Goal: Task Accomplishment & Management: Manage account settings

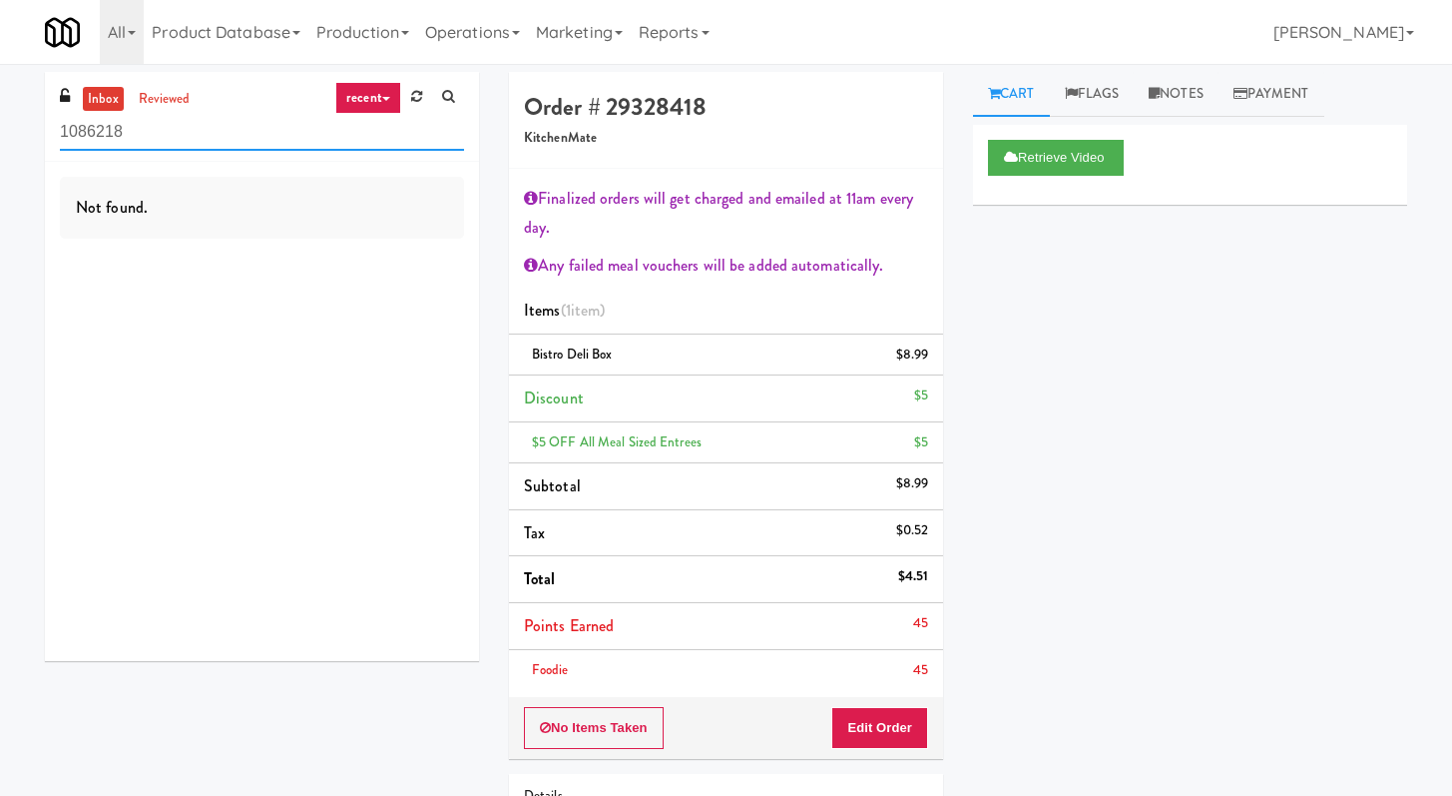
click at [236, 140] on input "1086218" at bounding box center [262, 132] width 404 height 37
type input "\"
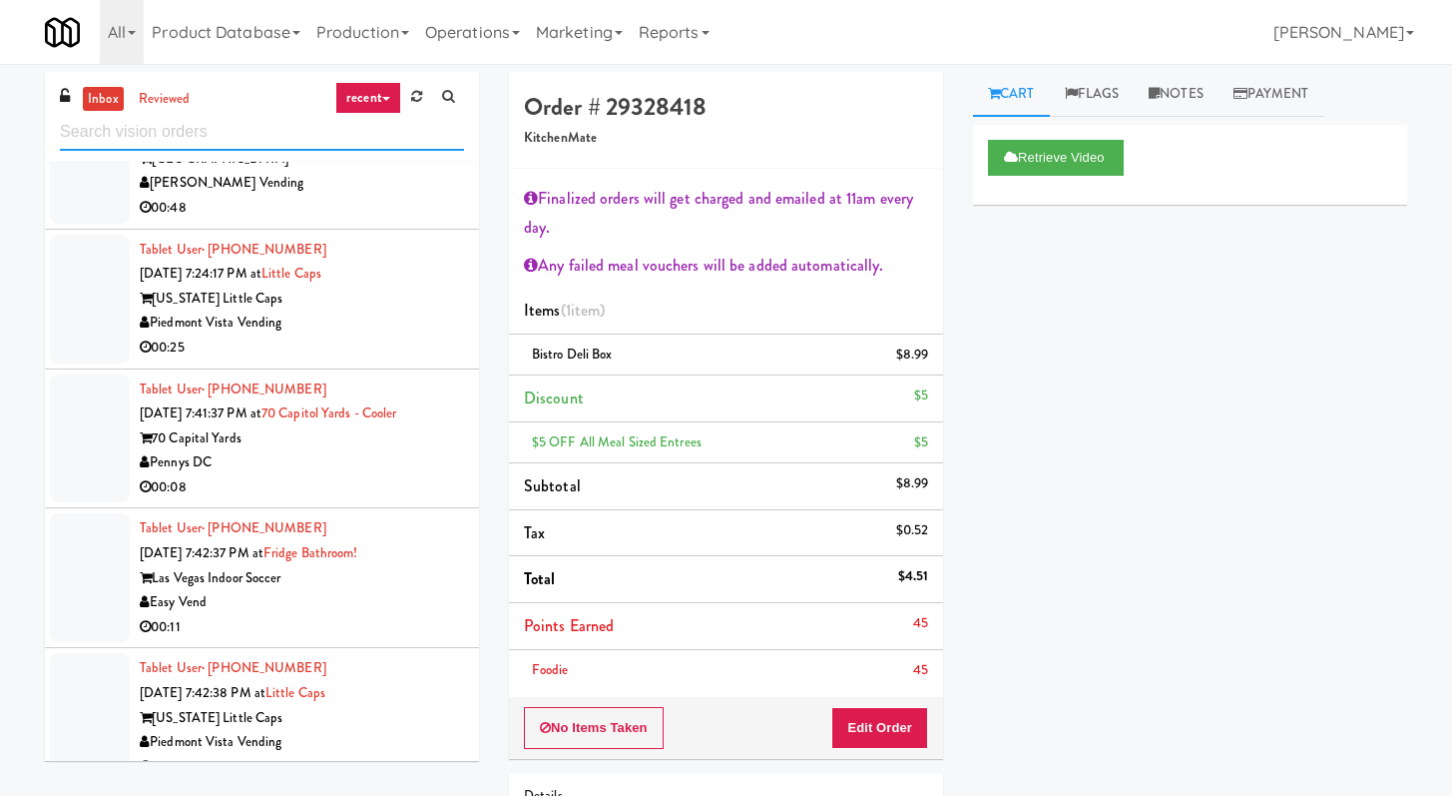
scroll to position [2729, 0]
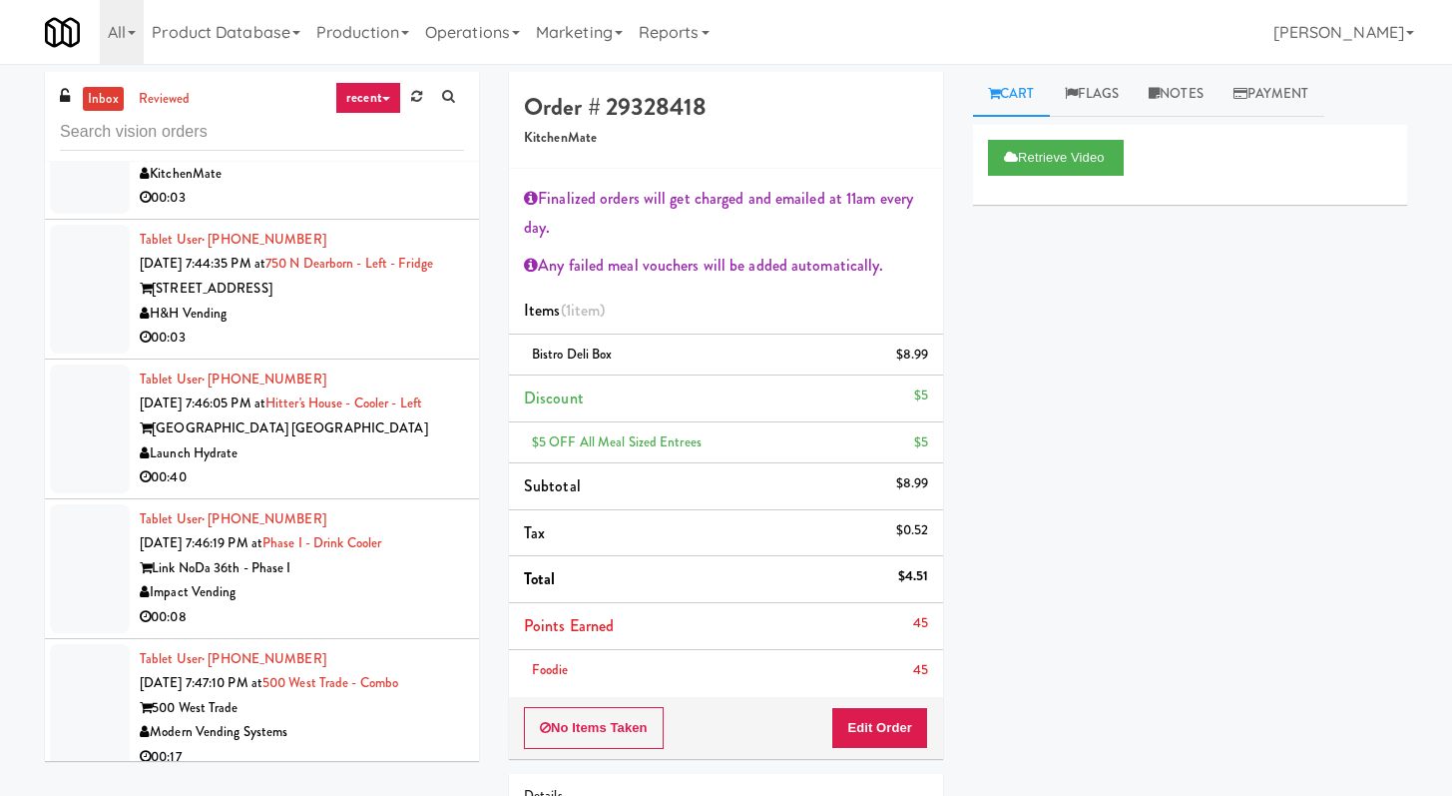
click at [376, 326] on div "H&H Vending" at bounding box center [302, 313] width 324 height 25
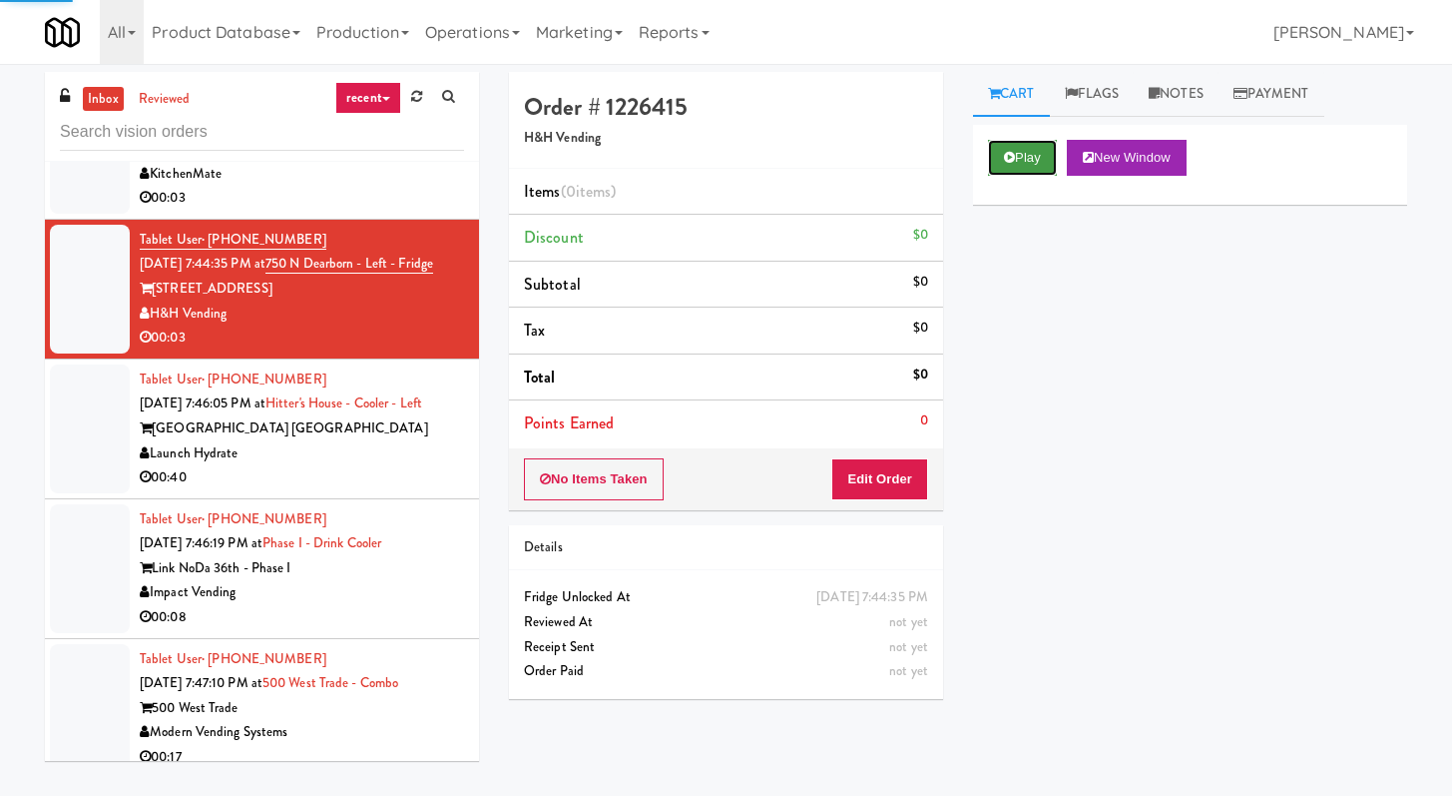
click at [1020, 153] on button "Play" at bounding box center [1022, 158] width 69 height 36
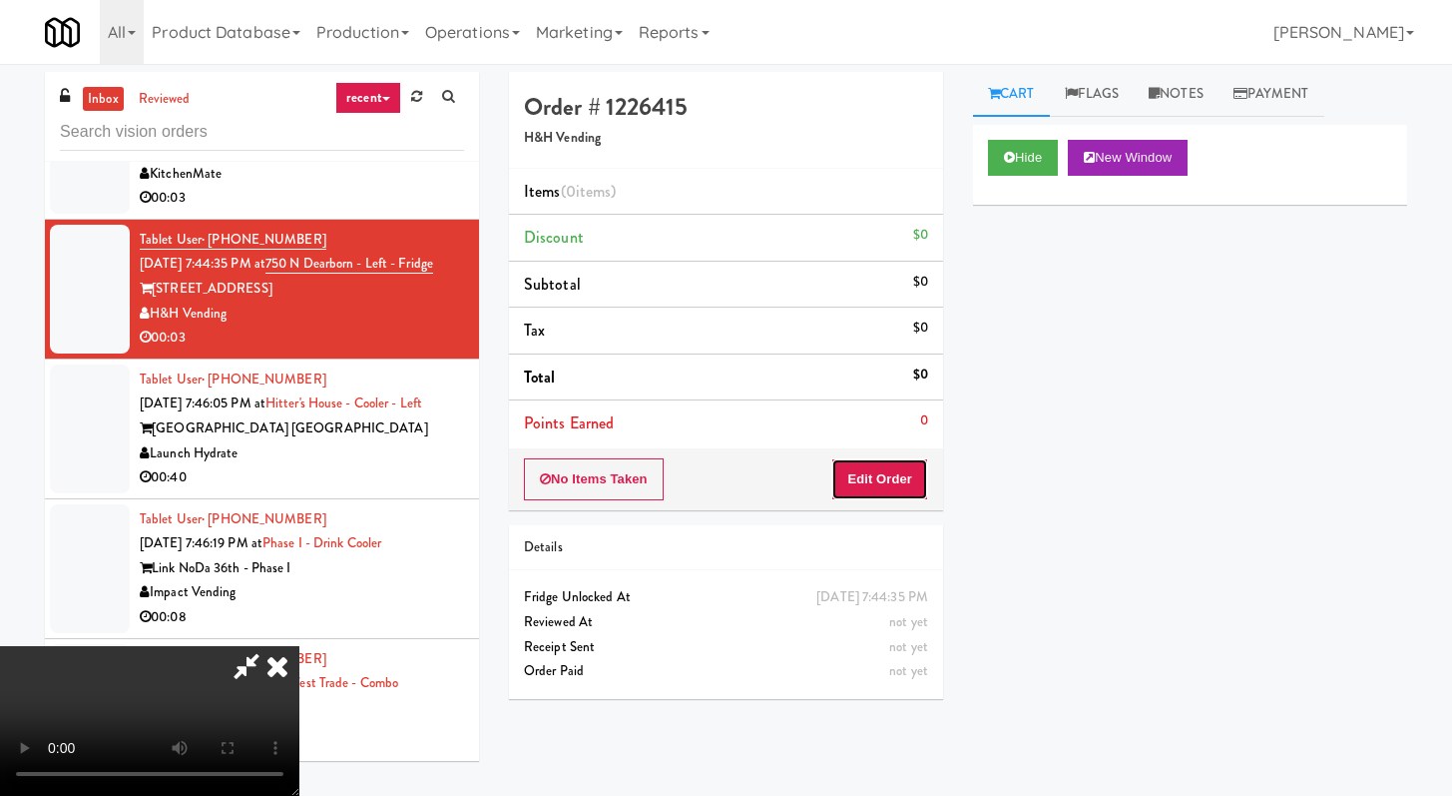
click at [897, 499] on button "Edit Order" at bounding box center [879, 479] width 97 height 42
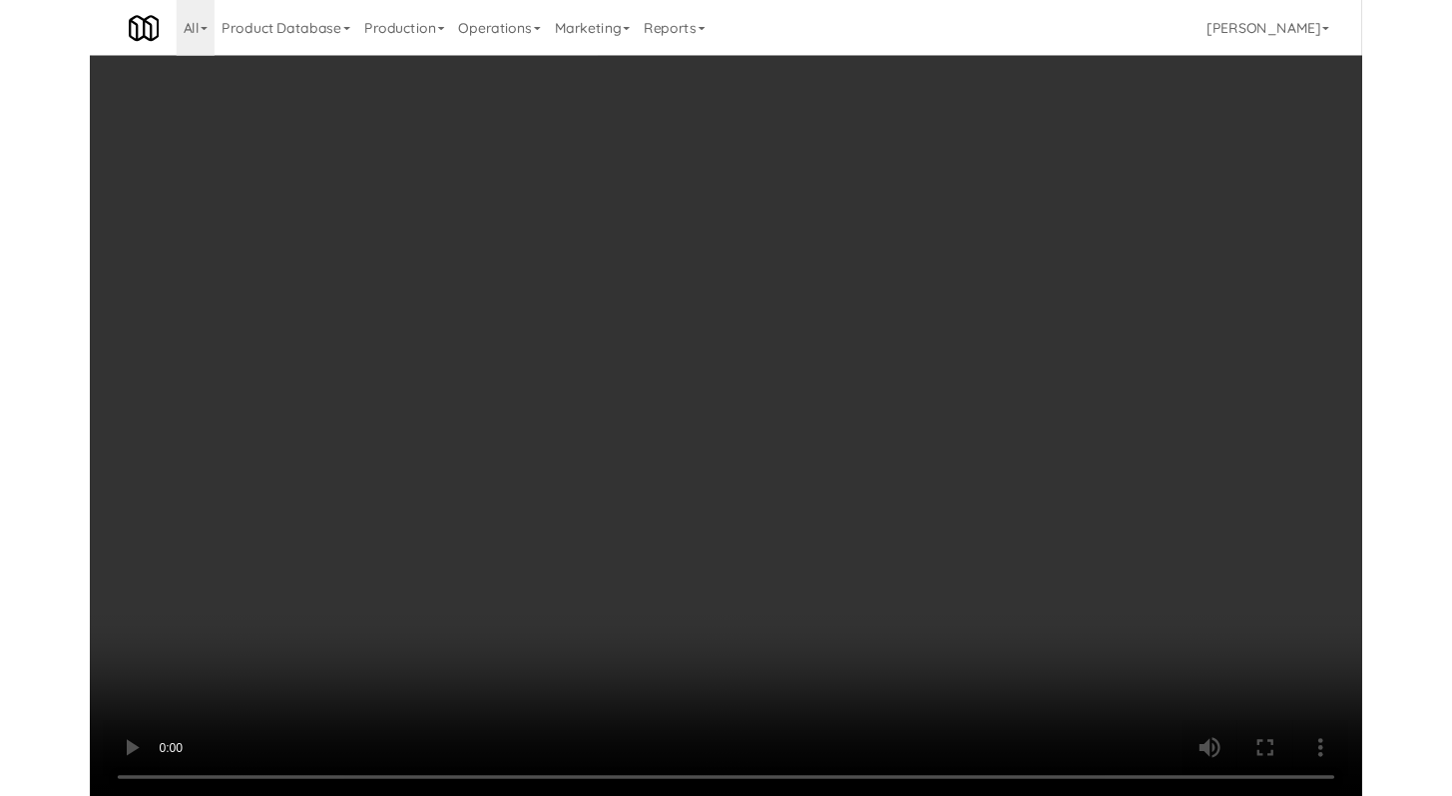
scroll to position [2705, 0]
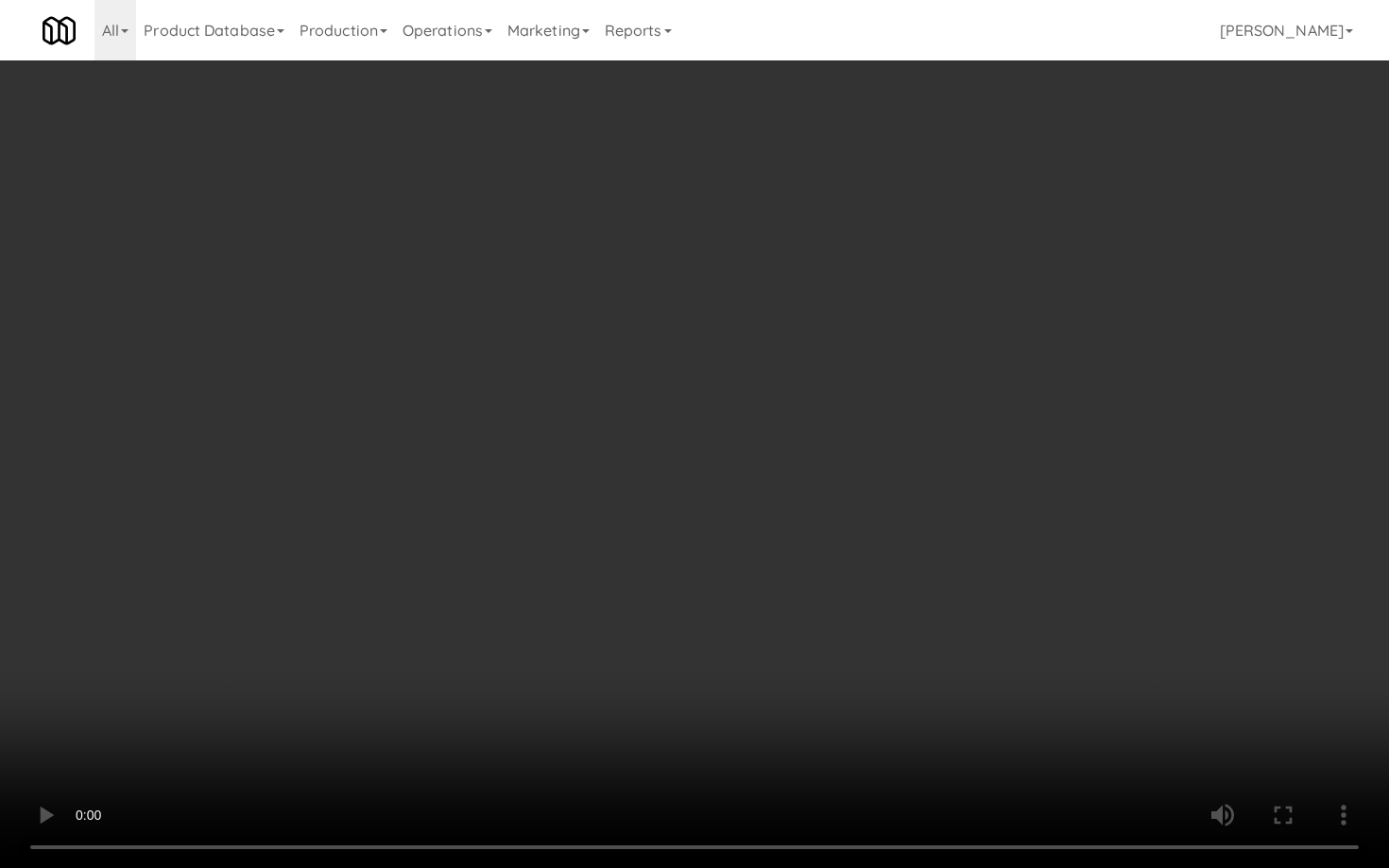
click at [590, 593] on video at bounding box center [694, 434] width 1389 height 868
click at [629, 677] on video at bounding box center [694, 434] width 1389 height 868
click at [631, 598] on video at bounding box center [694, 434] width 1389 height 868
click at [695, 588] on video at bounding box center [694, 434] width 1389 height 868
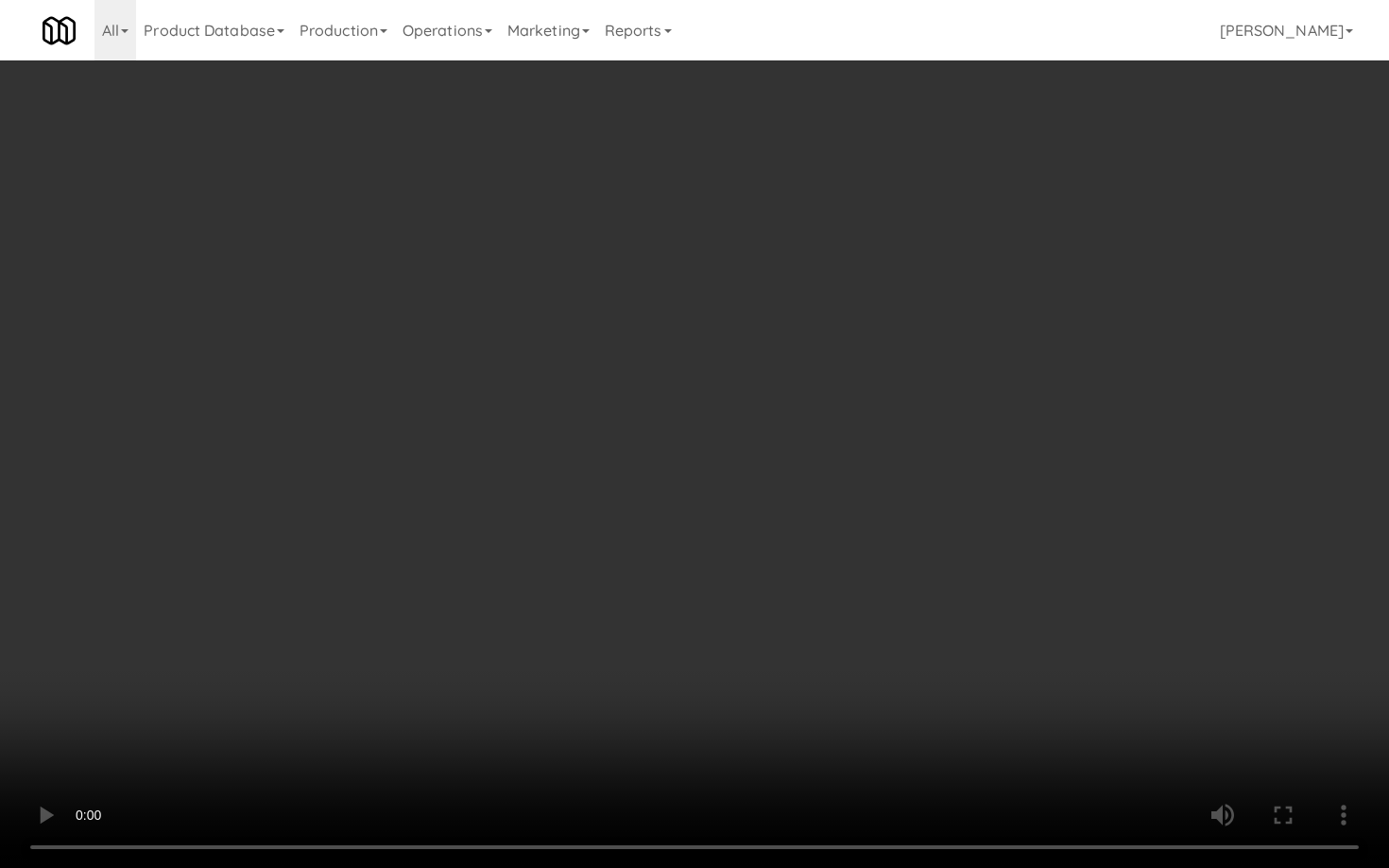
click at [695, 588] on video at bounding box center [694, 434] width 1389 height 868
click at [707, 580] on video at bounding box center [694, 434] width 1389 height 868
click at [719, 576] on video at bounding box center [694, 434] width 1389 height 868
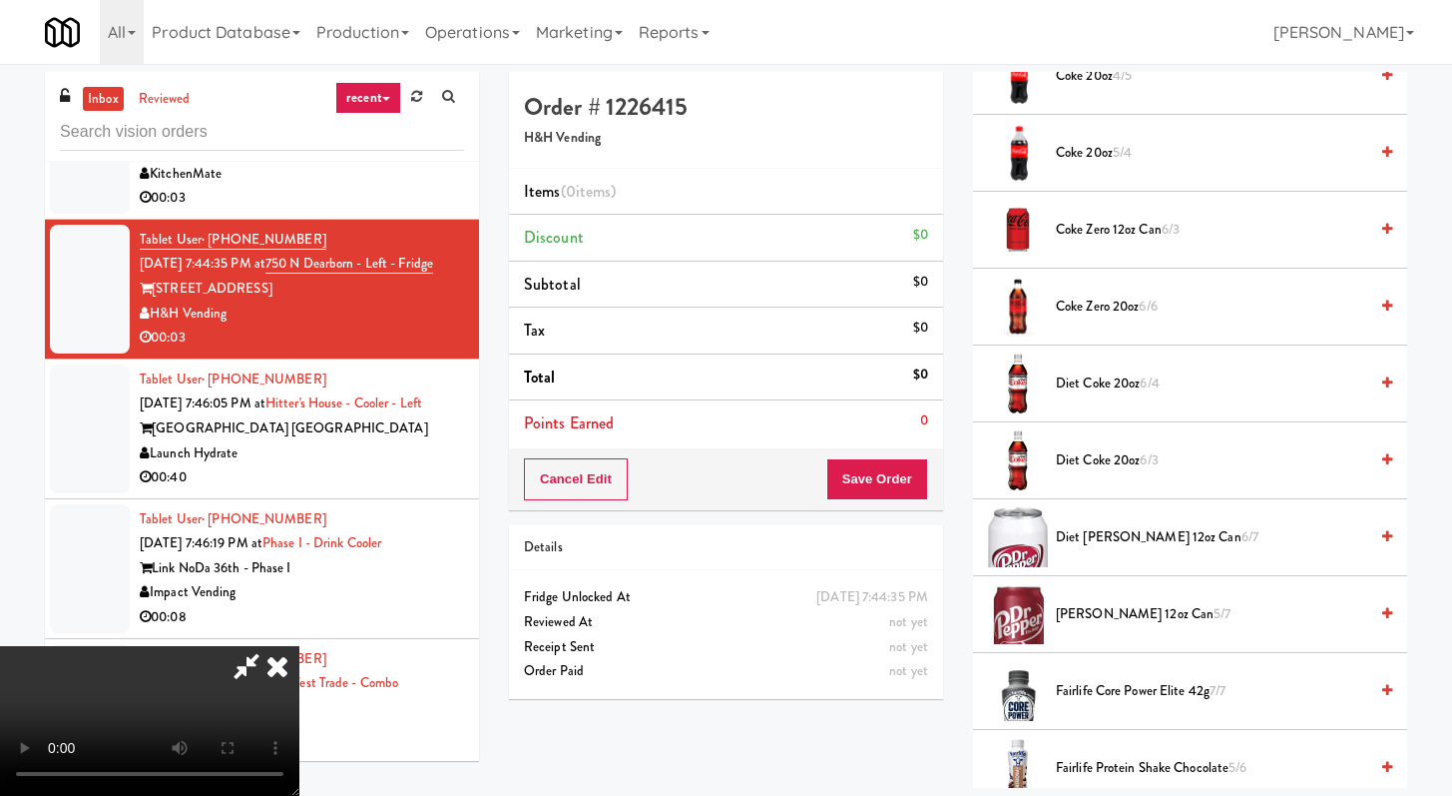
scroll to position [721, 0]
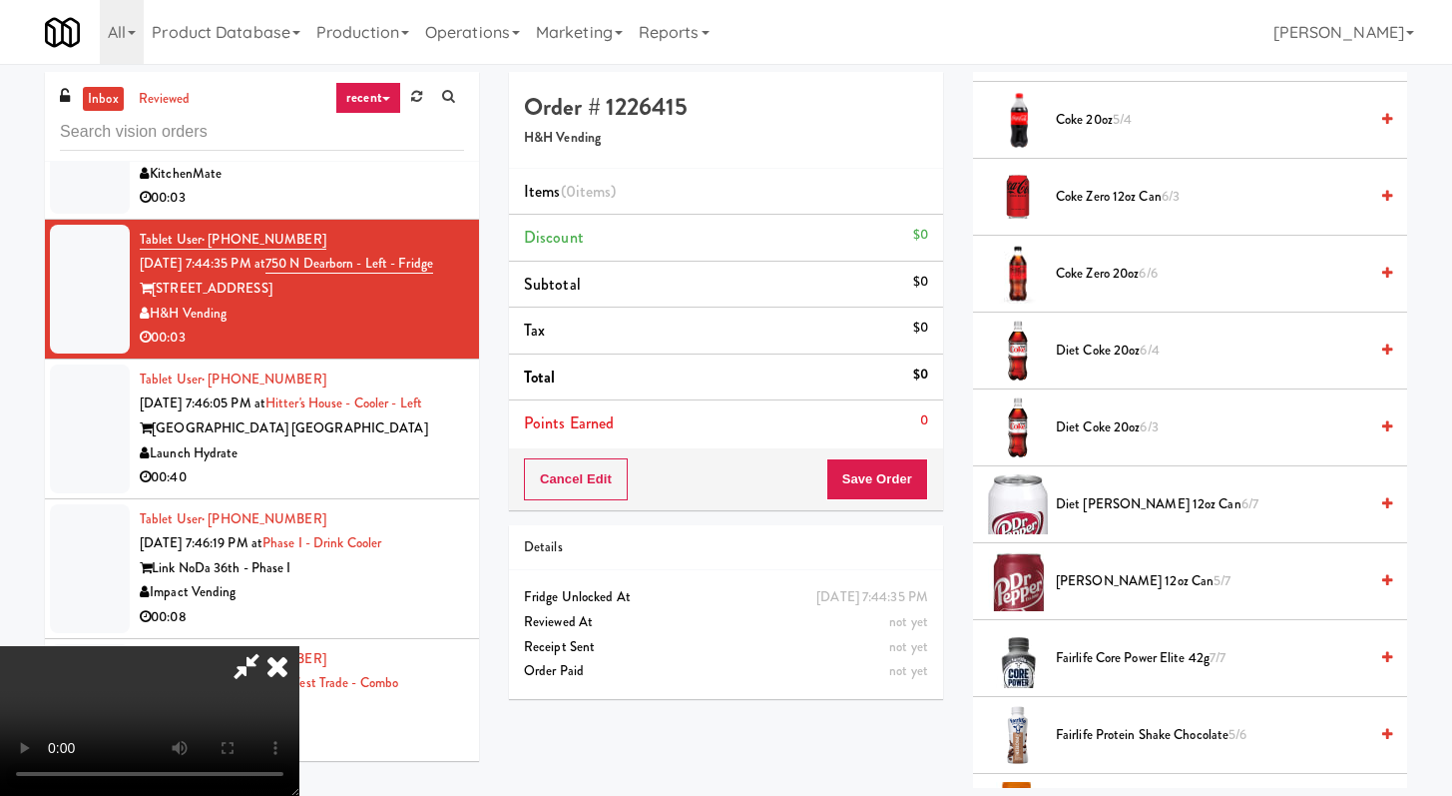
click at [1105, 496] on span "Diet Dr Pepper 12oz can 6/7" at bounding box center [1211, 504] width 311 height 25
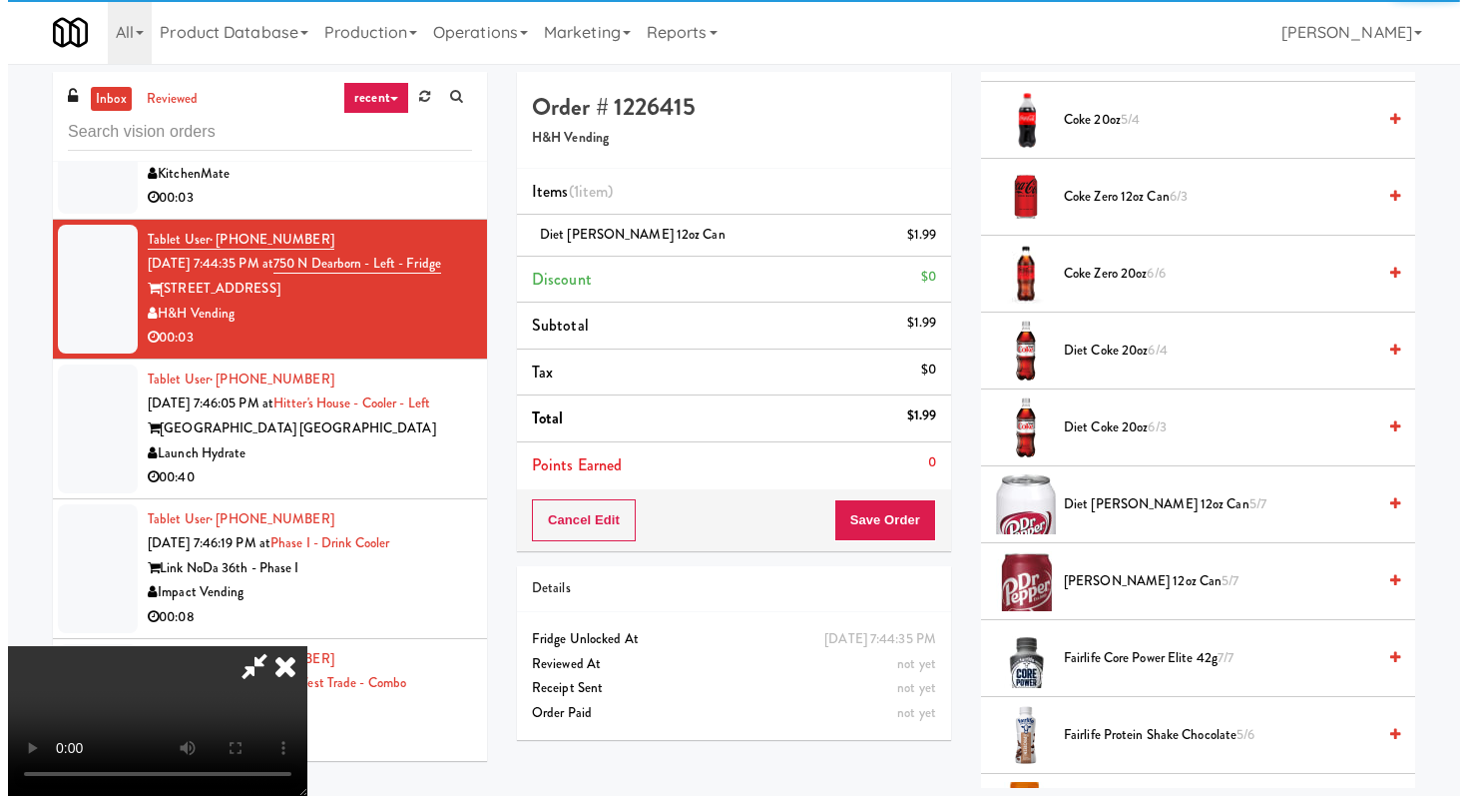
scroll to position [172, 0]
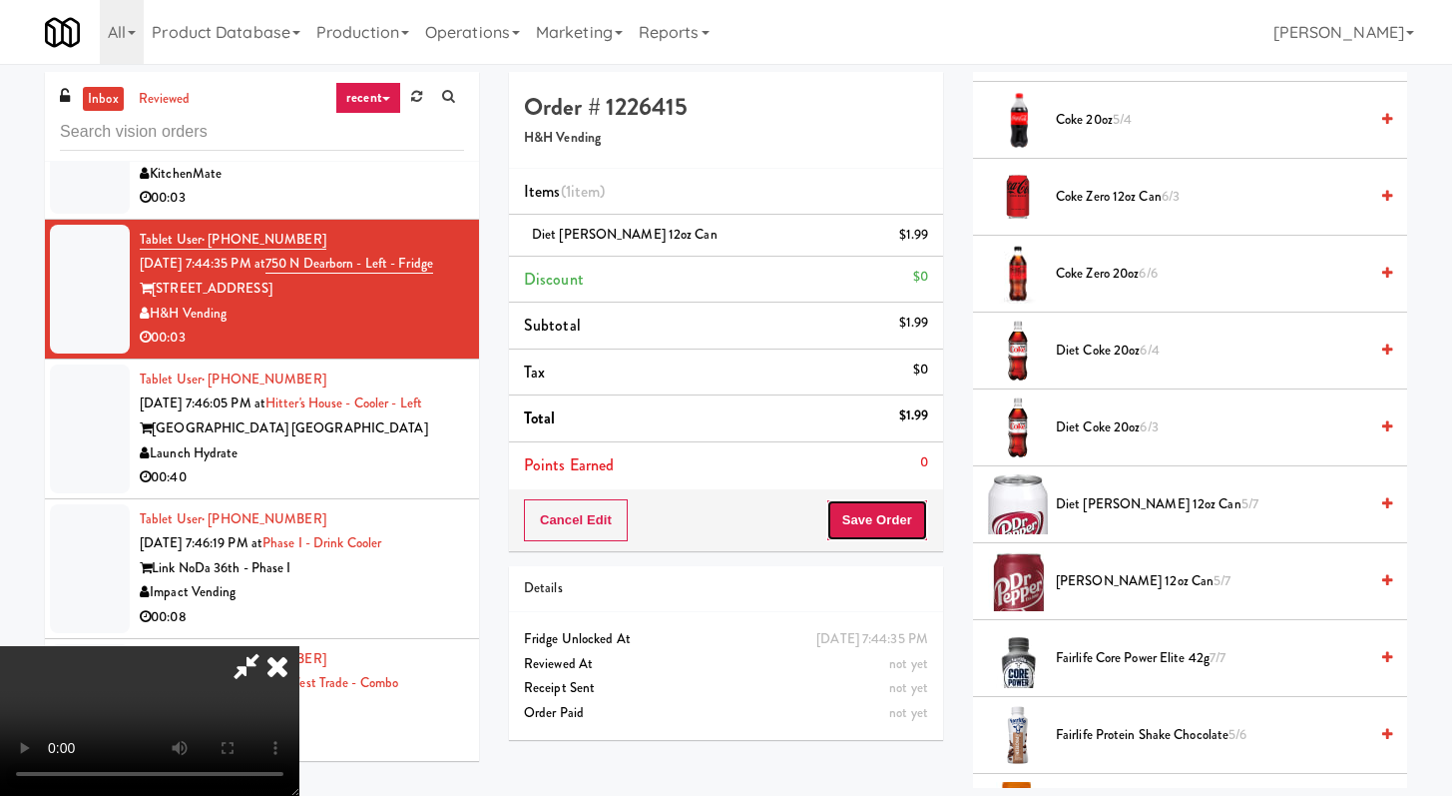
click at [907, 518] on button "Save Order" at bounding box center [878, 520] width 102 height 42
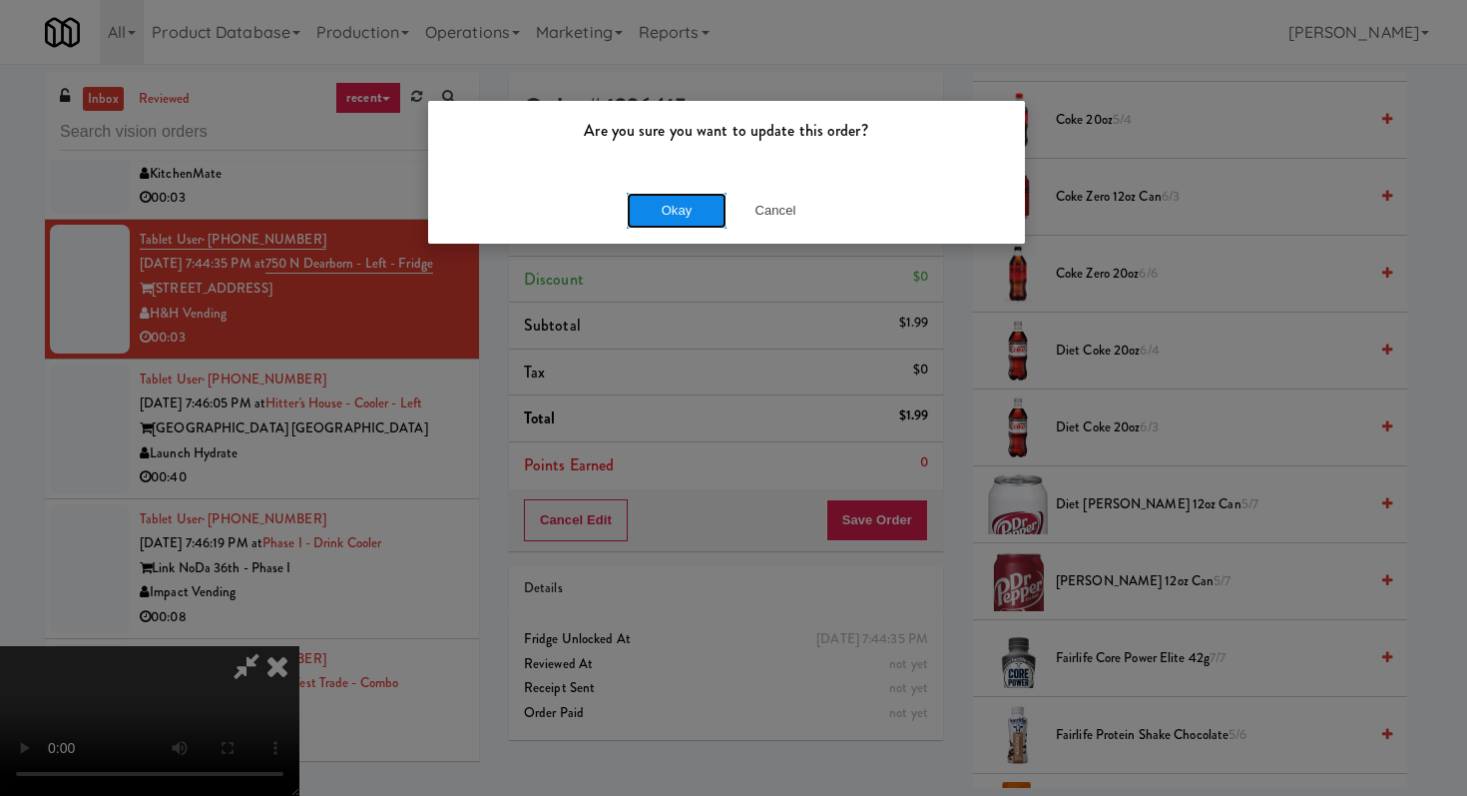
click at [654, 217] on button "Okay" at bounding box center [677, 211] width 100 height 36
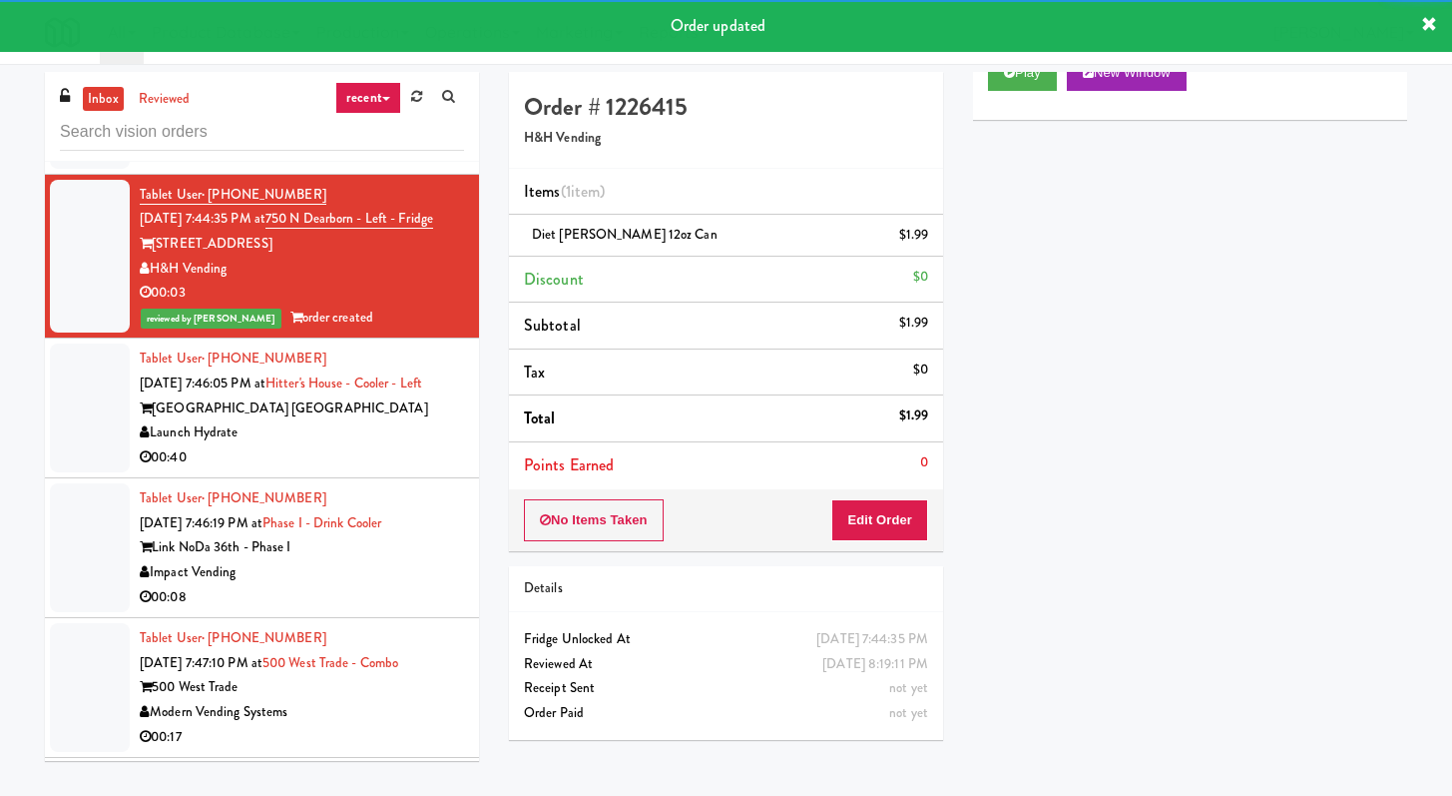
scroll to position [2794, 0]
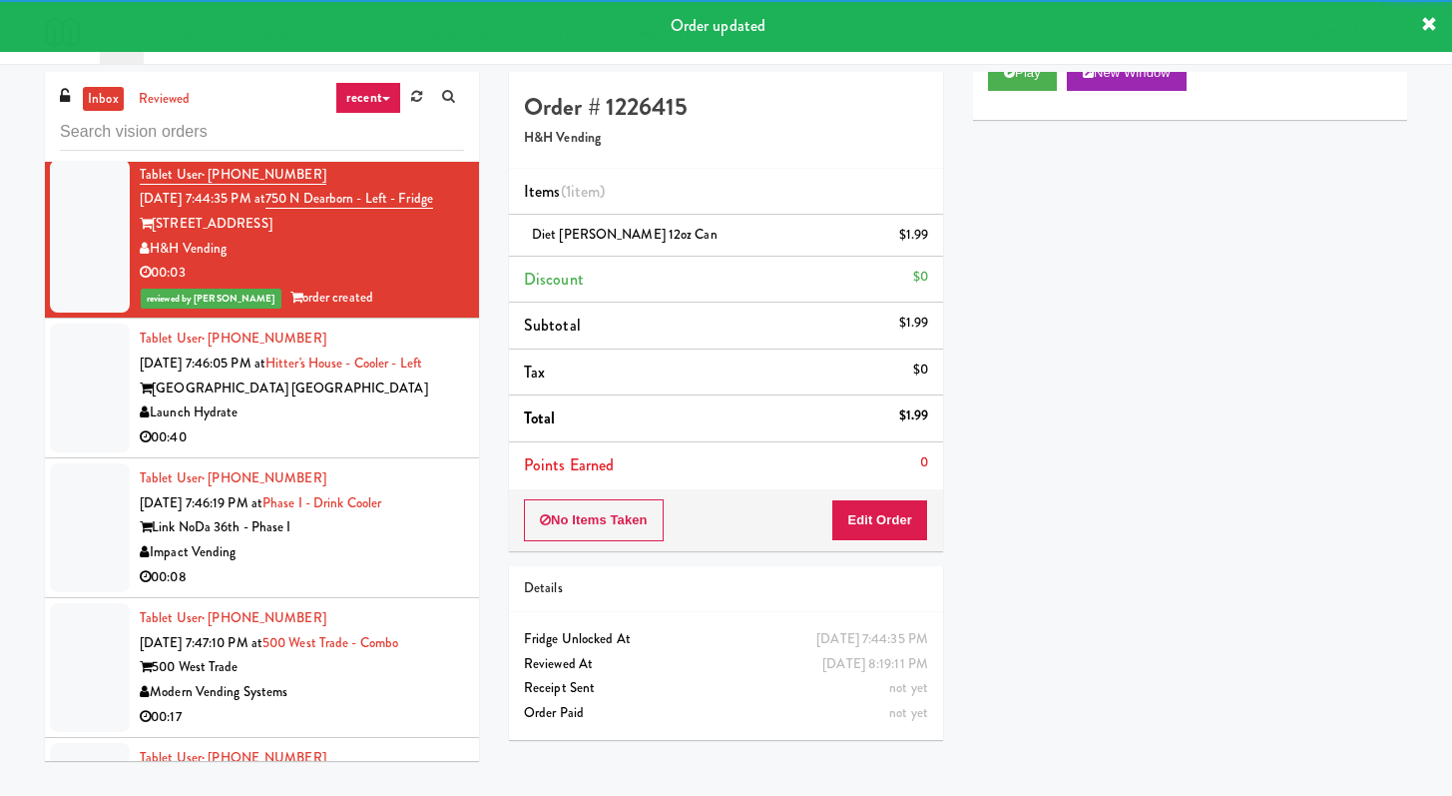
click at [393, 425] on div "Launch Hydrate" at bounding box center [302, 412] width 324 height 25
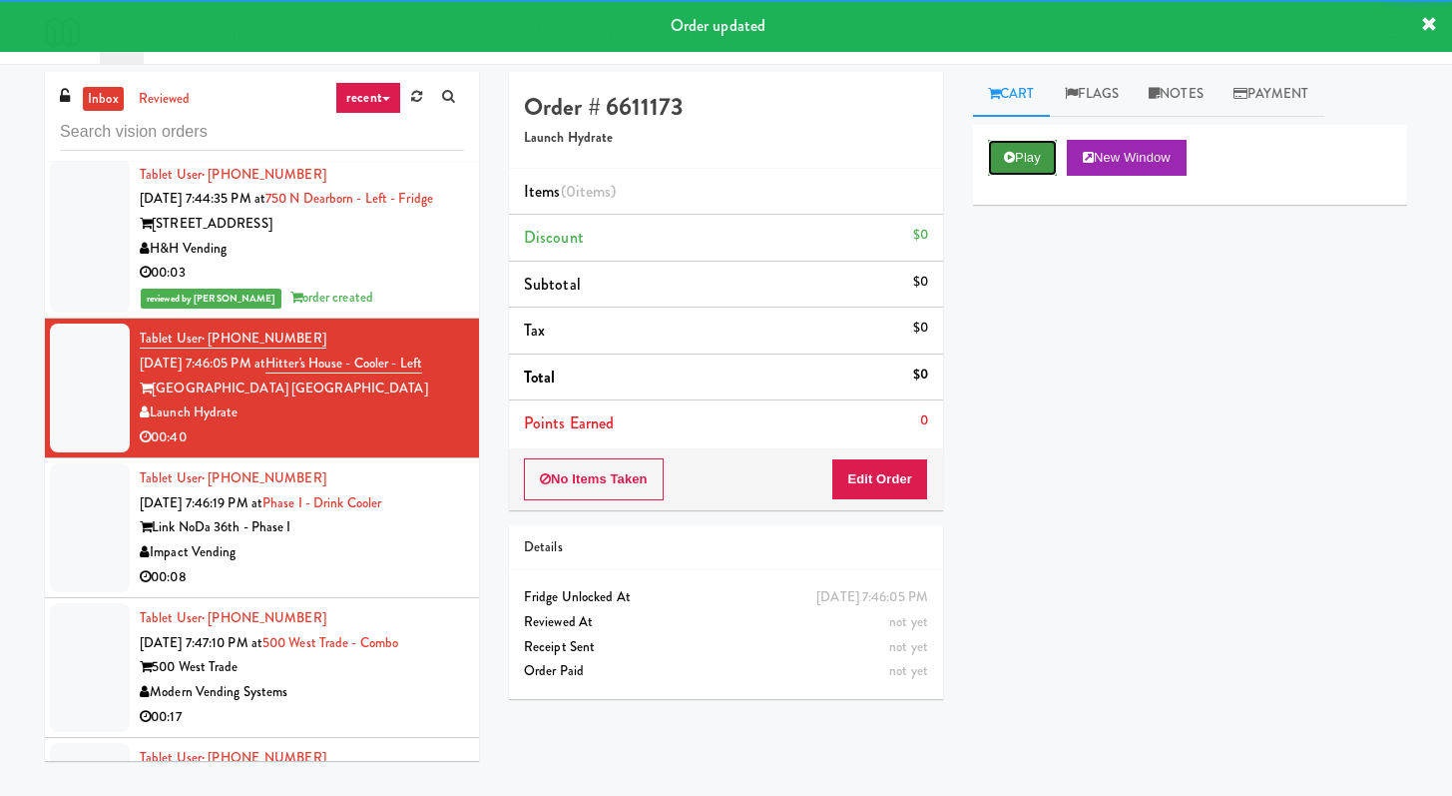
click at [1014, 142] on button "Play" at bounding box center [1022, 158] width 69 height 36
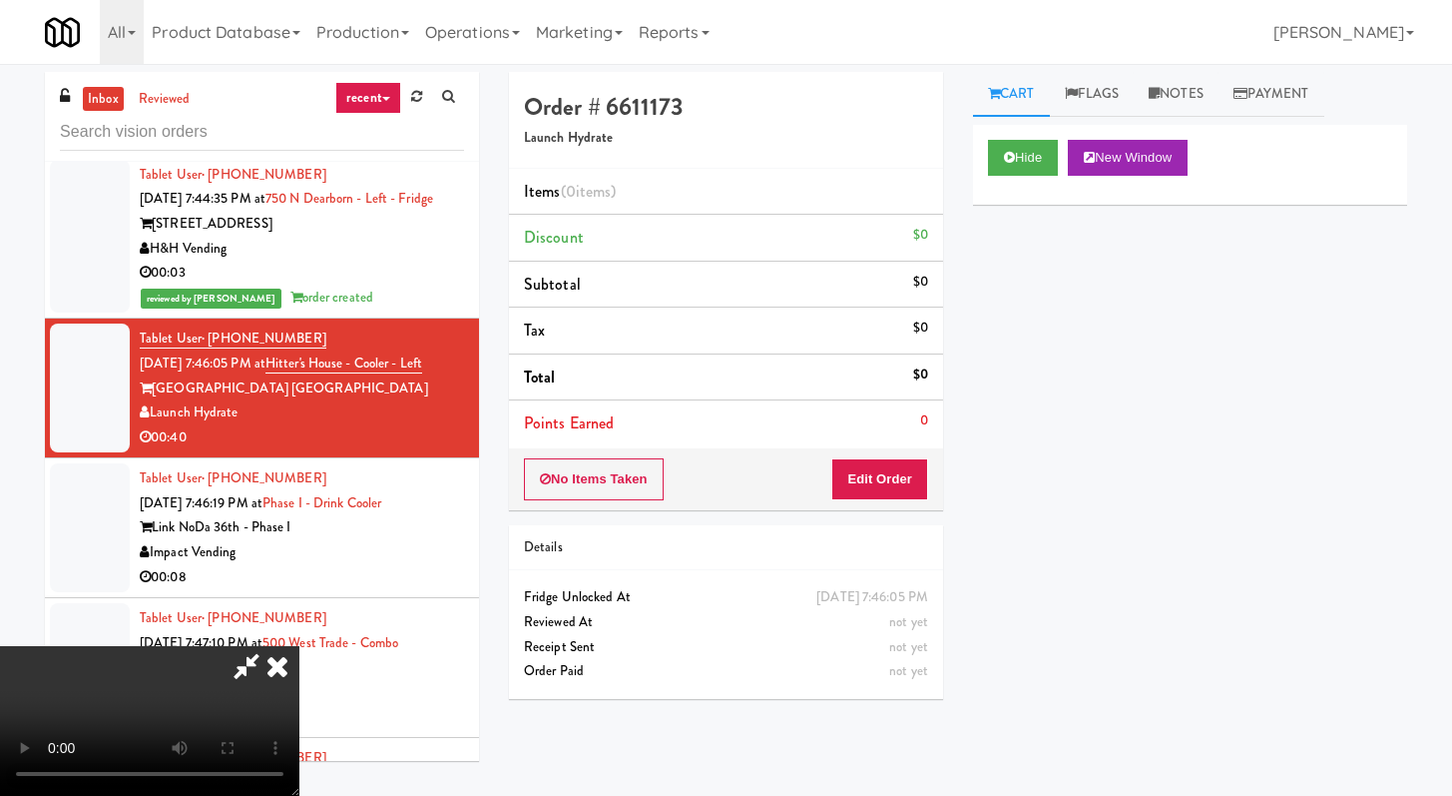
click at [278, 674] on icon at bounding box center [278, 666] width 44 height 40
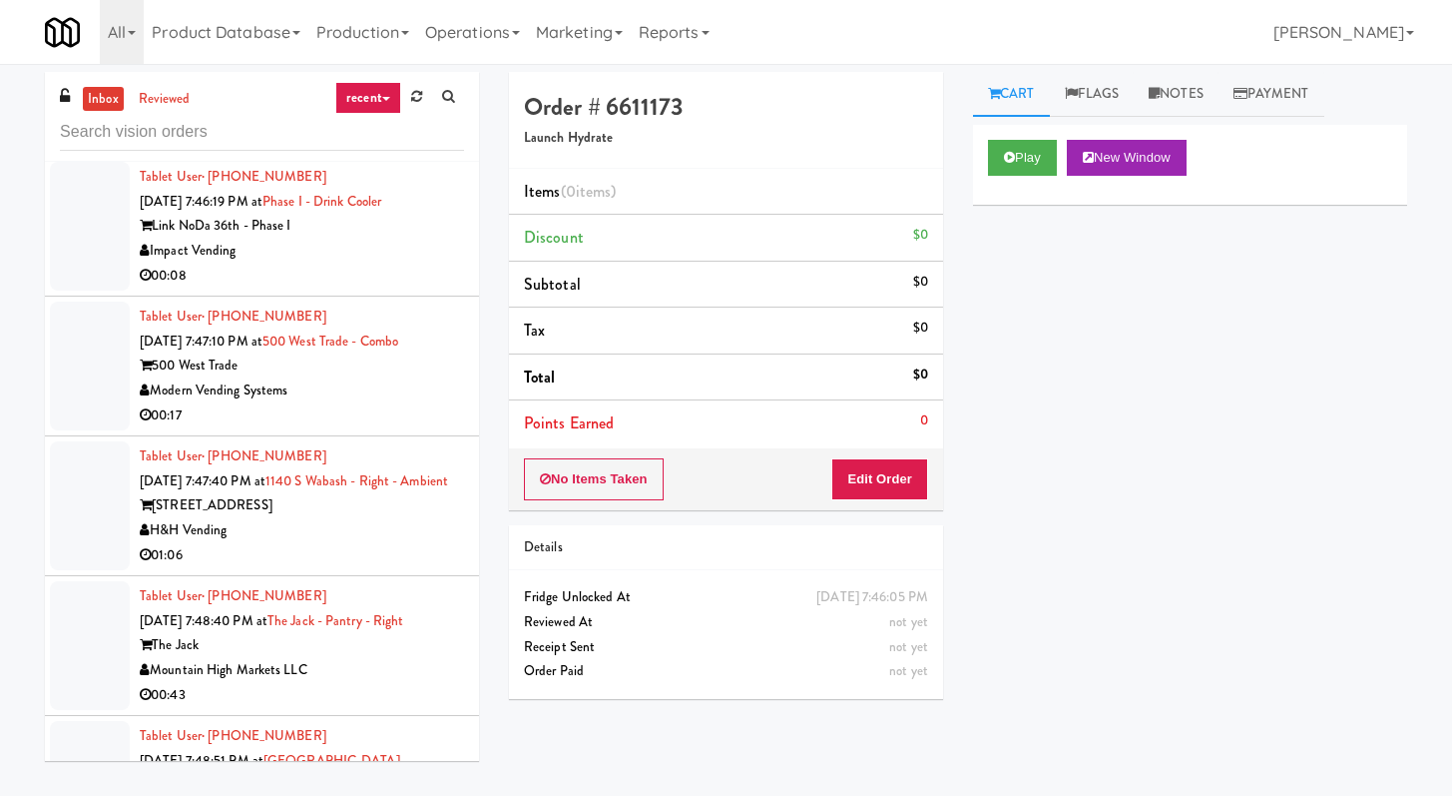
scroll to position [3148, 0]
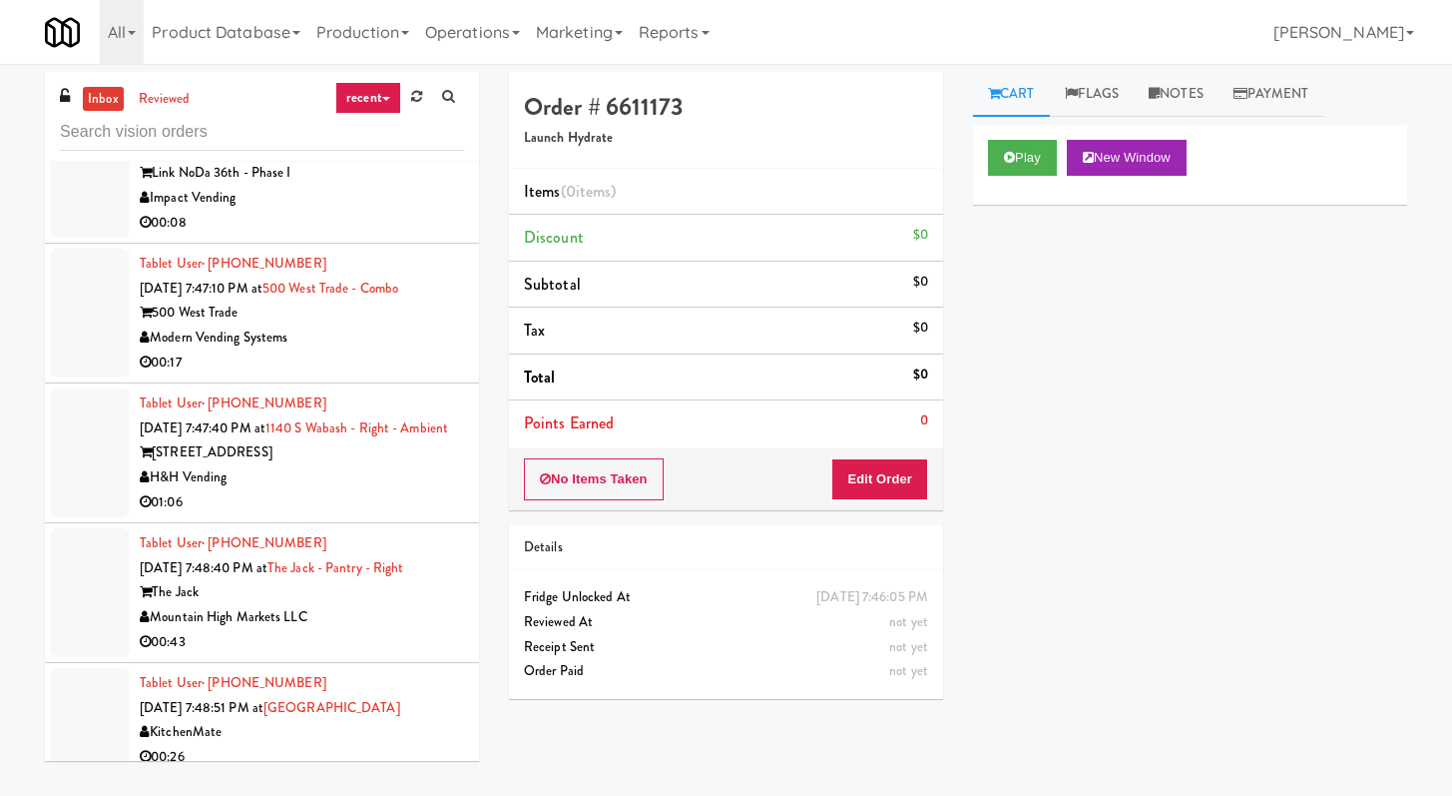
click at [391, 236] on div "00:08" at bounding box center [302, 223] width 324 height 25
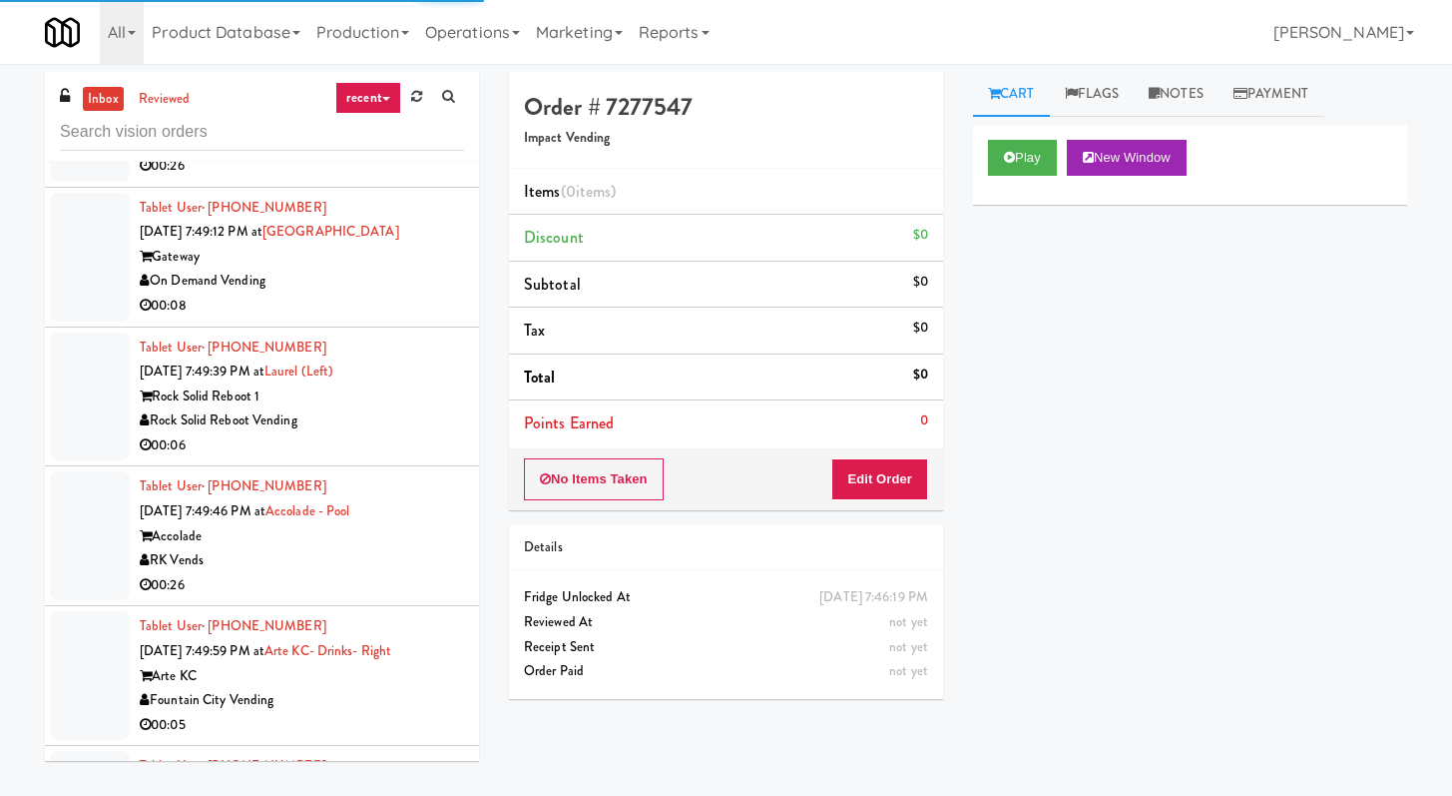
scroll to position [3963, 0]
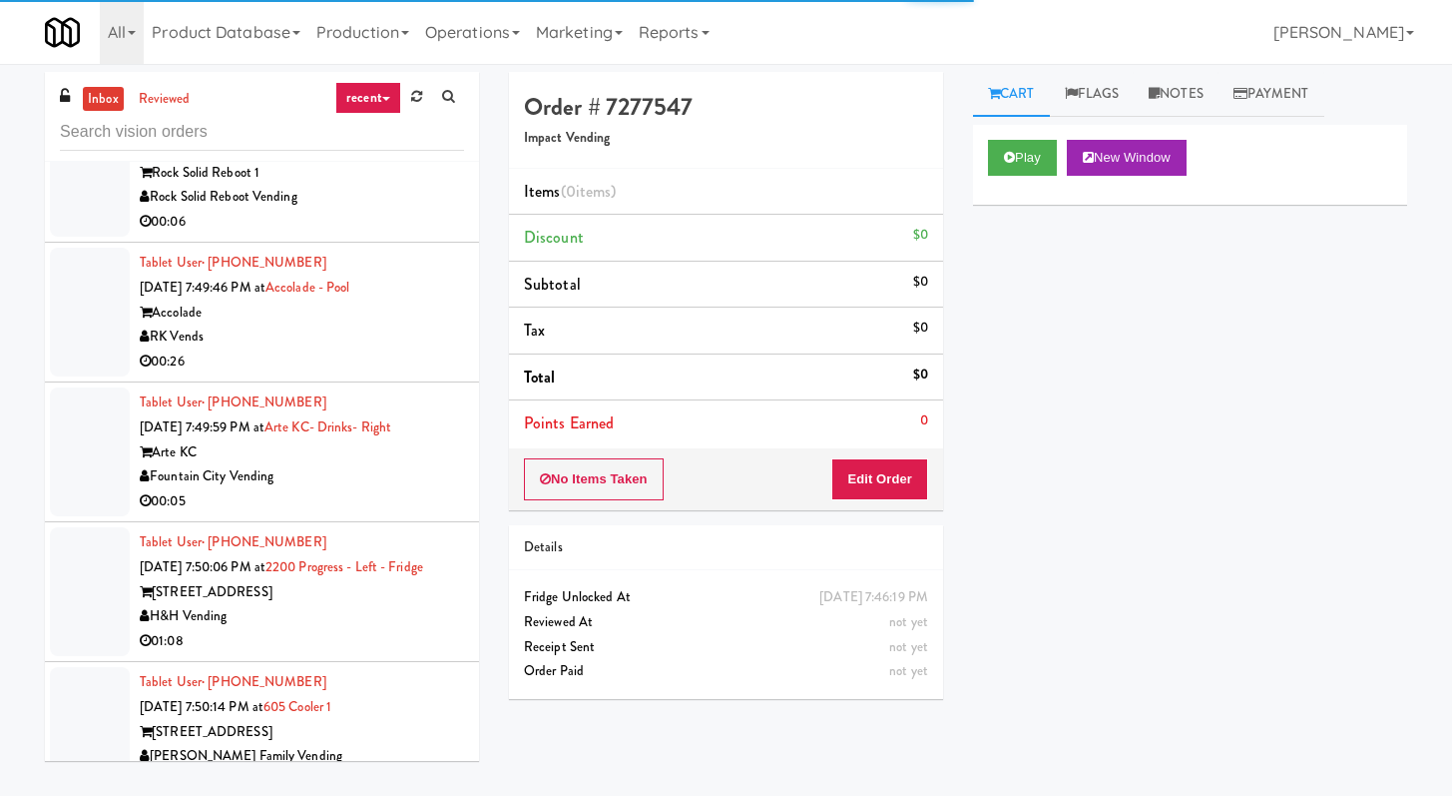
click at [397, 244] on li "Tablet User · (252) 654-5655 Sep 26, 2025 7:49:39 PM at Laurel (Left) Rock Soli…" at bounding box center [262, 174] width 434 height 140
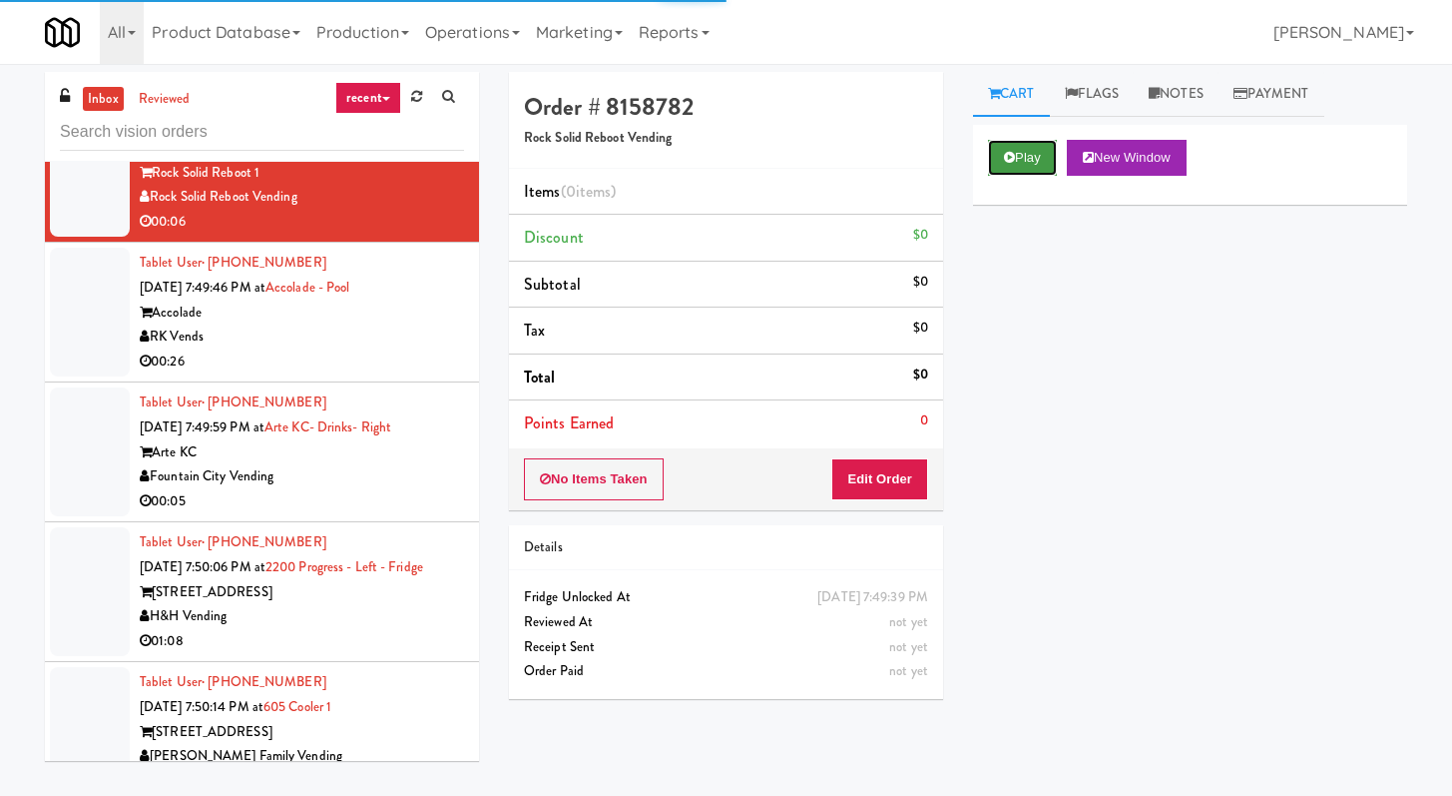
click at [1019, 158] on button "Play" at bounding box center [1022, 158] width 69 height 36
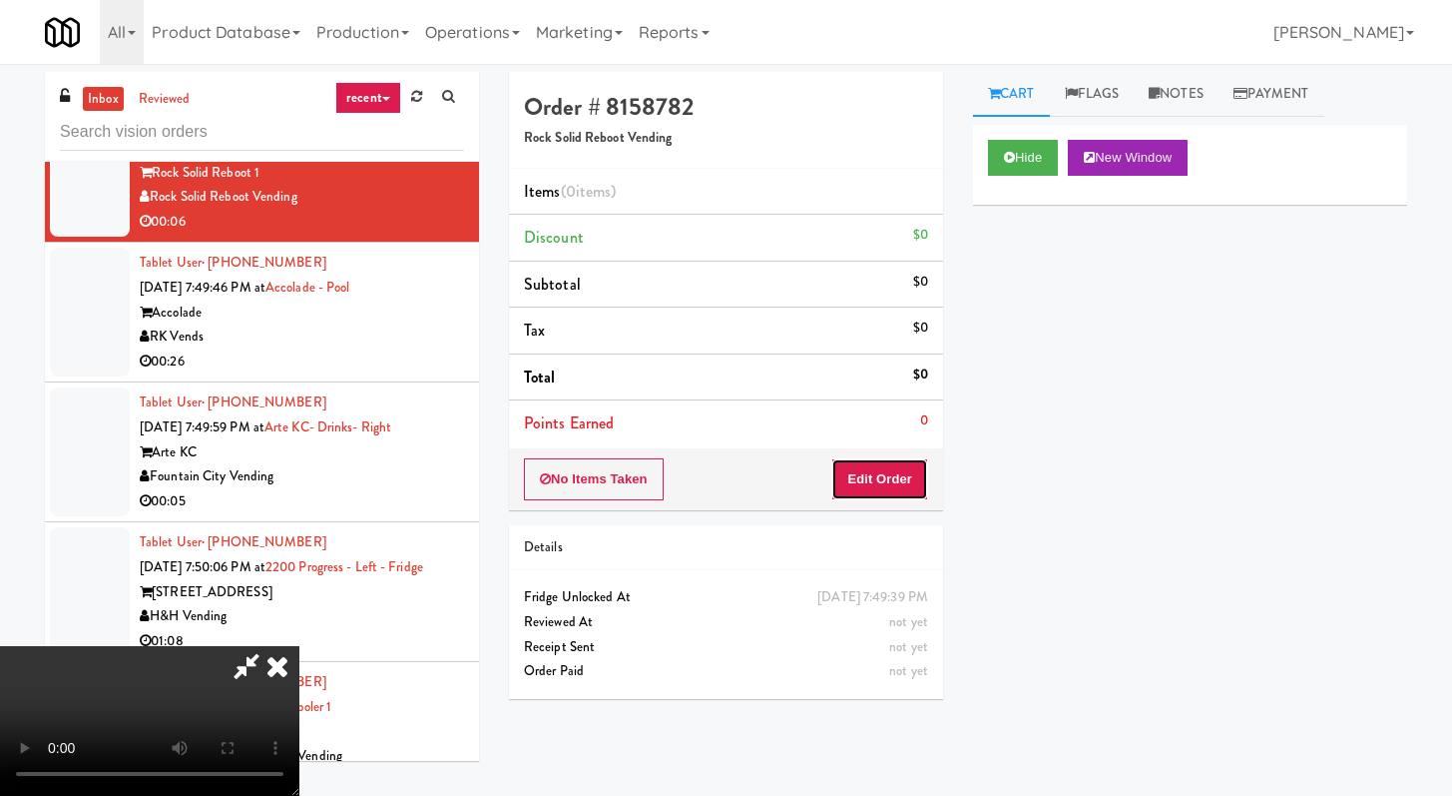
click at [888, 478] on button "Edit Order" at bounding box center [879, 479] width 97 height 42
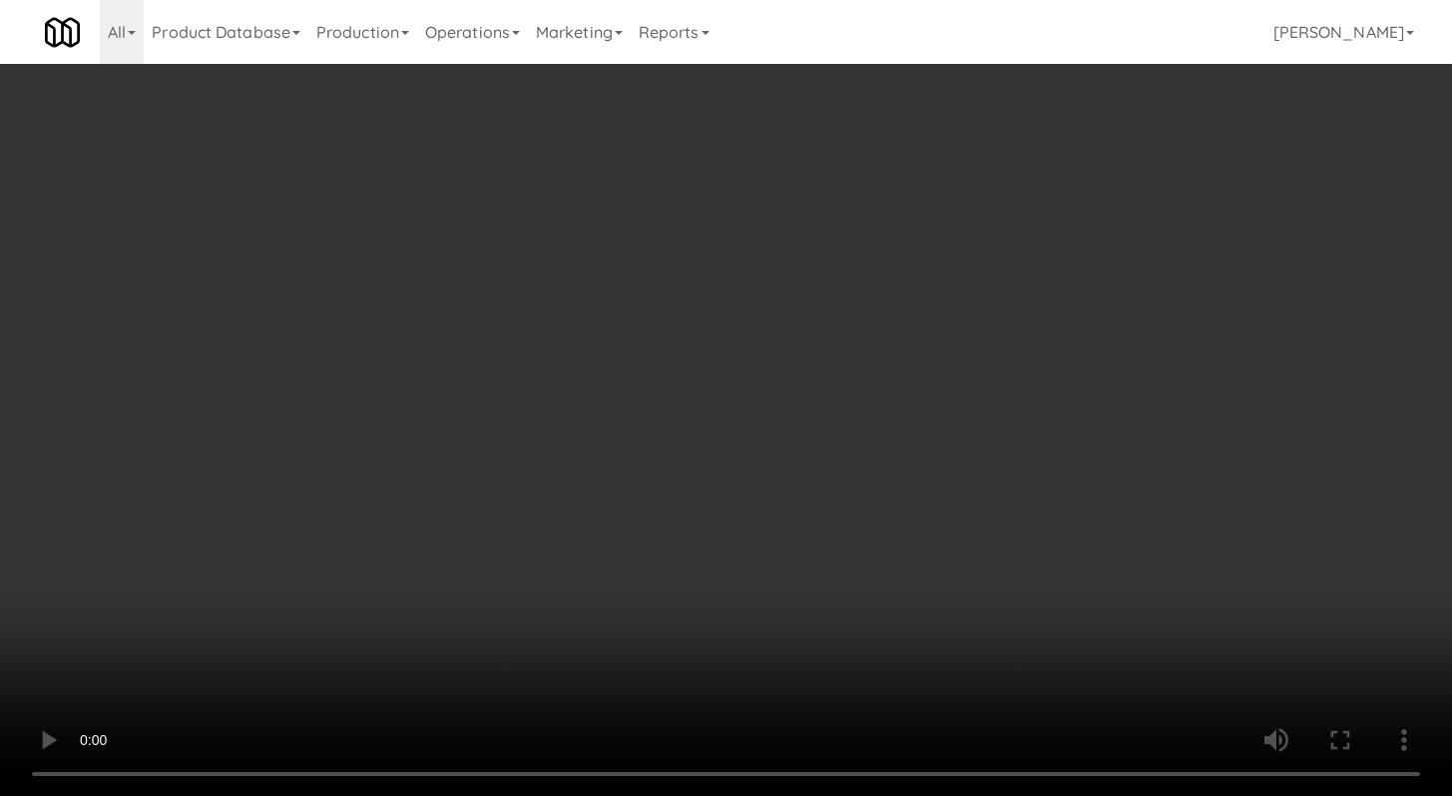
scroll to position [3938, 0]
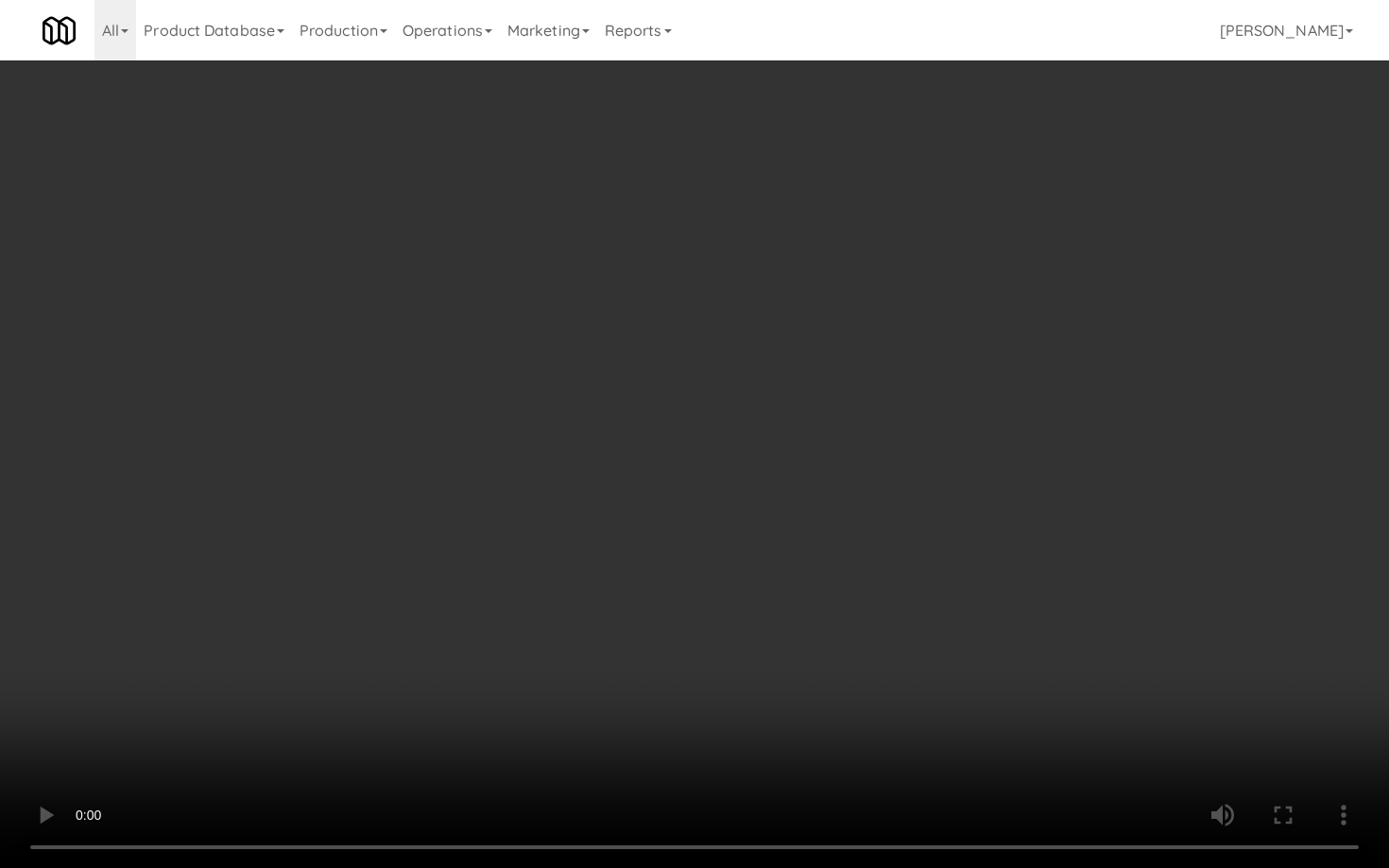
click at [757, 667] on video at bounding box center [694, 434] width 1389 height 868
click at [773, 589] on video at bounding box center [694, 434] width 1389 height 868
click at [781, 569] on video at bounding box center [694, 434] width 1389 height 868
click at [853, 569] on video at bounding box center [694, 434] width 1389 height 868
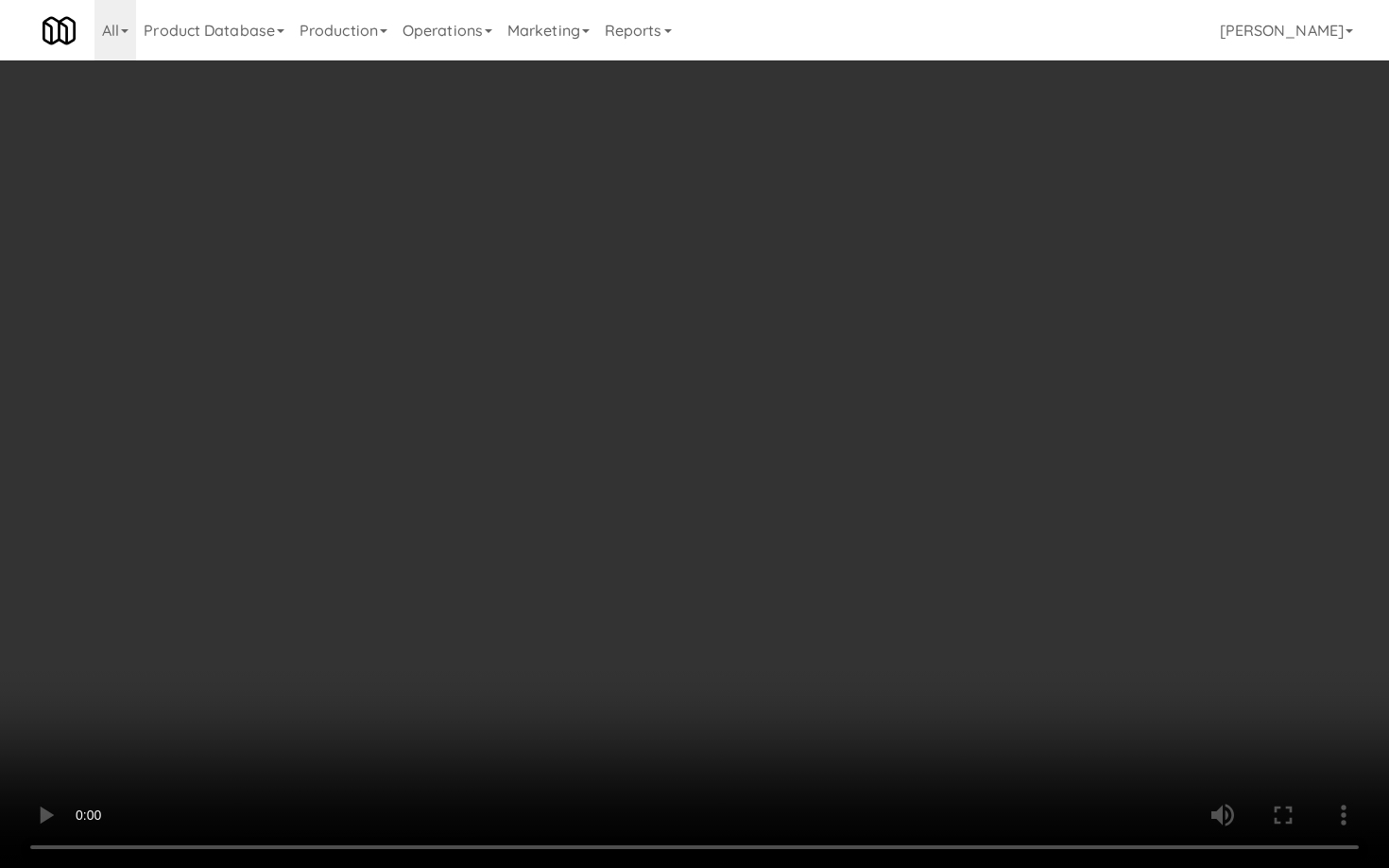
click at [853, 569] on video at bounding box center [694, 434] width 1389 height 868
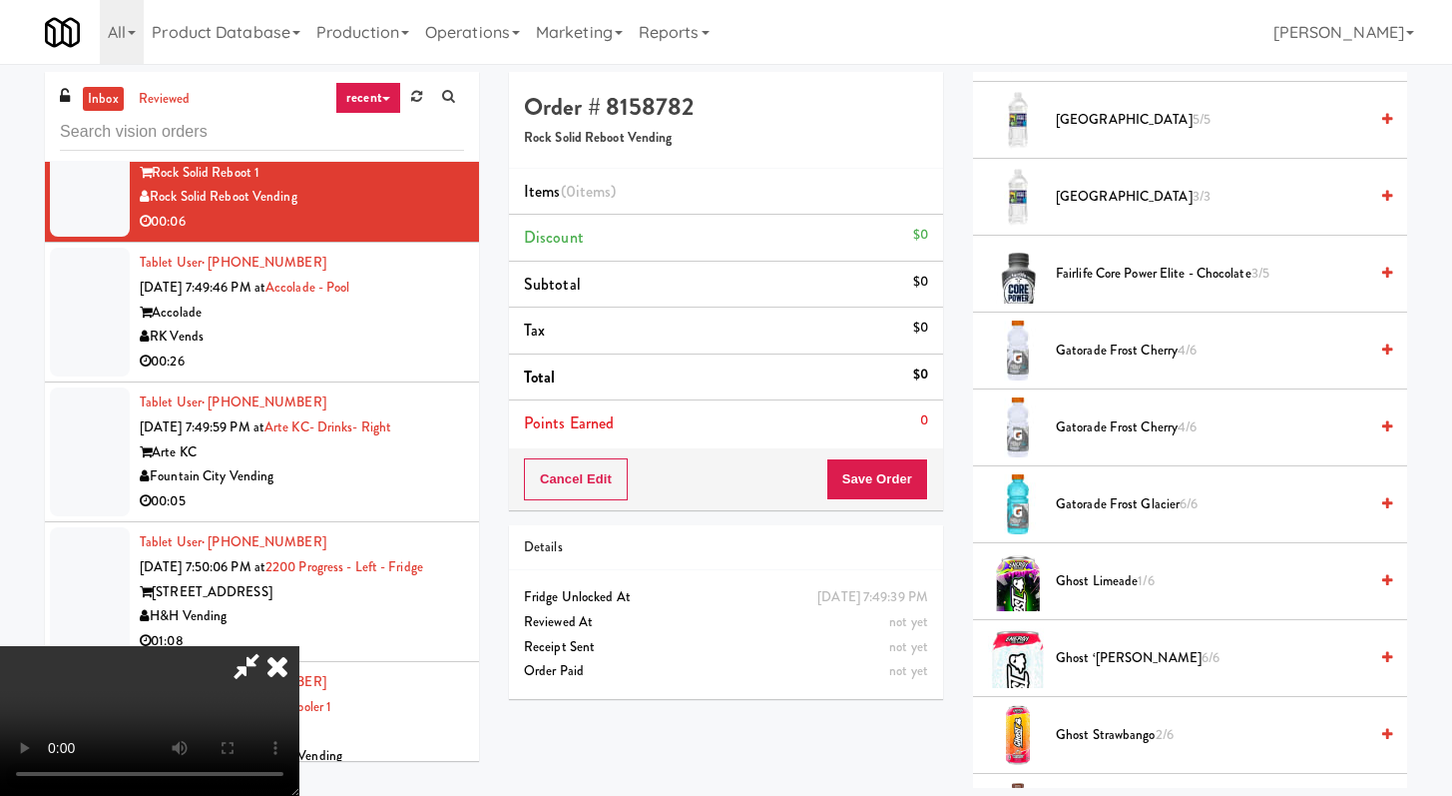
scroll to position [1442, 0]
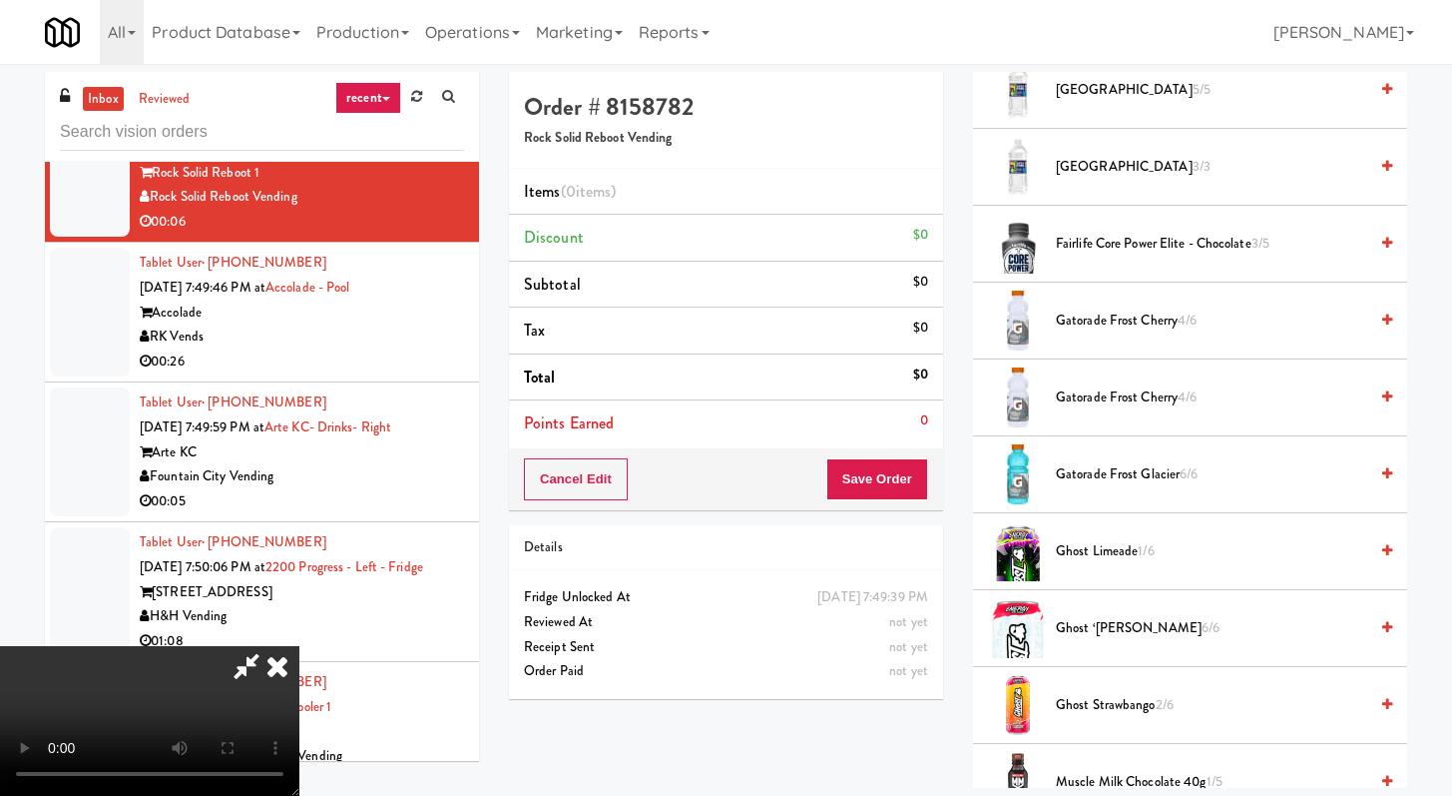
click at [1167, 475] on span "Gatorade Frost Glacier 6/6" at bounding box center [1211, 474] width 311 height 25
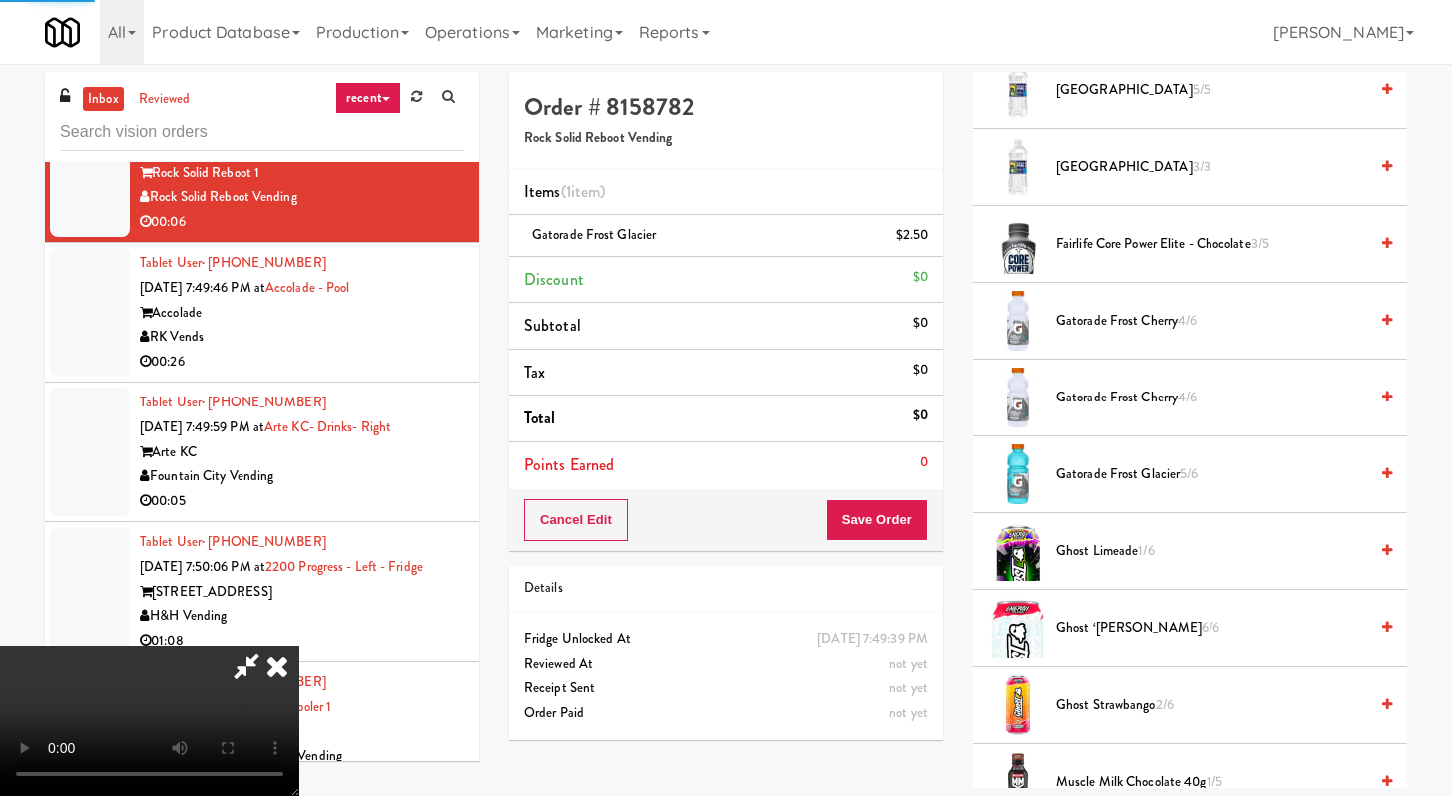
click at [928, 518] on div "Cancel Edit Save Order" at bounding box center [726, 520] width 434 height 62
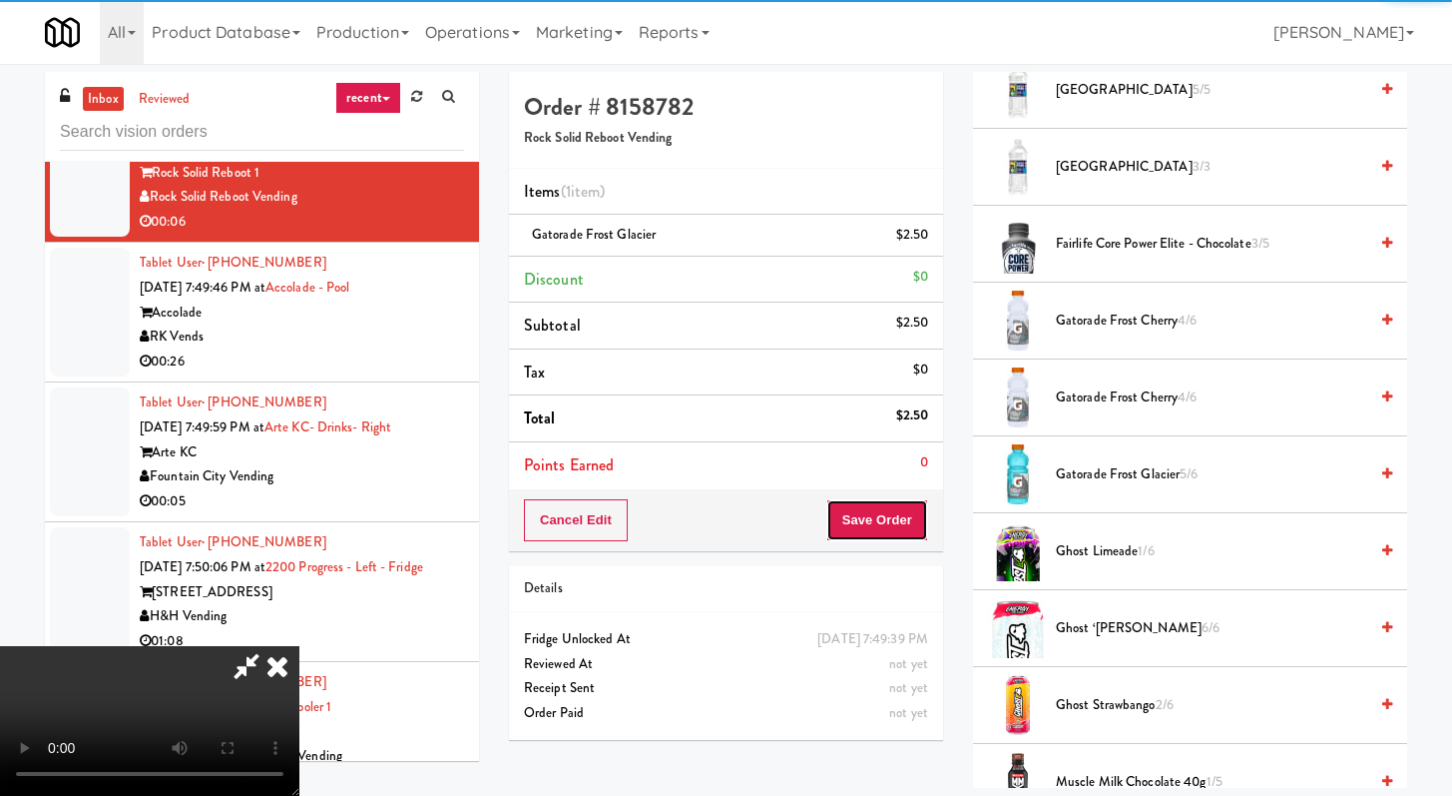
click at [922, 520] on button "Save Order" at bounding box center [878, 520] width 102 height 42
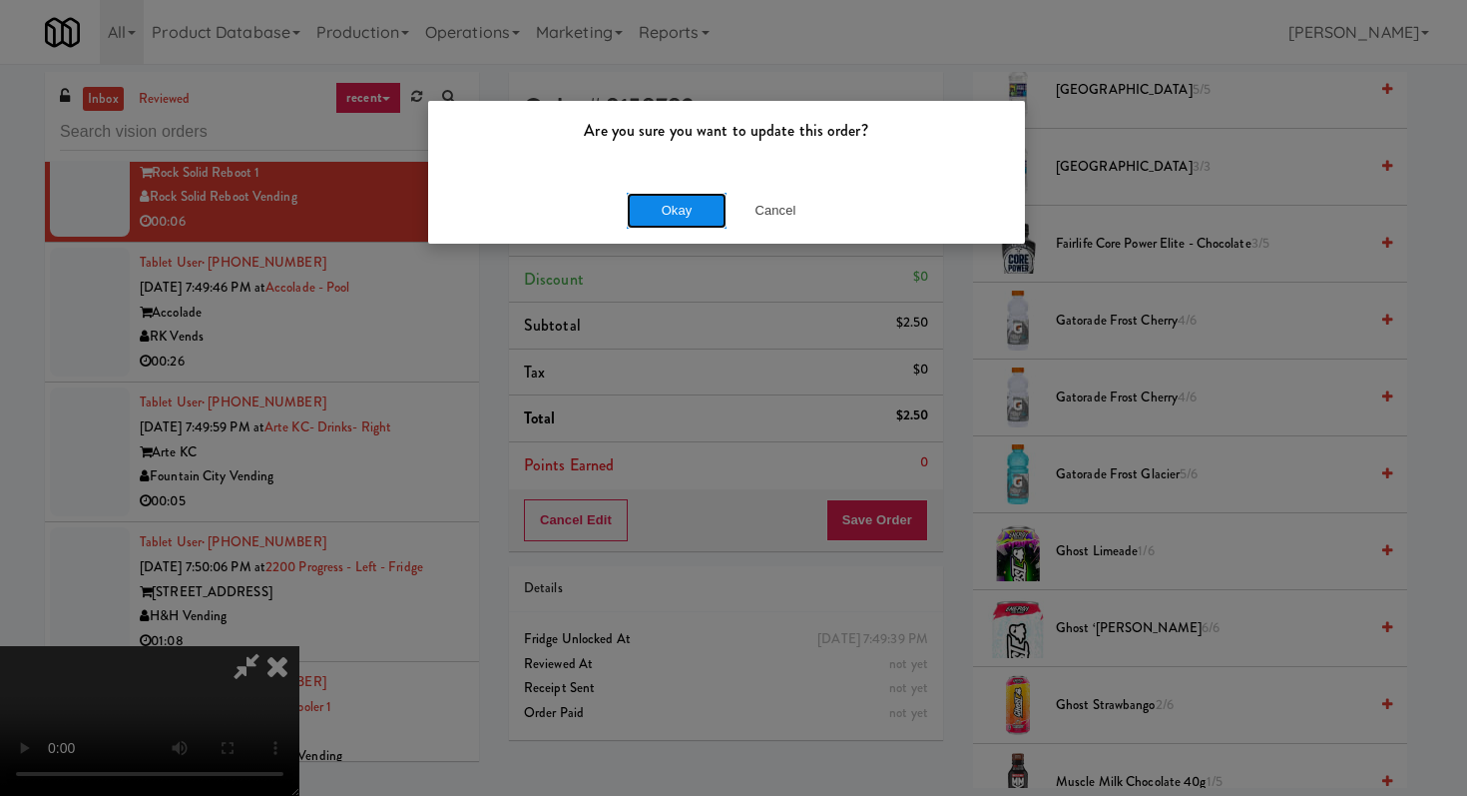
click at [665, 216] on button "Okay" at bounding box center [677, 211] width 100 height 36
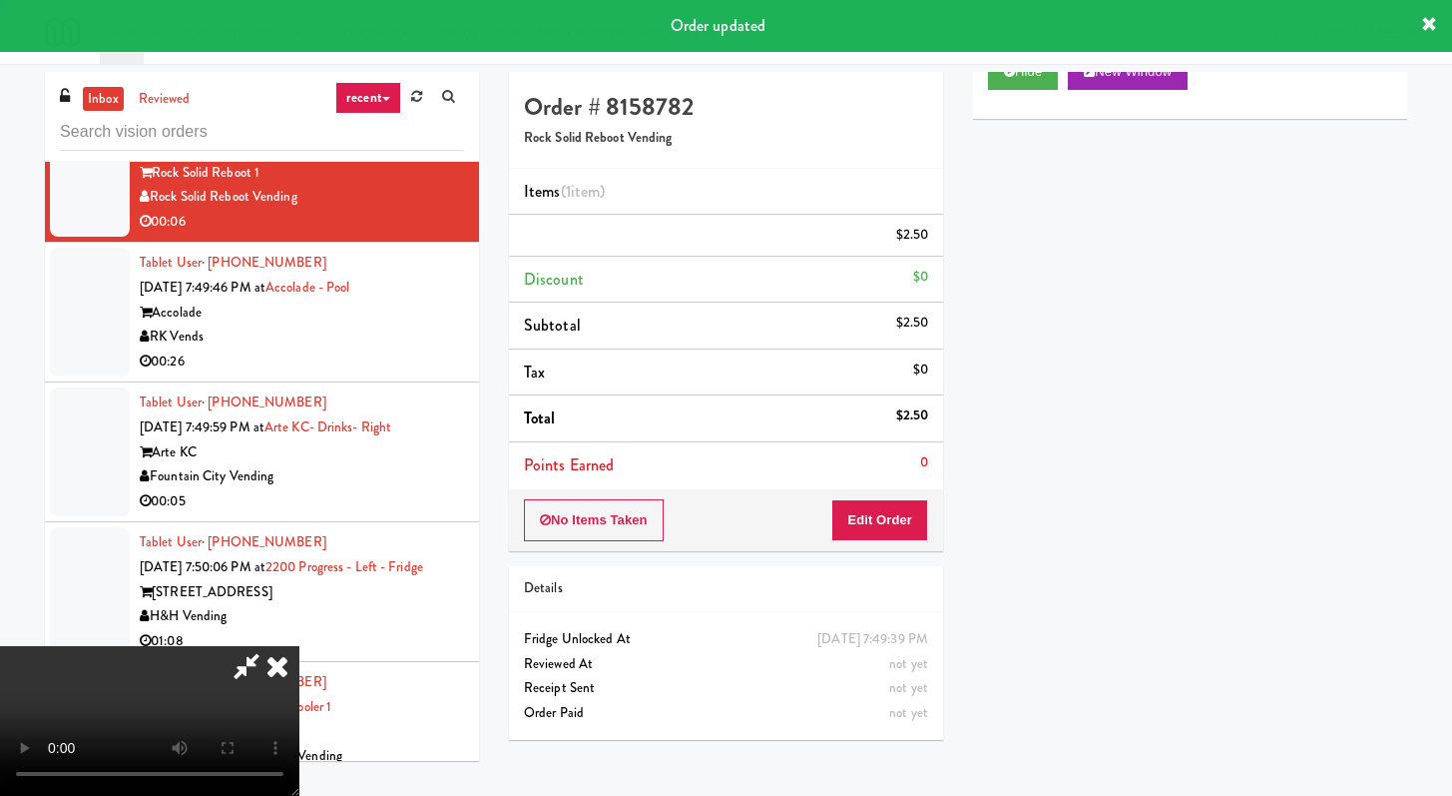
scroll to position [85, 0]
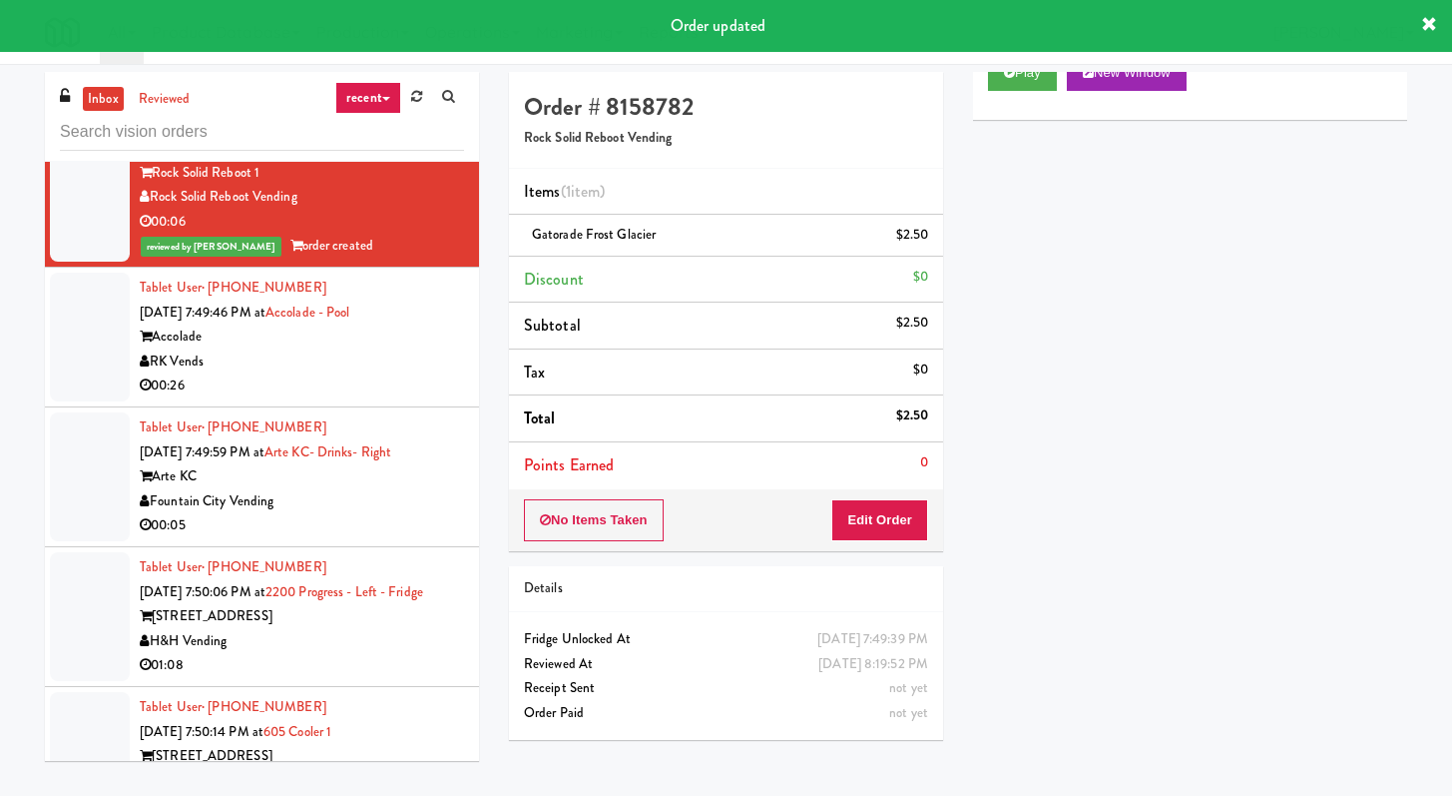
click at [253, 374] on div "RK Vends" at bounding box center [302, 361] width 324 height 25
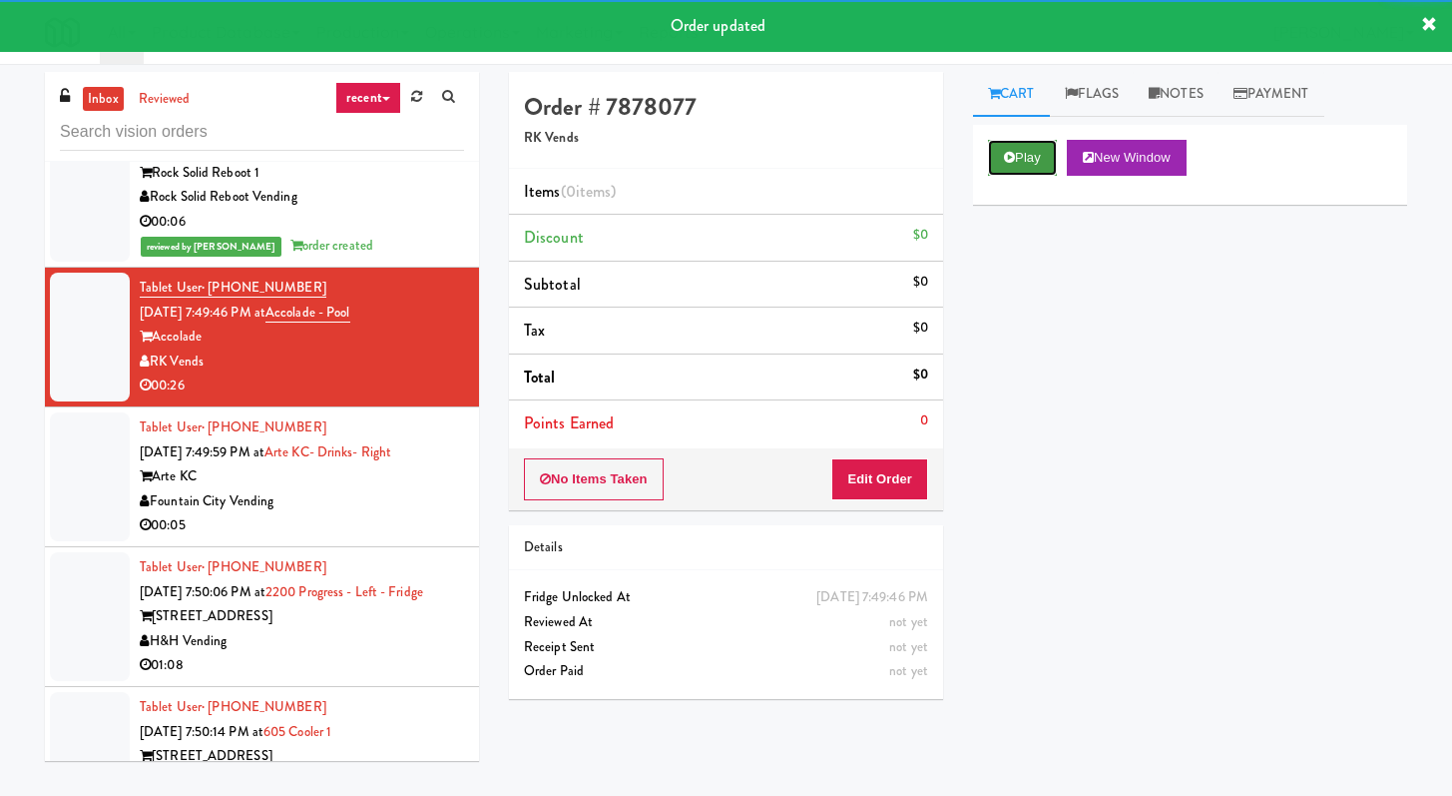
click at [1004, 158] on icon at bounding box center [1009, 157] width 11 height 13
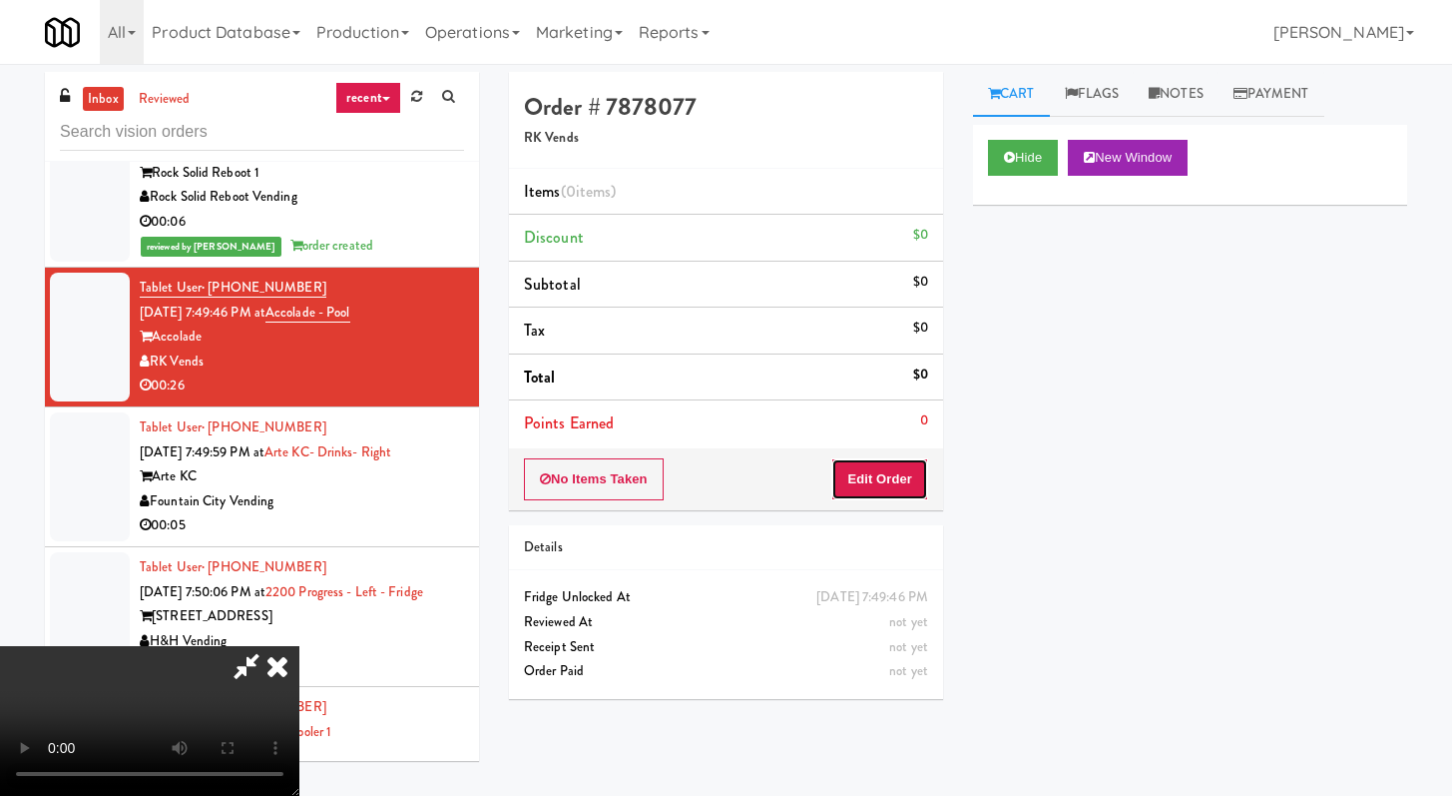
click at [913, 476] on button "Edit Order" at bounding box center [879, 479] width 97 height 42
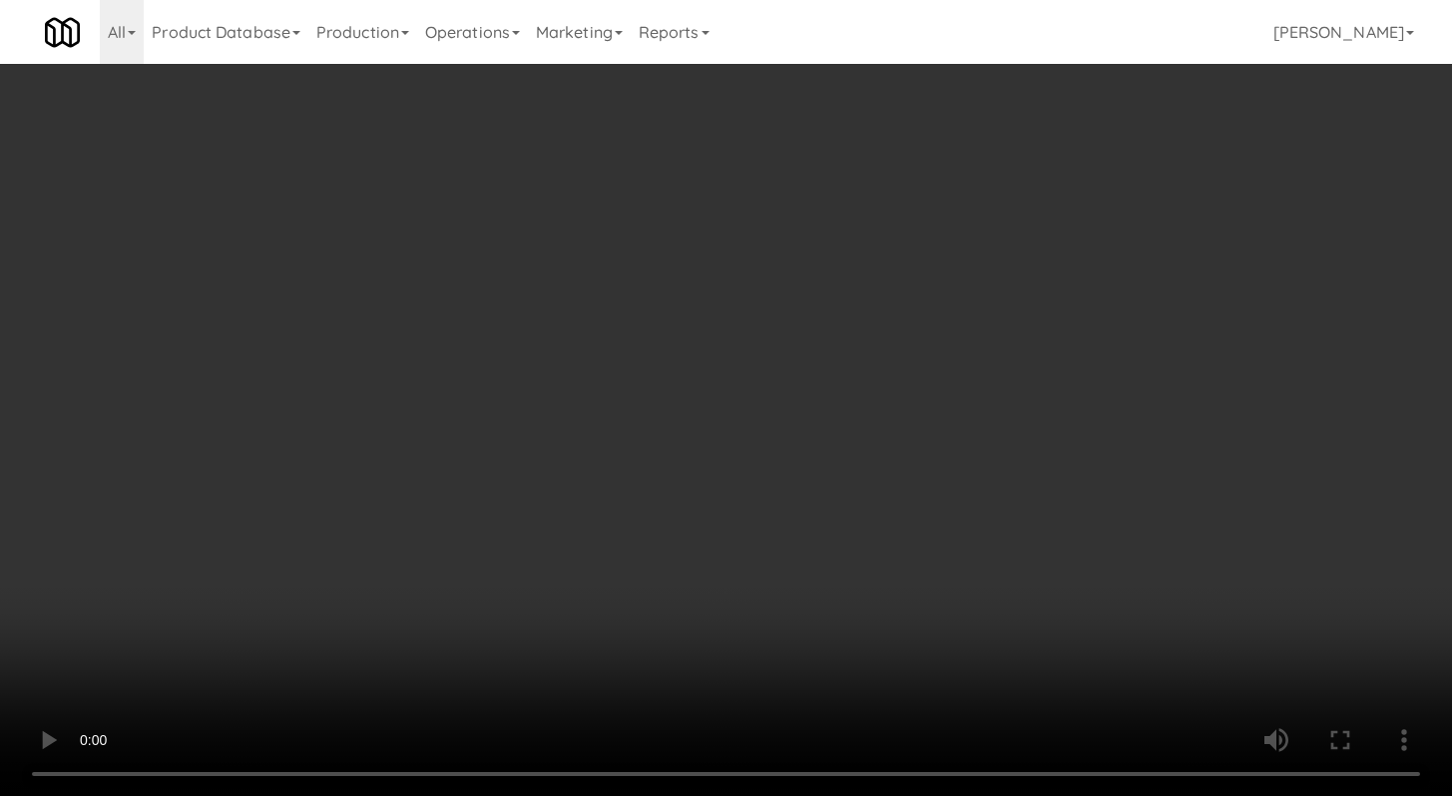
scroll to position [3938, 0]
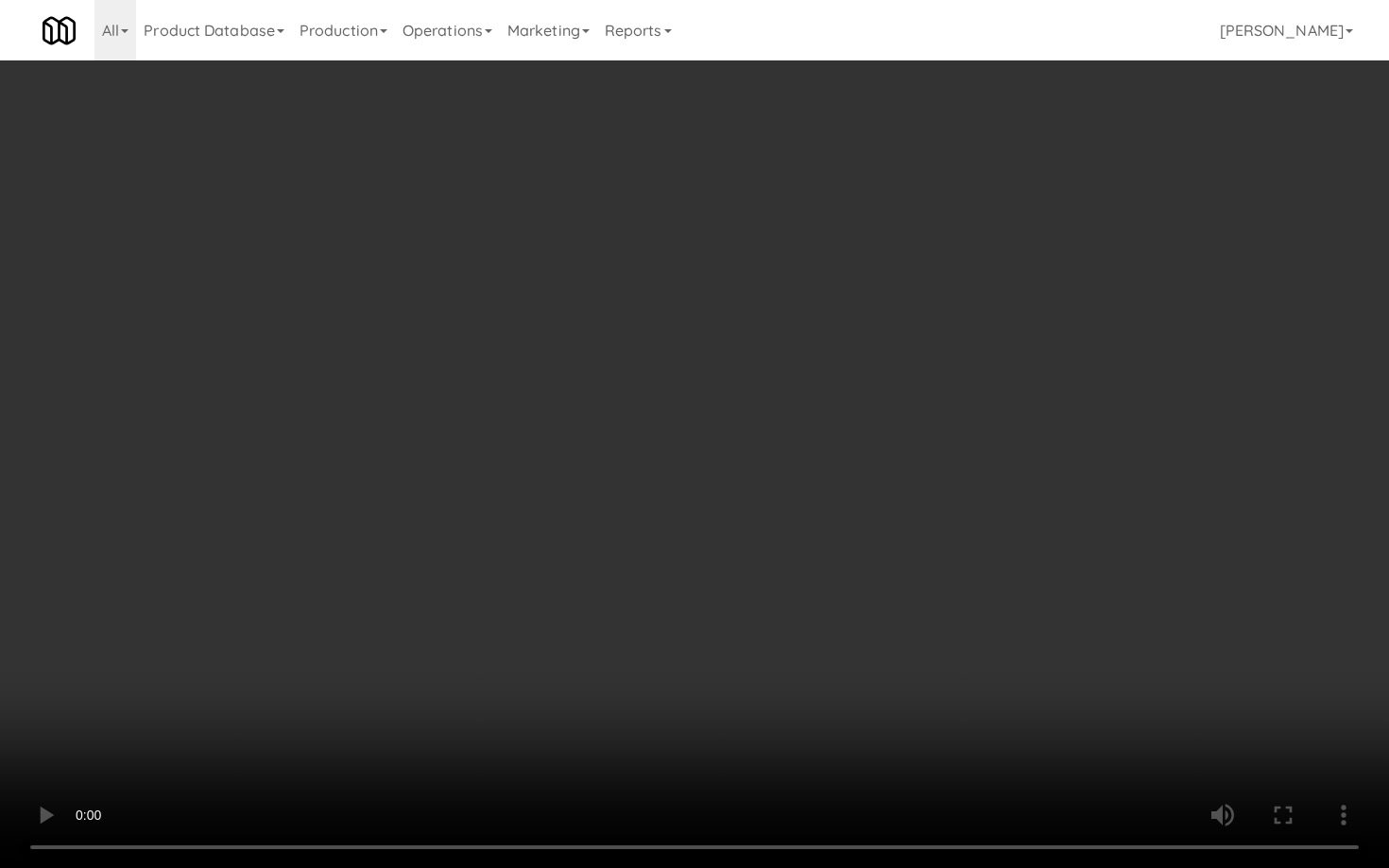
click at [706, 645] on video at bounding box center [694, 434] width 1389 height 868
click at [706, 641] on video at bounding box center [694, 434] width 1389 height 868
click at [708, 643] on video at bounding box center [694, 434] width 1389 height 868
click at [828, 539] on video at bounding box center [694, 434] width 1389 height 868
click at [825, 540] on video at bounding box center [694, 434] width 1389 height 868
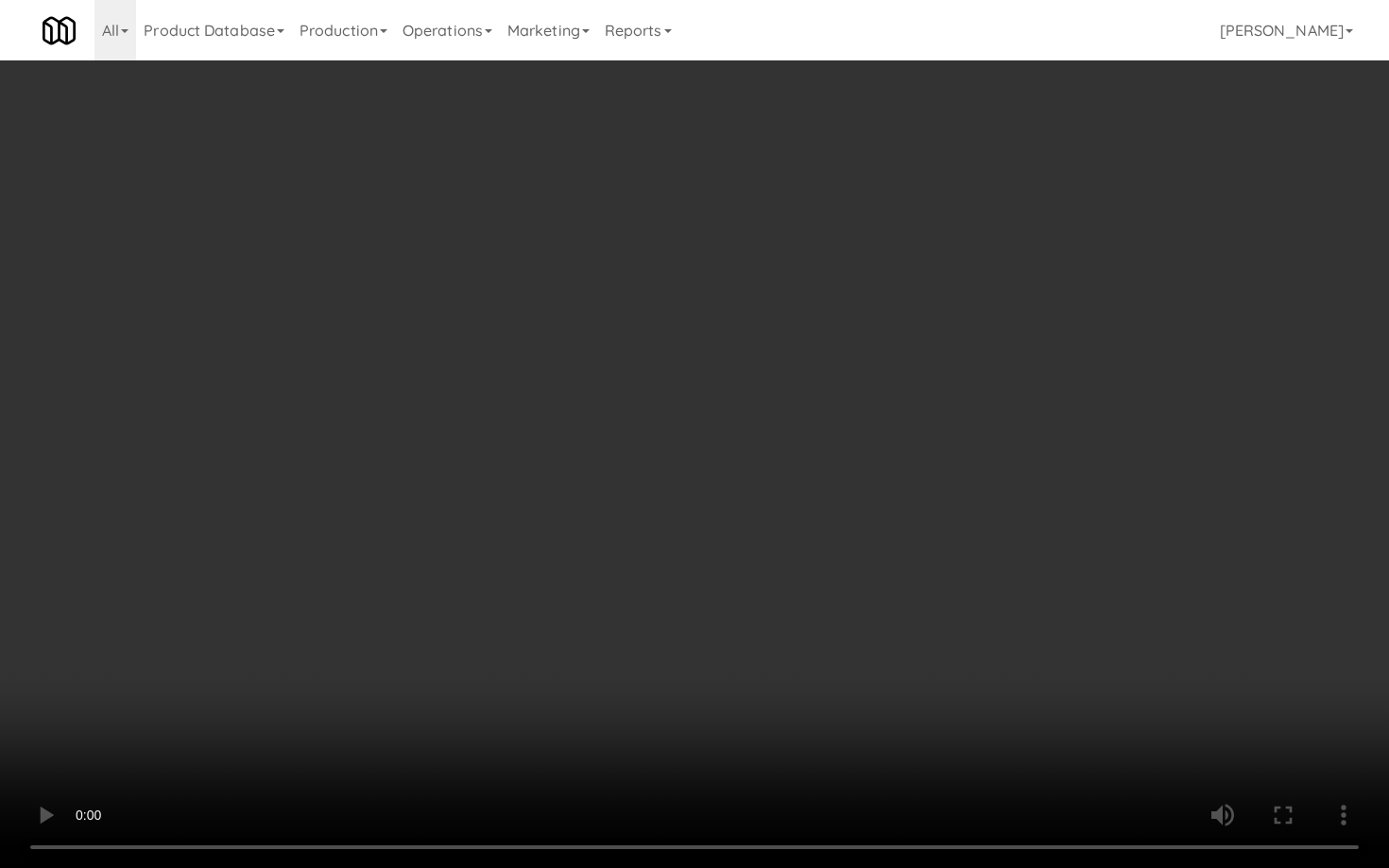
click at [825, 540] on video at bounding box center [694, 434] width 1389 height 868
click at [824, 540] on video at bounding box center [694, 434] width 1389 height 868
click at [922, 606] on video at bounding box center [694, 434] width 1389 height 868
click at [1025, 630] on video at bounding box center [694, 434] width 1389 height 868
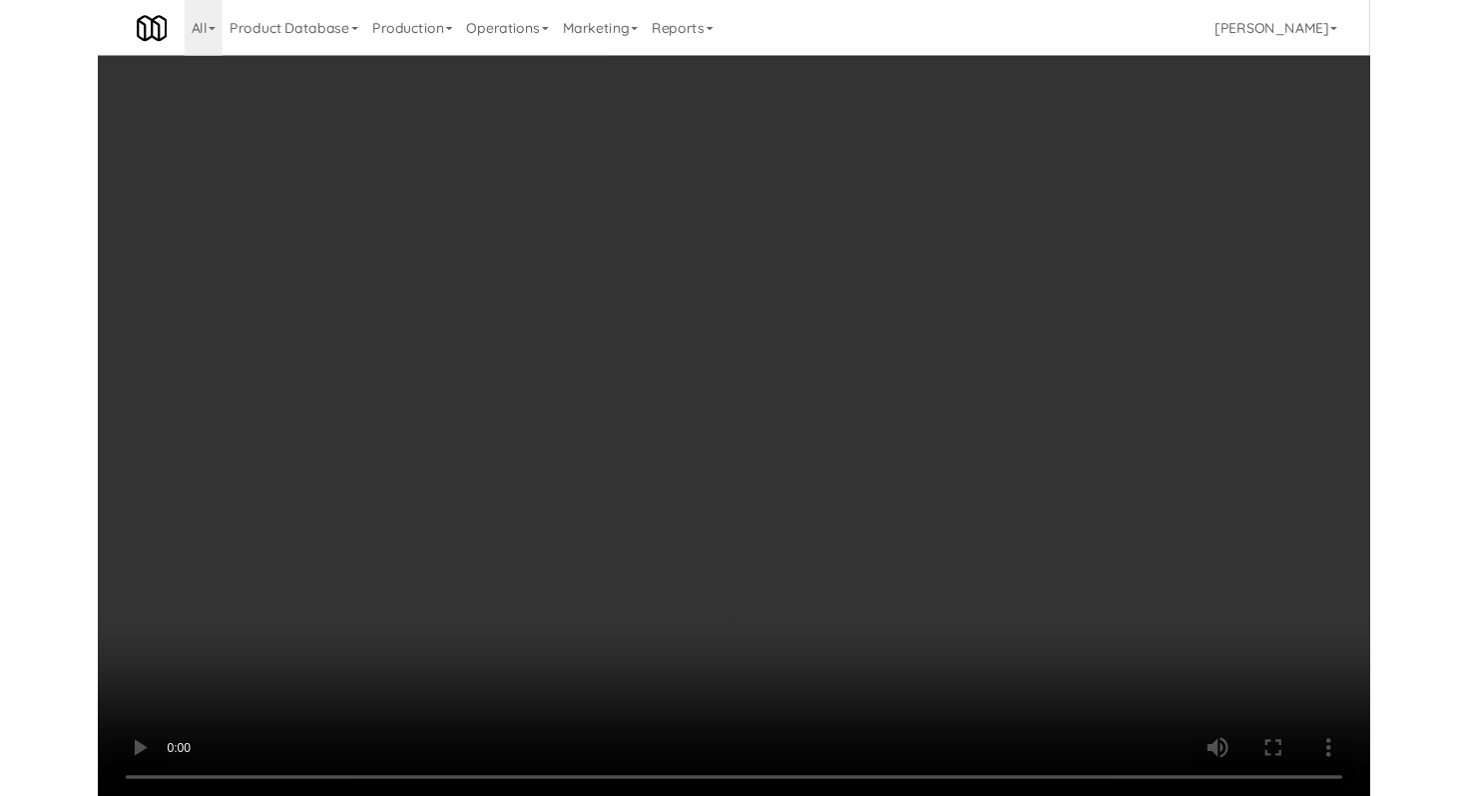
scroll to position [3963, 0]
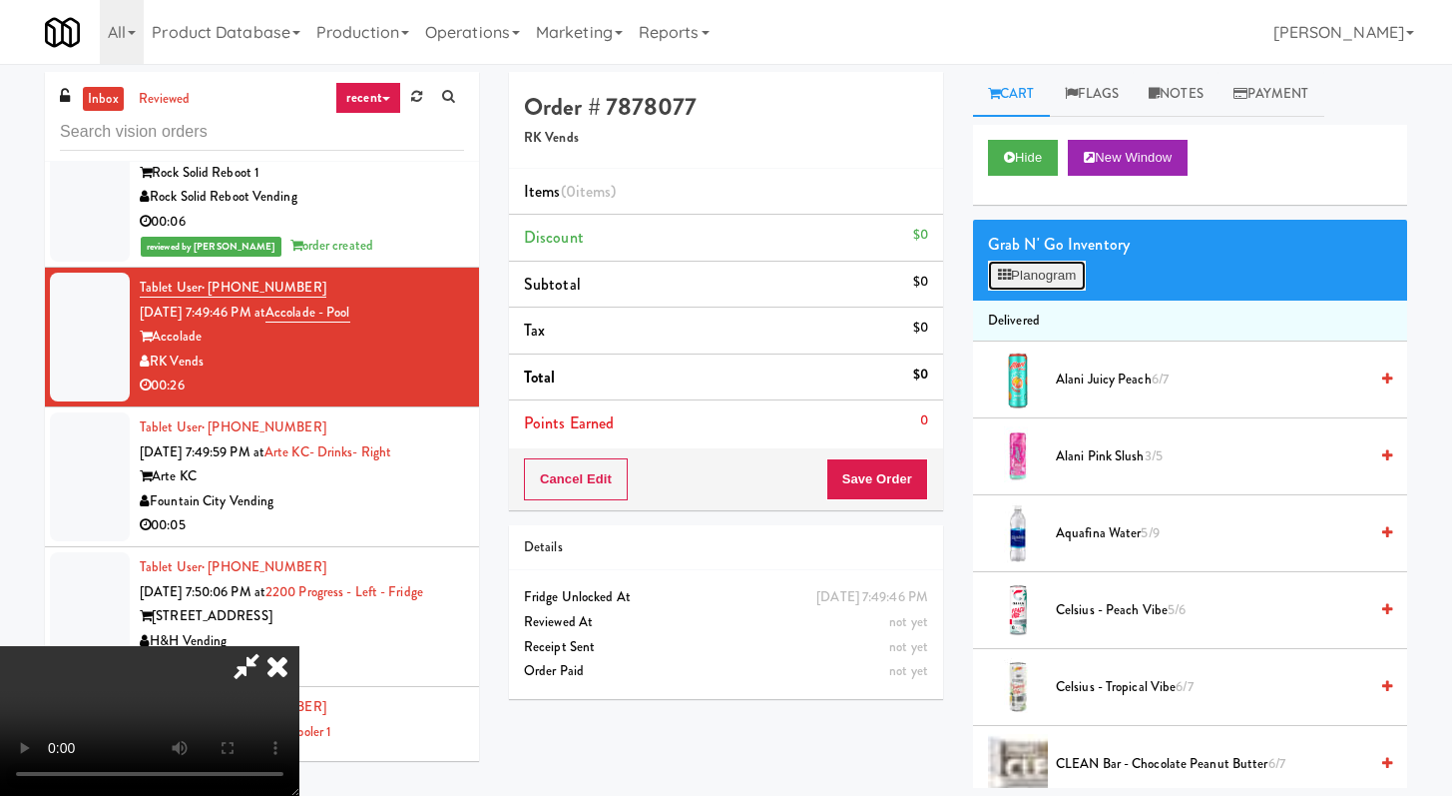
click at [1031, 283] on button "Planogram" at bounding box center [1037, 276] width 98 height 30
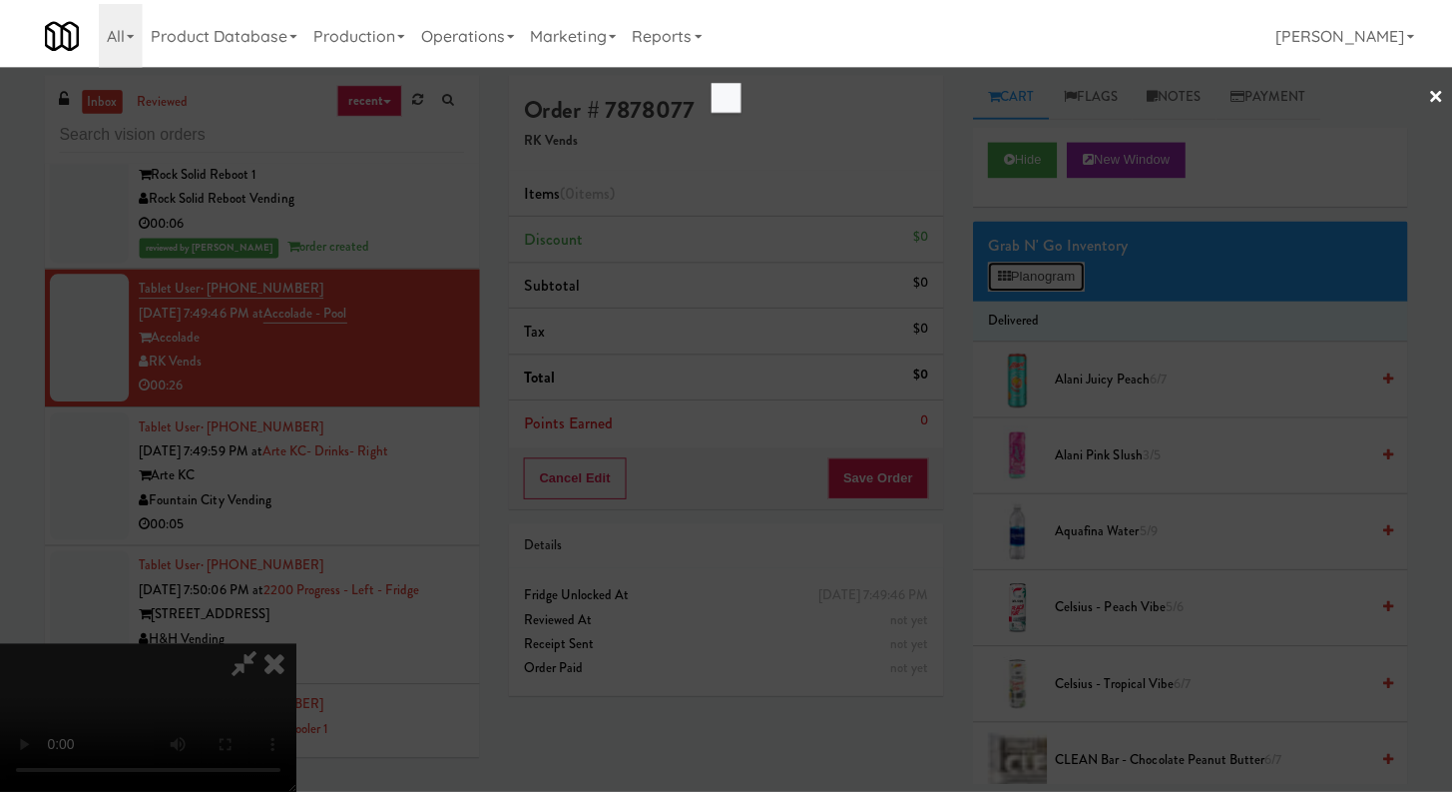
scroll to position [3938, 0]
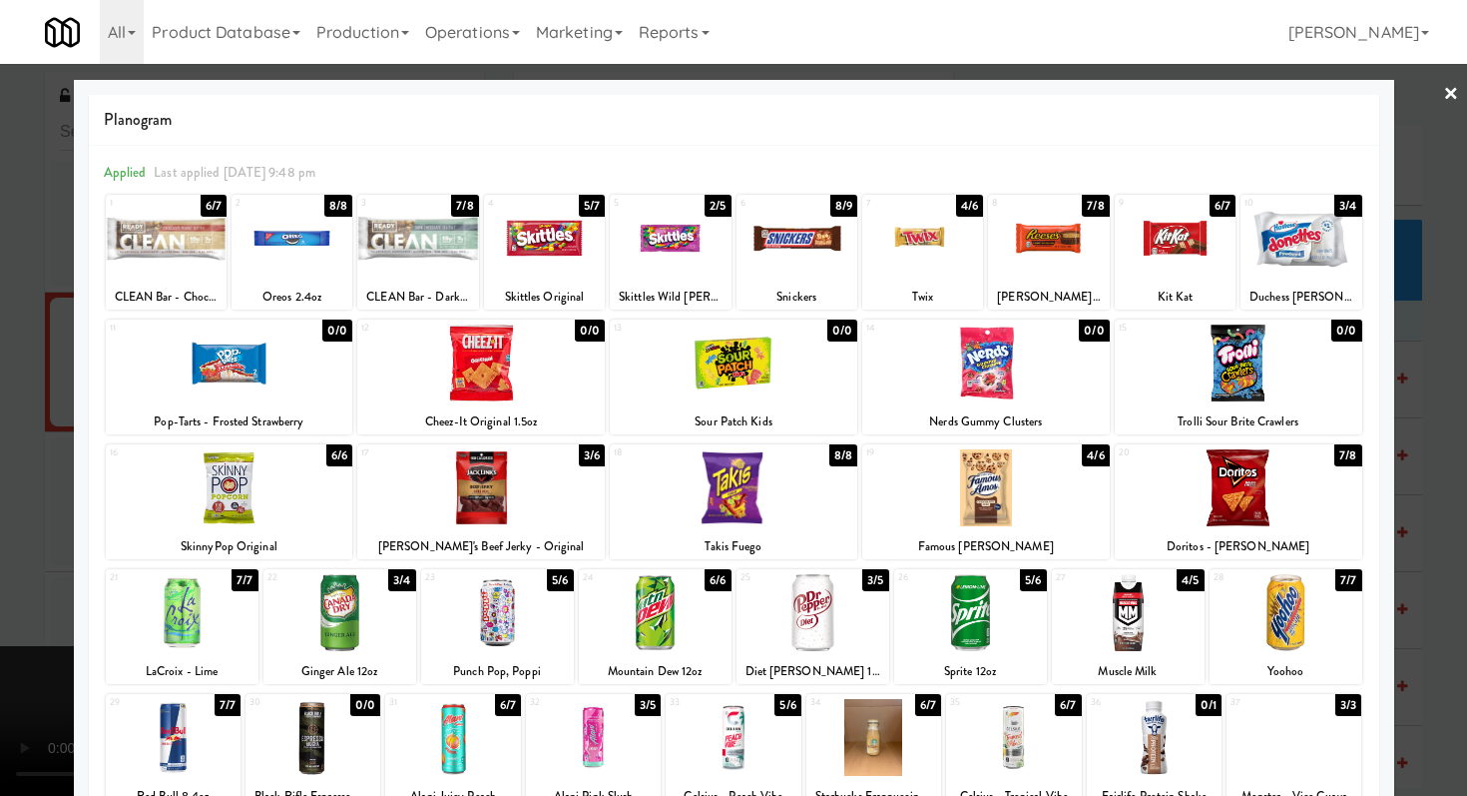
click at [277, 513] on div at bounding box center [230, 487] width 248 height 77
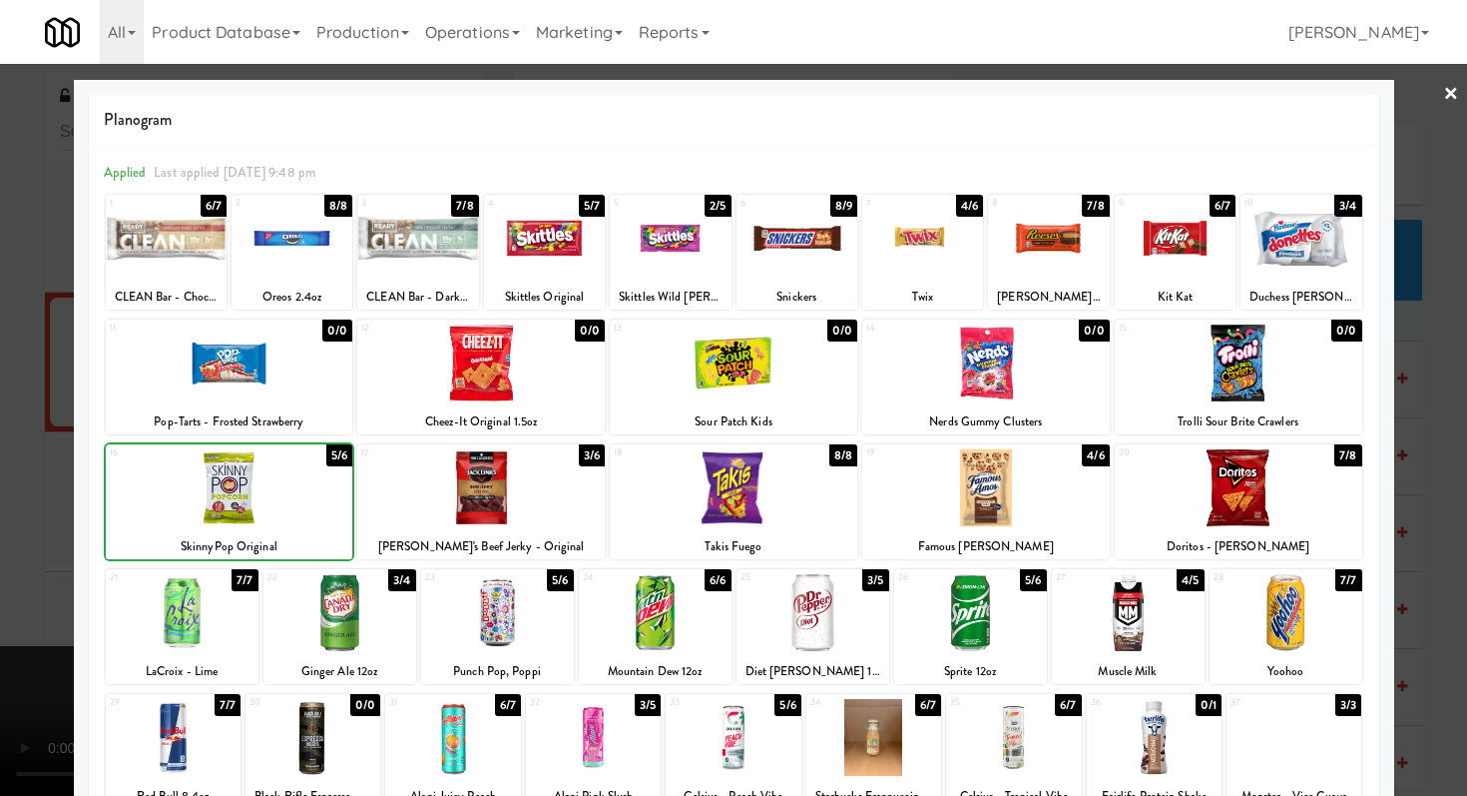
click at [370, 501] on div at bounding box center [481, 487] width 248 height 77
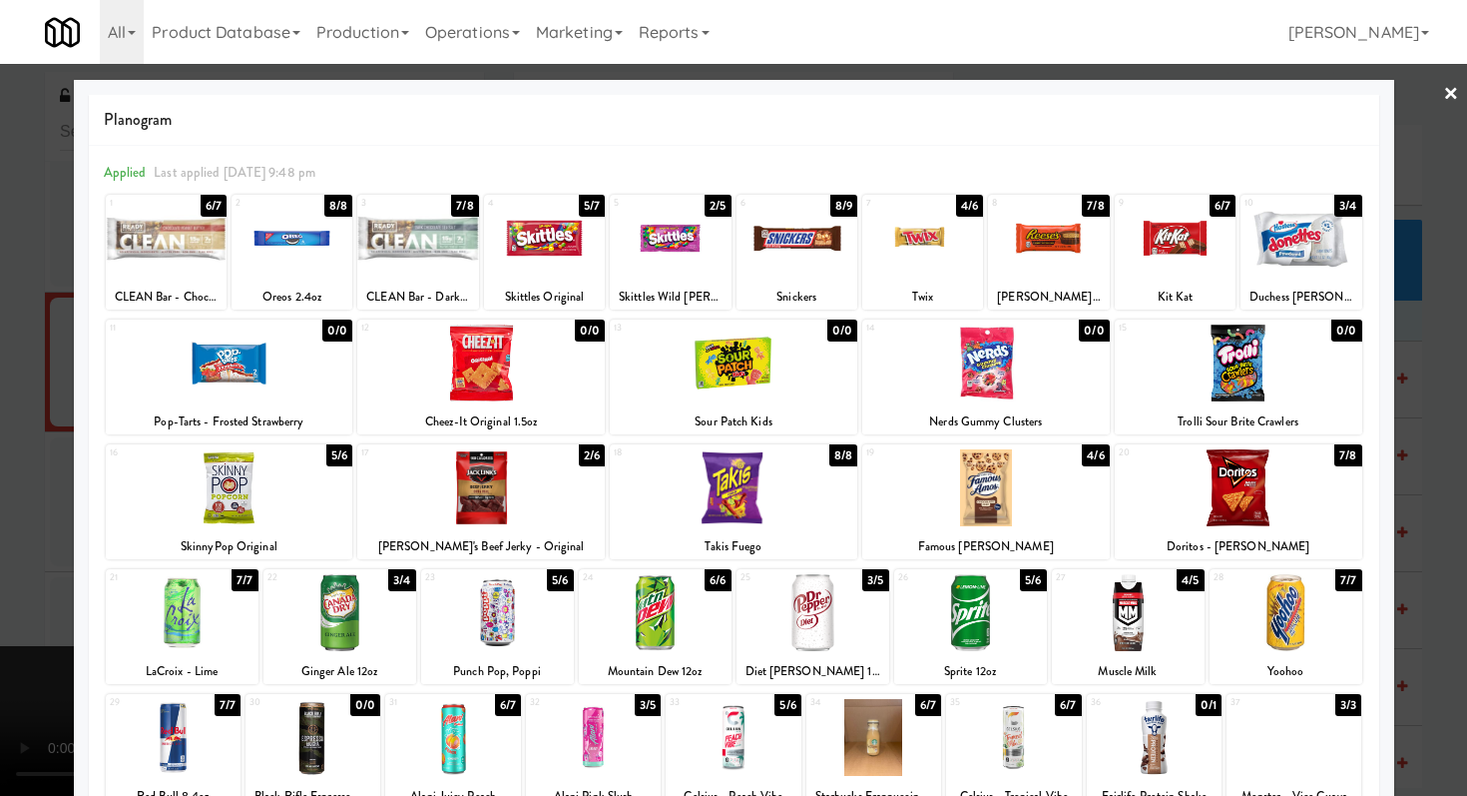
drag, startPoint x: 803, startPoint y: 603, endPoint x: 778, endPoint y: 600, distance: 25.1
click at [804, 603] on div at bounding box center [813, 612] width 153 height 77
click at [0, 392] on div at bounding box center [733, 398] width 1467 height 796
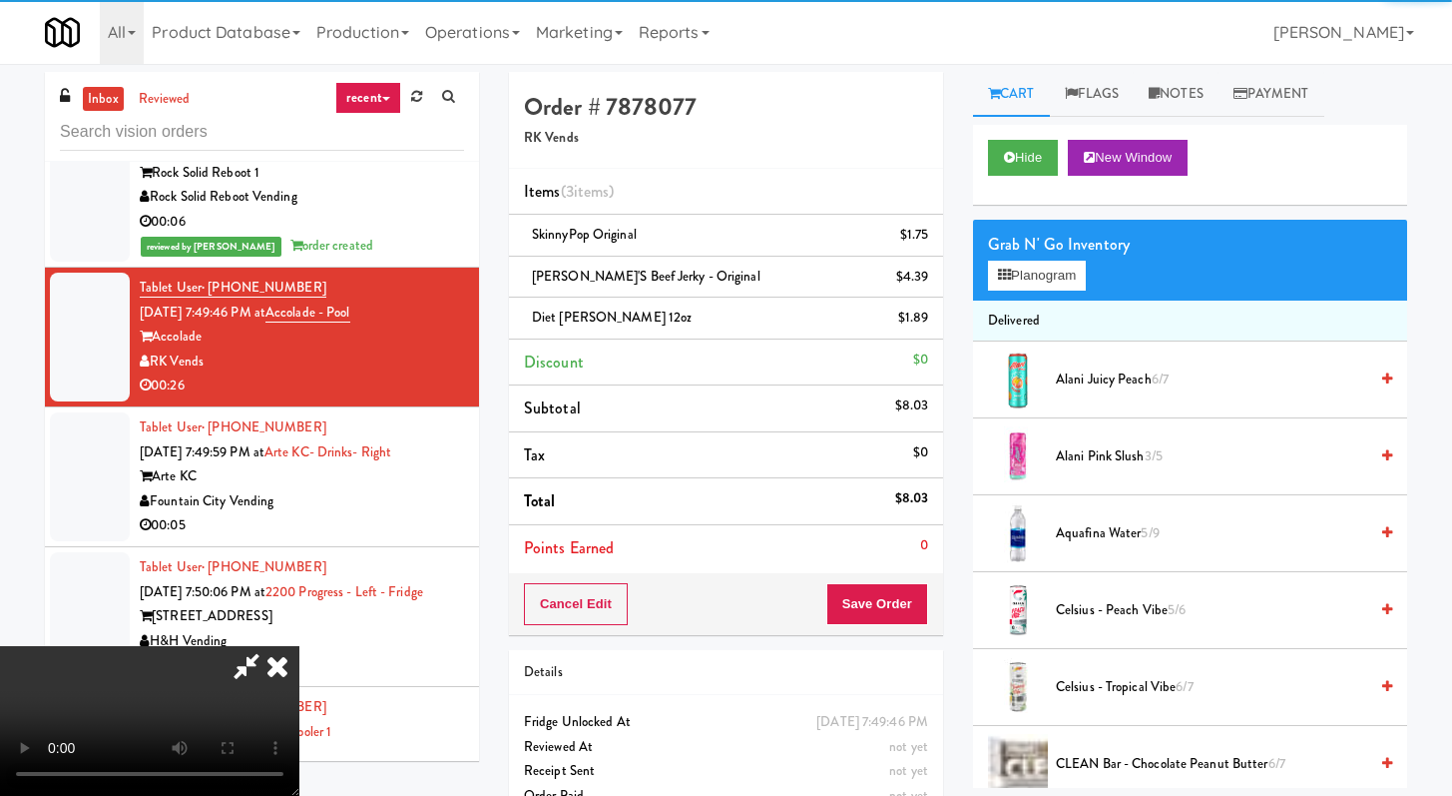
scroll to position [172, 0]
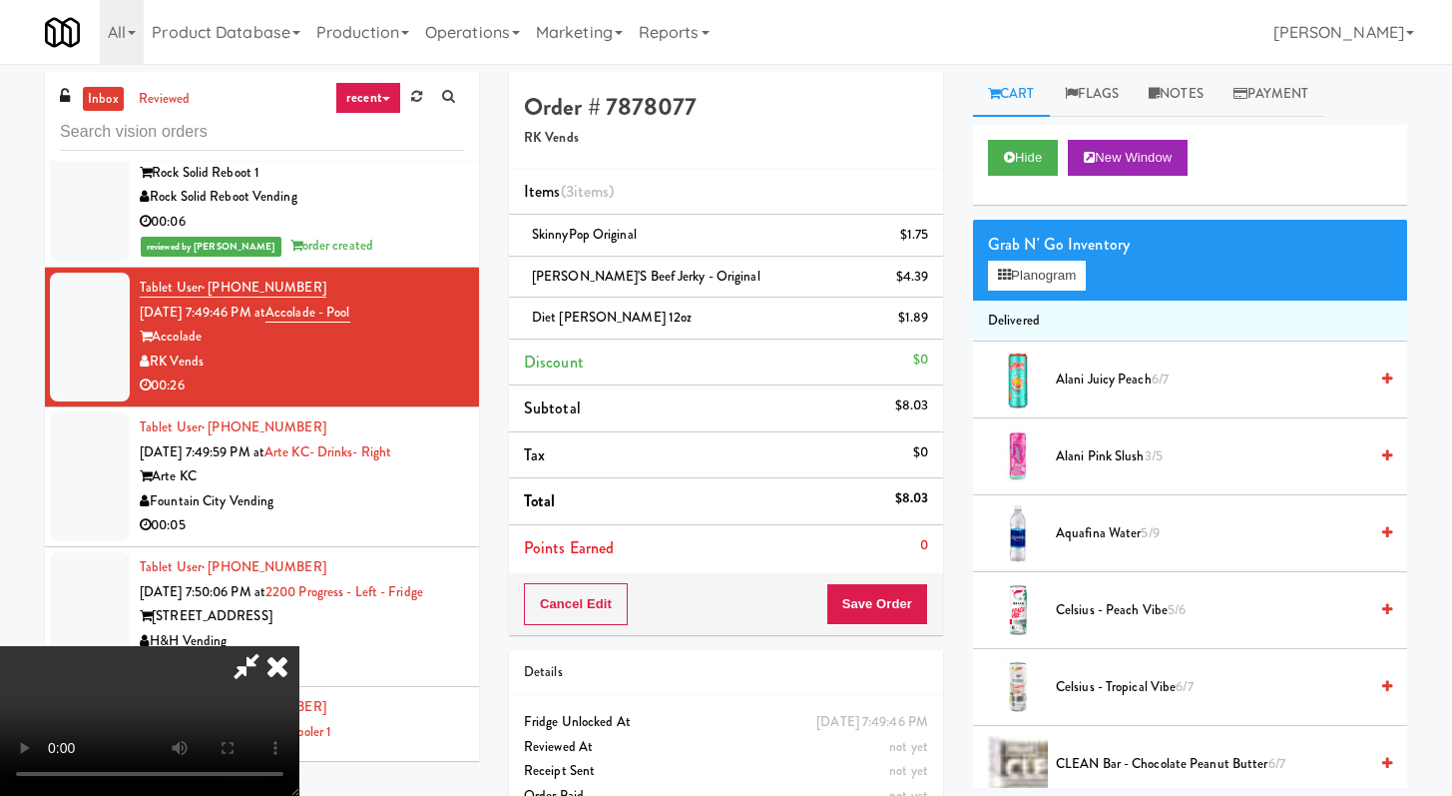
click at [299, 646] on video at bounding box center [149, 721] width 299 height 150
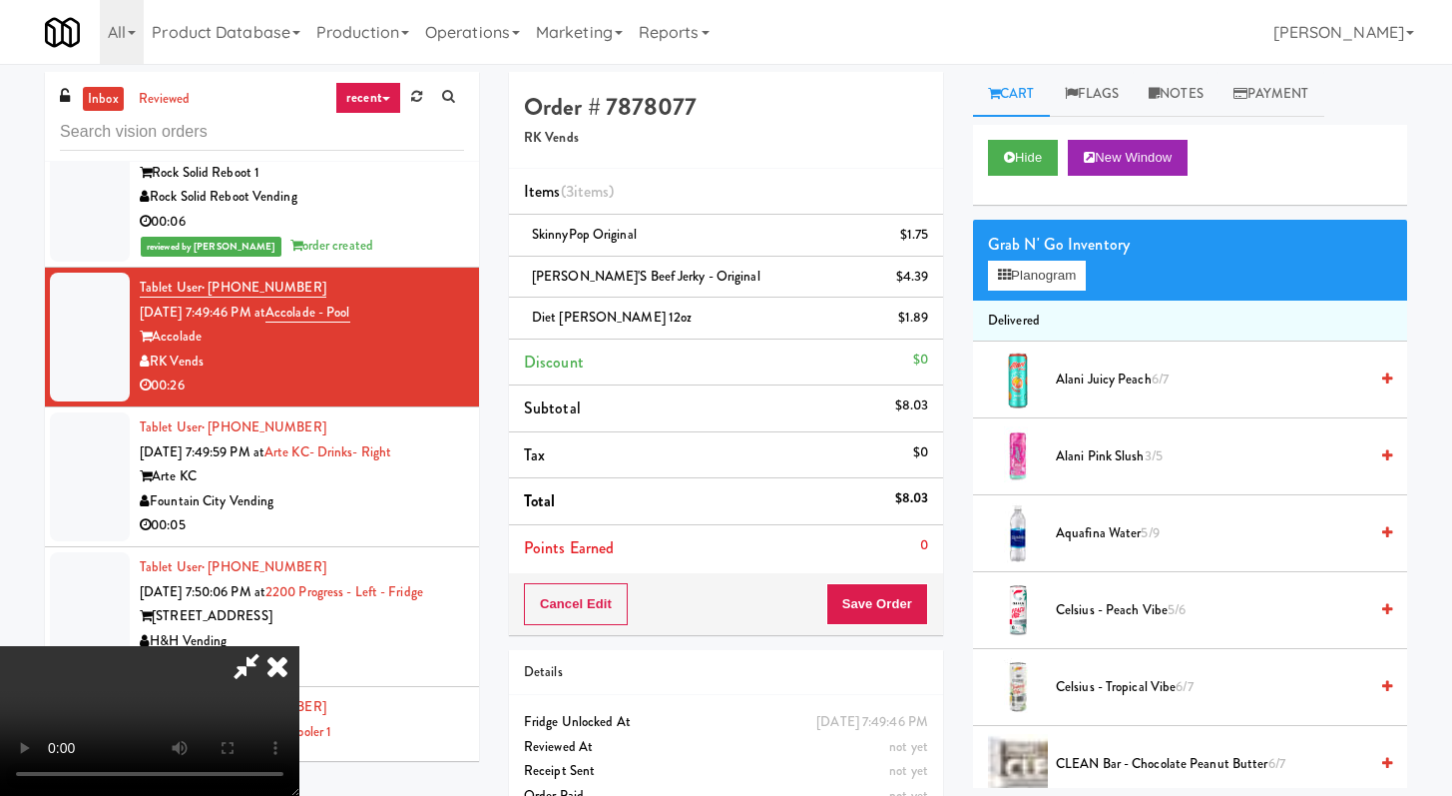
click at [299, 646] on video at bounding box center [149, 721] width 299 height 150
click at [896, 606] on button "Save Order" at bounding box center [878, 604] width 102 height 42
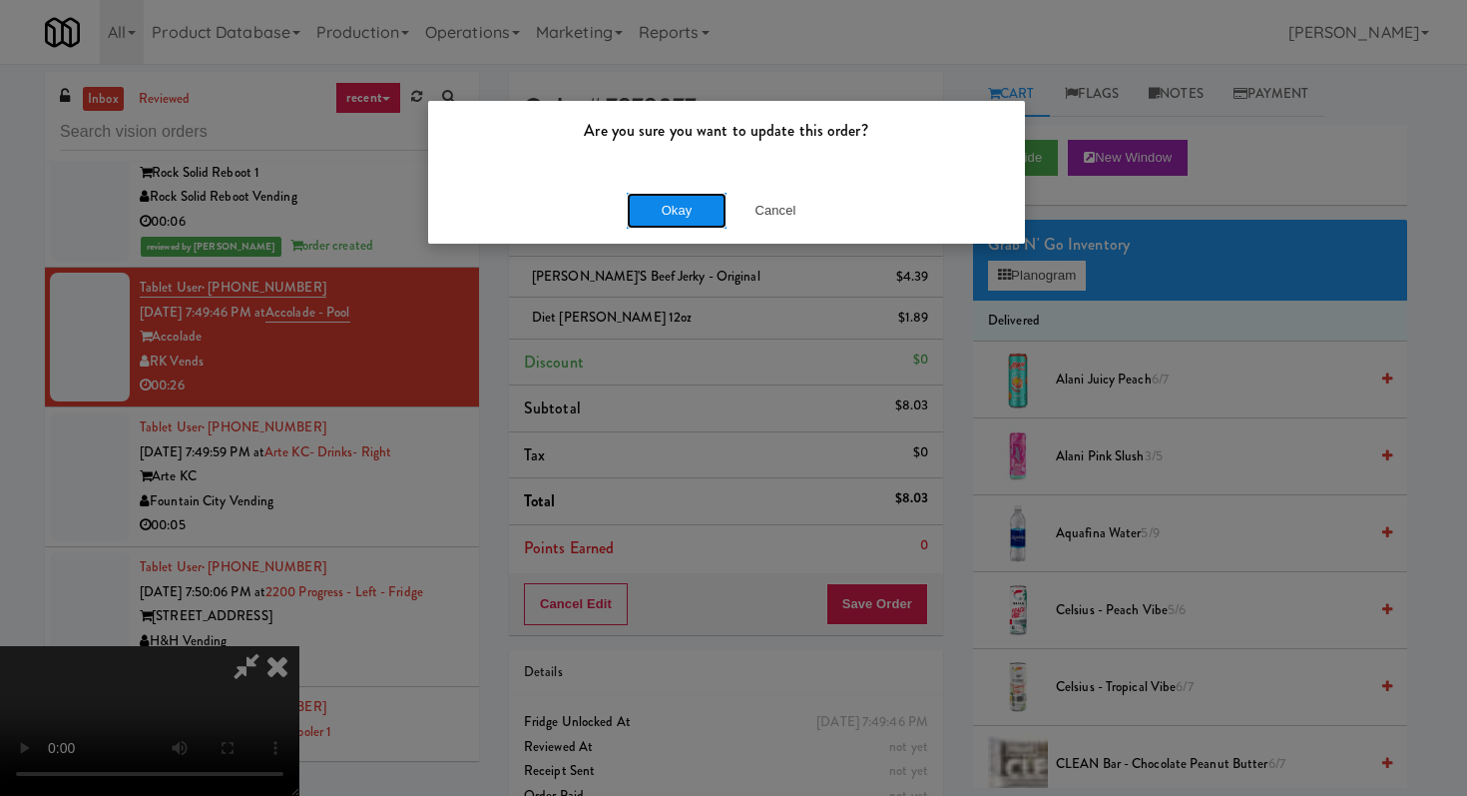
click at [662, 202] on button "Okay" at bounding box center [677, 211] width 100 height 36
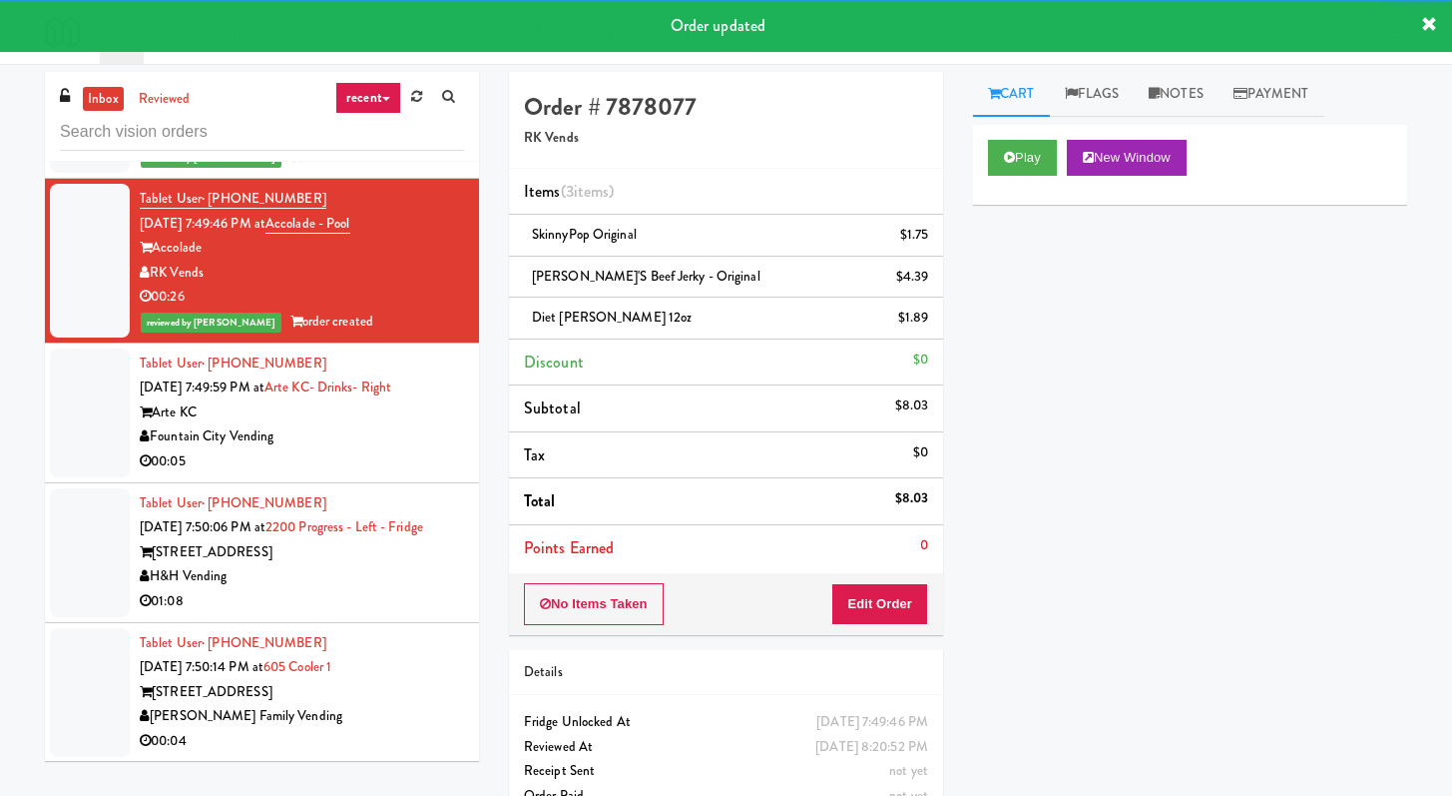
scroll to position [4307, 0]
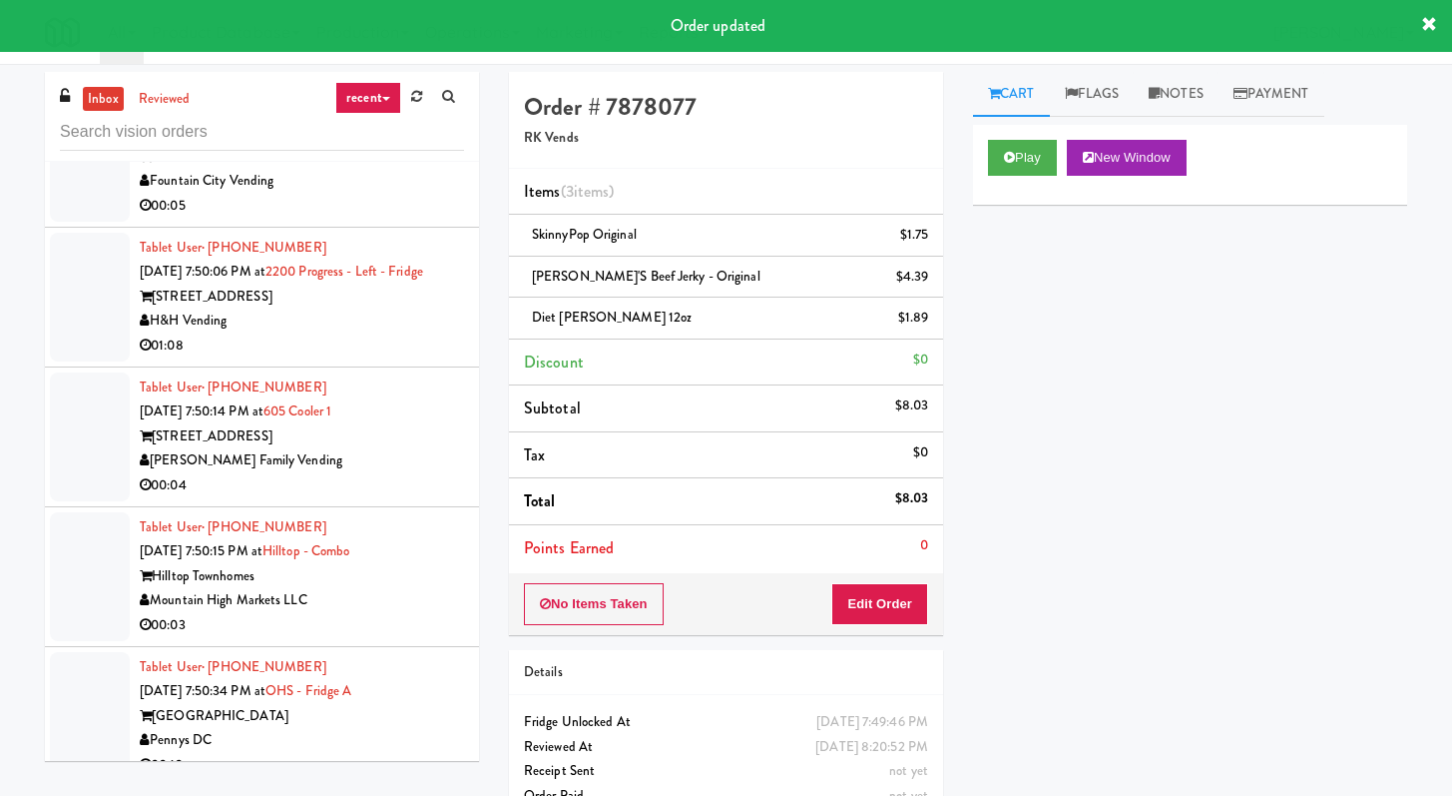
drag, startPoint x: 387, startPoint y: 342, endPoint x: 387, endPoint y: 355, distance: 13.0
click at [386, 194] on div "Fountain City Vending" at bounding box center [302, 181] width 324 height 25
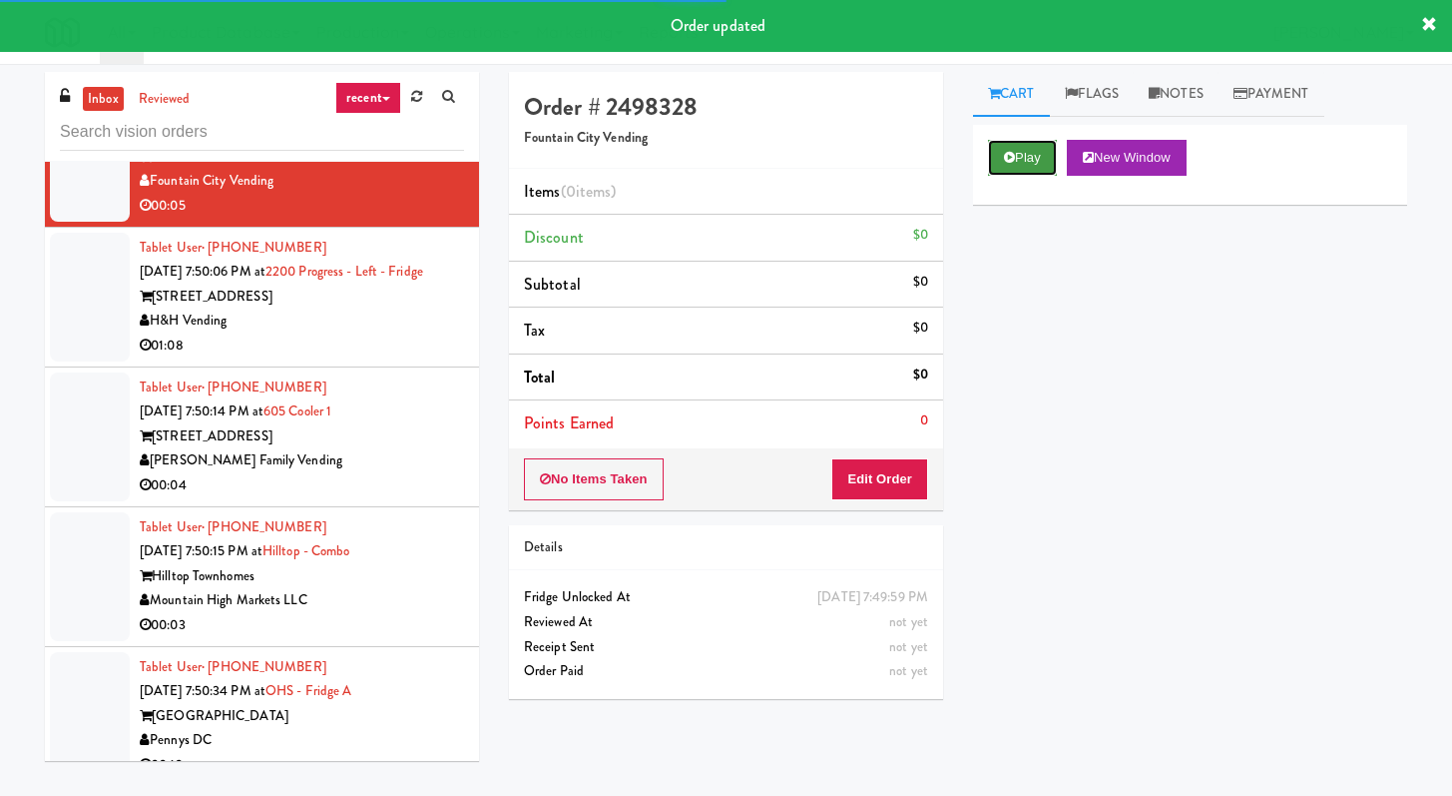
click at [1006, 154] on icon at bounding box center [1009, 157] width 11 height 13
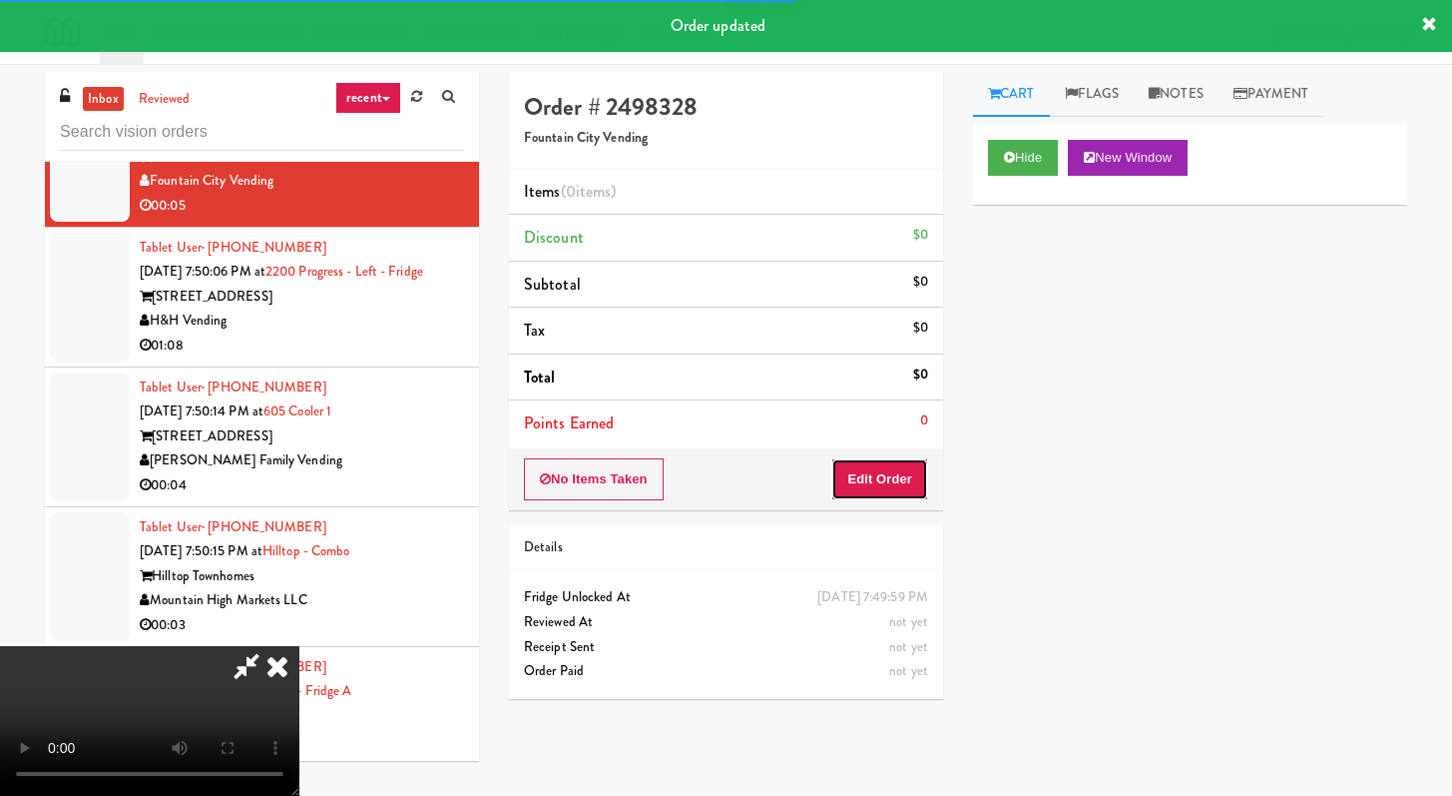
click at [908, 483] on button "Edit Order" at bounding box center [879, 479] width 97 height 42
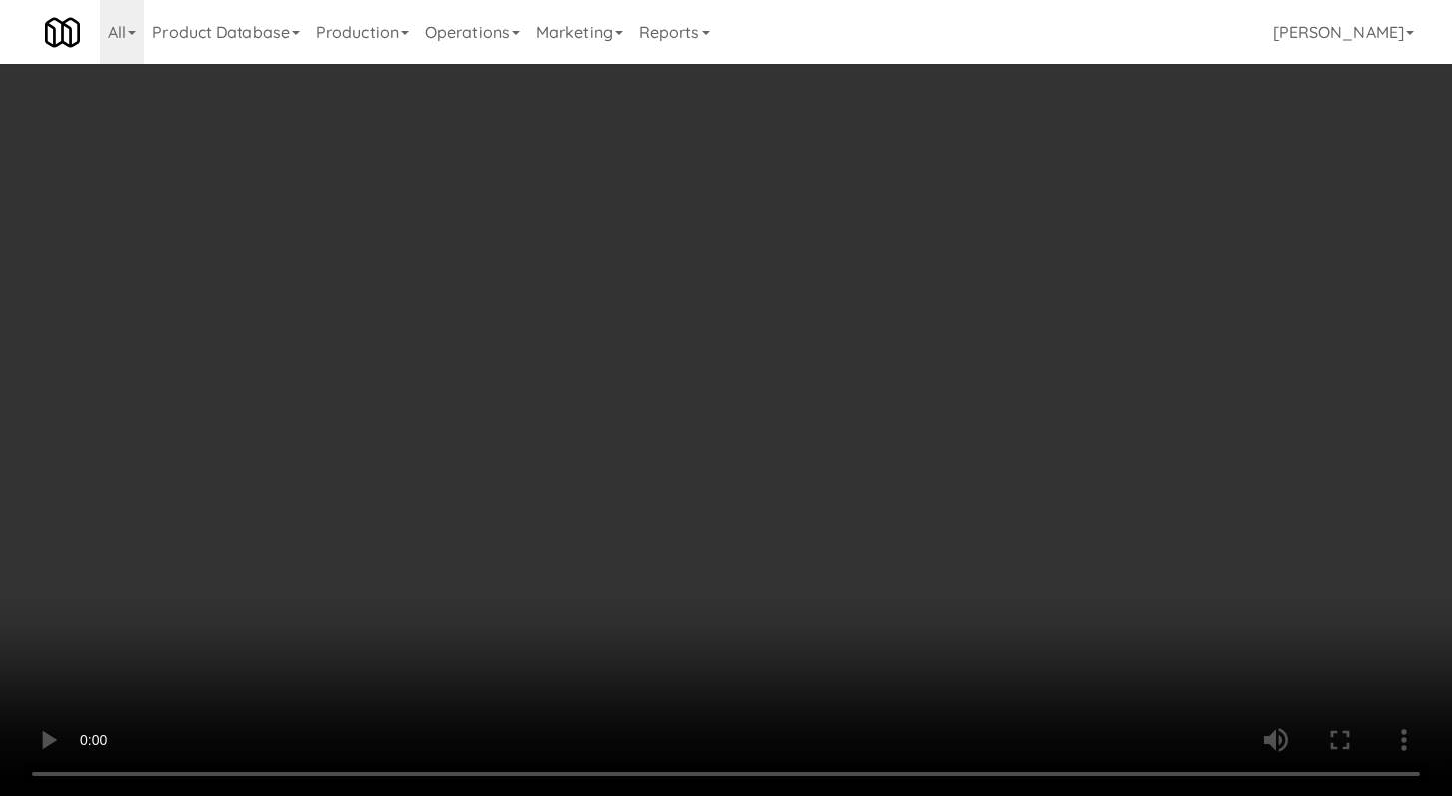
scroll to position [4282, 0]
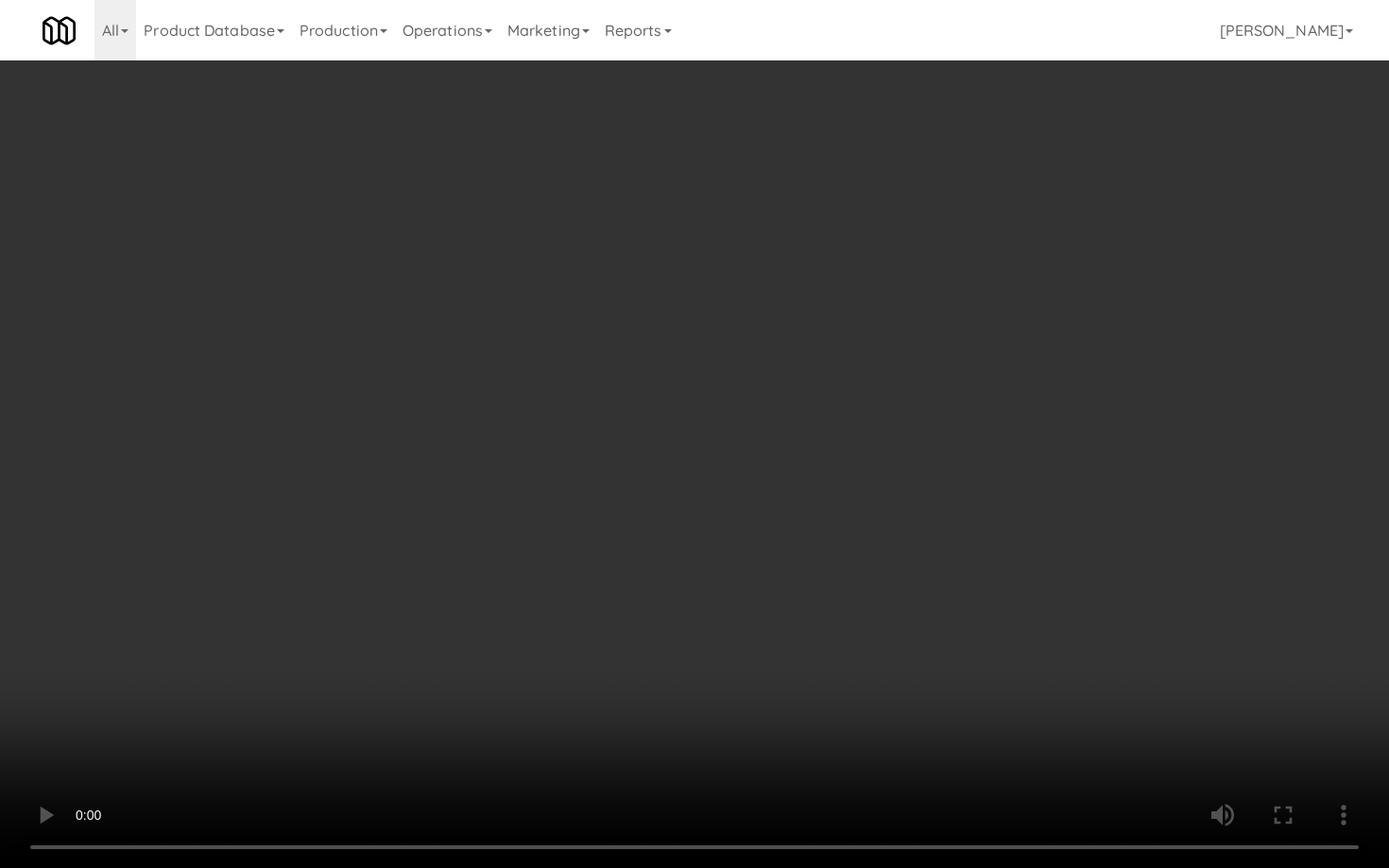
click at [716, 582] on video at bounding box center [694, 434] width 1389 height 868
click at [721, 578] on video at bounding box center [694, 434] width 1389 height 868
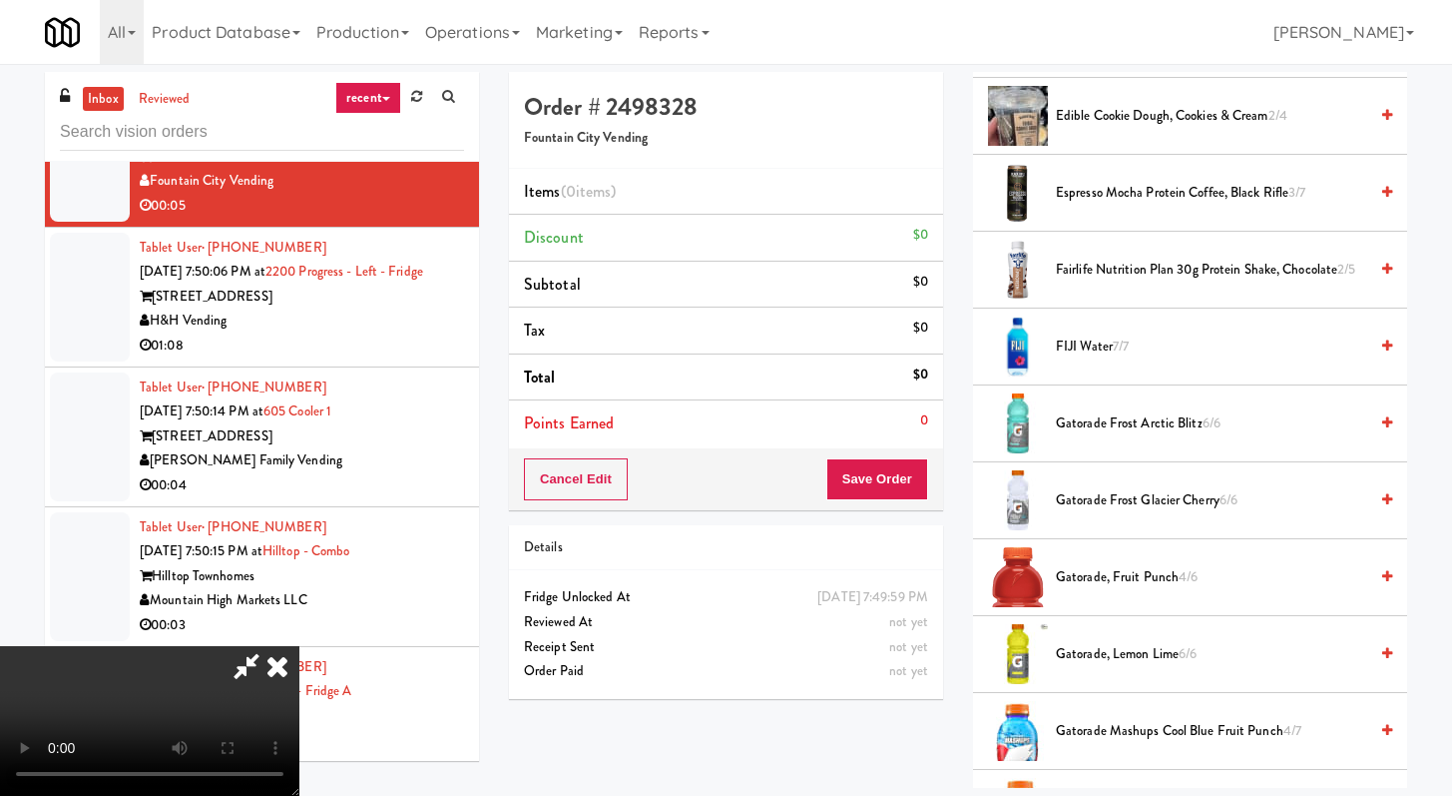
scroll to position [1646, 0]
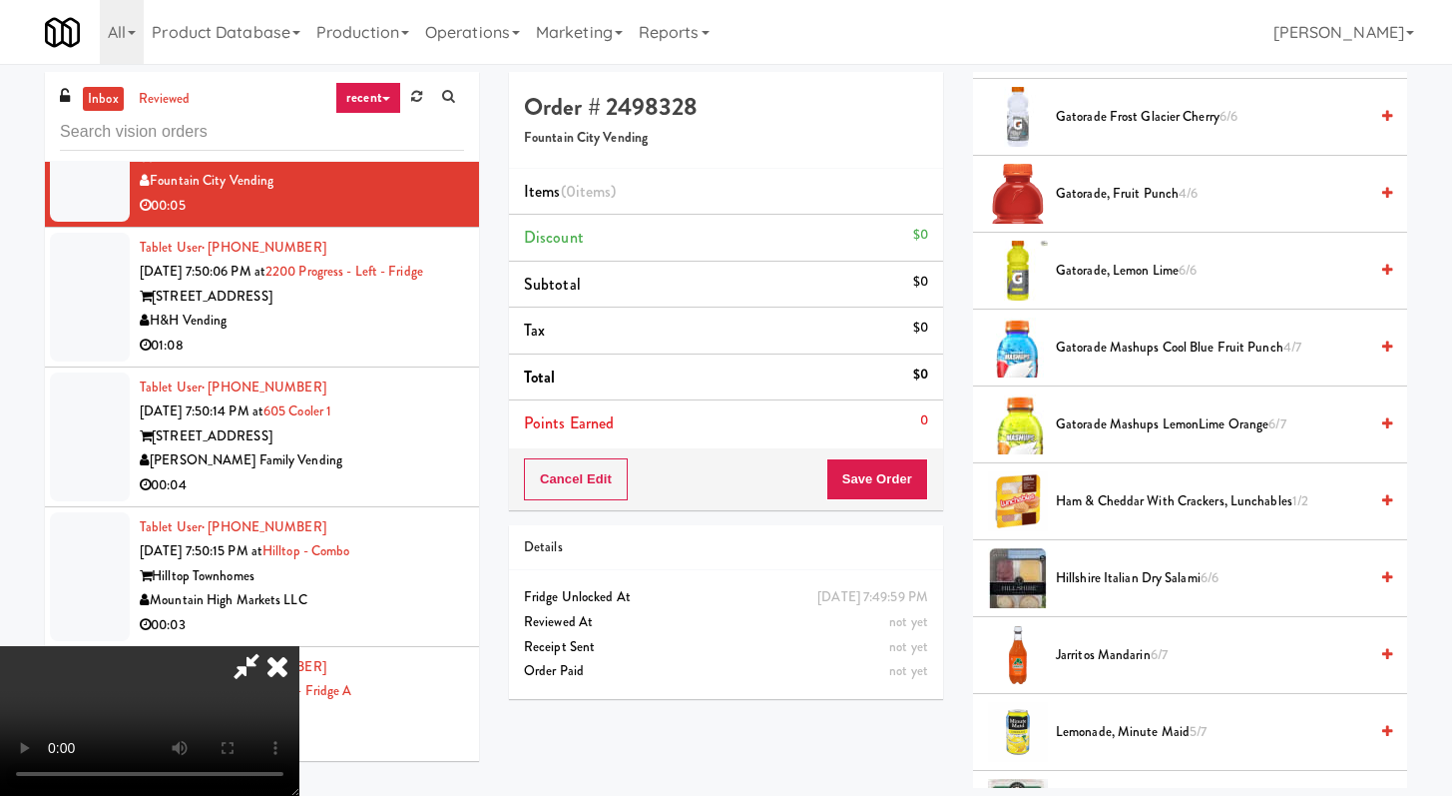
click at [1107, 360] on li "Gatorade Mashups Cool Blue Fruit Punch 4/7" at bounding box center [1190, 347] width 434 height 77
click at [1114, 342] on span "Gatorade Mashups Cool Blue Fruit Punch 4/7" at bounding box center [1211, 347] width 311 height 25
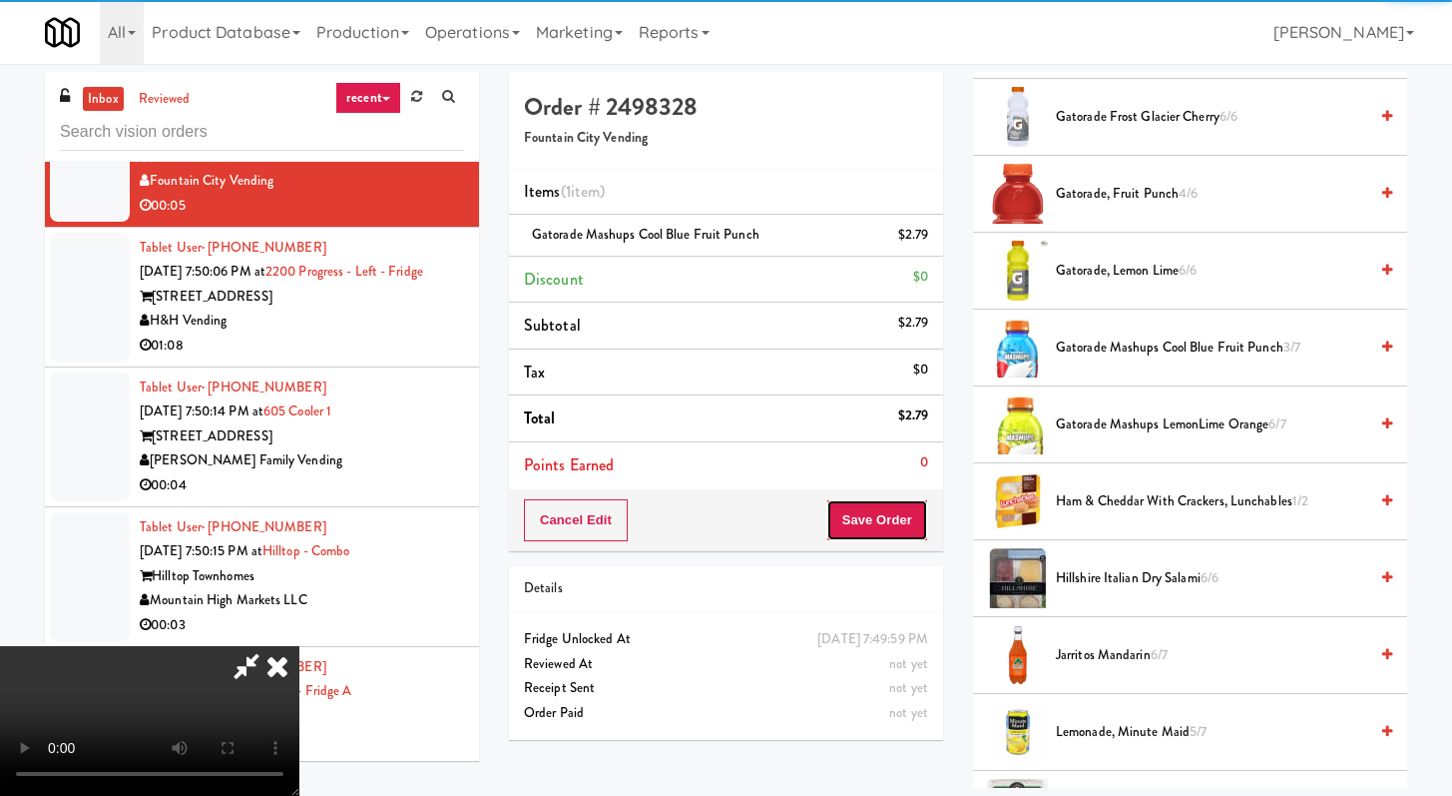
click at [908, 524] on button "Save Order" at bounding box center [878, 520] width 102 height 42
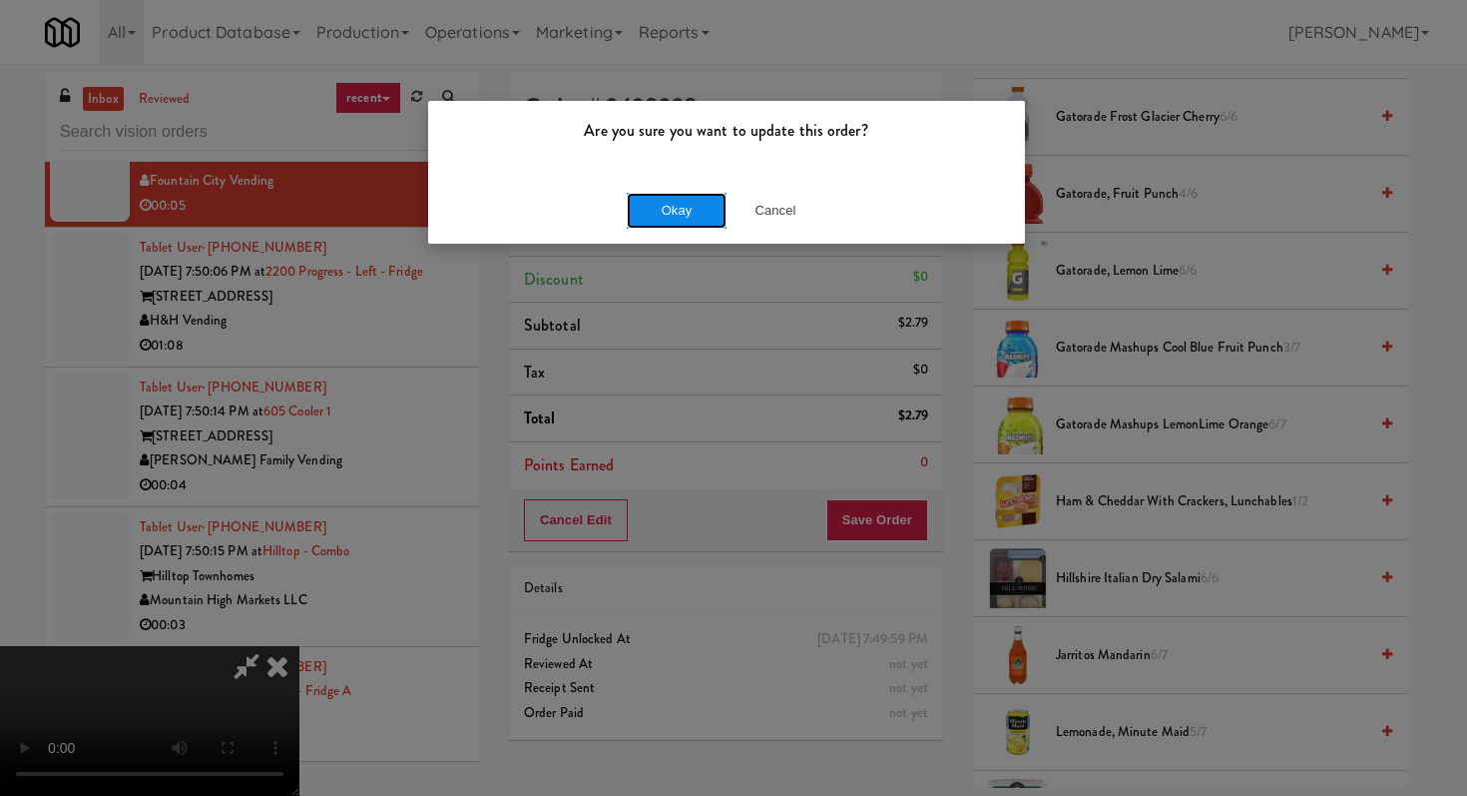
click at [702, 207] on button "Okay" at bounding box center [677, 211] width 100 height 36
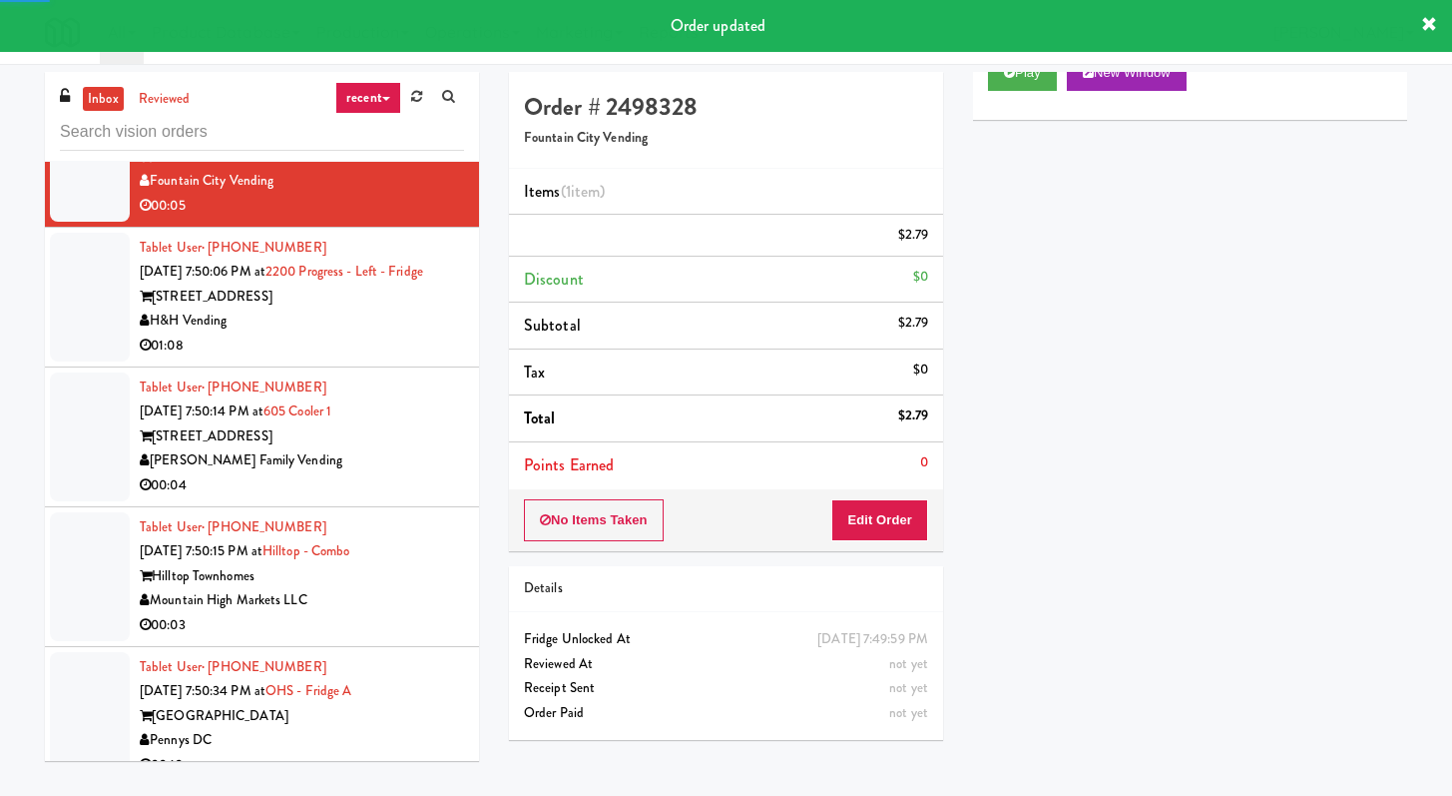
scroll to position [4351, 0]
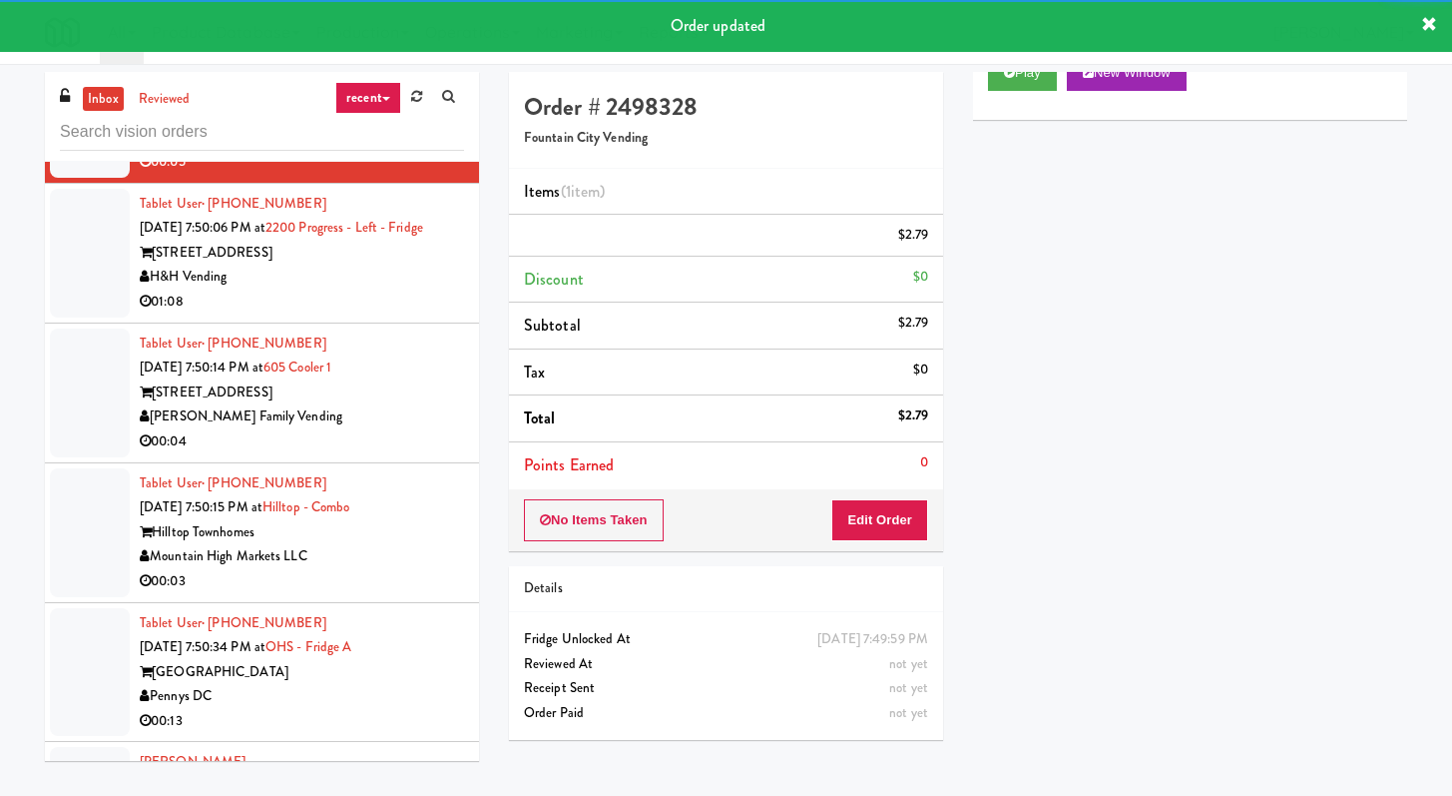
click at [397, 289] on div "H&H Vending" at bounding box center [302, 277] width 324 height 25
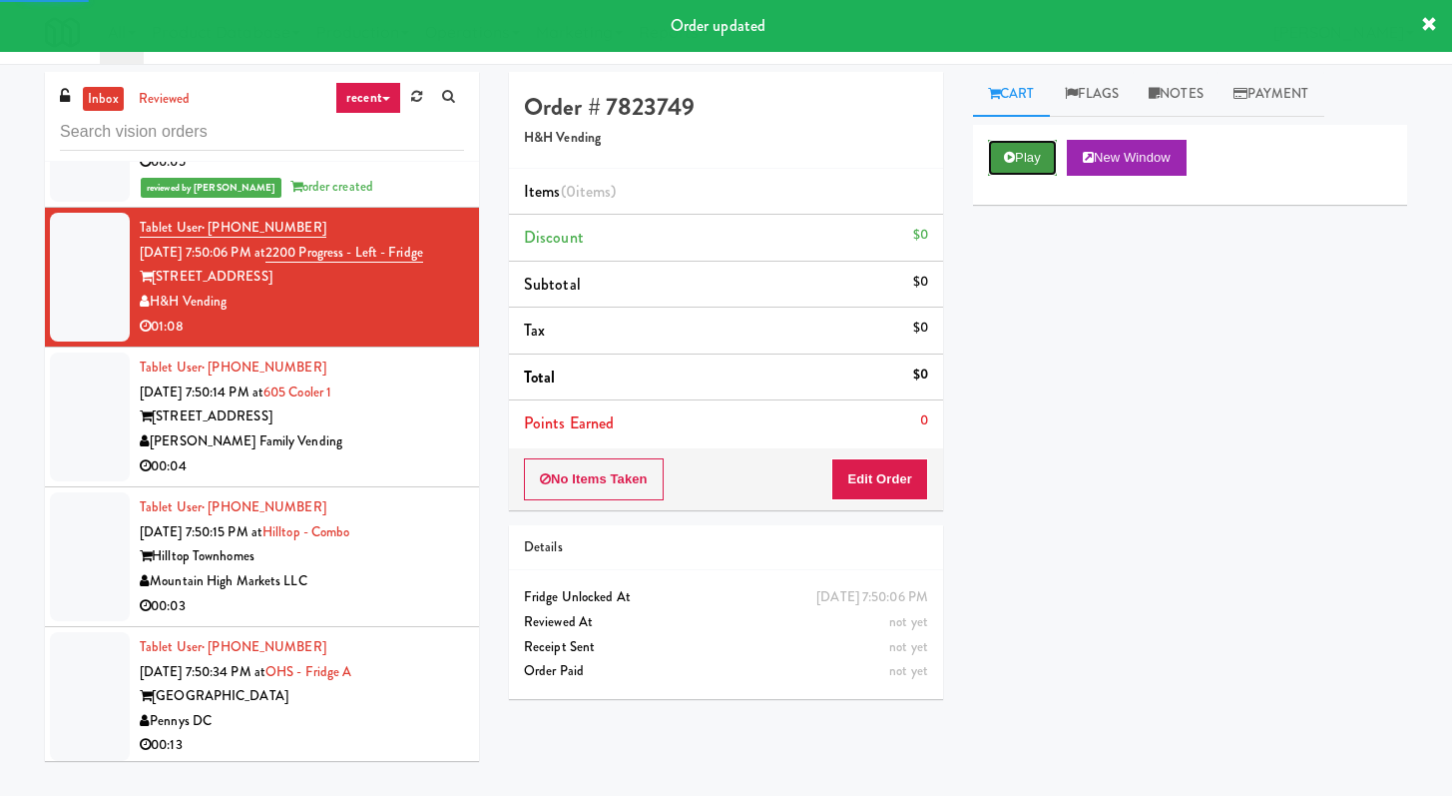
click at [1004, 144] on button "Play" at bounding box center [1022, 158] width 69 height 36
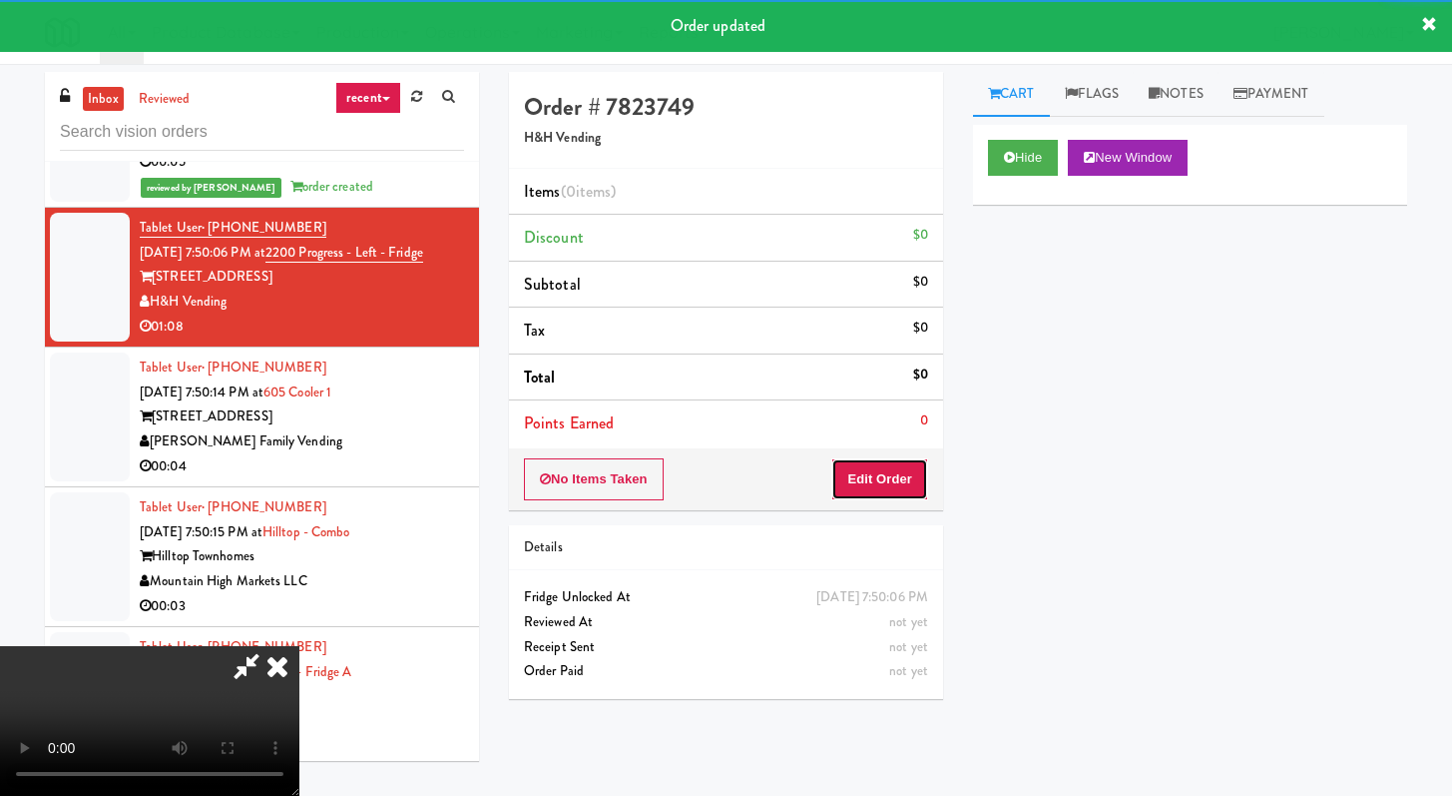
click at [900, 471] on button "Edit Order" at bounding box center [879, 479] width 97 height 42
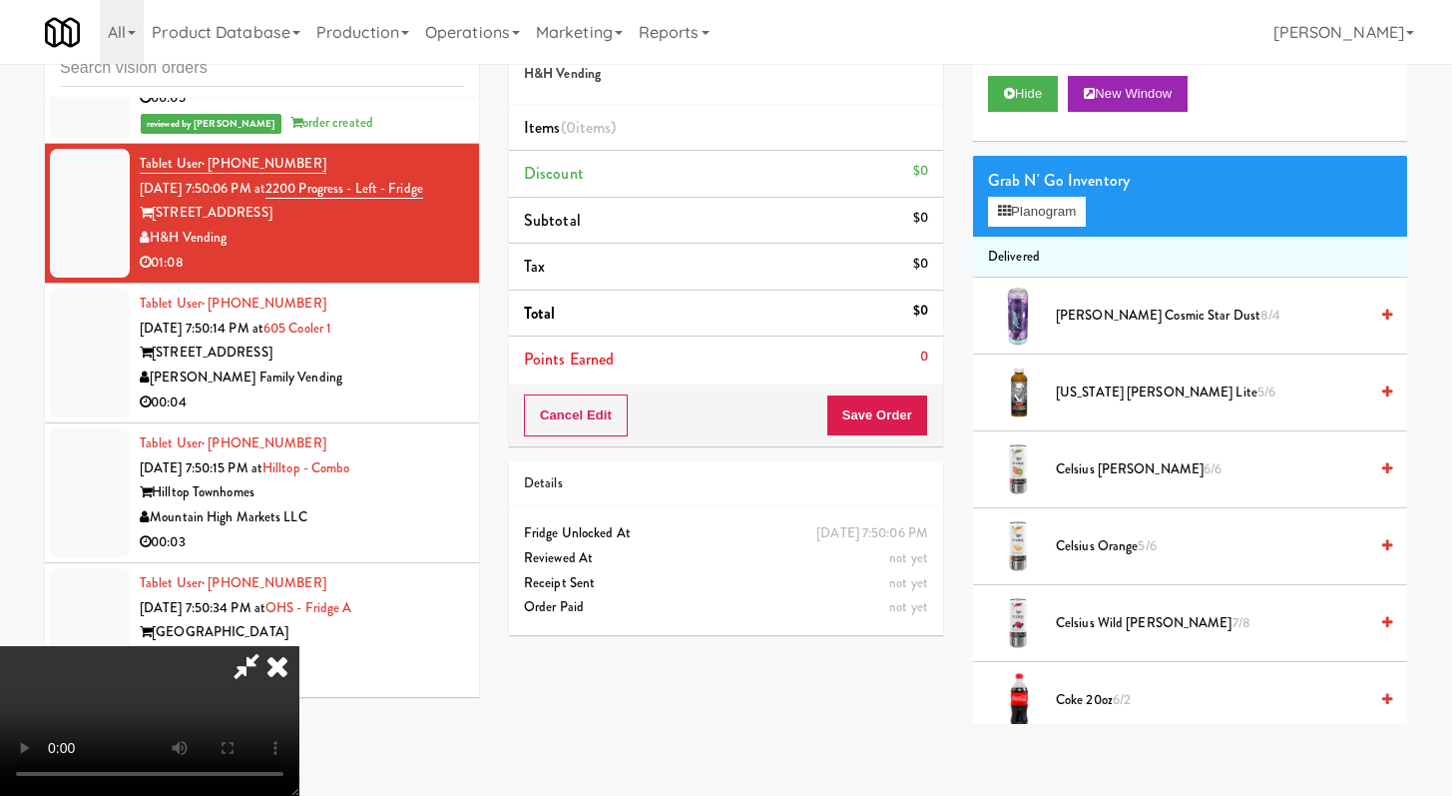
scroll to position [4326, 0]
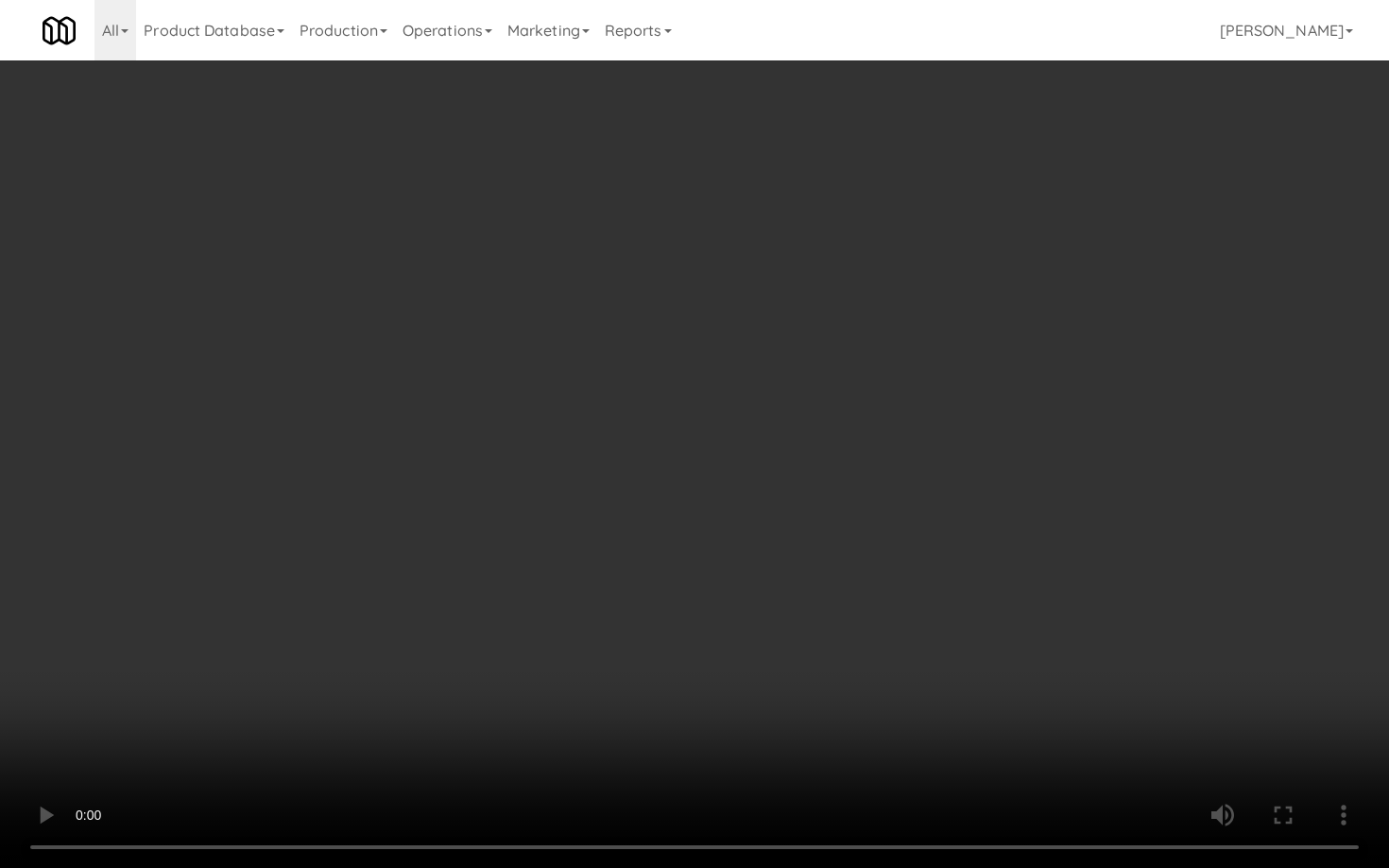
click at [1007, 575] on video at bounding box center [694, 434] width 1389 height 868
click at [1006, 575] on video at bounding box center [694, 434] width 1389 height 868
click at [516, 377] on video at bounding box center [694, 434] width 1389 height 868
click at [641, 321] on video at bounding box center [694, 434] width 1389 height 868
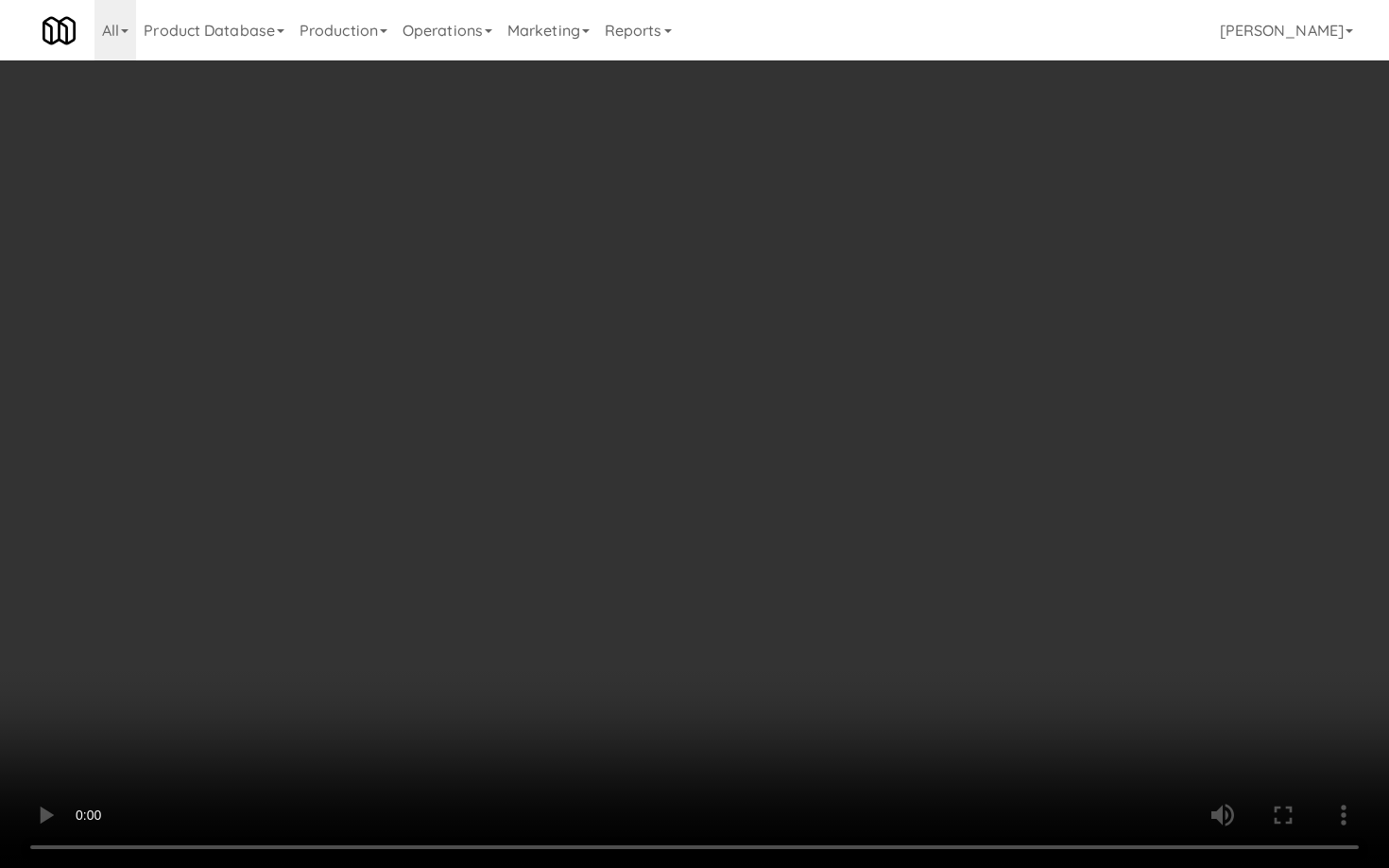
click at [641, 328] on video at bounding box center [694, 434] width 1389 height 868
click at [641, 329] on video at bounding box center [694, 434] width 1389 height 868
click at [644, 346] on video at bounding box center [694, 434] width 1389 height 868
click at [650, 352] on video at bounding box center [694, 434] width 1389 height 868
click at [659, 456] on video at bounding box center [694, 434] width 1389 height 868
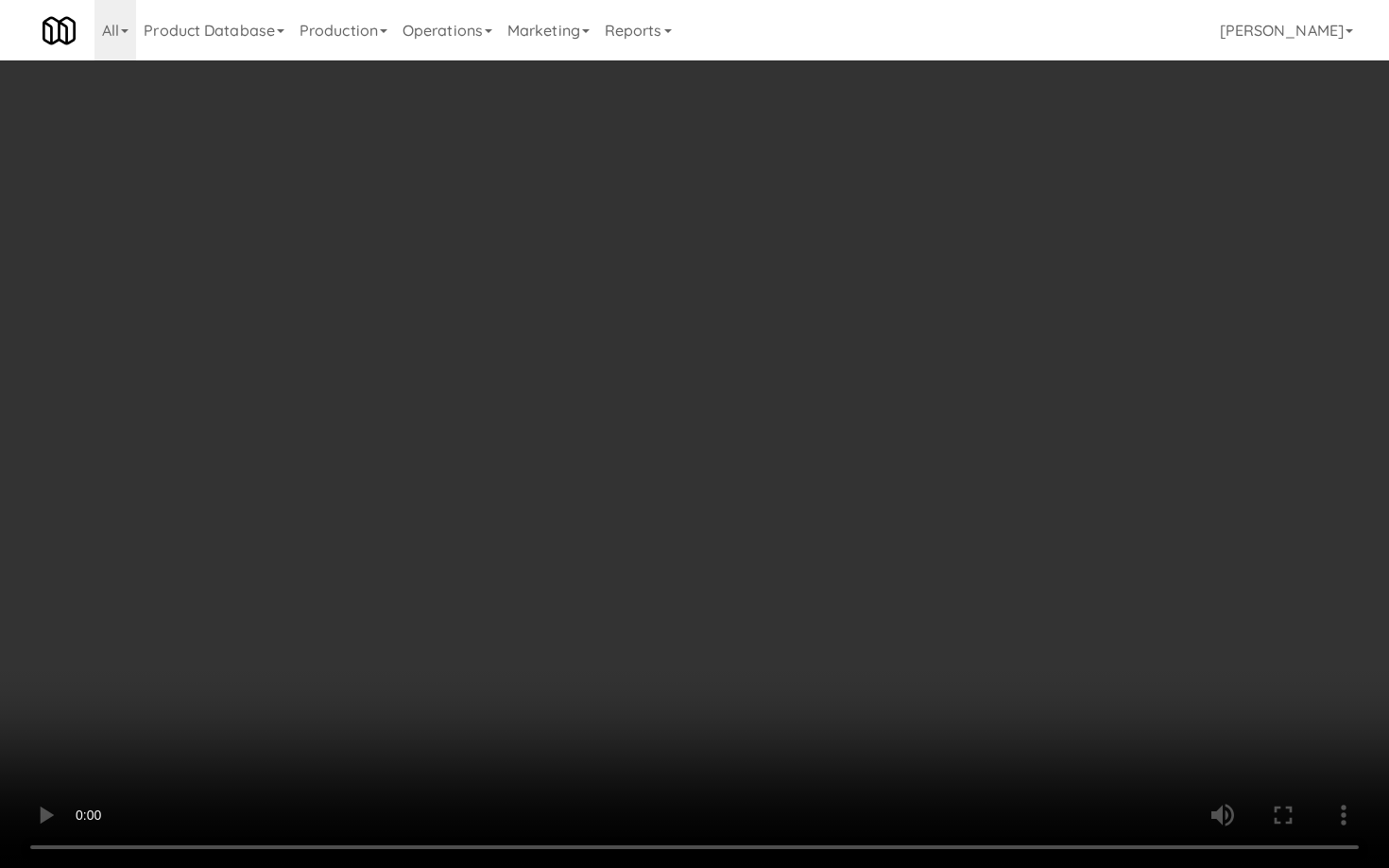
click at [677, 445] on video at bounding box center [694, 434] width 1389 height 868
click at [688, 440] on video at bounding box center [694, 434] width 1389 height 868
click at [478, 539] on video at bounding box center [694, 434] width 1389 height 868
click at [549, 516] on video at bounding box center [694, 434] width 1389 height 868
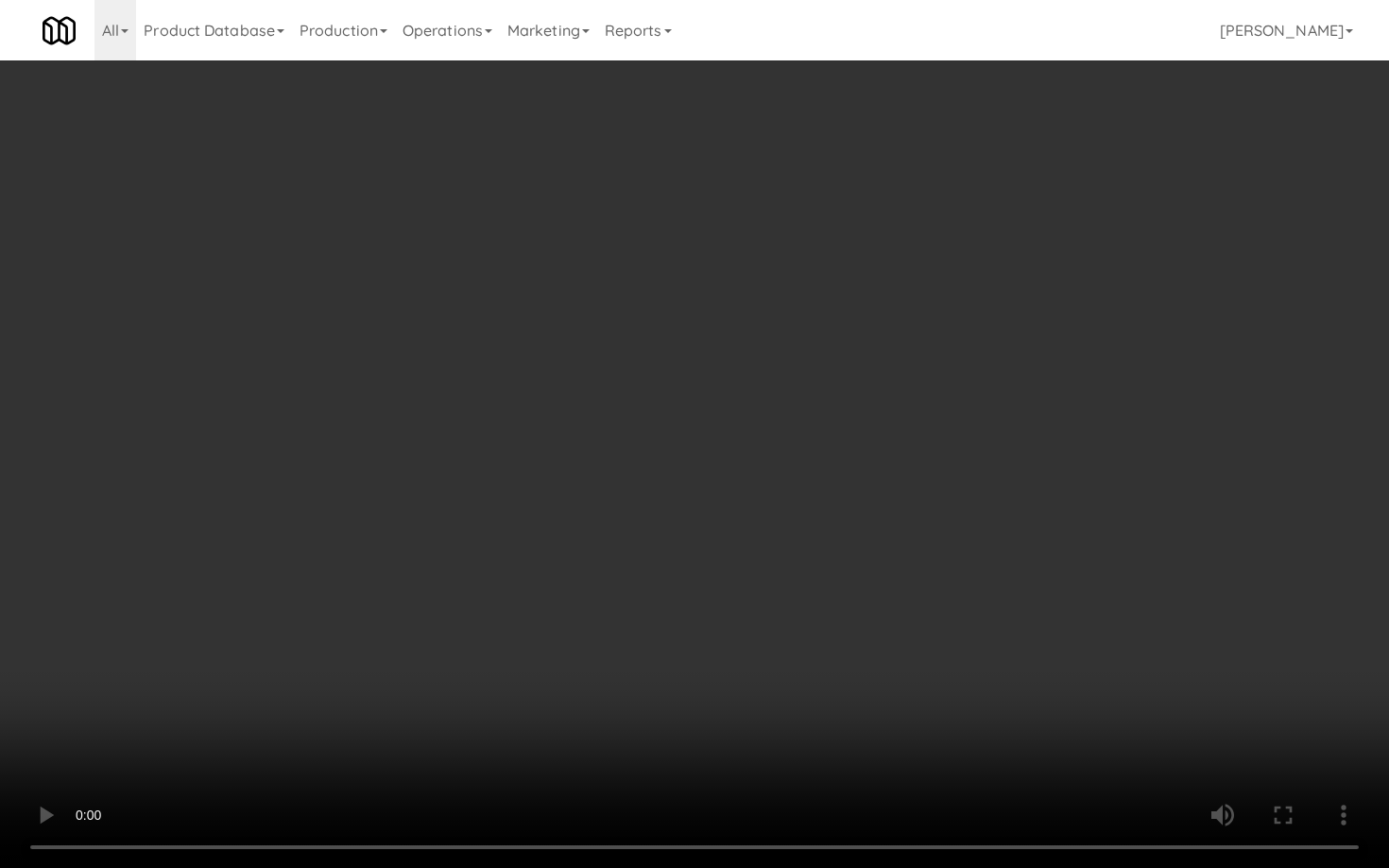
click at [549, 516] on video at bounding box center [694, 434] width 1389 height 868
click at [594, 493] on video at bounding box center [694, 434] width 1389 height 868
click at [616, 491] on video at bounding box center [694, 434] width 1389 height 868
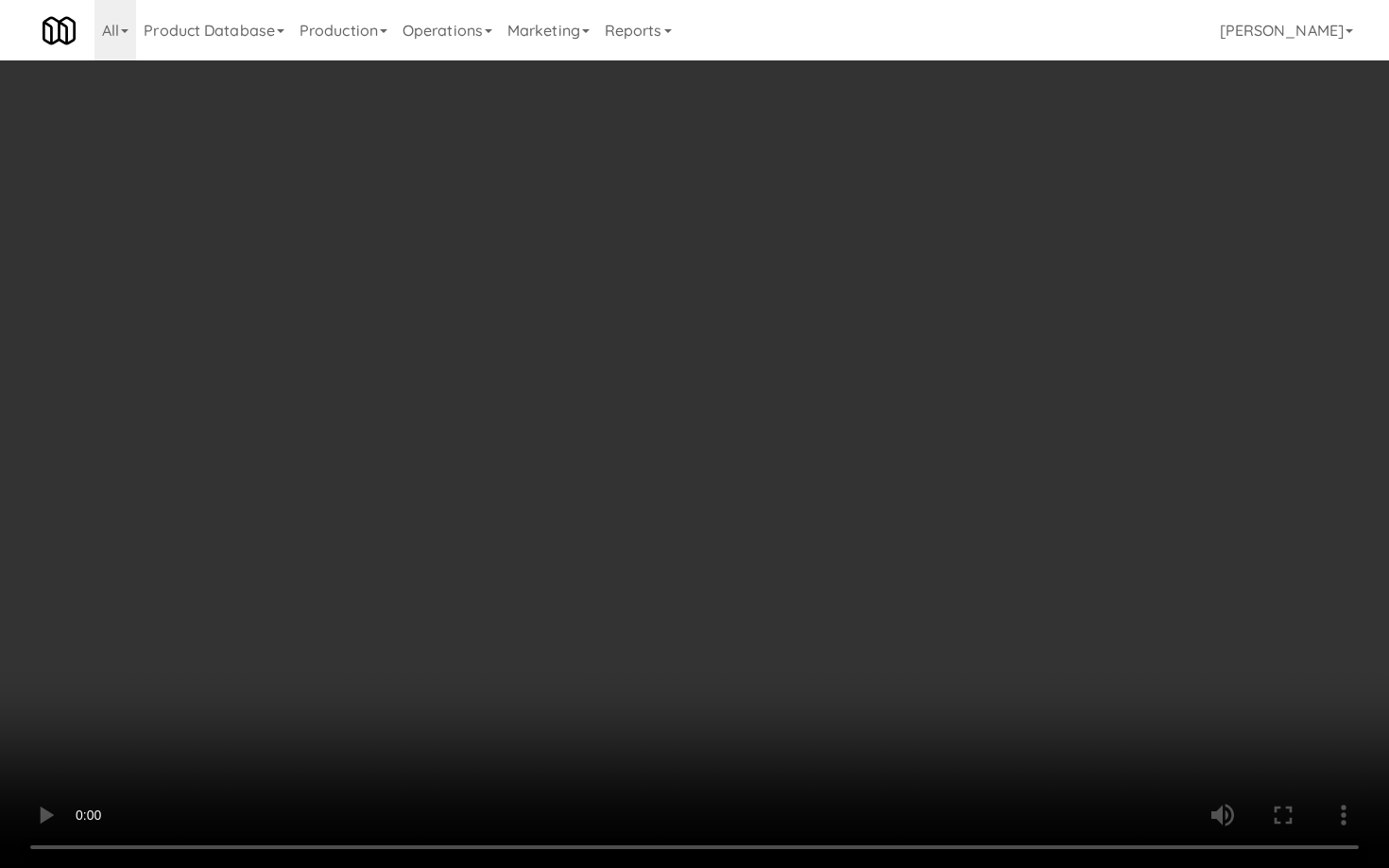
click at [616, 491] on video at bounding box center [694, 434] width 1389 height 868
click at [620, 442] on video at bounding box center [694, 434] width 1389 height 868
click at [735, 491] on video at bounding box center [694, 434] width 1389 height 868
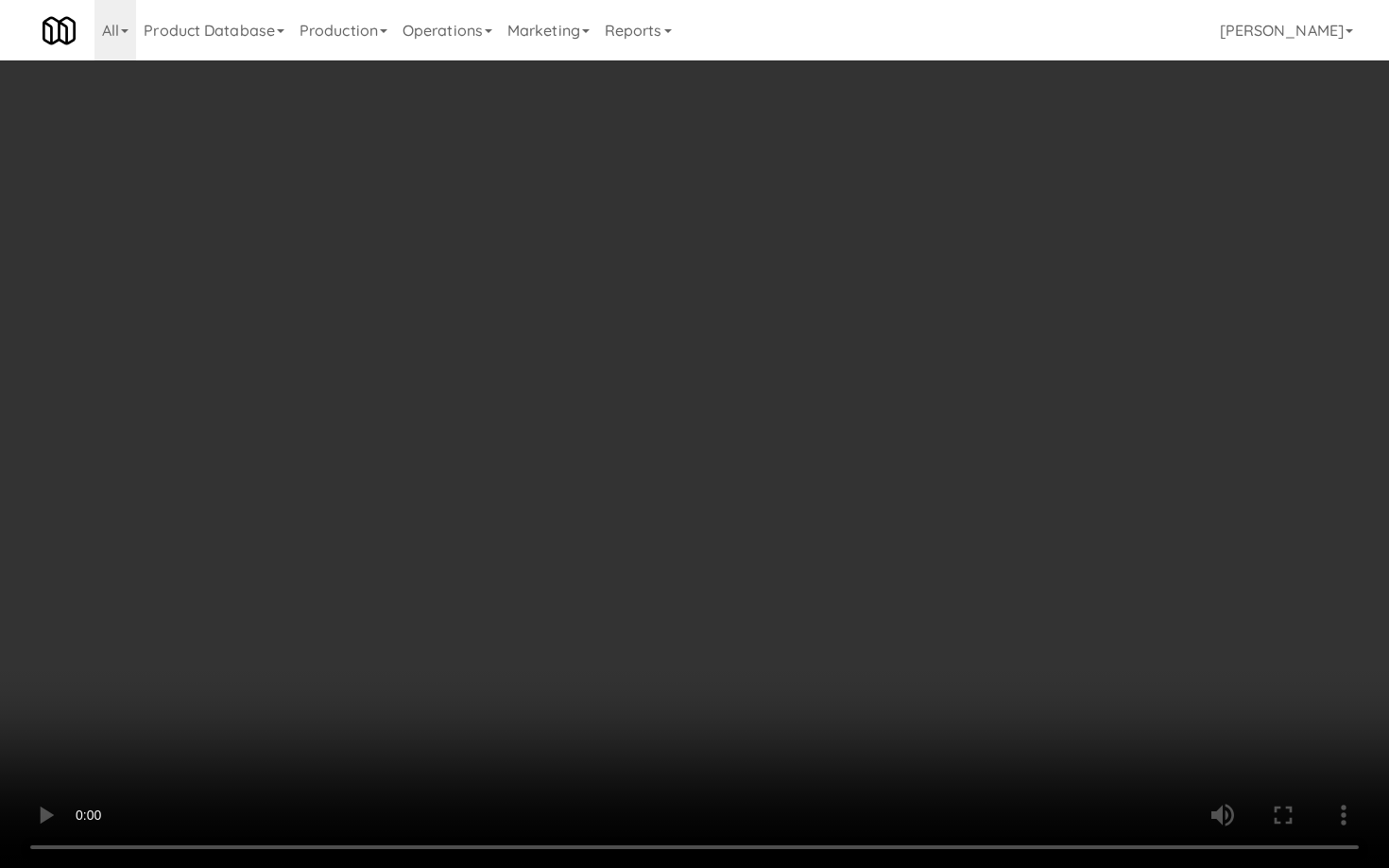
click at [735, 491] on video at bounding box center [694, 434] width 1389 height 868
click at [736, 491] on video at bounding box center [694, 434] width 1389 height 868
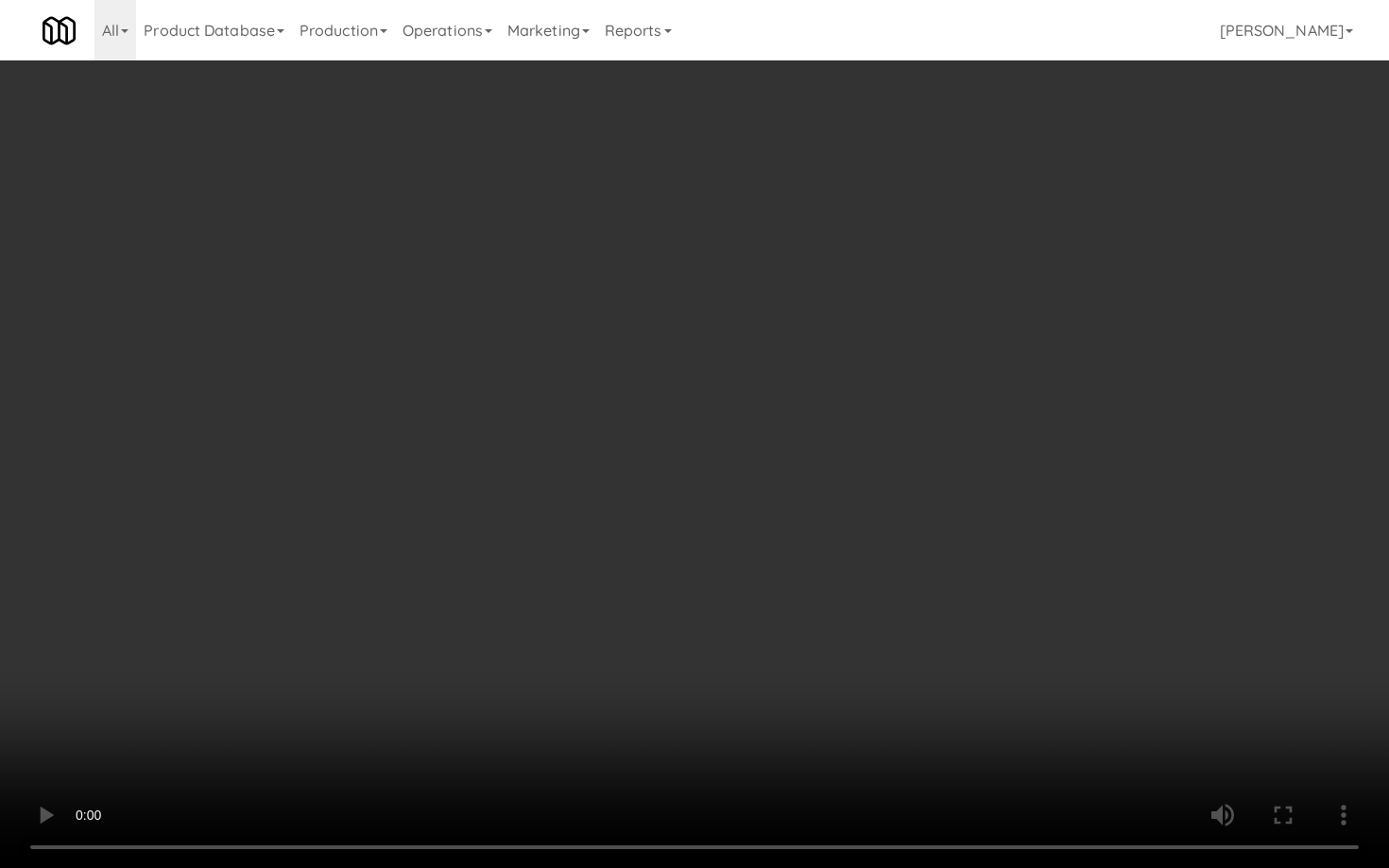
click at [736, 491] on video at bounding box center [694, 434] width 1389 height 868
click at [736, 492] on video at bounding box center [694, 434] width 1389 height 868
click at [679, 513] on video at bounding box center [694, 434] width 1389 height 868
click at [707, 505] on video at bounding box center [694, 434] width 1389 height 868
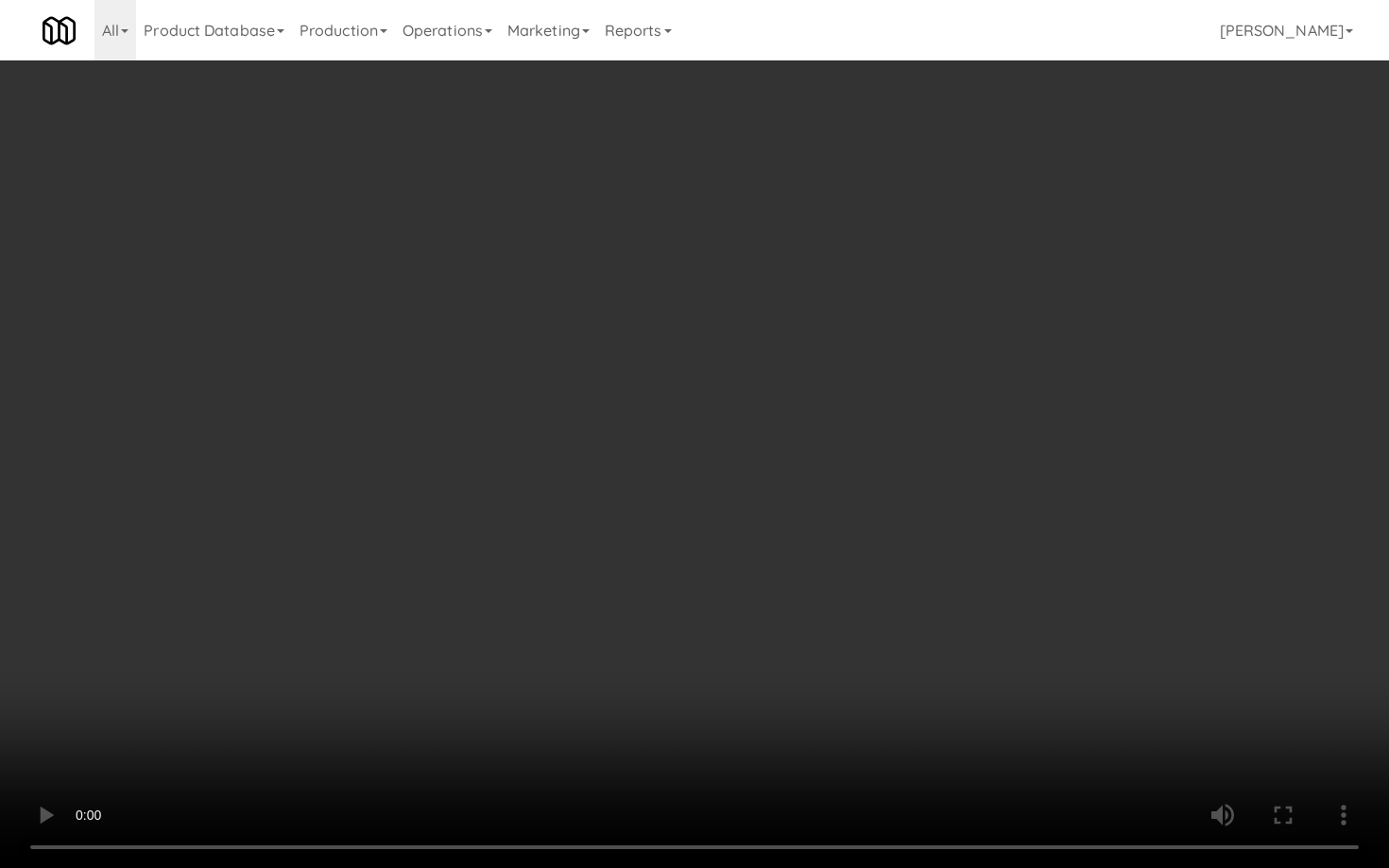
click at [707, 505] on video at bounding box center [694, 434] width 1389 height 868
click at [697, 505] on video at bounding box center [694, 434] width 1389 height 868
click at [698, 505] on video at bounding box center [694, 434] width 1389 height 868
click at [755, 499] on video at bounding box center [694, 434] width 1389 height 868
click at [755, 500] on video at bounding box center [694, 434] width 1389 height 868
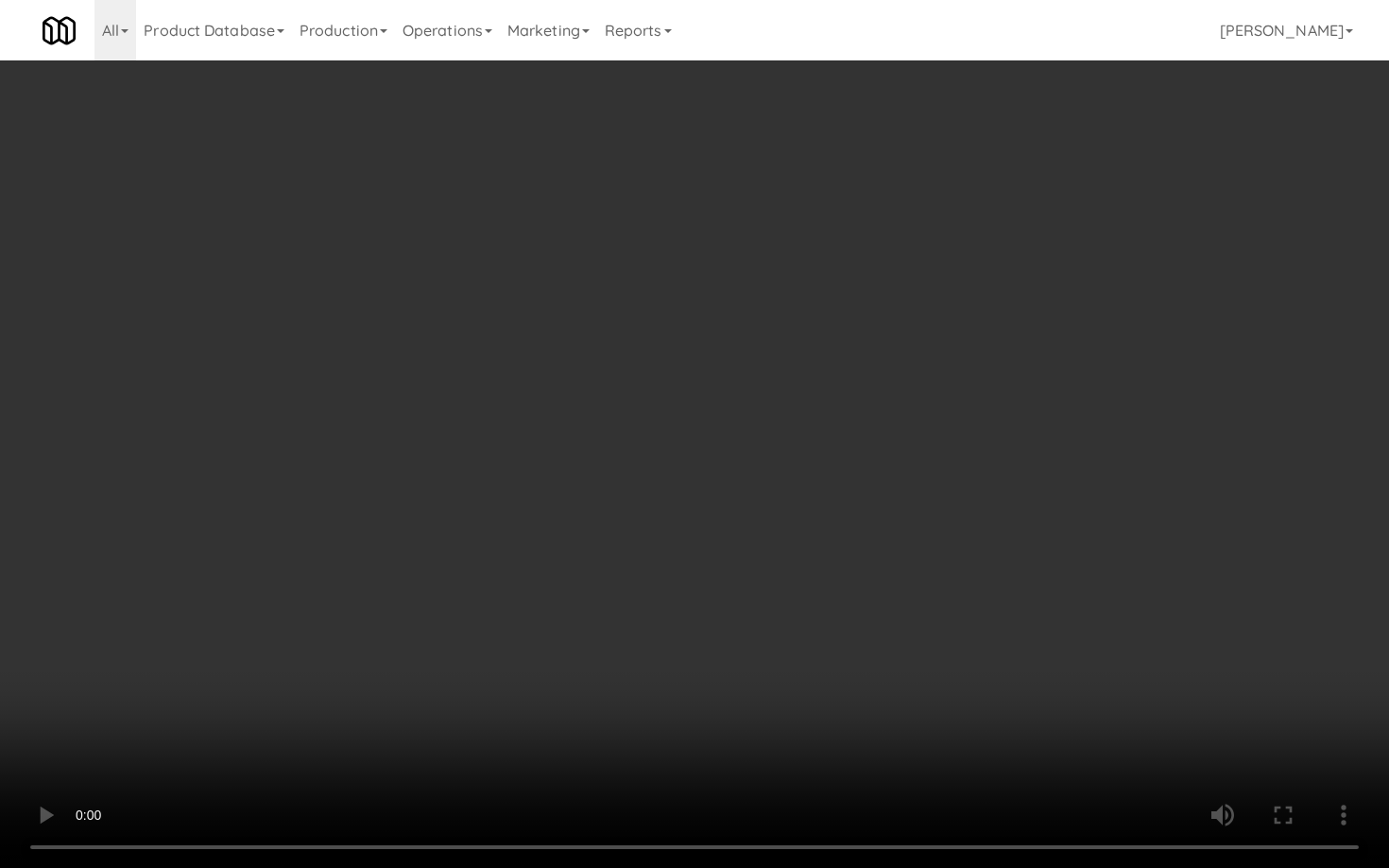
click at [588, 405] on video at bounding box center [694, 434] width 1389 height 868
click at [588, 406] on video at bounding box center [694, 434] width 1389 height 868
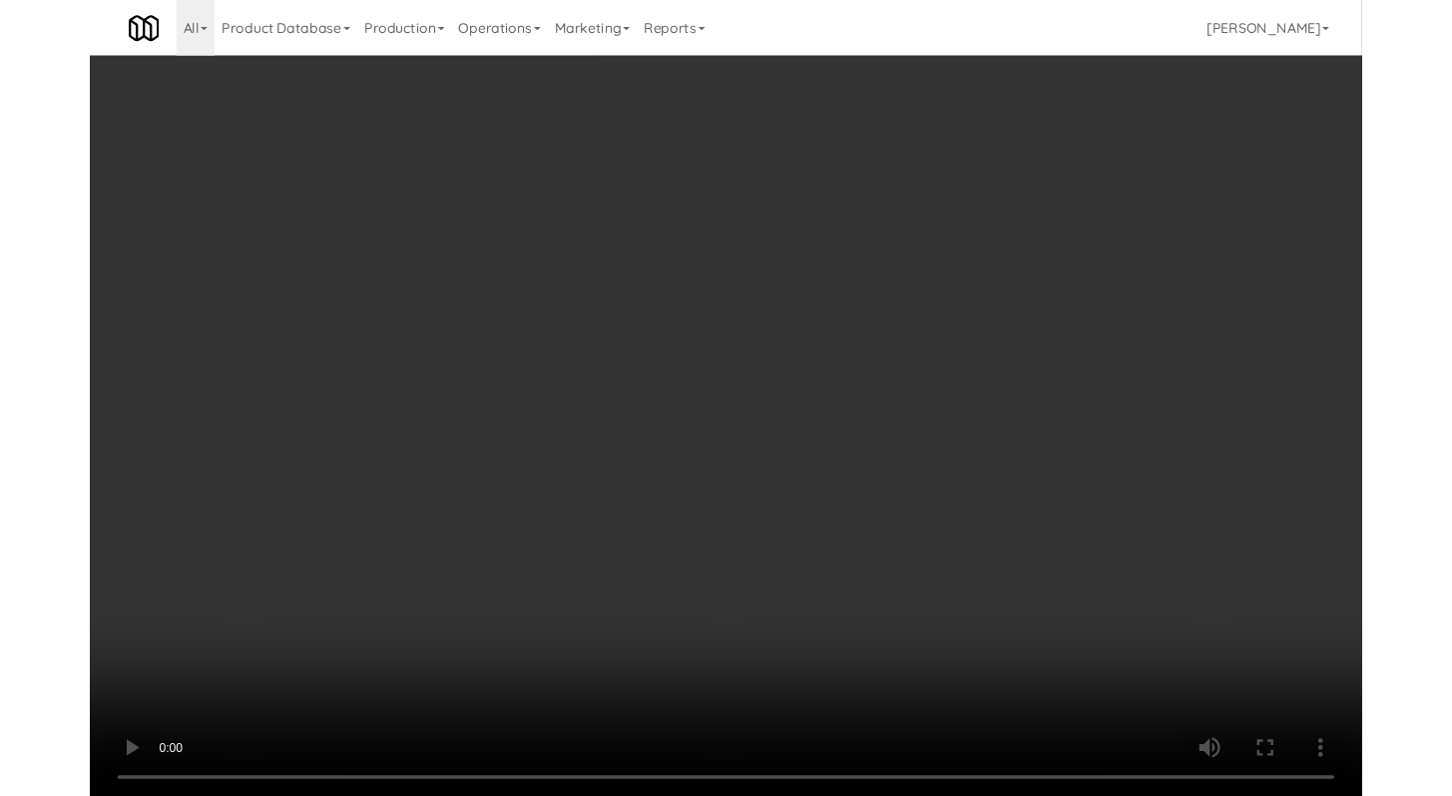
scroll to position [4351, 0]
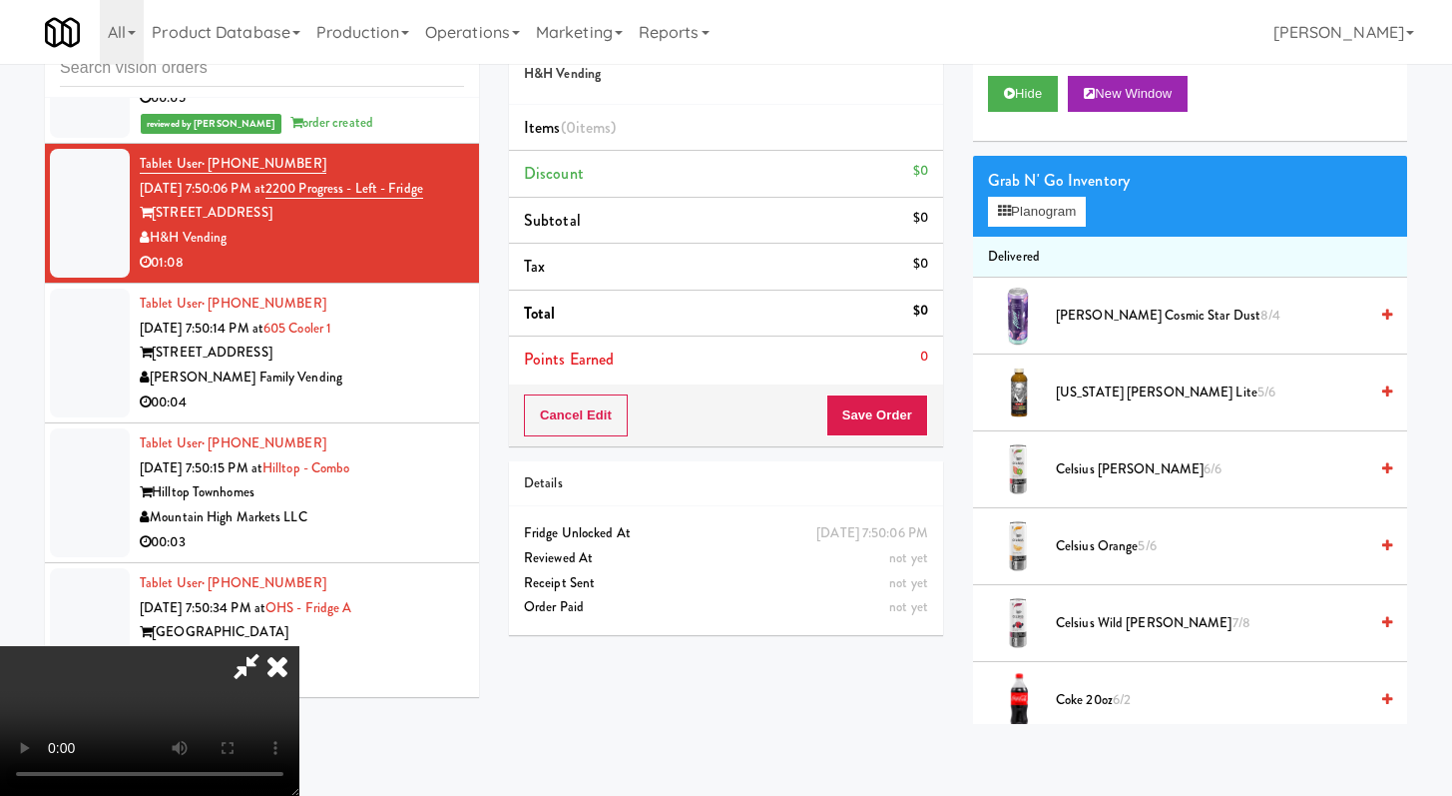
click at [299, 646] on icon at bounding box center [278, 666] width 44 height 40
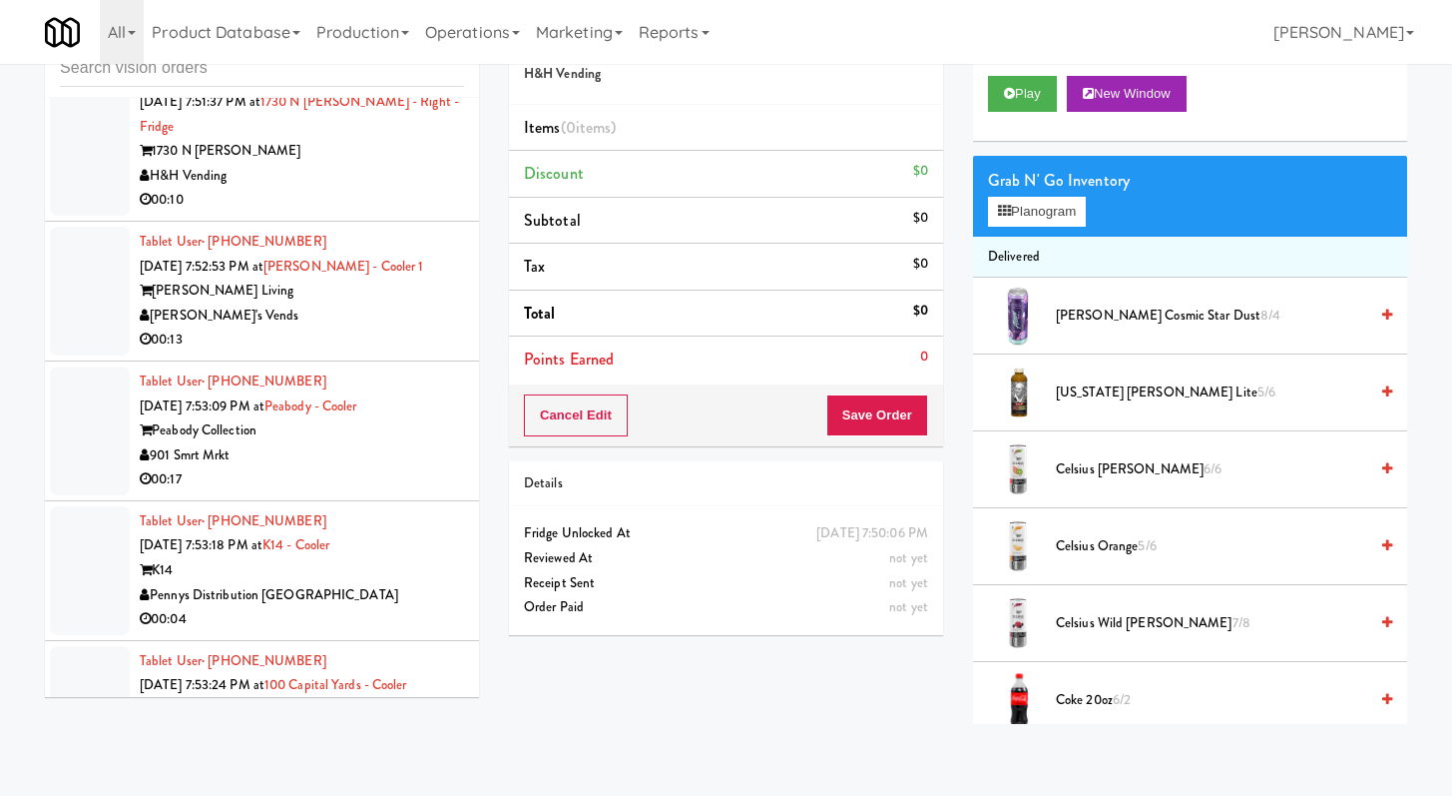
scroll to position [5413, 0]
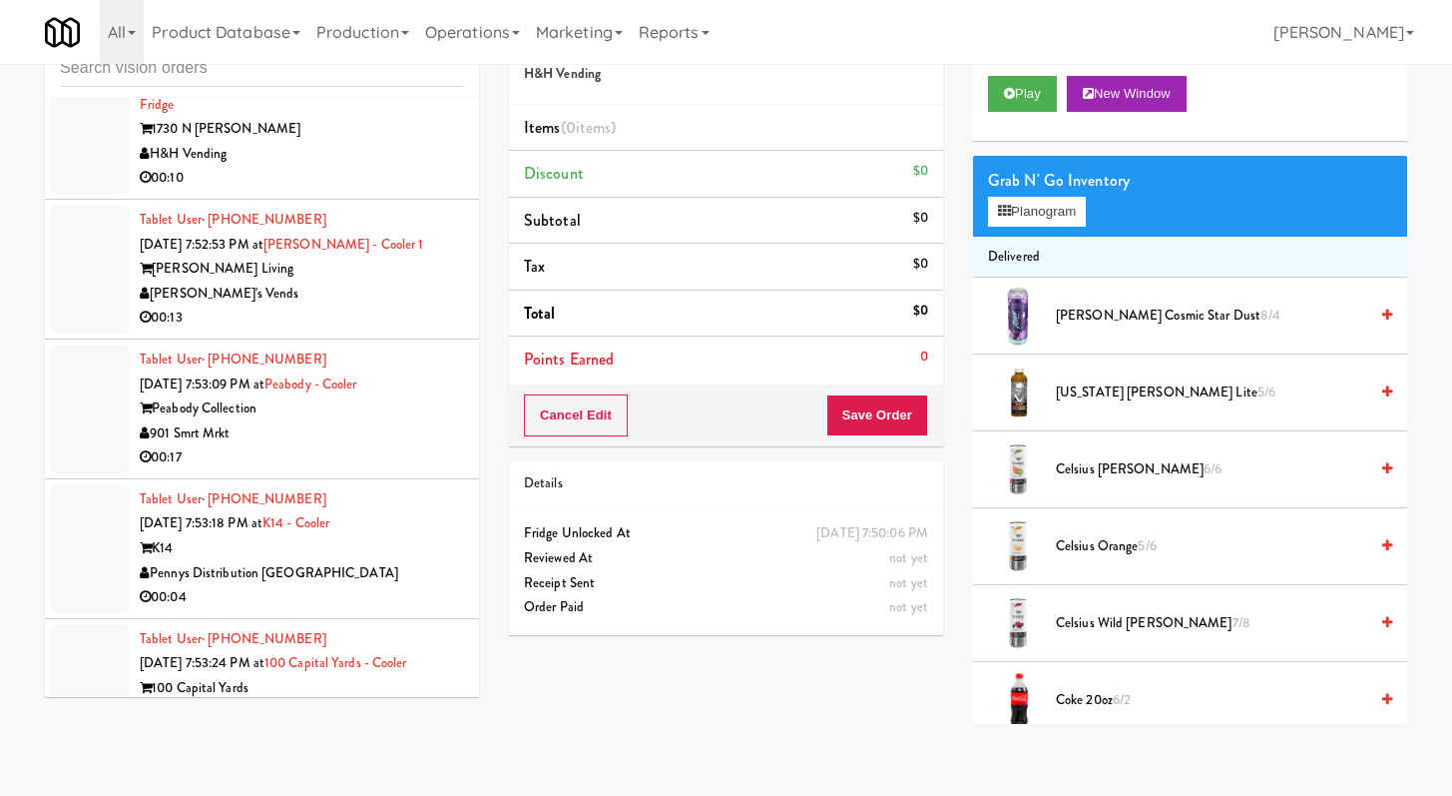
click at [412, 191] on div "00:10" at bounding box center [302, 178] width 324 height 25
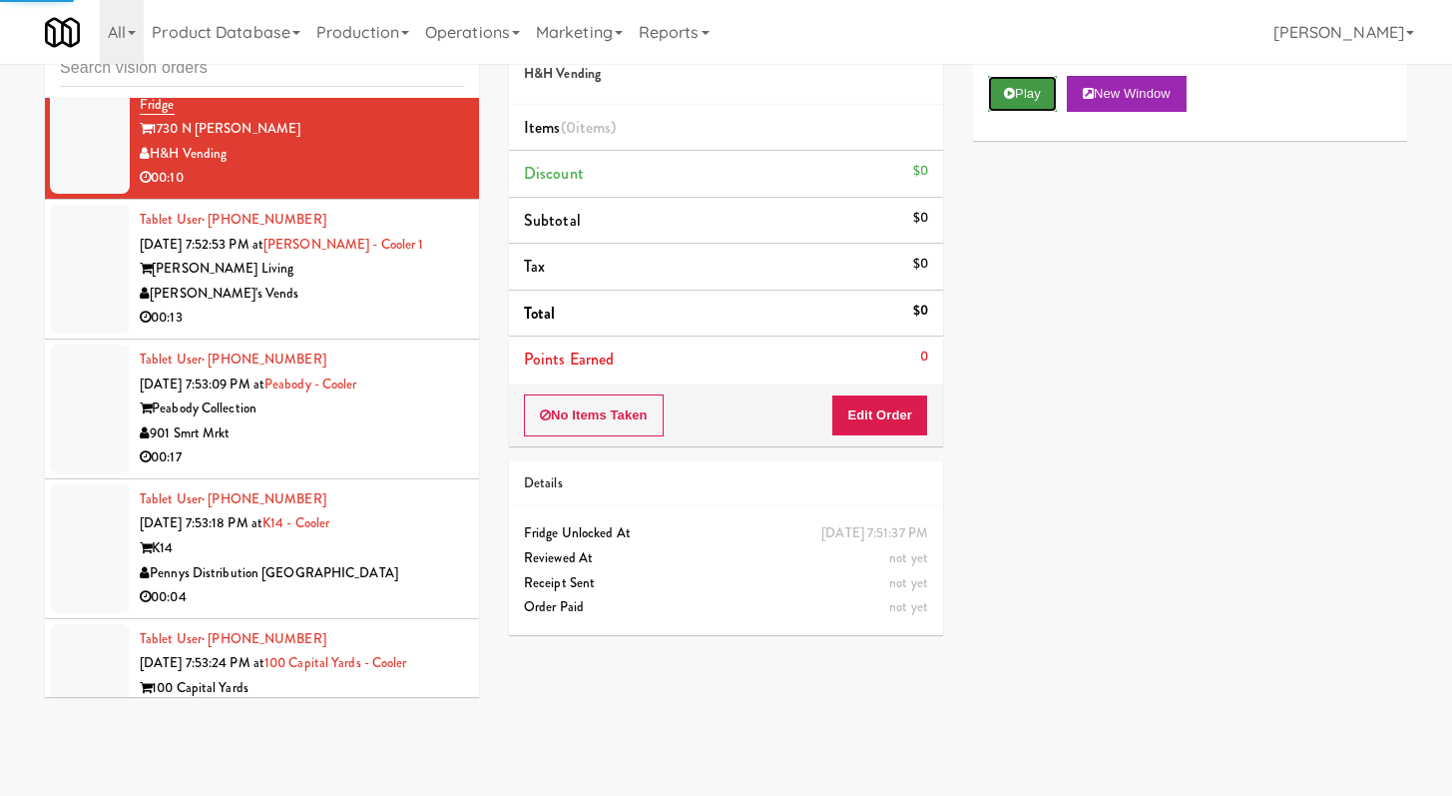
click at [1015, 96] on button "Play" at bounding box center [1022, 94] width 69 height 36
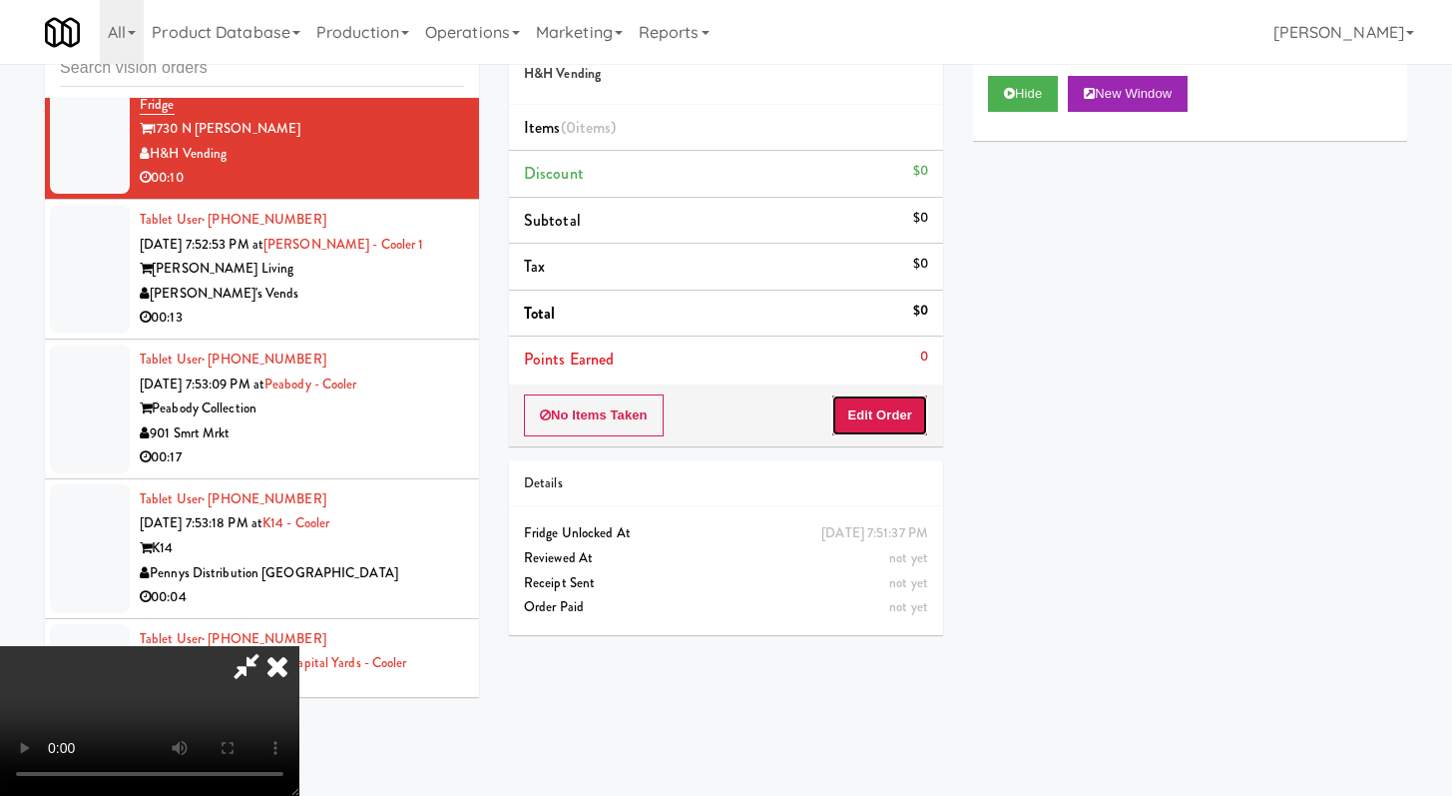
click at [850, 424] on button "Edit Order" at bounding box center [879, 415] width 97 height 42
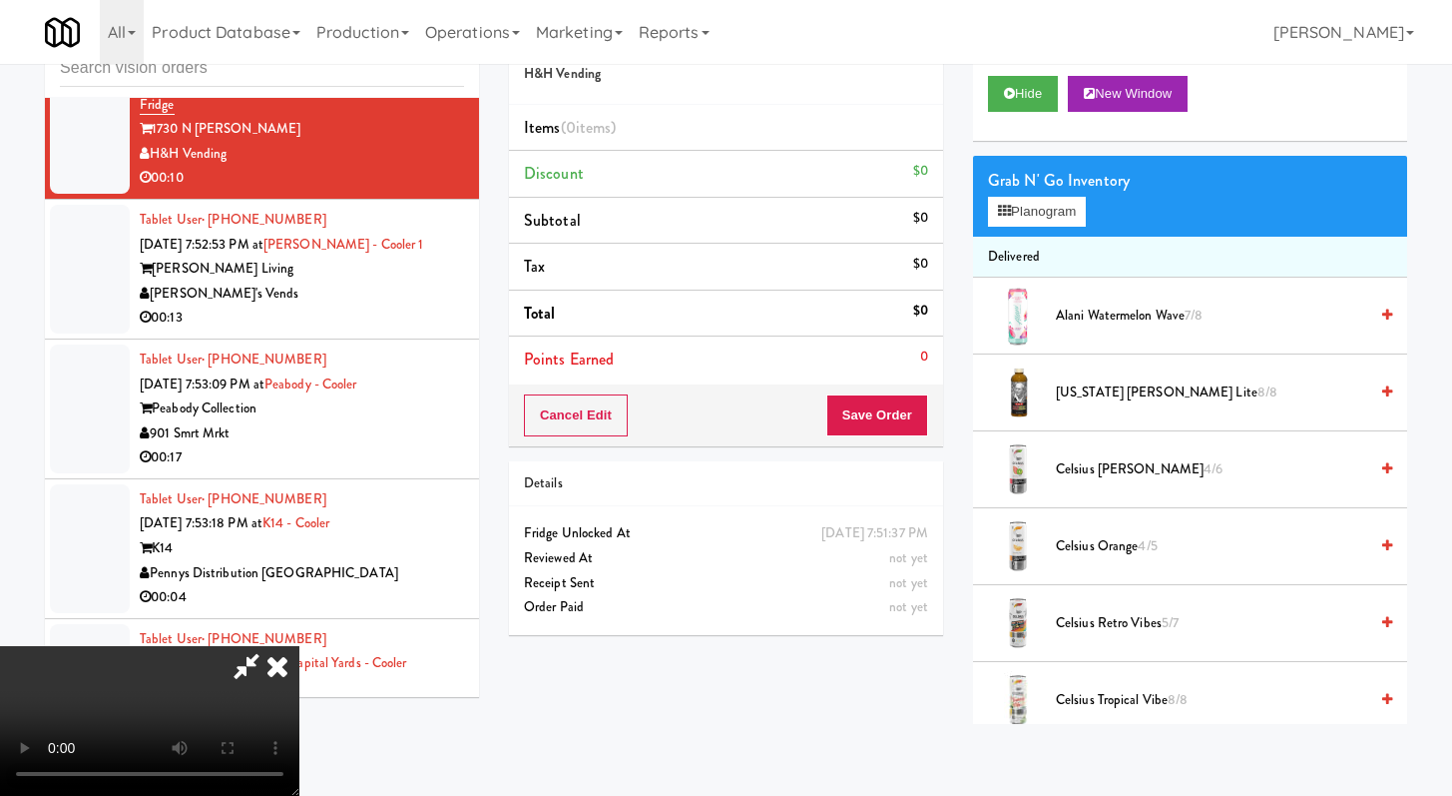
scroll to position [172, 0]
click at [213, 684] on video at bounding box center [149, 721] width 299 height 150
drag, startPoint x: 840, startPoint y: 76, endPoint x: 860, endPoint y: 88, distance: 23.3
click at [299, 646] on icon at bounding box center [278, 666] width 44 height 40
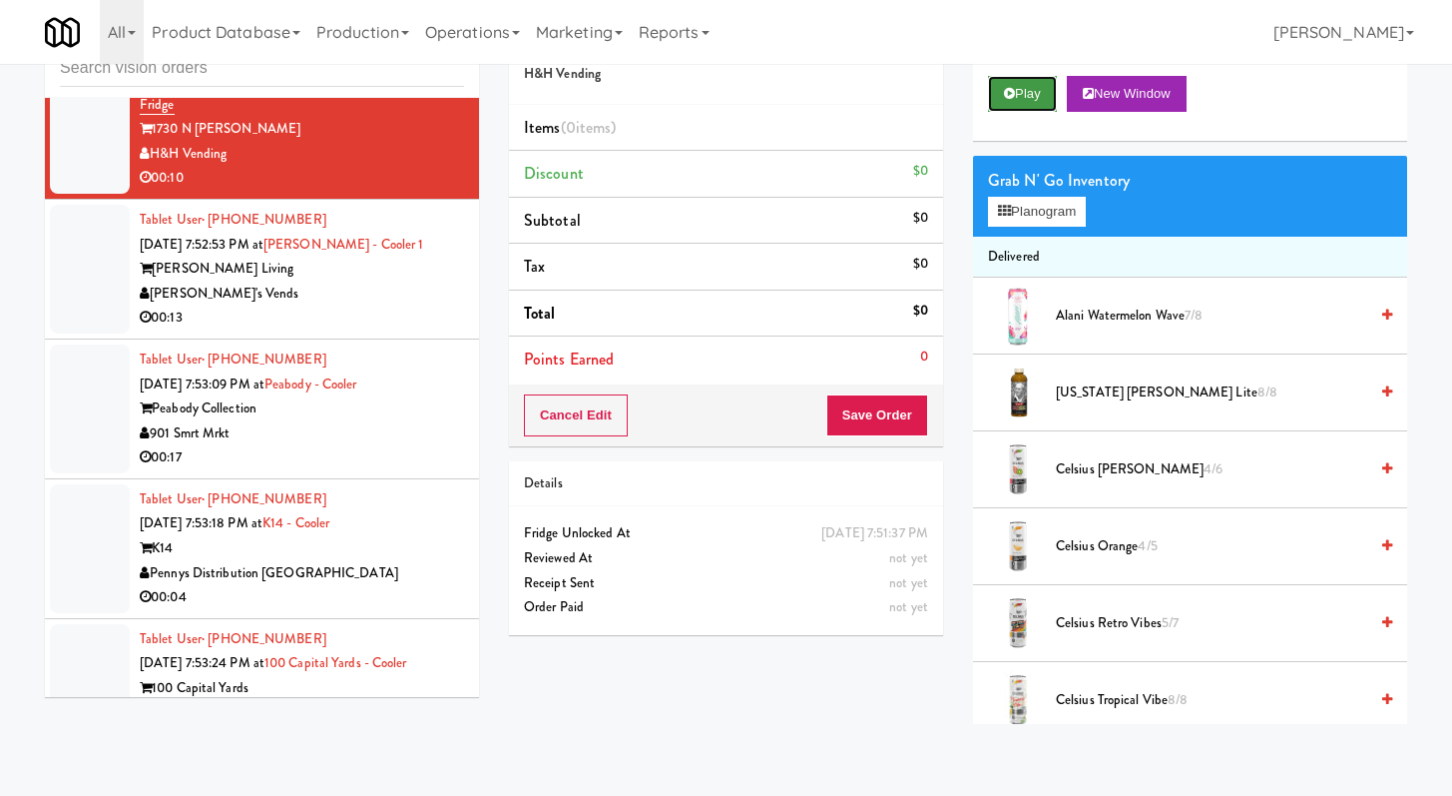
click at [1052, 110] on button "Play" at bounding box center [1022, 94] width 69 height 36
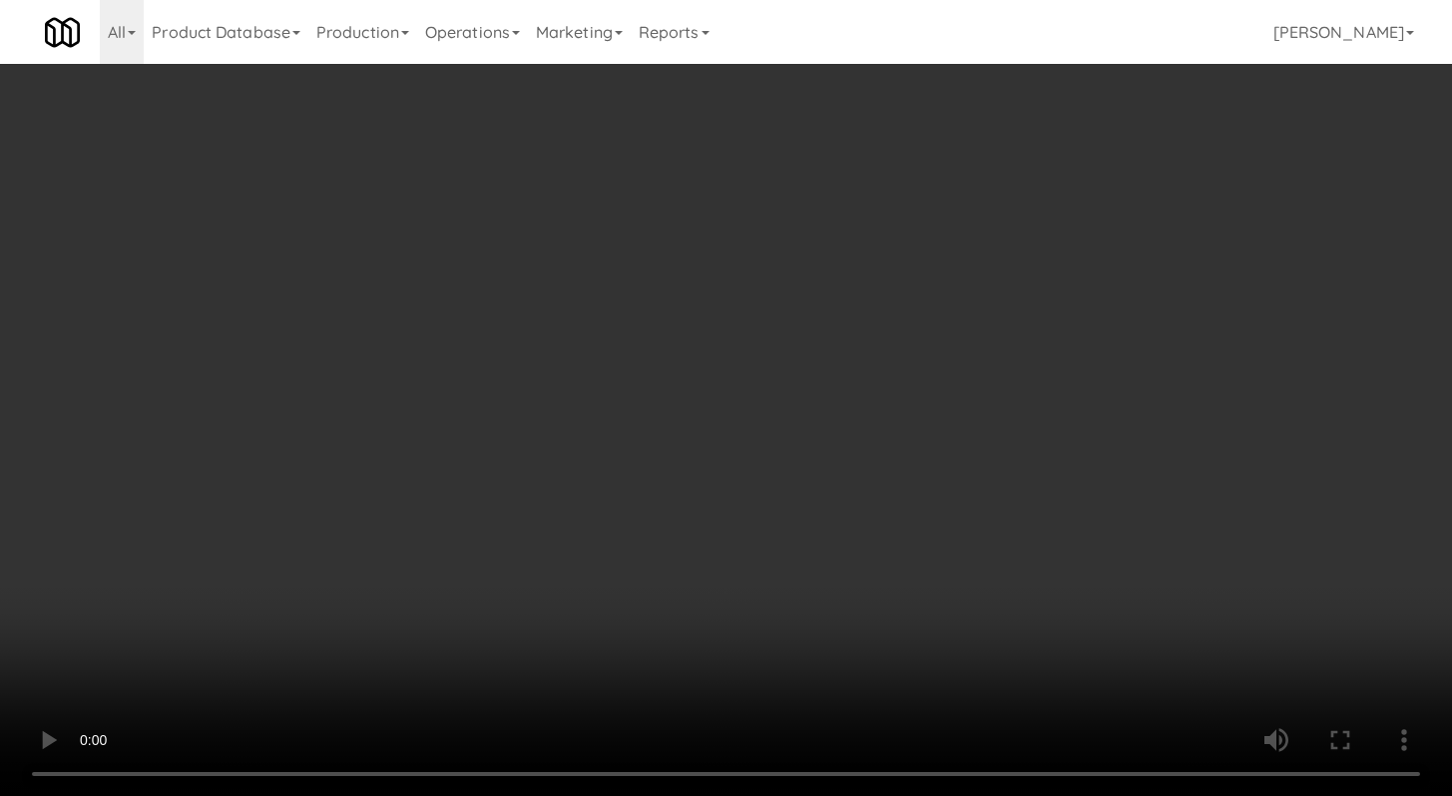
scroll to position [5389, 0]
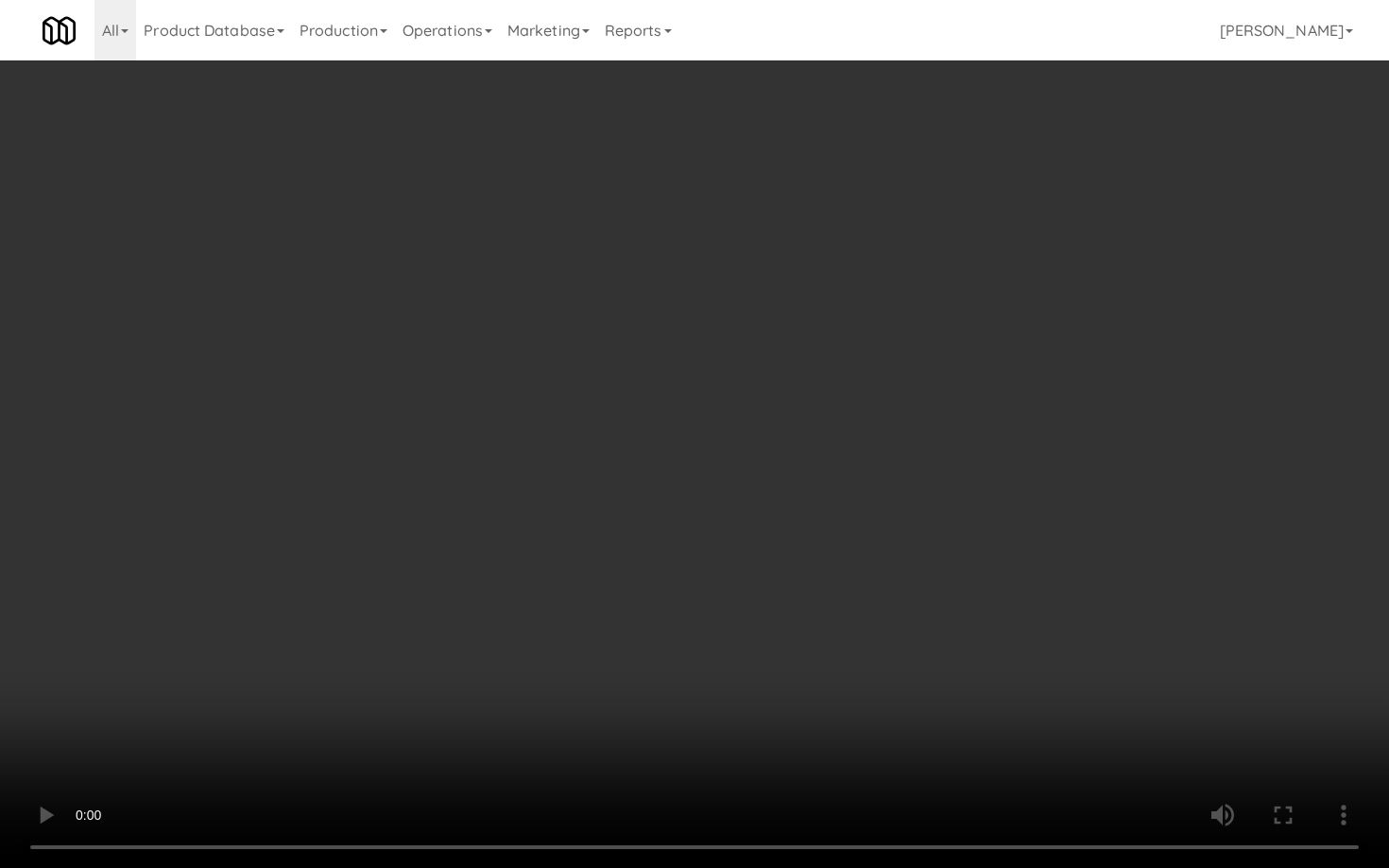
click at [484, 482] on video at bounding box center [694, 434] width 1389 height 868
click at [833, 596] on video at bounding box center [694, 434] width 1389 height 868
click at [828, 606] on video at bounding box center [694, 434] width 1389 height 868
click at [830, 600] on video at bounding box center [694, 434] width 1389 height 868
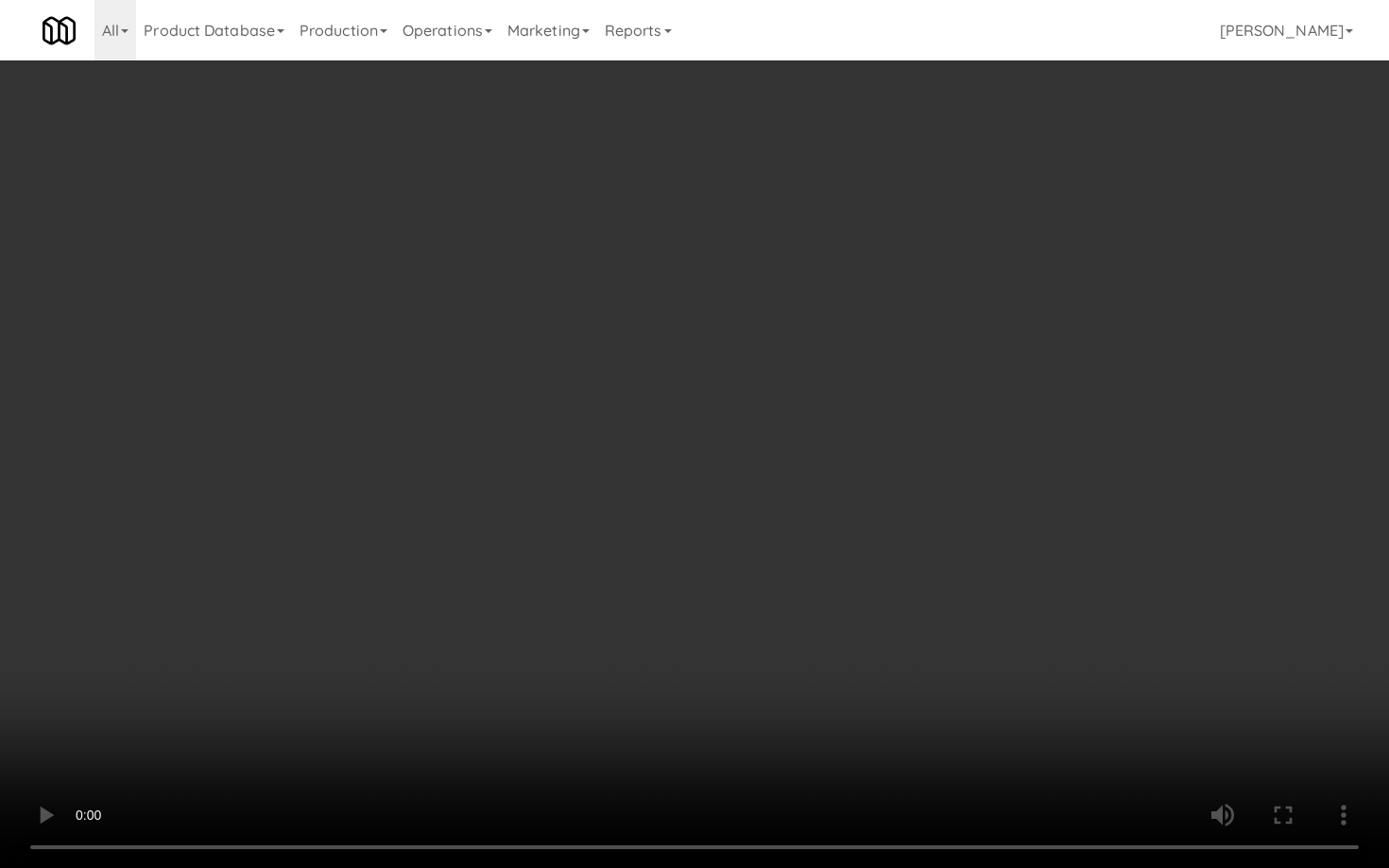
click at [830, 600] on video at bounding box center [694, 434] width 1389 height 868
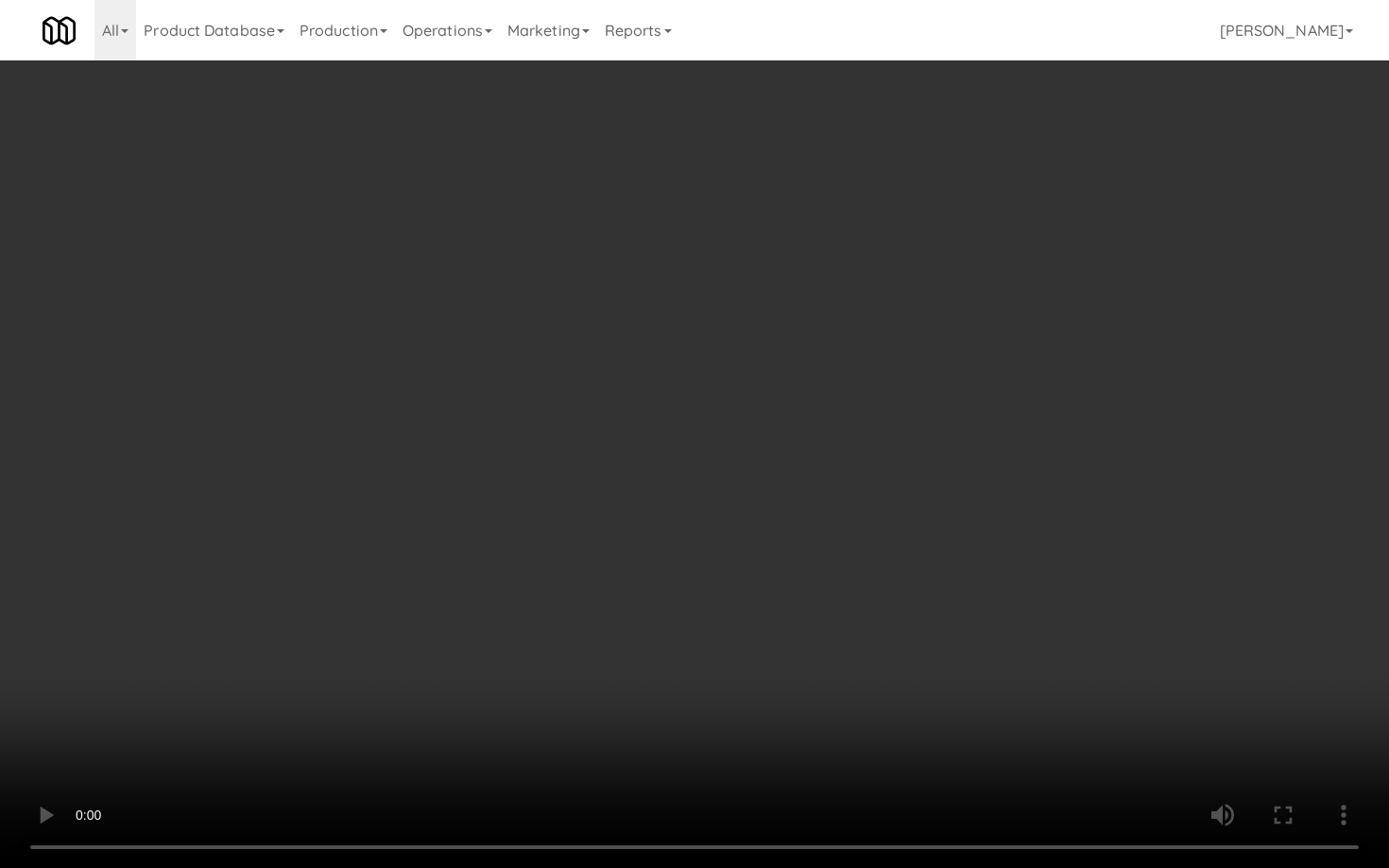
click at [860, 580] on video at bounding box center [694, 434] width 1389 height 868
click at [859, 581] on video at bounding box center [694, 434] width 1389 height 868
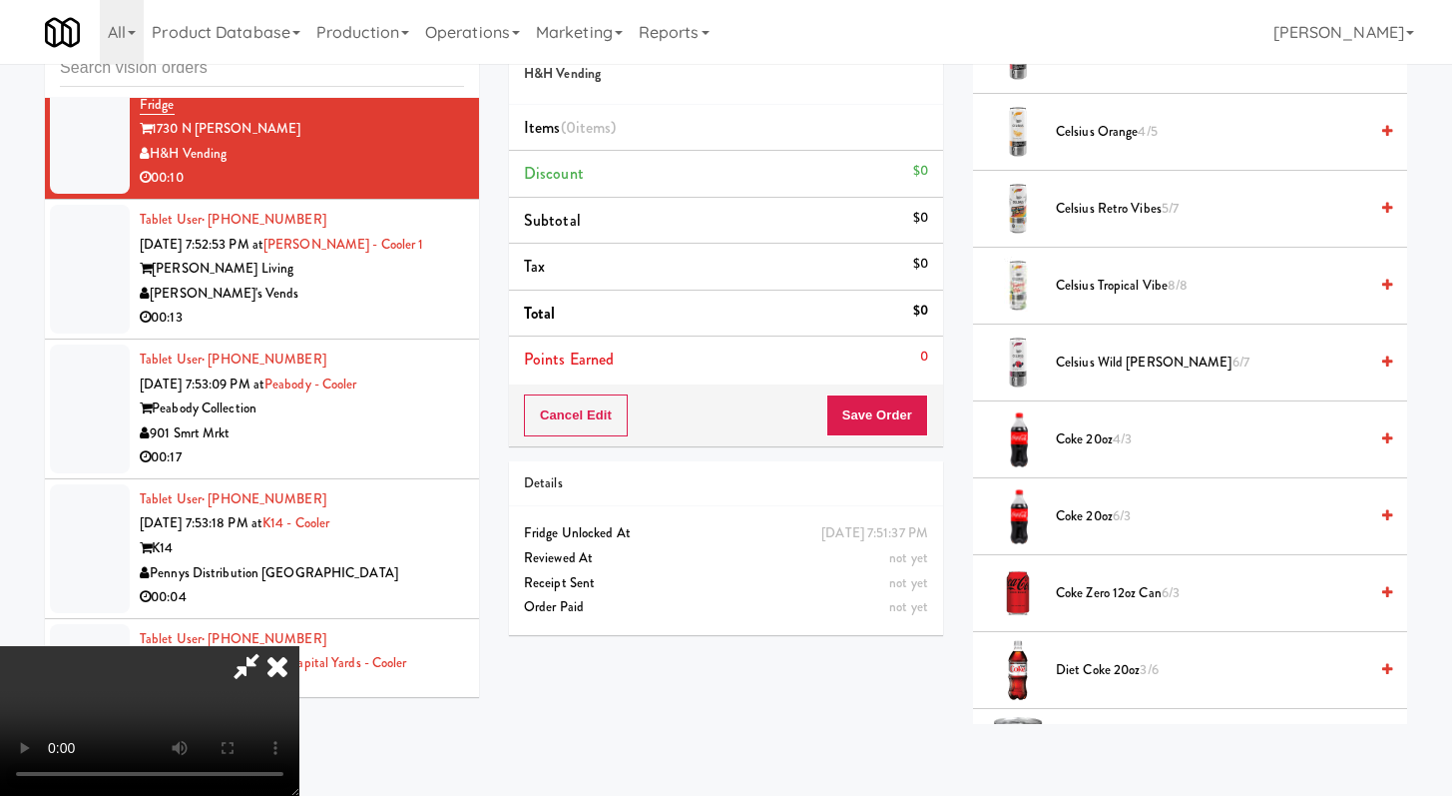
scroll to position [730, 0]
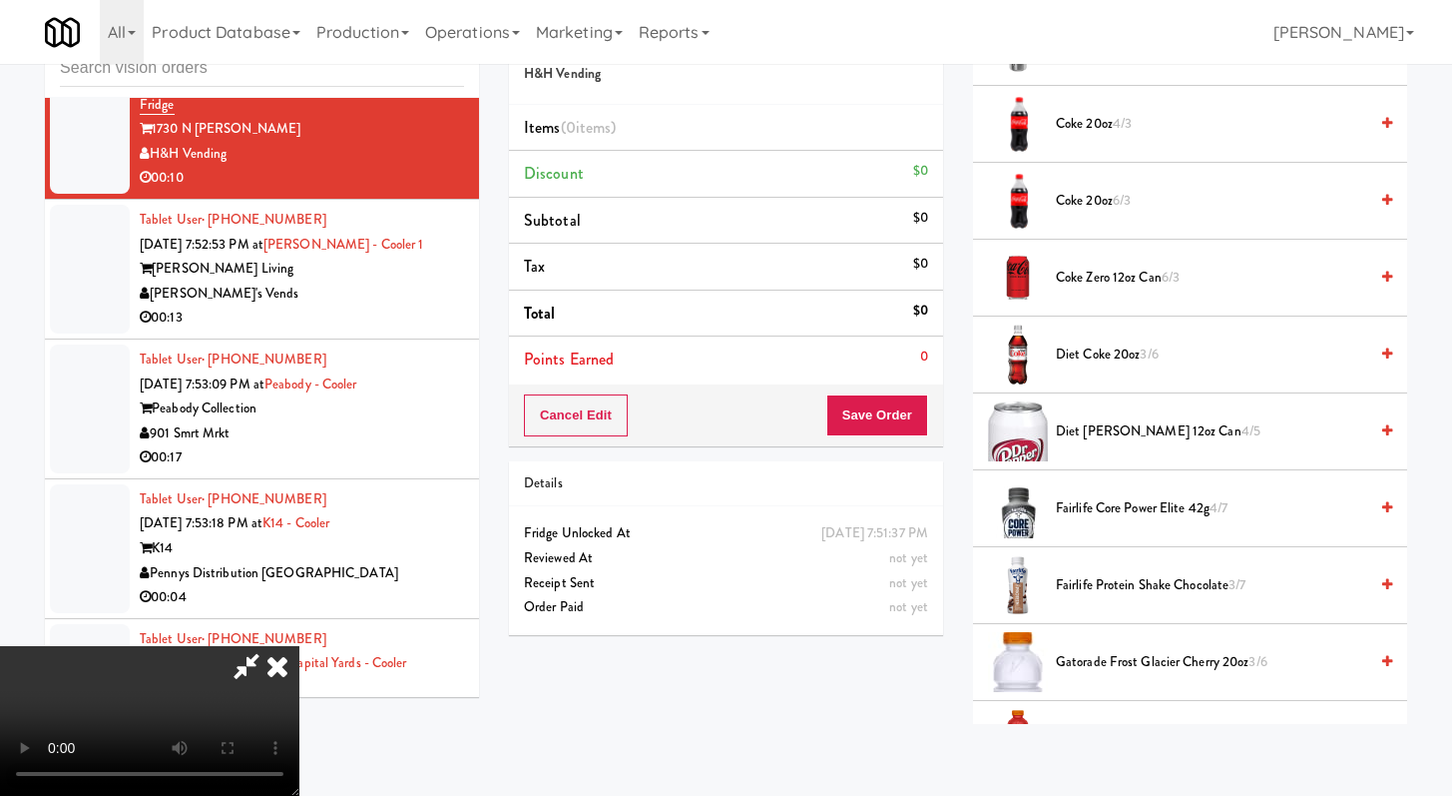
click at [1111, 361] on span "Diet Coke 20oz 3/6" at bounding box center [1211, 354] width 311 height 25
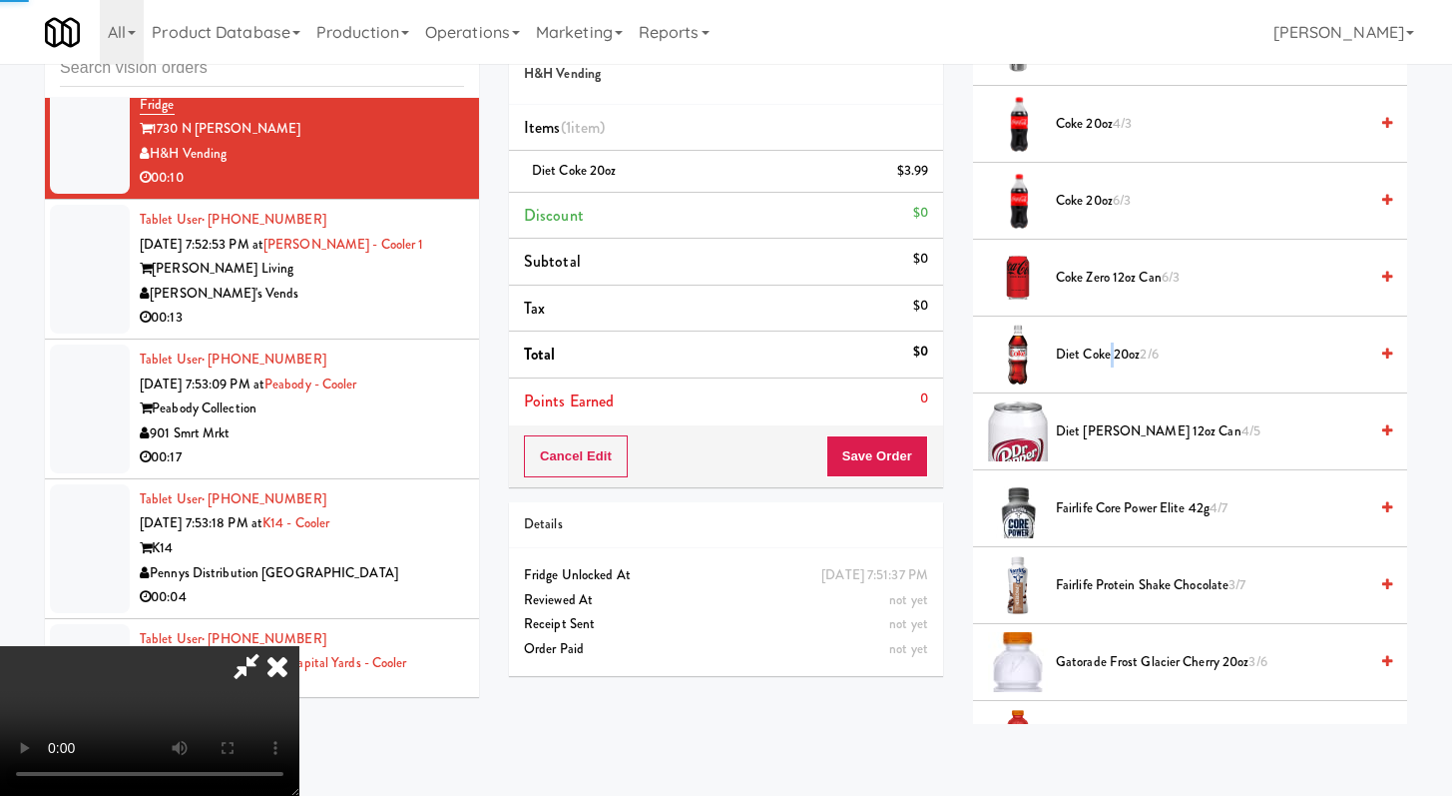
click at [1111, 361] on span "Diet Coke 20oz 2/6" at bounding box center [1211, 354] width 311 height 25
click at [1111, 361] on span "Diet Coke 20oz 1/6" at bounding box center [1211, 354] width 311 height 25
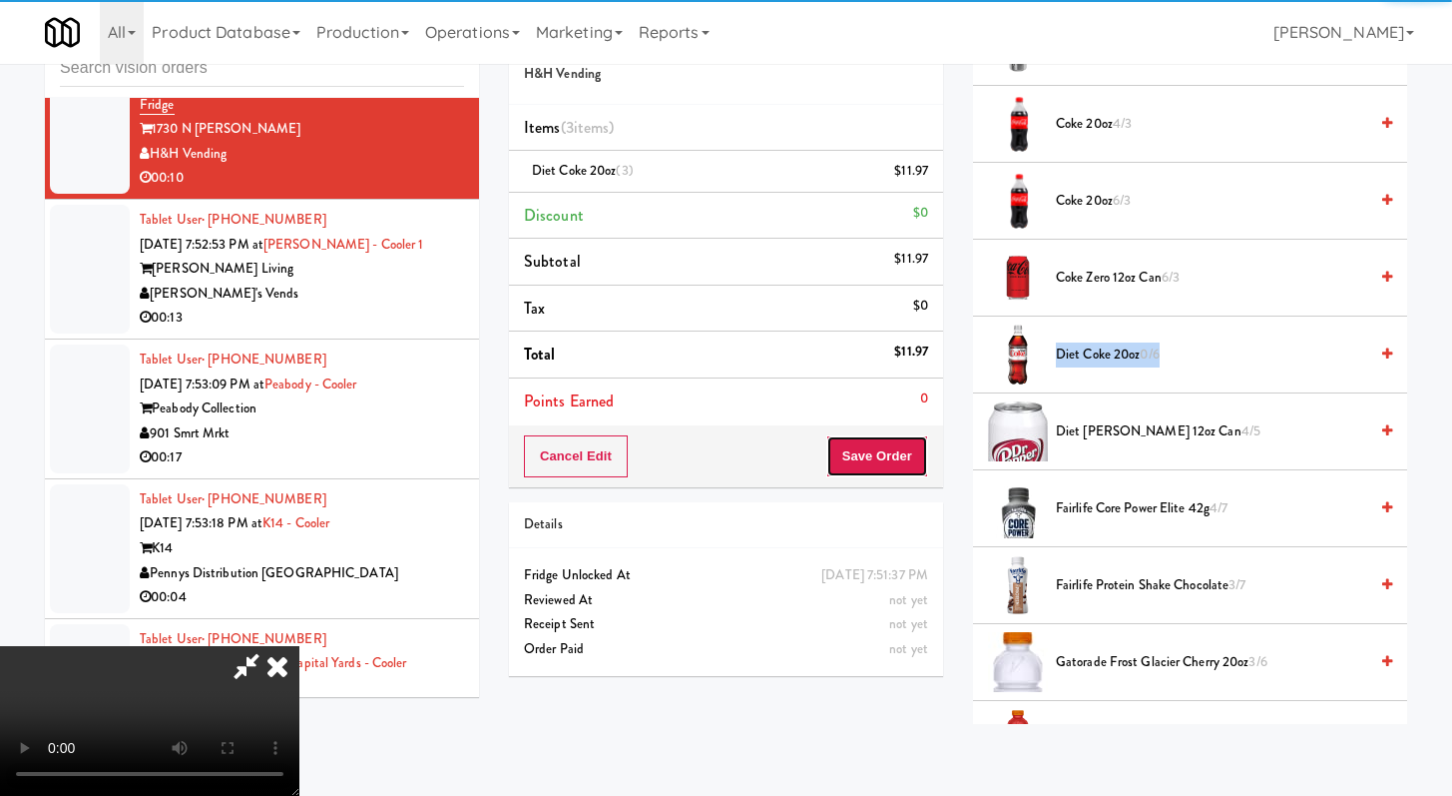
click at [912, 465] on button "Save Order" at bounding box center [878, 456] width 102 height 42
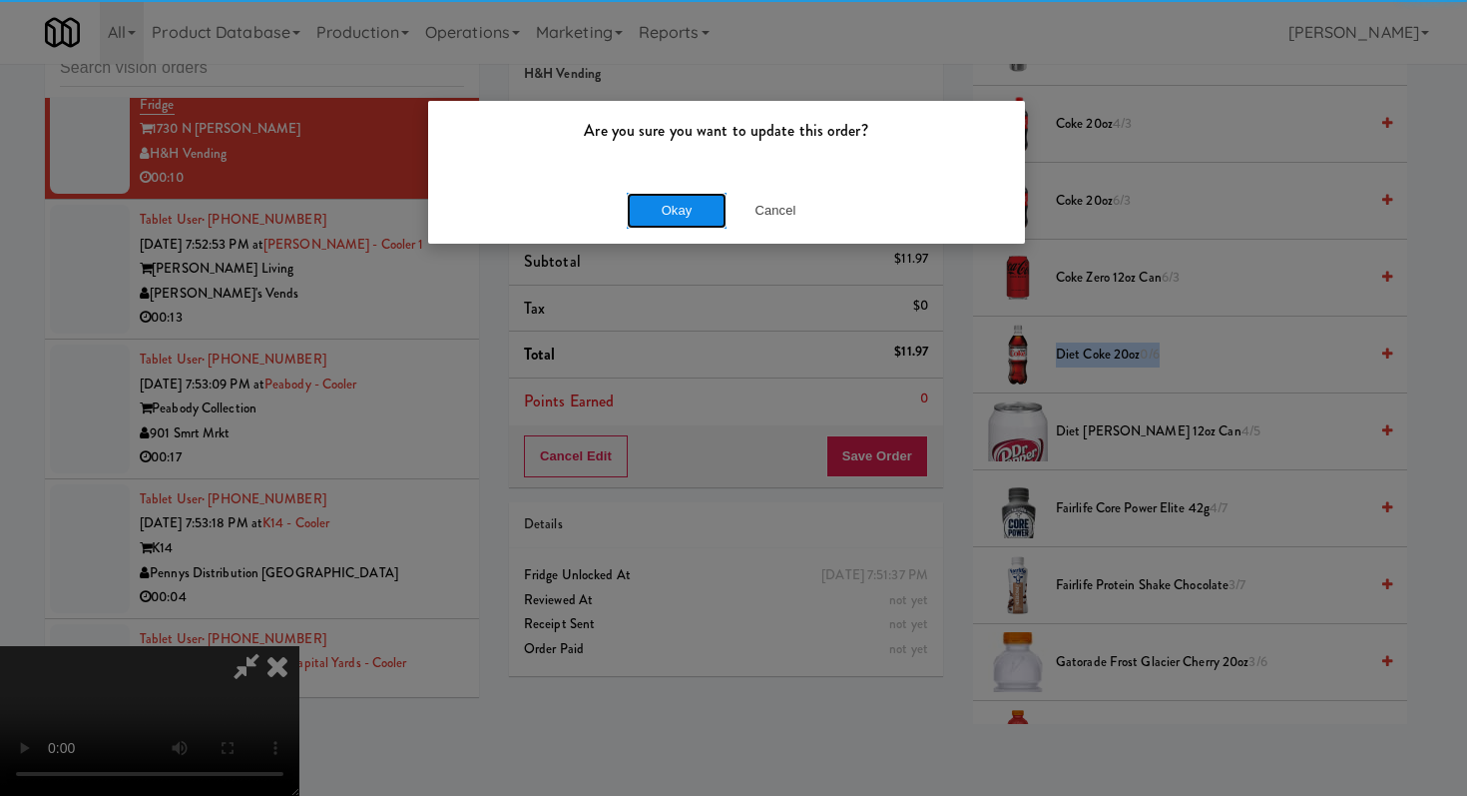
click at [682, 227] on button "Okay" at bounding box center [677, 211] width 100 height 36
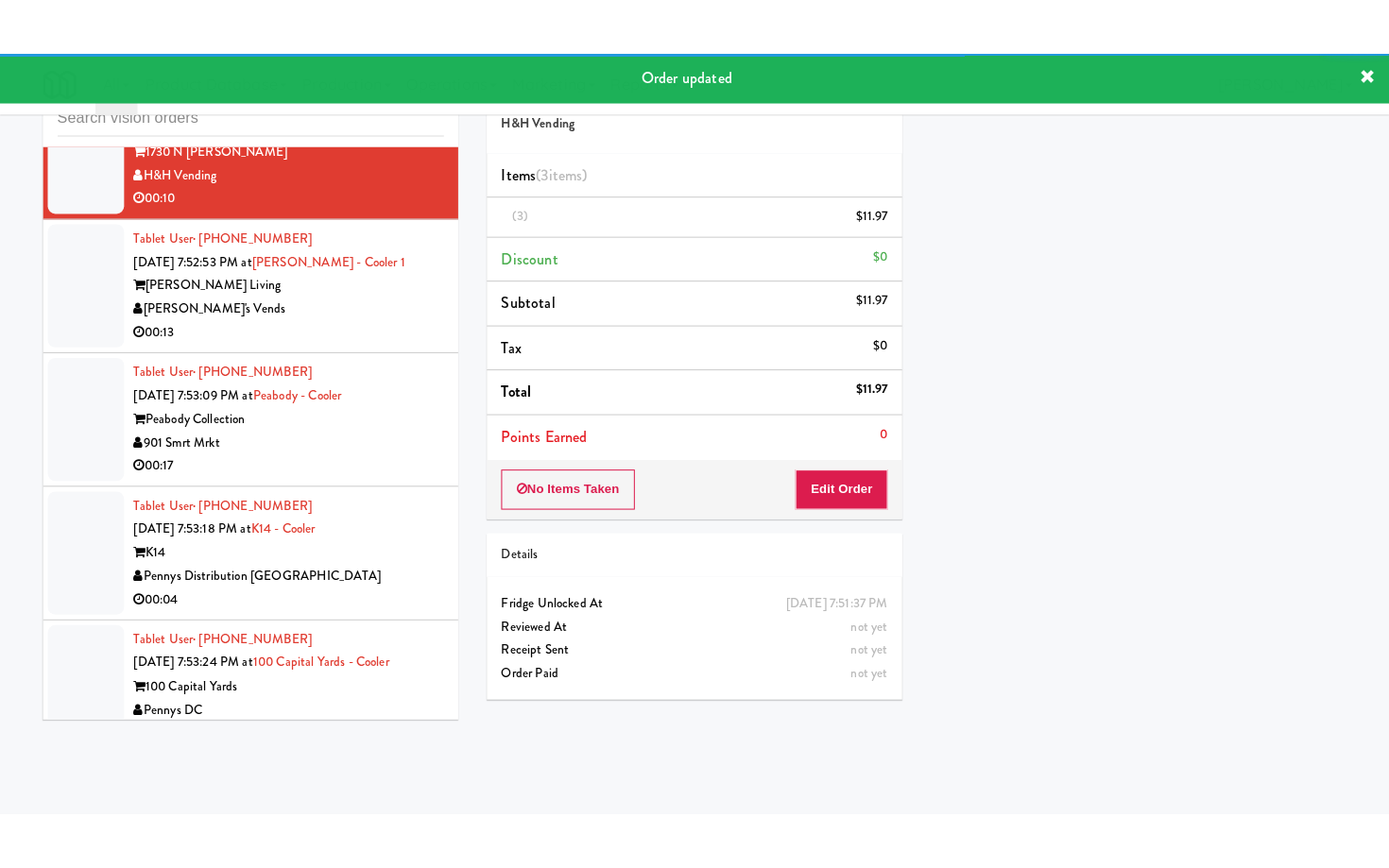
scroll to position [5186, 0]
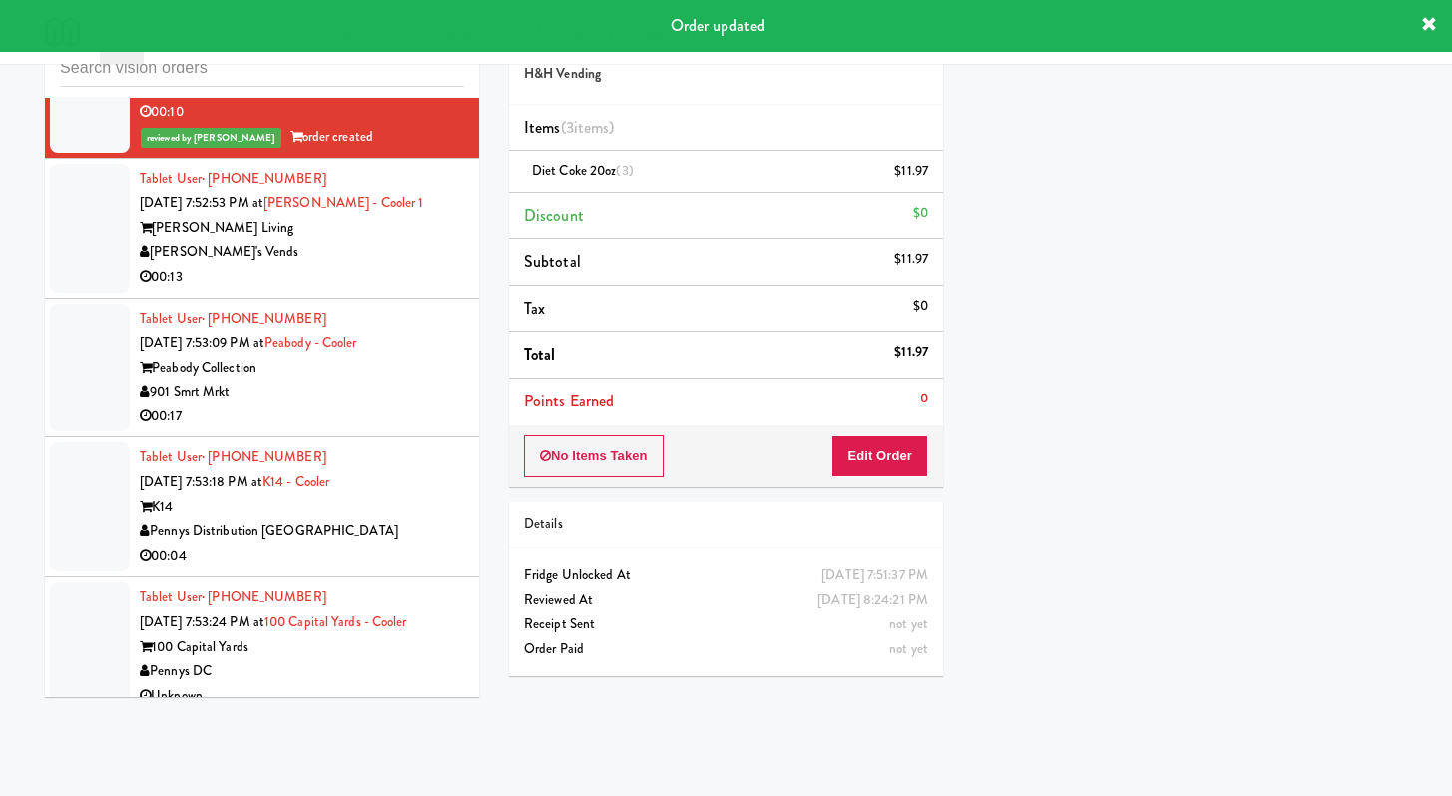
click at [390, 289] on div "00:13" at bounding box center [302, 277] width 324 height 25
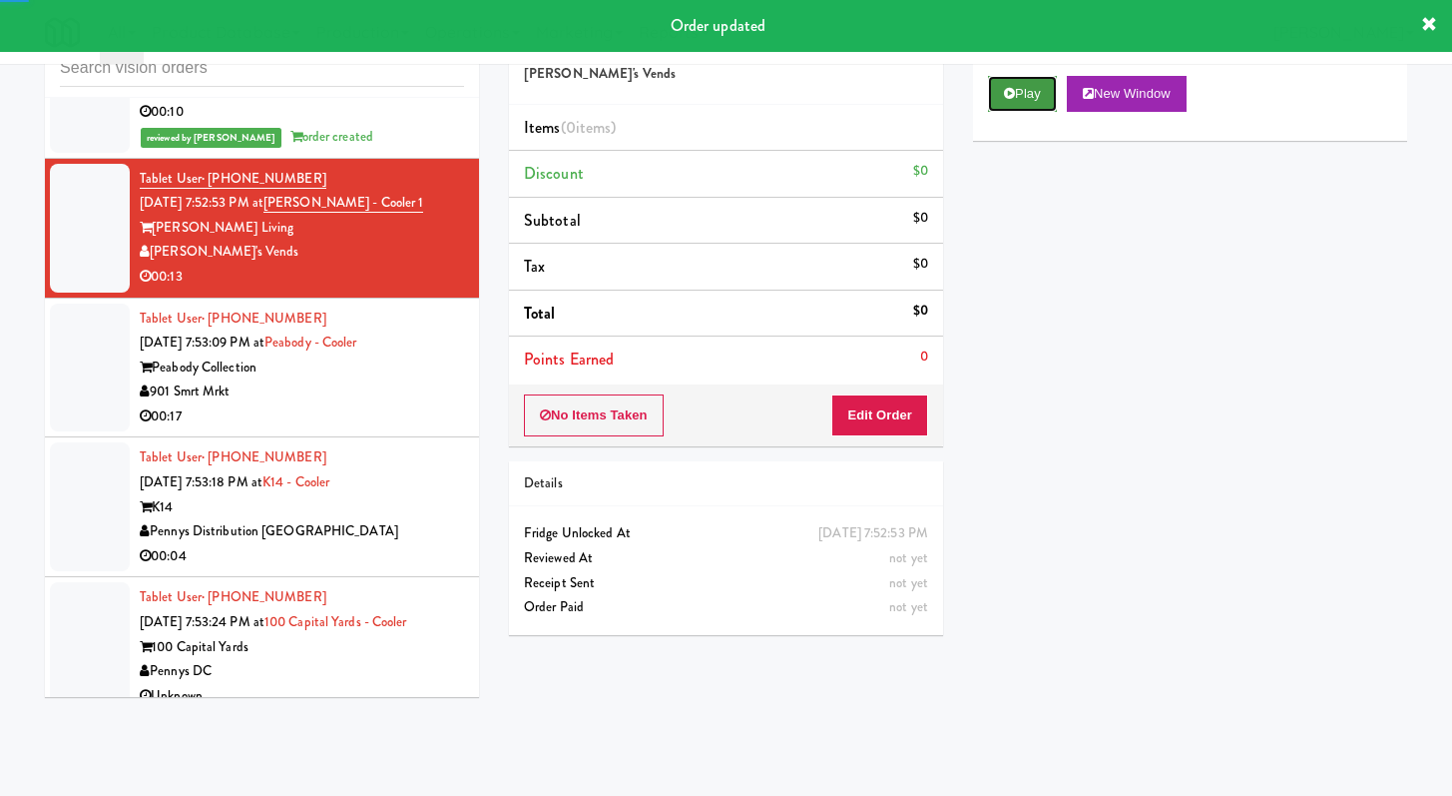
click at [1003, 86] on button "Play" at bounding box center [1022, 94] width 69 height 36
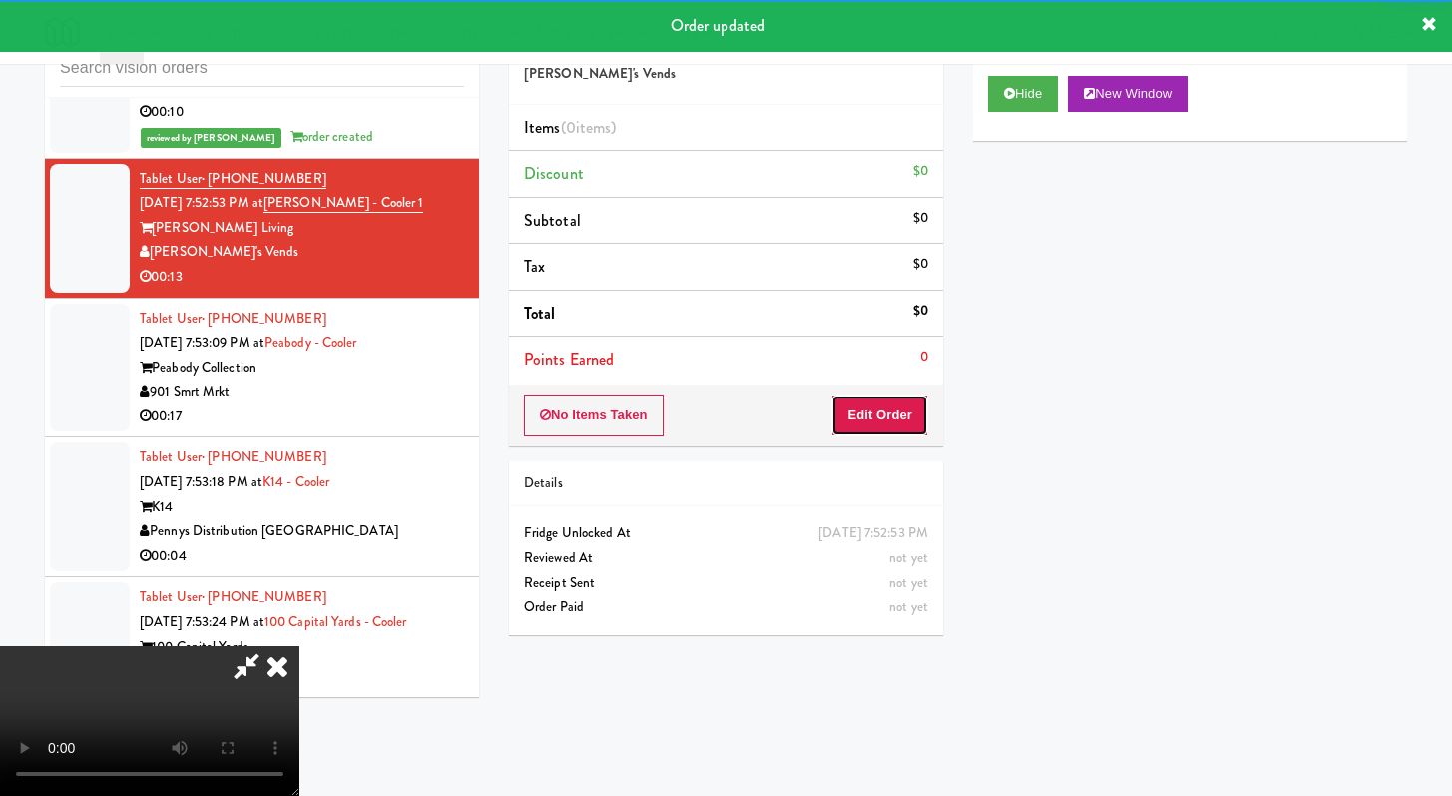
click at [878, 424] on button "Edit Order" at bounding box center [879, 415] width 97 height 42
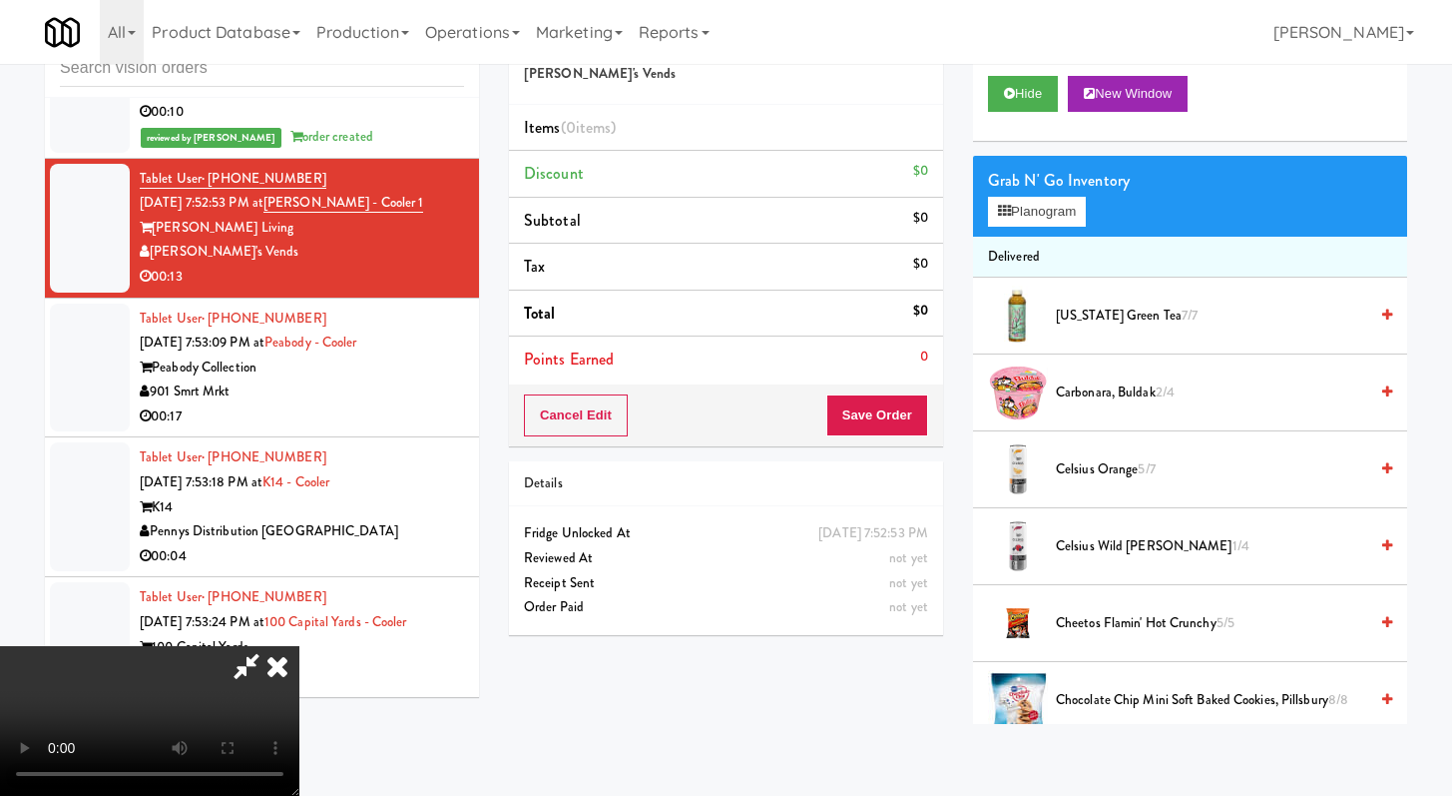
scroll to position [5455, 0]
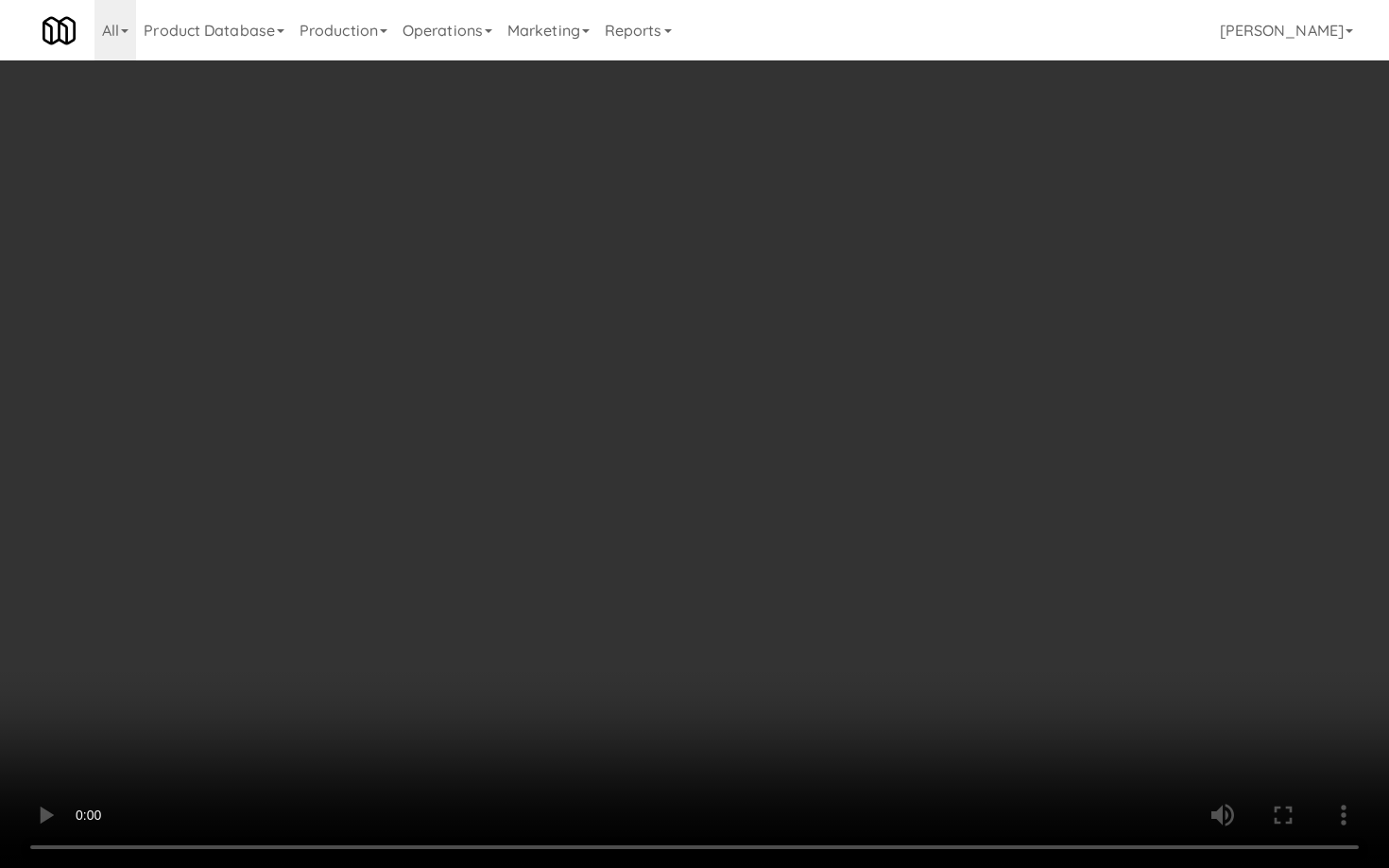
click at [580, 601] on video at bounding box center [694, 434] width 1389 height 868
click at [583, 594] on video at bounding box center [694, 434] width 1389 height 868
click at [585, 594] on video at bounding box center [694, 434] width 1389 height 868
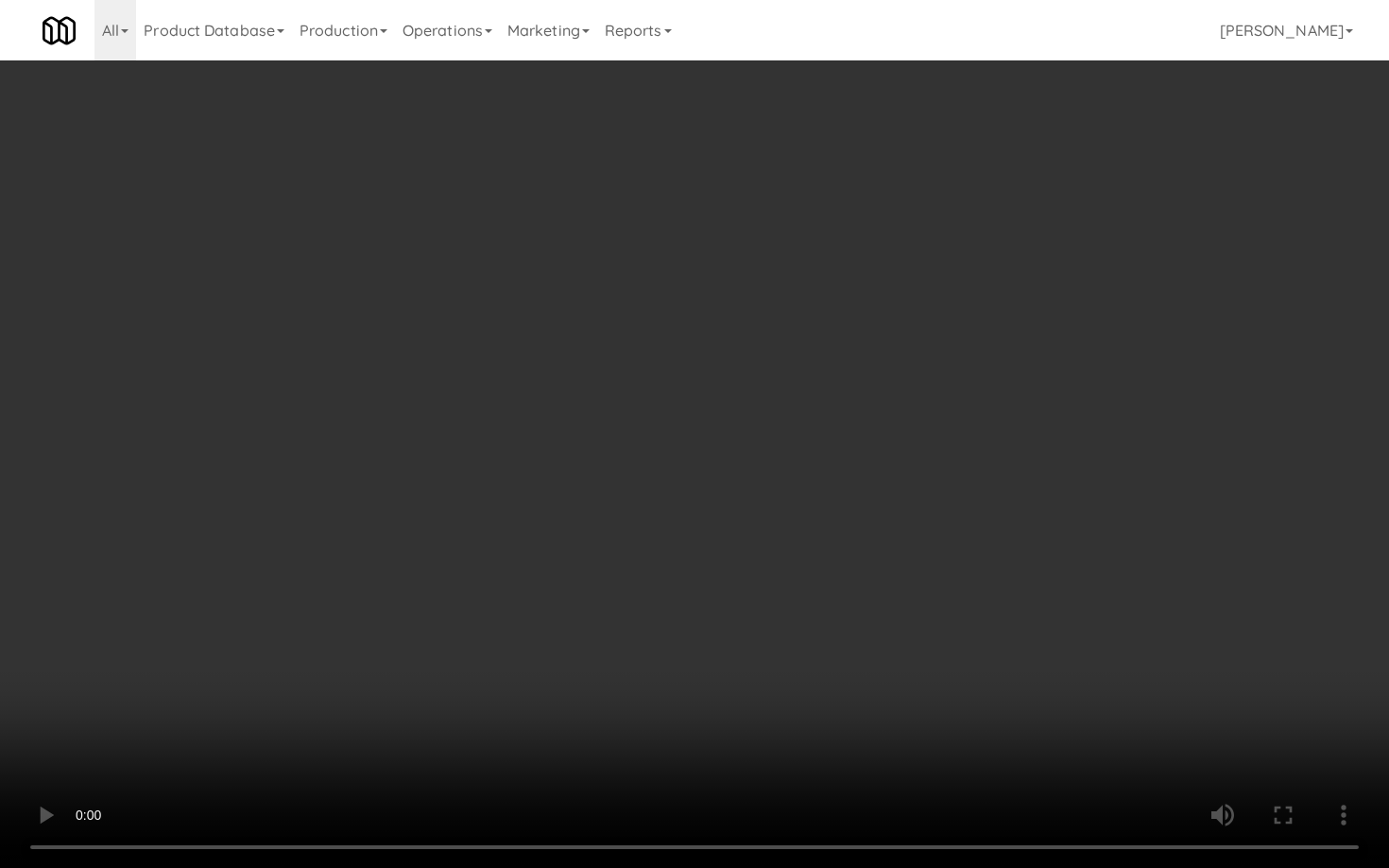
click at [585, 594] on video at bounding box center [694, 434] width 1389 height 868
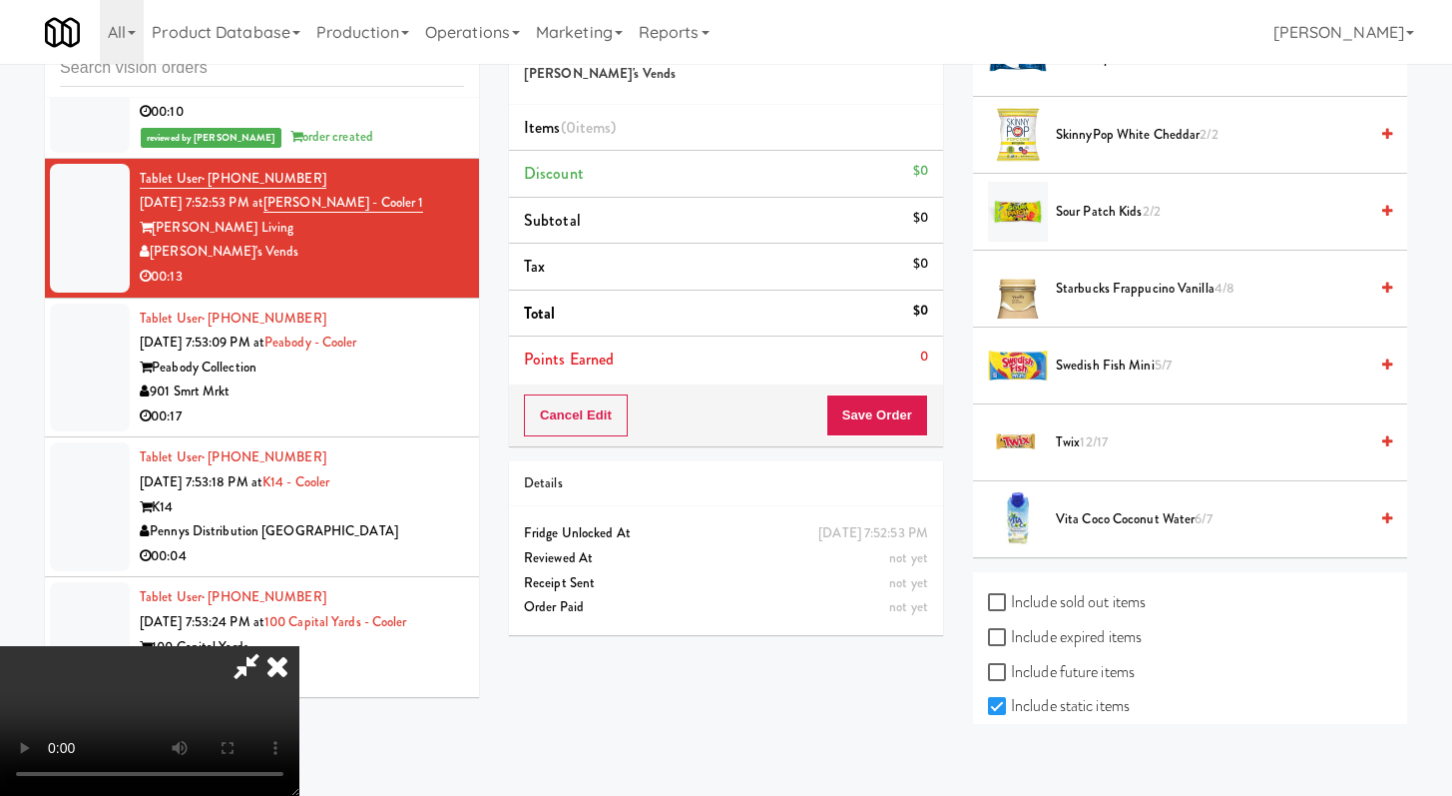
scroll to position [2322, 0]
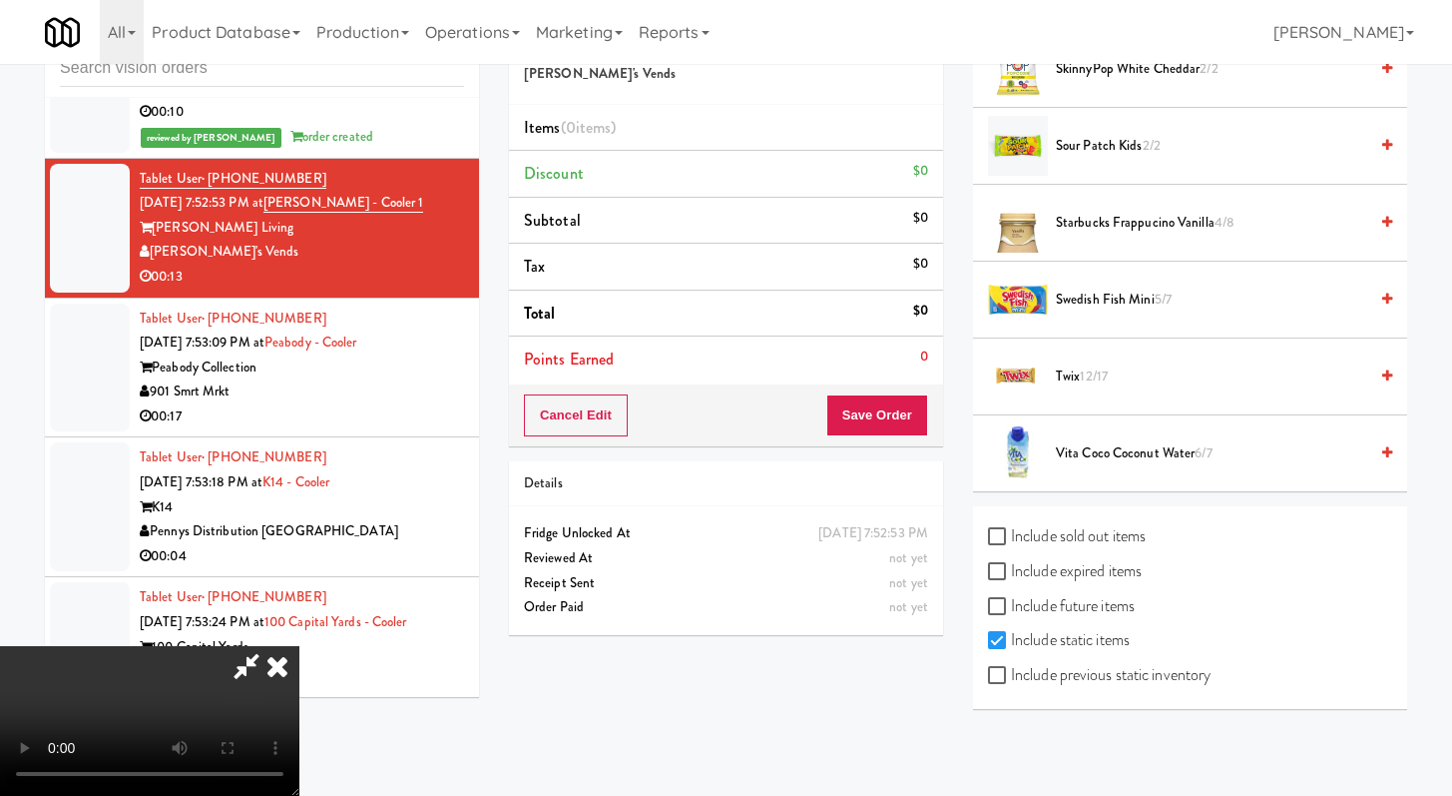
click at [1074, 375] on span "Twix 12/17" at bounding box center [1211, 376] width 311 height 25
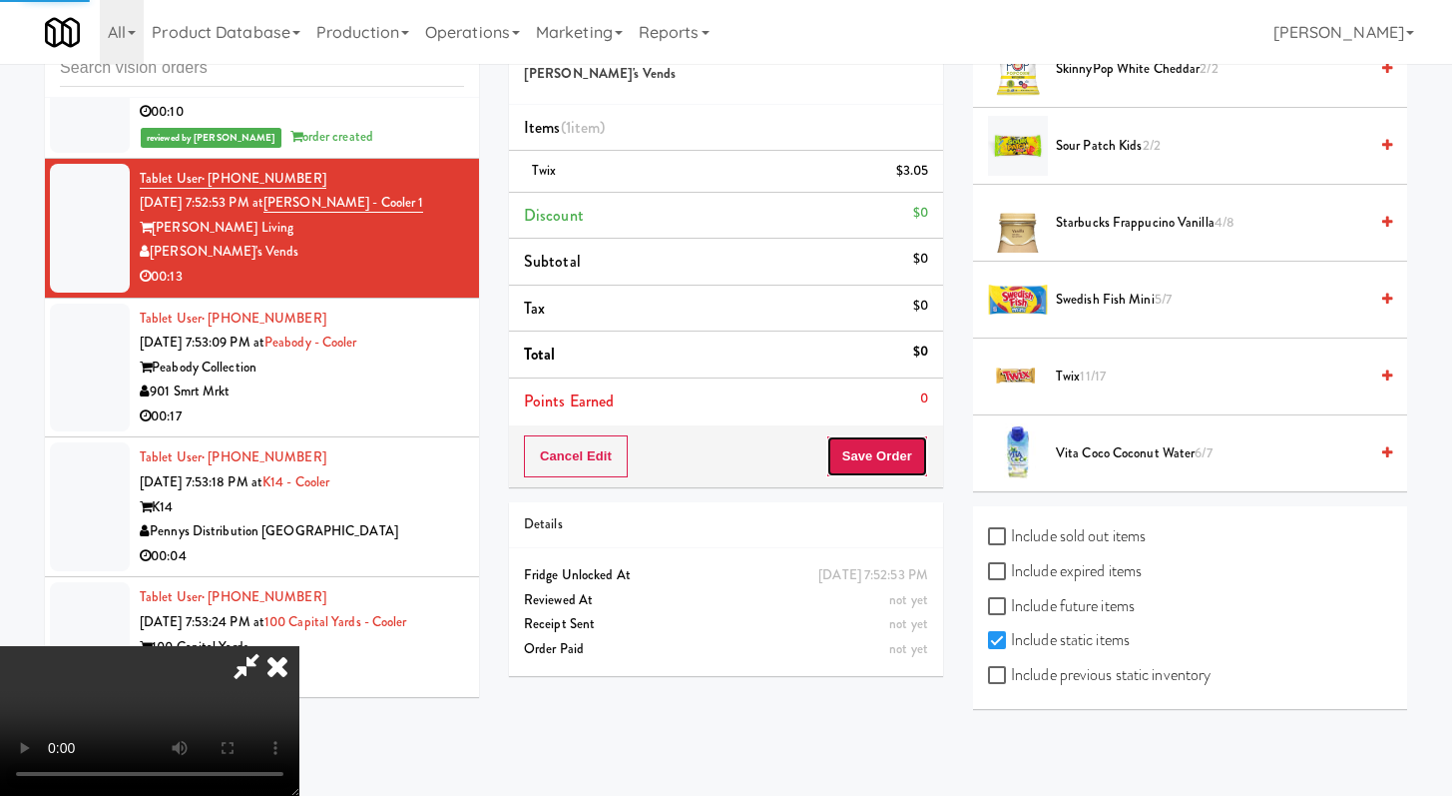
click at [891, 458] on button "Save Order" at bounding box center [878, 456] width 102 height 42
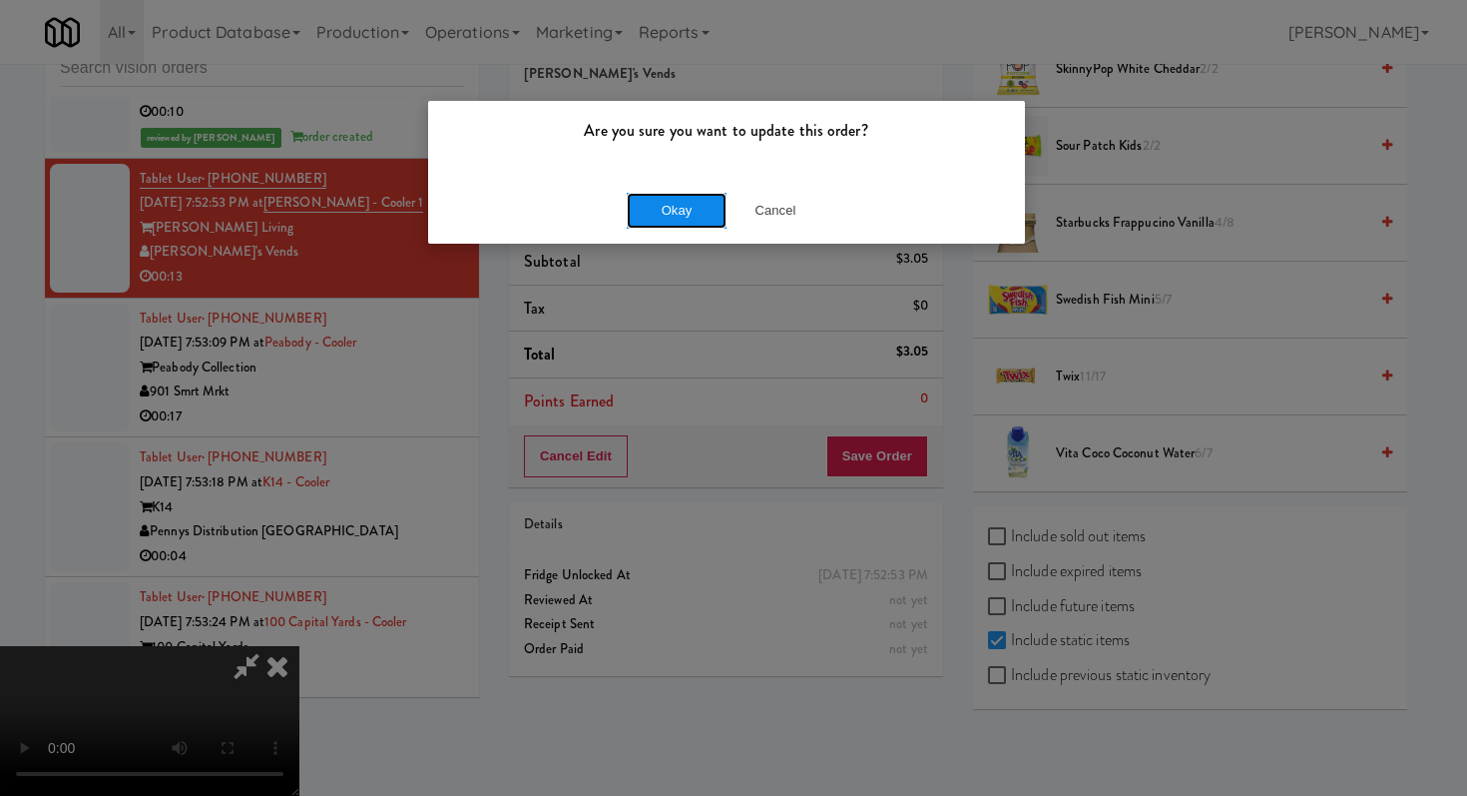
click at [692, 205] on button "Okay" at bounding box center [677, 211] width 100 height 36
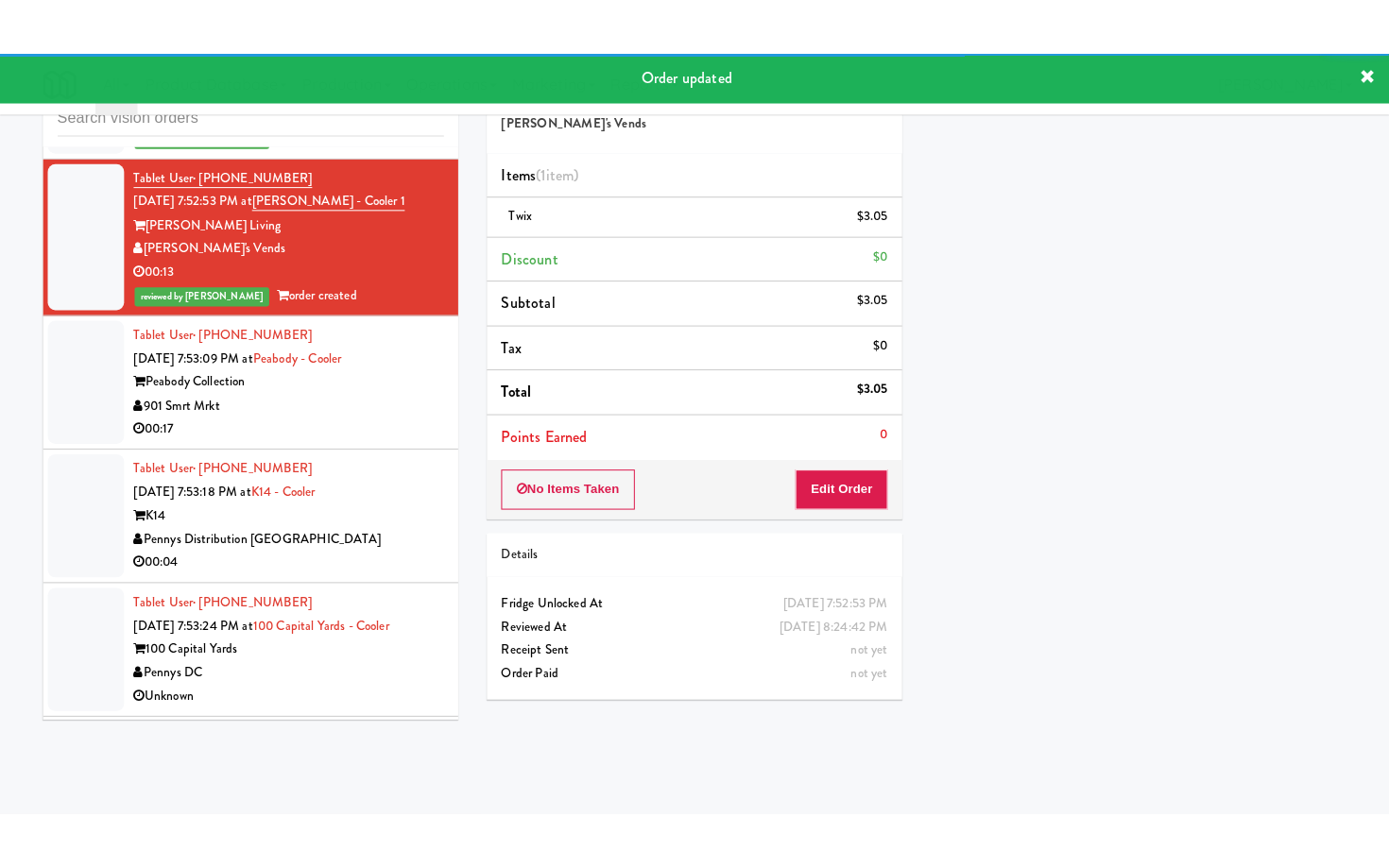
scroll to position [5501, 0]
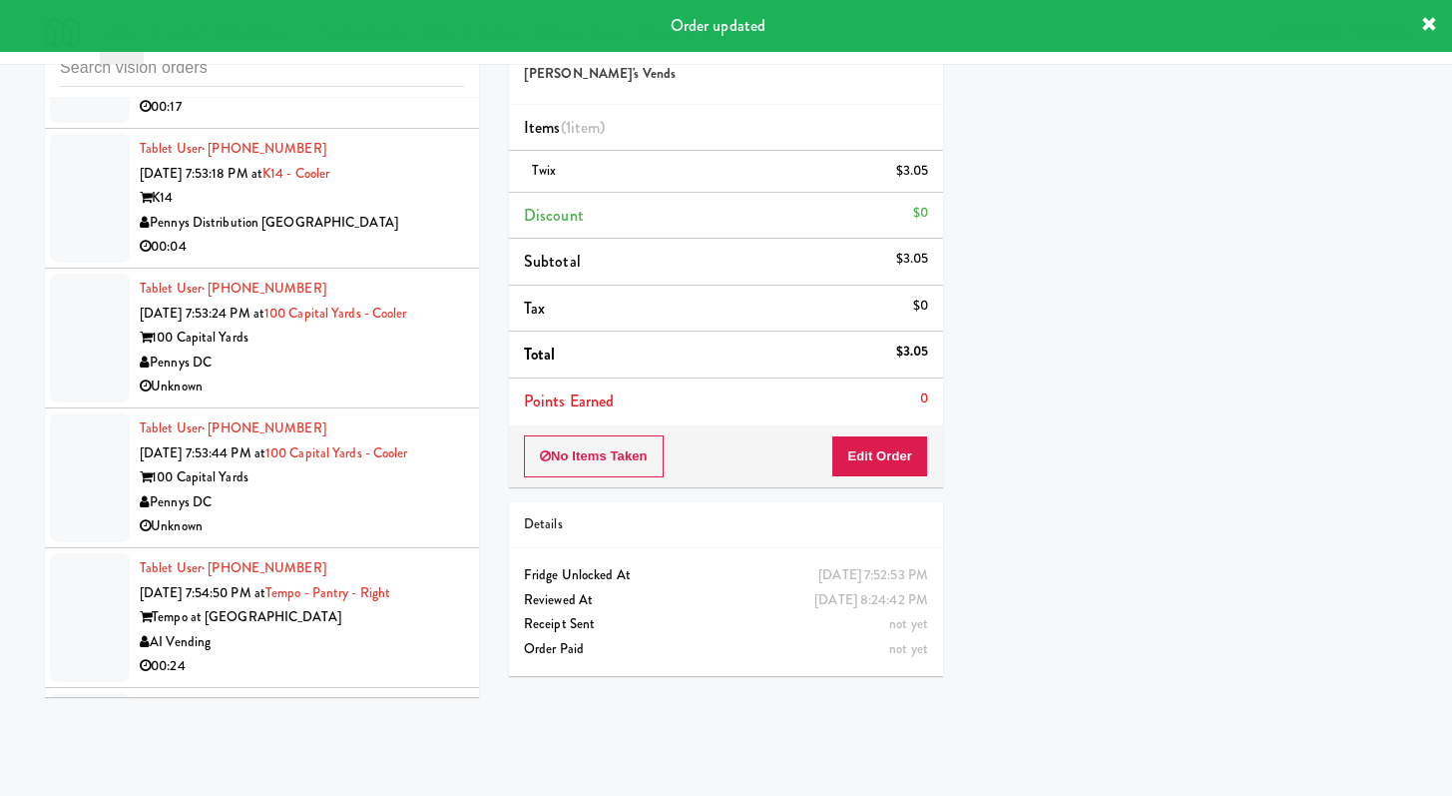
click at [395, 71] on div "Peabody Collection" at bounding box center [302, 58] width 324 height 25
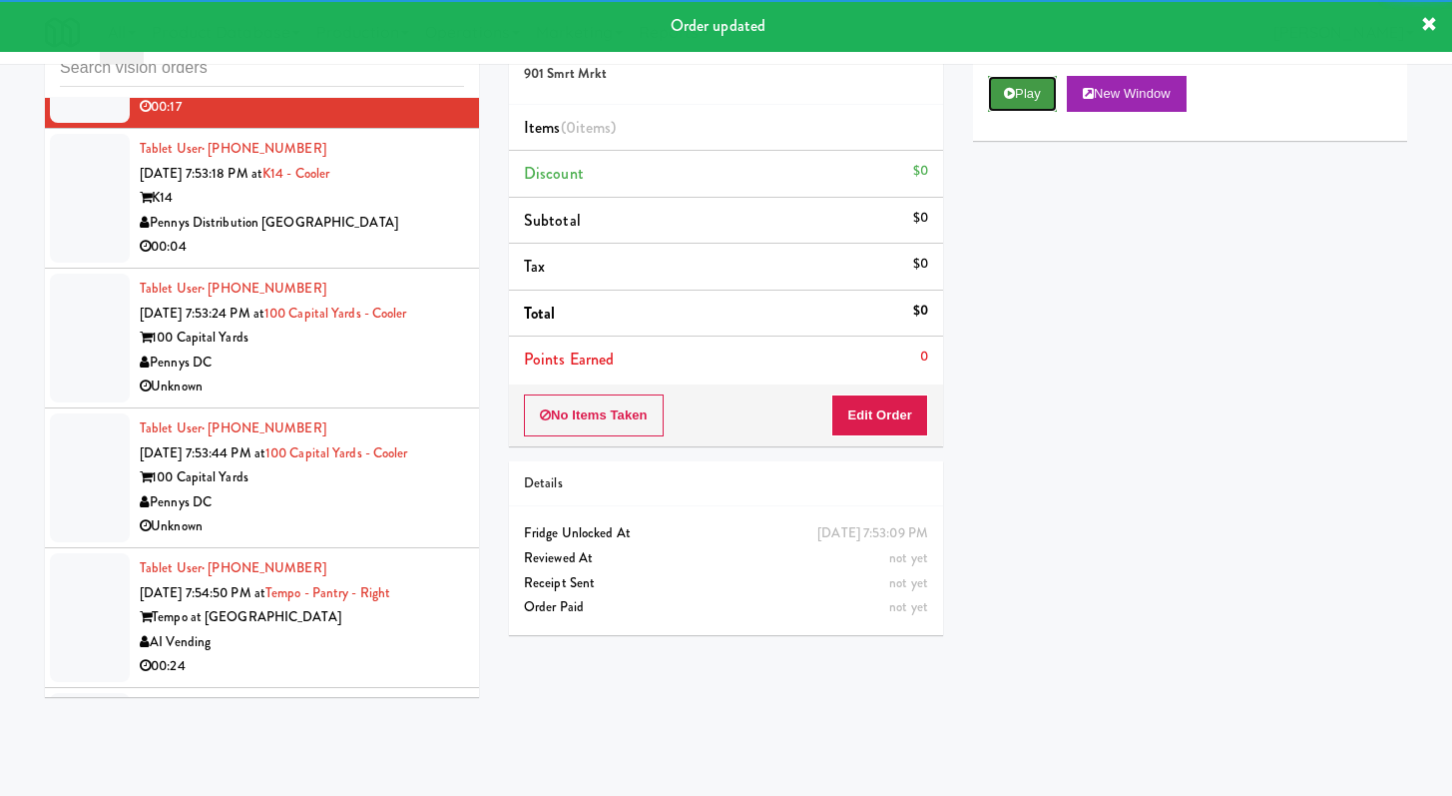
click at [988, 86] on button "Play" at bounding box center [1022, 94] width 69 height 36
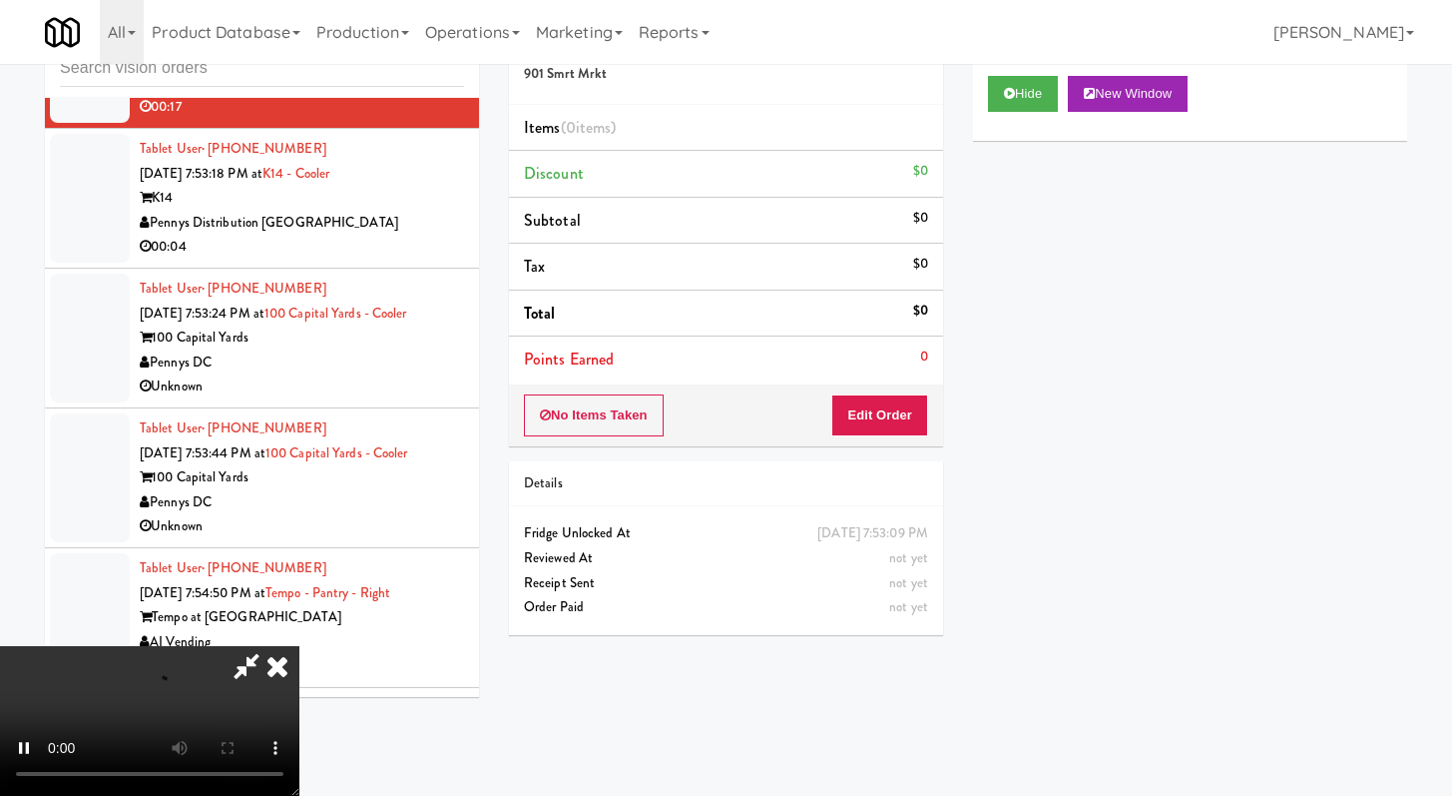
click at [870, 438] on div "No Items Taken Edit Order" at bounding box center [726, 415] width 434 height 62
click at [873, 419] on button "Edit Order" at bounding box center [879, 415] width 97 height 42
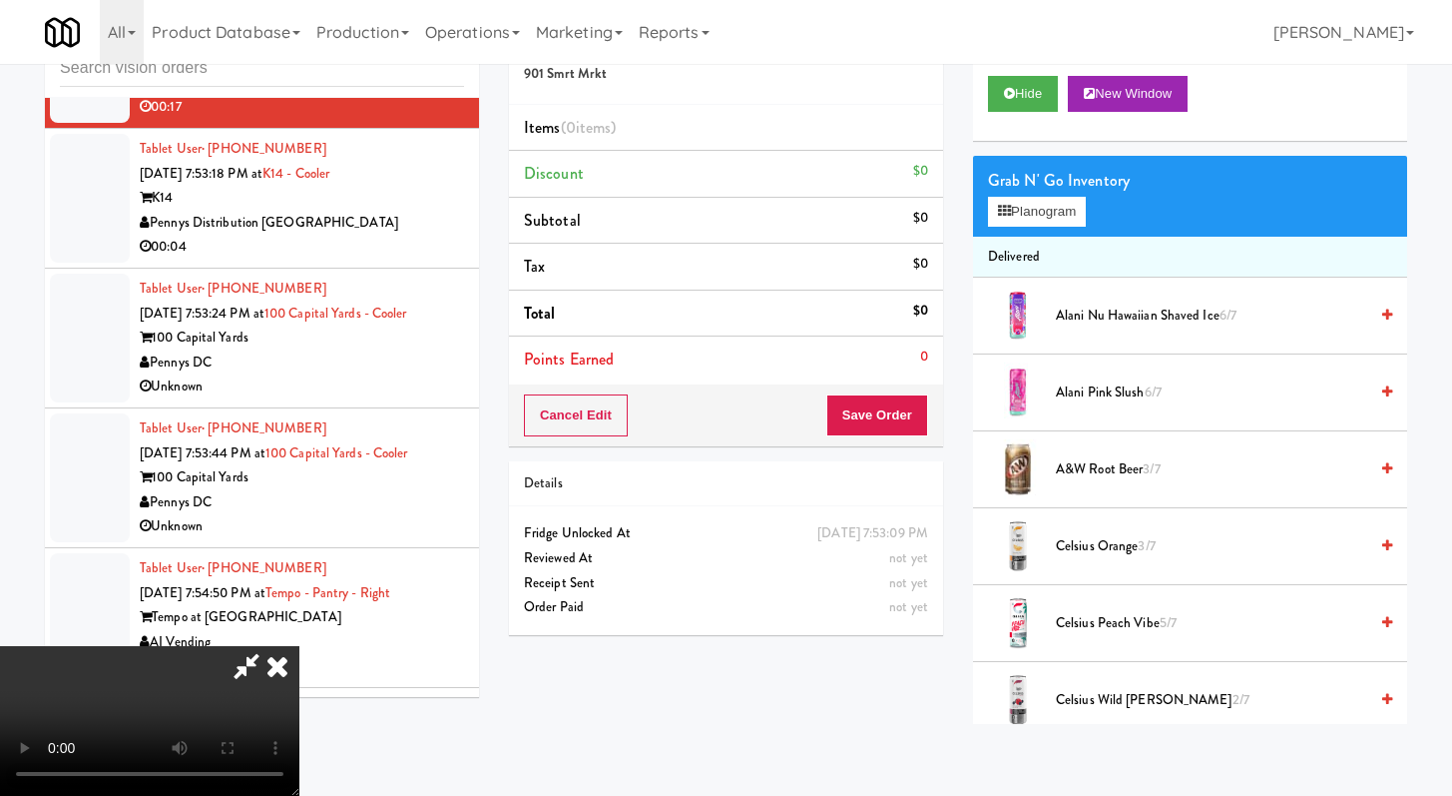
scroll to position [5763, 0]
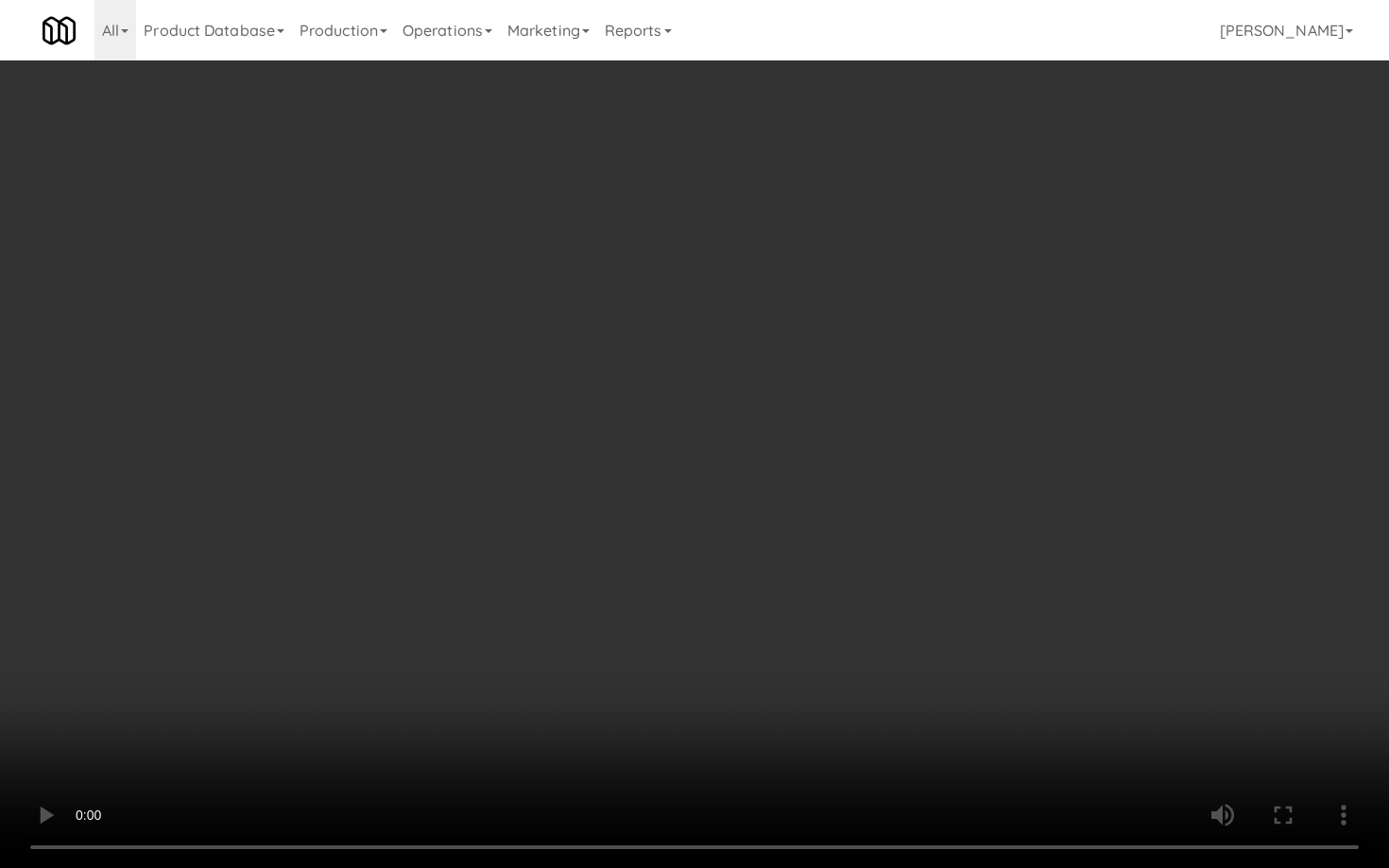
click at [750, 615] on video at bounding box center [694, 434] width 1389 height 868
click at [761, 596] on video at bounding box center [694, 434] width 1389 height 868
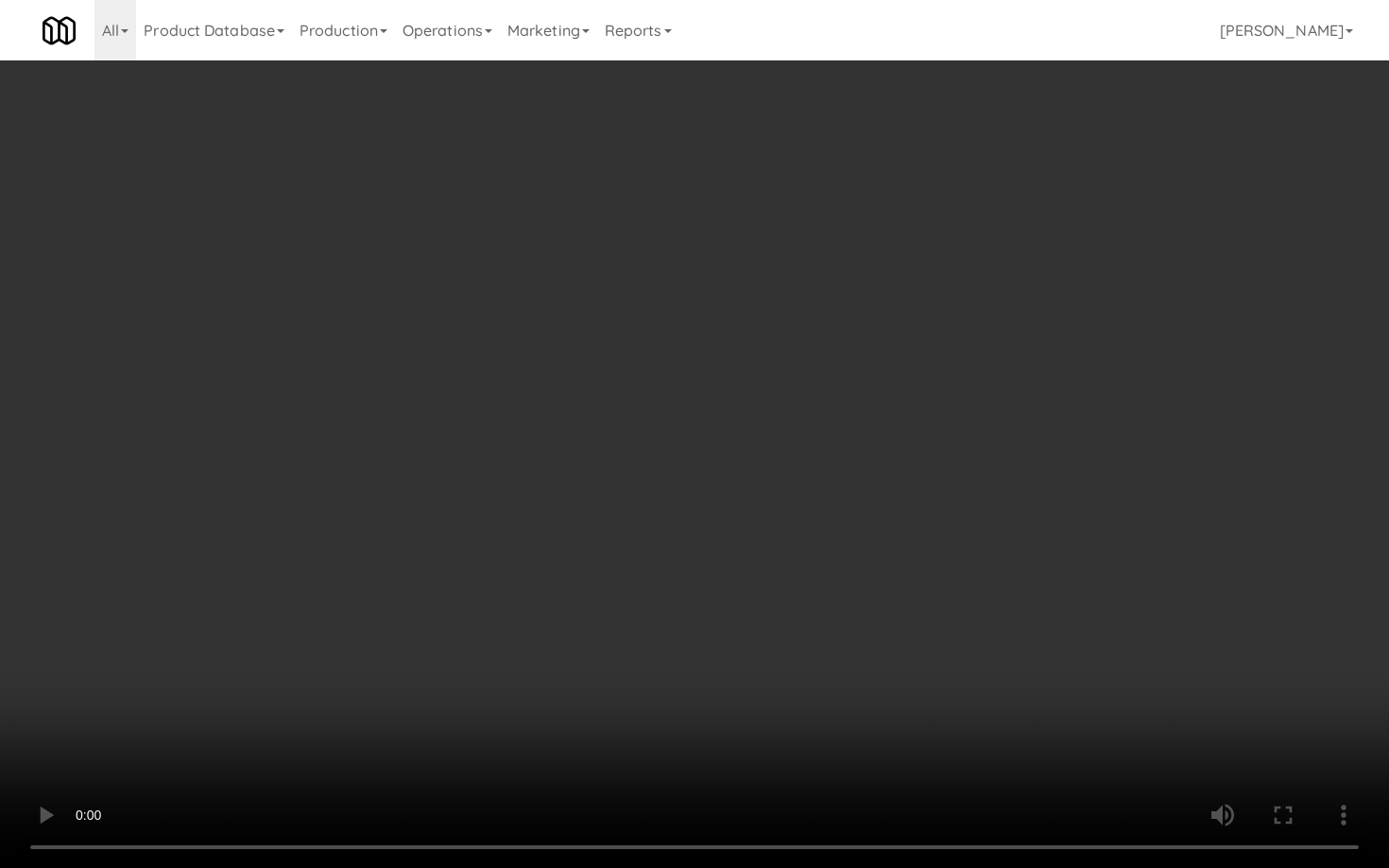
click at [761, 596] on video at bounding box center [694, 434] width 1389 height 868
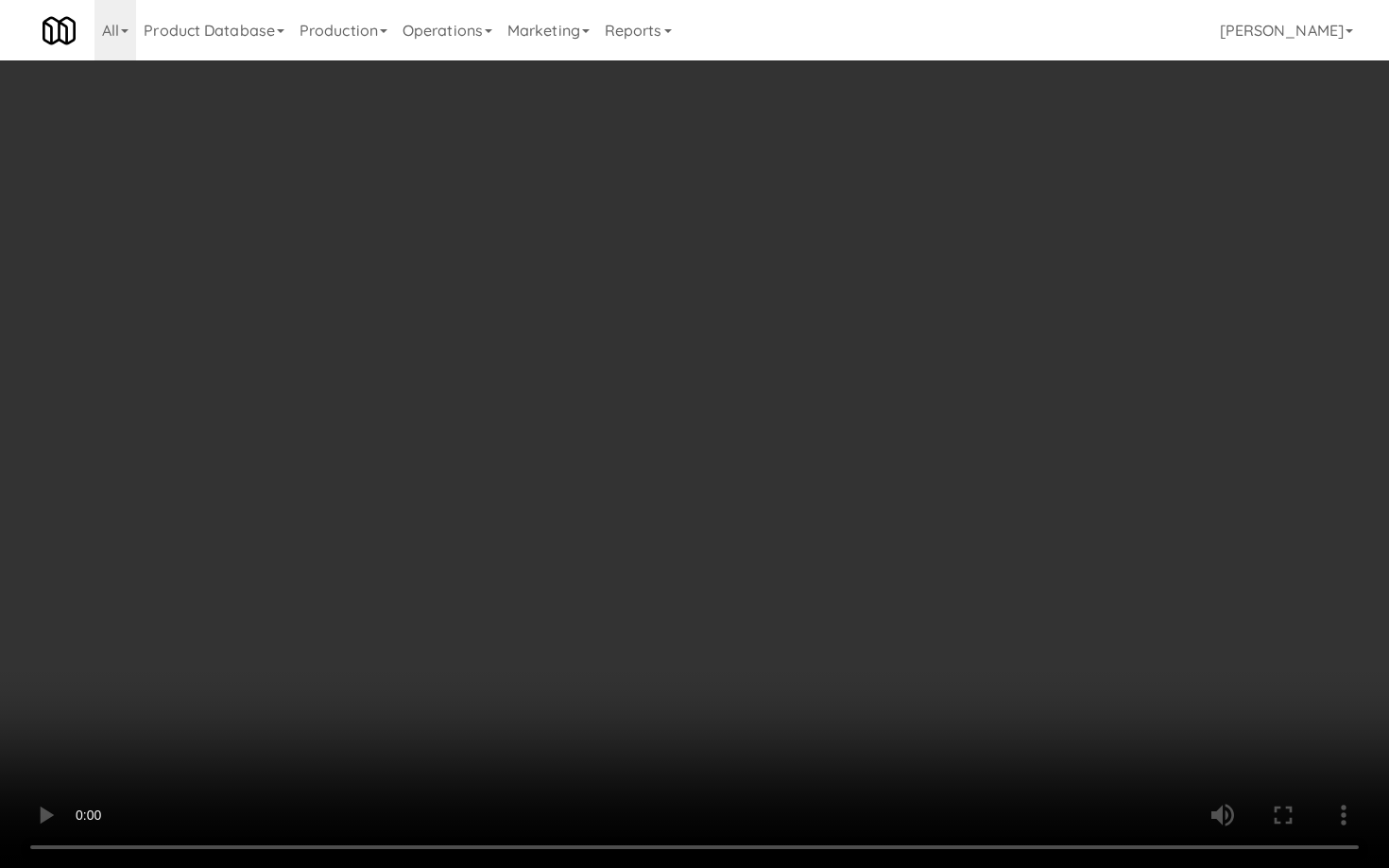
click at [793, 583] on video at bounding box center [694, 434] width 1389 height 868
click at [793, 584] on video at bounding box center [694, 434] width 1389 height 868
click at [793, 585] on video at bounding box center [694, 434] width 1389 height 868
click at [793, 586] on video at bounding box center [694, 434] width 1389 height 868
click at [794, 588] on video at bounding box center [694, 434] width 1389 height 868
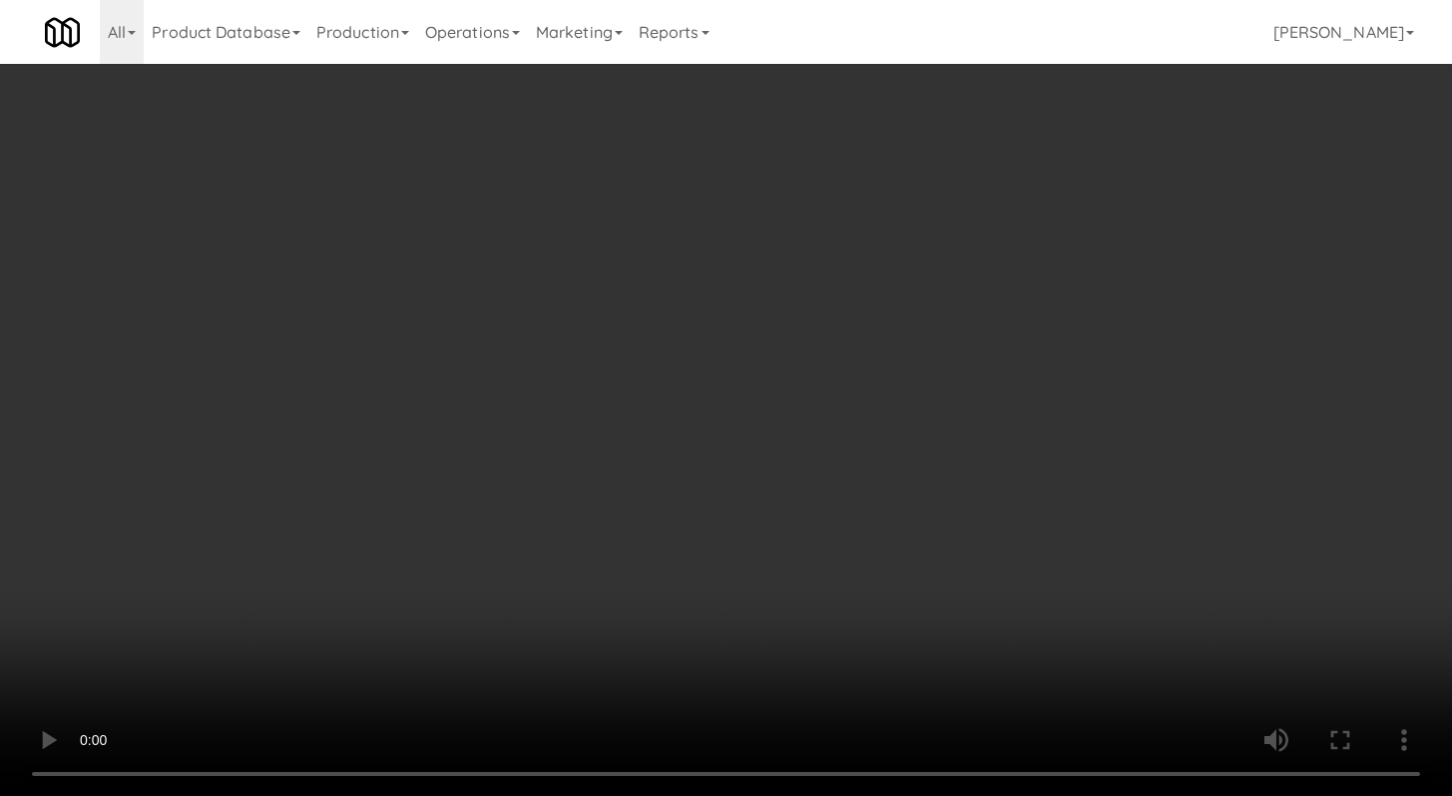
scroll to position [5812, 0]
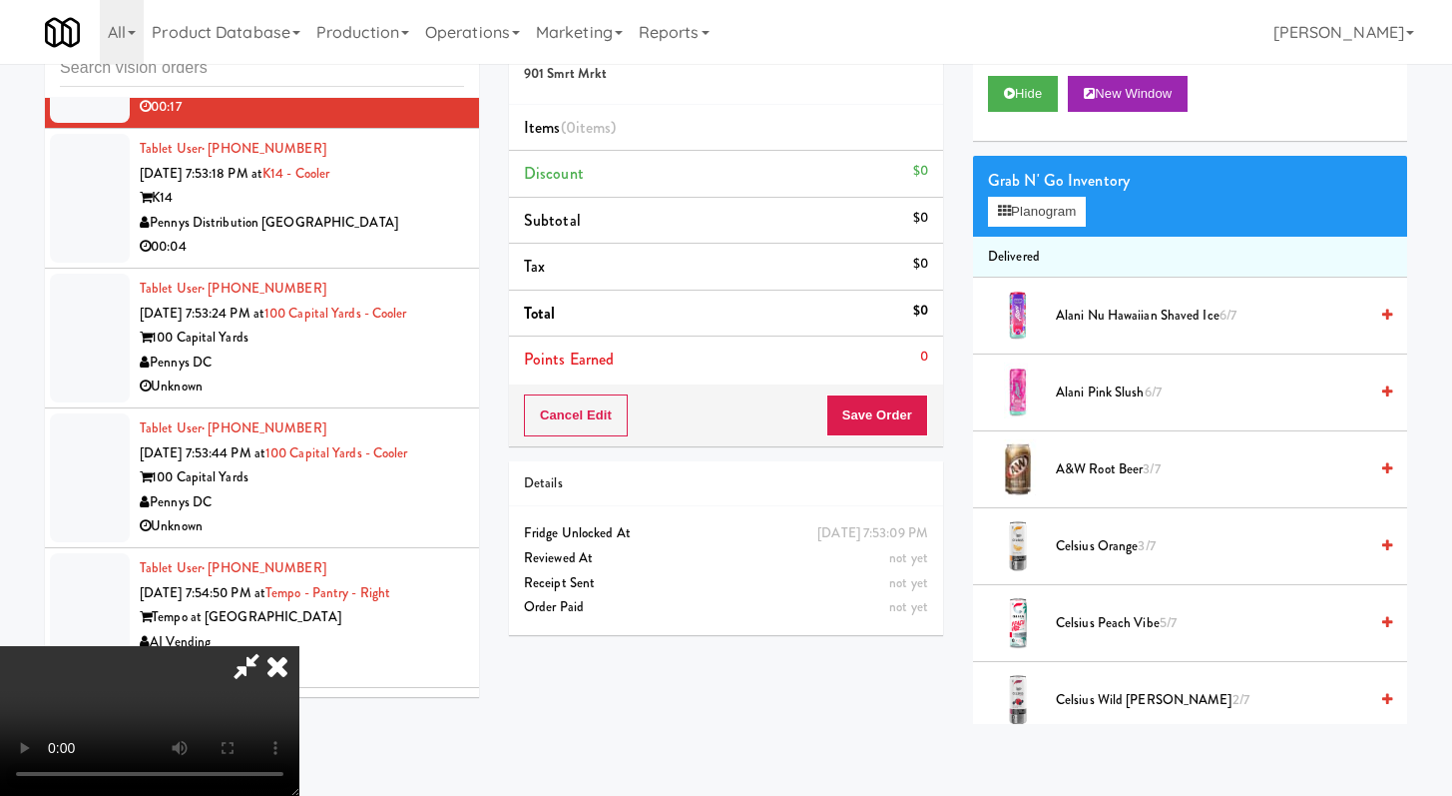
click at [299, 646] on icon at bounding box center [278, 666] width 44 height 40
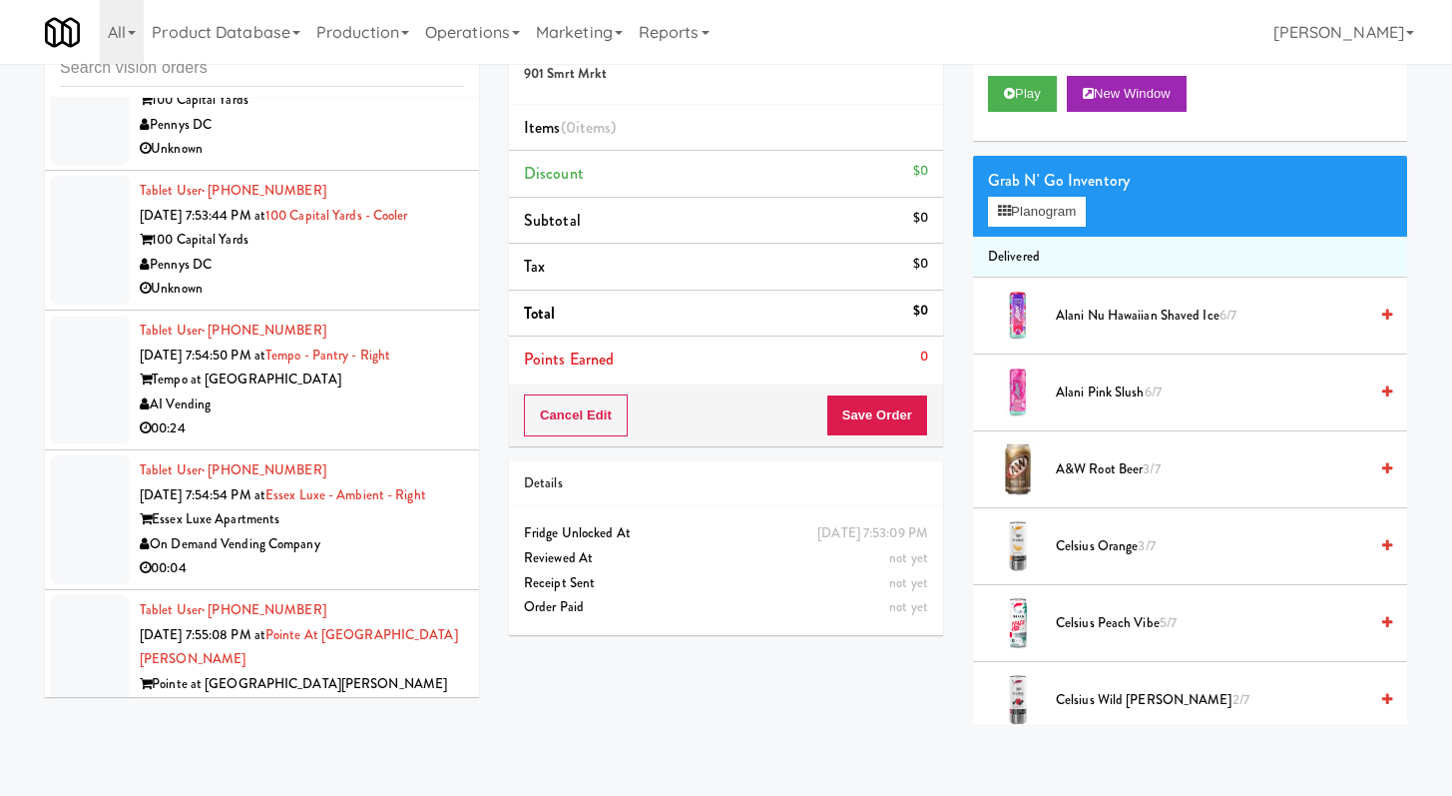
scroll to position [6531, 0]
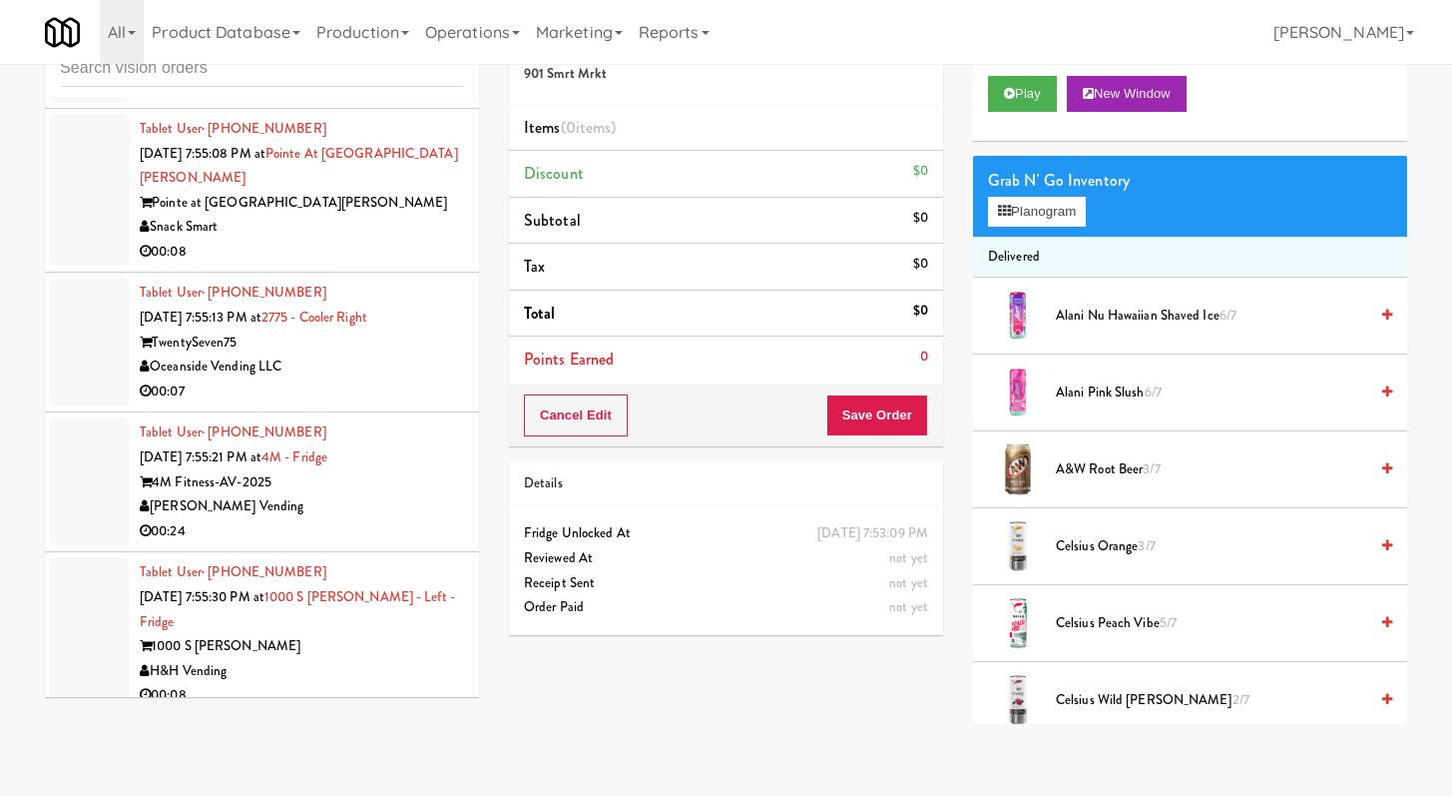
click at [333, 240] on div "Snack Smart" at bounding box center [302, 227] width 324 height 25
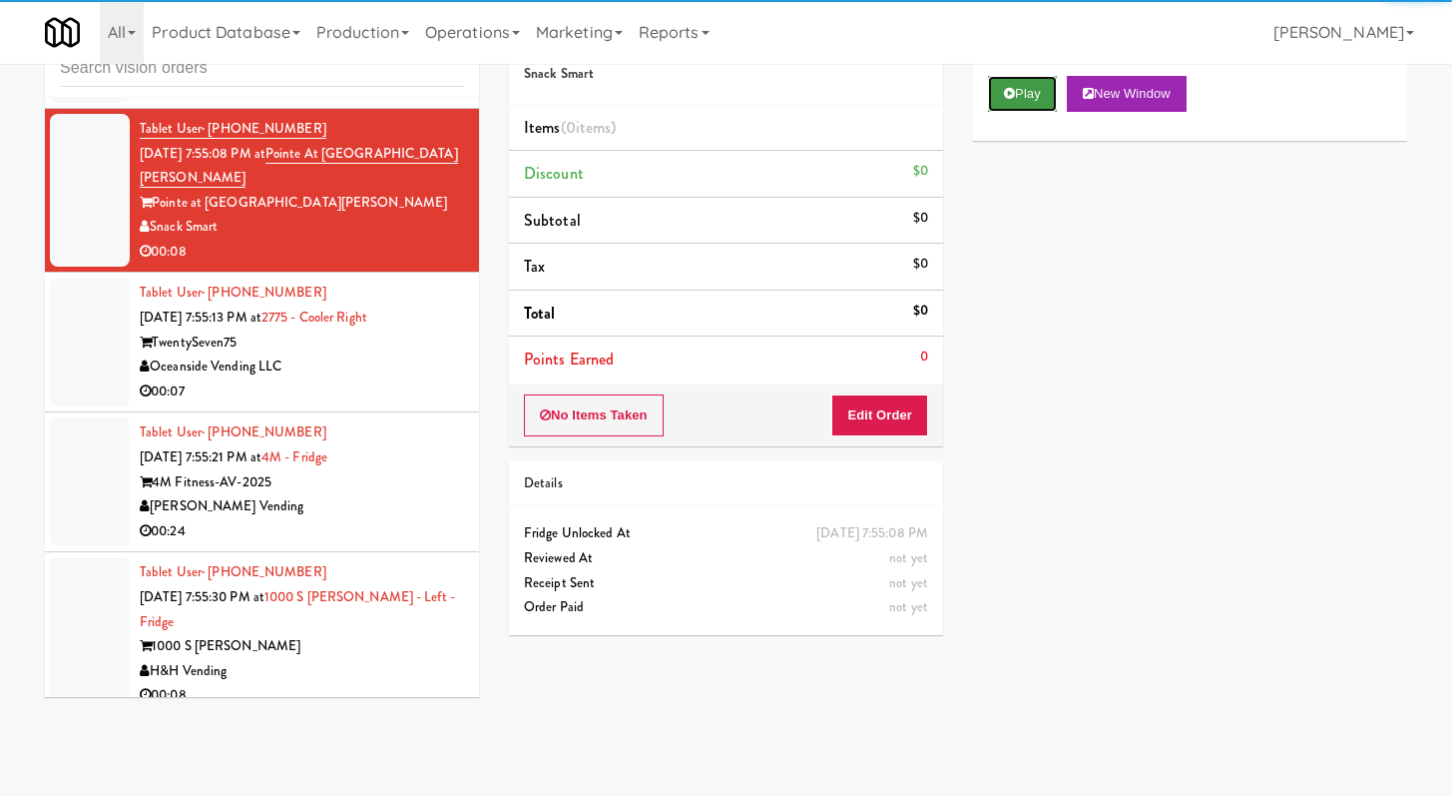
click at [1032, 84] on button "Play" at bounding box center [1022, 94] width 69 height 36
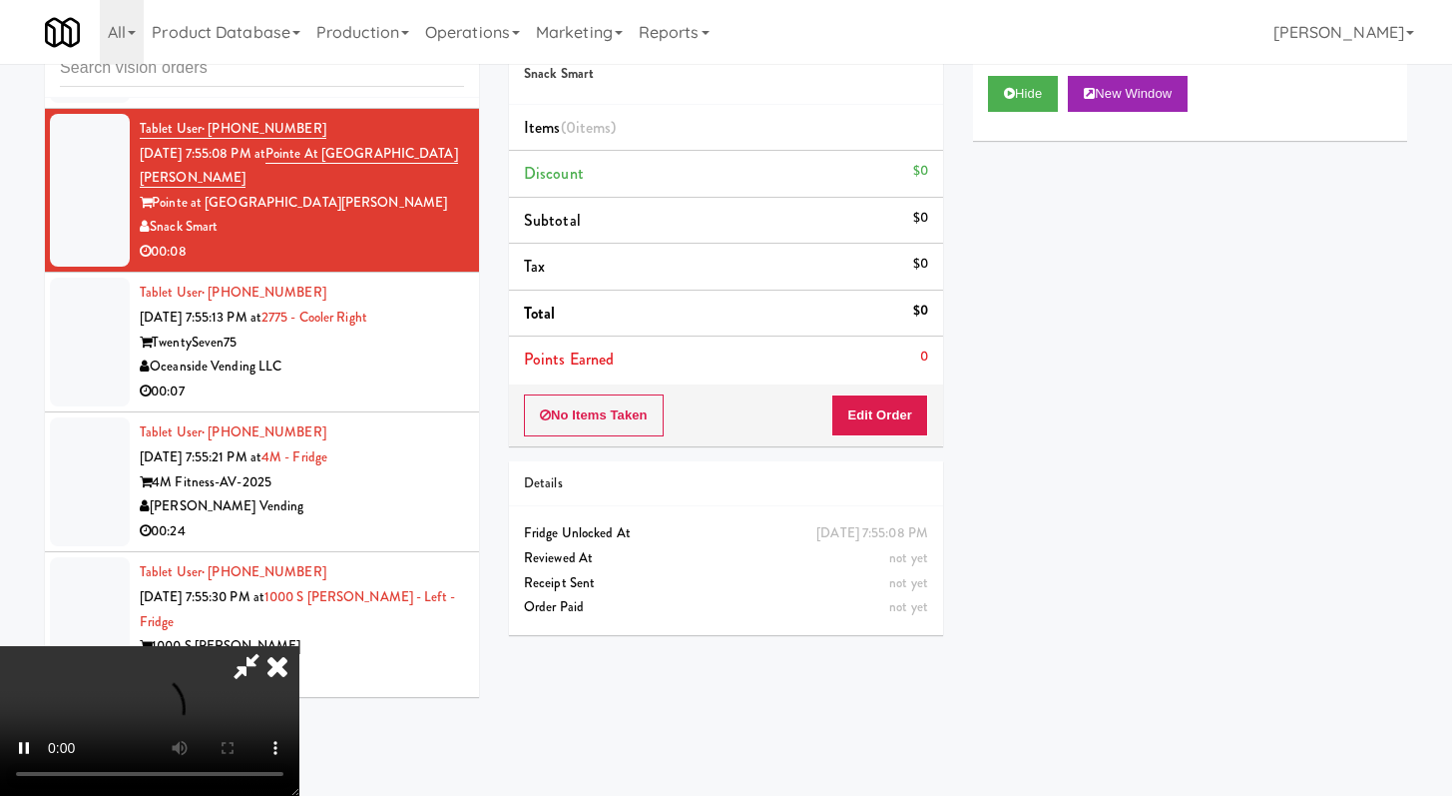
click at [882, 386] on div "No Items Taken Edit Order" at bounding box center [726, 415] width 434 height 62
click at [879, 415] on button "Edit Order" at bounding box center [879, 415] width 97 height 42
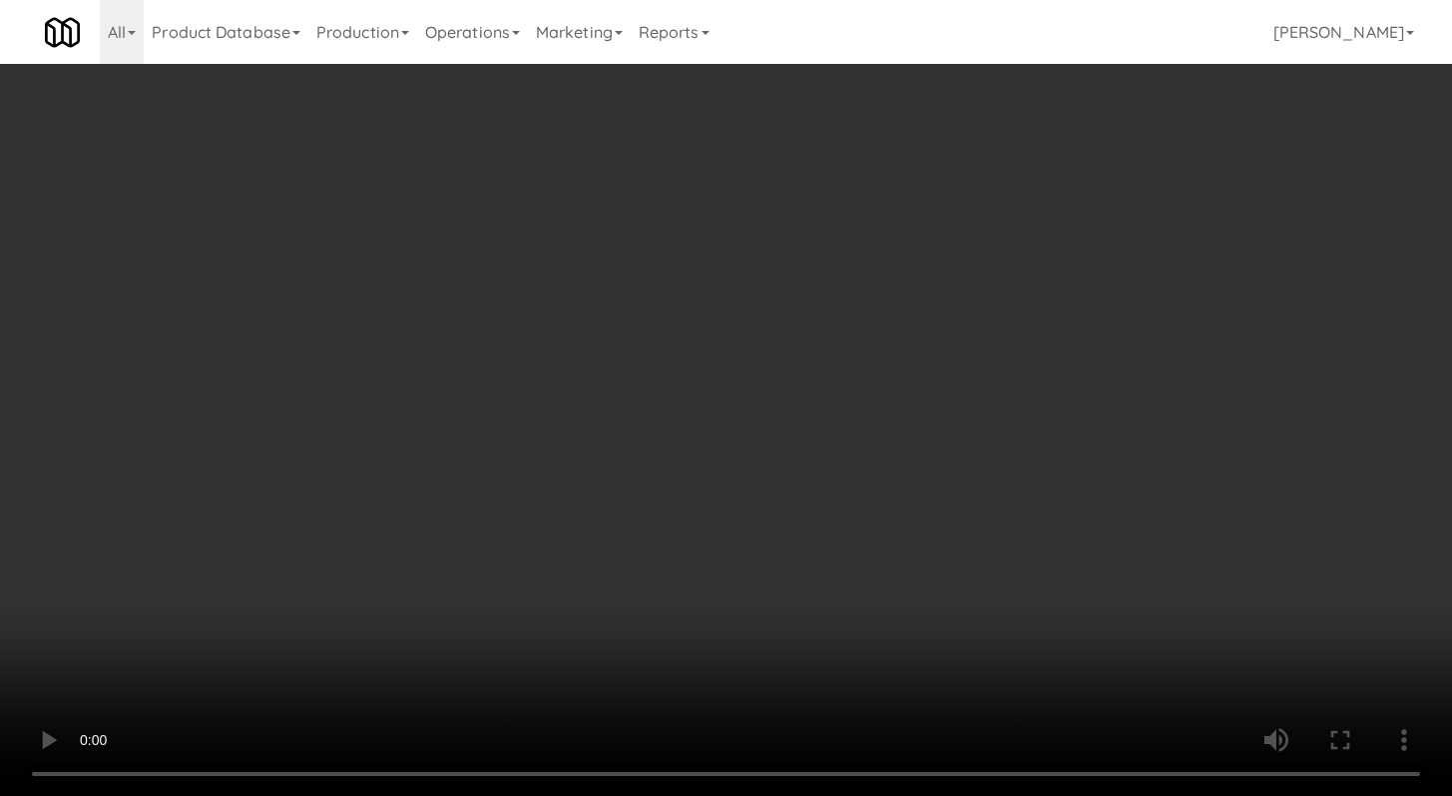
scroll to position [6481, 0]
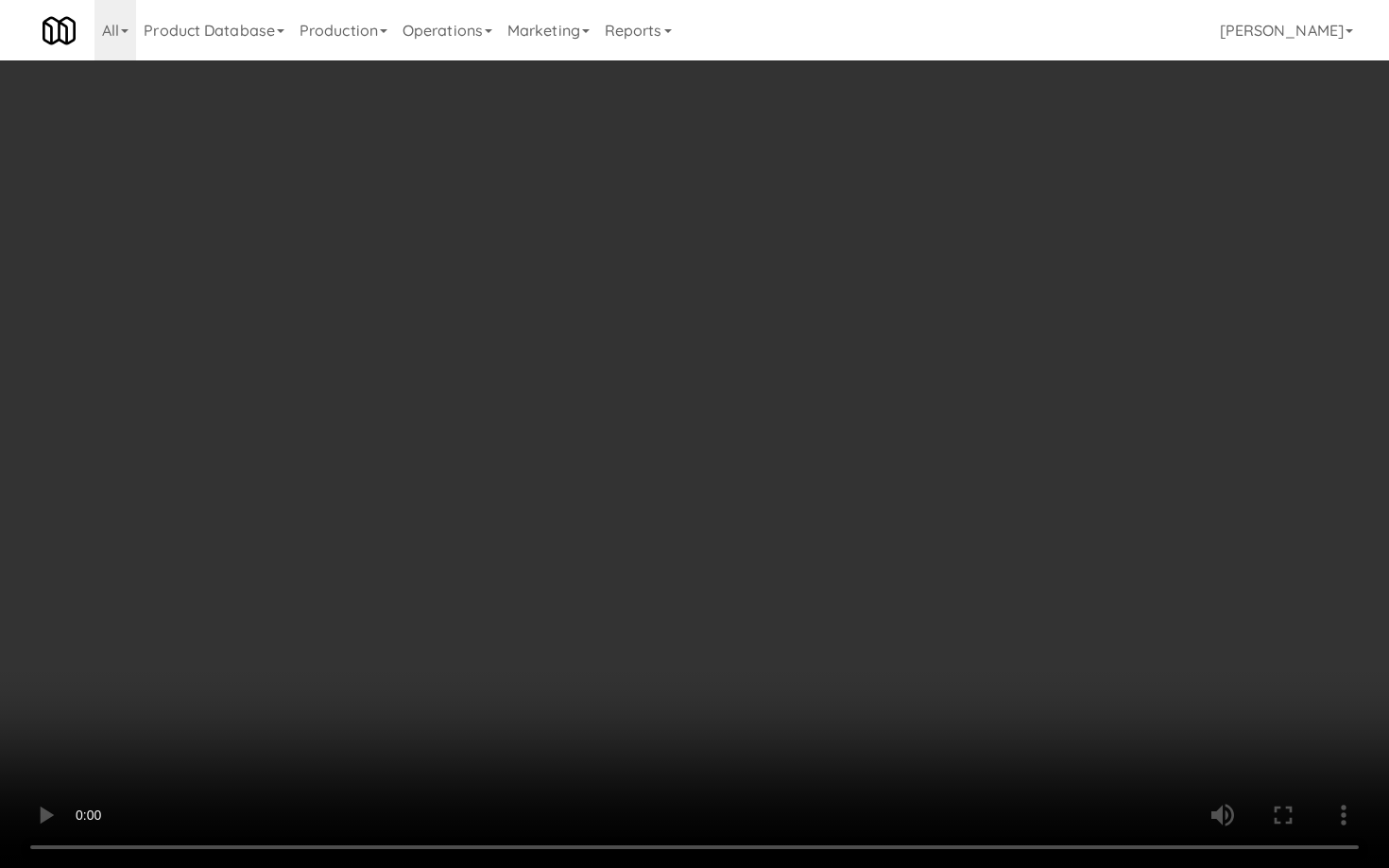
click at [699, 629] on video at bounding box center [694, 434] width 1389 height 868
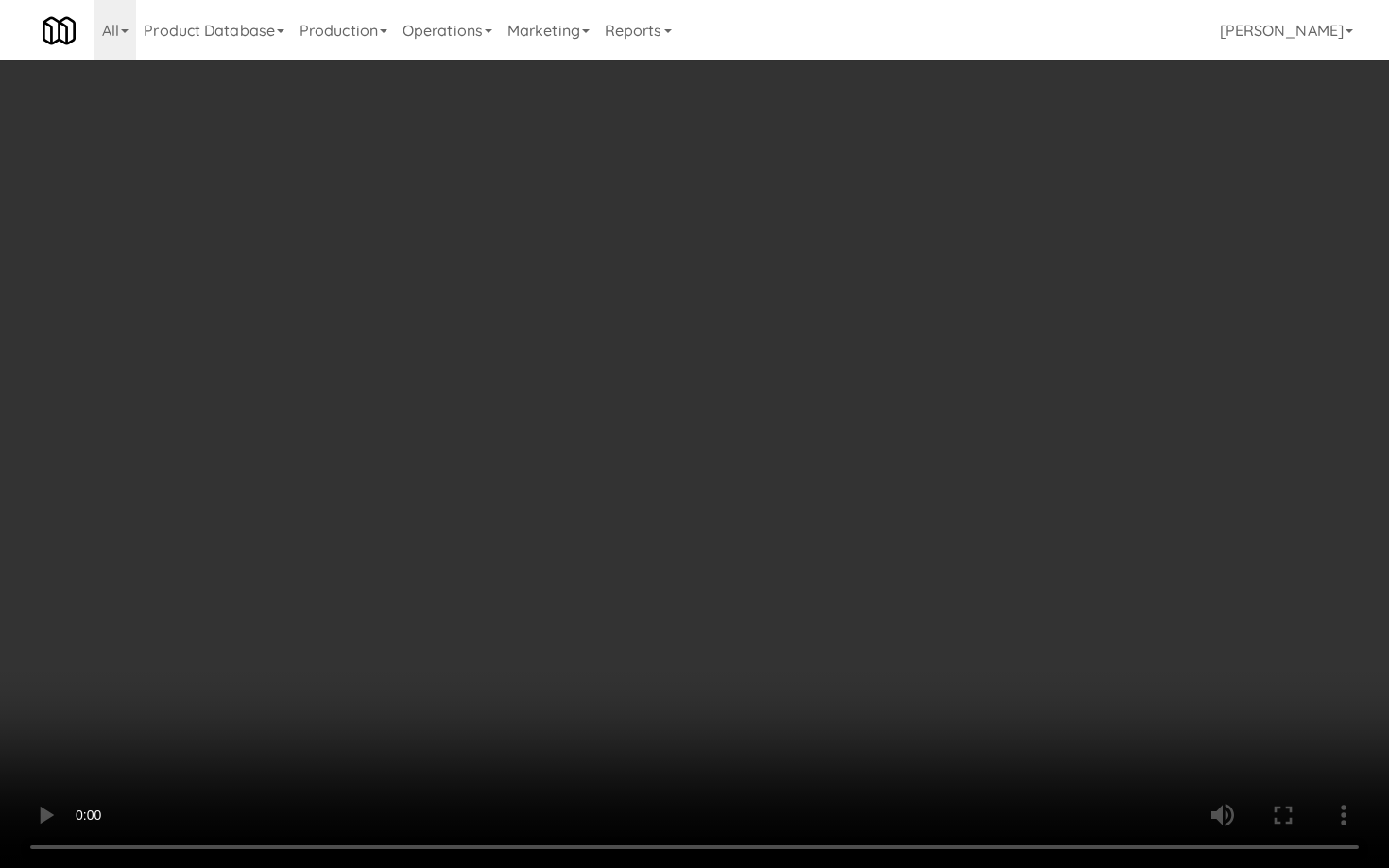
click at [699, 629] on video at bounding box center [694, 434] width 1389 height 868
click at [709, 618] on video at bounding box center [694, 434] width 1389 height 868
click at [709, 619] on video at bounding box center [694, 434] width 1389 height 868
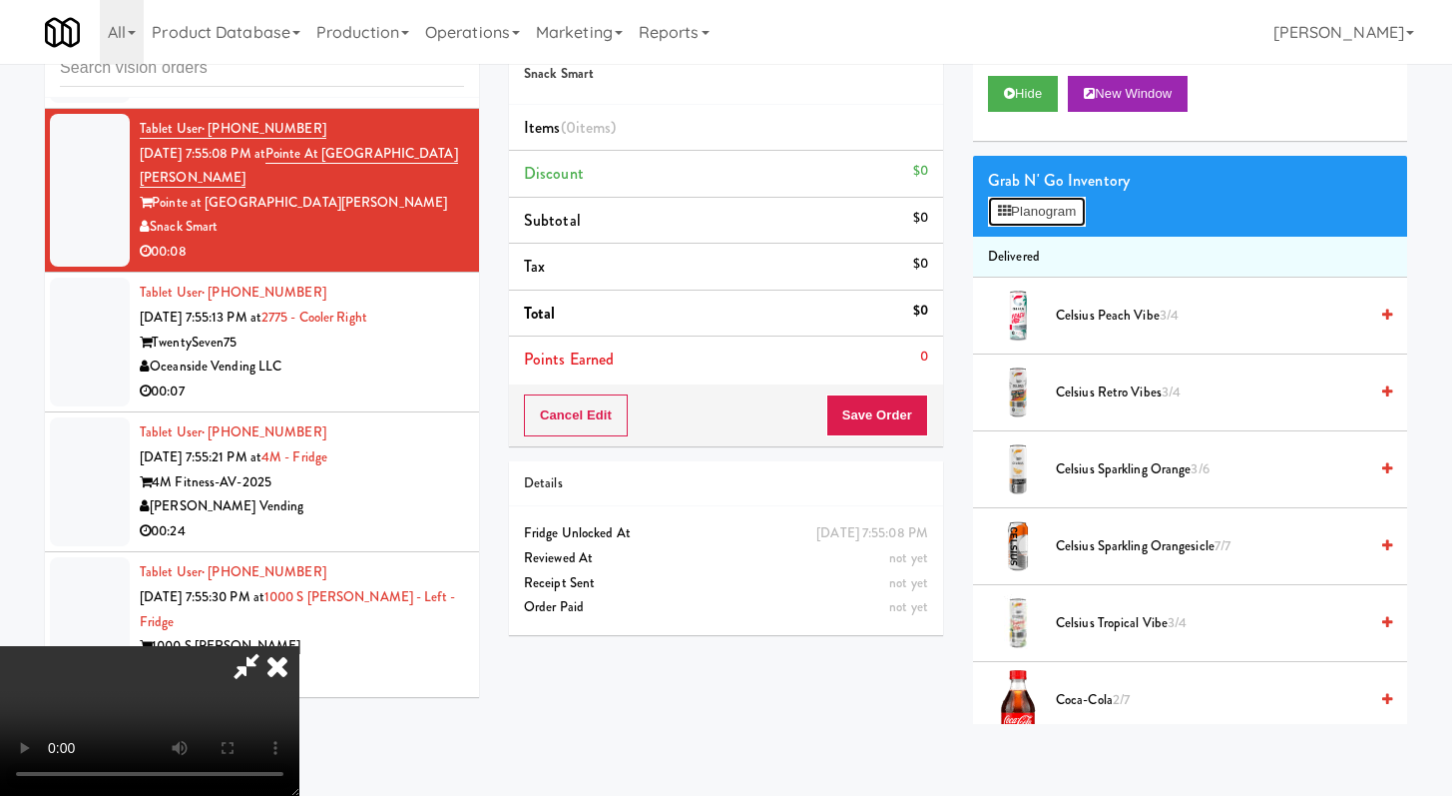
click at [1041, 226] on button "Planogram" at bounding box center [1037, 212] width 98 height 30
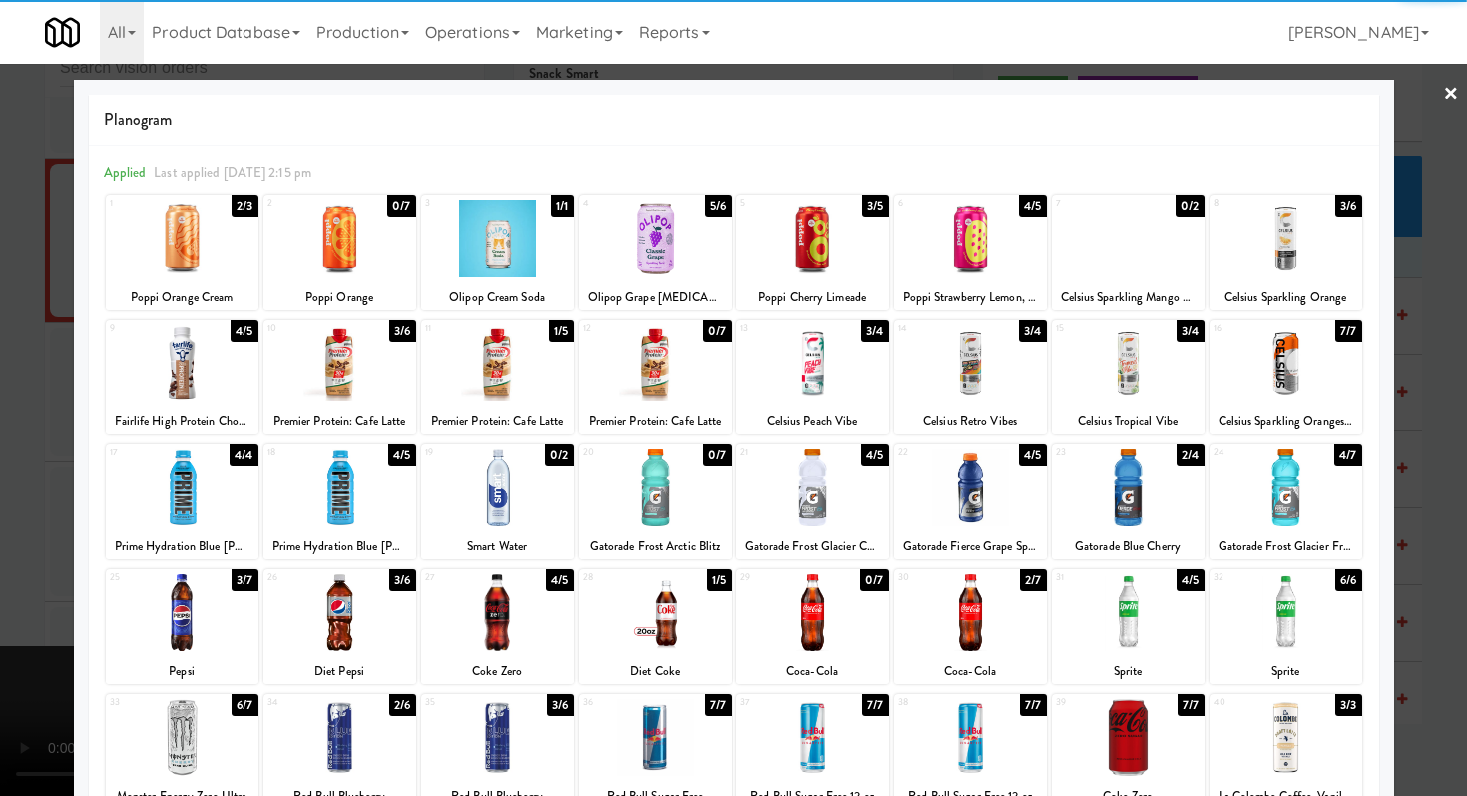
click at [981, 356] on div at bounding box center [970, 362] width 153 height 77
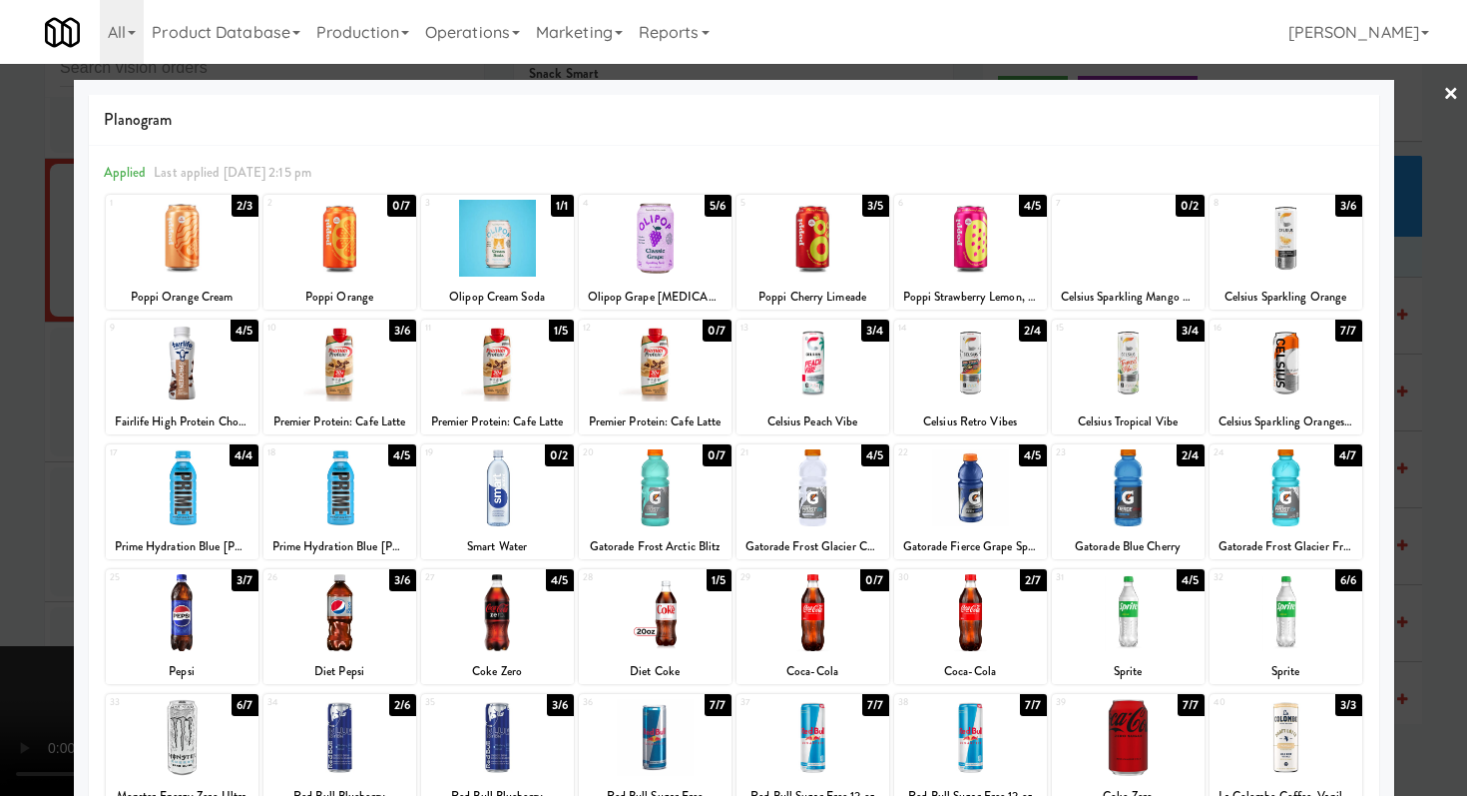
click at [1261, 473] on div at bounding box center [1286, 487] width 153 height 77
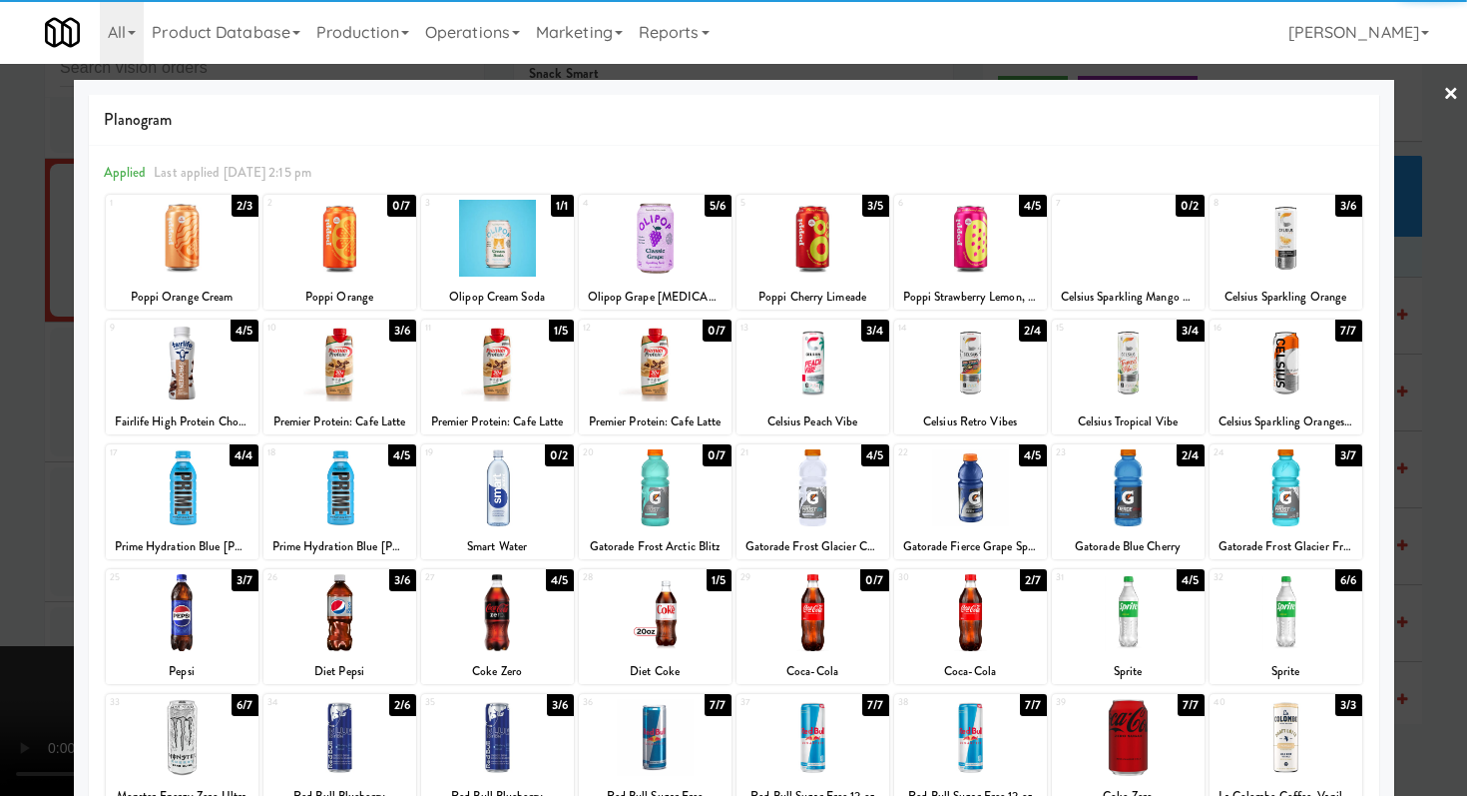
click at [0, 215] on div at bounding box center [733, 398] width 1467 height 796
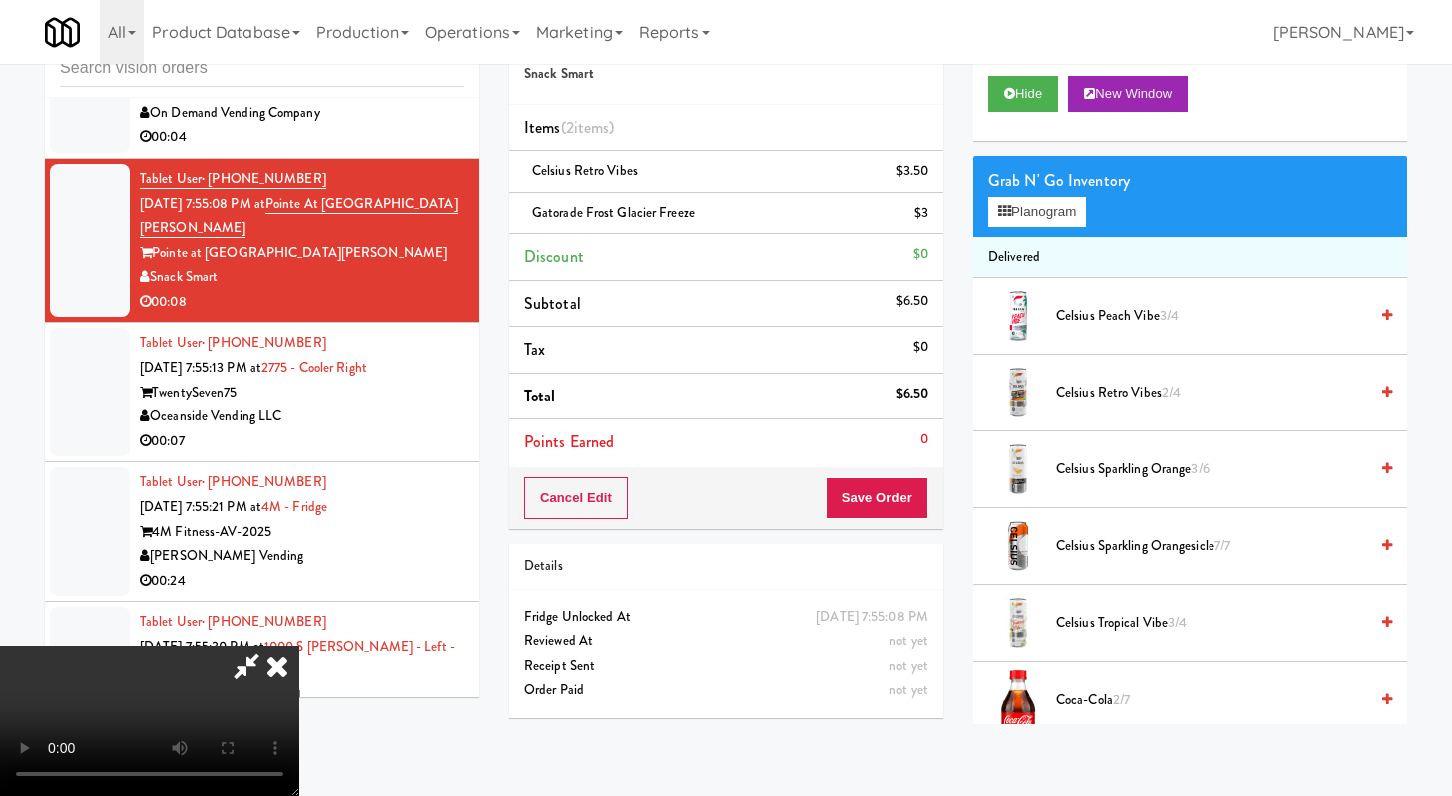
scroll to position [6531, 0]
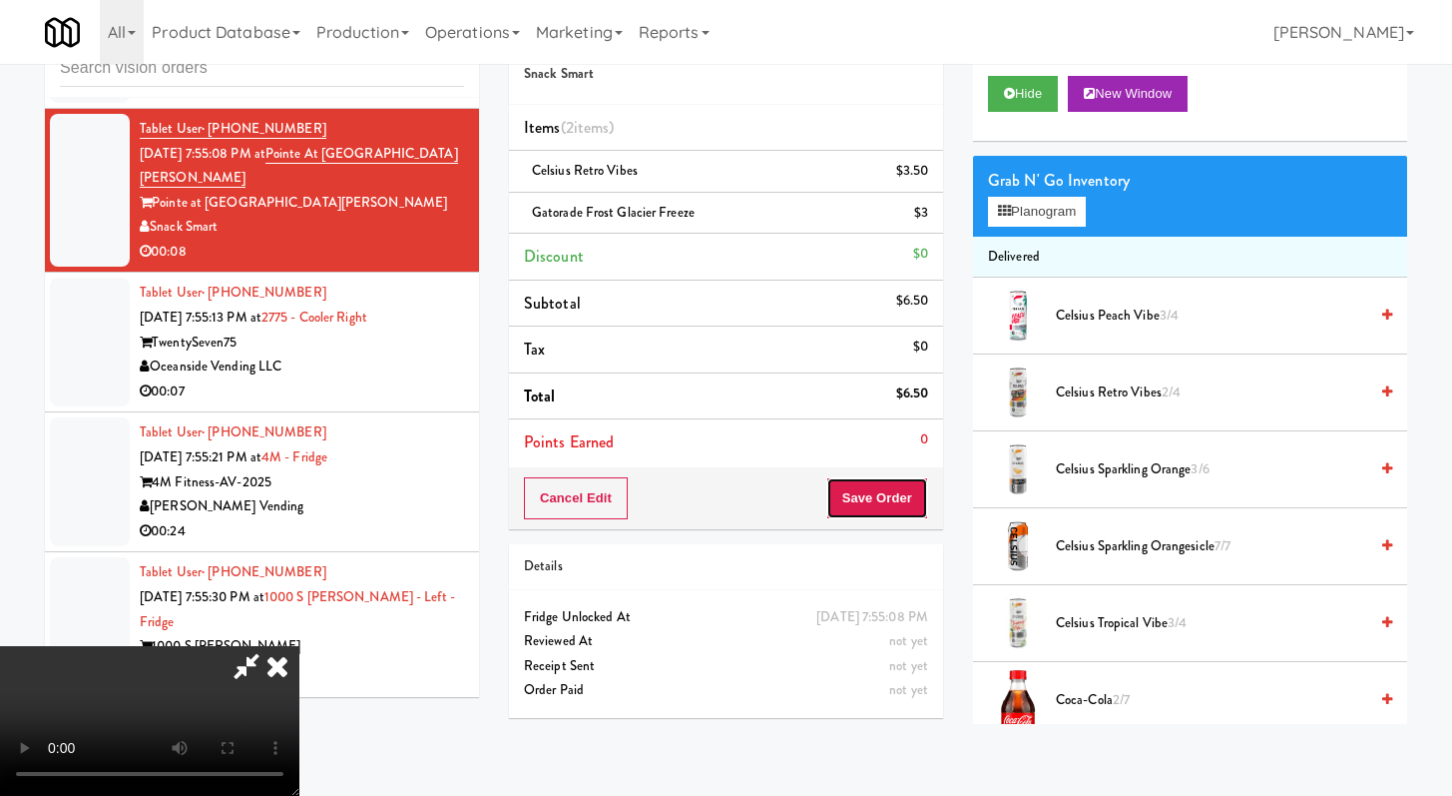
click at [917, 494] on button "Save Order" at bounding box center [878, 498] width 102 height 42
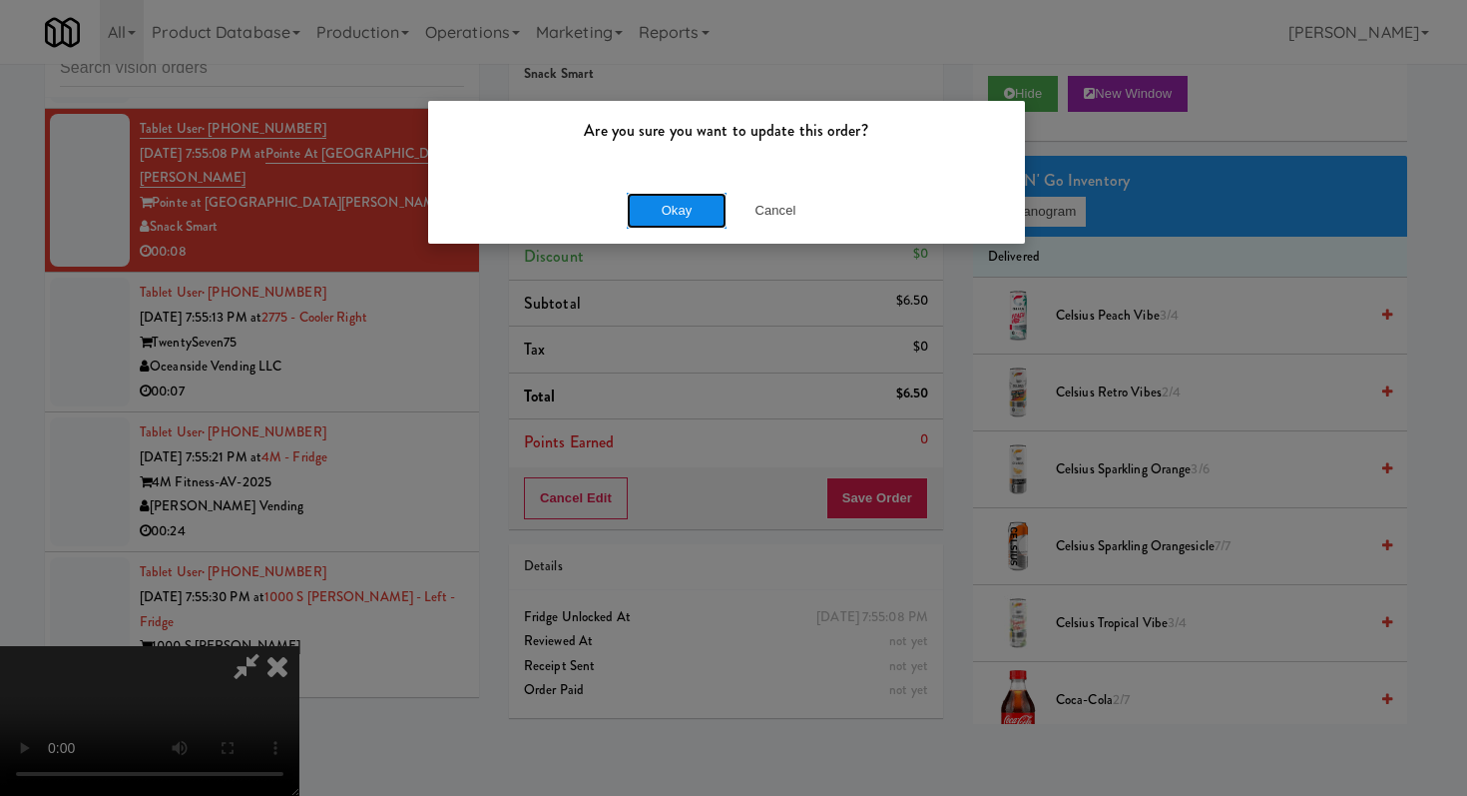
click at [716, 225] on button "Okay" at bounding box center [677, 211] width 100 height 36
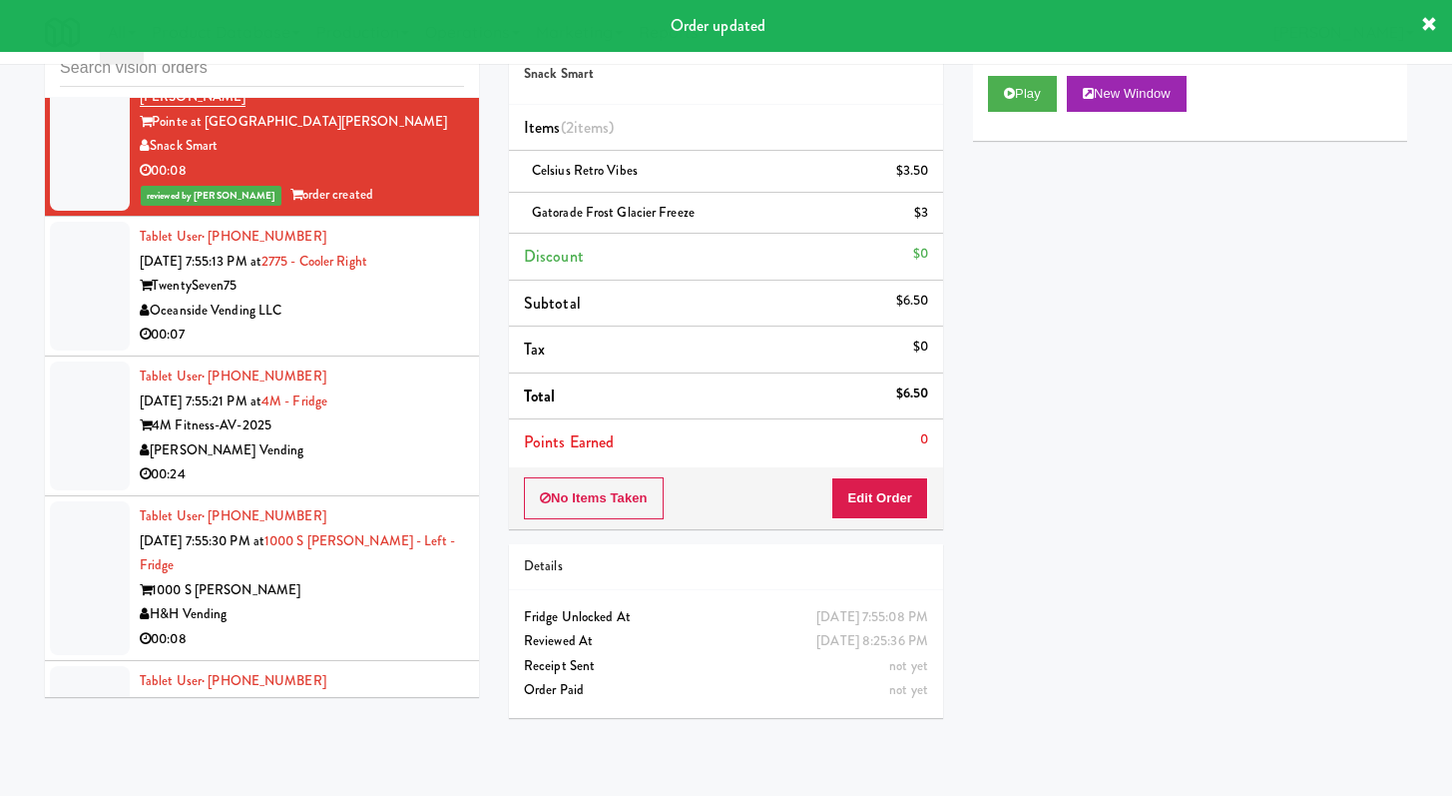
scroll to position [6845, 0]
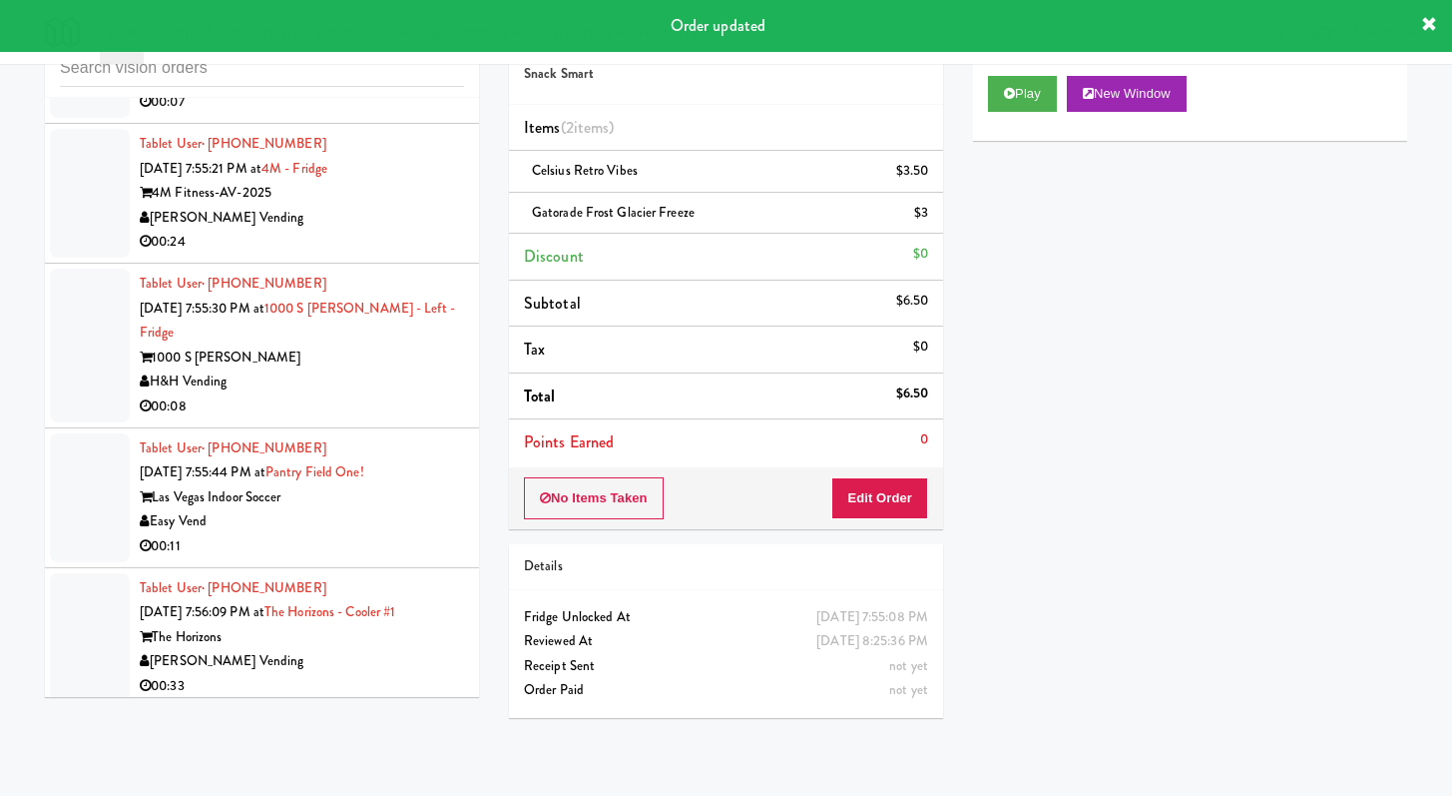
click at [350, 124] on li "Tablet User · (949) 322-4069 Sep 26, 2025 7:55:13 PM at 2775 - Cooler Right Twe…" at bounding box center [262, 54] width 434 height 140
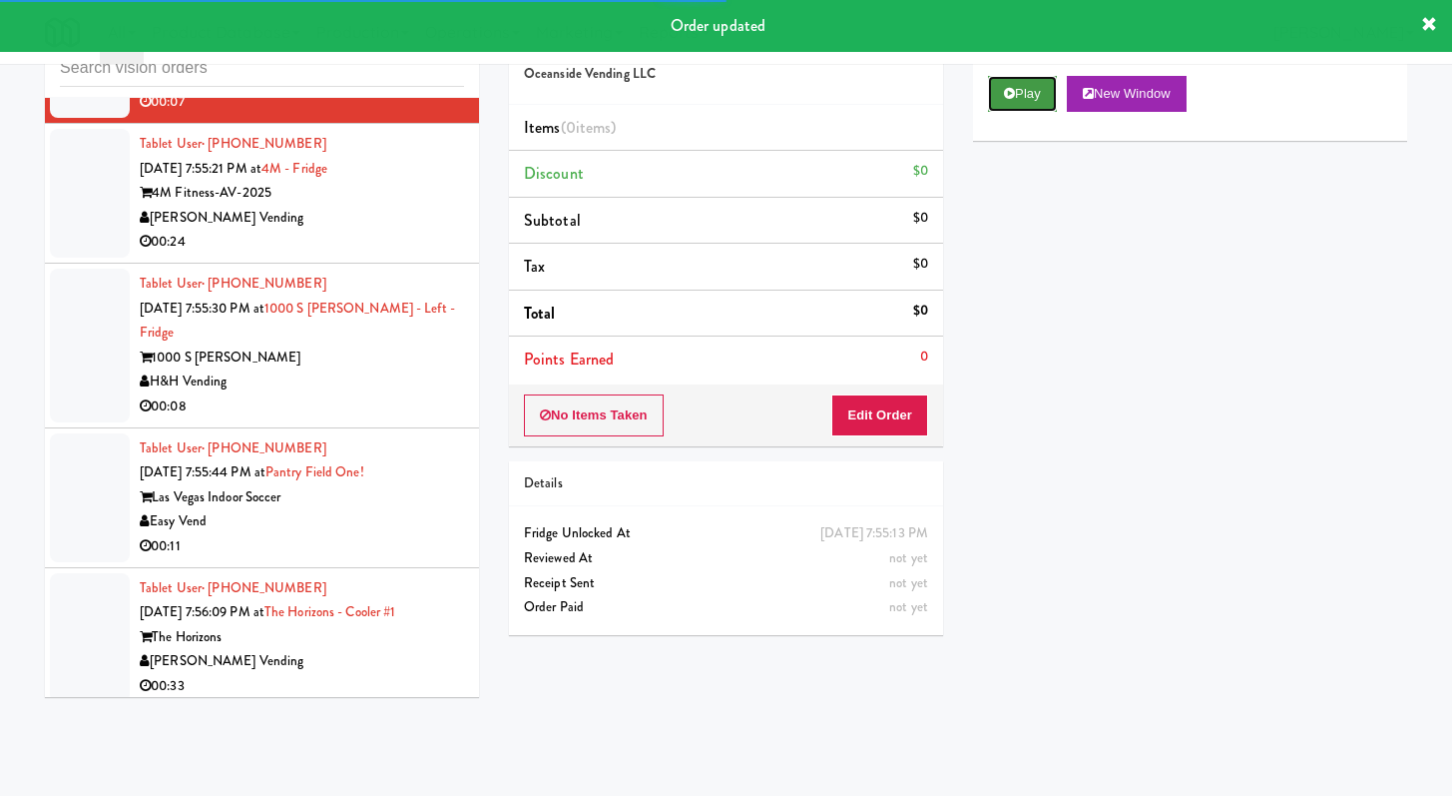
click at [1049, 91] on button "Play" at bounding box center [1022, 94] width 69 height 36
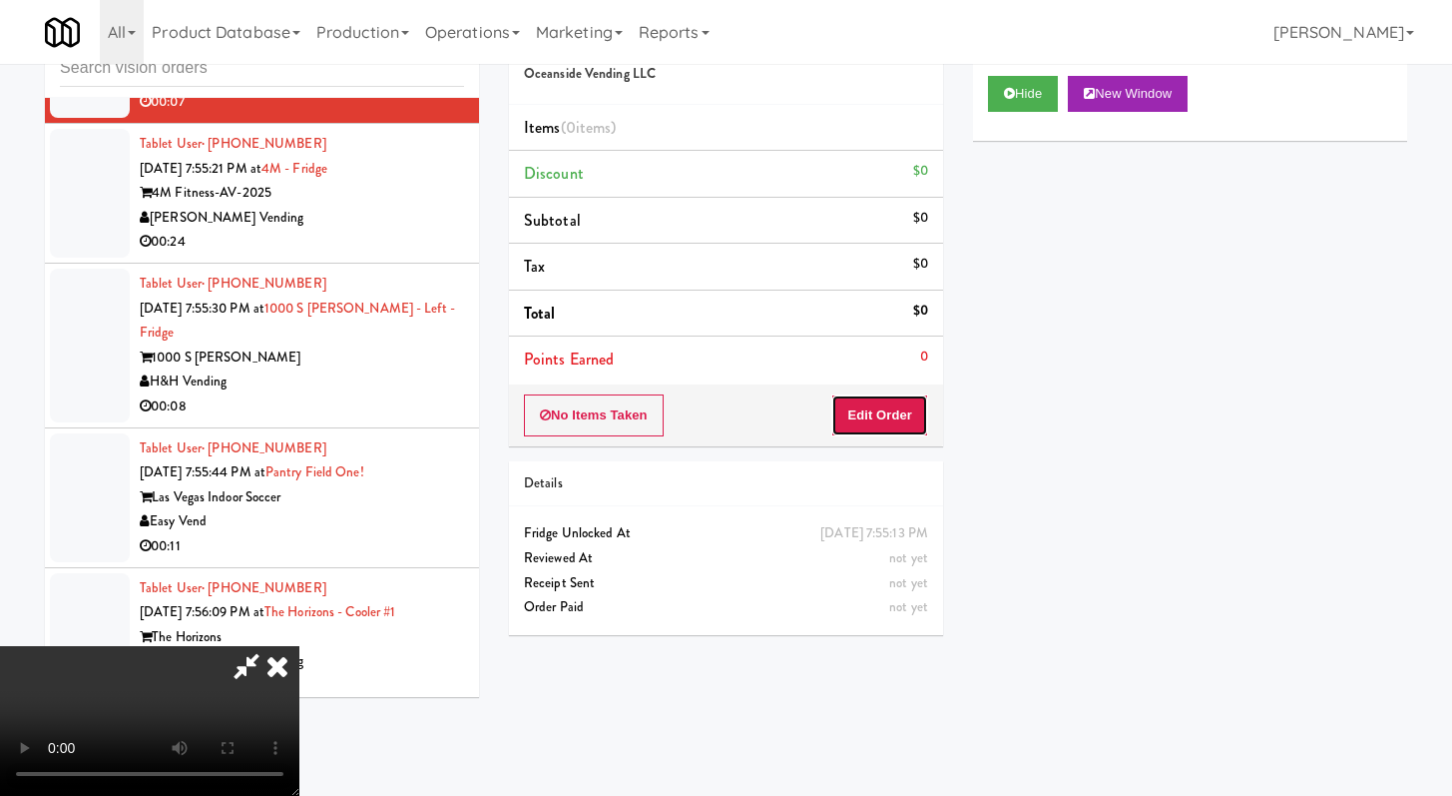
click at [905, 427] on button "Edit Order" at bounding box center [879, 415] width 97 height 42
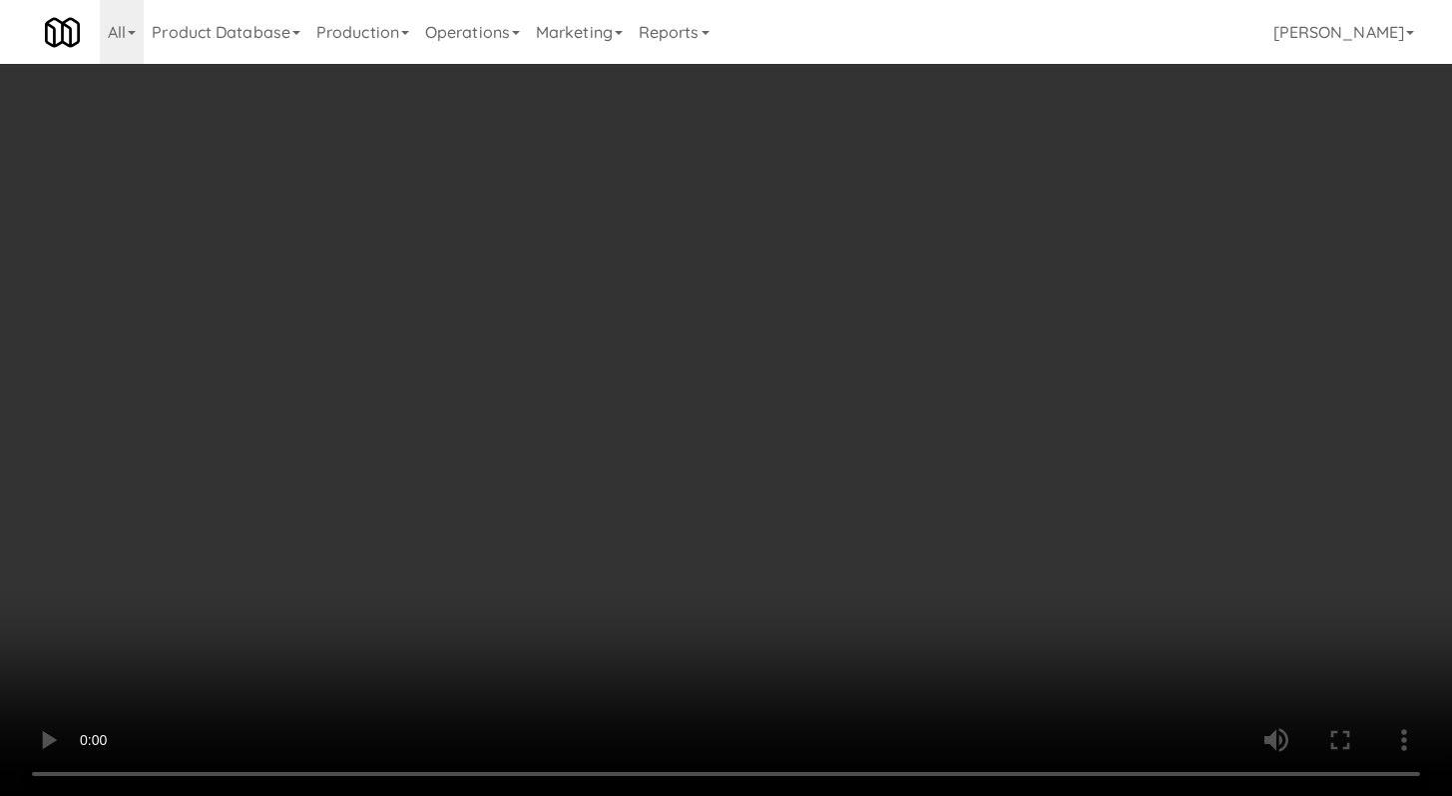
scroll to position [6796, 0]
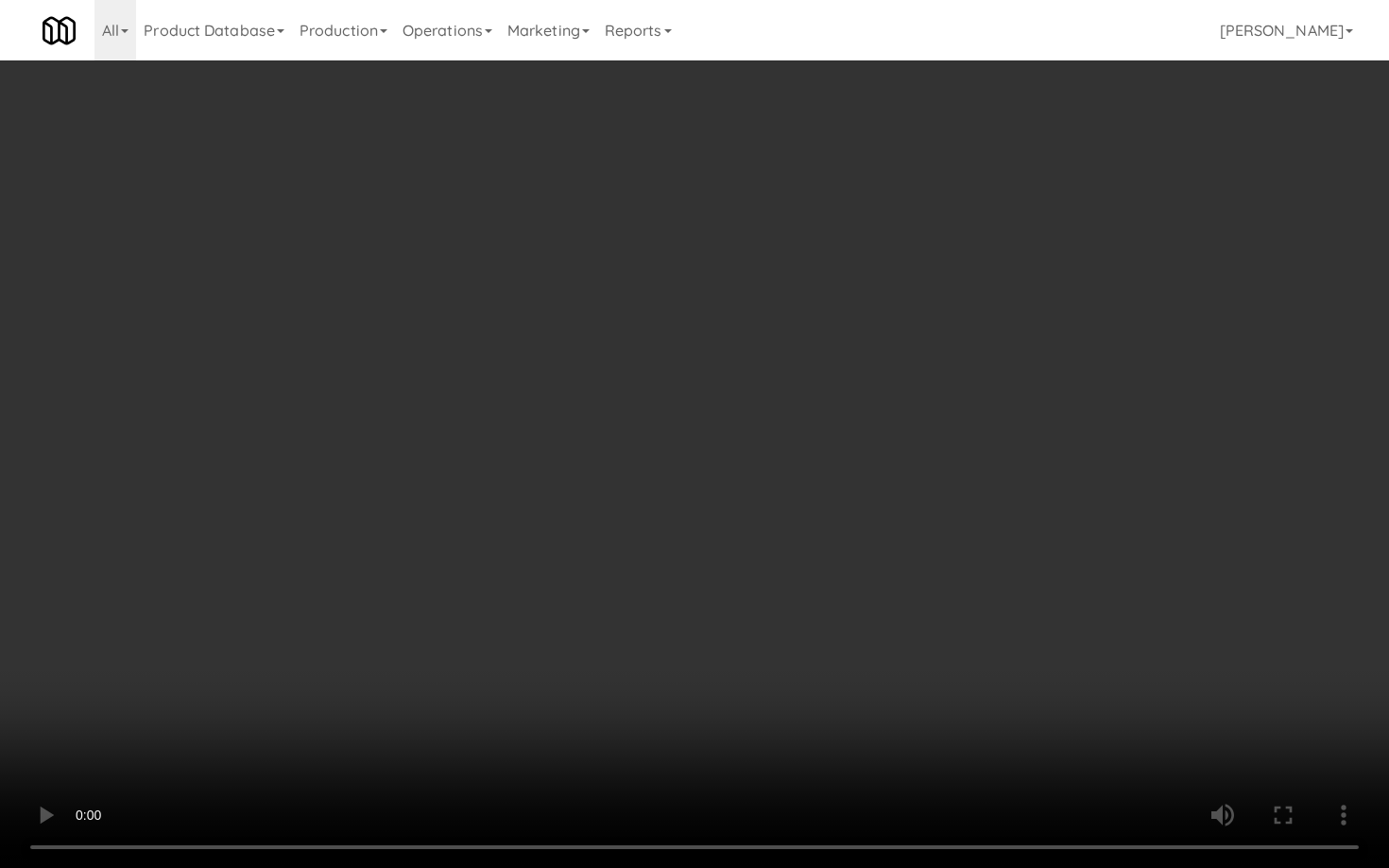
click at [730, 694] on video at bounding box center [694, 434] width 1389 height 868
click at [732, 685] on video at bounding box center [694, 434] width 1389 height 868
click at [740, 672] on video at bounding box center [694, 434] width 1389 height 868
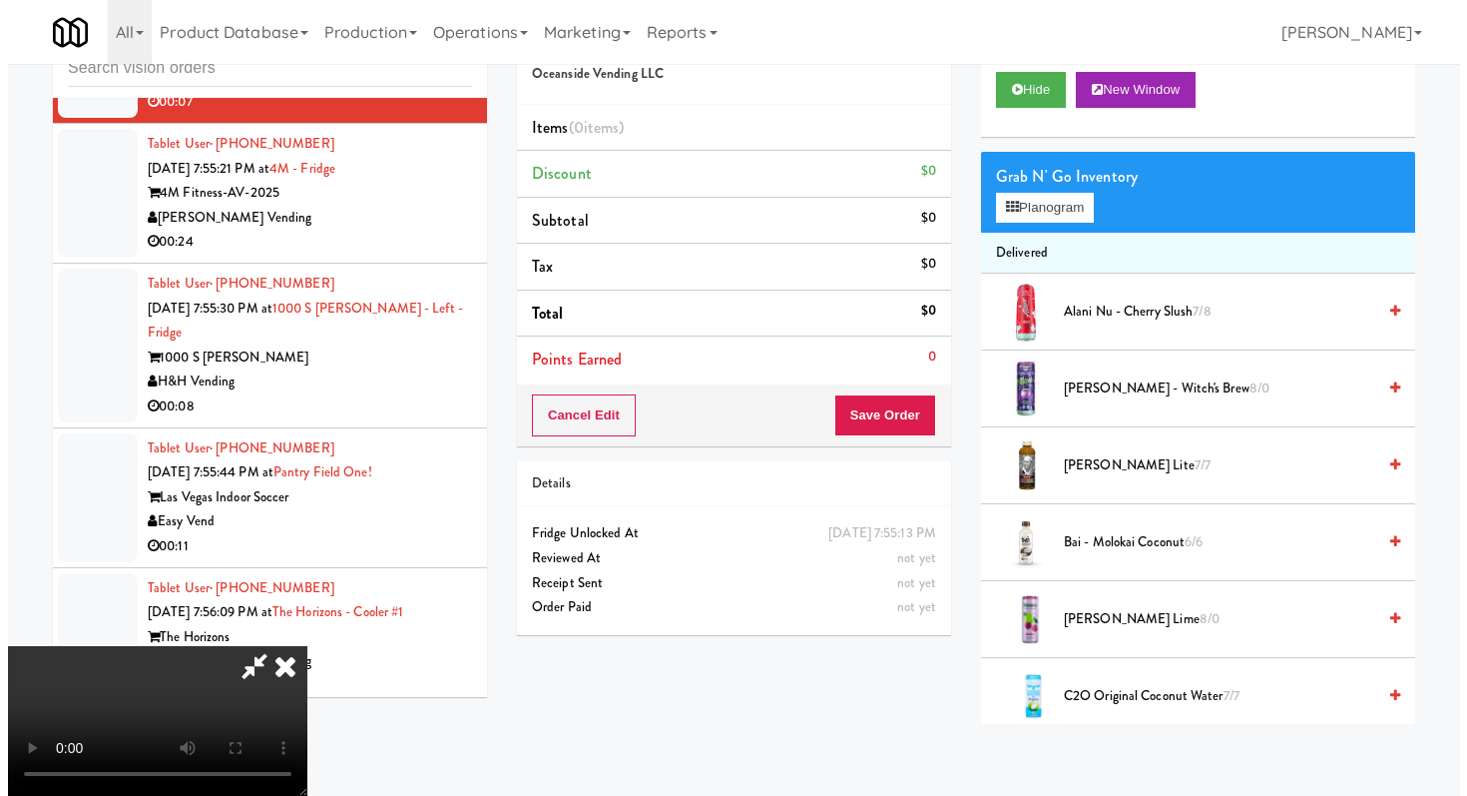
scroll to position [62, 0]
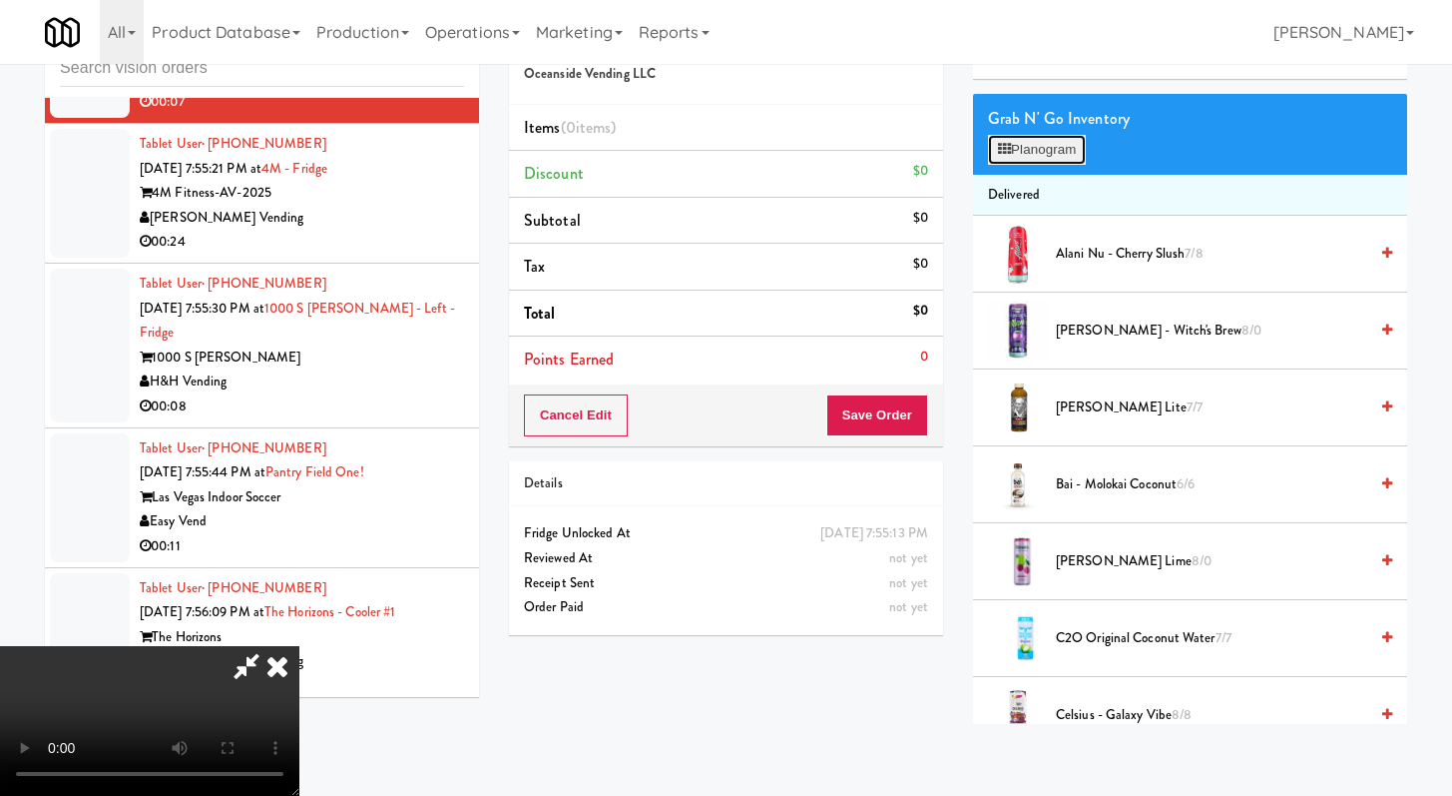
click at [1064, 148] on button "Planogram" at bounding box center [1037, 150] width 98 height 30
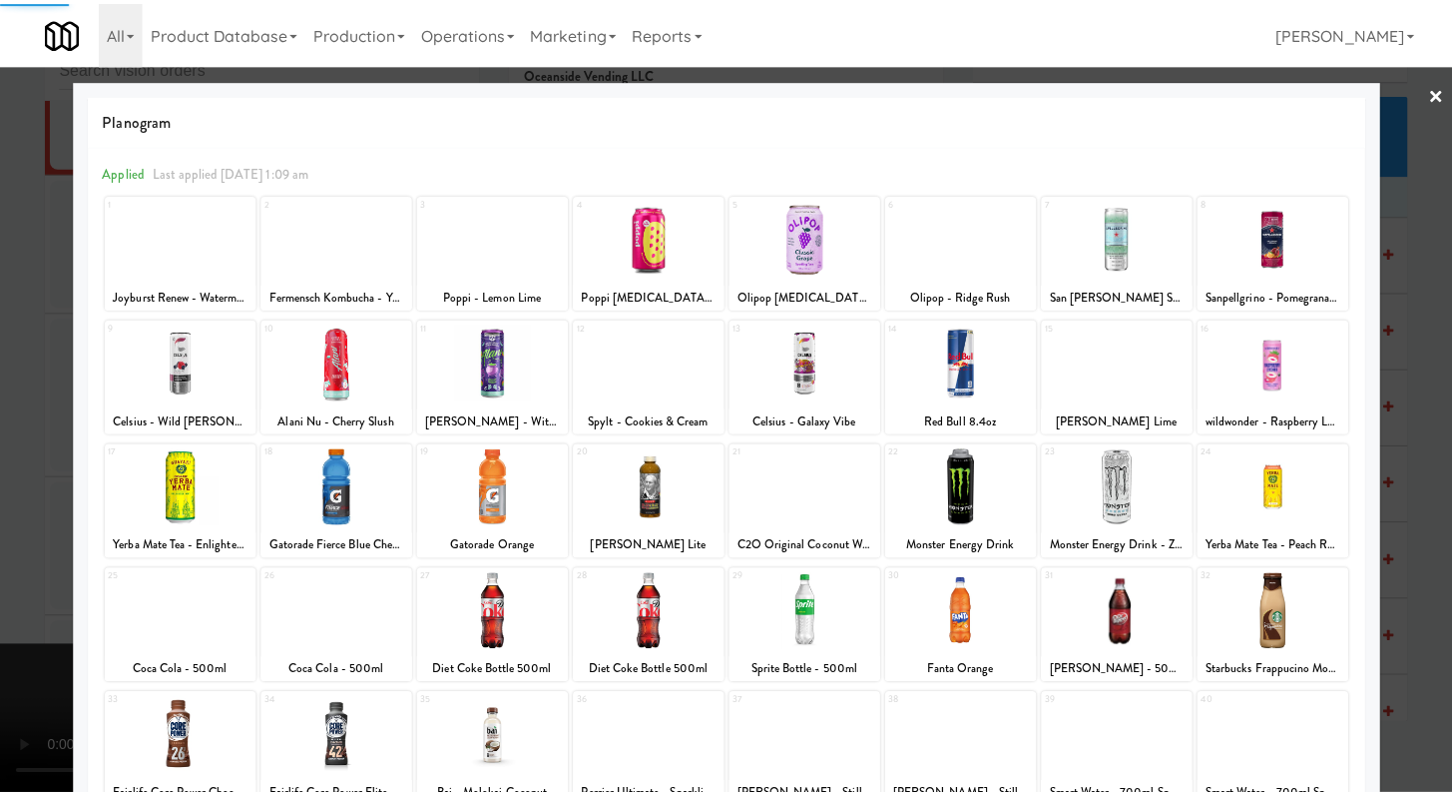
scroll to position [185, 0]
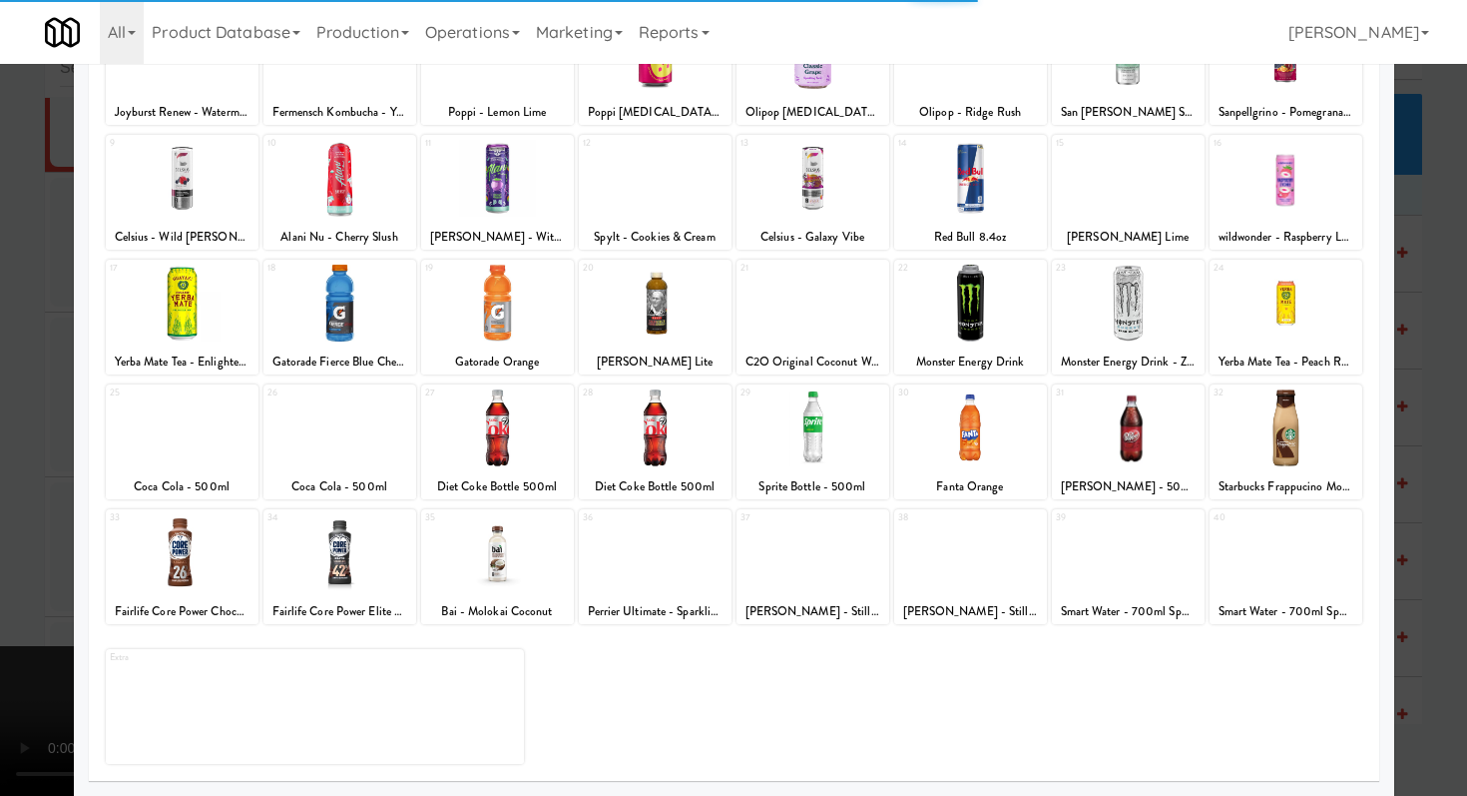
click at [380, 587] on div at bounding box center [340, 552] width 153 height 77
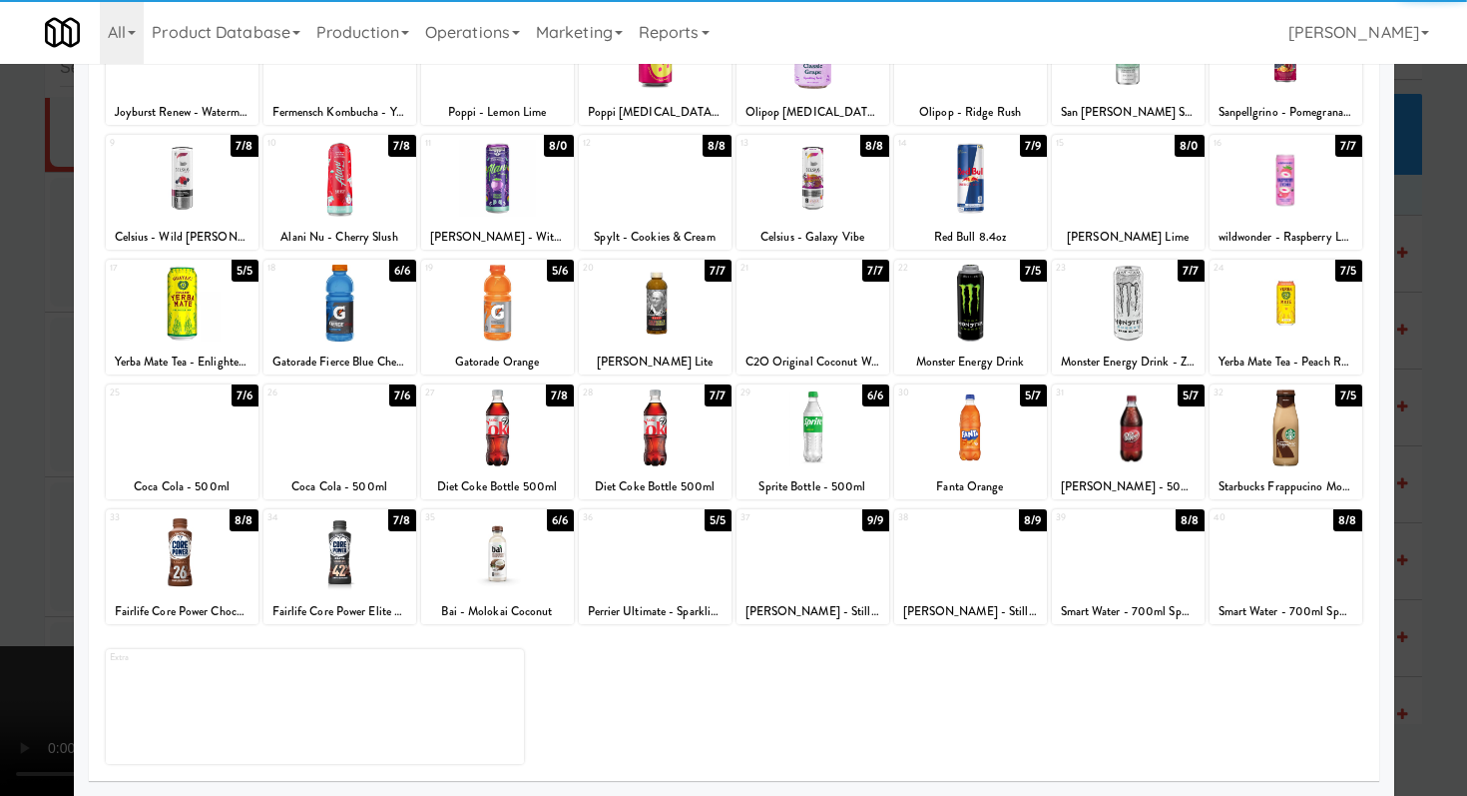
click at [0, 491] on div at bounding box center [733, 398] width 1467 height 796
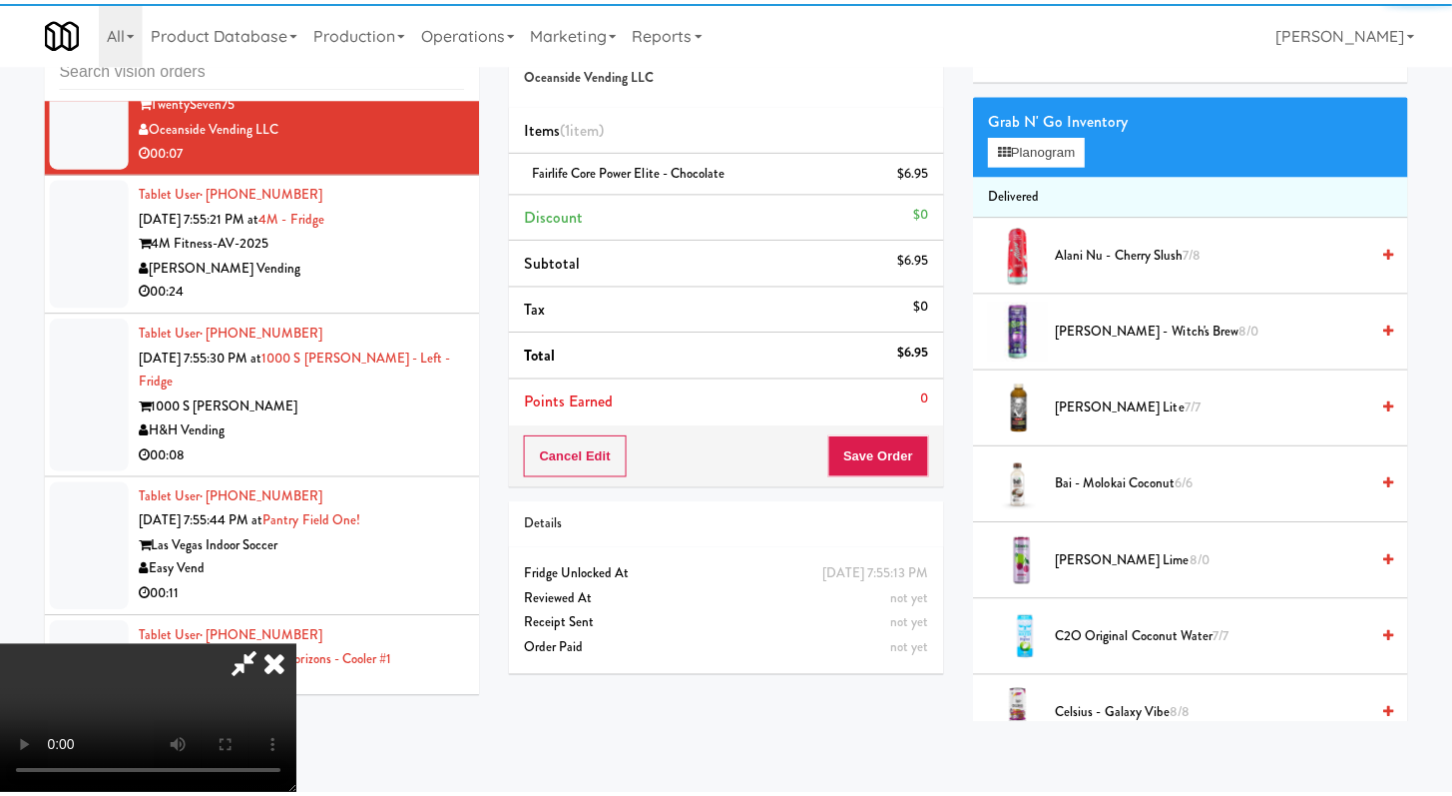
scroll to position [6845, 0]
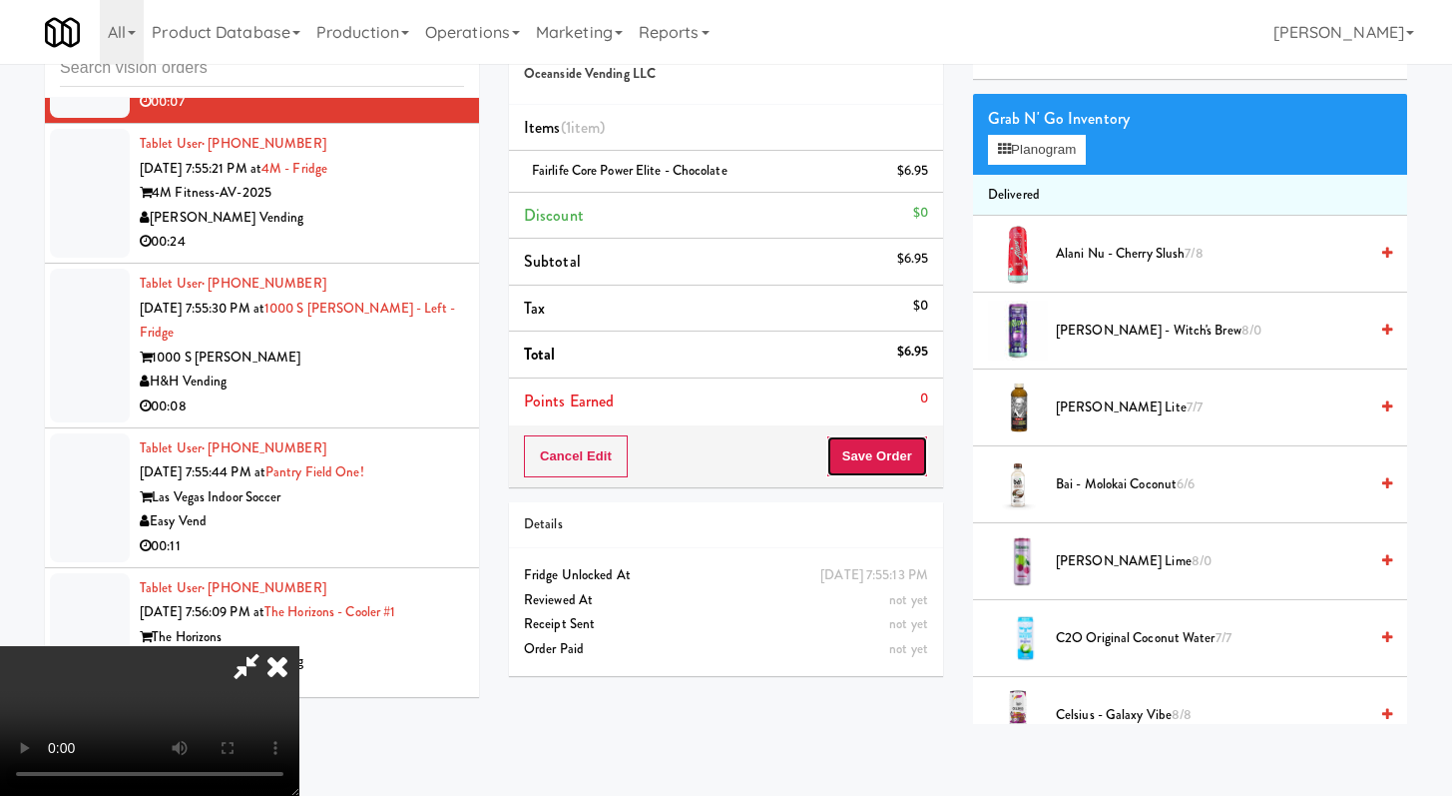
click at [921, 437] on button "Save Order" at bounding box center [878, 456] width 102 height 42
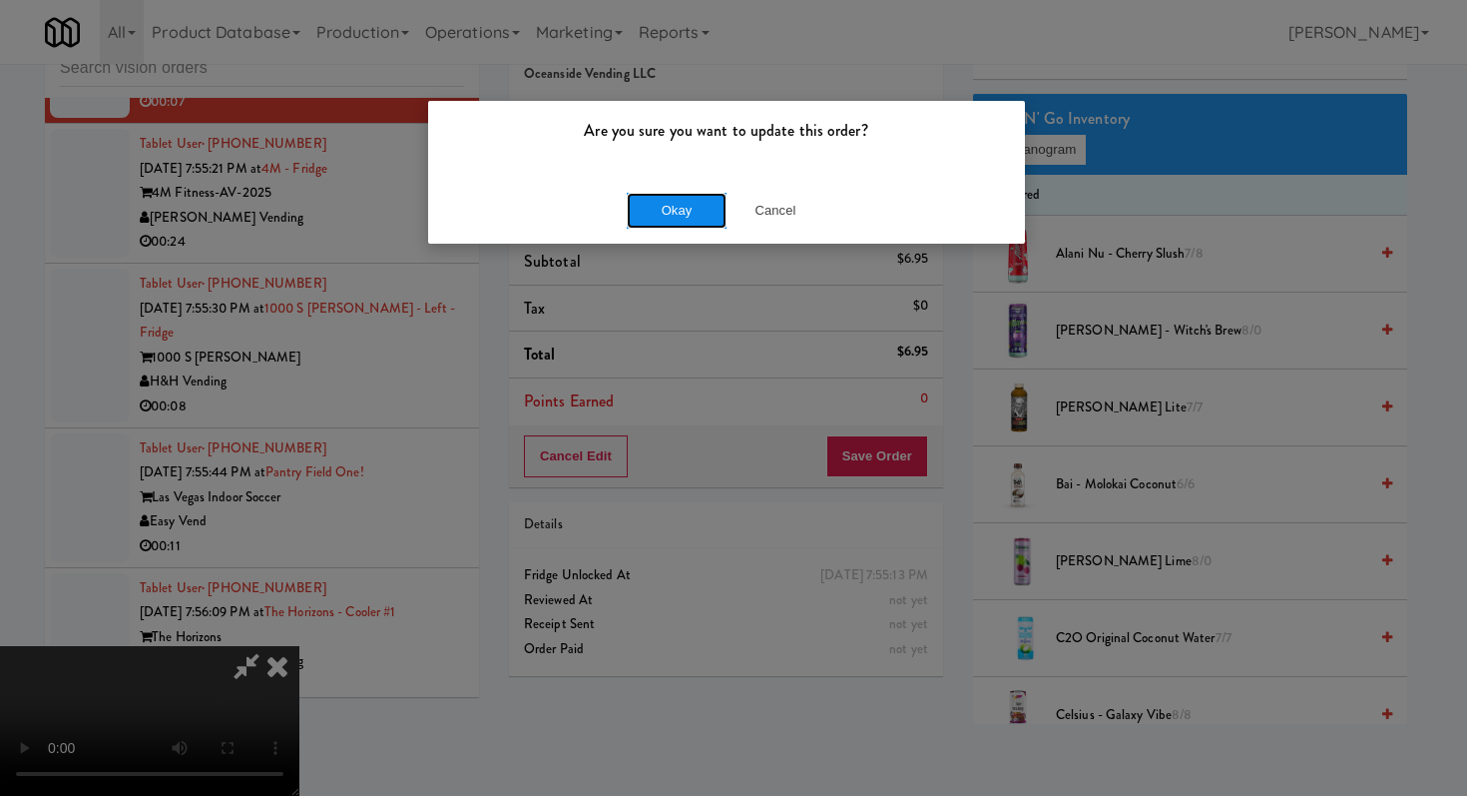
click at [684, 225] on button "Okay" at bounding box center [677, 211] width 100 height 36
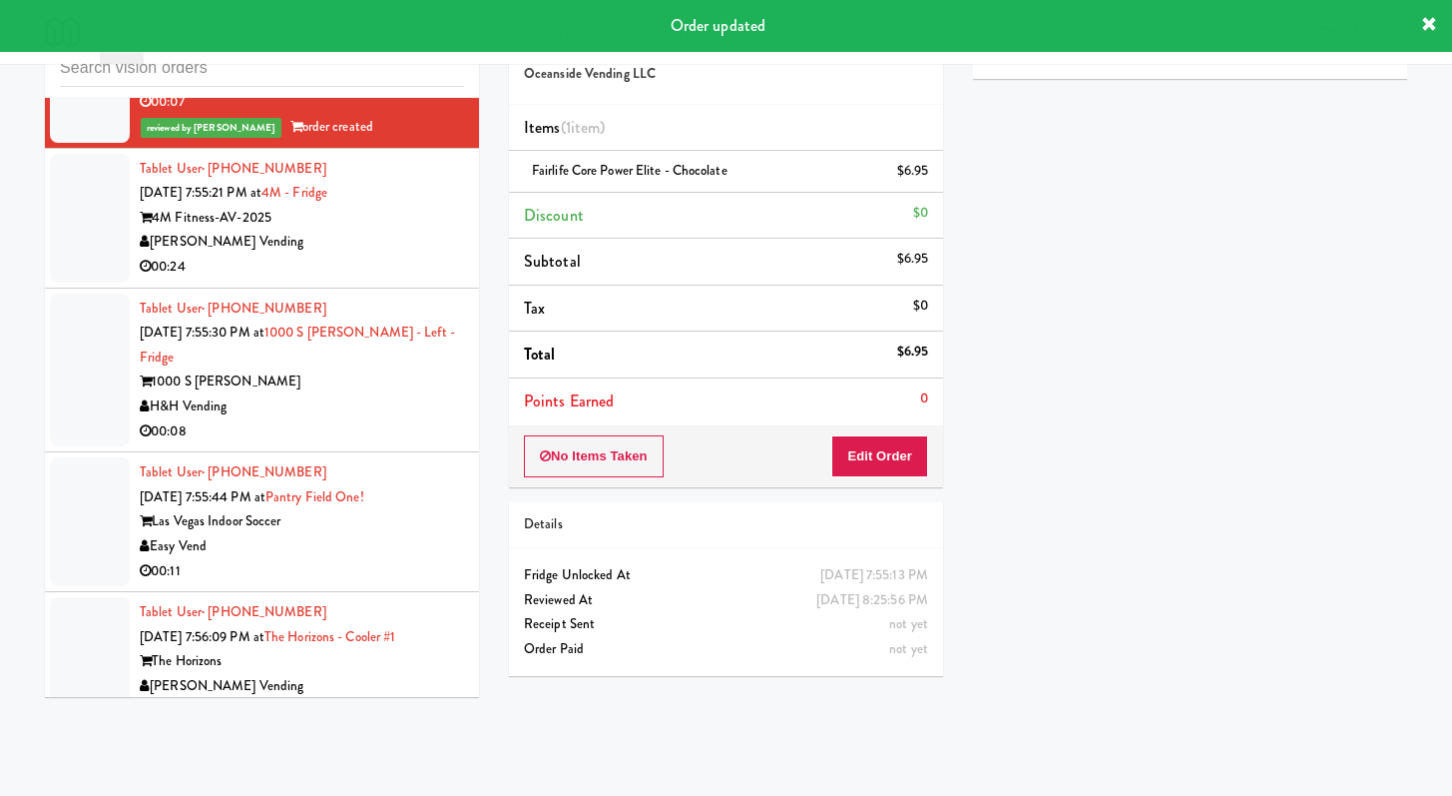
click at [379, 231] on div "4M Fitness-AV-2025" at bounding box center [302, 218] width 324 height 25
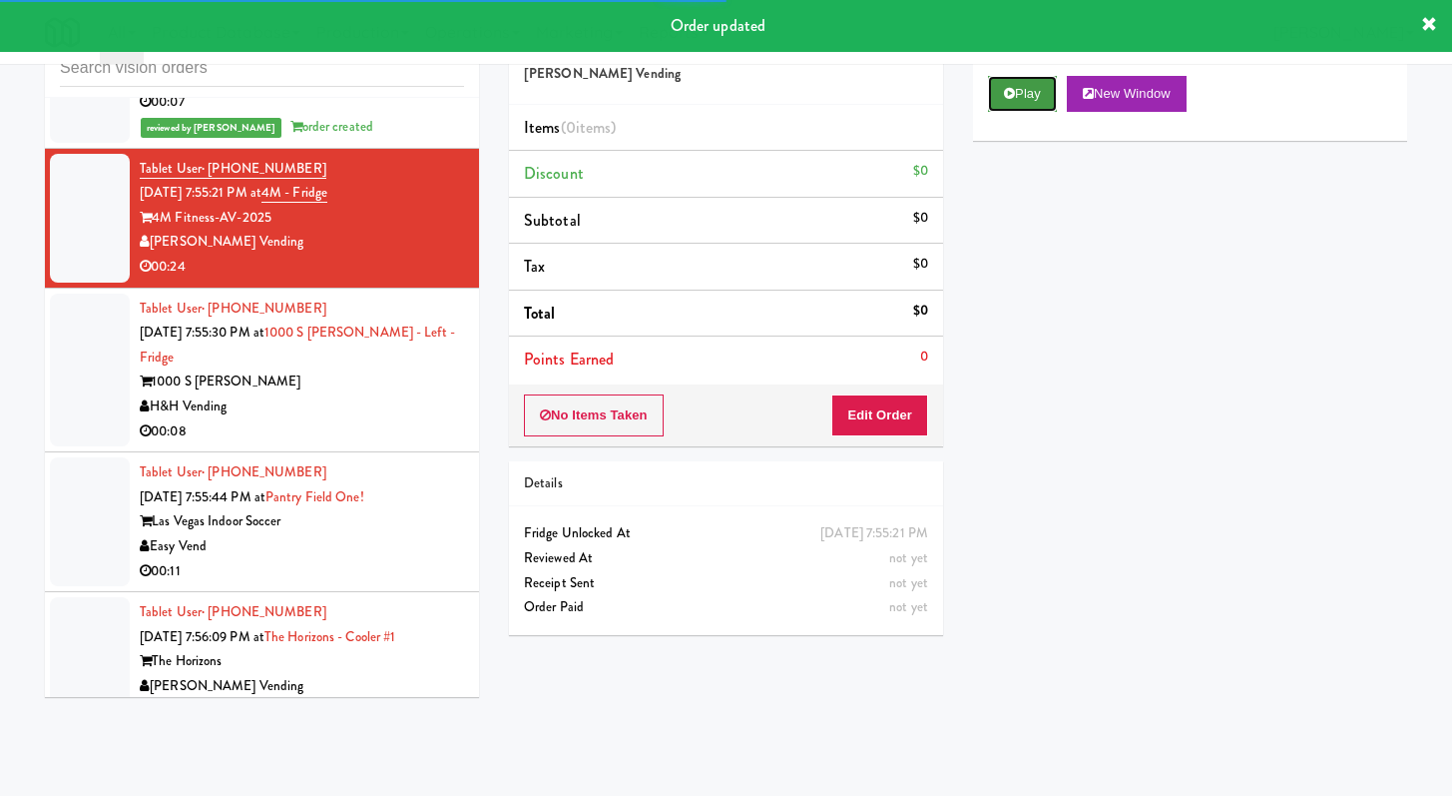
click at [1031, 98] on button "Play" at bounding box center [1022, 94] width 69 height 36
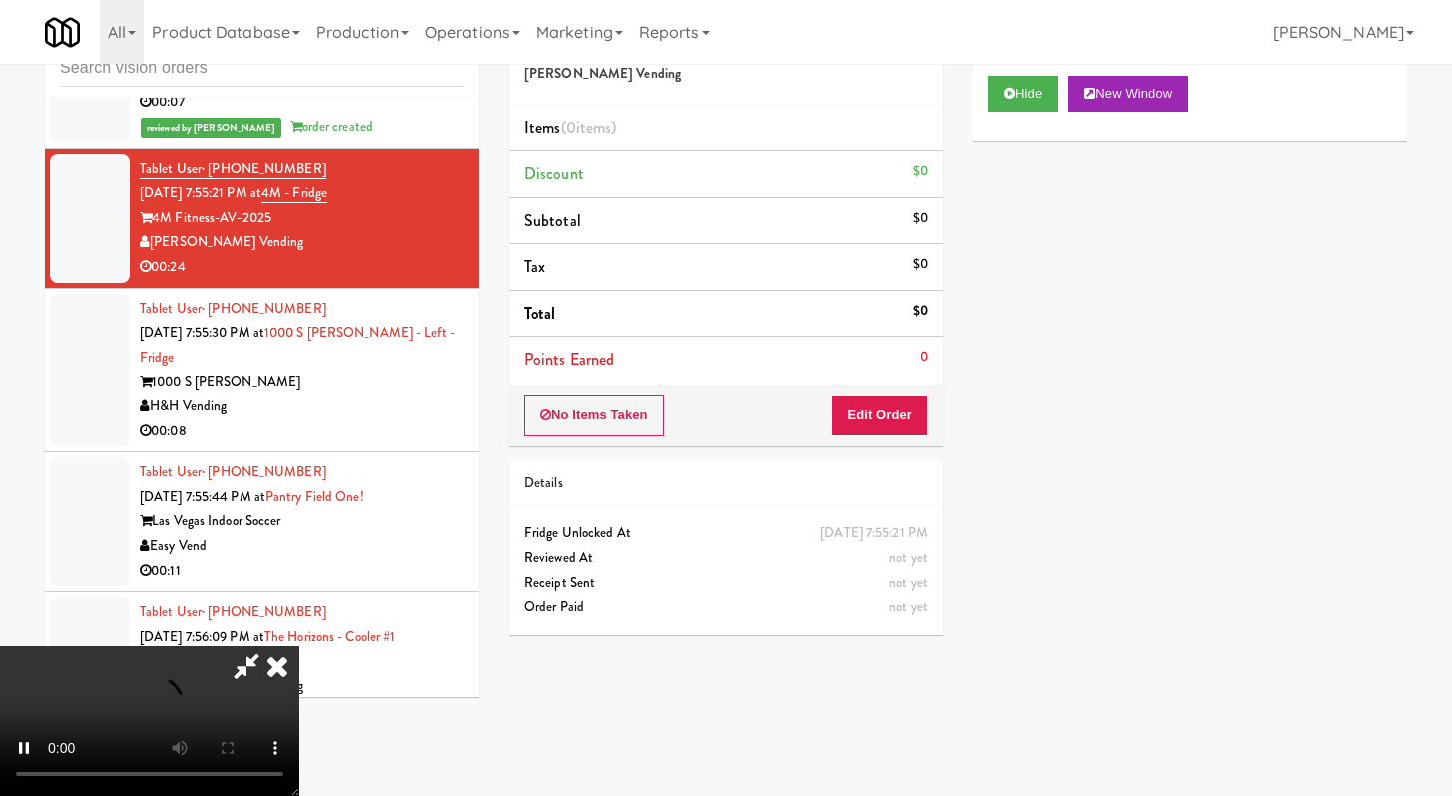
click at [907, 392] on div "No Items Taken Edit Order" at bounding box center [726, 415] width 434 height 62
click at [906, 417] on button "Edit Order" at bounding box center [879, 415] width 97 height 42
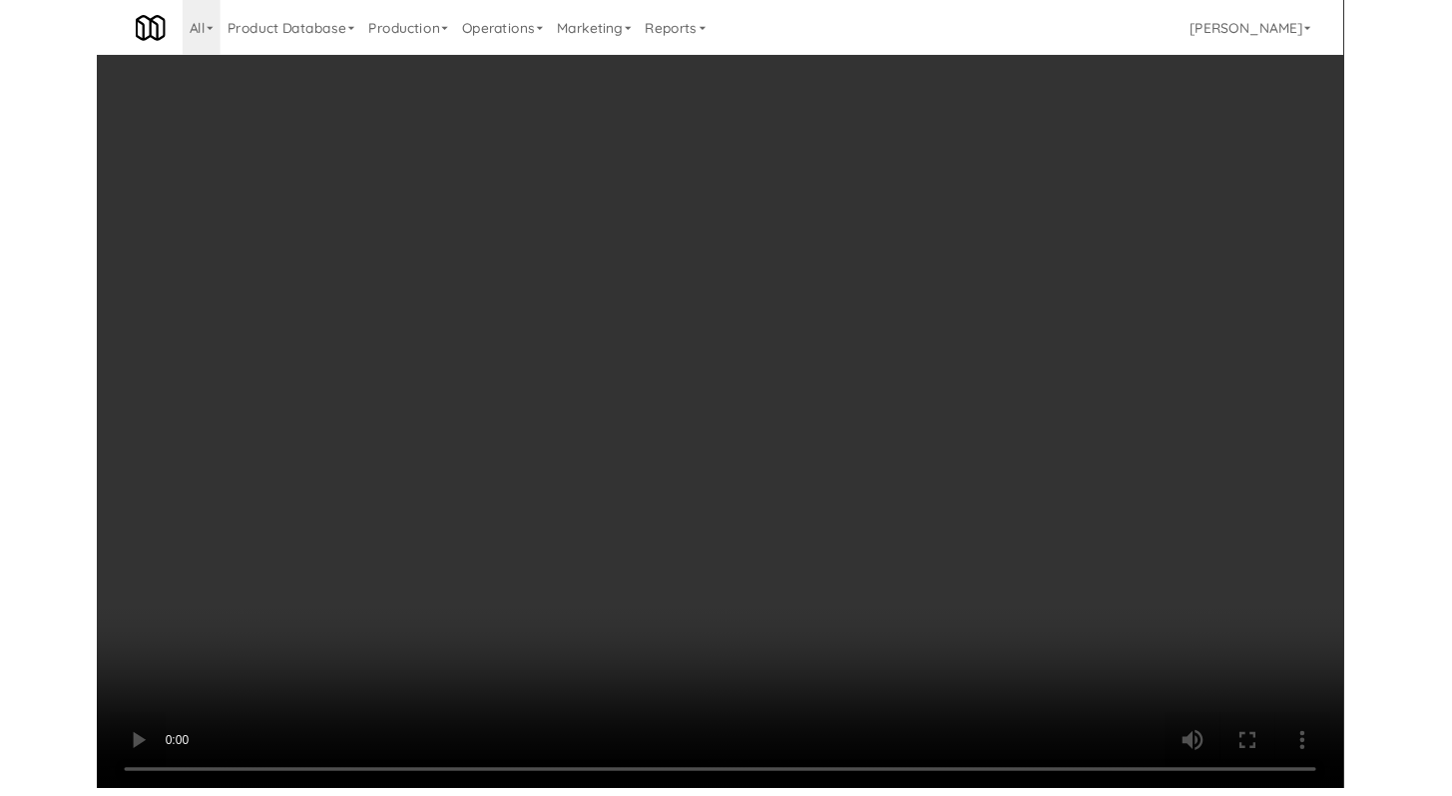
scroll to position [6796, 0]
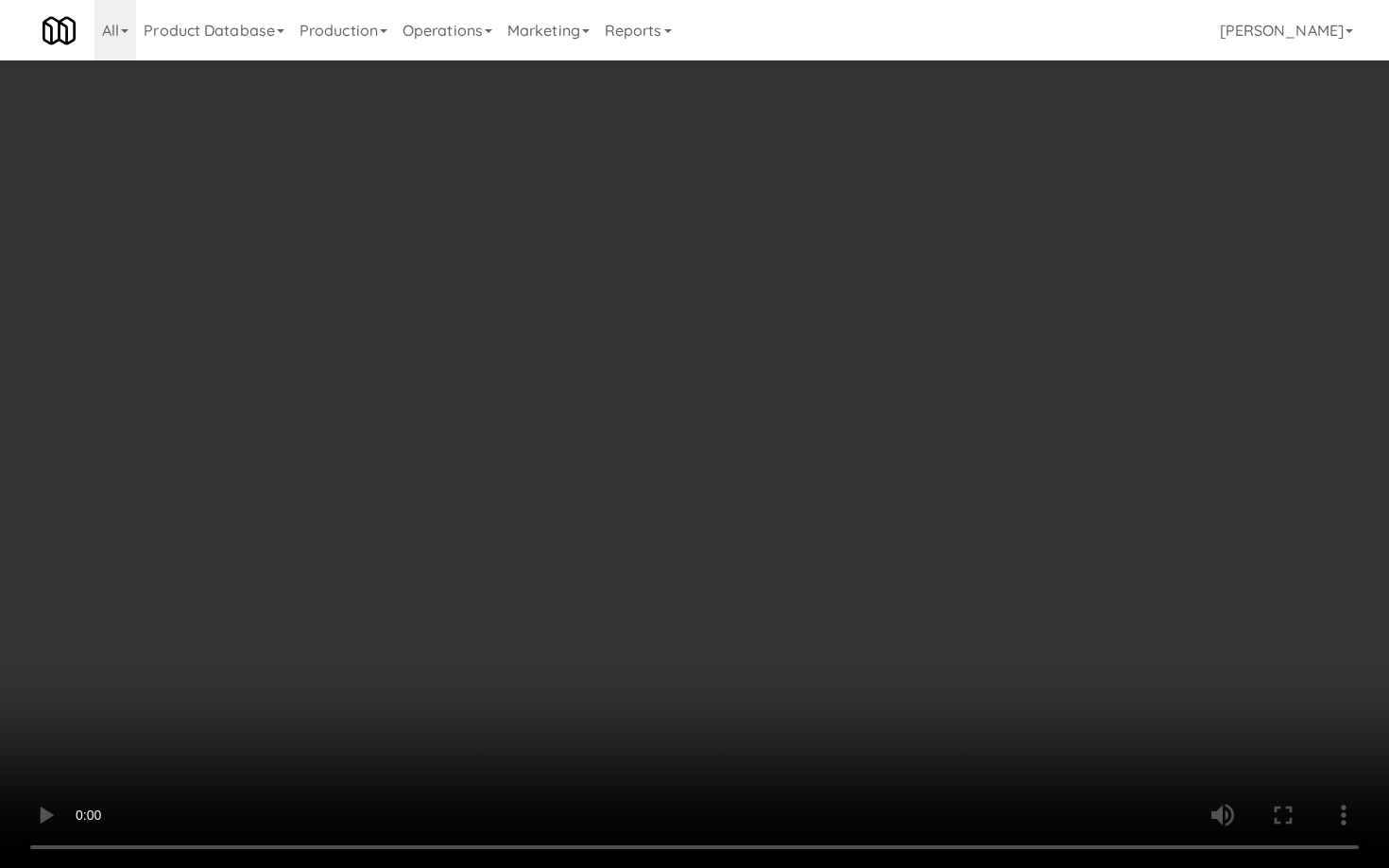
click at [754, 633] on video at bounding box center [694, 434] width 1389 height 868
click at [756, 625] on video at bounding box center [694, 434] width 1389 height 868
click at [840, 561] on video at bounding box center [694, 434] width 1389 height 868
click at [846, 556] on video at bounding box center [694, 434] width 1389 height 868
click at [847, 553] on video at bounding box center [694, 434] width 1389 height 868
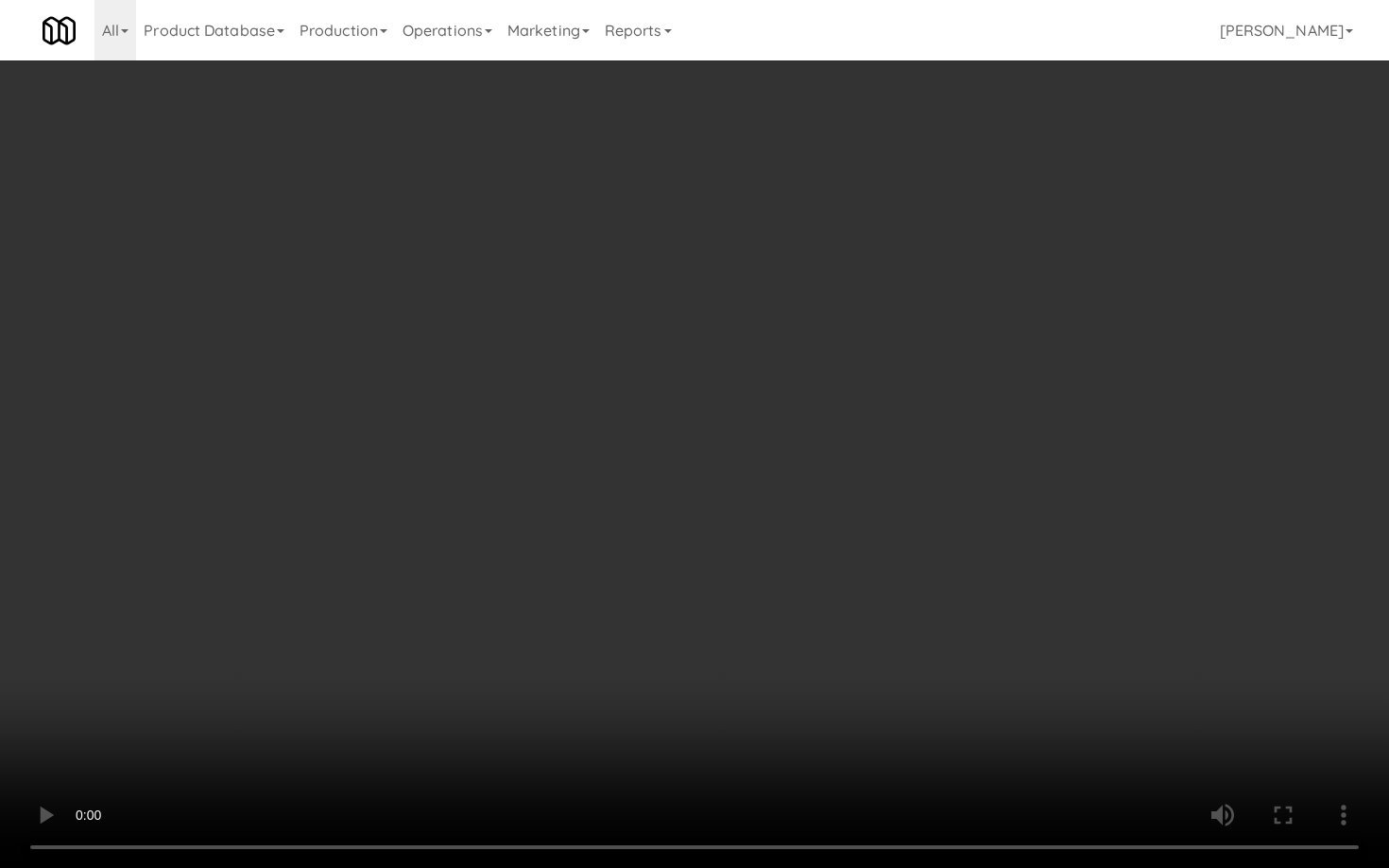
click at [847, 553] on video at bounding box center [694, 434] width 1389 height 868
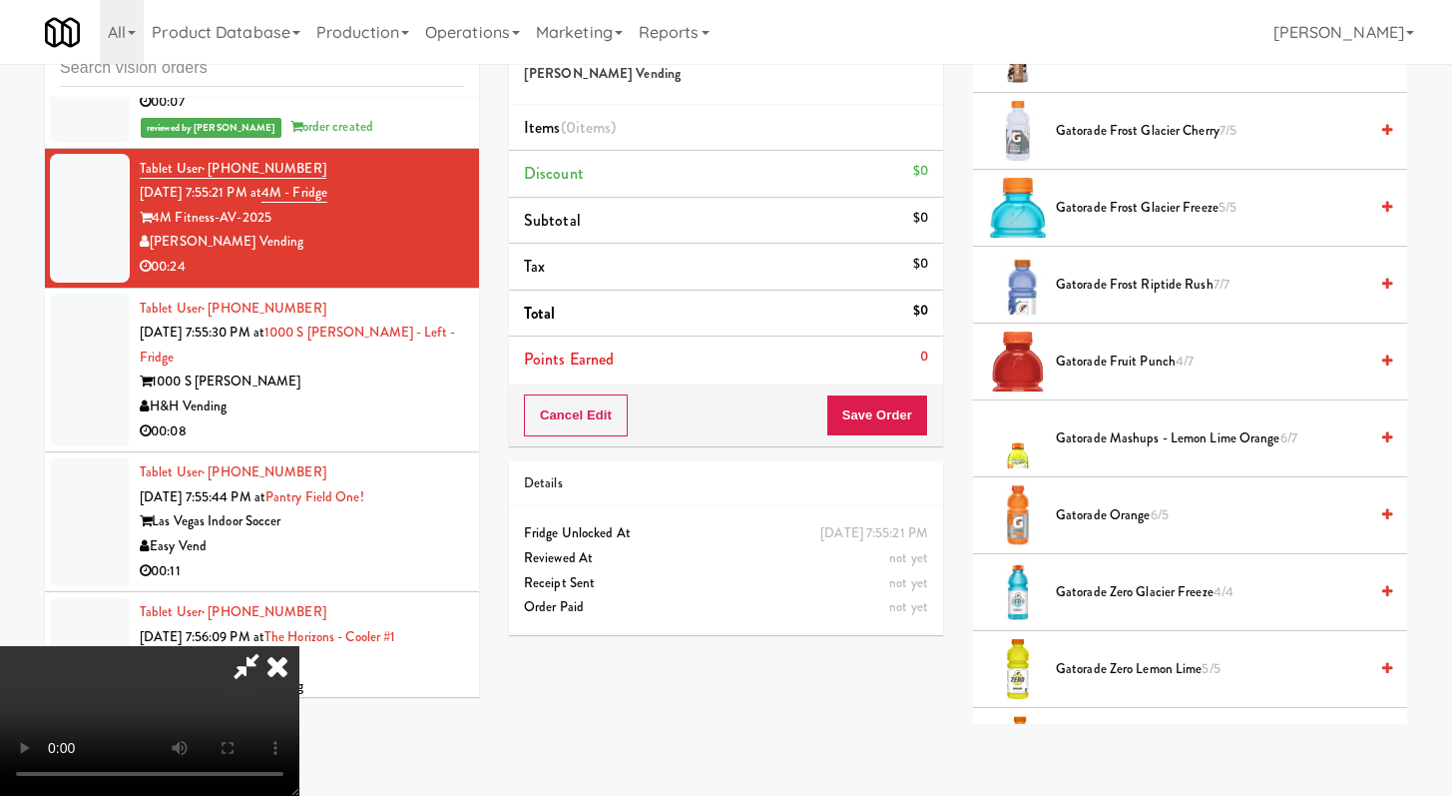
scroll to position [935, 0]
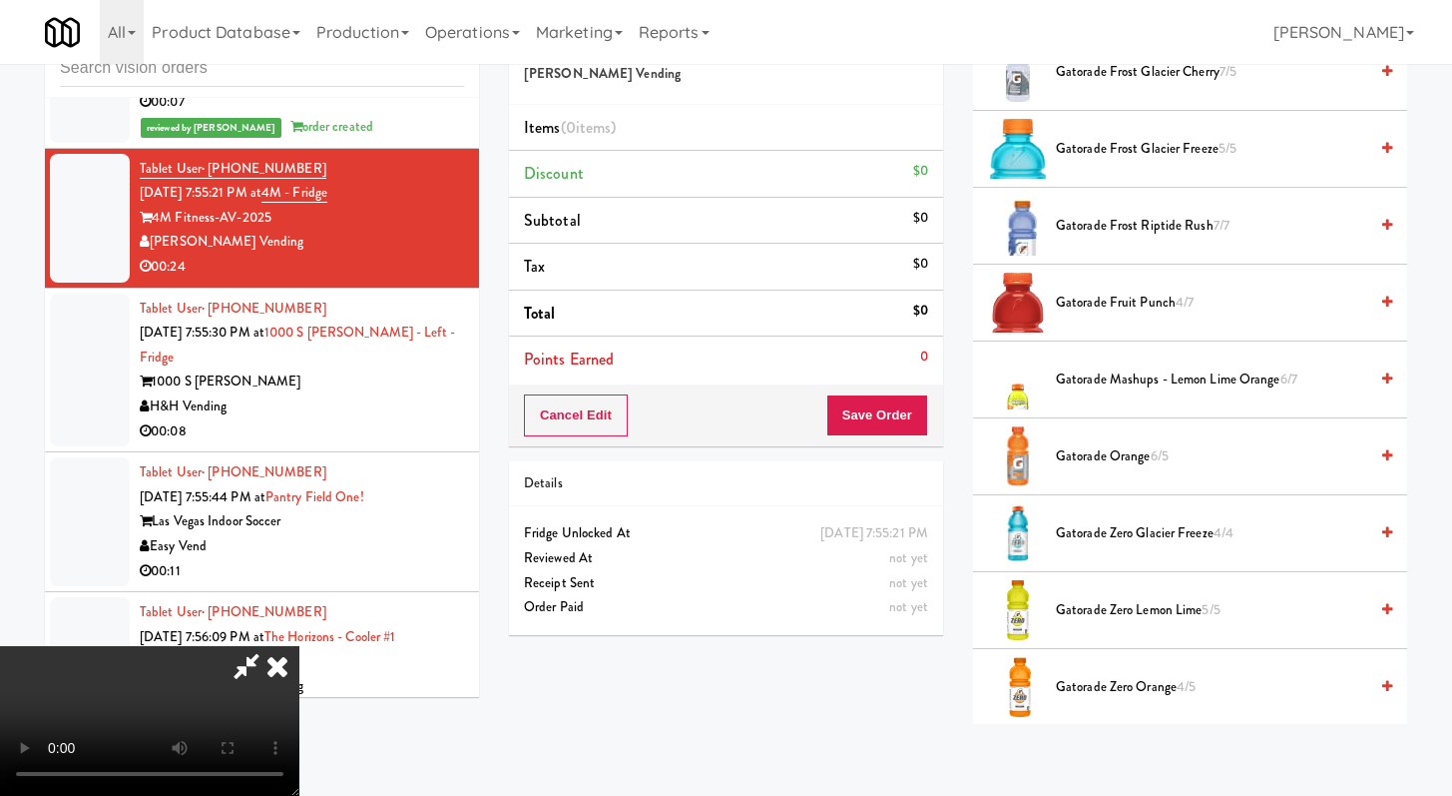
click at [1112, 537] on span "Gatorade Zero Glacier Freeze 4/4" at bounding box center [1211, 533] width 311 height 25
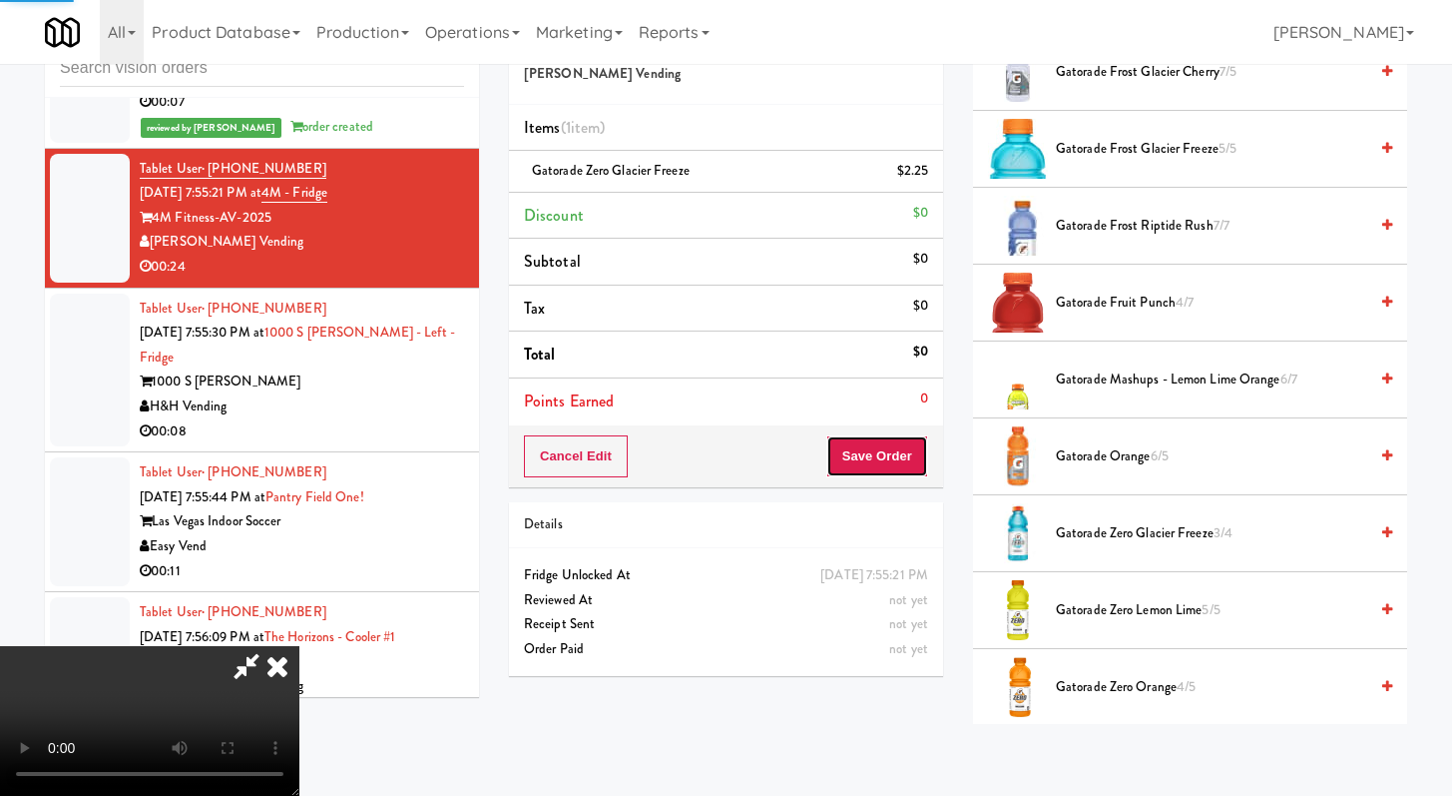
click at [897, 470] on button "Save Order" at bounding box center [878, 456] width 102 height 42
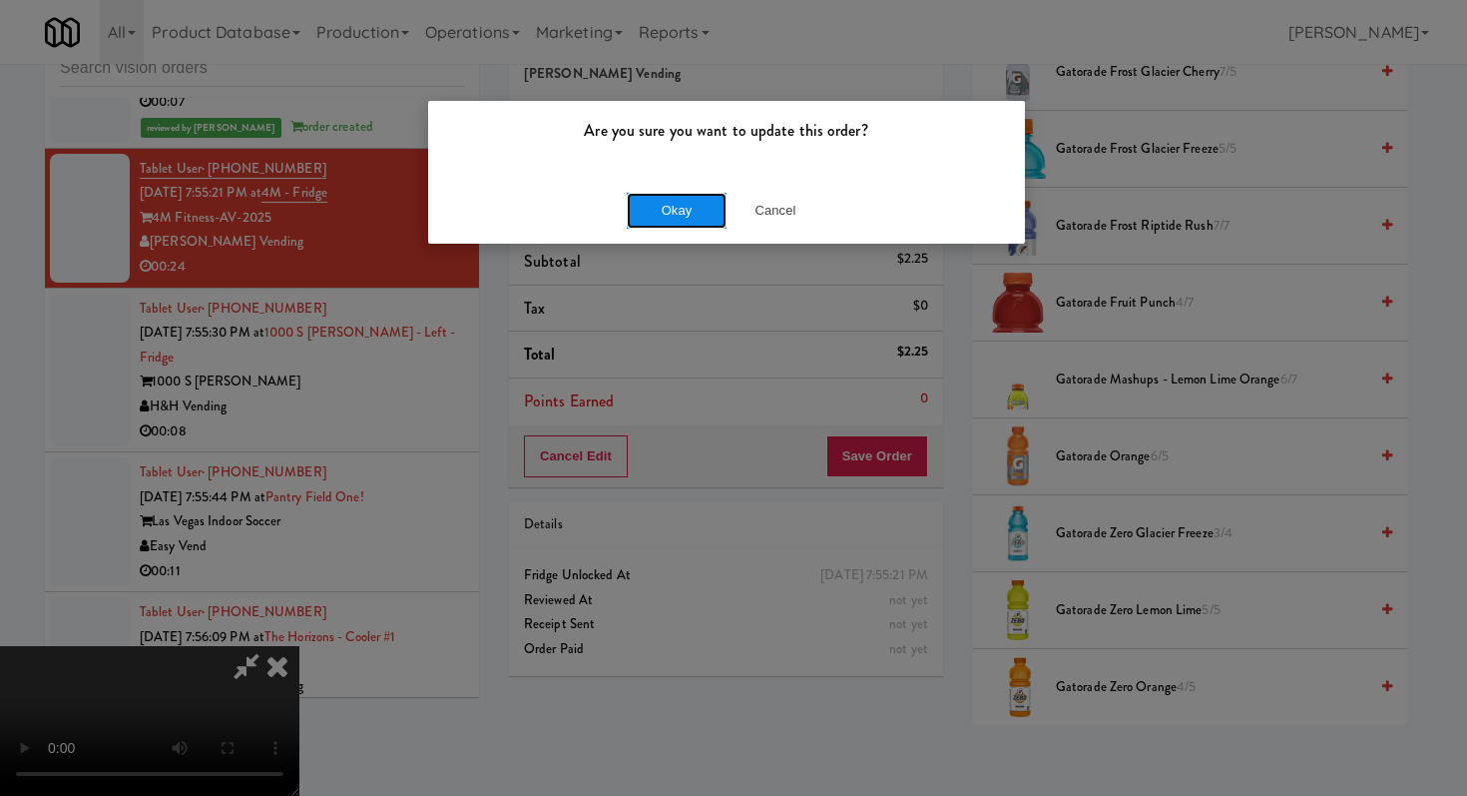
click at [650, 201] on button "Okay" at bounding box center [677, 211] width 100 height 36
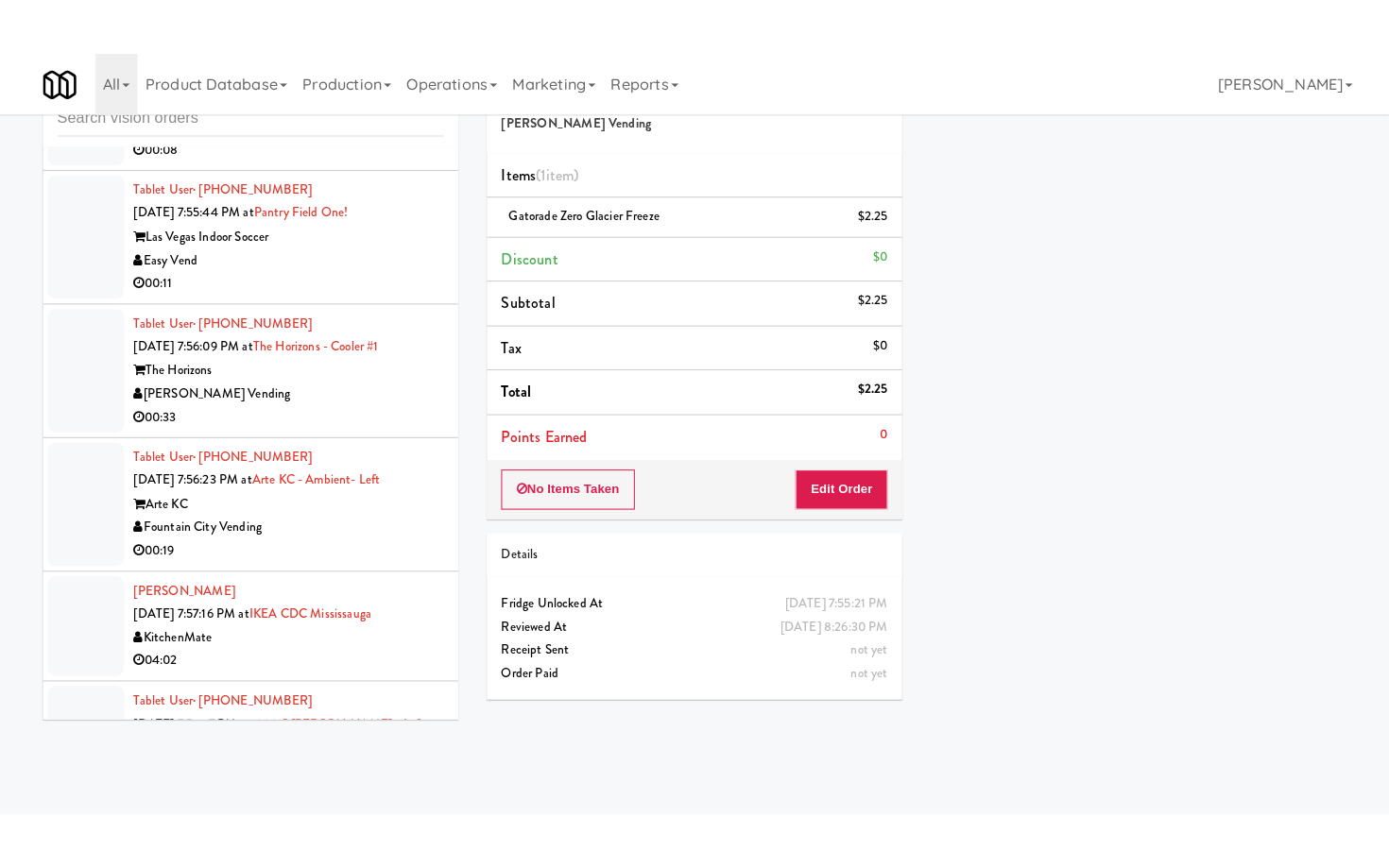
scroll to position [6820, 0]
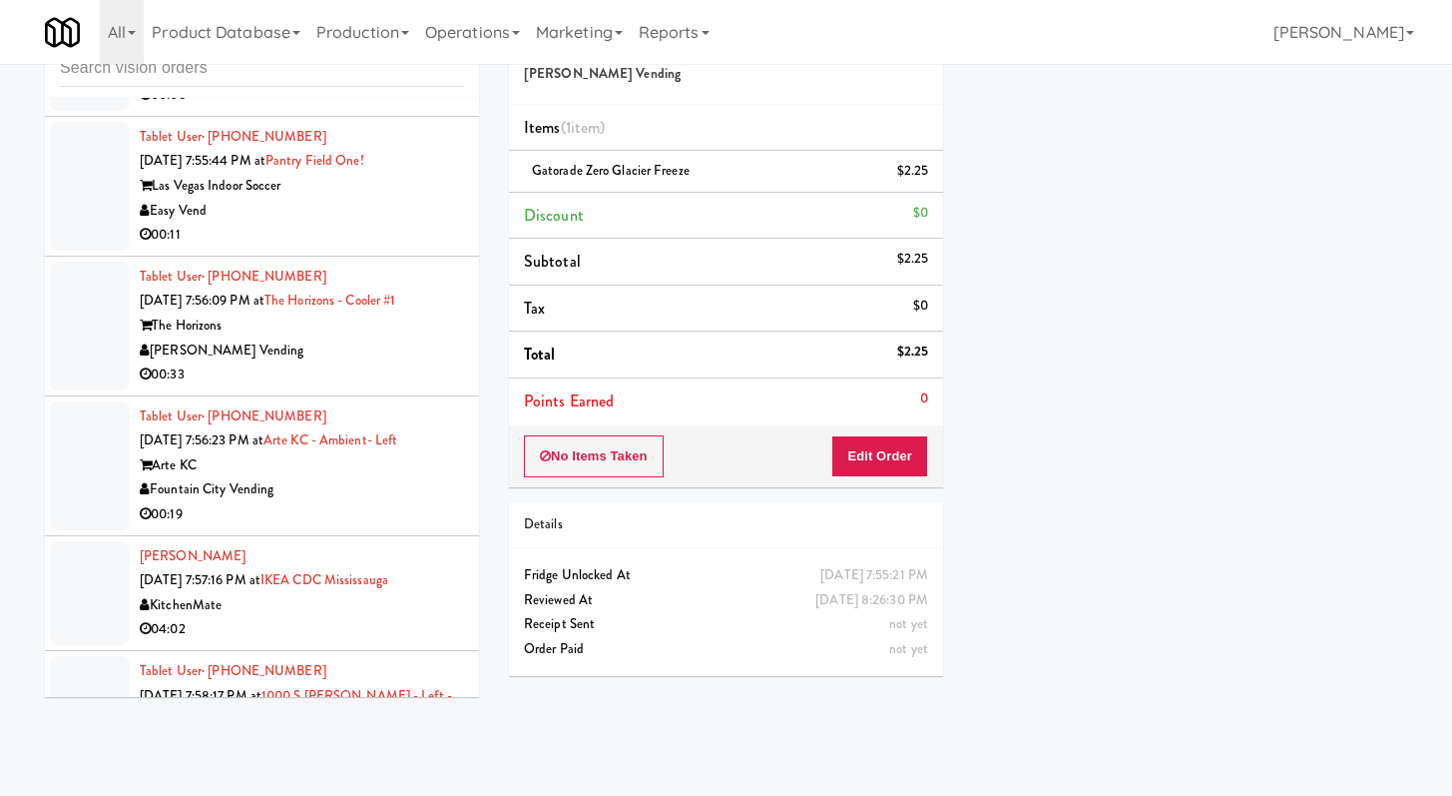
drag, startPoint x: 346, startPoint y: 281, endPoint x: 349, endPoint y: 292, distance: 11.4
click at [347, 84] on div "H&H Vending" at bounding box center [302, 71] width 324 height 25
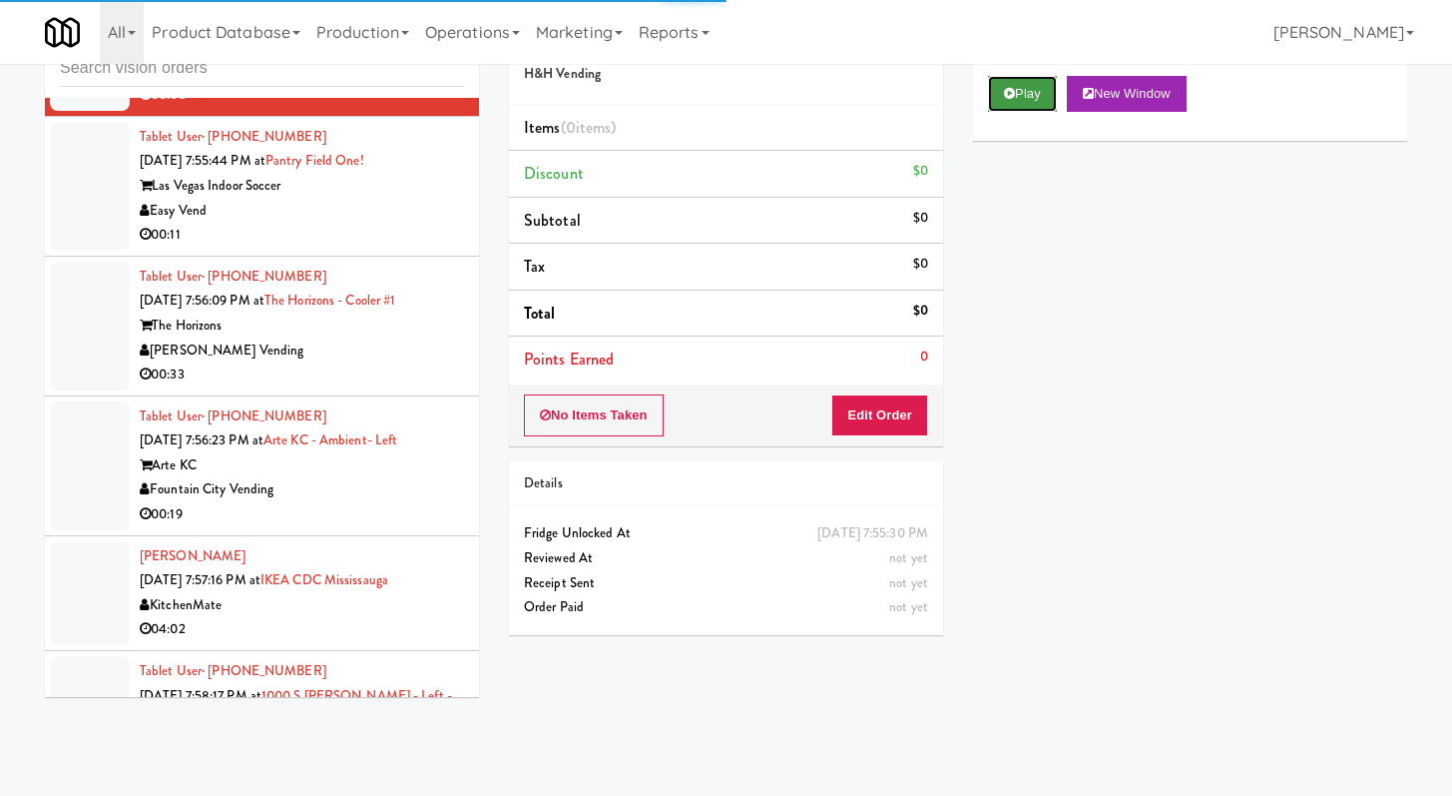
click at [1041, 103] on button "Play" at bounding box center [1022, 94] width 69 height 36
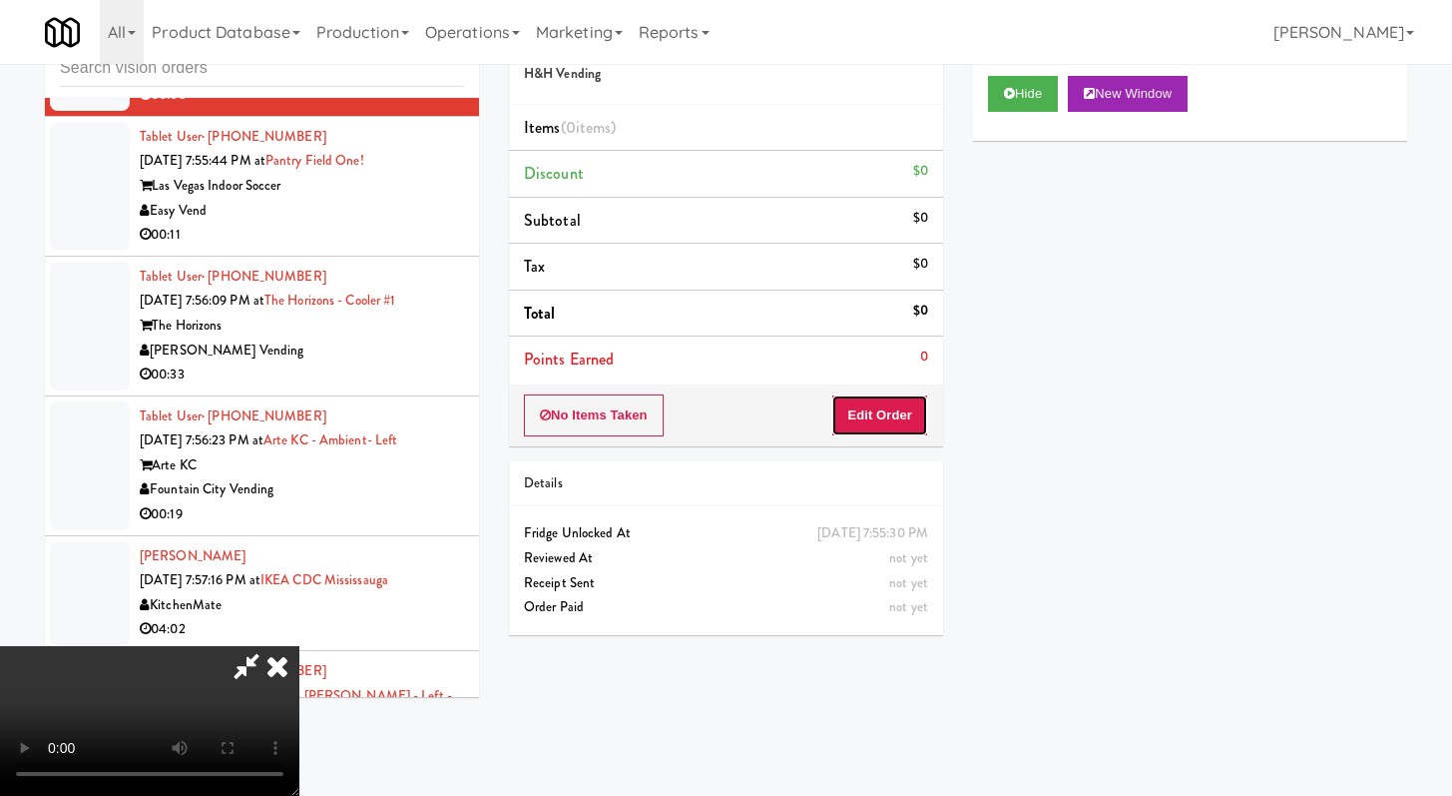
click at [893, 423] on button "Edit Order" at bounding box center [879, 415] width 97 height 42
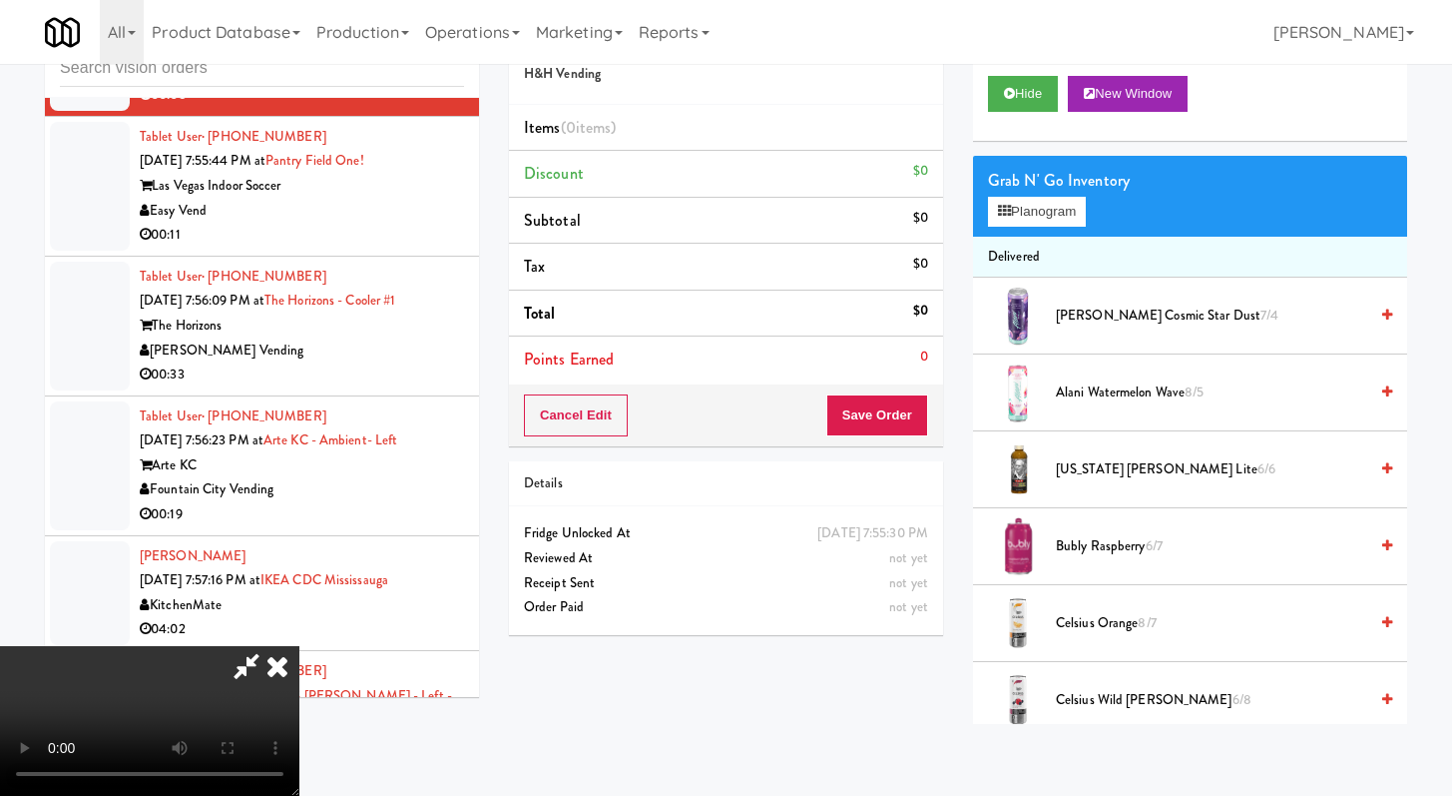
scroll to position [7155, 0]
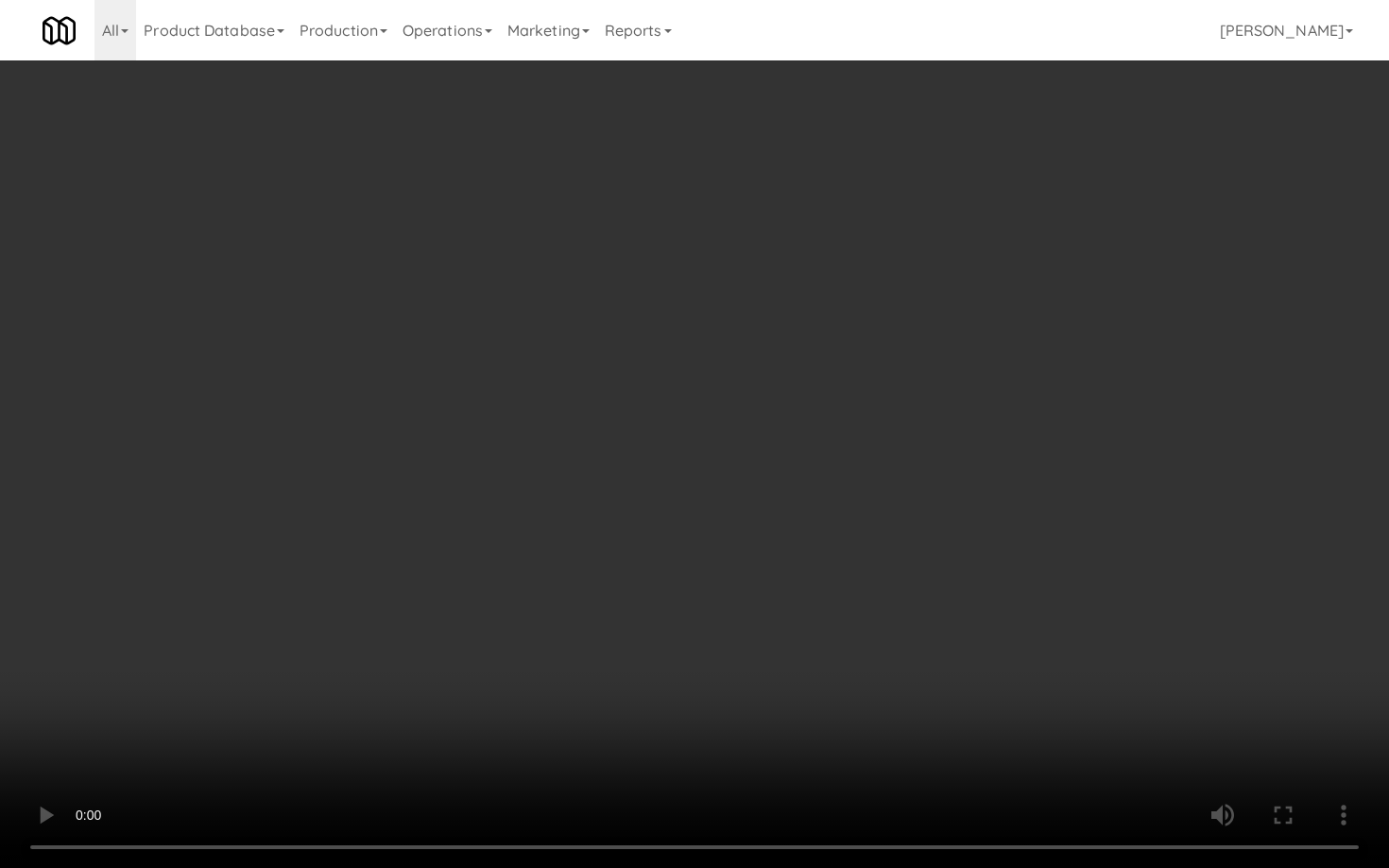
click at [752, 524] on video at bounding box center [694, 434] width 1389 height 868
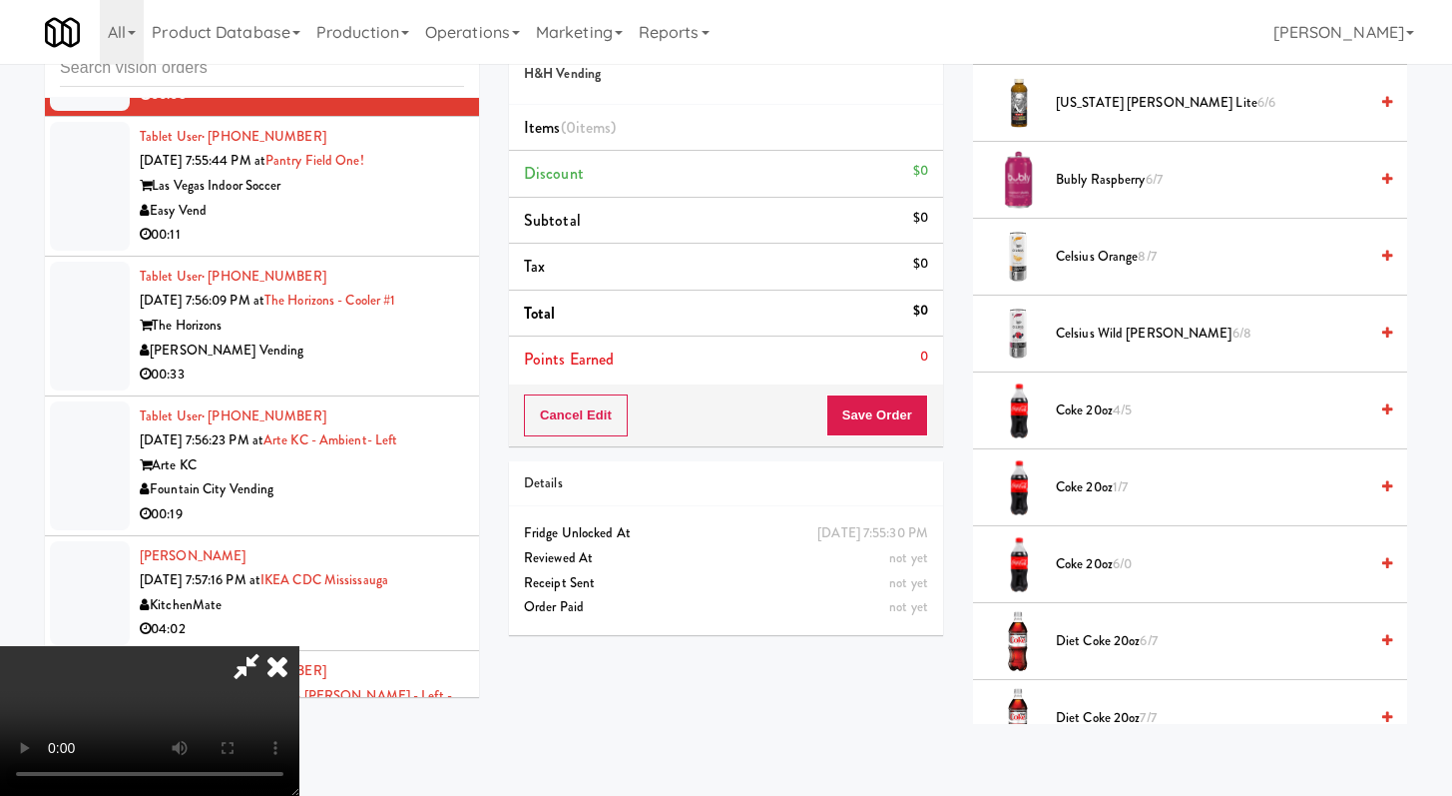
scroll to position [684, 0]
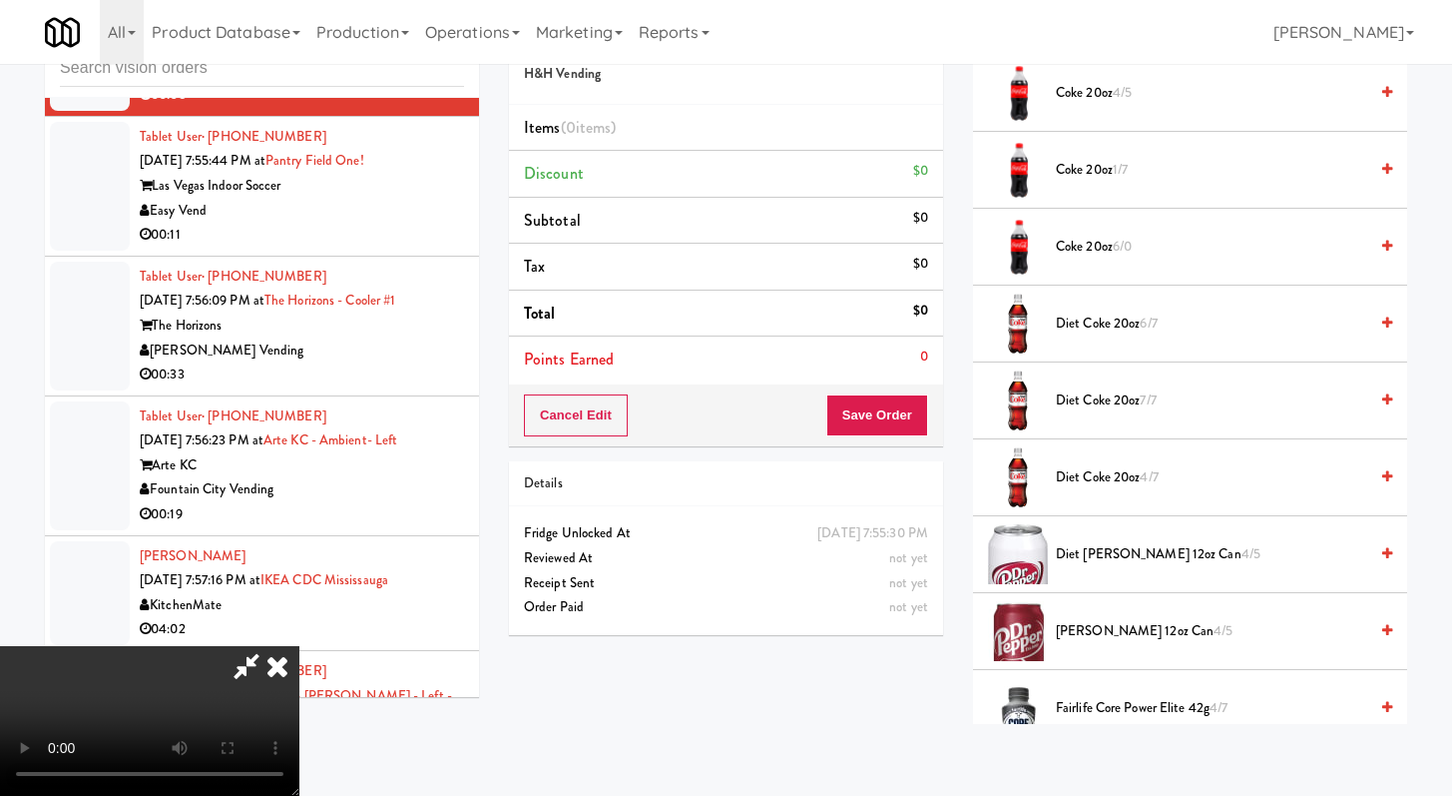
click at [1091, 315] on span "Diet Coke 20oz 6/7" at bounding box center [1211, 323] width 311 height 25
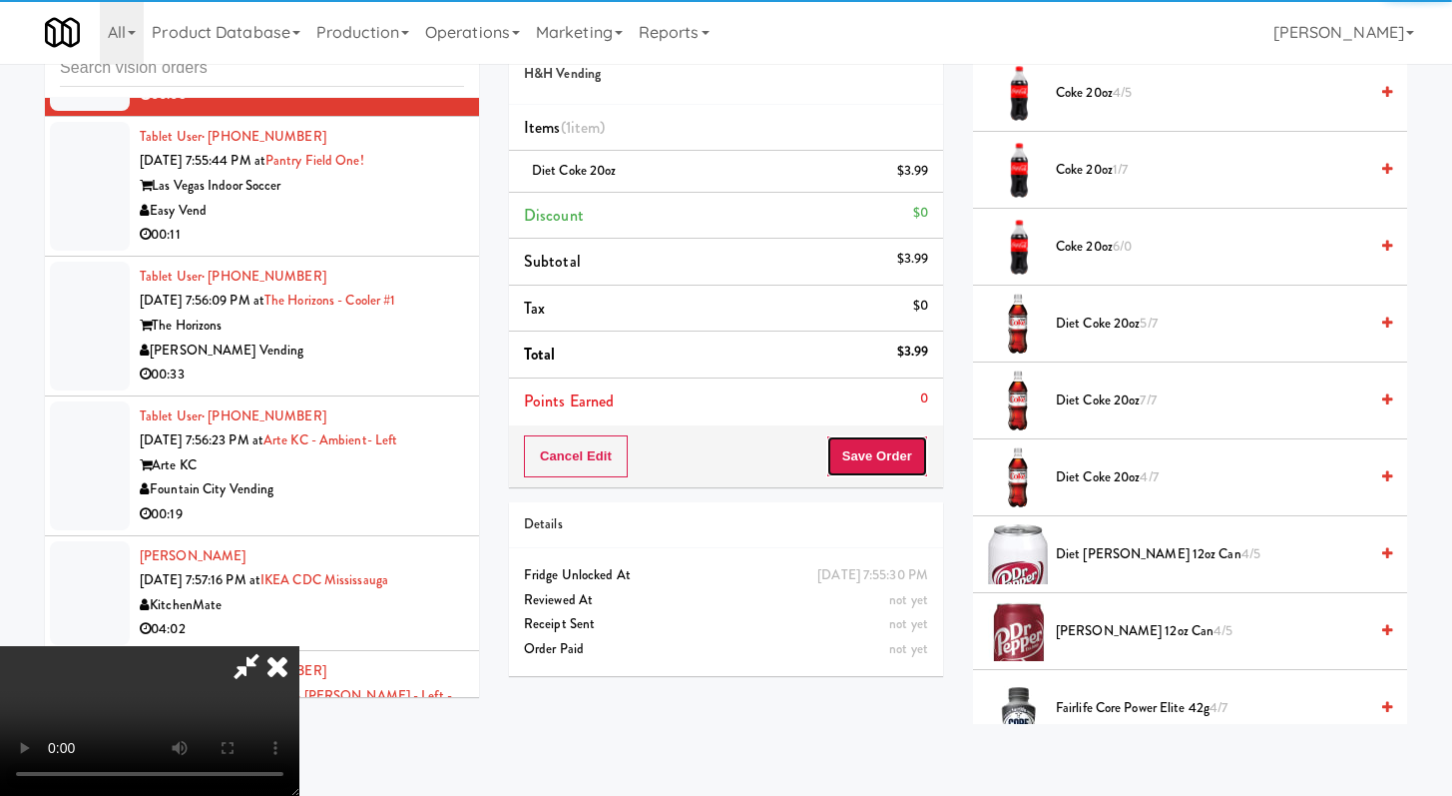
drag, startPoint x: 904, startPoint y: 467, endPoint x: 914, endPoint y: 463, distance: 10.8
click at [904, 467] on button "Save Order" at bounding box center [878, 456] width 102 height 42
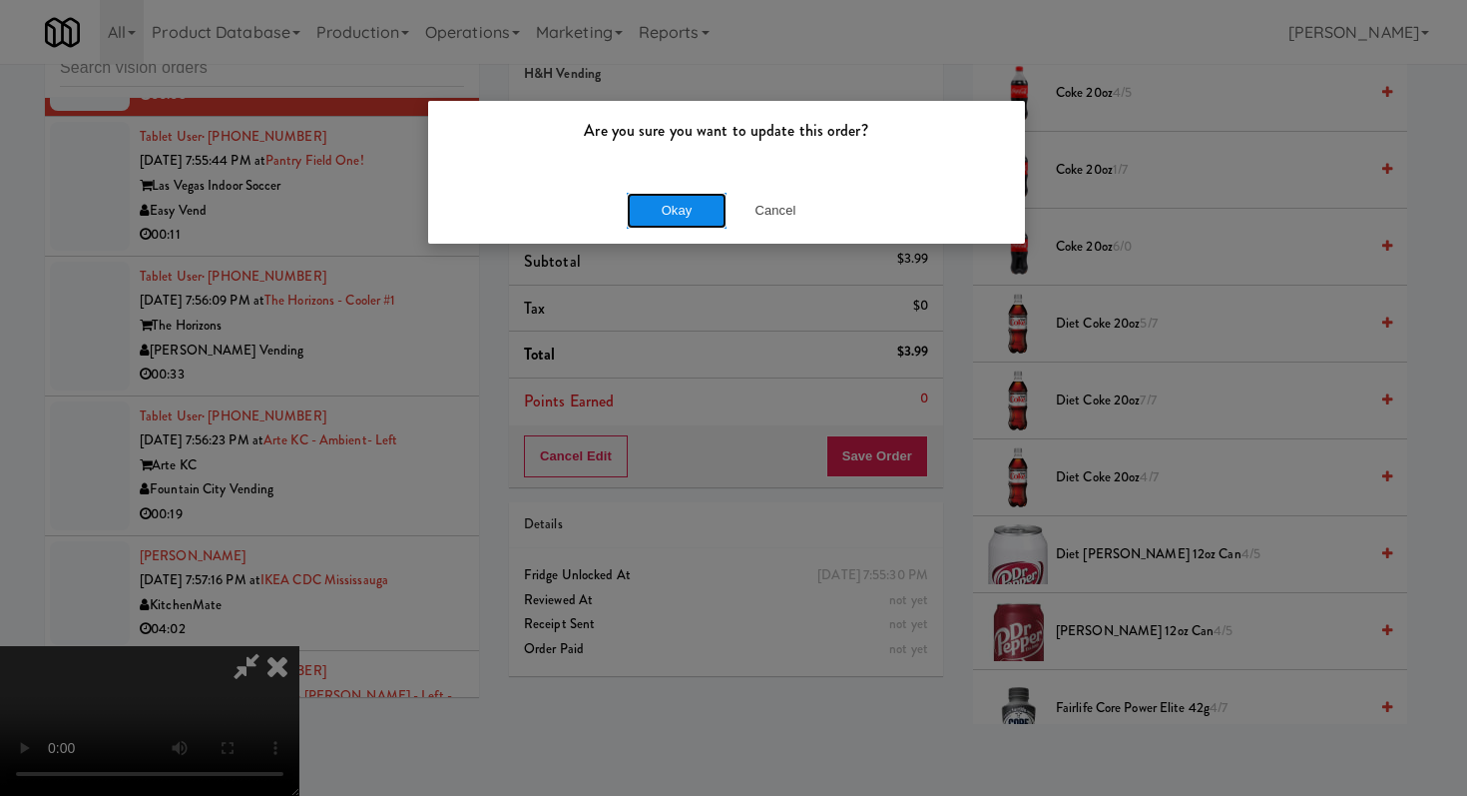
click at [656, 197] on button "Okay" at bounding box center [677, 211] width 100 height 36
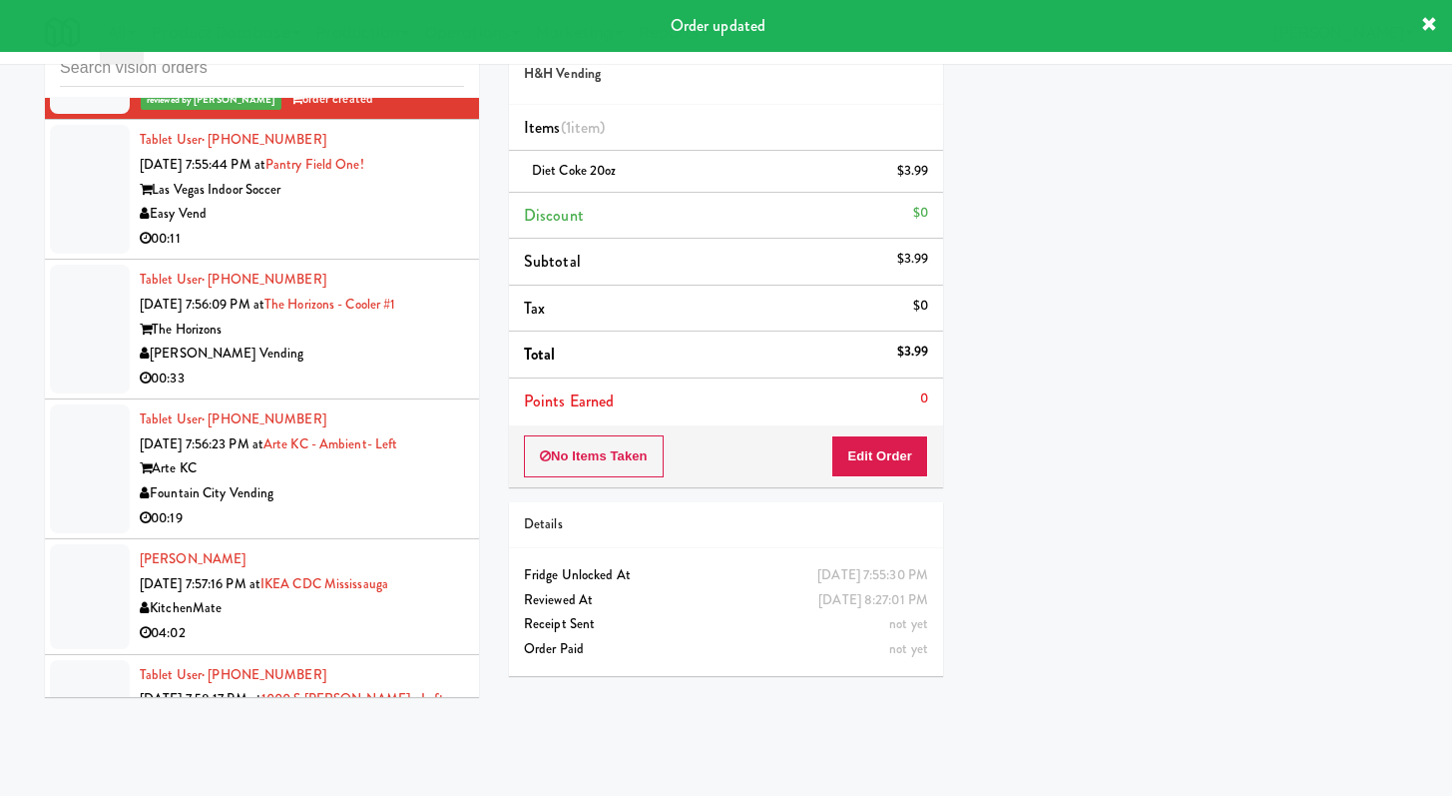
scroll to position [7263, 0]
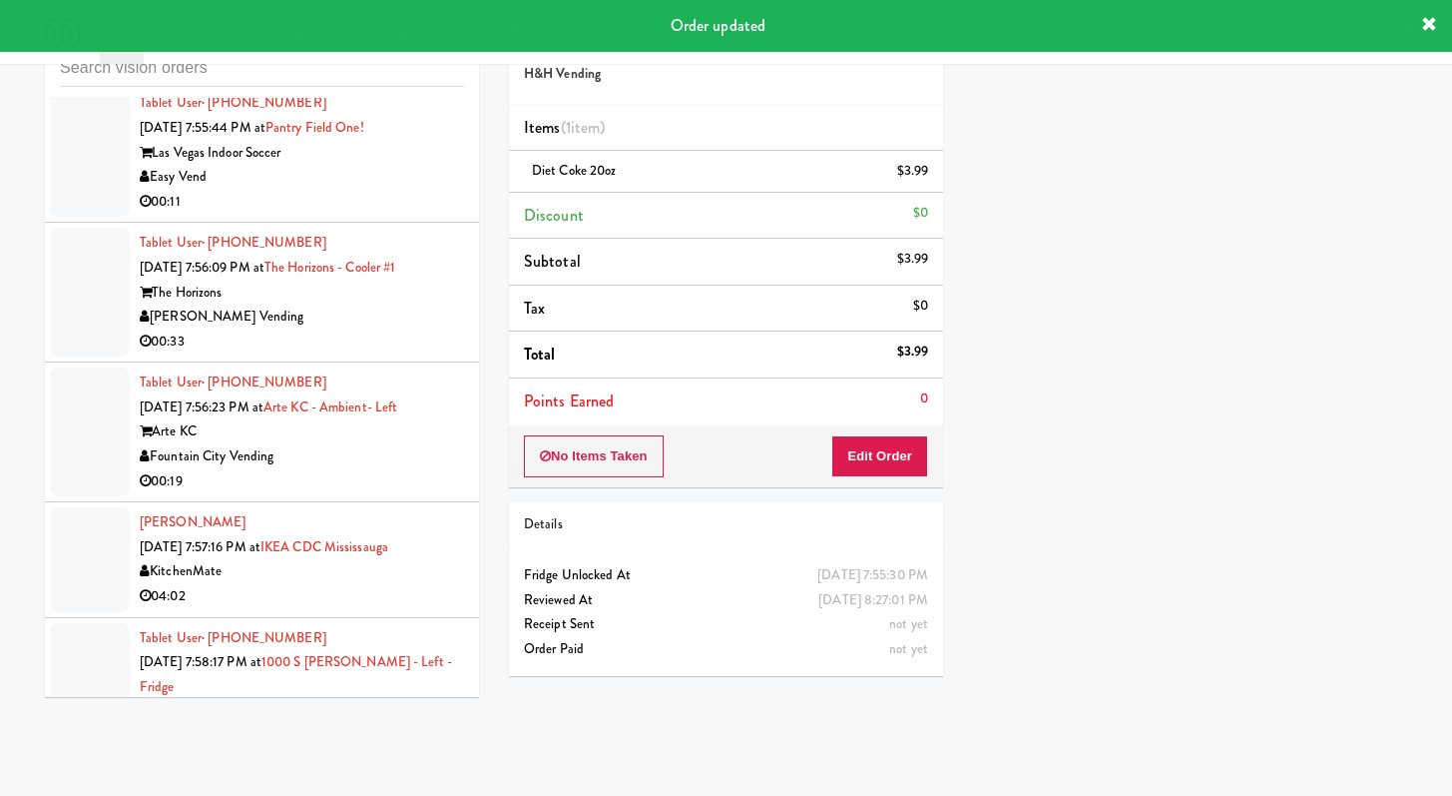
click at [431, 215] on div "00:11" at bounding box center [302, 202] width 324 height 25
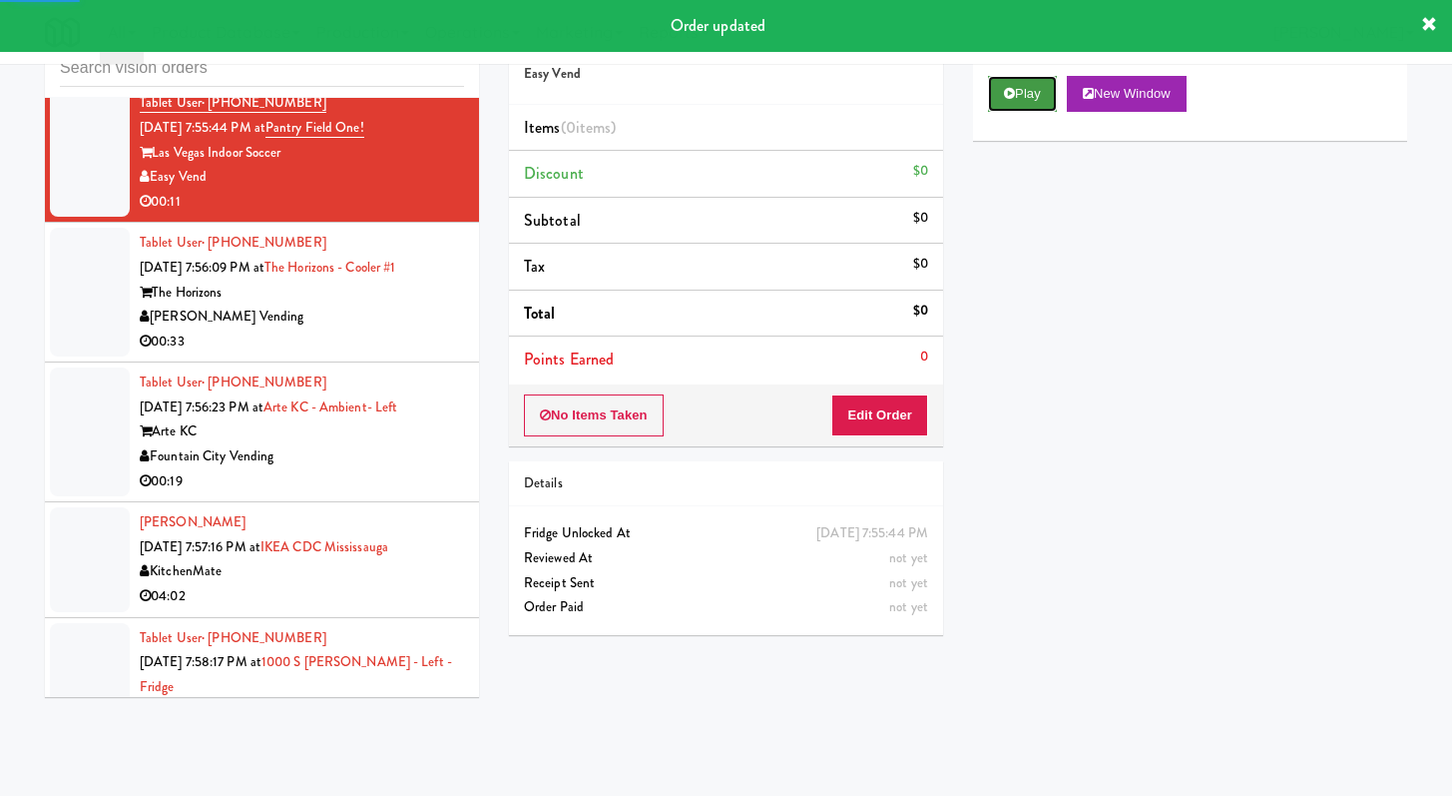
click at [1033, 97] on button "Play" at bounding box center [1022, 94] width 69 height 36
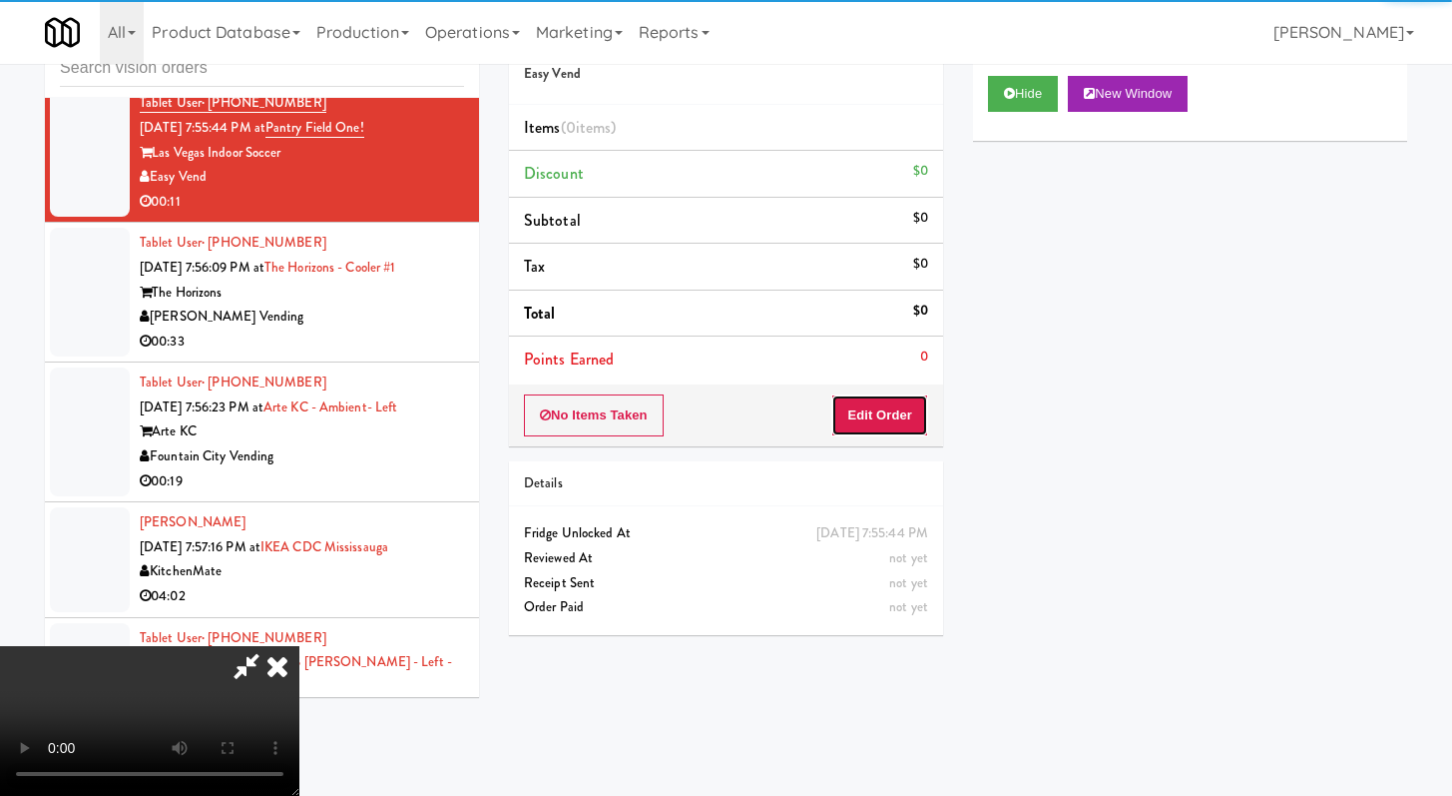
click at [898, 403] on button "Edit Order" at bounding box center [879, 415] width 97 height 42
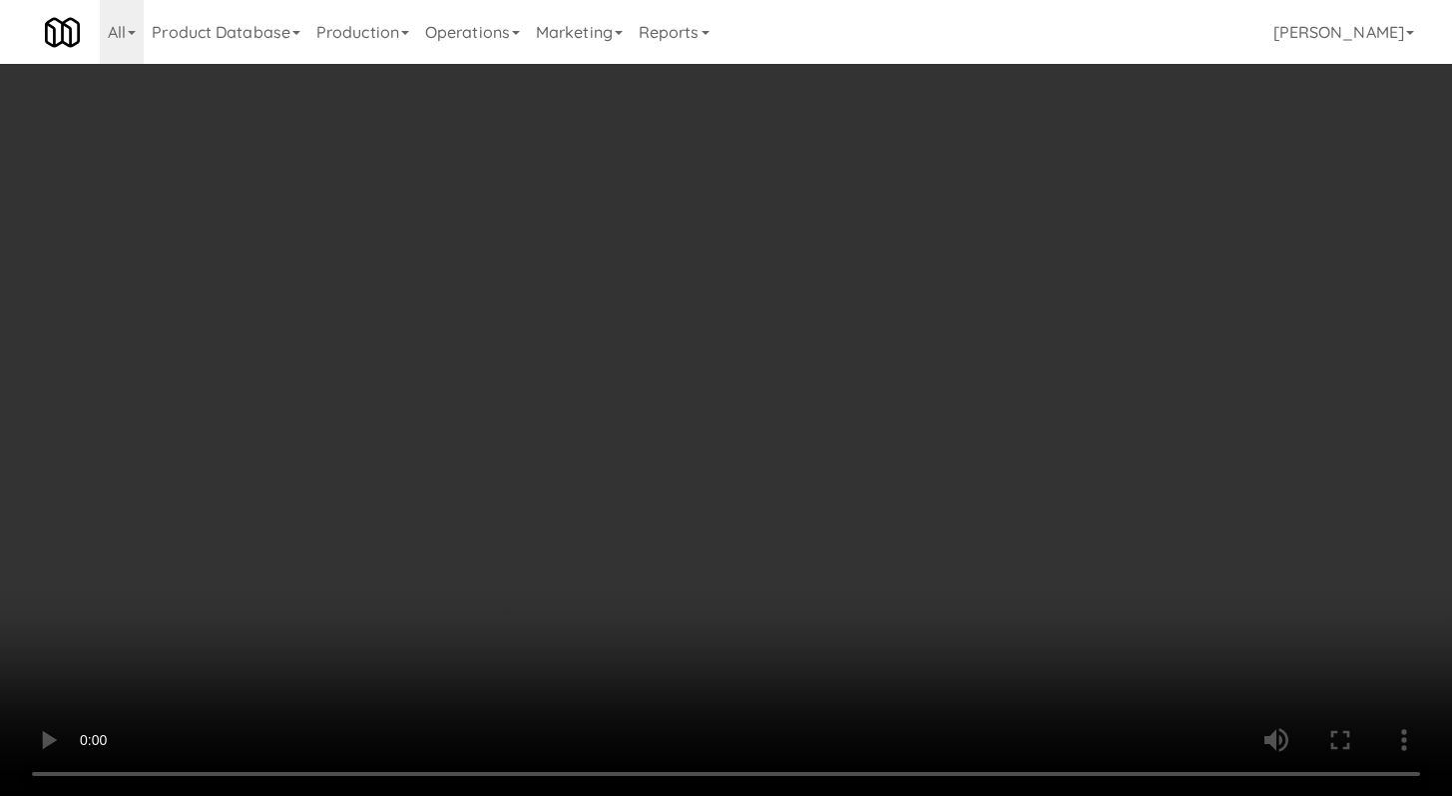
scroll to position [7214, 0]
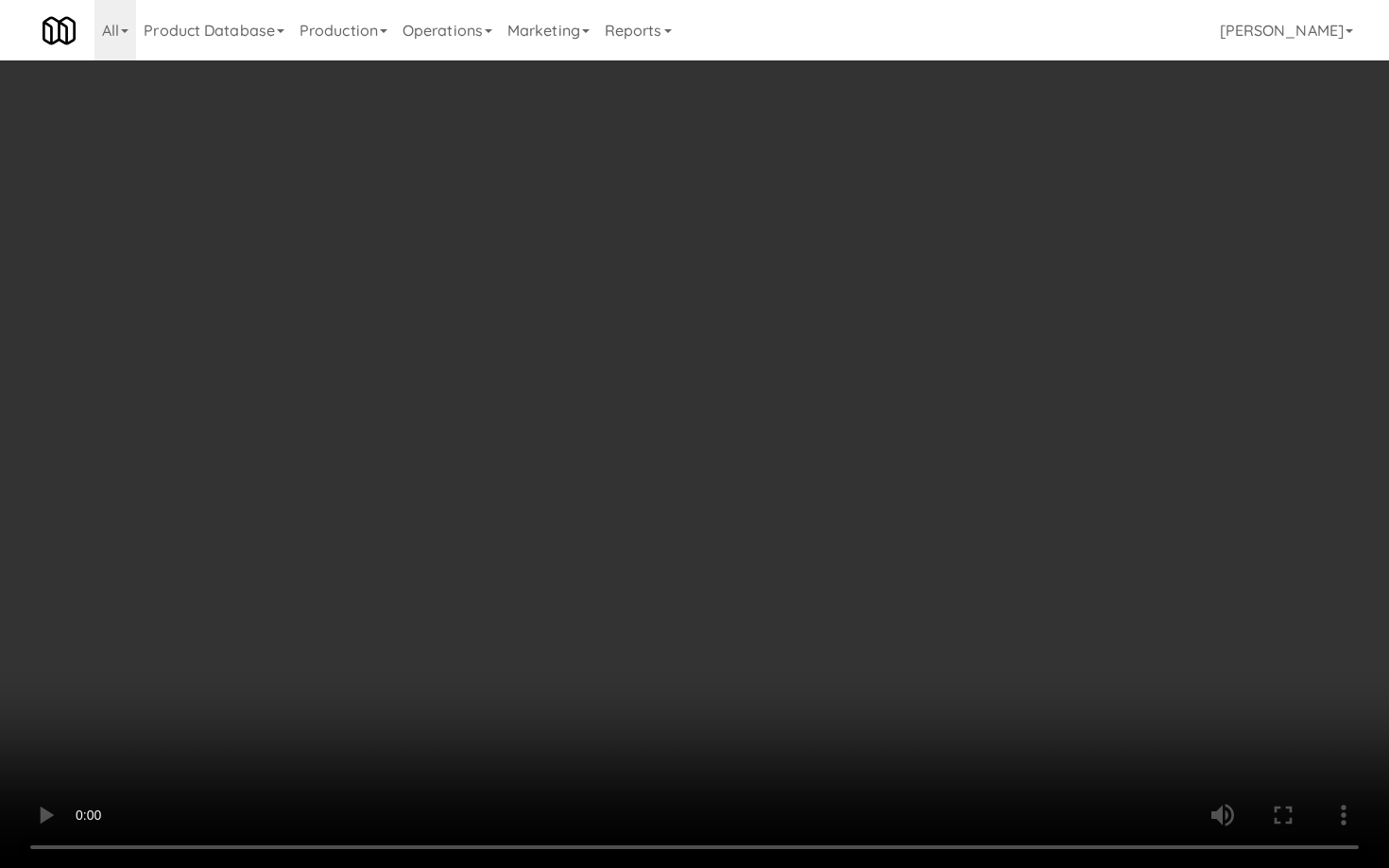
click at [730, 679] on video at bounding box center [694, 434] width 1389 height 868
click at [744, 655] on video at bounding box center [694, 434] width 1389 height 868
click at [784, 626] on video at bounding box center [694, 434] width 1389 height 868
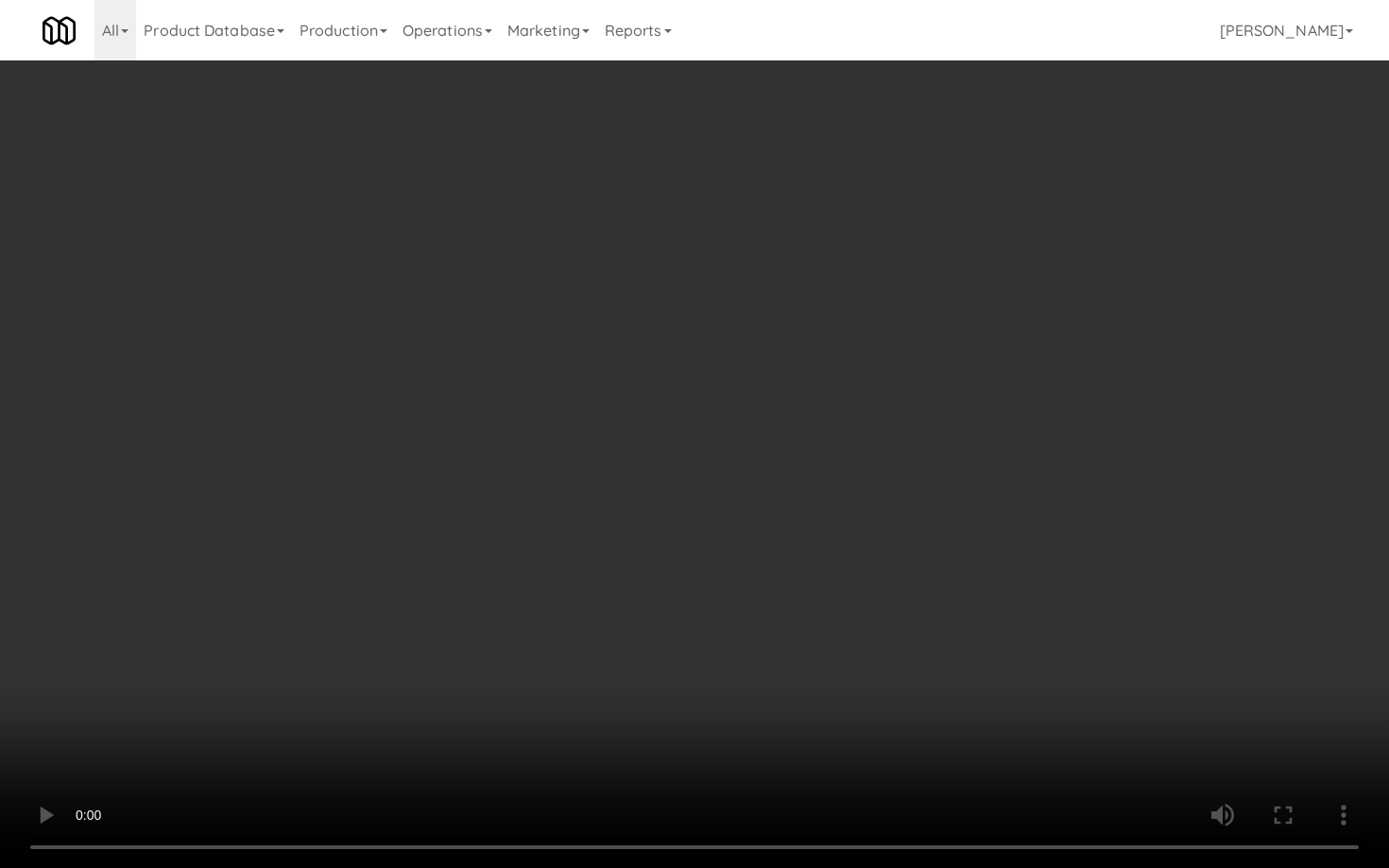
click at [784, 626] on video at bounding box center [694, 434] width 1389 height 868
click at [787, 620] on video at bounding box center [694, 434] width 1389 height 868
click at [792, 612] on video at bounding box center [694, 434] width 1389 height 868
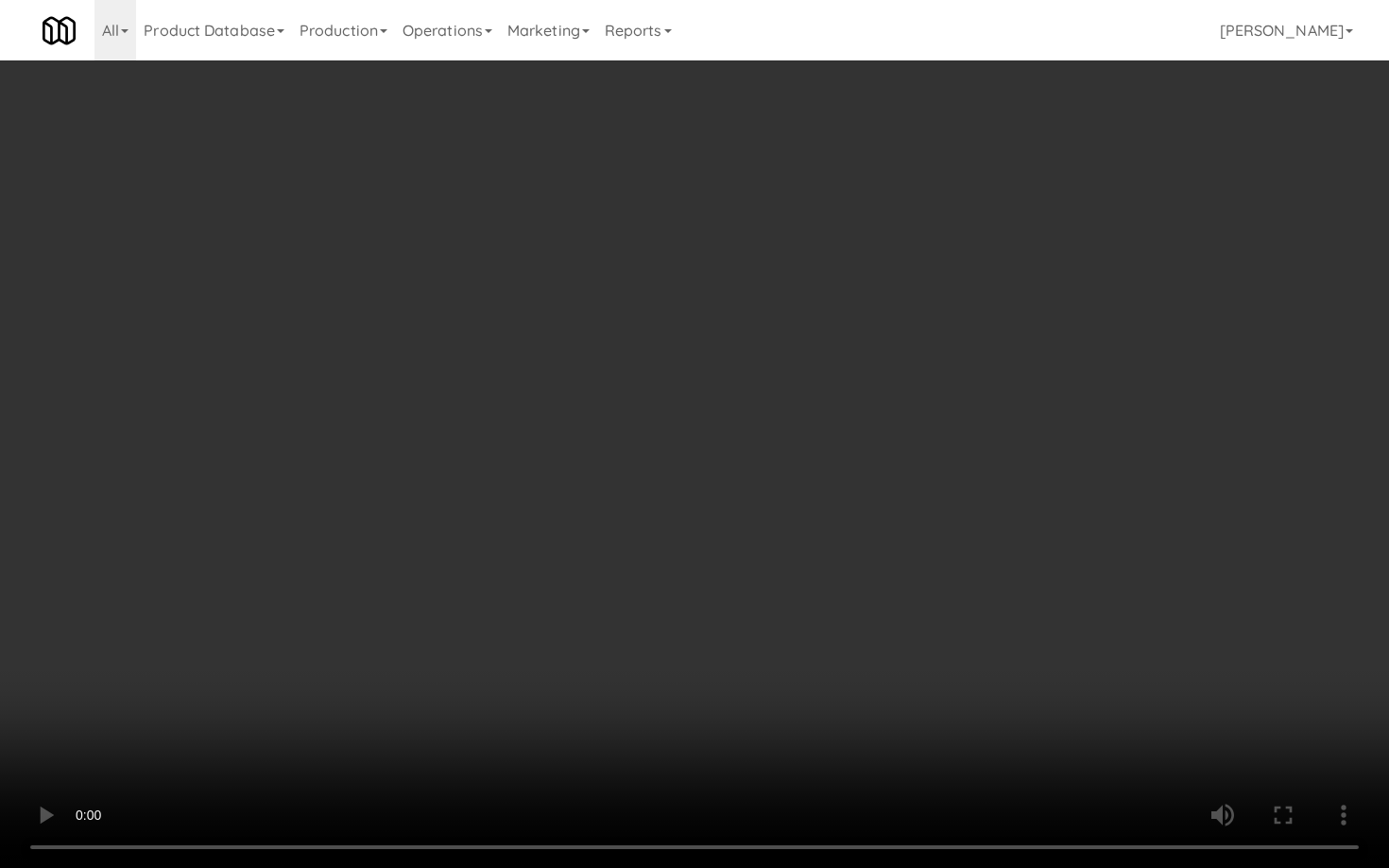
click at [607, 491] on video at bounding box center [694, 434] width 1389 height 868
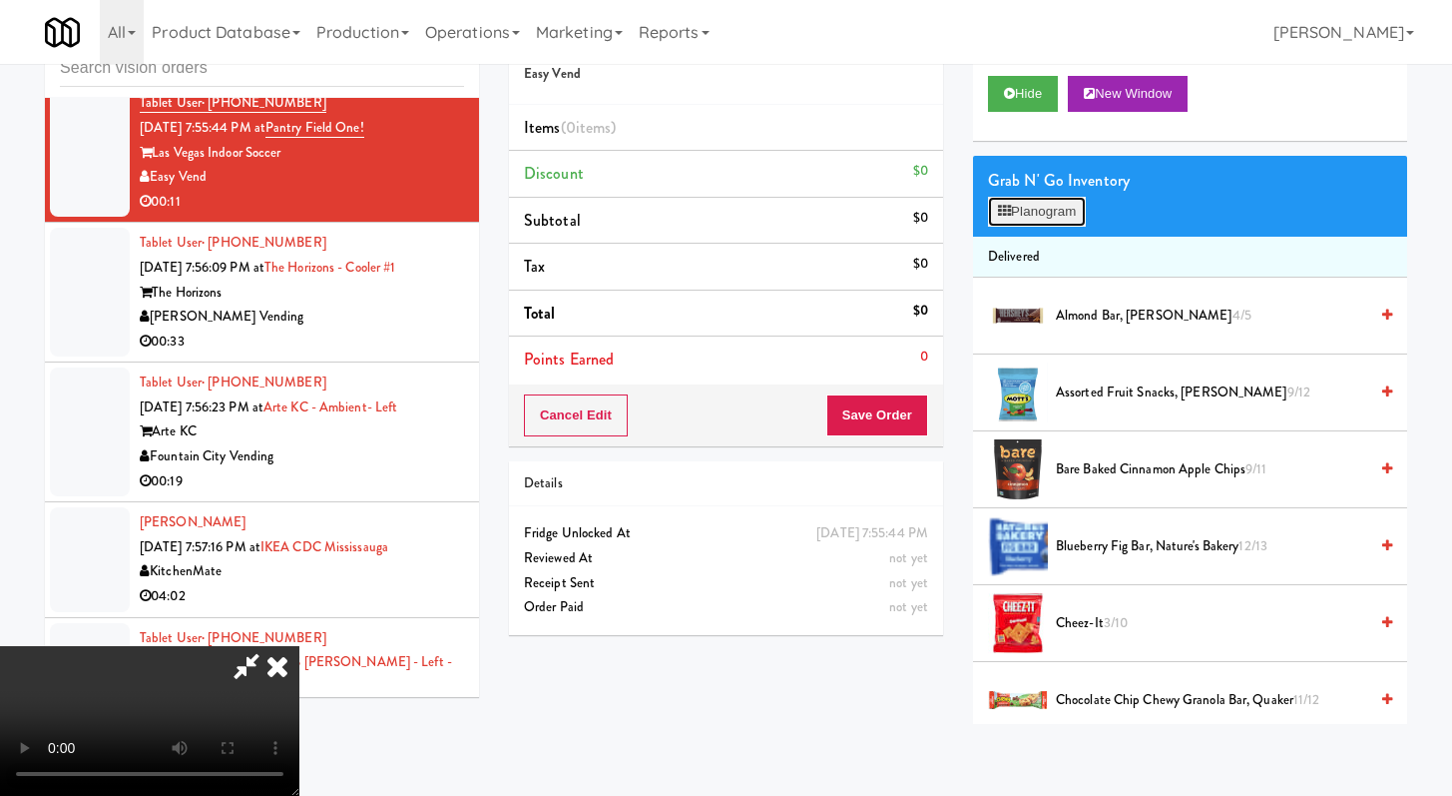
click at [1057, 219] on button "Planogram" at bounding box center [1037, 212] width 98 height 30
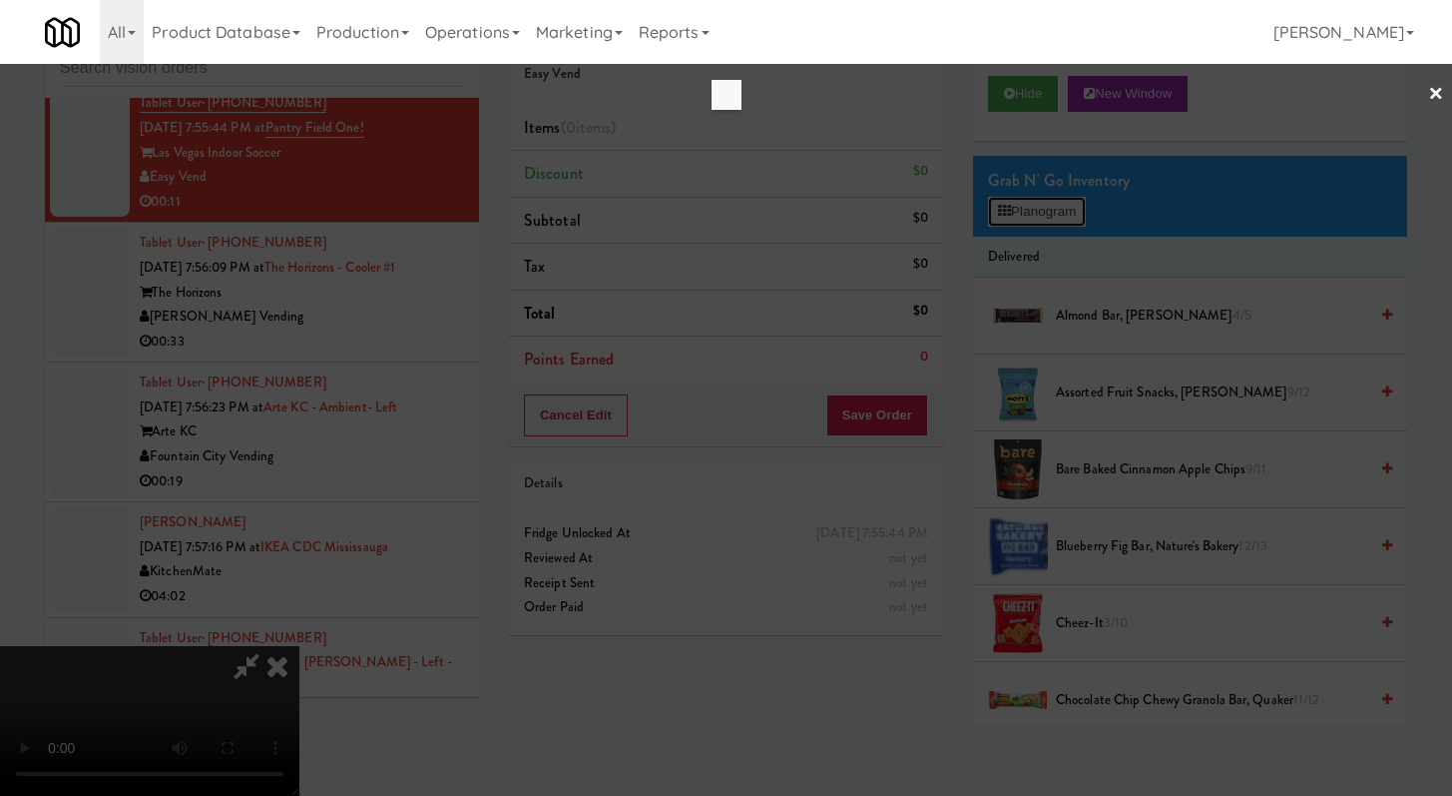
scroll to position [7214, 0]
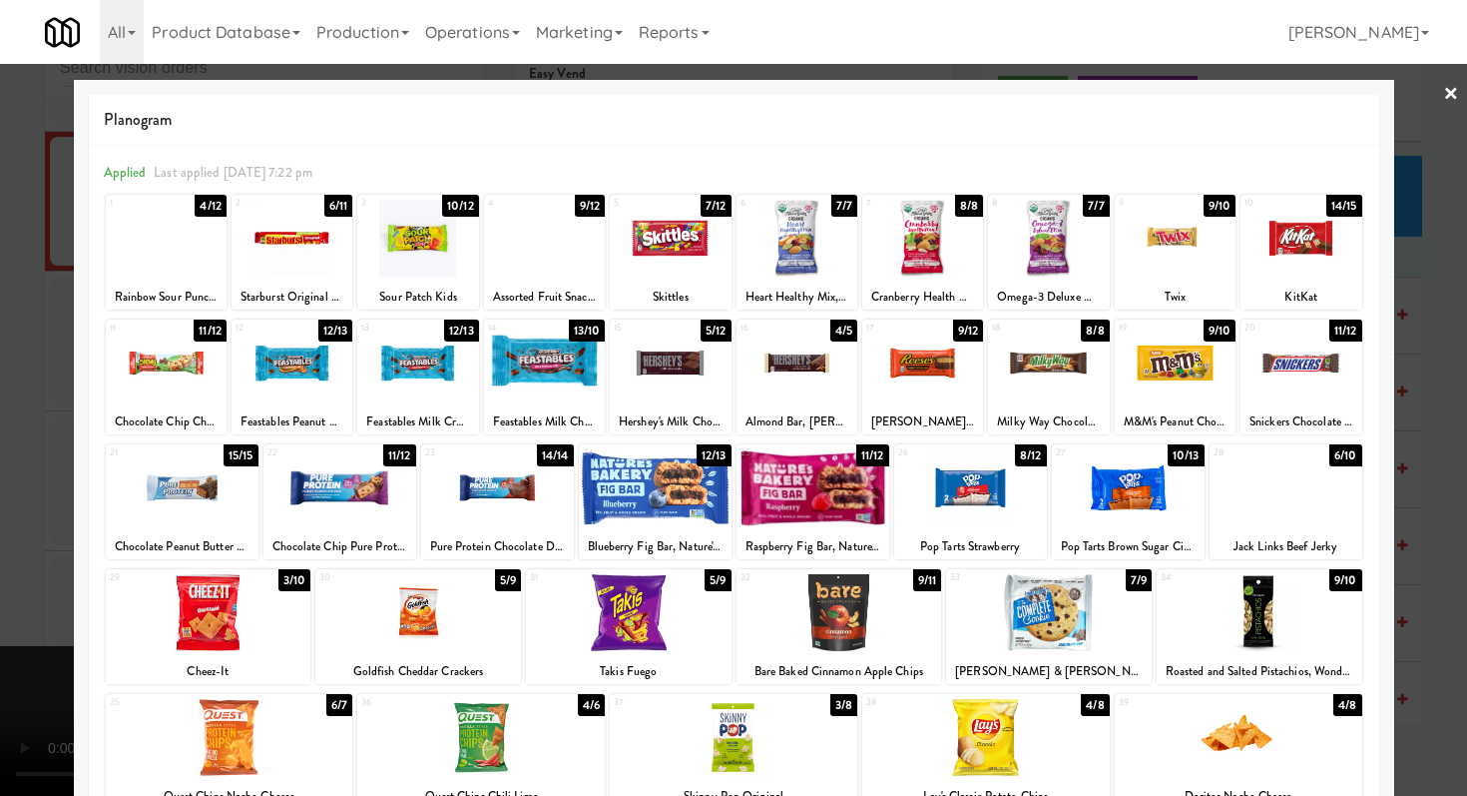
click at [1048, 347] on div at bounding box center [1048, 362] width 121 height 77
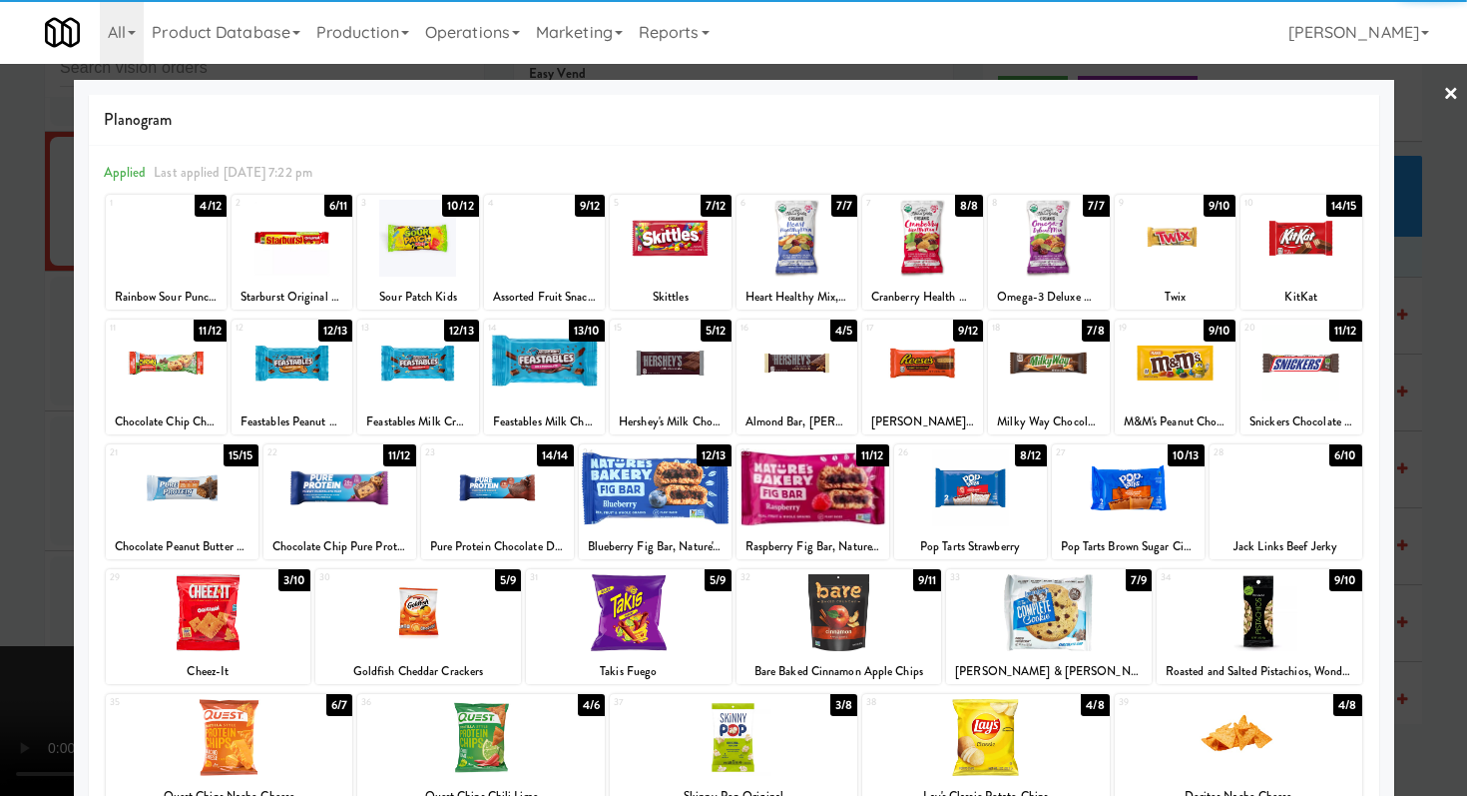
click at [0, 354] on div at bounding box center [733, 398] width 1467 height 796
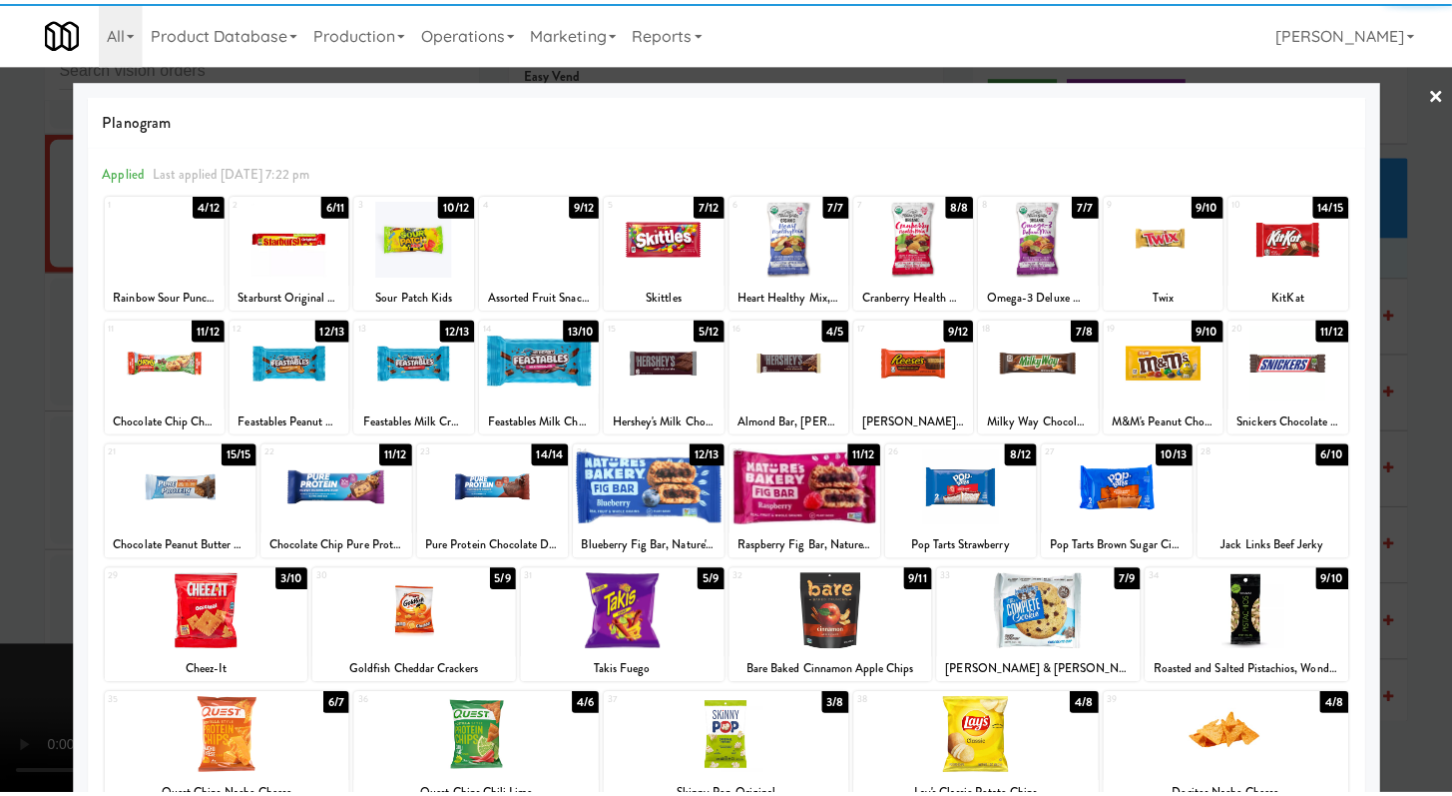
scroll to position [7263, 0]
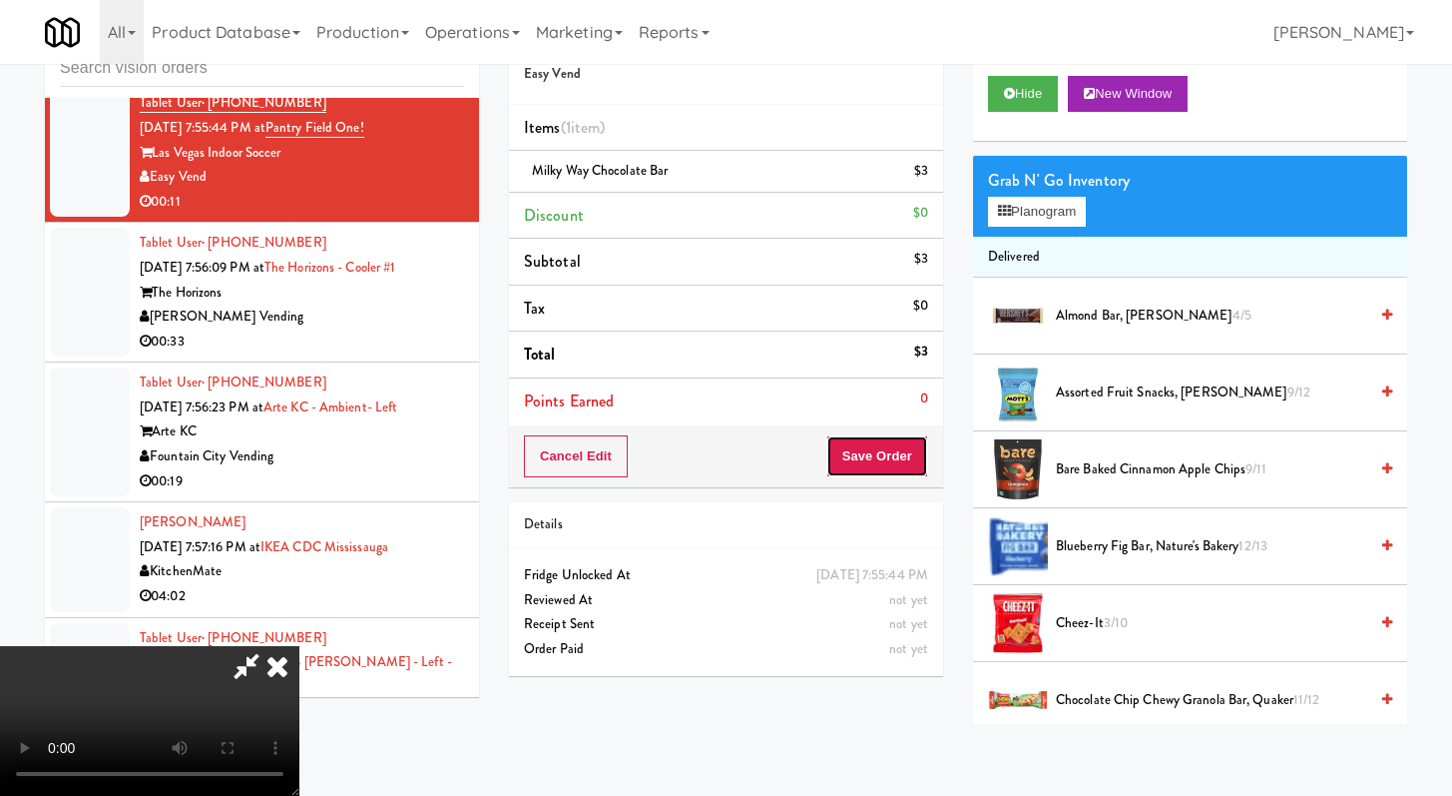
click at [909, 448] on button "Save Order" at bounding box center [878, 456] width 102 height 42
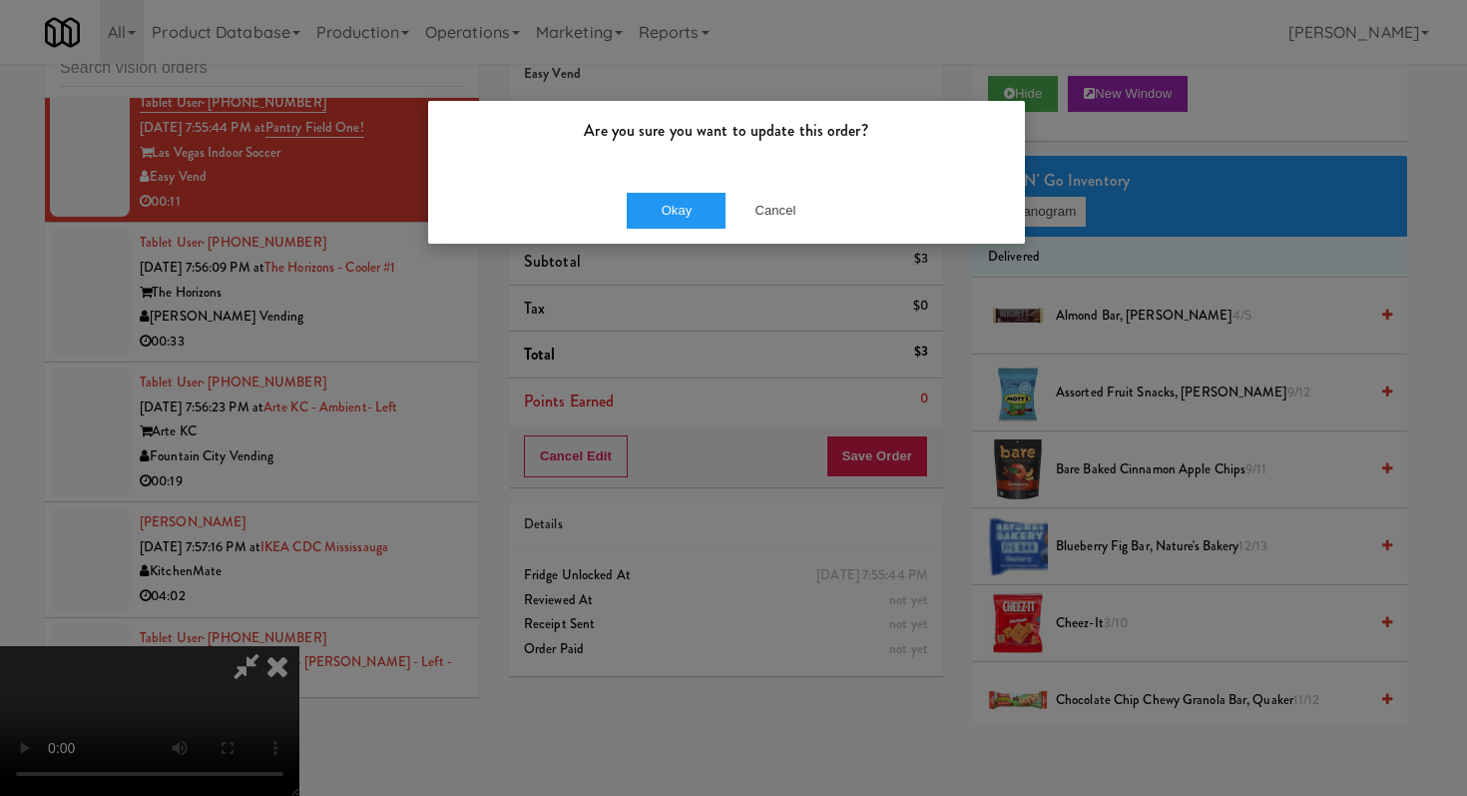
click at [680, 229] on div "Okay Cancel" at bounding box center [726, 210] width 597 height 67
click at [681, 221] on button "Okay" at bounding box center [677, 211] width 100 height 36
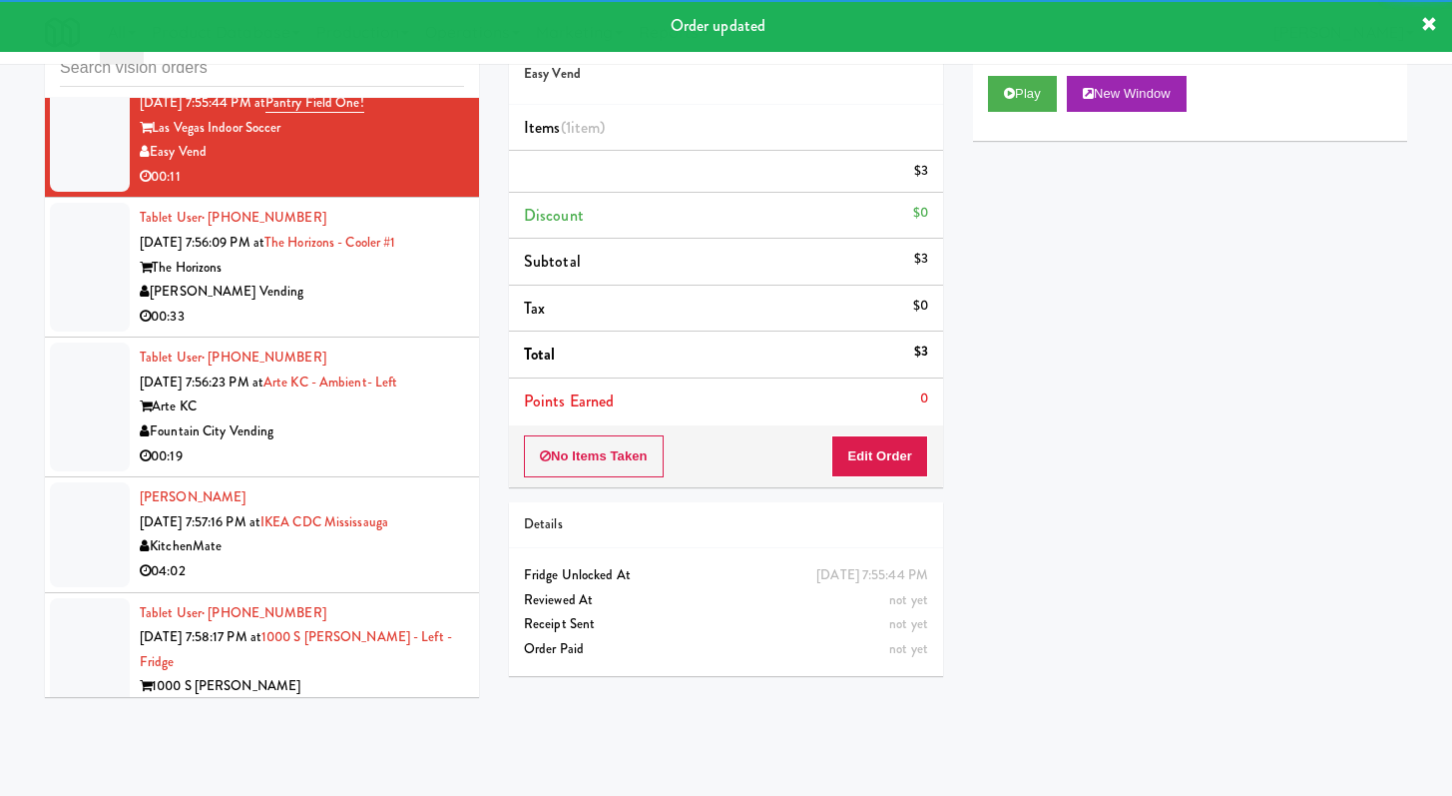
scroll to position [7329, 0]
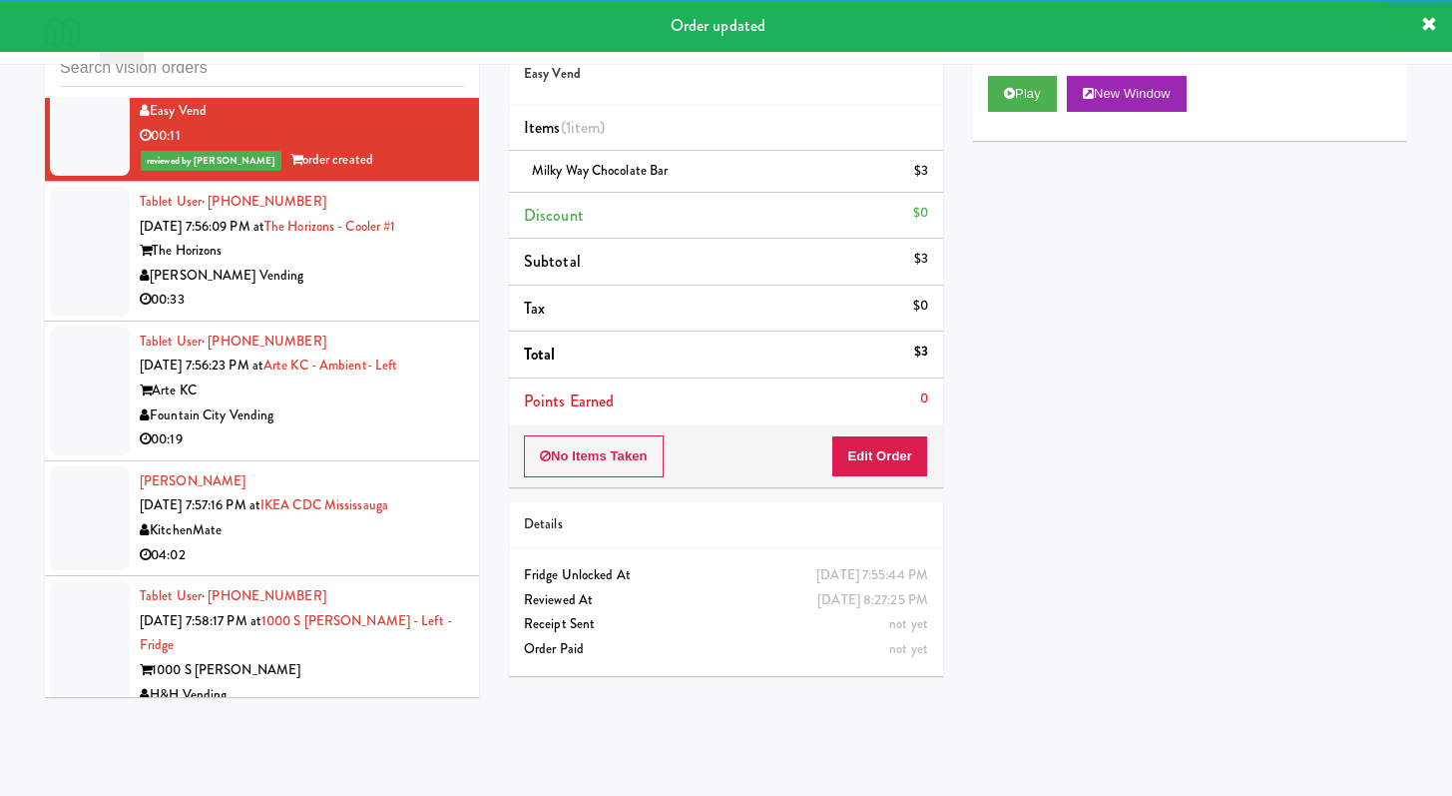
click at [393, 321] on li "Tablet User · (202) 557-0633 Sep 26, 2025 7:56:09 PM at The Horizons - Cooler #…" at bounding box center [262, 252] width 434 height 140
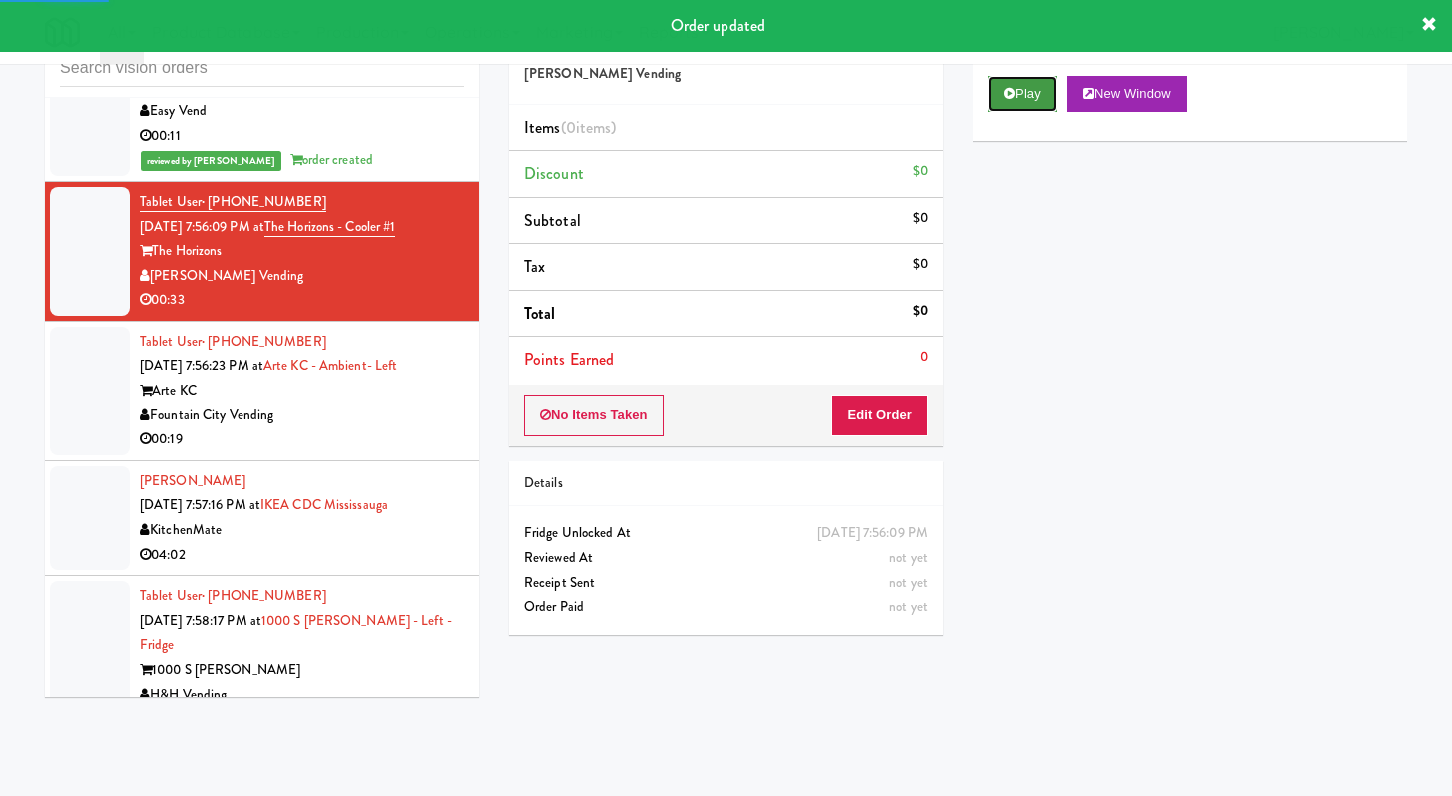
click at [1042, 95] on button "Play" at bounding box center [1022, 94] width 69 height 36
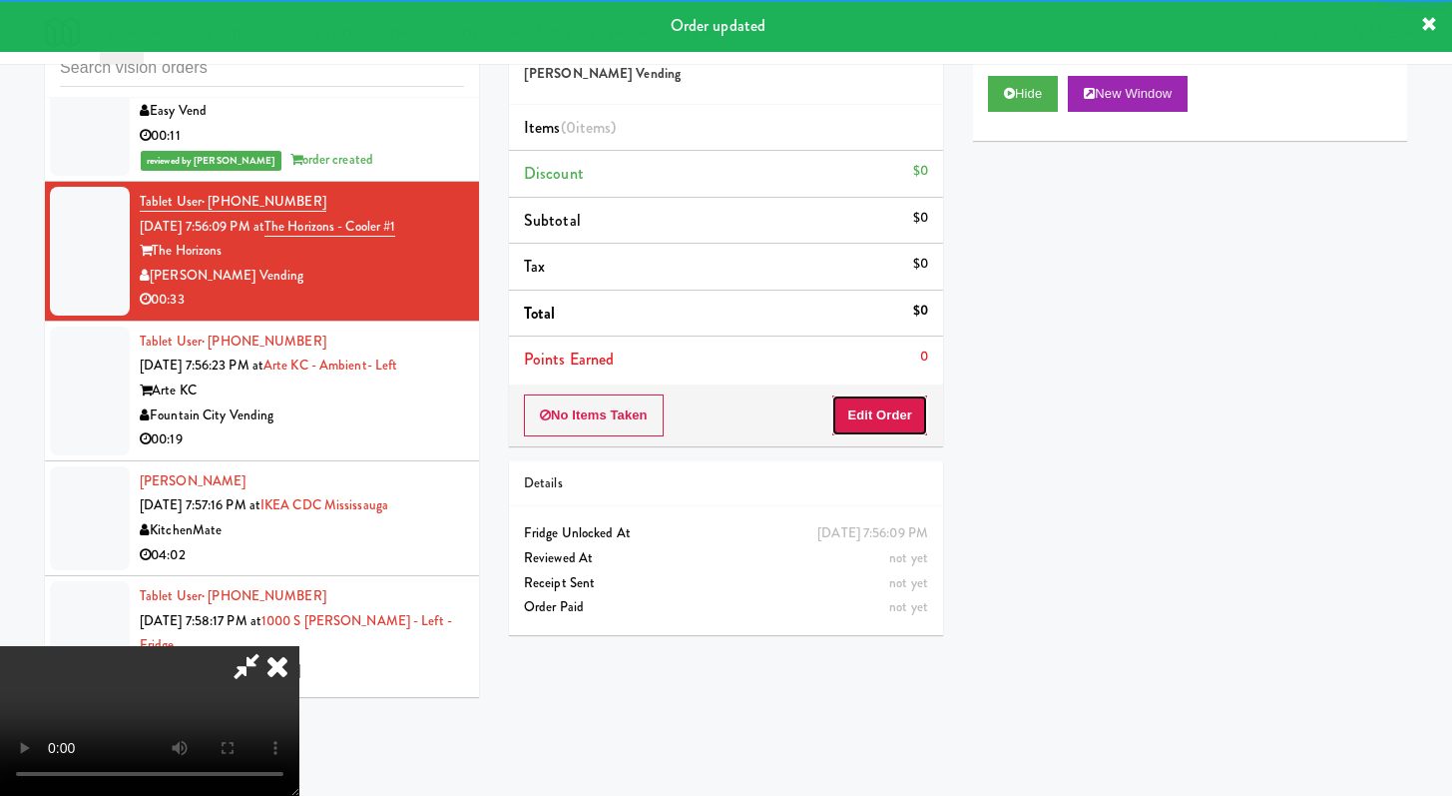
click at [867, 414] on button "Edit Order" at bounding box center [879, 415] width 97 height 42
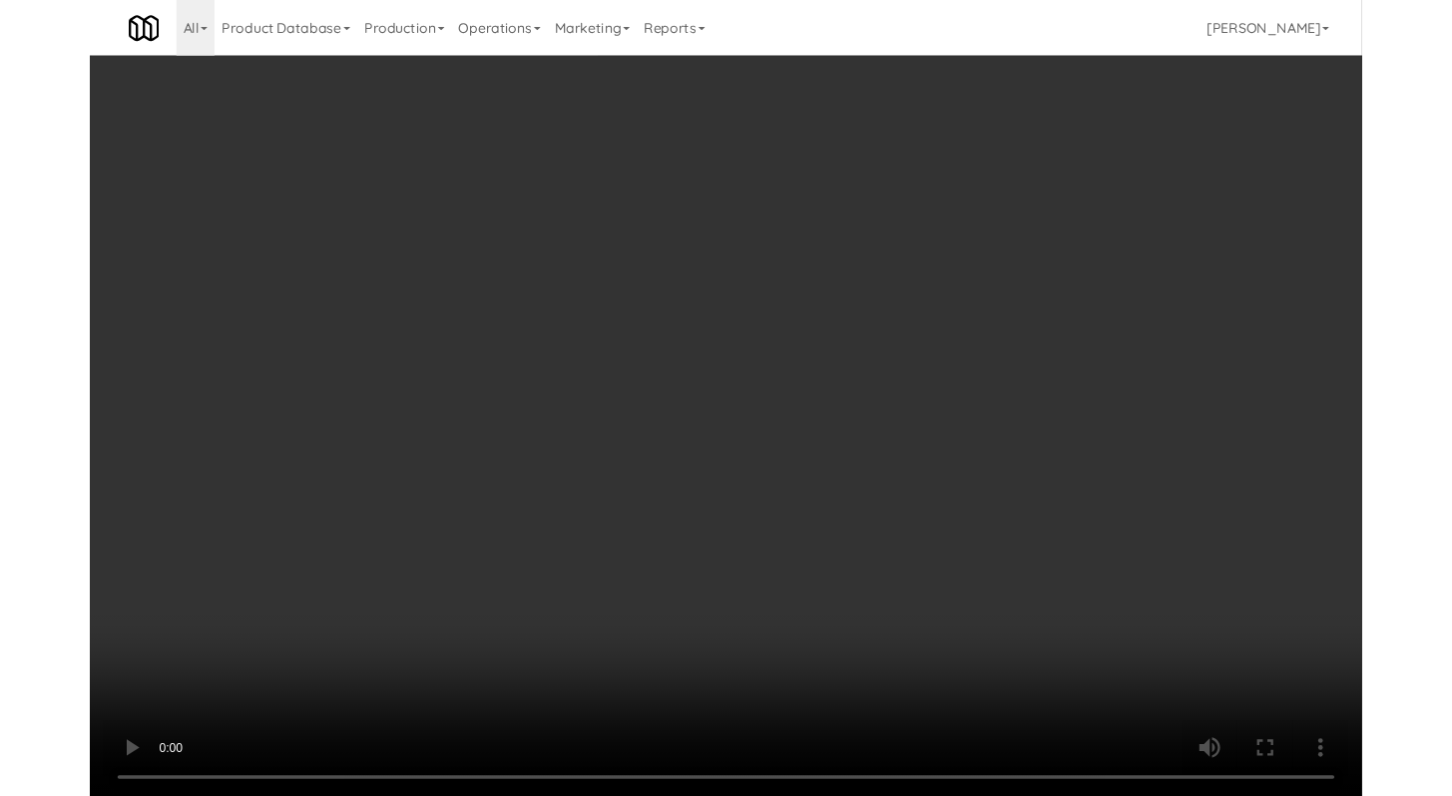
scroll to position [7280, 0]
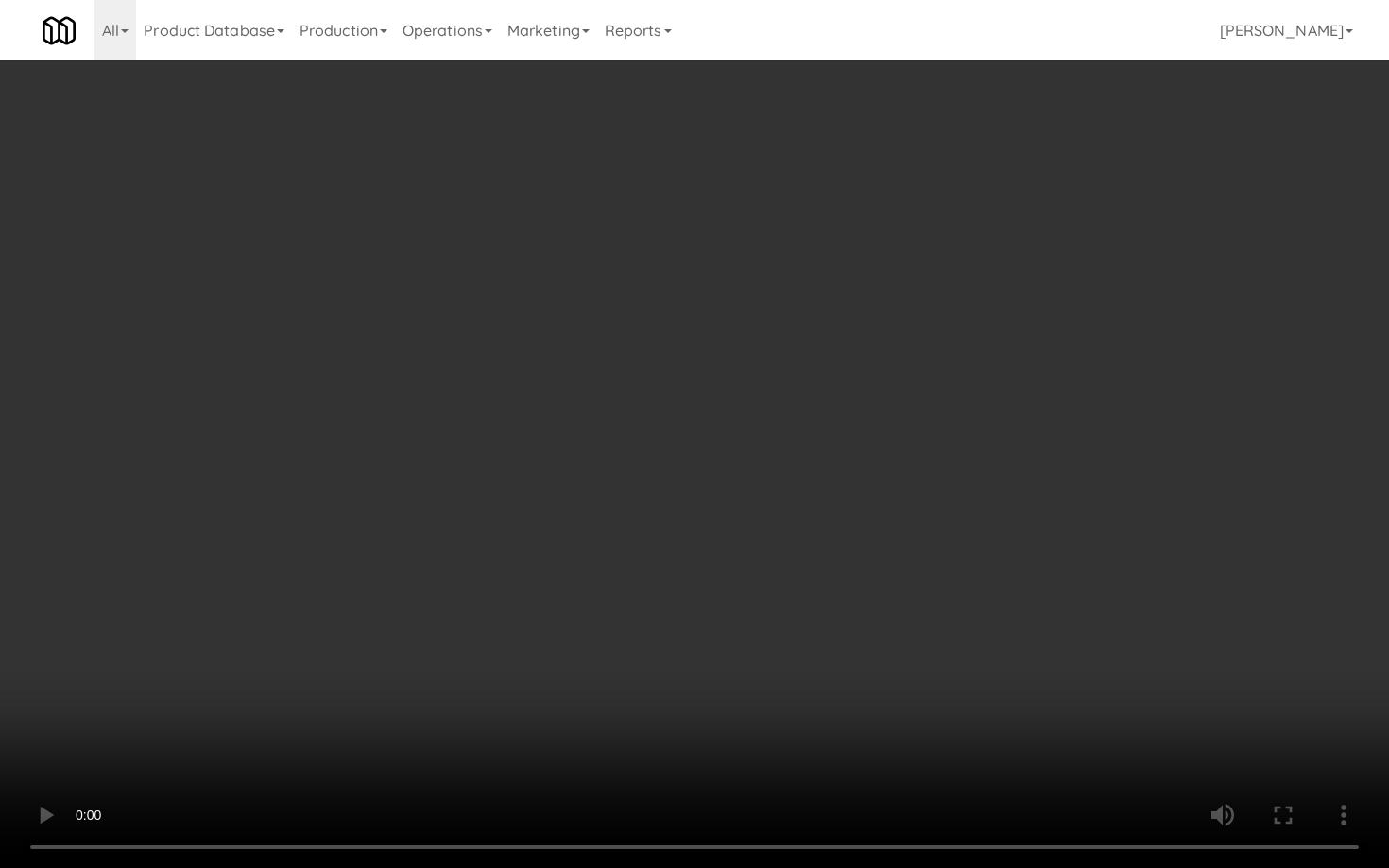
click at [722, 615] on video at bounding box center [694, 434] width 1389 height 868
click at [415, 624] on video at bounding box center [694, 434] width 1389 height 868
click at [438, 575] on video at bounding box center [694, 434] width 1389 height 868
click at [452, 566] on video at bounding box center [694, 434] width 1389 height 868
click at [545, 524] on video at bounding box center [694, 434] width 1389 height 868
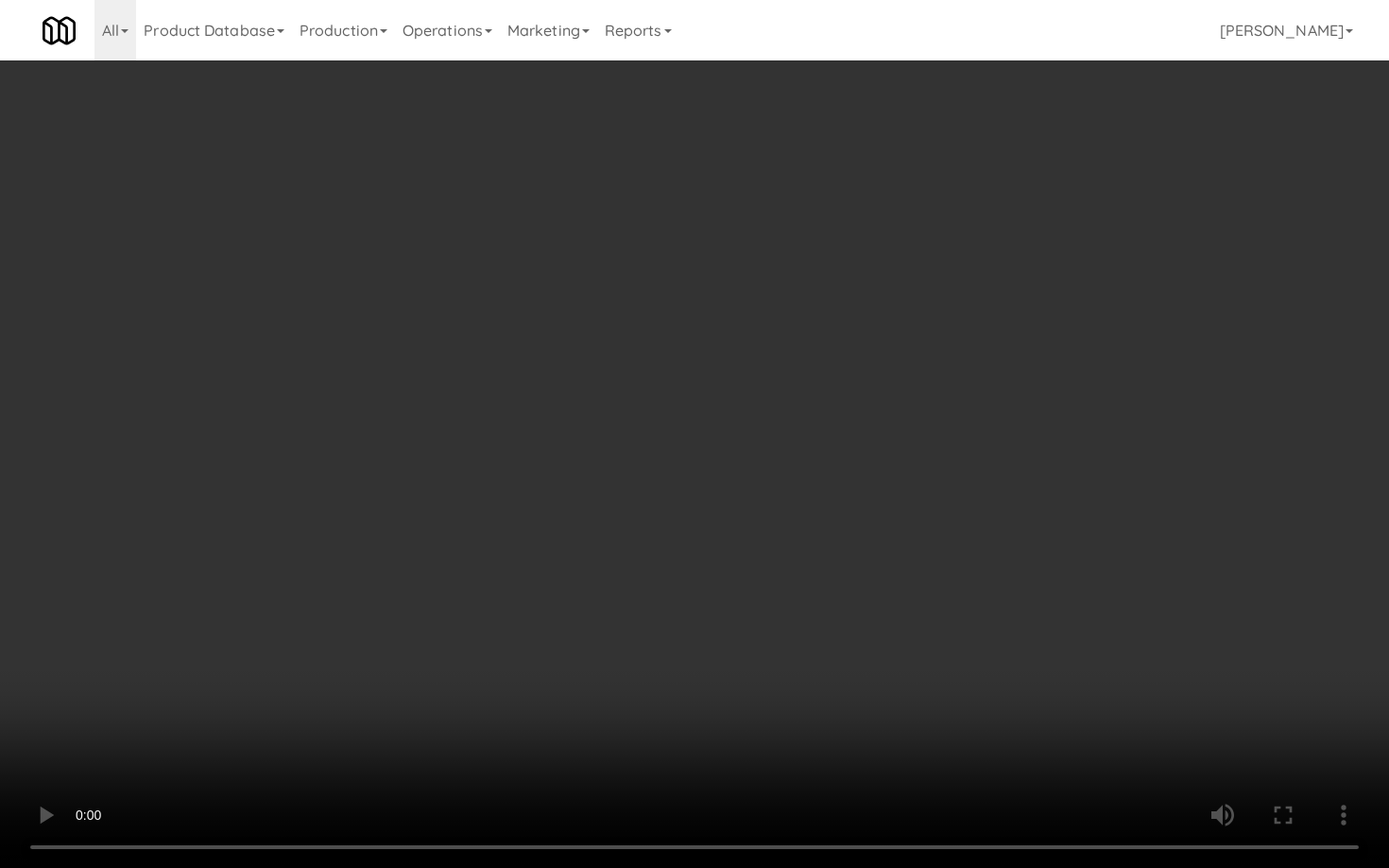
click at [592, 514] on video at bounding box center [694, 434] width 1389 height 868
click at [593, 514] on video at bounding box center [694, 434] width 1389 height 868
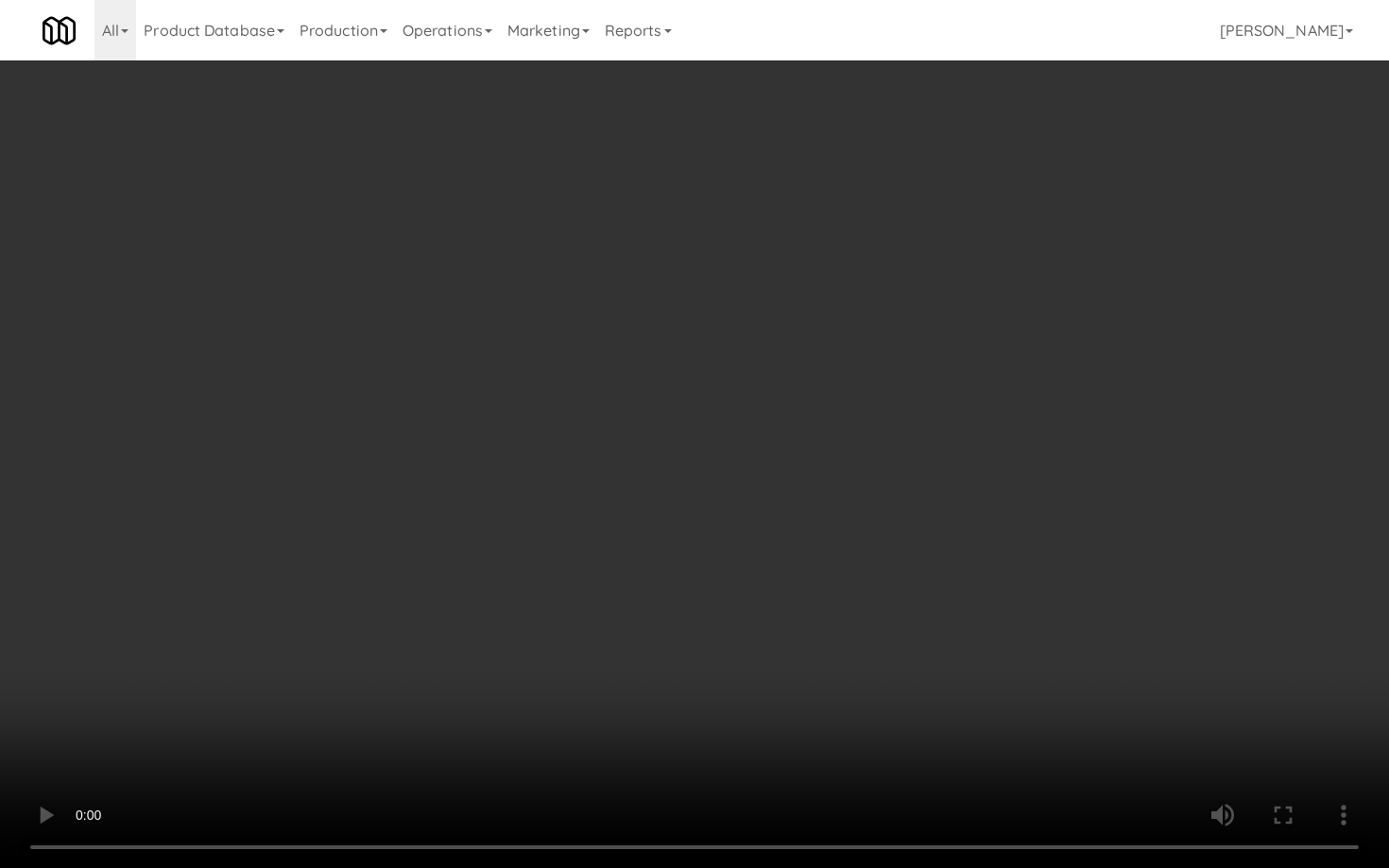
click at [597, 512] on video at bounding box center [694, 434] width 1389 height 868
click at [614, 513] on video at bounding box center [694, 434] width 1389 height 868
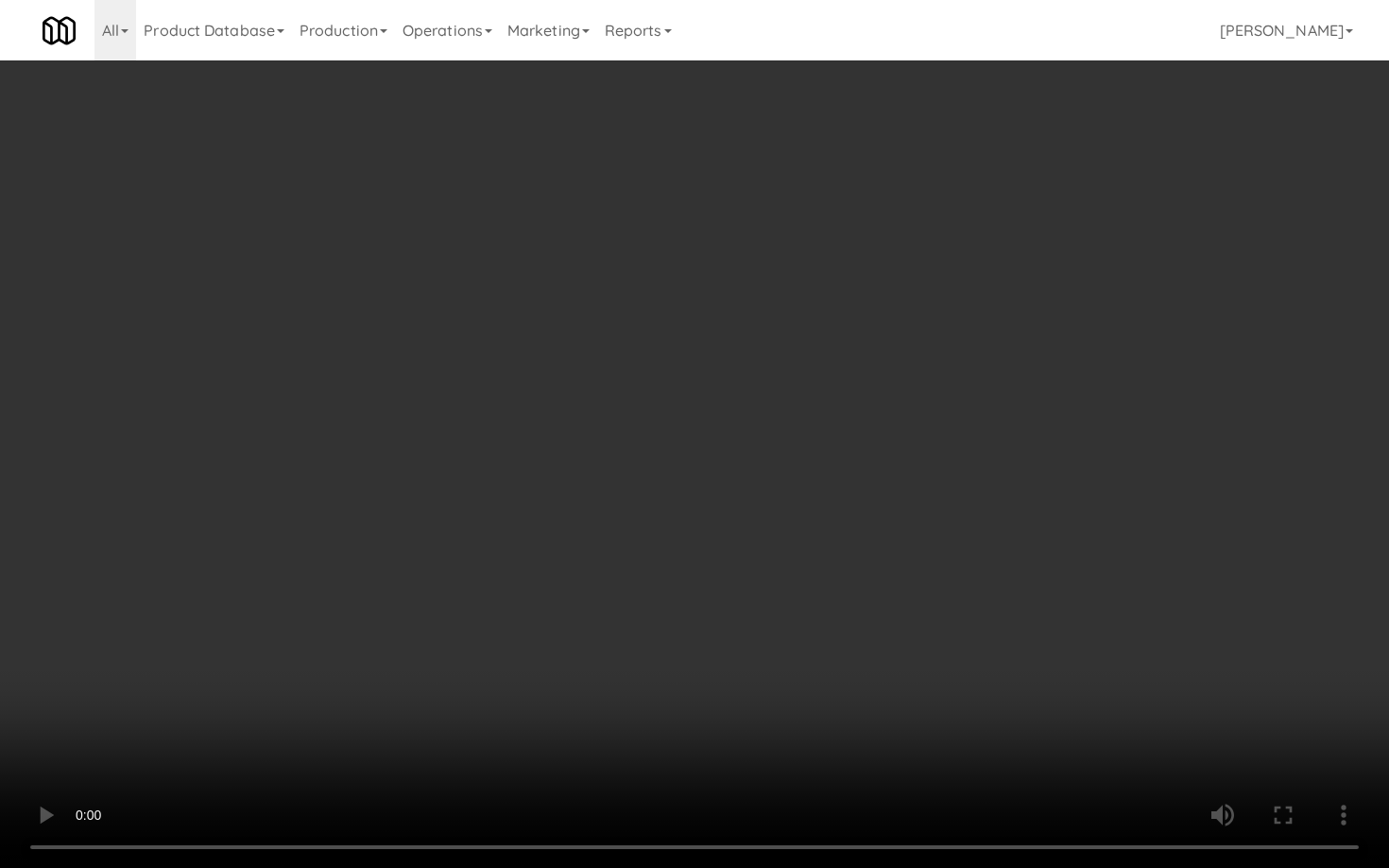
click at [614, 513] on video at bounding box center [694, 434] width 1389 height 868
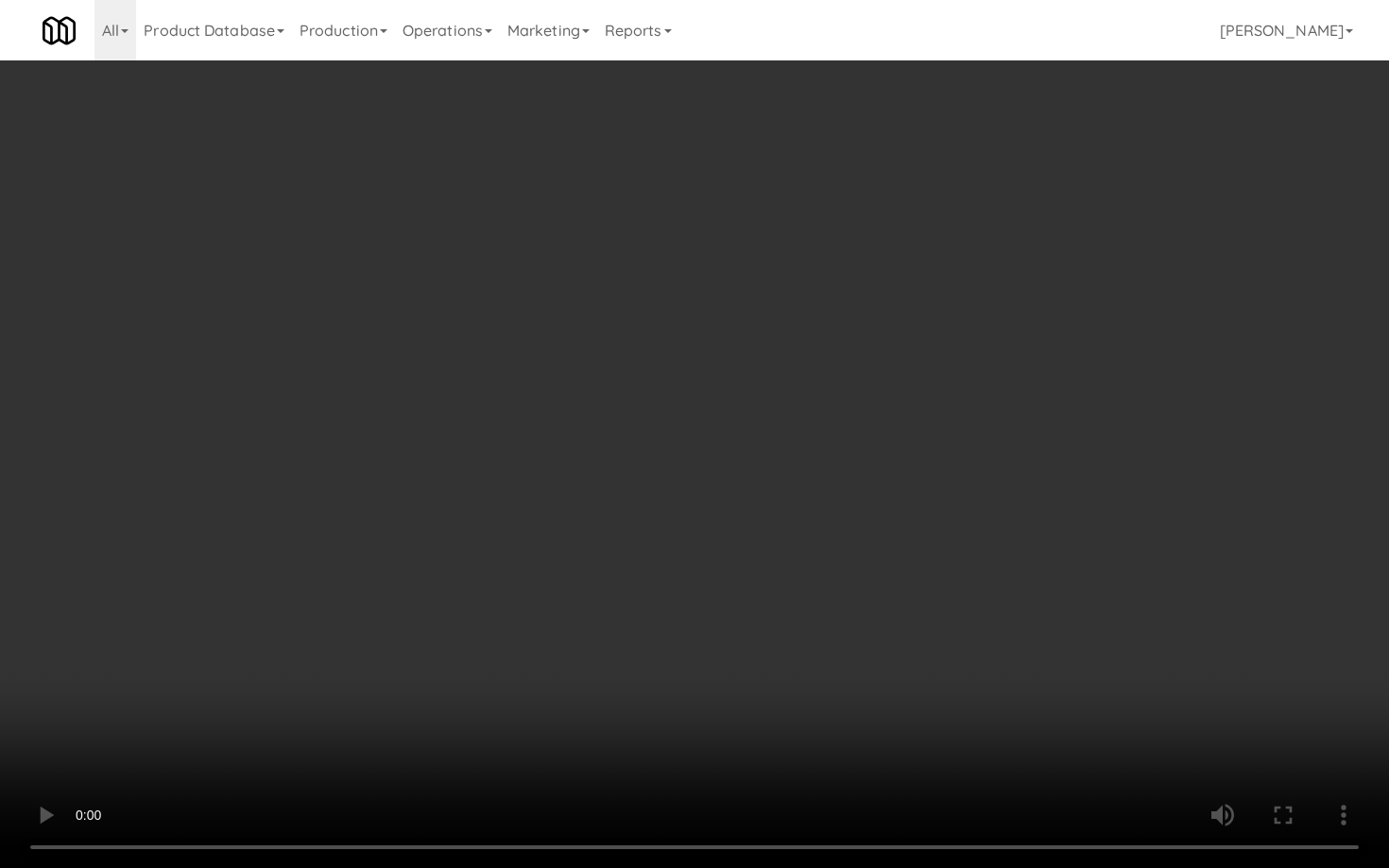
click at [614, 513] on video at bounding box center [694, 434] width 1389 height 868
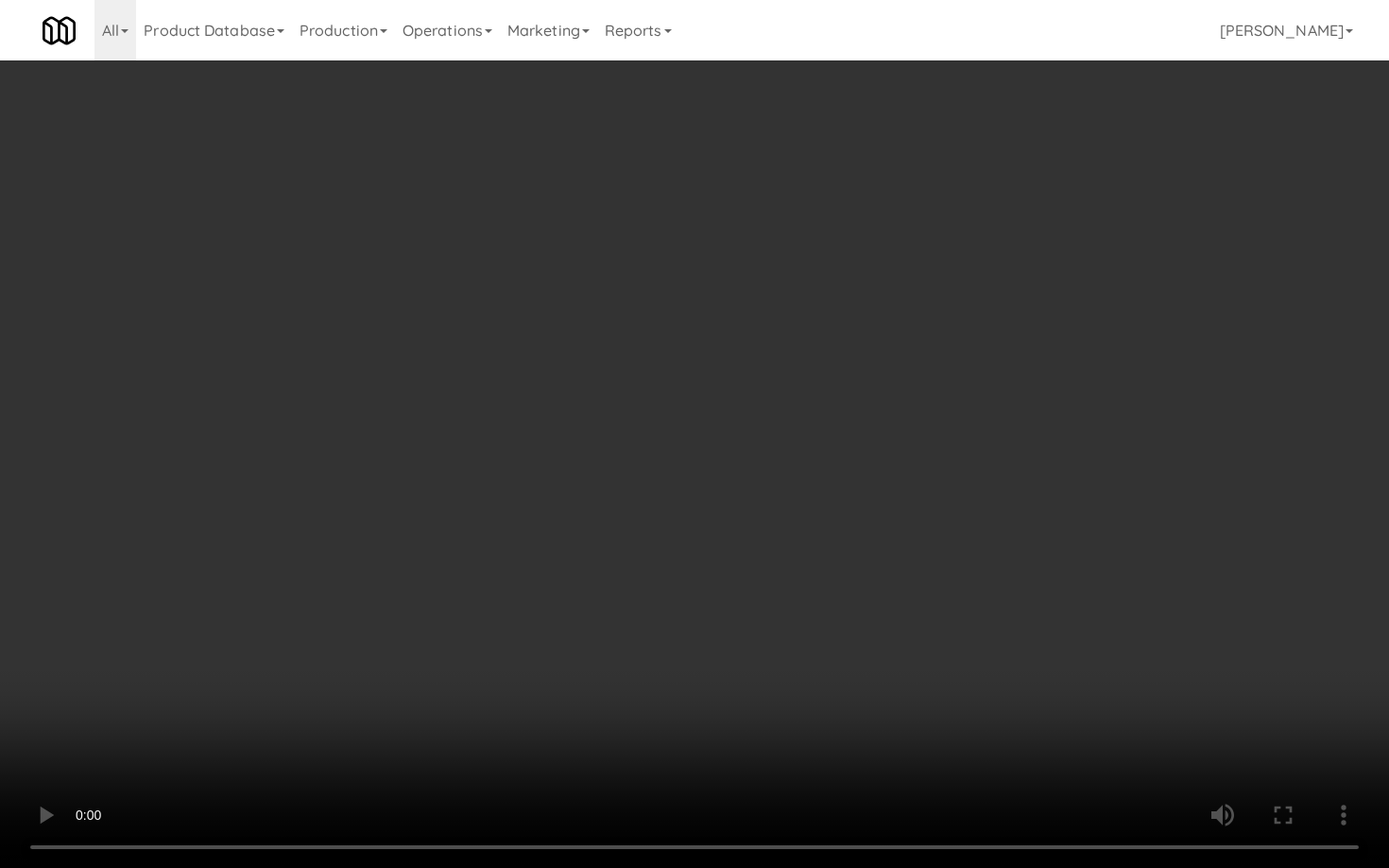
click at [614, 513] on video at bounding box center [694, 434] width 1389 height 868
click at [890, 682] on video at bounding box center [694, 434] width 1389 height 868
click at [890, 682] on video at bounding box center [694, 434] width 1389 height 868
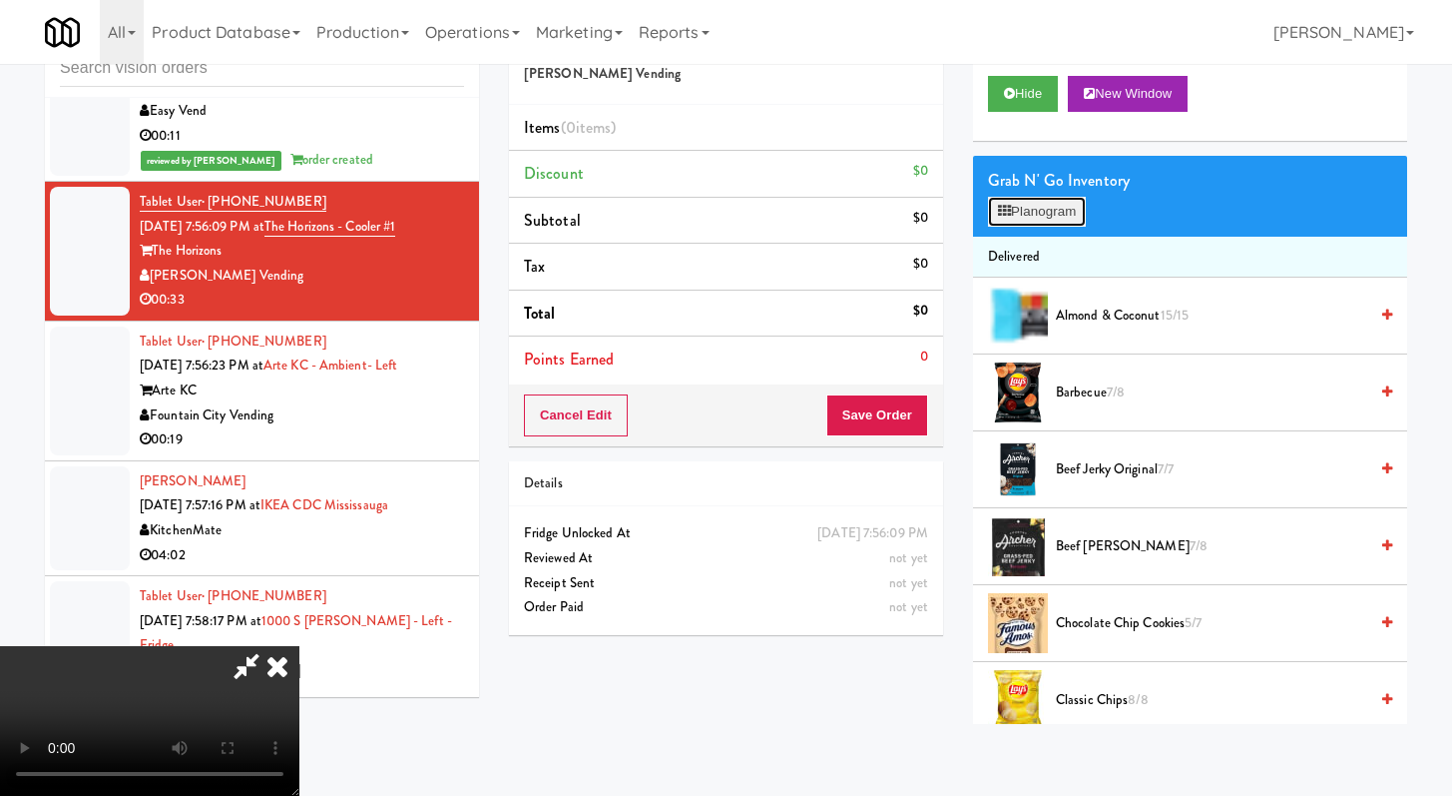
click at [1024, 216] on button "Planogram" at bounding box center [1037, 212] width 98 height 30
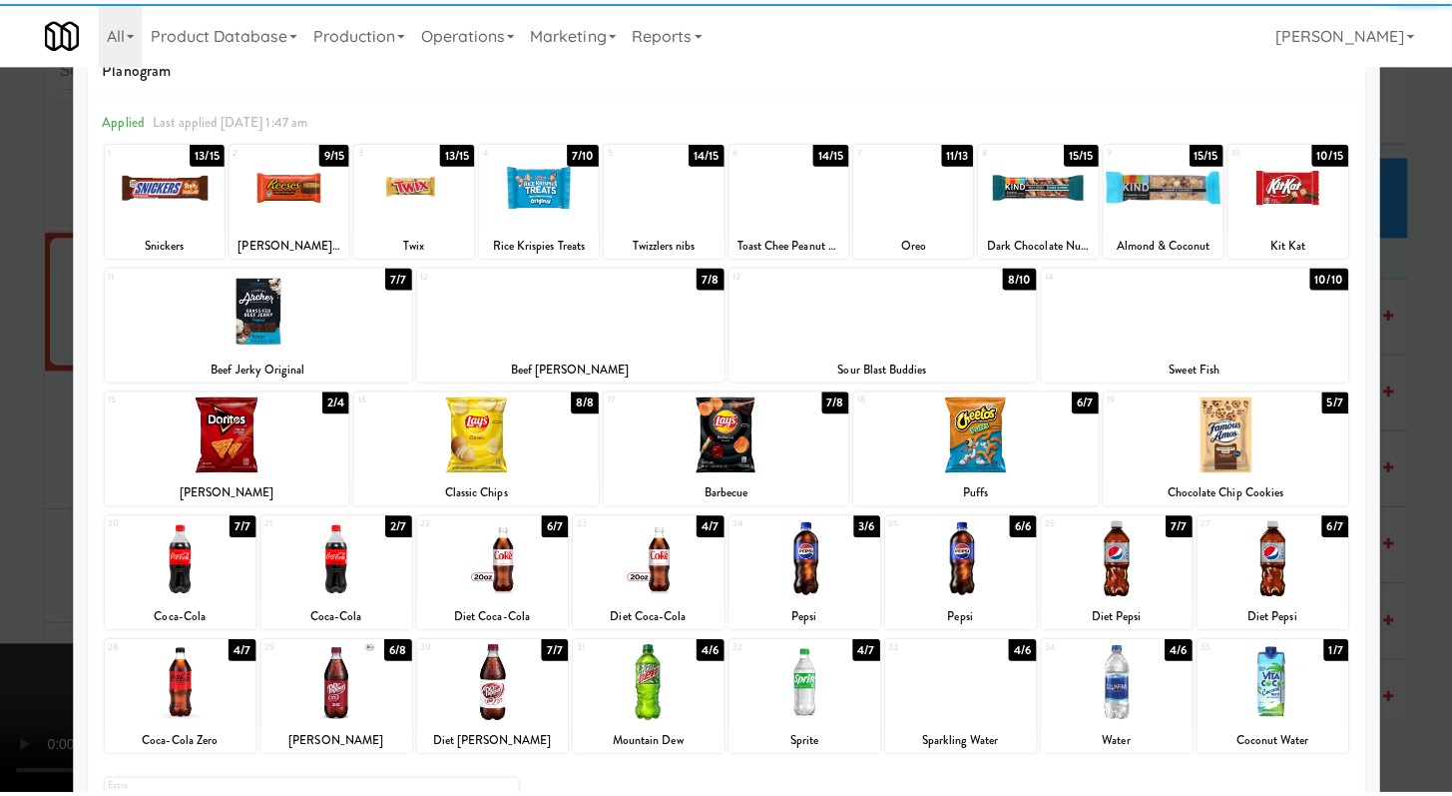
scroll to position [54, 0]
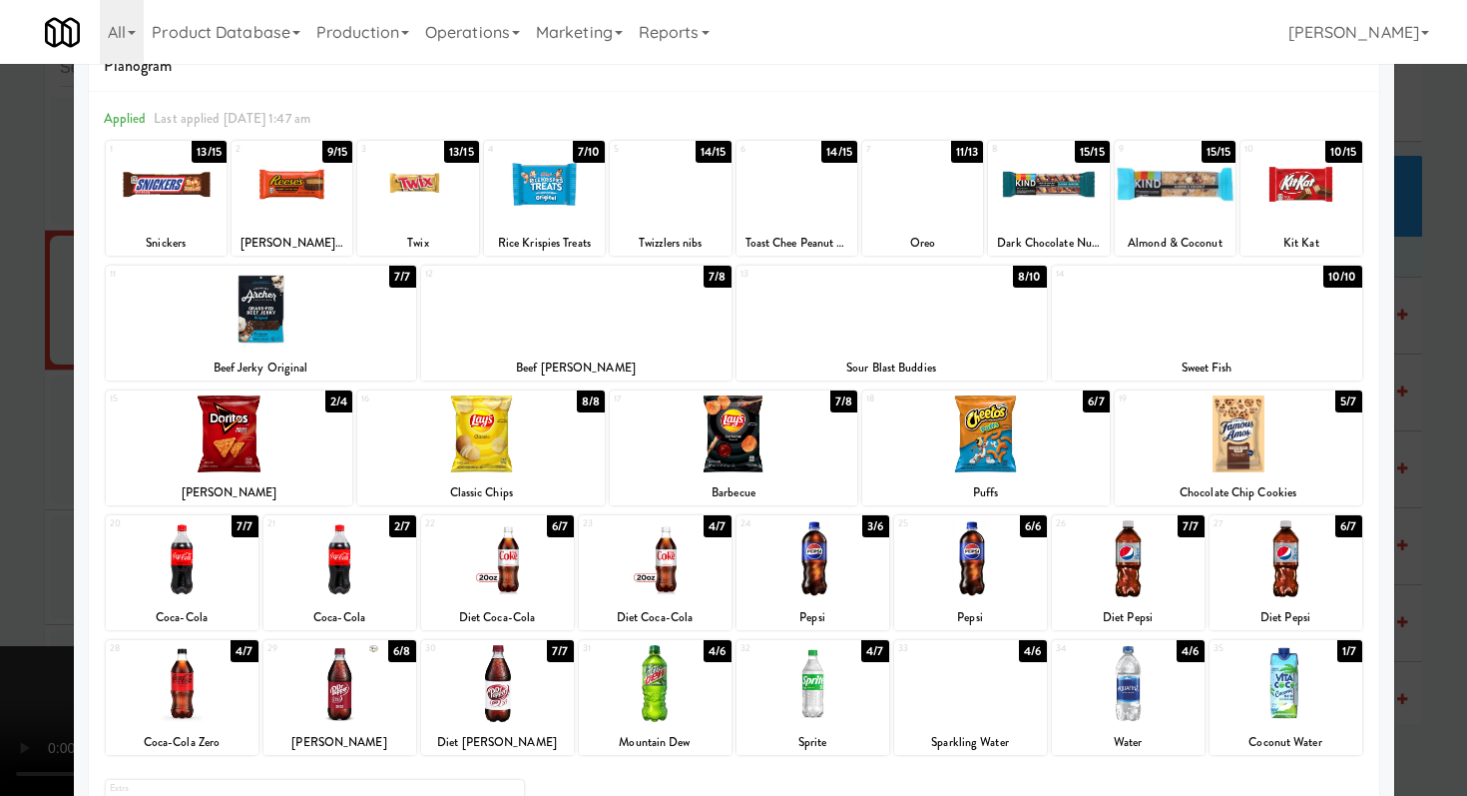
click at [506, 546] on div at bounding box center [497, 558] width 153 height 77
click at [505, 546] on div at bounding box center [497, 558] width 153 height 77
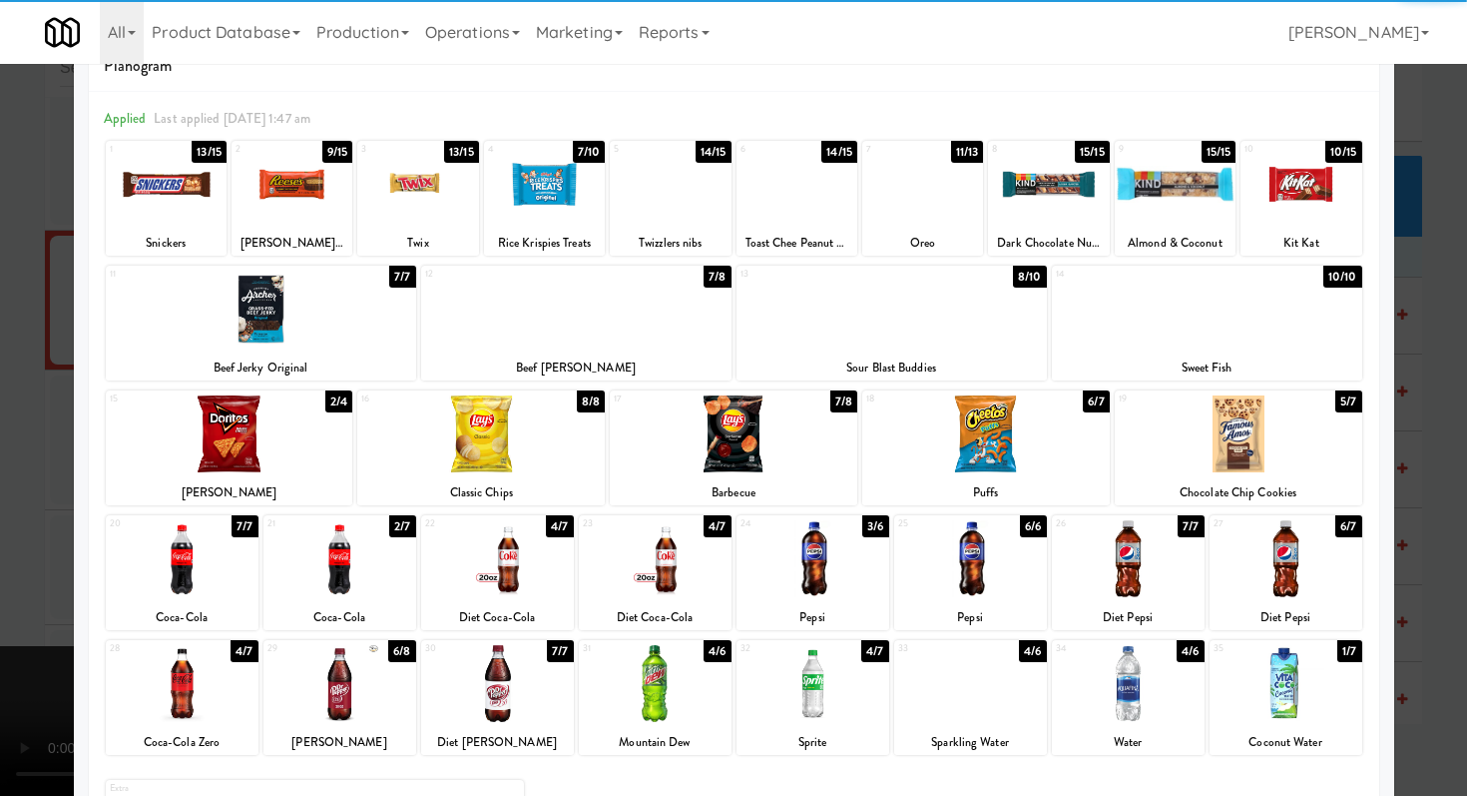
click at [1298, 179] on div at bounding box center [1301, 184] width 121 height 77
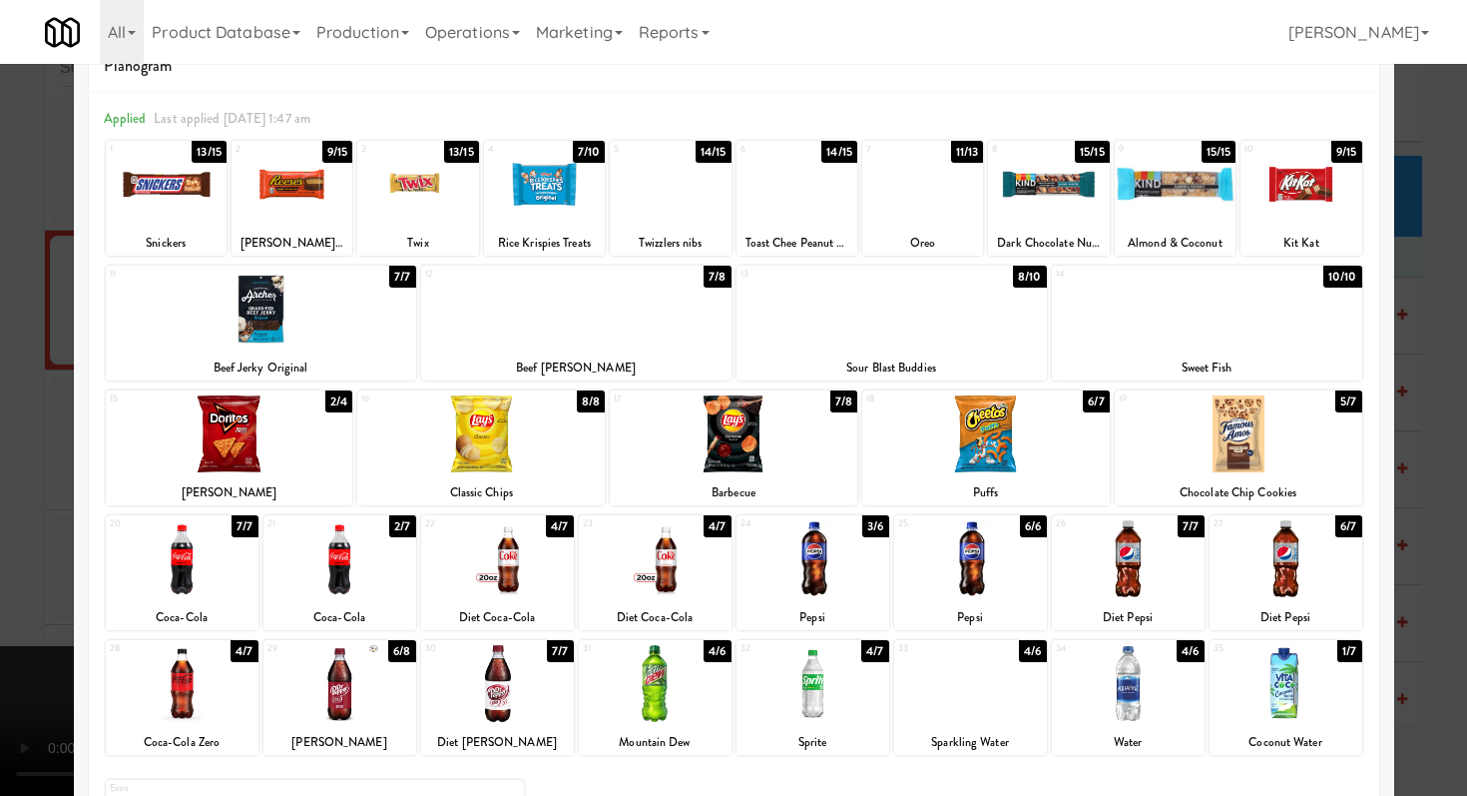
click at [1252, 422] on div at bounding box center [1239, 433] width 248 height 77
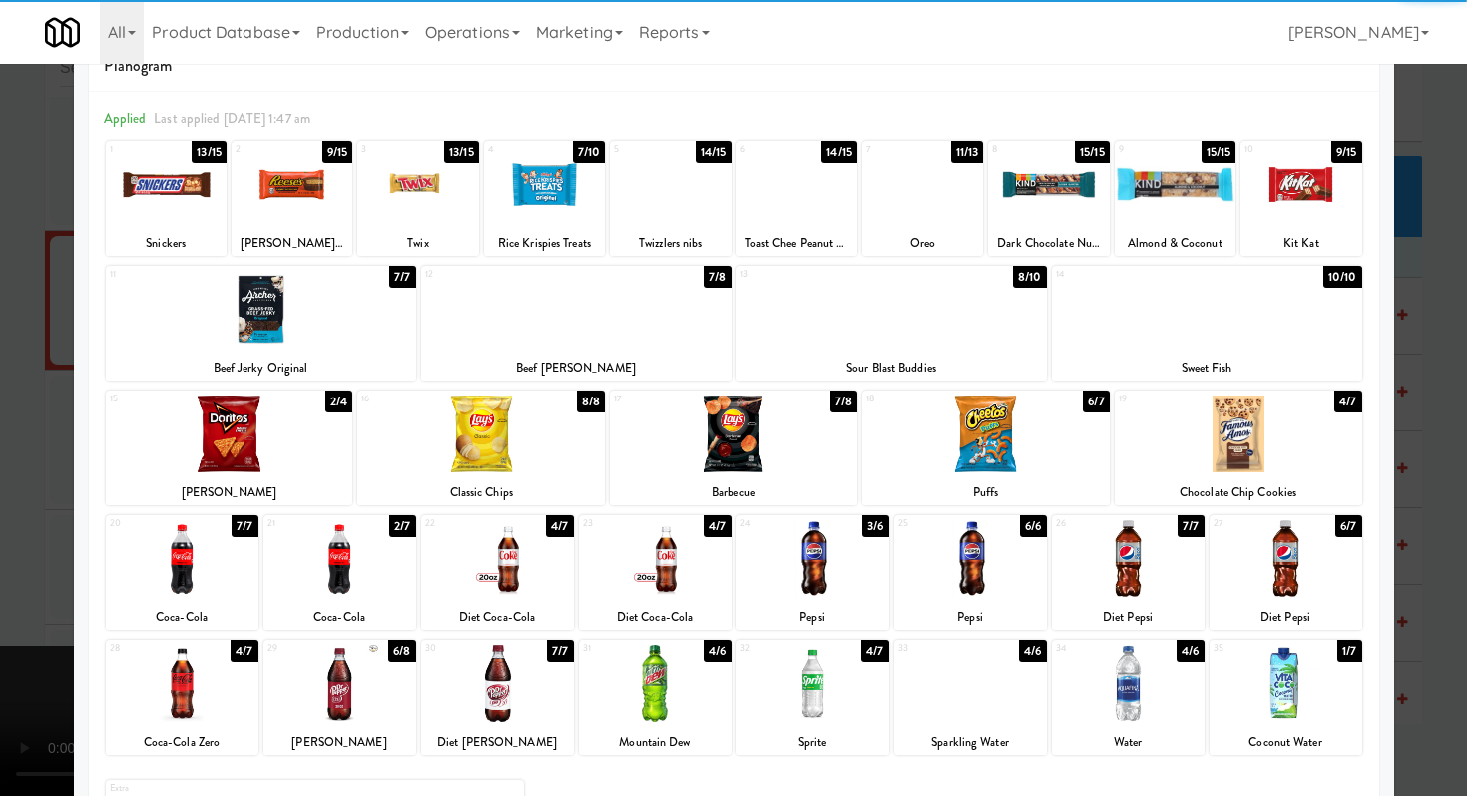
click at [173, 429] on div at bounding box center [230, 433] width 248 height 77
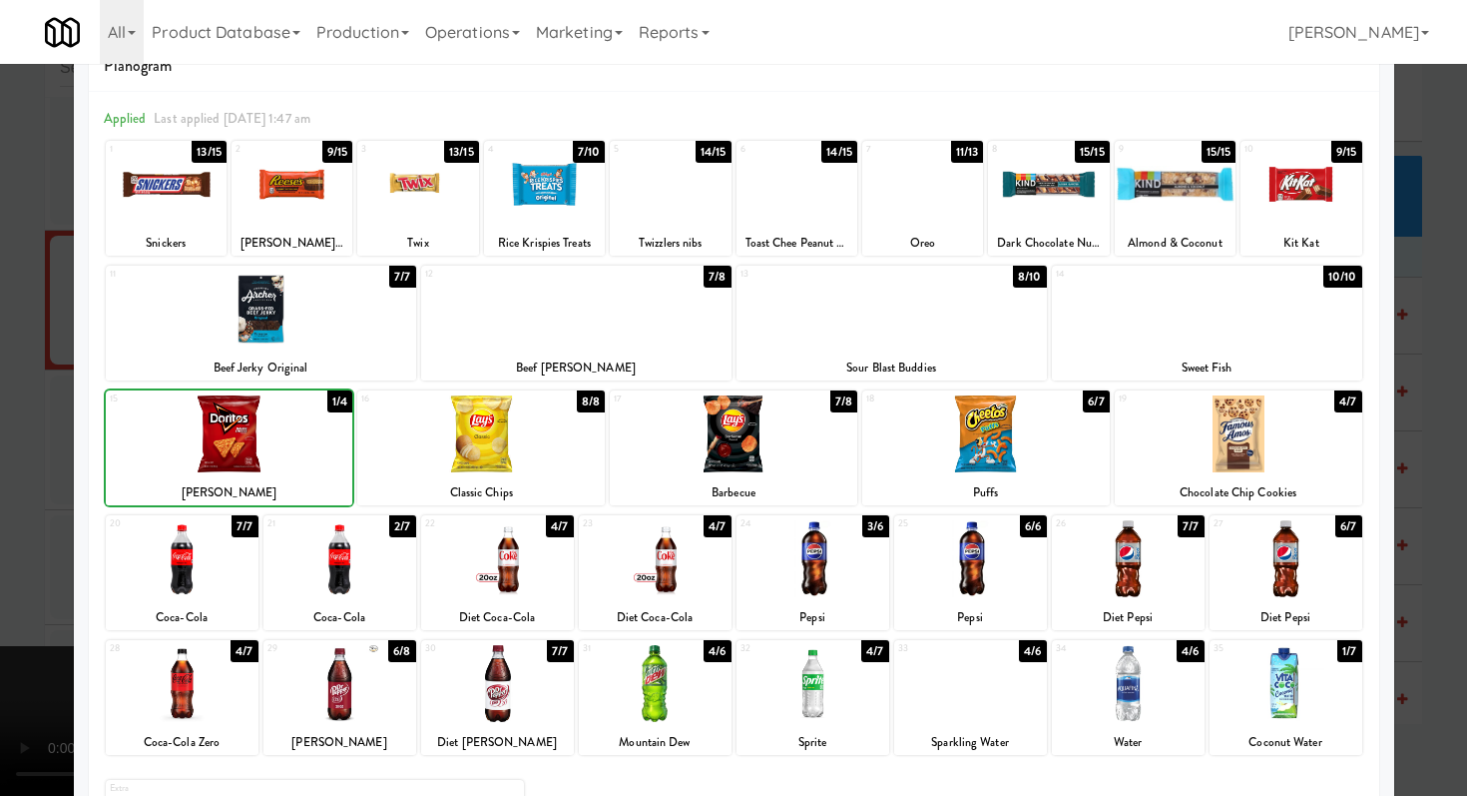
click at [0, 450] on div at bounding box center [733, 398] width 1467 height 796
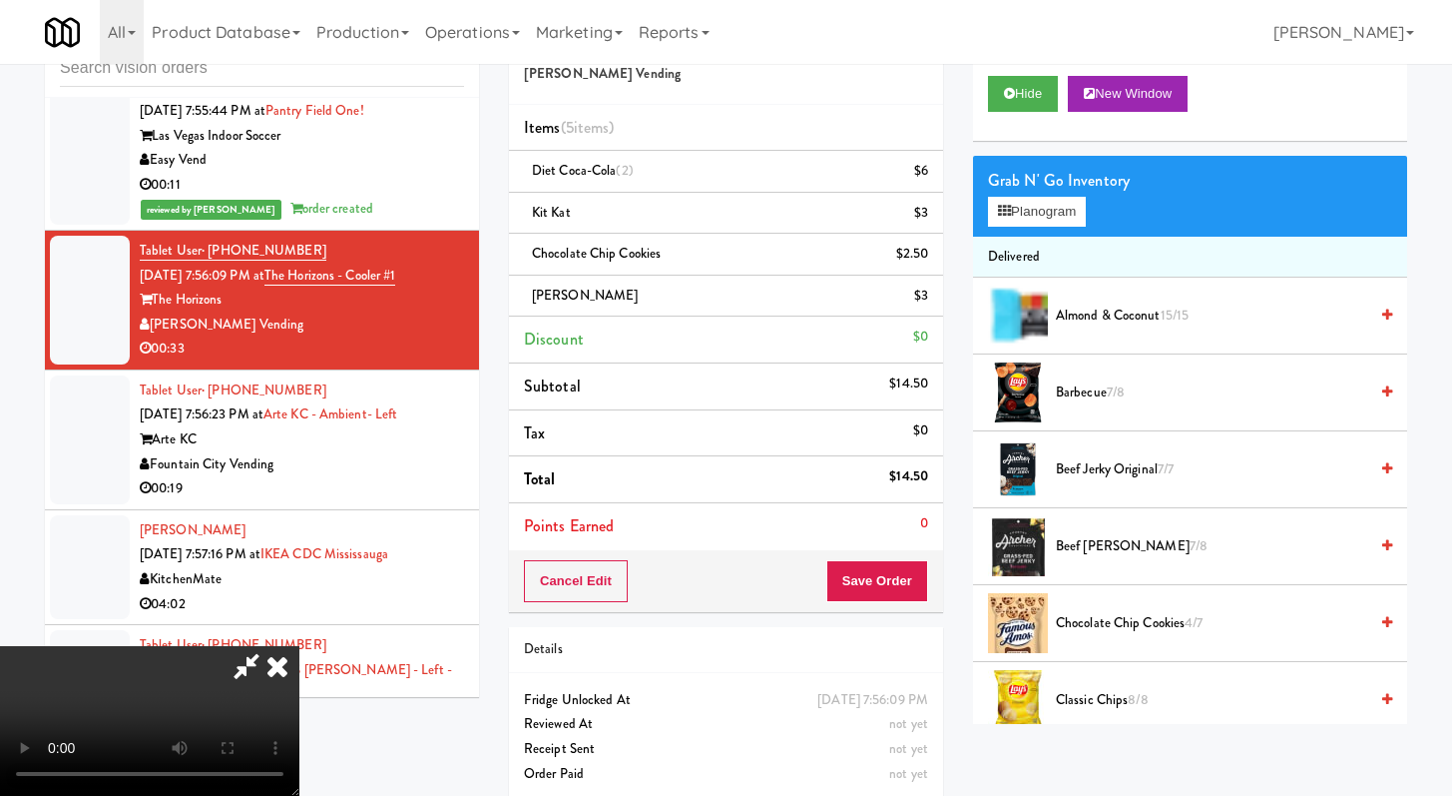
scroll to position [7329, 0]
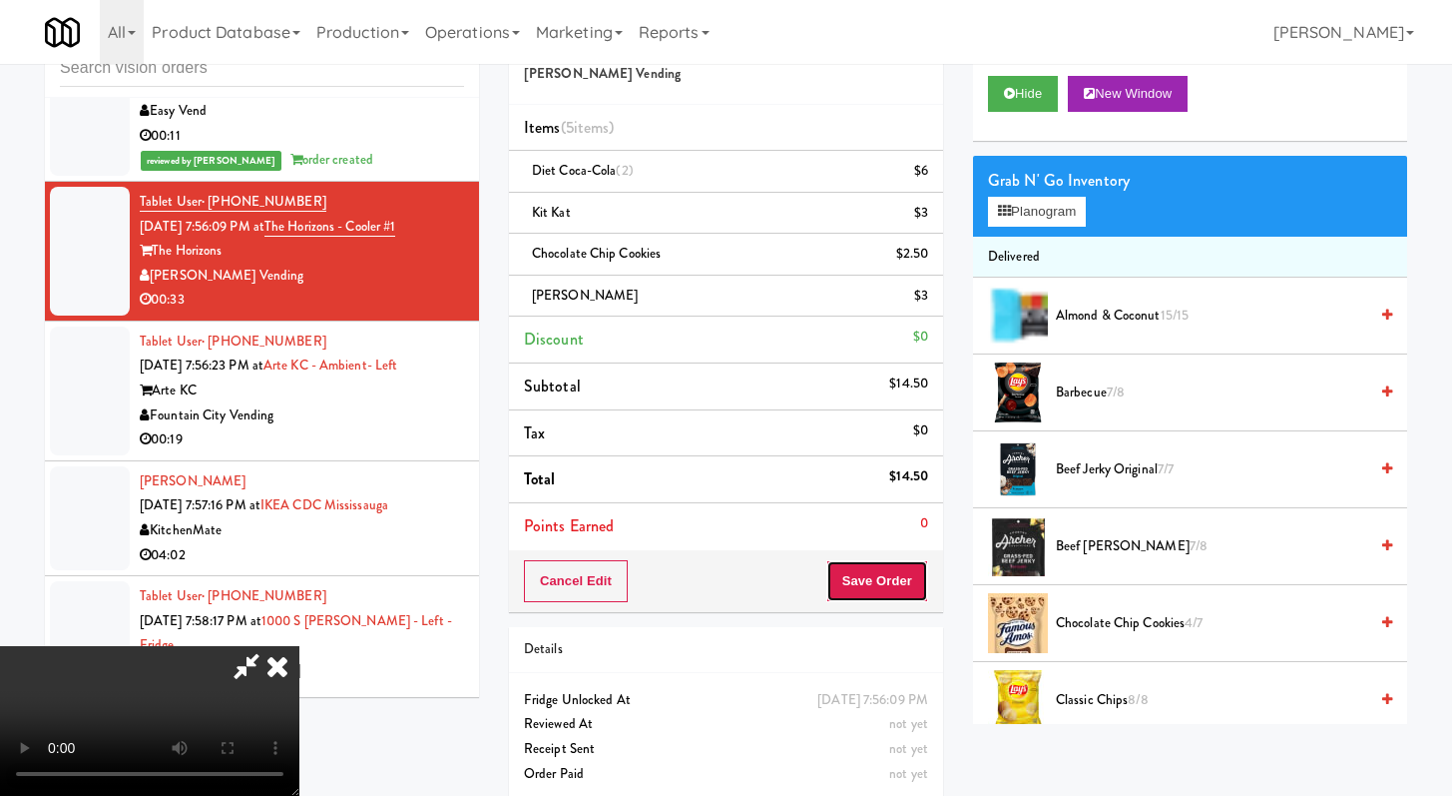
click at [905, 580] on button "Save Order" at bounding box center [878, 581] width 102 height 42
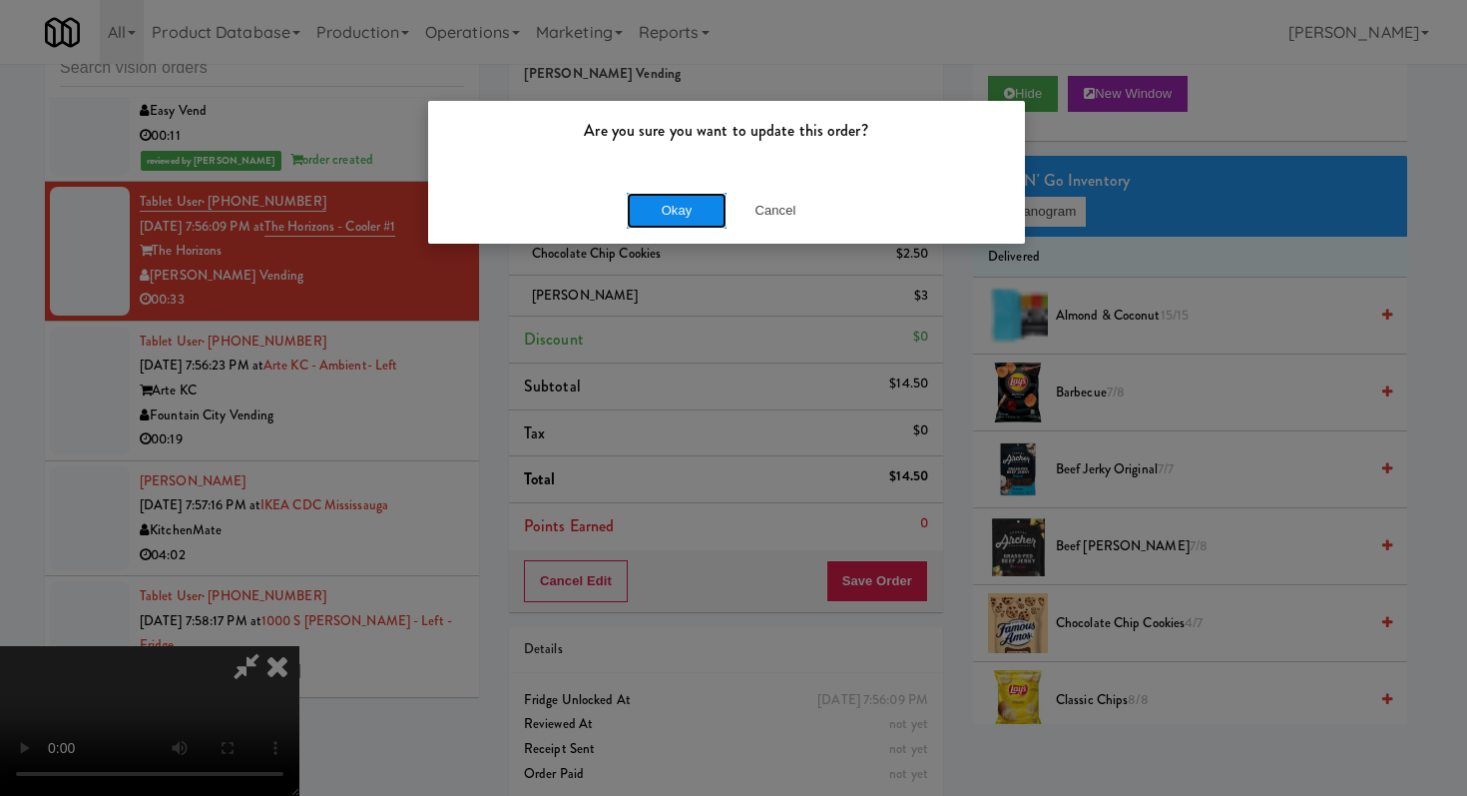
click at [672, 193] on button "Okay" at bounding box center [677, 211] width 100 height 36
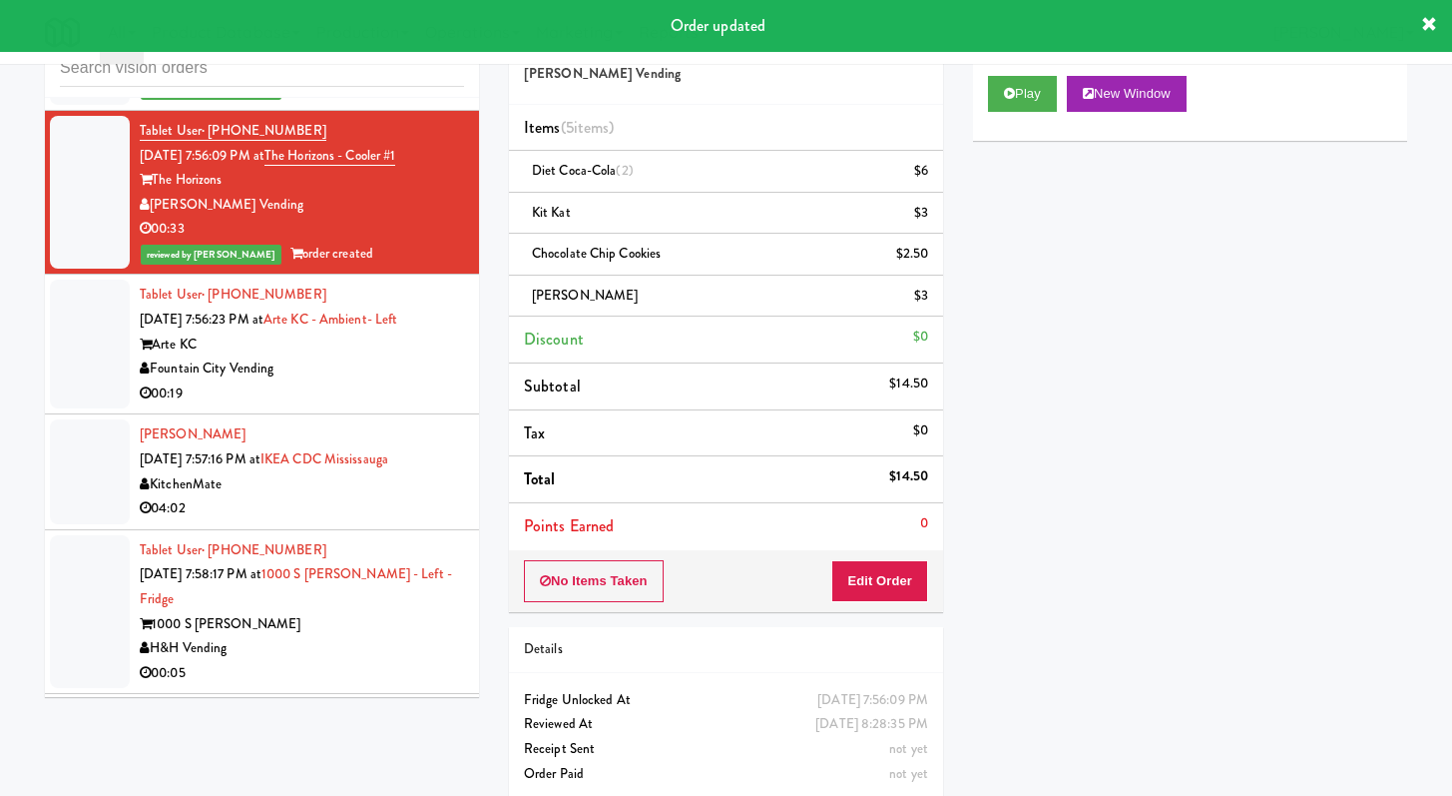
click at [354, 381] on div "Fountain City Vending" at bounding box center [302, 368] width 324 height 25
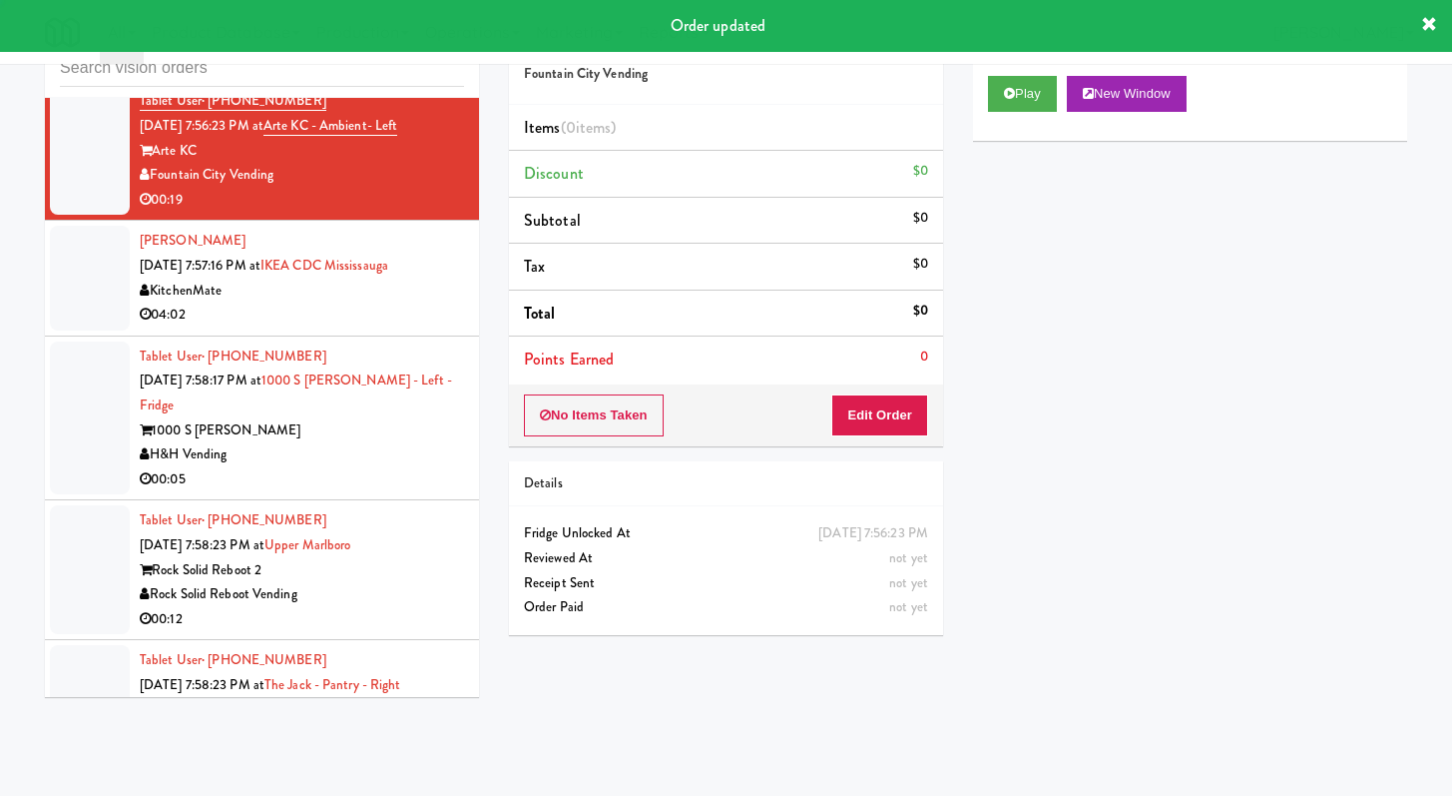
scroll to position [7750, 0]
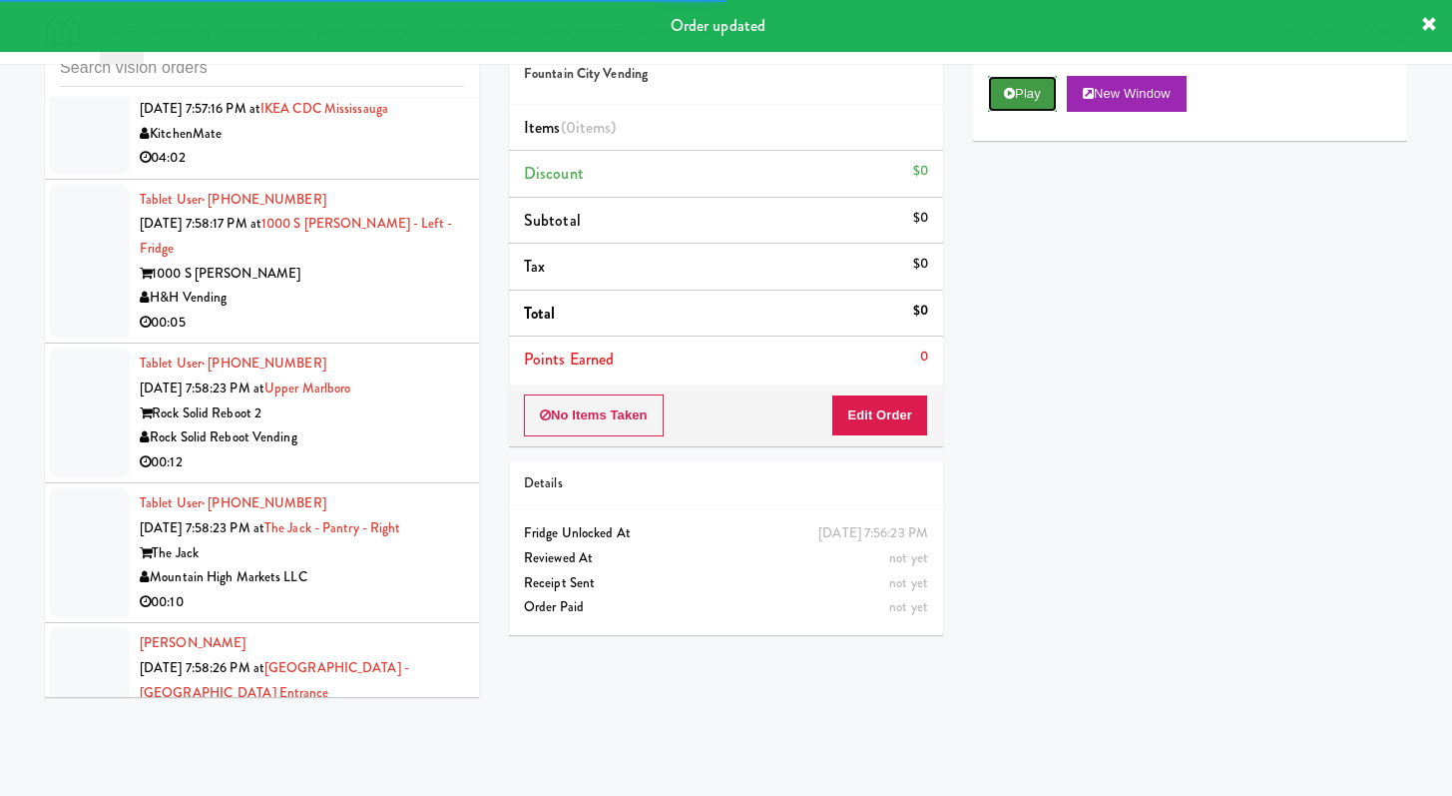
click at [1024, 104] on button "Play" at bounding box center [1022, 94] width 69 height 36
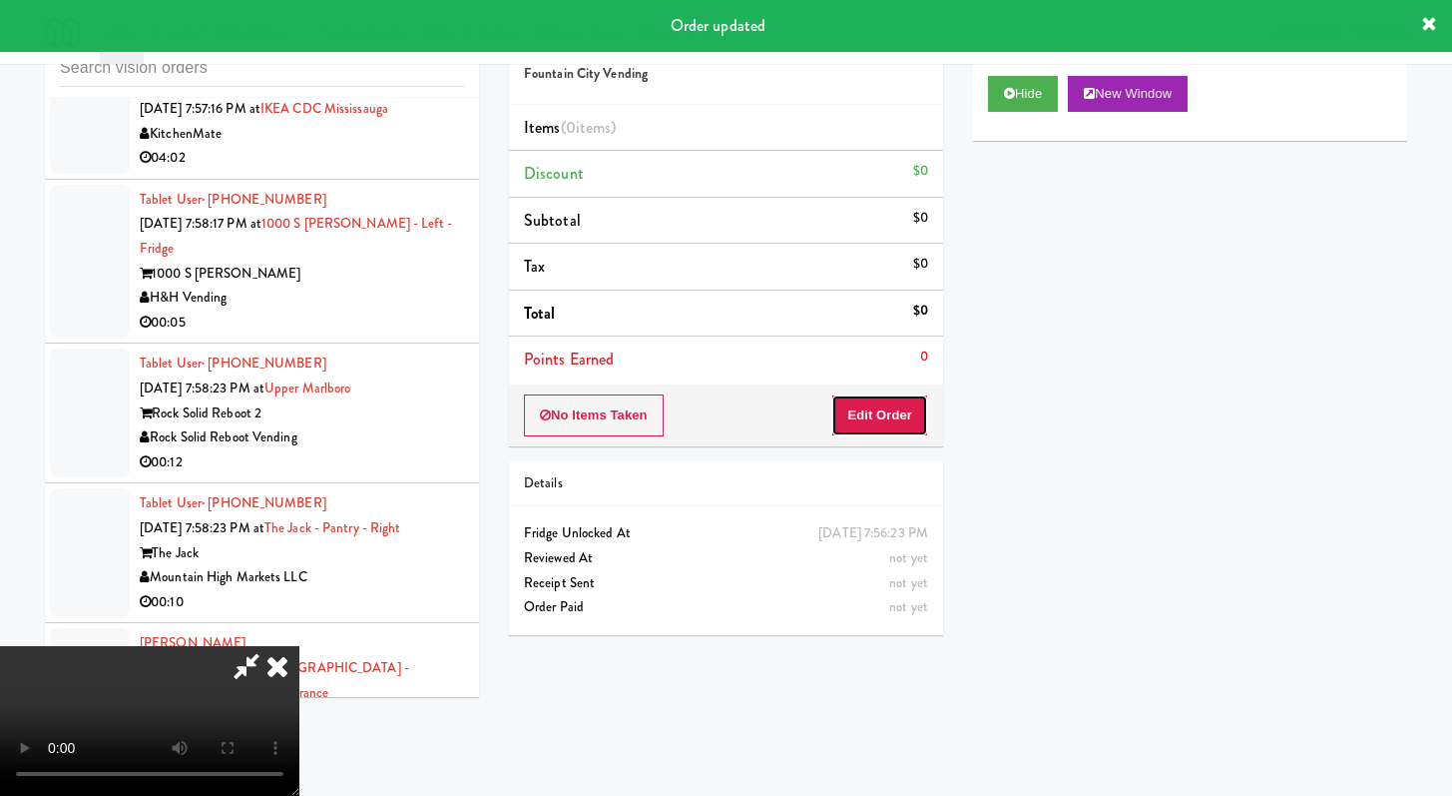
click at [901, 407] on button "Edit Order" at bounding box center [879, 415] width 97 height 42
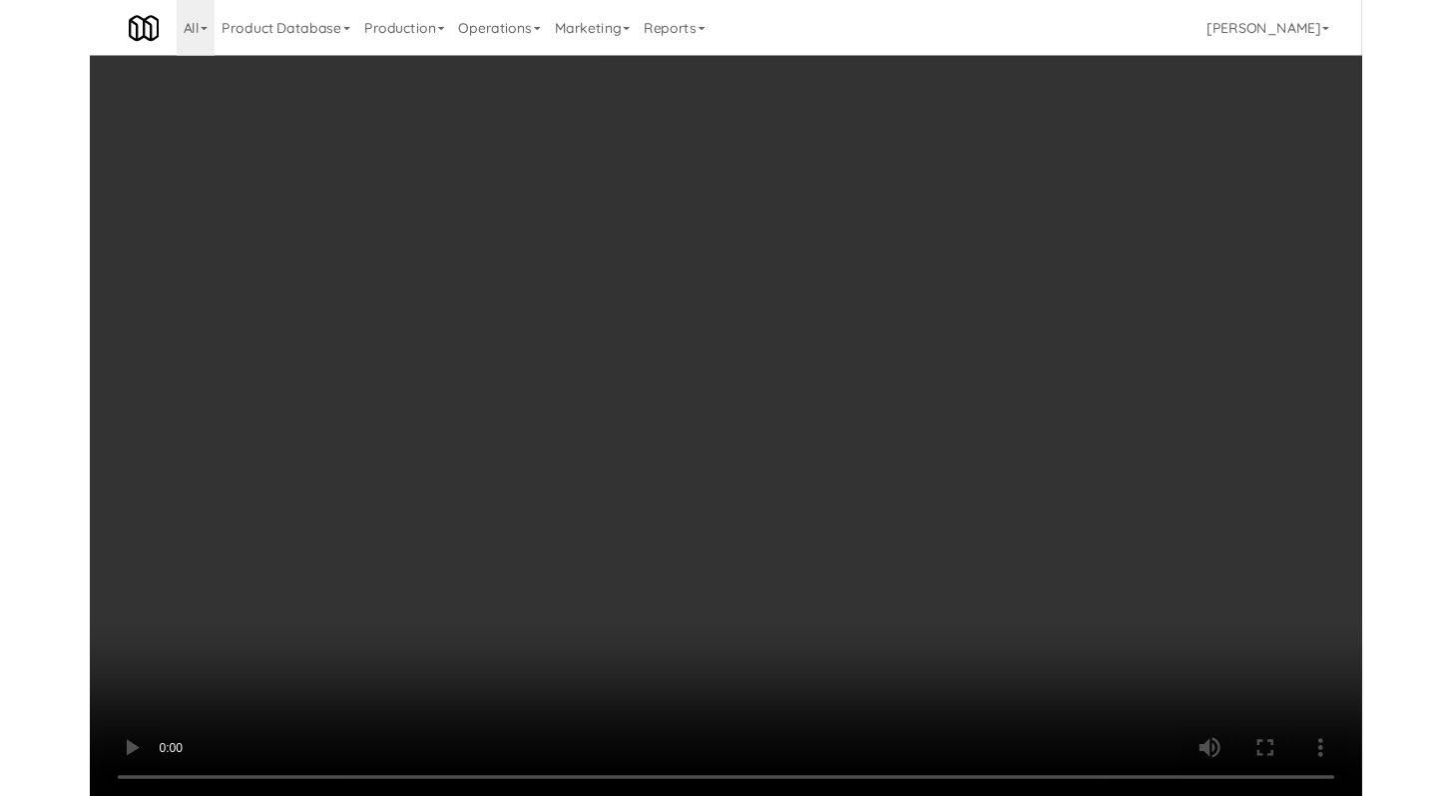
scroll to position [7676, 0]
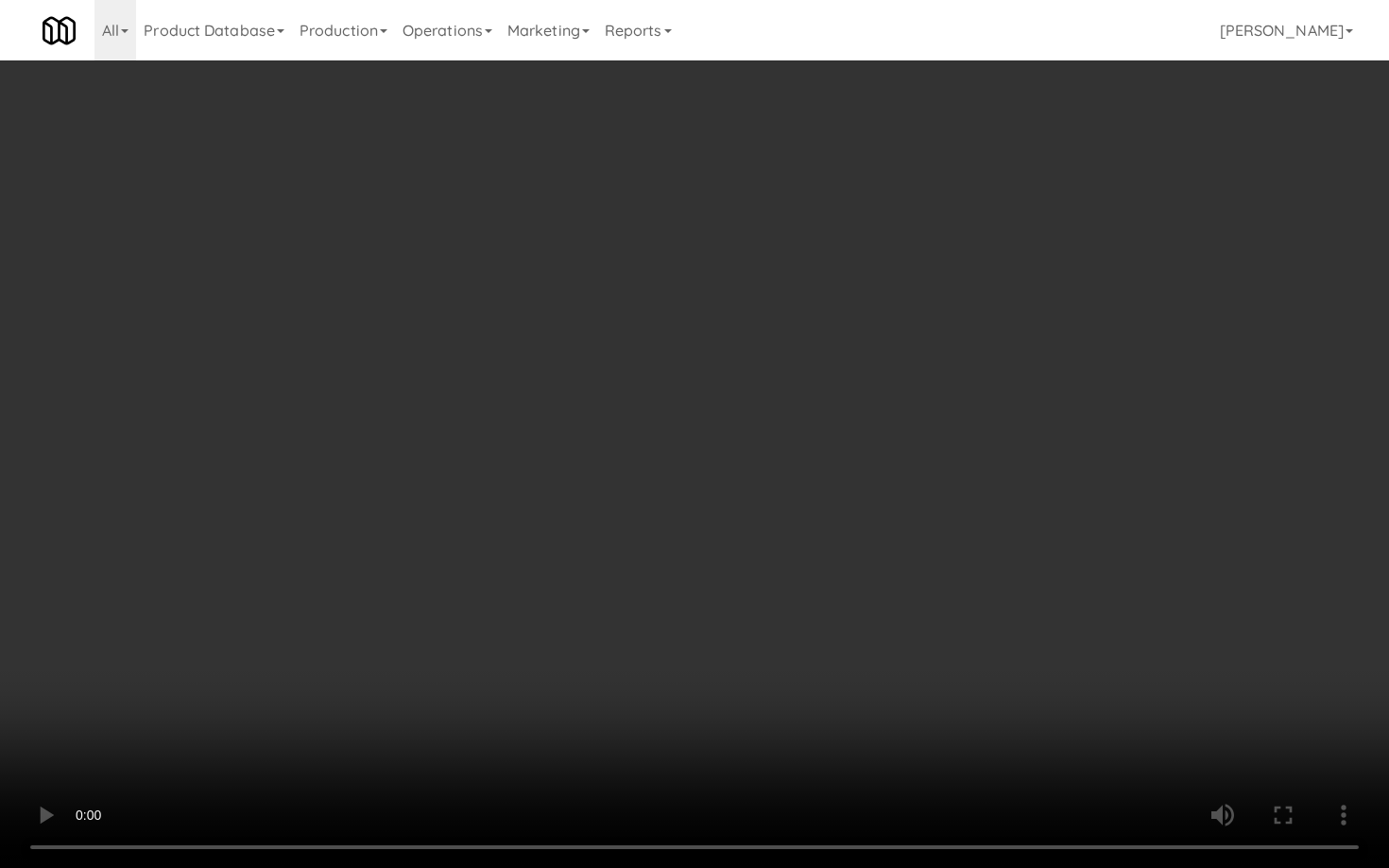
click at [686, 627] on video at bounding box center [694, 434] width 1389 height 868
click at [693, 610] on video at bounding box center [694, 434] width 1389 height 868
click at [714, 583] on video at bounding box center [694, 434] width 1389 height 868
click at [734, 563] on video at bounding box center [694, 434] width 1389 height 868
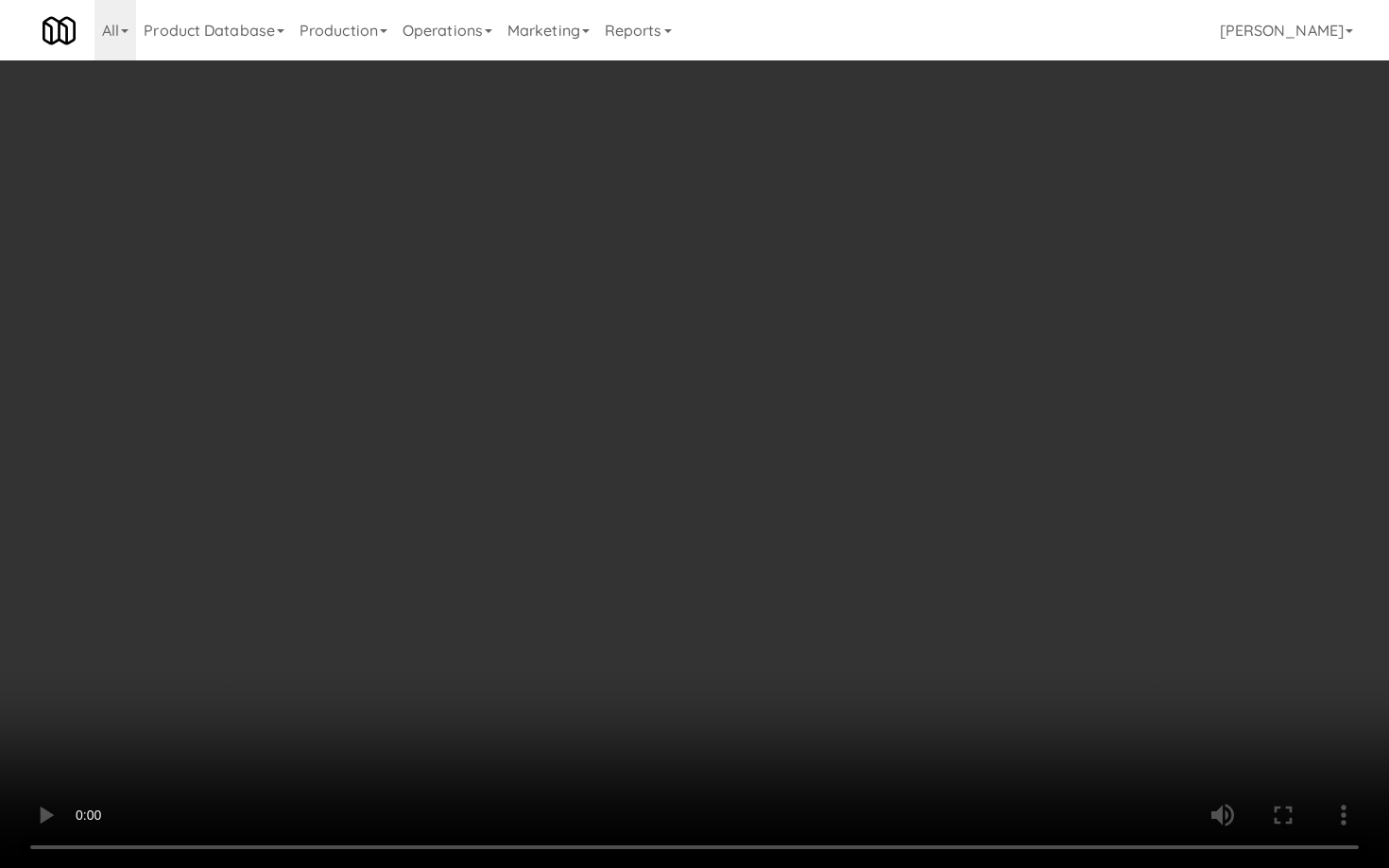
click at [734, 564] on video at bounding box center [694, 434] width 1389 height 868
click at [737, 560] on video at bounding box center [694, 434] width 1389 height 868
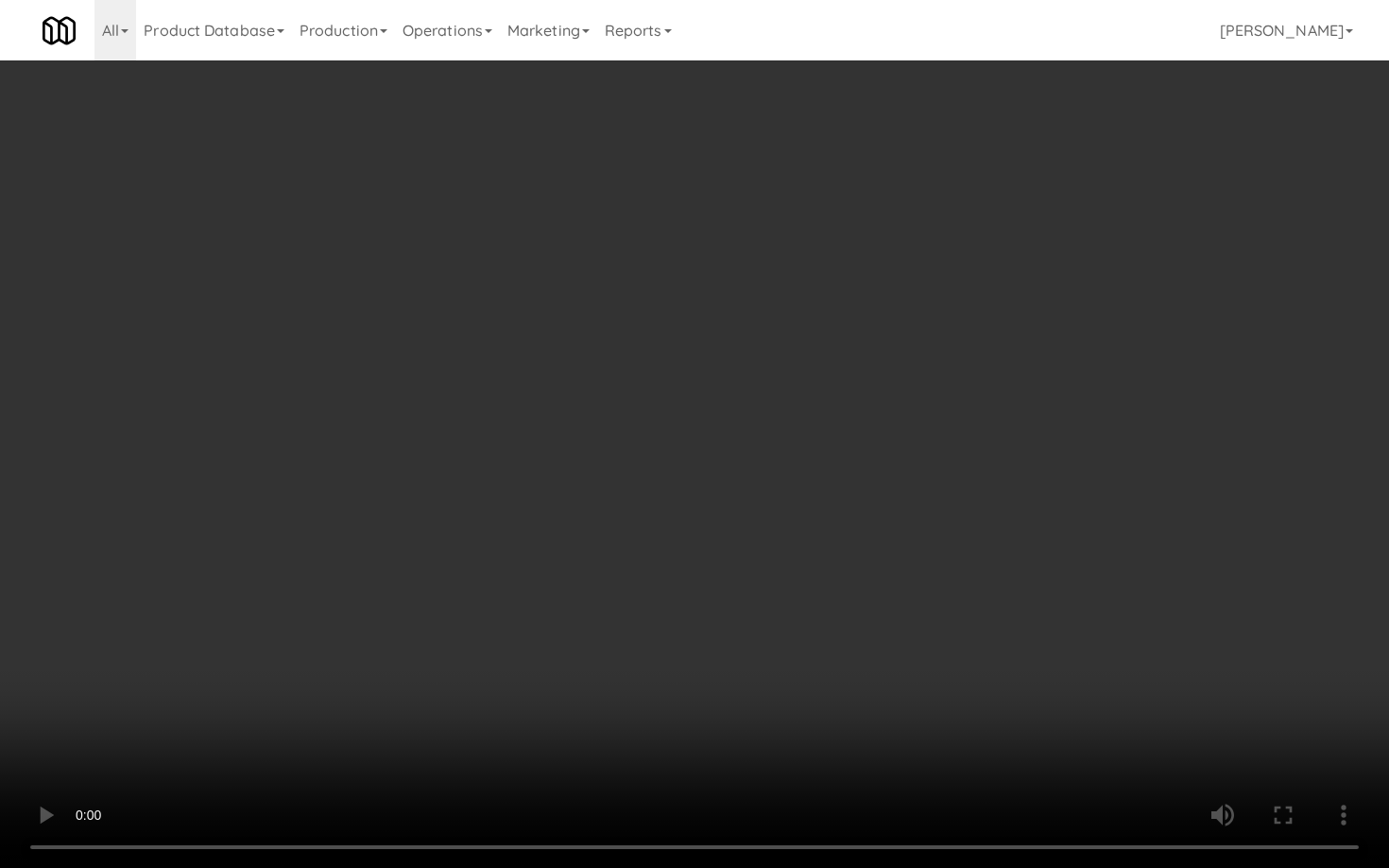
click at [737, 560] on video at bounding box center [694, 434] width 1389 height 868
click at [753, 551] on video at bounding box center [694, 434] width 1389 height 868
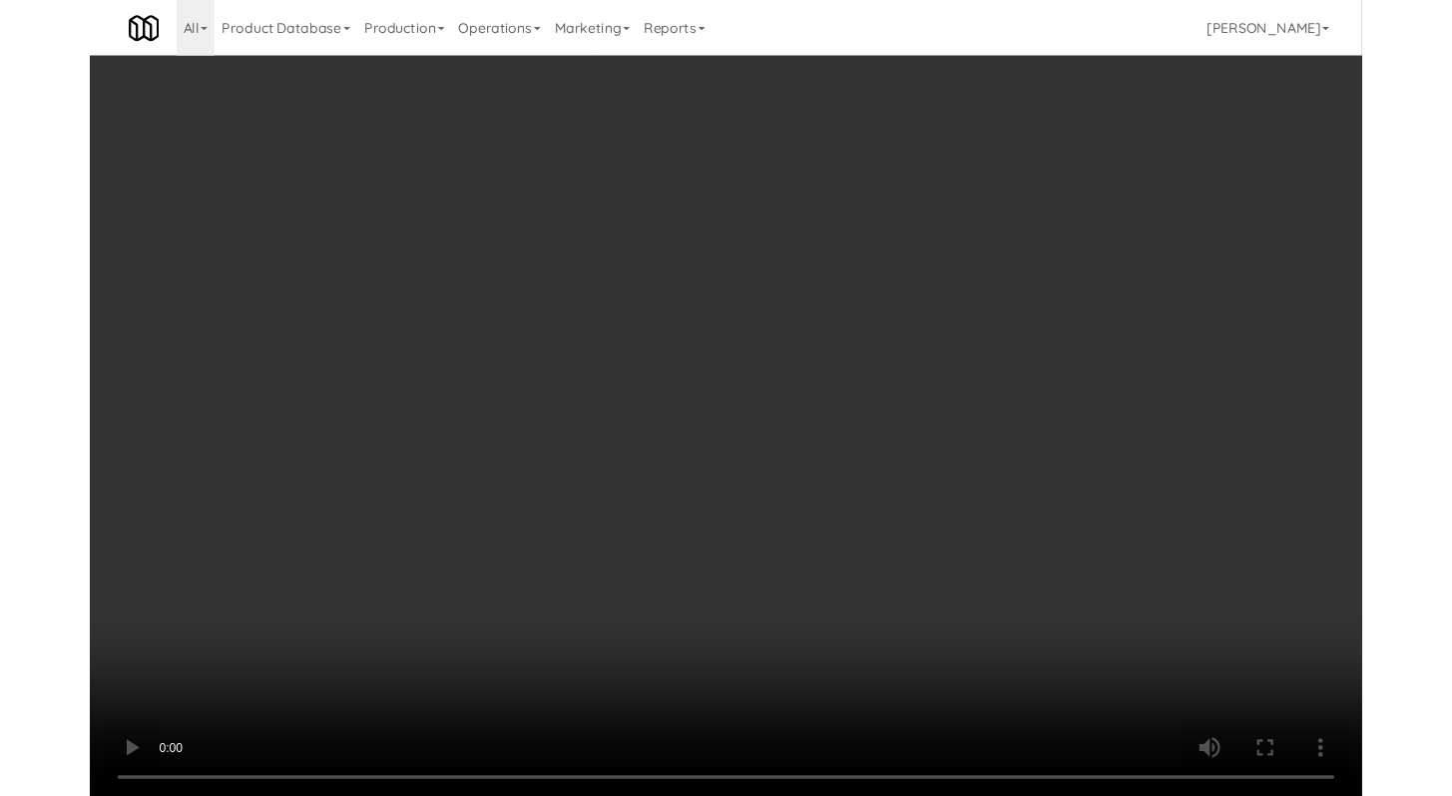
scroll to position [7750, 0]
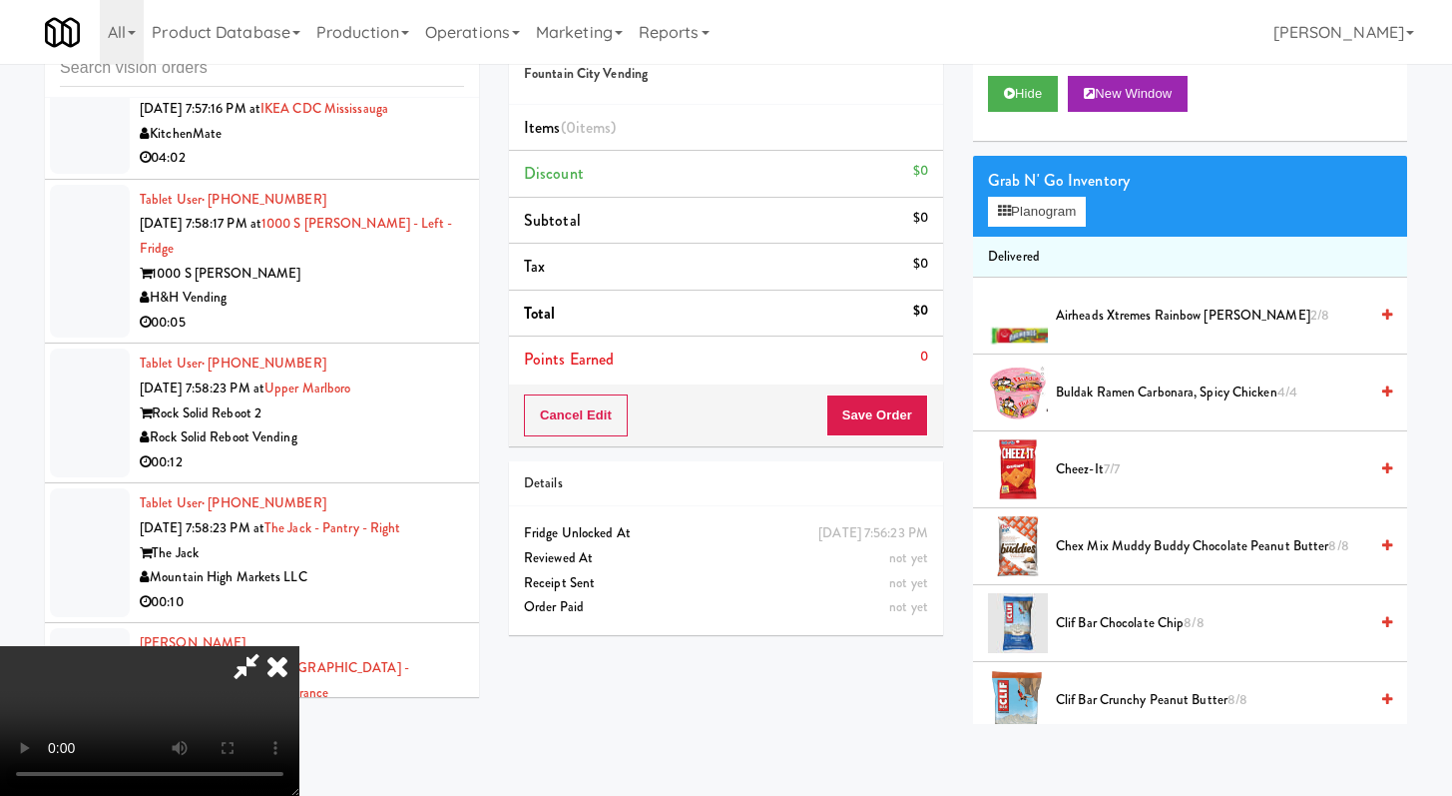
click at [299, 646] on video at bounding box center [149, 721] width 299 height 150
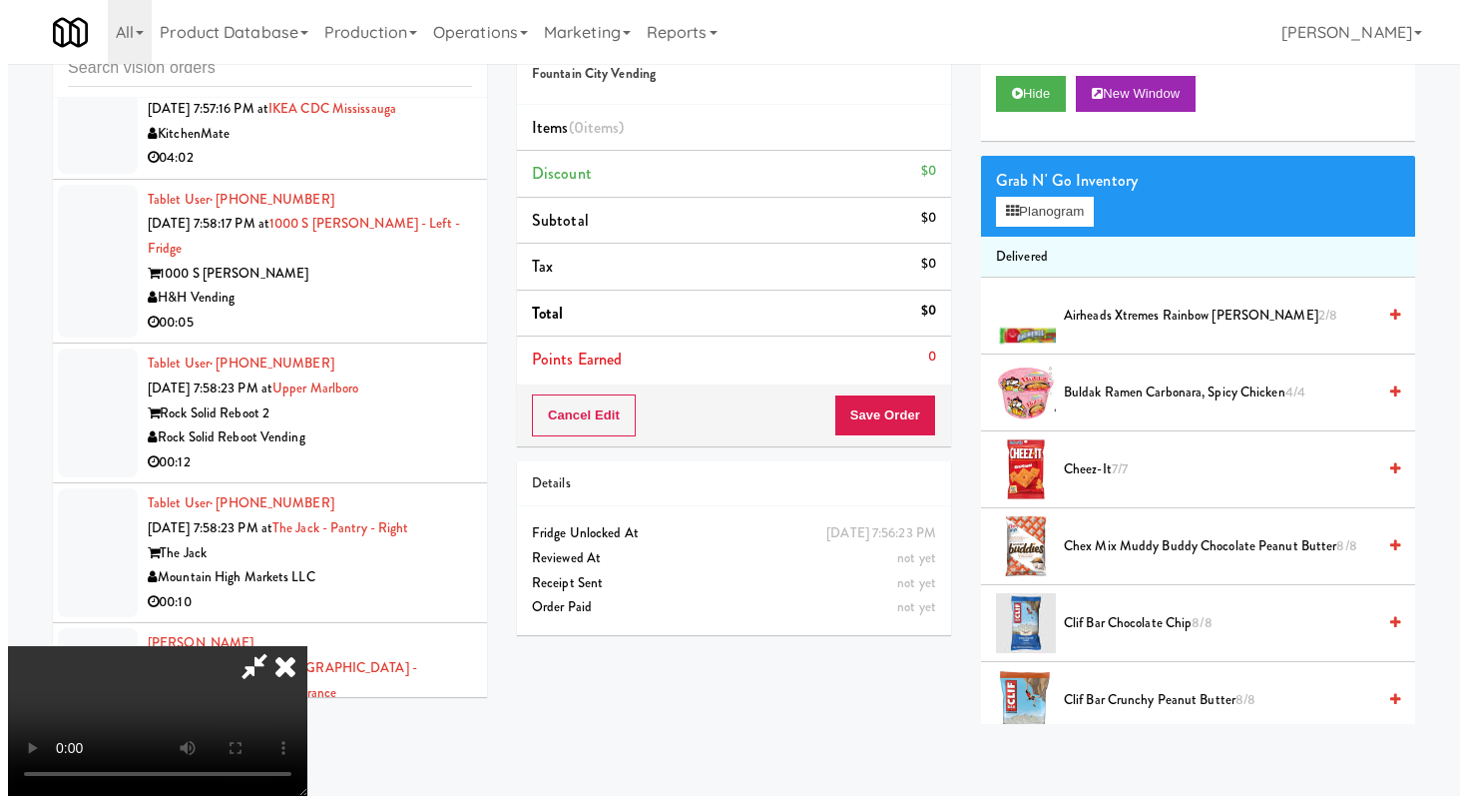
scroll to position [172, 0]
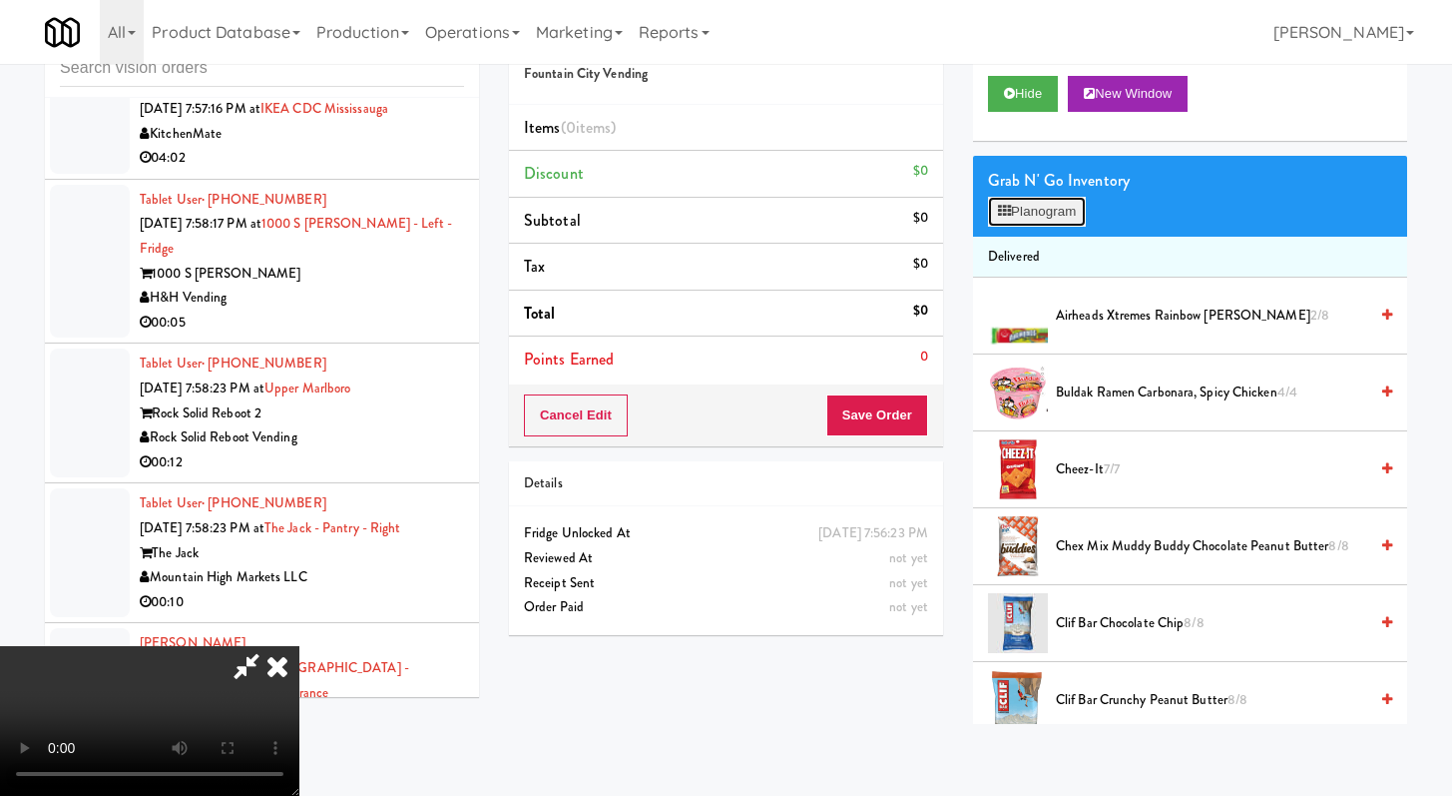
click at [1020, 212] on button "Planogram" at bounding box center [1037, 212] width 98 height 30
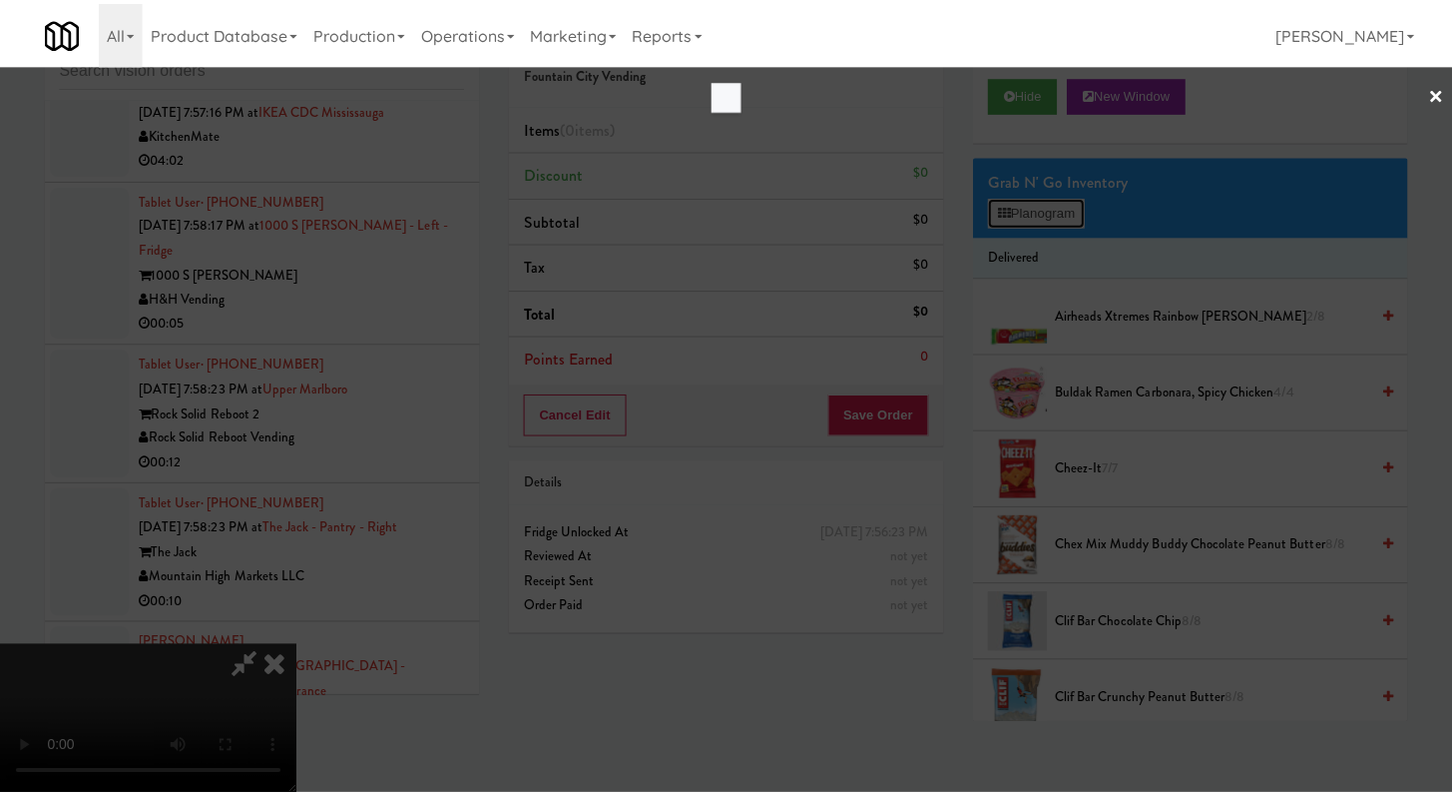
scroll to position [7676, 0]
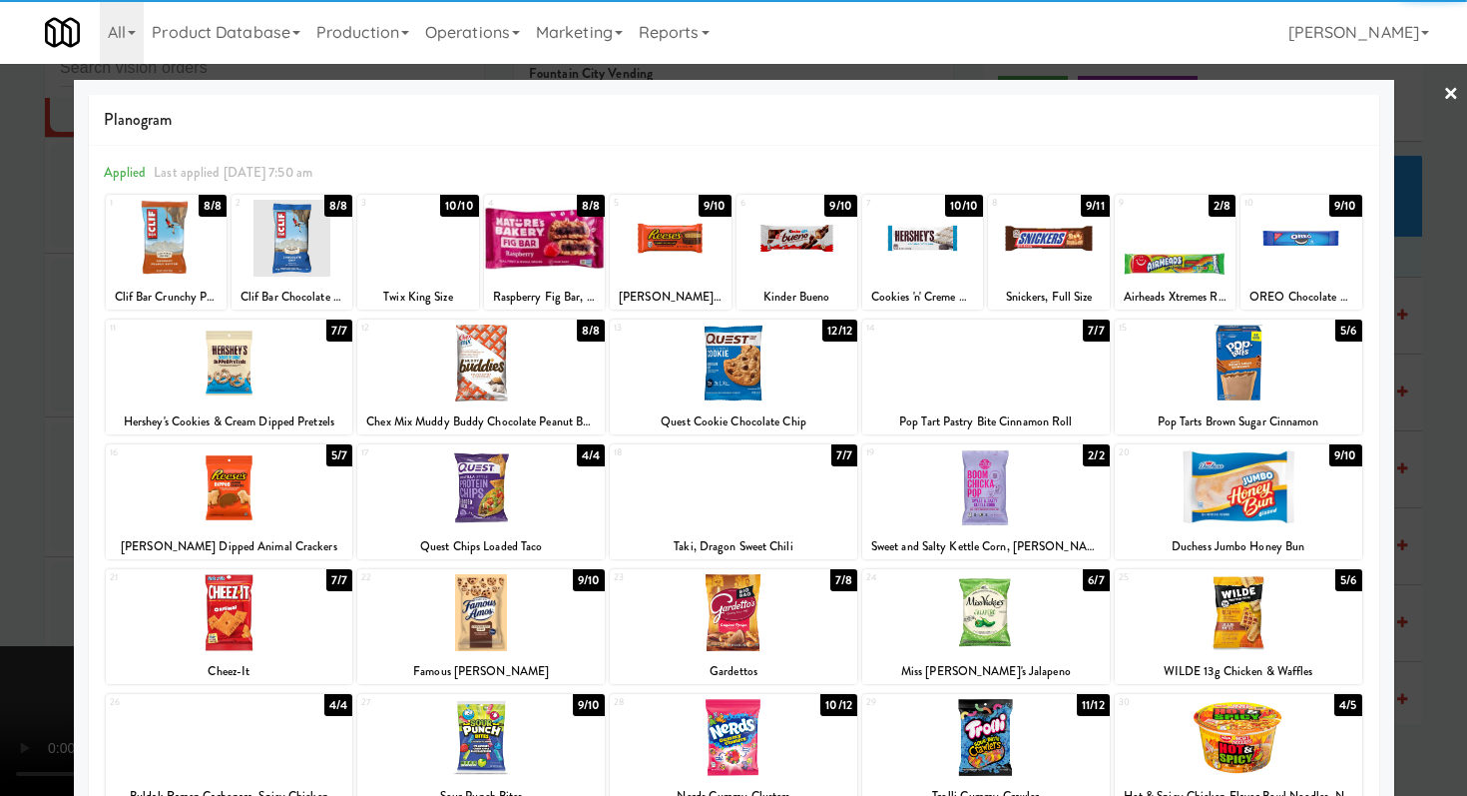
click at [1268, 493] on div at bounding box center [1239, 487] width 248 height 77
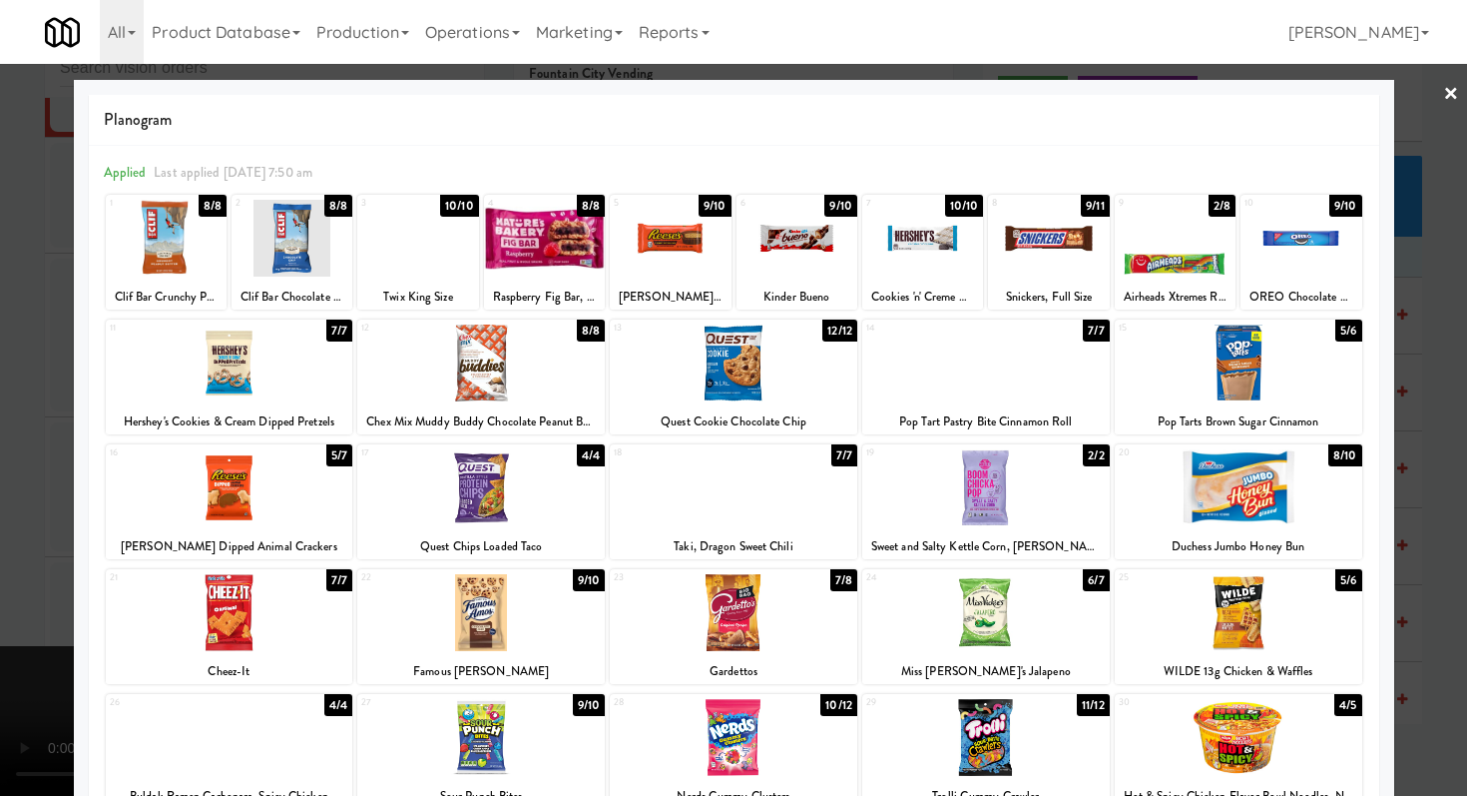
click at [407, 228] on div at bounding box center [417, 238] width 121 height 77
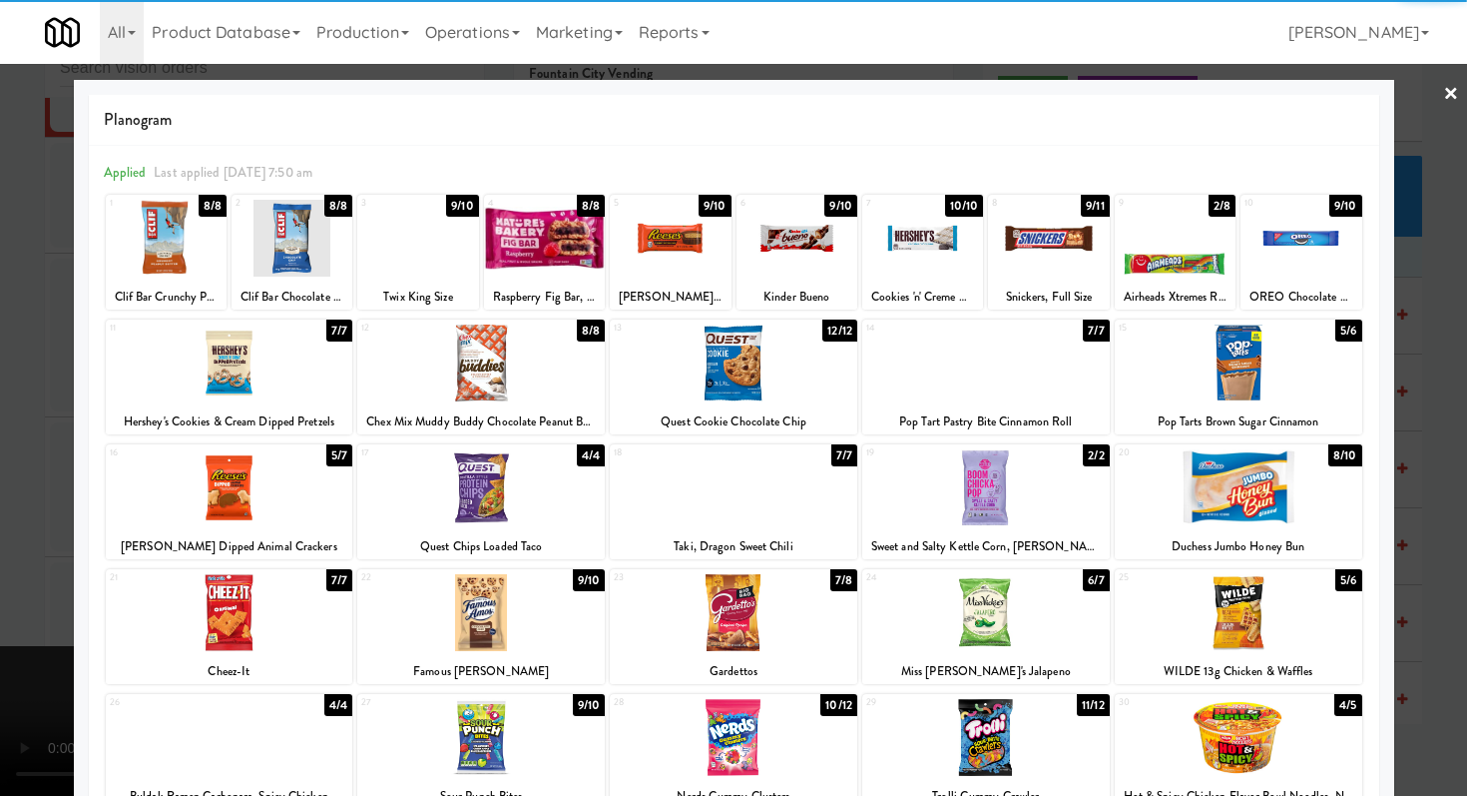
click at [518, 382] on div at bounding box center [481, 362] width 248 height 77
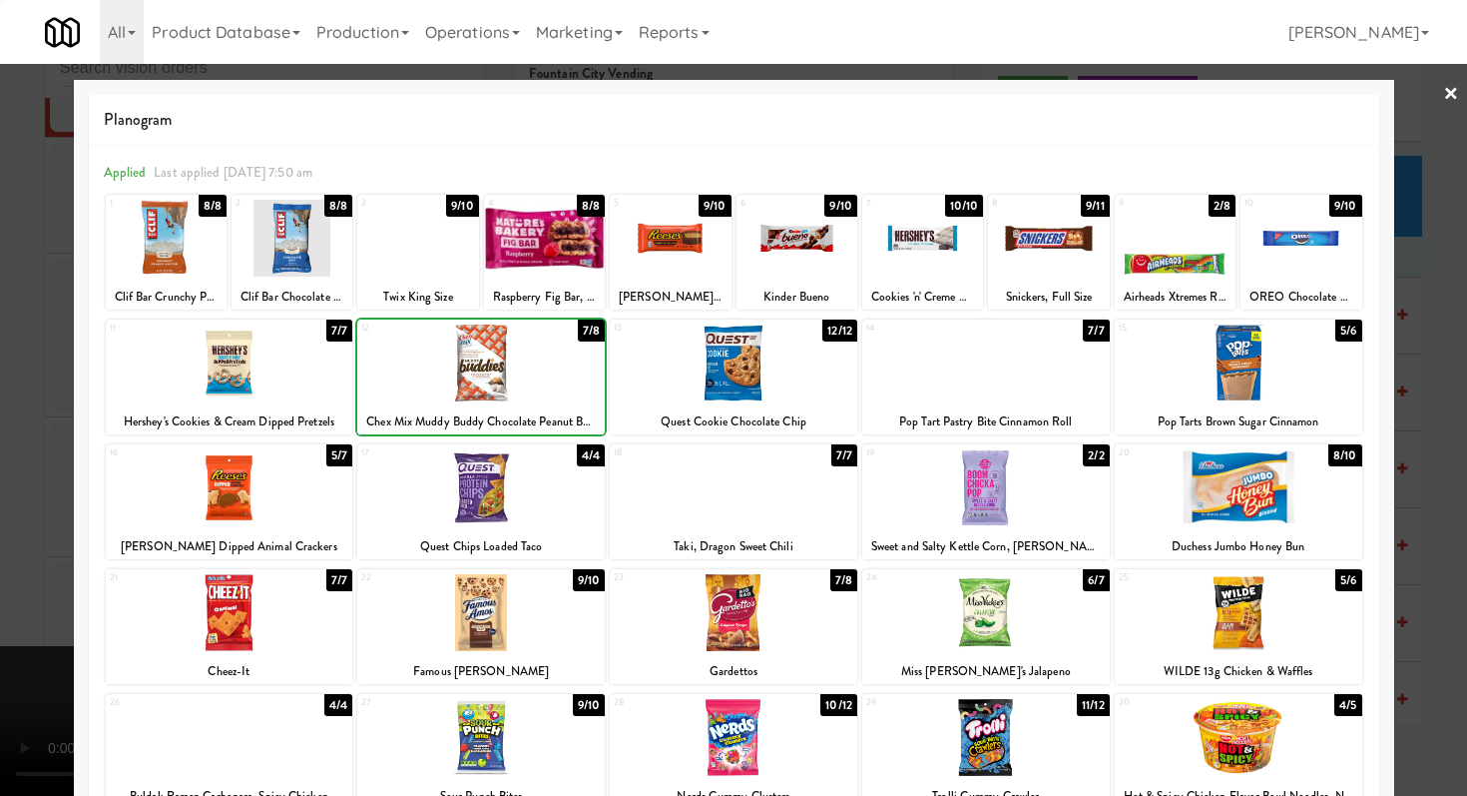
click at [0, 425] on div at bounding box center [733, 398] width 1467 height 796
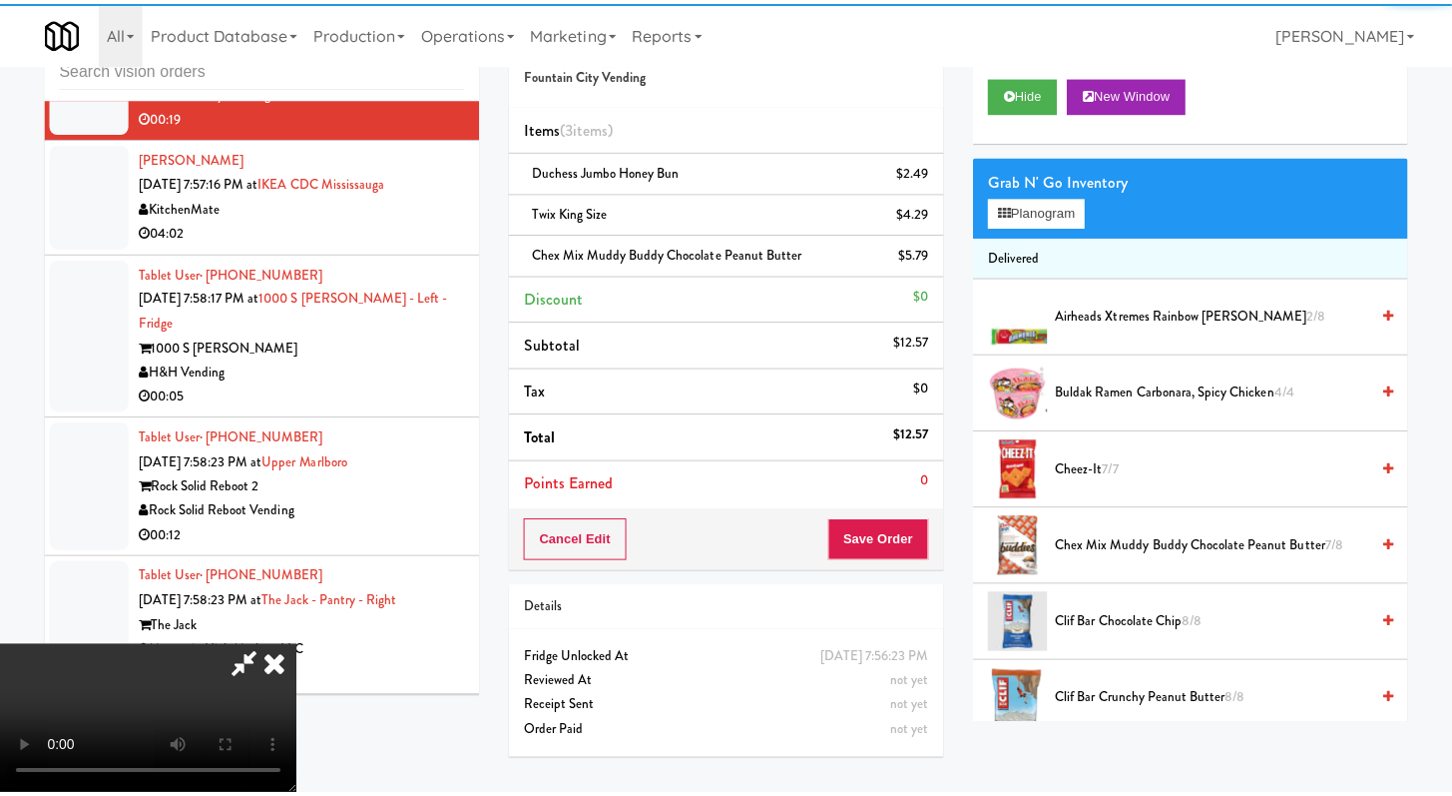
scroll to position [7750, 0]
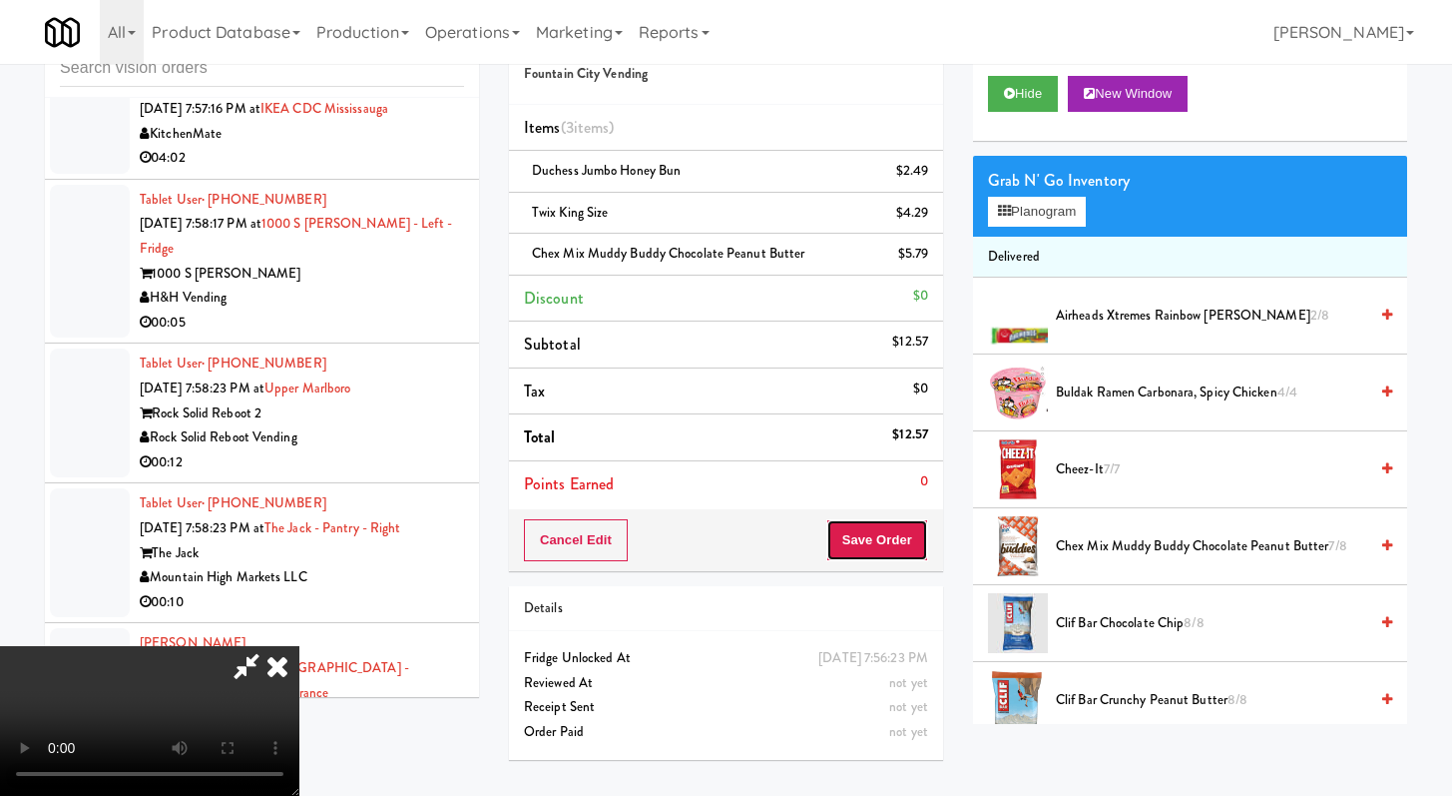
click at [902, 521] on button "Save Order" at bounding box center [878, 540] width 102 height 42
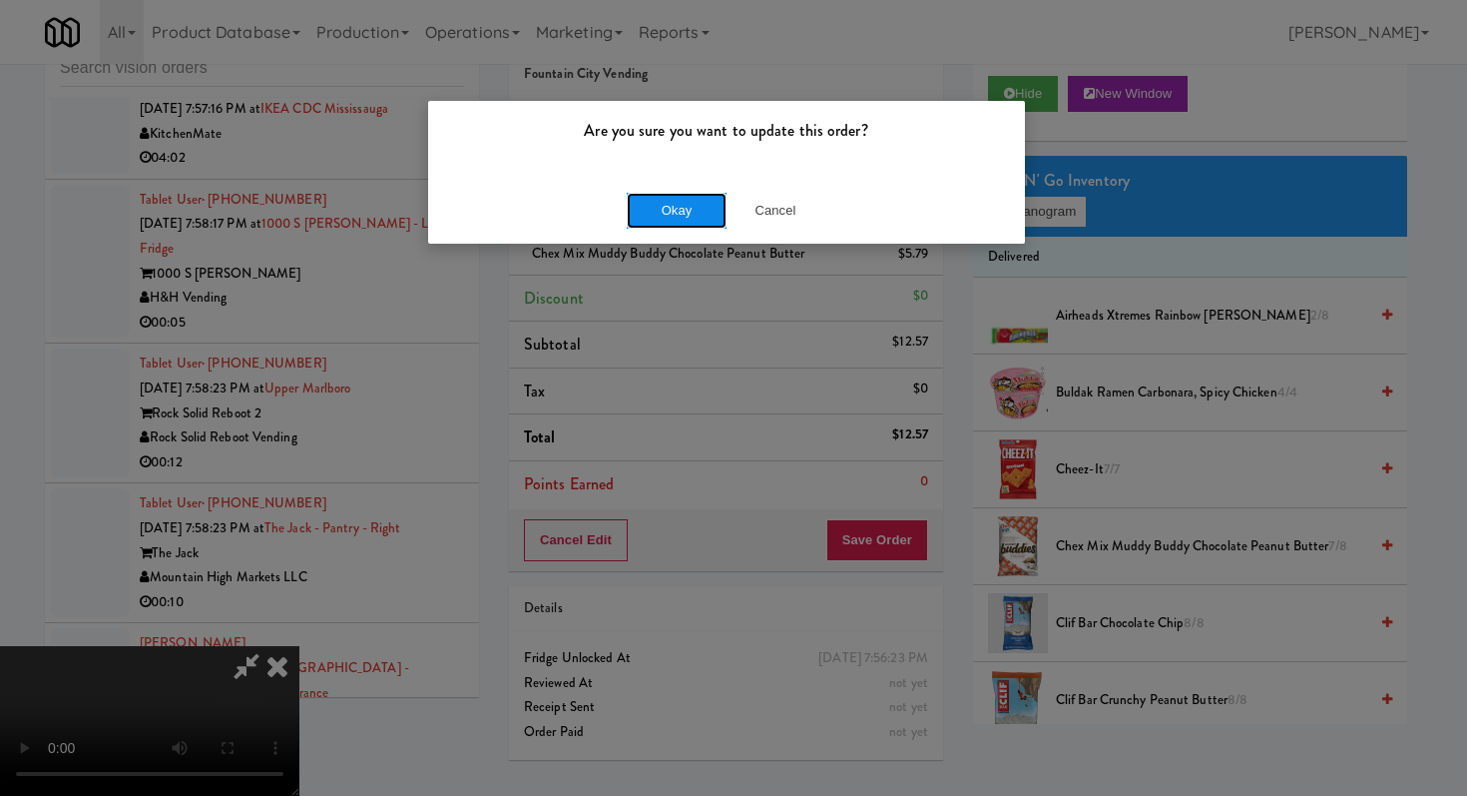
click at [697, 201] on button "Okay" at bounding box center [677, 211] width 100 height 36
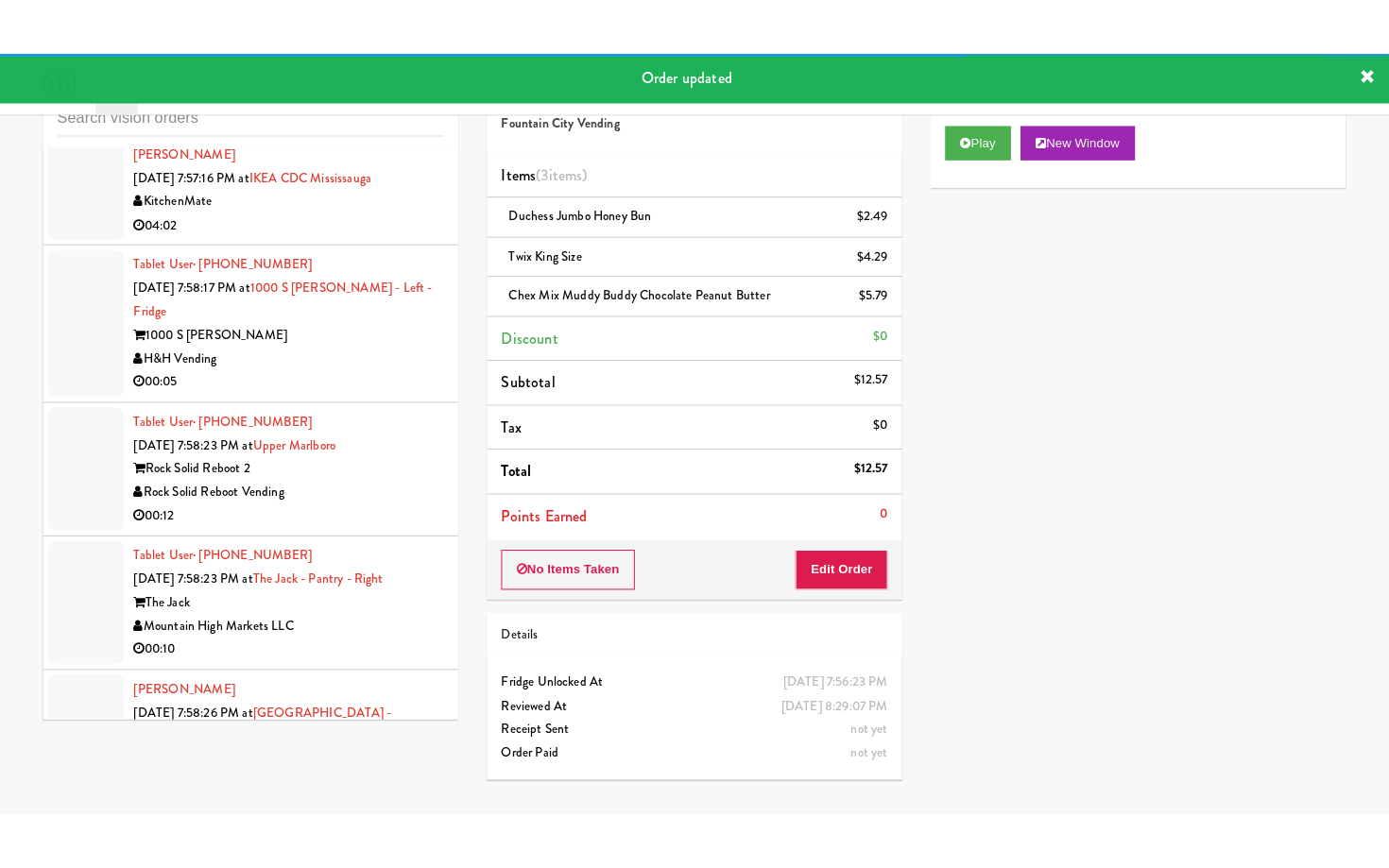
scroll to position [7340, 0]
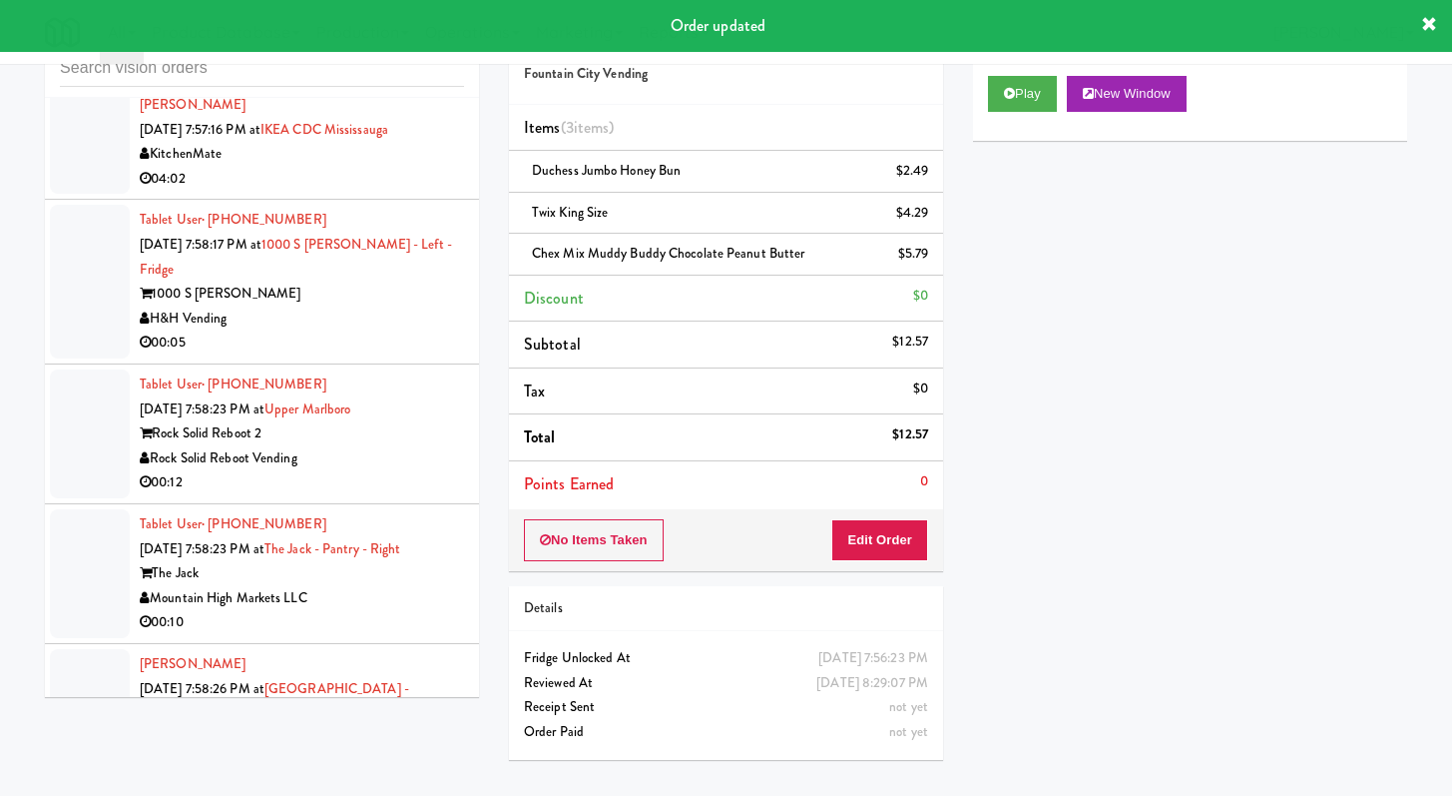
click at [353, 355] on div "00:05" at bounding box center [302, 342] width 324 height 25
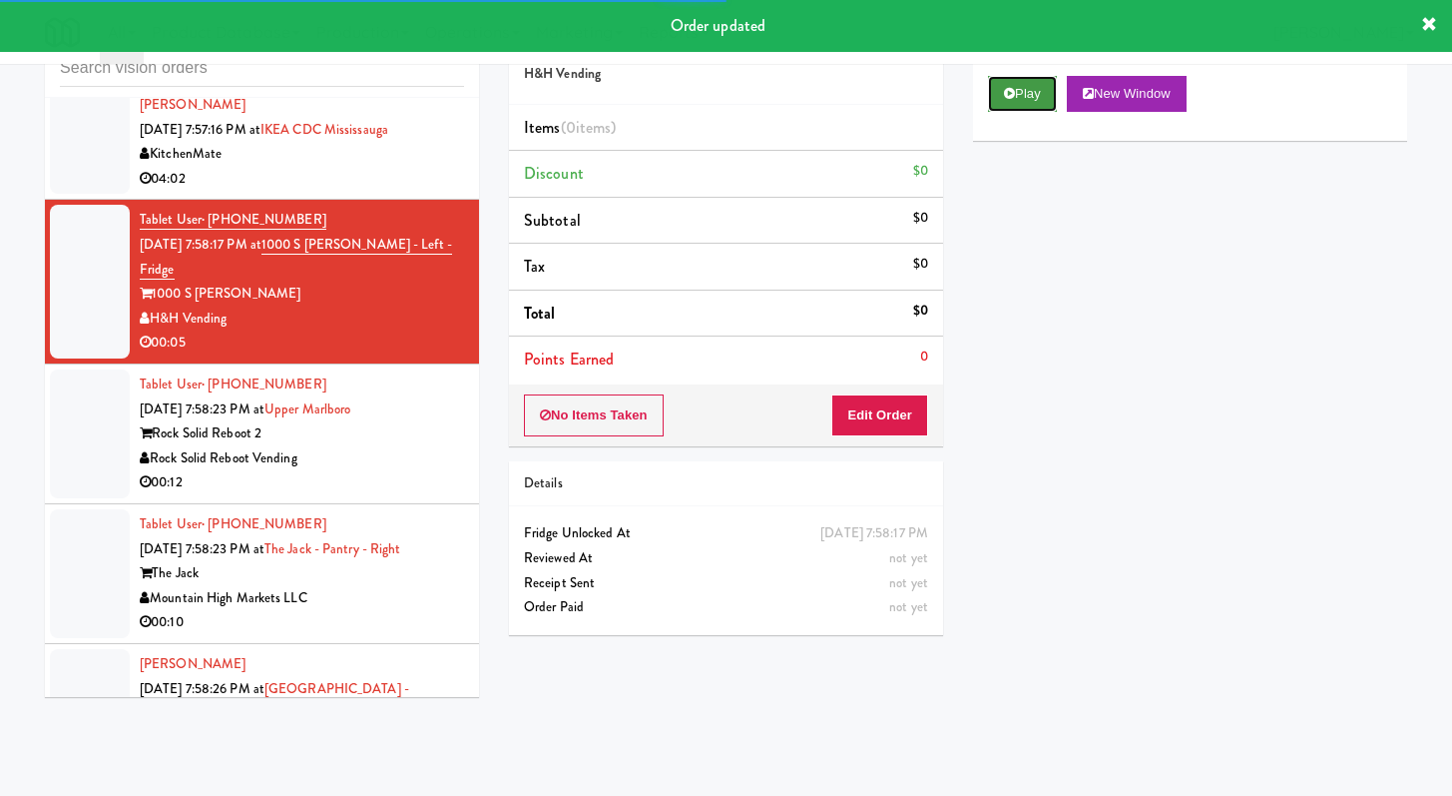
click at [1005, 108] on button "Play" at bounding box center [1022, 94] width 69 height 36
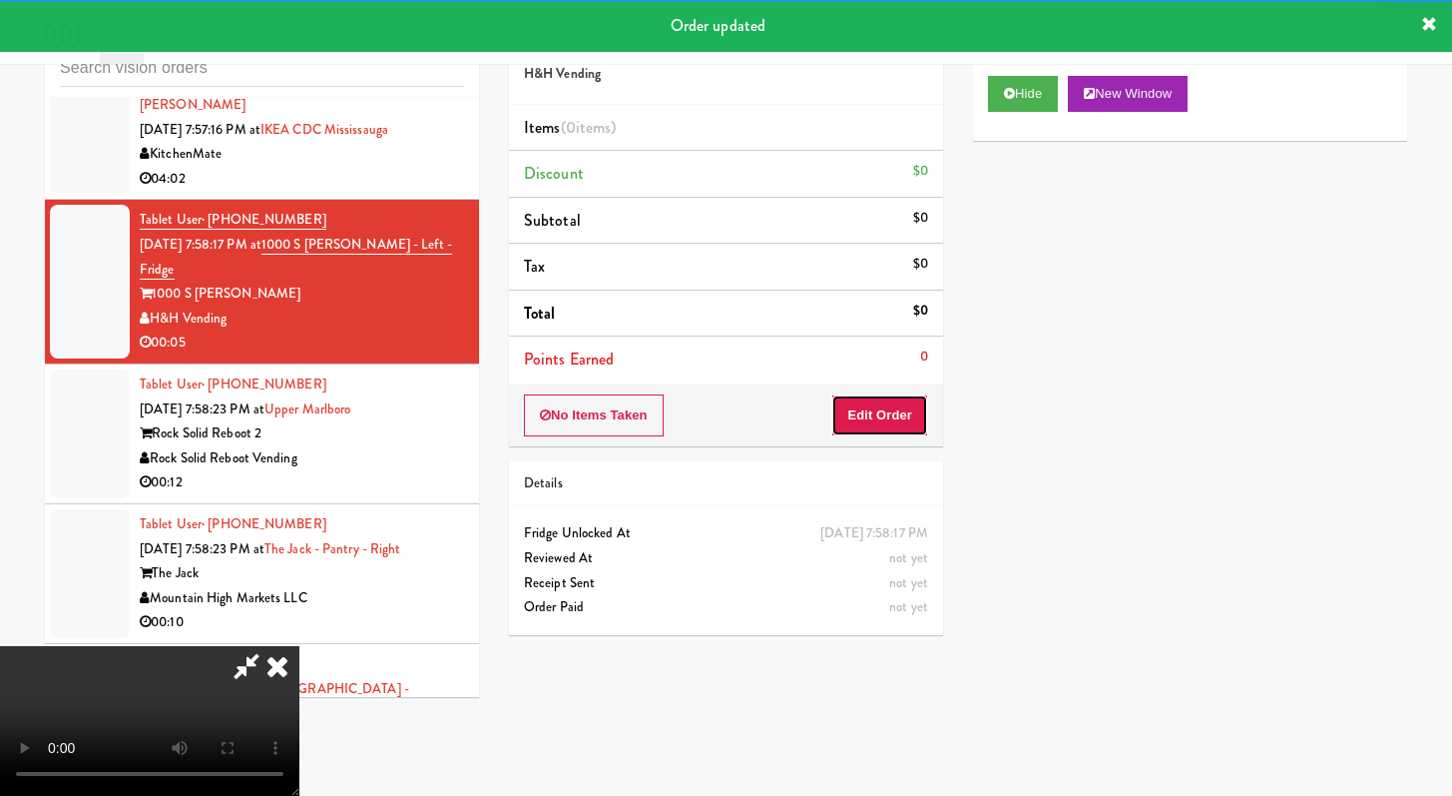
click at [911, 425] on button "Edit Order" at bounding box center [879, 415] width 97 height 42
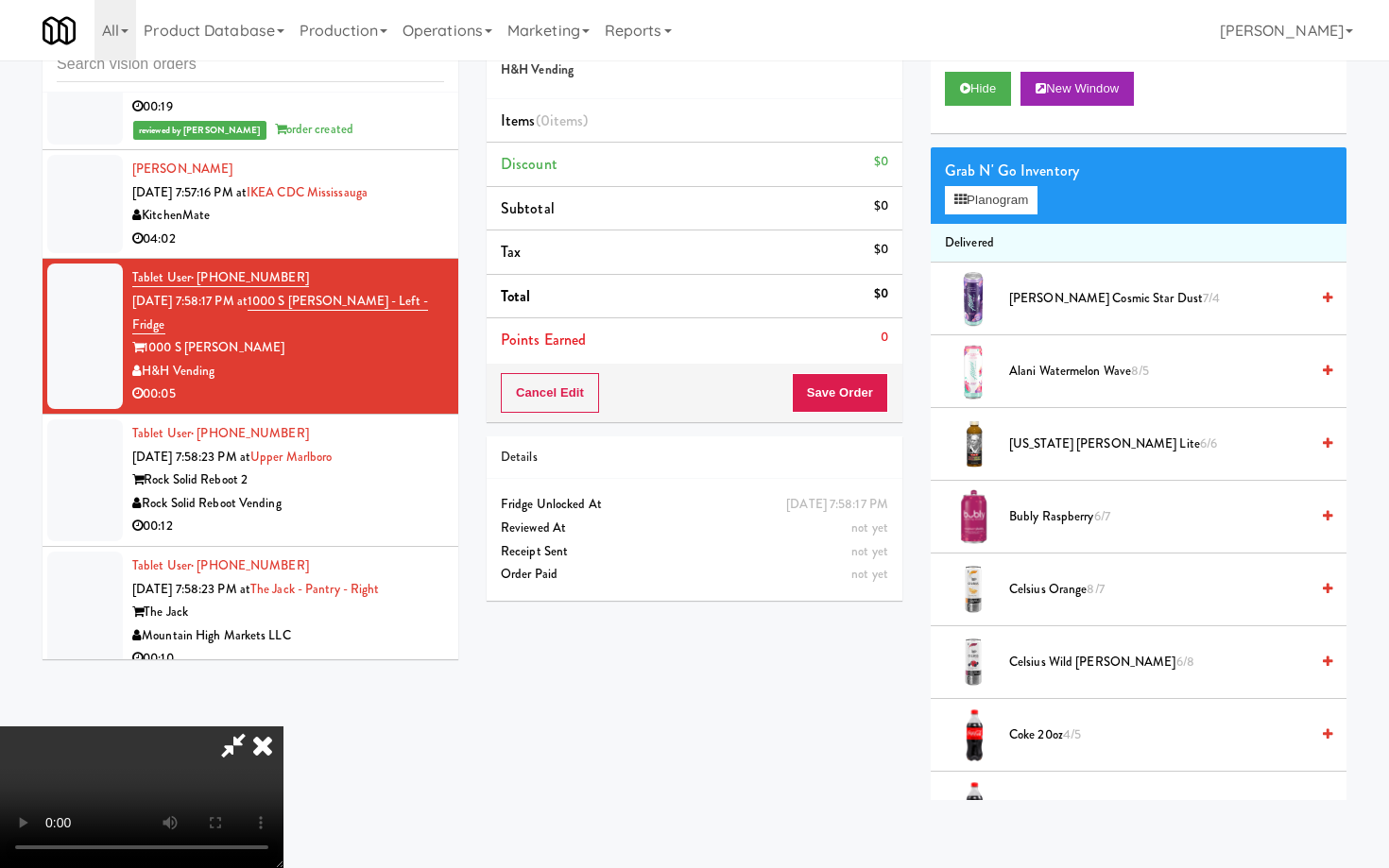
scroll to position [7340, 0]
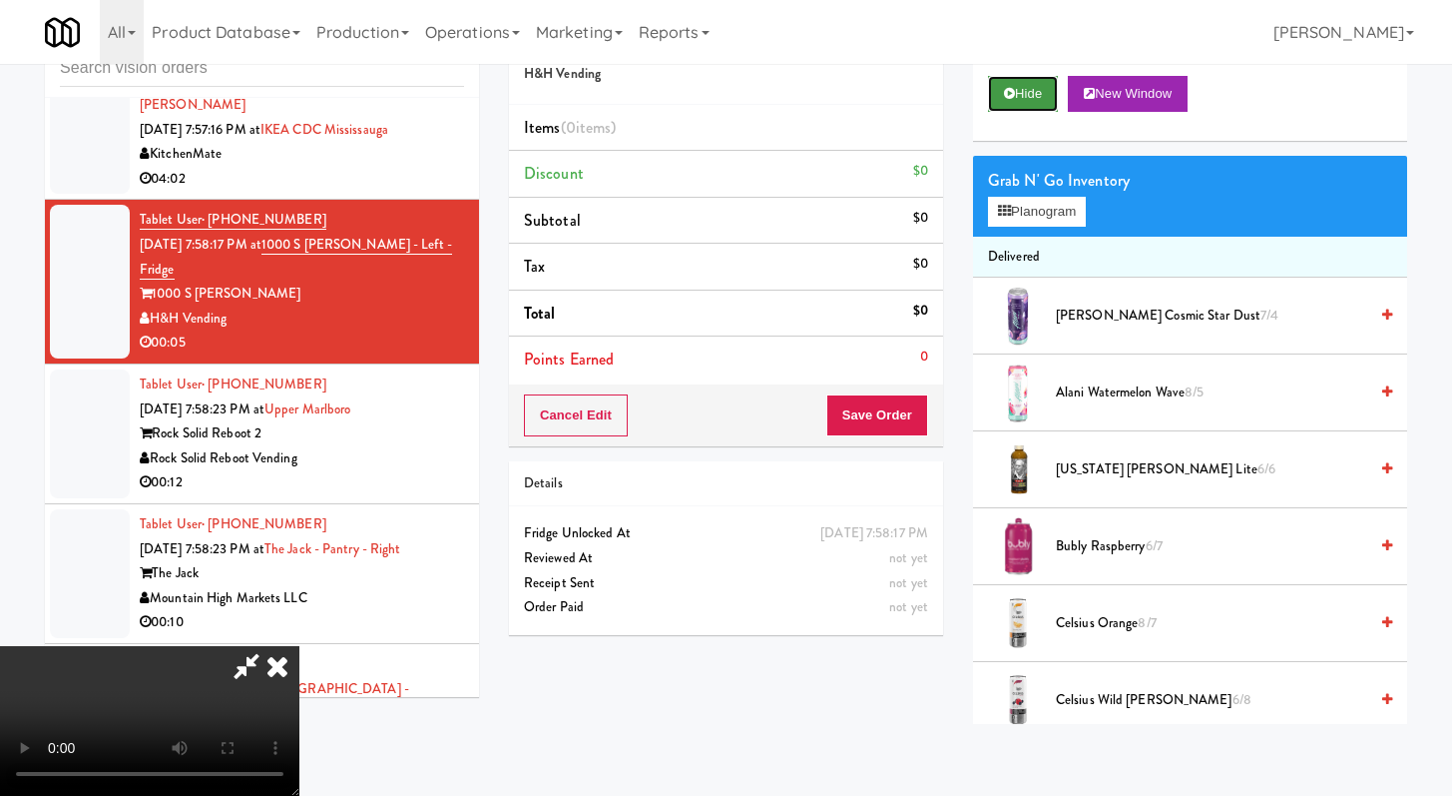
click at [1026, 86] on button "Hide" at bounding box center [1023, 94] width 70 height 36
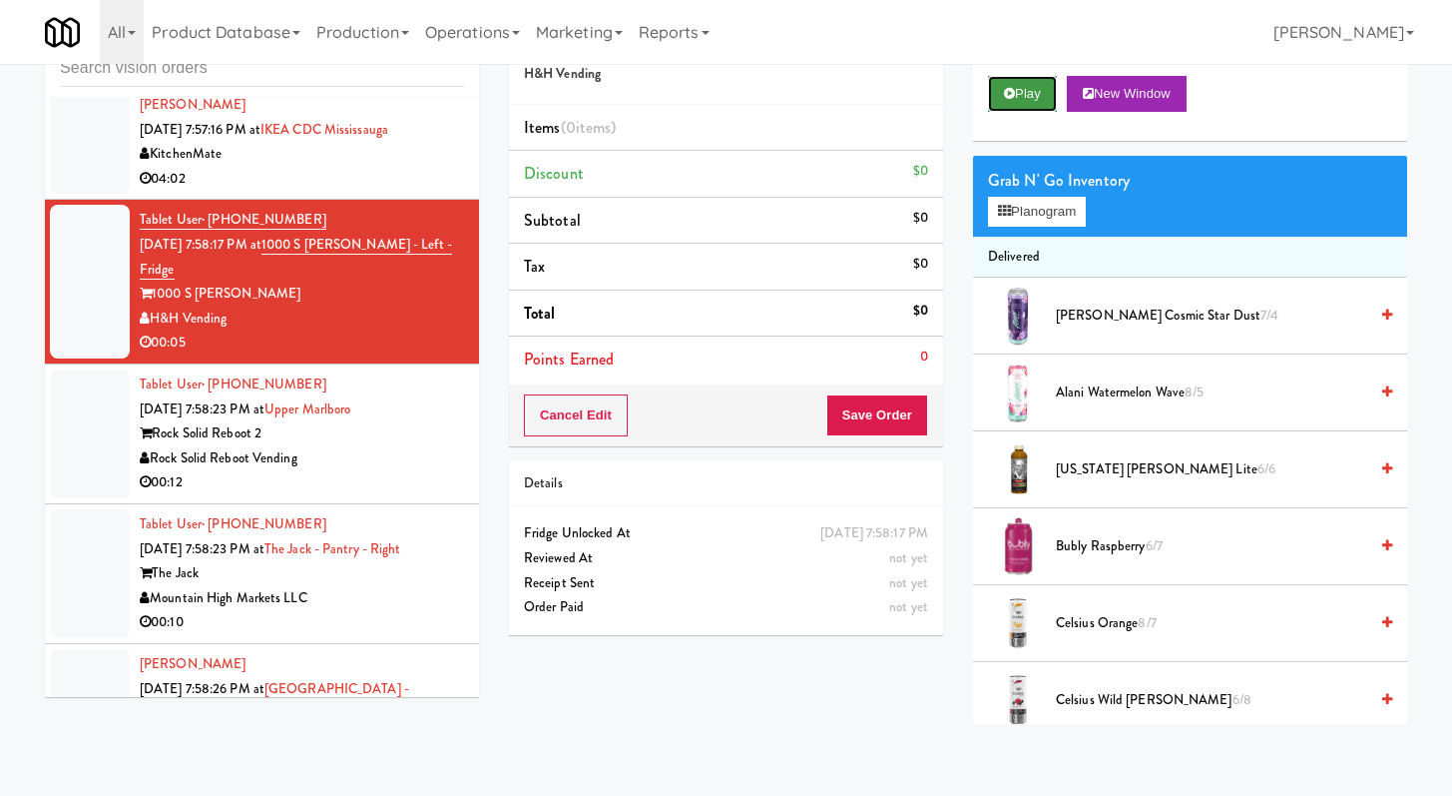
click at [1026, 86] on button "Play" at bounding box center [1022, 94] width 69 height 36
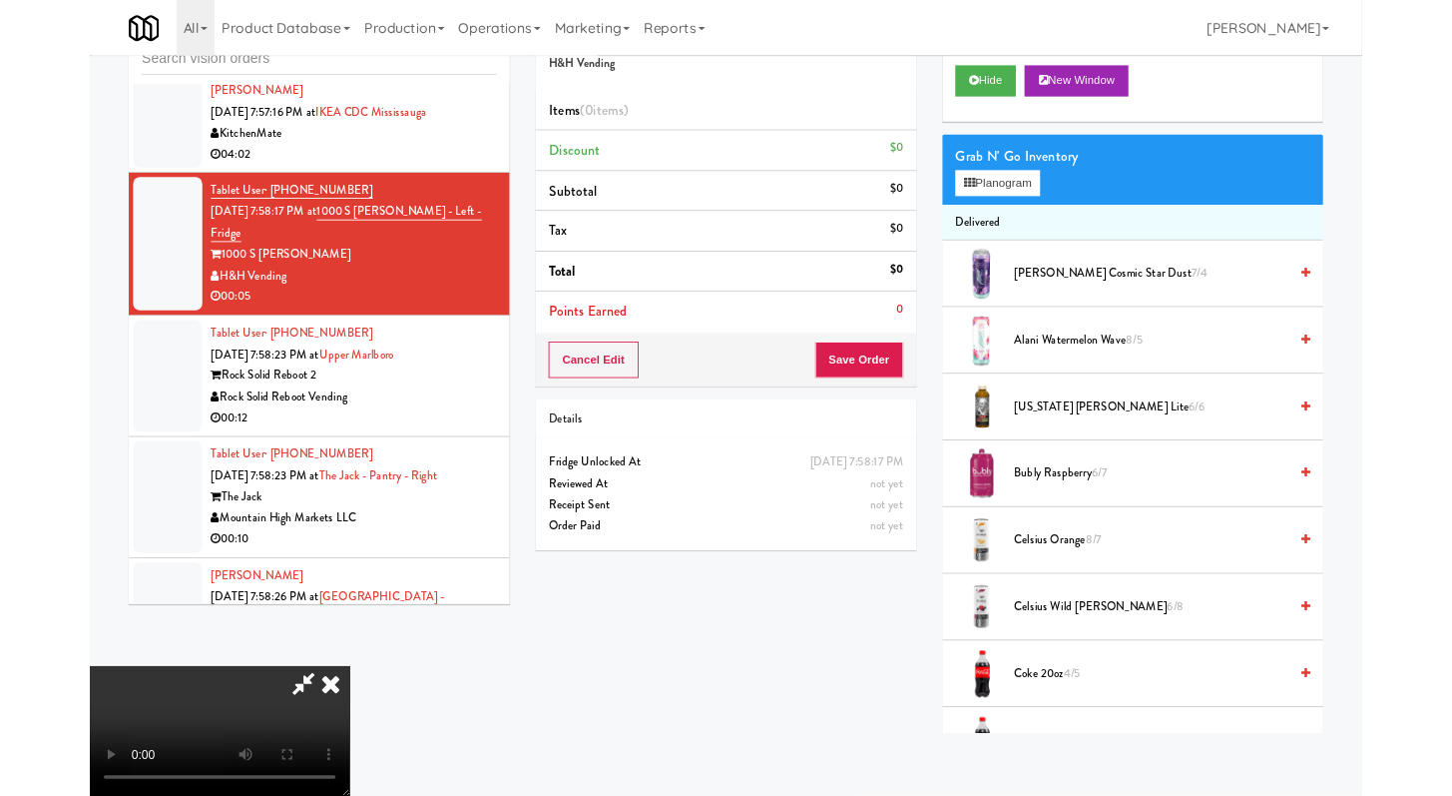
scroll to position [7680, 0]
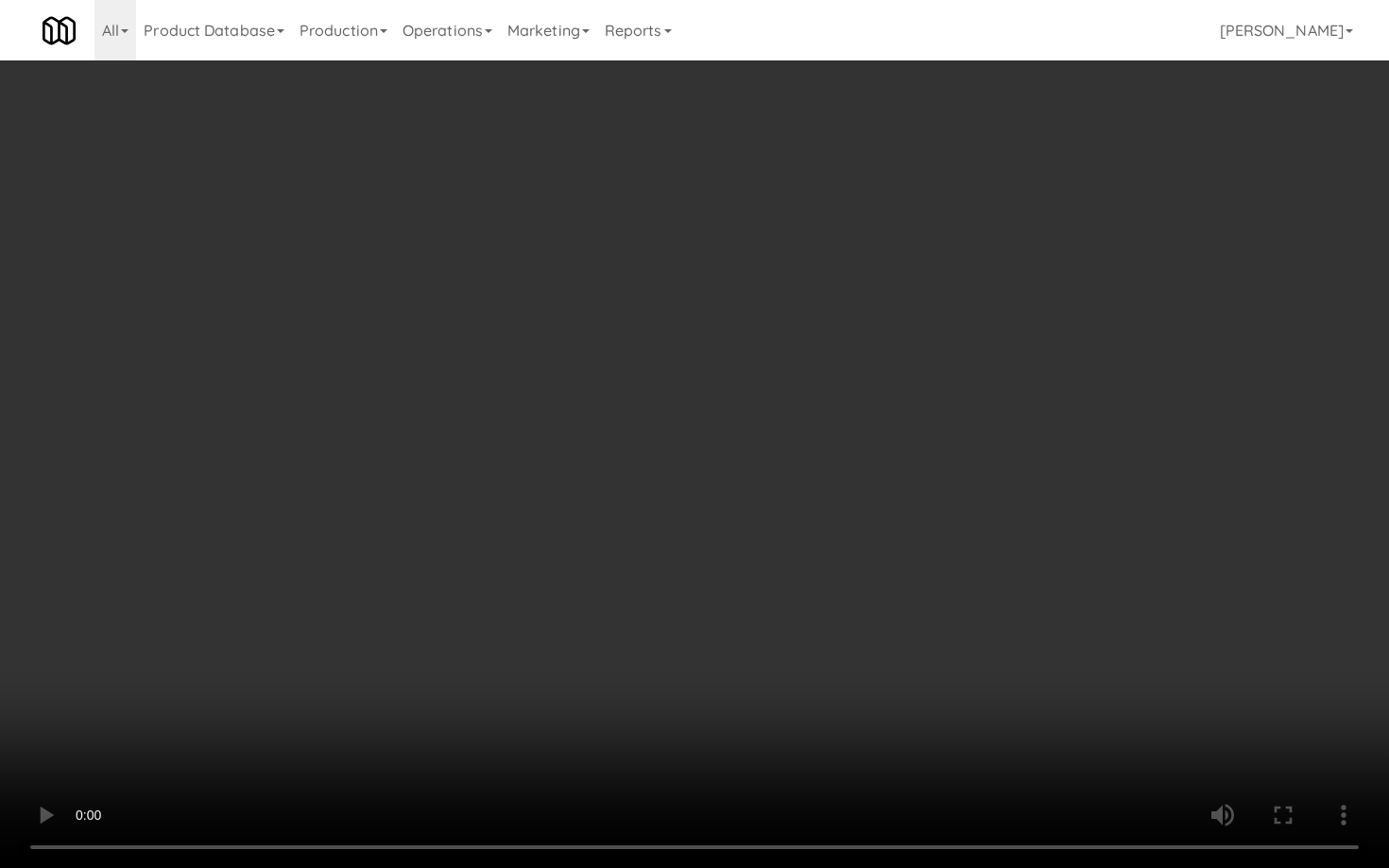
click at [897, 601] on video at bounding box center [694, 434] width 1389 height 868
click at [898, 600] on video at bounding box center [694, 434] width 1389 height 868
click at [908, 581] on video at bounding box center [694, 434] width 1389 height 868
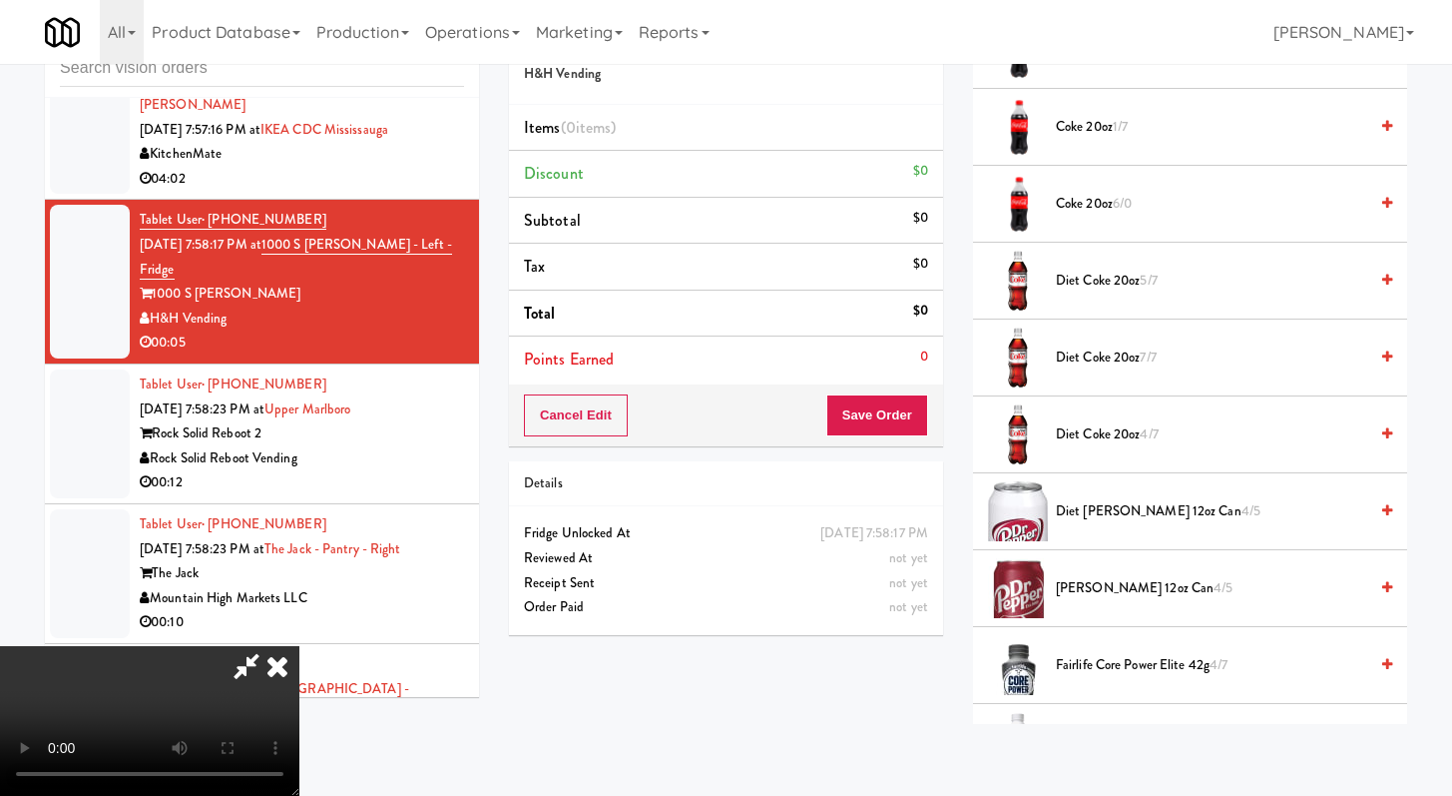
scroll to position [731, 0]
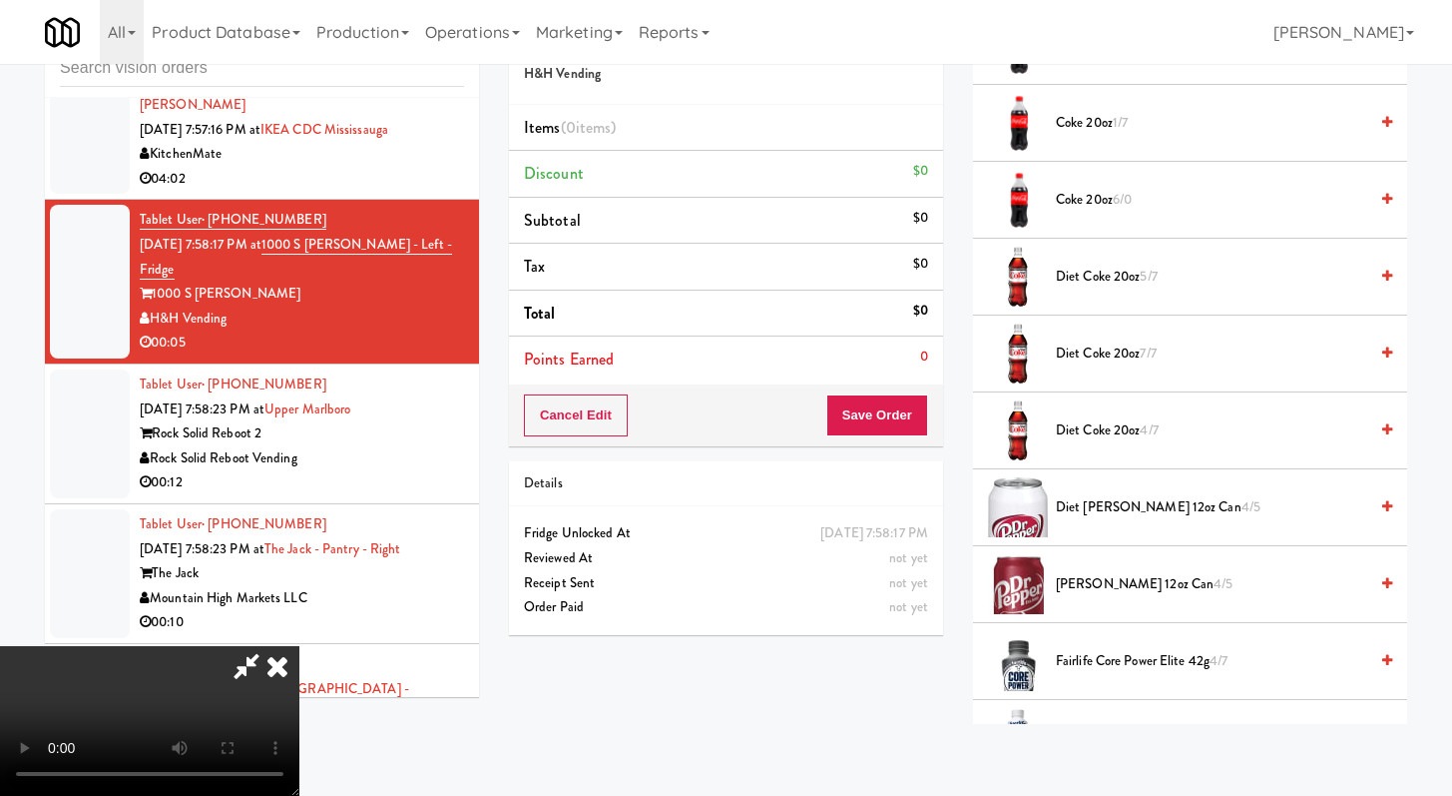
click at [1106, 585] on span "Dr Pepper 12oz can 4/5" at bounding box center [1211, 584] width 311 height 25
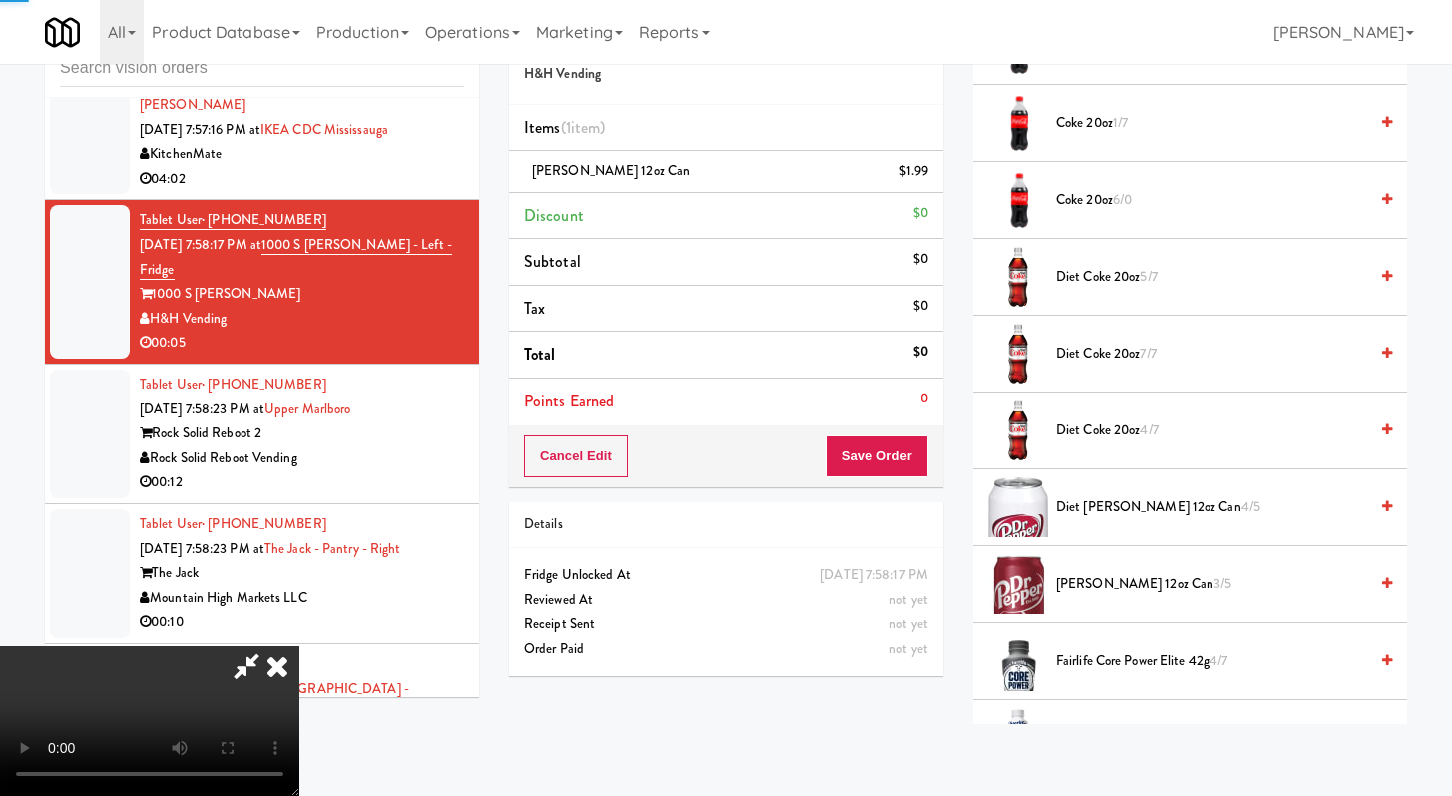
click at [921, 485] on div "Cancel Edit Save Order" at bounding box center [726, 456] width 434 height 62
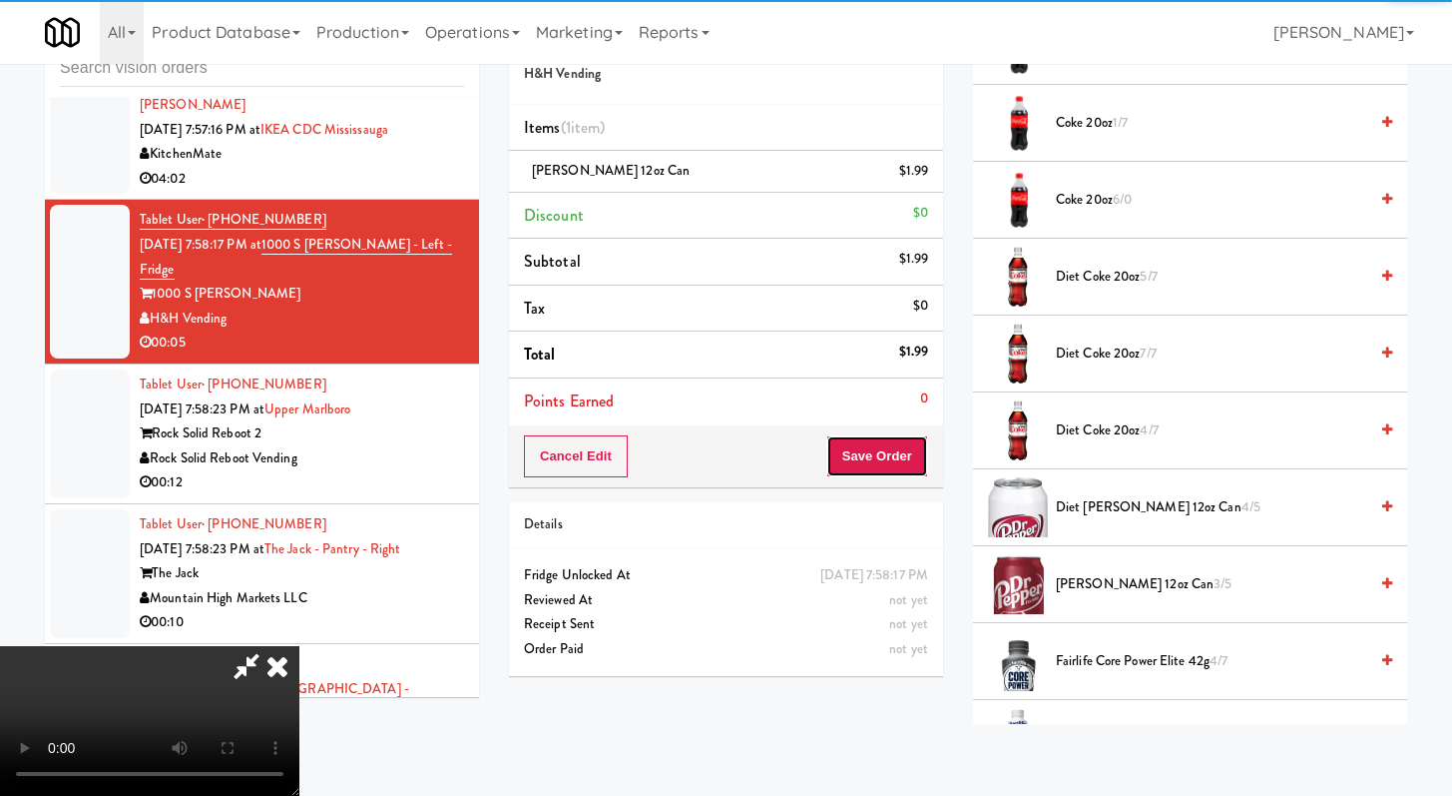
click at [920, 458] on button "Save Order" at bounding box center [878, 456] width 102 height 42
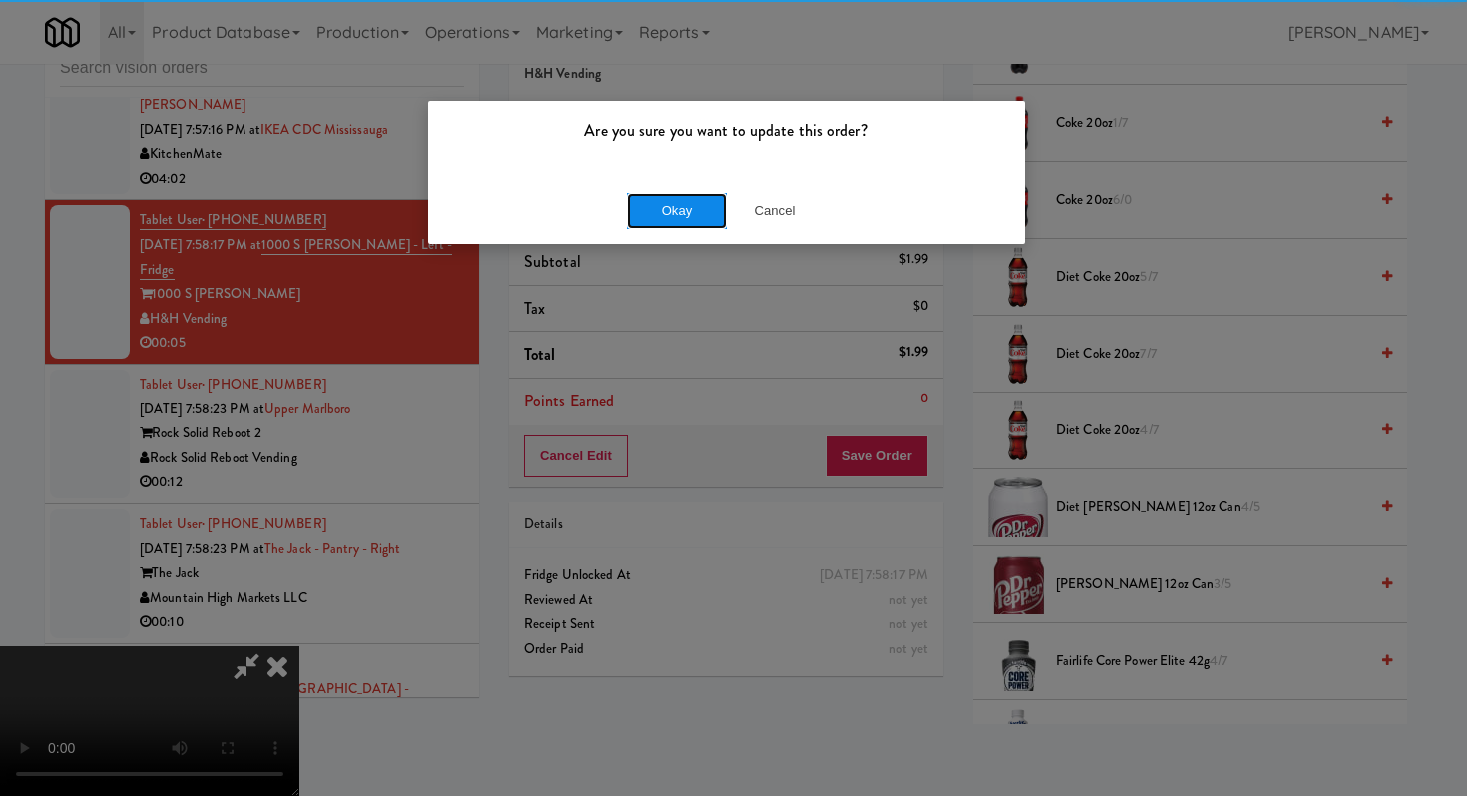
click at [670, 210] on button "Okay" at bounding box center [677, 211] width 100 height 36
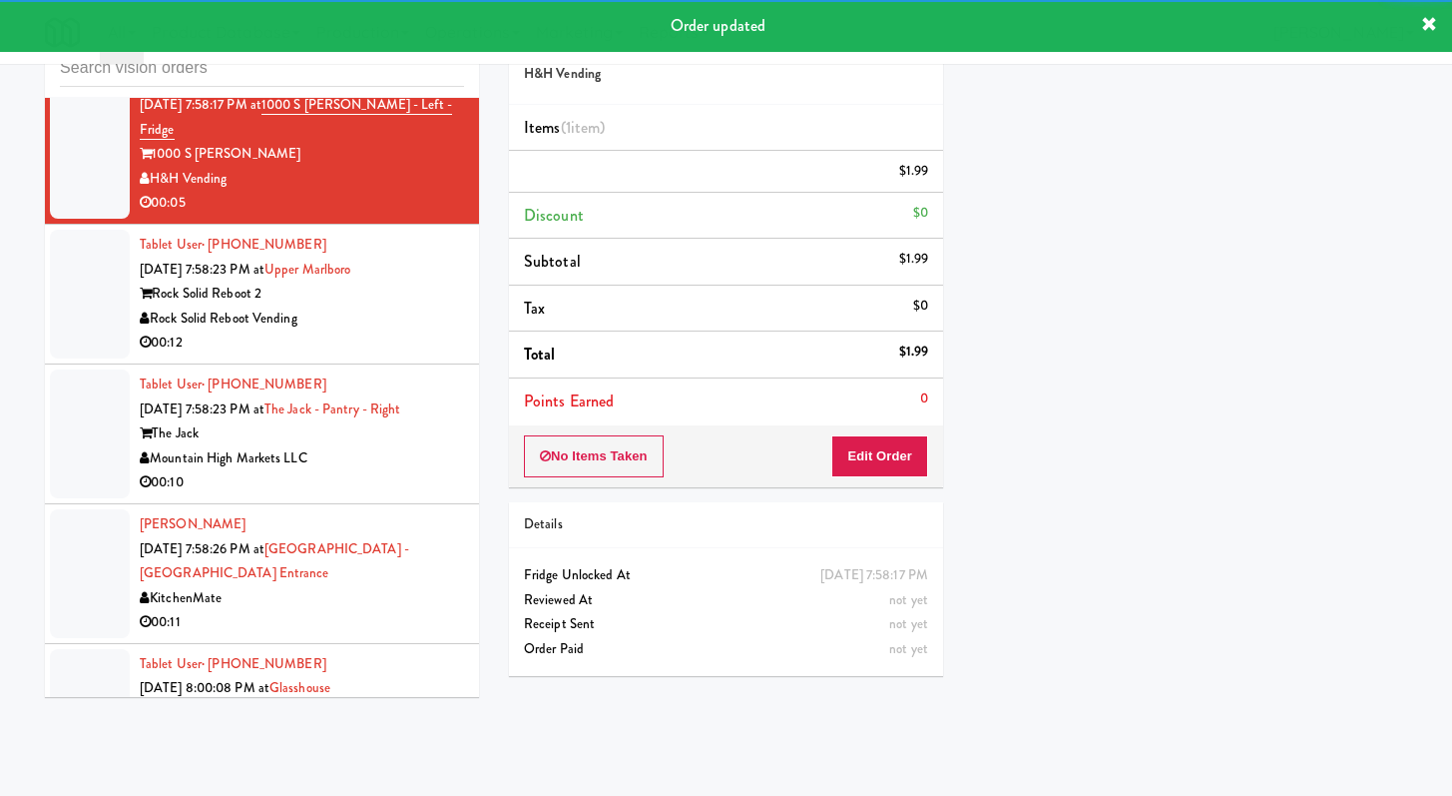
scroll to position [7918, 0]
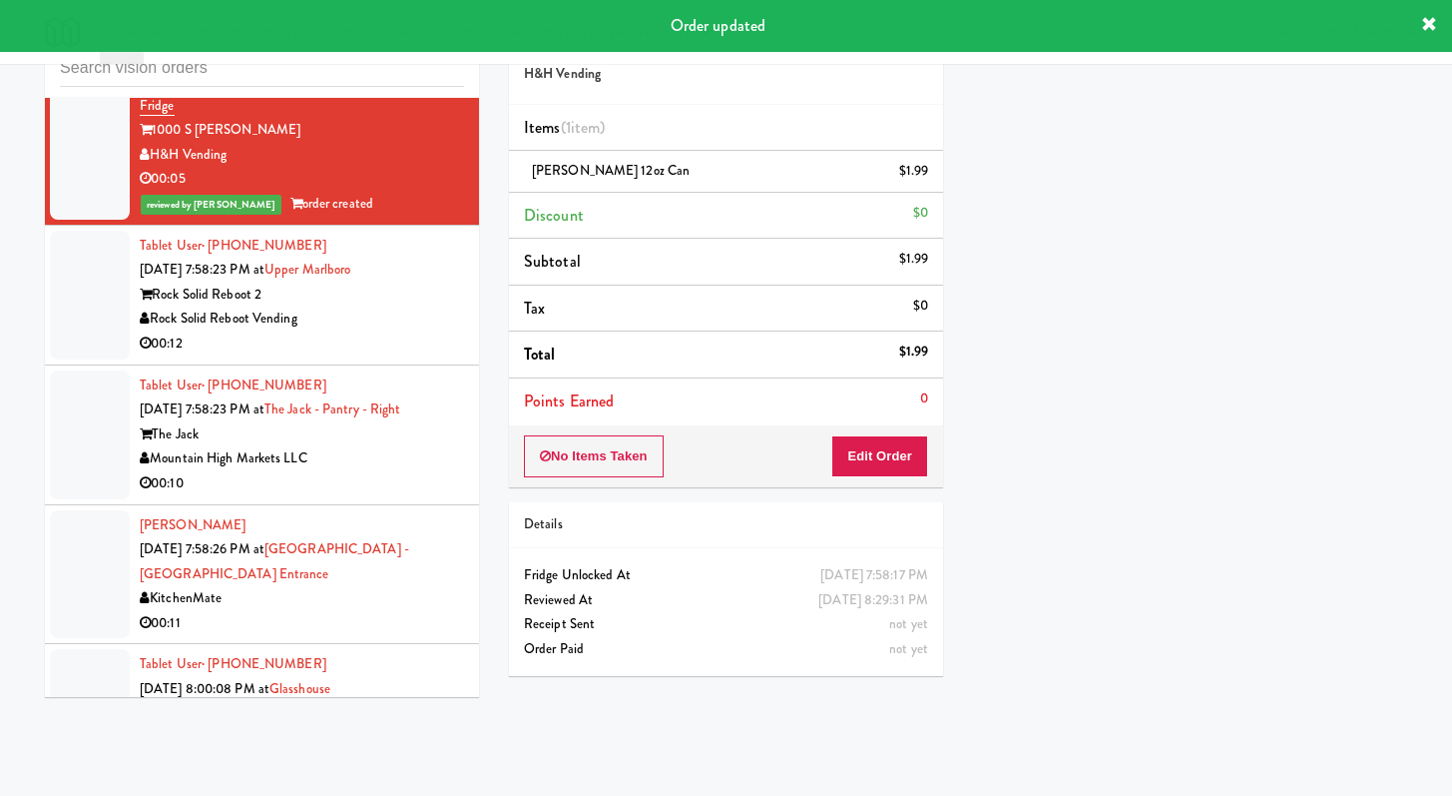
click at [411, 331] on div "Rock Solid Reboot Vending" at bounding box center [302, 318] width 324 height 25
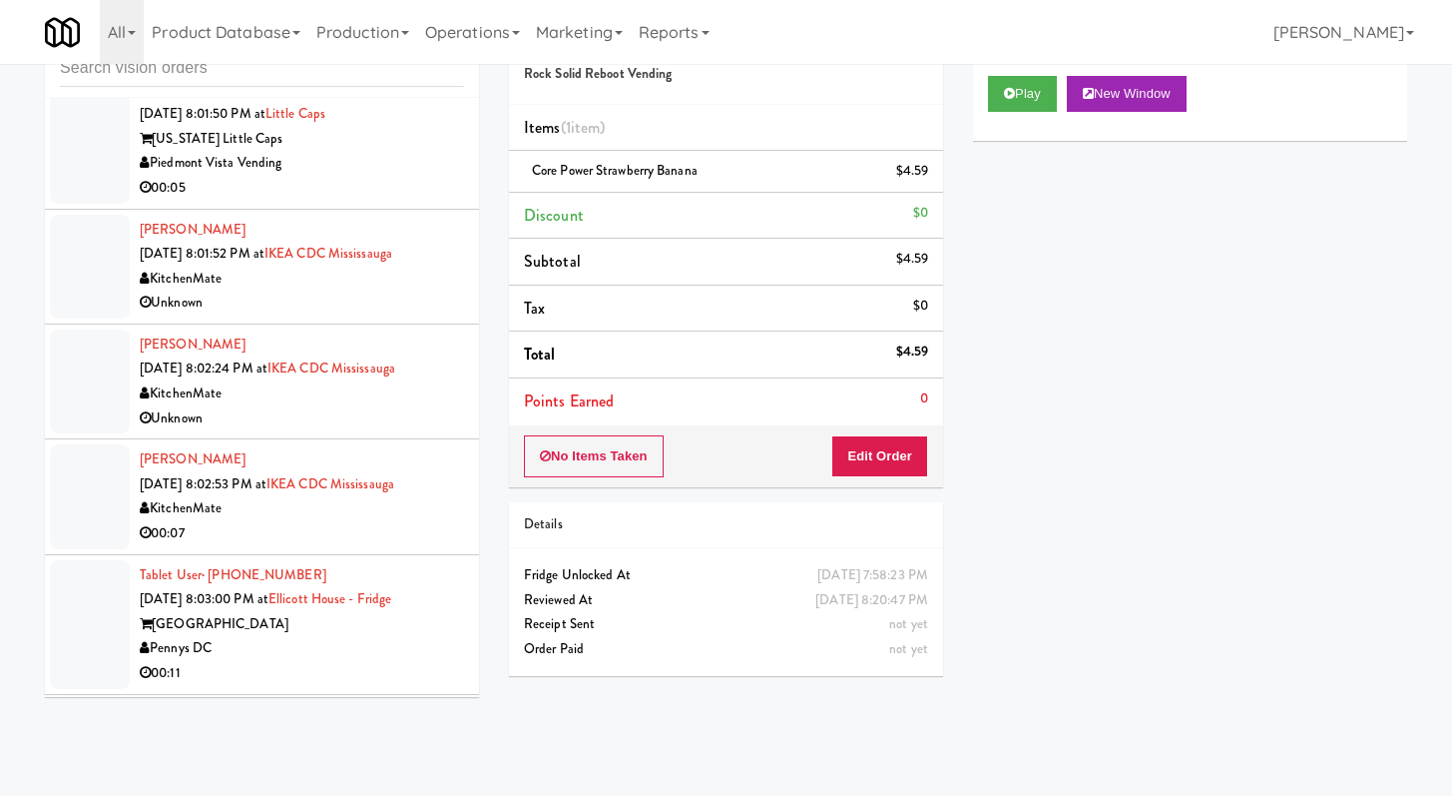
scroll to position [9415, 0]
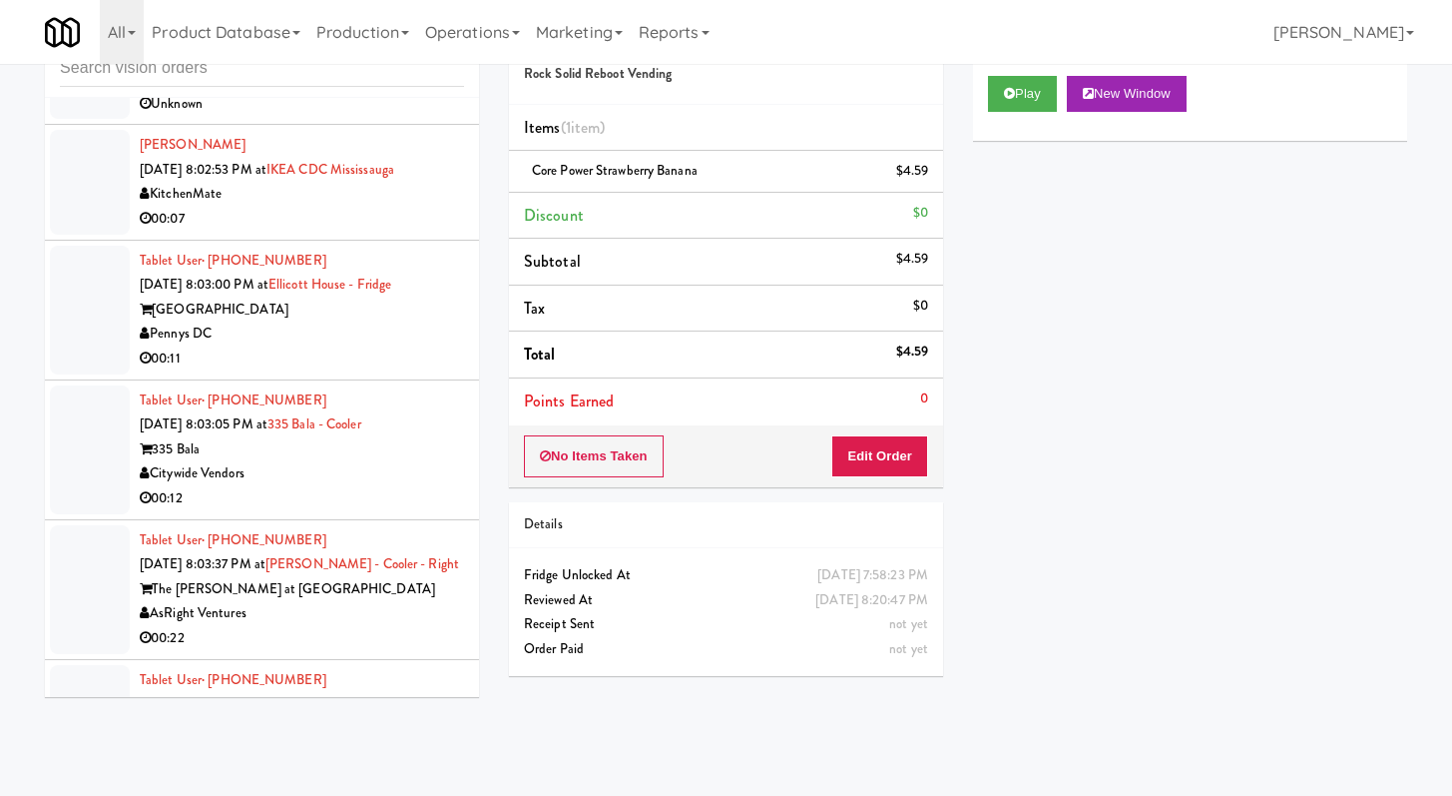
click at [358, 232] on div "00:07" at bounding box center [302, 219] width 324 height 25
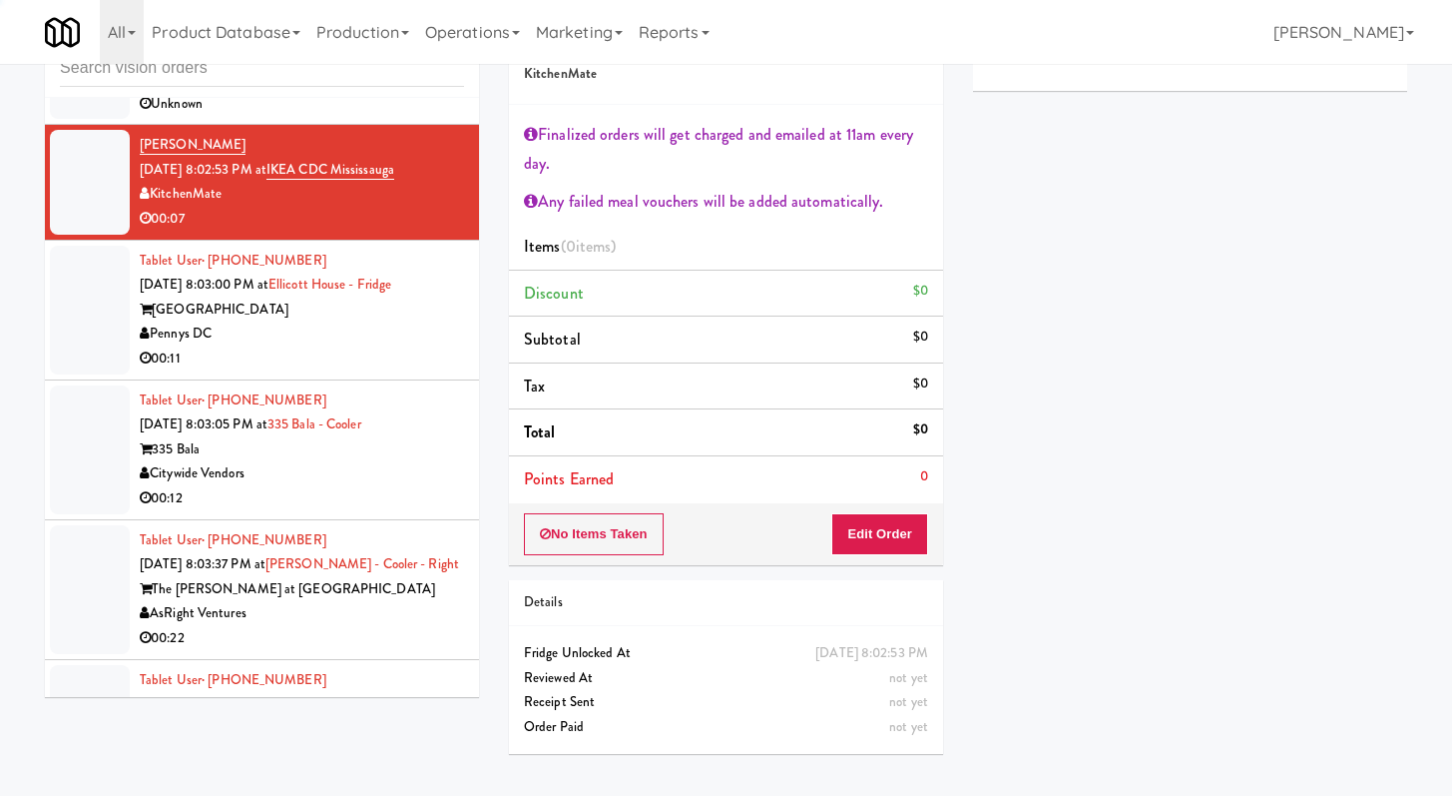
click at [362, 371] on div "00:11" at bounding box center [302, 358] width 324 height 25
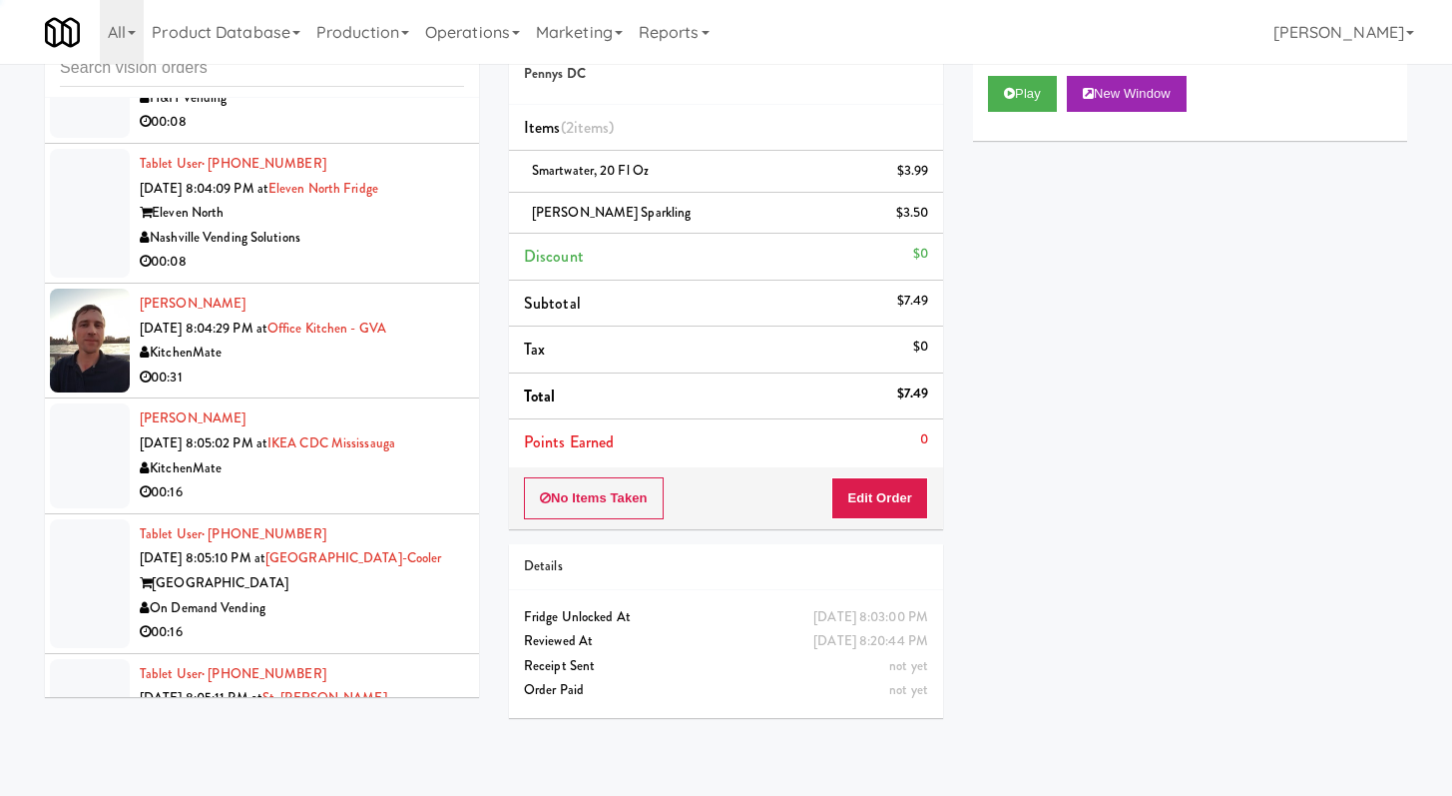
scroll to position [10723, 0]
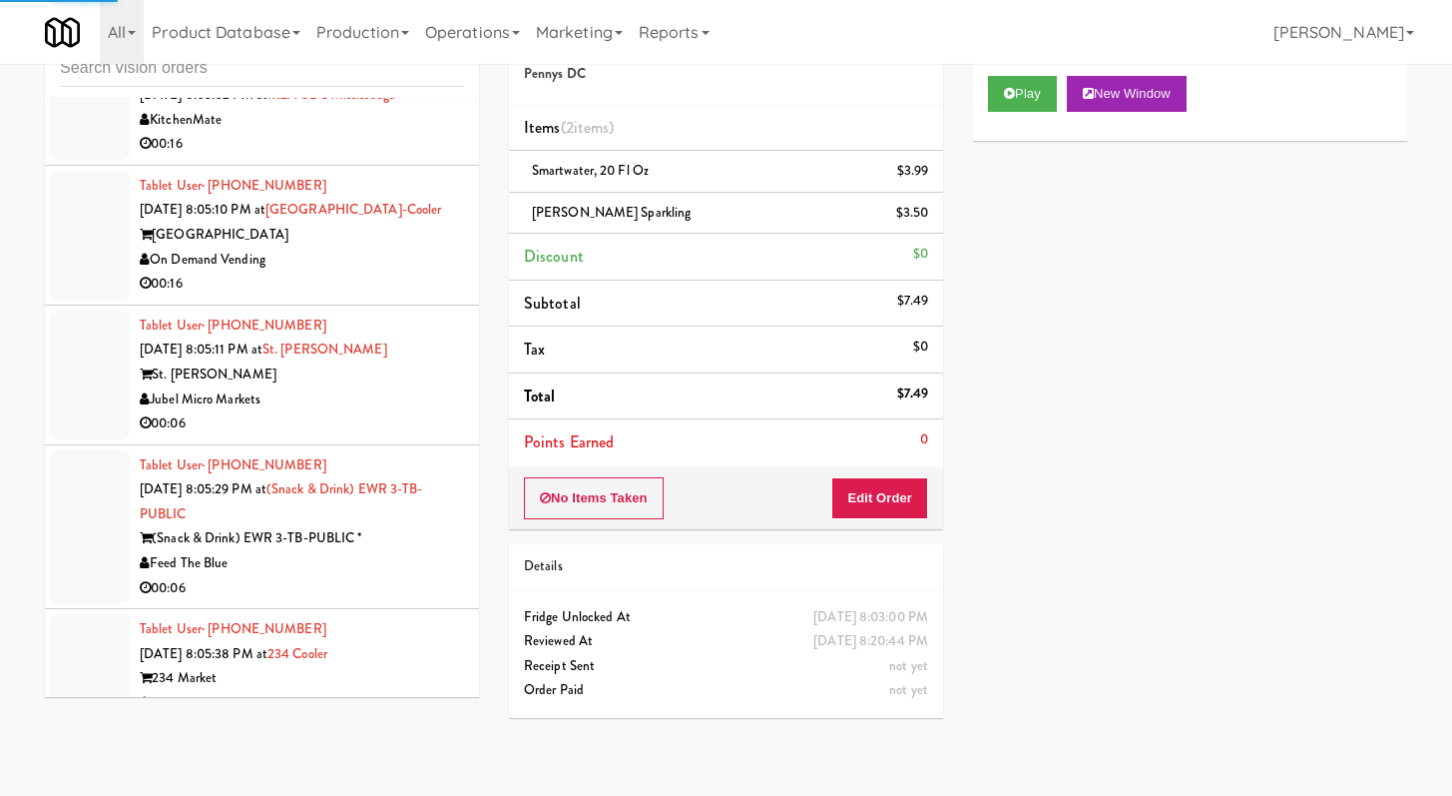
click at [354, 273] on div "On Demand Vending" at bounding box center [302, 260] width 324 height 25
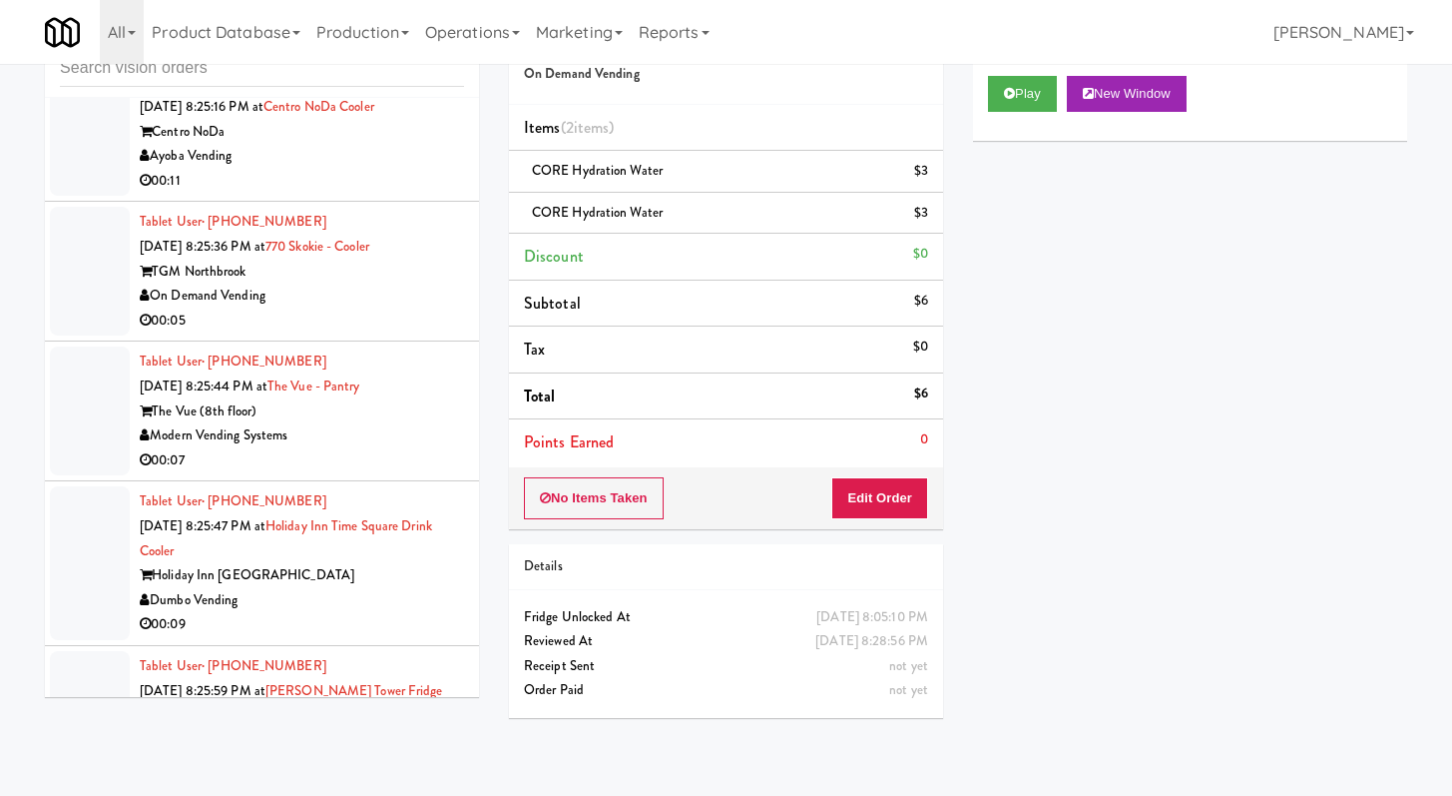
scroll to position [15308, 0]
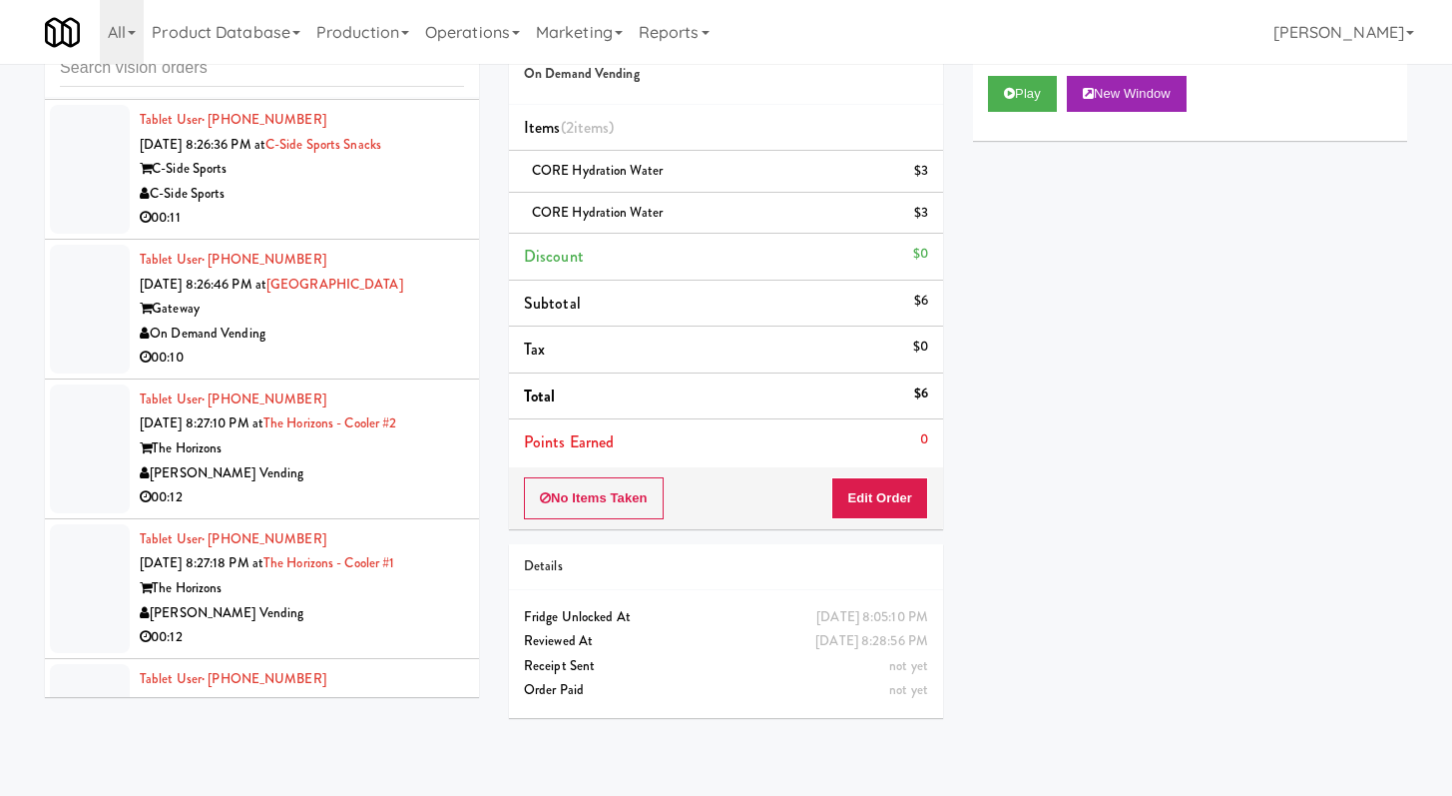
click at [330, 67] on div "Vend [US_STATE]" at bounding box center [302, 54] width 324 height 25
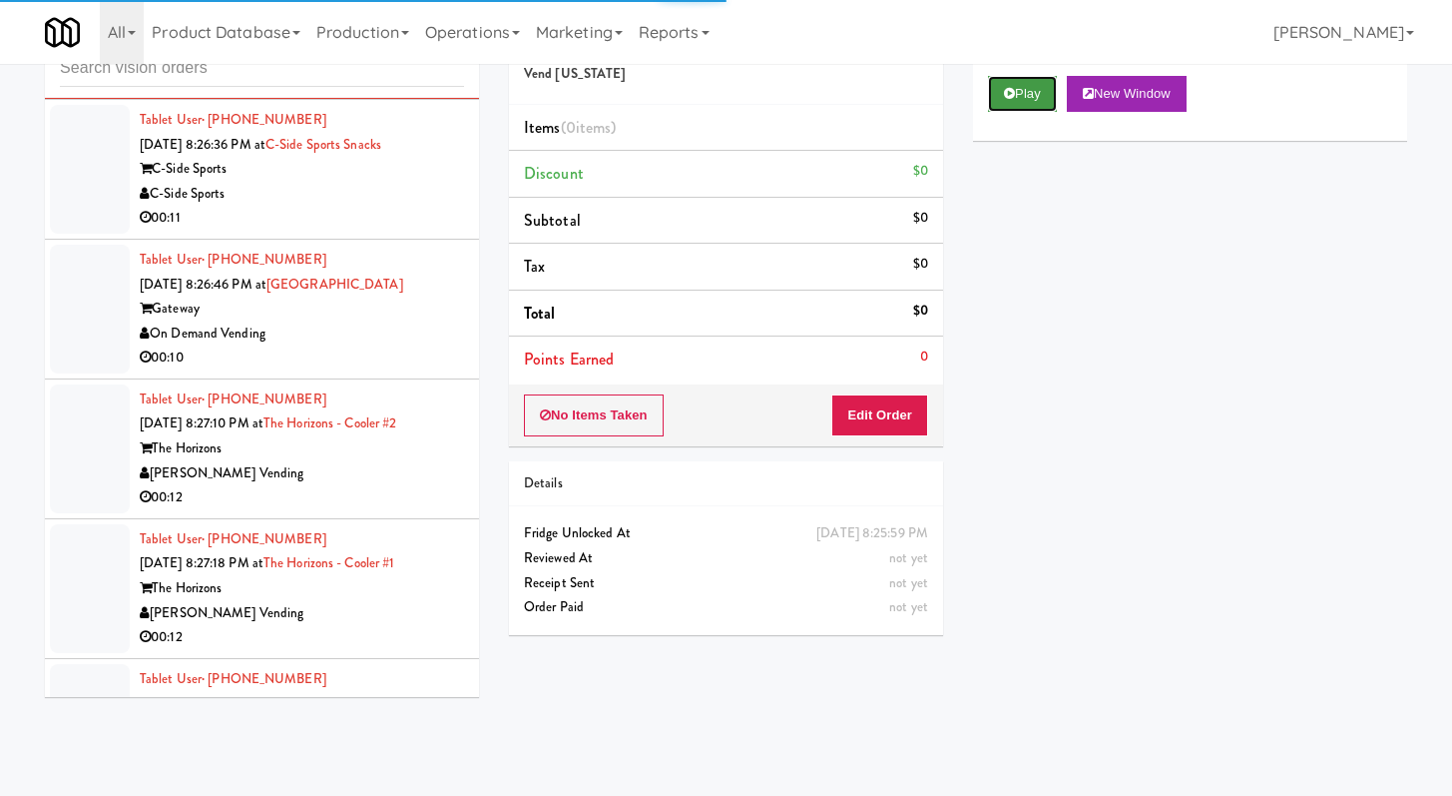
click at [1034, 103] on button "Play" at bounding box center [1022, 94] width 69 height 36
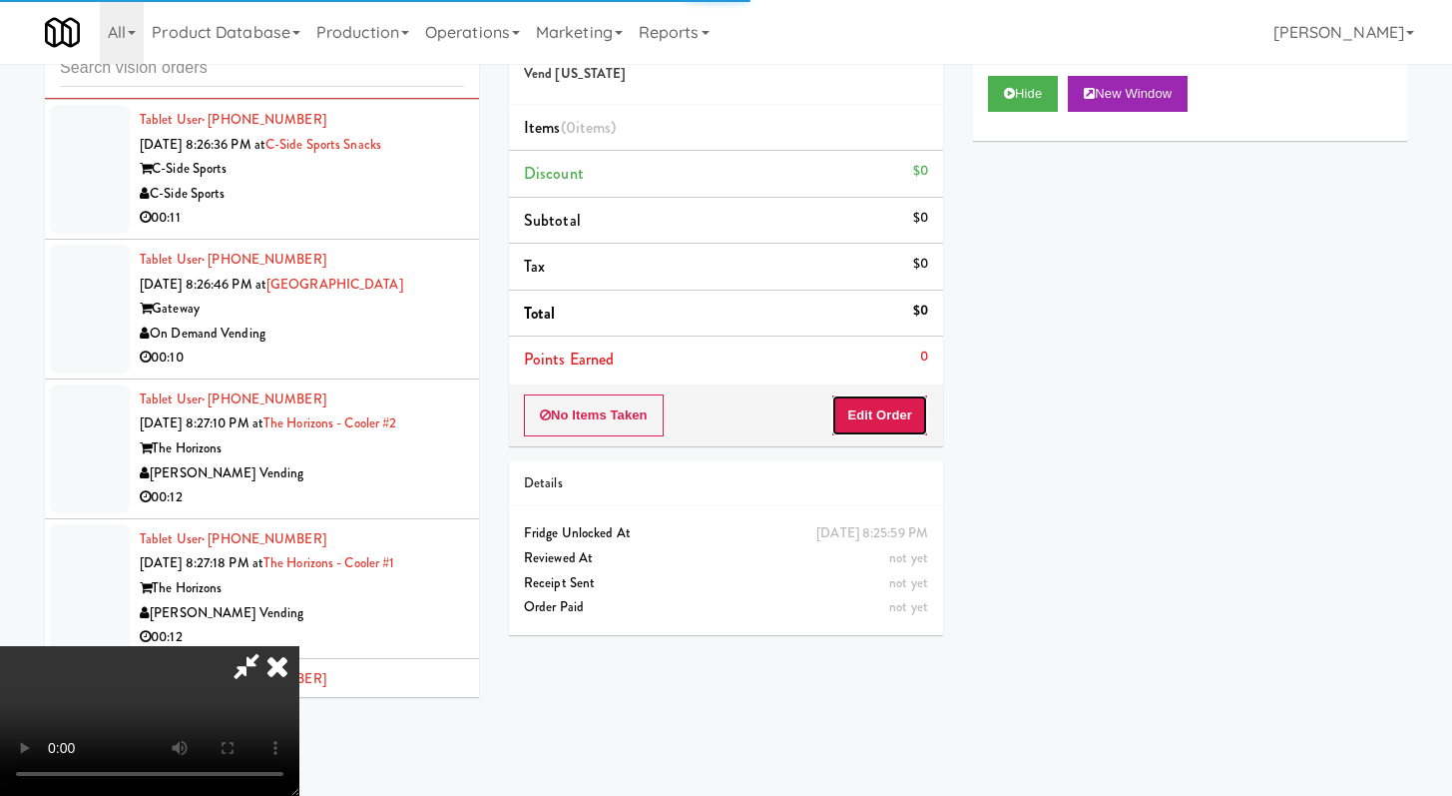
click at [877, 420] on button "Edit Order" at bounding box center [879, 415] width 97 height 42
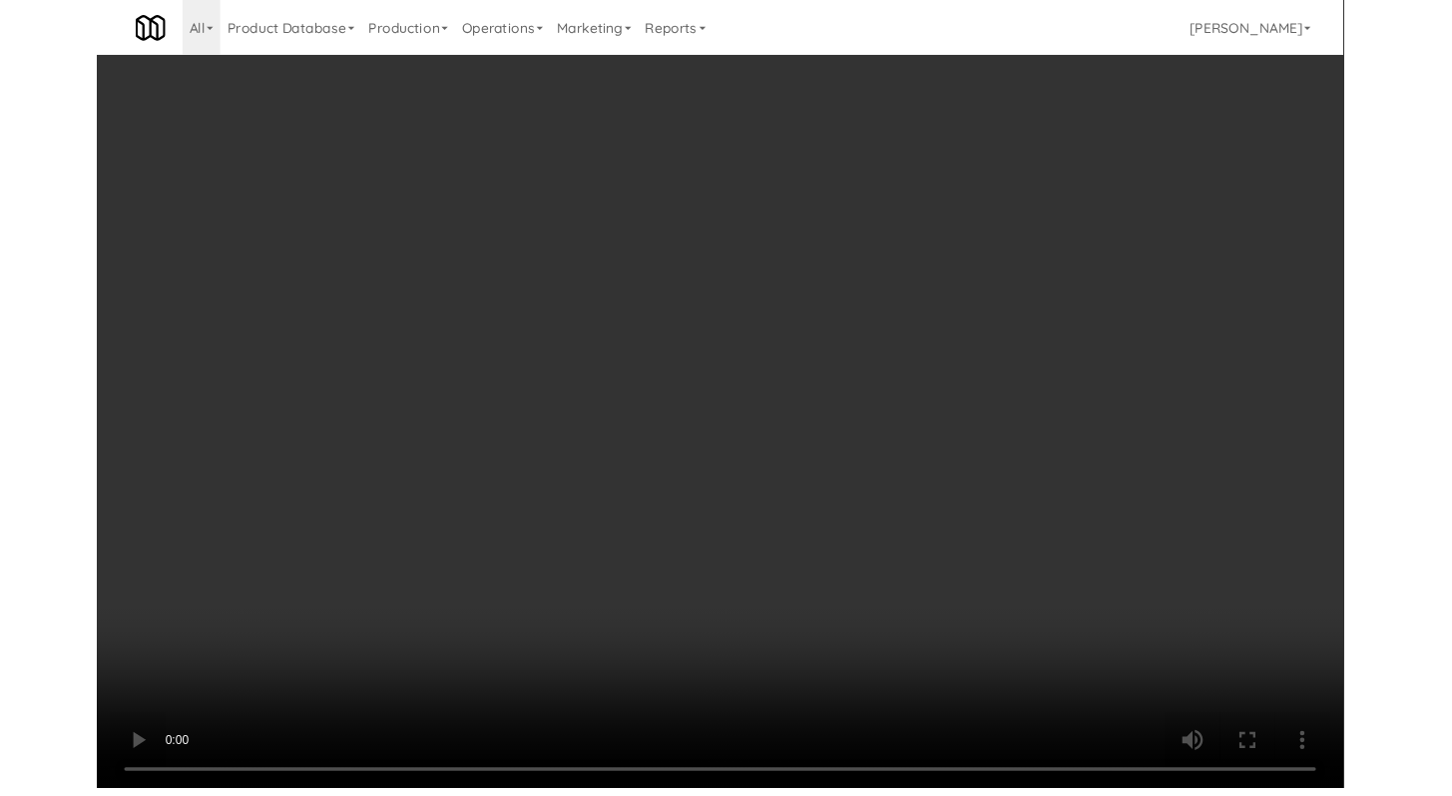
scroll to position [15186, 0]
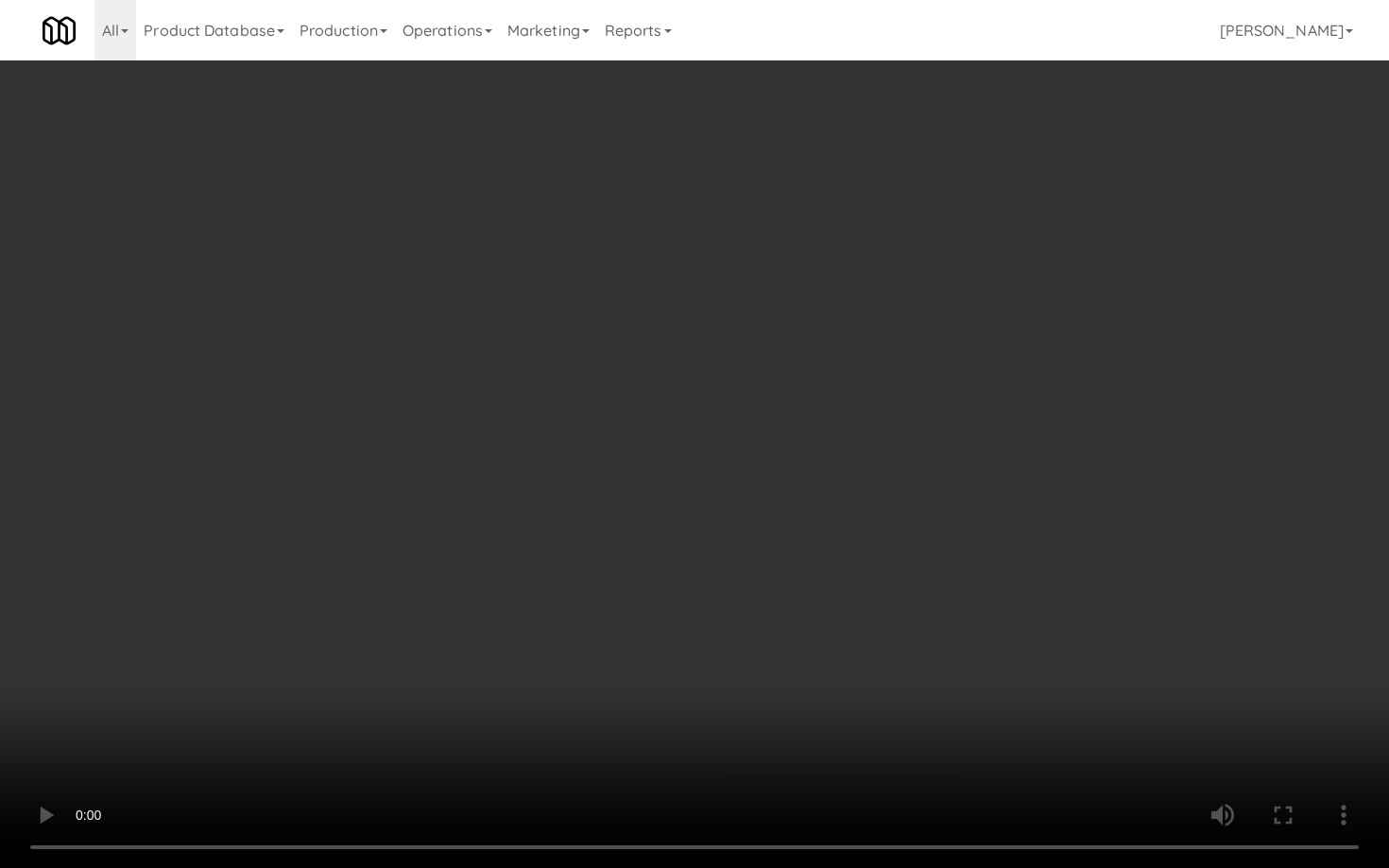
click at [663, 558] on video at bounding box center [694, 434] width 1389 height 868
drag, startPoint x: 663, startPoint y: 558, endPoint x: 672, endPoint y: 556, distance: 9.2
click at [663, 559] on video at bounding box center [694, 434] width 1389 height 868
click at [694, 536] on video at bounding box center [694, 434] width 1389 height 868
click at [693, 537] on video at bounding box center [694, 434] width 1389 height 868
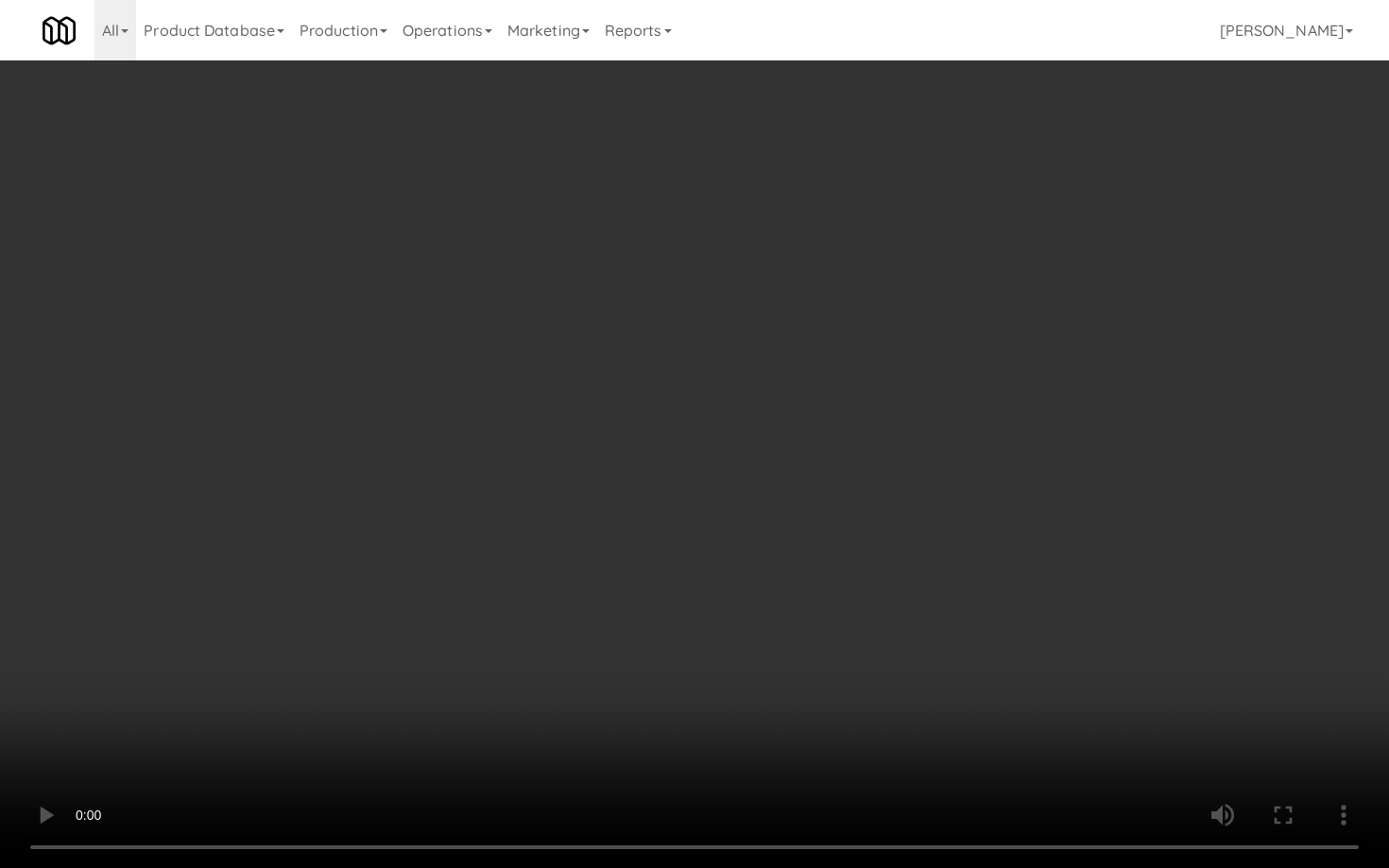
click at [758, 529] on video at bounding box center [694, 434] width 1389 height 868
click at [758, 530] on video at bounding box center [694, 434] width 1389 height 868
click at [792, 532] on video at bounding box center [694, 434] width 1389 height 868
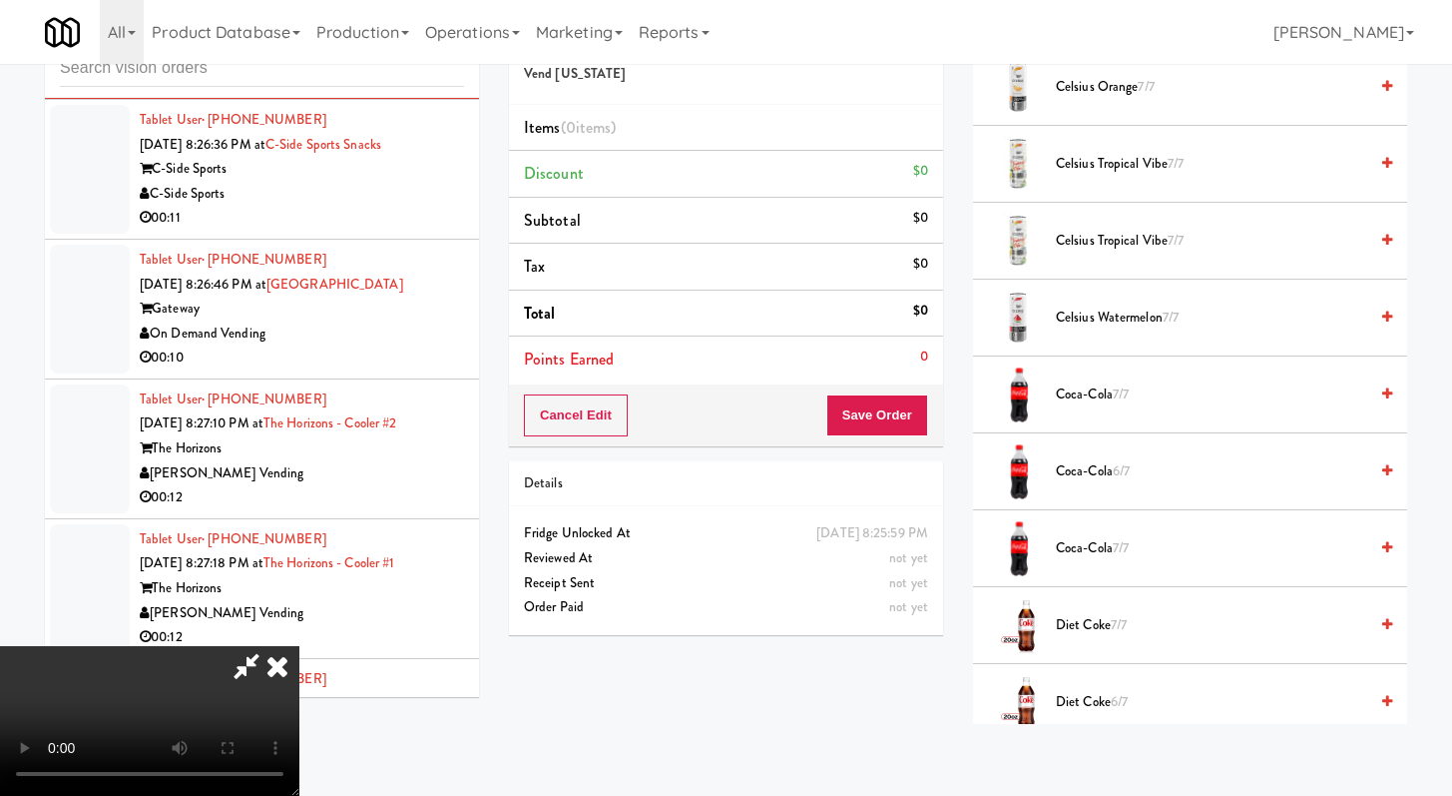
scroll to position [726, 0]
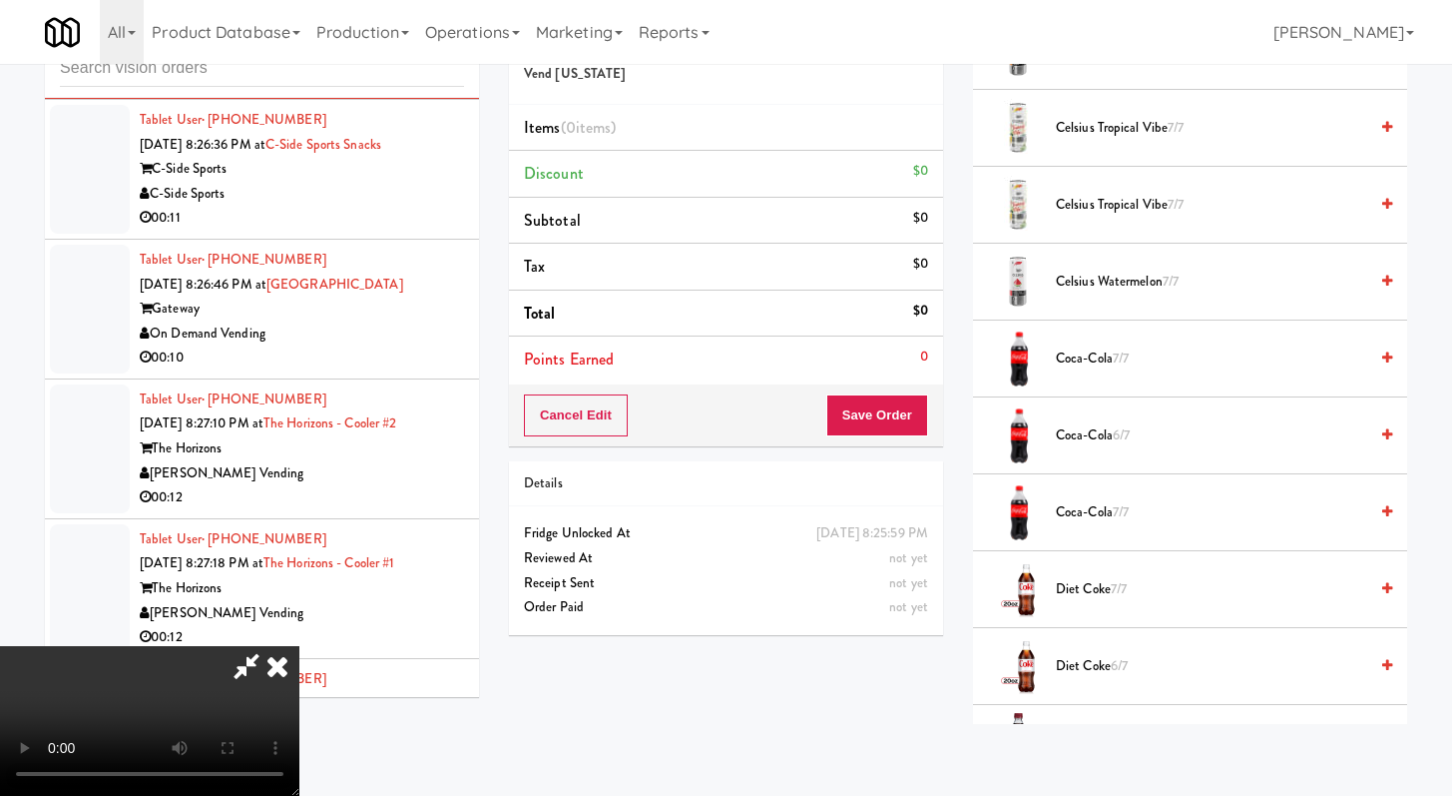
click at [1097, 596] on span "Diet Coke 7/7" at bounding box center [1211, 589] width 311 height 25
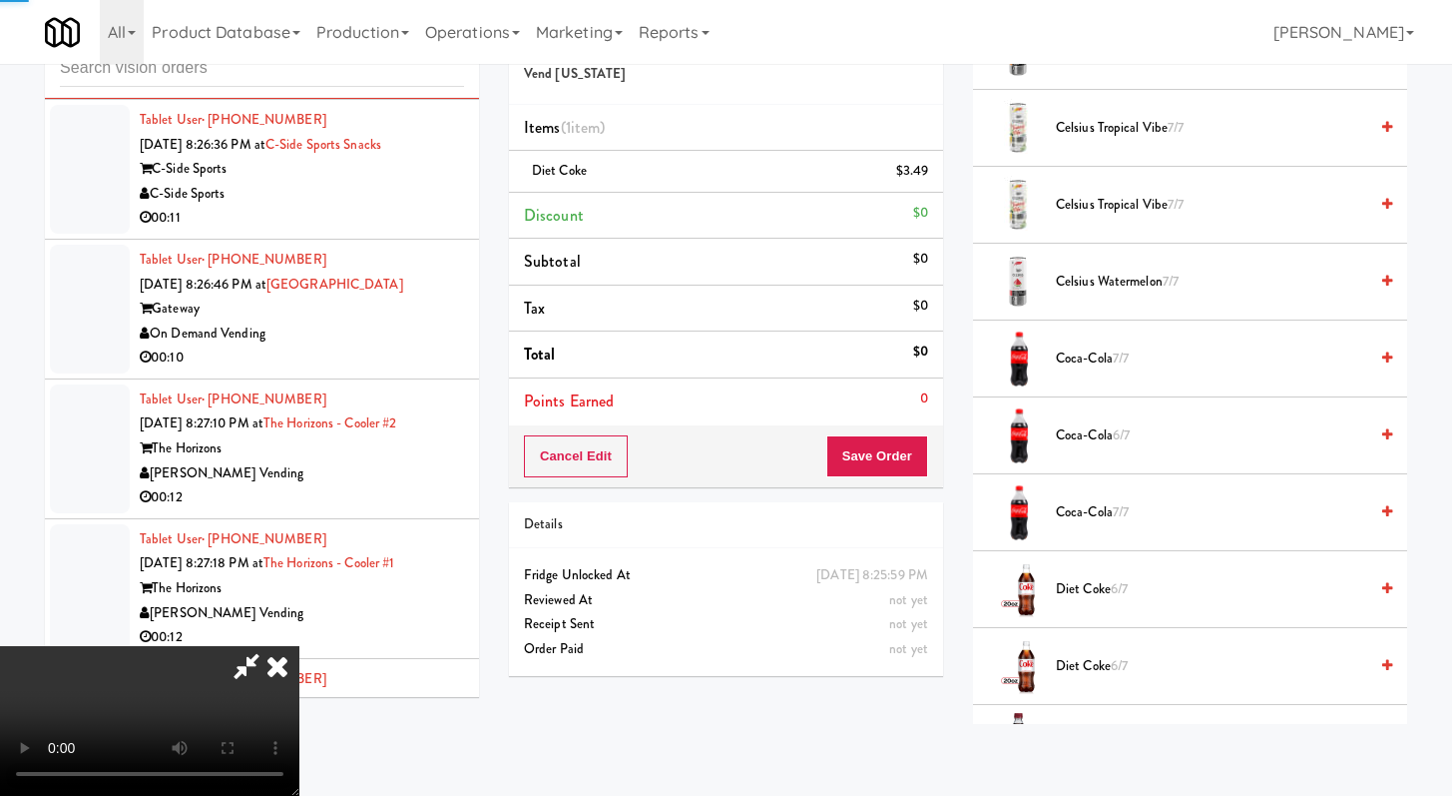
click at [1098, 596] on span "Diet Coke 6/7" at bounding box center [1211, 589] width 311 height 25
click at [880, 446] on button "Save Order" at bounding box center [878, 456] width 102 height 42
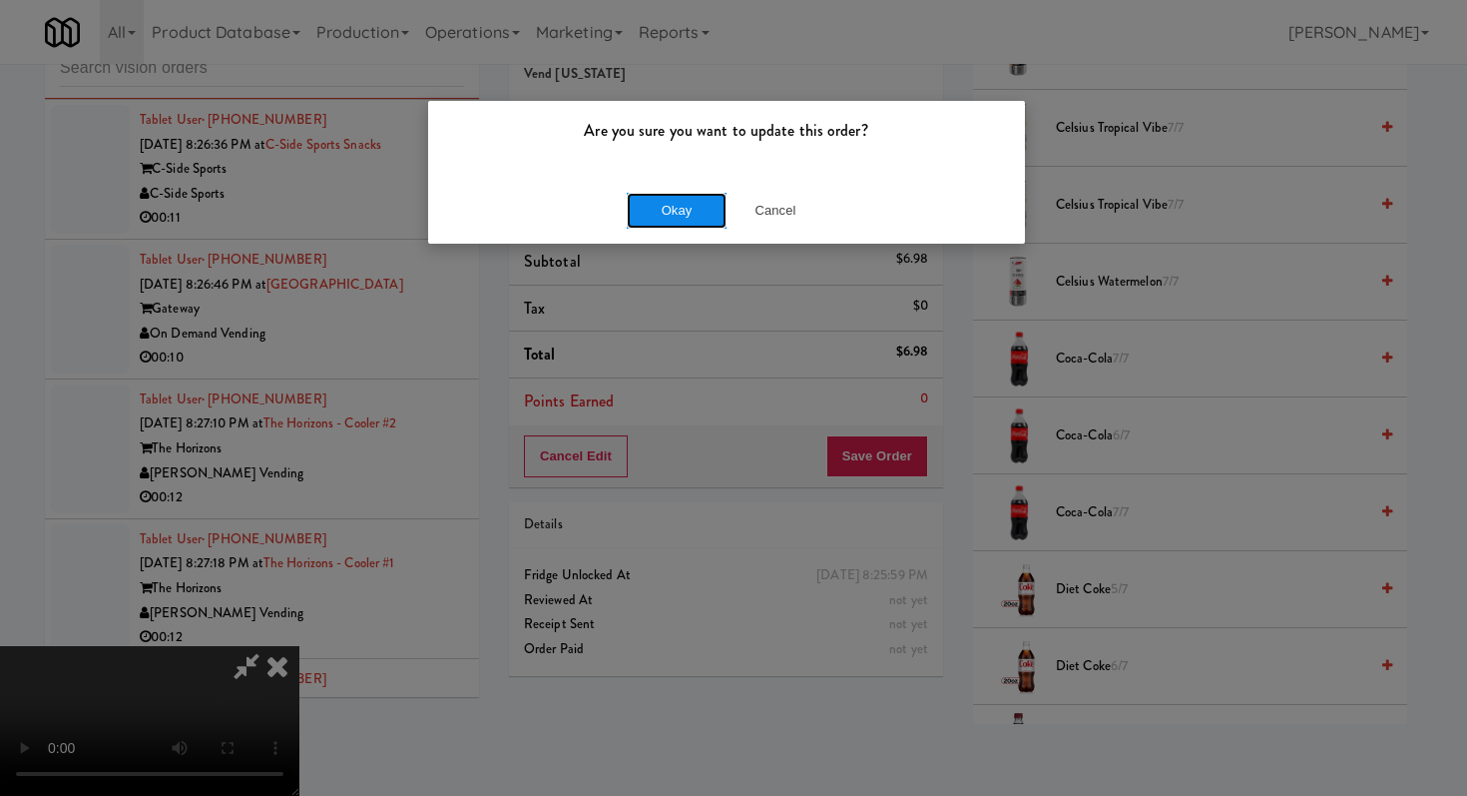
click at [668, 206] on button "Okay" at bounding box center [677, 211] width 100 height 36
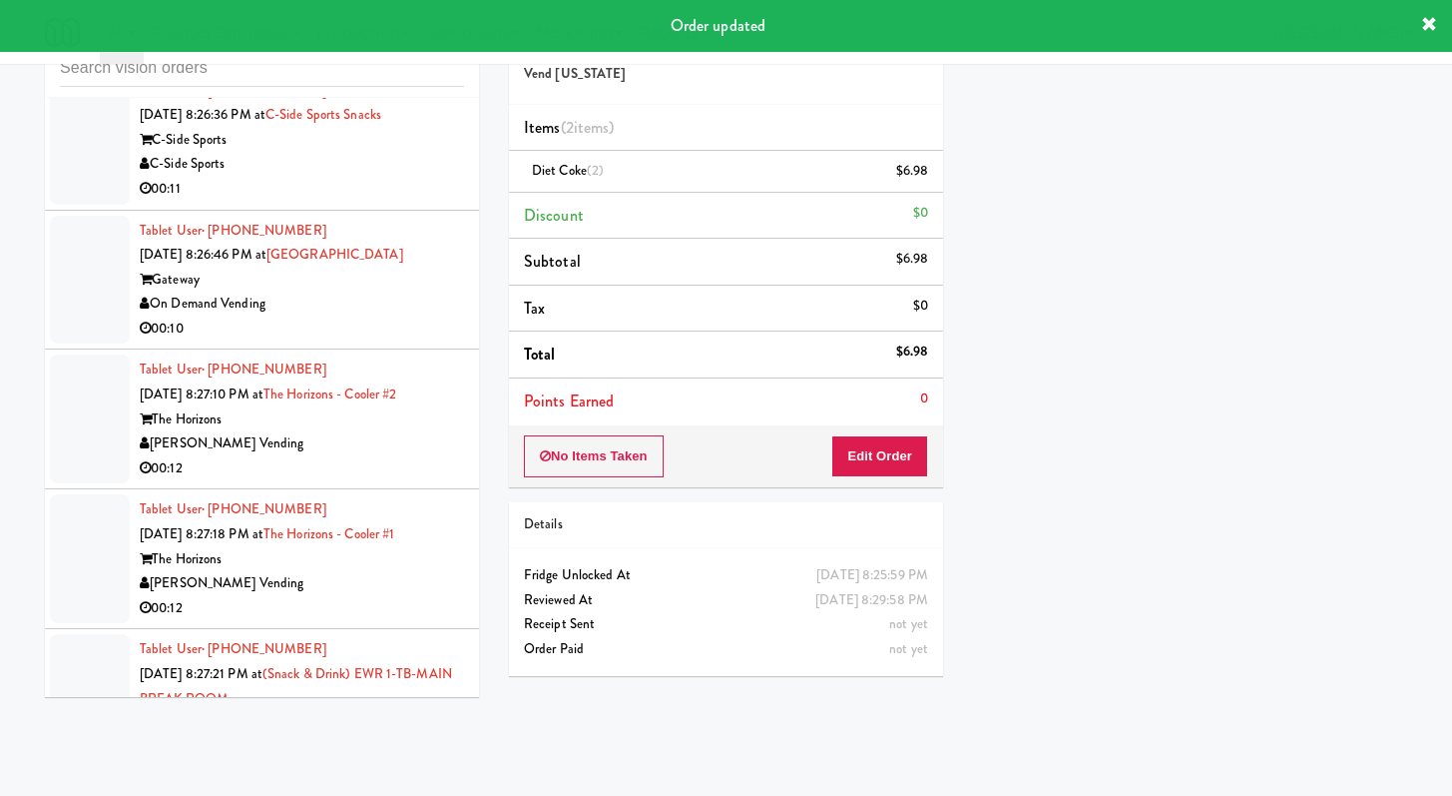
scroll to position [15669, 0]
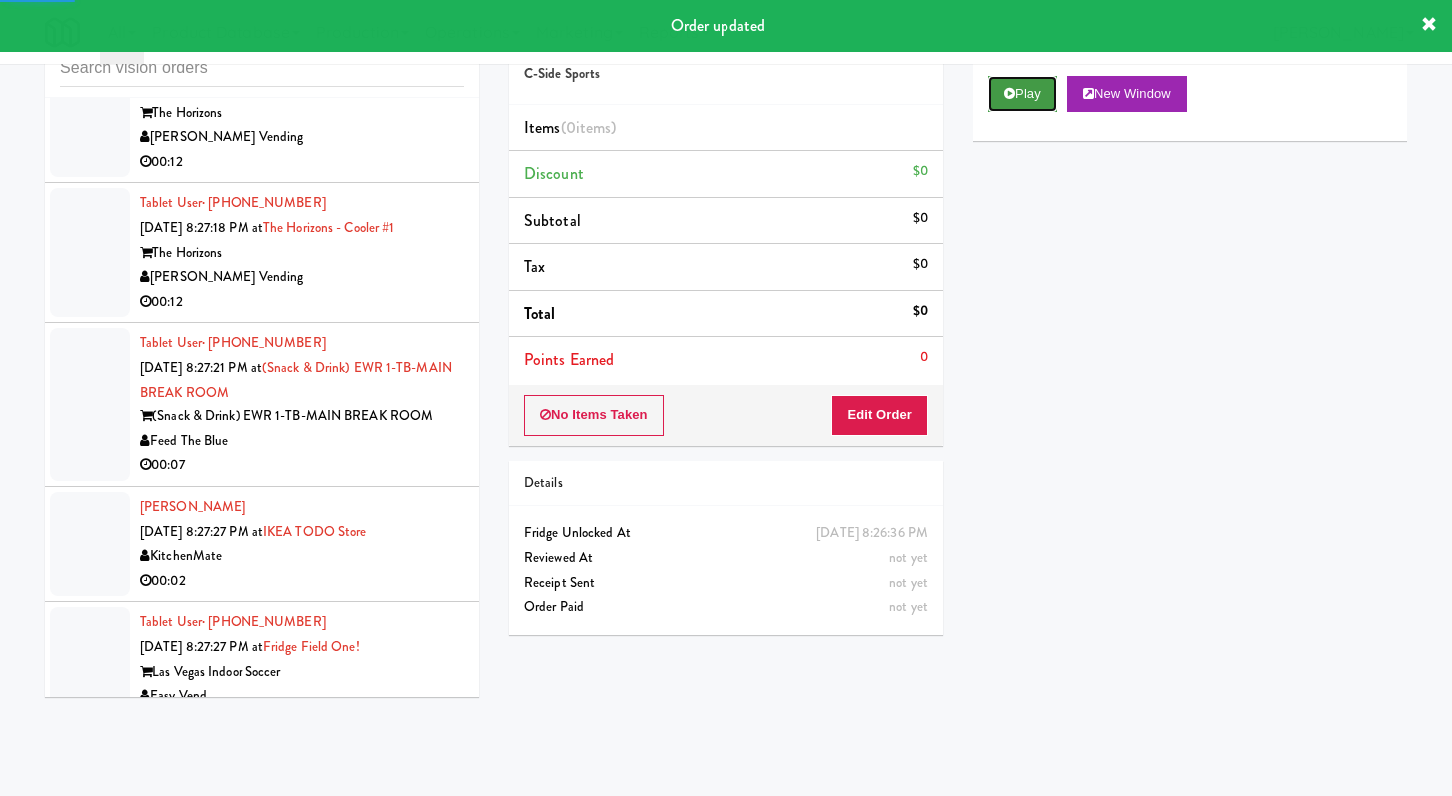
click at [1026, 94] on button "Play" at bounding box center [1022, 94] width 69 height 36
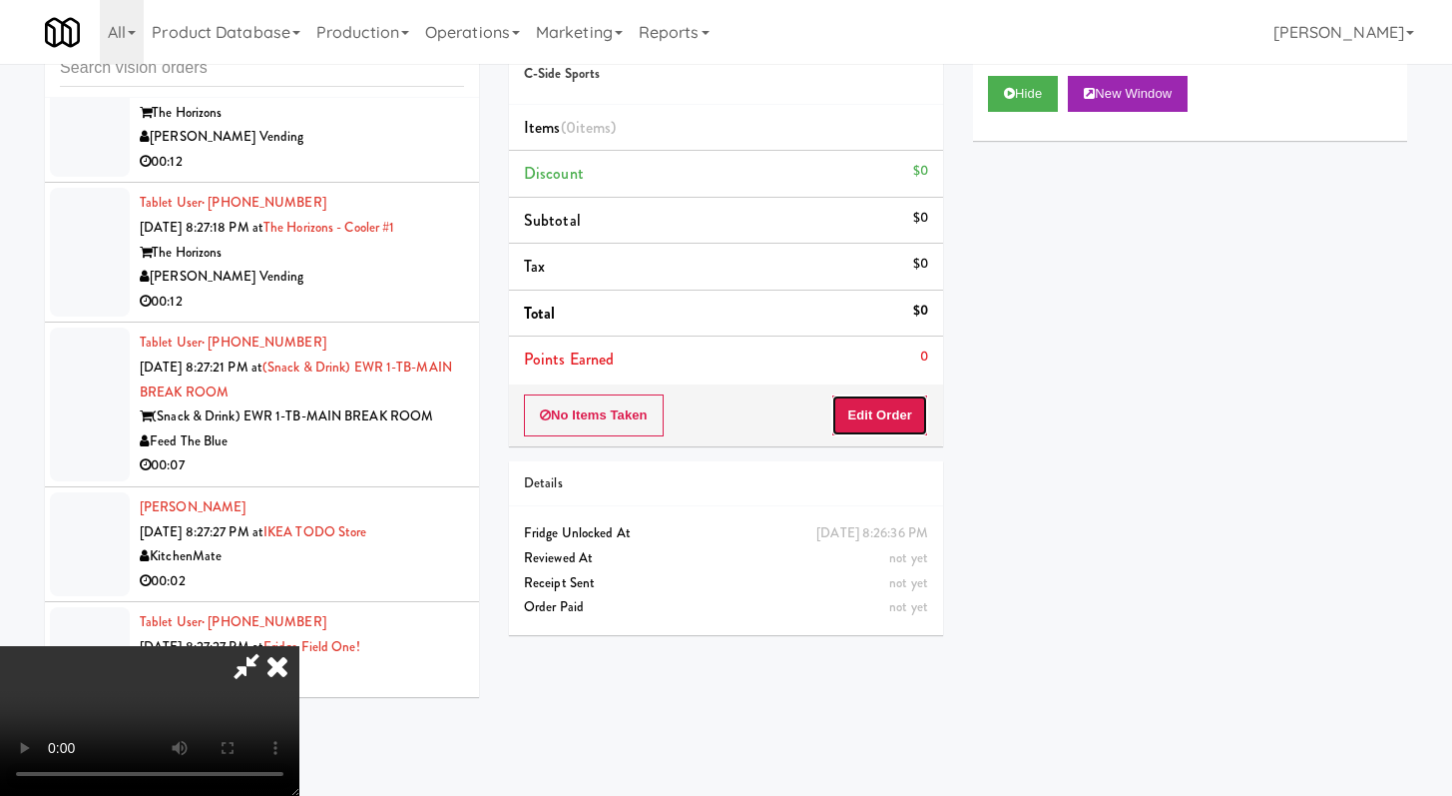
click at [865, 420] on button "Edit Order" at bounding box center [879, 415] width 97 height 42
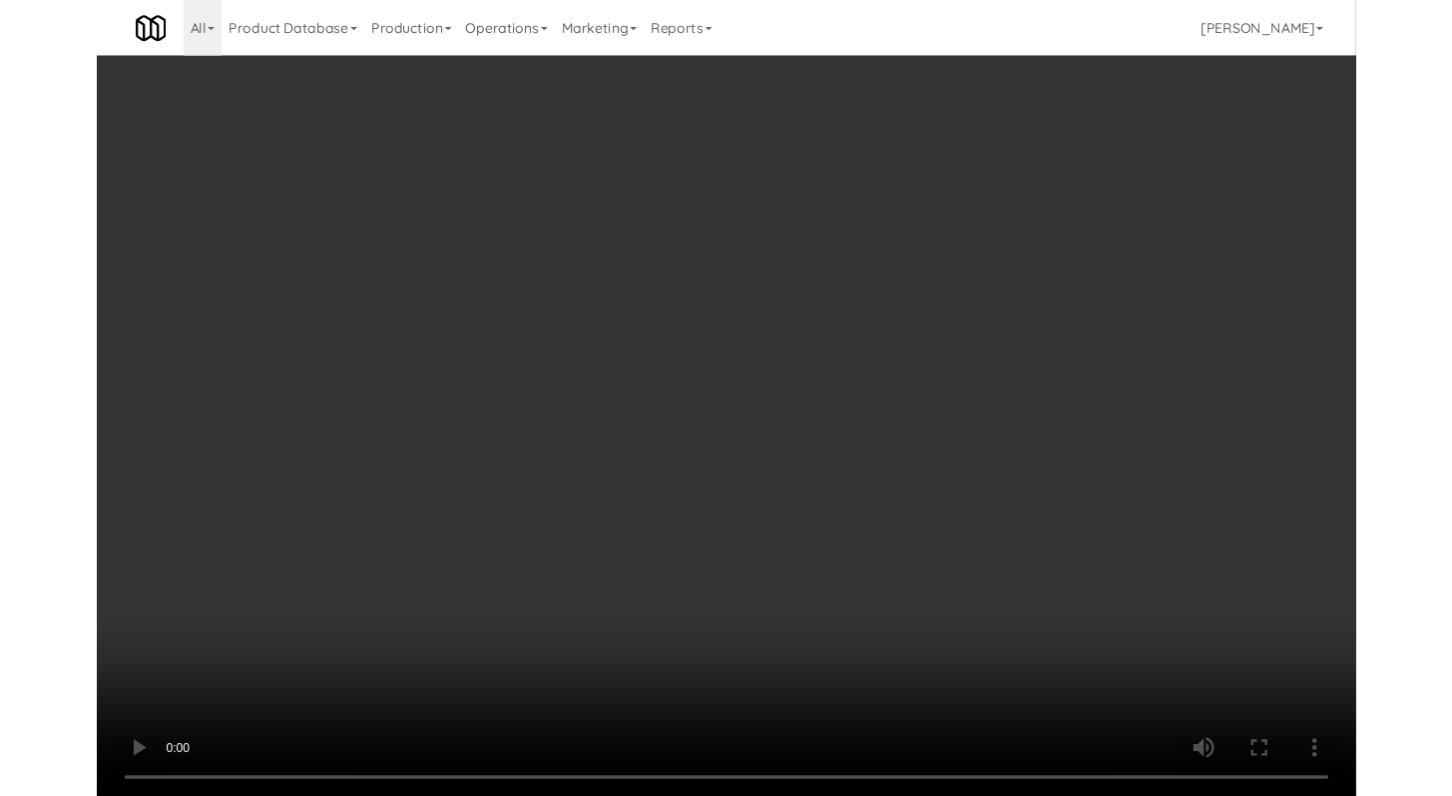
scroll to position [15546, 0]
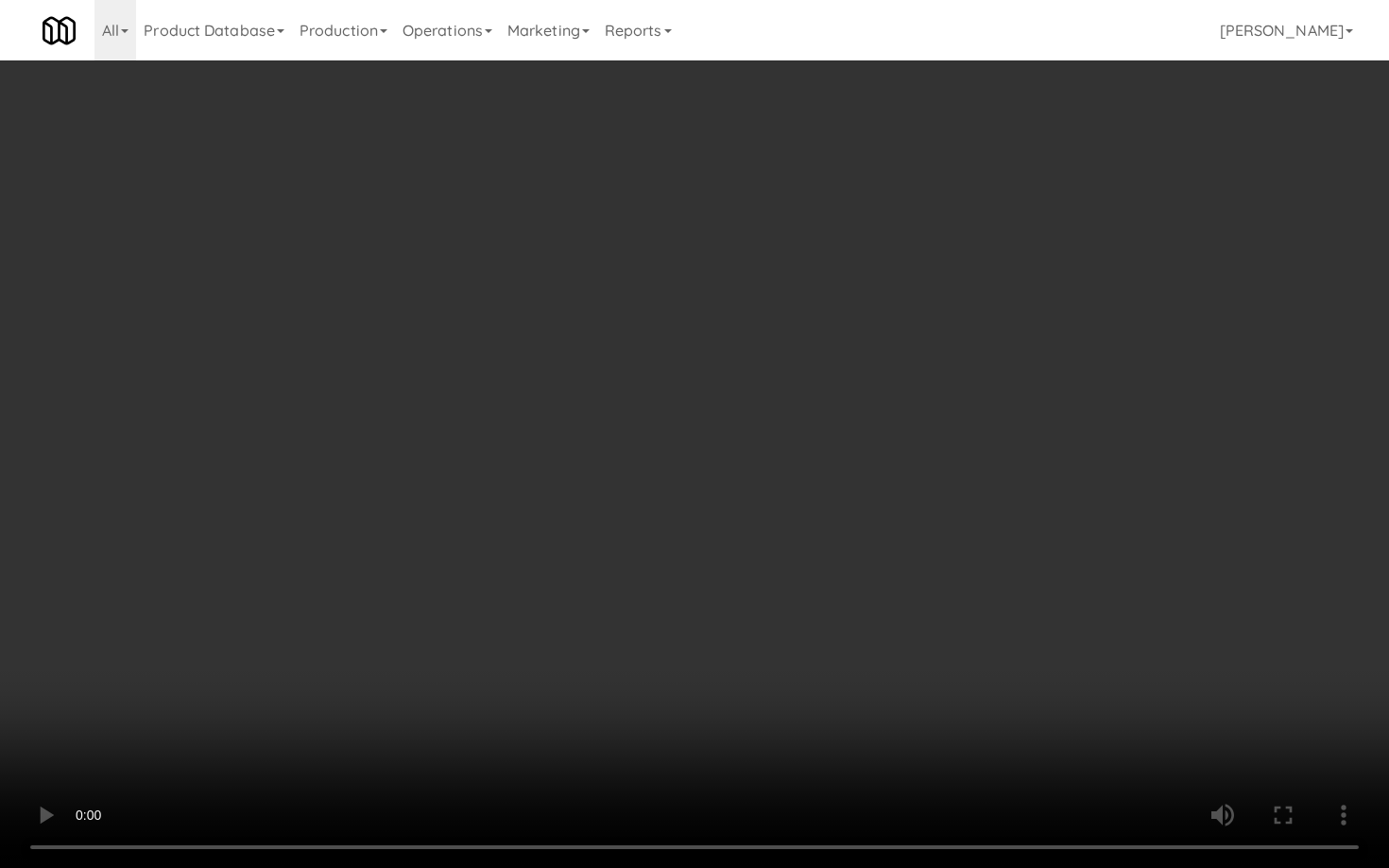
click at [766, 677] on video at bounding box center [694, 434] width 1389 height 868
click at [773, 656] on video at bounding box center [694, 434] width 1389 height 868
click at [777, 647] on video at bounding box center [694, 434] width 1389 height 868
click at [792, 625] on video at bounding box center [694, 434] width 1389 height 868
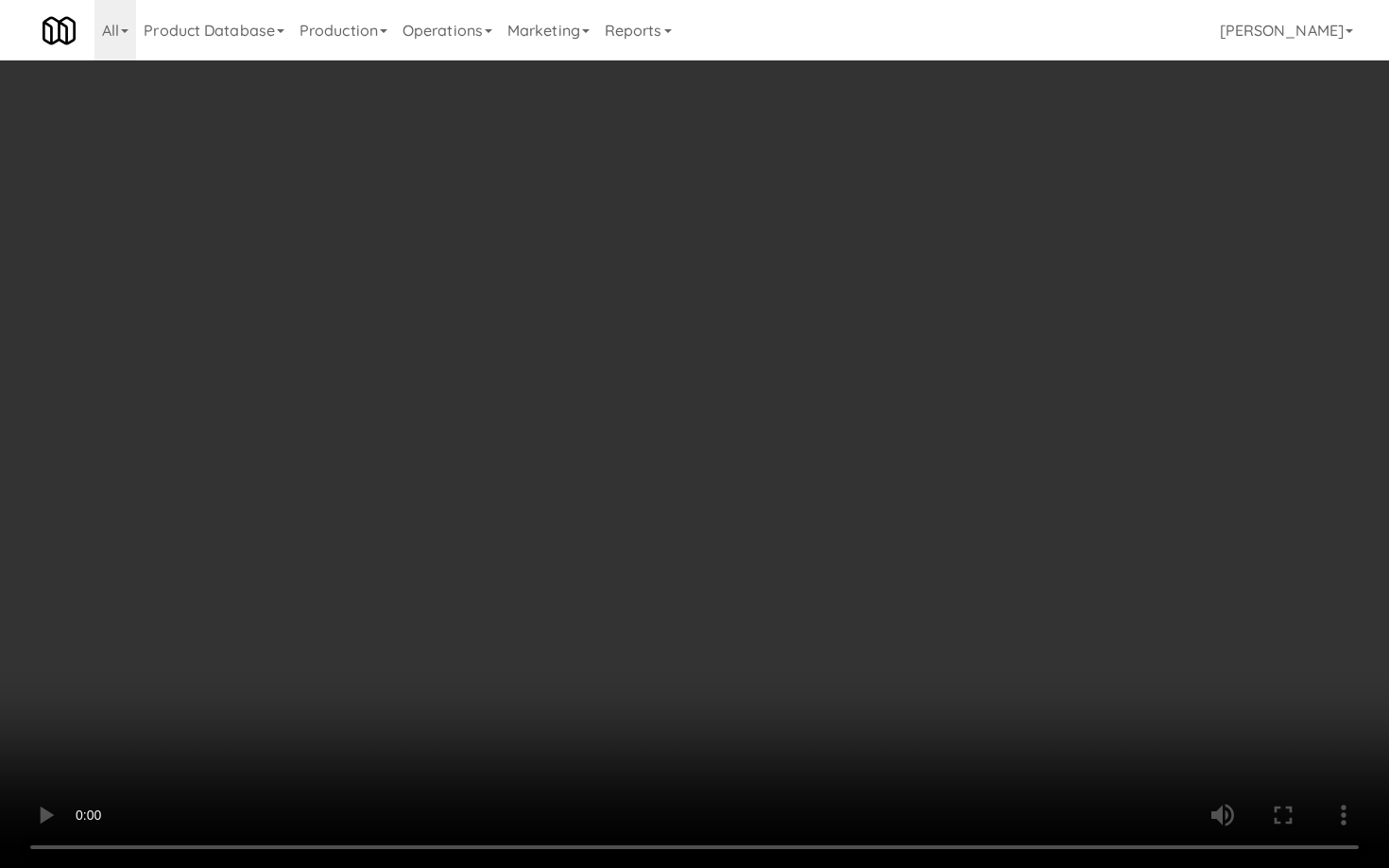
click at [792, 625] on video at bounding box center [694, 434] width 1389 height 868
click at [822, 623] on video at bounding box center [694, 434] width 1389 height 868
click at [822, 625] on video at bounding box center [694, 434] width 1389 height 868
click at [823, 624] on video at bounding box center [694, 434] width 1389 height 868
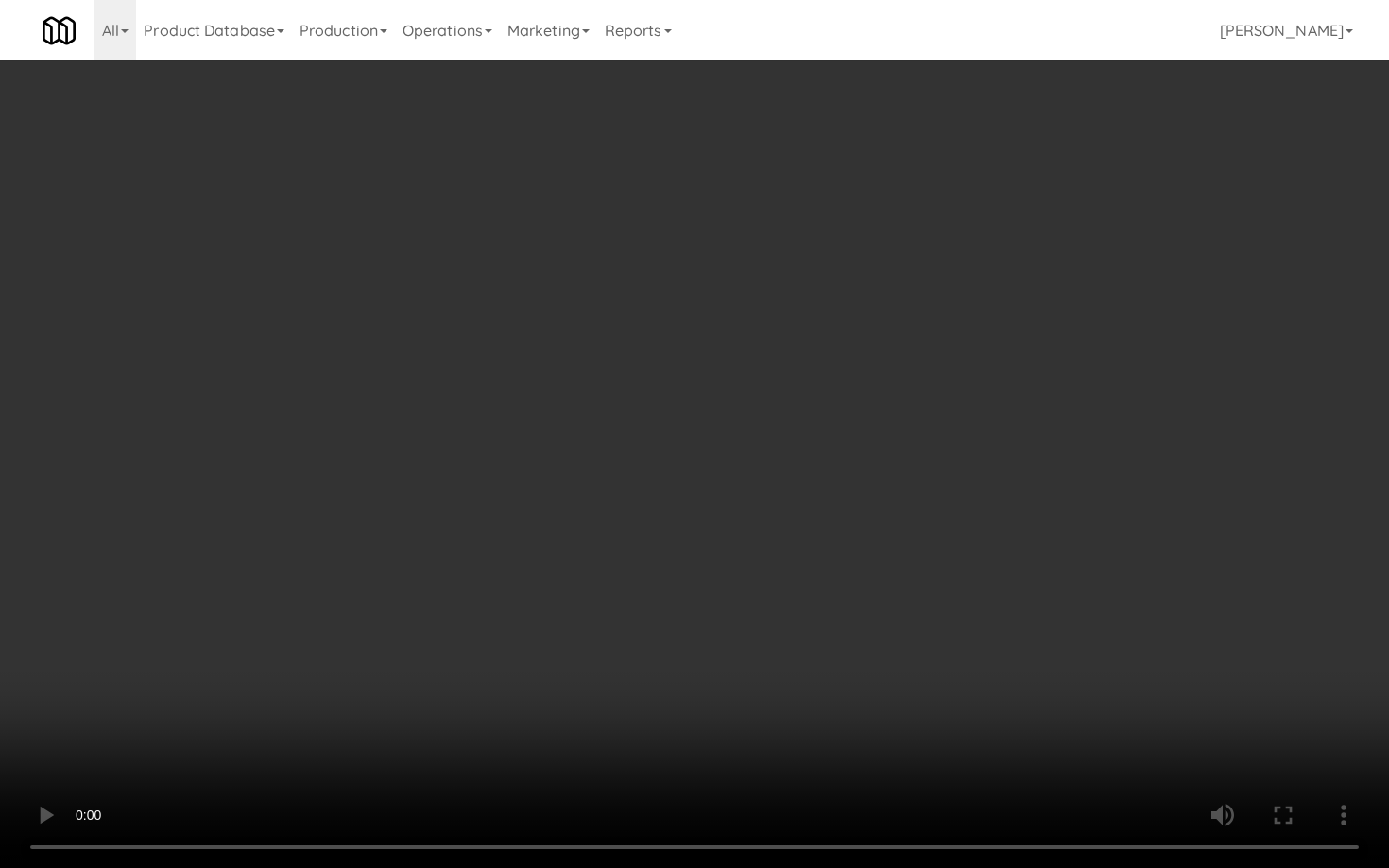
click at [823, 624] on video at bounding box center [694, 434] width 1389 height 868
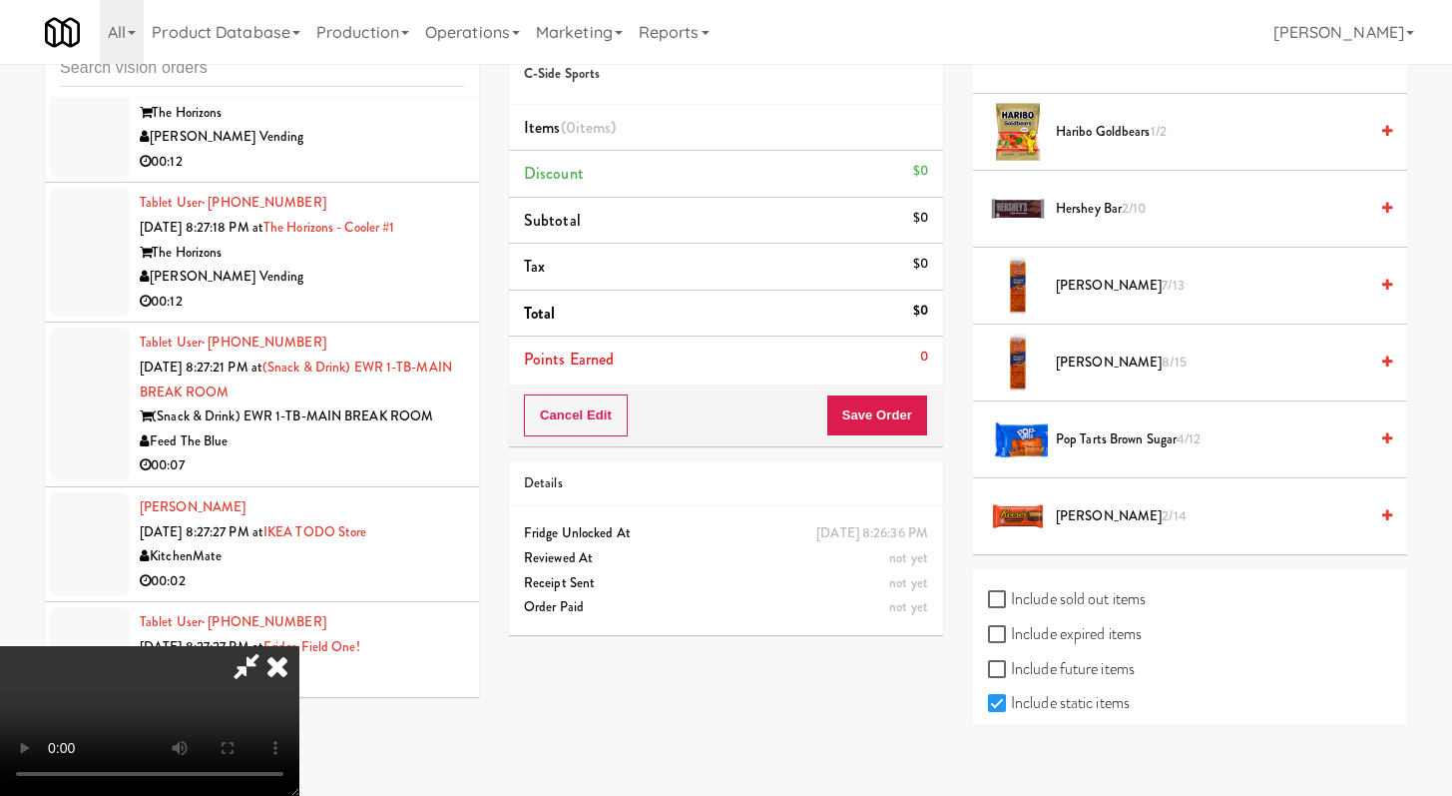
scroll to position [400, 0]
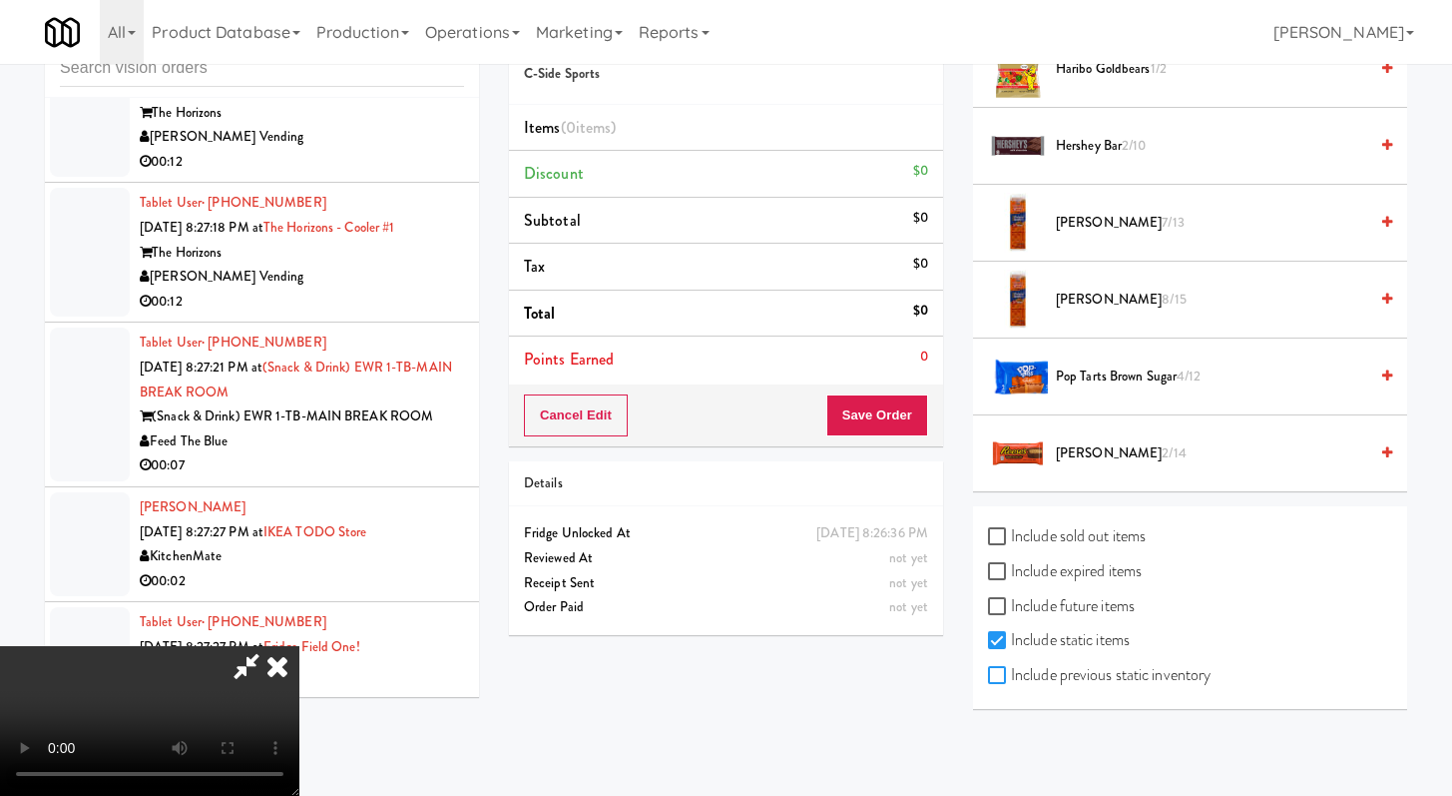
click at [990, 668] on input "Include previous static inventory" at bounding box center [999, 676] width 23 height 16
checkbox input "true"
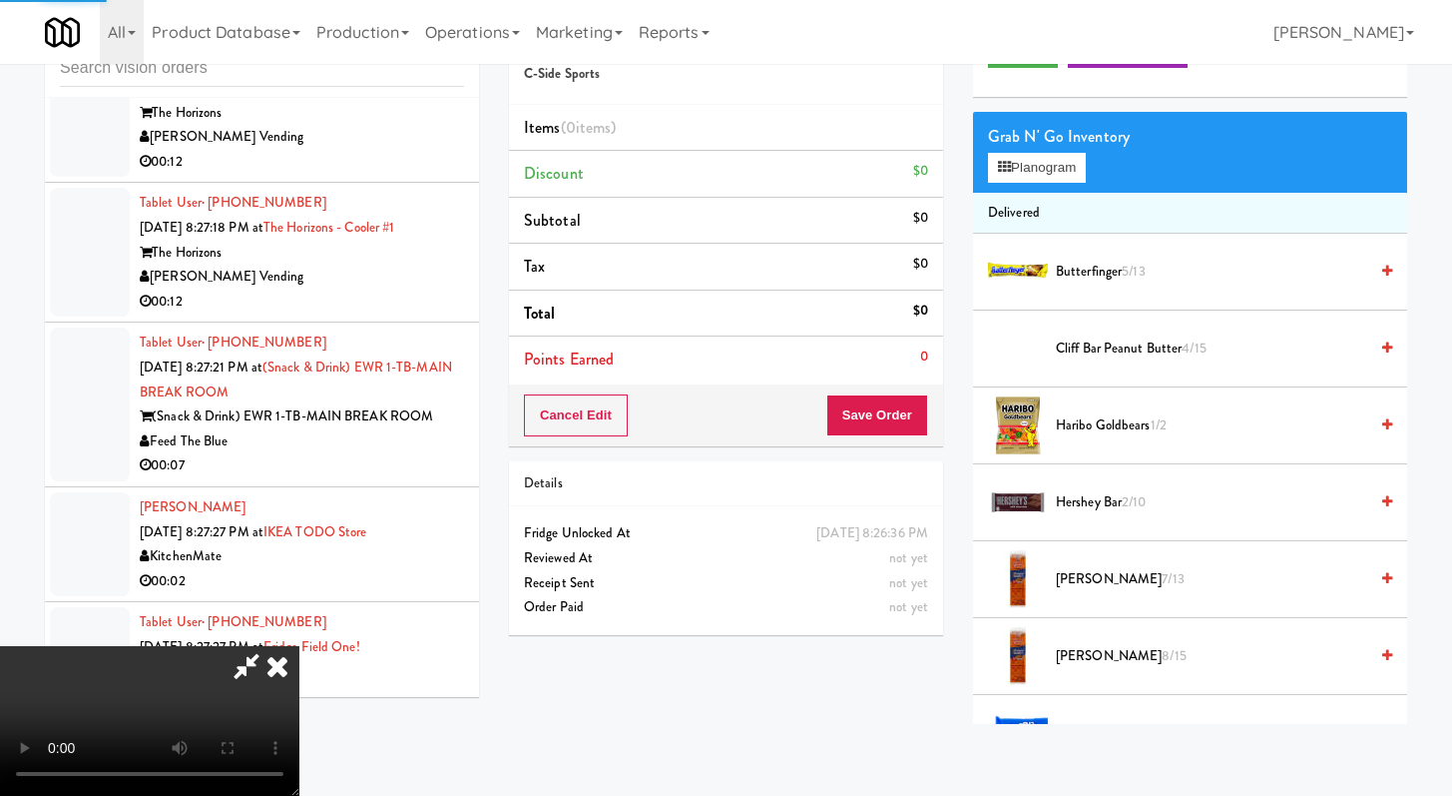
scroll to position [0, 0]
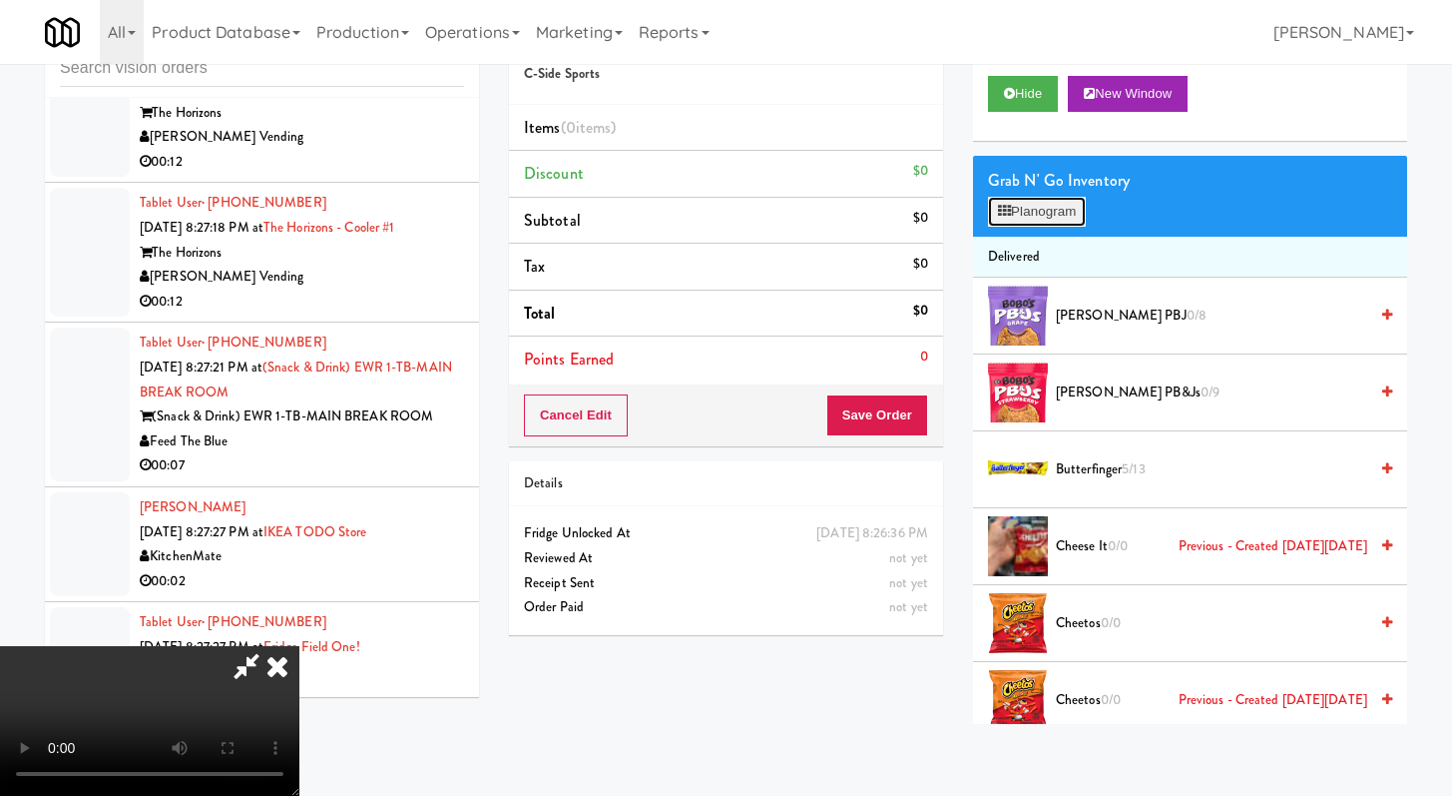
click at [1049, 214] on button "Planogram" at bounding box center [1037, 212] width 98 height 30
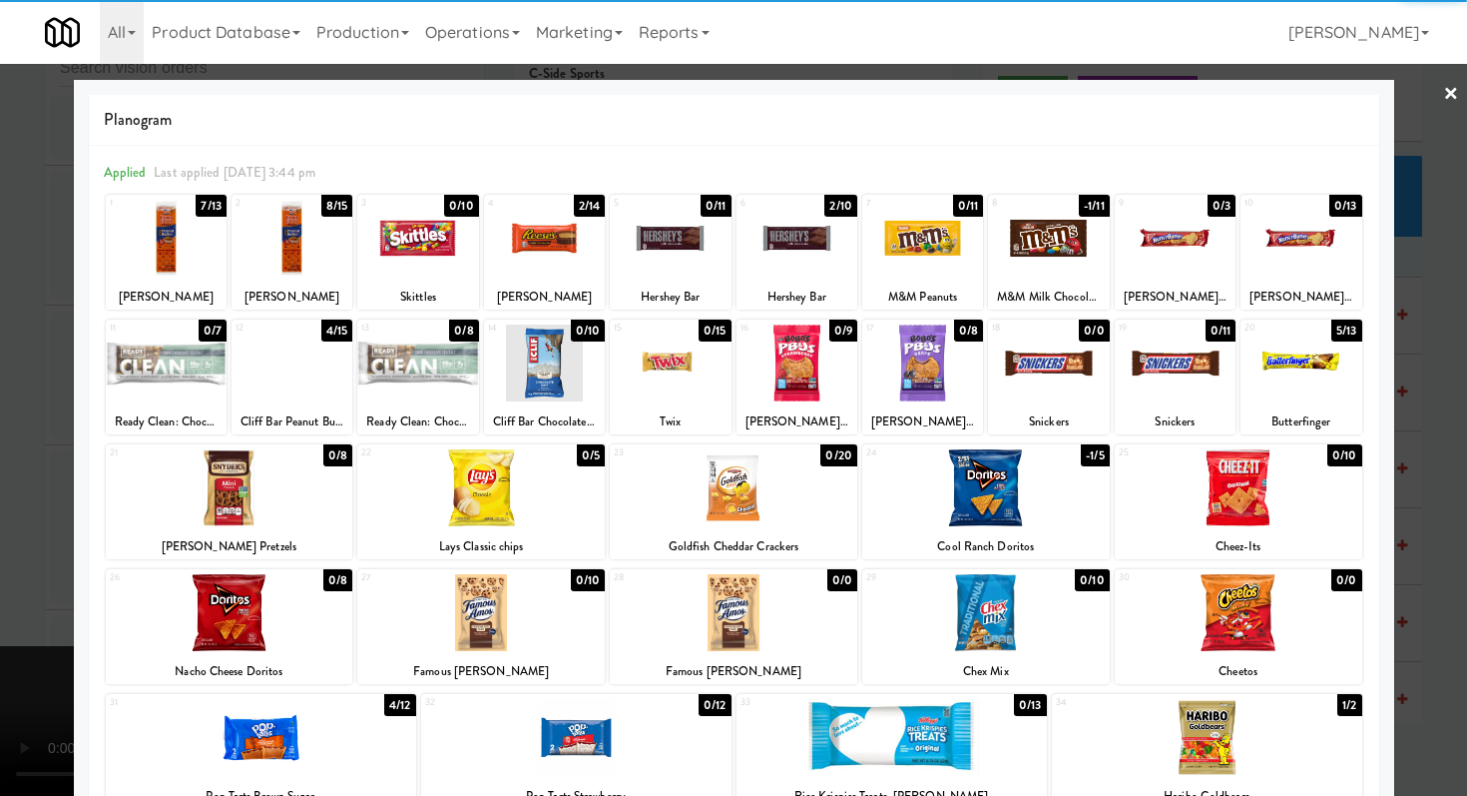
click at [777, 496] on div at bounding box center [734, 487] width 248 height 77
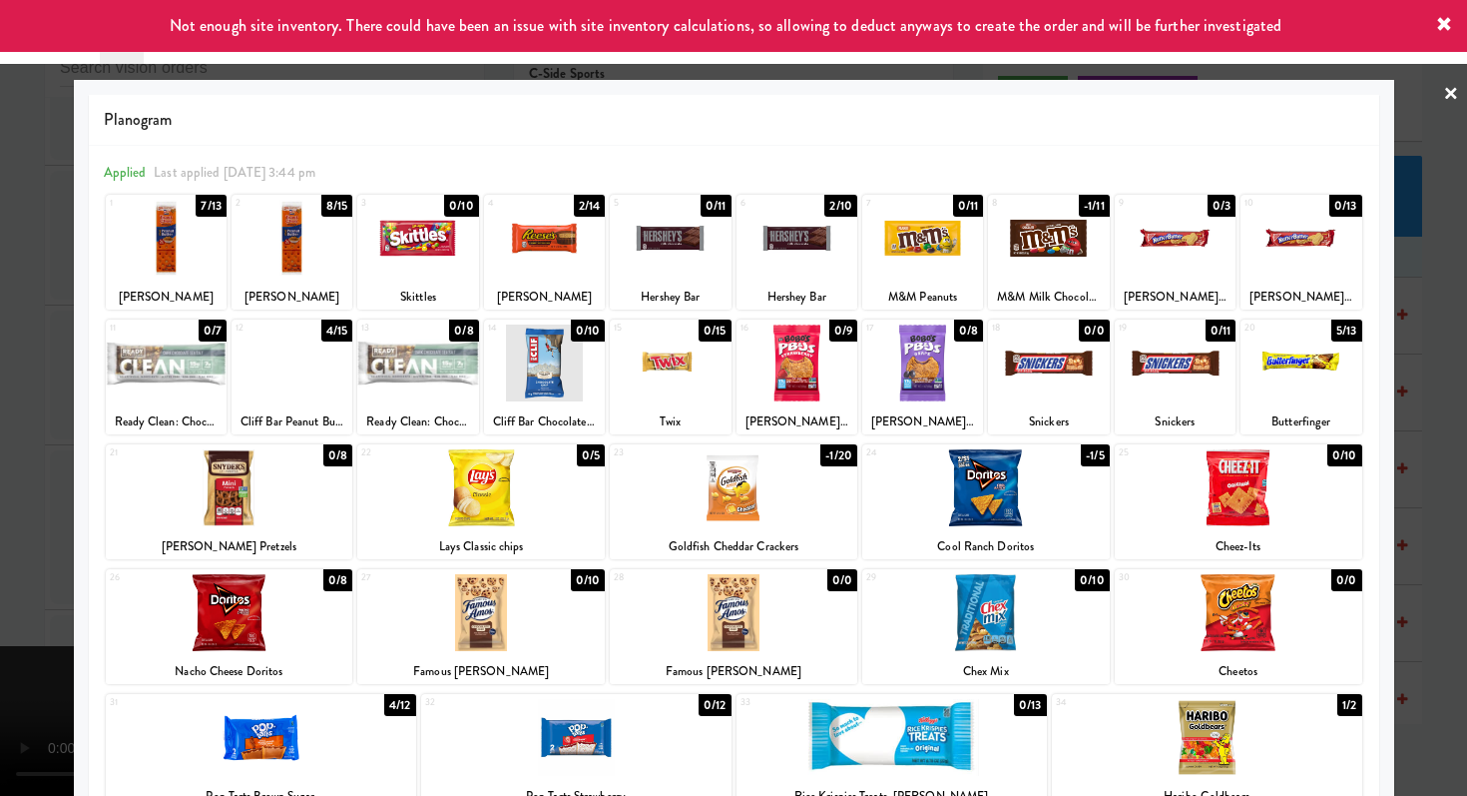
click at [0, 487] on div at bounding box center [733, 398] width 1467 height 796
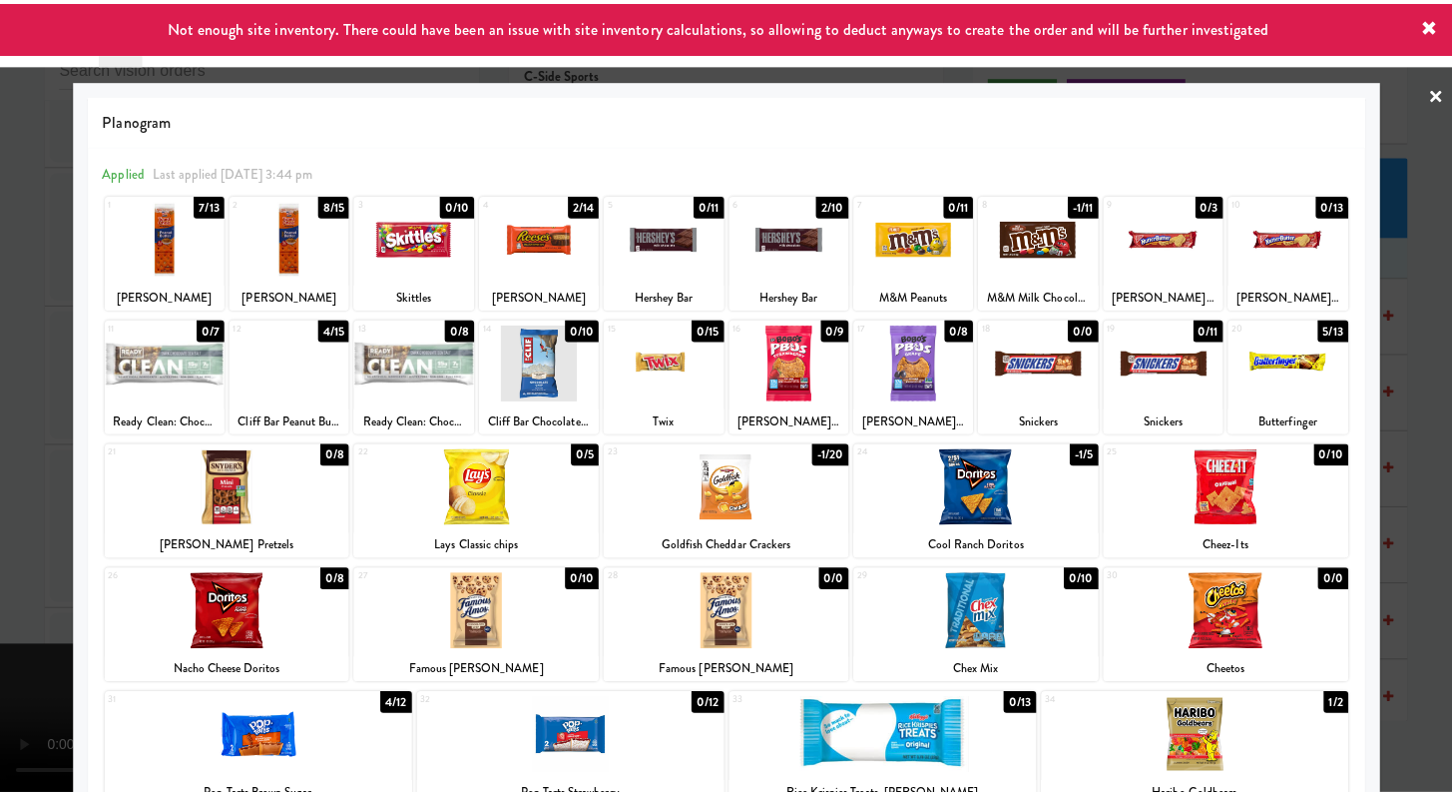
scroll to position [15669, 0]
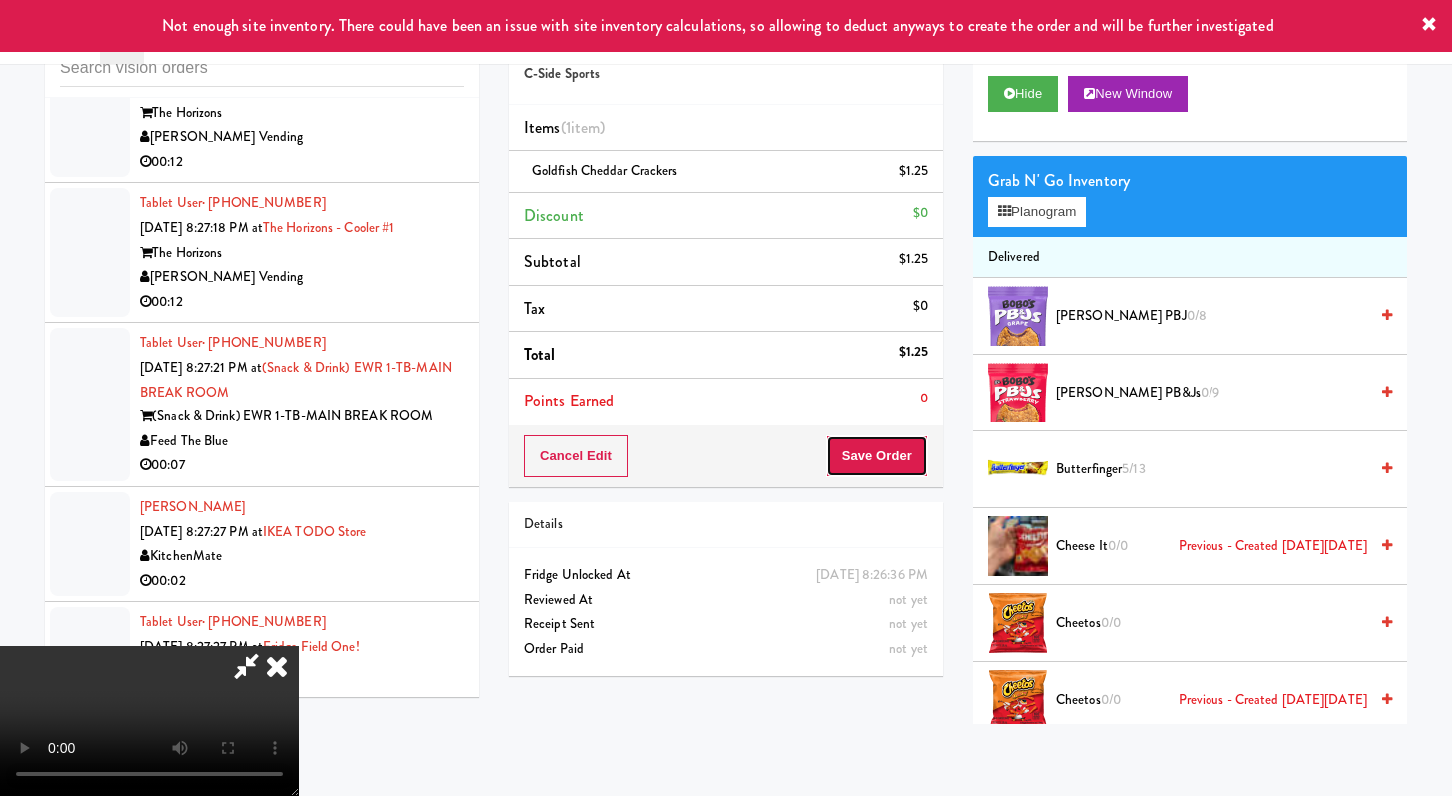
click at [891, 451] on button "Save Order" at bounding box center [878, 456] width 102 height 42
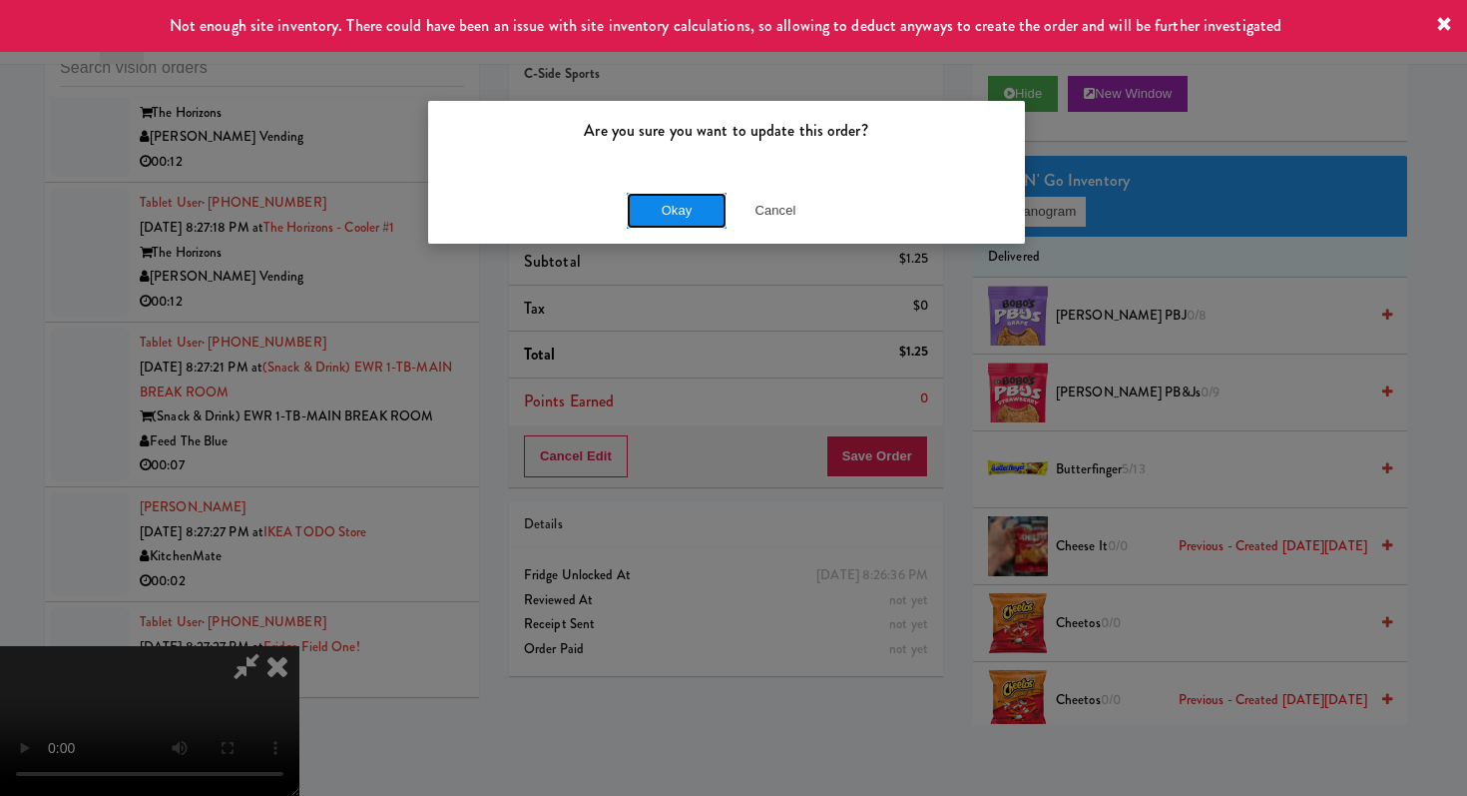
click at [670, 213] on button "Okay" at bounding box center [677, 211] width 100 height 36
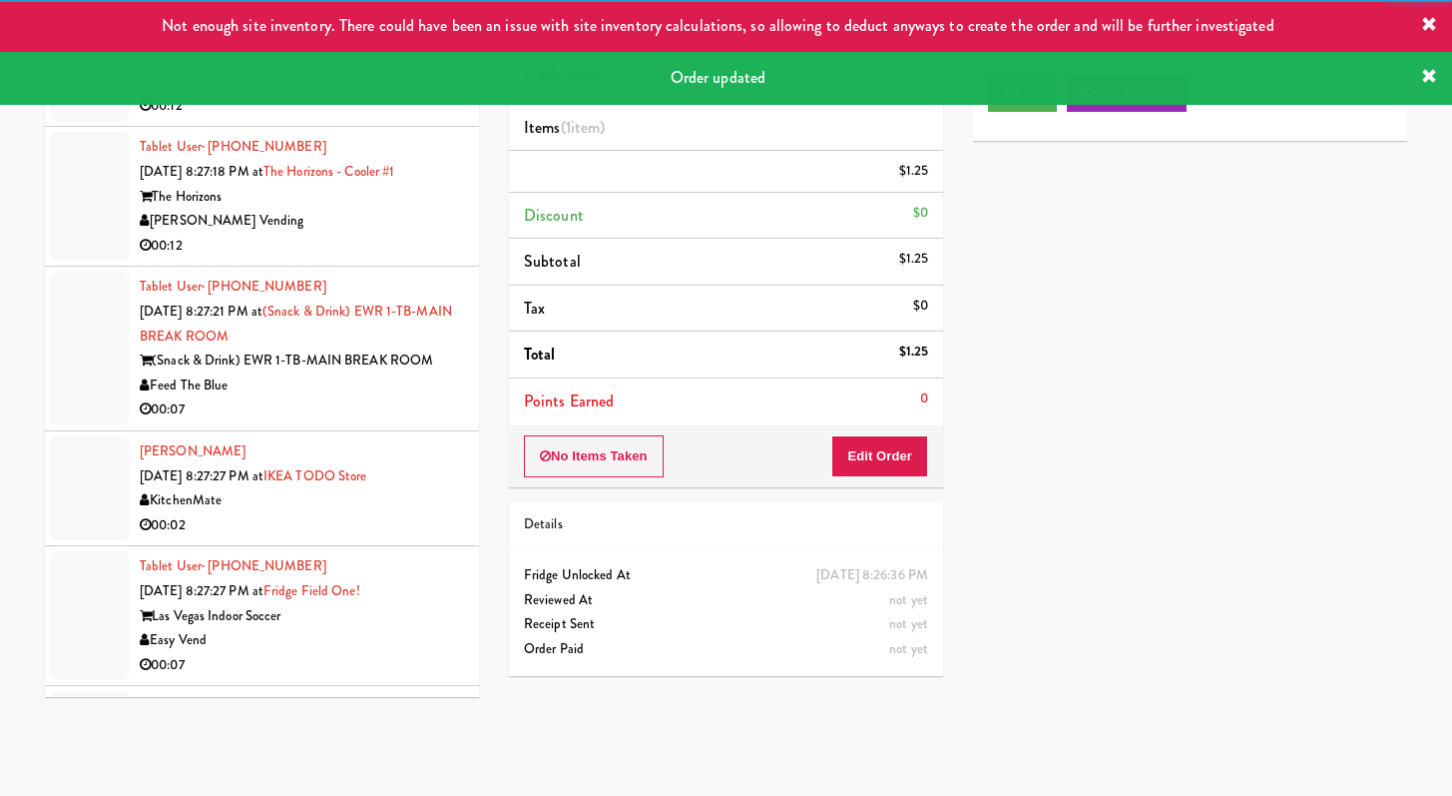
scroll to position [15728, 0]
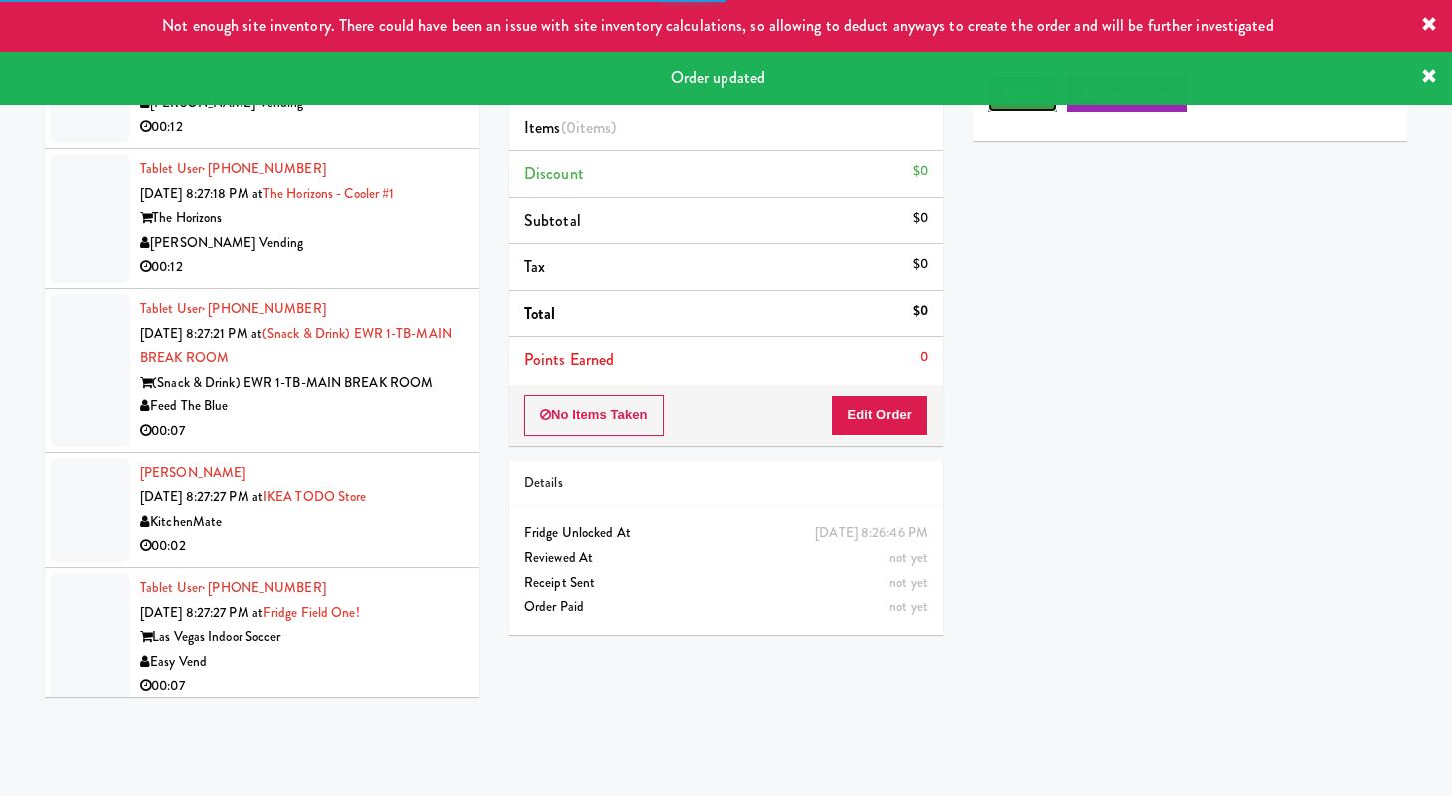
click at [1039, 104] on button "Play" at bounding box center [1022, 94] width 69 height 36
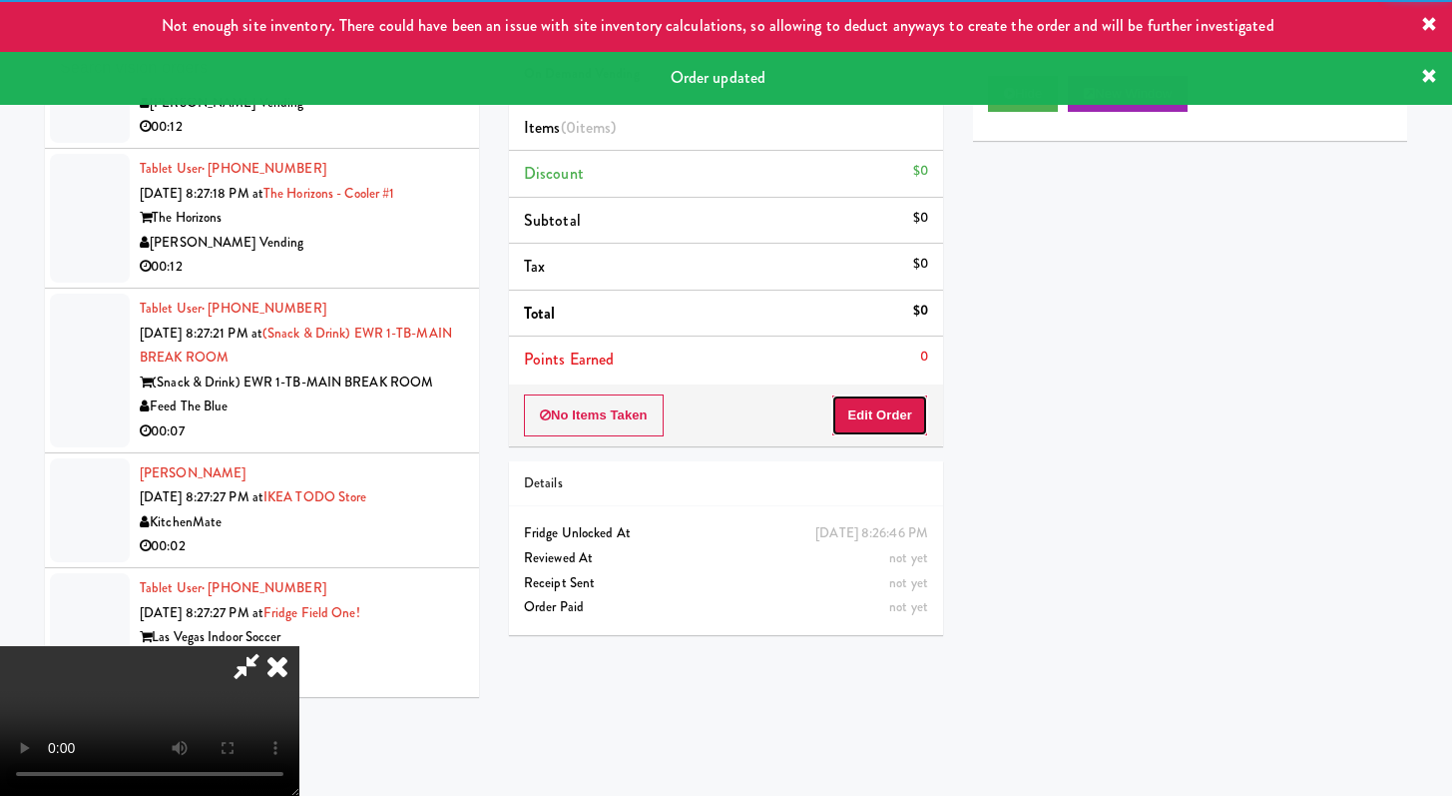
click at [889, 434] on button "Edit Order" at bounding box center [879, 415] width 97 height 42
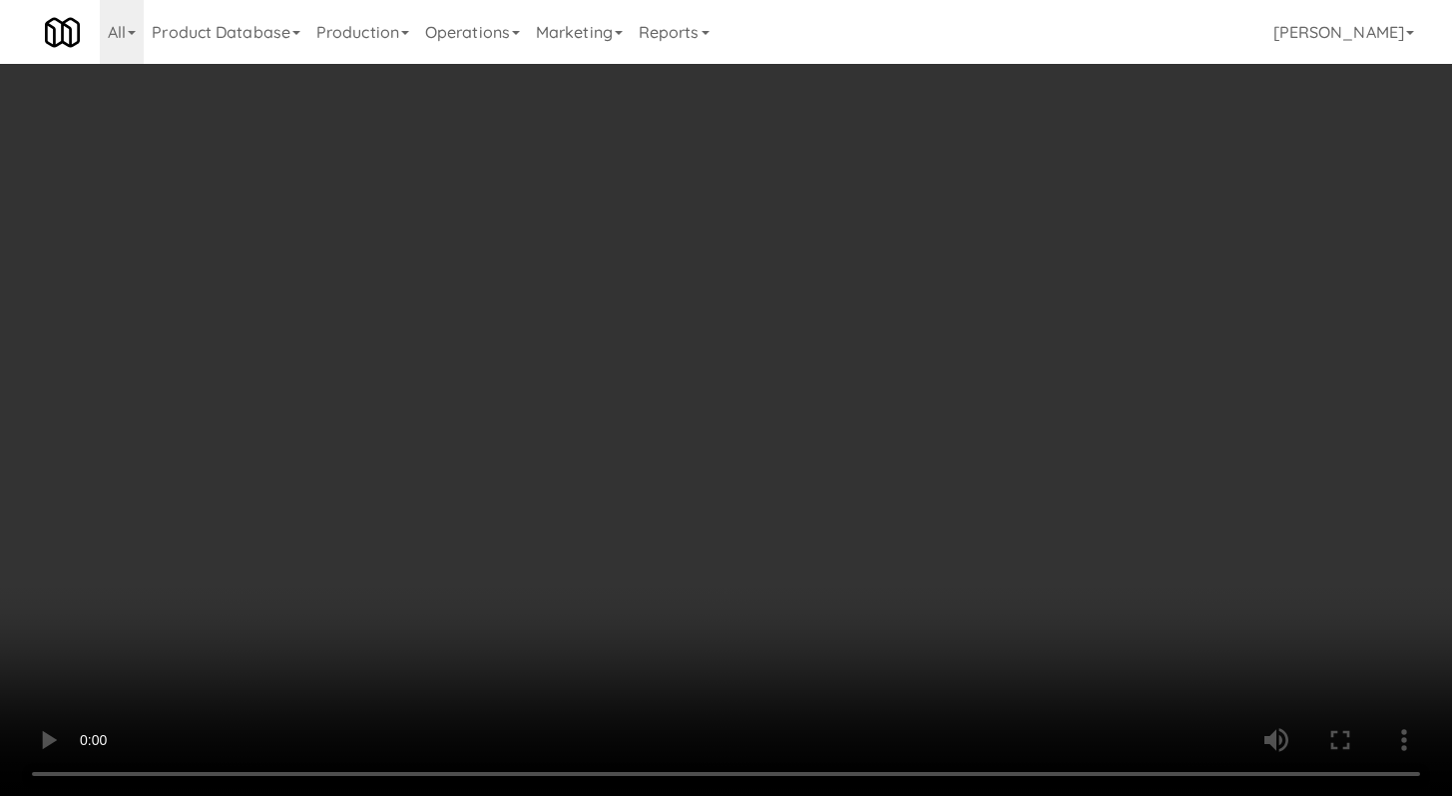
scroll to position [15605, 0]
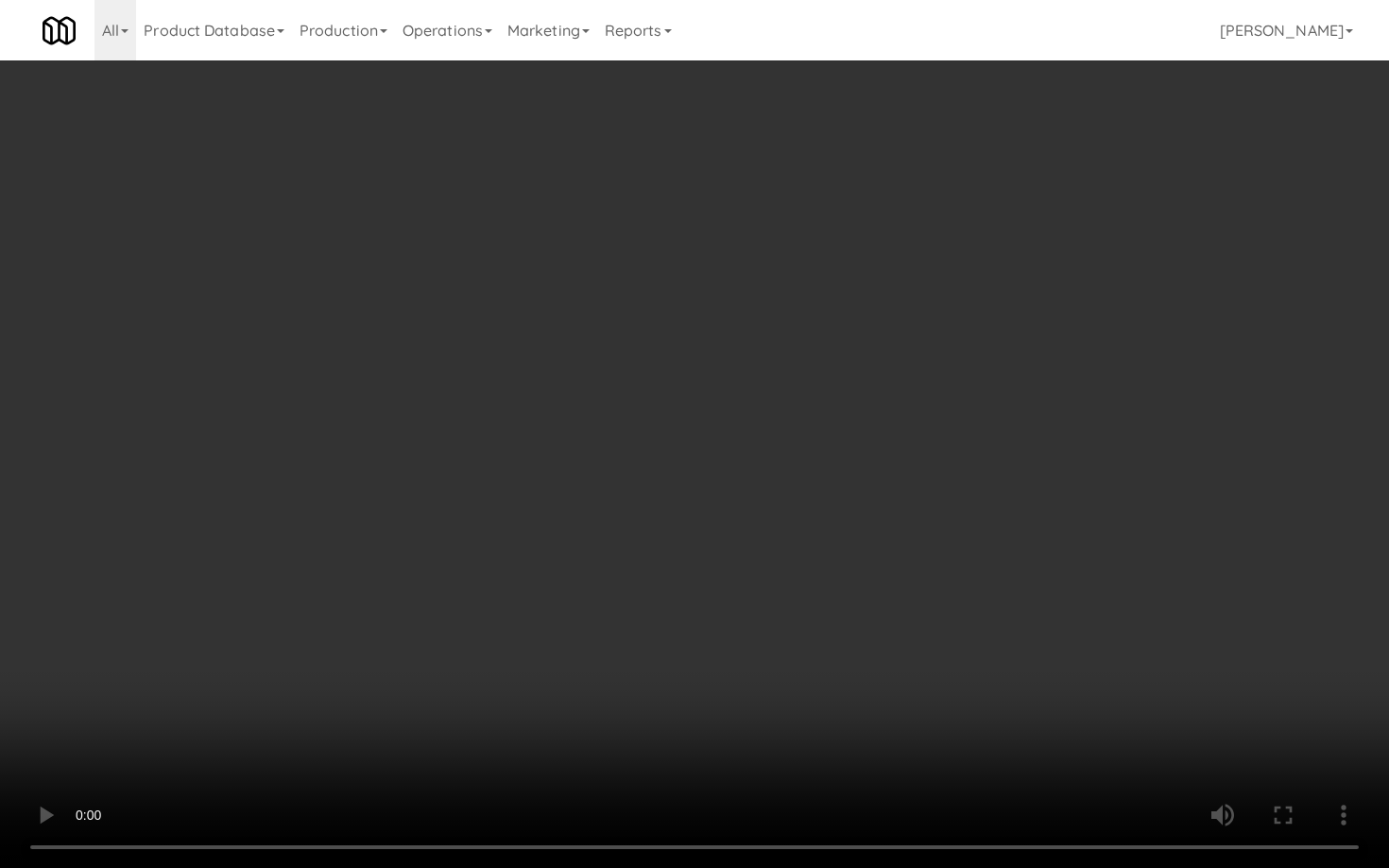
click at [703, 670] on video at bounding box center [694, 434] width 1389 height 868
click at [741, 652] on video at bounding box center [694, 434] width 1389 height 868
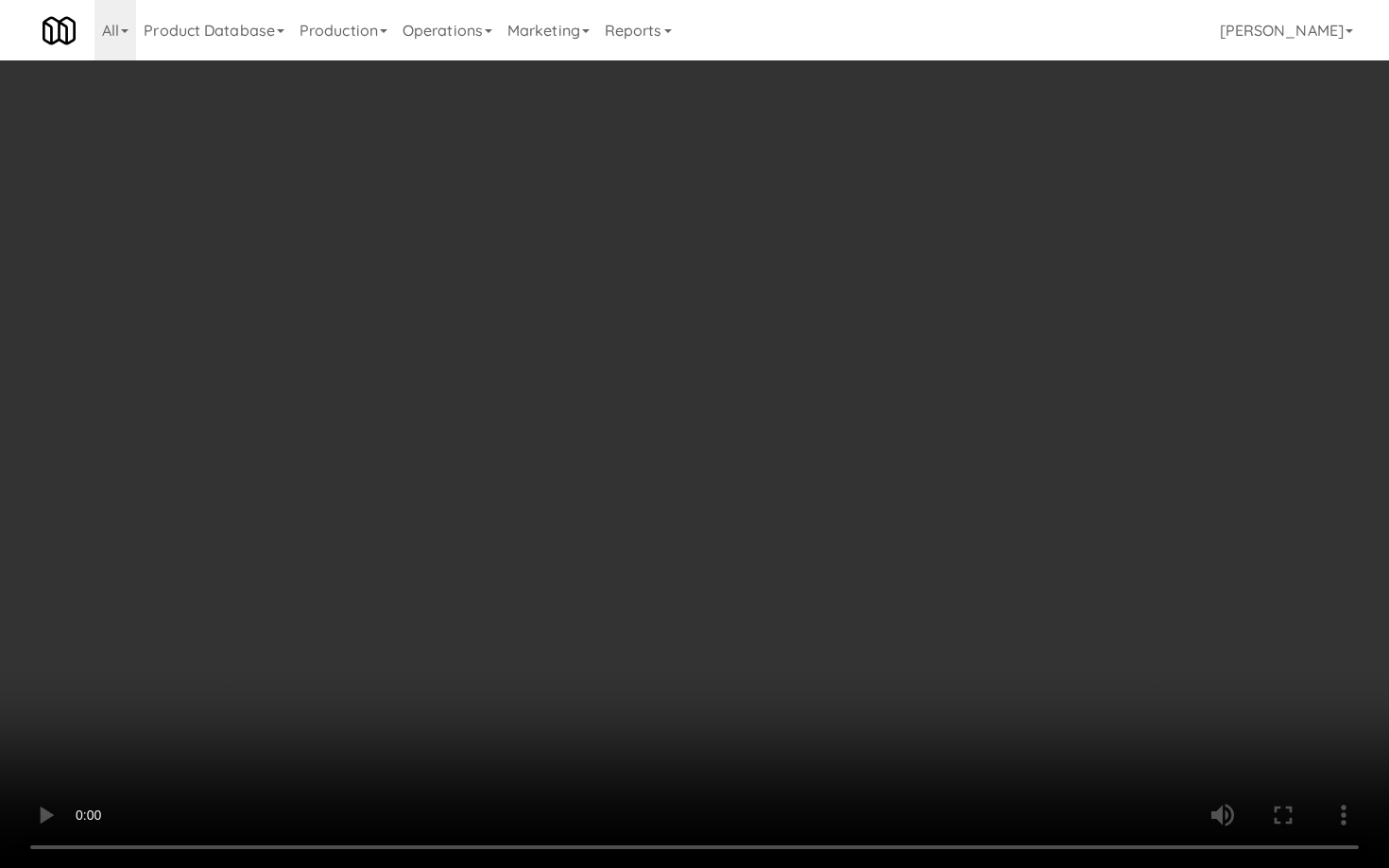
click at [741, 652] on video at bounding box center [694, 434] width 1389 height 868
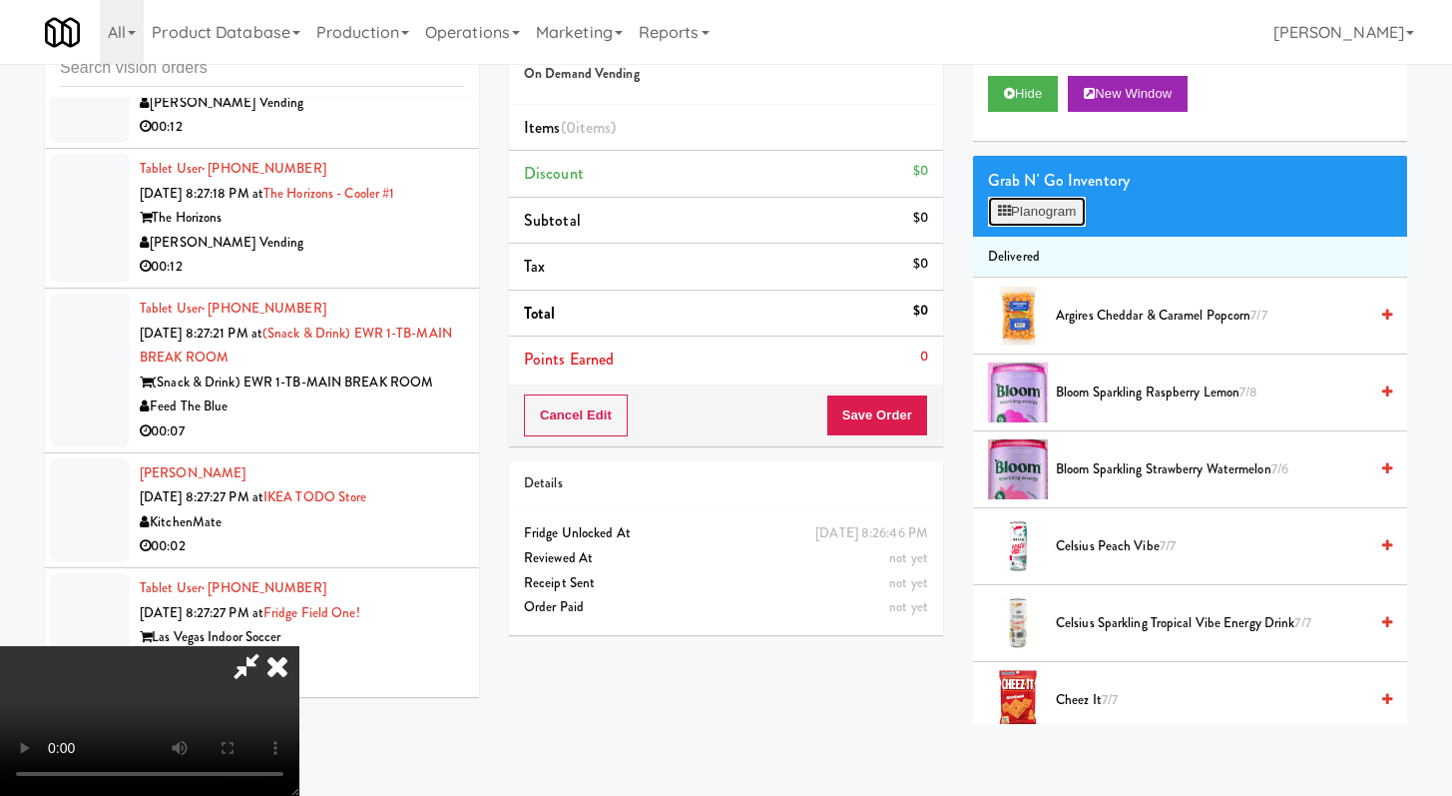
click at [1058, 211] on button "Planogram" at bounding box center [1037, 212] width 98 height 30
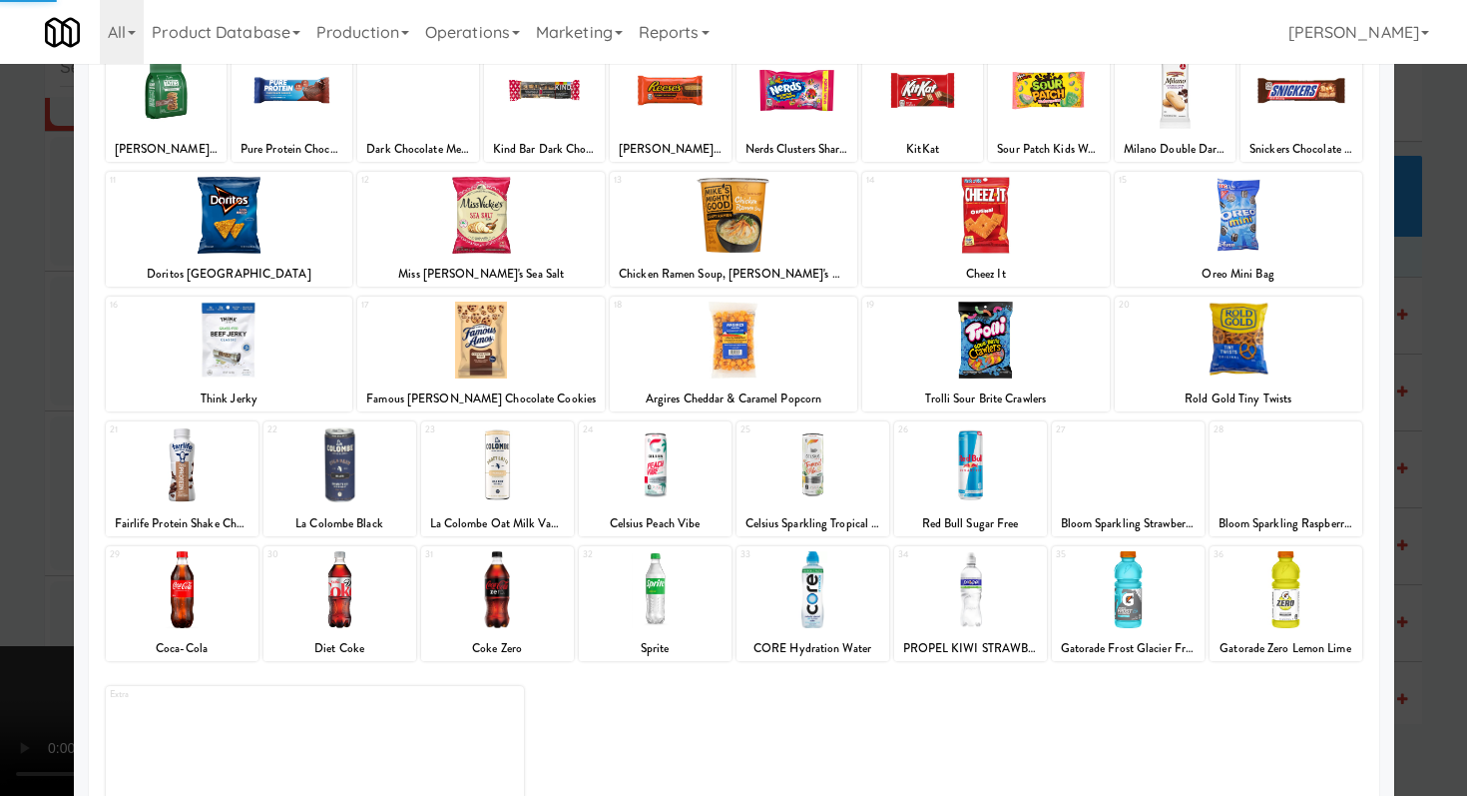
scroll to position [185, 0]
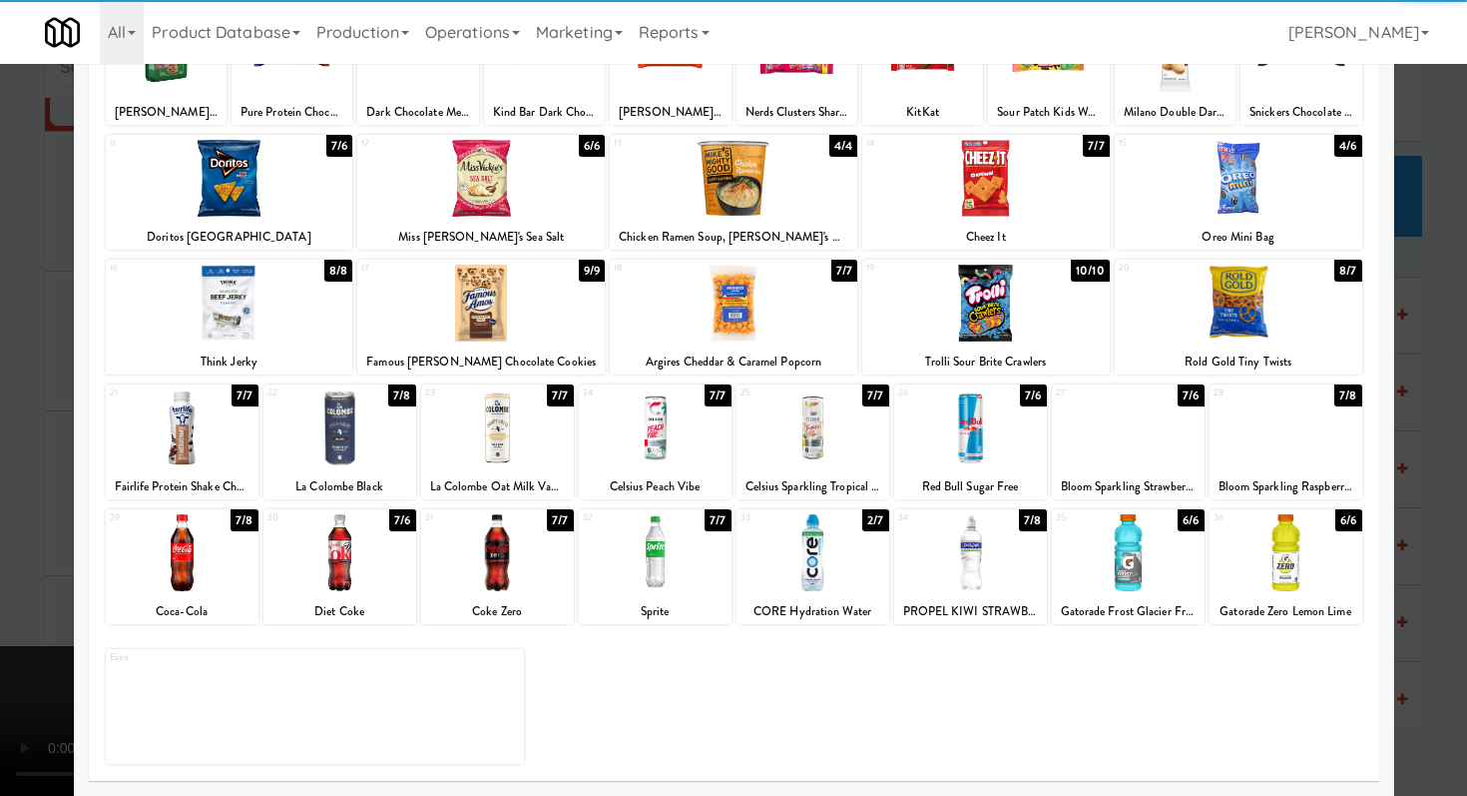
click at [674, 557] on div at bounding box center [655, 552] width 153 height 77
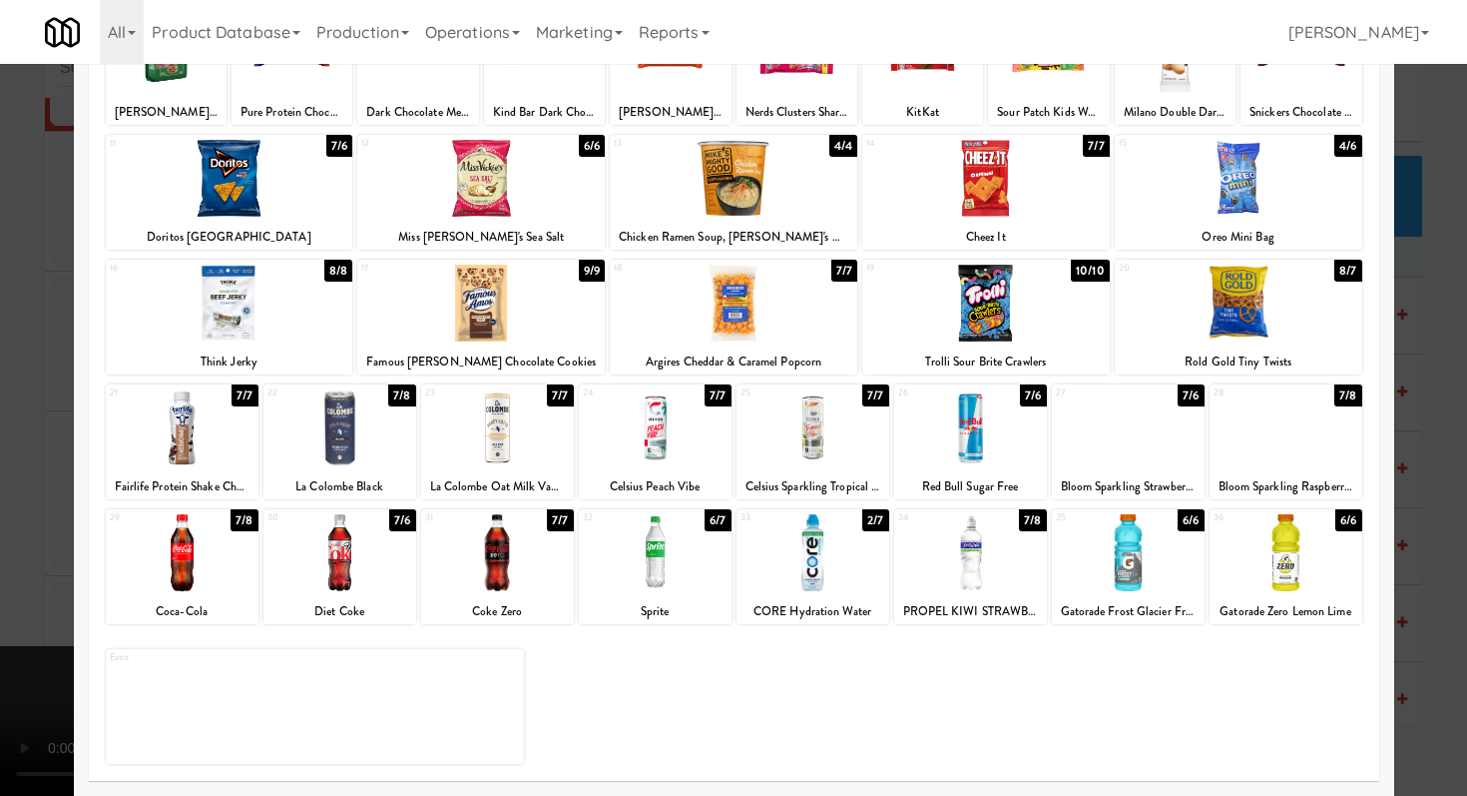
click at [515, 299] on div at bounding box center [481, 303] width 248 height 77
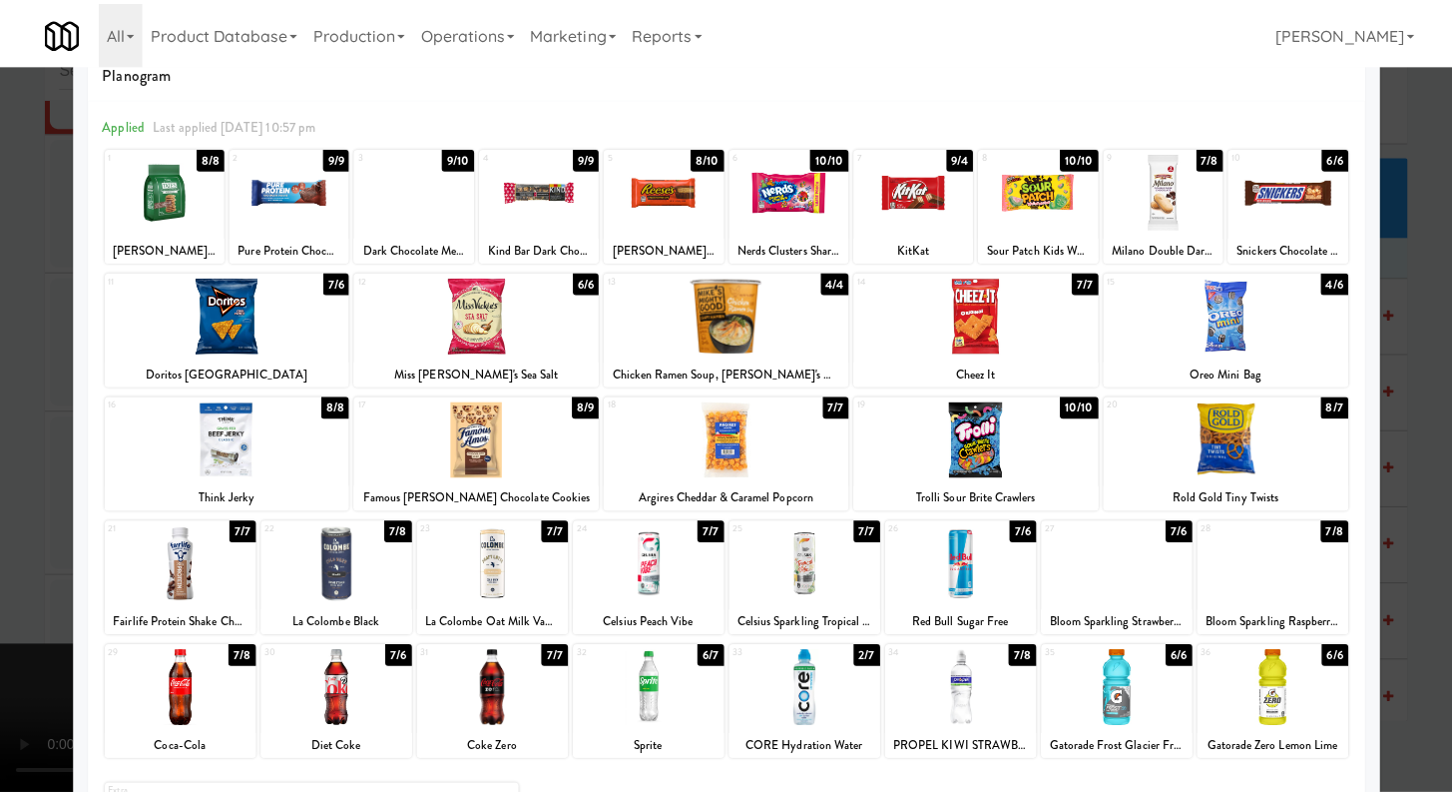
scroll to position [0, 0]
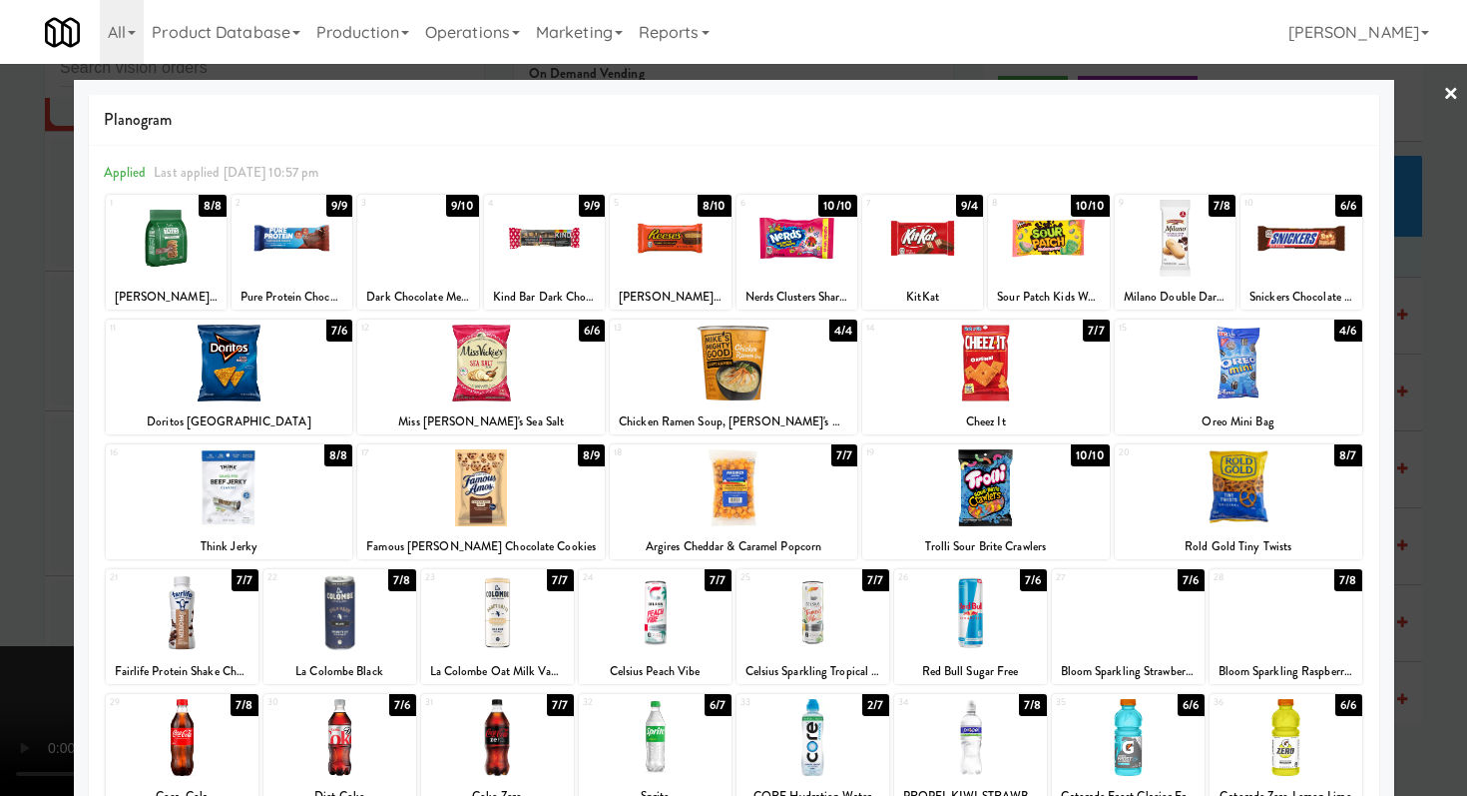
click at [1016, 236] on div at bounding box center [1048, 238] width 121 height 77
click at [0, 590] on div at bounding box center [733, 398] width 1467 height 796
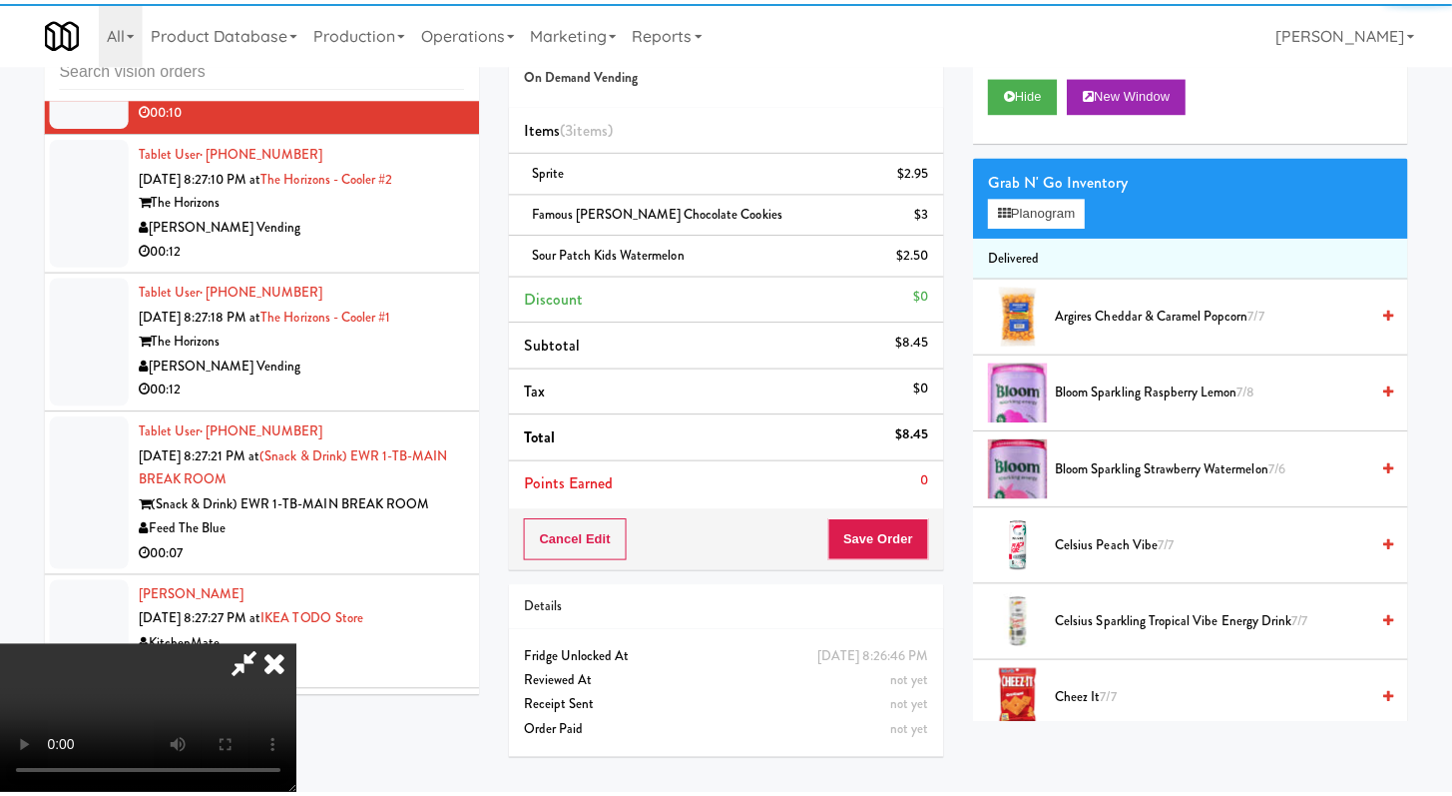
scroll to position [15728, 0]
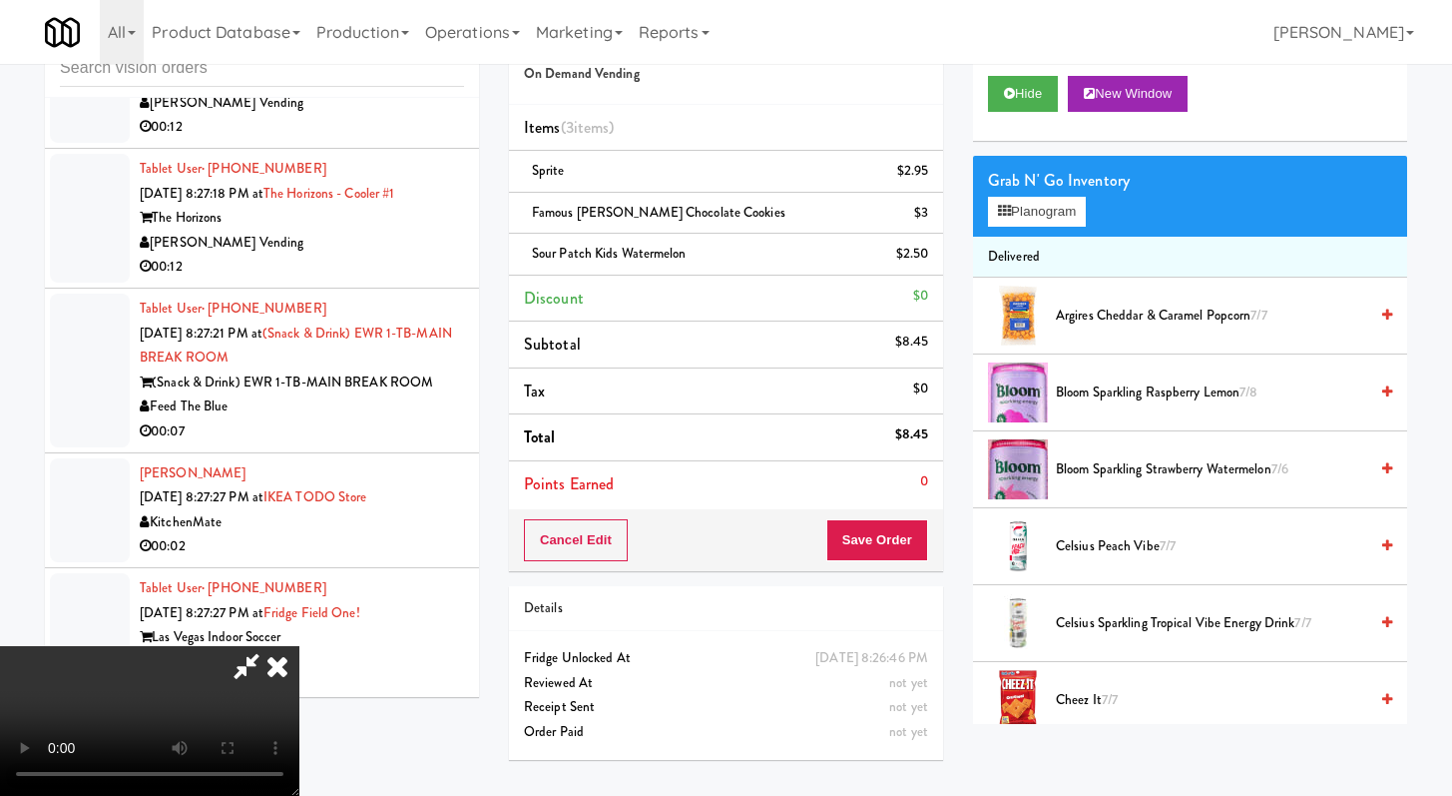
drag, startPoint x: 639, startPoint y: 551, endPoint x: 673, endPoint y: 563, distance: 36.0
click at [299, 646] on video at bounding box center [149, 721] width 299 height 150
click at [973, 544] on li "Celsius Peach Vibe 7/7" at bounding box center [1190, 546] width 434 height 77
click at [924, 545] on button "Save Order" at bounding box center [878, 540] width 102 height 42
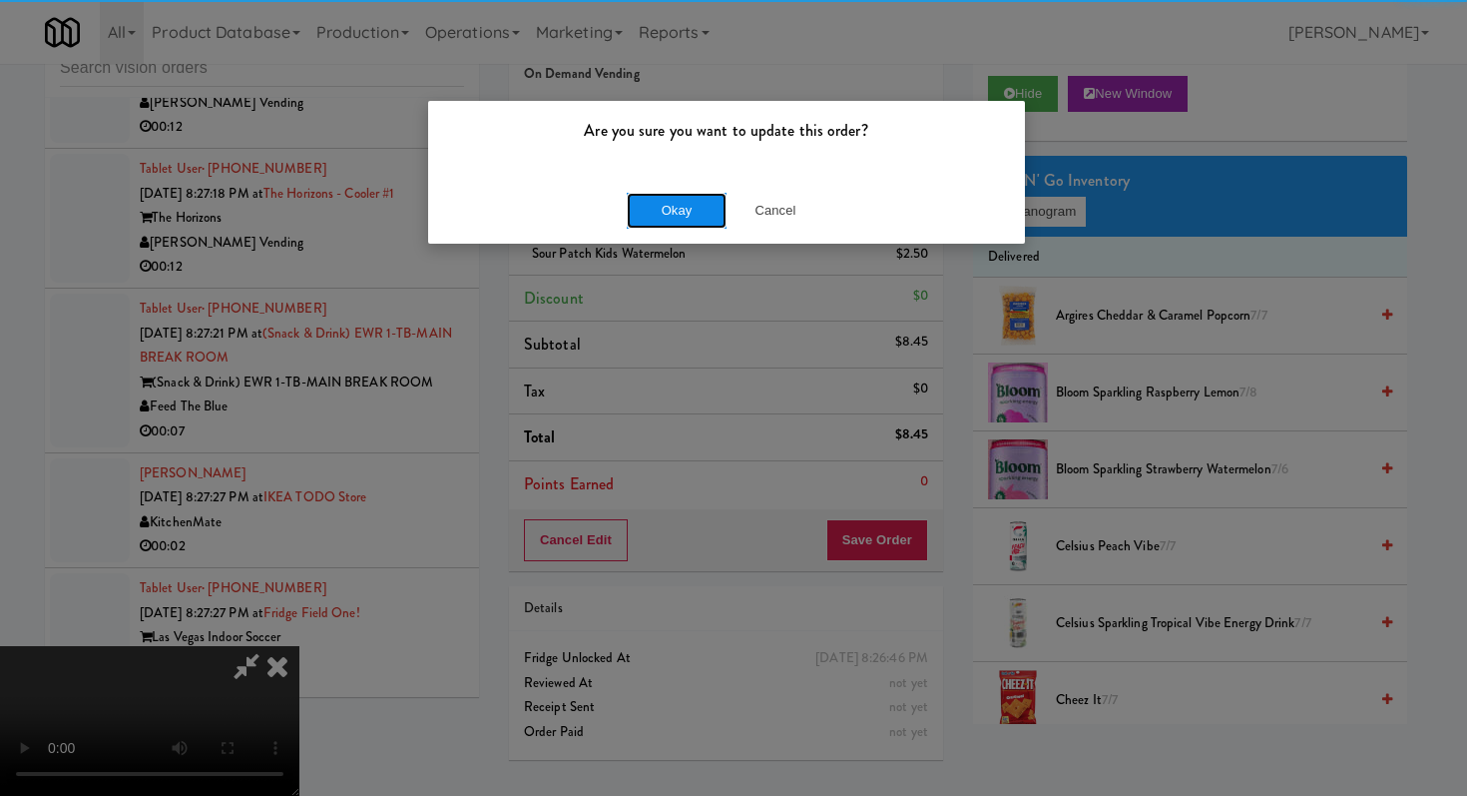
click at [685, 213] on button "Okay" at bounding box center [677, 211] width 100 height 36
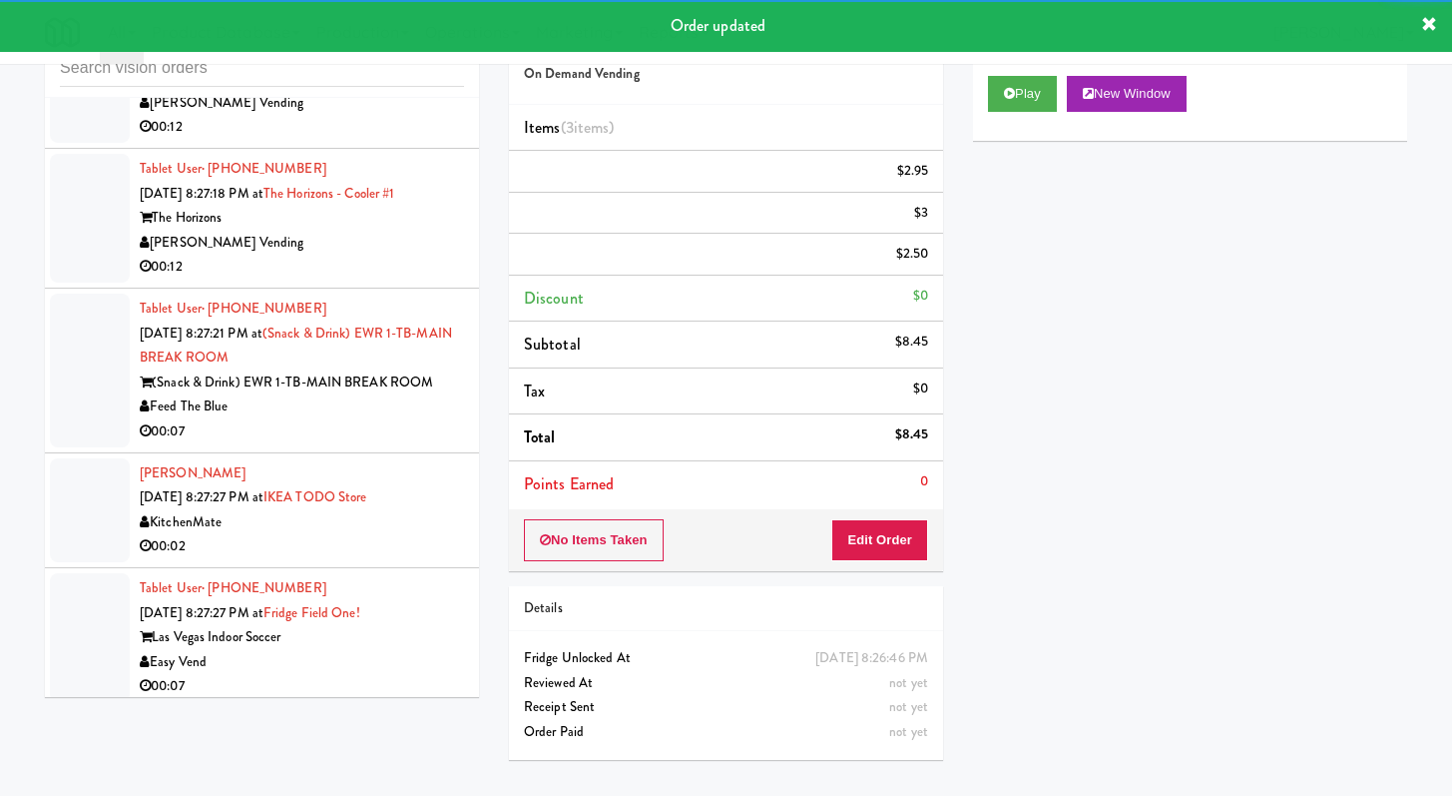
click at [348, 140] on div "00:12" at bounding box center [302, 127] width 324 height 25
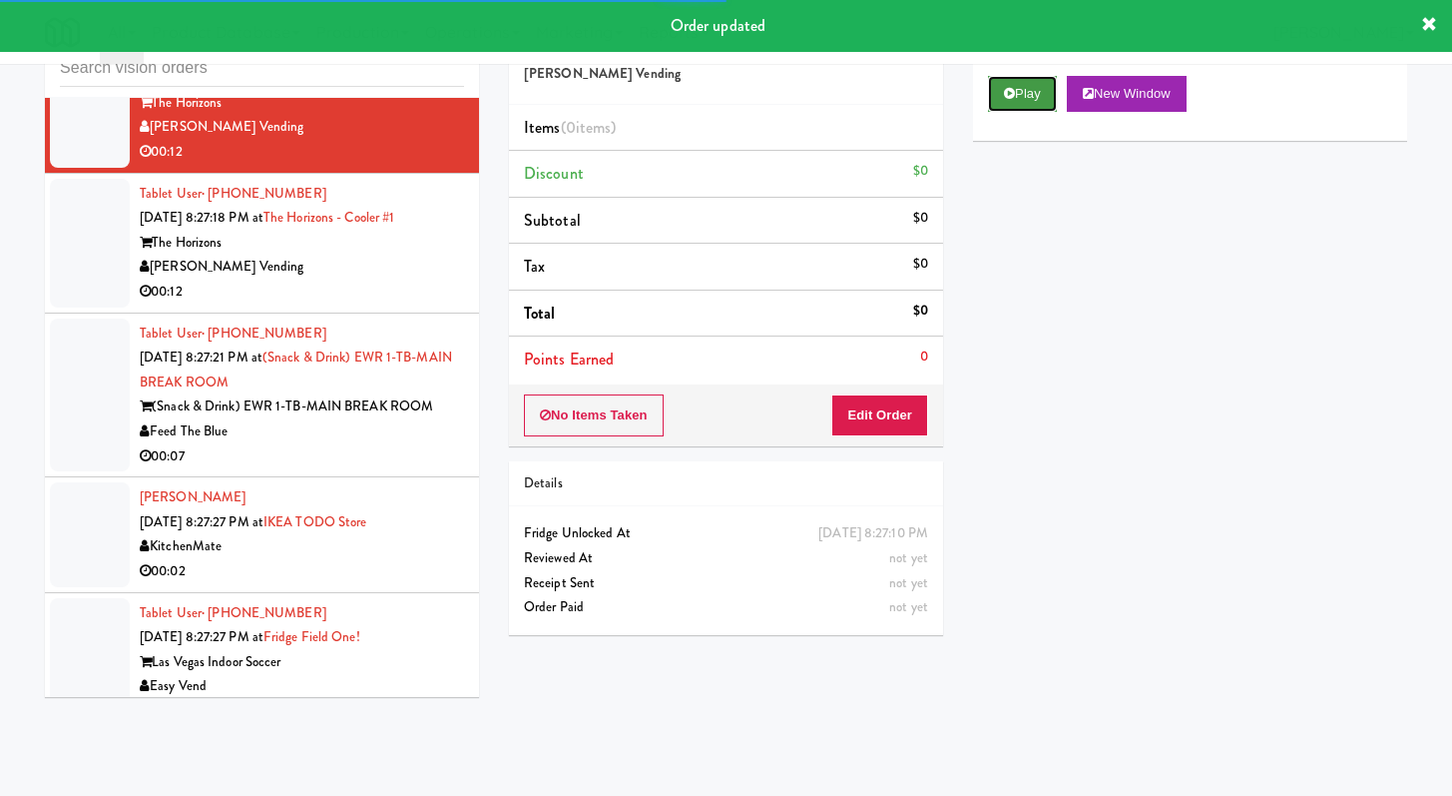
click at [1023, 93] on button "Play" at bounding box center [1022, 94] width 69 height 36
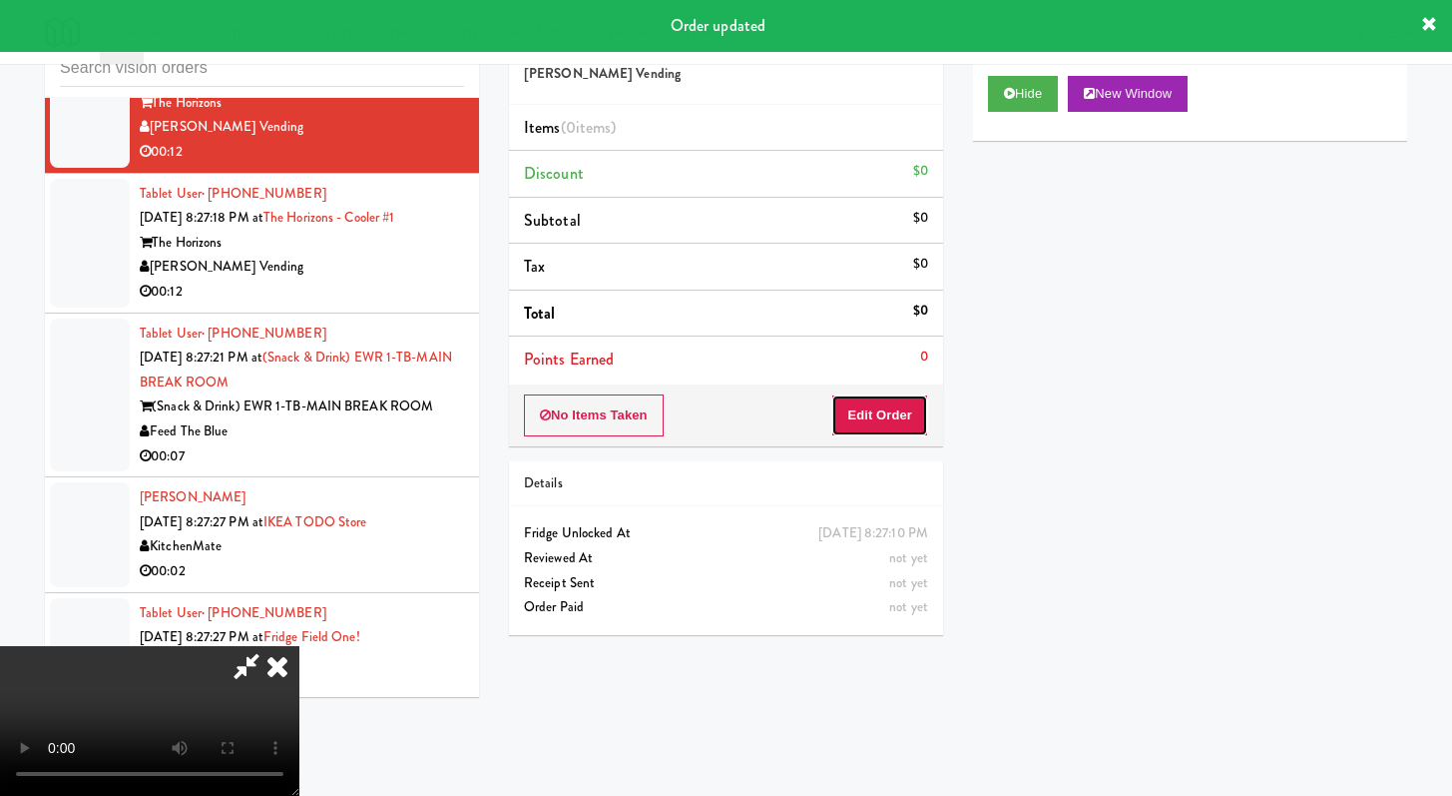
click at [869, 405] on button "Edit Order" at bounding box center [879, 415] width 97 height 42
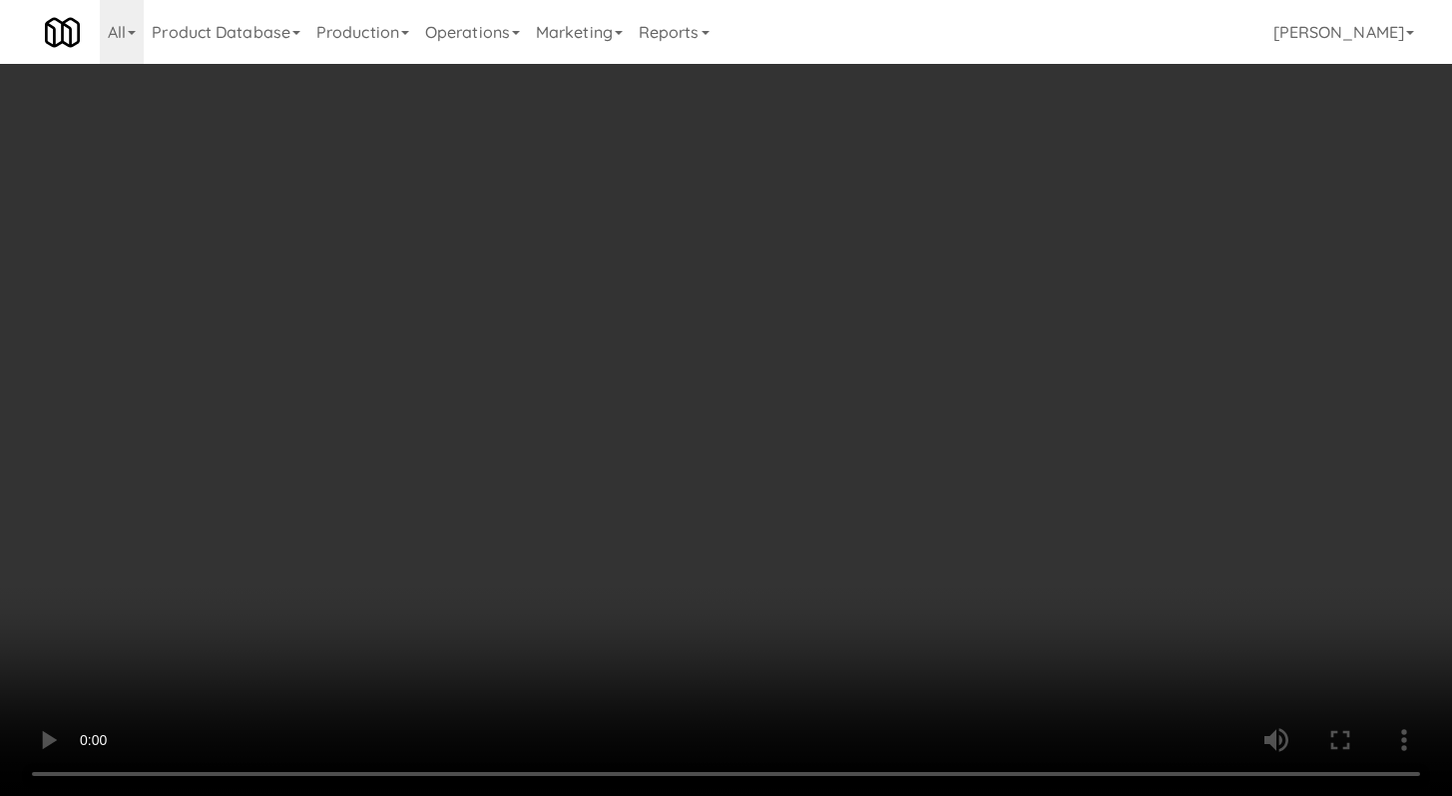
scroll to position [15605, 0]
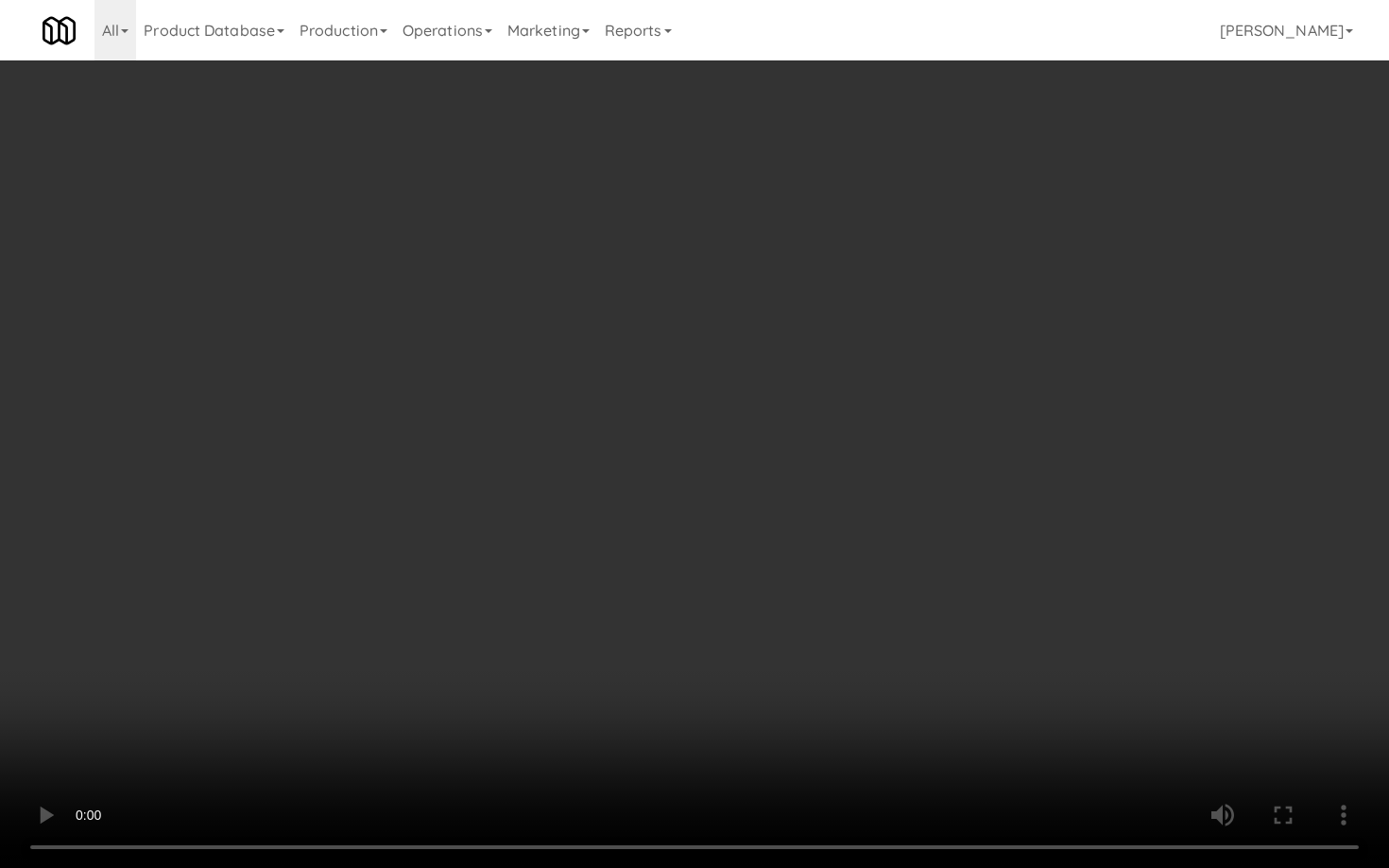
click at [719, 655] on video at bounding box center [694, 434] width 1389 height 868
click at [764, 629] on video at bounding box center [694, 434] width 1389 height 868
click at [764, 632] on video at bounding box center [694, 434] width 1389 height 868
click at [765, 632] on video at bounding box center [694, 434] width 1389 height 868
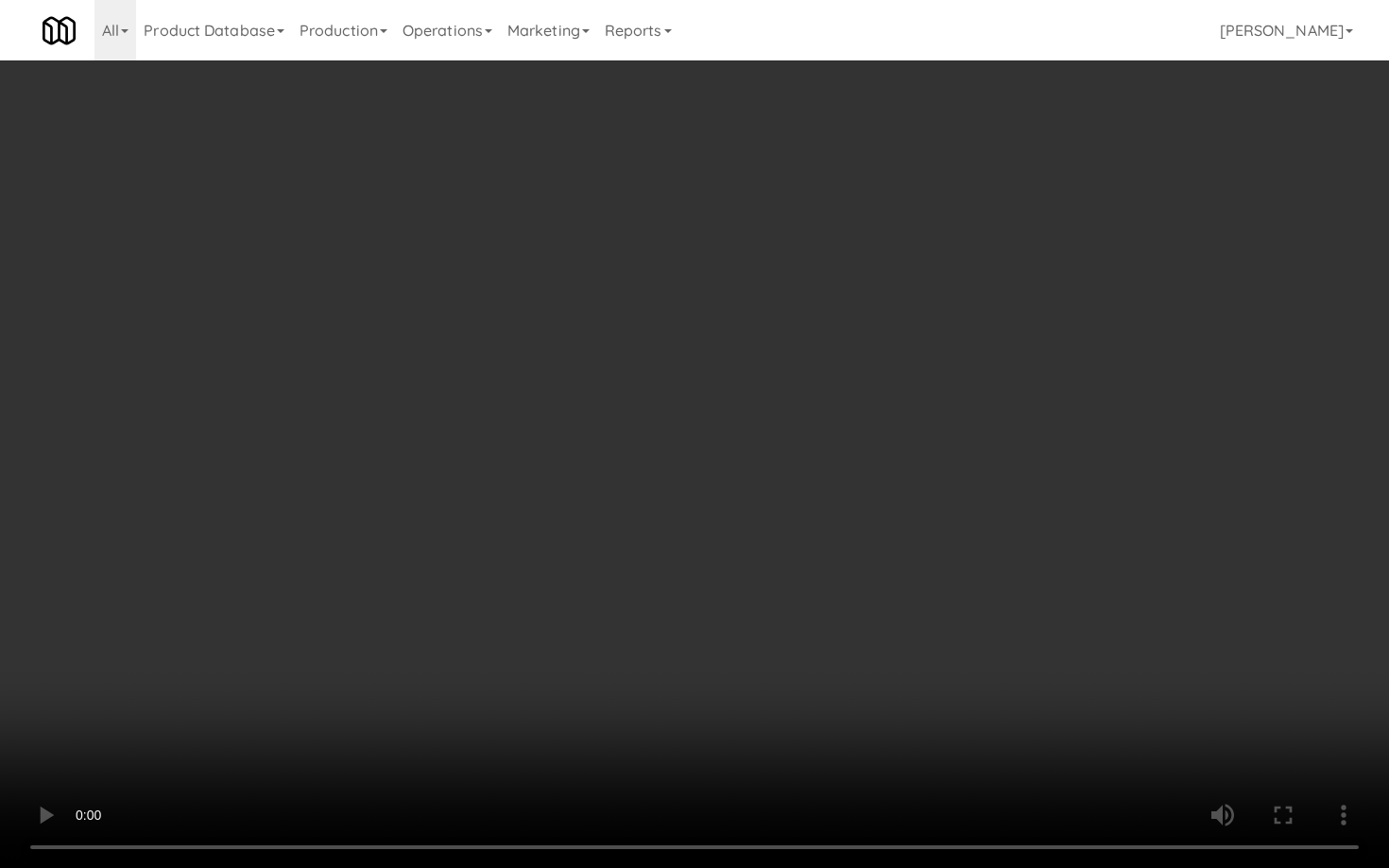
click at [765, 632] on video at bounding box center [694, 434] width 1389 height 868
click at [720, 574] on video at bounding box center [694, 434] width 1389 height 868
click at [959, 643] on video at bounding box center [694, 434] width 1389 height 868
click at [959, 642] on video at bounding box center [694, 434] width 1389 height 868
click at [960, 639] on video at bounding box center [694, 434] width 1389 height 868
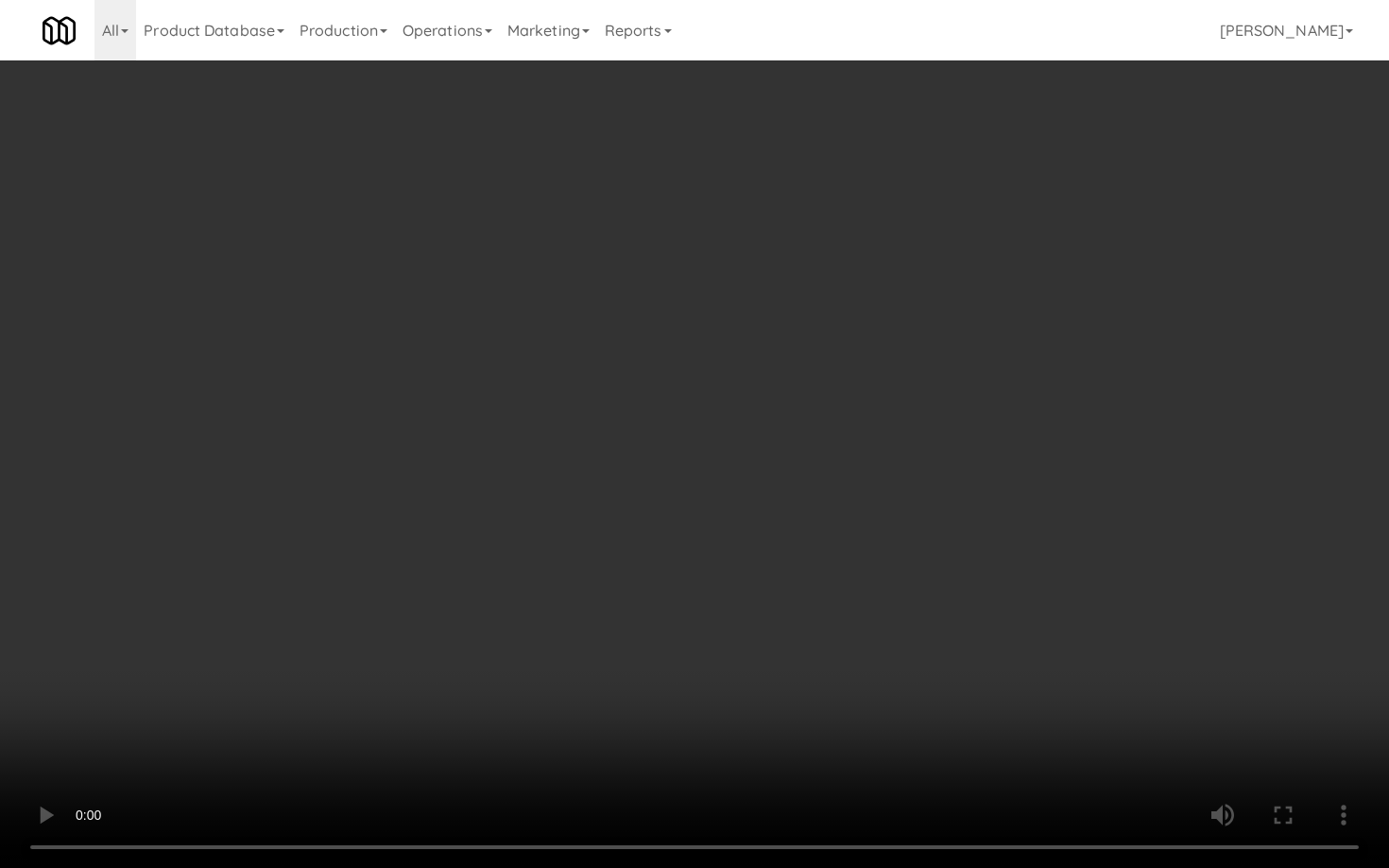
click at [960, 639] on video at bounding box center [694, 434] width 1389 height 868
click at [1009, 656] on video at bounding box center [694, 434] width 1389 height 868
click at [1010, 657] on video at bounding box center [694, 434] width 1389 height 868
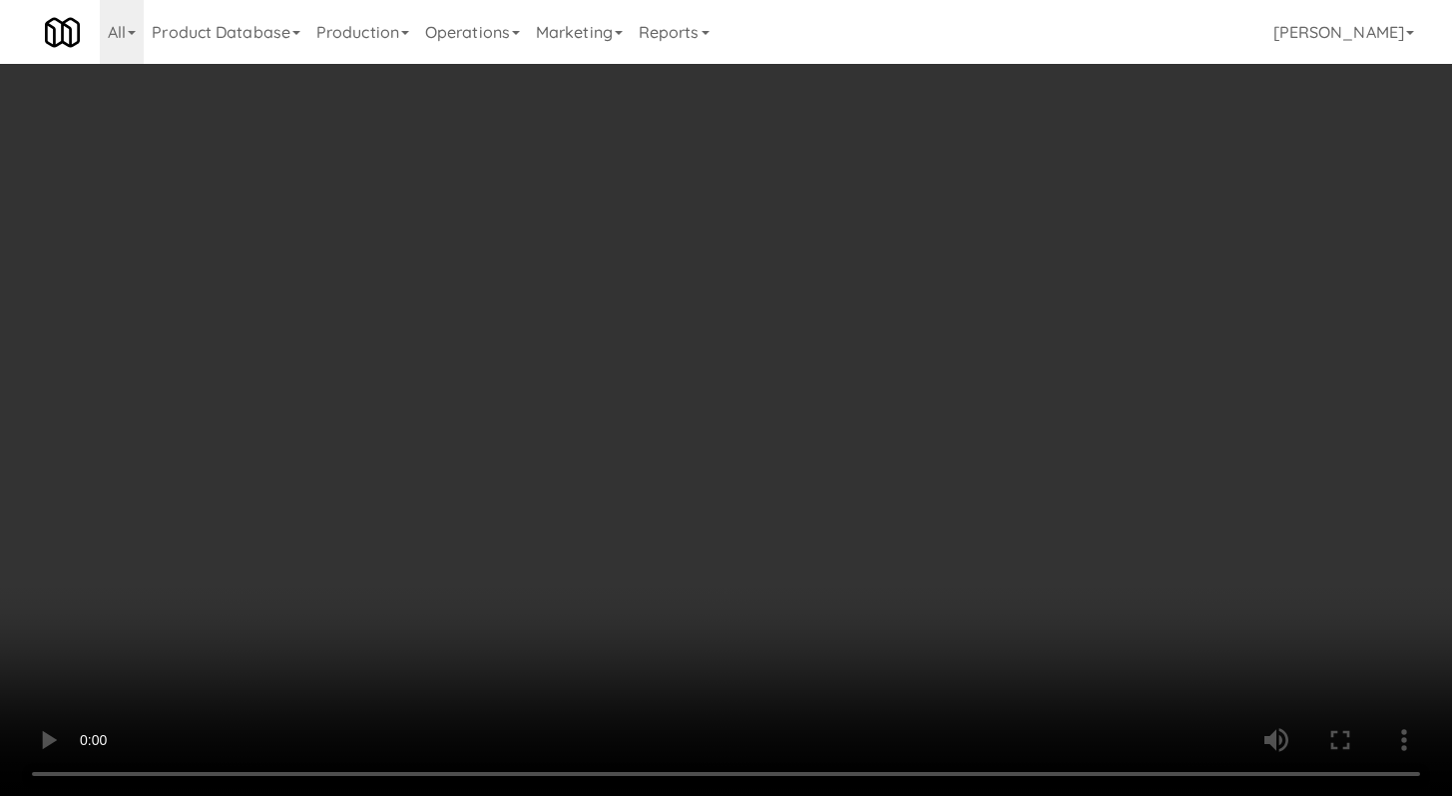
click at [1010, 190] on div "Grab N' Go Inventory" at bounding box center [1190, 181] width 404 height 30
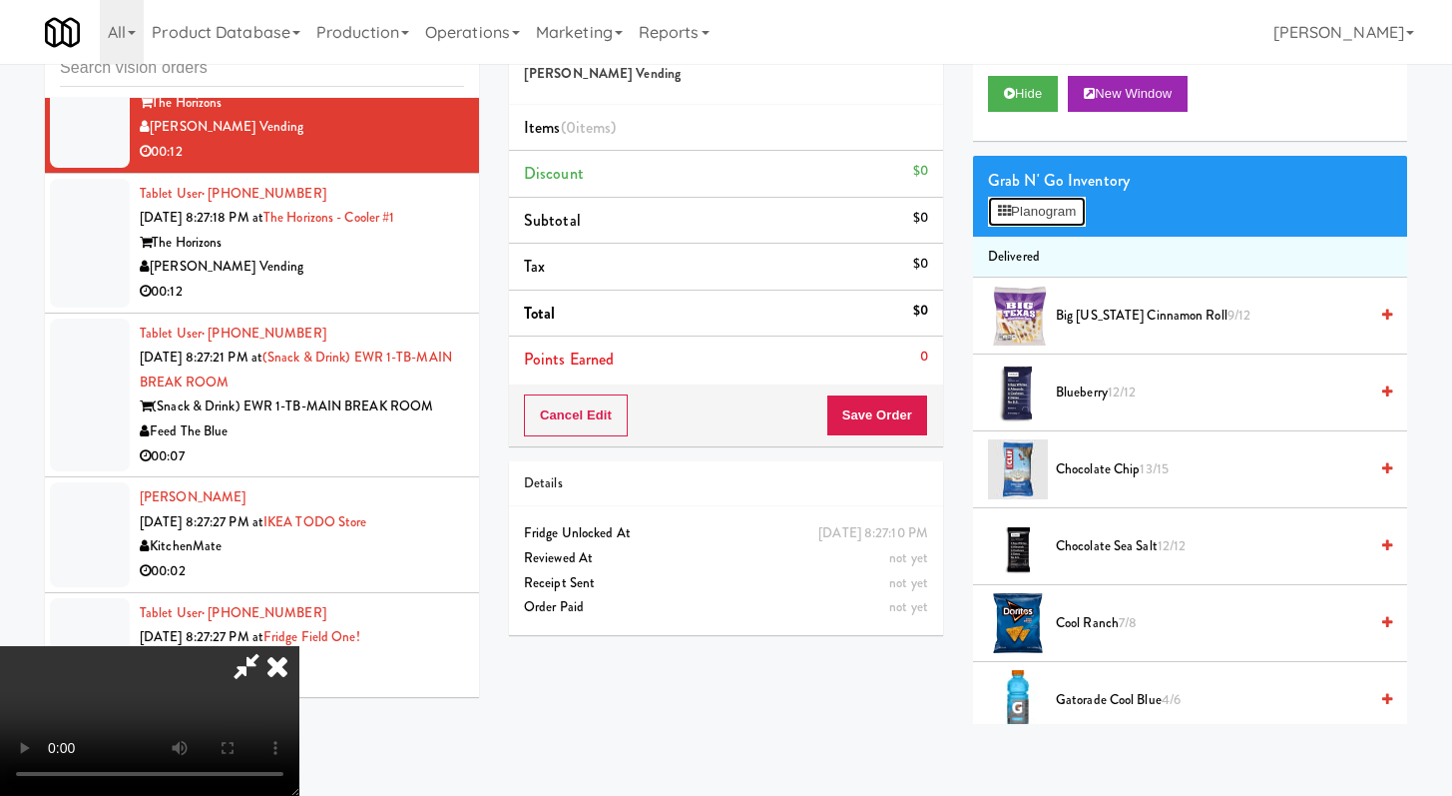
click at [1017, 216] on button "Planogram" at bounding box center [1037, 212] width 98 height 30
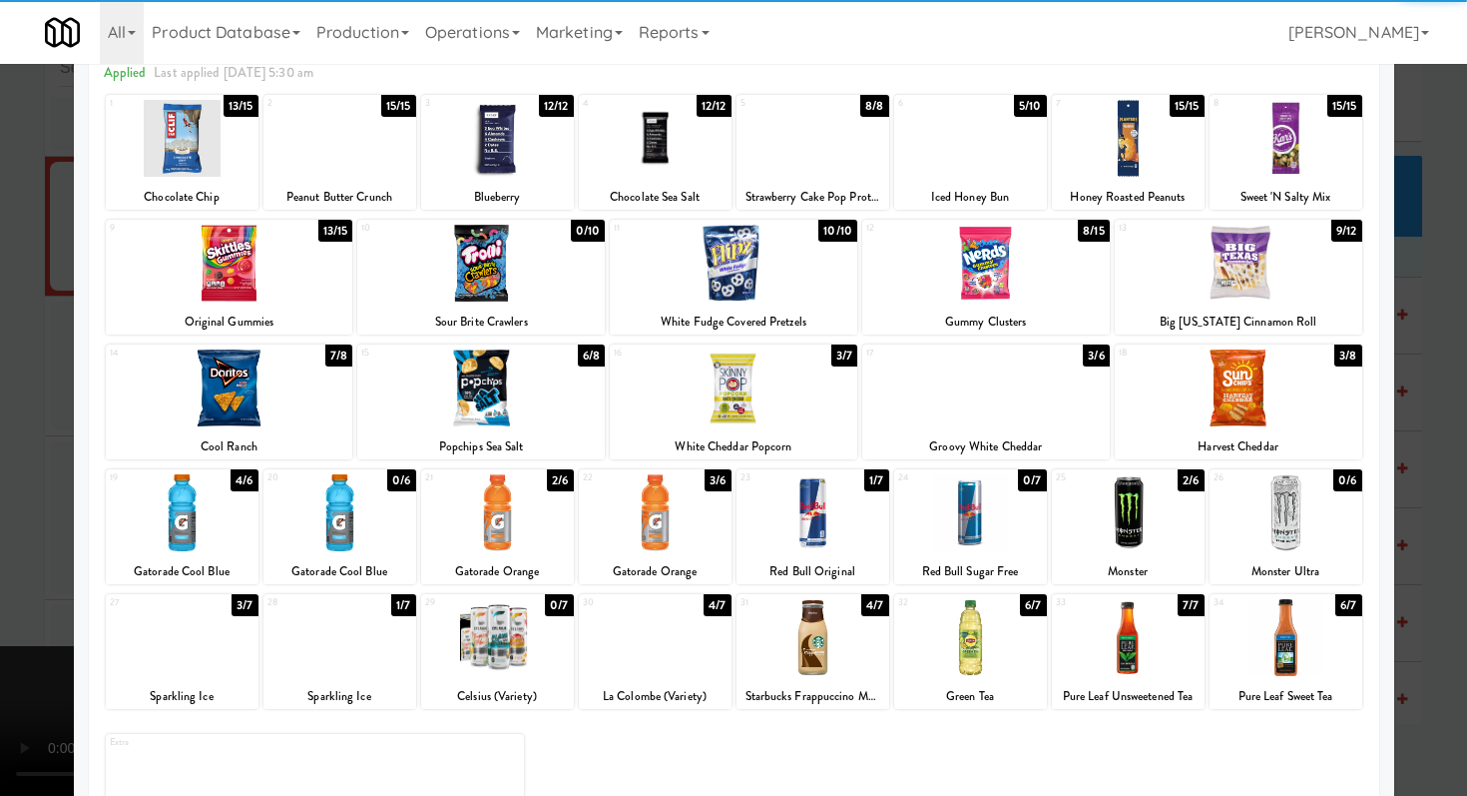
scroll to position [185, 0]
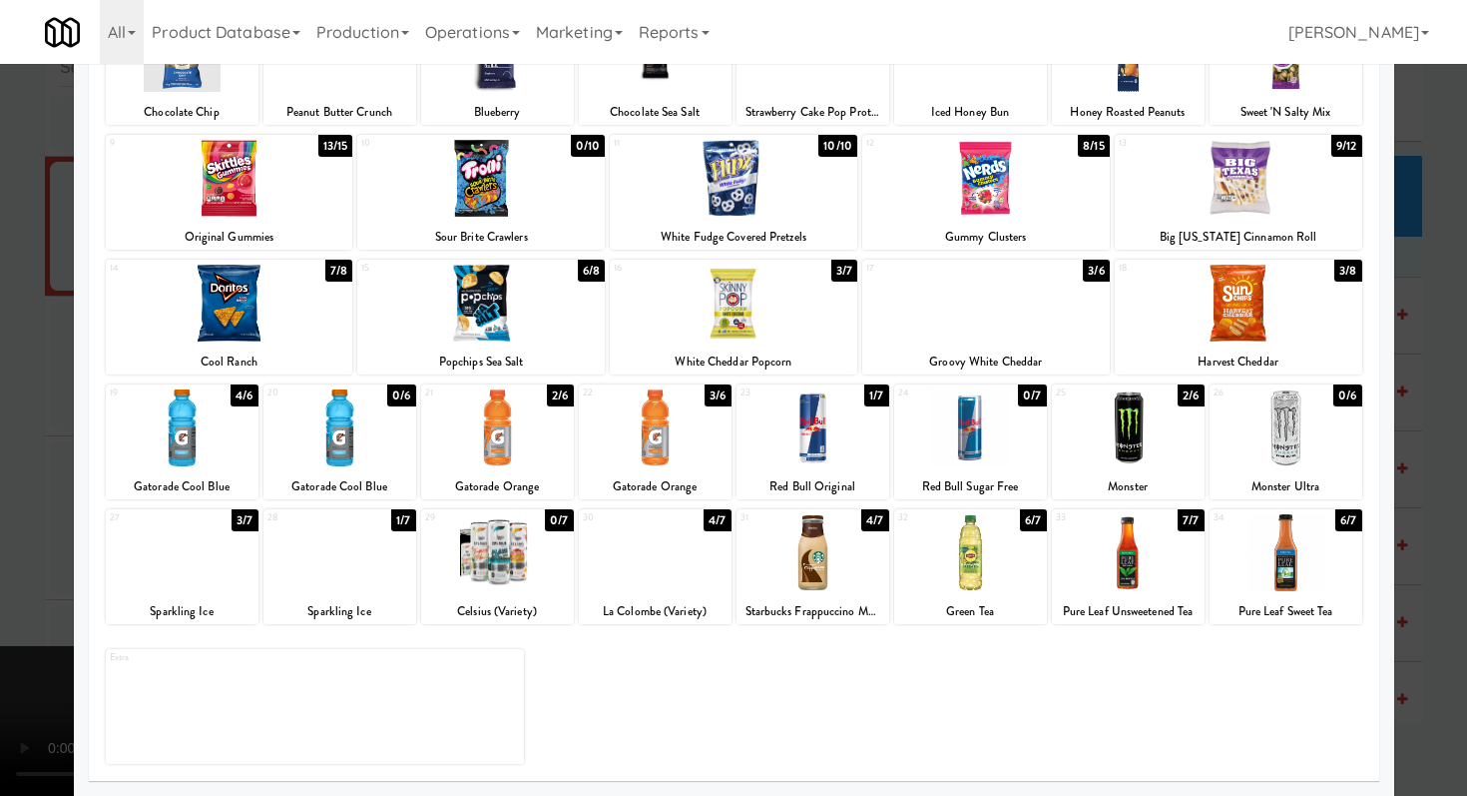
click at [368, 564] on div at bounding box center [340, 552] width 153 height 77
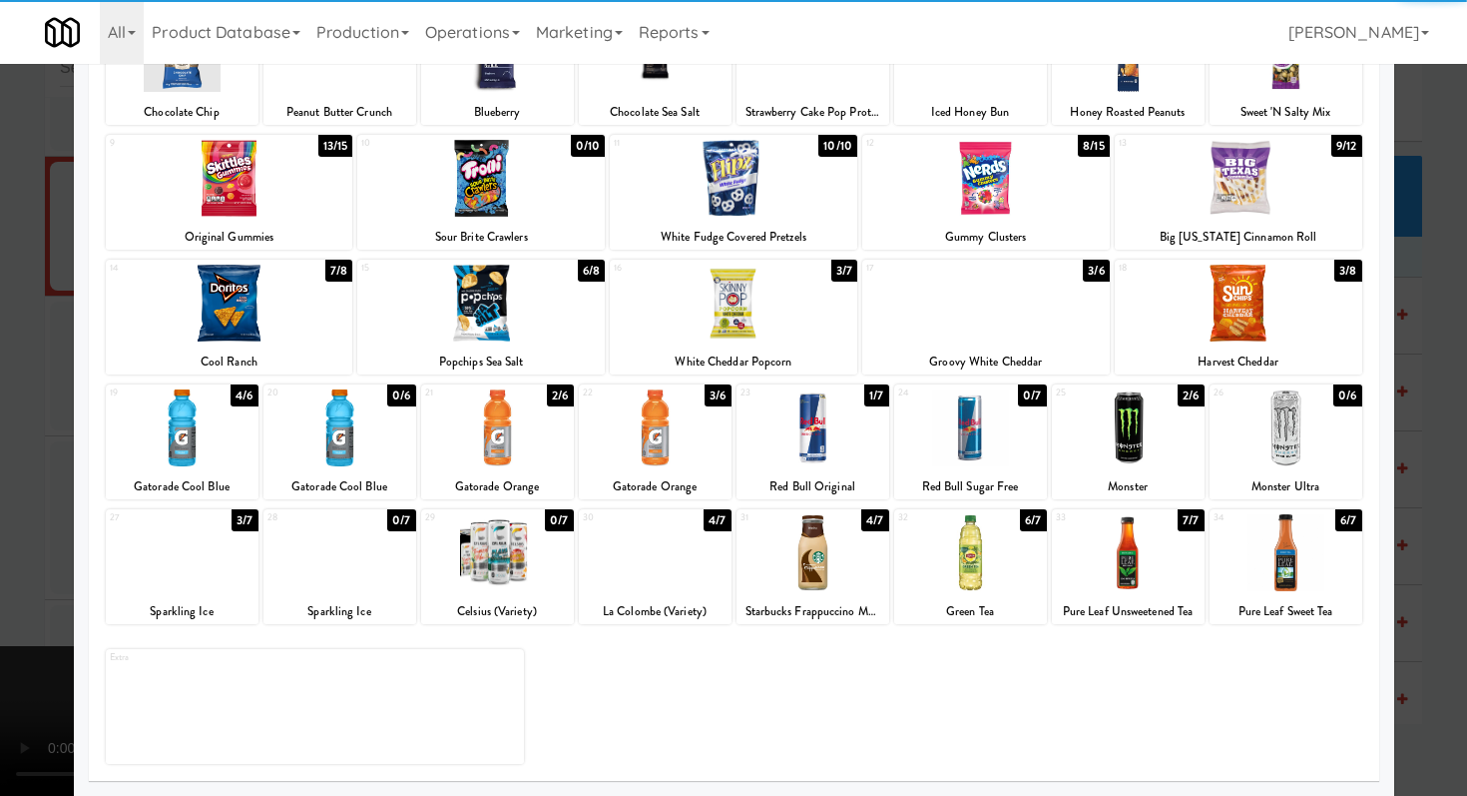
click at [168, 543] on div at bounding box center [182, 552] width 153 height 77
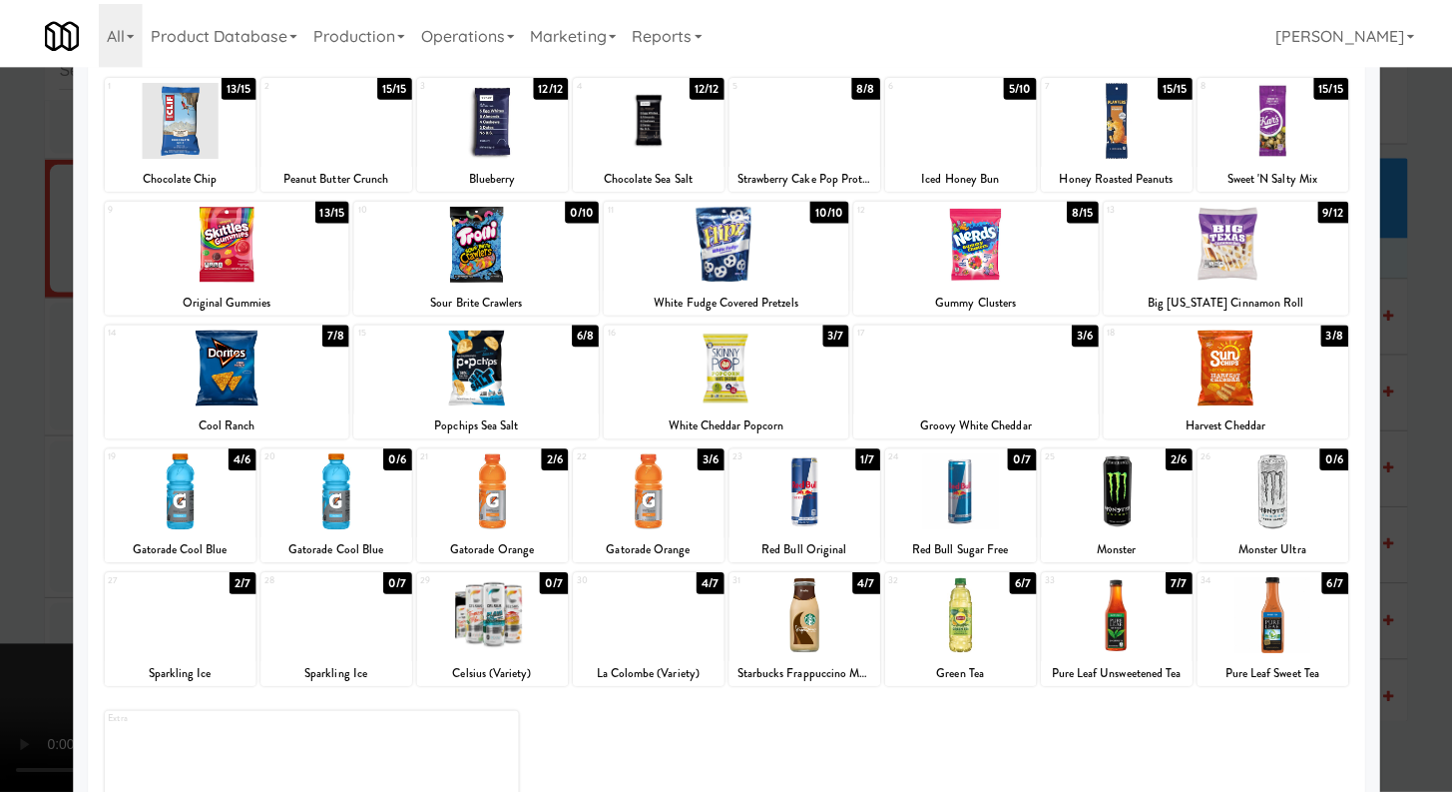
scroll to position [0, 0]
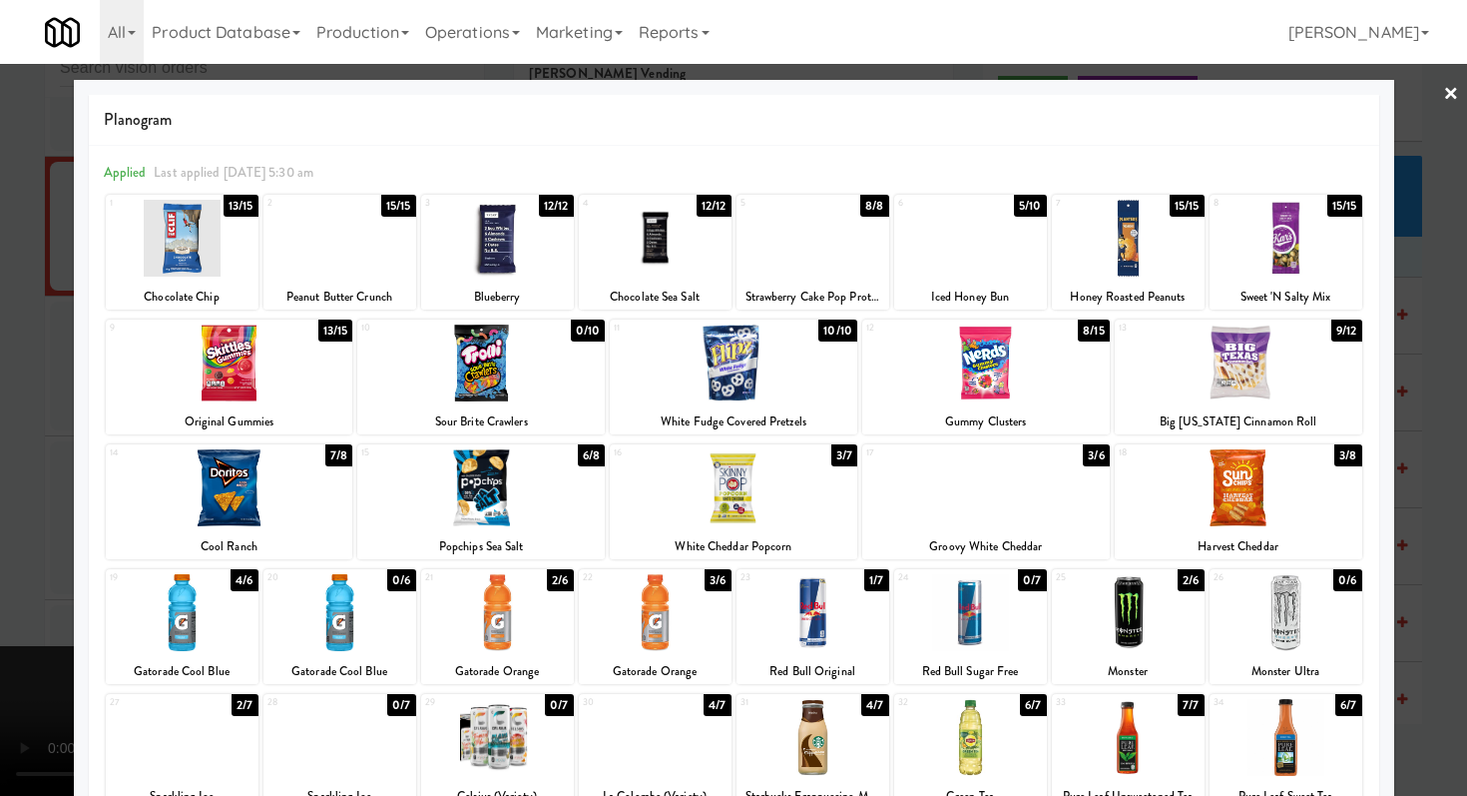
click at [0, 465] on div at bounding box center [733, 398] width 1467 height 796
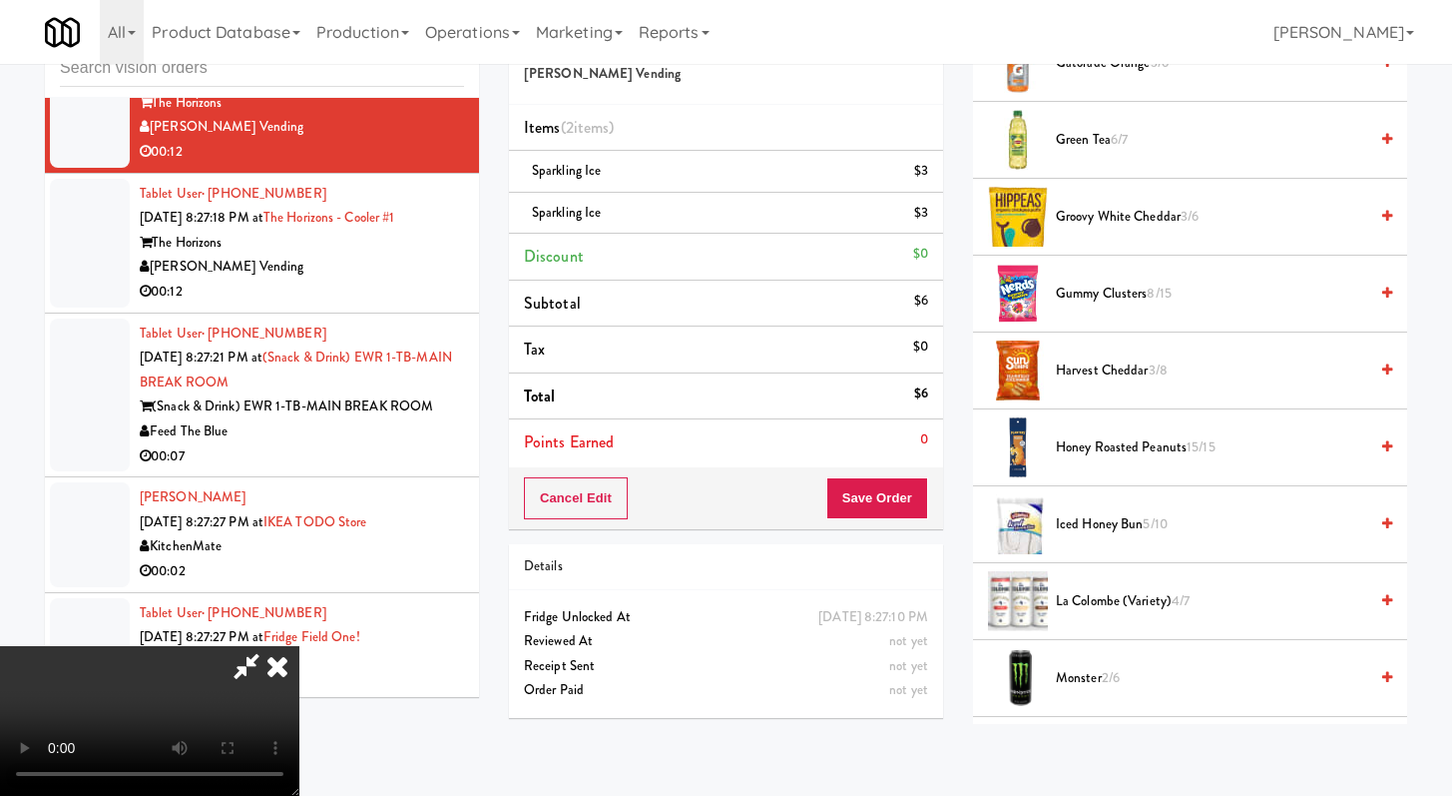
scroll to position [841, 0]
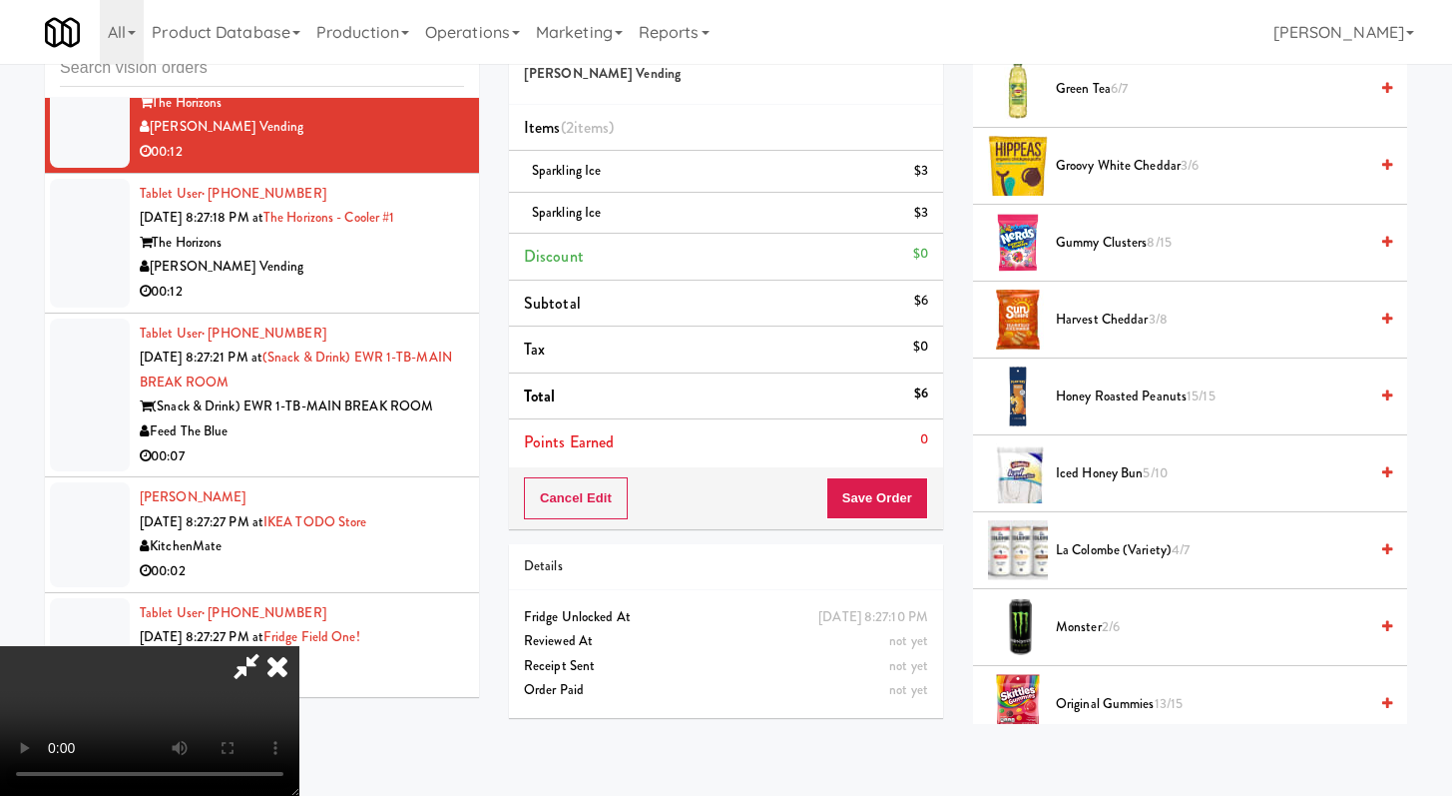
click at [1115, 168] on span "Groovy White Cheddar 3/6" at bounding box center [1211, 166] width 311 height 25
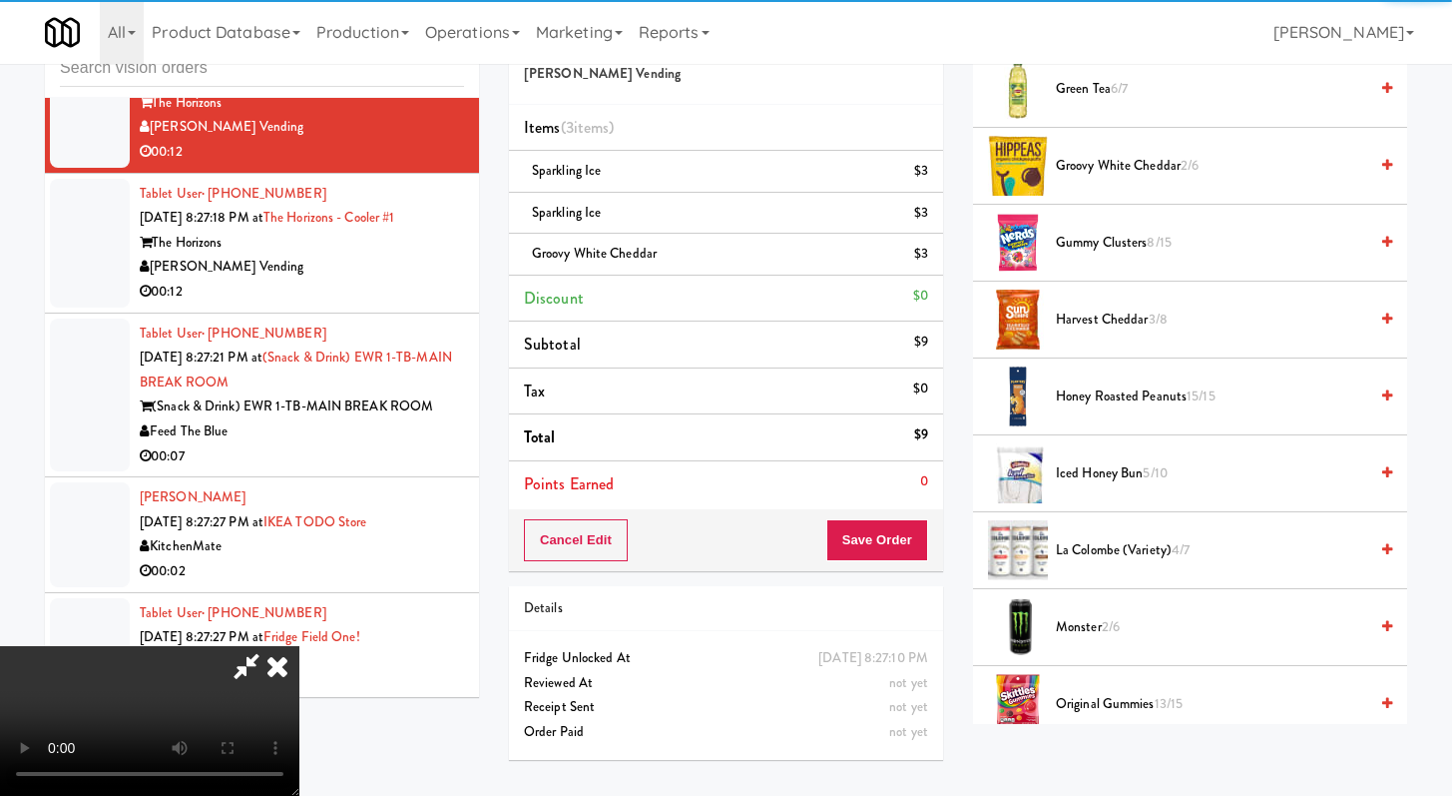
scroll to position [172, 0]
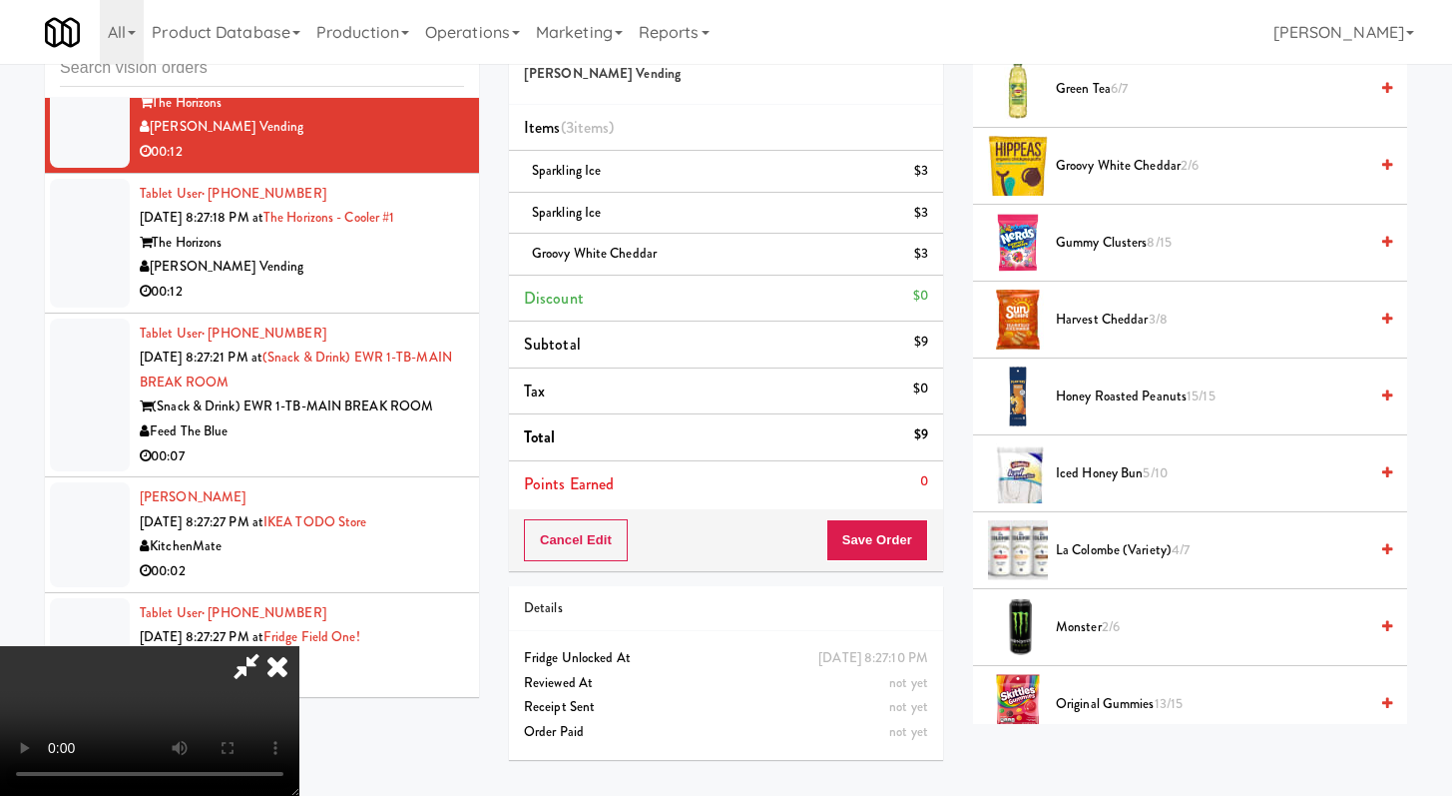
click at [299, 778] on video at bounding box center [149, 721] width 299 height 150
click at [299, 646] on video at bounding box center [149, 721] width 299 height 150
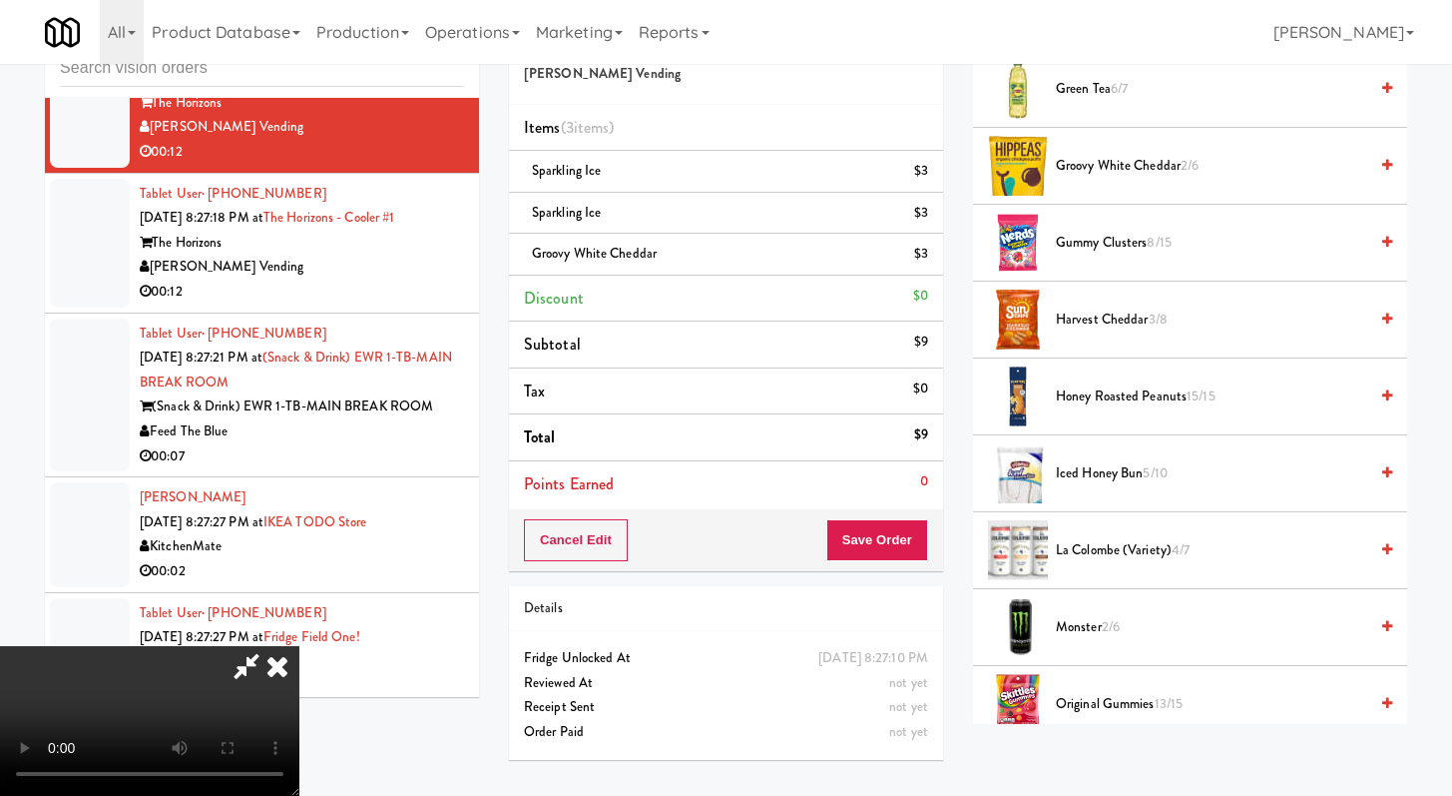
click at [299, 646] on video at bounding box center [149, 721] width 299 height 150
click at [915, 545] on button "Save Order" at bounding box center [878, 540] width 102 height 42
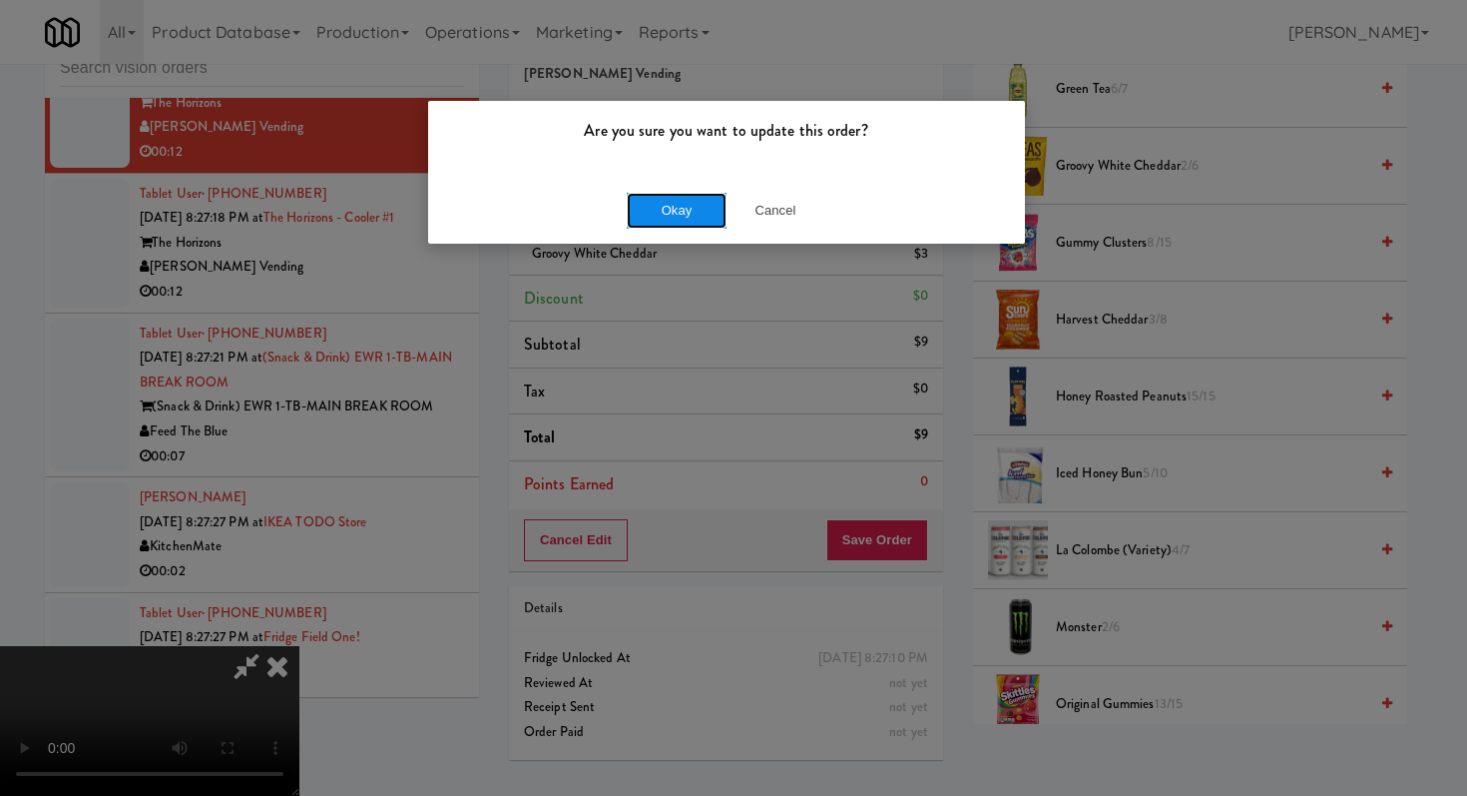
click at [693, 213] on button "Okay" at bounding box center [677, 211] width 100 height 36
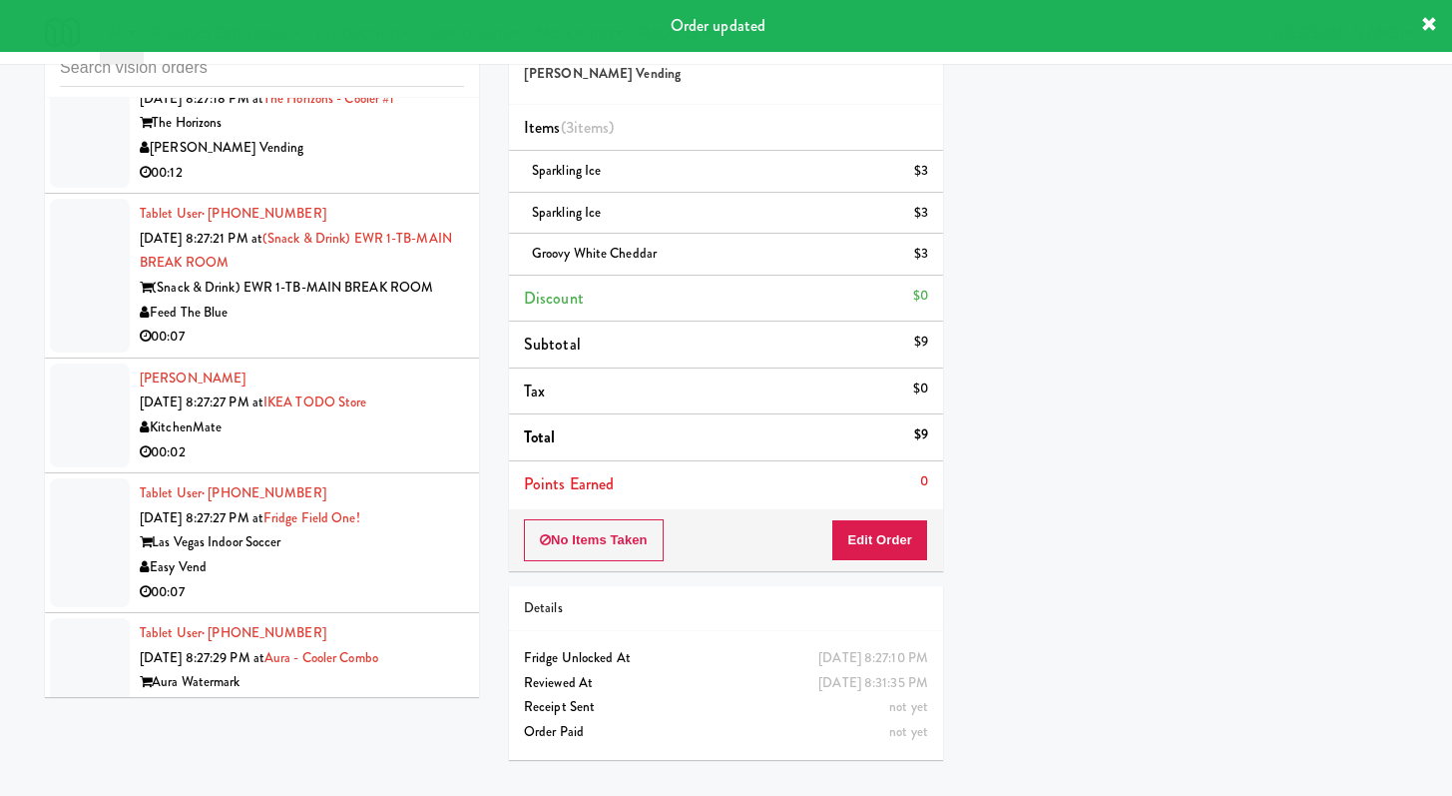
scroll to position [15992, 0]
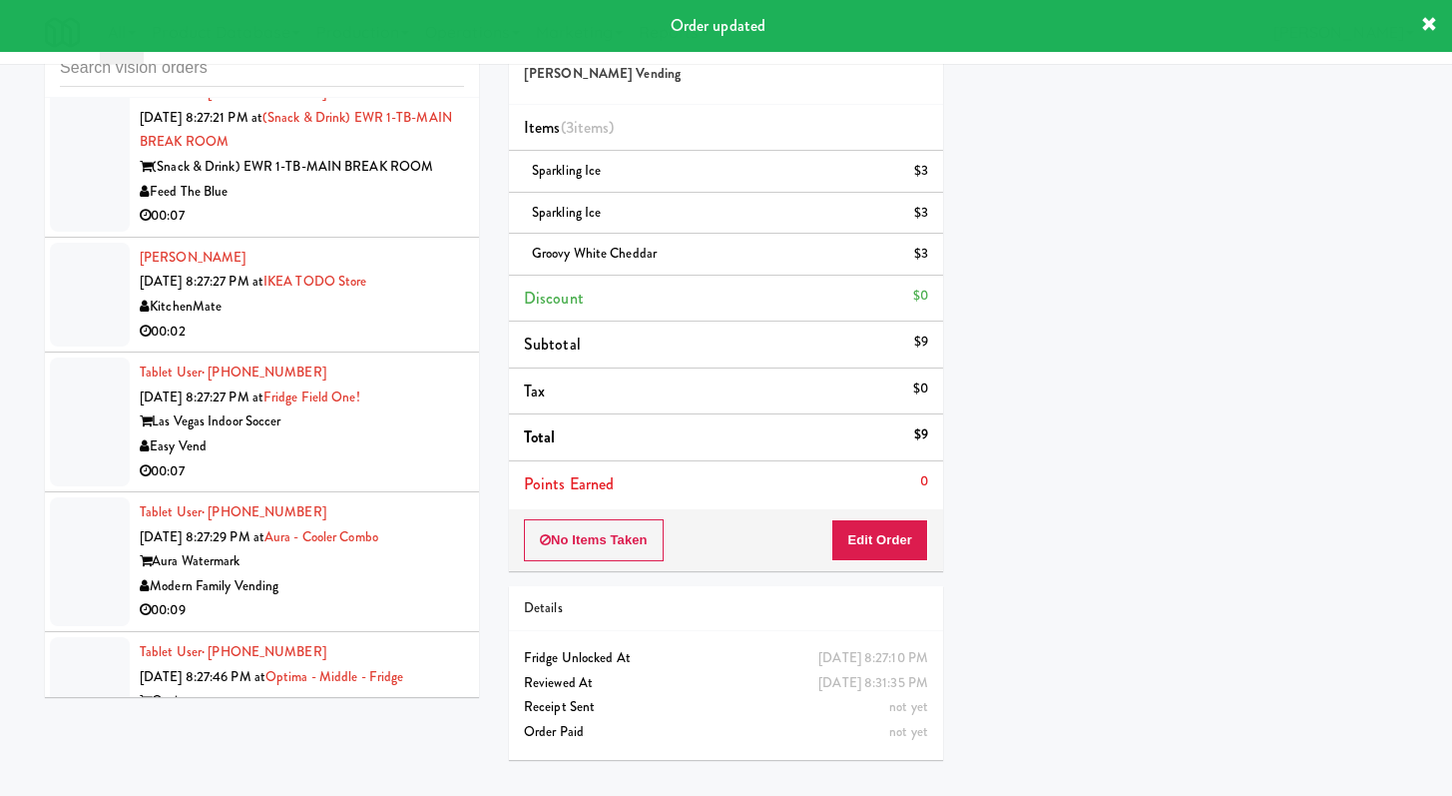
click at [353, 40] on div "[PERSON_NAME] Vending" at bounding box center [302, 27] width 324 height 25
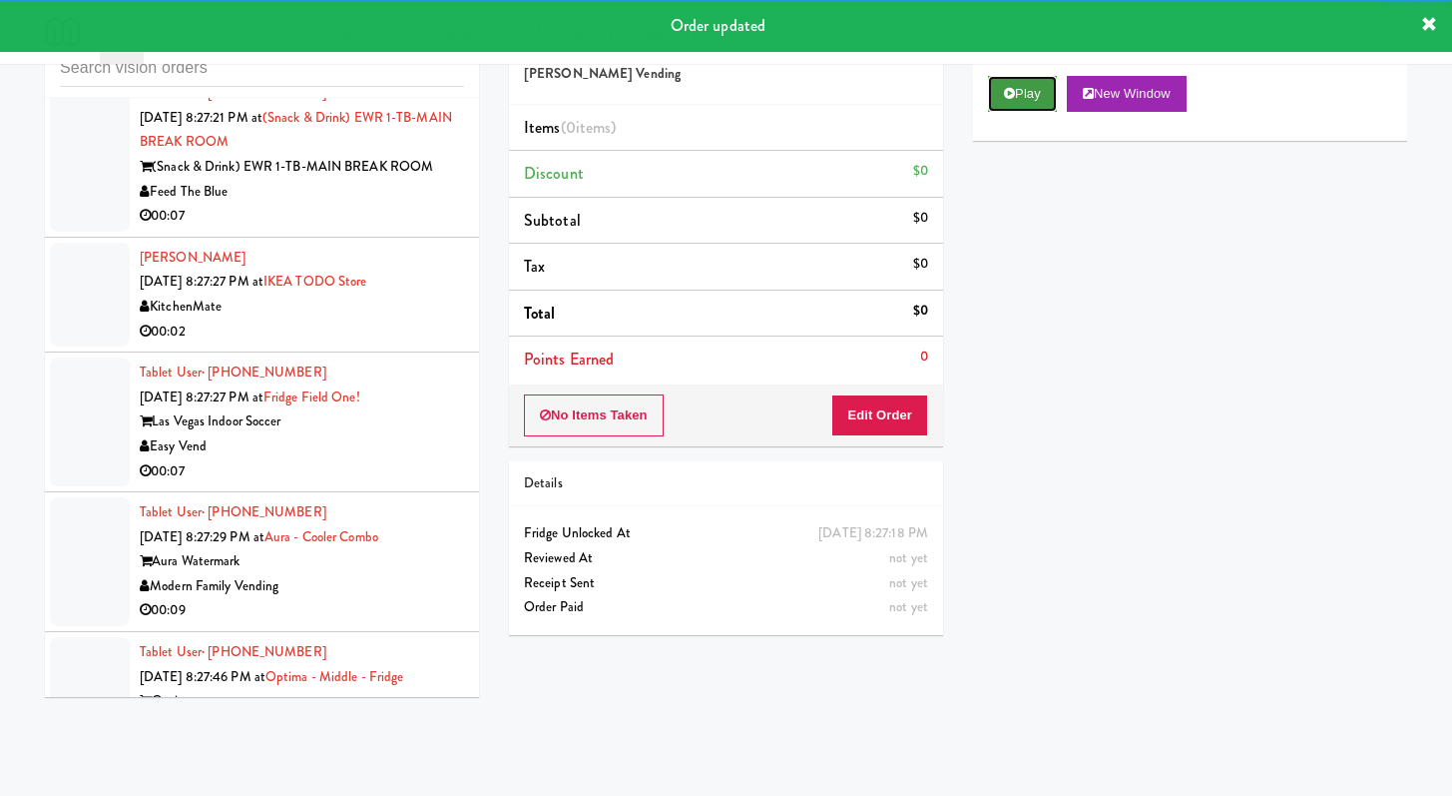
click at [1043, 94] on button "Play" at bounding box center [1022, 94] width 69 height 36
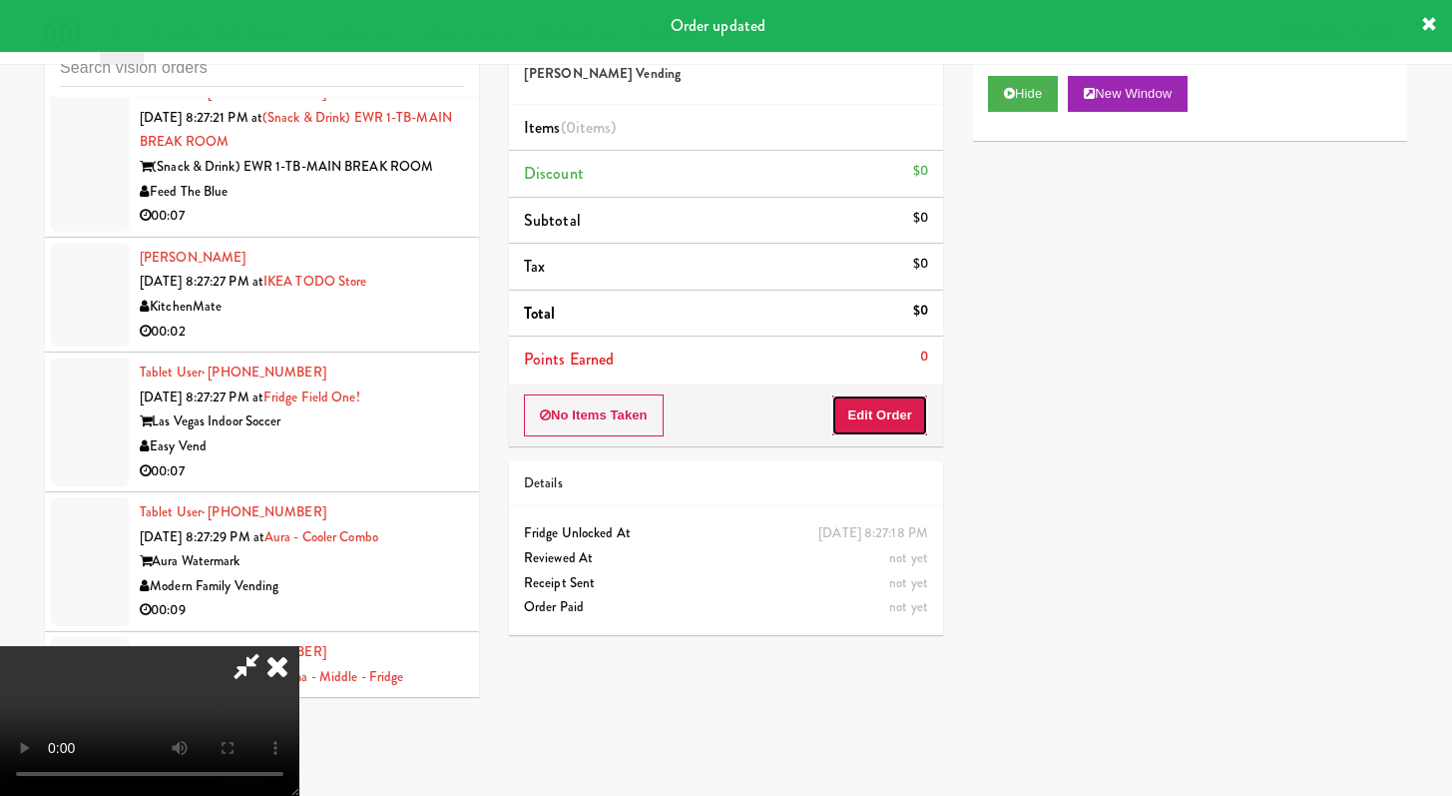
click at [898, 412] on button "Edit Order" at bounding box center [879, 415] width 97 height 42
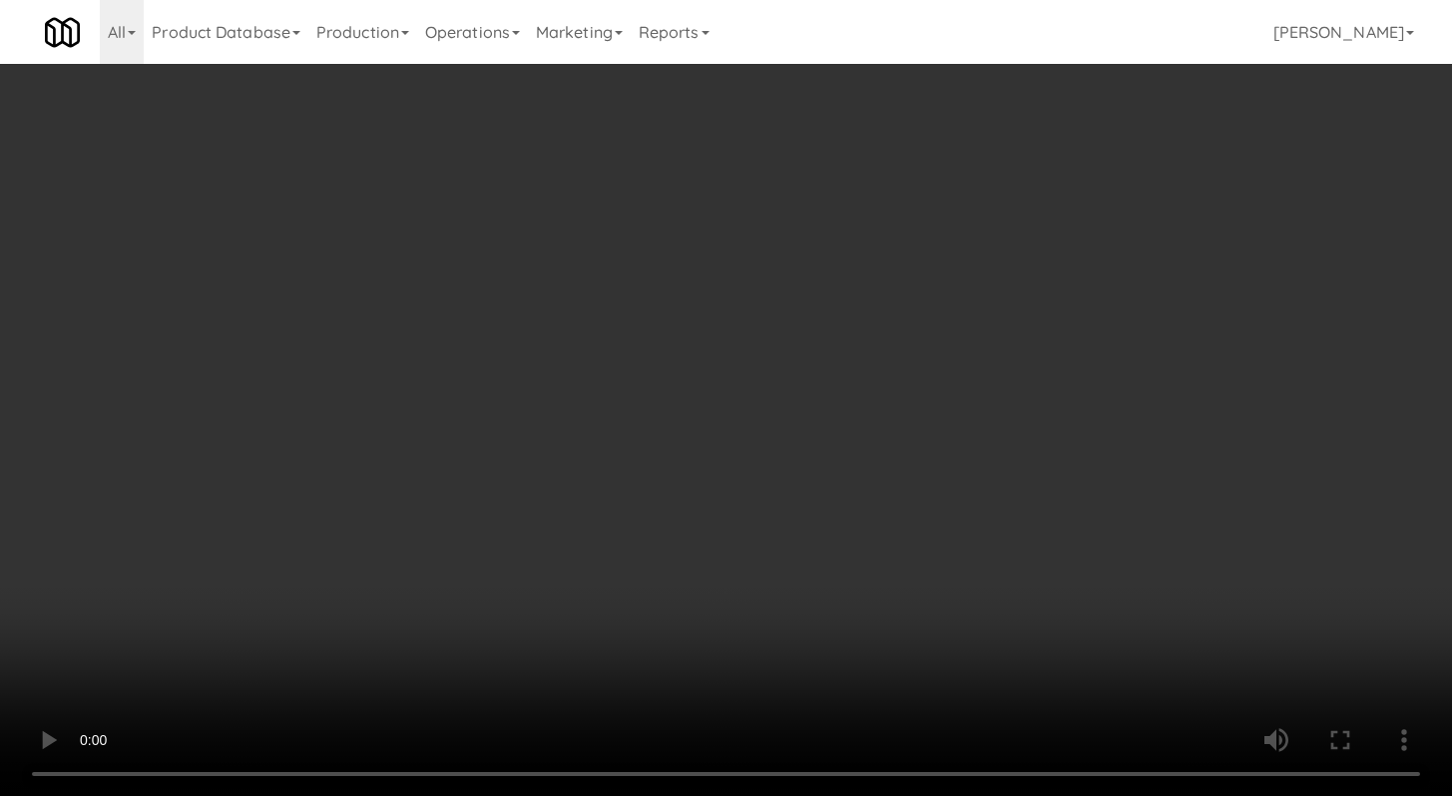
scroll to position [15992, 0]
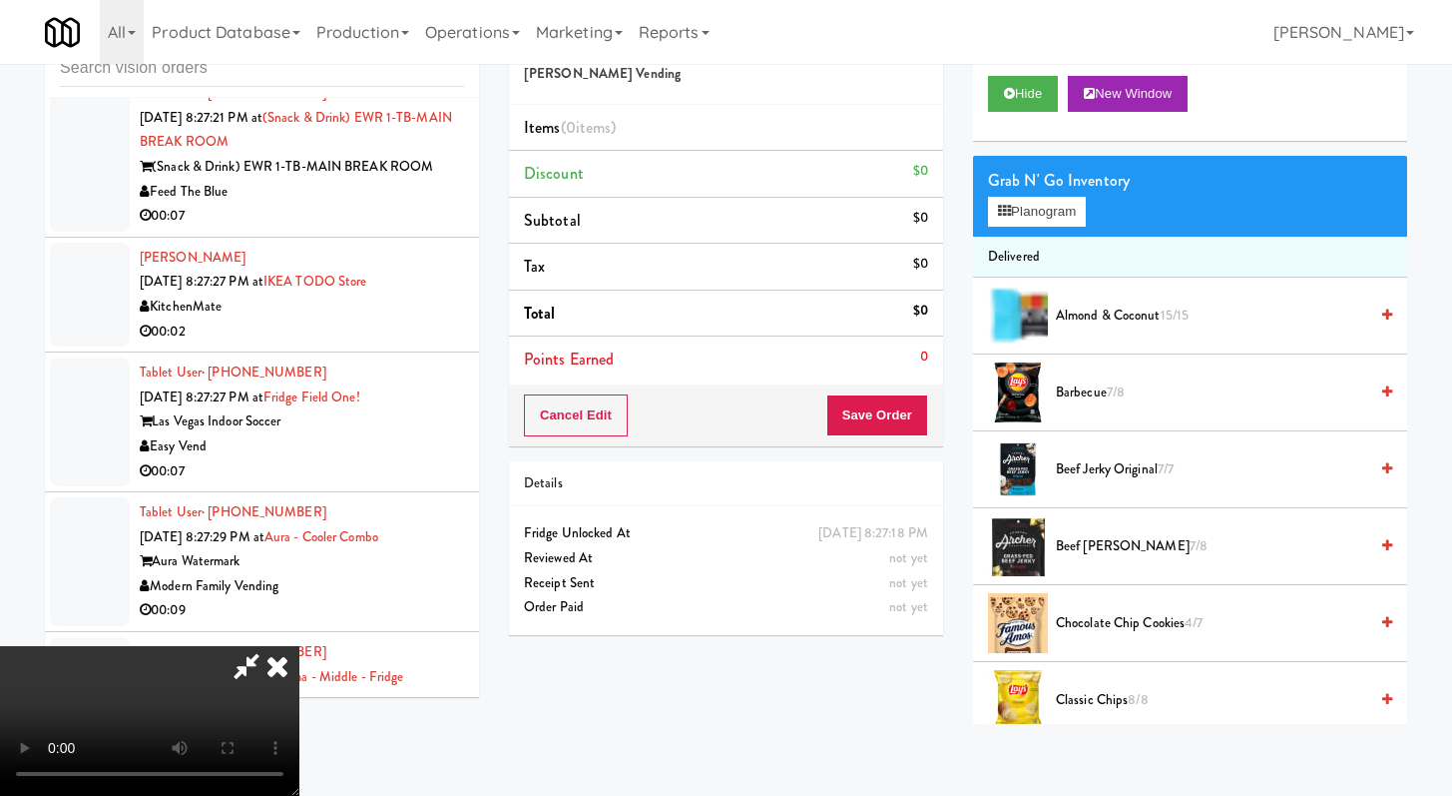
click at [299, 646] on icon at bounding box center [278, 666] width 44 height 40
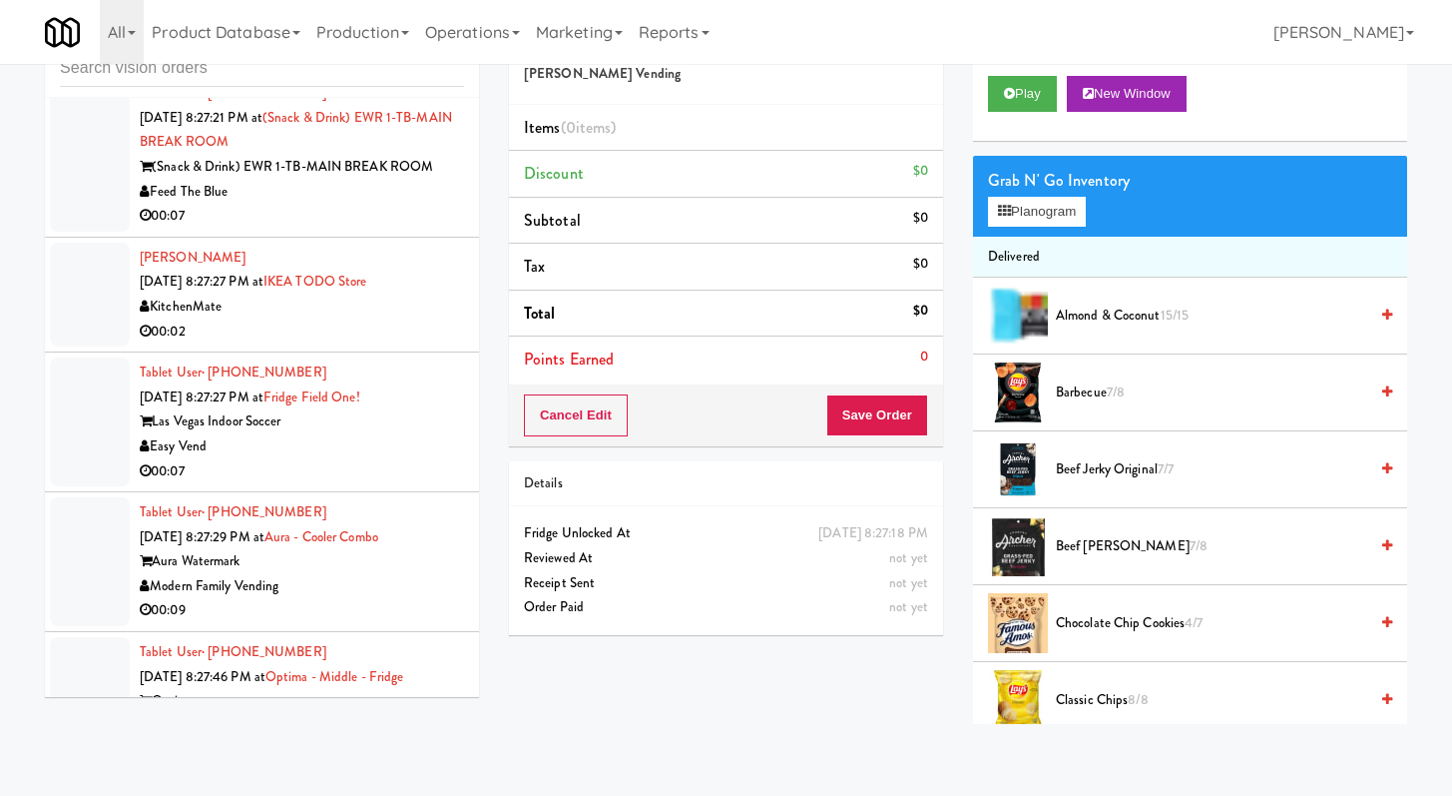
click at [1028, 114] on div "Play New Window" at bounding box center [1190, 101] width 434 height 80
click at [1027, 100] on button "Play" at bounding box center [1022, 94] width 69 height 36
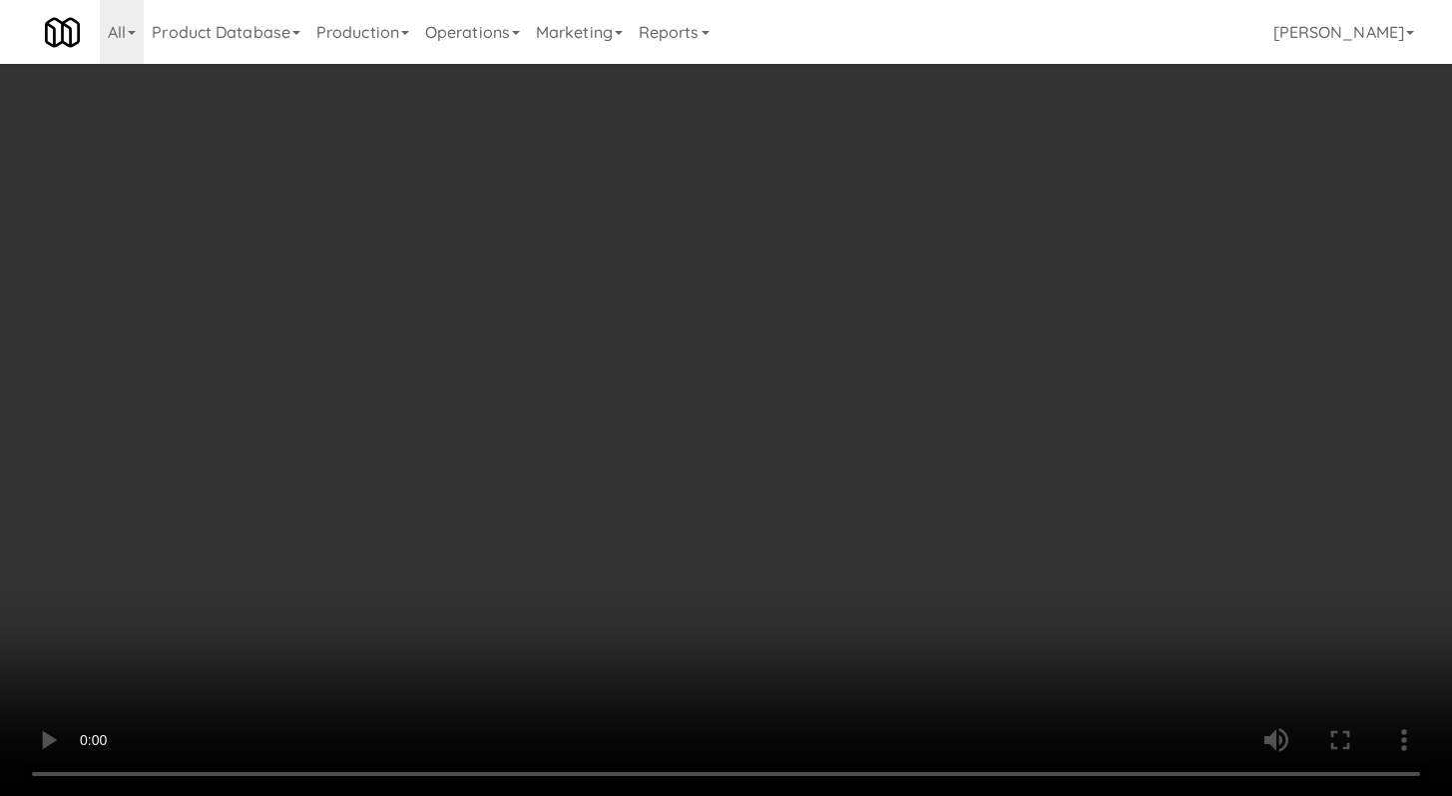
scroll to position [15869, 0]
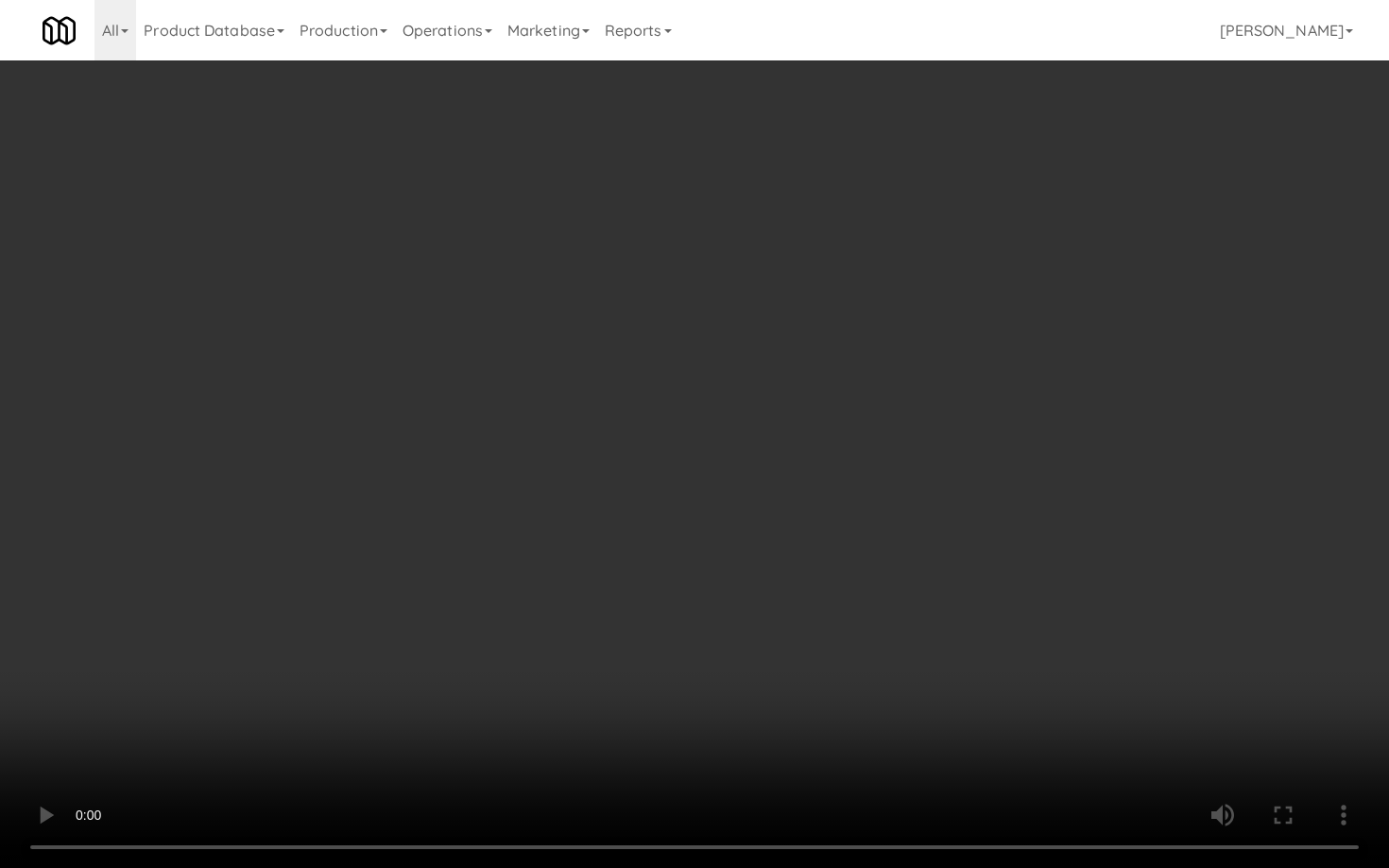
click at [740, 636] on video at bounding box center [694, 434] width 1389 height 868
click at [796, 599] on video at bounding box center [694, 434] width 1389 height 868
click at [792, 592] on video at bounding box center [694, 434] width 1389 height 868
click at [795, 593] on video at bounding box center [694, 434] width 1389 height 868
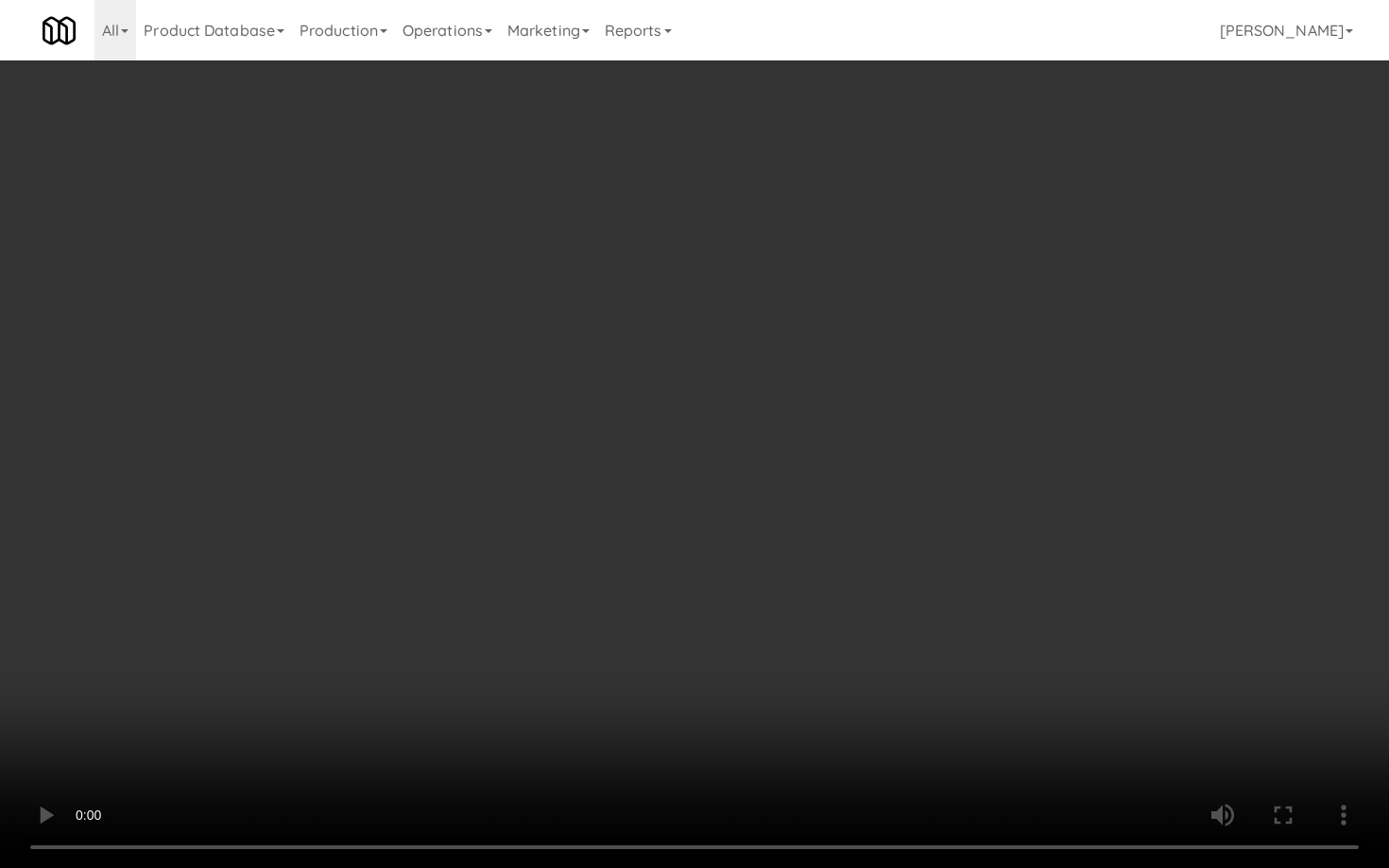
click at [795, 593] on video at bounding box center [694, 434] width 1389 height 868
click at [795, 601] on video at bounding box center [694, 434] width 1389 height 868
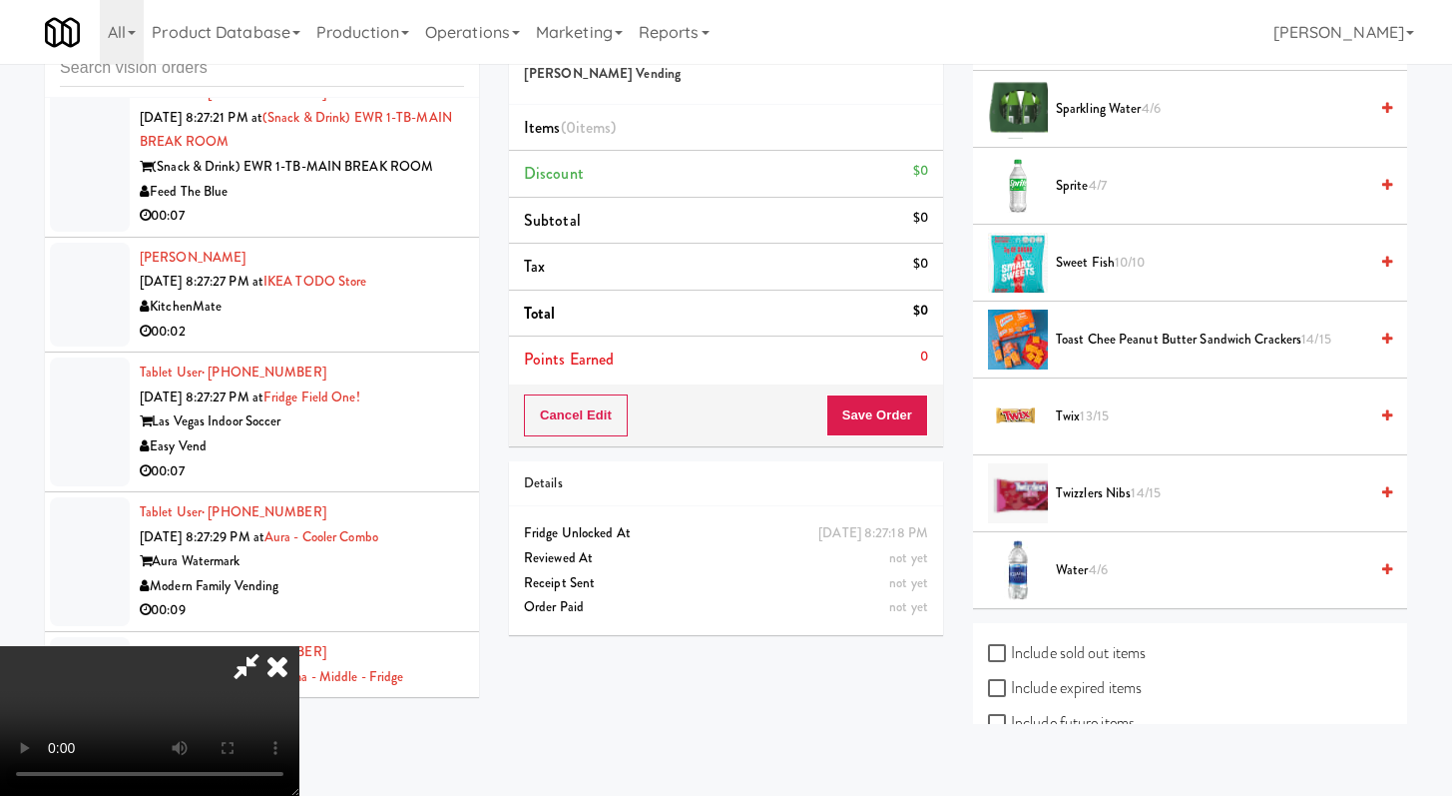
scroll to position [2300, 0]
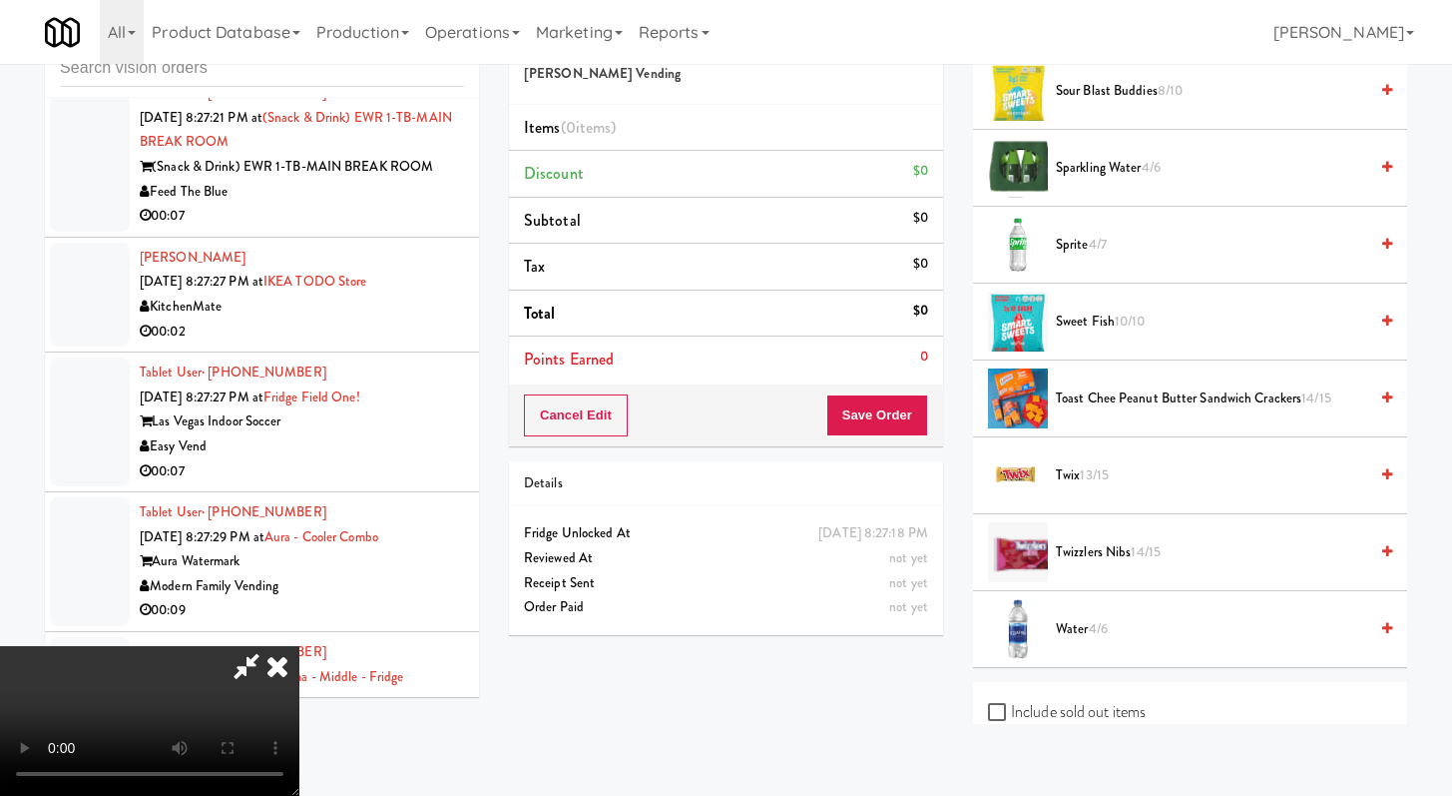
click at [1097, 164] on span "Sparkling Water 4/6" at bounding box center [1211, 168] width 311 height 25
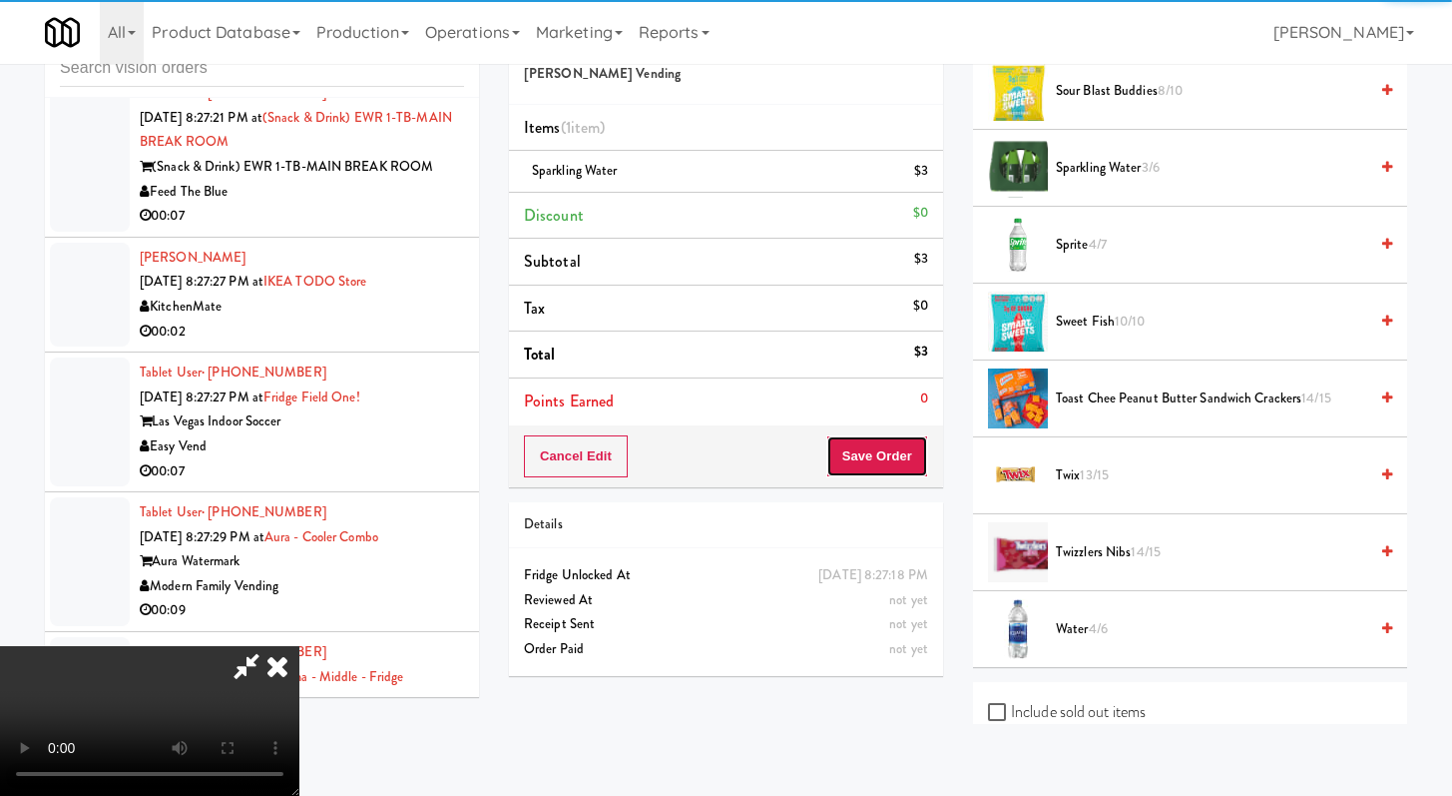
click at [894, 453] on button "Save Order" at bounding box center [878, 456] width 102 height 42
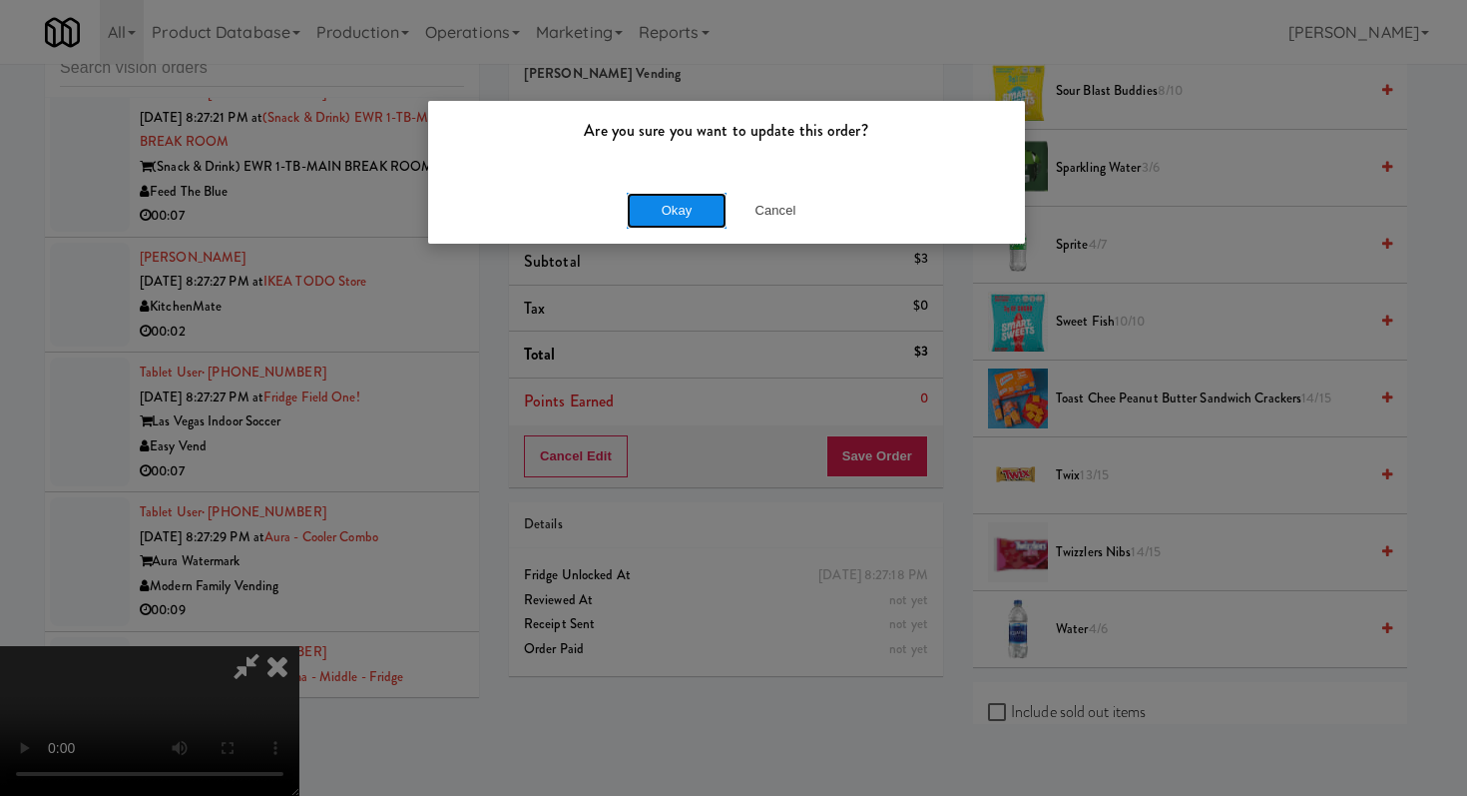
click at [699, 206] on button "Okay" at bounding box center [677, 211] width 100 height 36
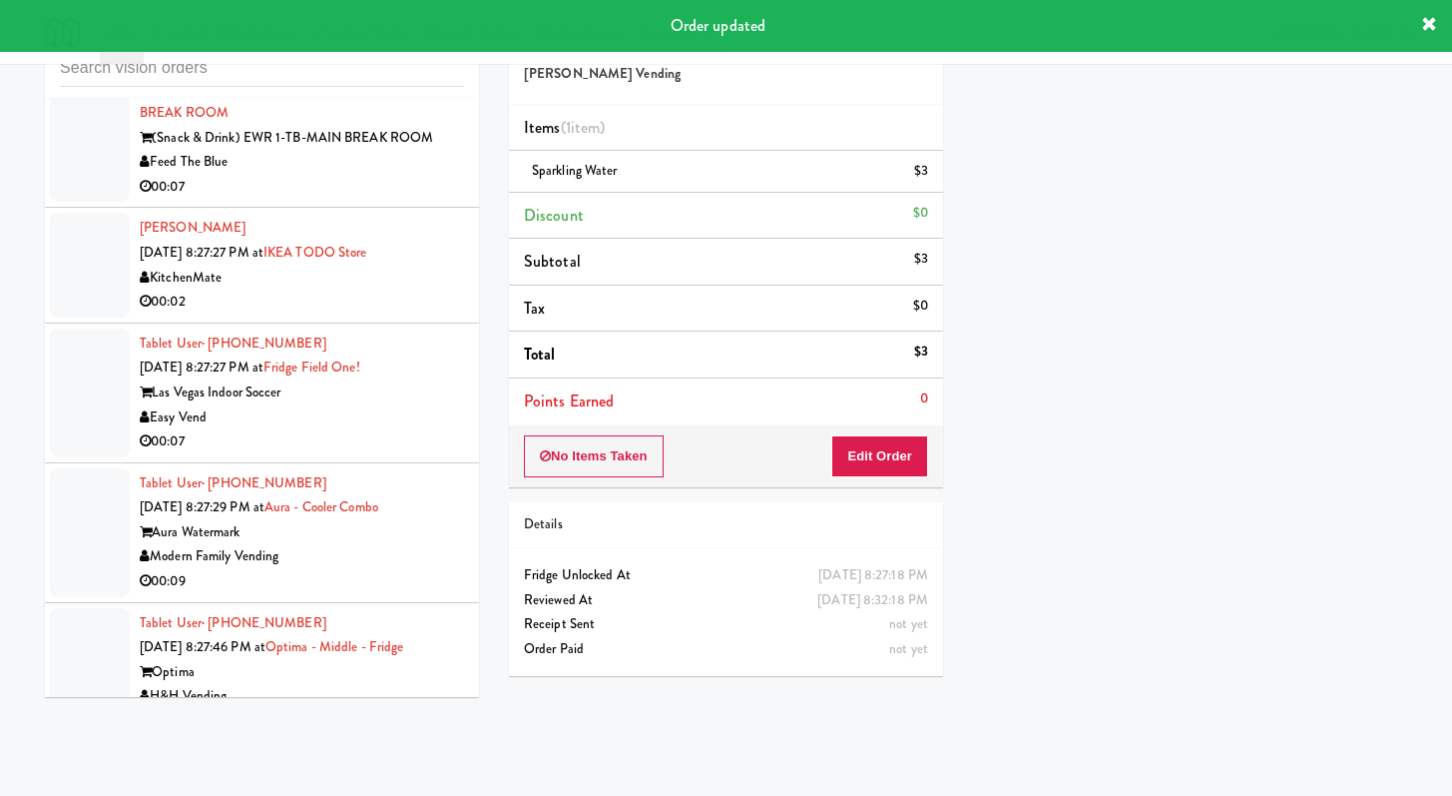
scroll to position [16047, 0]
click at [305, 208] on li "Tablet User · (862) 772-6848 Sep 26, 2025 8:27:21 PM at (Snack & Drink) EWR 1-T…" at bounding box center [262, 125] width 434 height 165
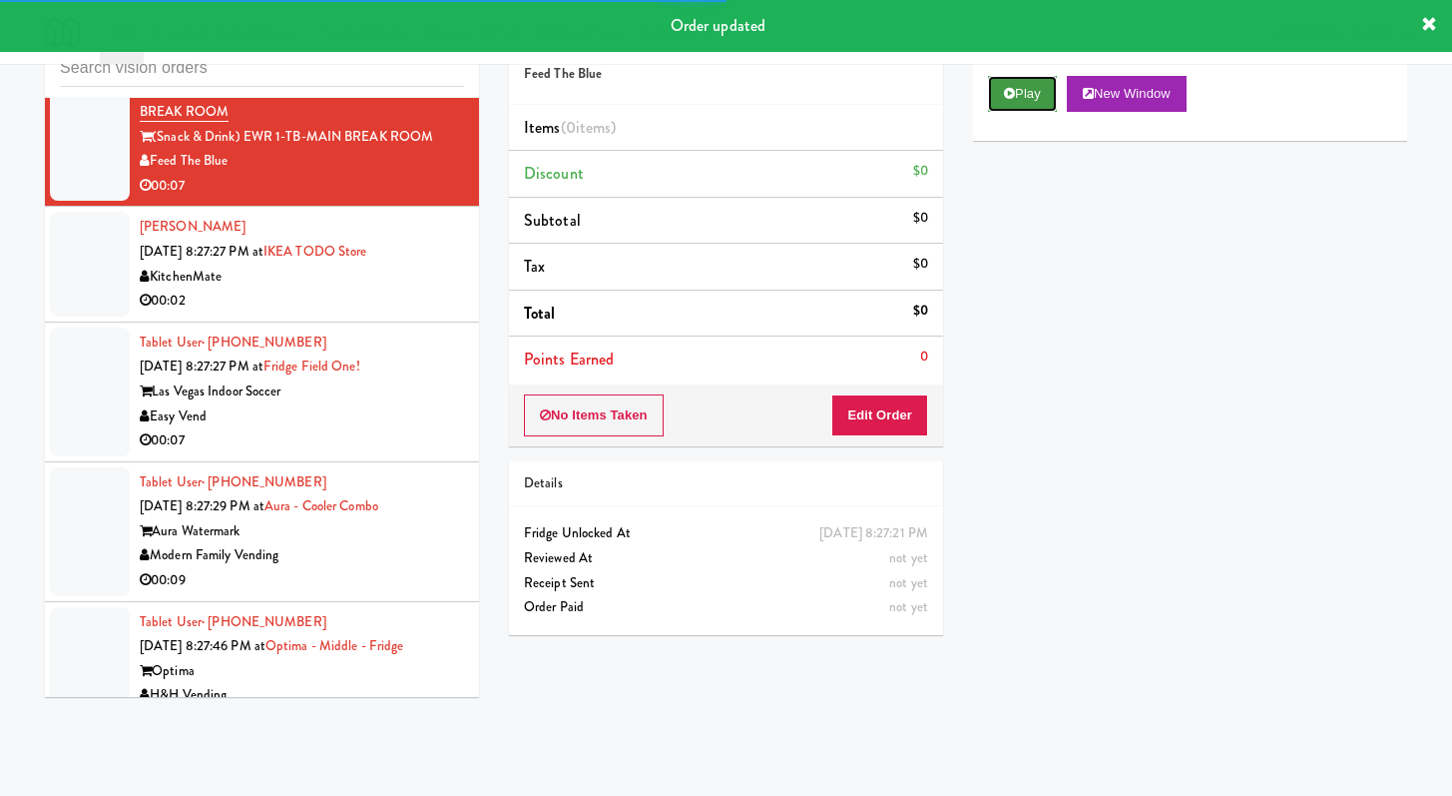
click at [1035, 89] on button "Play" at bounding box center [1022, 94] width 69 height 36
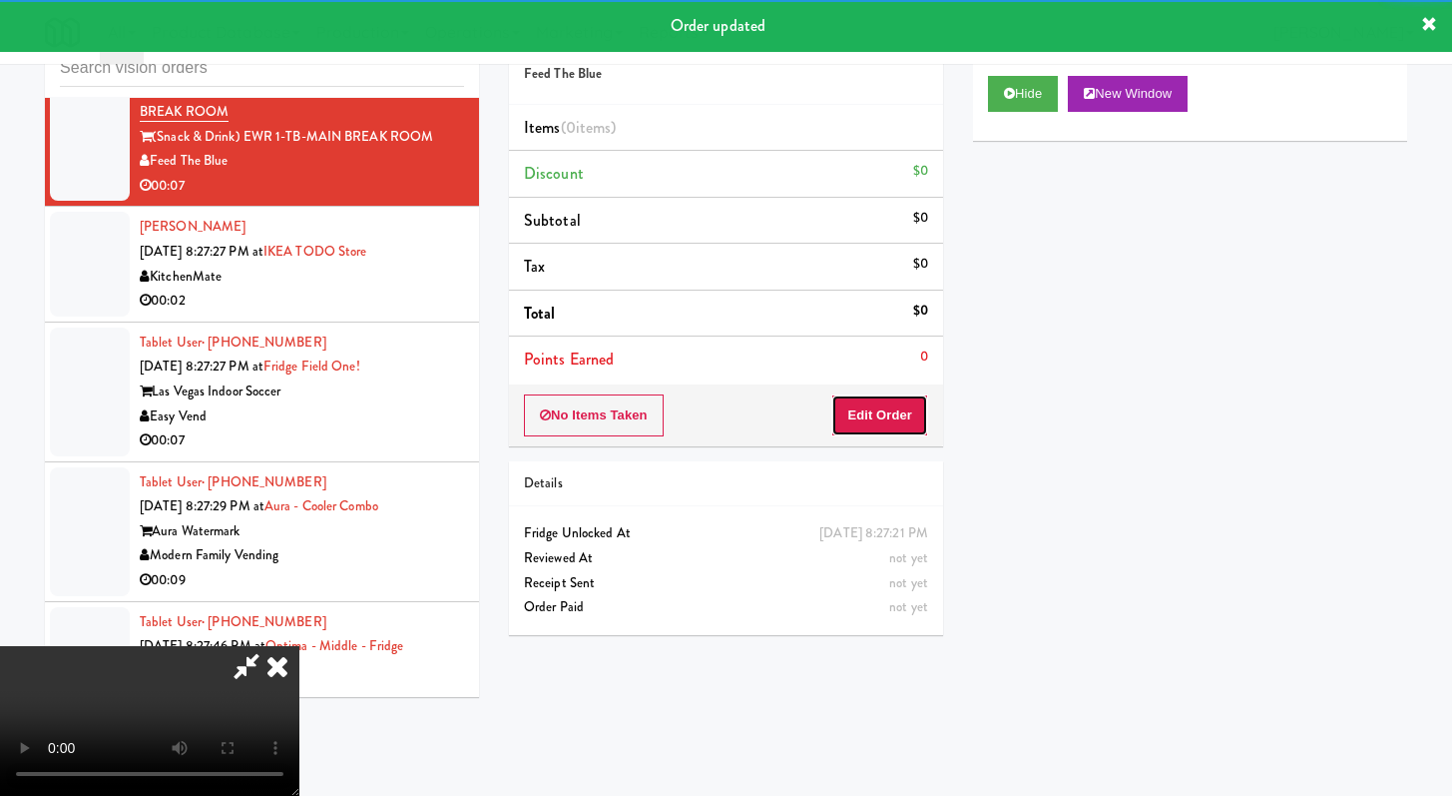
click at [875, 411] on button "Edit Order" at bounding box center [879, 415] width 97 height 42
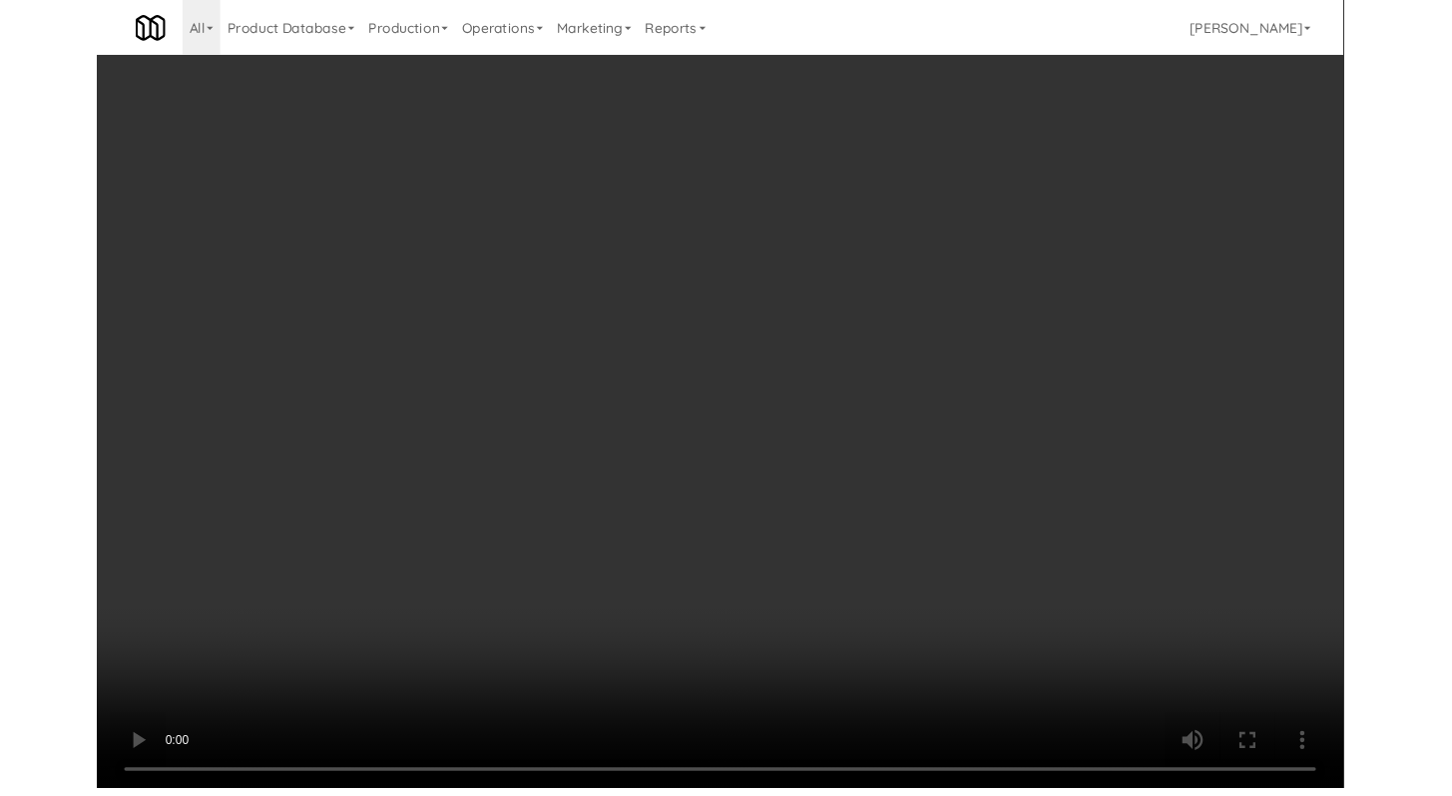
scroll to position [15924, 0]
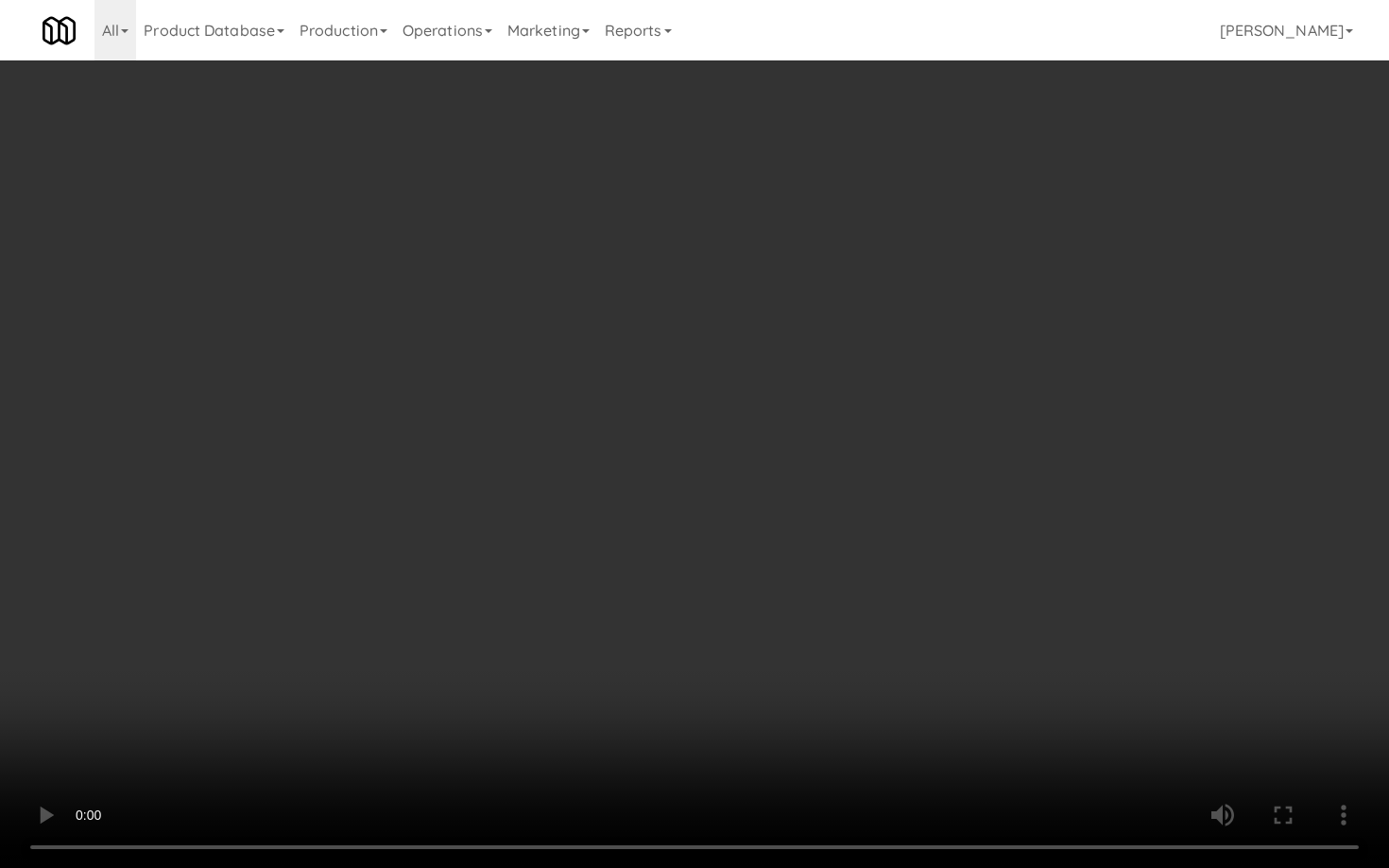
click at [685, 649] on video at bounding box center [694, 434] width 1389 height 868
click at [685, 650] on video at bounding box center [694, 434] width 1389 height 868
click at [718, 624] on video at bounding box center [694, 434] width 1389 height 868
click at [719, 627] on video at bounding box center [694, 434] width 1389 height 868
click at [743, 589] on video at bounding box center [694, 434] width 1389 height 868
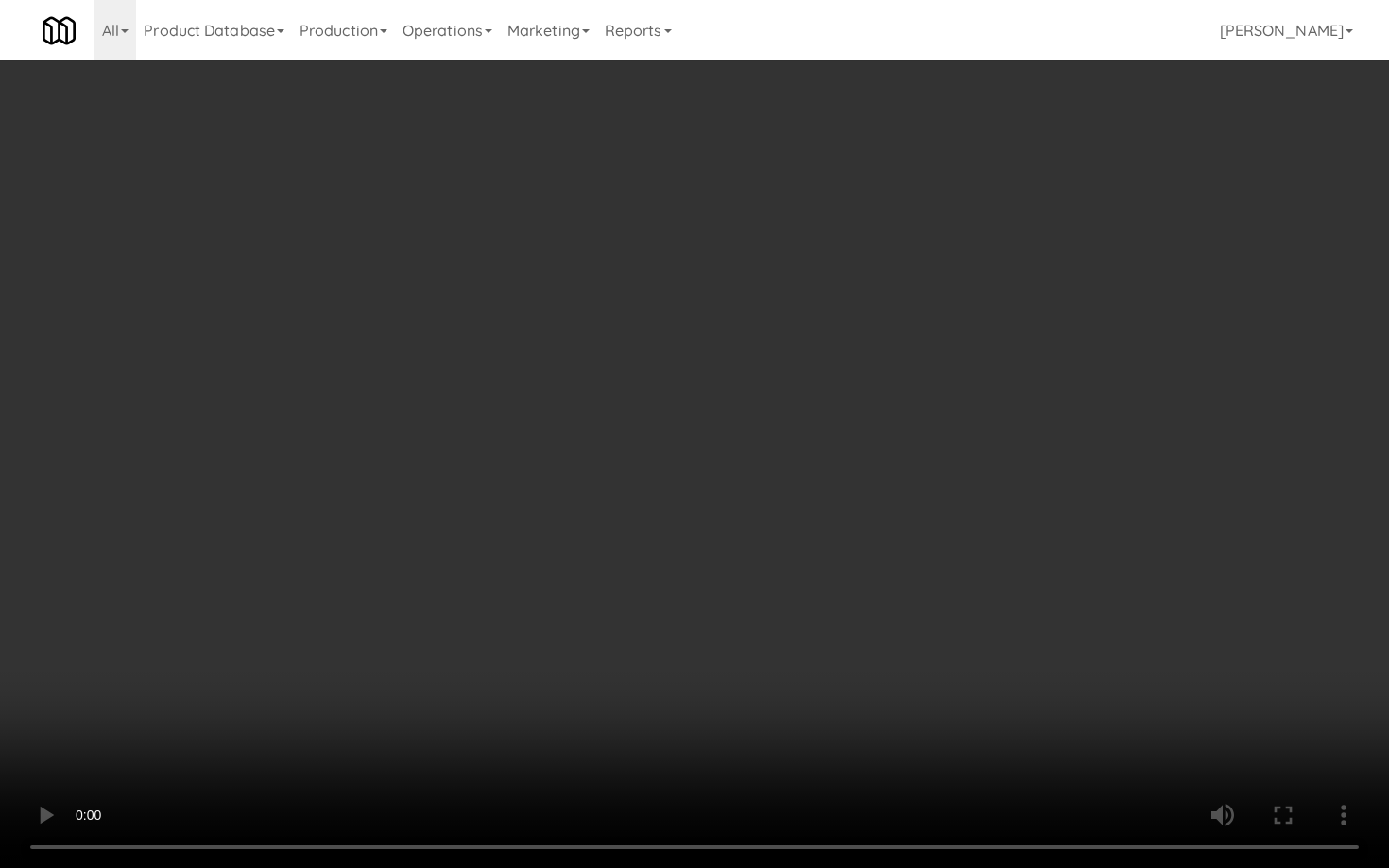
click at [743, 589] on video at bounding box center [694, 434] width 1389 height 868
click at [777, 568] on video at bounding box center [694, 434] width 1389 height 868
click at [777, 571] on video at bounding box center [694, 434] width 1389 height 868
click at [780, 570] on video at bounding box center [694, 434] width 1389 height 868
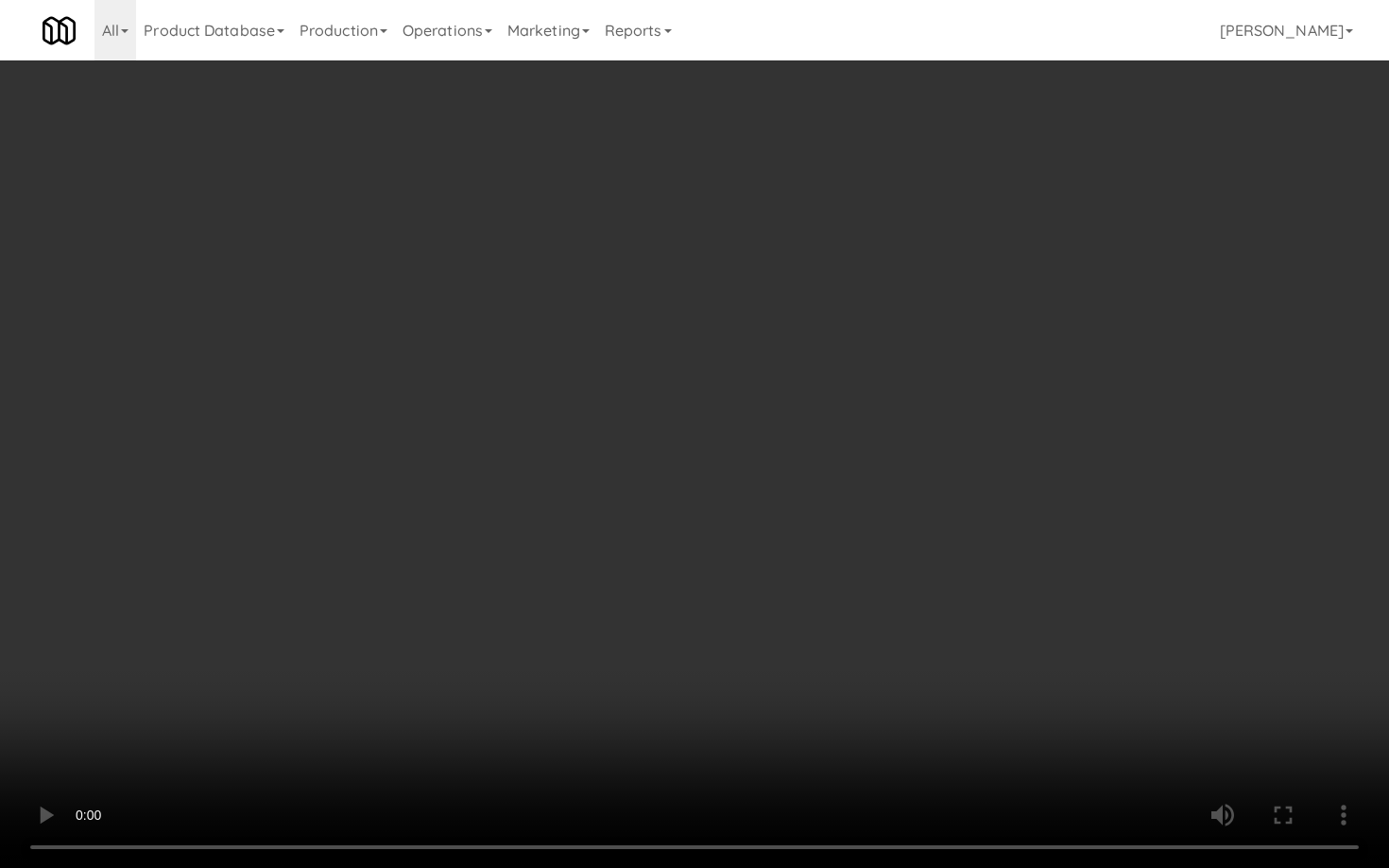
click at [787, 558] on video at bounding box center [694, 434] width 1389 height 868
click at [788, 558] on video at bounding box center [694, 434] width 1389 height 868
click at [872, 515] on video at bounding box center [694, 434] width 1389 height 868
click at [885, 487] on video at bounding box center [694, 434] width 1389 height 868
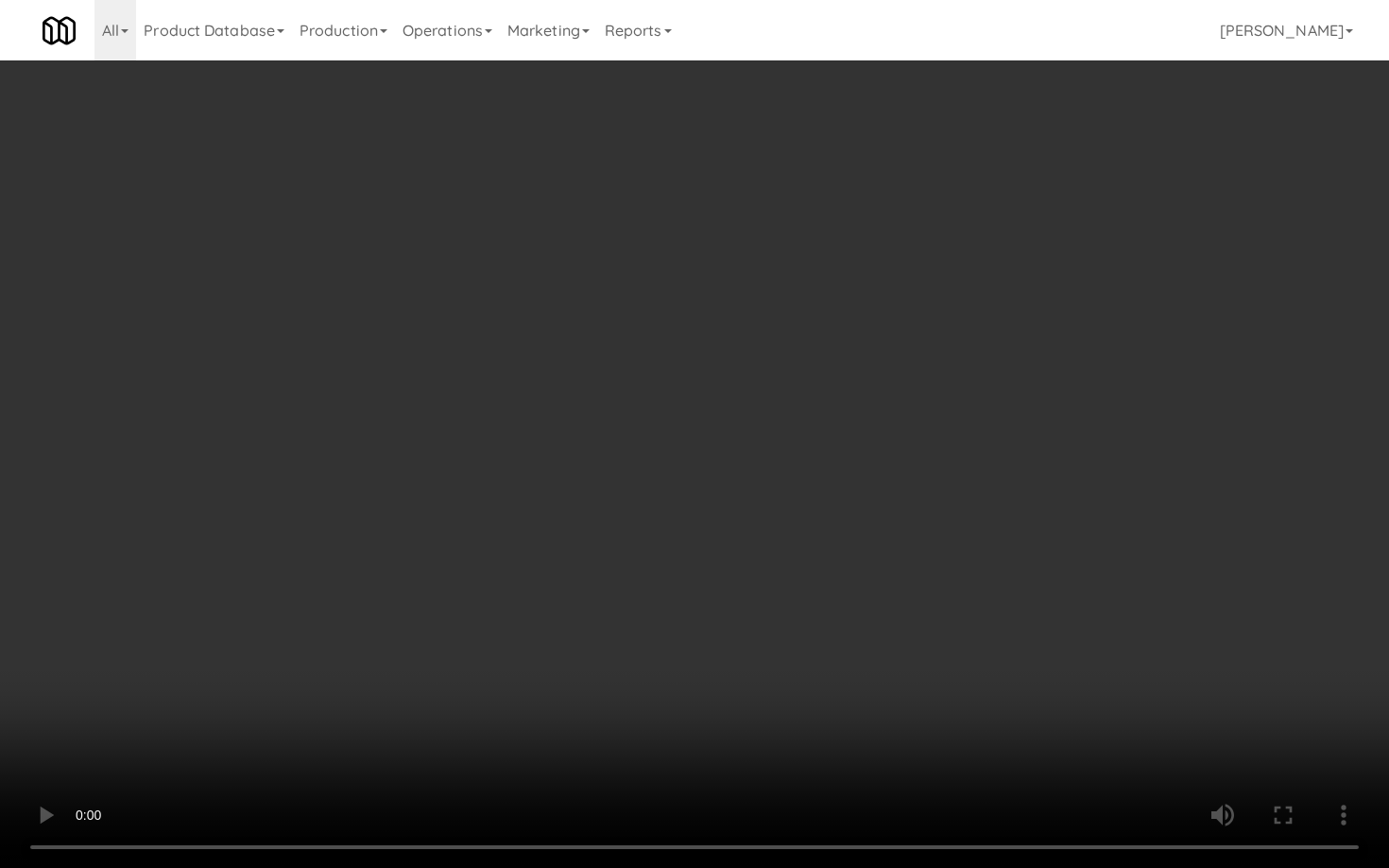
click at [885, 487] on video at bounding box center [694, 434] width 1389 height 868
click at [894, 465] on video at bounding box center [694, 434] width 1389 height 868
click at [925, 465] on video at bounding box center [694, 434] width 1389 height 868
drag, startPoint x: 926, startPoint y: 465, endPoint x: 926, endPoint y: 350, distance: 115.0
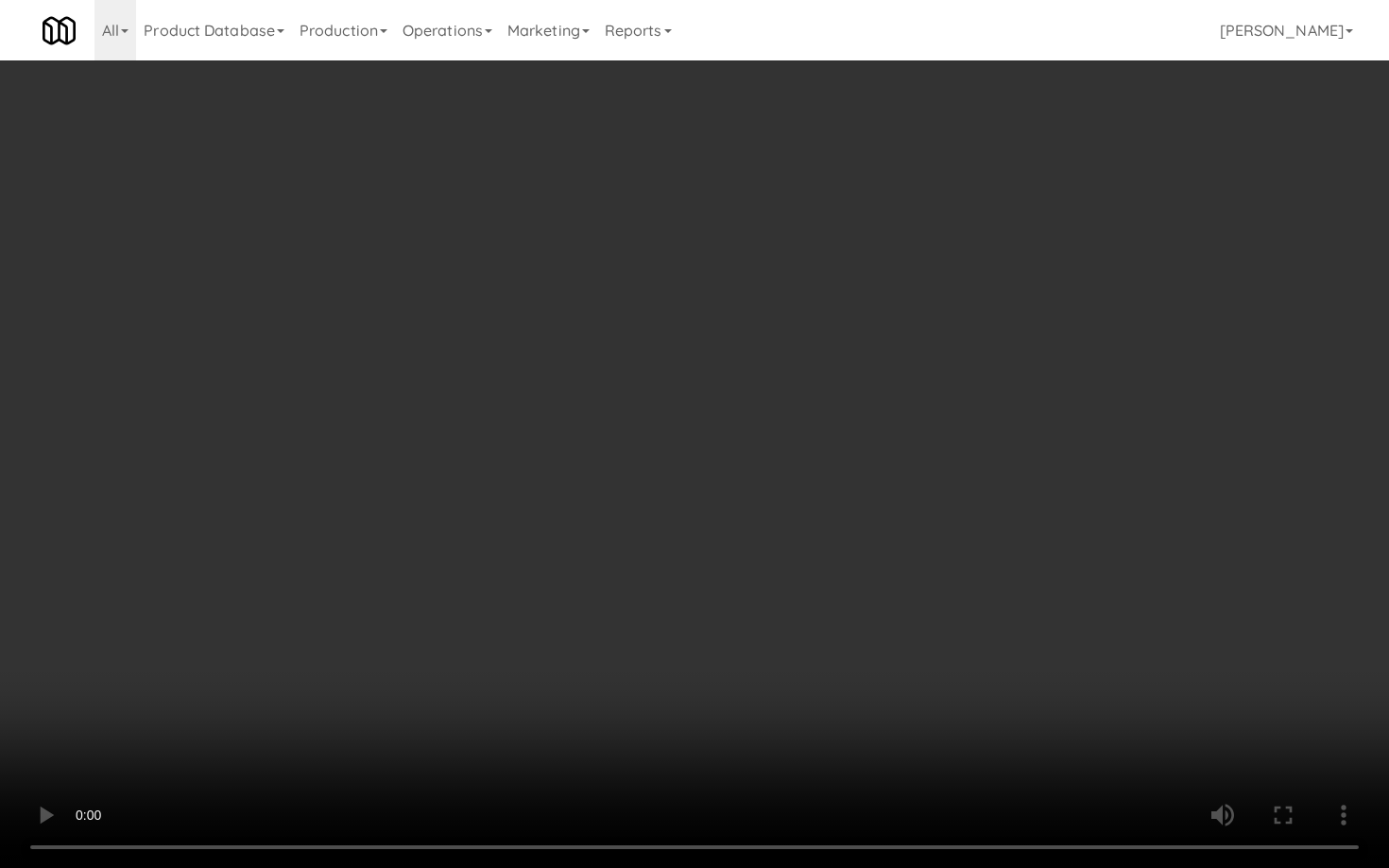
click at [926, 466] on video at bounding box center [694, 434] width 1389 height 868
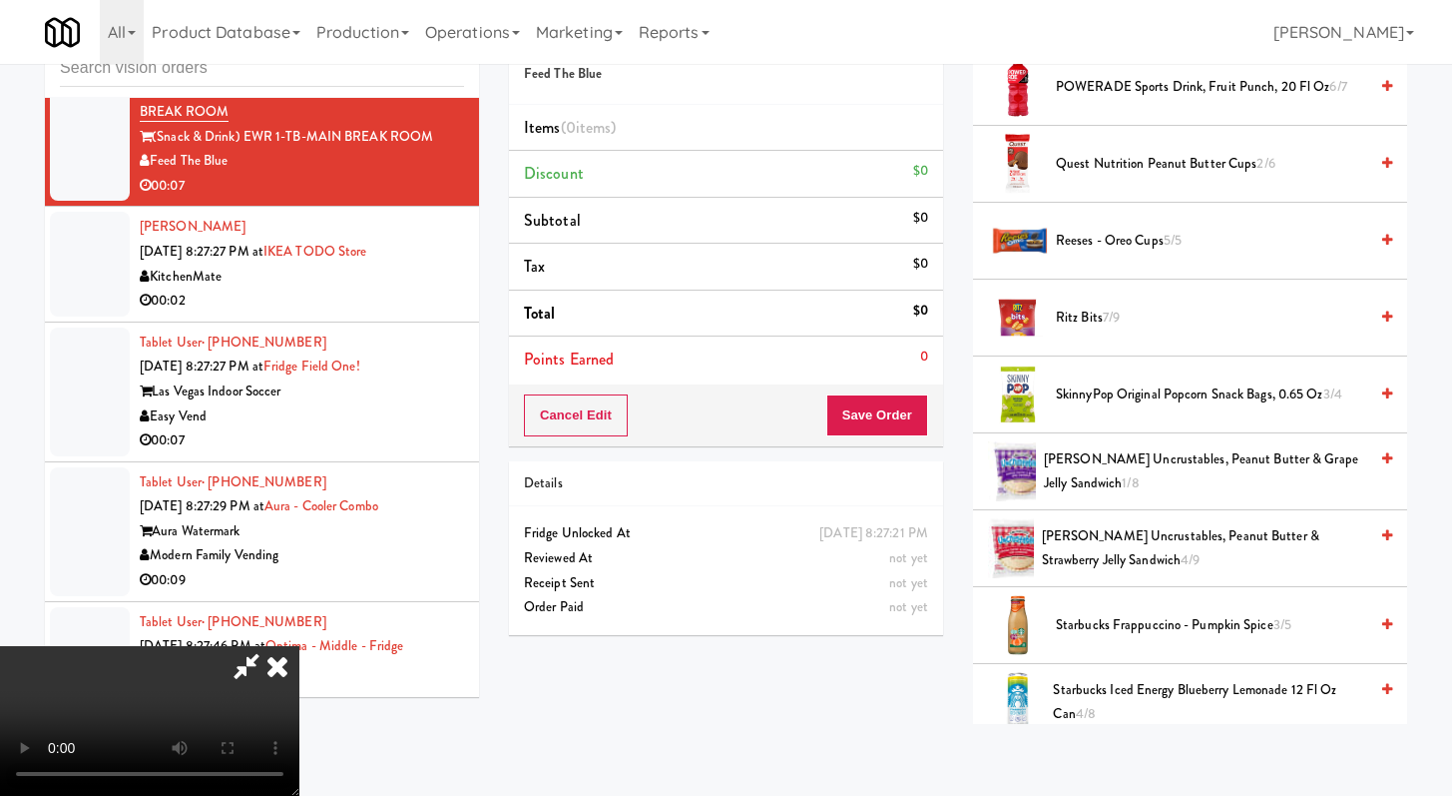
scroll to position [2335, 0]
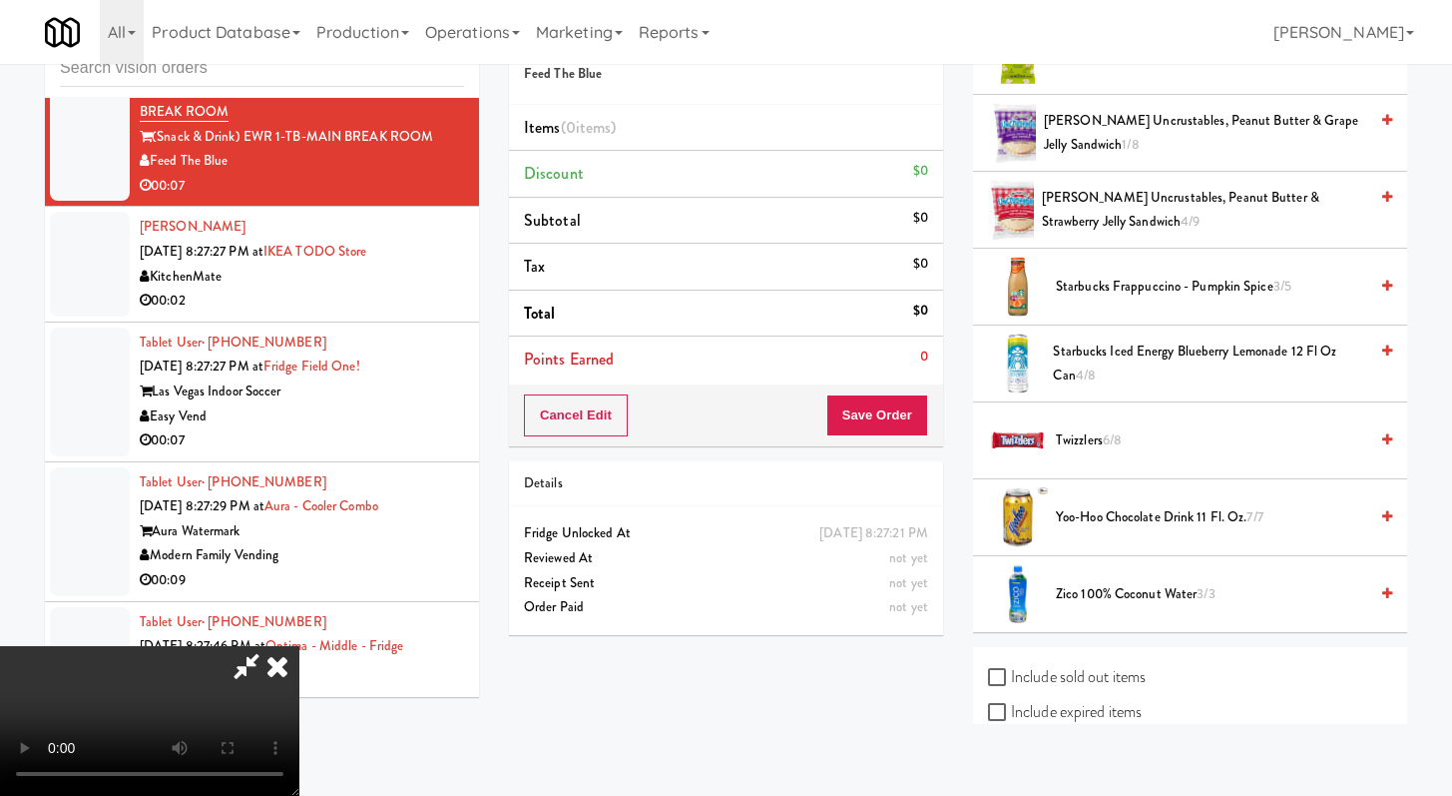
click at [1096, 226] on span "Smucker's Uncrustables, Peanut Butter & Strawberry Jelly Sandwich 4/9" at bounding box center [1204, 210] width 325 height 49
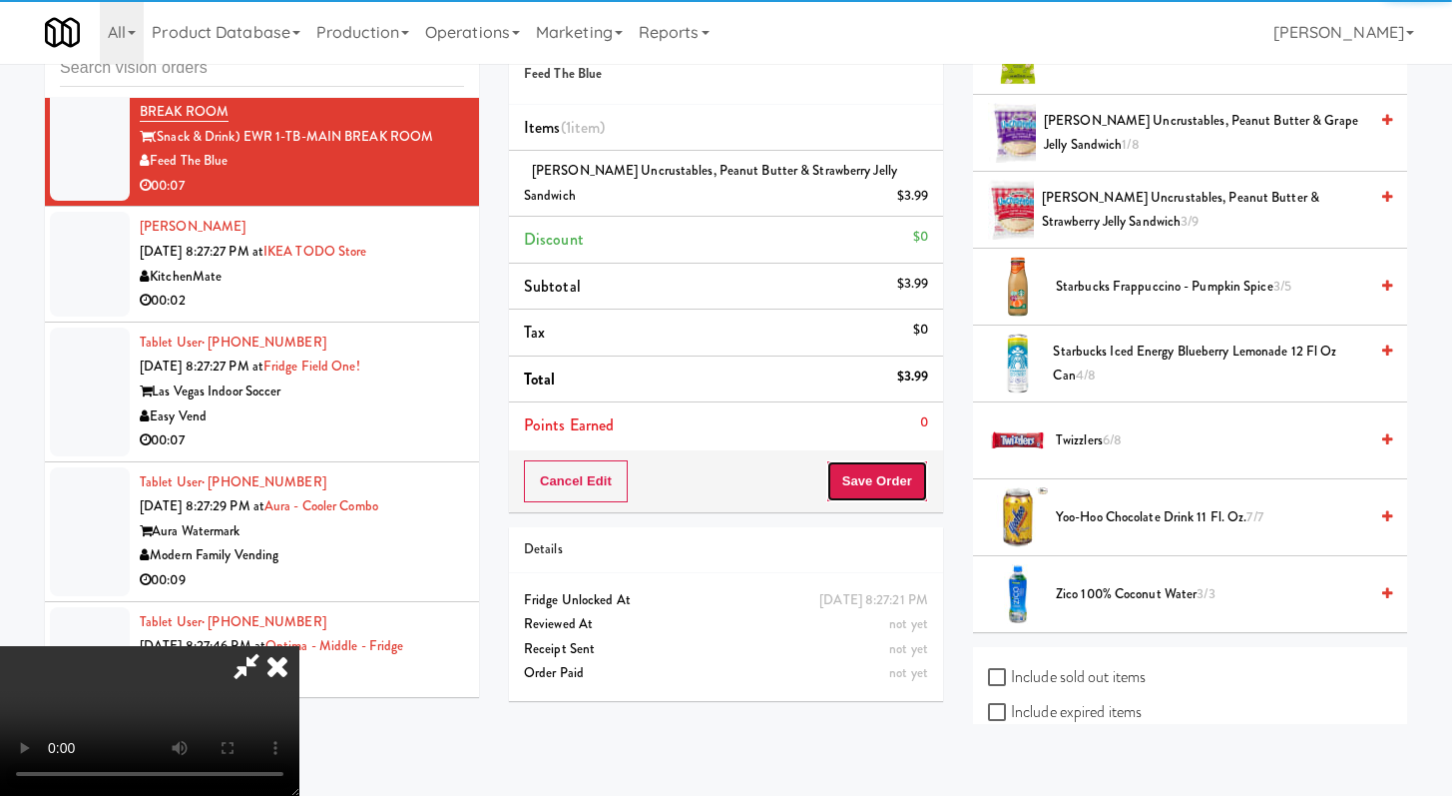
click at [876, 487] on button "Save Order" at bounding box center [878, 481] width 102 height 42
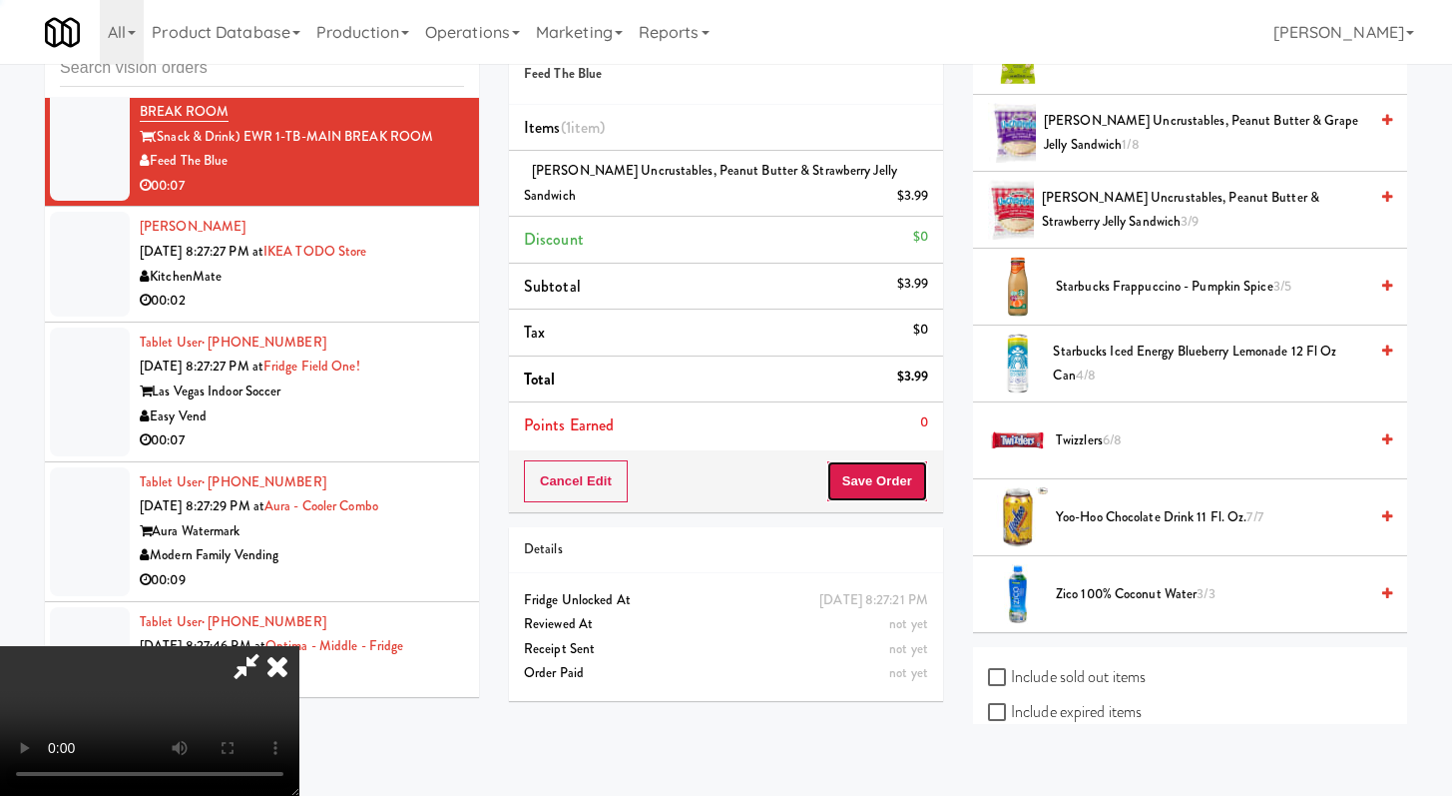
click at [888, 481] on button "Save Order" at bounding box center [878, 481] width 102 height 42
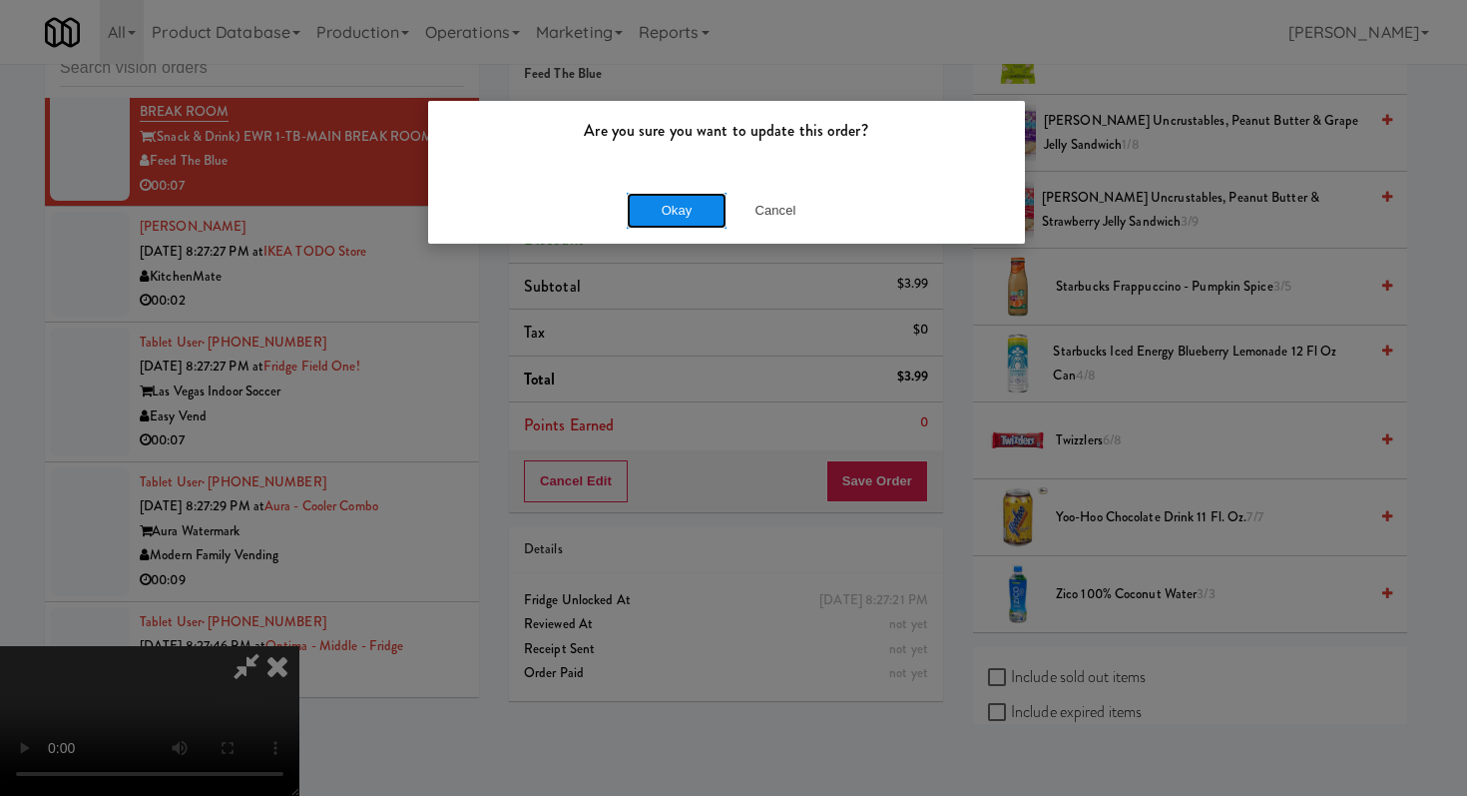
click at [682, 209] on button "Okay" at bounding box center [677, 211] width 100 height 36
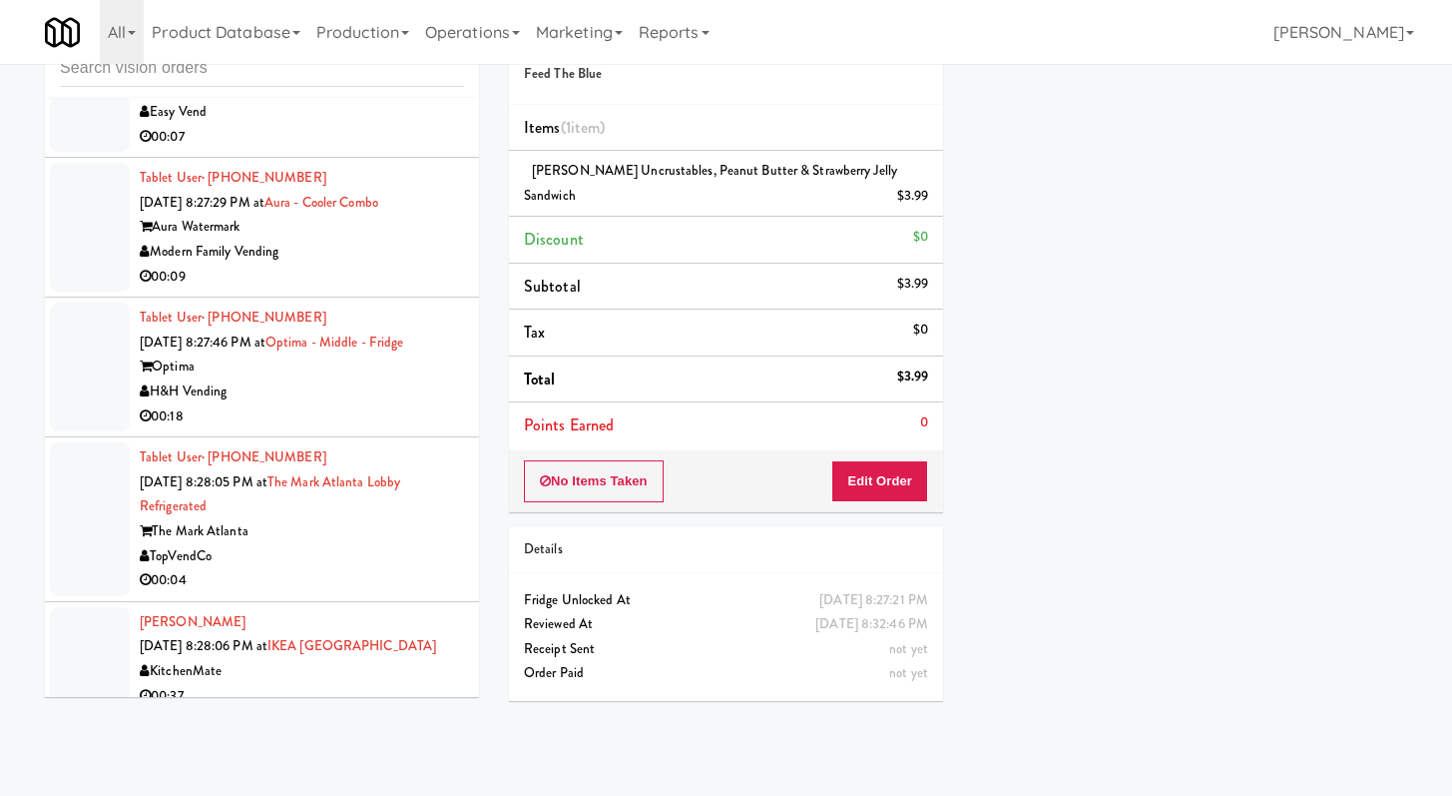
scroll to position [16428, 0]
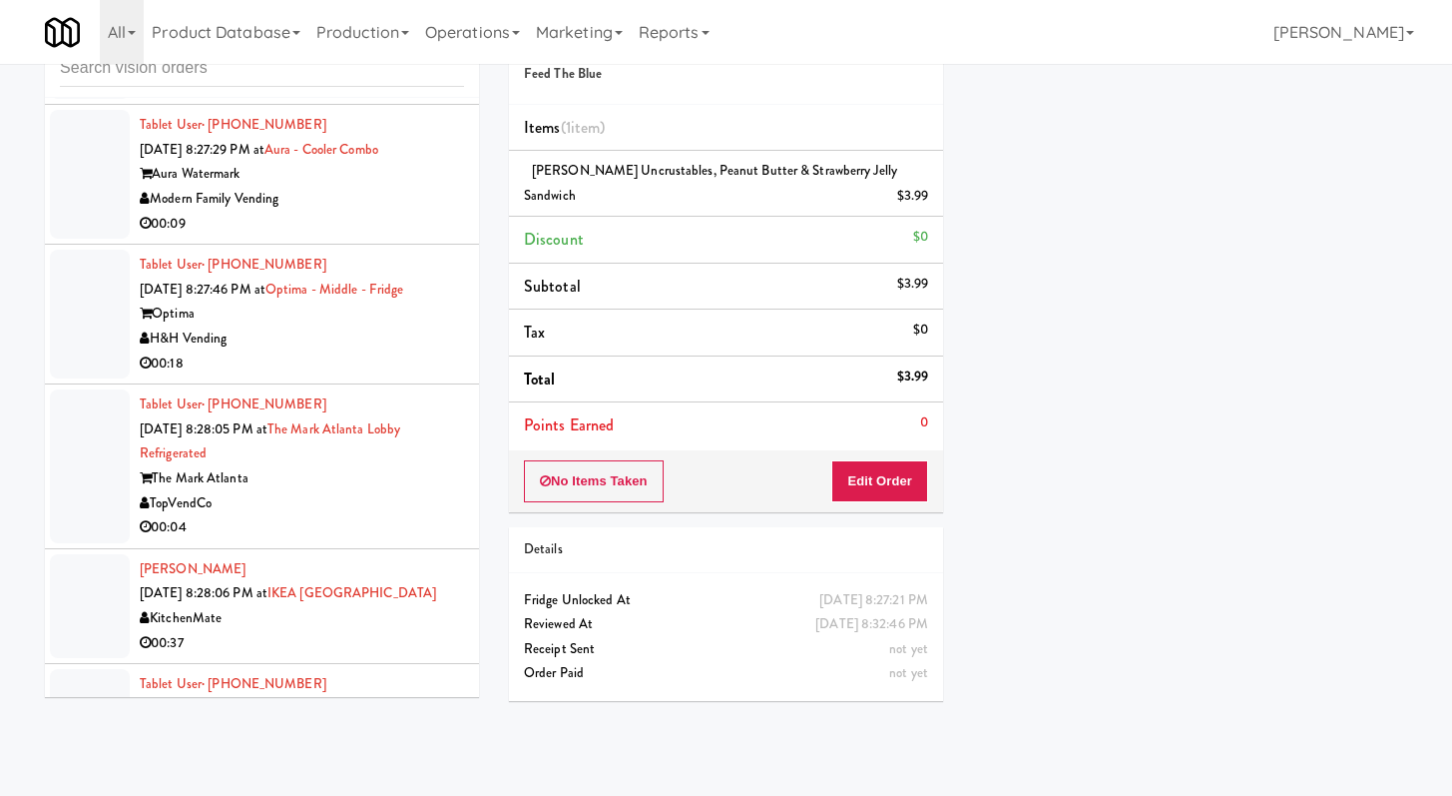
click at [389, 72] on div "Easy Vend" at bounding box center [302, 59] width 324 height 25
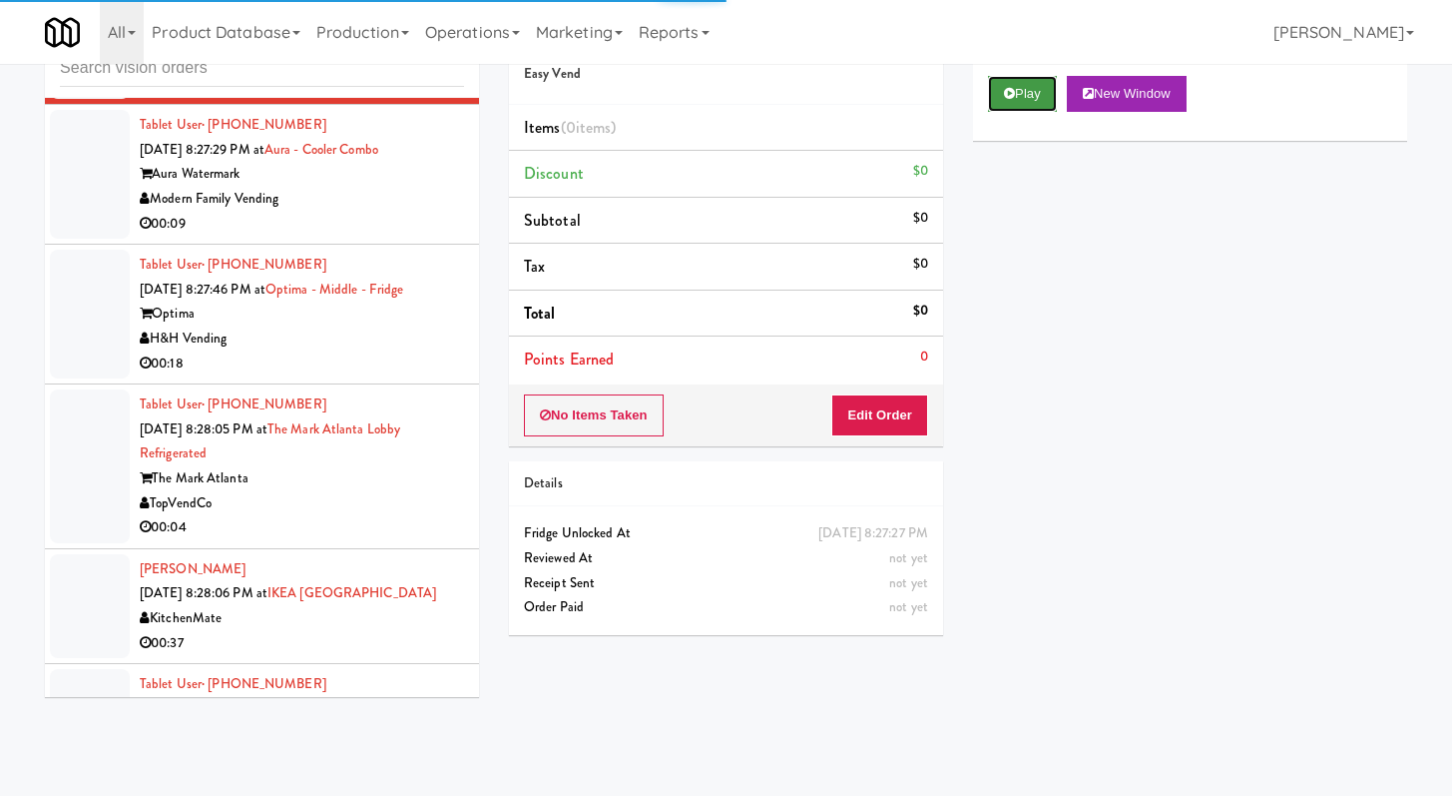
click at [1050, 101] on button "Play" at bounding box center [1022, 94] width 69 height 36
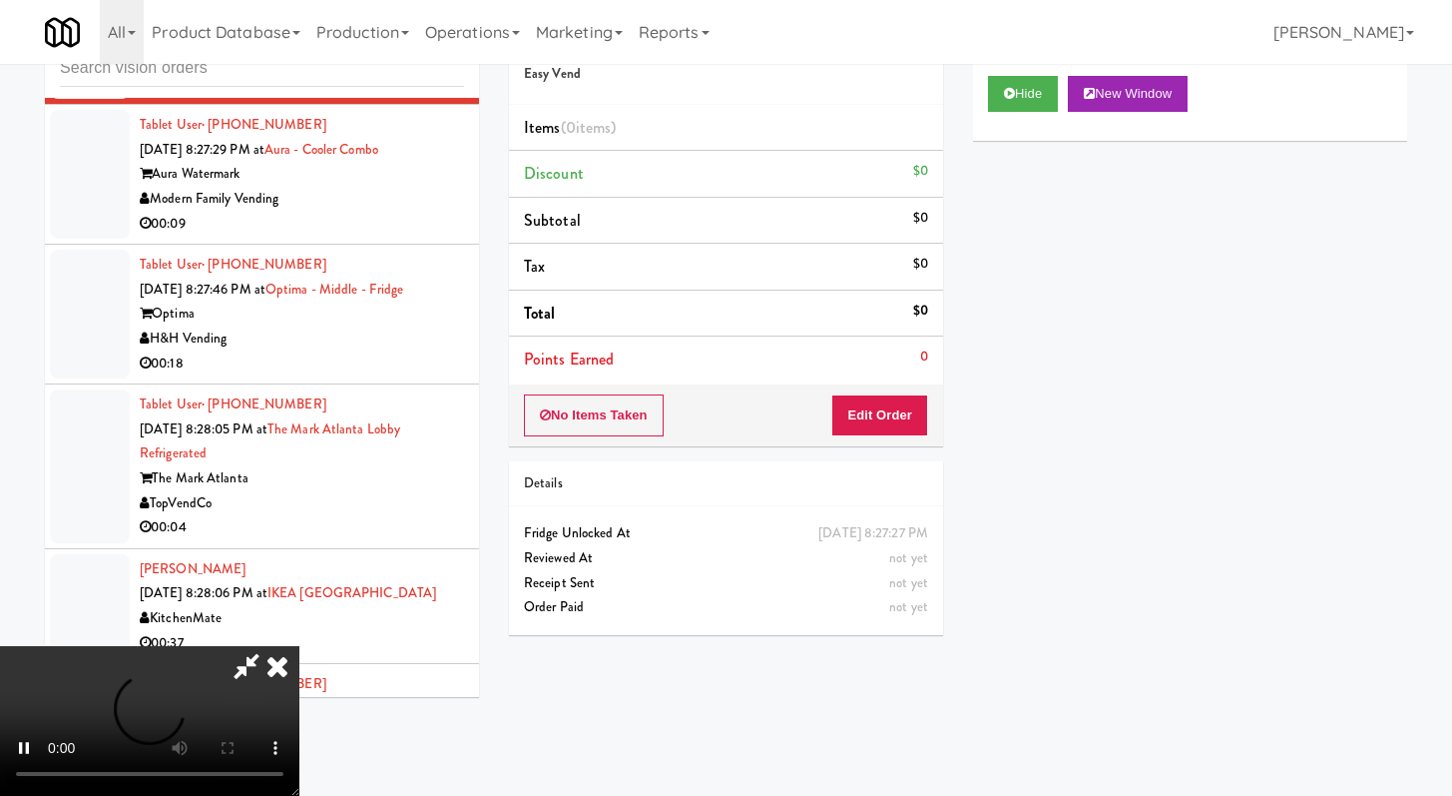
click at [893, 388] on div "No Items Taken Edit Order" at bounding box center [726, 415] width 434 height 62
click at [893, 415] on button "Edit Order" at bounding box center [879, 415] width 97 height 42
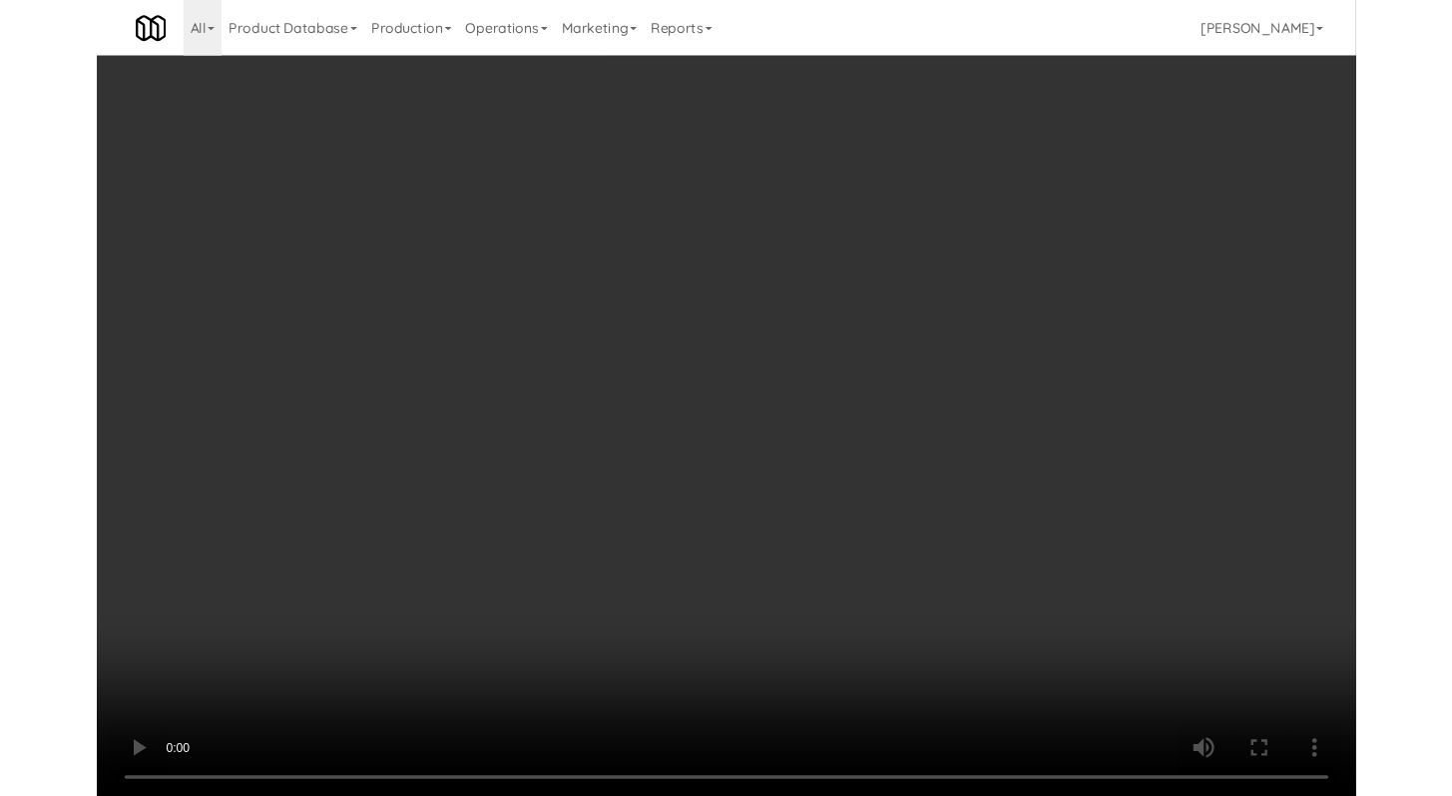
scroll to position [16306, 0]
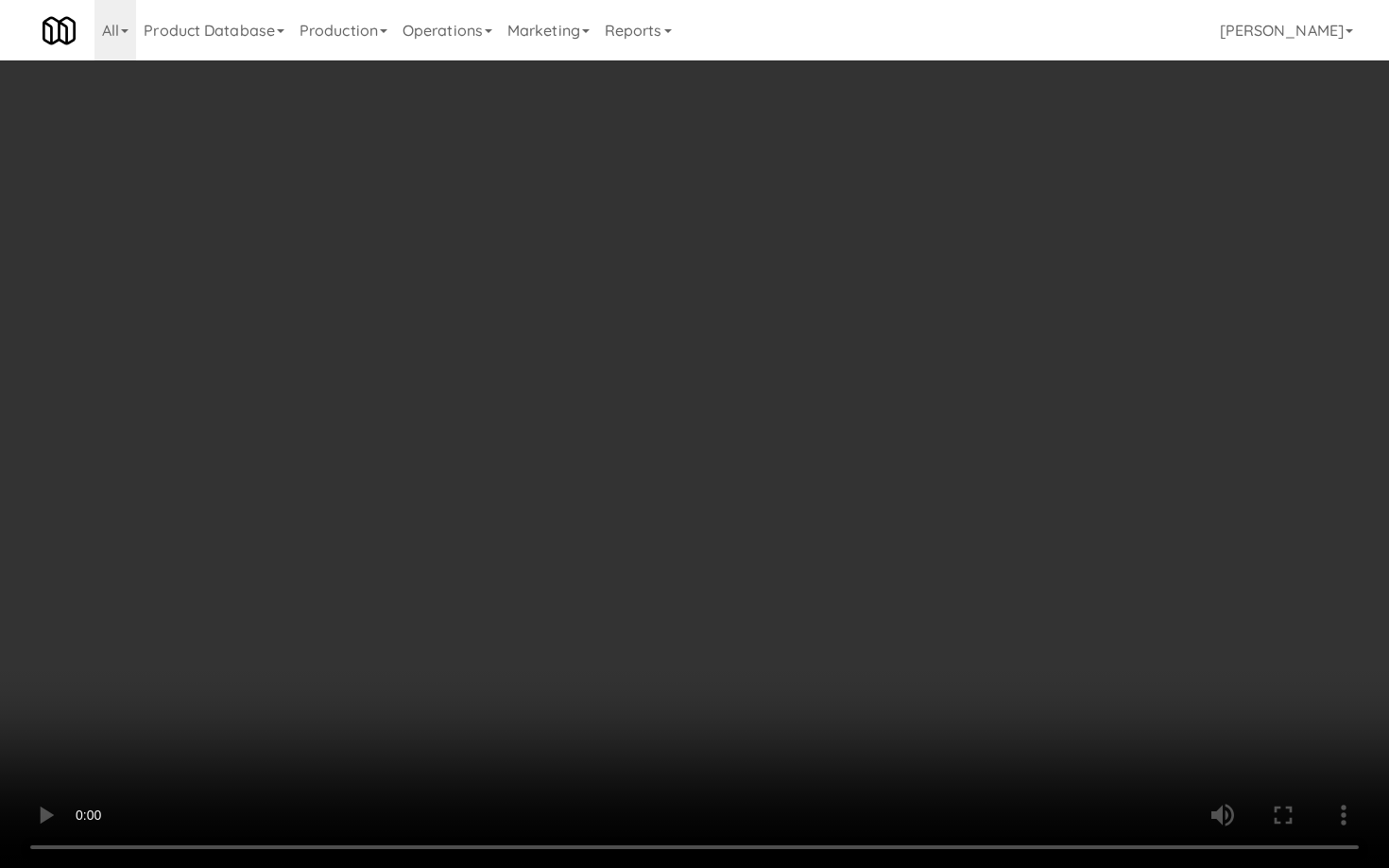
click at [732, 699] on video at bounding box center [694, 434] width 1389 height 868
click at [743, 680] on video at bounding box center [694, 434] width 1389 height 868
click at [764, 654] on video at bounding box center [694, 434] width 1389 height 868
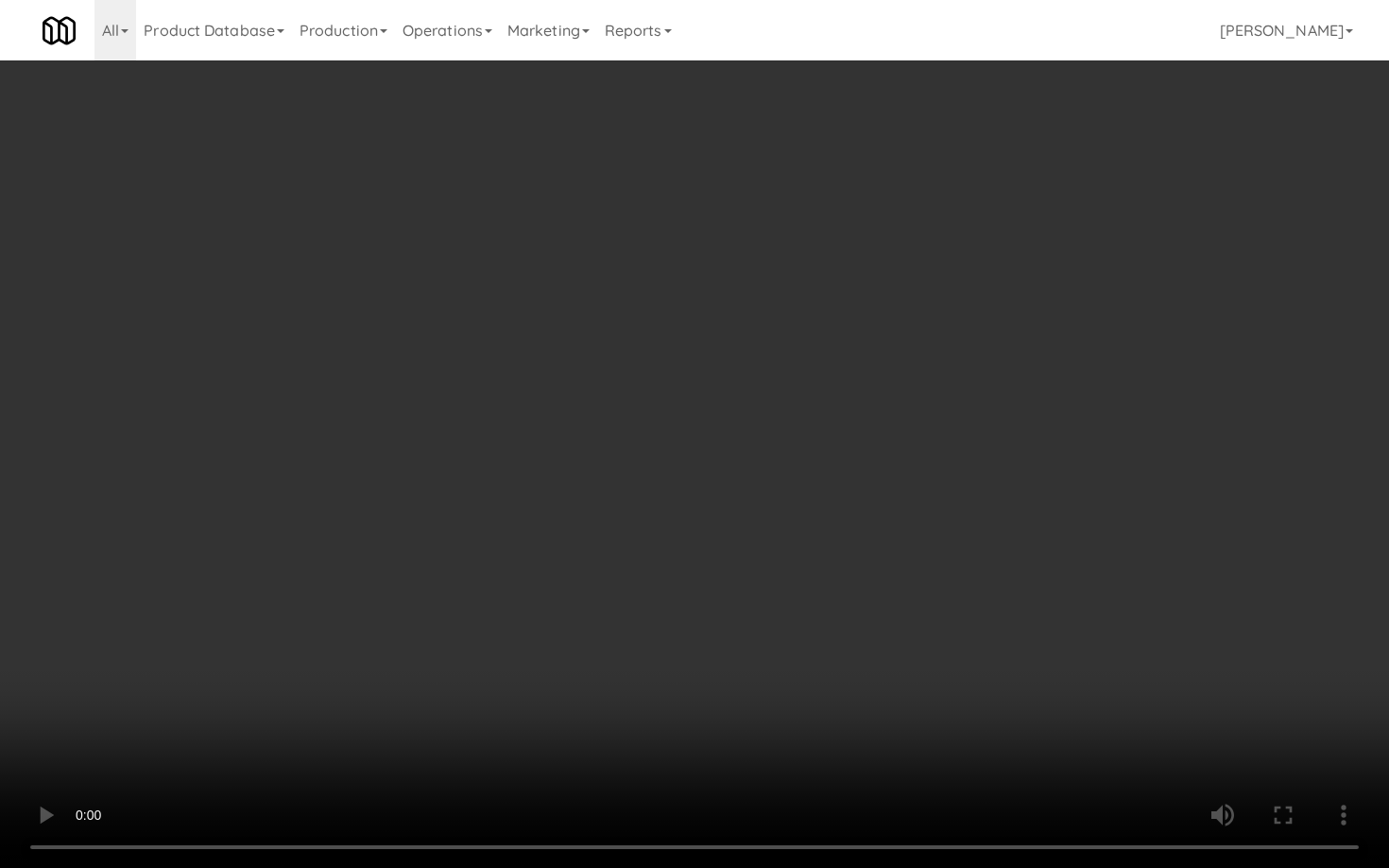
click at [764, 654] on video at bounding box center [694, 434] width 1389 height 868
click at [807, 613] on video at bounding box center [694, 434] width 1389 height 868
click at [815, 609] on video at bounding box center [694, 434] width 1389 height 868
click at [821, 604] on video at bounding box center [694, 434] width 1389 height 868
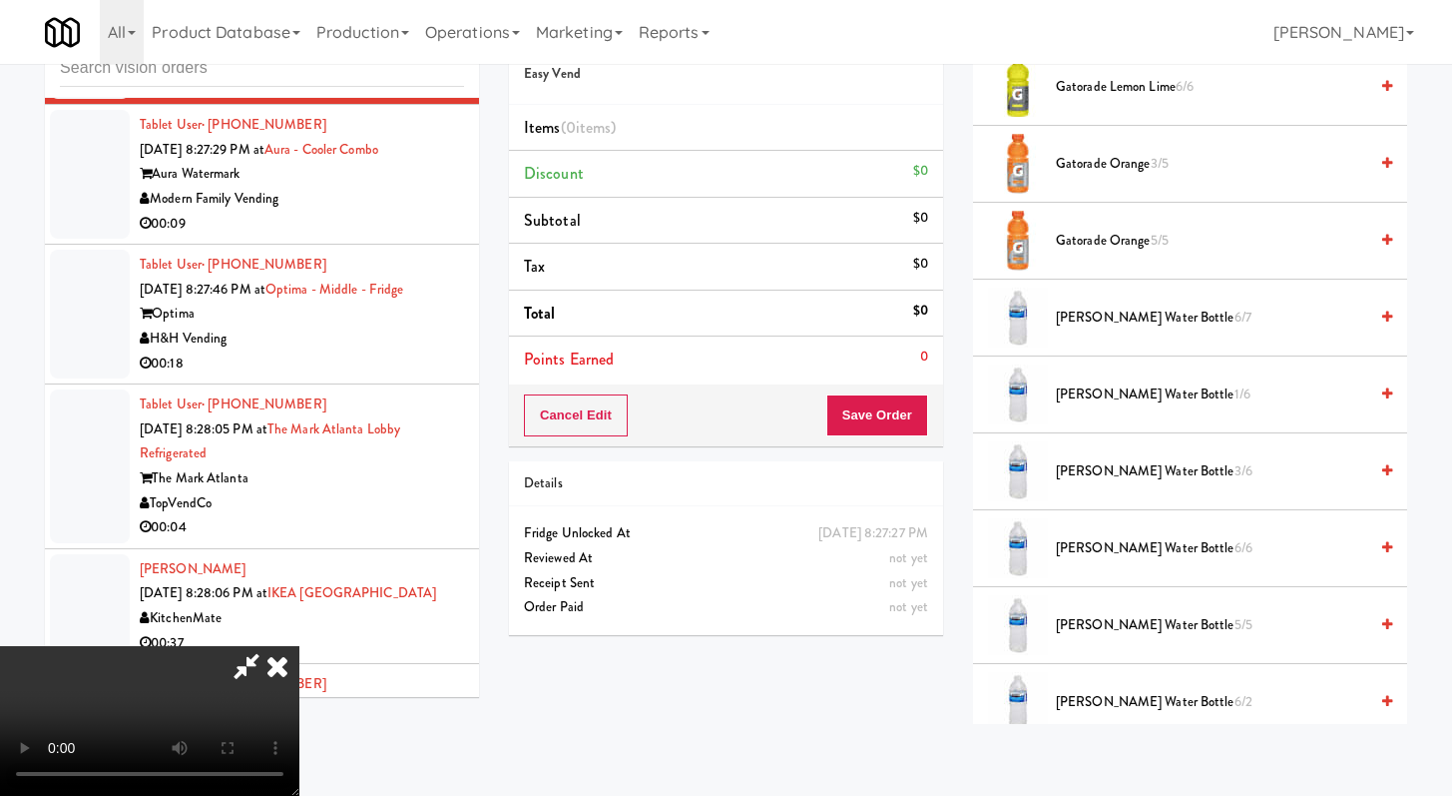
scroll to position [1617, 0]
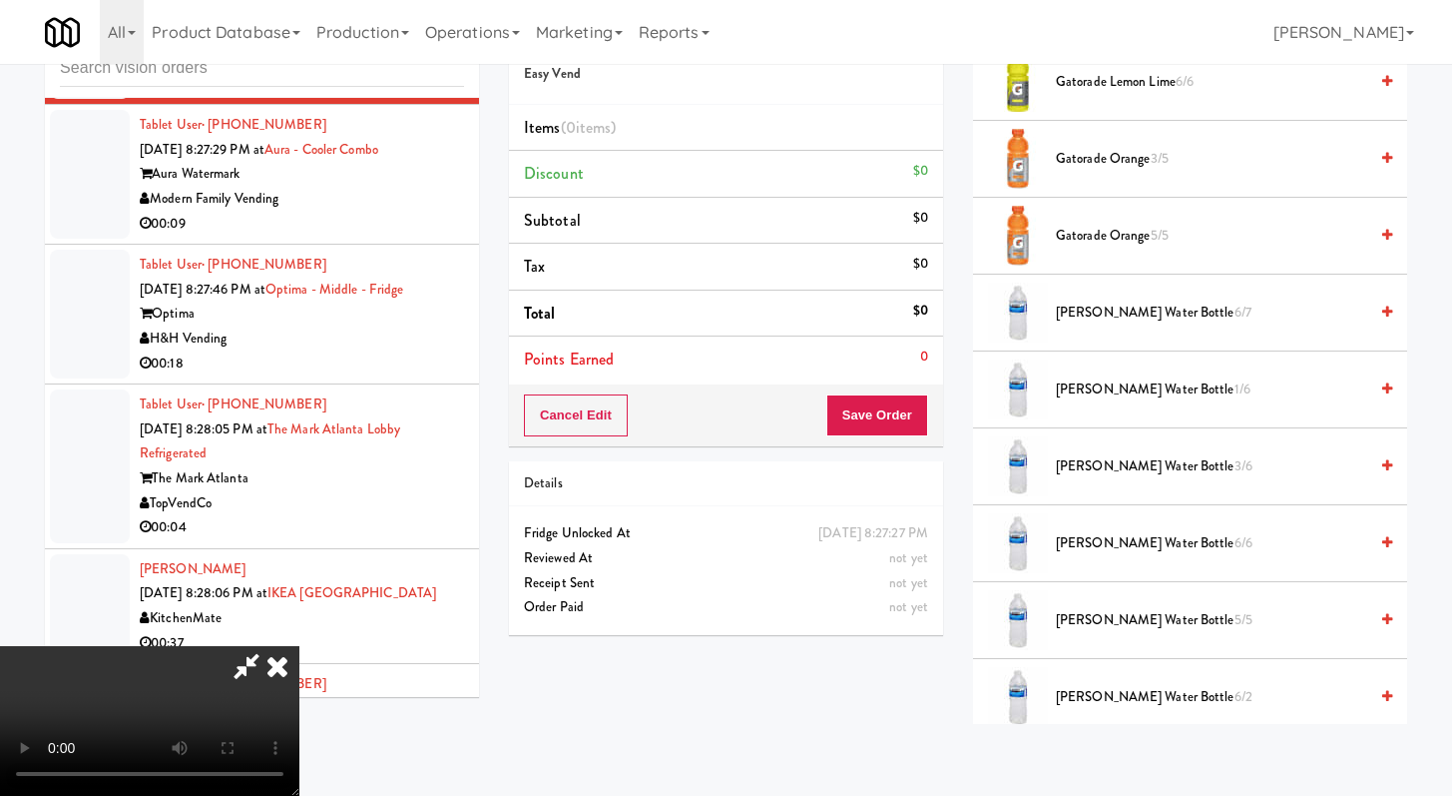
click at [1121, 318] on span "Kirkland Water Bottle 6/7" at bounding box center [1211, 312] width 311 height 25
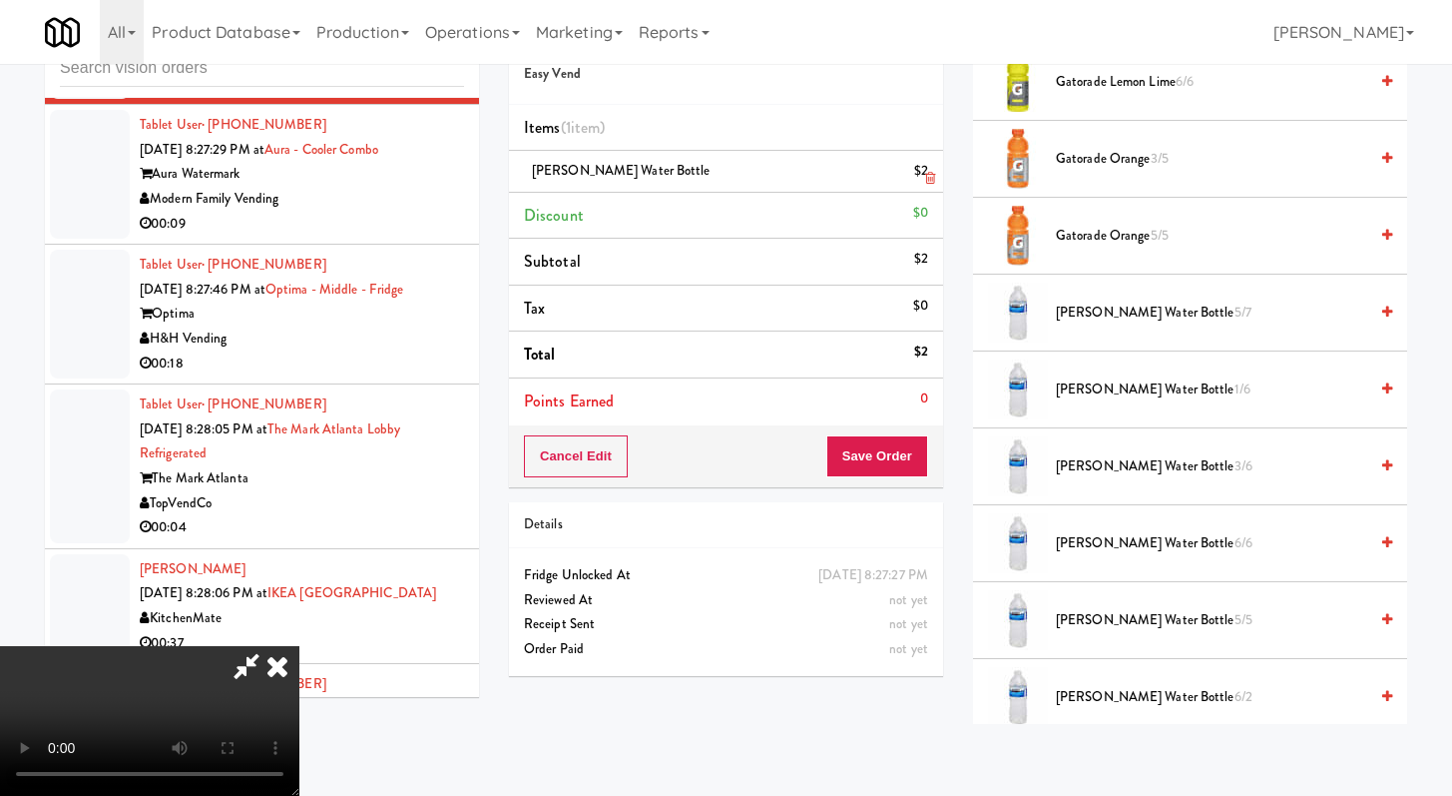
click at [923, 174] on link at bounding box center [926, 179] width 18 height 25
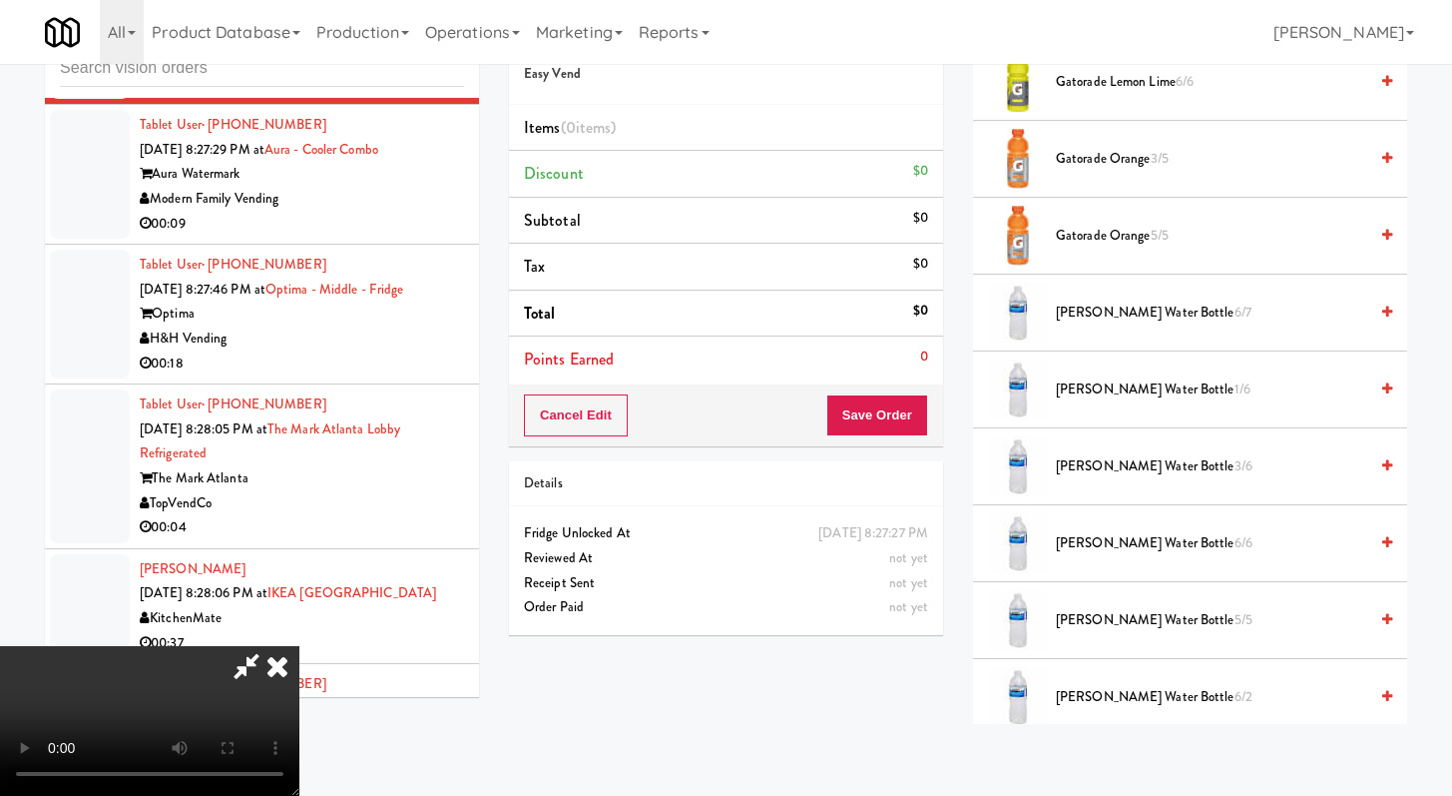
click at [1117, 405] on li "Kirkland Water Bottle 1/6" at bounding box center [1190, 389] width 434 height 77
click at [1116, 381] on span "Kirkland Water Bottle 1/6" at bounding box center [1211, 389] width 311 height 25
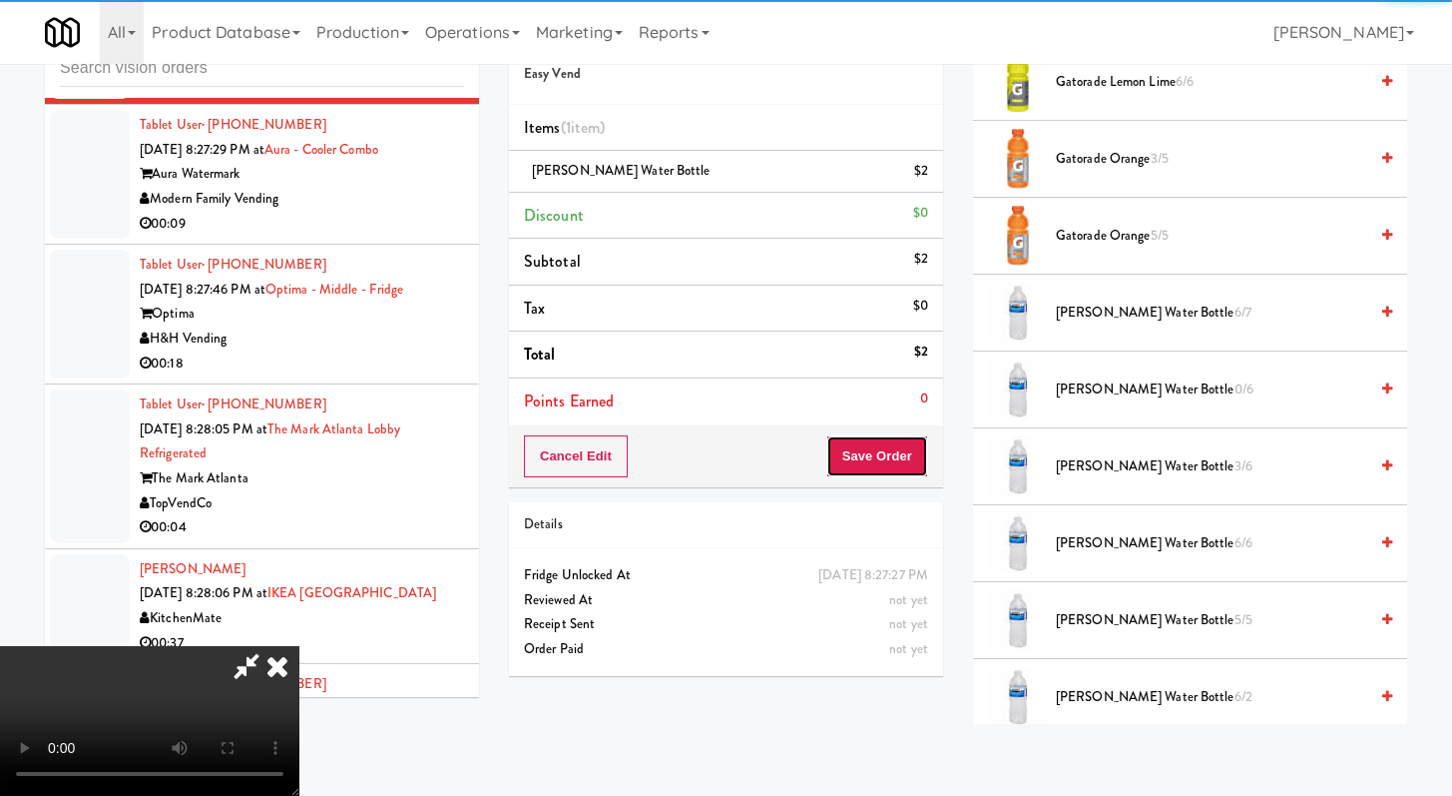
click at [899, 461] on button "Save Order" at bounding box center [878, 456] width 102 height 42
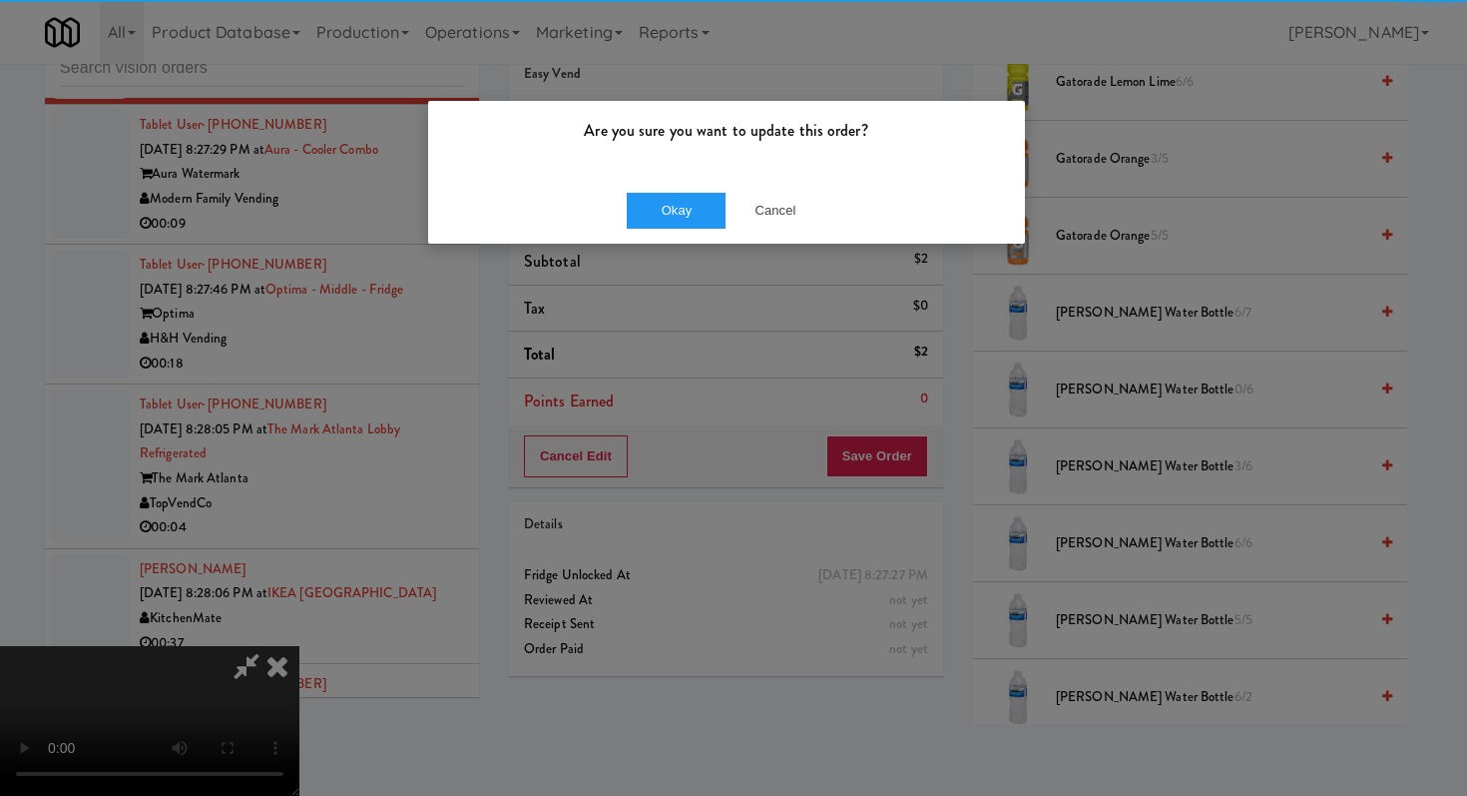
click at [677, 173] on div "Are you sure you want to update this order?" at bounding box center [726, 139] width 597 height 76
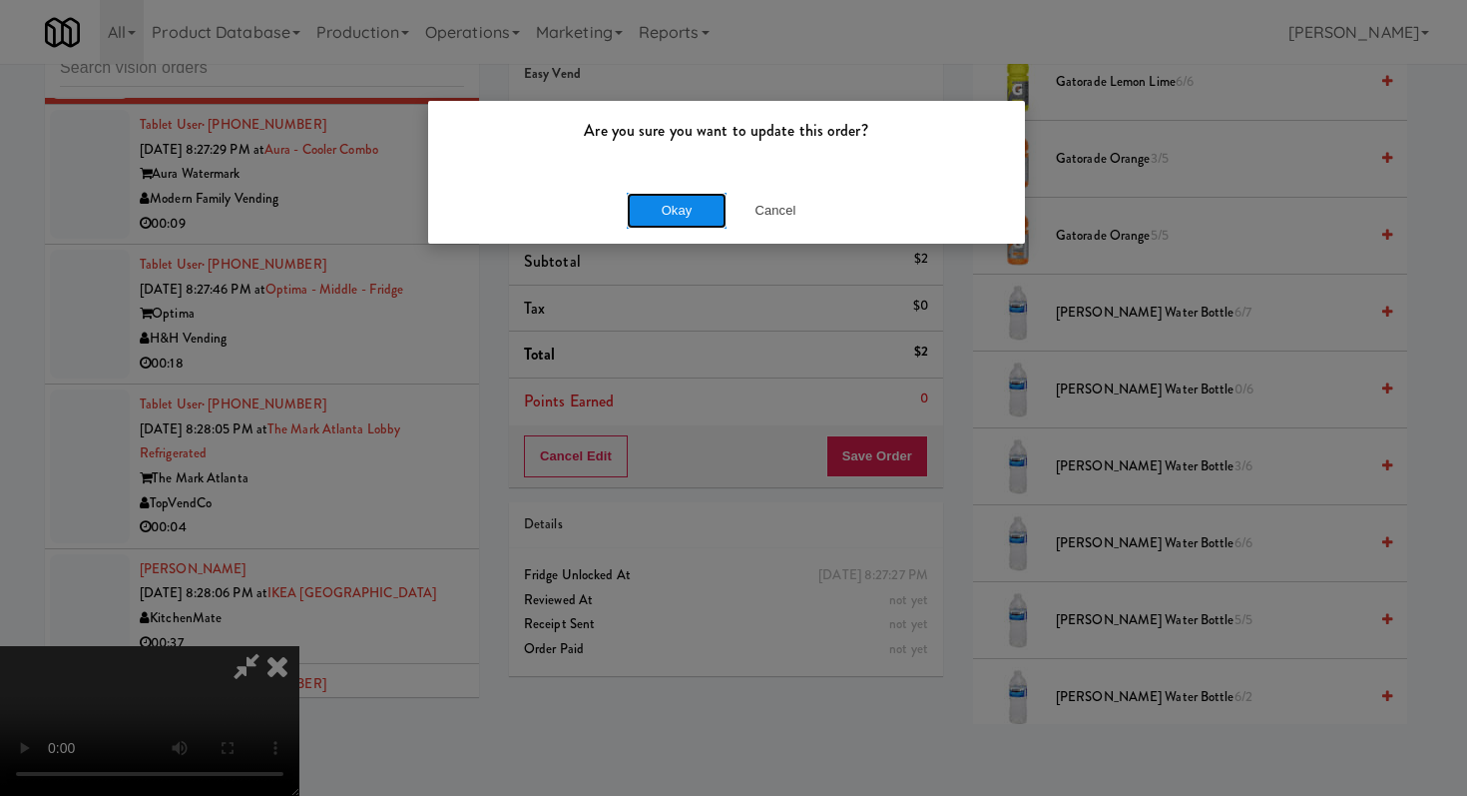
click at [679, 210] on button "Okay" at bounding box center [677, 211] width 100 height 36
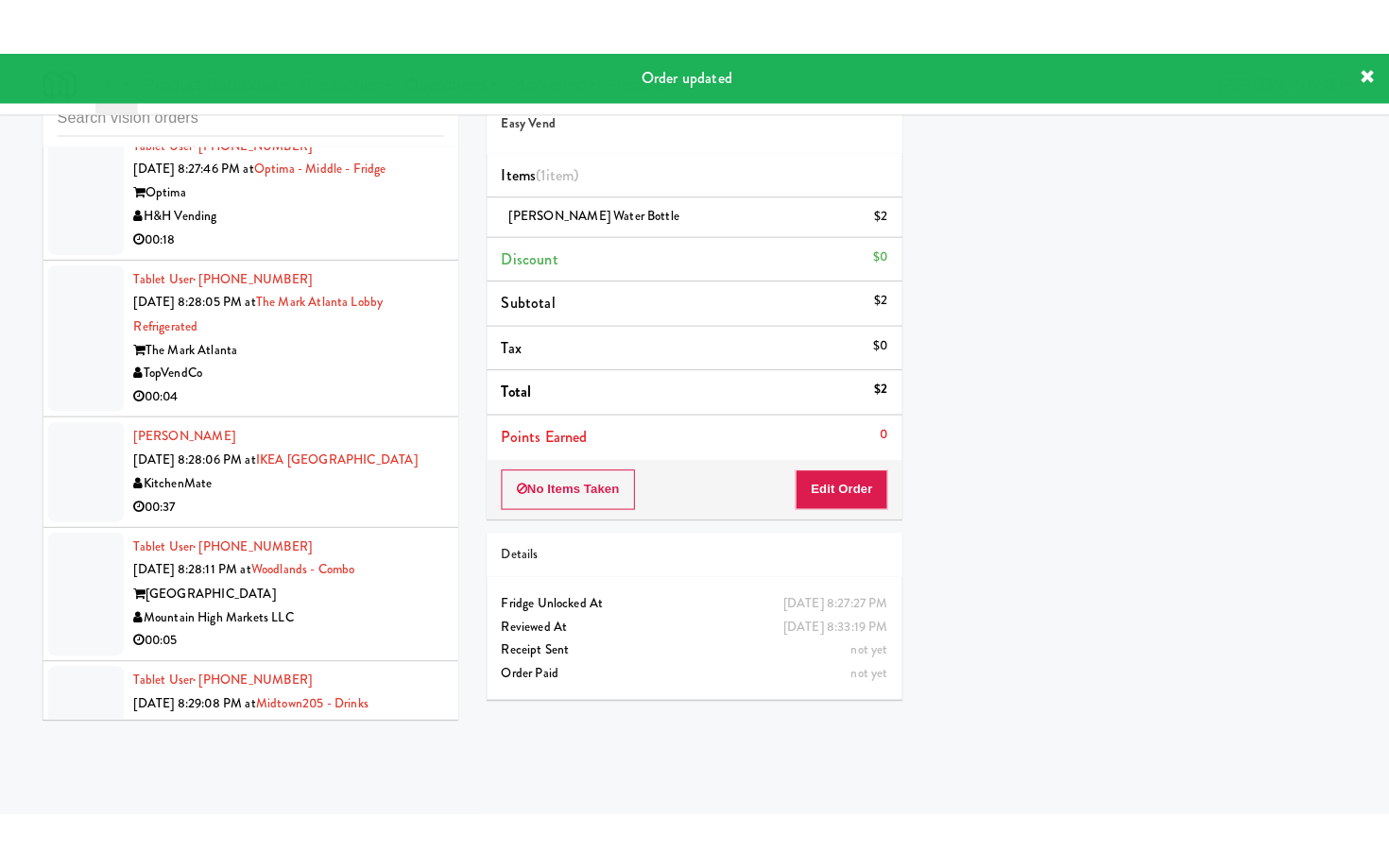
scroll to position [15841, 0]
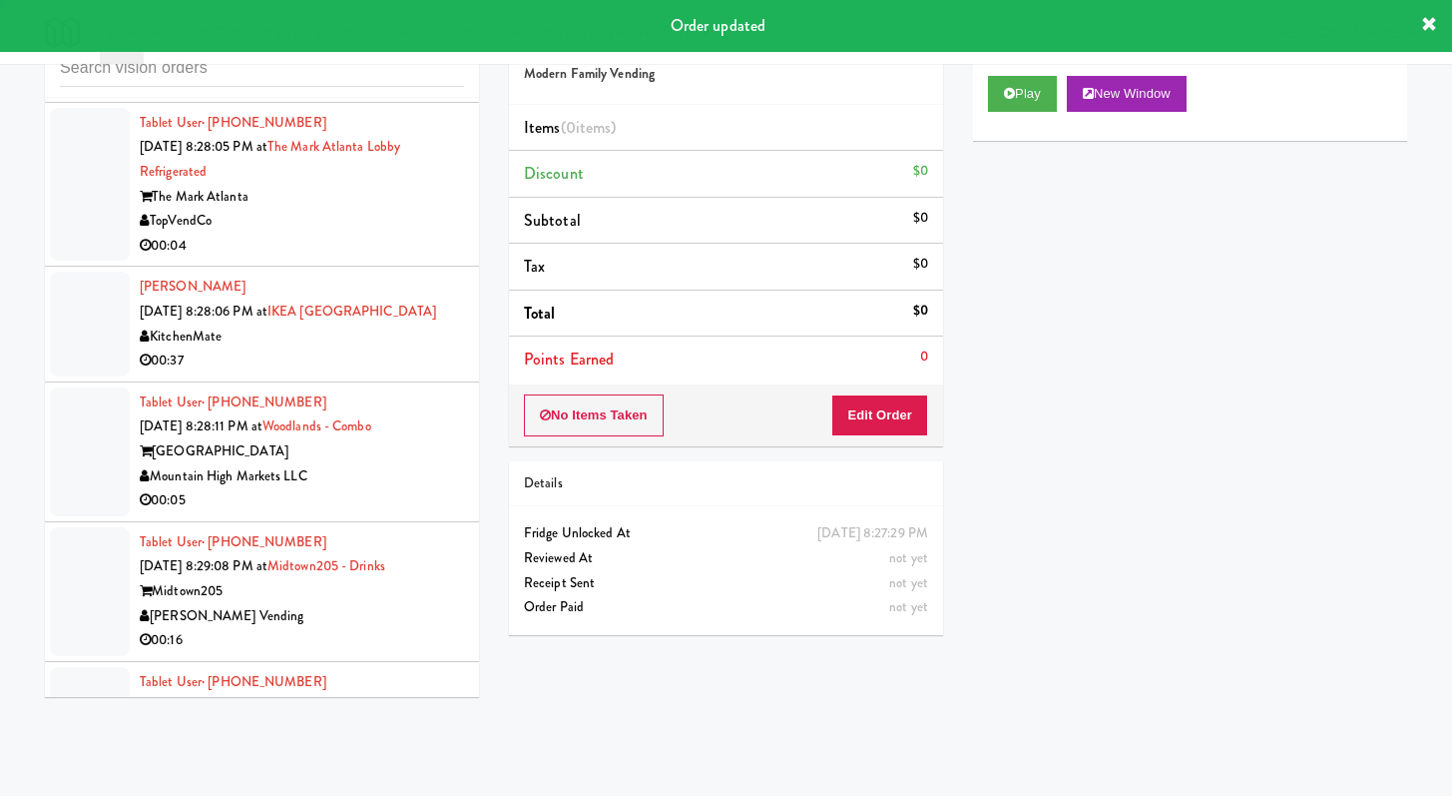
click at [982, 111] on div "Play New Window" at bounding box center [1190, 101] width 434 height 80
click at [1005, 100] on button "Play" at bounding box center [1022, 94] width 69 height 36
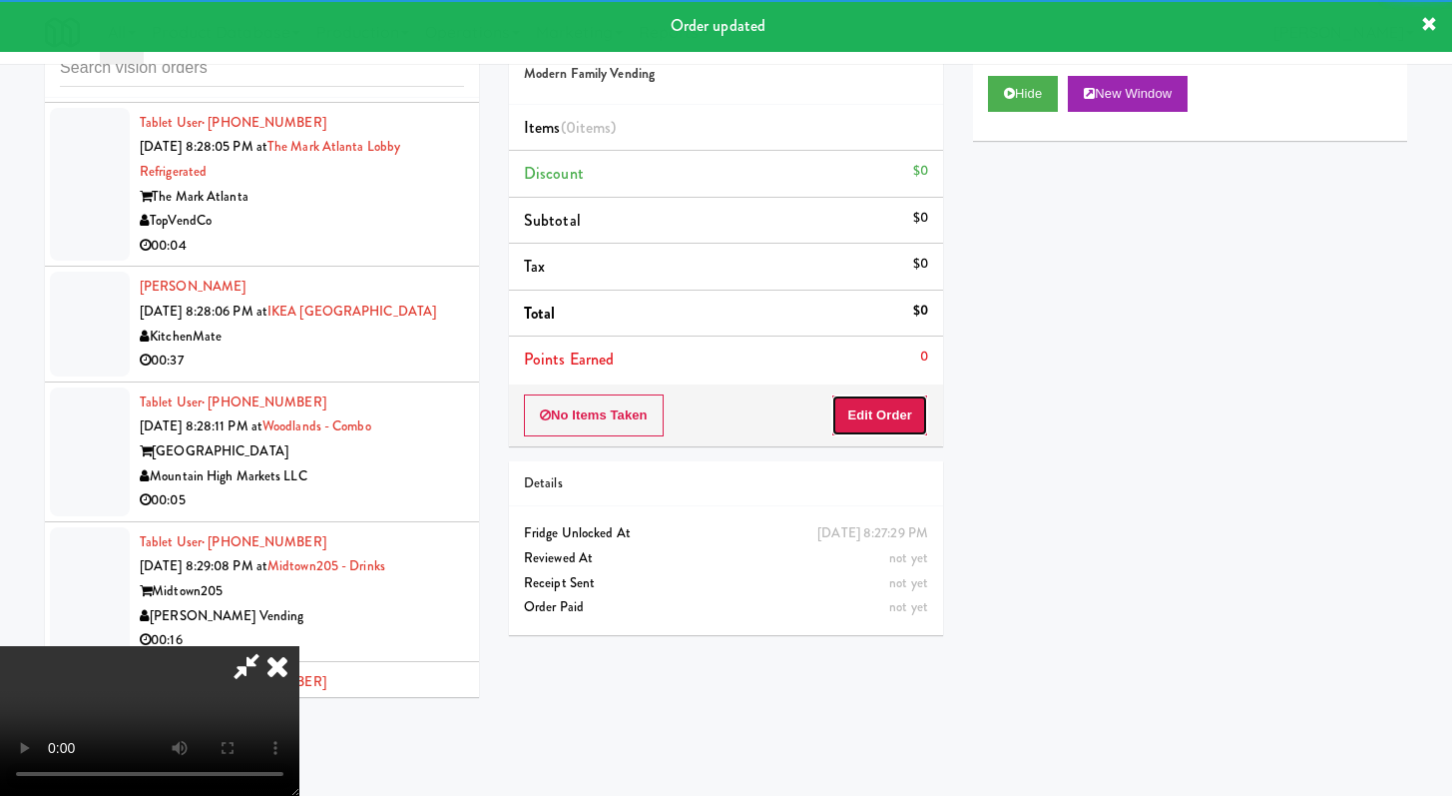
click at [890, 405] on button "Edit Order" at bounding box center [879, 415] width 97 height 42
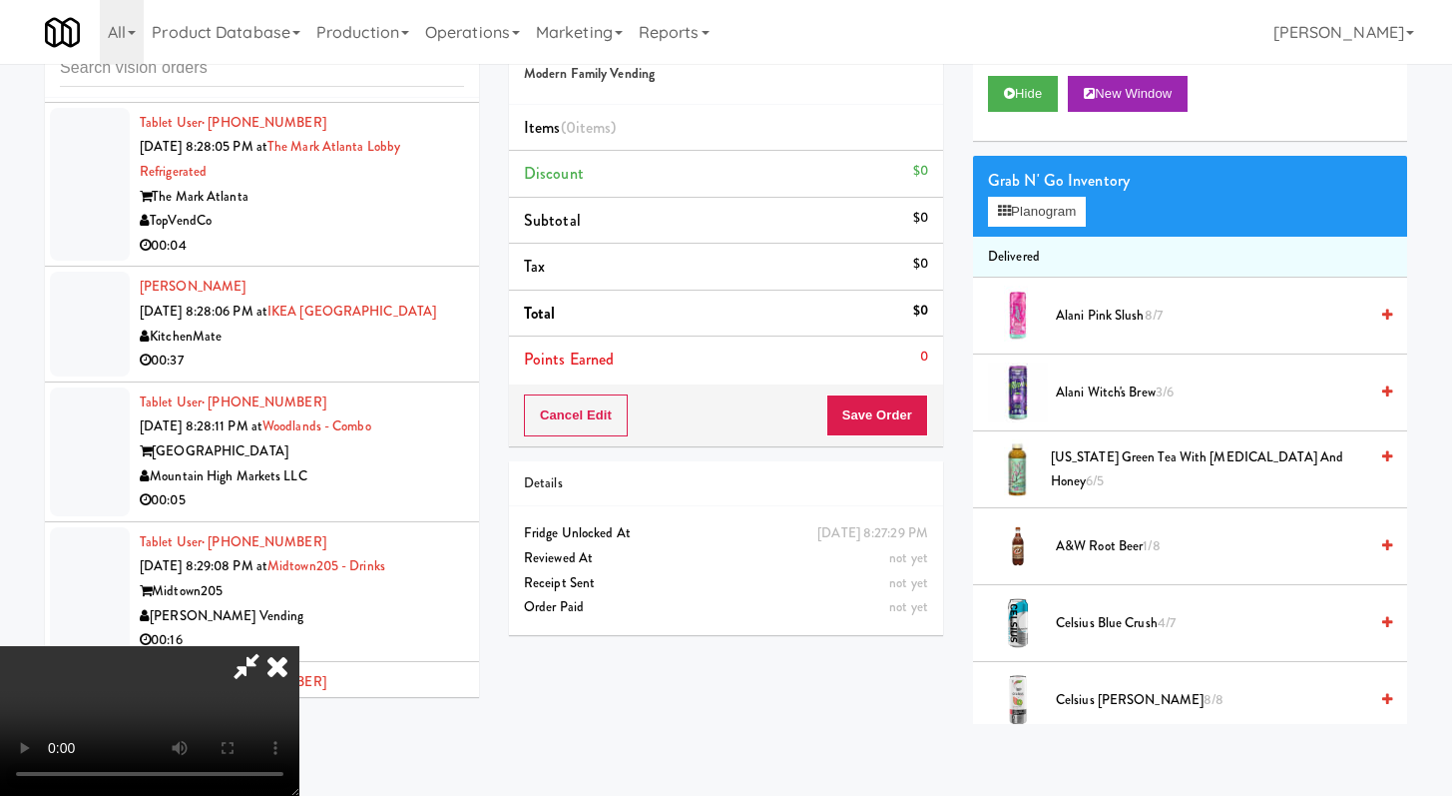
scroll to position [16612, 0]
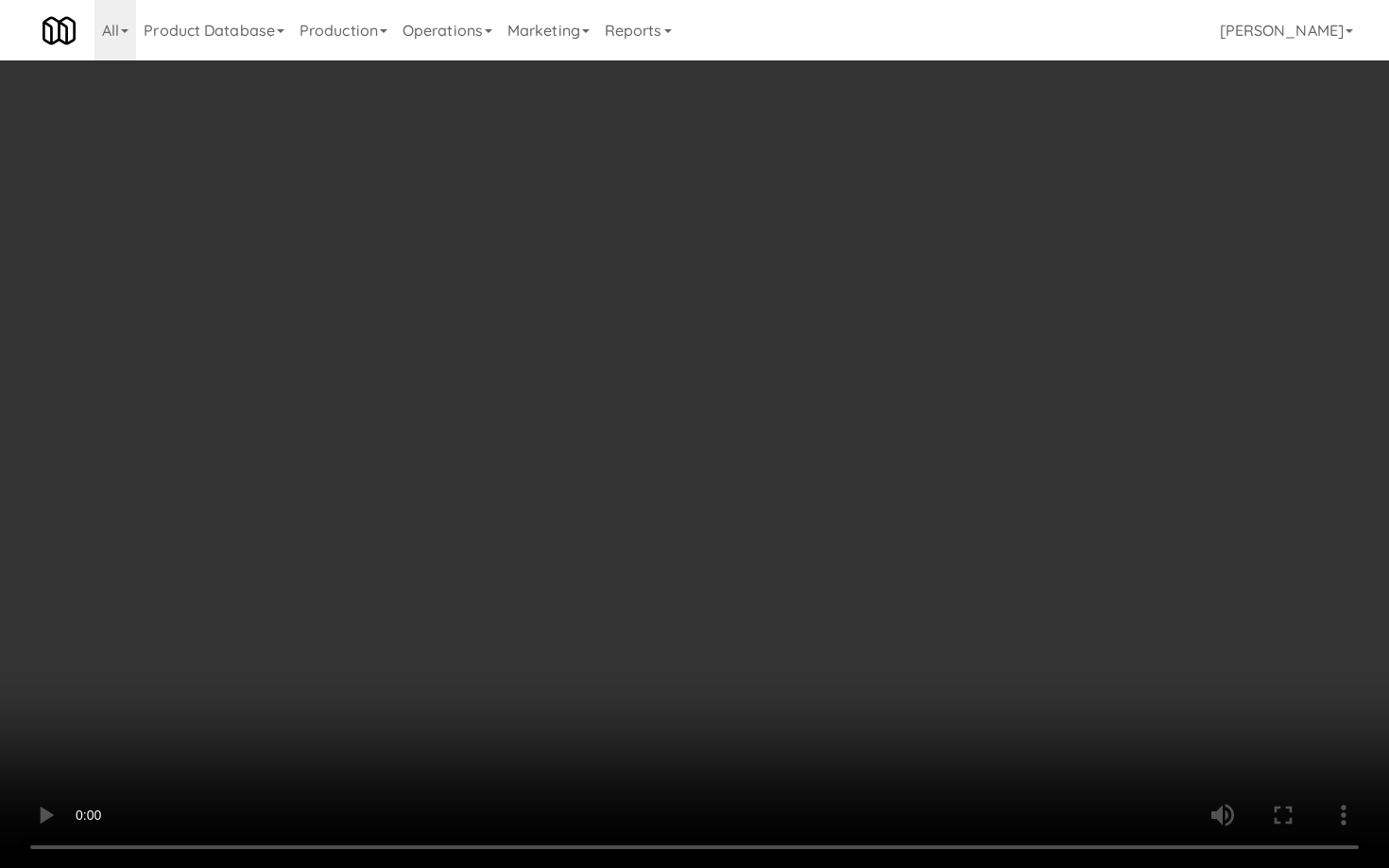
click at [674, 663] on video at bounding box center [694, 434] width 1389 height 868
click at [688, 647] on video at bounding box center [694, 434] width 1389 height 868
click at [729, 619] on video at bounding box center [694, 434] width 1389 height 868
click at [911, 621] on video at bounding box center [694, 434] width 1389 height 868
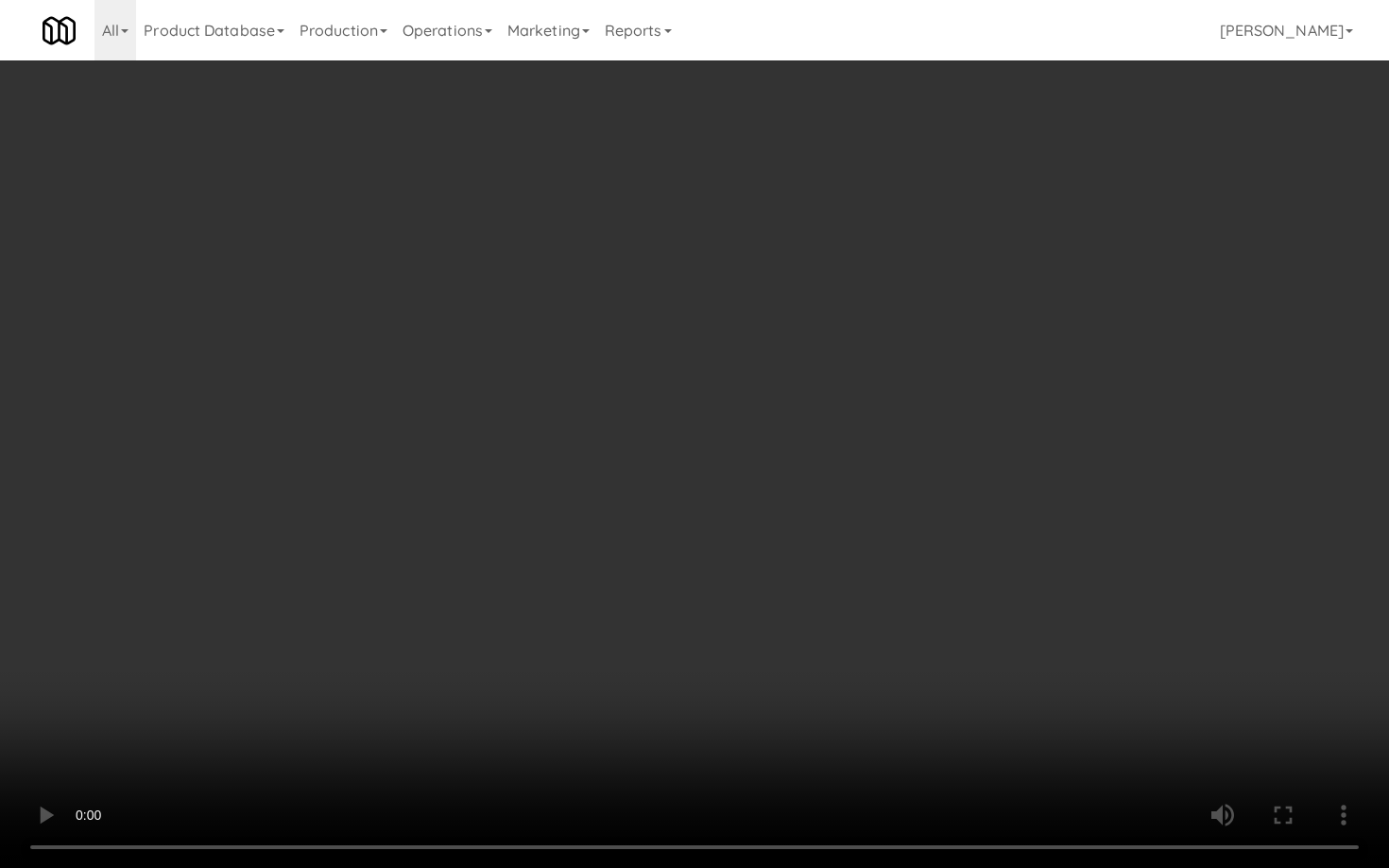
click at [912, 621] on video at bounding box center [694, 434] width 1389 height 868
click at [904, 583] on video at bounding box center [694, 434] width 1389 height 868
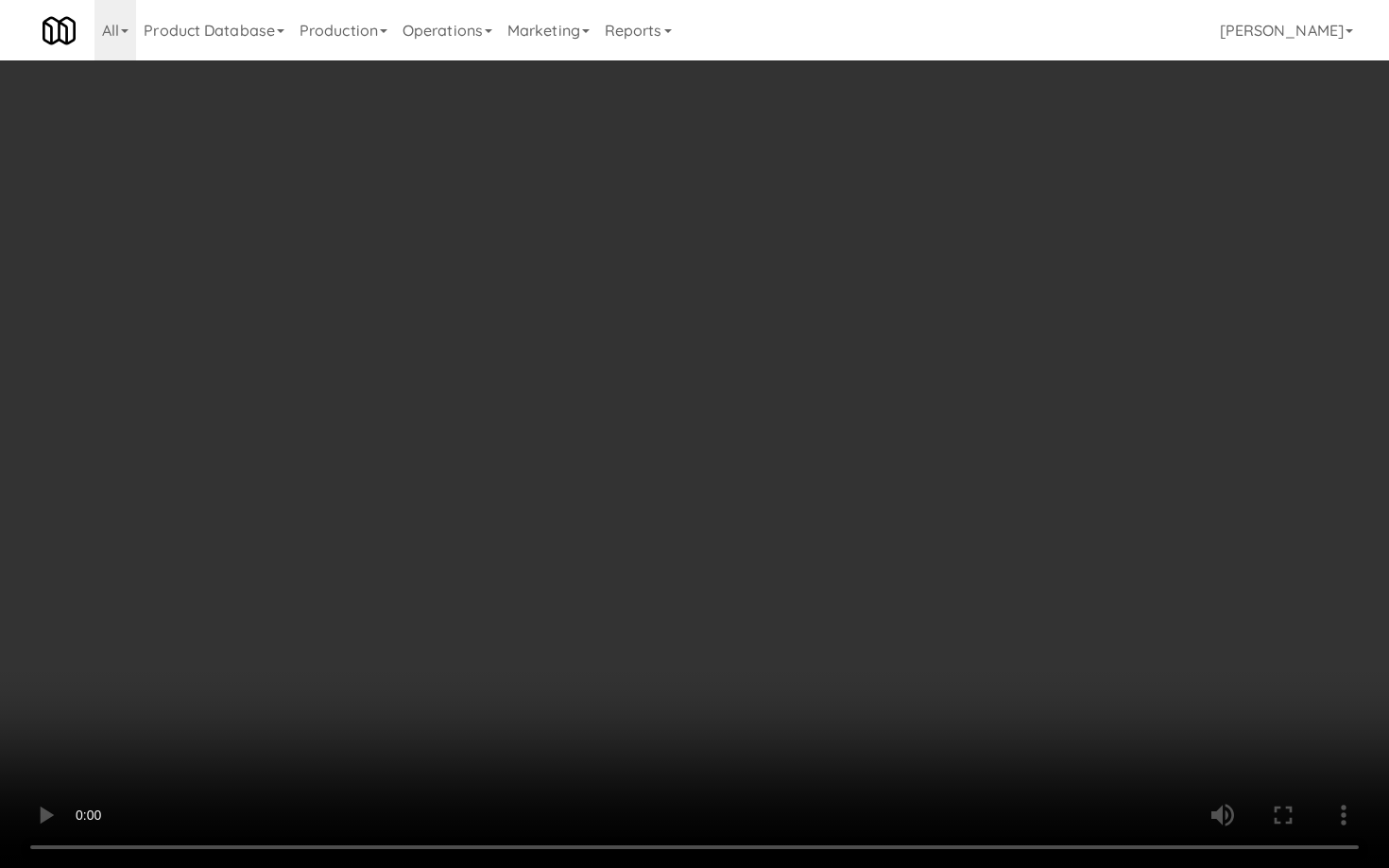
click at [922, 556] on video at bounding box center [694, 434] width 1389 height 868
click at [922, 557] on video at bounding box center [694, 434] width 1389 height 868
click at [935, 515] on video at bounding box center [694, 434] width 1389 height 868
click at [935, 516] on video at bounding box center [694, 434] width 1389 height 868
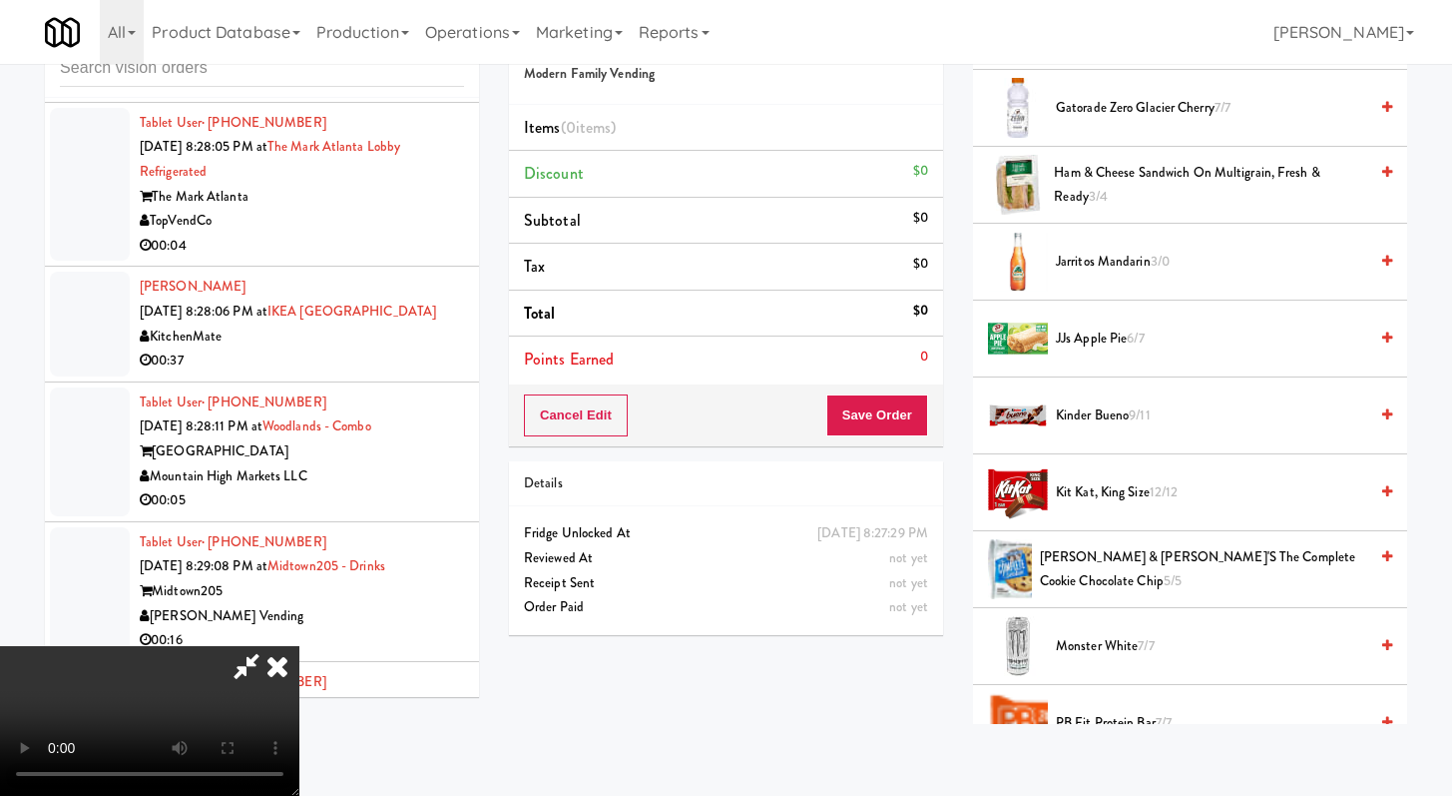
scroll to position [2240, 0]
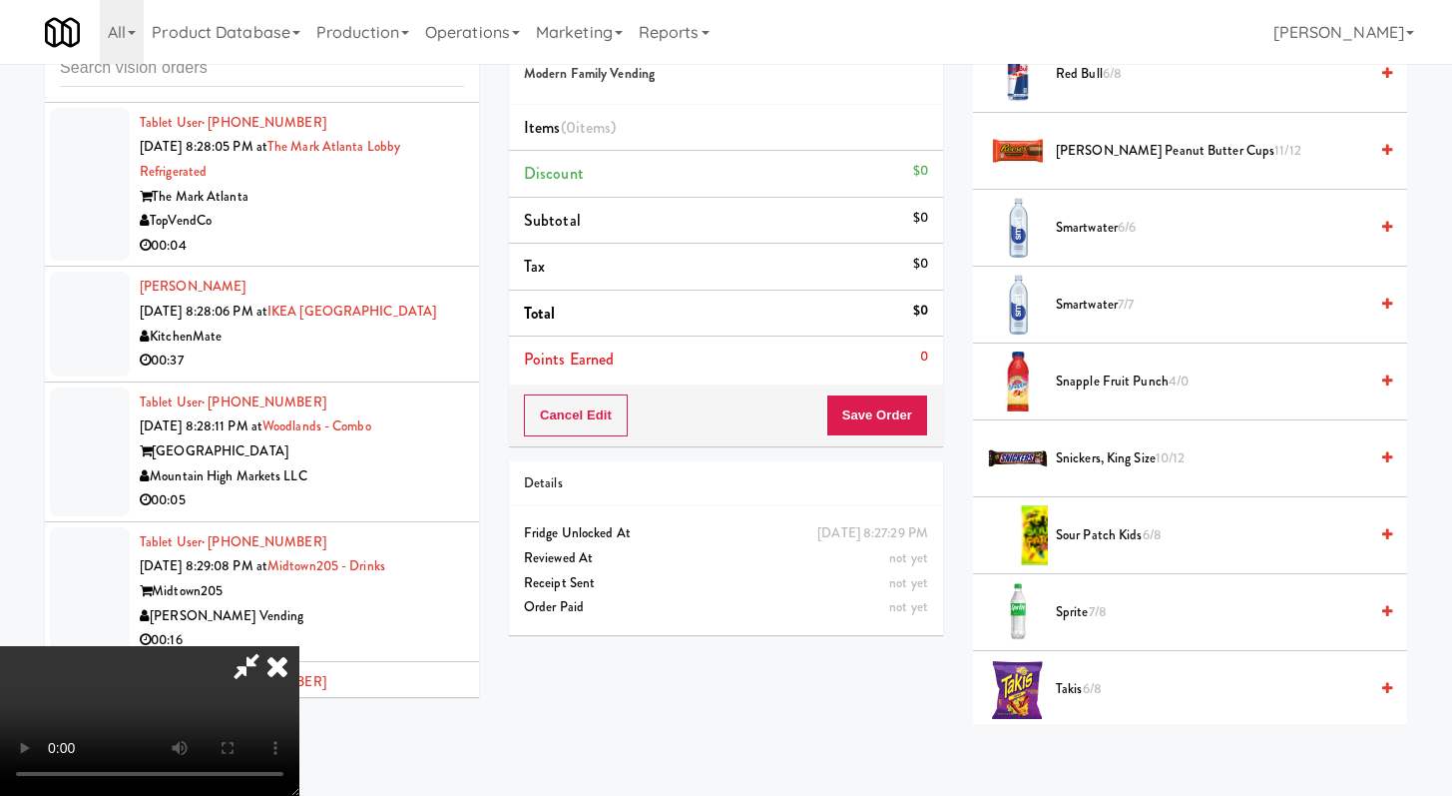
click at [1113, 458] on span "Snickers, King Size 10/12" at bounding box center [1211, 458] width 311 height 25
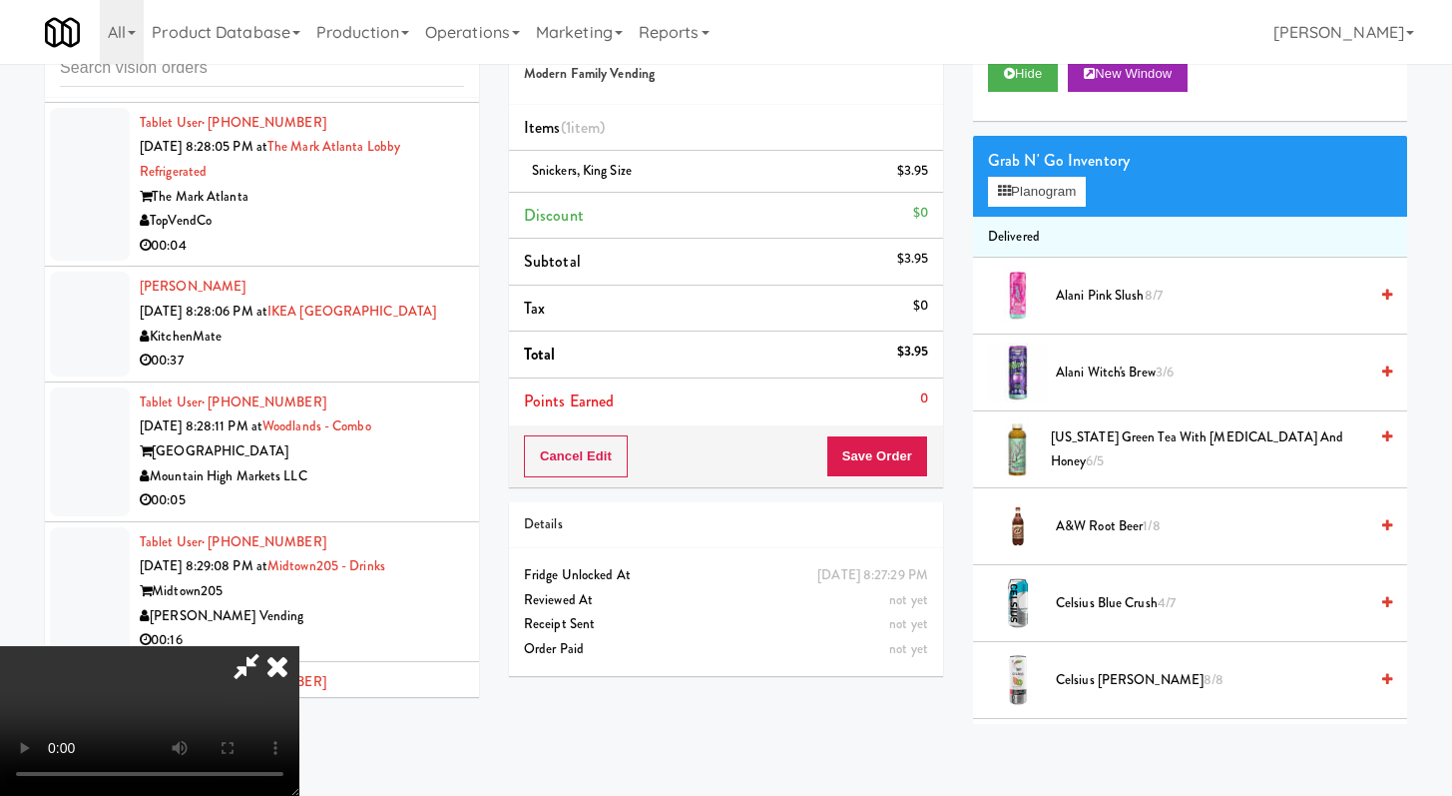
scroll to position [0, 0]
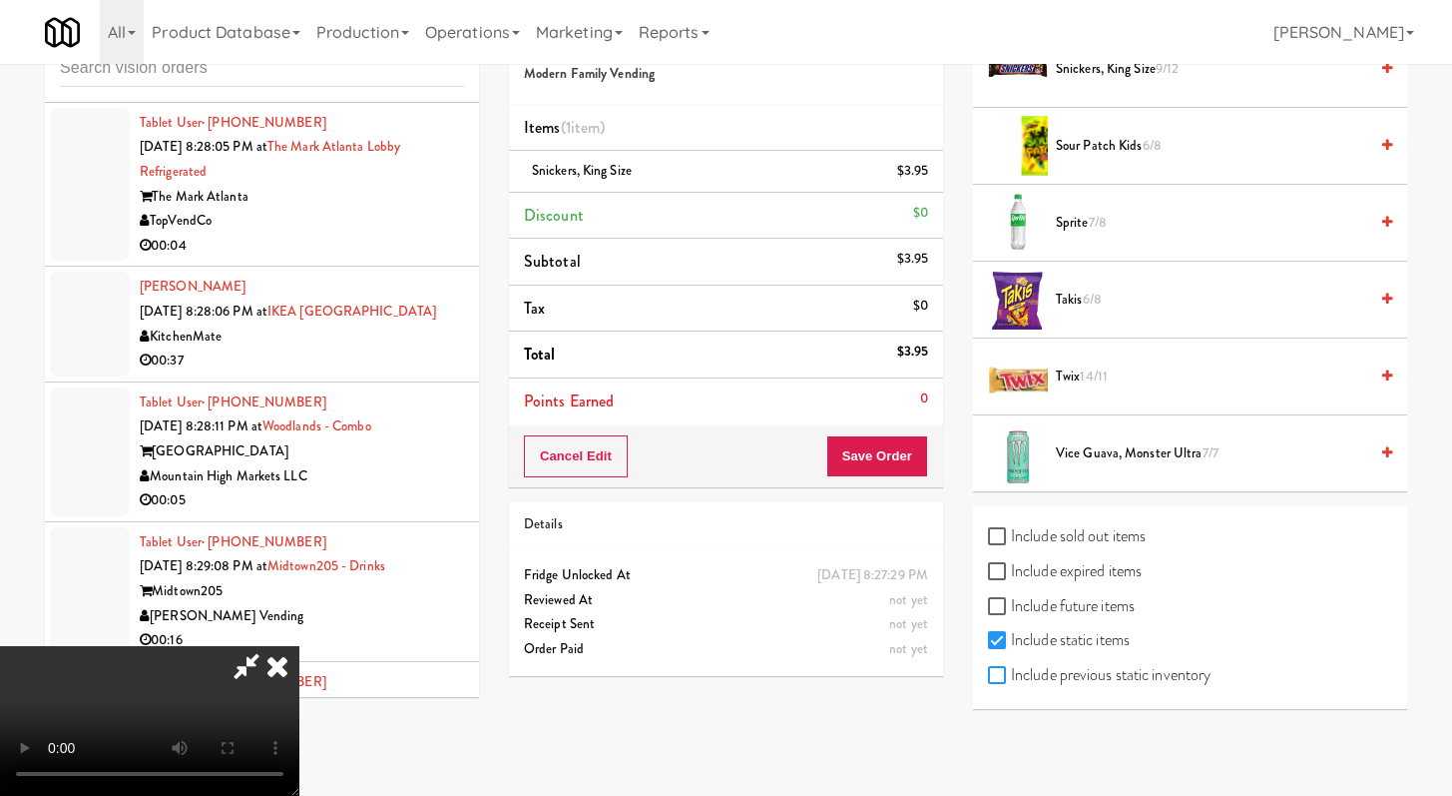
click at [1004, 680] on input "Include previous static inventory" at bounding box center [999, 676] width 23 height 16
checkbox input "true"
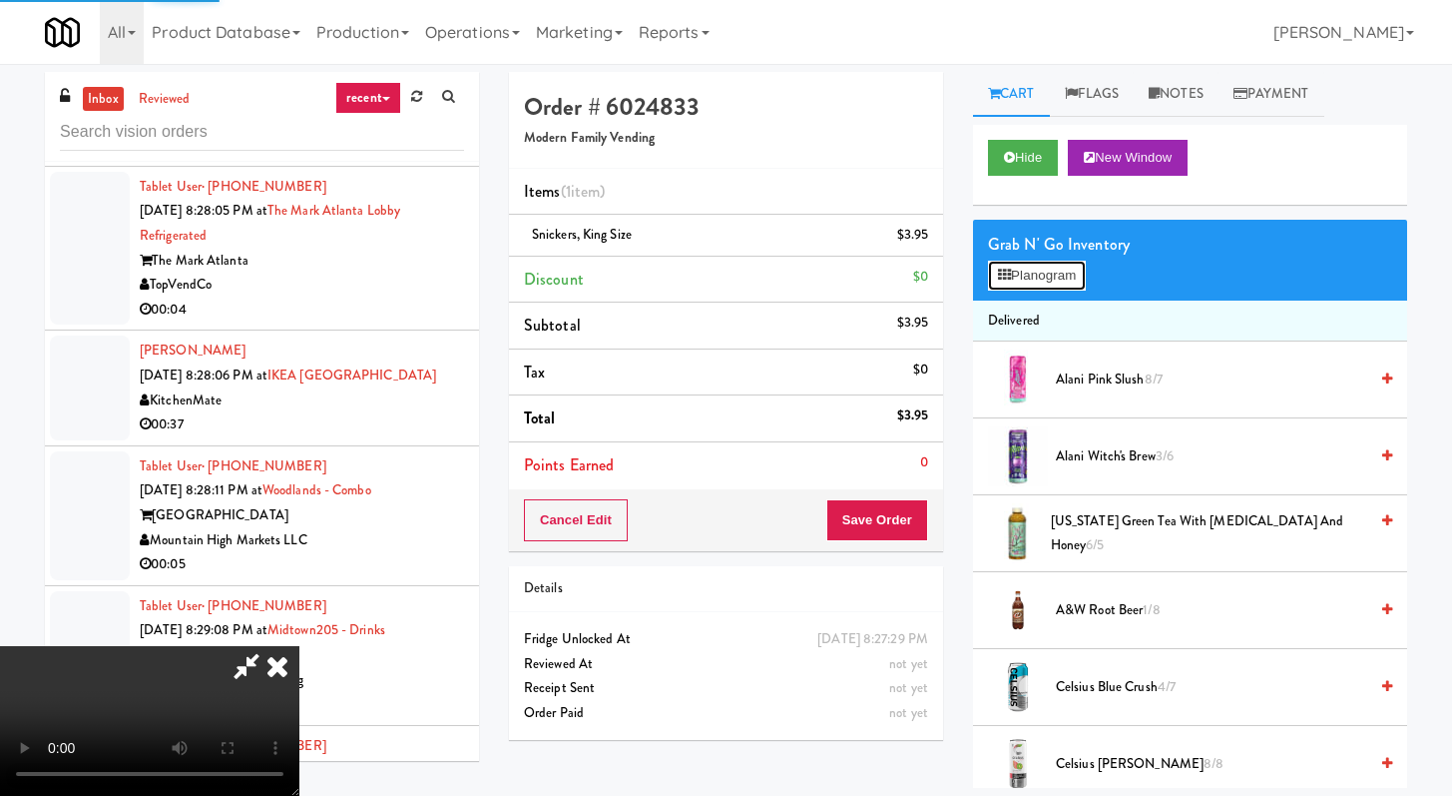
click at [1064, 268] on button "Planogram" at bounding box center [1037, 276] width 98 height 30
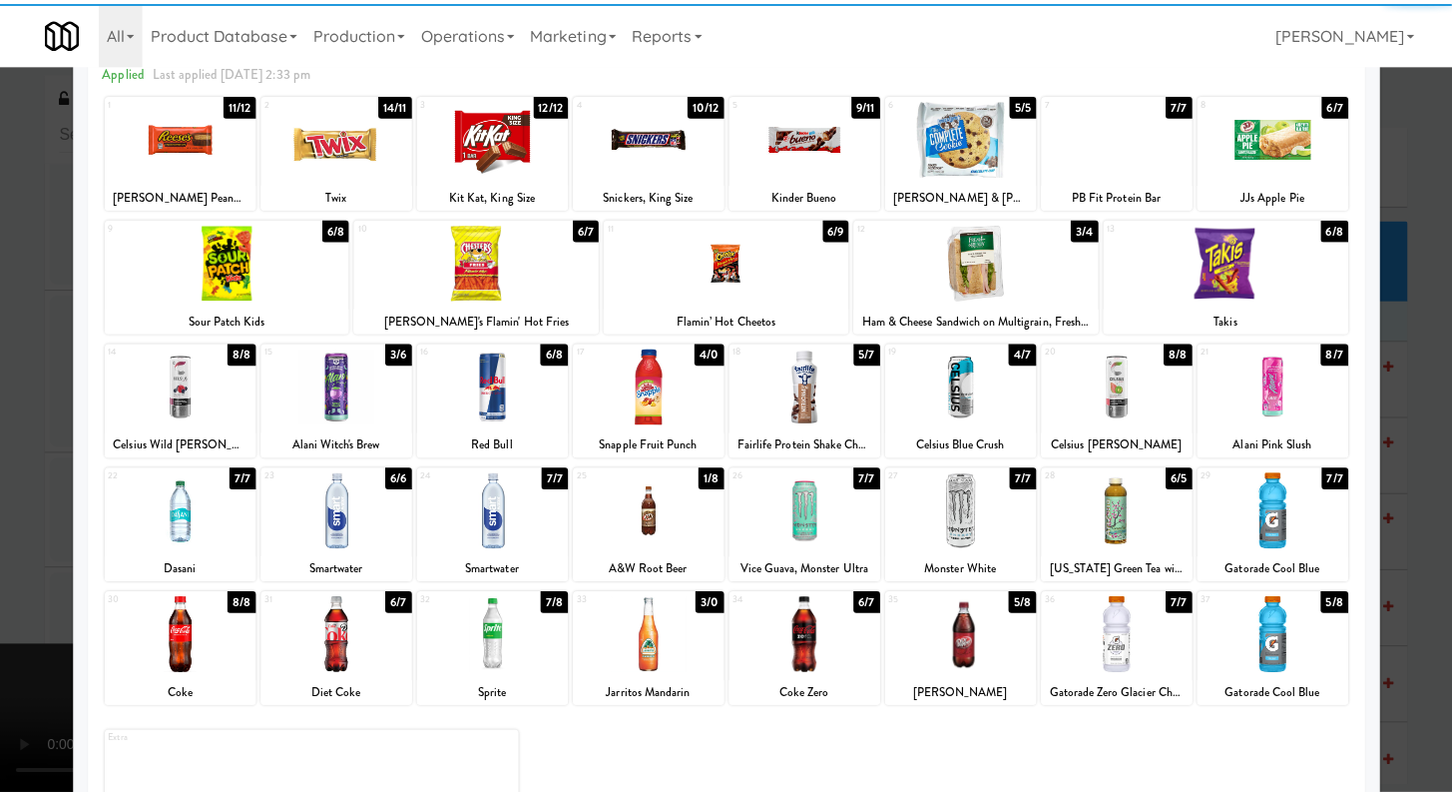
scroll to position [185, 0]
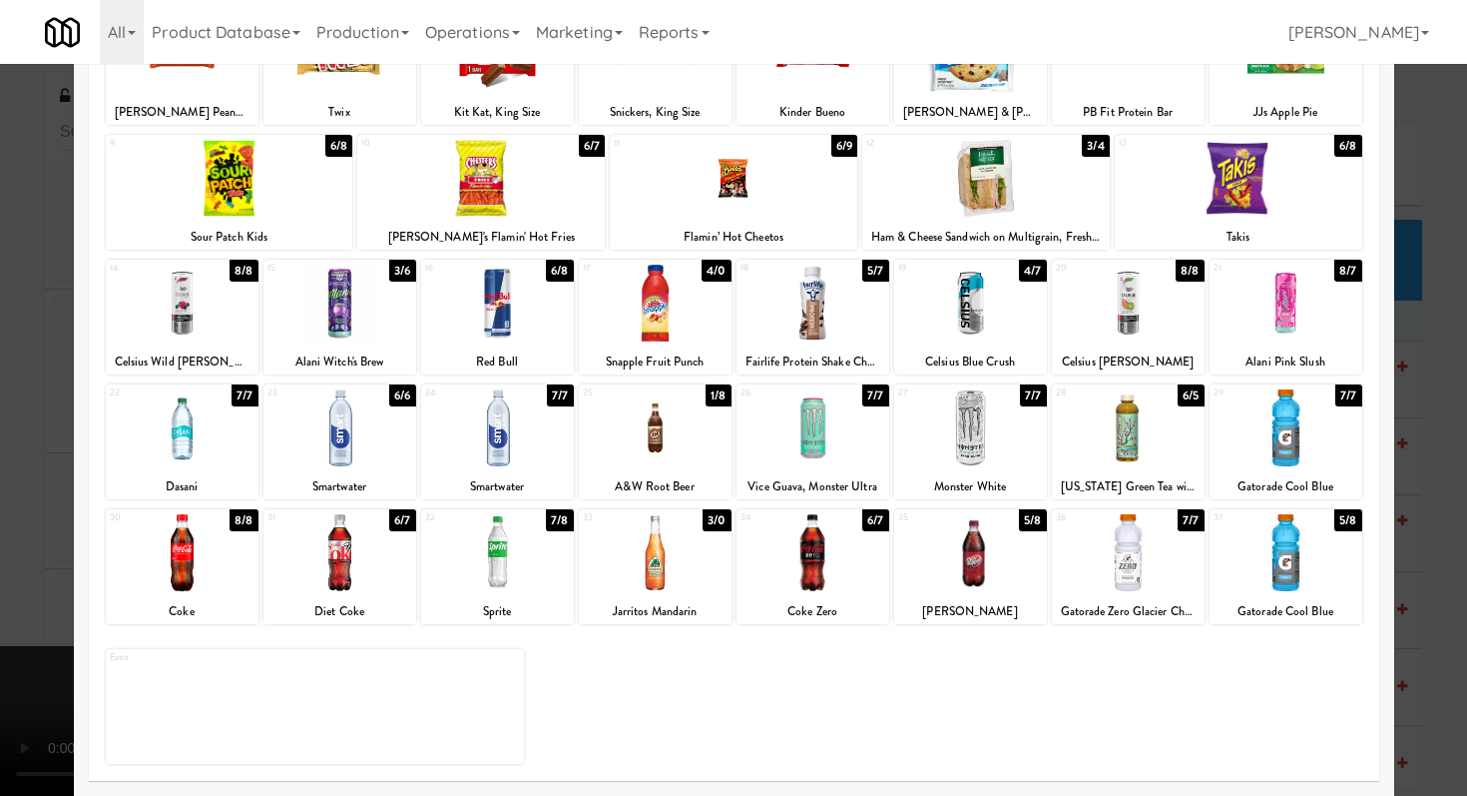
click at [538, 331] on div at bounding box center [497, 303] width 153 height 77
click at [30, 388] on div at bounding box center [733, 398] width 1467 height 796
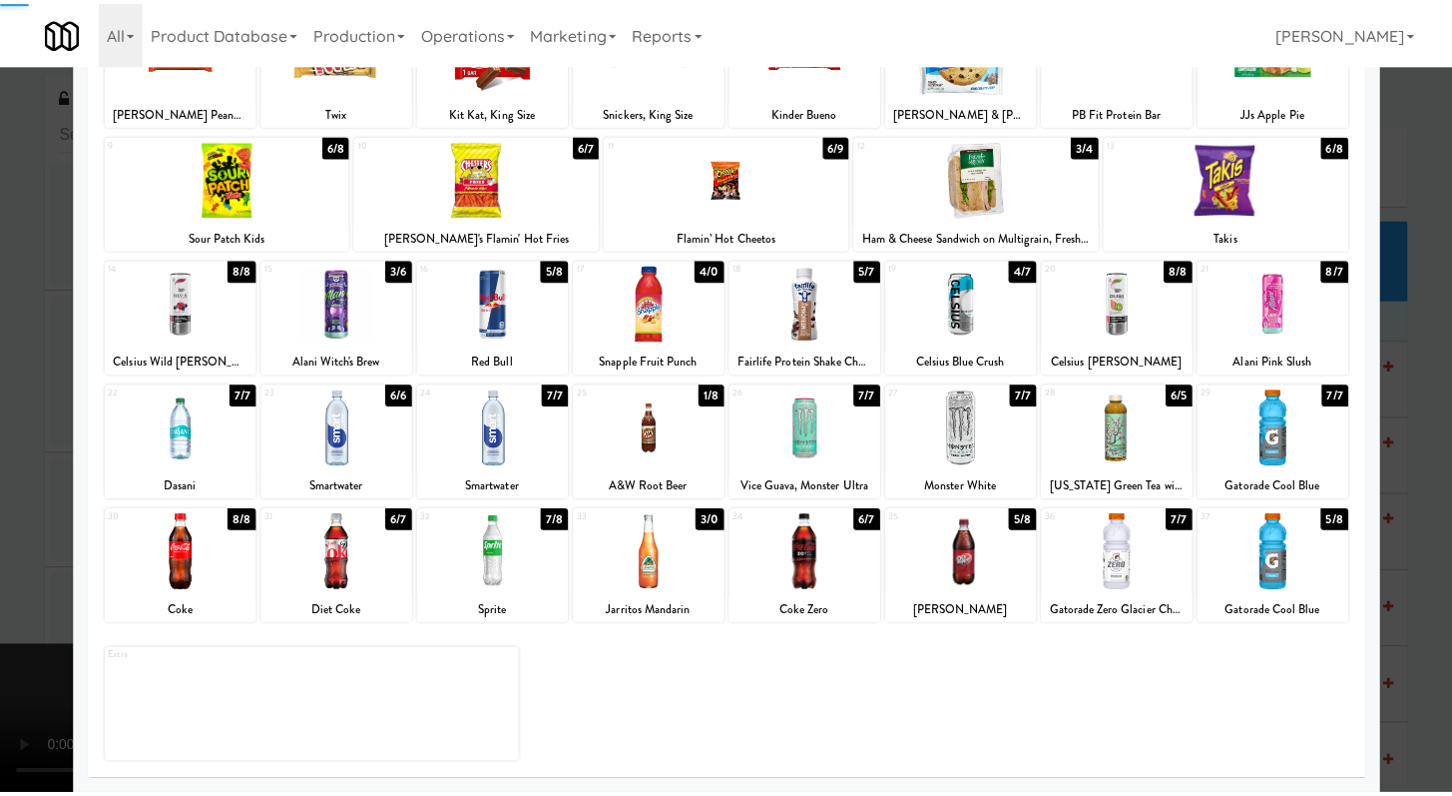
scroll to position [16735, 0]
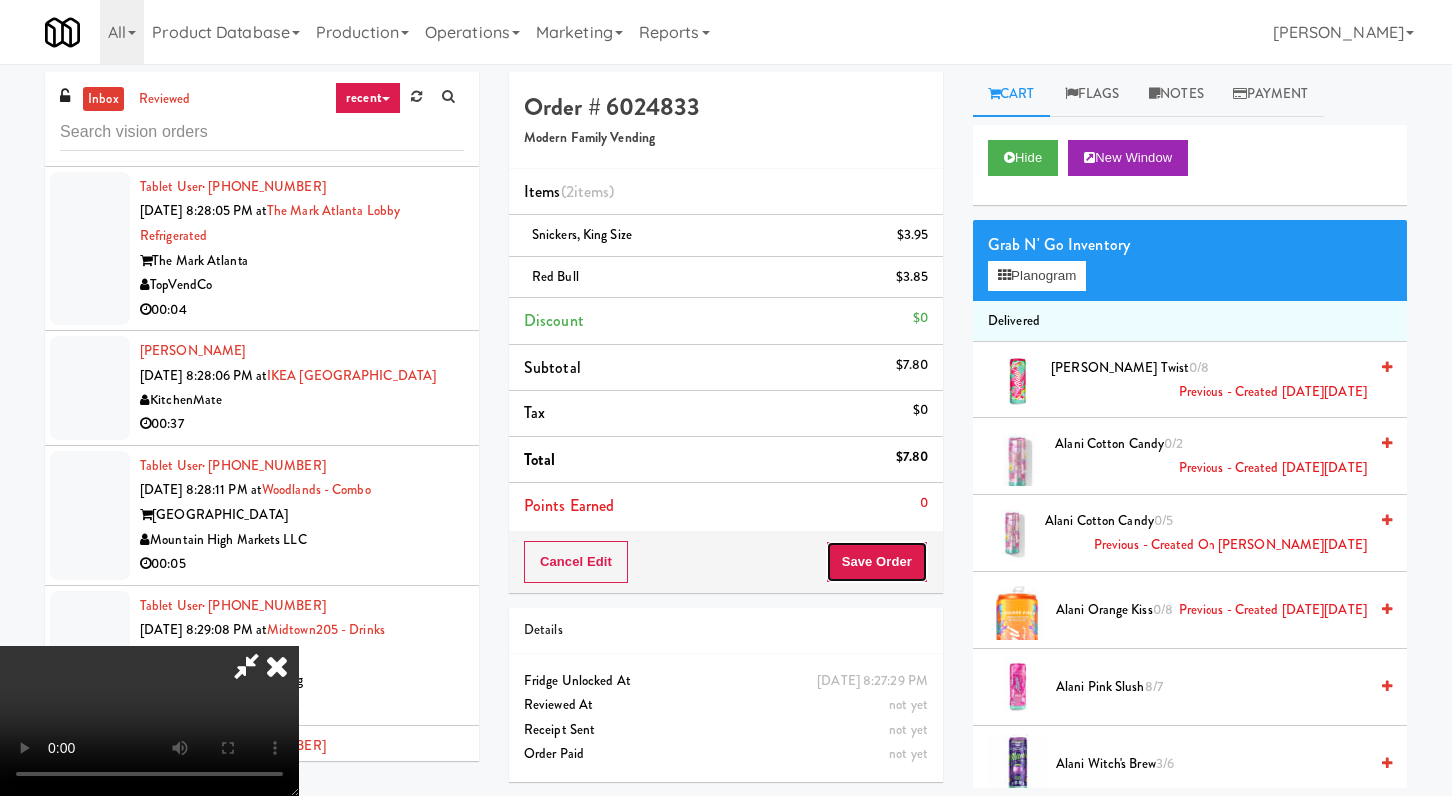
click at [885, 565] on button "Save Order" at bounding box center [878, 562] width 102 height 42
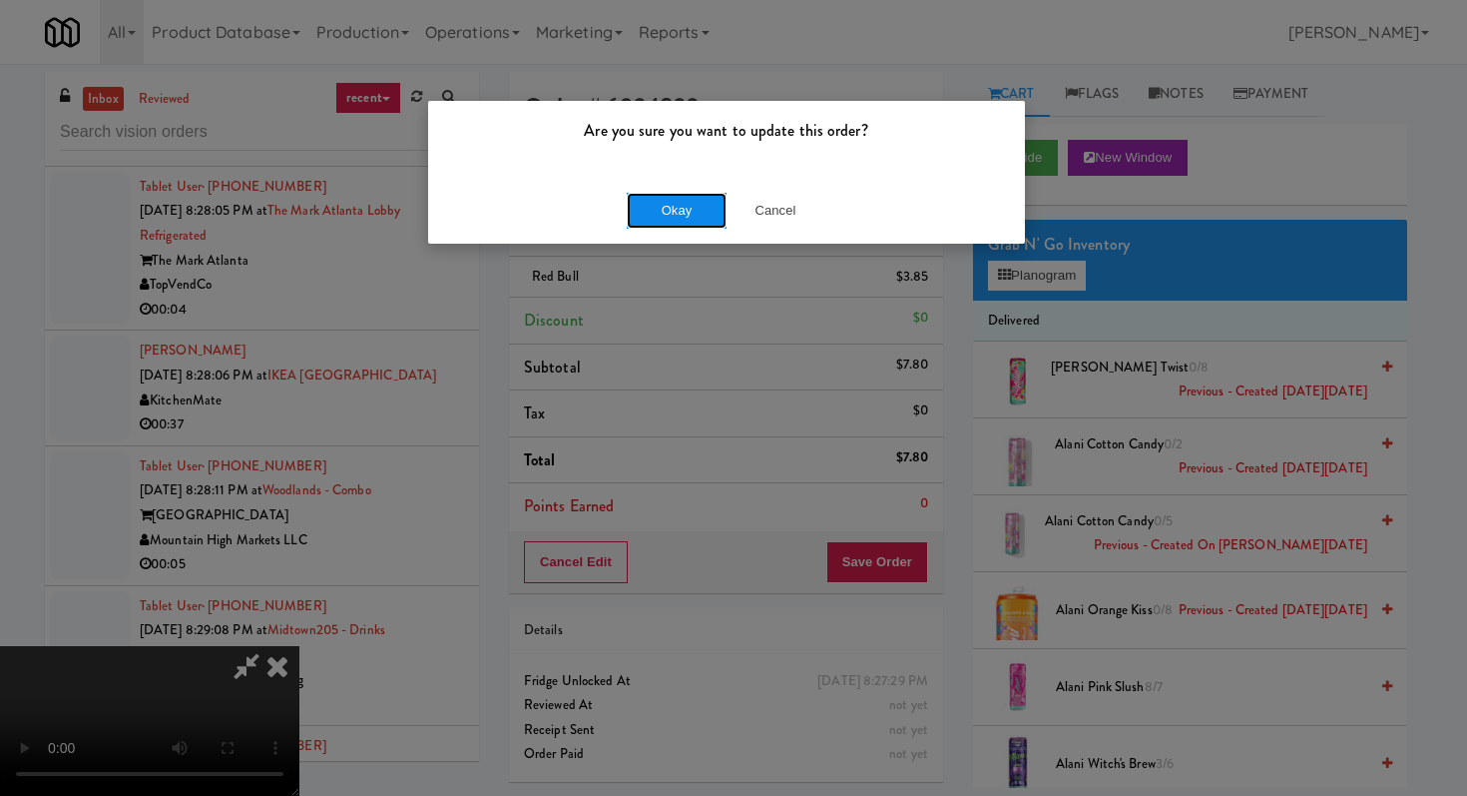
click at [684, 218] on button "Okay" at bounding box center [677, 211] width 100 height 36
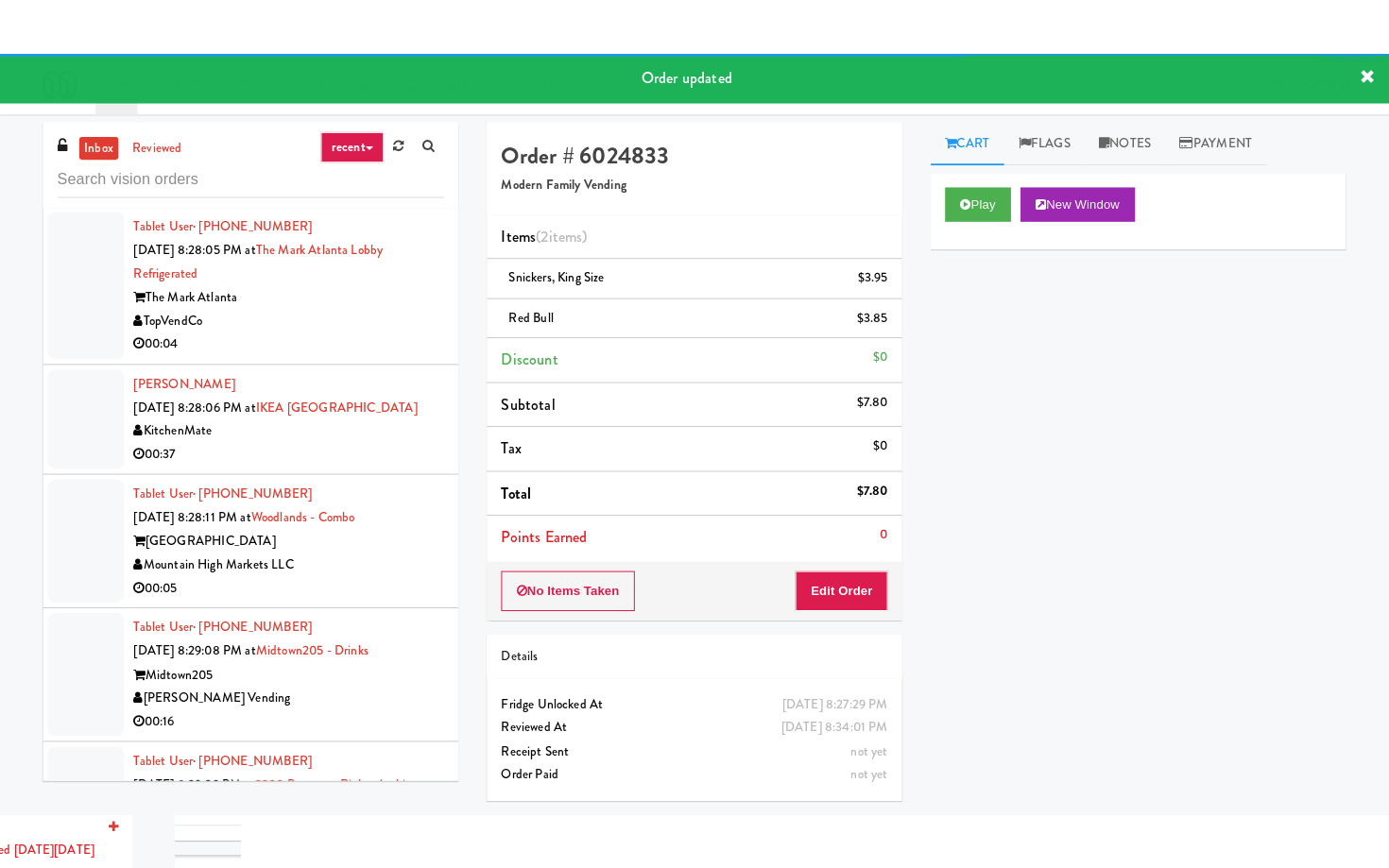
scroll to position [15901, 0]
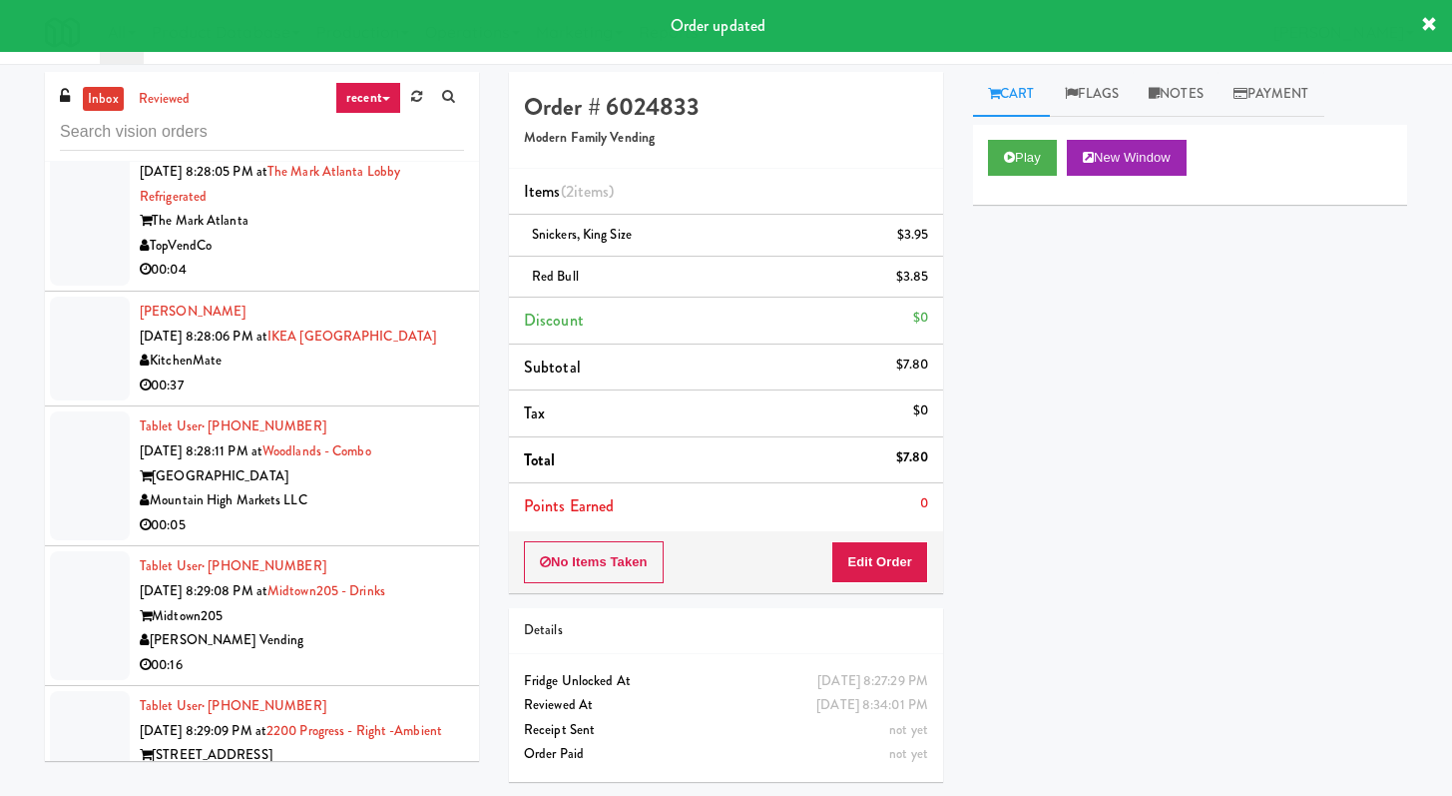
click at [332, 94] on div "H&H Vending" at bounding box center [302, 81] width 324 height 25
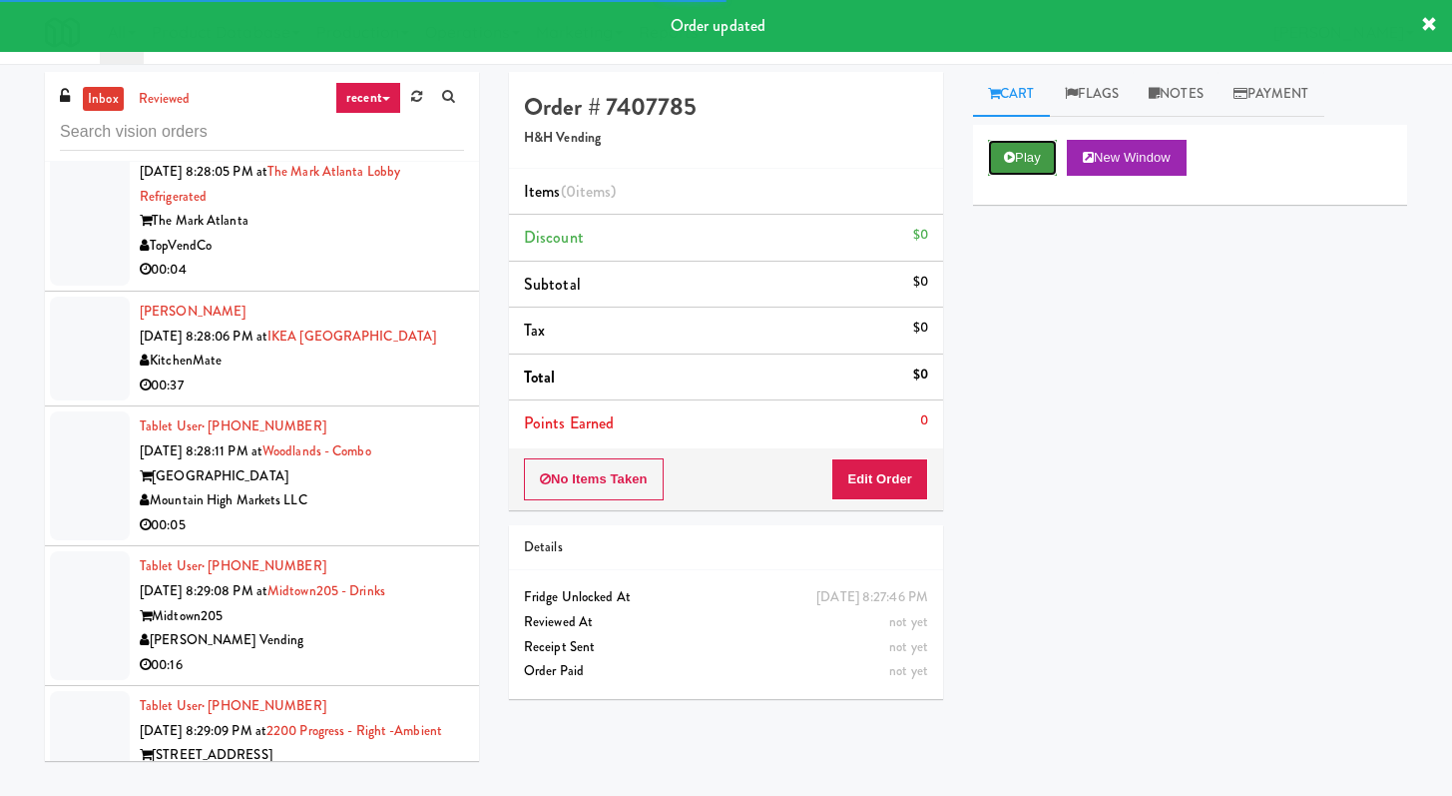
click at [1008, 162] on icon at bounding box center [1009, 157] width 11 height 13
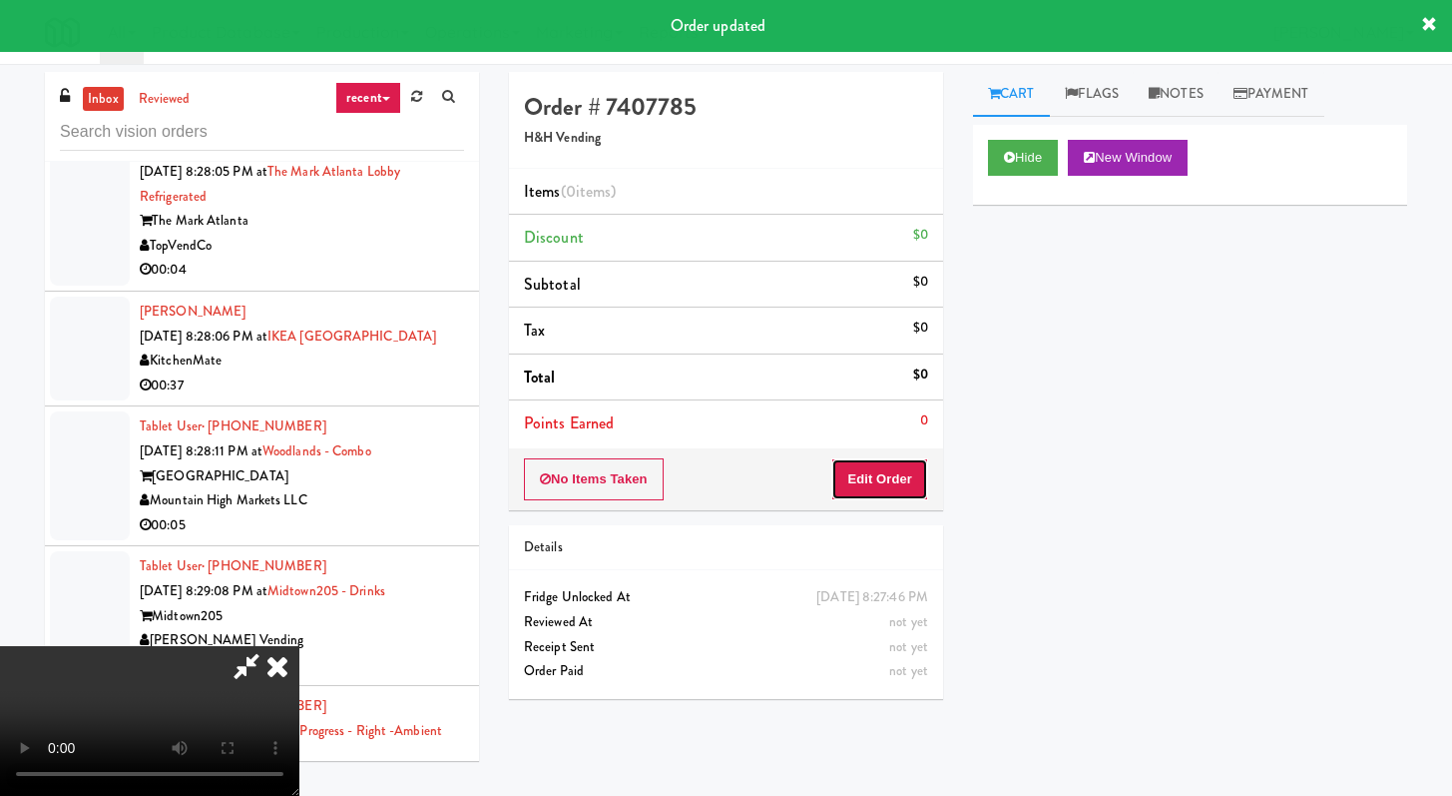
click at [898, 481] on button "Edit Order" at bounding box center [879, 479] width 97 height 42
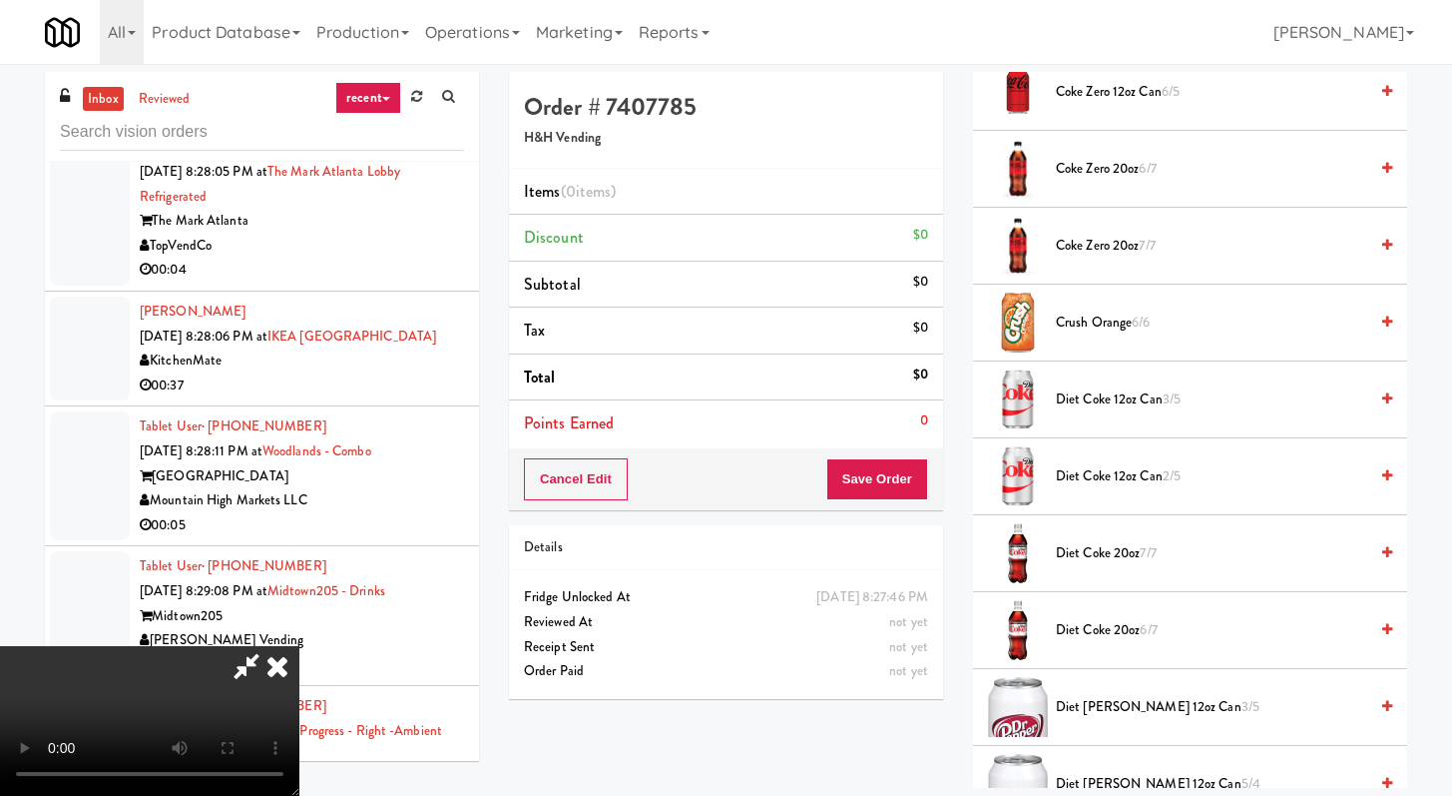
scroll to position [1137, 0]
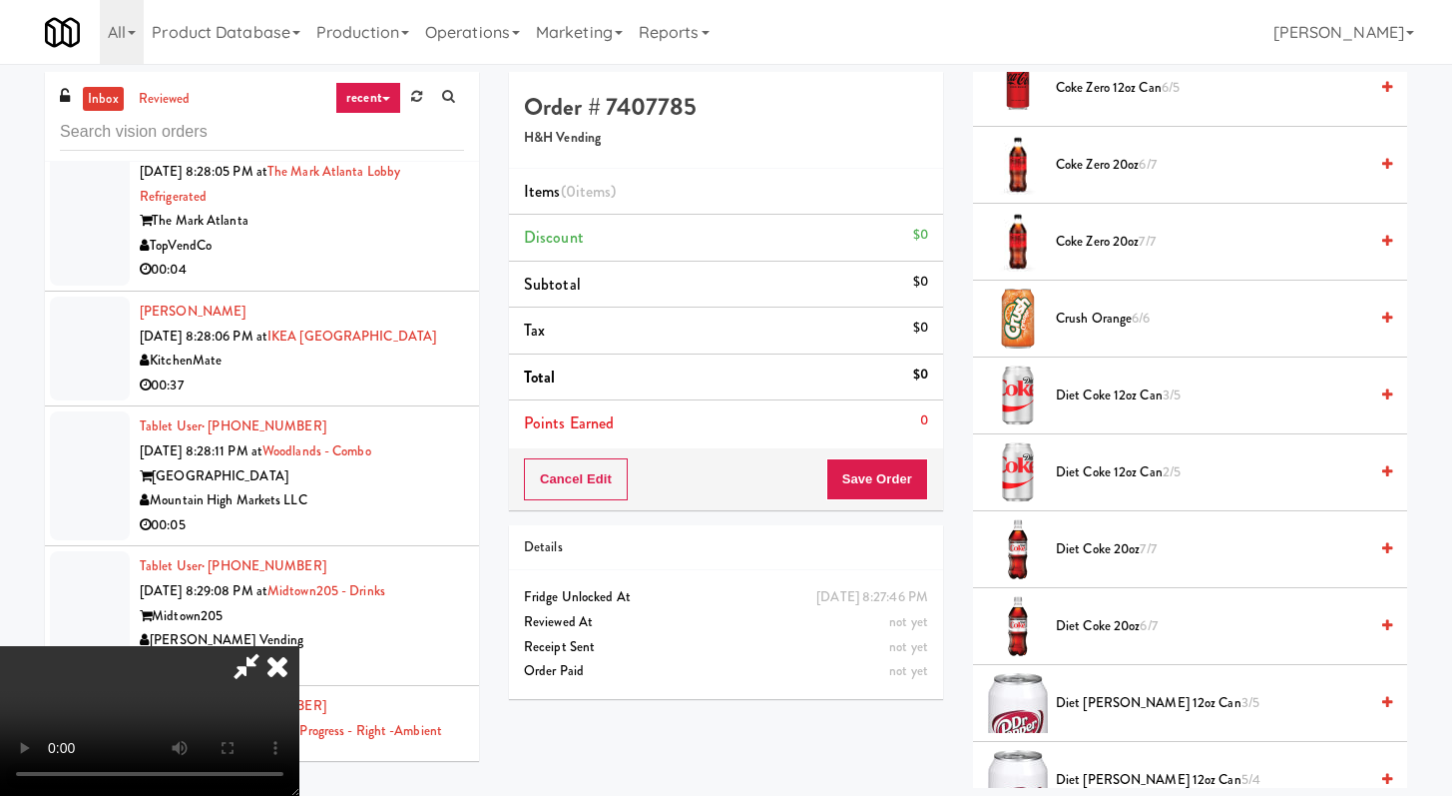
click at [1142, 394] on span "Diet Coke 12oz can 3/5" at bounding box center [1211, 395] width 311 height 25
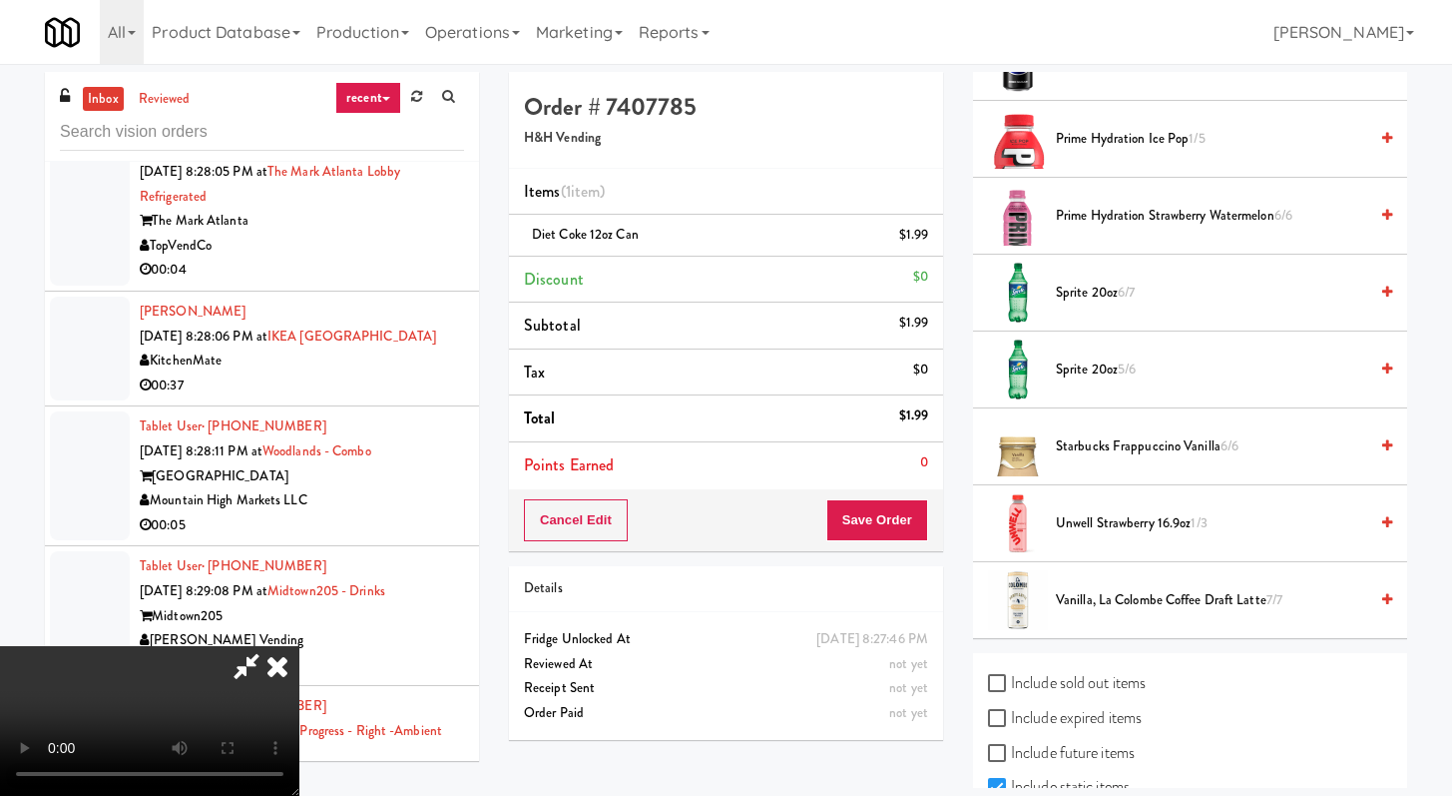
scroll to position [2706, 0]
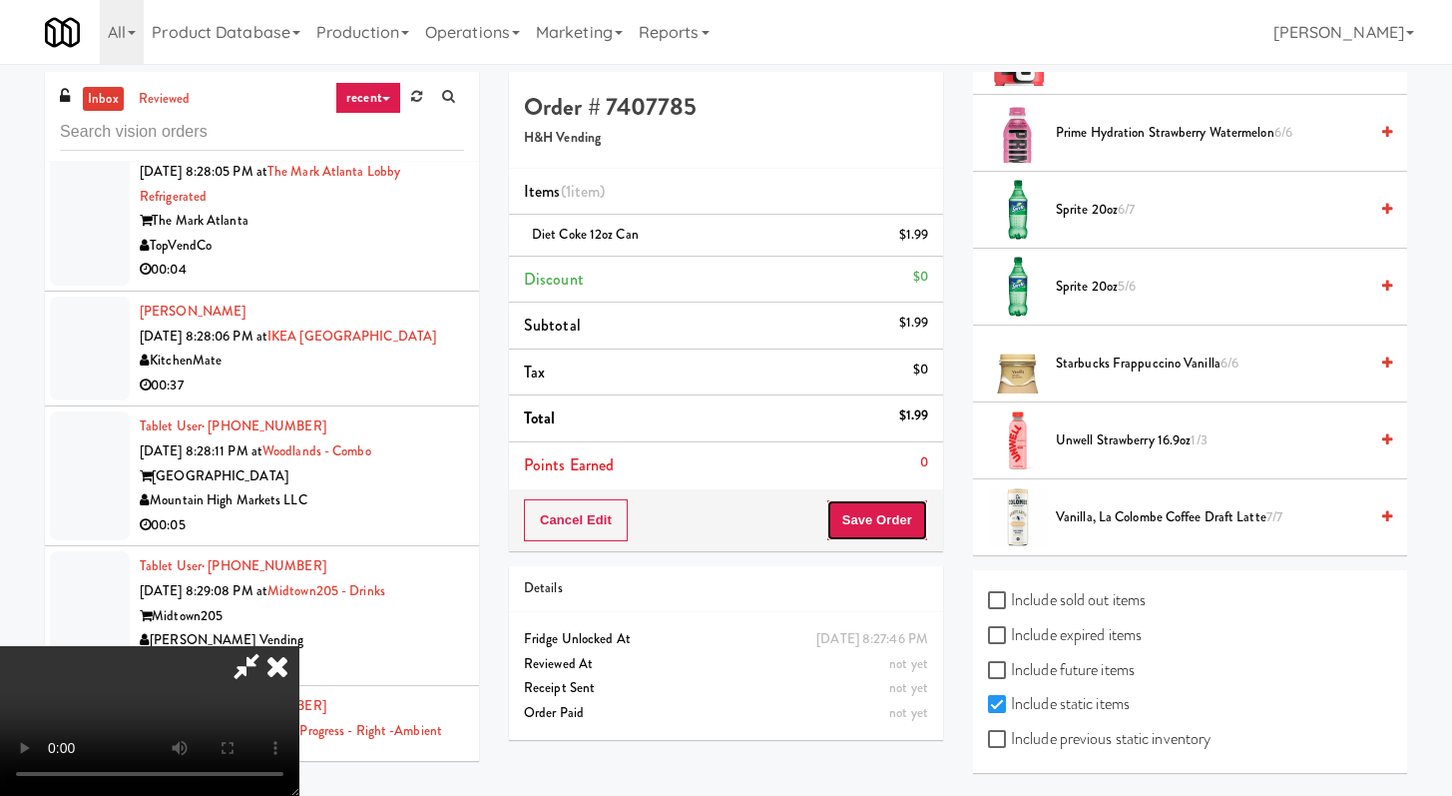
click at [913, 527] on button "Save Order" at bounding box center [878, 520] width 102 height 42
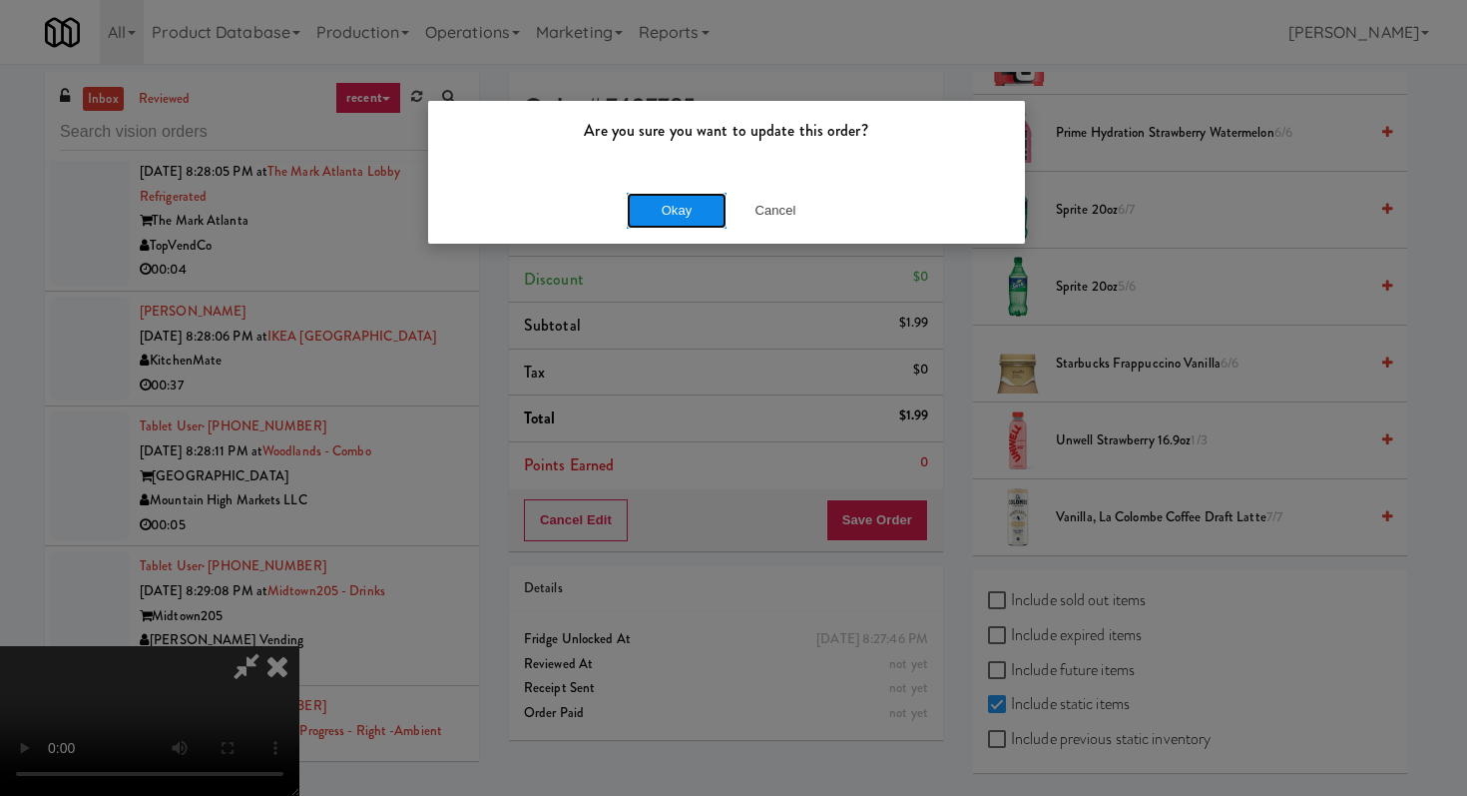
click at [700, 213] on button "Okay" at bounding box center [677, 211] width 100 height 36
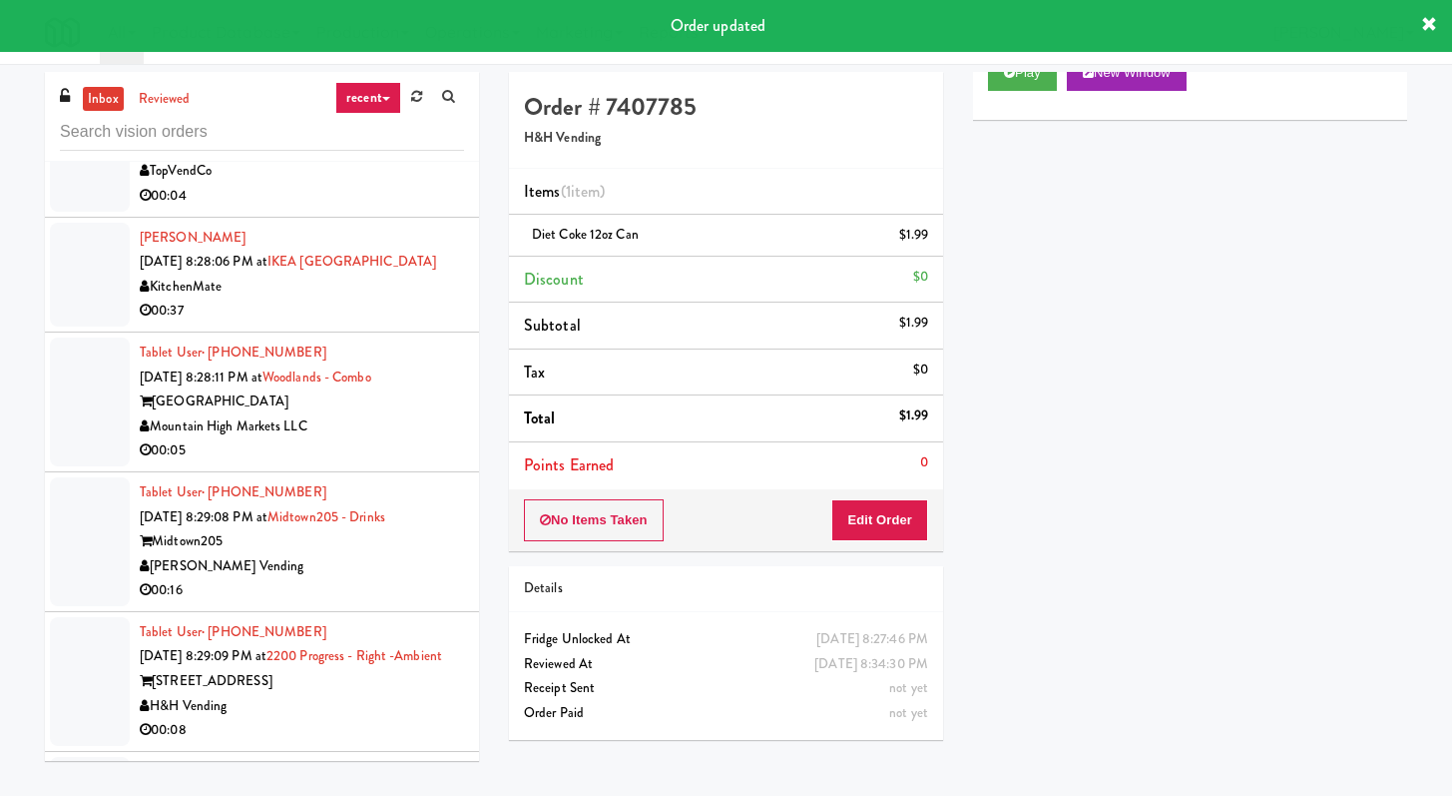
scroll to position [16917, 0]
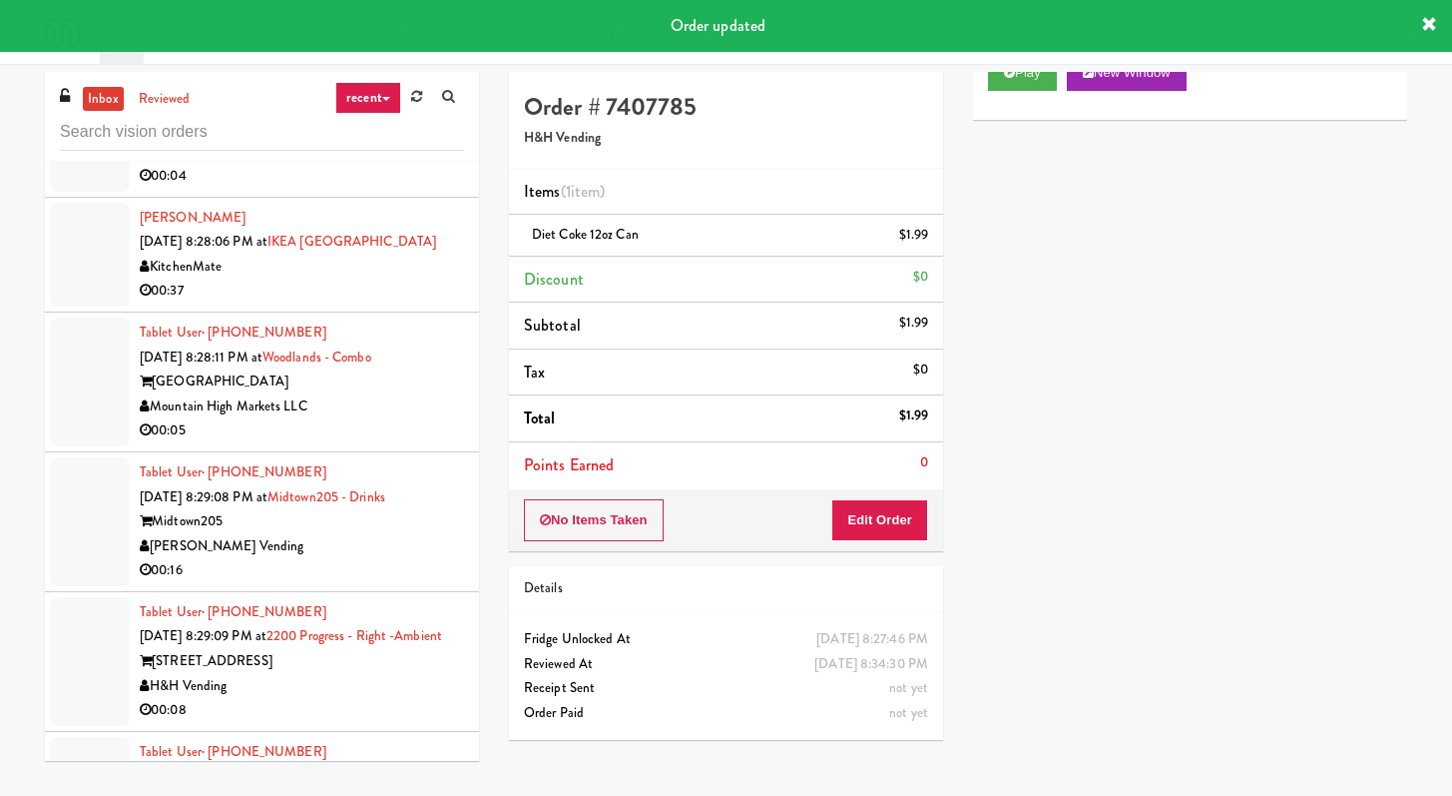
click at [370, 189] on div "00:04" at bounding box center [302, 176] width 324 height 25
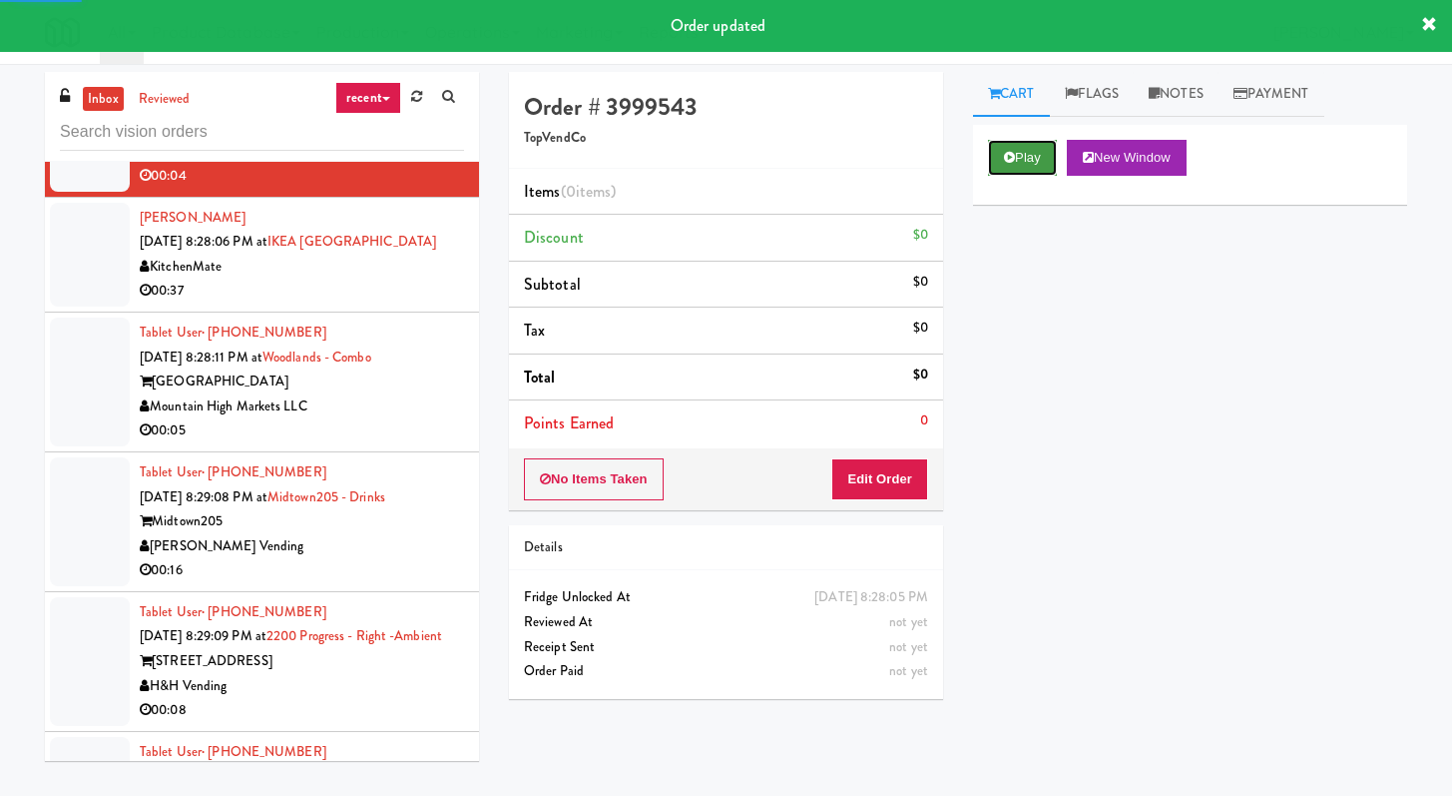
click at [1009, 169] on button "Play" at bounding box center [1022, 158] width 69 height 36
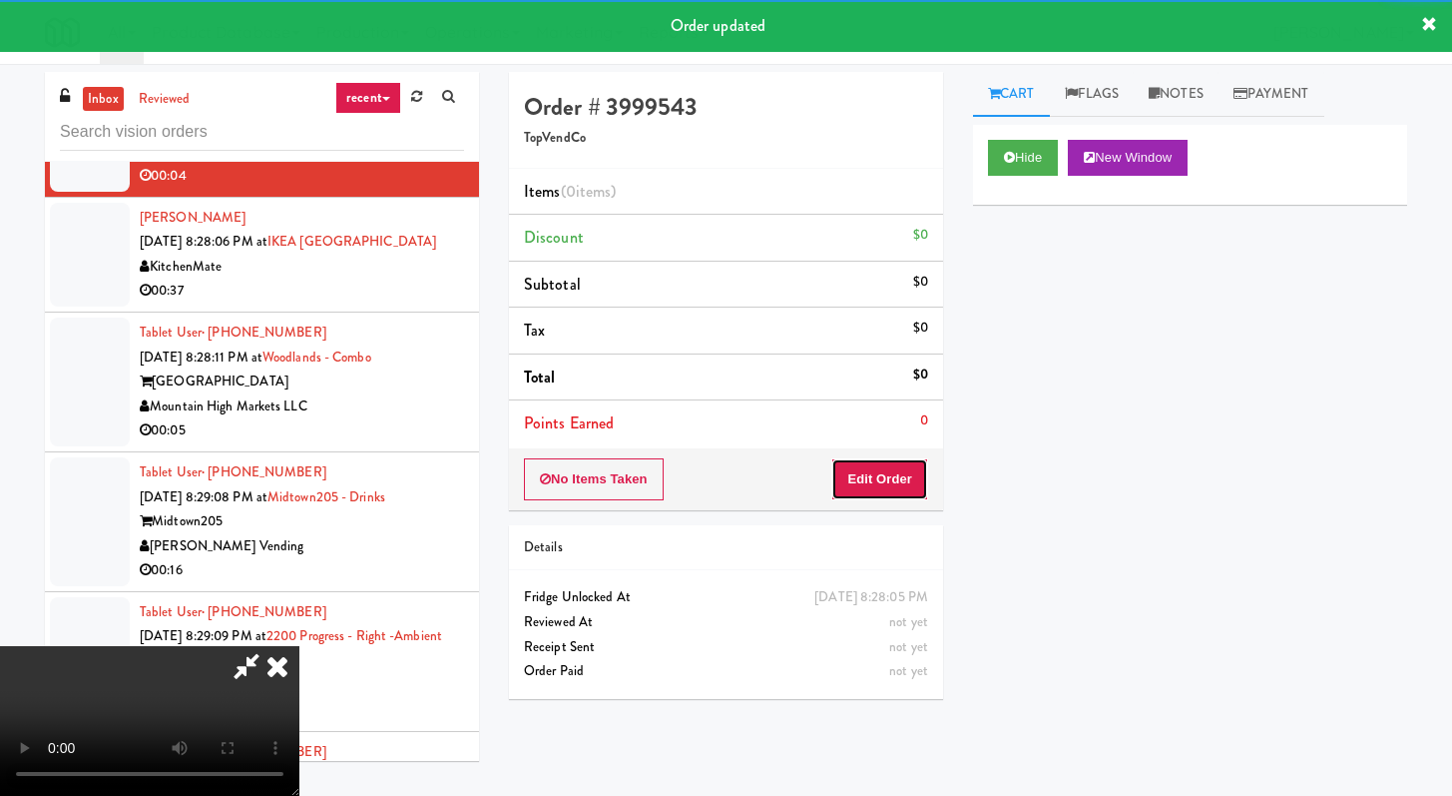
click at [893, 470] on button "Edit Order" at bounding box center [879, 479] width 97 height 42
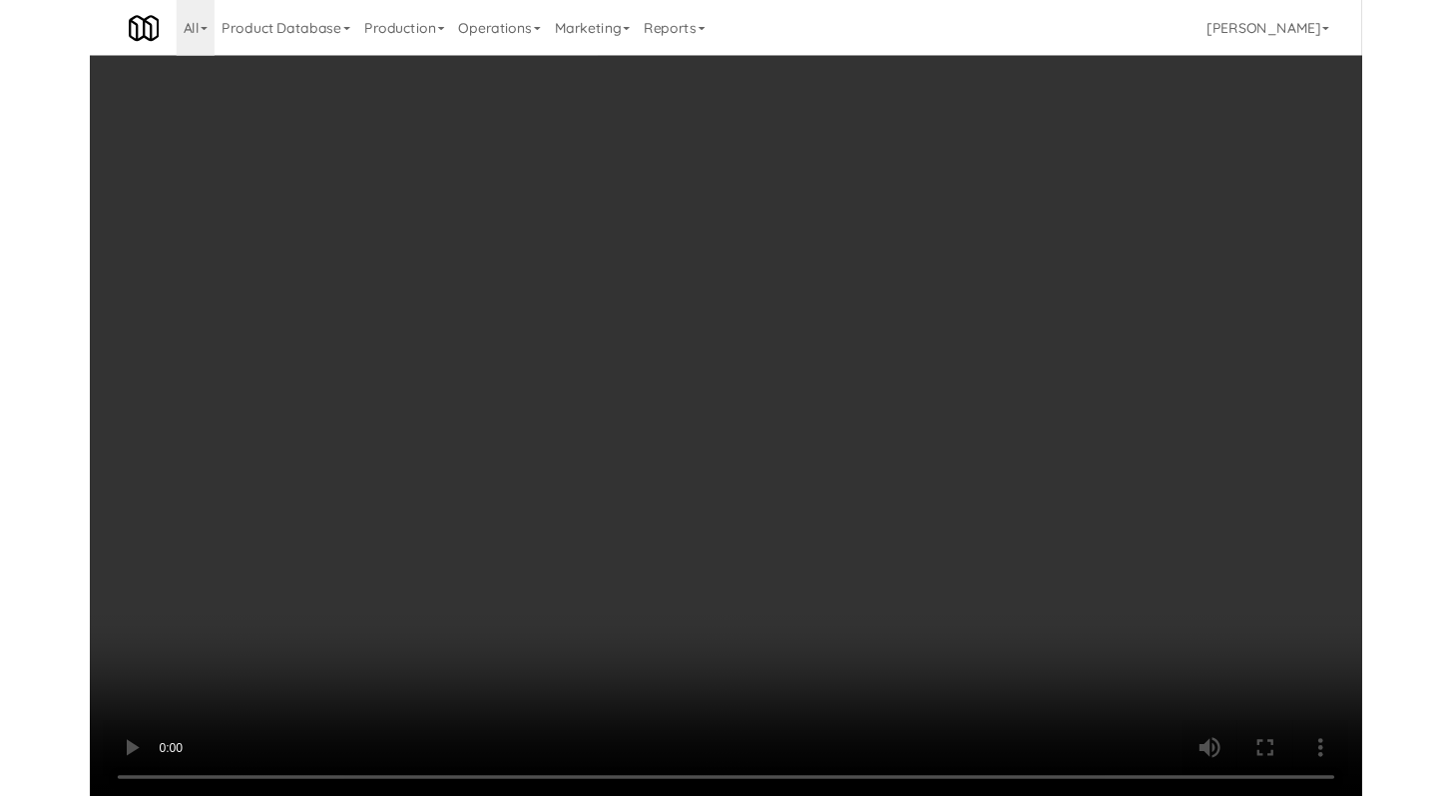
scroll to position [16795, 0]
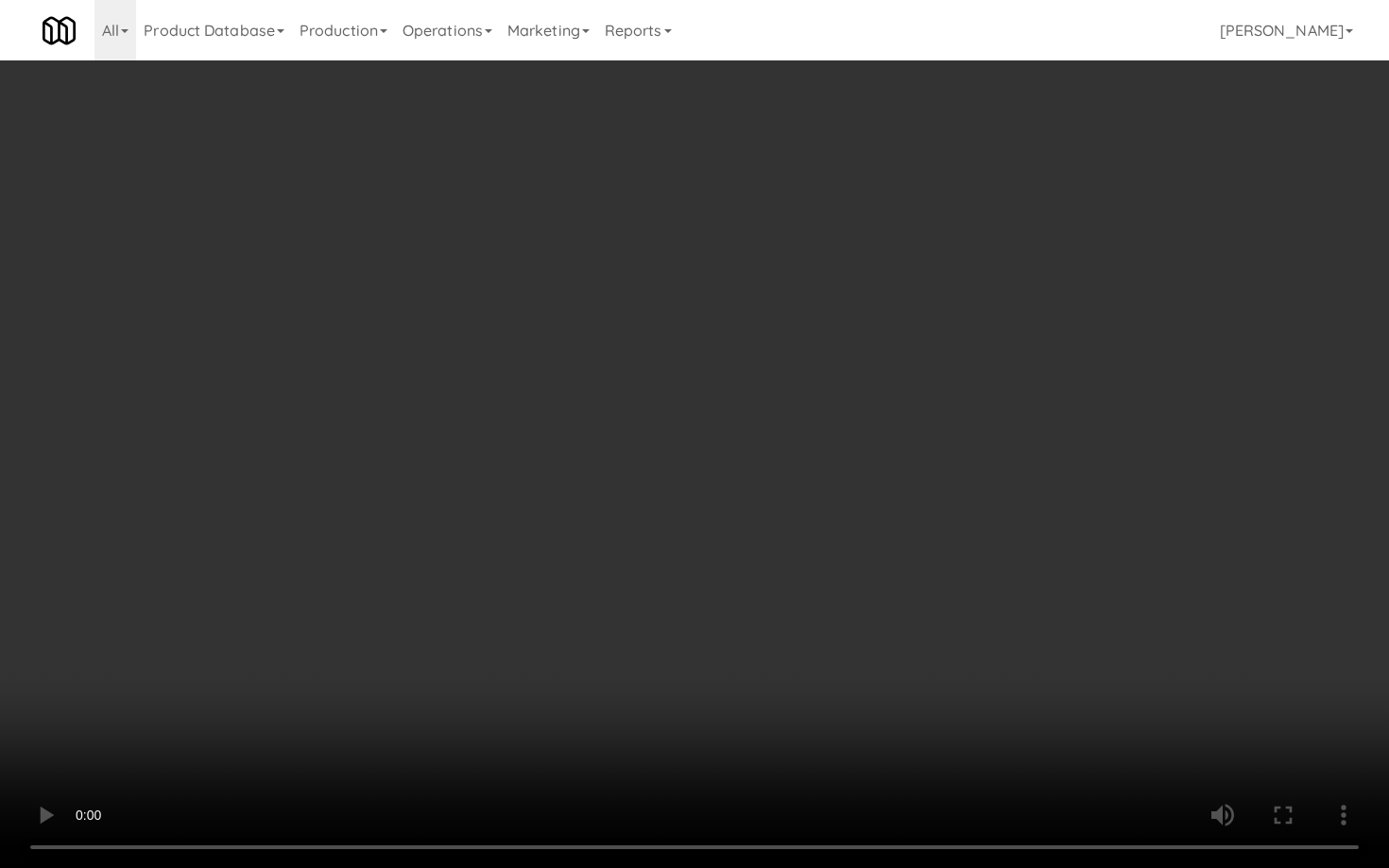
click at [671, 538] on video at bounding box center [694, 434] width 1389 height 868
click at [672, 537] on video at bounding box center [694, 434] width 1389 height 868
click at [681, 523] on video at bounding box center [694, 434] width 1389 height 868
click at [707, 496] on video at bounding box center [694, 434] width 1389 height 868
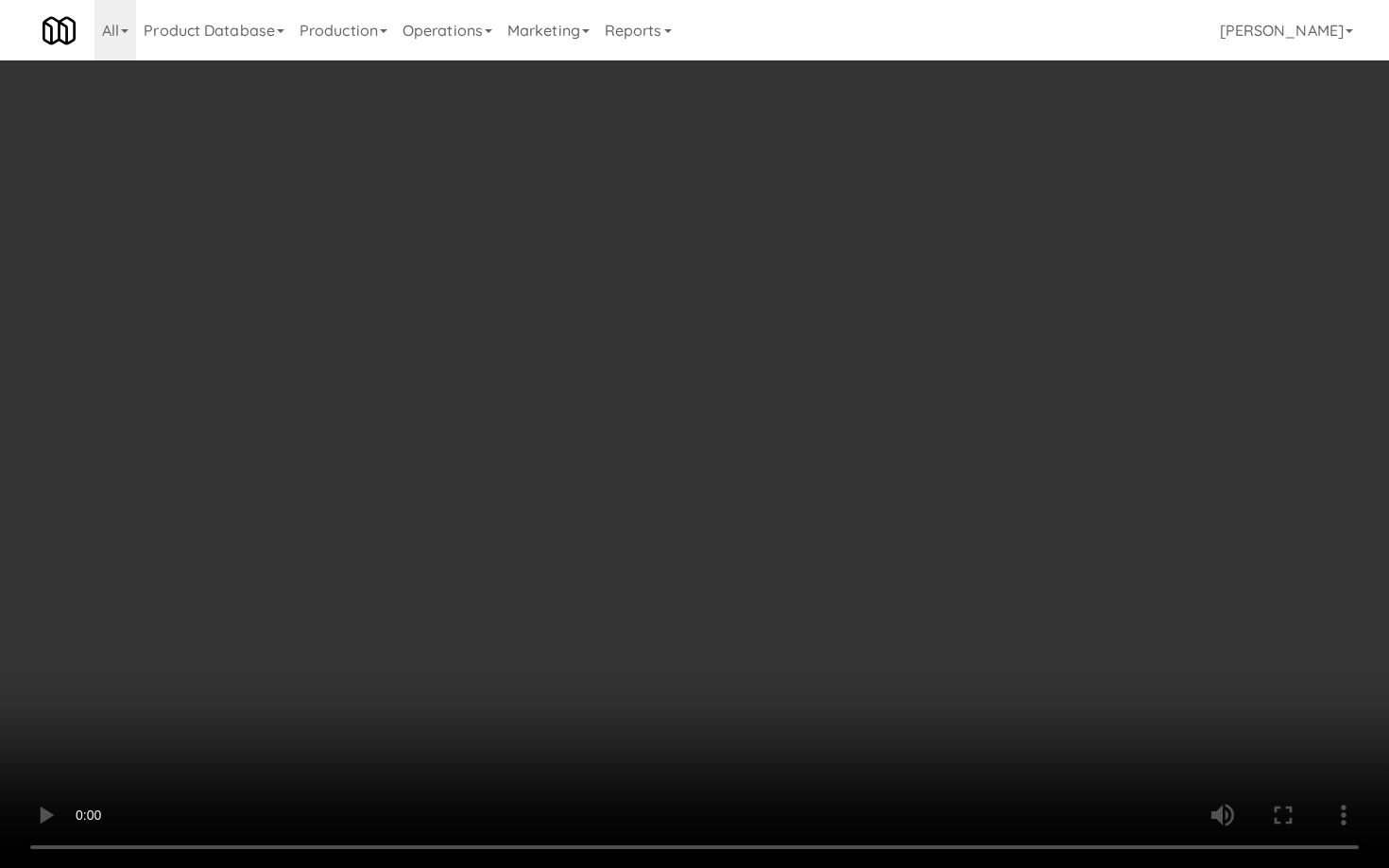
click at [707, 497] on video at bounding box center [694, 434] width 1389 height 868
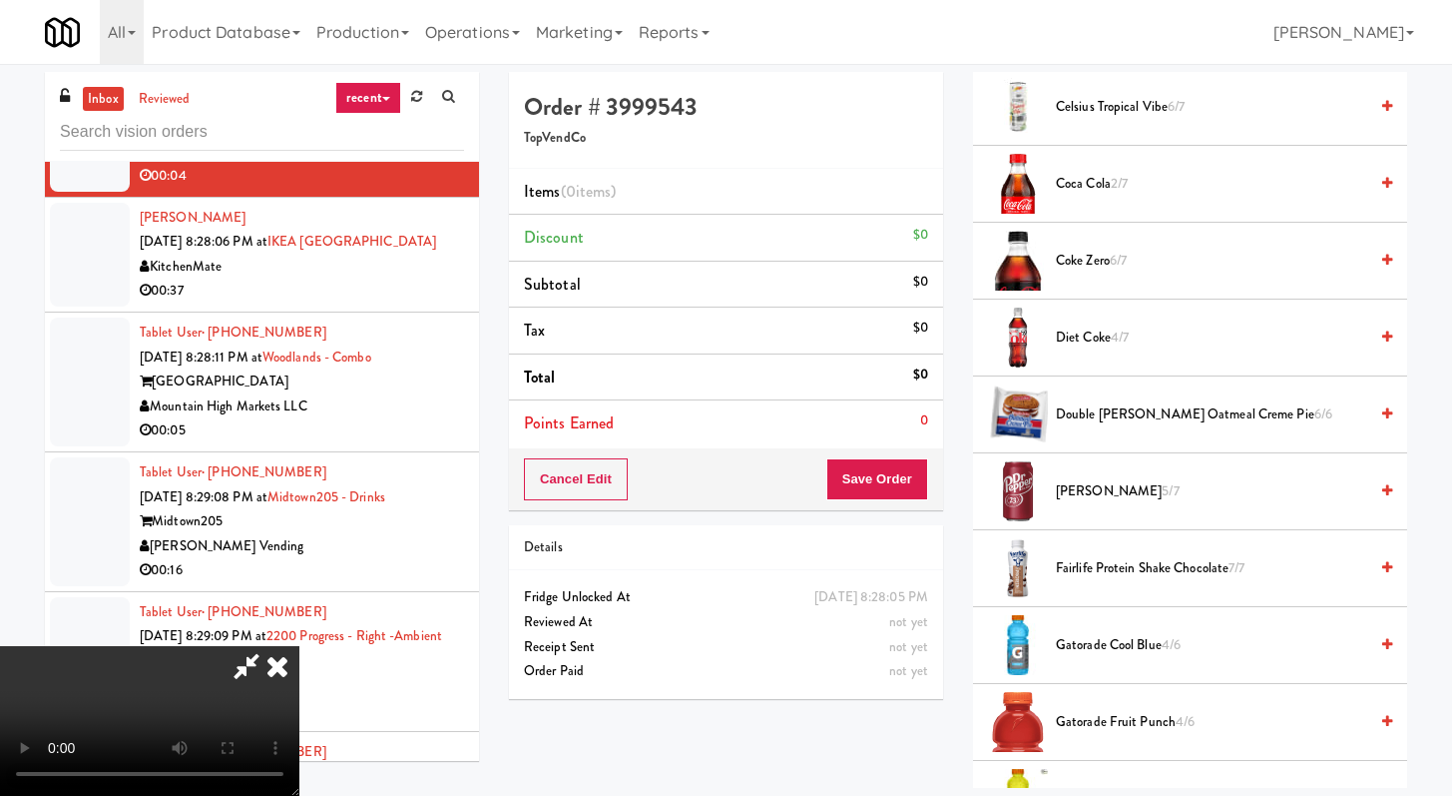
scroll to position [437, 0]
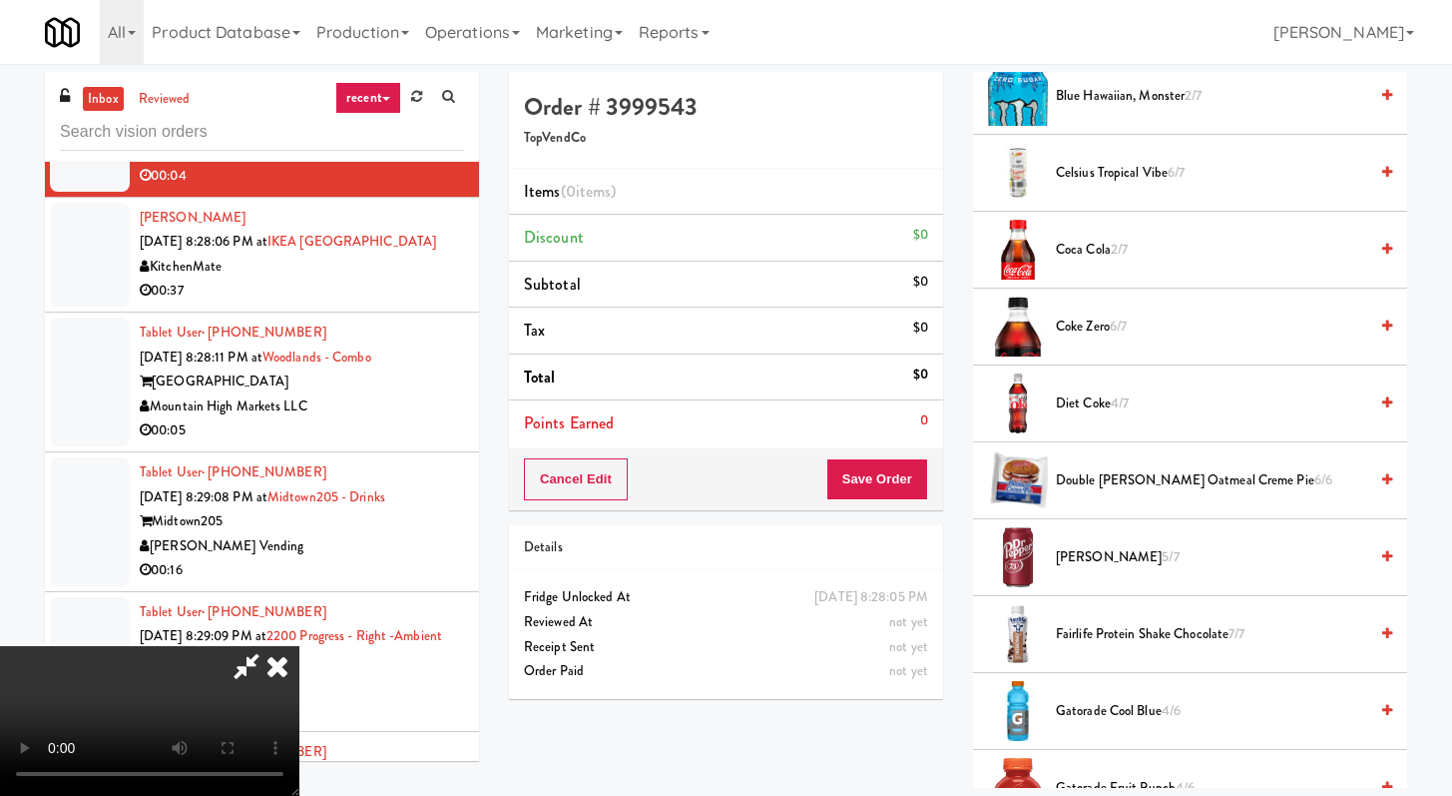
click at [1100, 406] on span "Diet Coke 4/7" at bounding box center [1211, 403] width 311 height 25
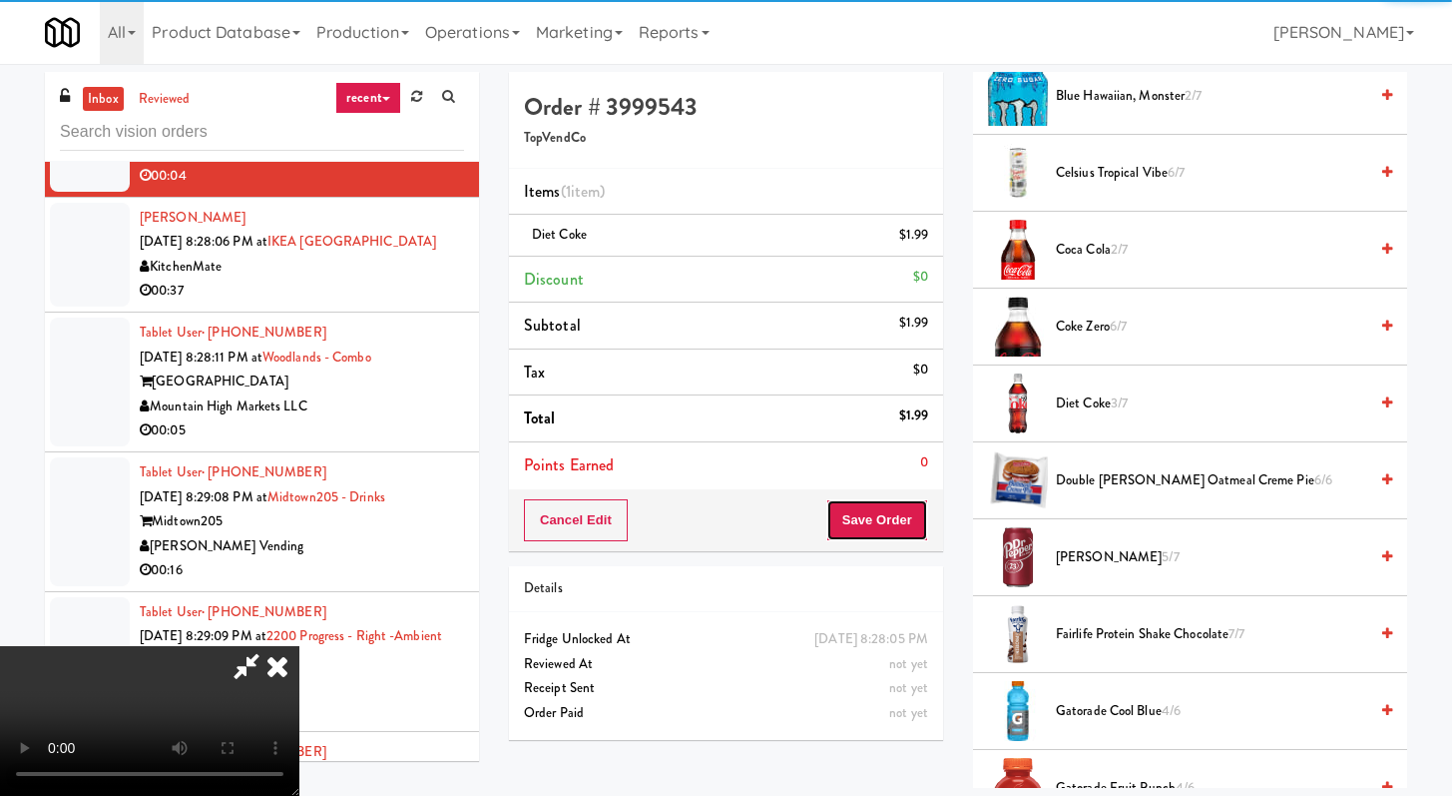
click at [923, 510] on button "Save Order" at bounding box center [878, 520] width 102 height 42
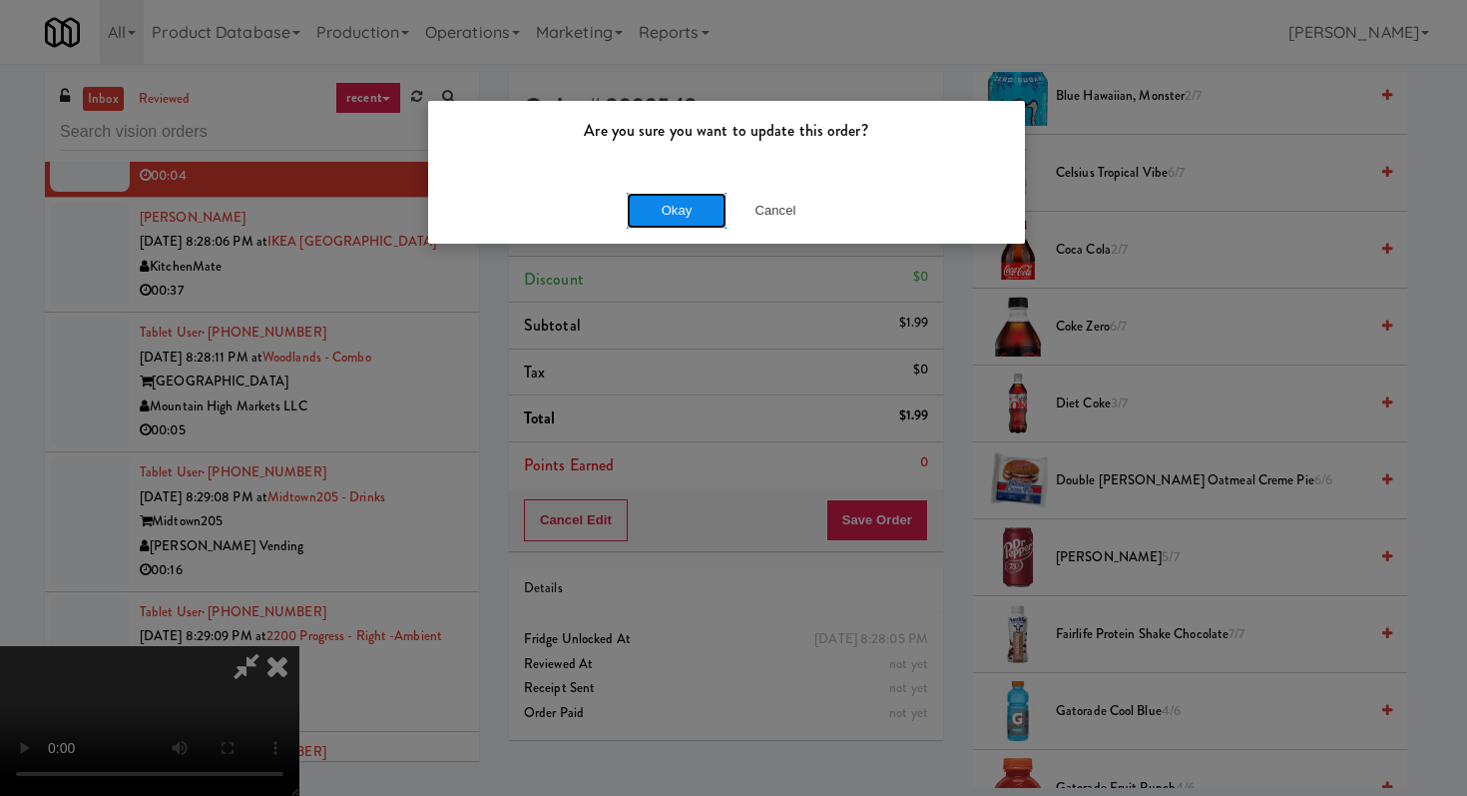
click at [689, 221] on button "Okay" at bounding box center [677, 211] width 100 height 36
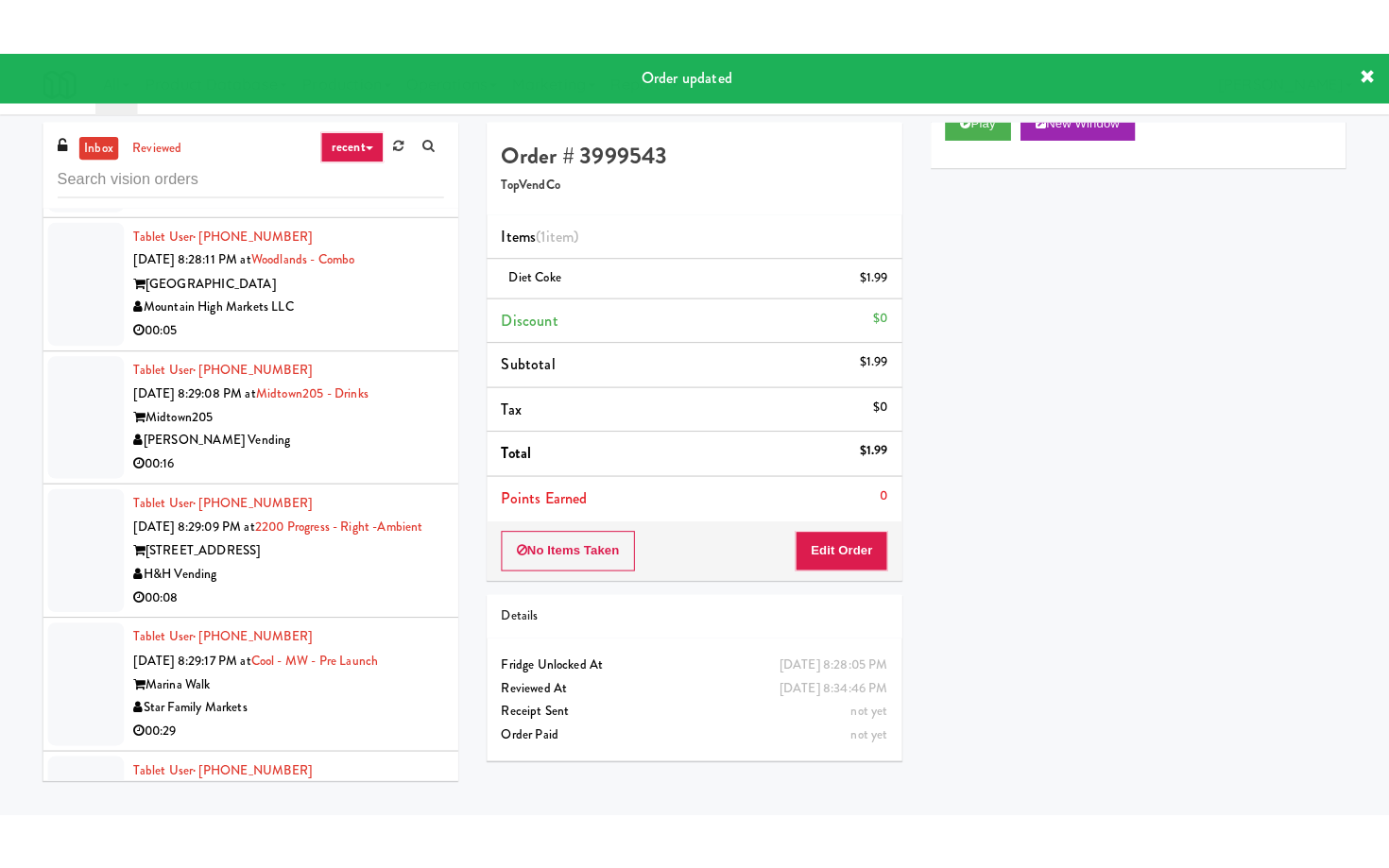
scroll to position [16276, 0]
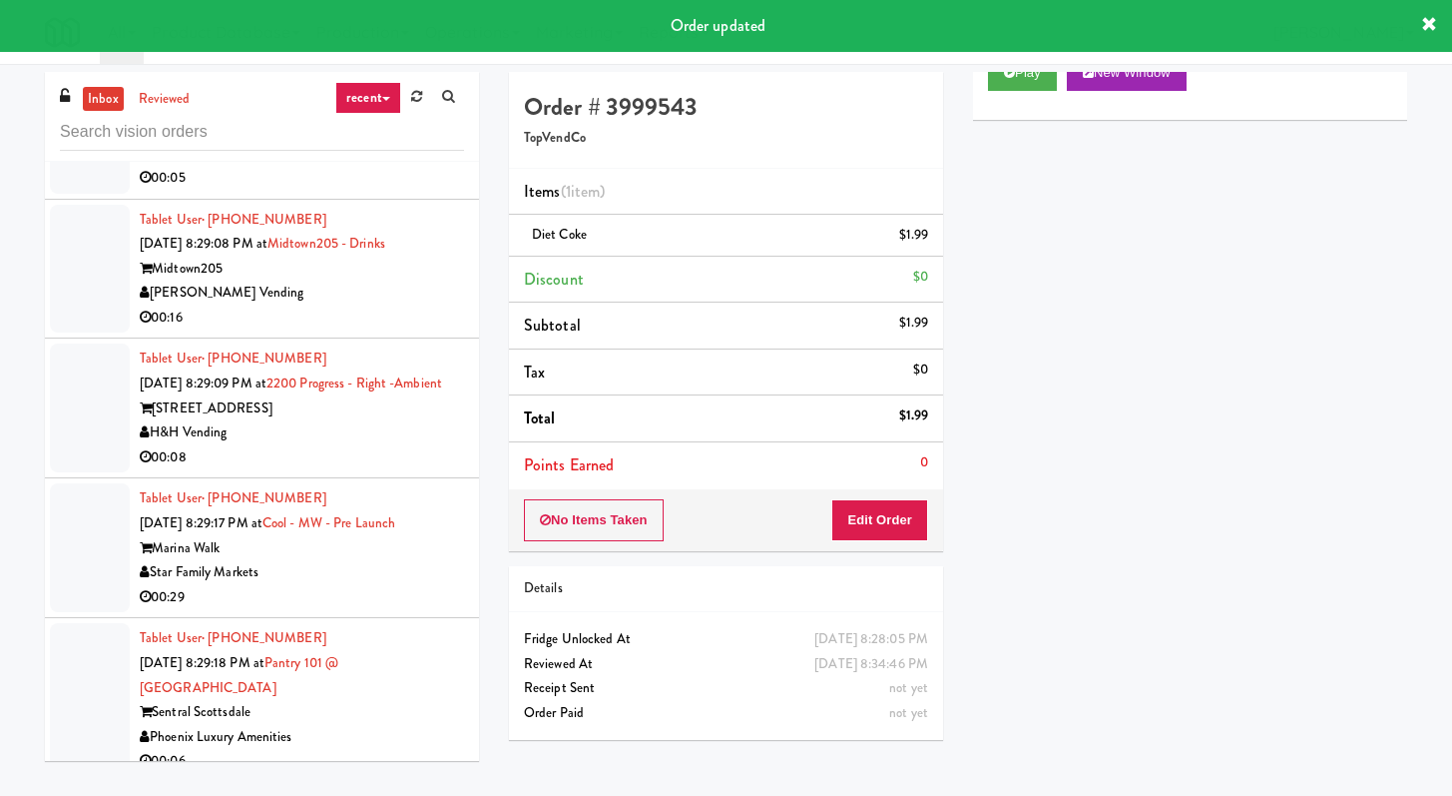
click at [438, 191] on div "00:05" at bounding box center [302, 178] width 324 height 25
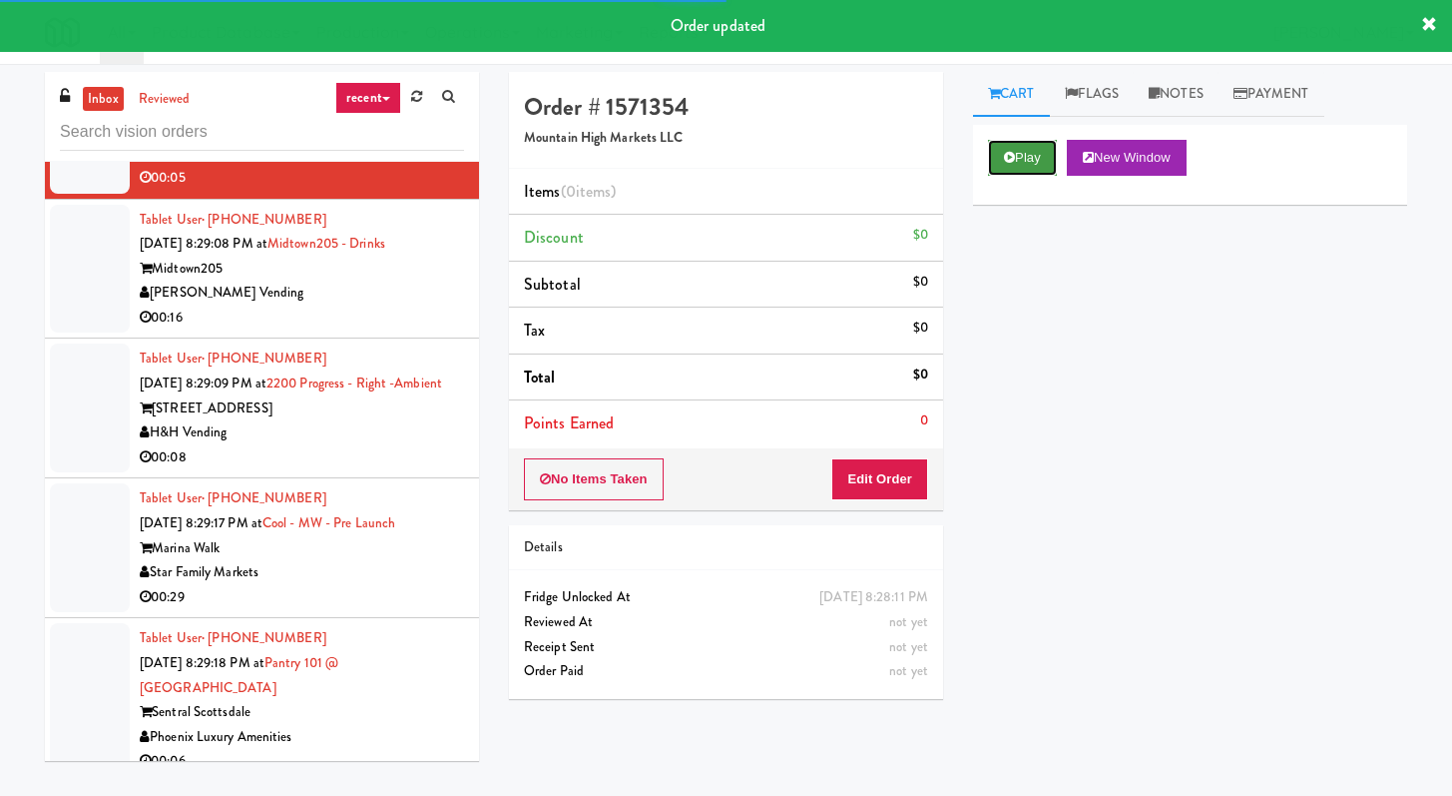
click at [1001, 168] on button "Play" at bounding box center [1022, 158] width 69 height 36
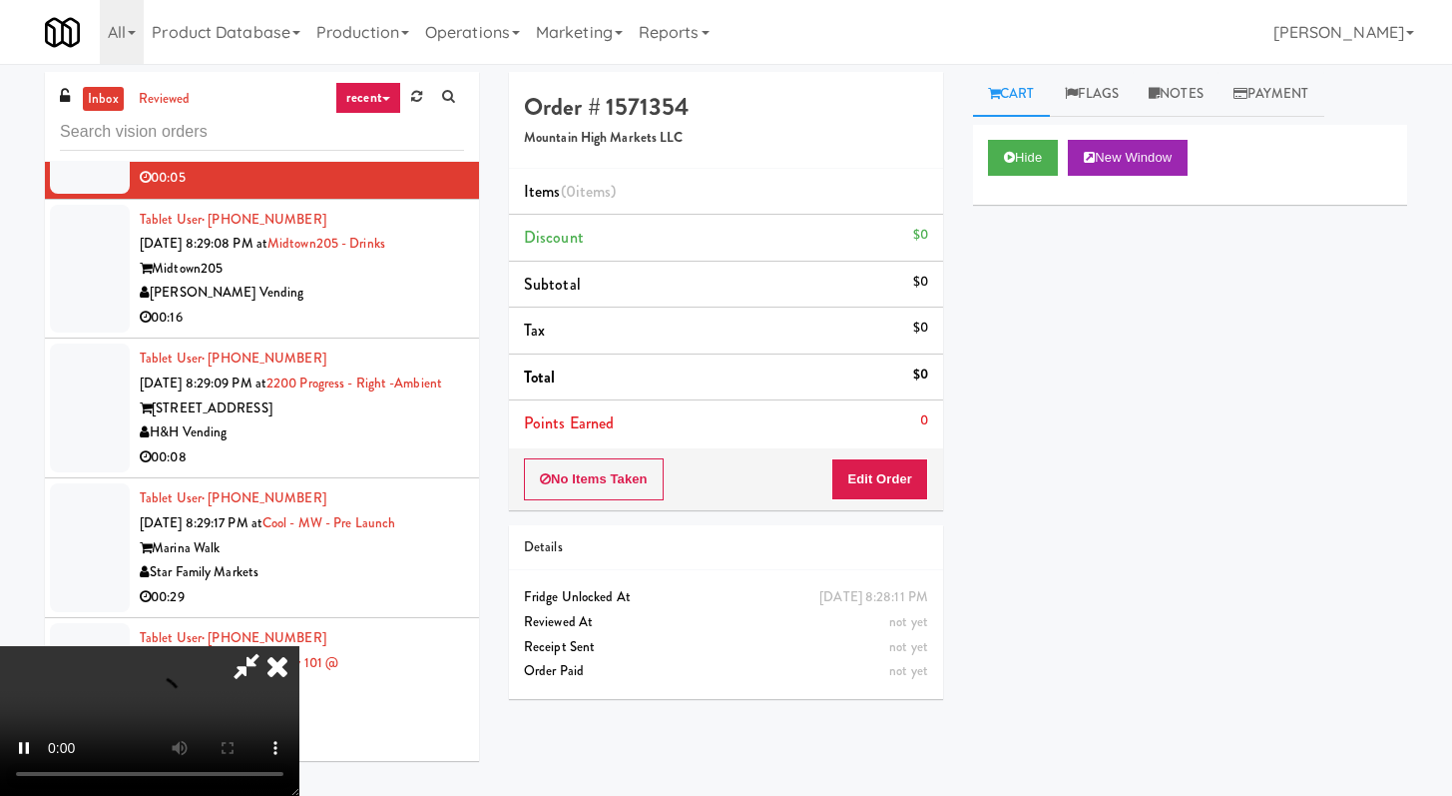
click at [852, 518] on div "Order # 1571354 Mountain High Markets LLC Items (0 items ) Discount $0 Subtotal…" at bounding box center [726, 393] width 464 height 642
click at [856, 498] on button "Edit Order" at bounding box center [879, 479] width 97 height 42
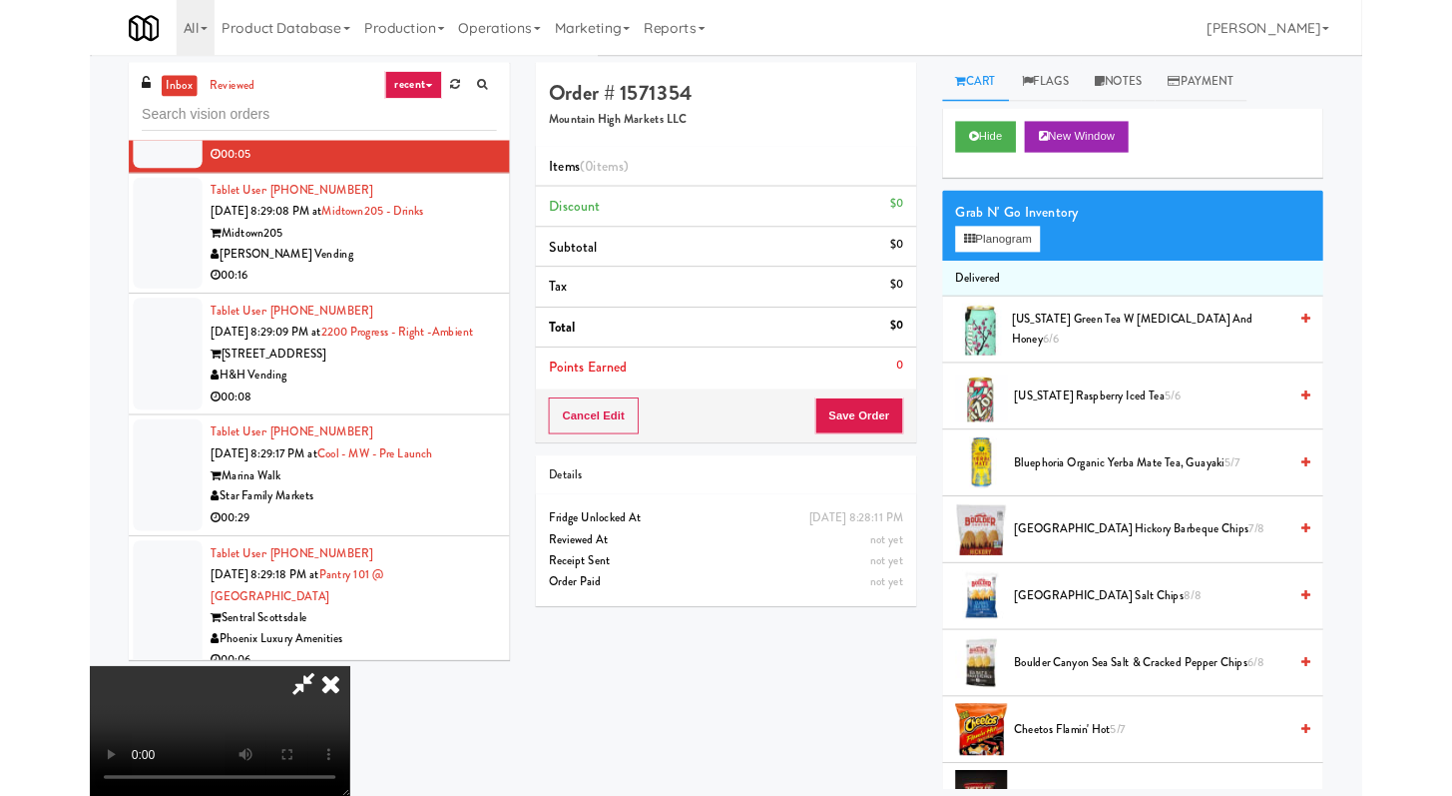
scroll to position [17072, 0]
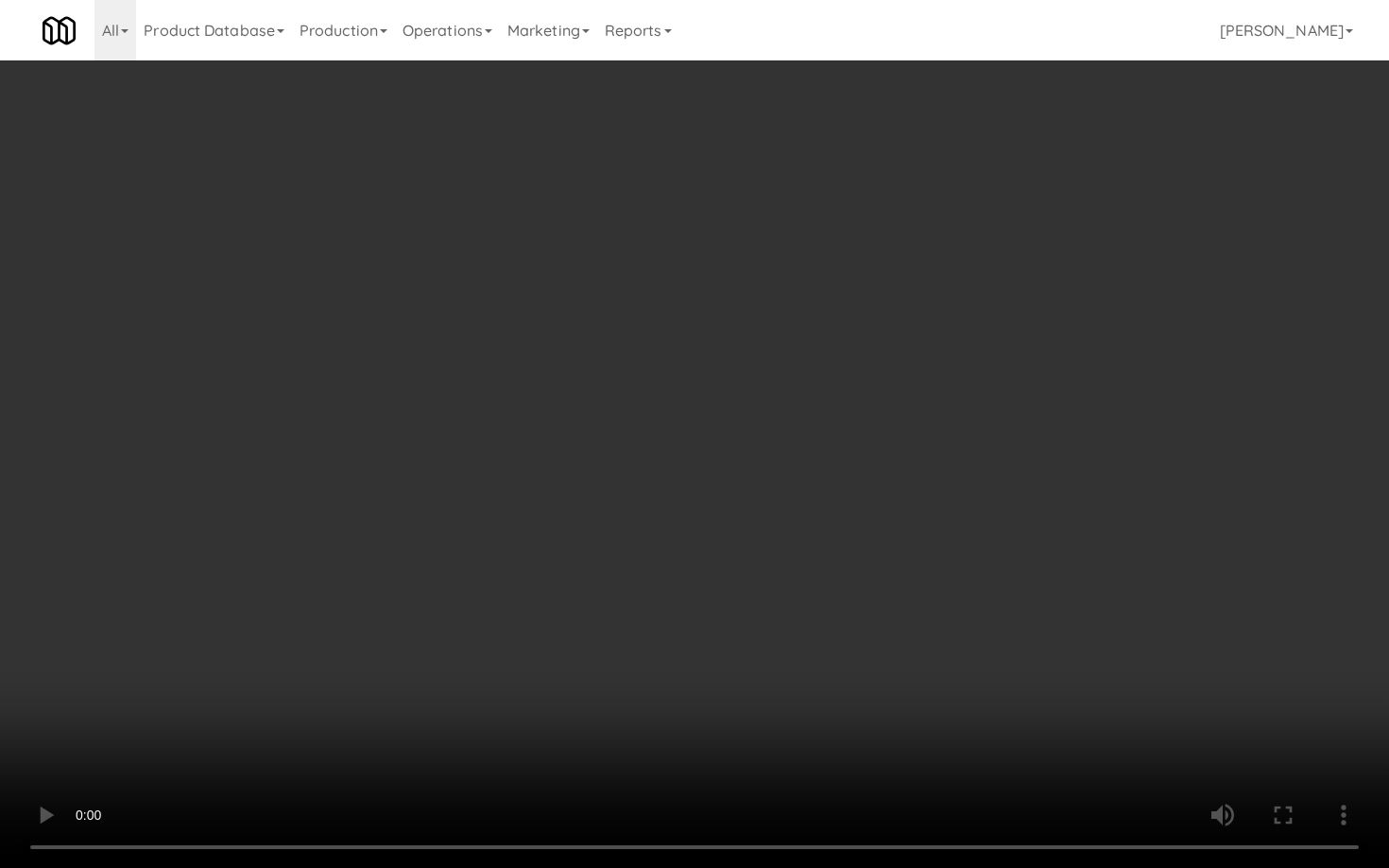
click at [716, 523] on video at bounding box center [694, 434] width 1389 height 868
click at [717, 523] on video at bounding box center [694, 434] width 1389 height 868
click at [739, 513] on video at bounding box center [694, 434] width 1389 height 868
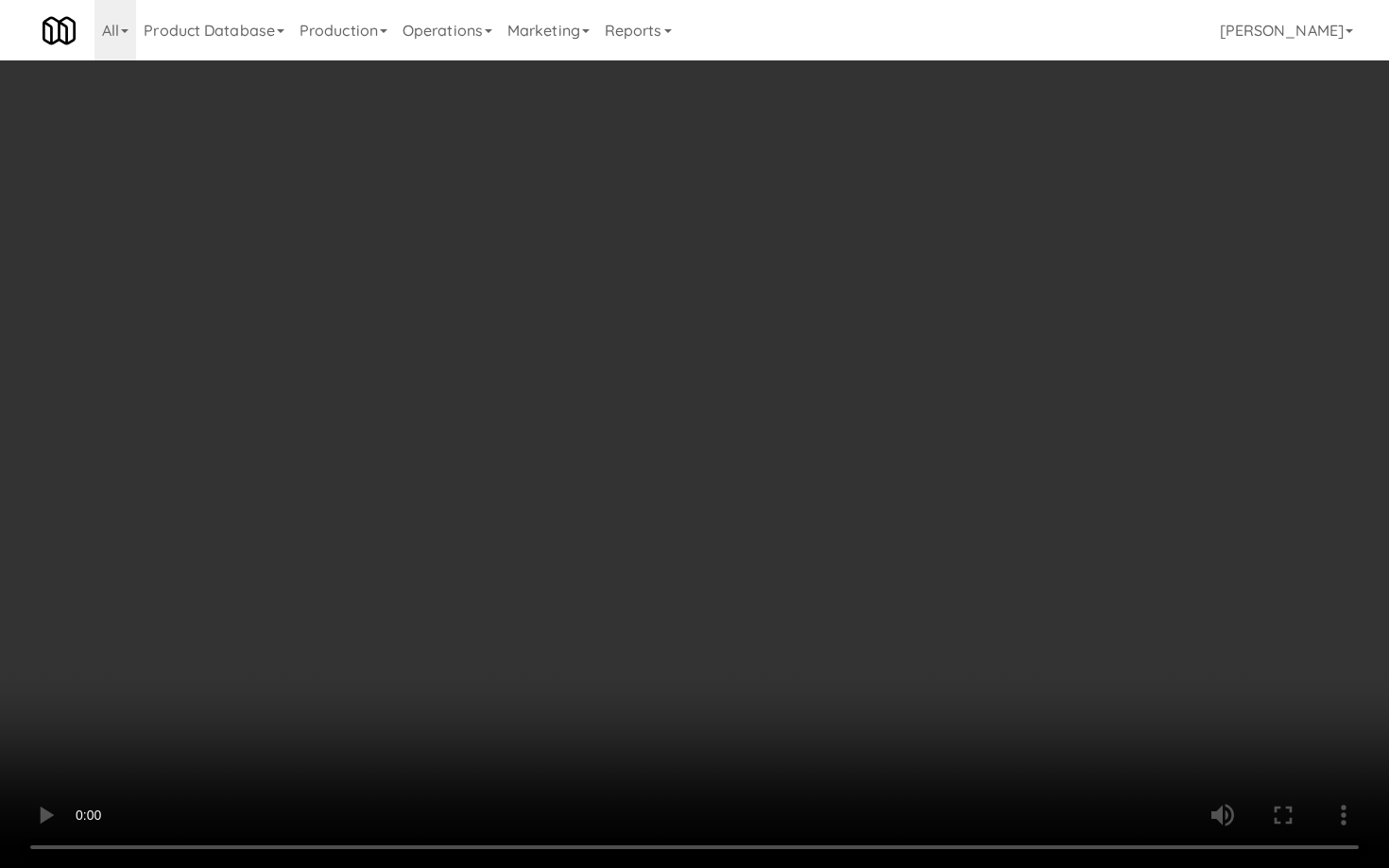
click at [739, 513] on video at bounding box center [694, 434] width 1389 height 868
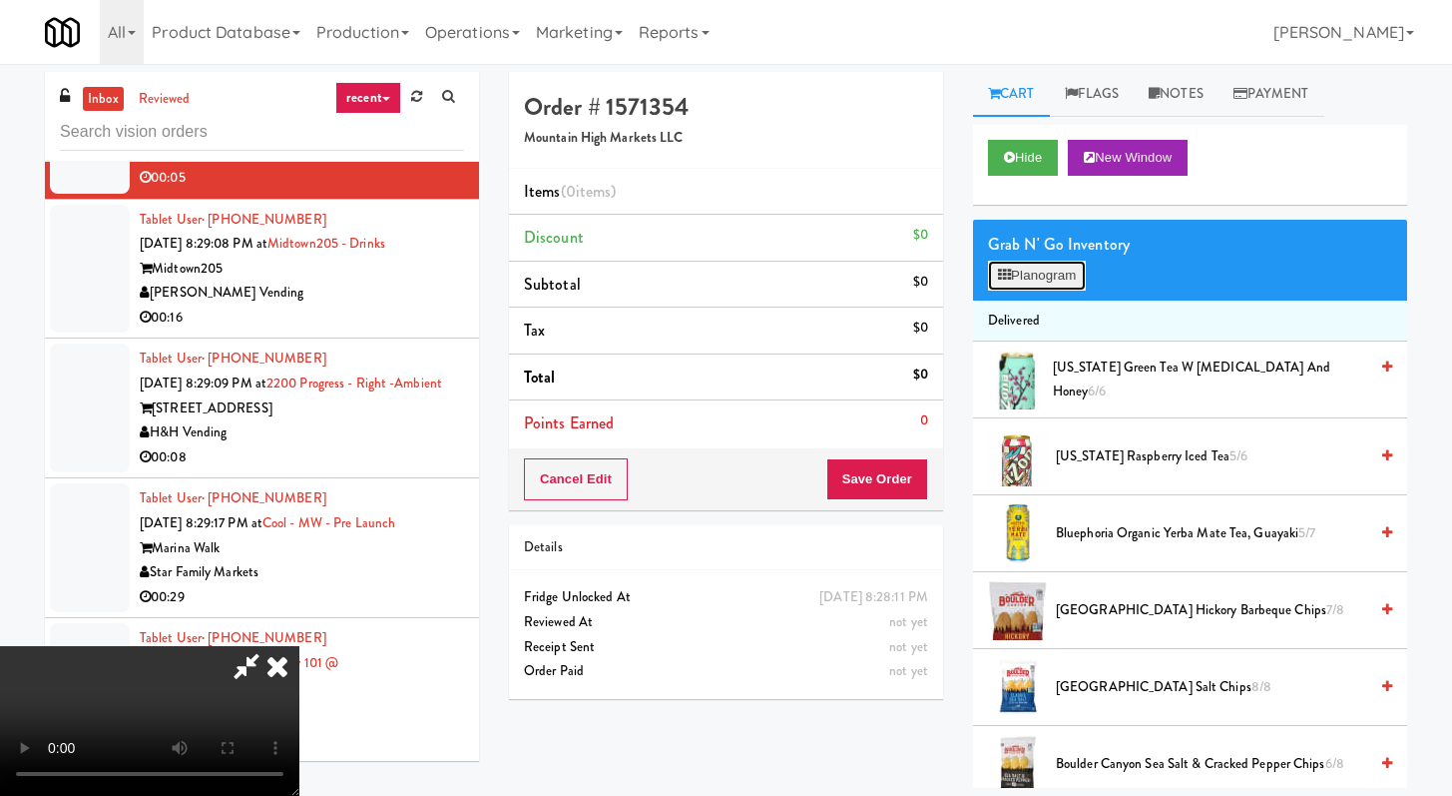
click at [1036, 276] on button "Planogram" at bounding box center [1037, 276] width 98 height 30
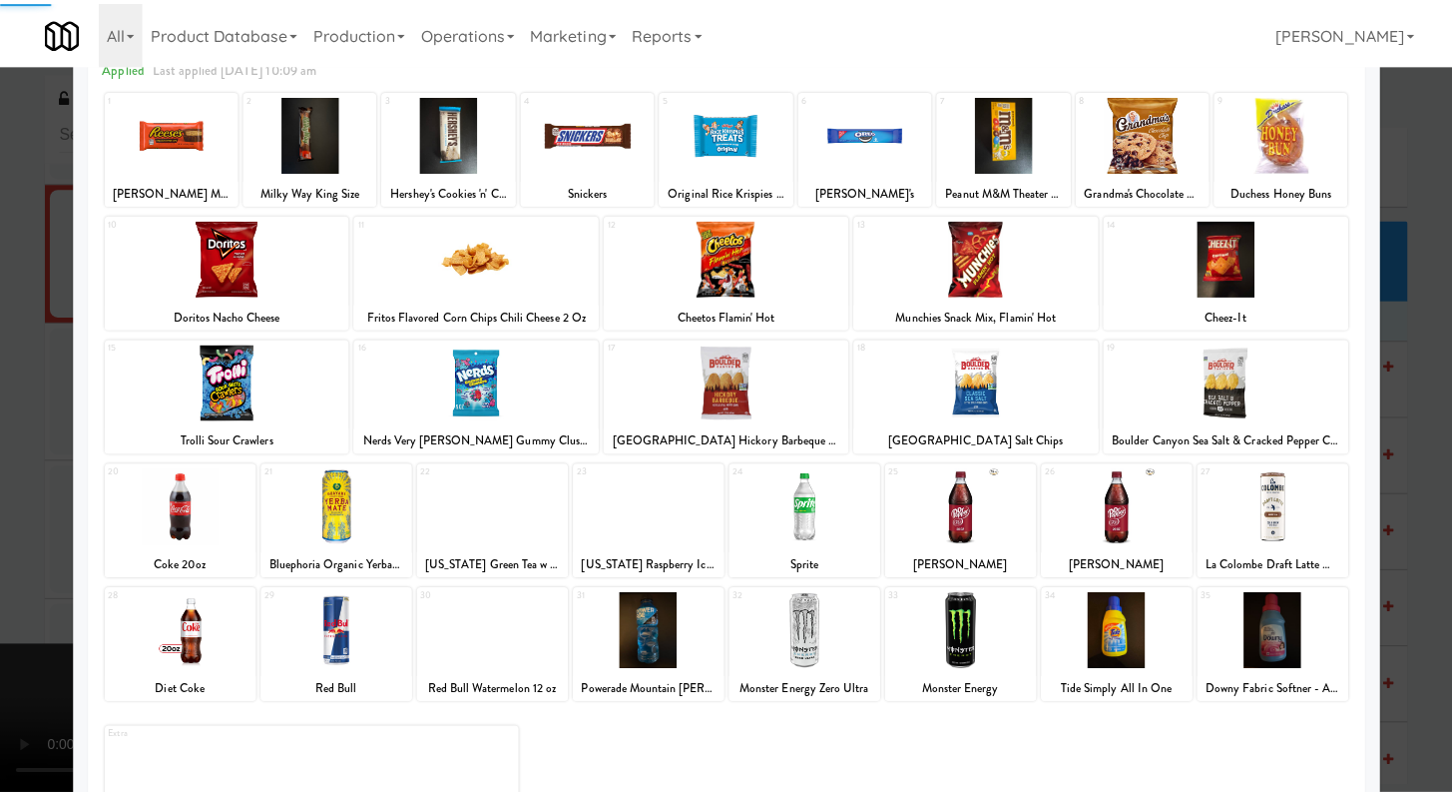
scroll to position [185, 0]
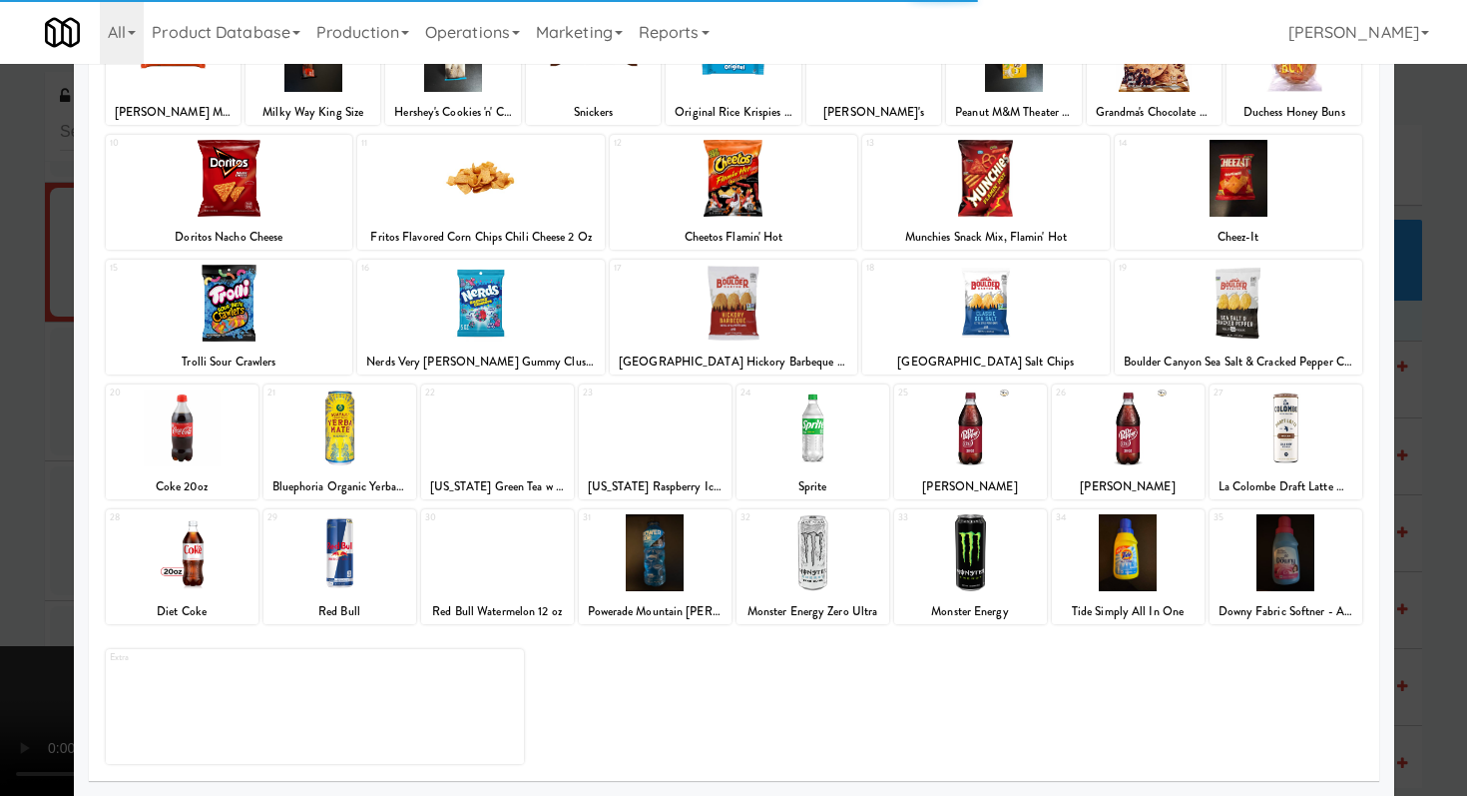
click at [959, 540] on div at bounding box center [970, 552] width 153 height 77
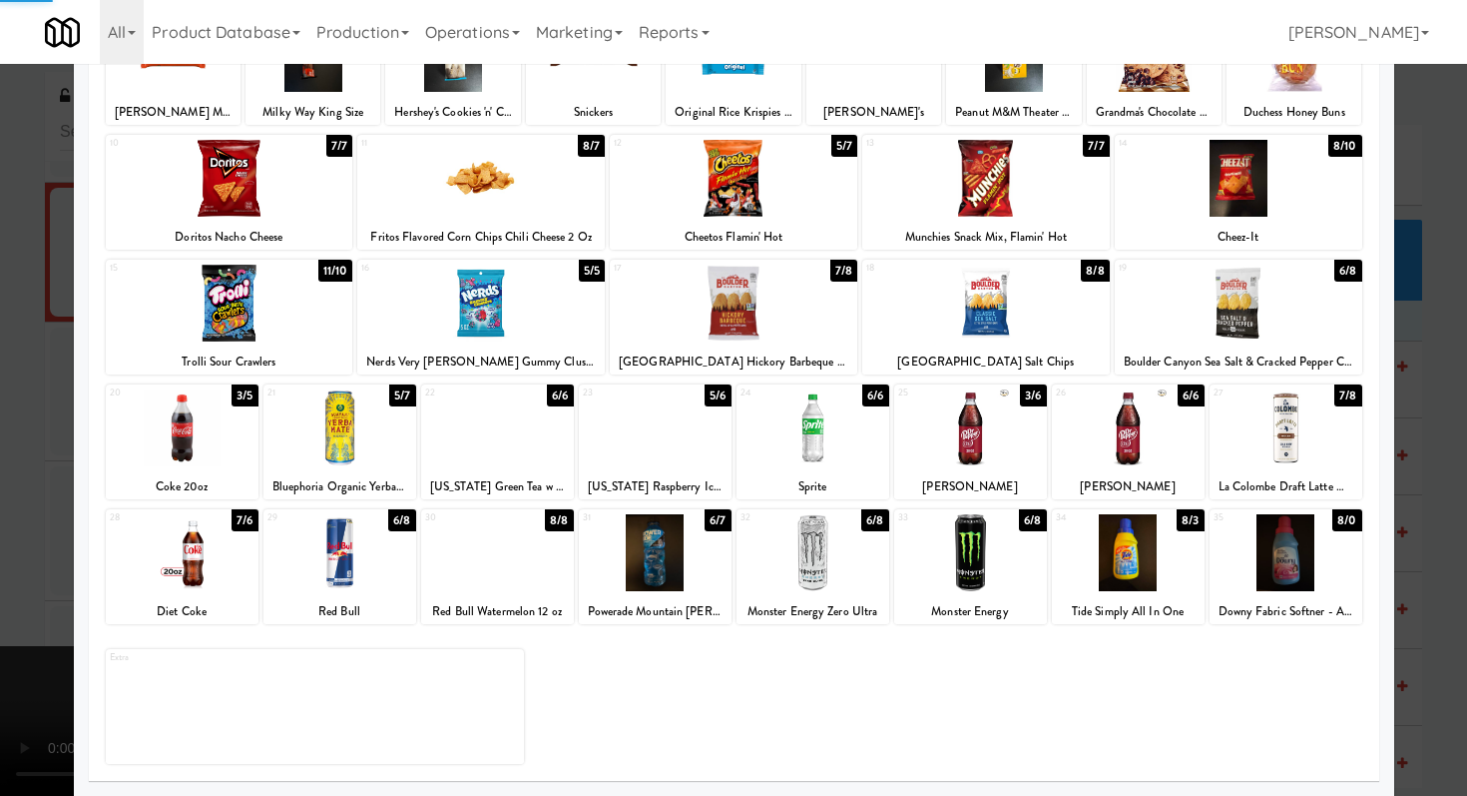
click at [0, 391] on div at bounding box center [733, 398] width 1467 height 796
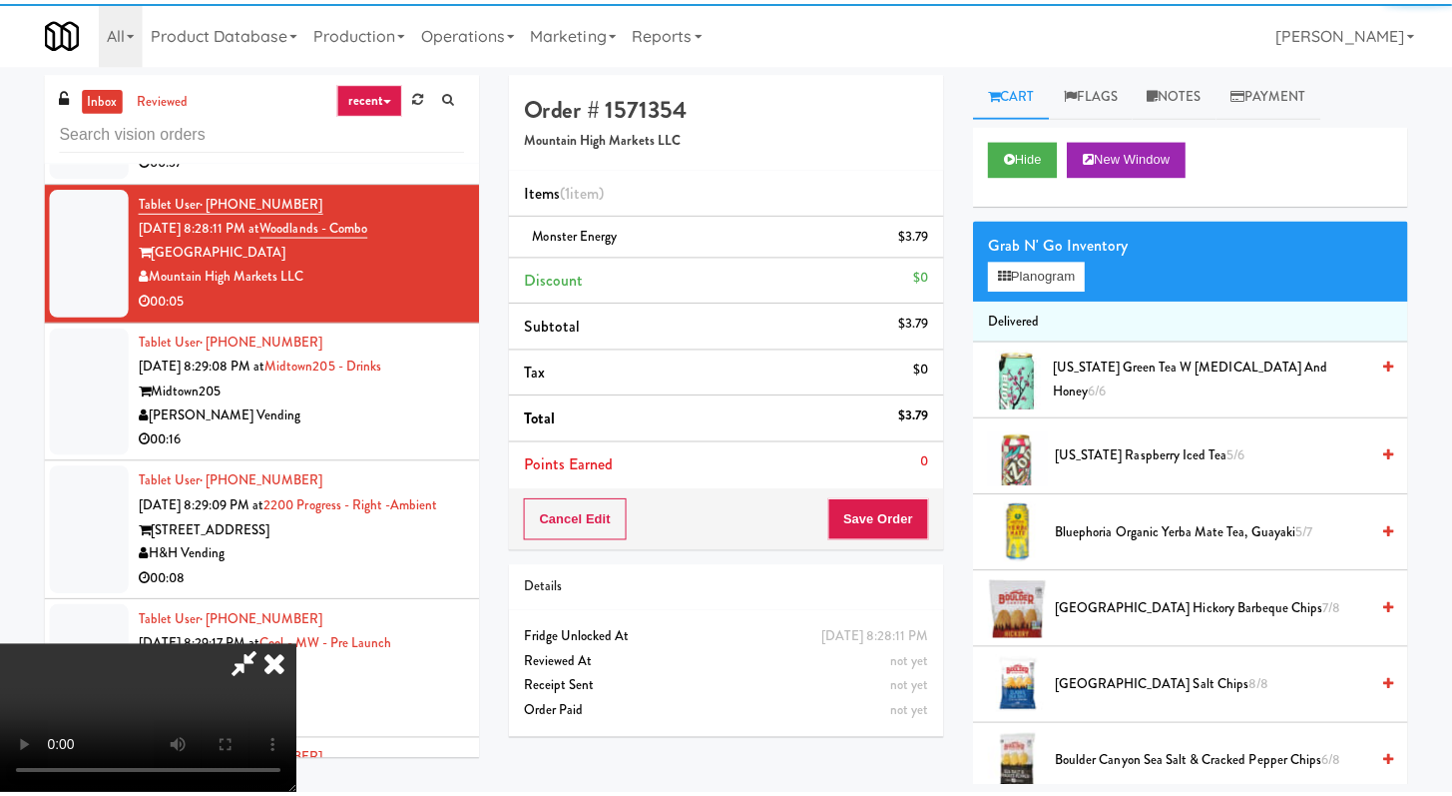
scroll to position [17195, 0]
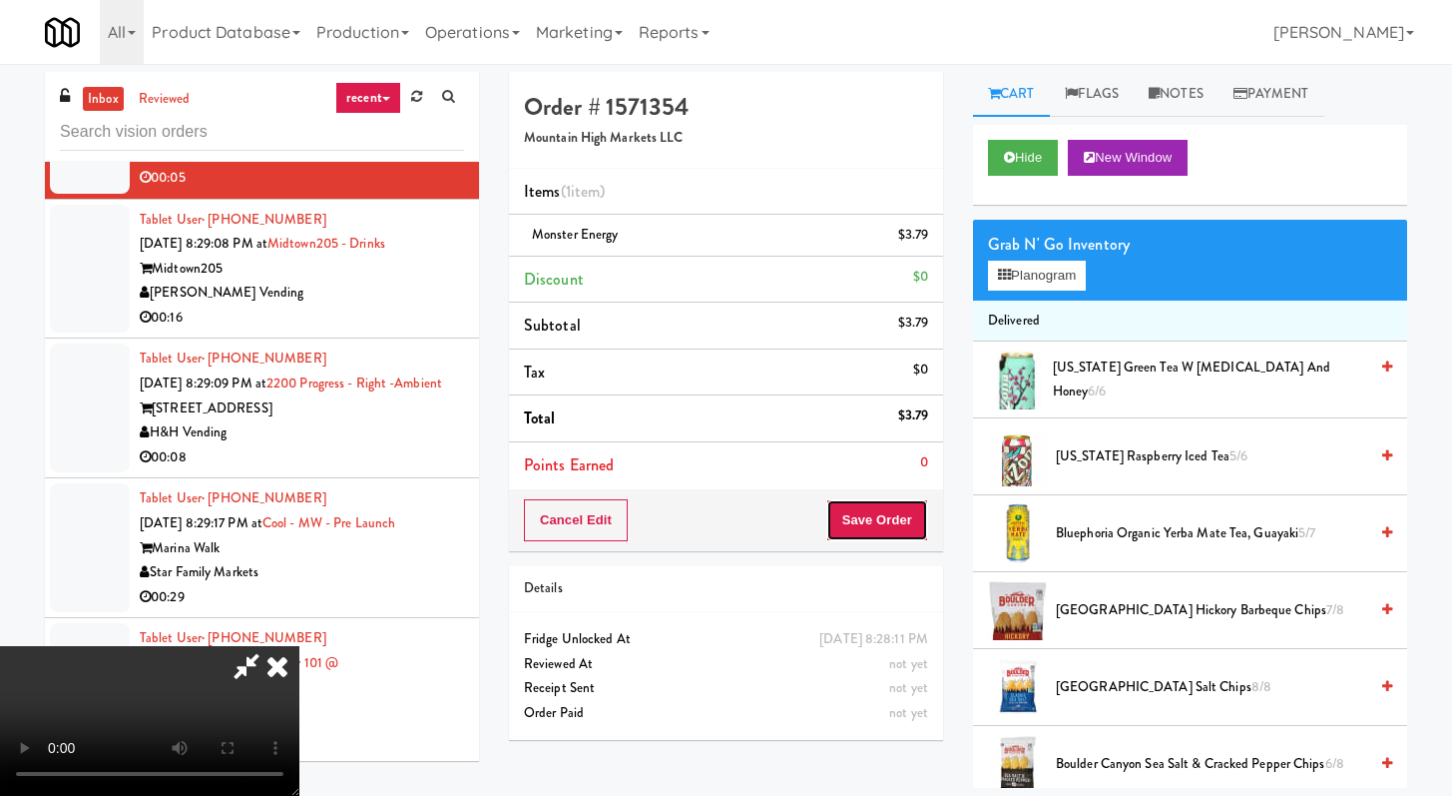
click at [904, 507] on button "Save Order" at bounding box center [878, 520] width 102 height 42
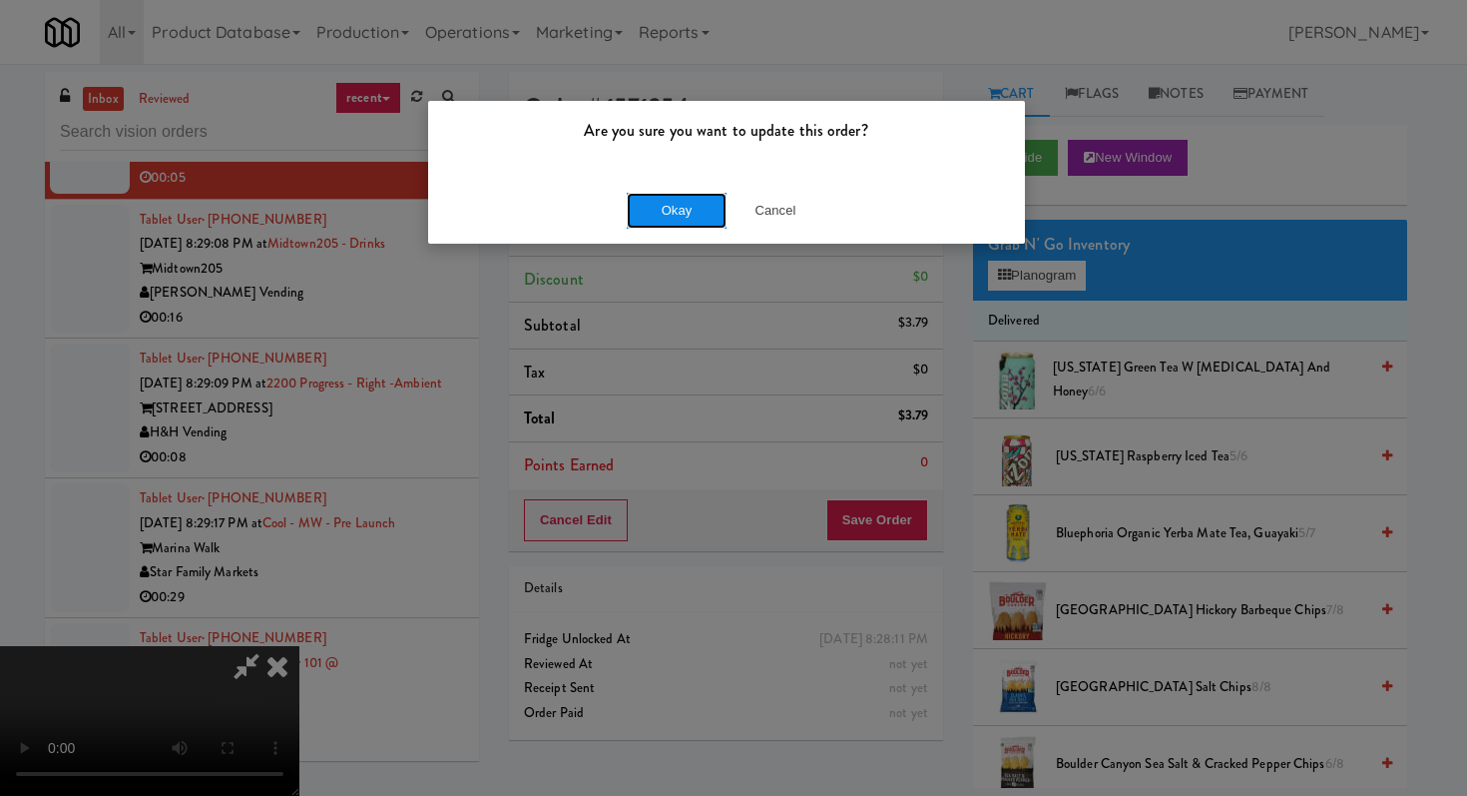
click at [685, 216] on button "Okay" at bounding box center [677, 211] width 100 height 36
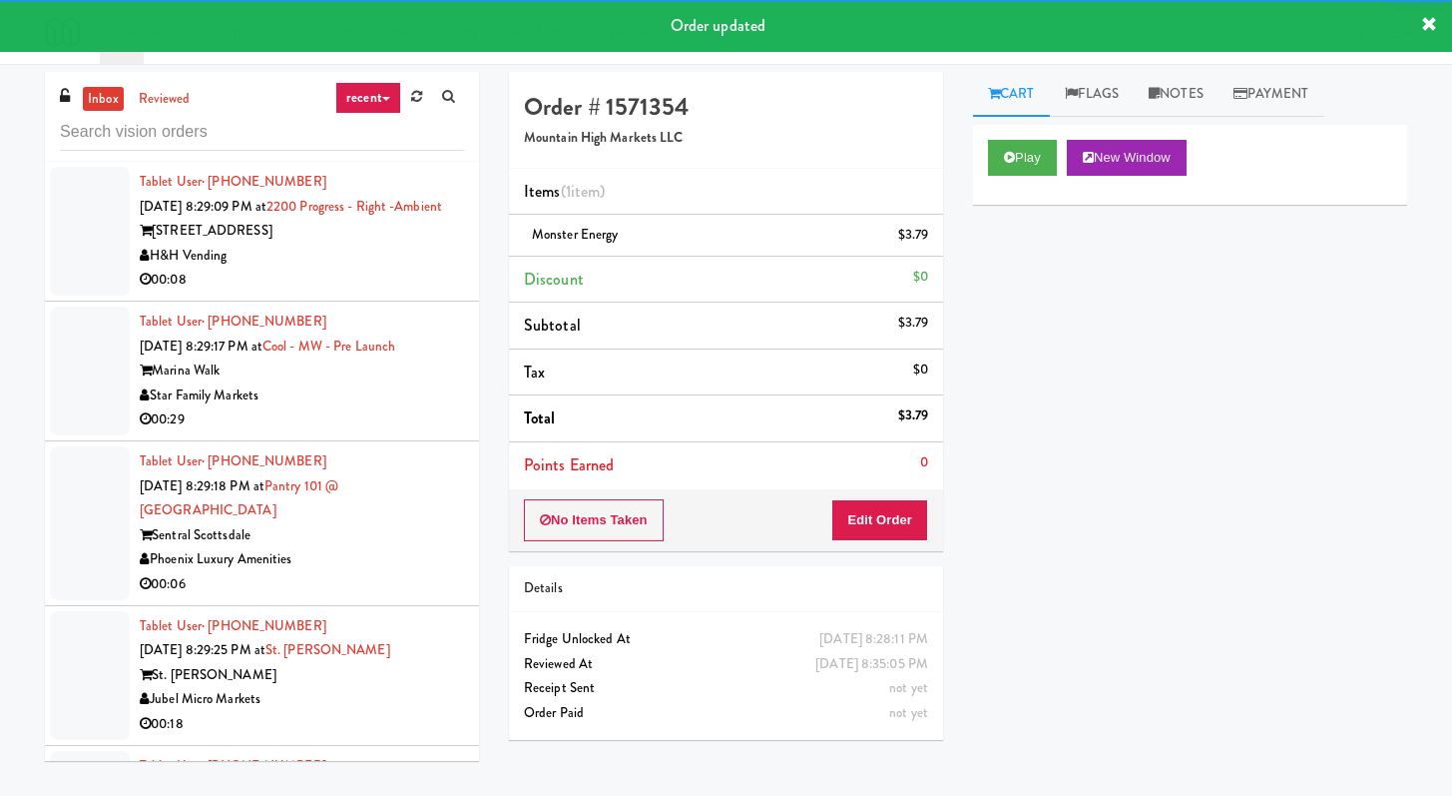
scroll to position [17401, 0]
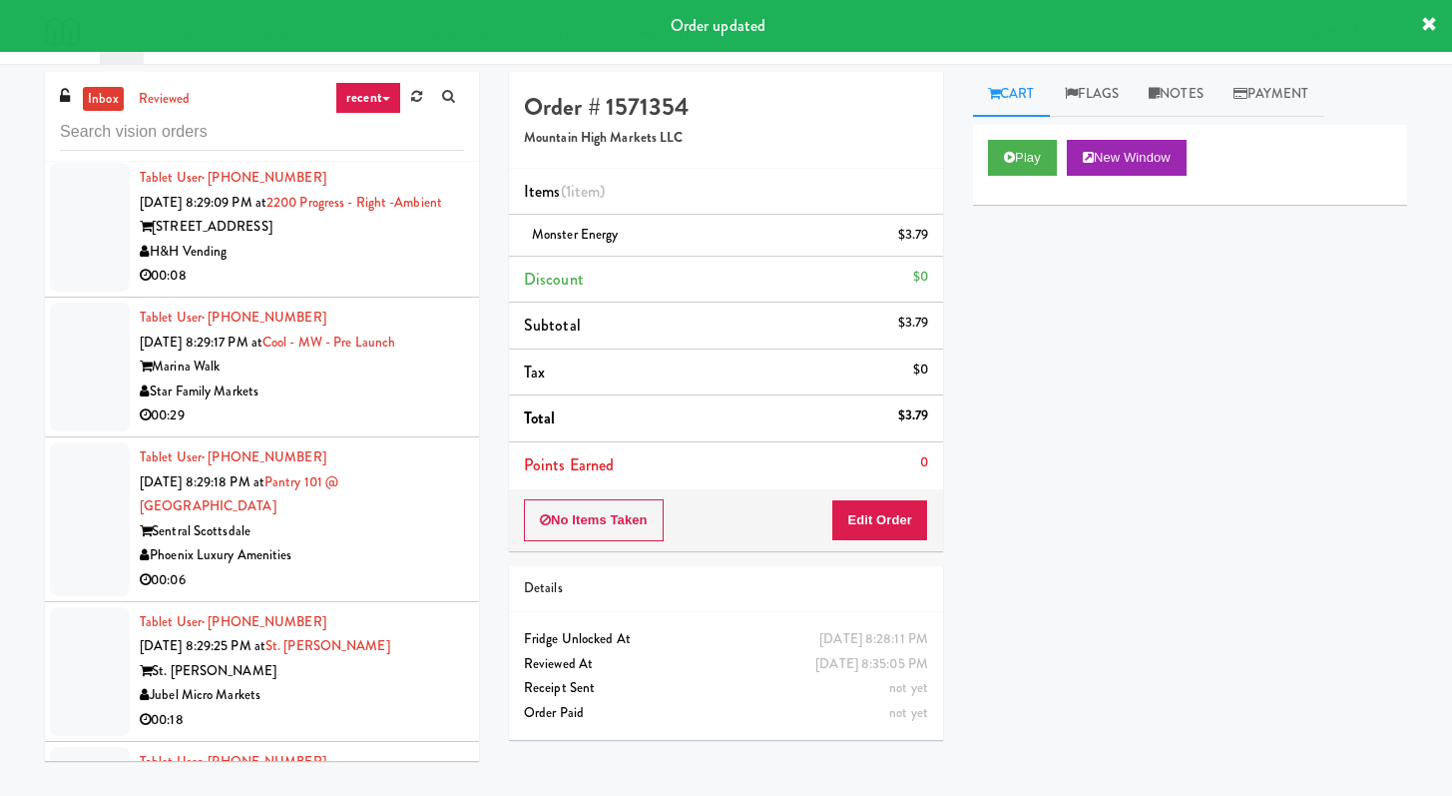
click at [369, 149] on div "00:16" at bounding box center [302, 136] width 324 height 25
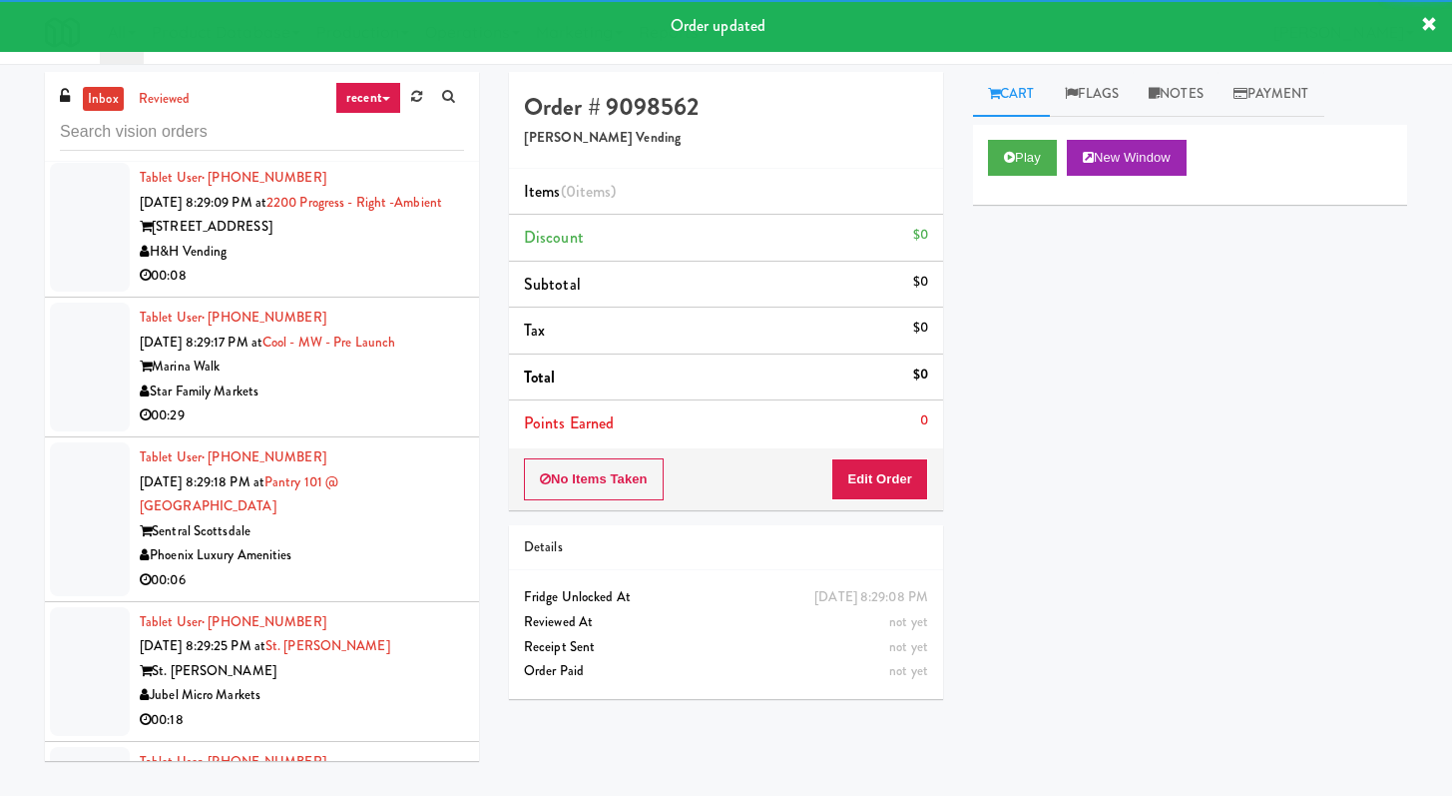
click at [1022, 192] on div "Play New Window" at bounding box center [1190, 165] width 434 height 80
click at [1006, 142] on button "Play" at bounding box center [1022, 158] width 69 height 36
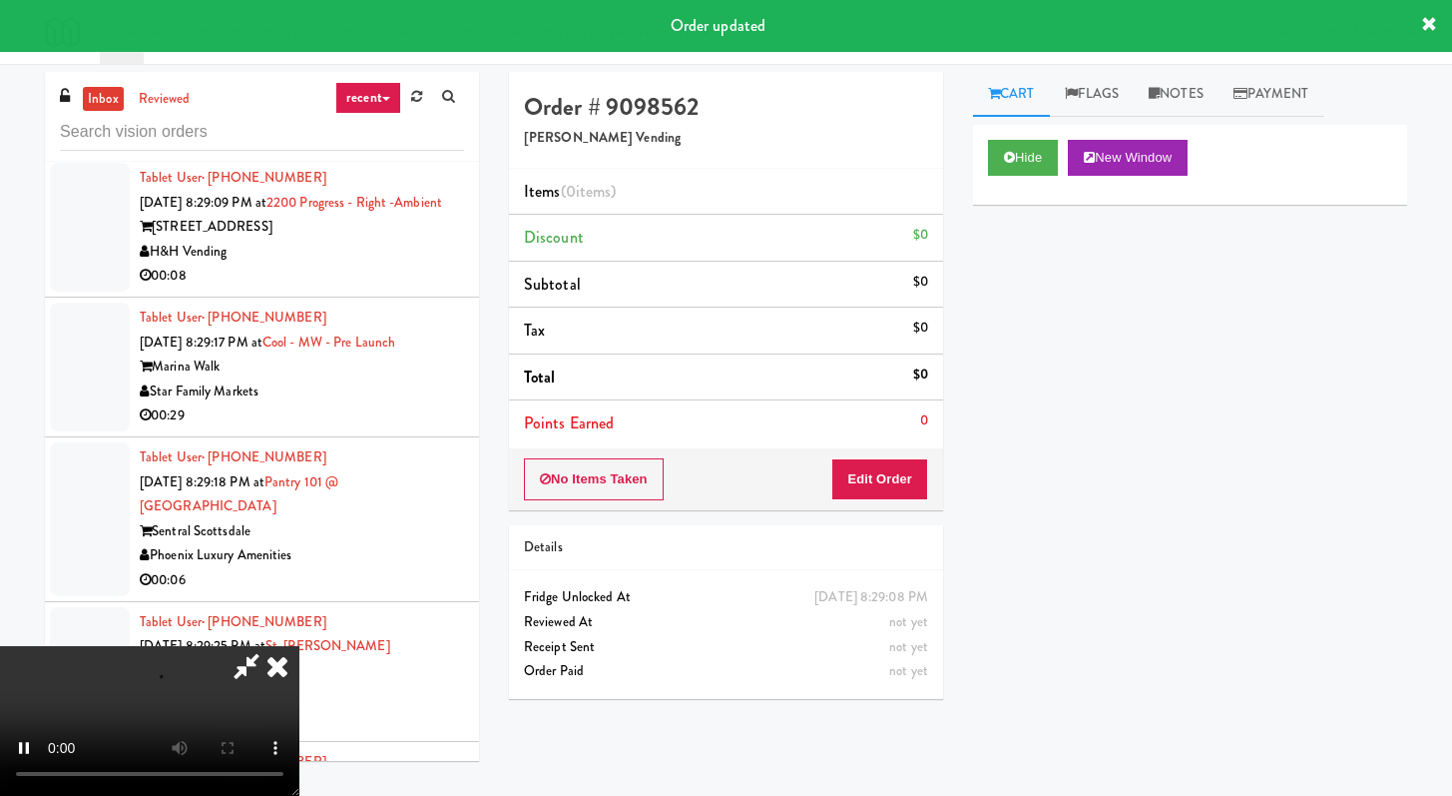
click at [863, 501] on div "No Items Taken Edit Order" at bounding box center [726, 479] width 434 height 62
click at [872, 481] on button "Edit Order" at bounding box center [879, 479] width 97 height 42
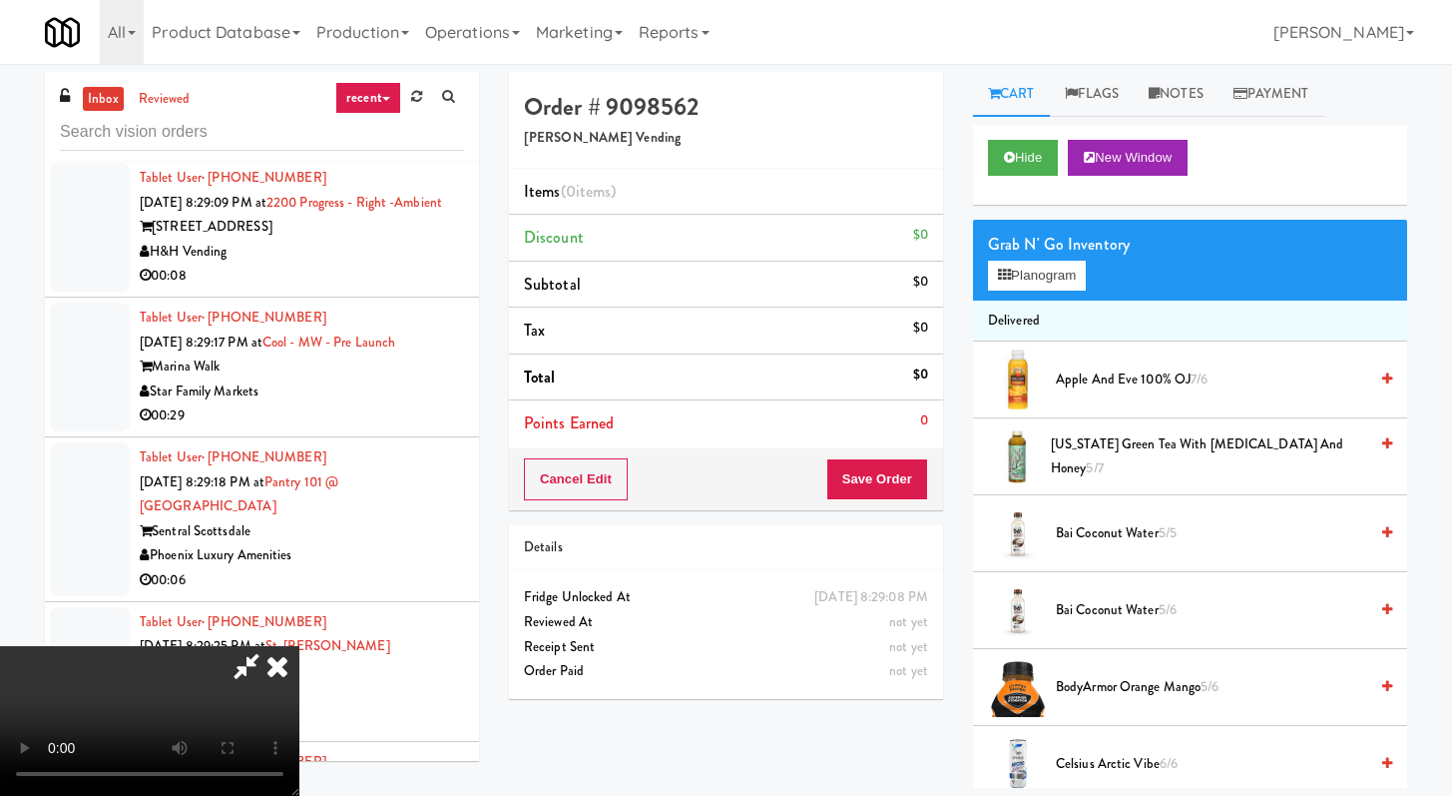
click at [270, 646] on icon at bounding box center [247, 666] width 46 height 40
click at [299, 646] on icon at bounding box center [278, 666] width 44 height 40
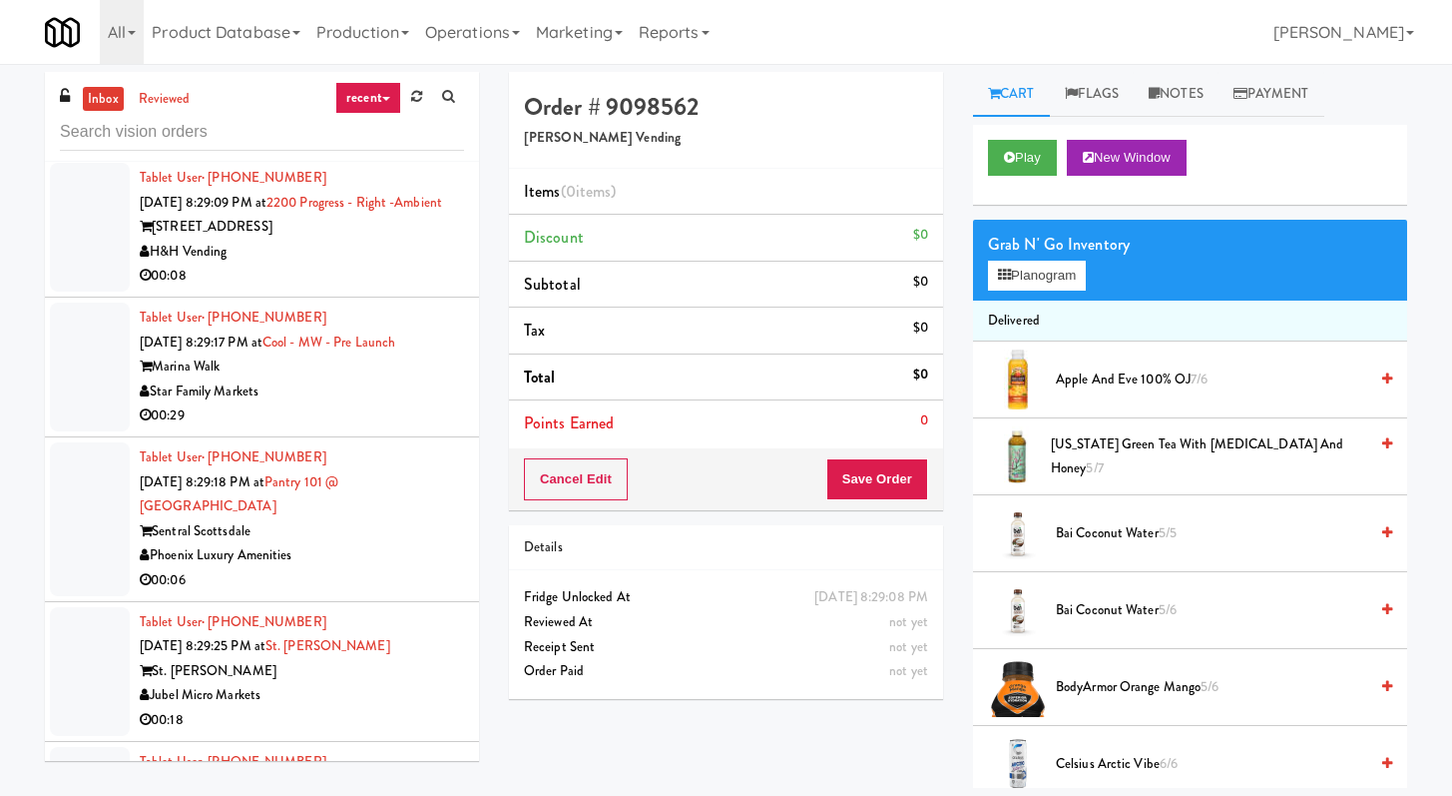
click at [347, 240] on div "2200 Progress Pkwy" at bounding box center [302, 227] width 324 height 25
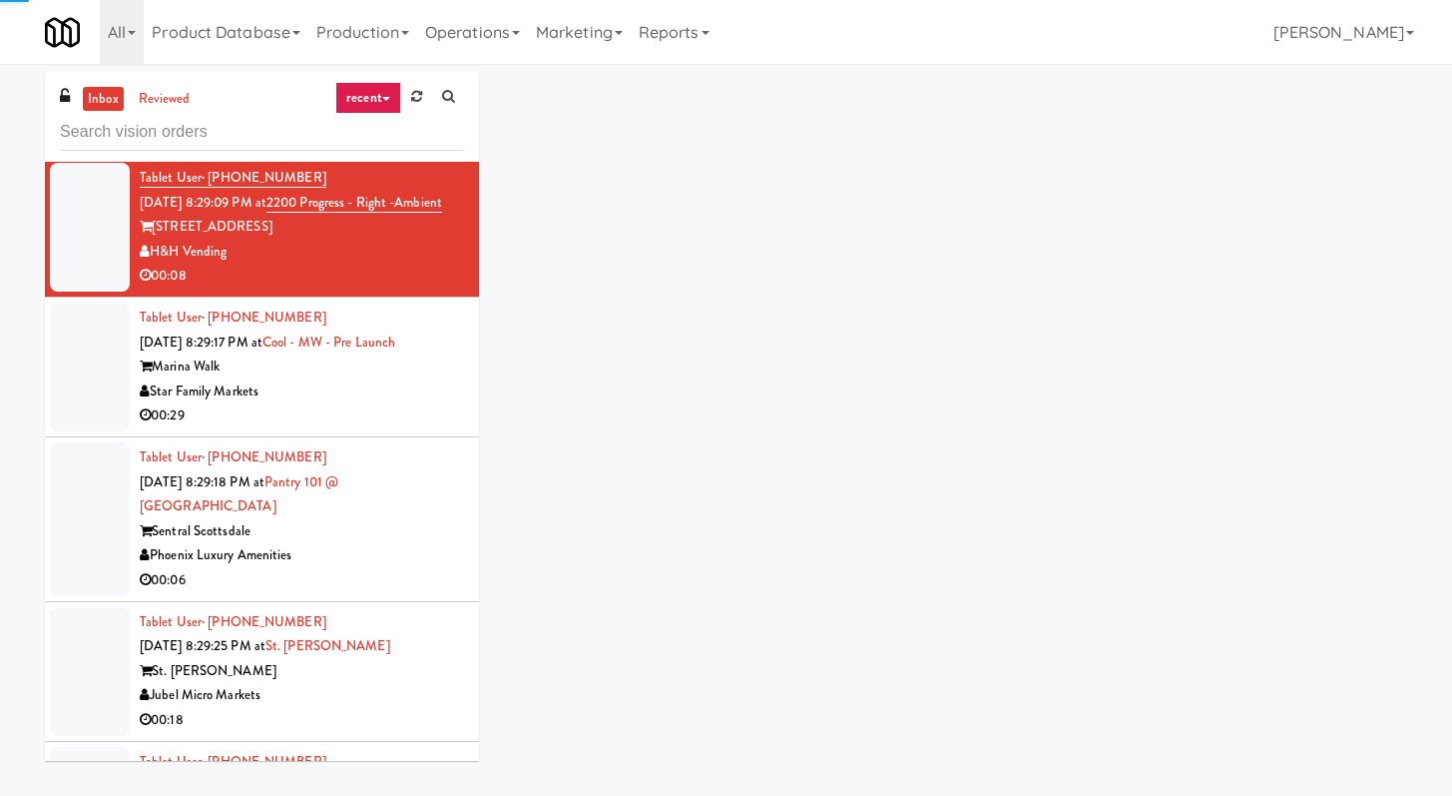
click at [355, 149] on div "00:16" at bounding box center [302, 136] width 324 height 25
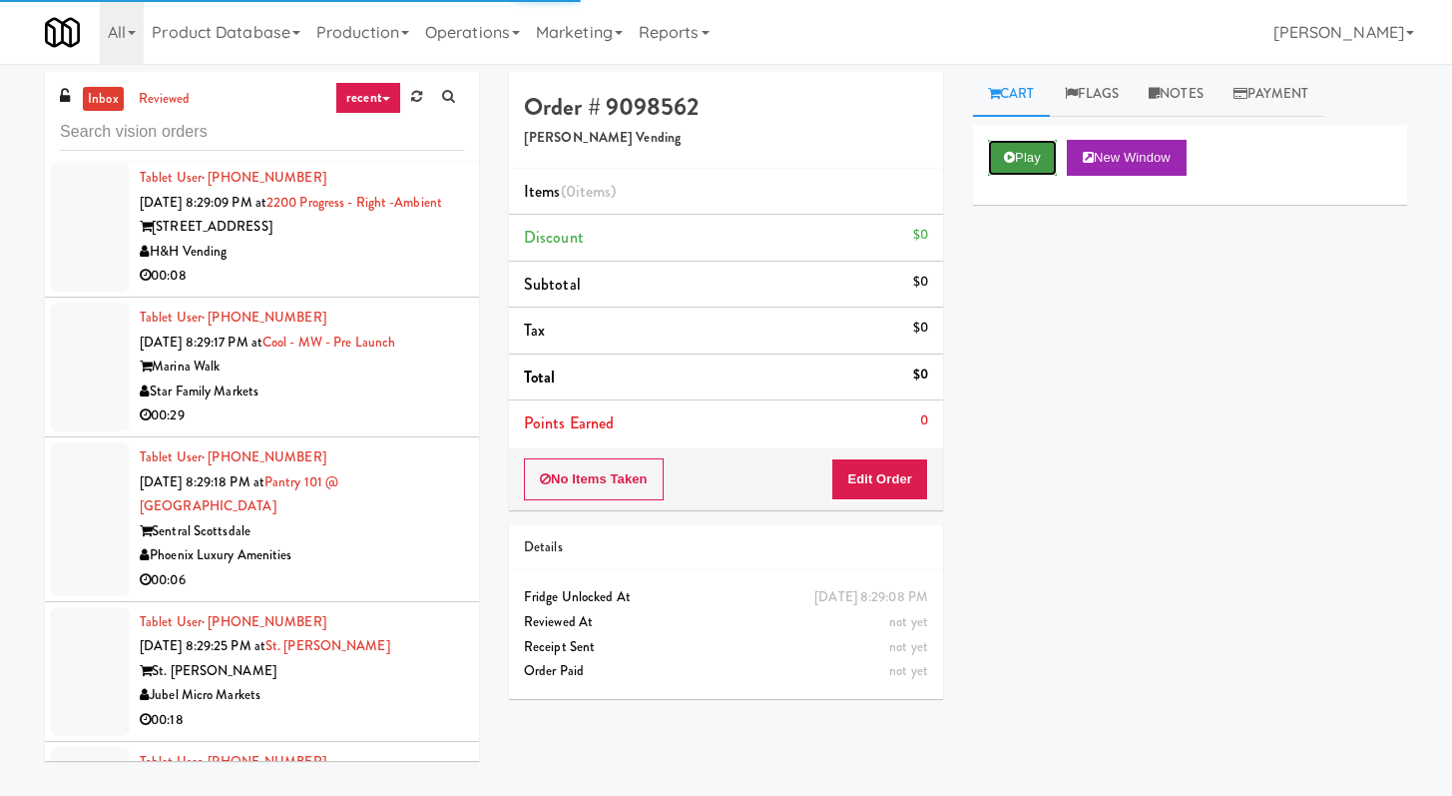
click at [1026, 154] on button "Play" at bounding box center [1022, 158] width 69 height 36
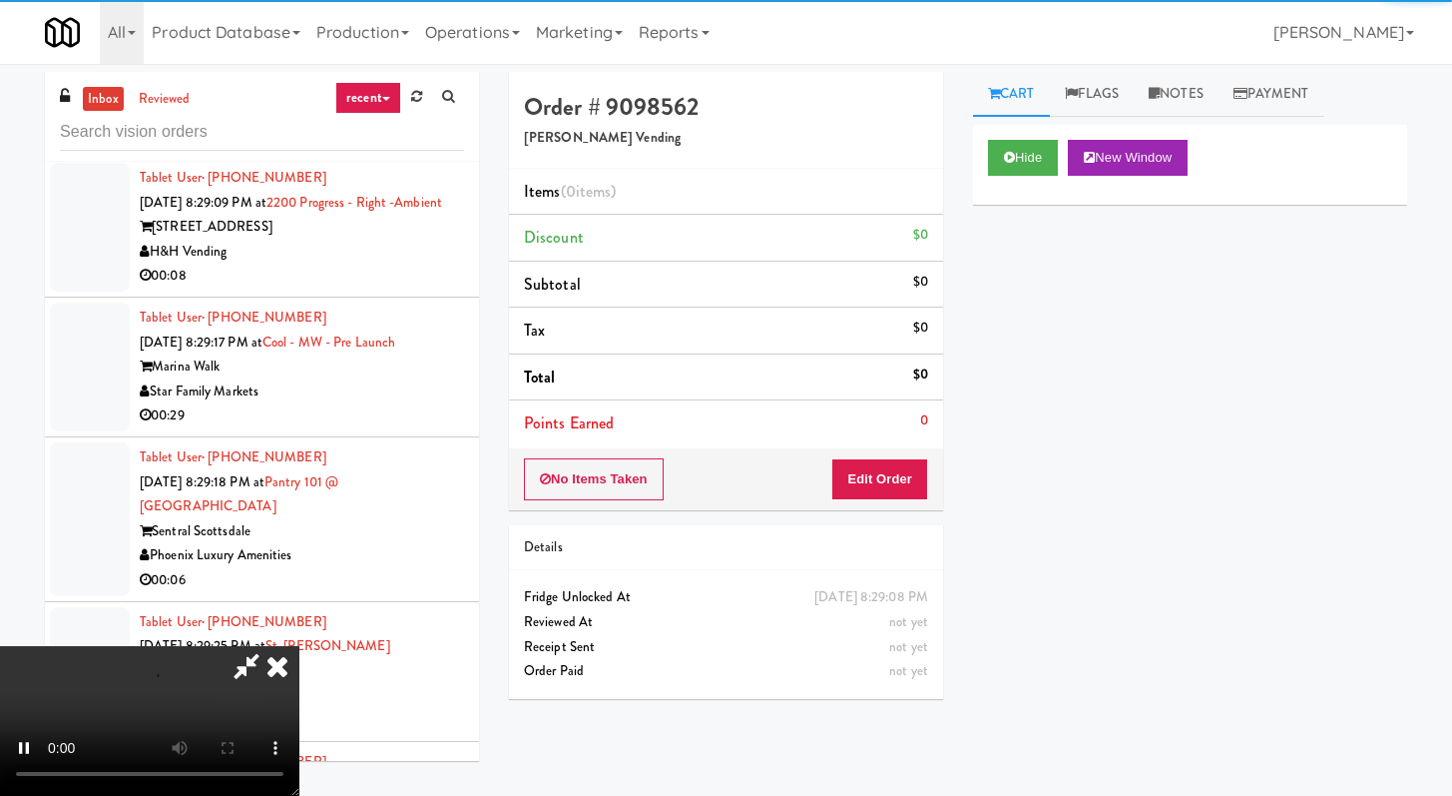
click at [880, 501] on div "No Items Taken Edit Order" at bounding box center [726, 479] width 434 height 62
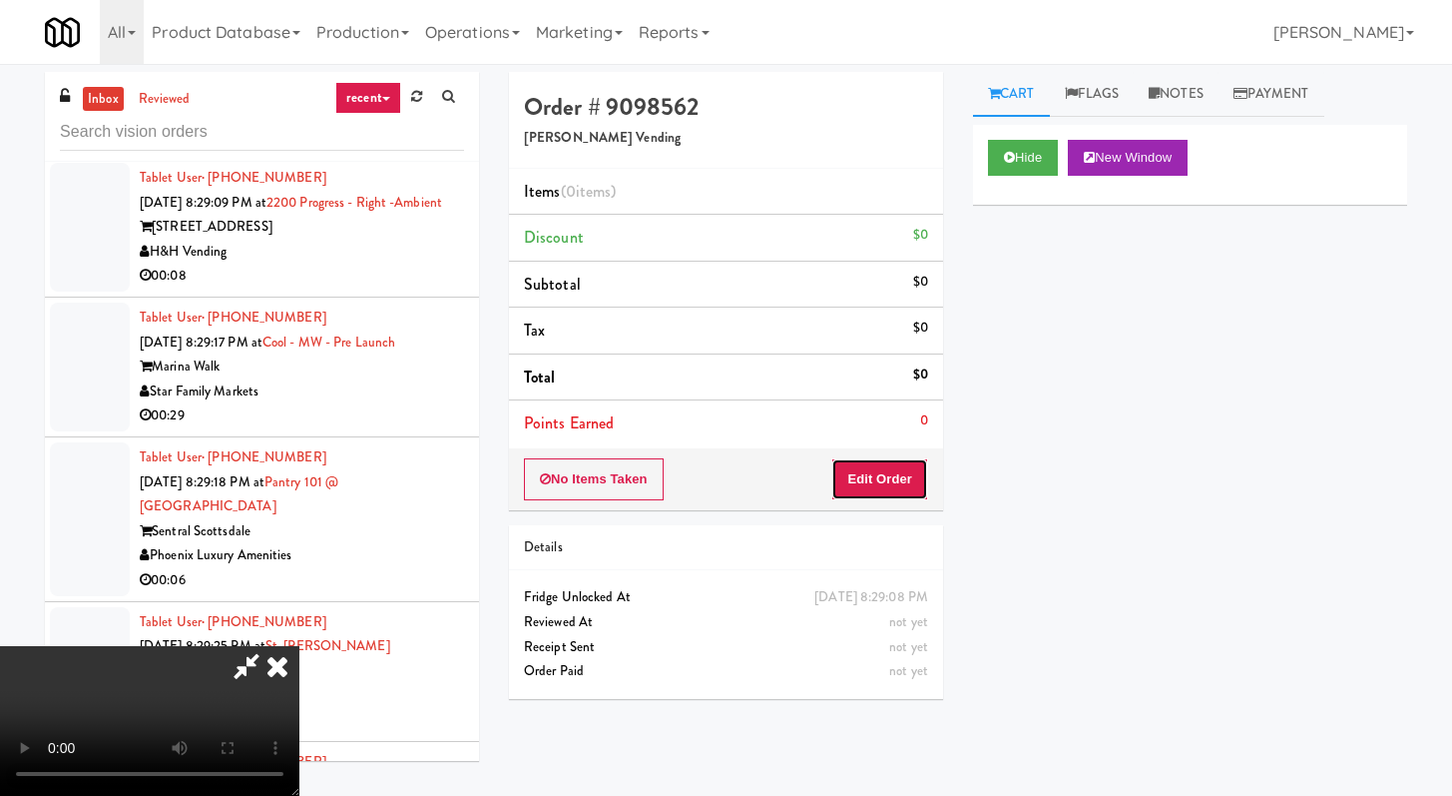
click at [881, 494] on button "Edit Order" at bounding box center [879, 479] width 97 height 42
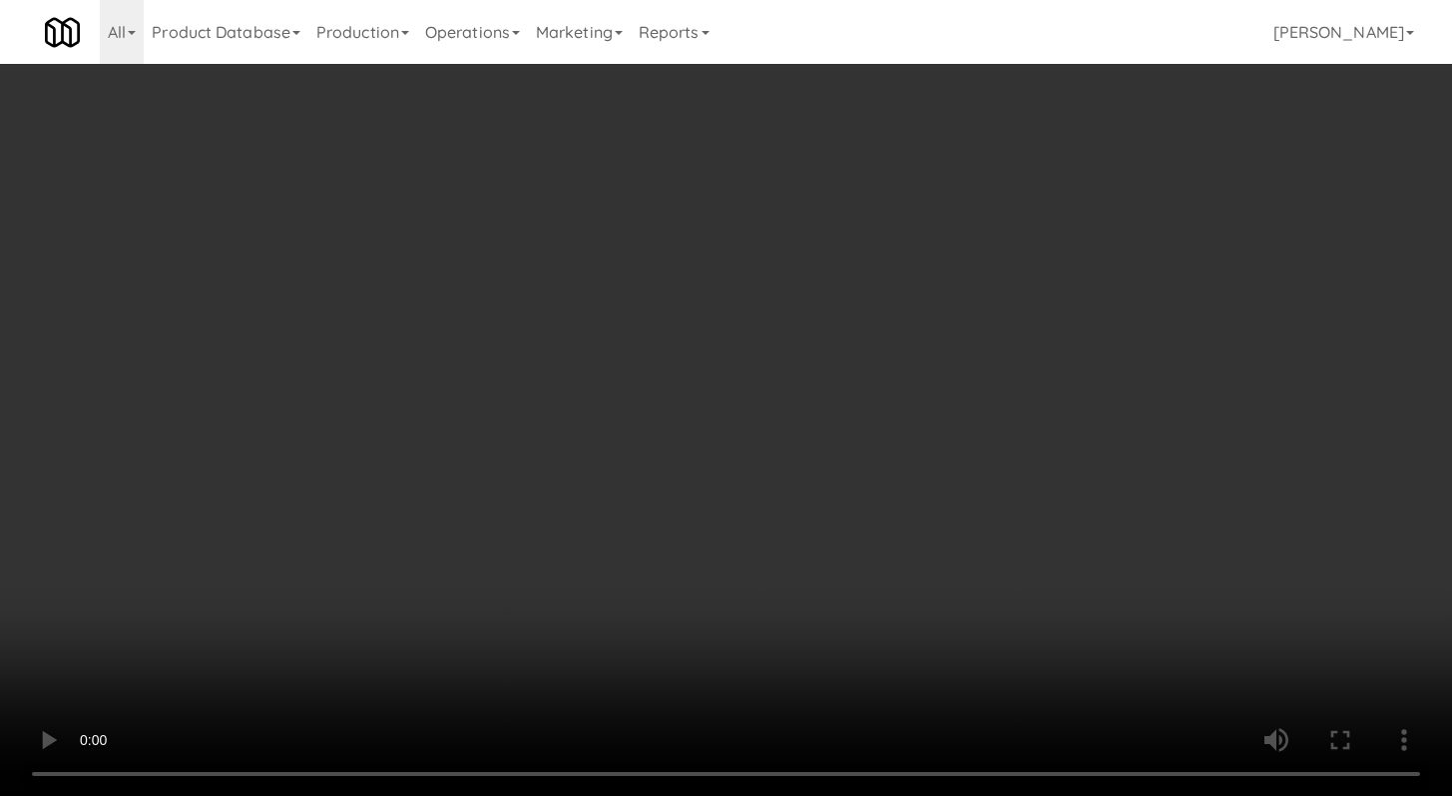
scroll to position [17278, 0]
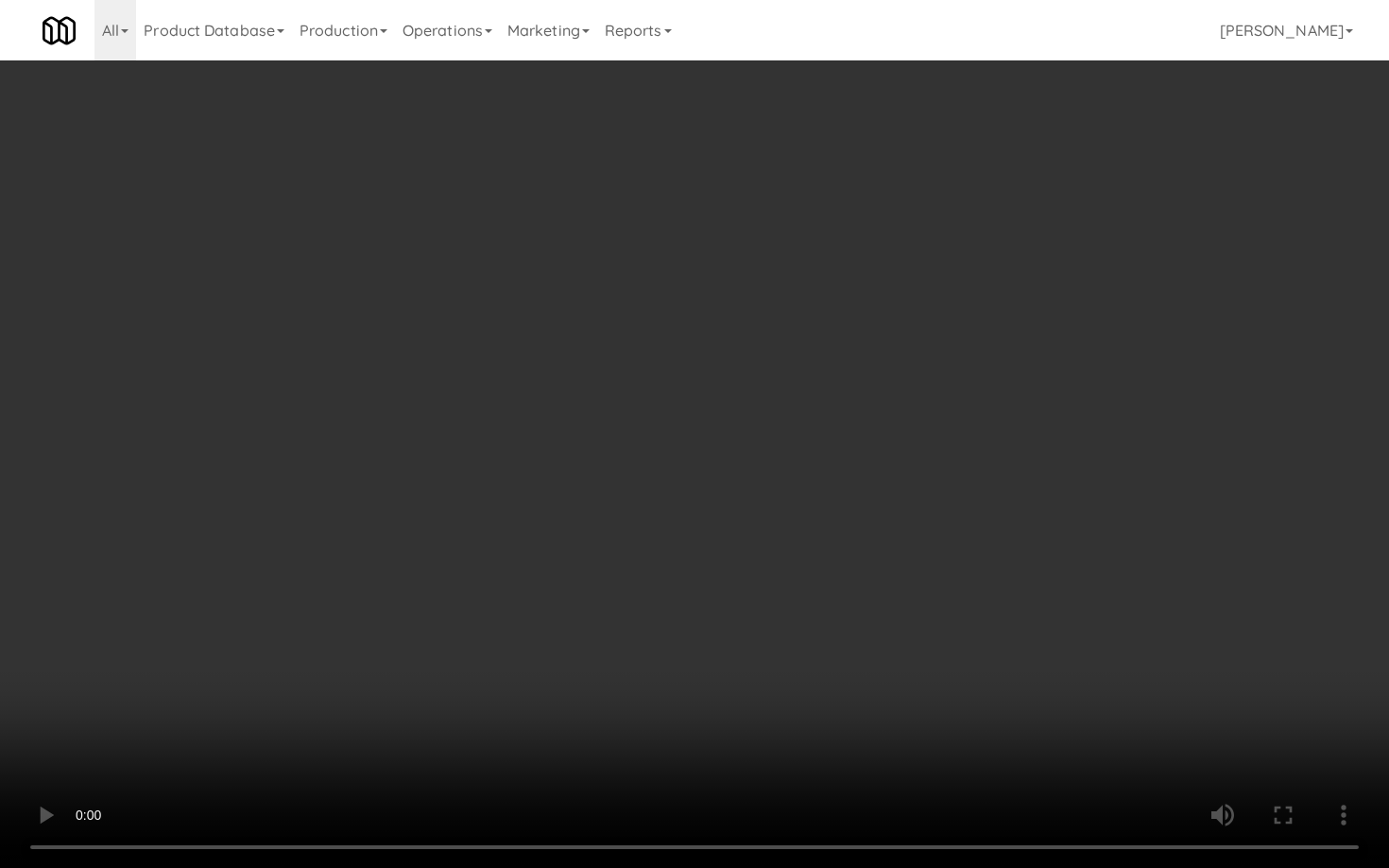
click at [739, 686] on video at bounding box center [694, 434] width 1389 height 868
click at [739, 685] on video at bounding box center [694, 434] width 1389 height 868
click at [788, 655] on video at bounding box center [694, 434] width 1389 height 868
click at [816, 635] on video at bounding box center [694, 434] width 1389 height 868
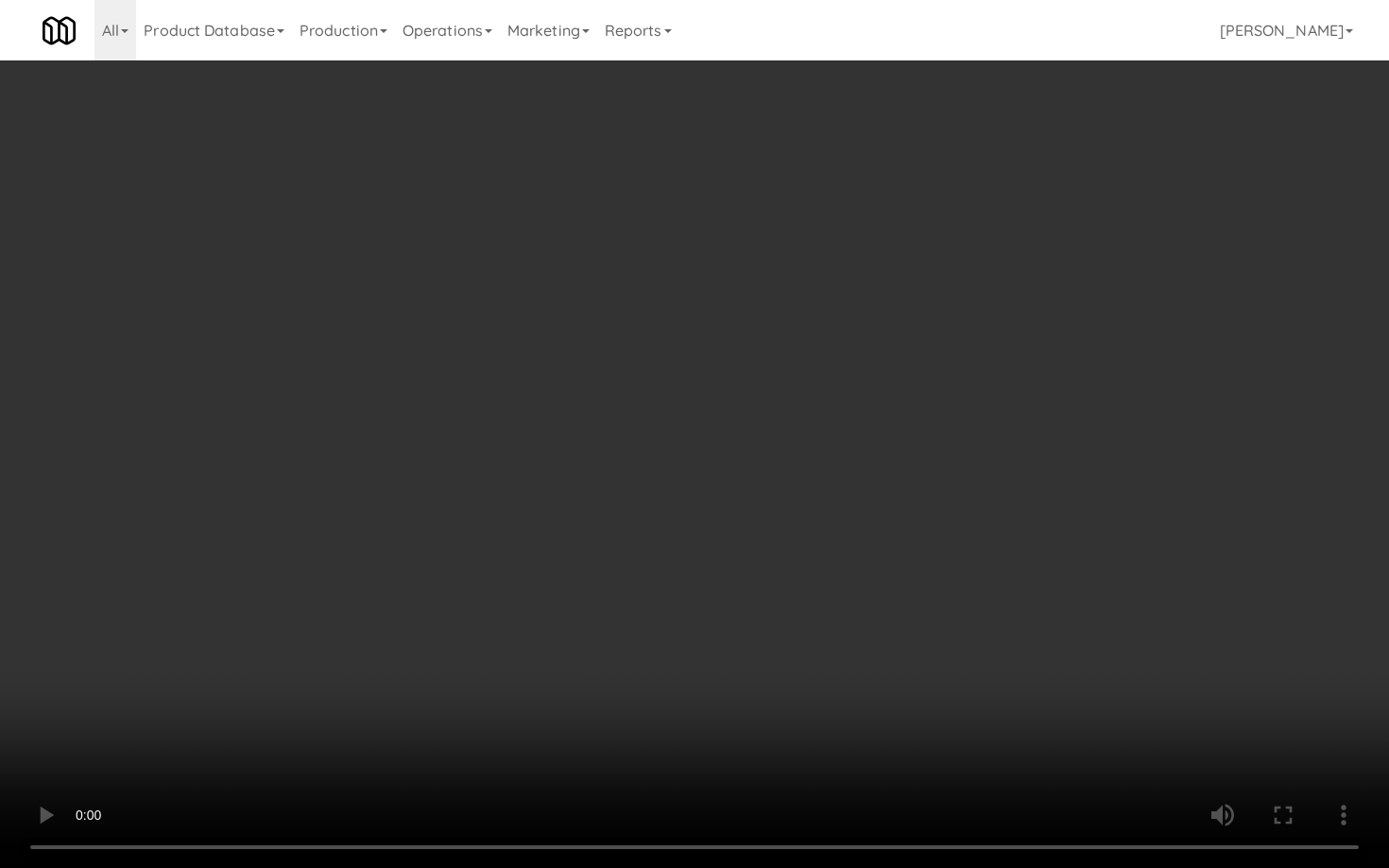
click at [816, 636] on video at bounding box center [694, 434] width 1389 height 868
click at [816, 640] on video at bounding box center [694, 434] width 1389 height 868
click at [816, 638] on video at bounding box center [694, 434] width 1389 height 868
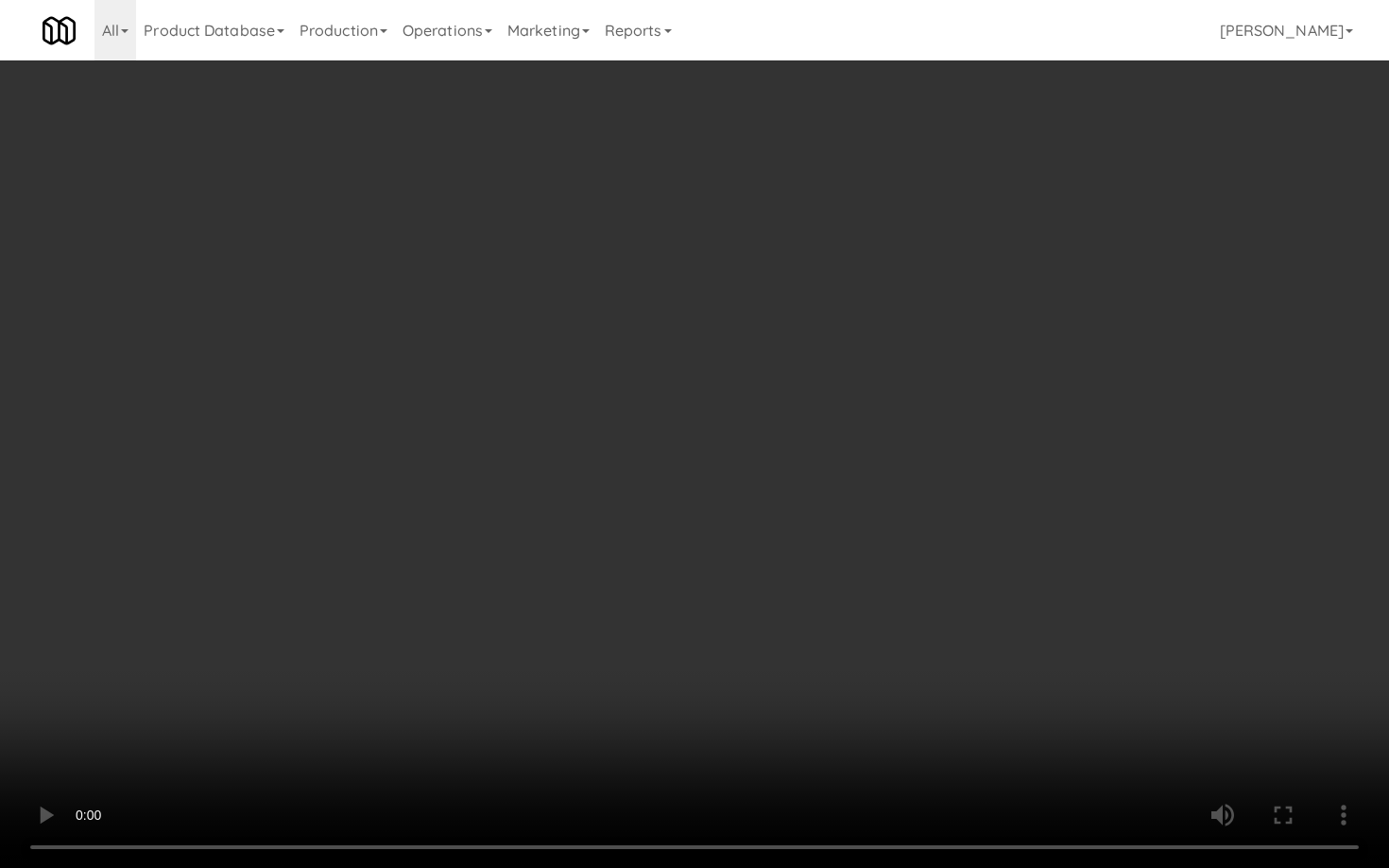
click at [820, 626] on video at bounding box center [694, 434] width 1389 height 868
click at [820, 627] on video at bounding box center [694, 434] width 1389 height 868
click at [821, 628] on video at bounding box center [694, 434] width 1389 height 868
click at [821, 629] on video at bounding box center [694, 434] width 1389 height 868
click at [826, 623] on video at bounding box center [694, 434] width 1389 height 868
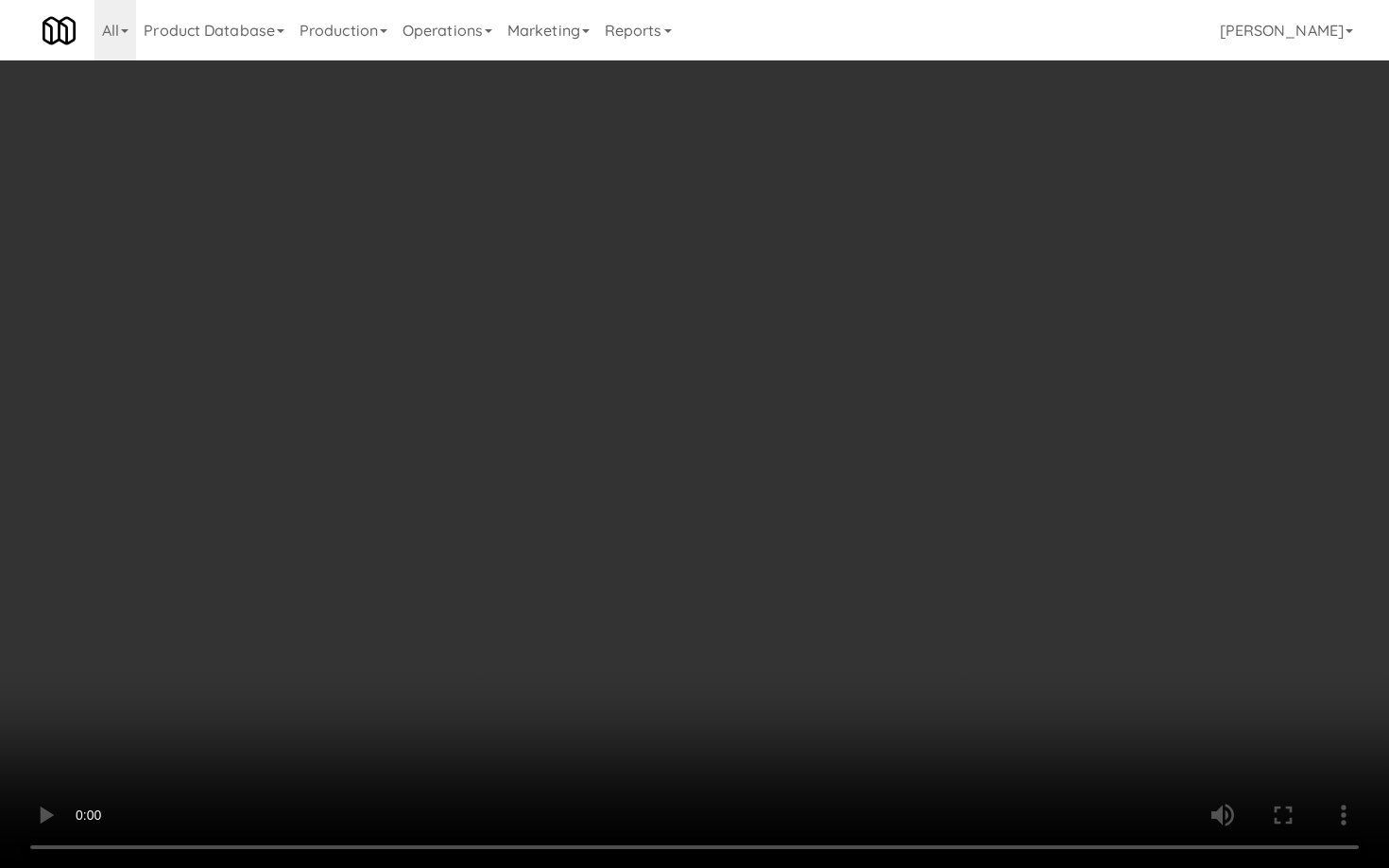
click at [826, 623] on video at bounding box center [694, 434] width 1389 height 868
click at [831, 621] on video at bounding box center [694, 434] width 1389 height 868
click at [830, 629] on video at bounding box center [694, 434] width 1389 height 868
click at [879, 600] on video at bounding box center [694, 434] width 1389 height 868
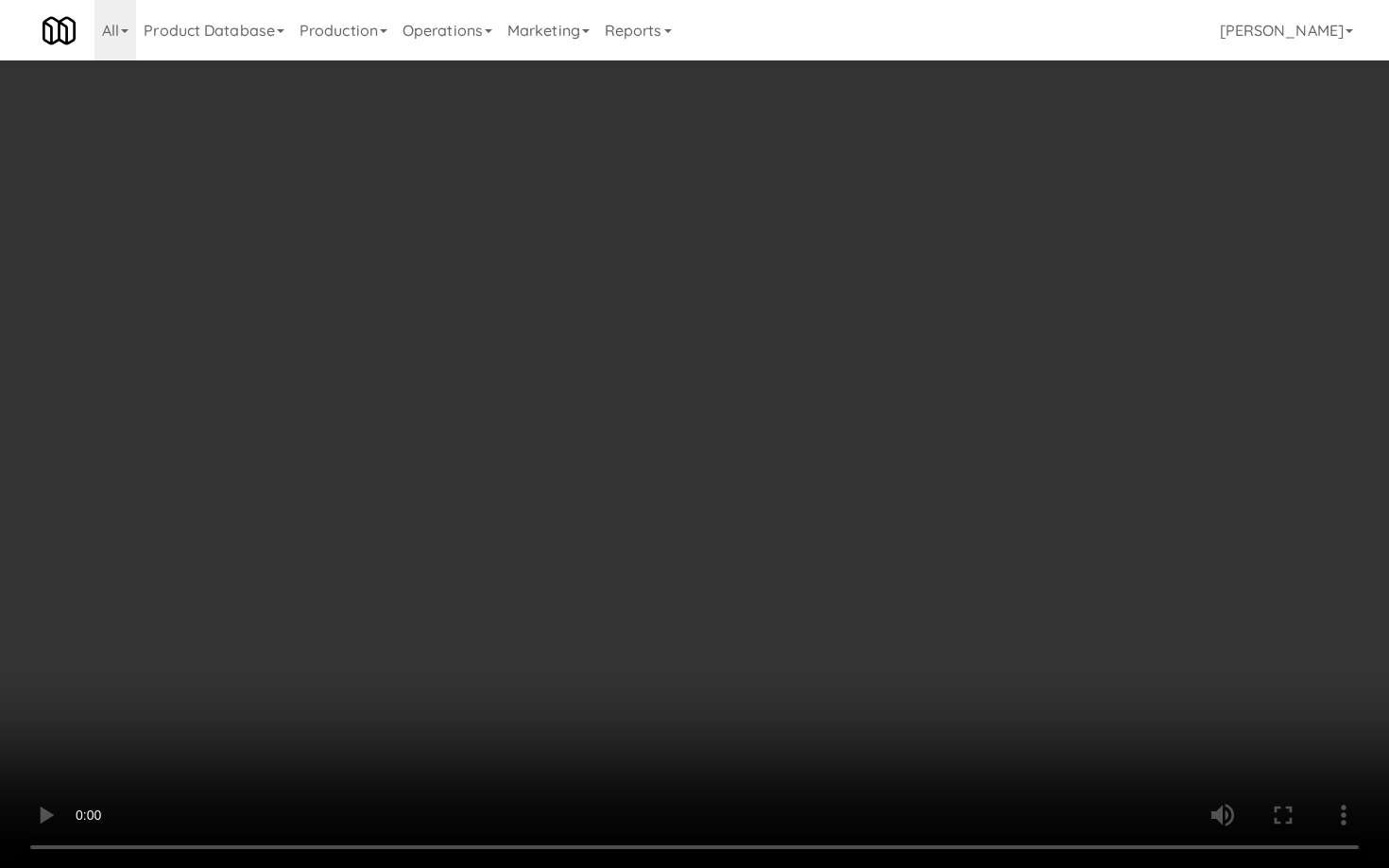
click at [879, 600] on video at bounding box center [694, 434] width 1389 height 868
click at [880, 601] on video at bounding box center [694, 434] width 1389 height 868
click at [880, 603] on video at bounding box center [694, 434] width 1389 height 868
click at [894, 598] on video at bounding box center [694, 434] width 1389 height 868
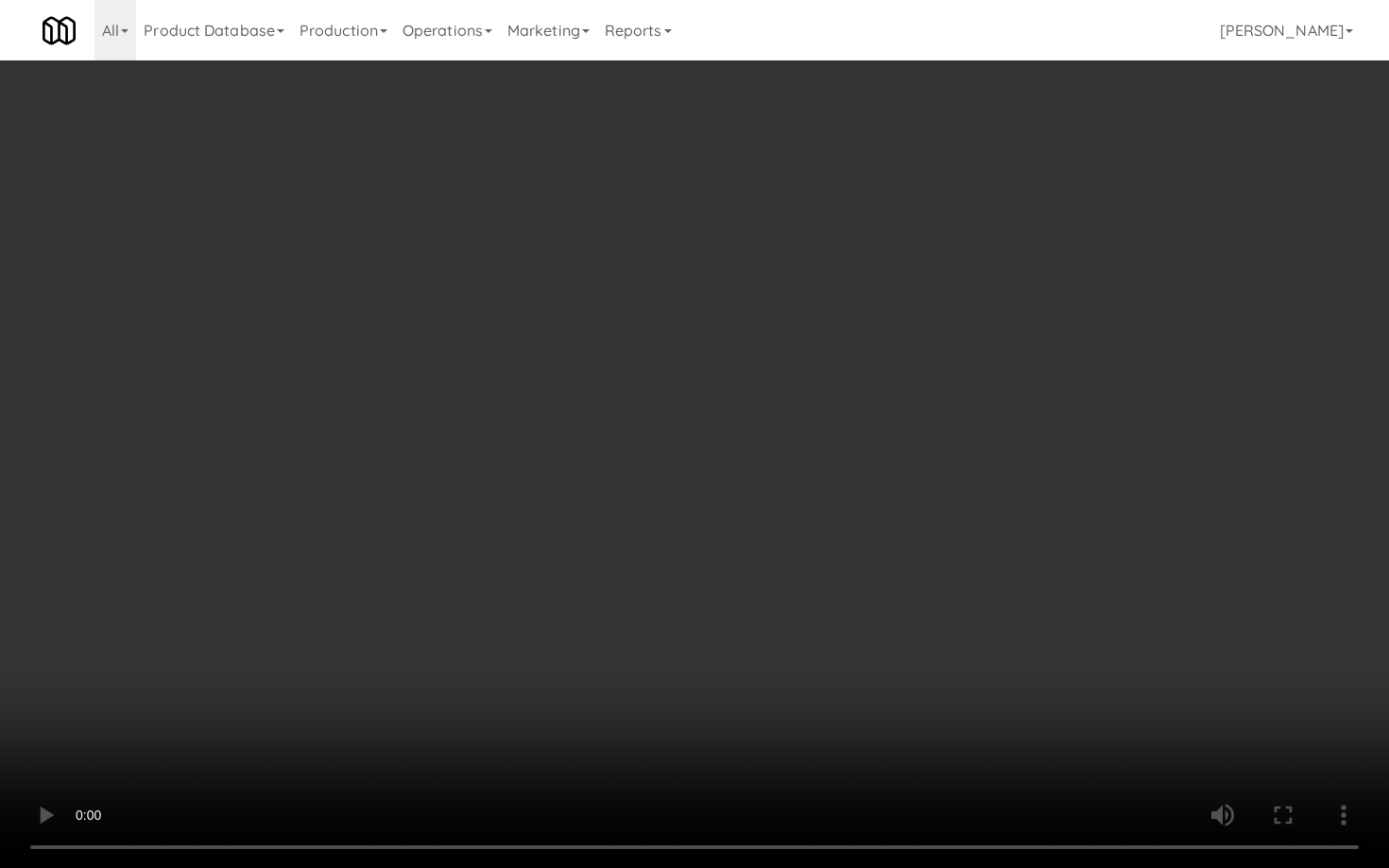
click at [894, 599] on video at bounding box center [694, 434] width 1389 height 868
click at [904, 599] on video at bounding box center [694, 434] width 1389 height 868
click at [905, 604] on video at bounding box center [694, 434] width 1389 height 868
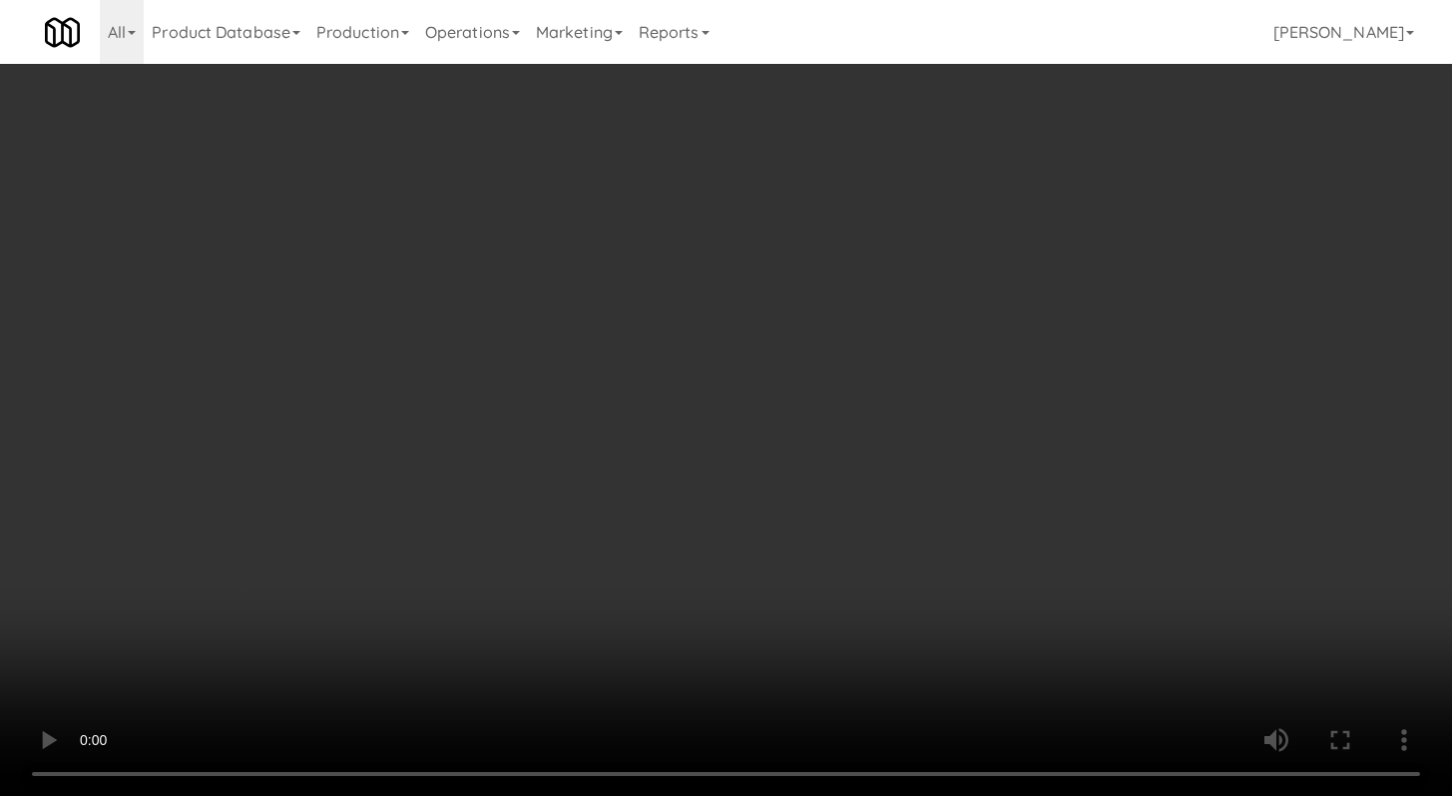
scroll to position [17401, 0]
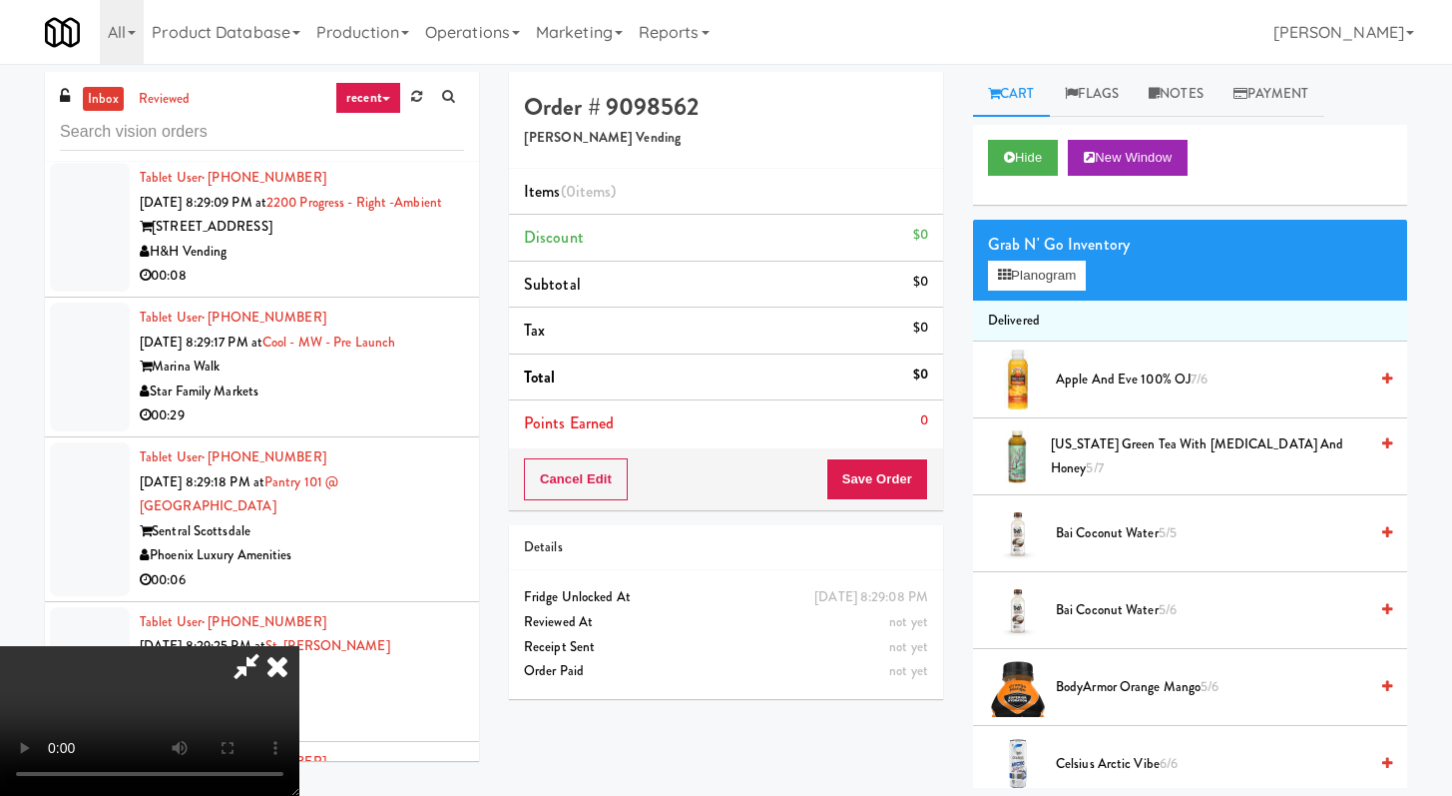
click at [1040, 293] on div "Grab N' Go Inventory Planogram" at bounding box center [1190, 260] width 434 height 81
click at [1042, 268] on button "Planogram" at bounding box center [1037, 276] width 98 height 30
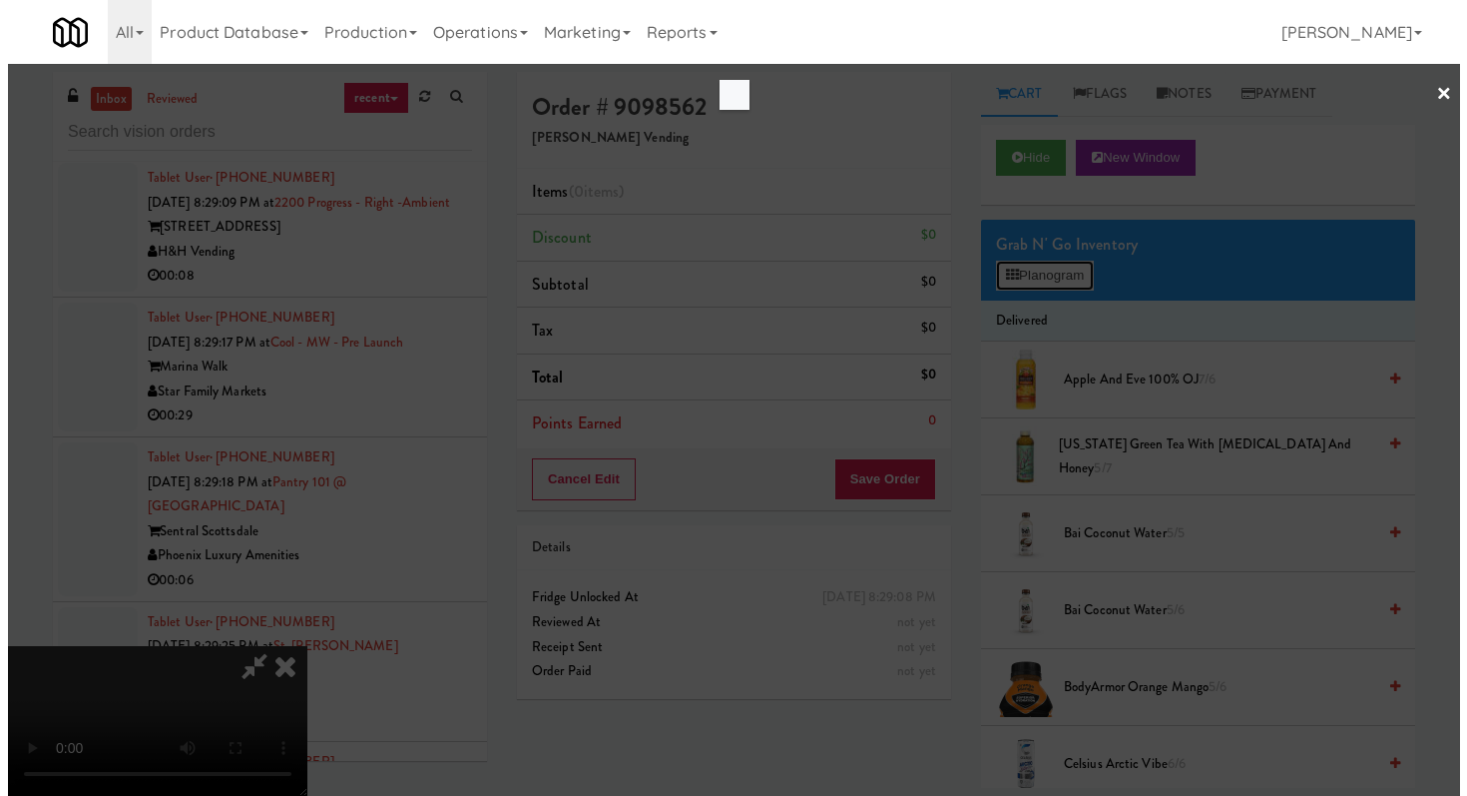
scroll to position [17278, 0]
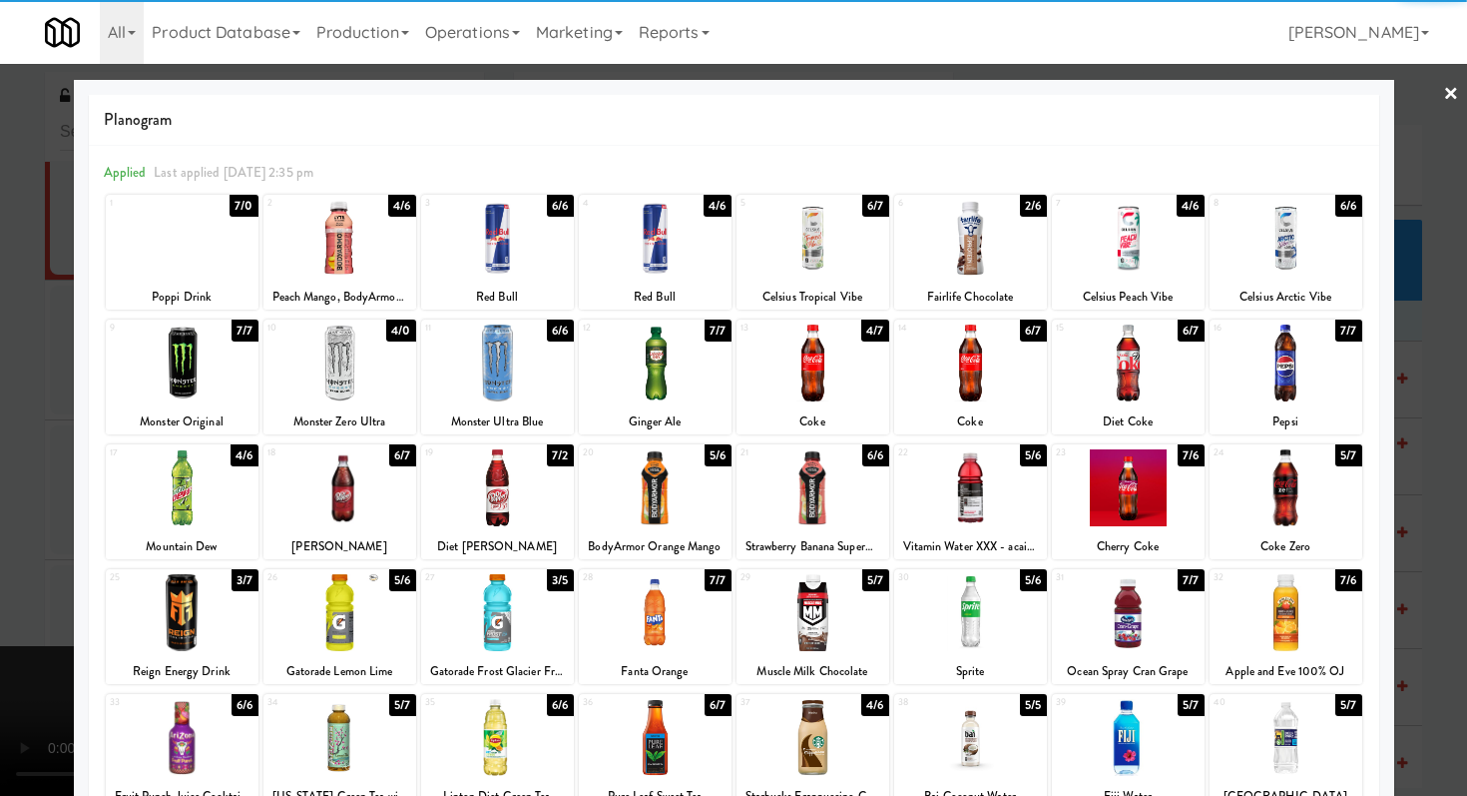
click at [1279, 480] on div at bounding box center [1286, 487] width 153 height 77
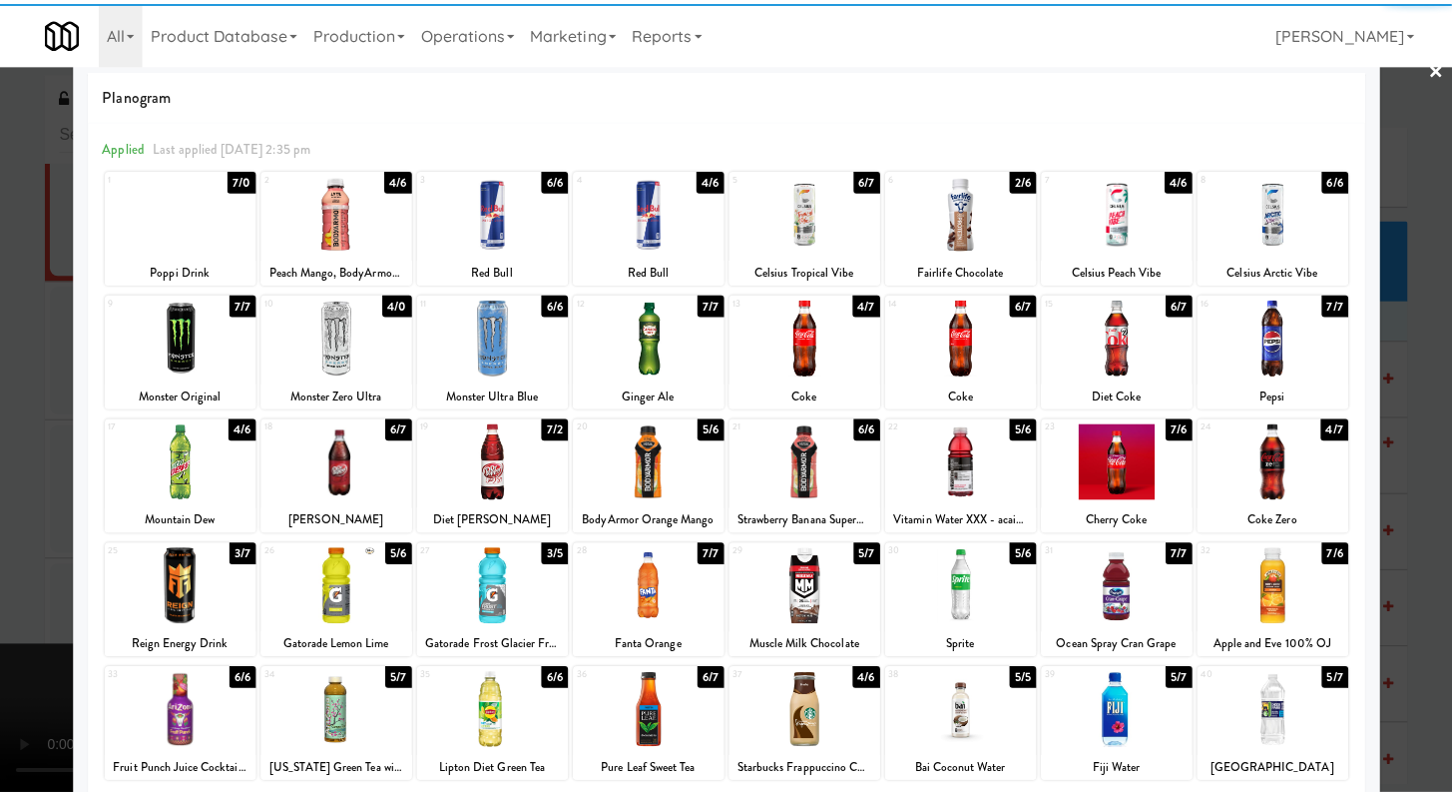
scroll to position [185, 0]
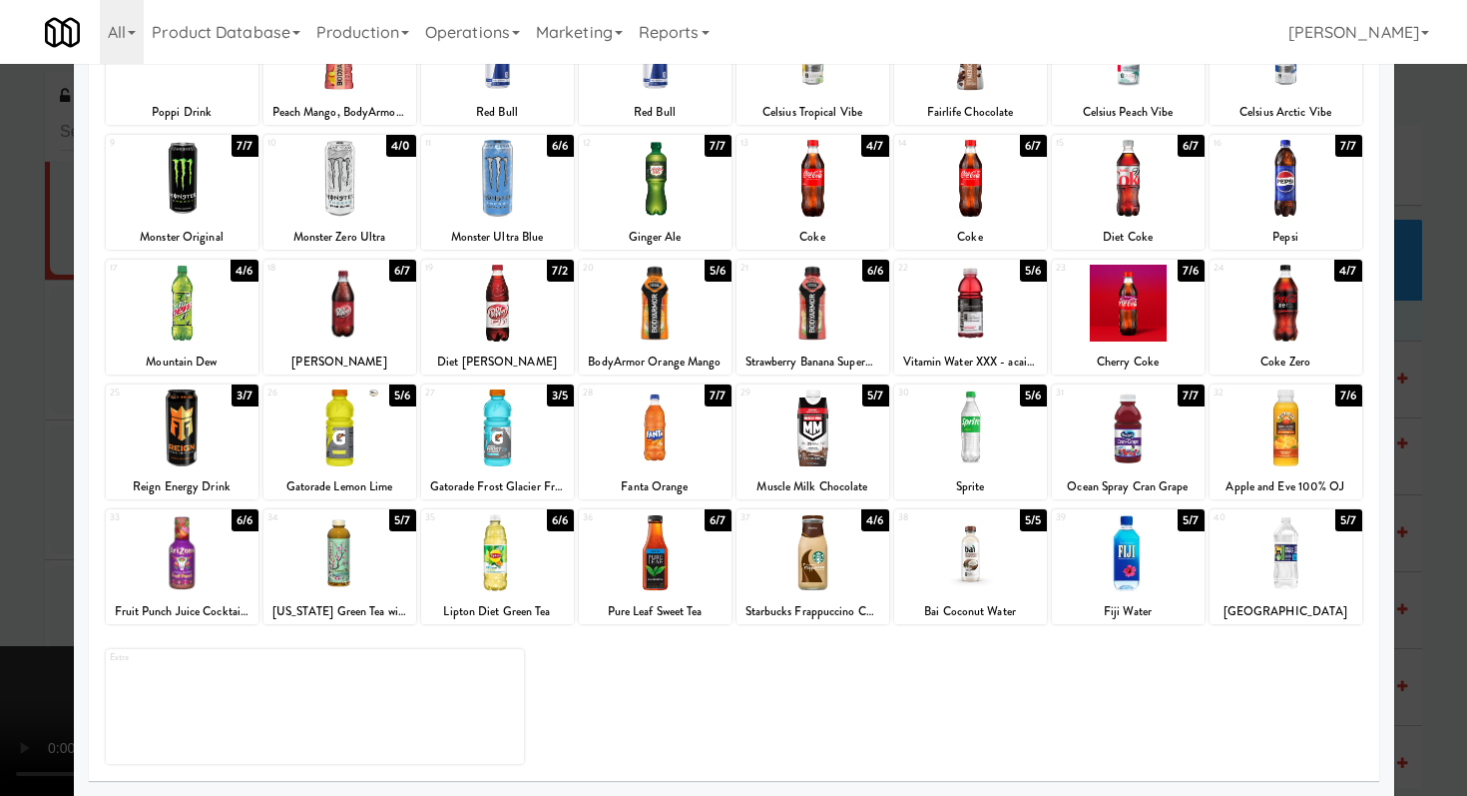
click at [995, 562] on div at bounding box center [970, 552] width 153 height 77
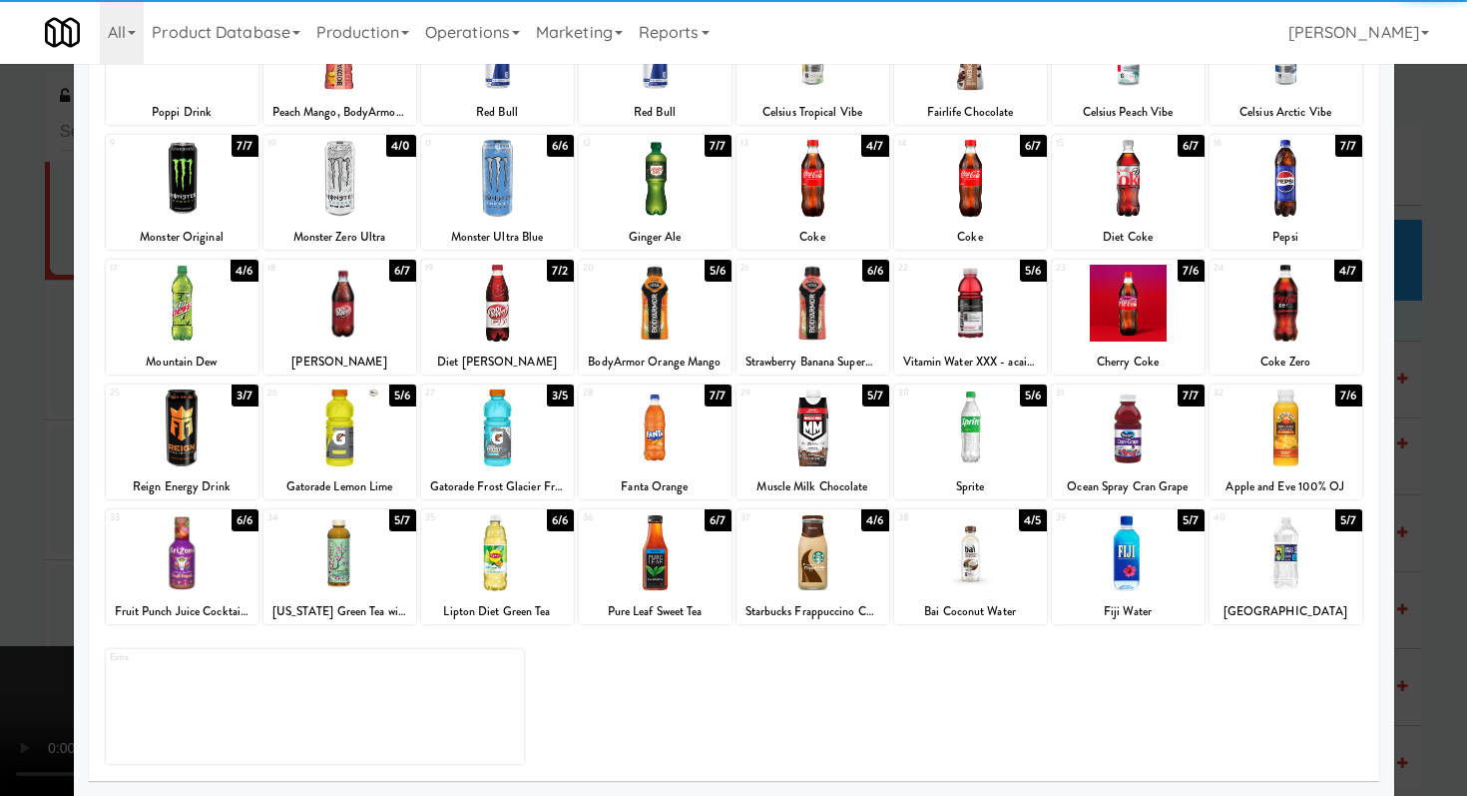
click at [0, 456] on div at bounding box center [733, 398] width 1467 height 796
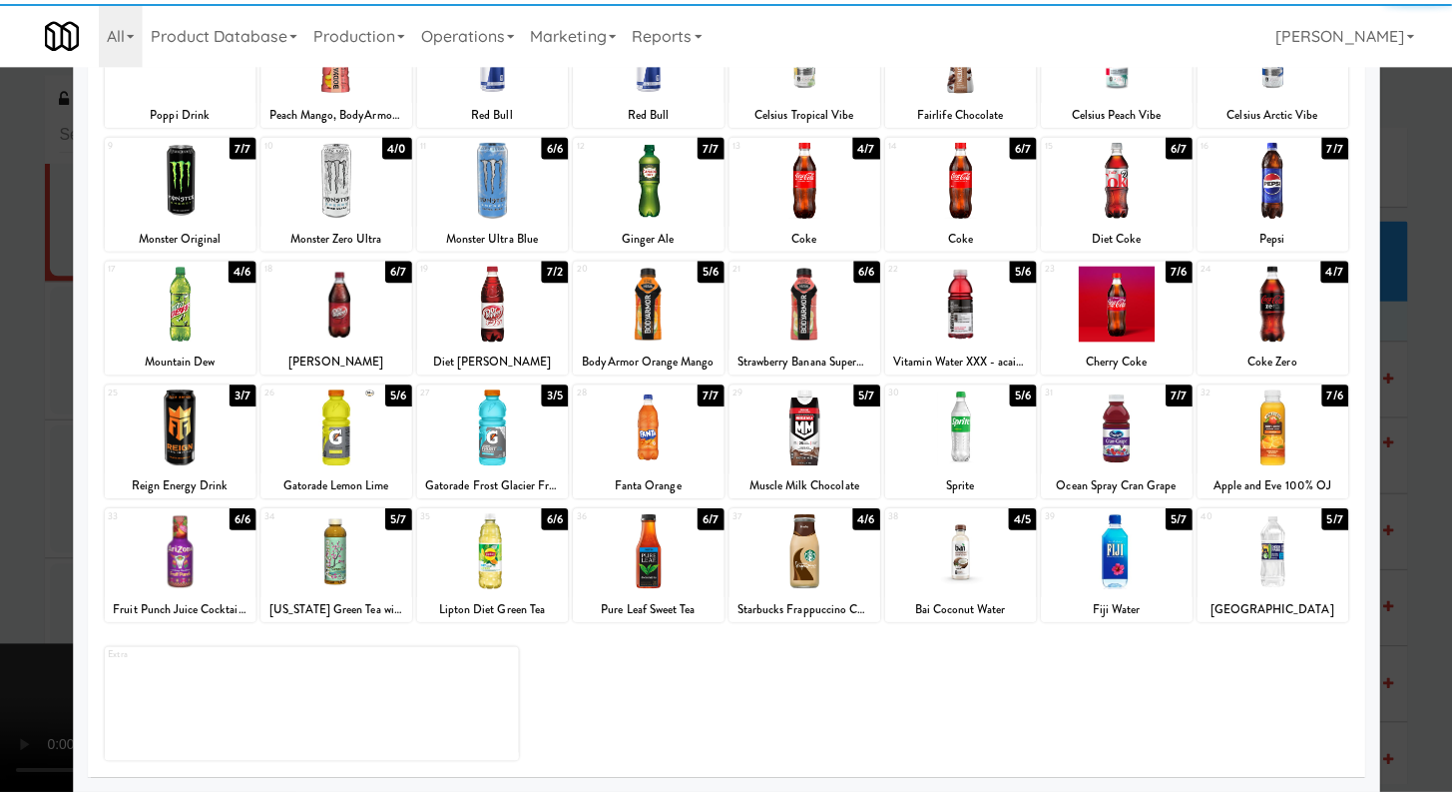
scroll to position [17401, 0]
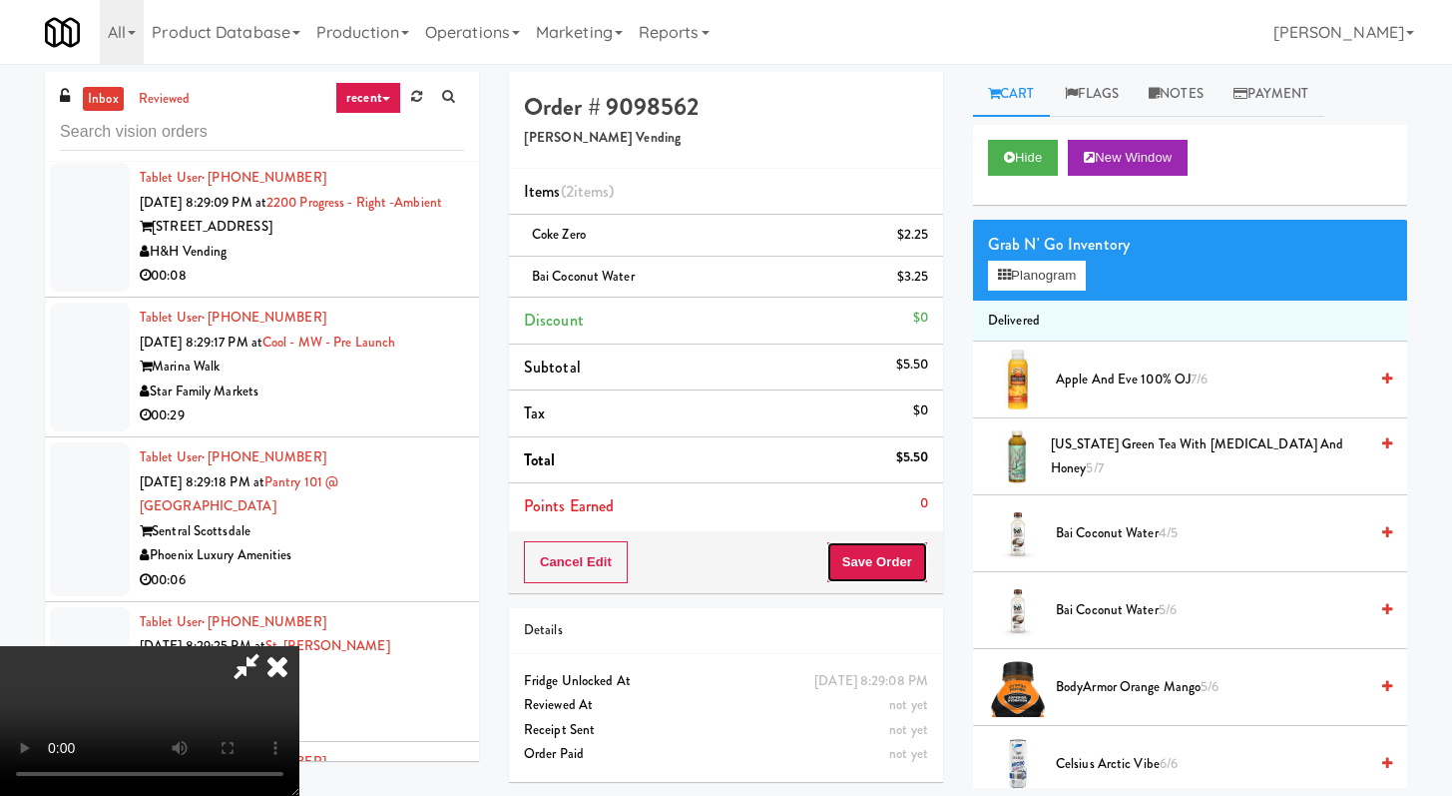
click at [918, 547] on button "Save Order" at bounding box center [878, 562] width 102 height 42
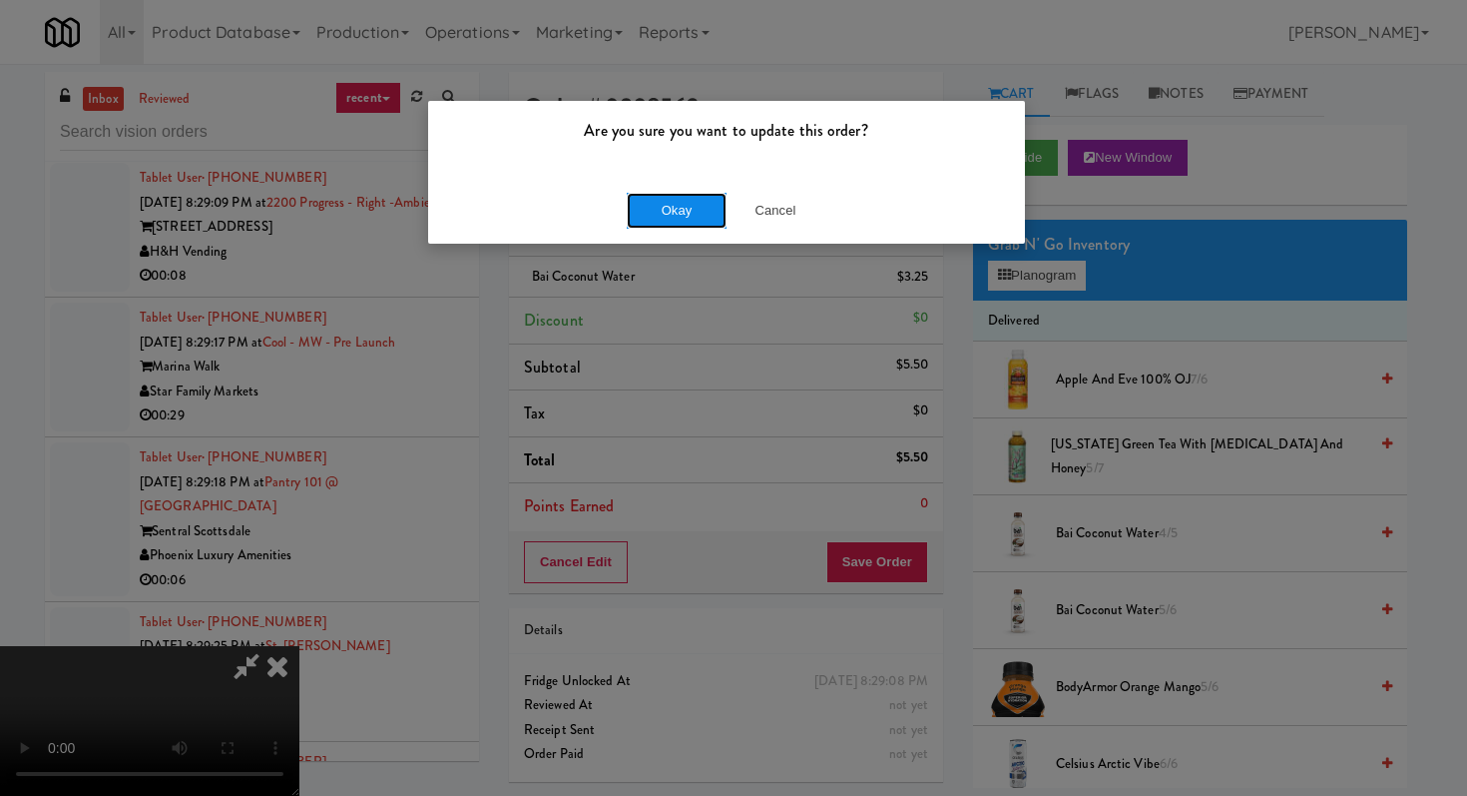
click at [675, 215] on button "Okay" at bounding box center [677, 211] width 100 height 36
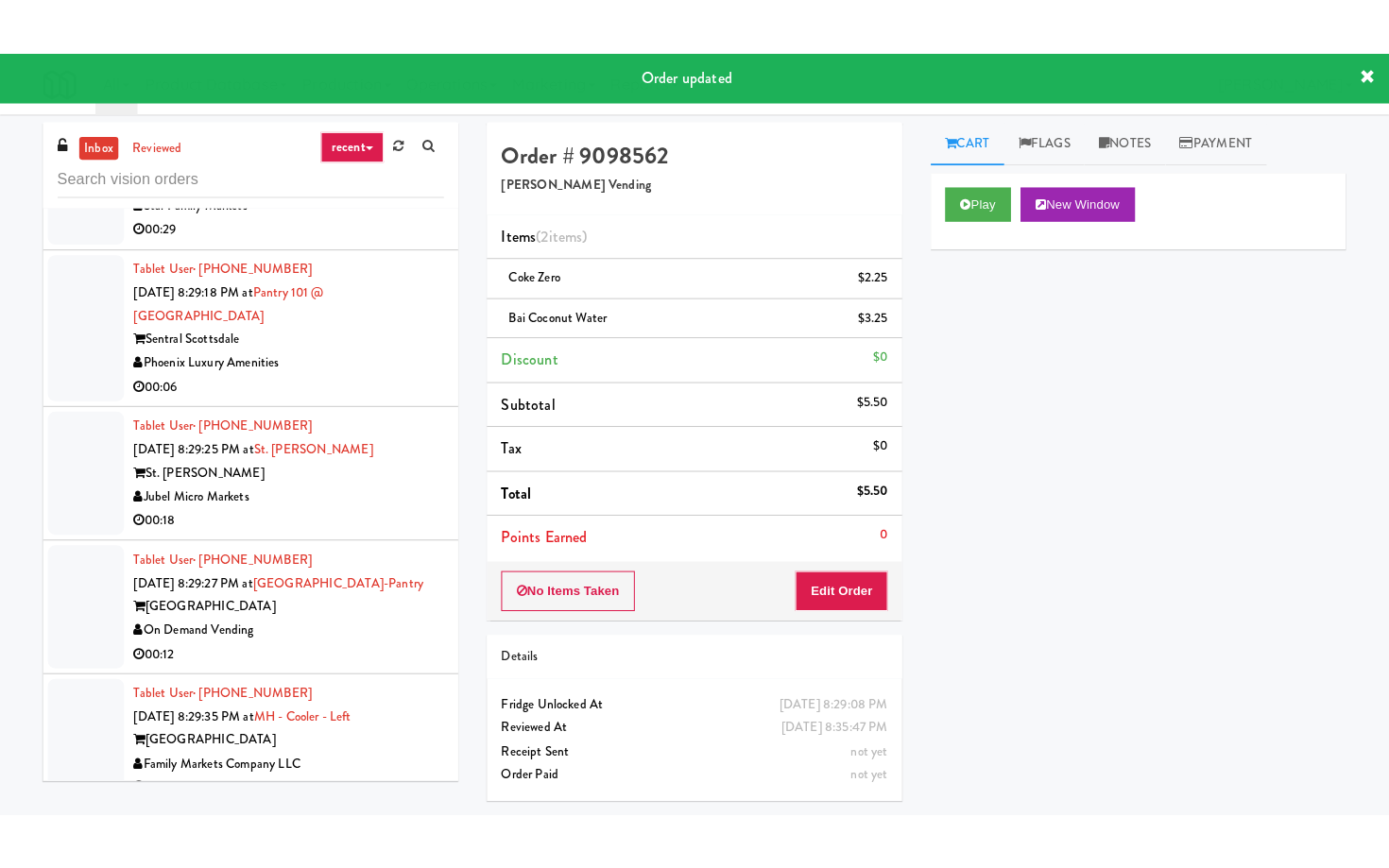
scroll to position [16792, 0]
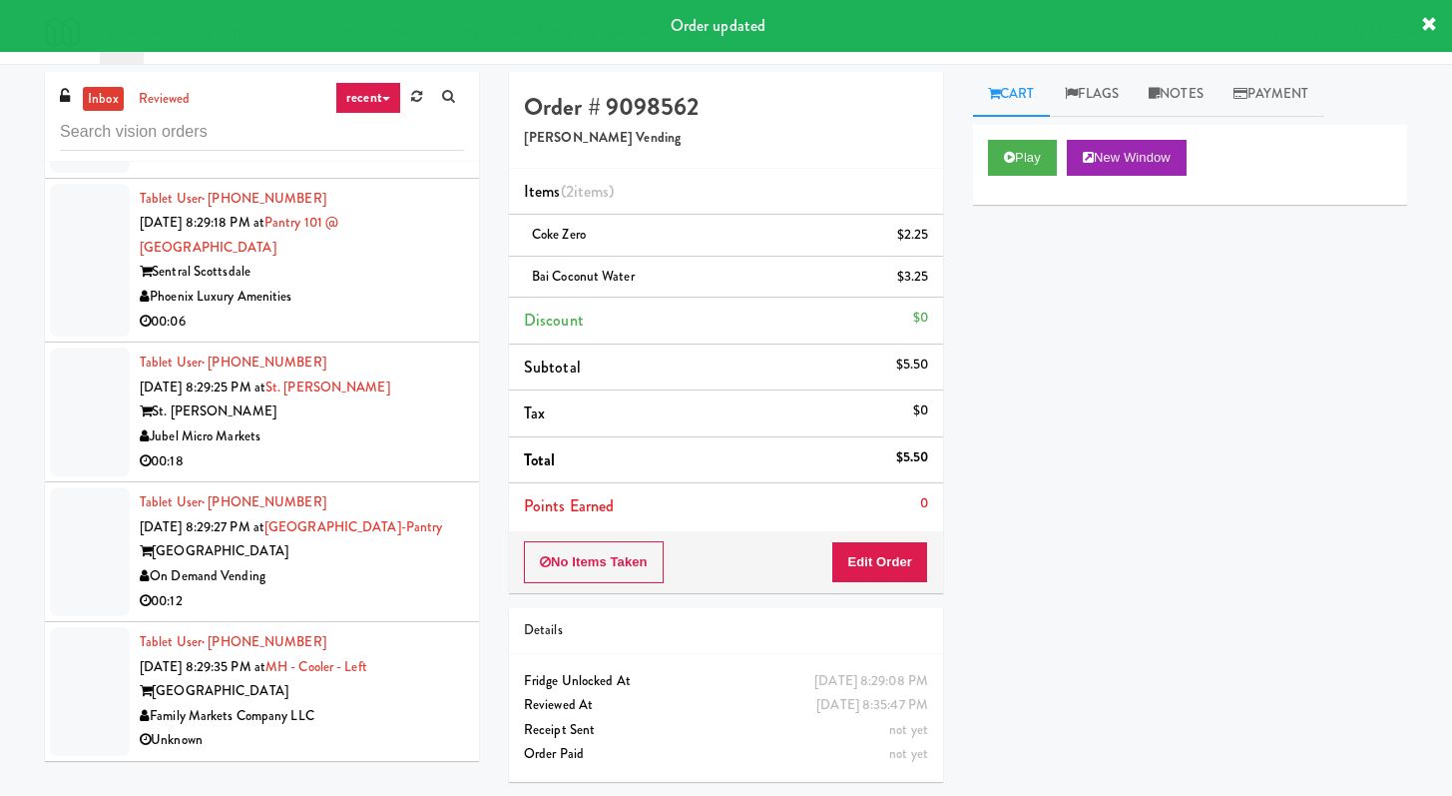
click at [415, 30] on div "00:08" at bounding box center [302, 17] width 324 height 25
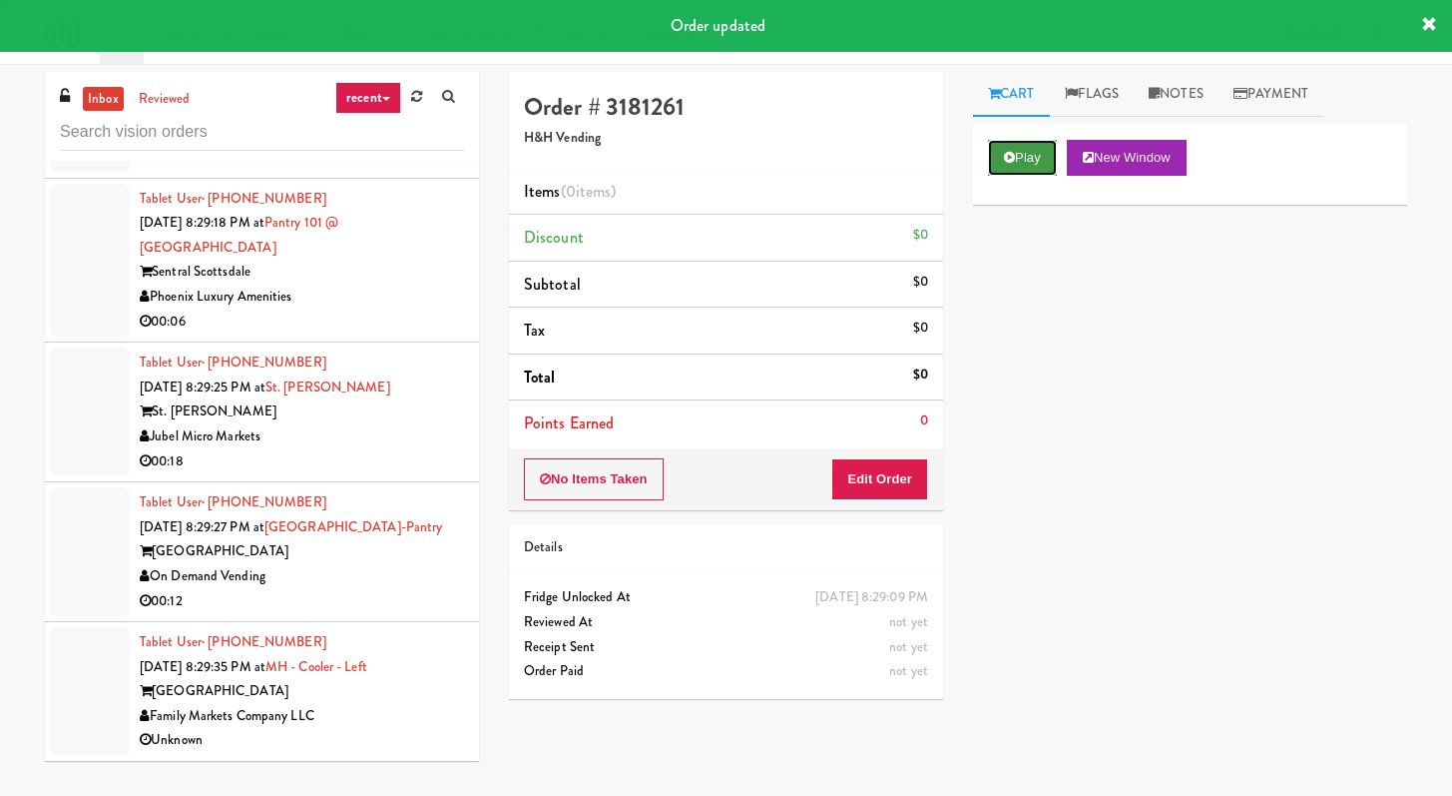
click at [1015, 162] on button "Play" at bounding box center [1022, 158] width 69 height 36
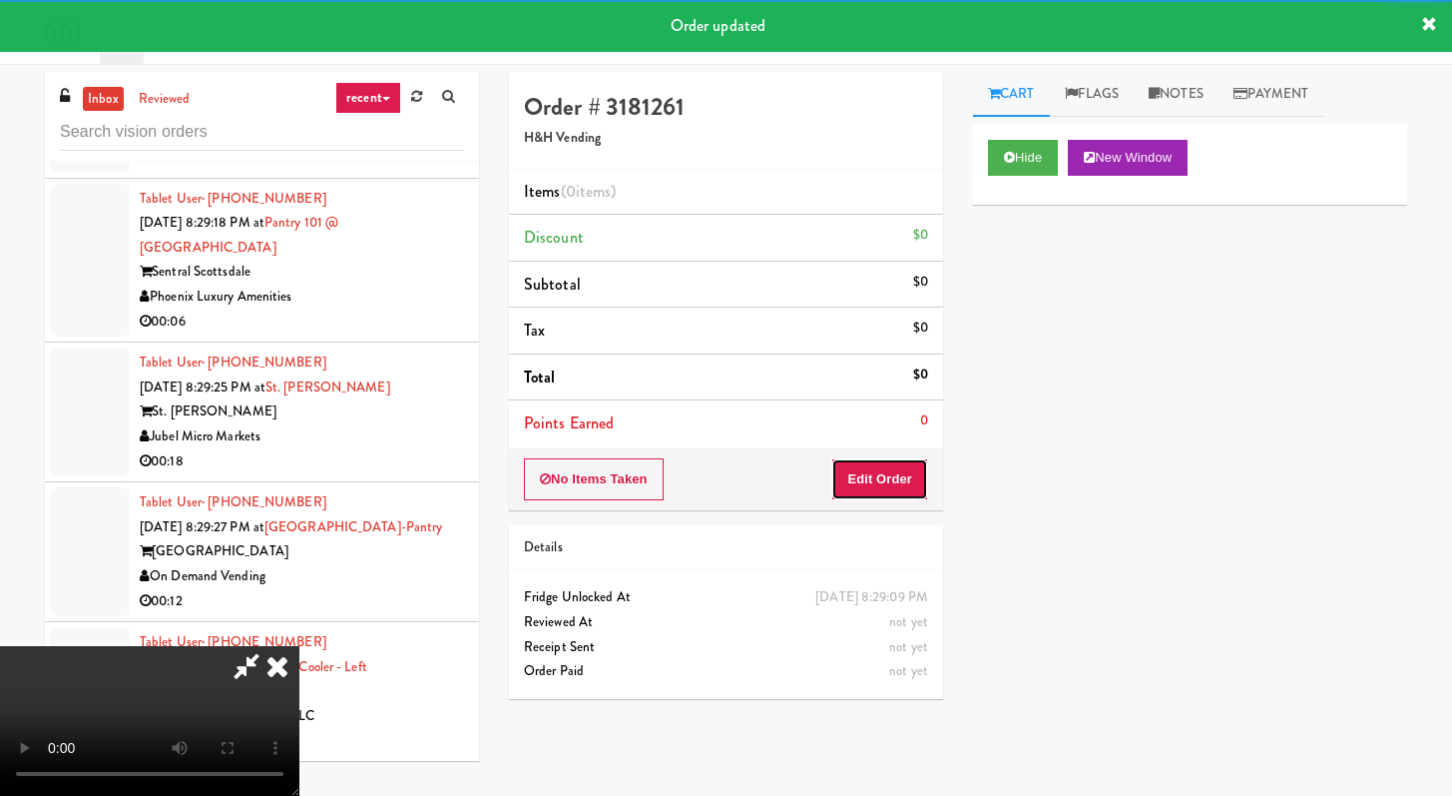
click at [890, 498] on button "Edit Order" at bounding box center [879, 479] width 97 height 42
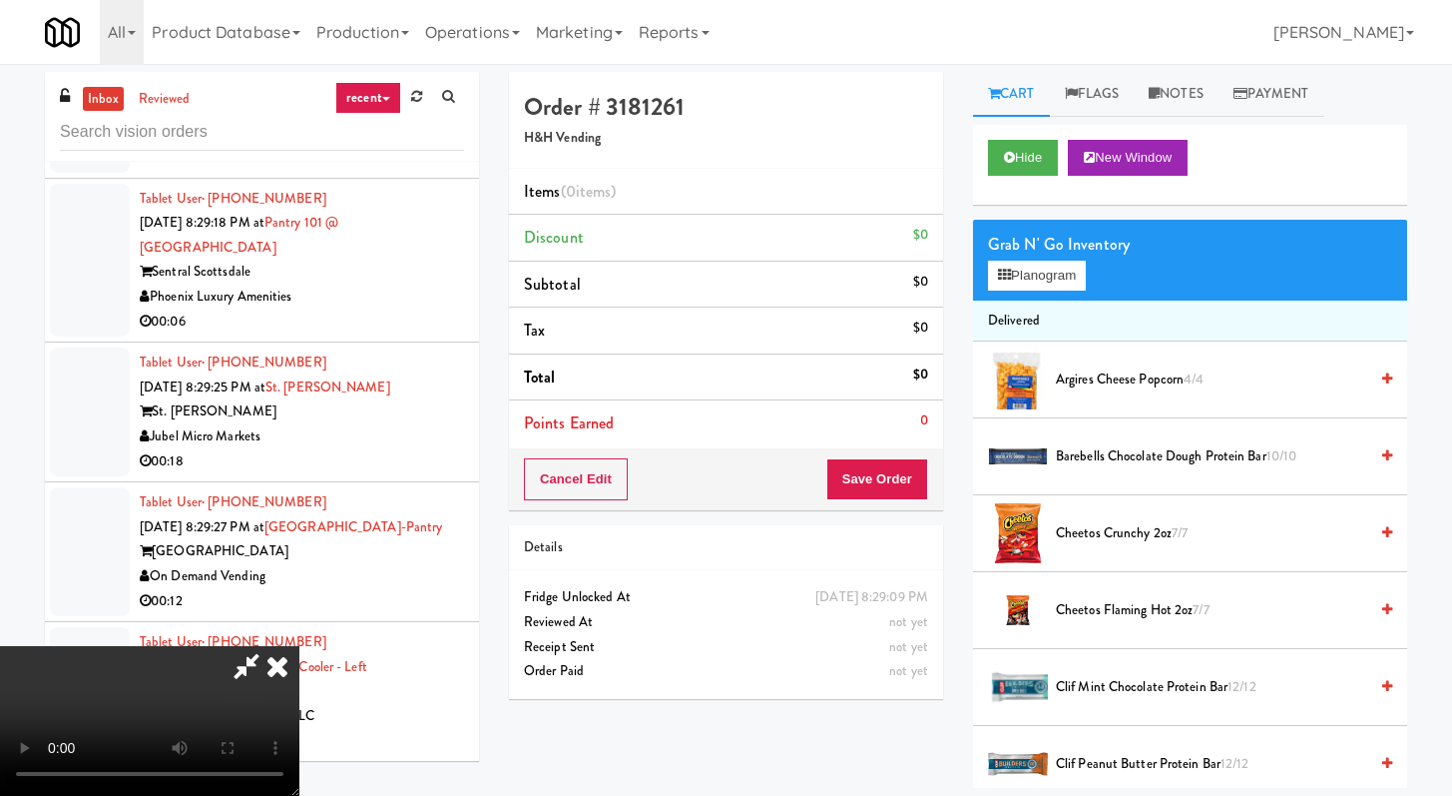
scroll to position [17617, 0]
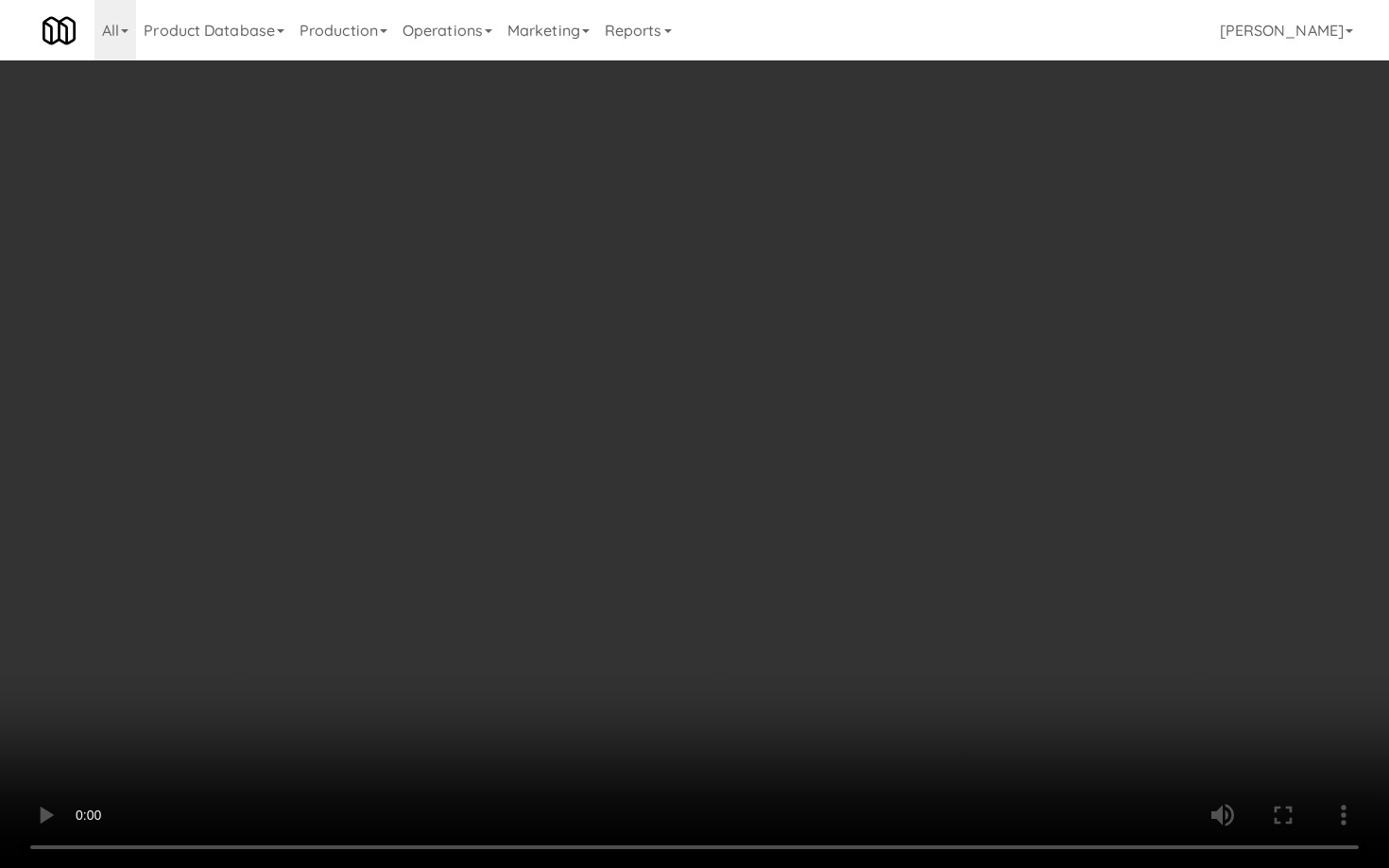
click at [508, 521] on video at bounding box center [694, 434] width 1389 height 868
click at [521, 503] on video at bounding box center [694, 434] width 1389 height 868
click at [541, 492] on video at bounding box center [694, 434] width 1389 height 868
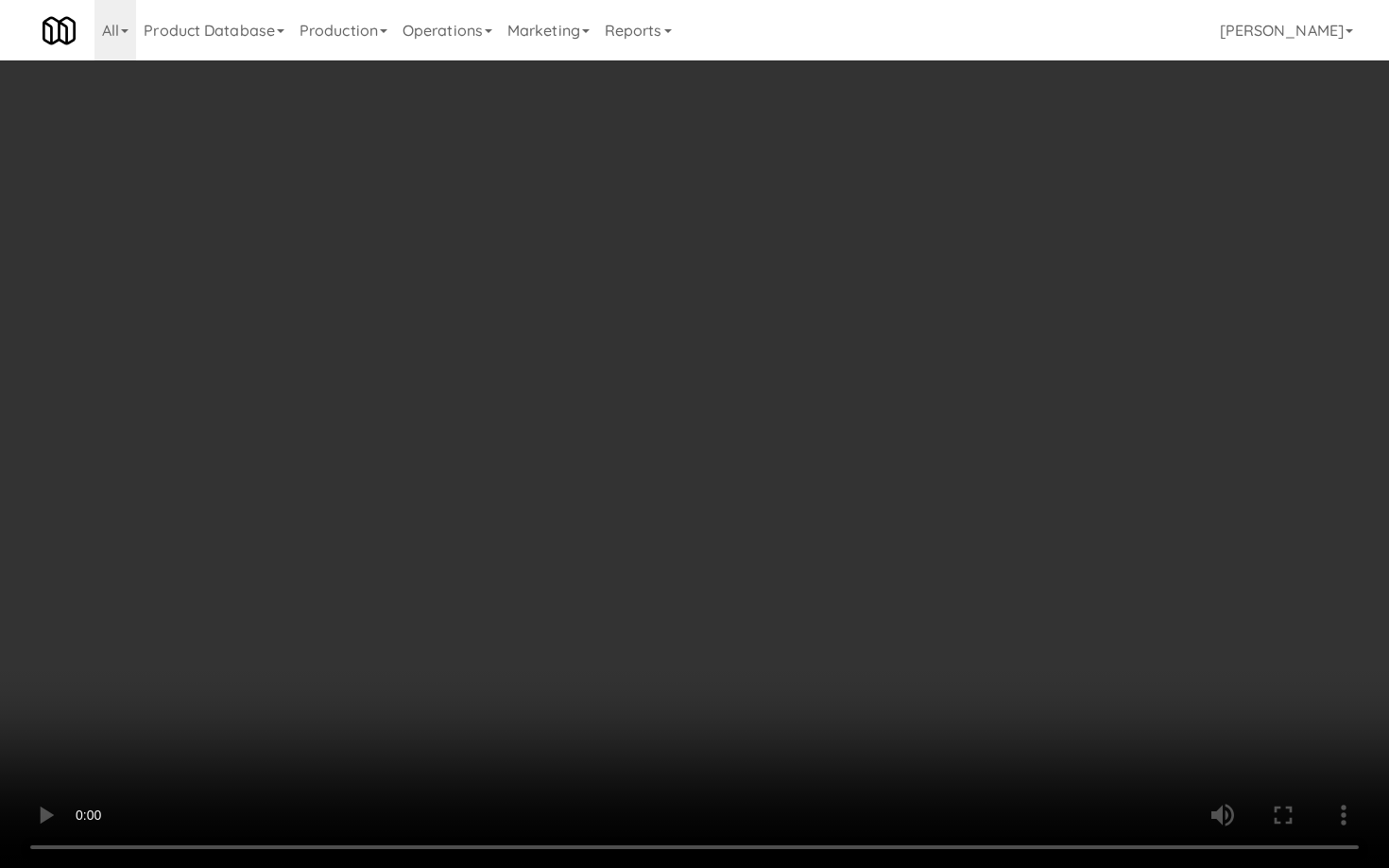
click at [541, 492] on video at bounding box center [694, 434] width 1389 height 868
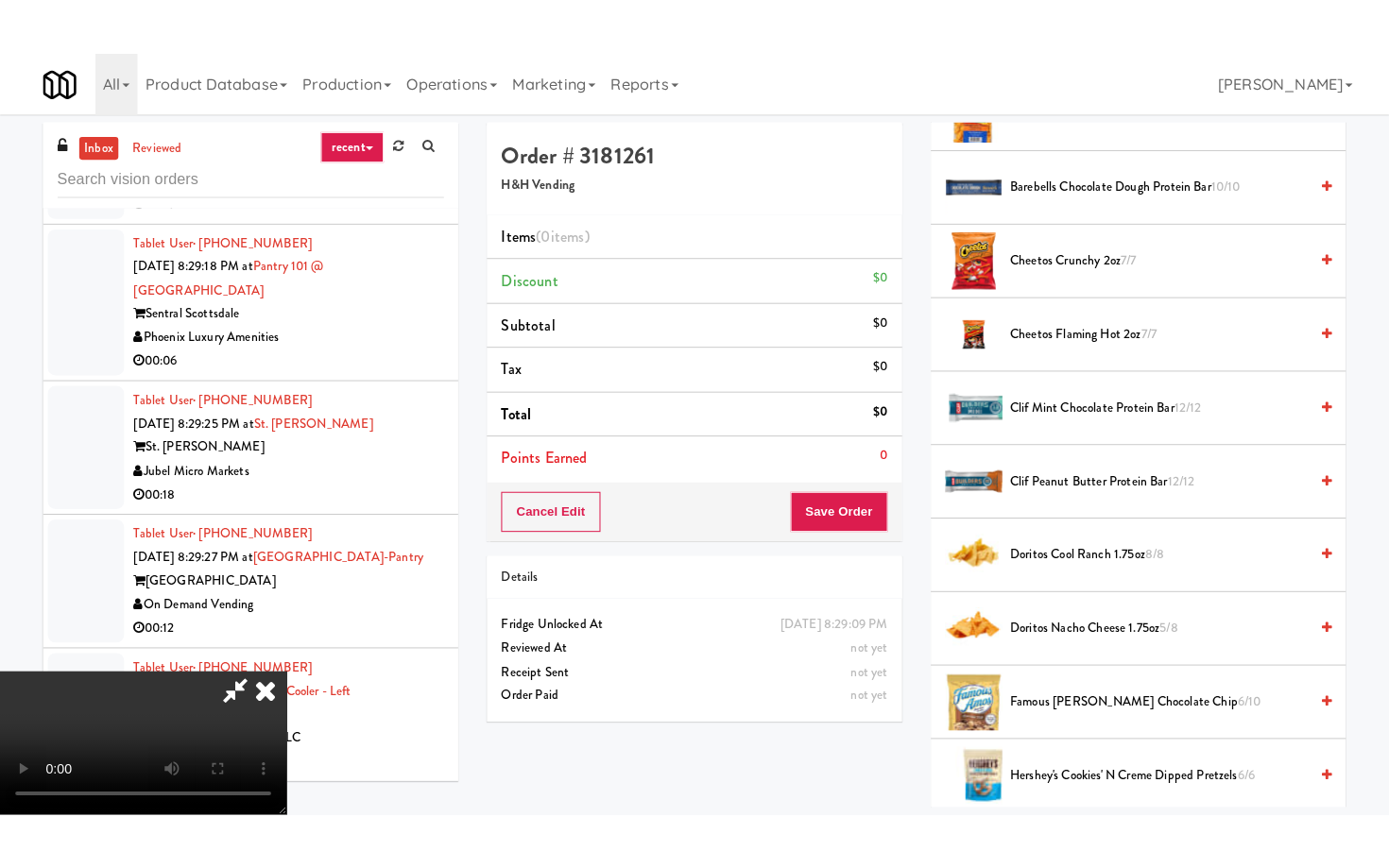
scroll to position [315, 0]
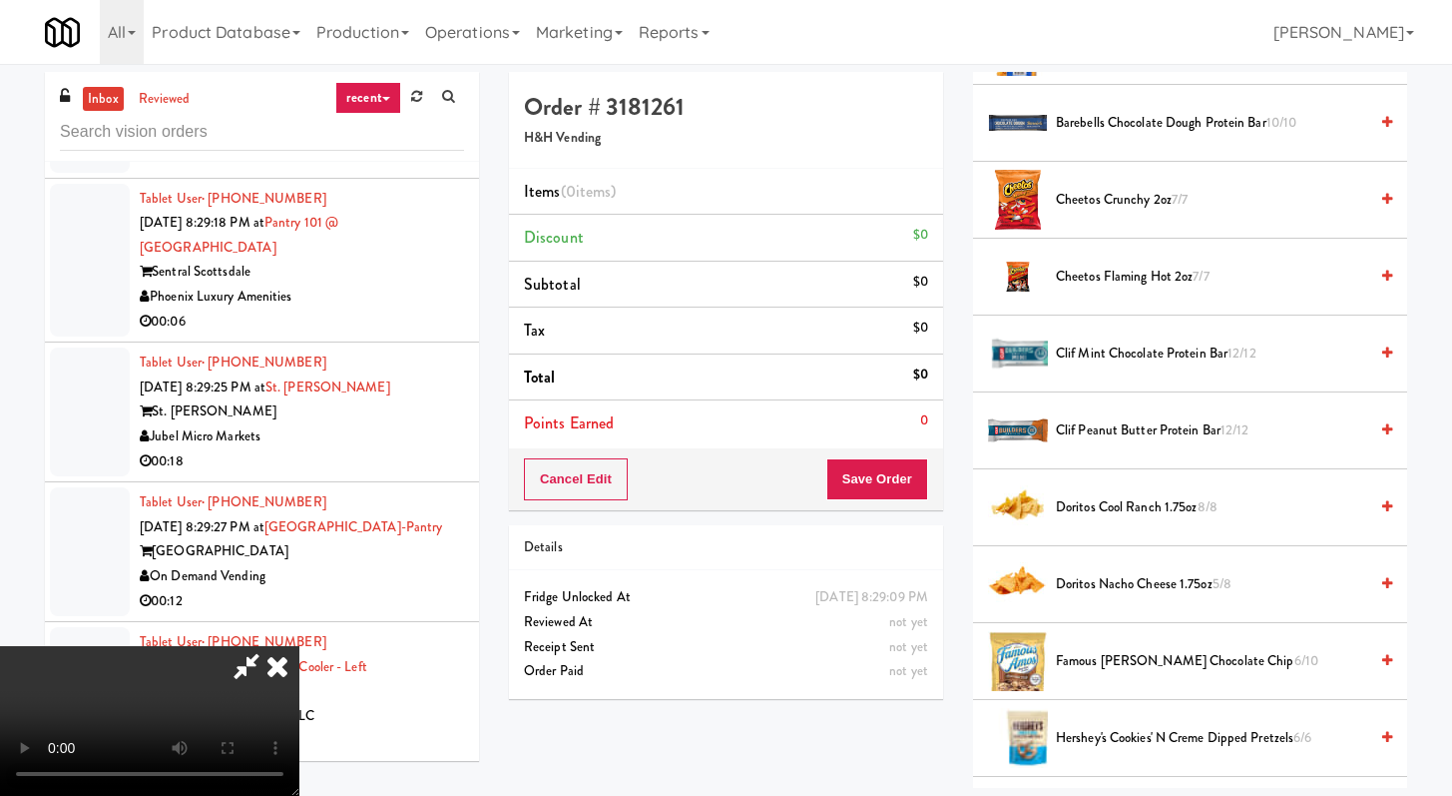
click at [132, 646] on video at bounding box center [149, 721] width 299 height 150
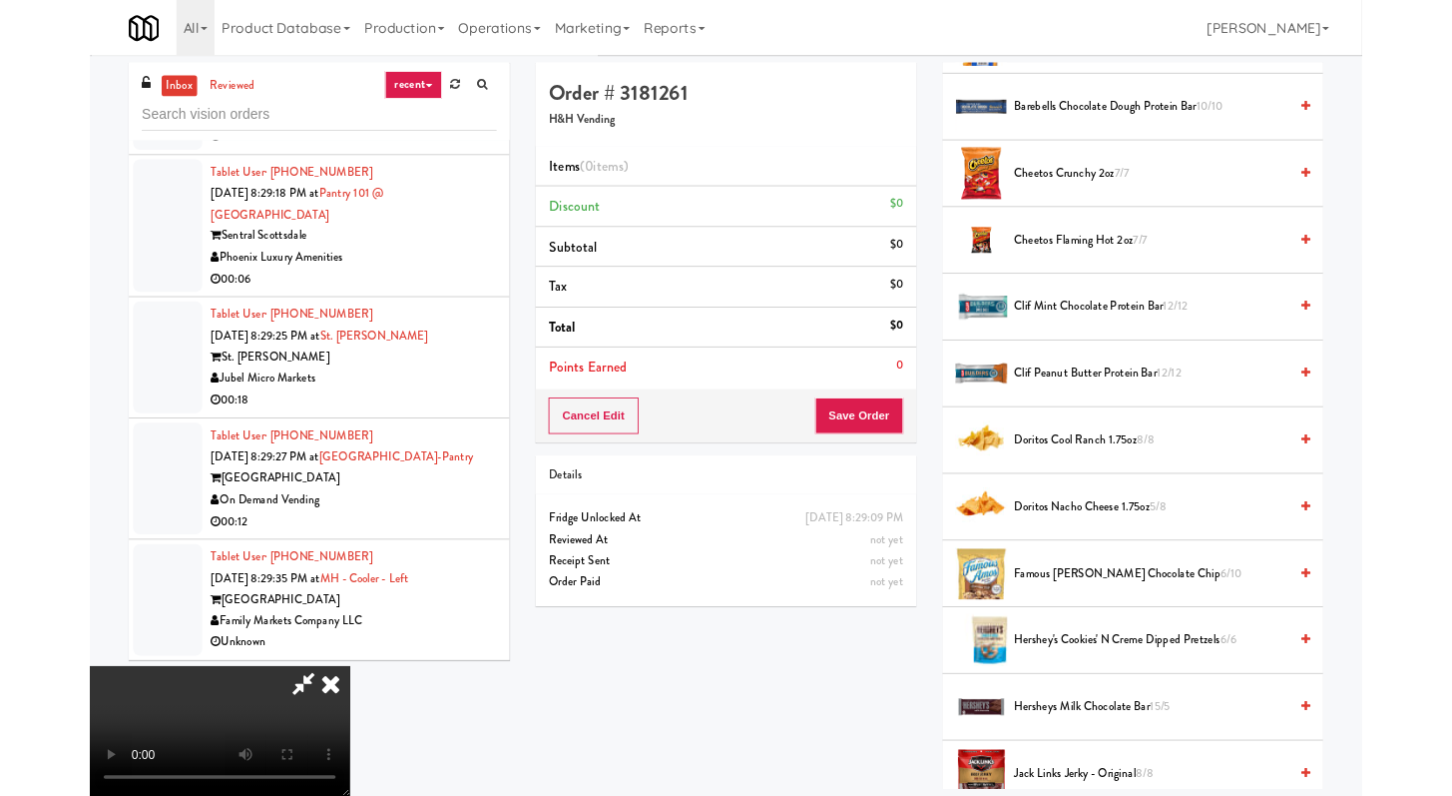
scroll to position [17617, 0]
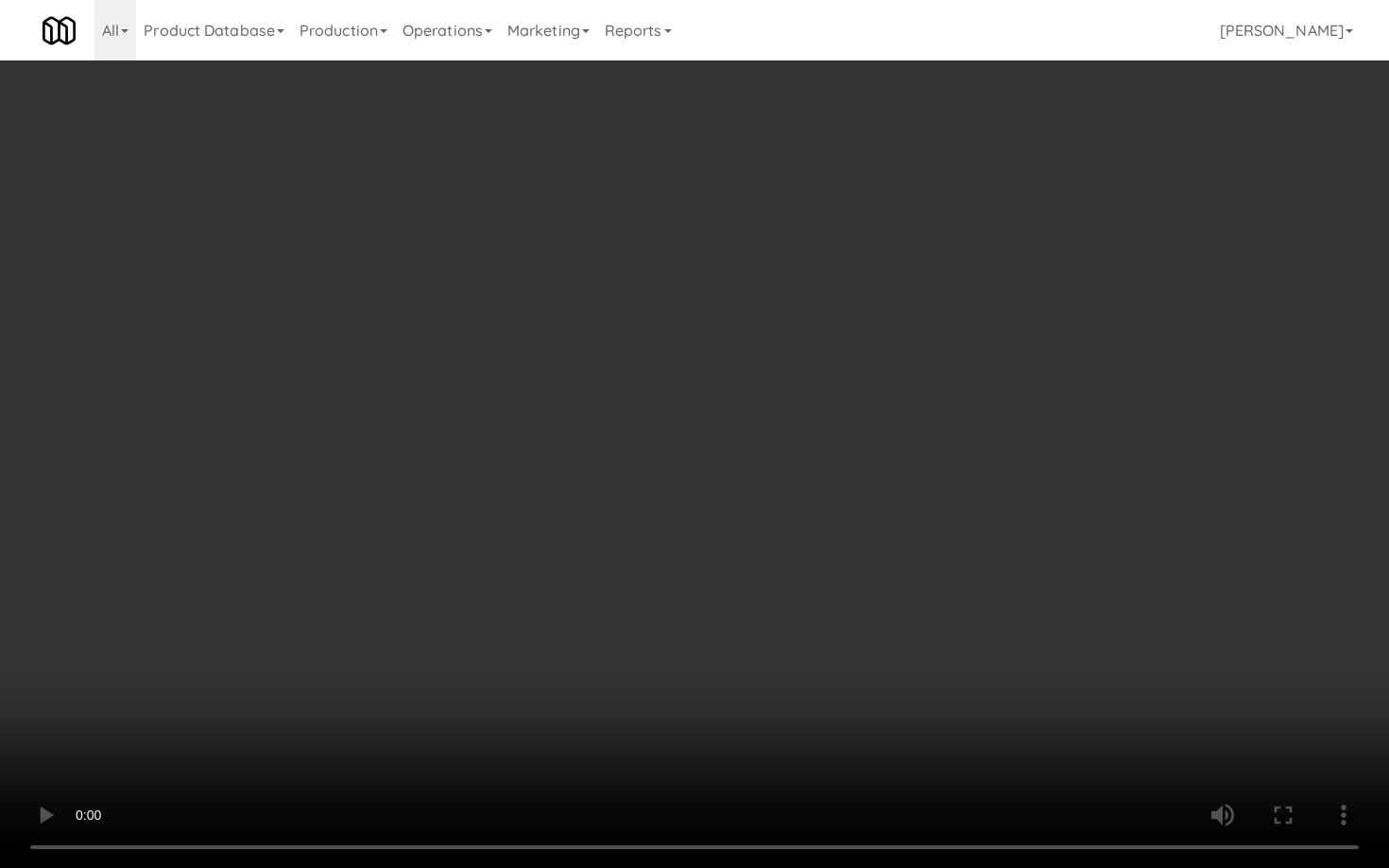
click at [917, 667] on video at bounding box center [694, 434] width 1389 height 868
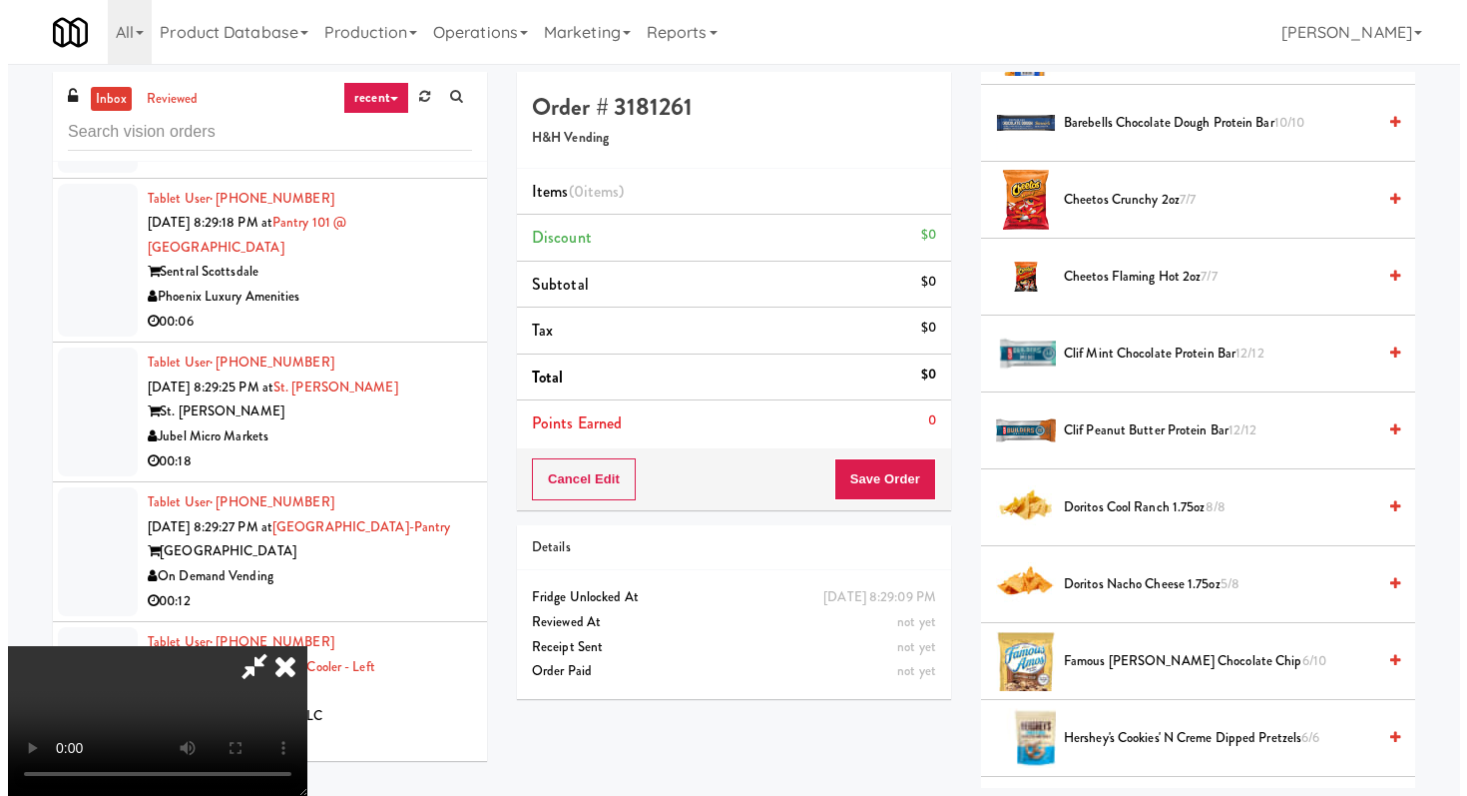
scroll to position [0, 0]
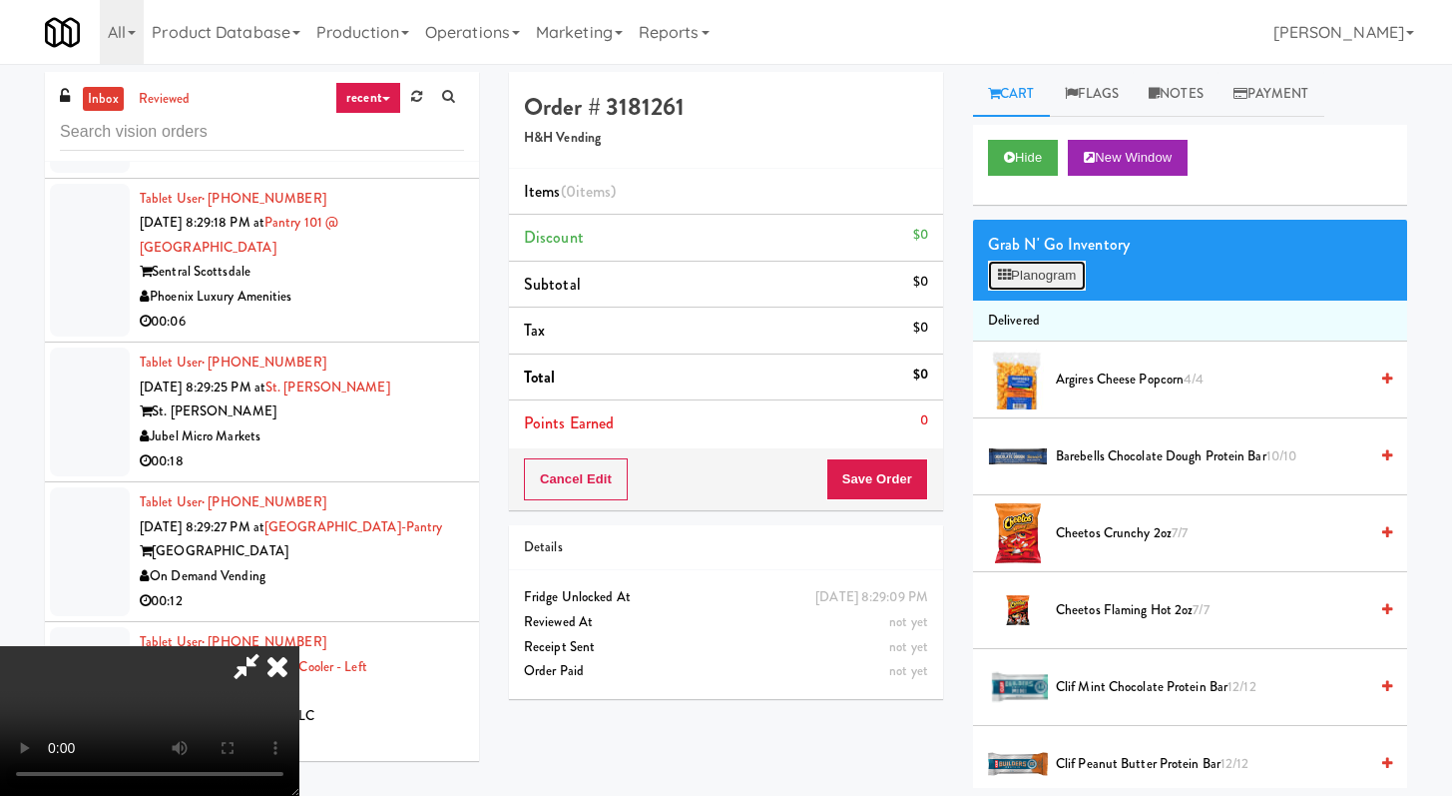
click at [1039, 281] on button "Planogram" at bounding box center [1037, 276] width 98 height 30
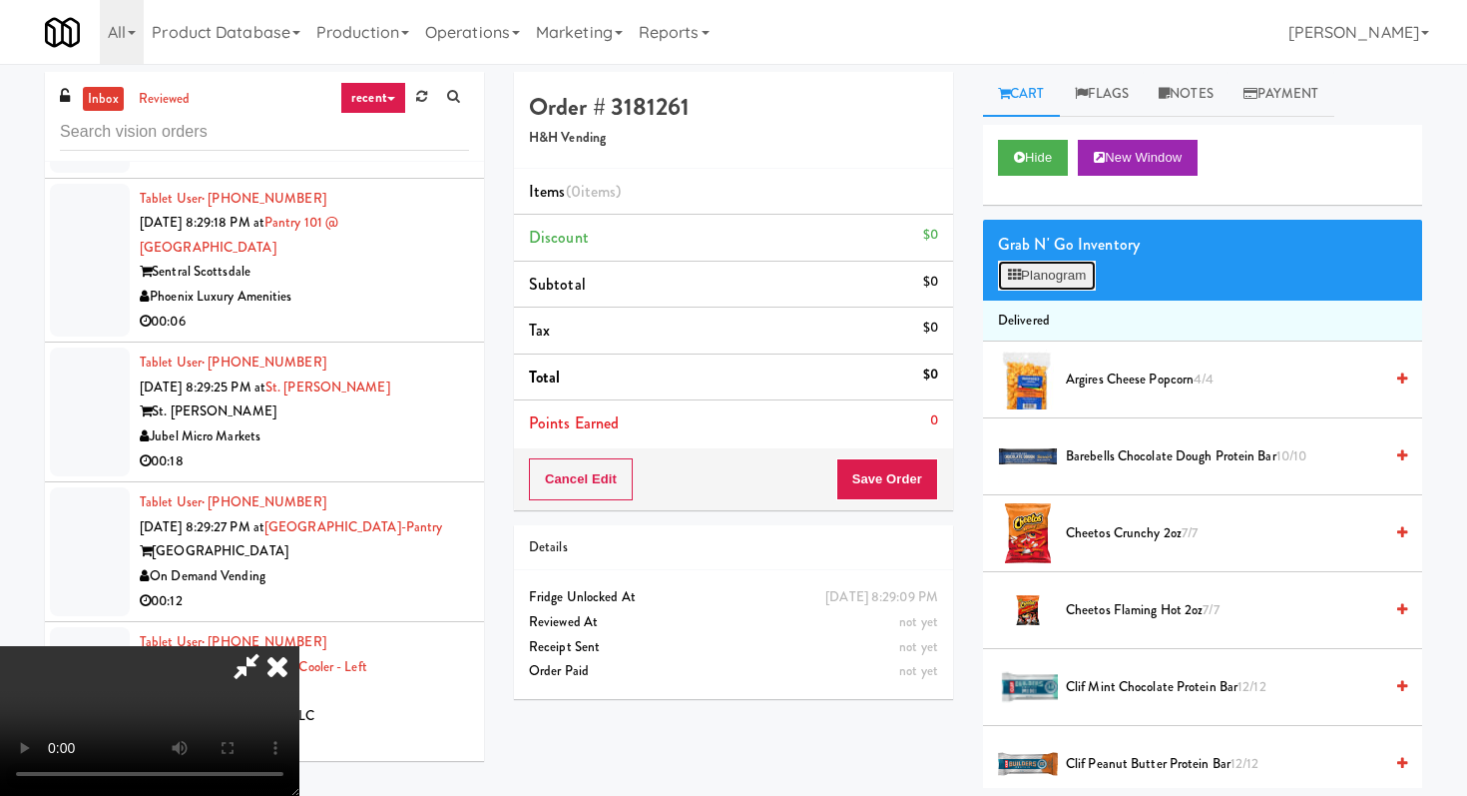
scroll to position [17617, 0]
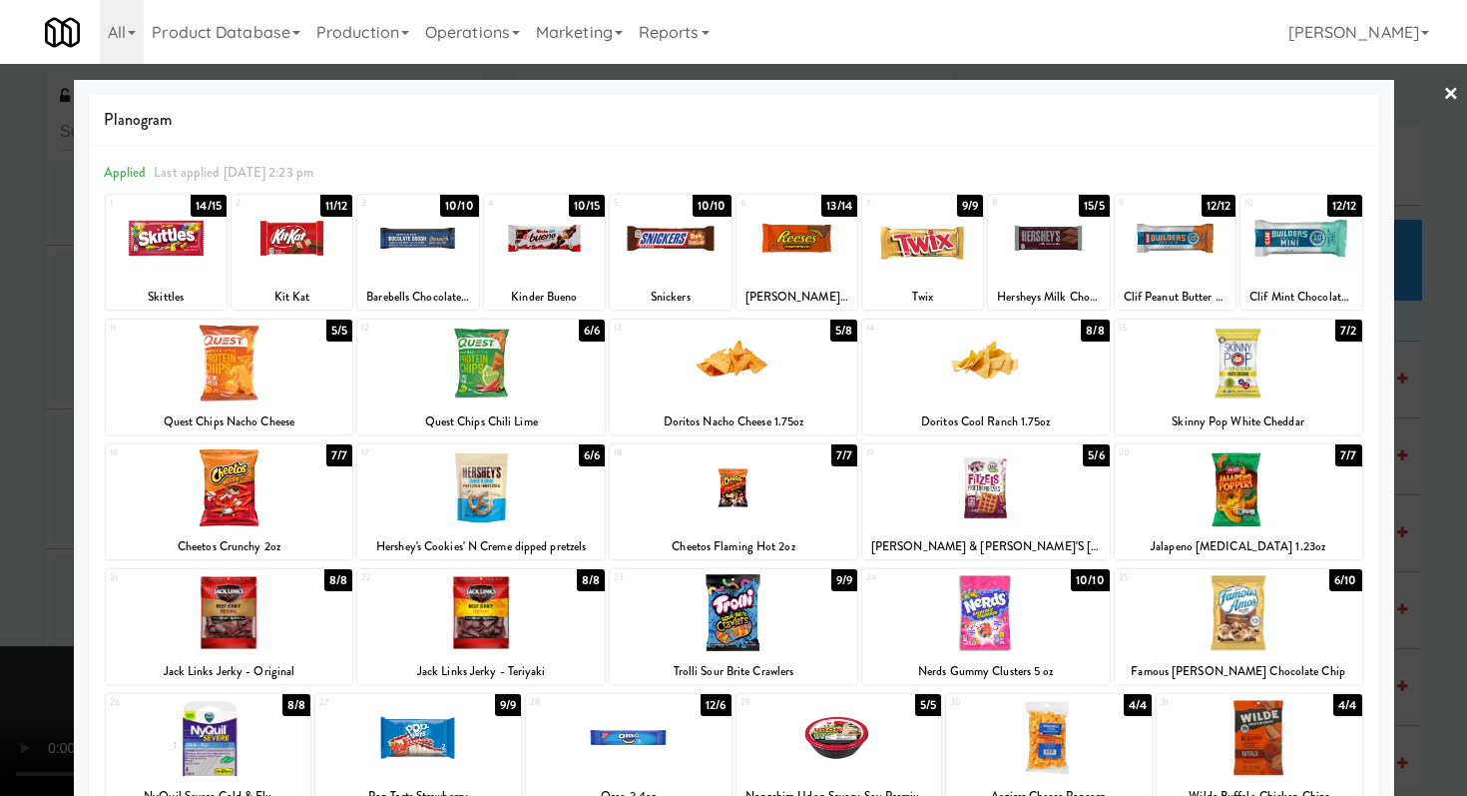
click at [716, 379] on div at bounding box center [734, 362] width 248 height 77
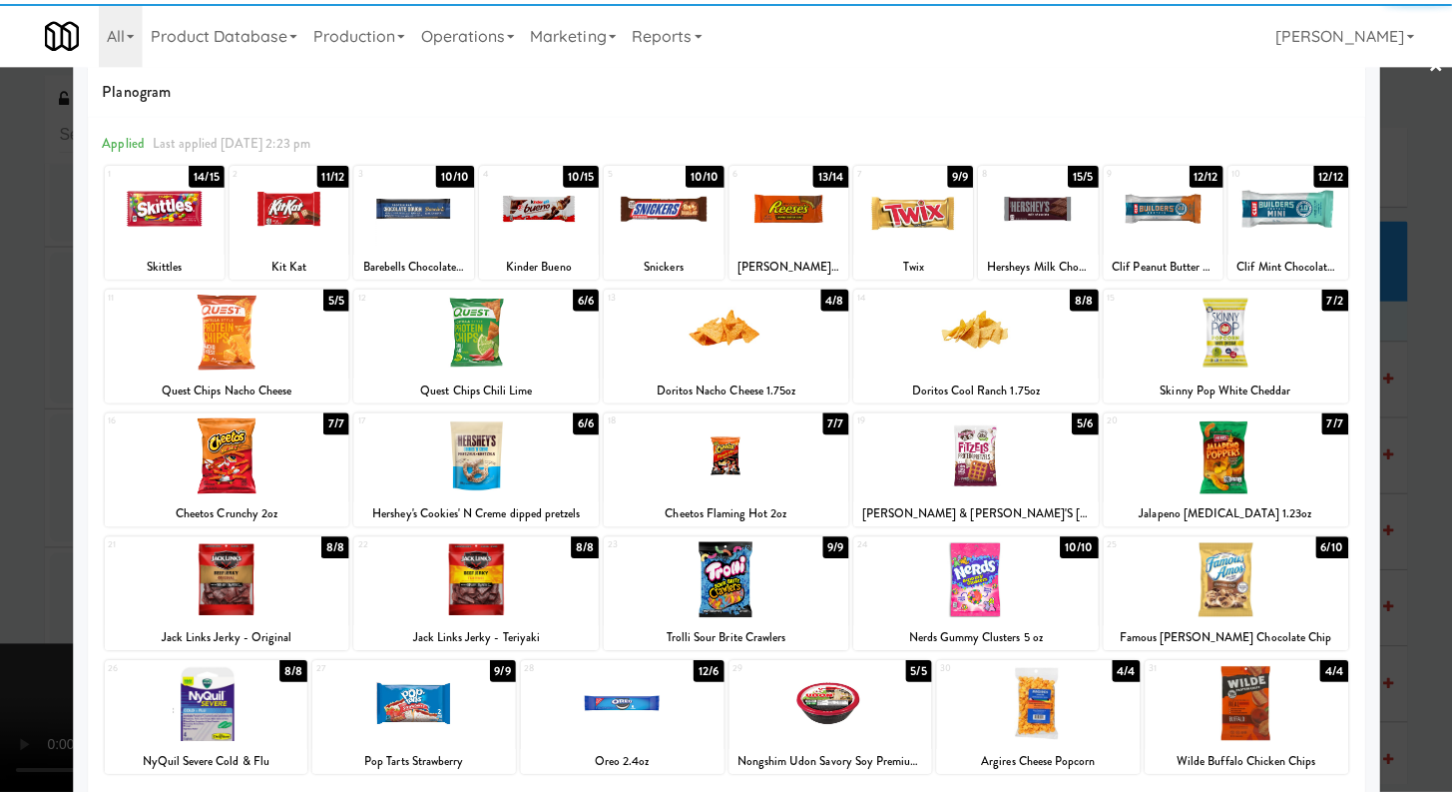
scroll to position [60, 0]
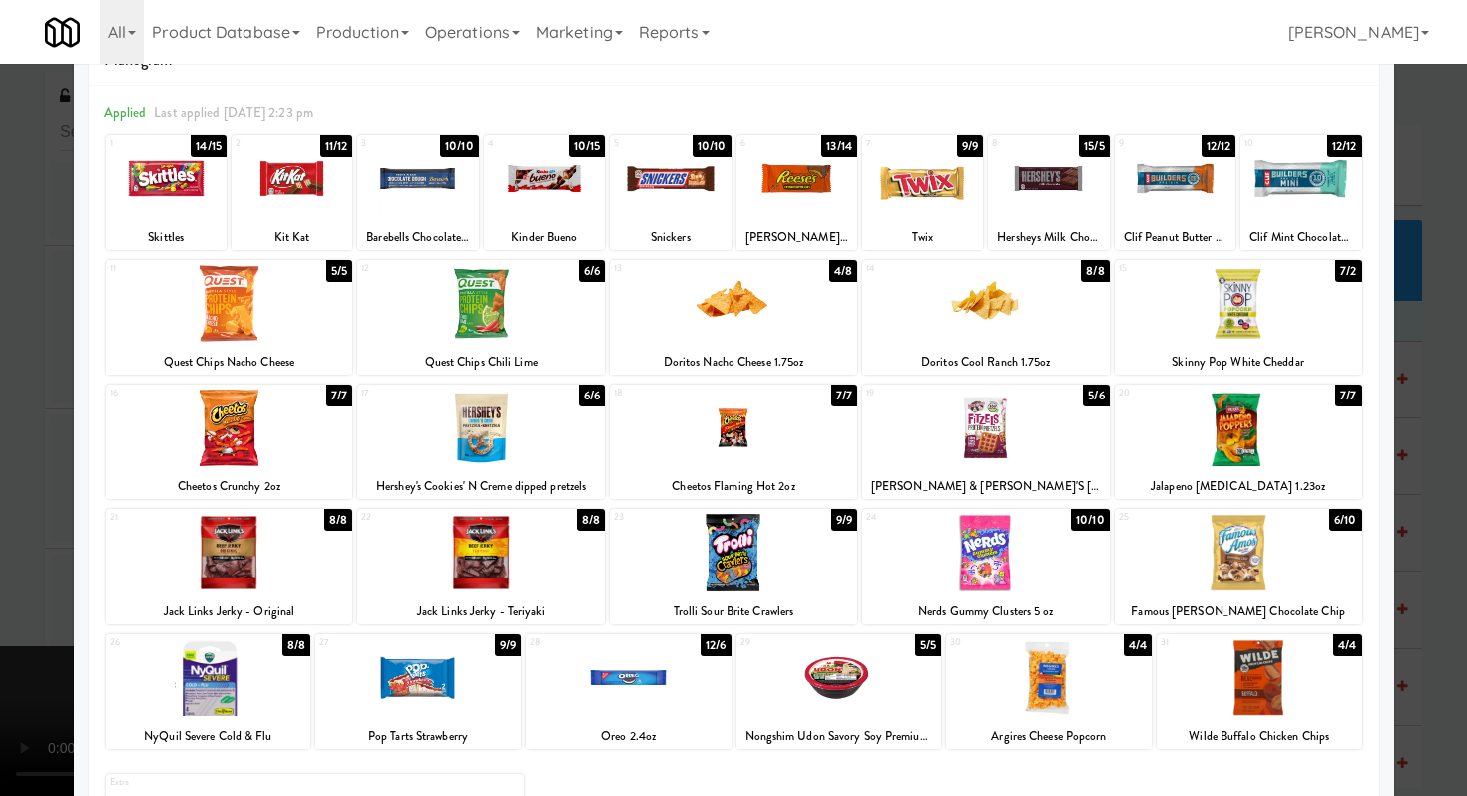
click at [214, 429] on div at bounding box center [230, 427] width 248 height 77
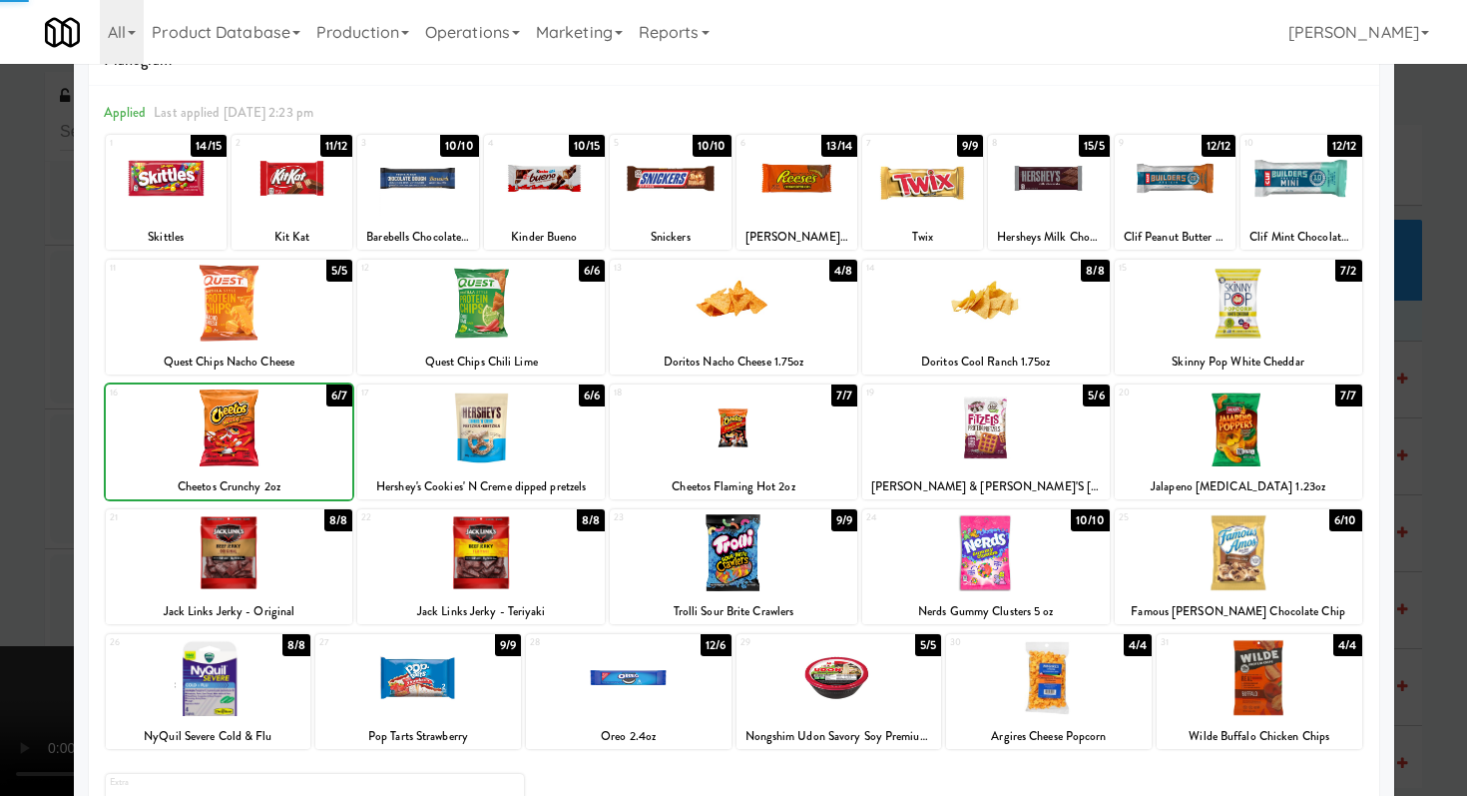
click at [1, 441] on div at bounding box center [733, 398] width 1467 height 796
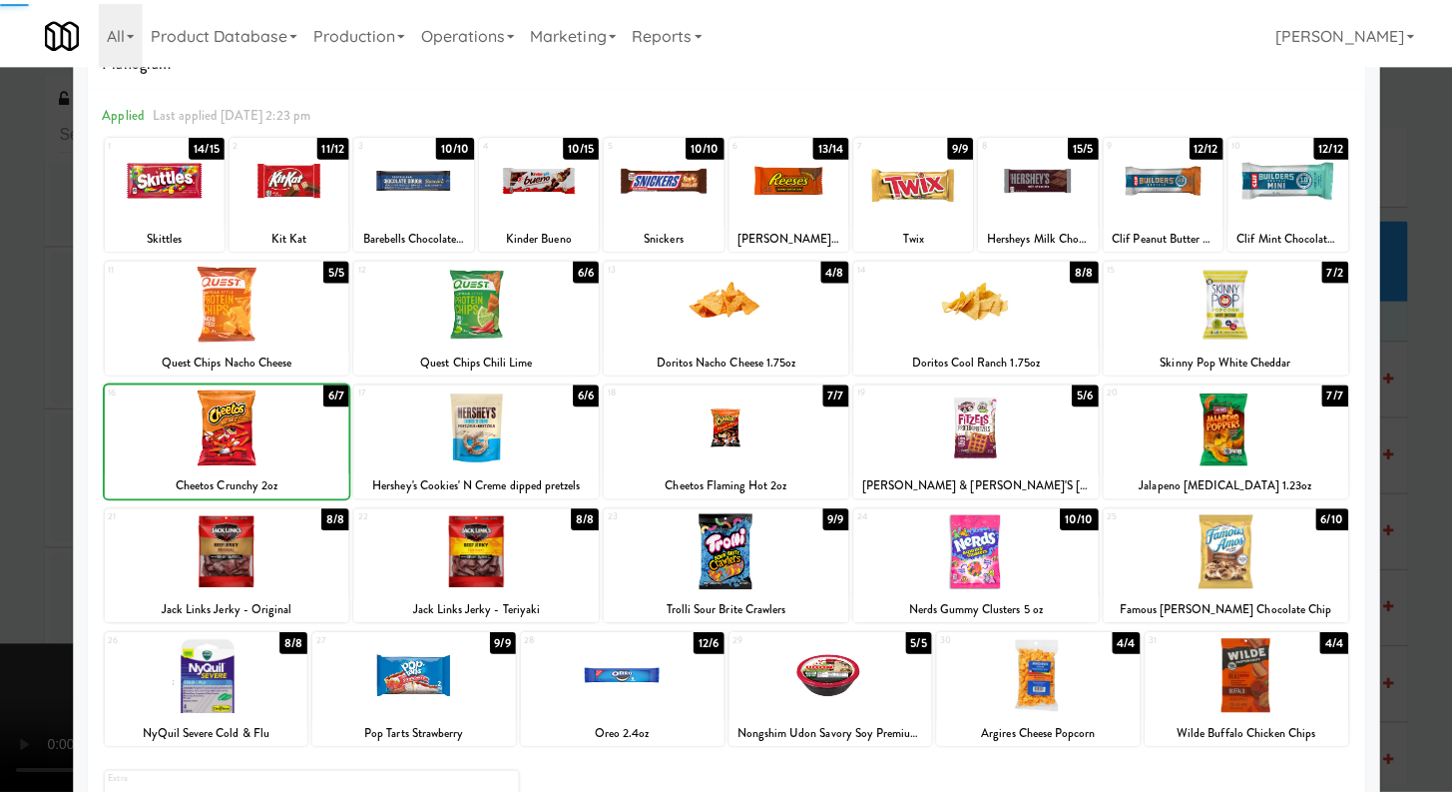
scroll to position [17740, 0]
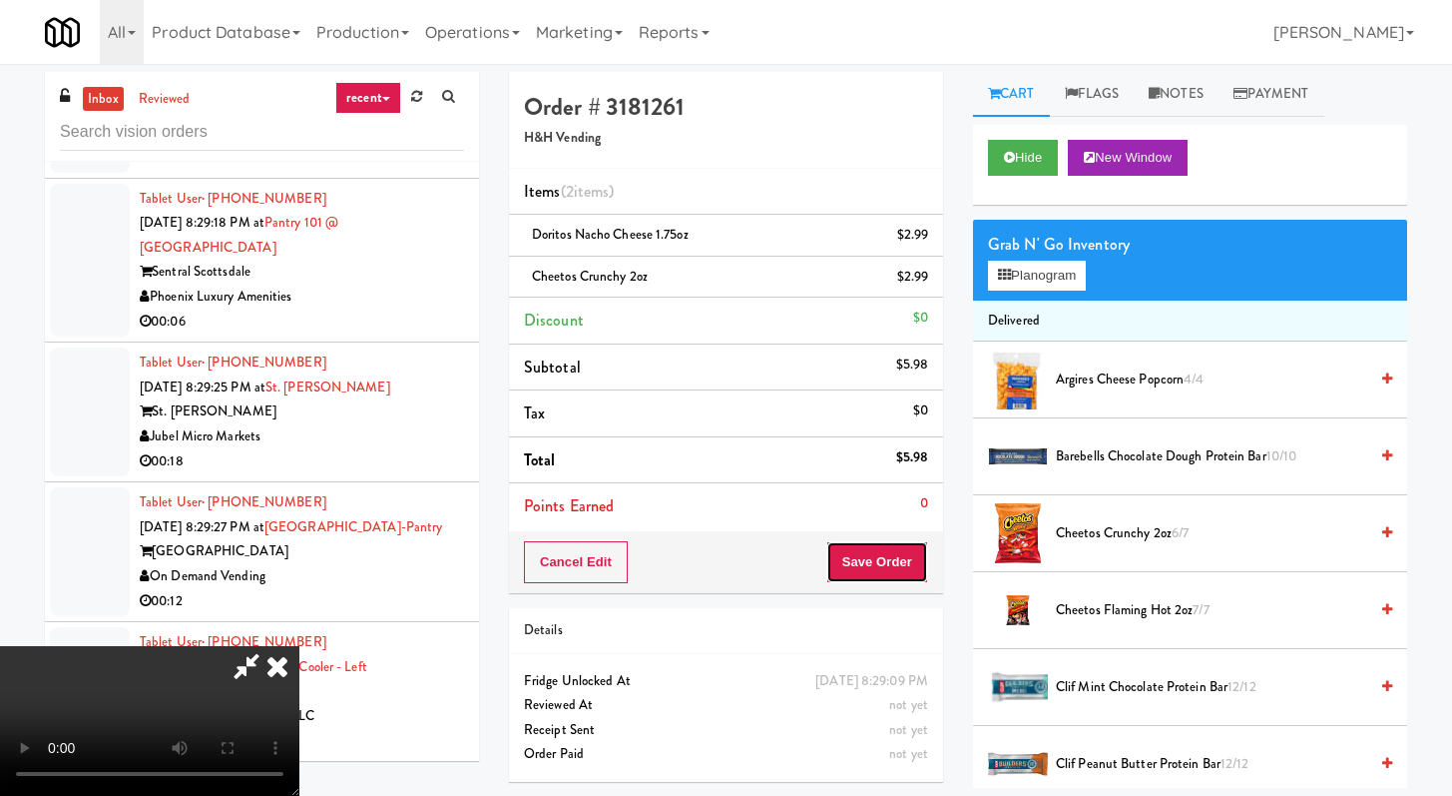
click at [899, 571] on button "Save Order" at bounding box center [878, 562] width 102 height 42
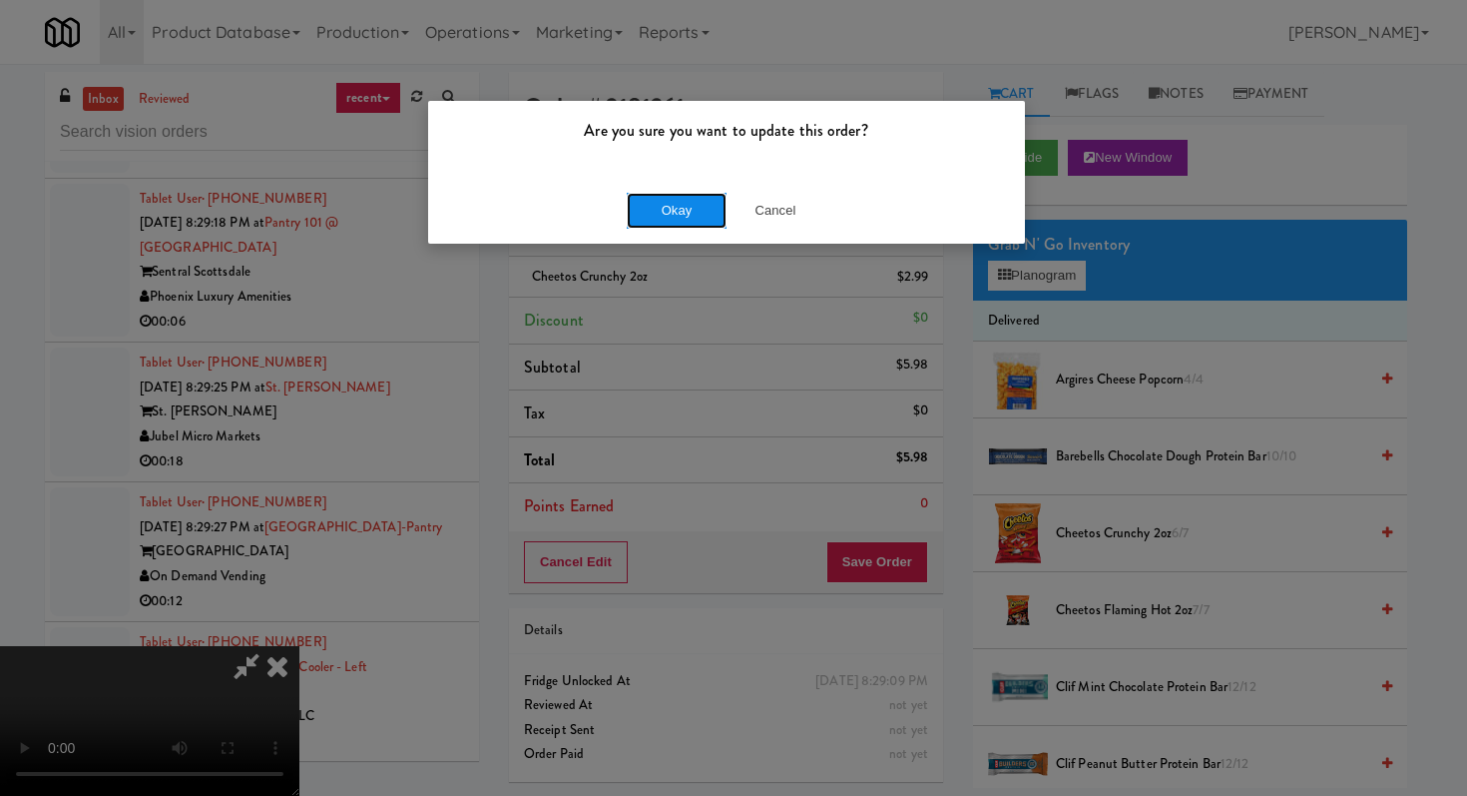
click at [701, 207] on button "Okay" at bounding box center [677, 211] width 100 height 36
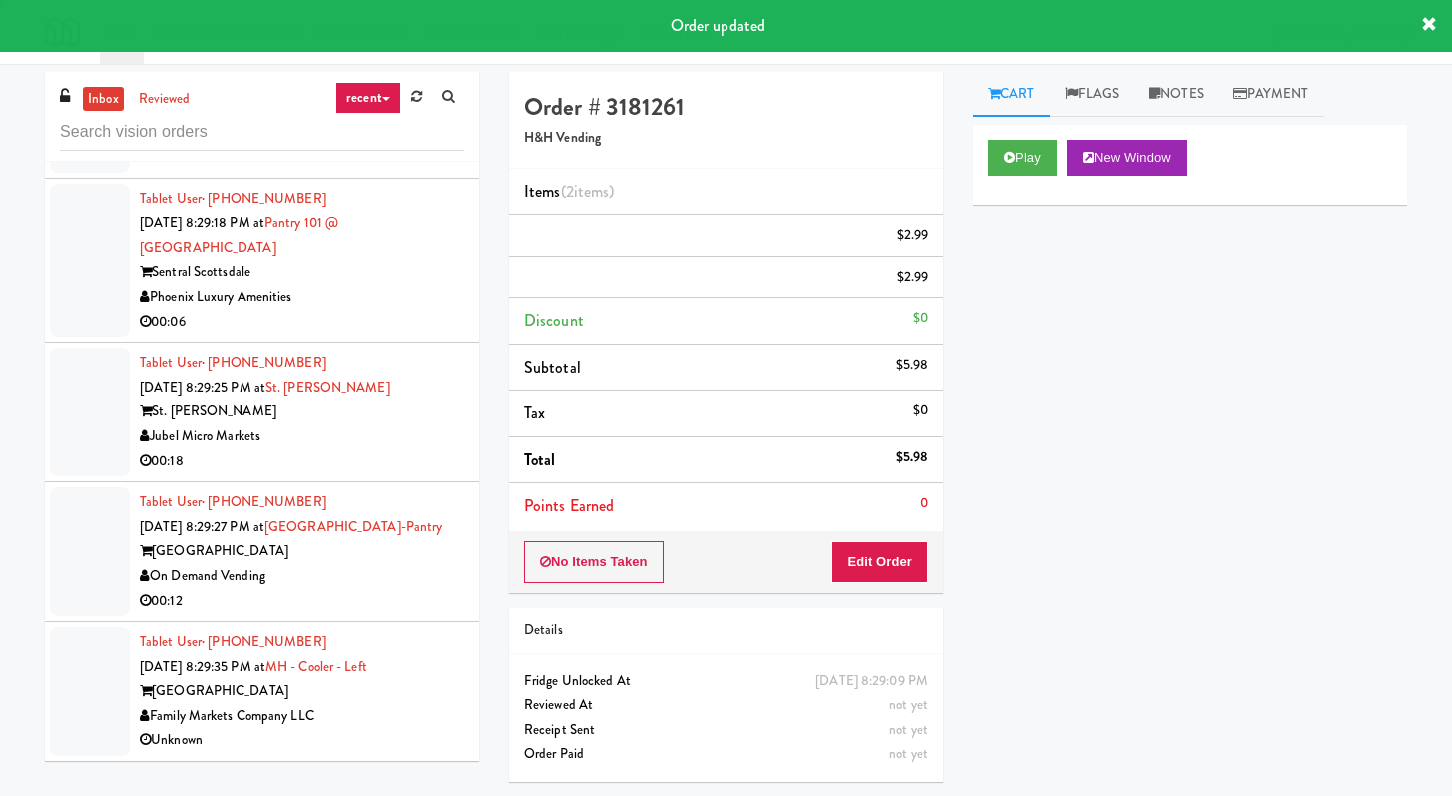
scroll to position [17775, 0]
click at [439, 170] on div "00:29" at bounding box center [302, 157] width 324 height 25
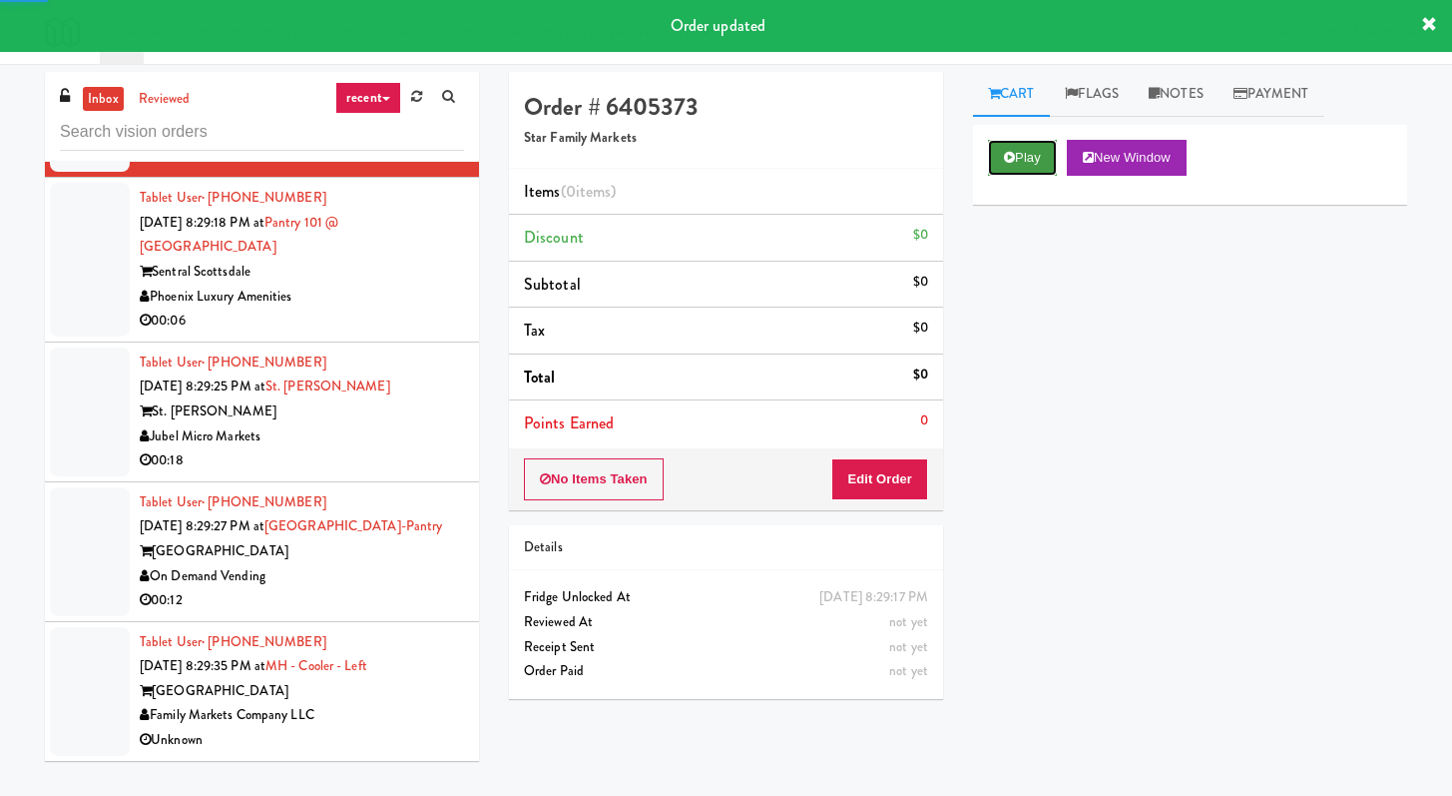
click at [1024, 156] on button "Play" at bounding box center [1022, 158] width 69 height 36
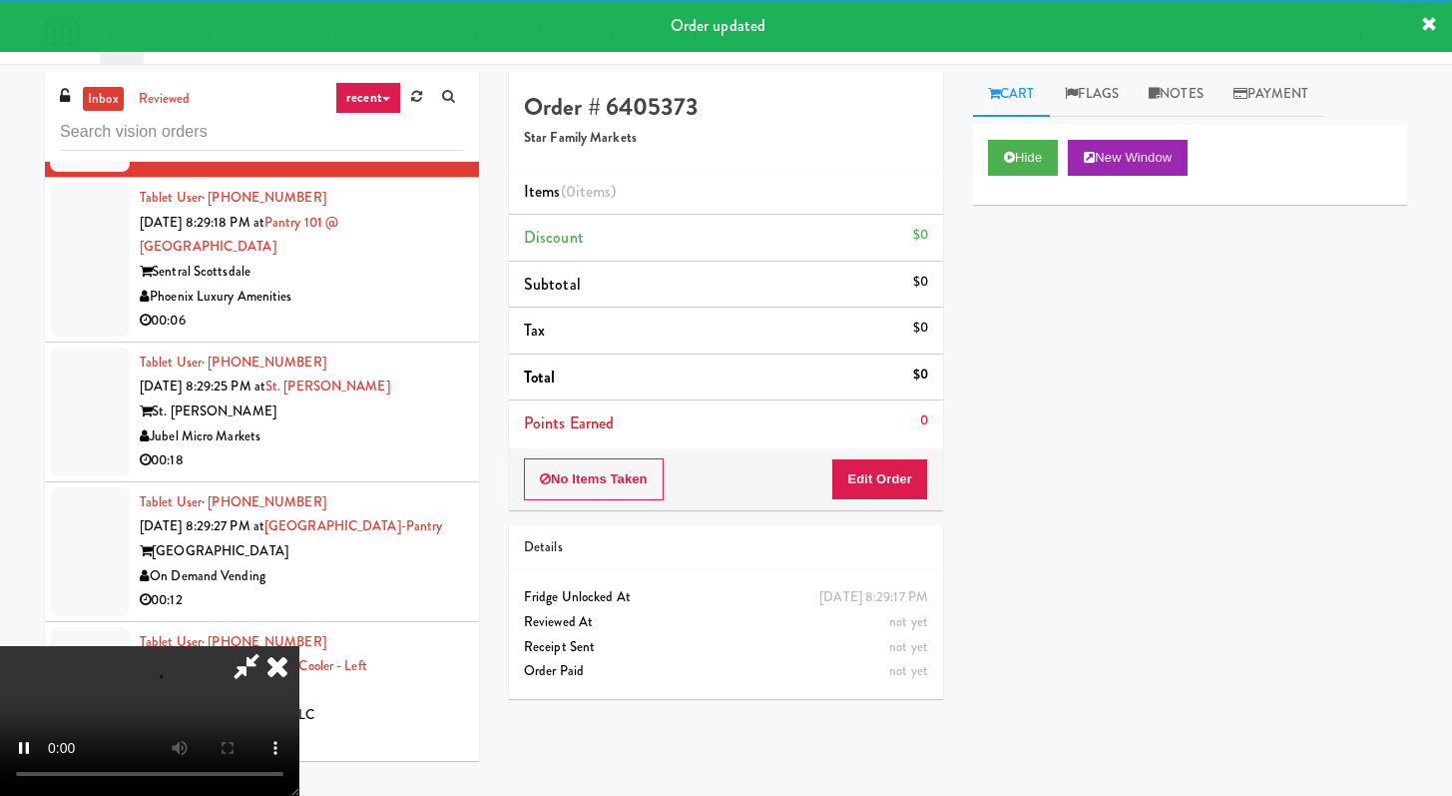
click at [882, 508] on div "No Items Taken Edit Order" at bounding box center [726, 479] width 434 height 62
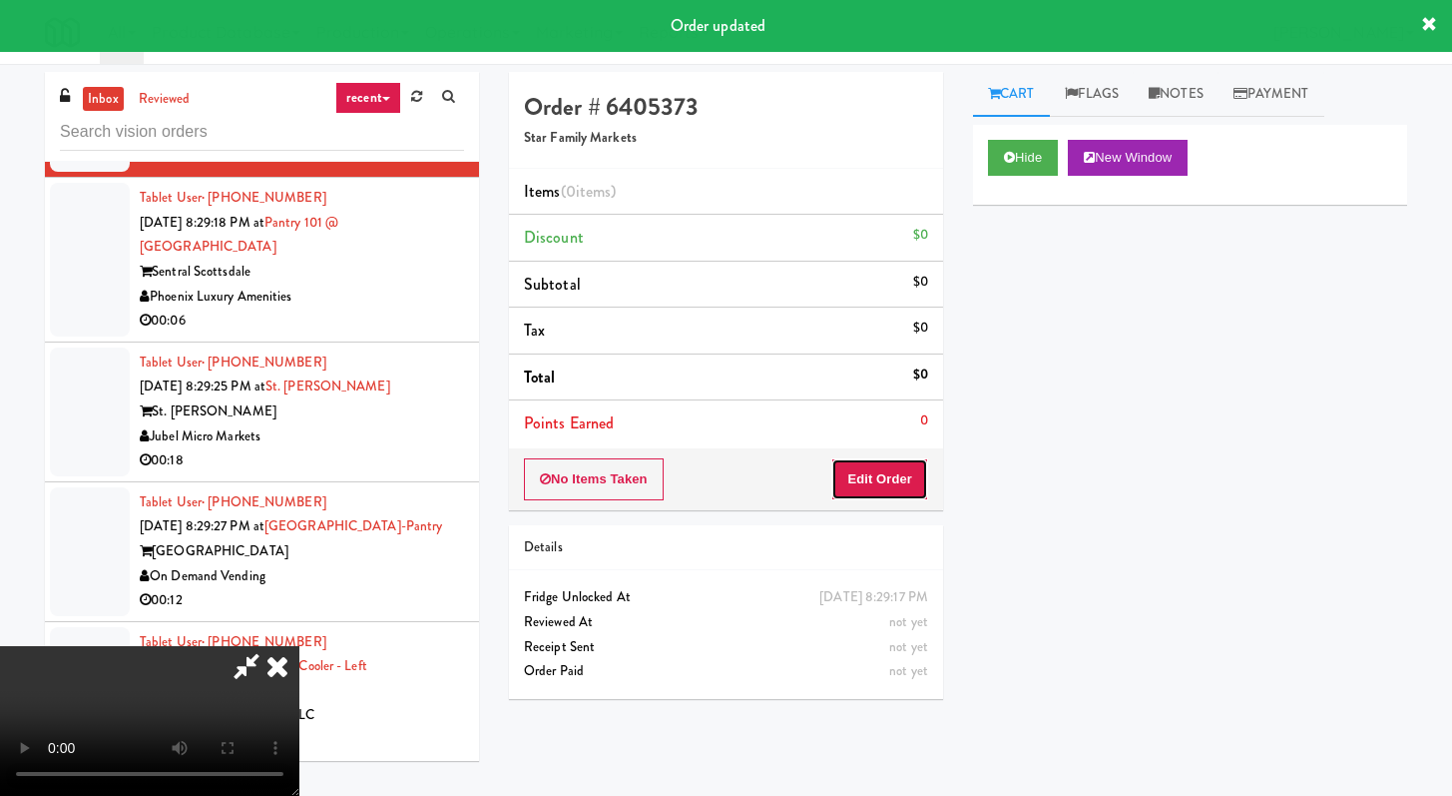
click at [892, 473] on button "Edit Order" at bounding box center [879, 479] width 97 height 42
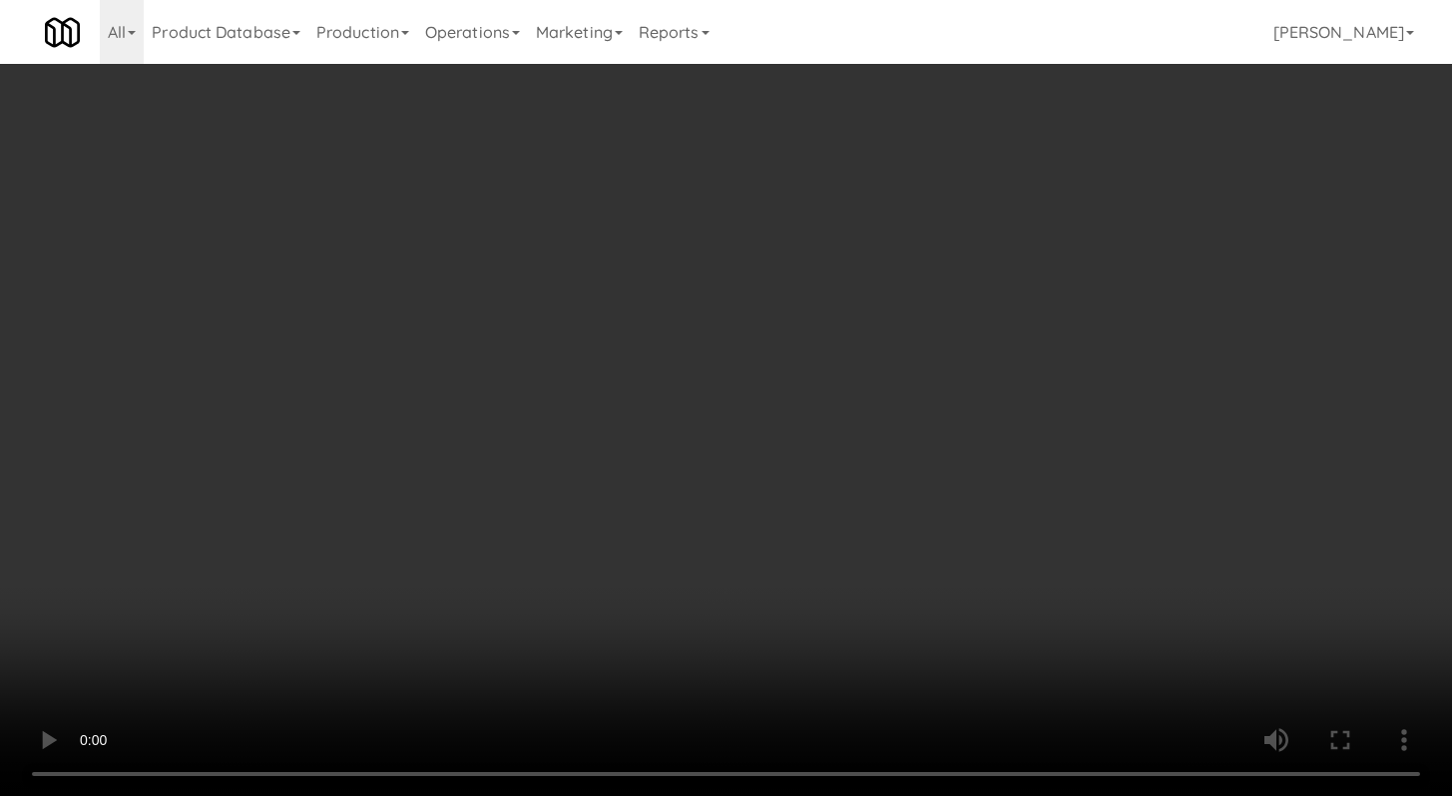
scroll to position [17652, 0]
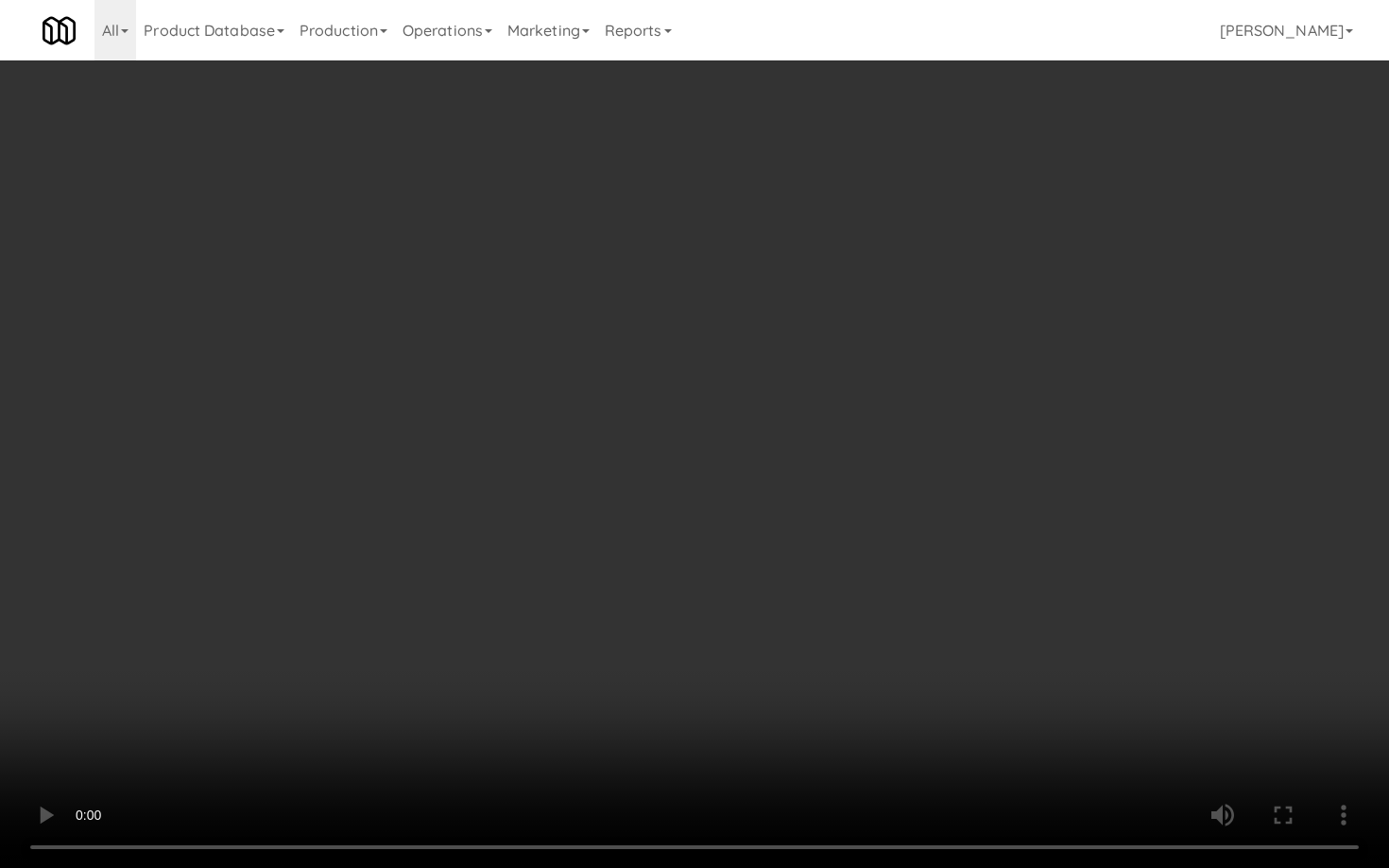
click at [664, 613] on video at bounding box center [694, 434] width 1389 height 868
click at [691, 597] on video at bounding box center [694, 434] width 1389 height 868
click at [733, 578] on video at bounding box center [694, 434] width 1389 height 868
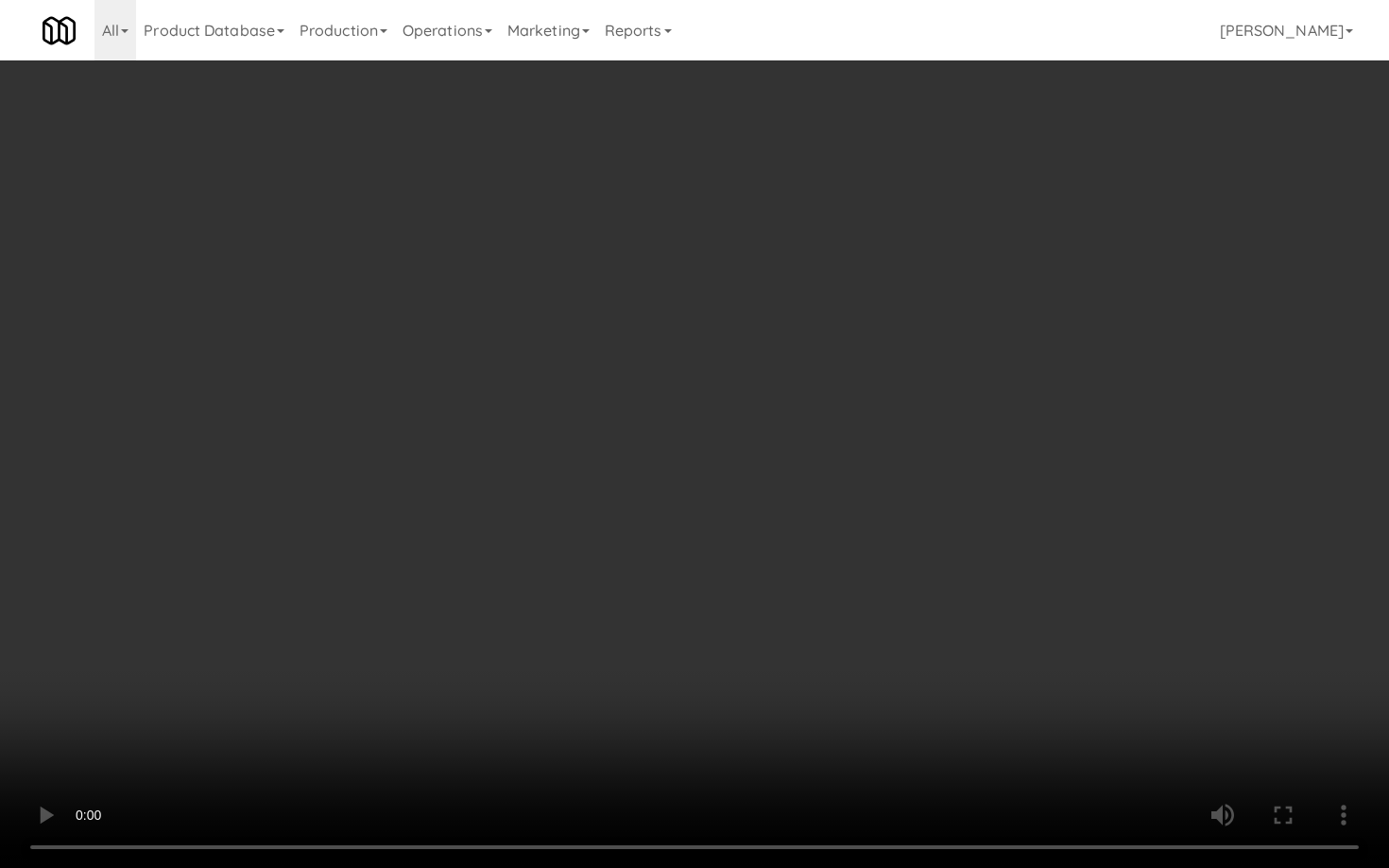
click at [733, 578] on video at bounding box center [694, 434] width 1389 height 868
click at [733, 579] on video at bounding box center [694, 434] width 1389 height 868
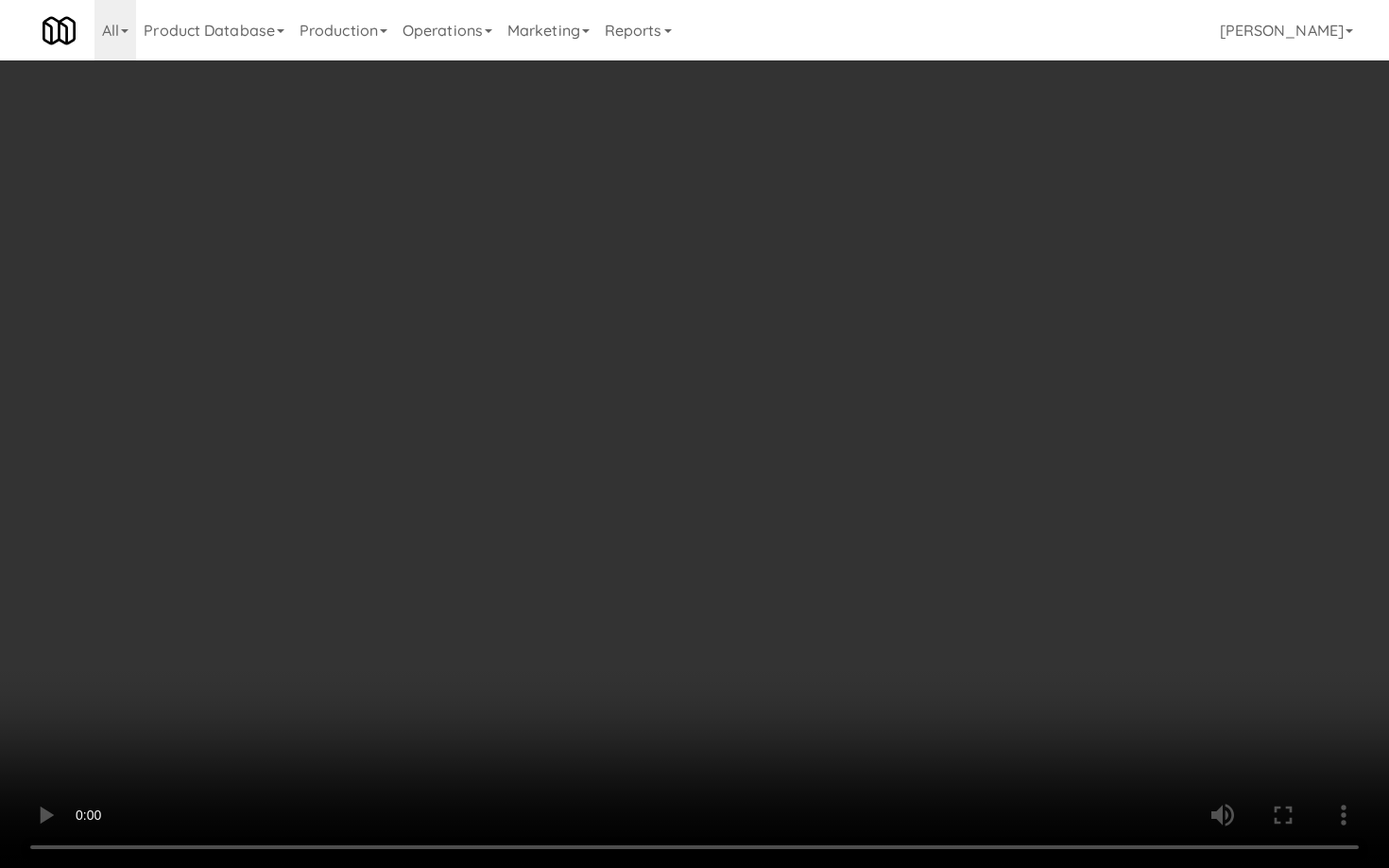
click at [733, 579] on video at bounding box center [694, 434] width 1389 height 868
click at [328, 443] on video at bounding box center [694, 434] width 1389 height 868
click at [417, 611] on video at bounding box center [694, 434] width 1389 height 868
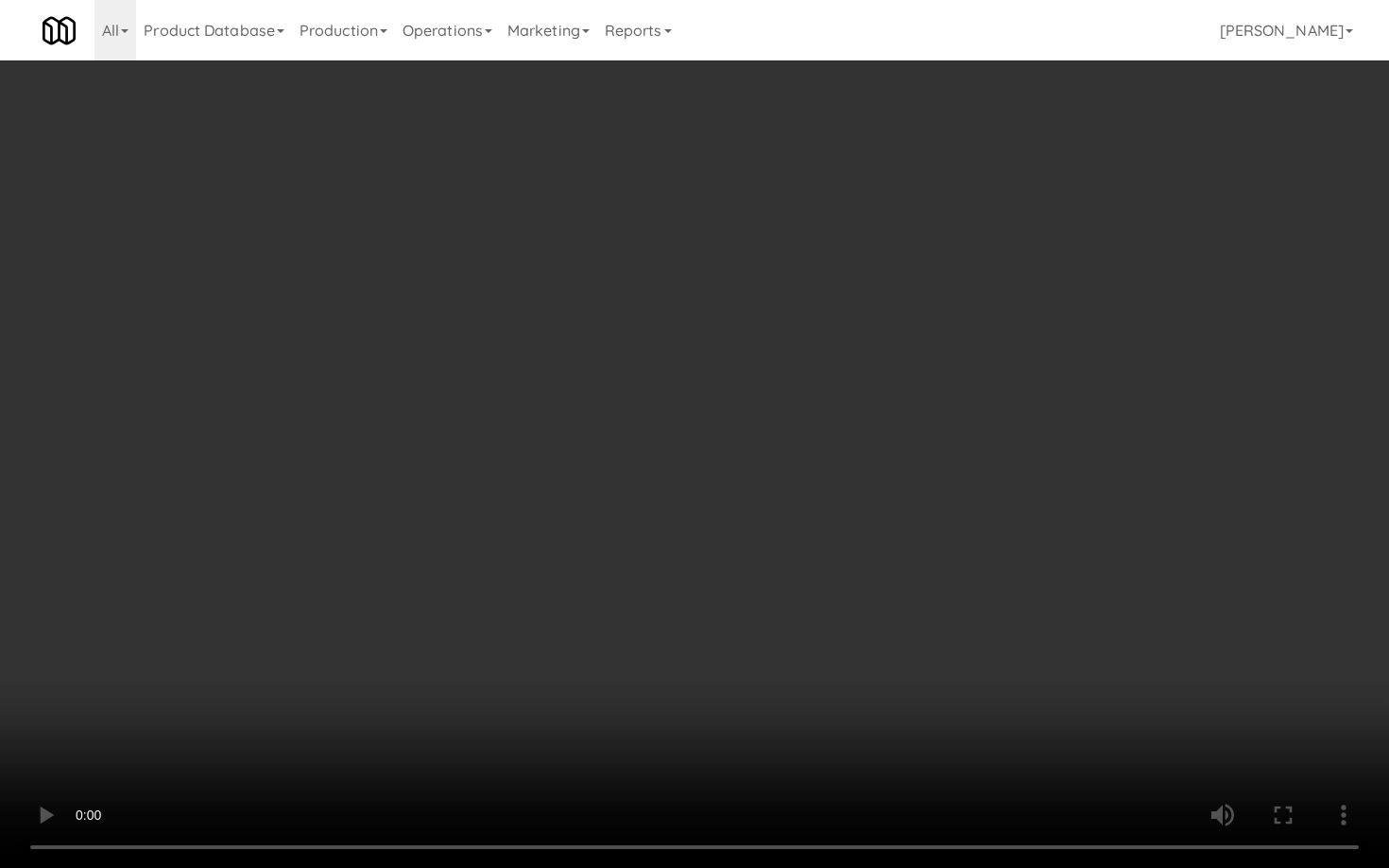
click at [460, 594] on video at bounding box center [694, 434] width 1389 height 868
click at [465, 593] on video at bounding box center [694, 434] width 1389 height 868
click at [488, 579] on video at bounding box center [694, 434] width 1389 height 868
click at [381, 451] on video at bounding box center [694, 434] width 1389 height 868
click at [461, 451] on video at bounding box center [694, 434] width 1389 height 868
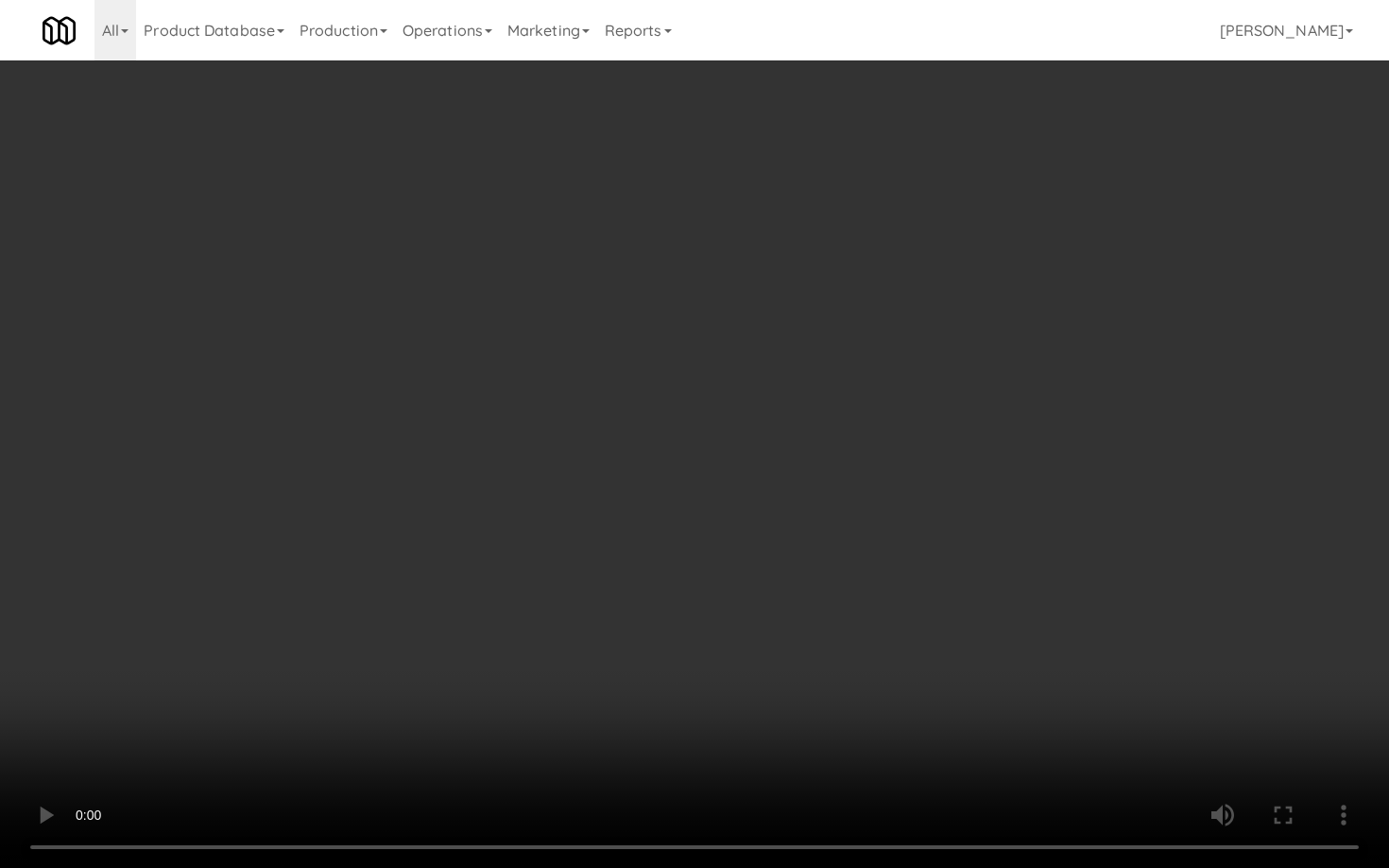
click at [461, 451] on video at bounding box center [694, 434] width 1389 height 868
click at [472, 446] on video at bounding box center [694, 434] width 1389 height 868
click at [478, 441] on video at bounding box center [694, 434] width 1389 height 868
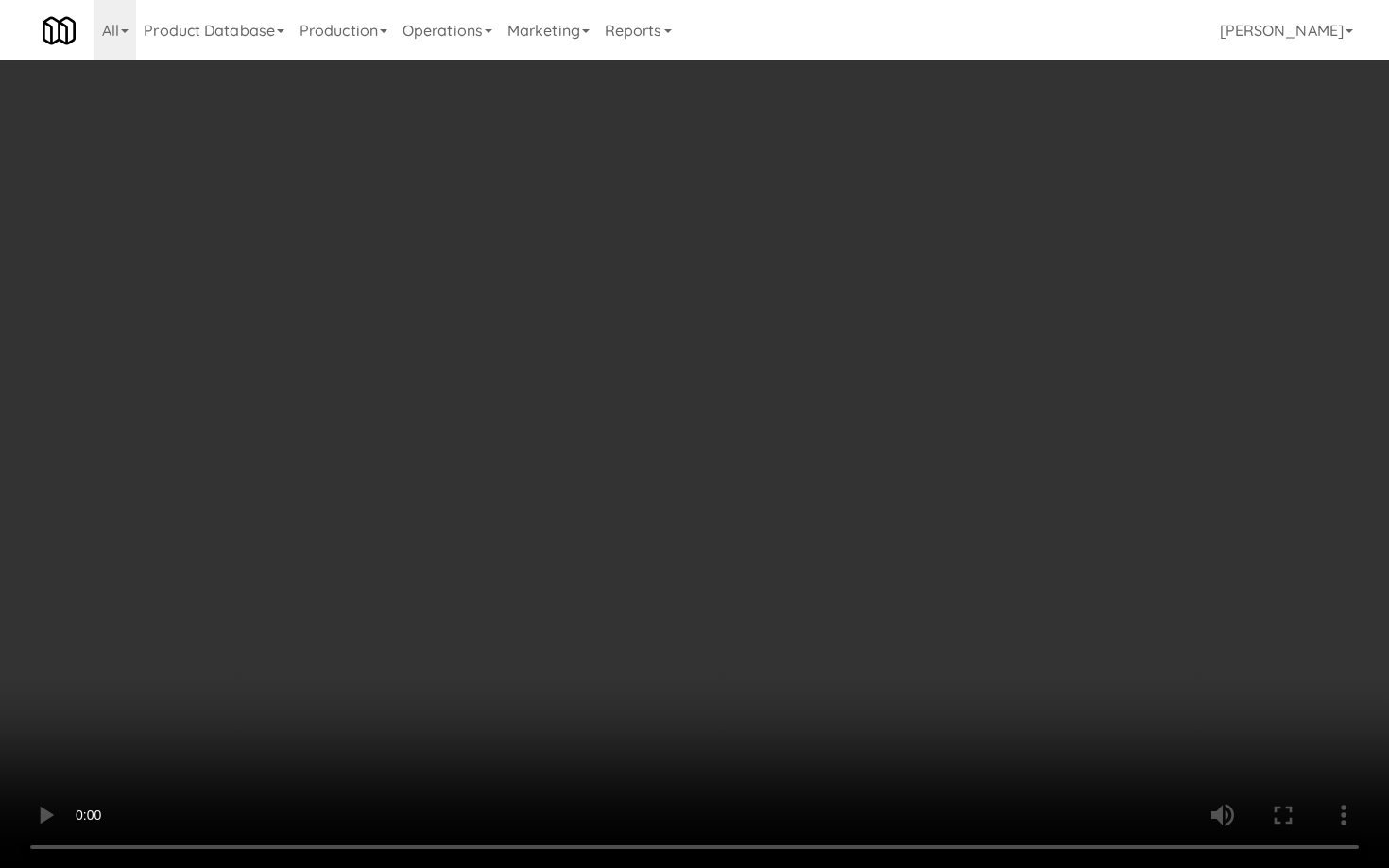
click at [478, 441] on video at bounding box center [694, 434] width 1389 height 868
click at [683, 516] on video at bounding box center [694, 434] width 1389 height 868
click at [722, 551] on video at bounding box center [694, 434] width 1389 height 868
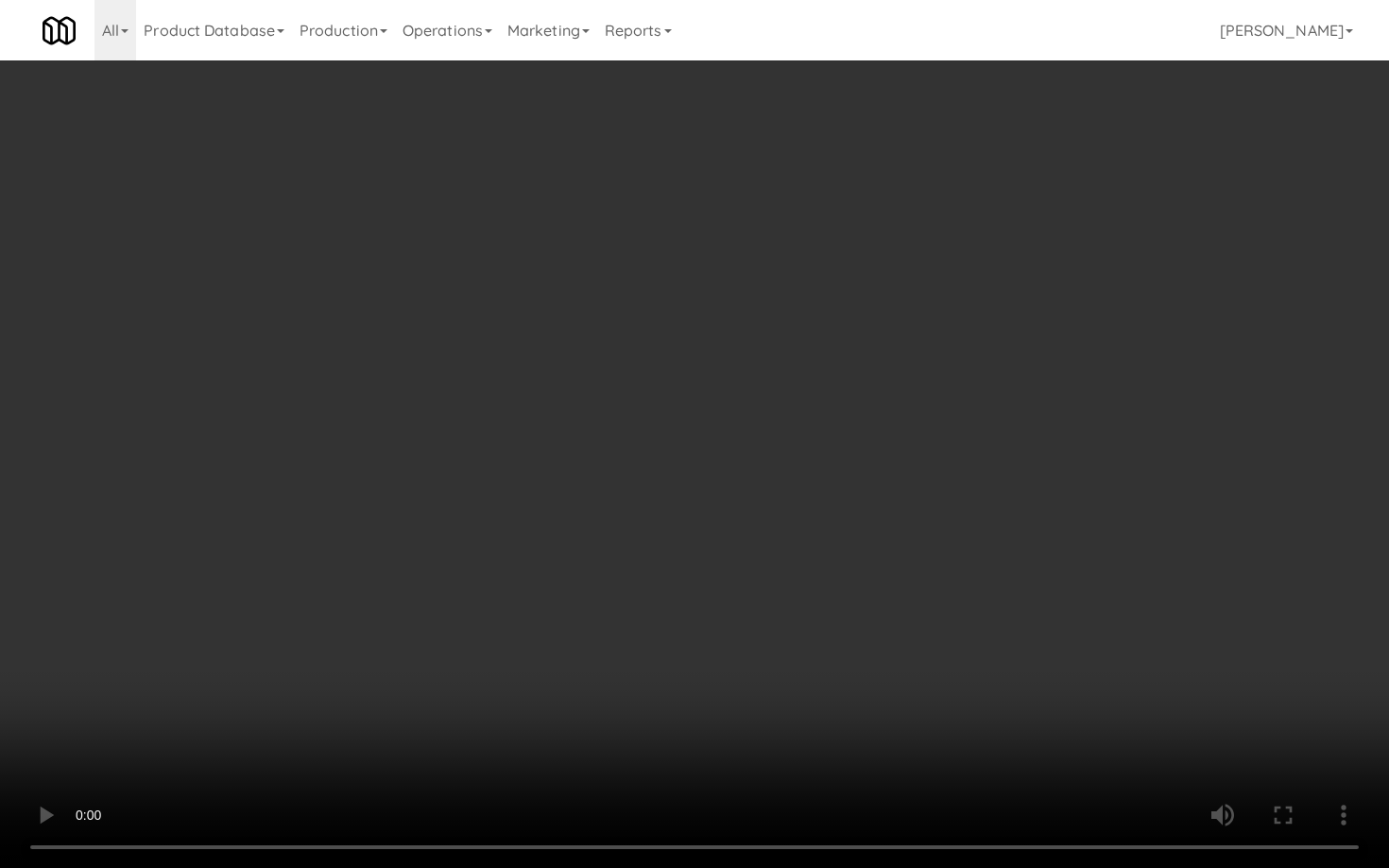
click at [722, 551] on video at bounding box center [694, 434] width 1389 height 868
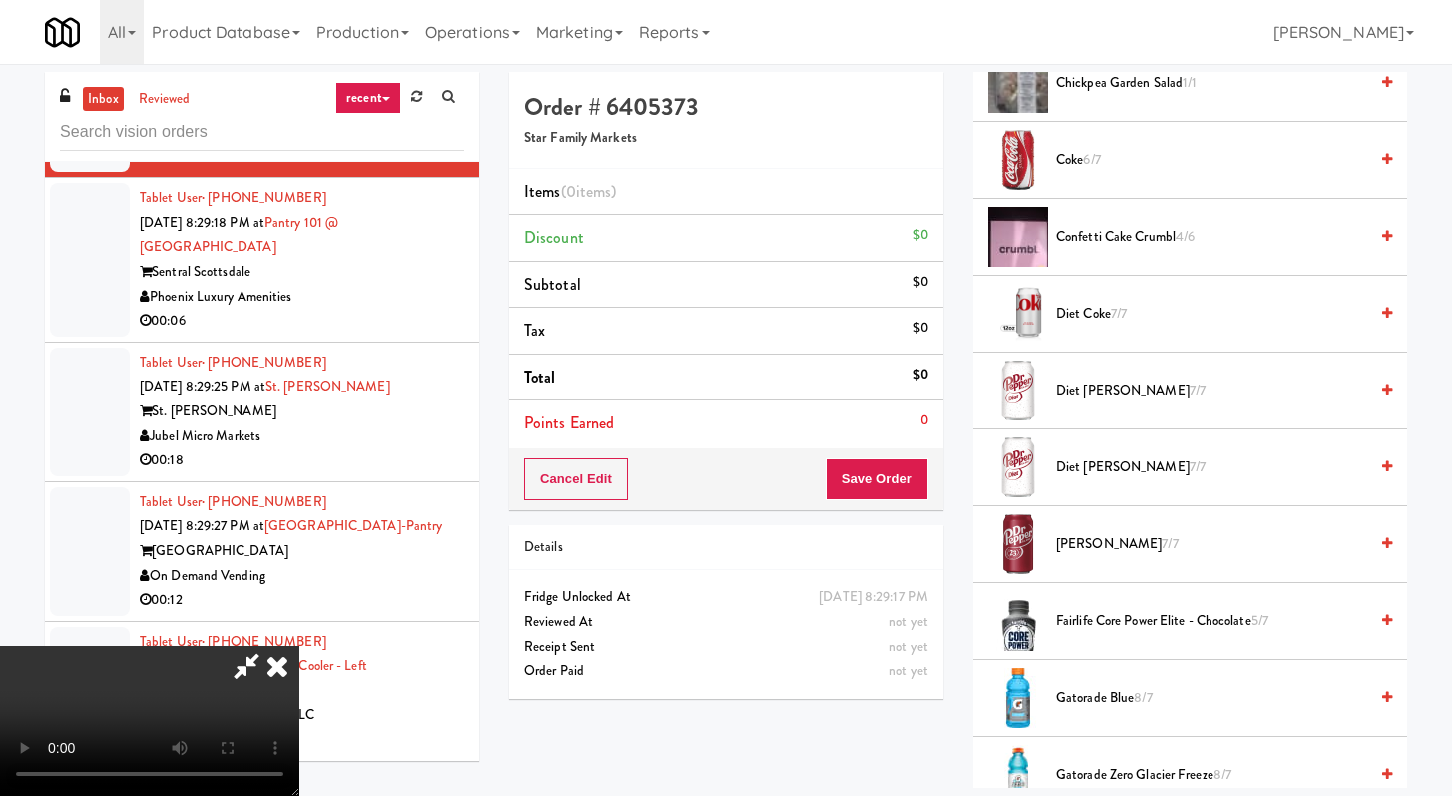
scroll to position [780, 0]
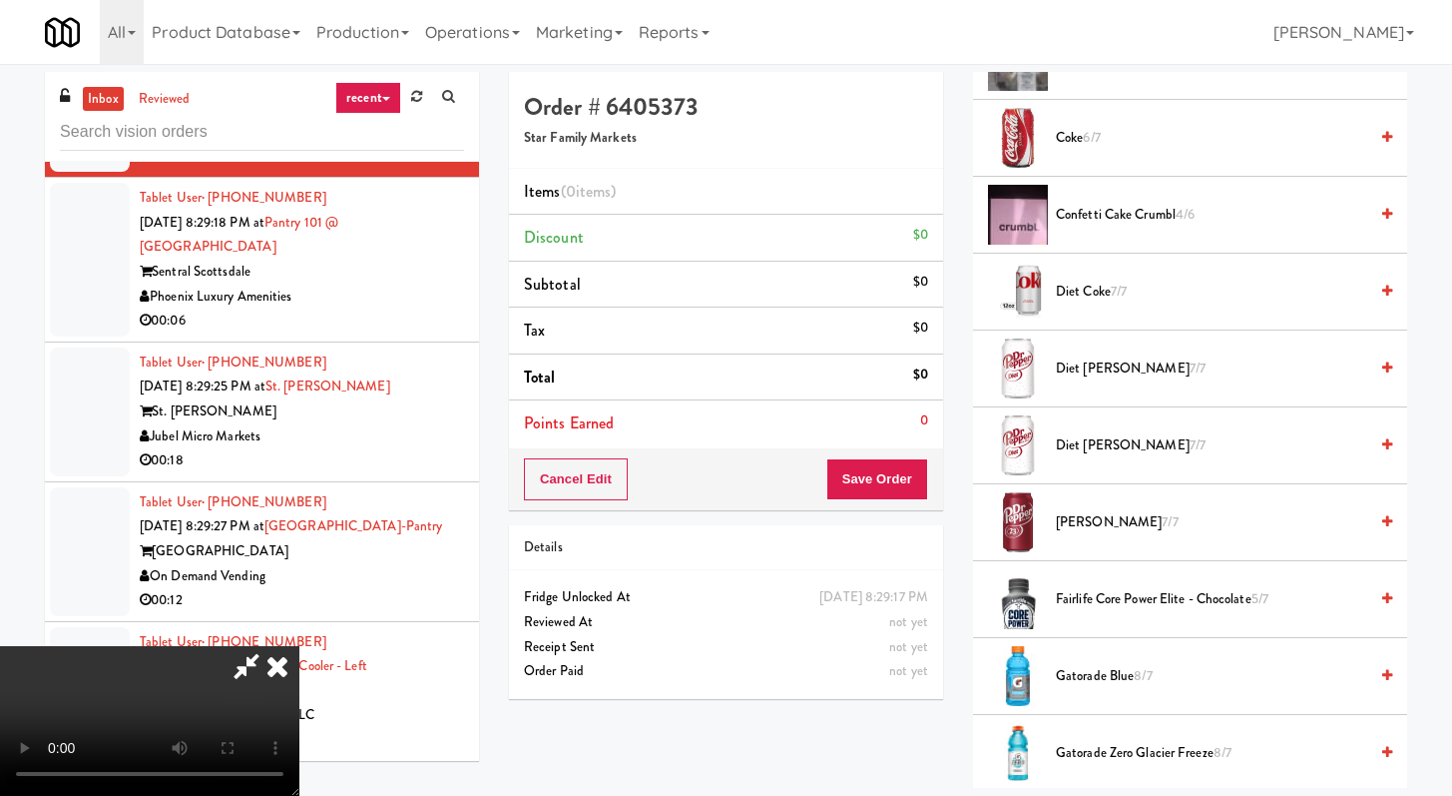
drag, startPoint x: 1111, startPoint y: 366, endPoint x: 1099, endPoint y: 381, distance: 19.2
click at [1111, 366] on span "Diet Dr Pepper 7/7" at bounding box center [1211, 368] width 311 height 25
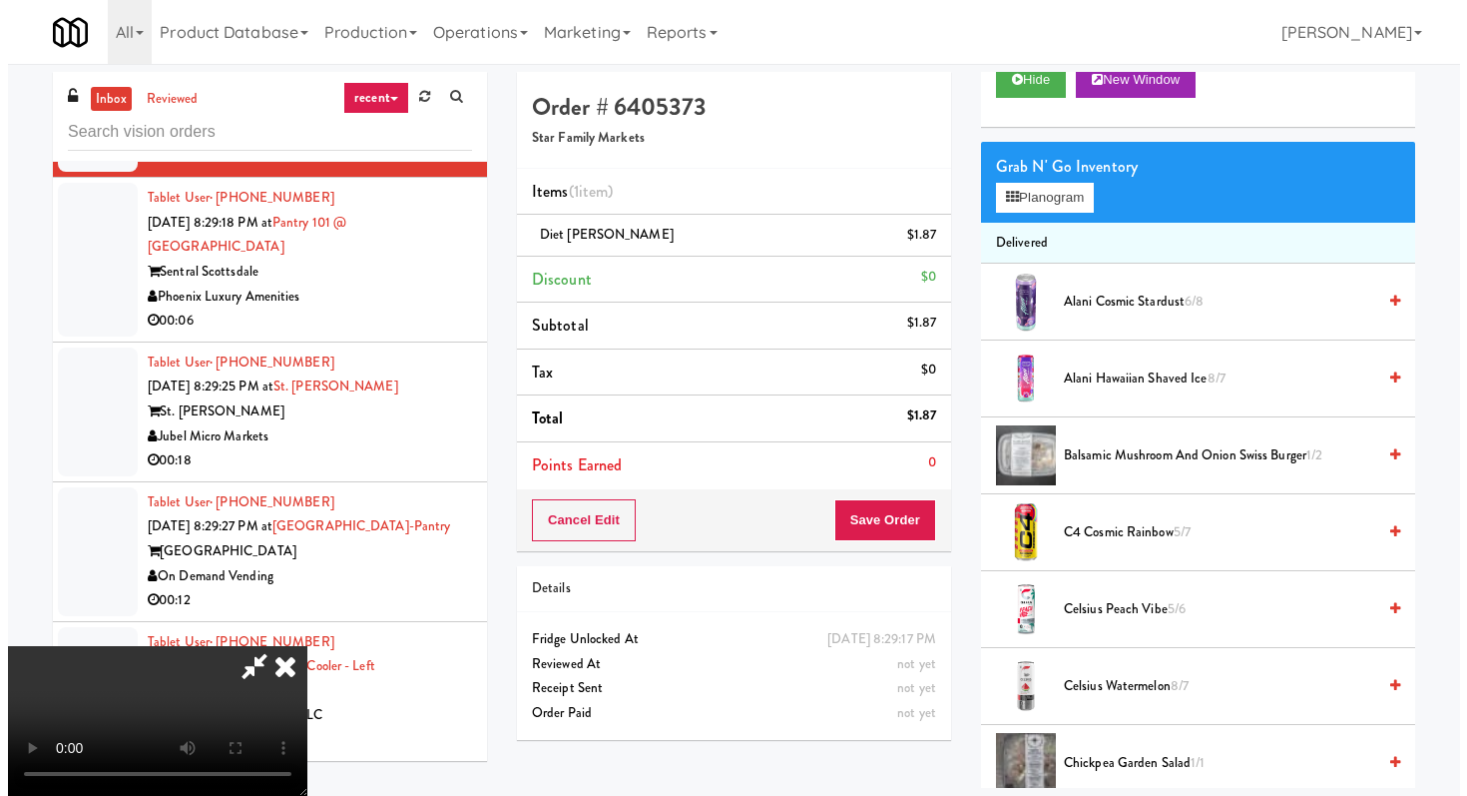
scroll to position [0, 0]
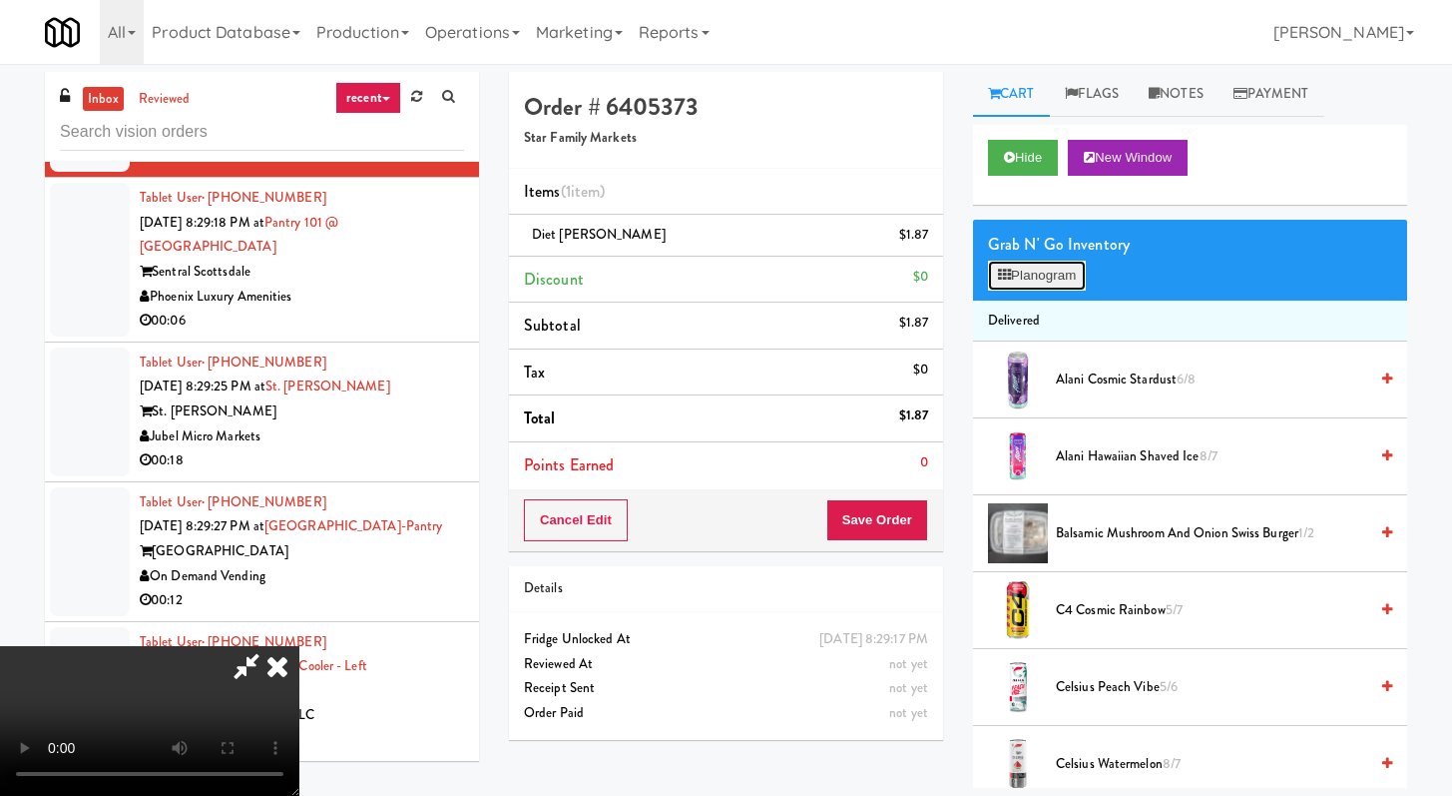
click at [1044, 263] on button "Planogram" at bounding box center [1037, 276] width 98 height 30
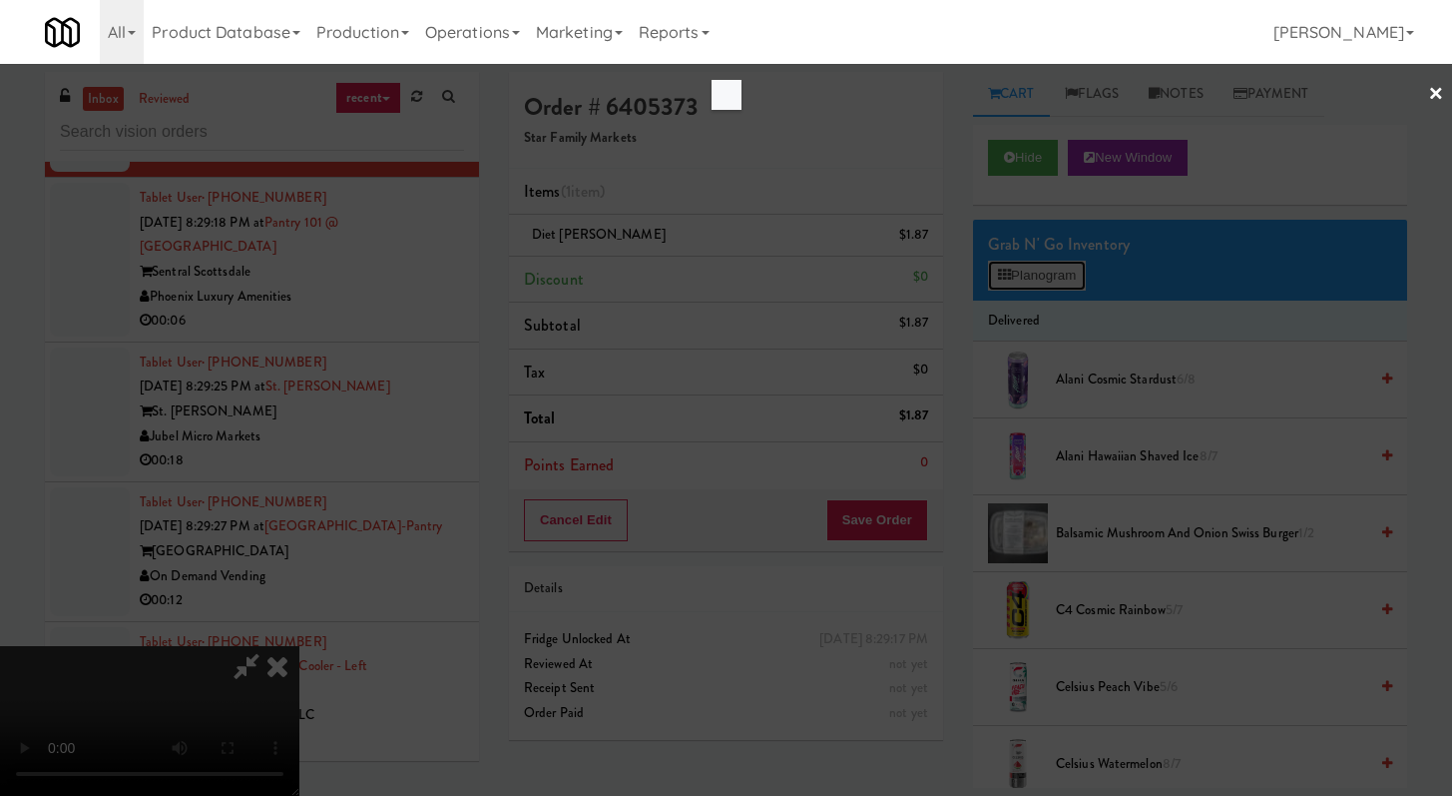
scroll to position [17652, 0]
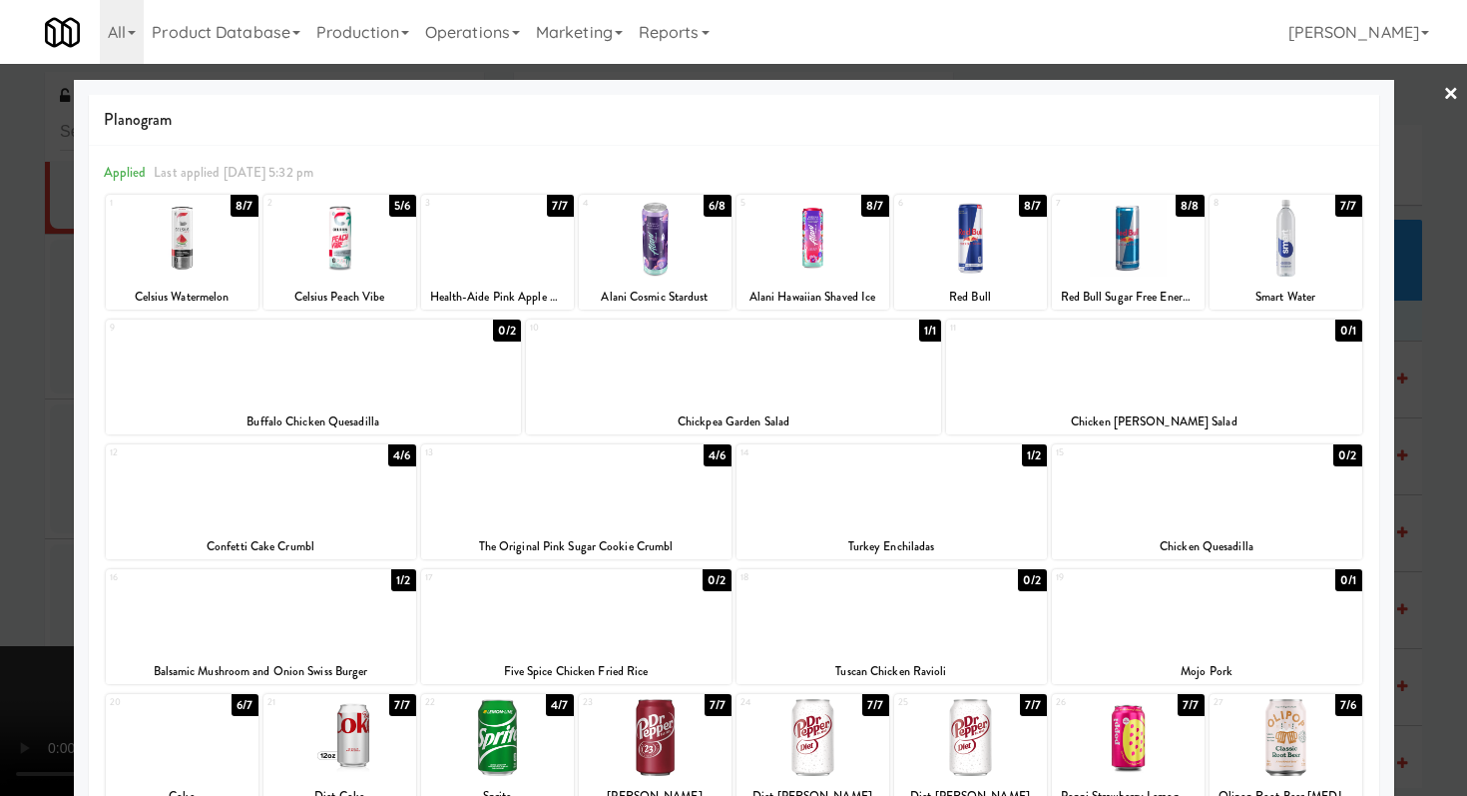
click at [0, 276] on div at bounding box center [733, 398] width 1467 height 796
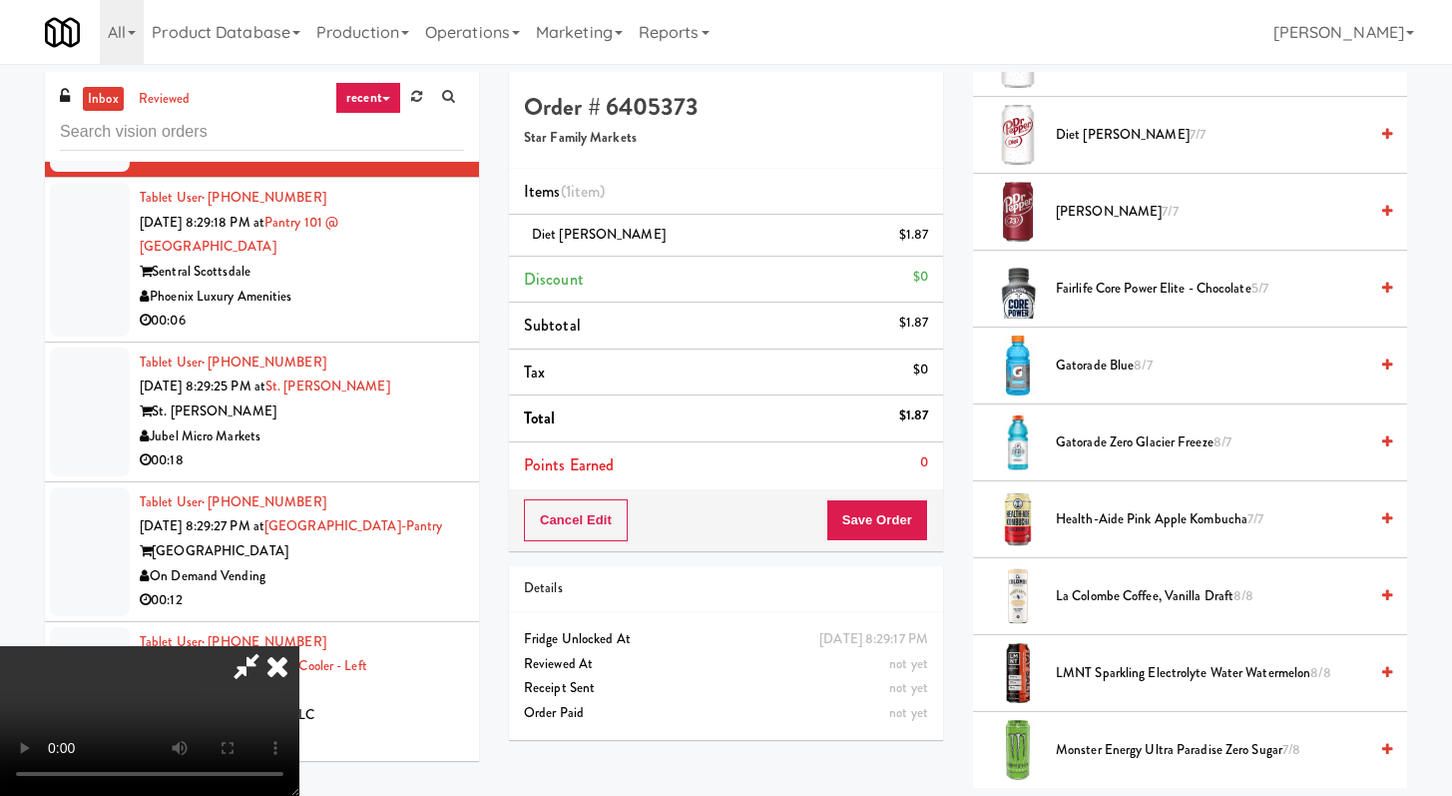
scroll to position [1126, 0]
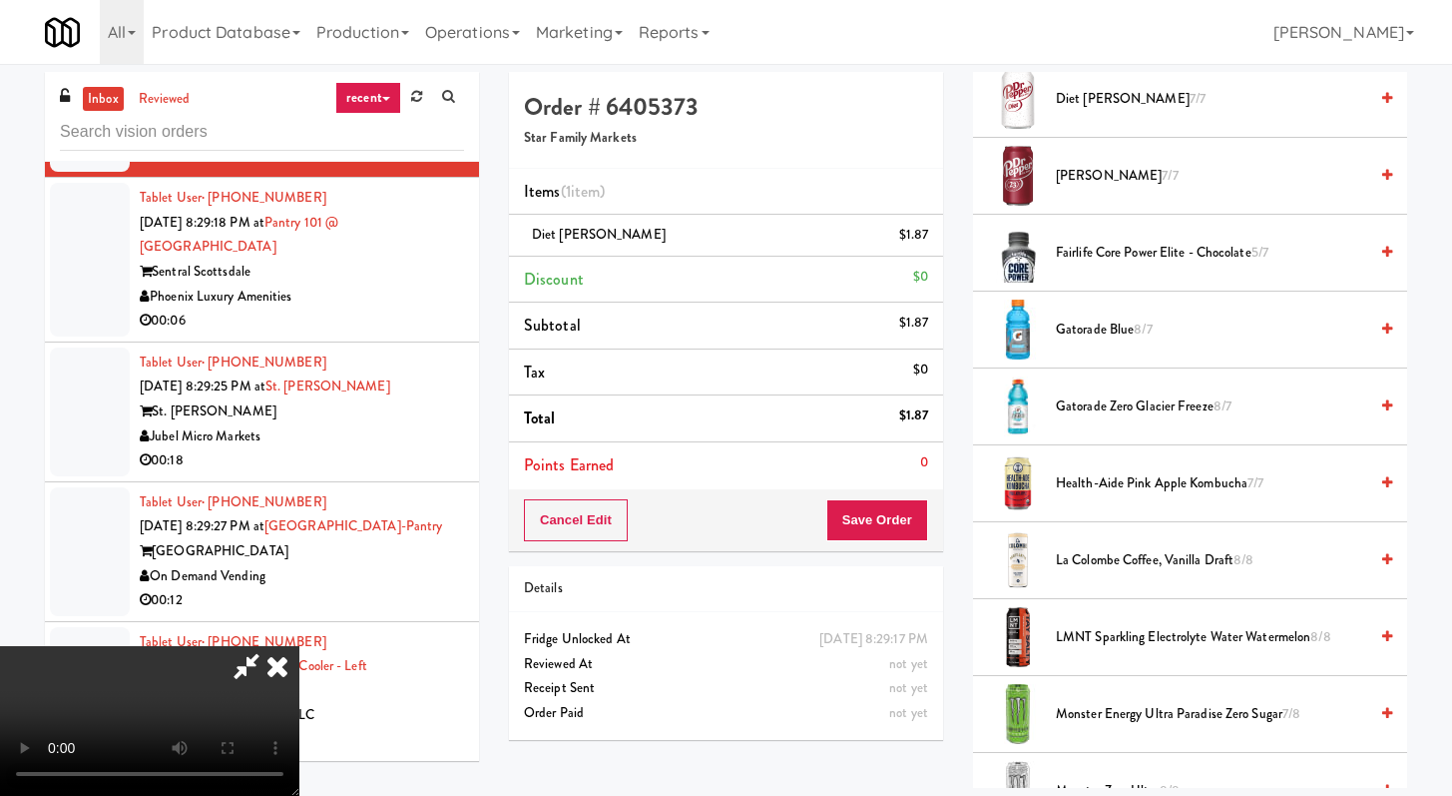
click at [1087, 485] on span "Health-Aide Pink Apple Kombucha 7/7" at bounding box center [1211, 483] width 311 height 25
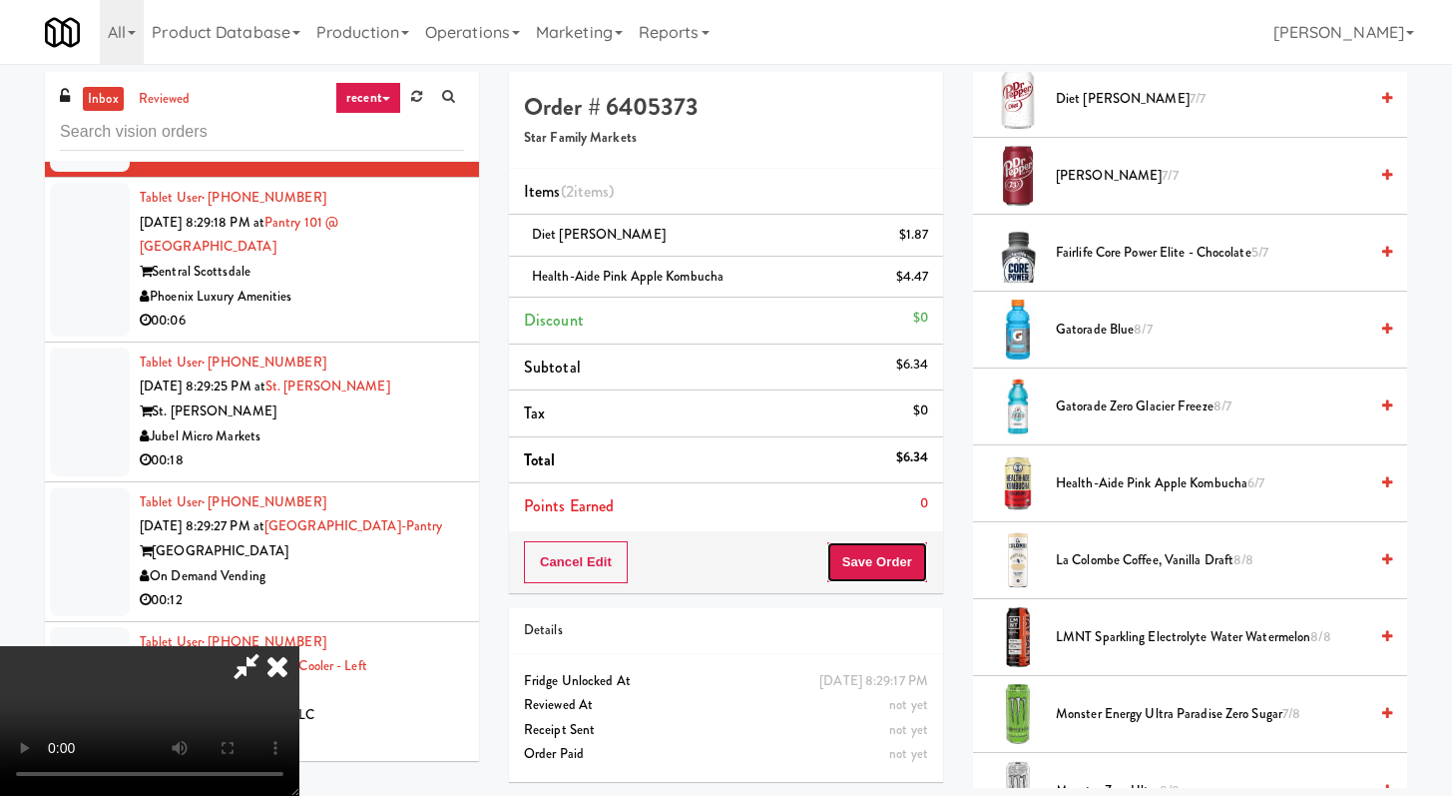
click at [893, 566] on button "Save Order" at bounding box center [878, 562] width 102 height 42
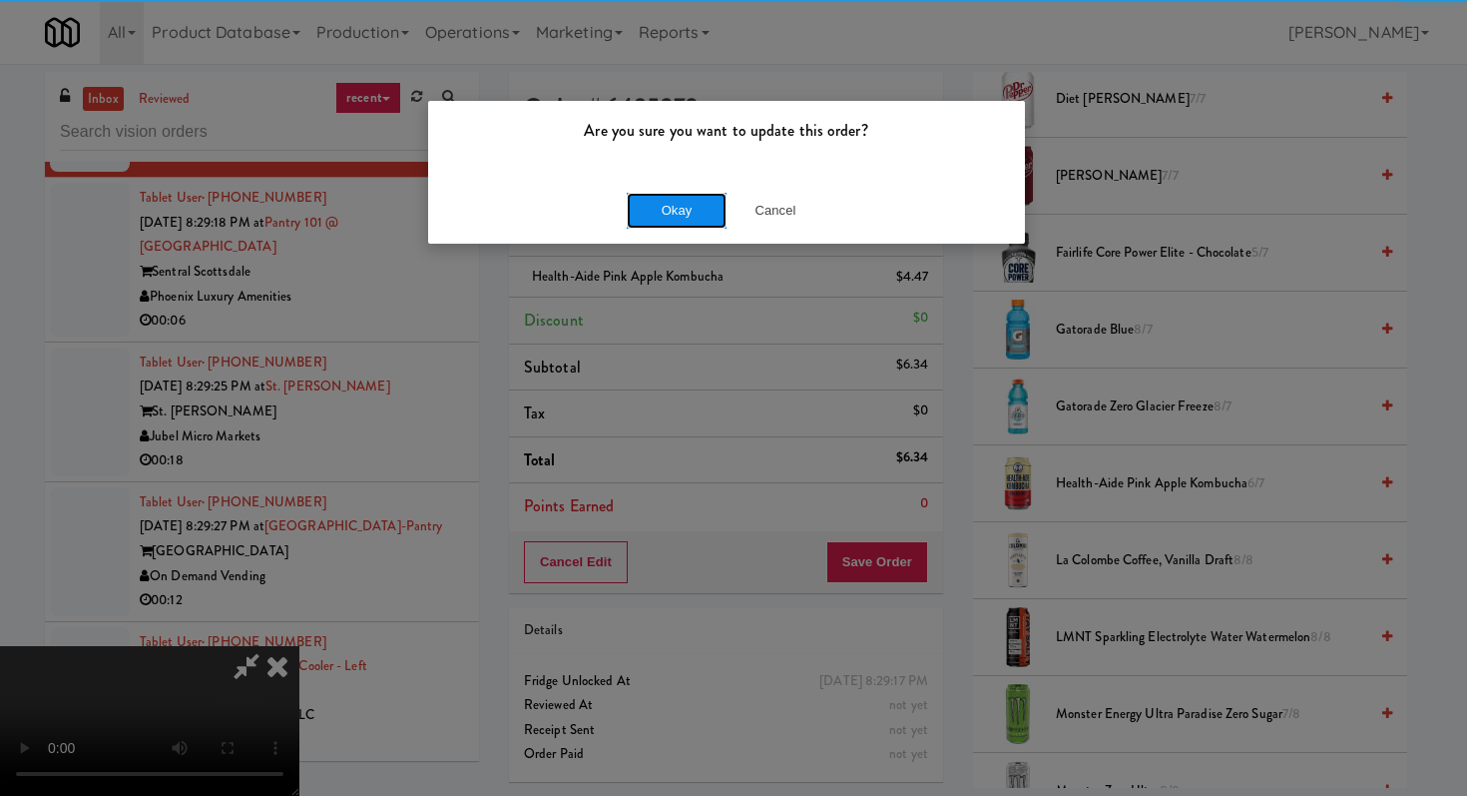
click at [693, 211] on button "Okay" at bounding box center [677, 211] width 100 height 36
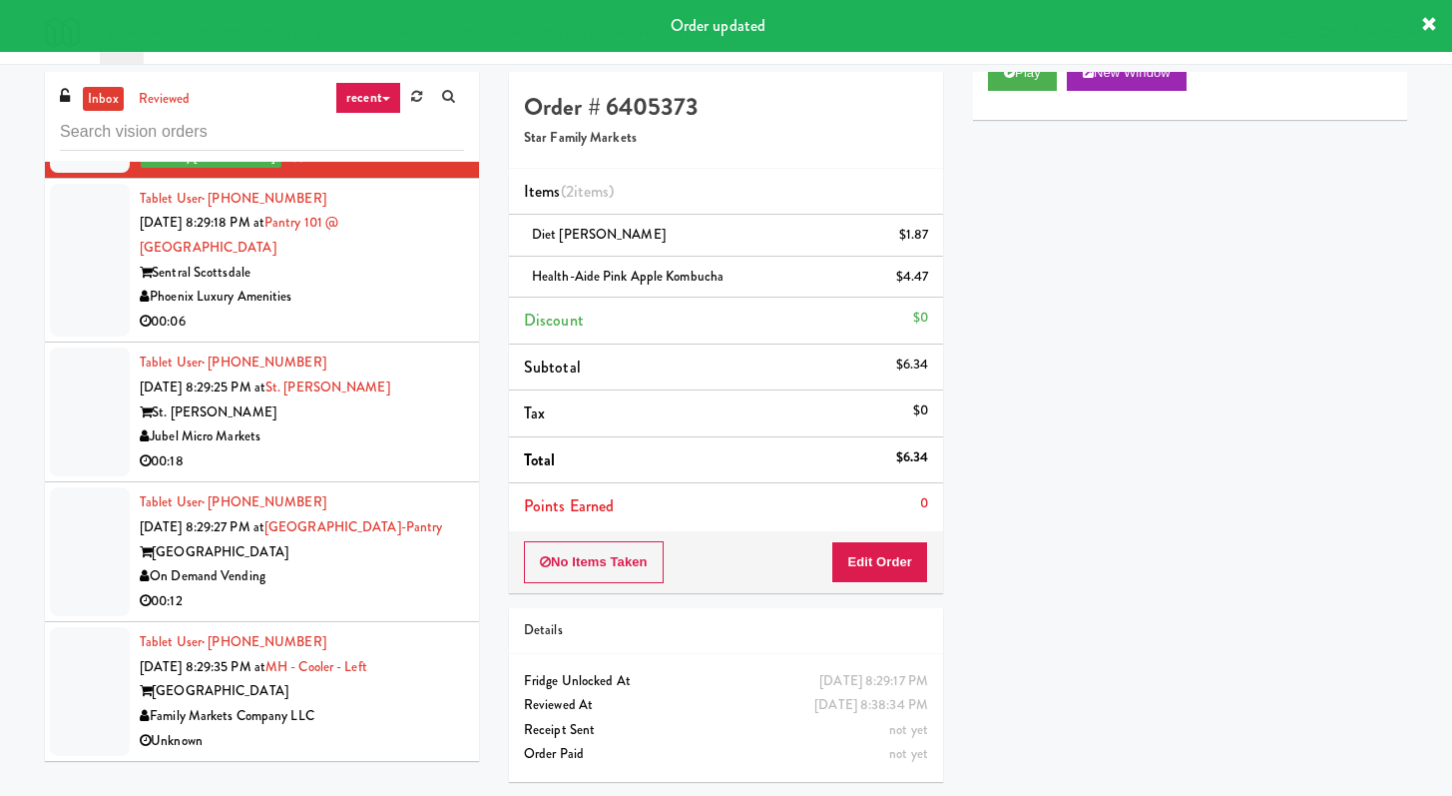
scroll to position [17940, 0]
click at [413, 309] on div "Phoenix Luxury Amenities" at bounding box center [302, 296] width 324 height 25
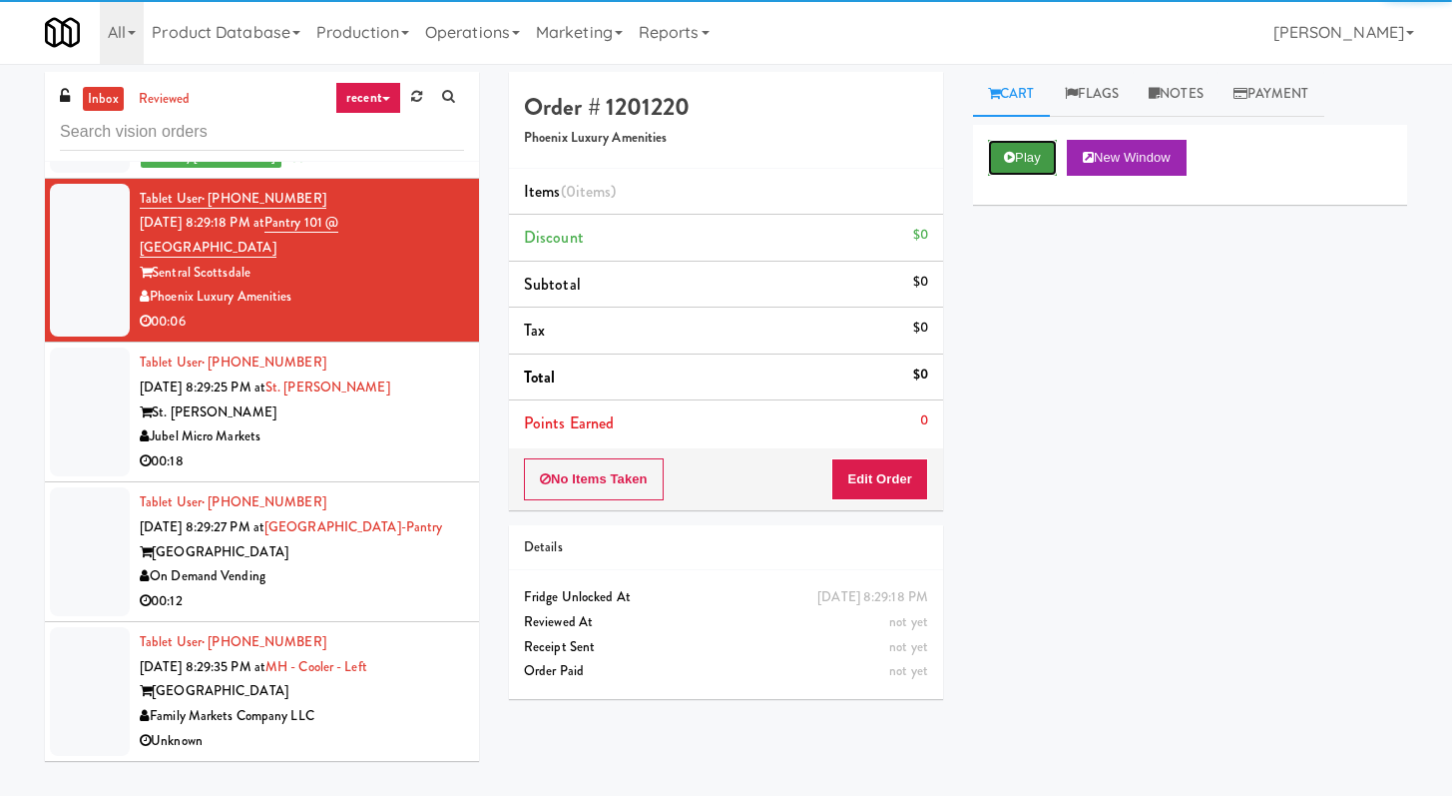
click at [1011, 153] on icon at bounding box center [1009, 157] width 11 height 13
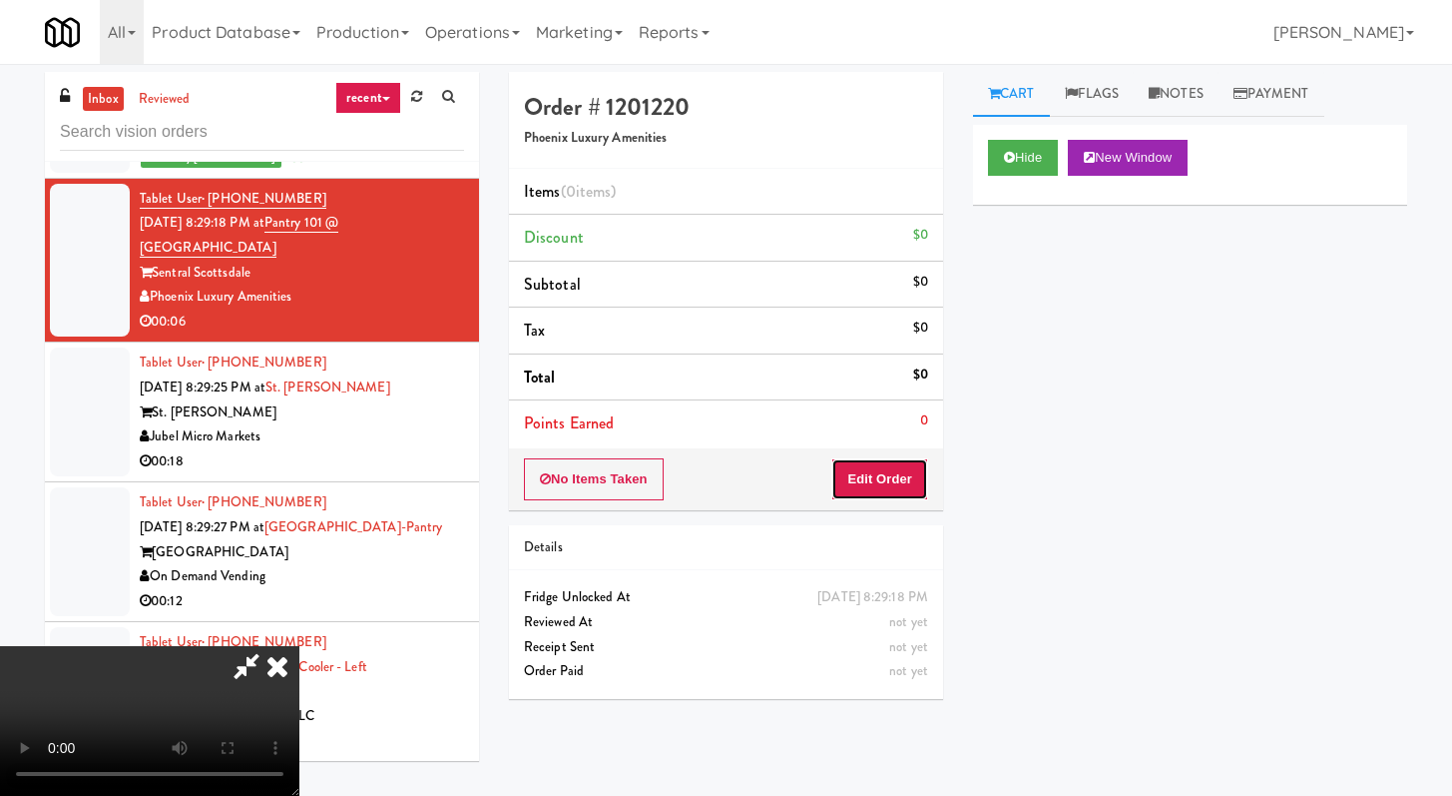
click at [902, 476] on button "Edit Order" at bounding box center [879, 479] width 97 height 42
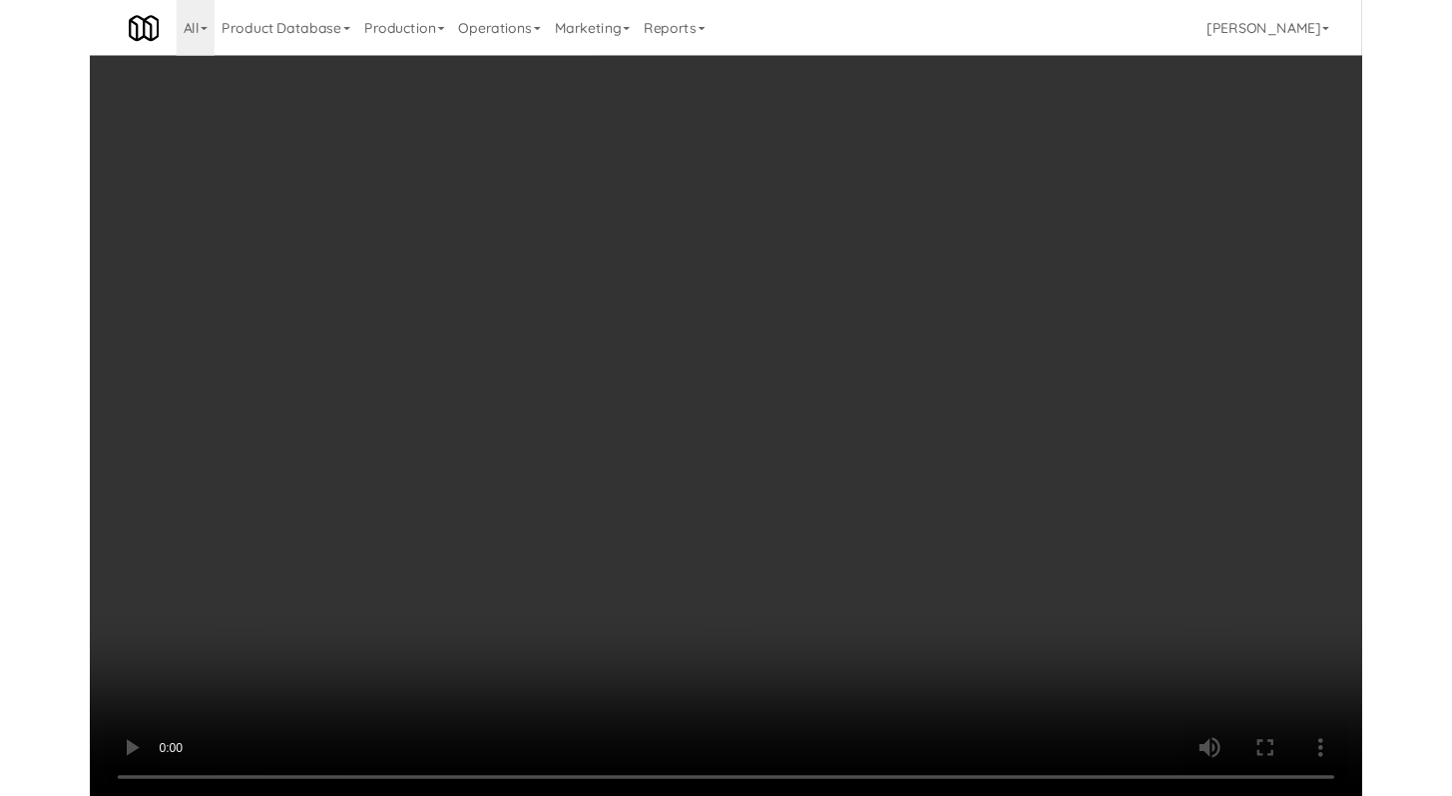
scroll to position [17940, 0]
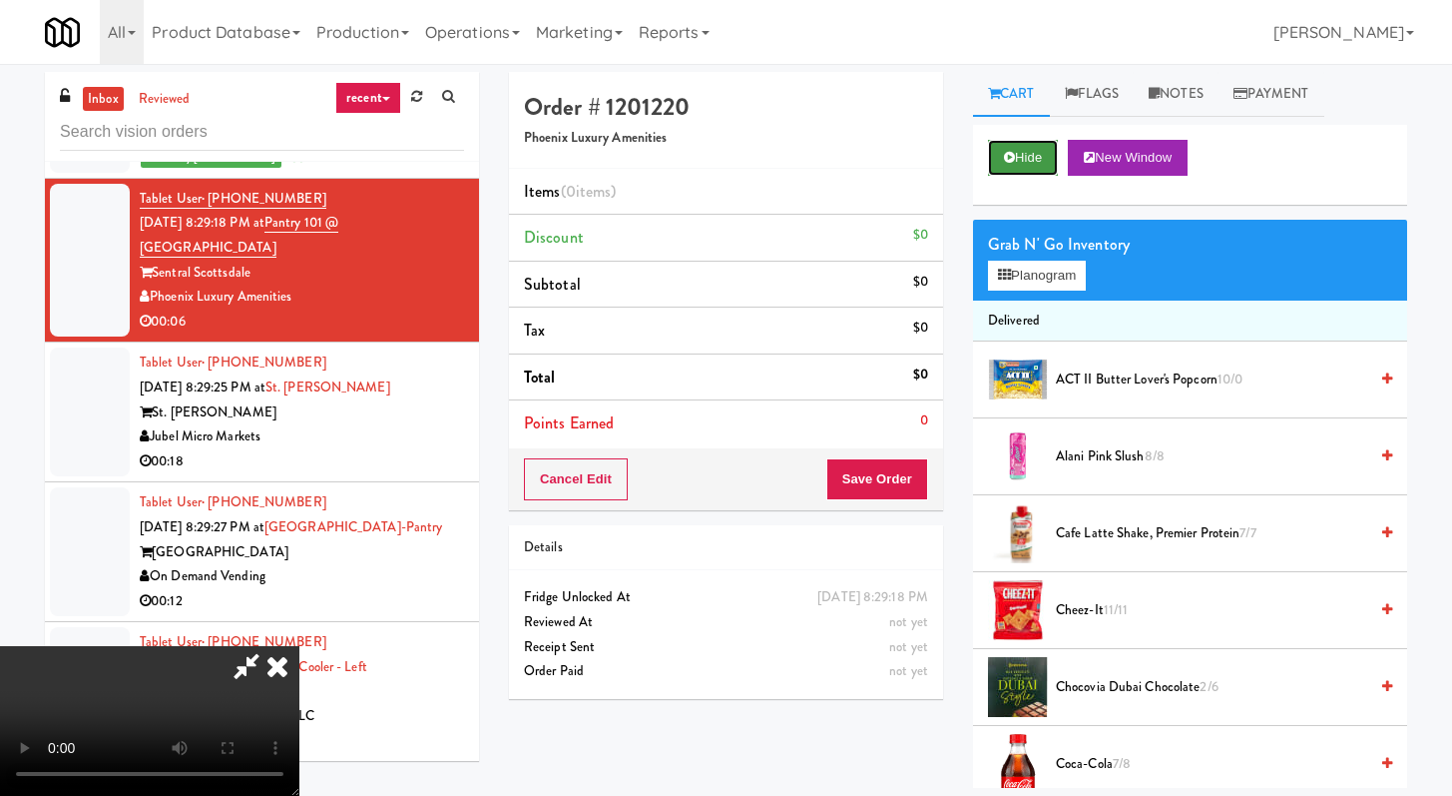
click at [1042, 148] on button "Hide" at bounding box center [1023, 158] width 70 height 36
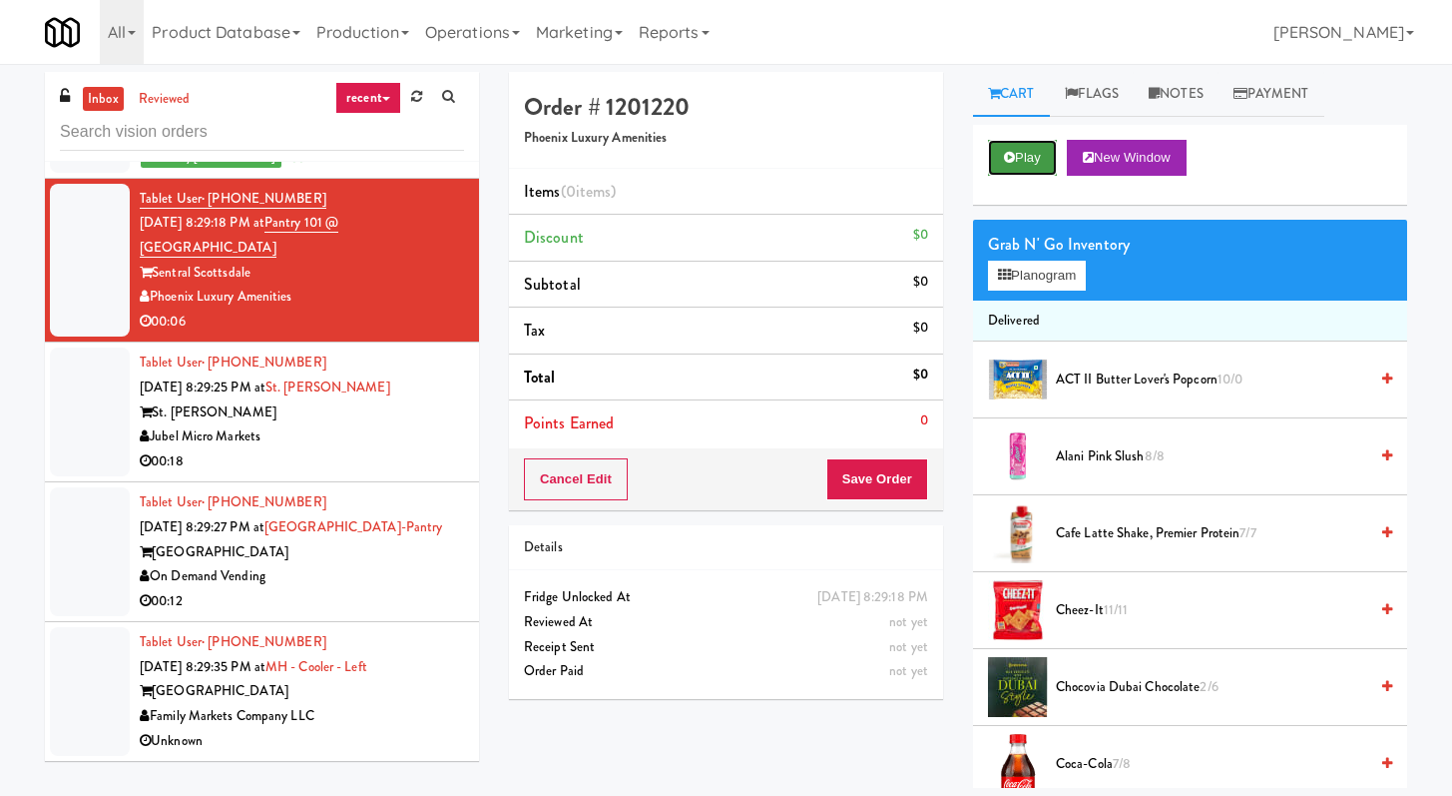
click at [1041, 149] on button "Play" at bounding box center [1022, 158] width 69 height 36
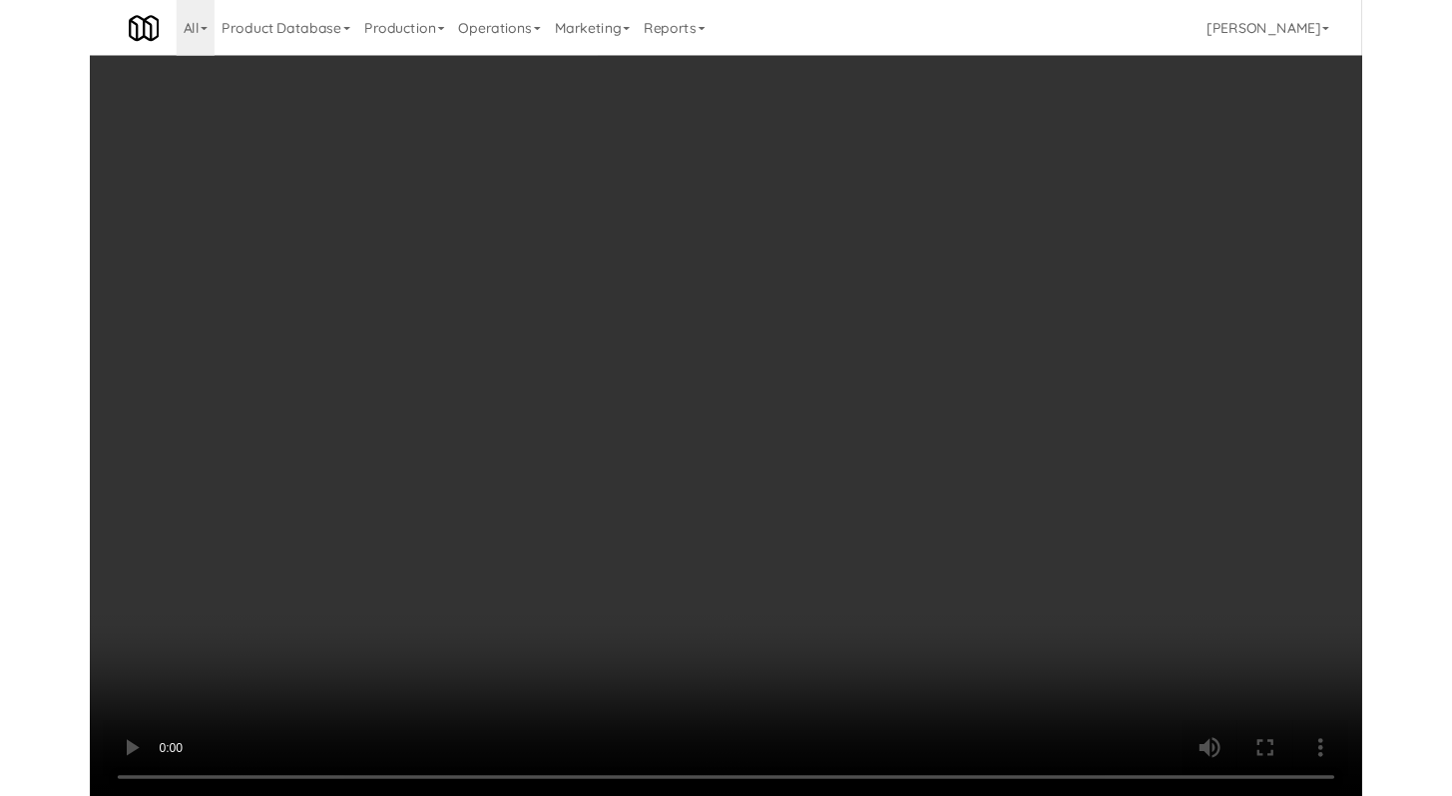
scroll to position [17817, 0]
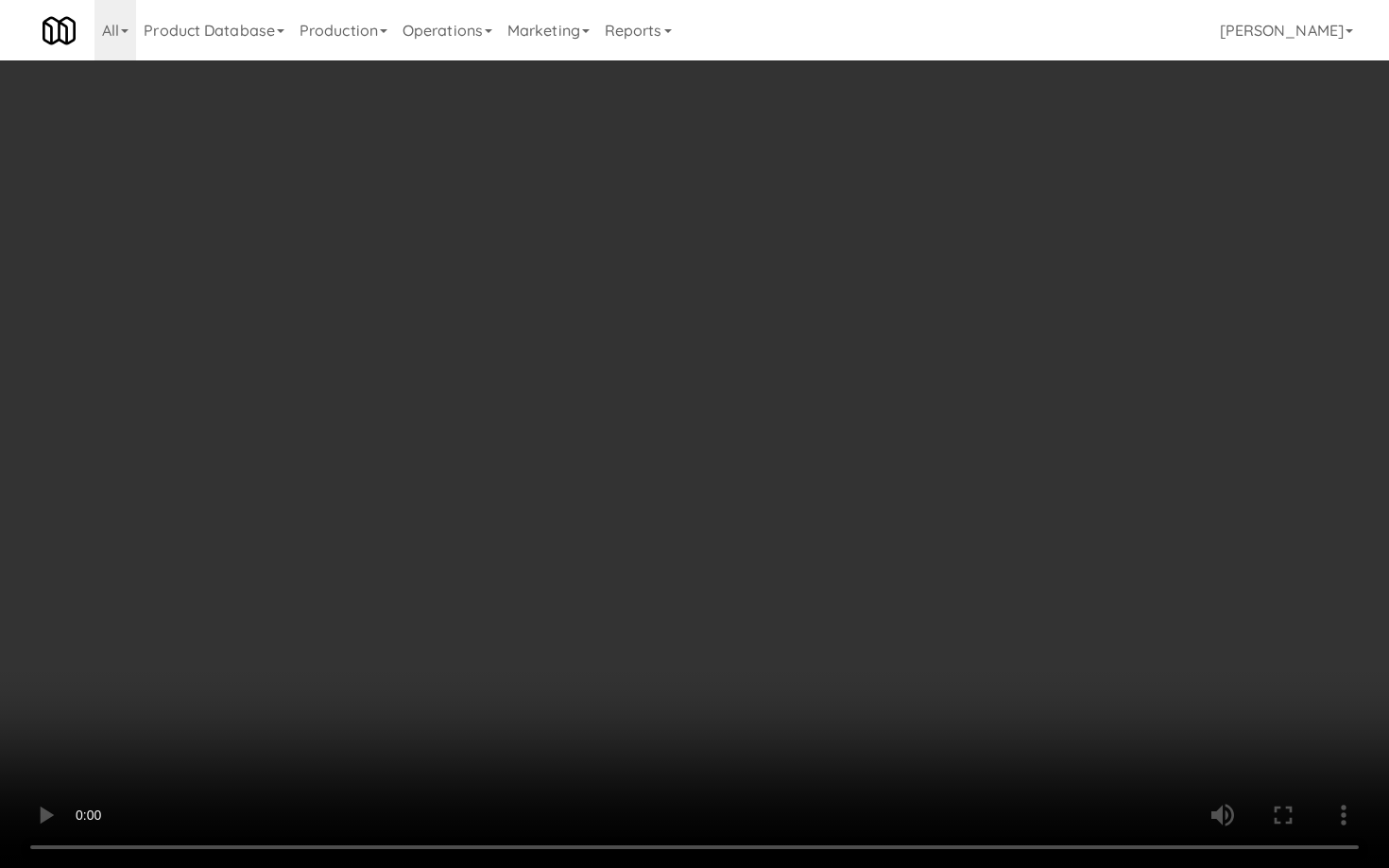
click at [745, 613] on video at bounding box center [694, 434] width 1389 height 868
click at [749, 608] on video at bounding box center [694, 434] width 1389 height 868
click at [779, 578] on video at bounding box center [694, 434] width 1389 height 868
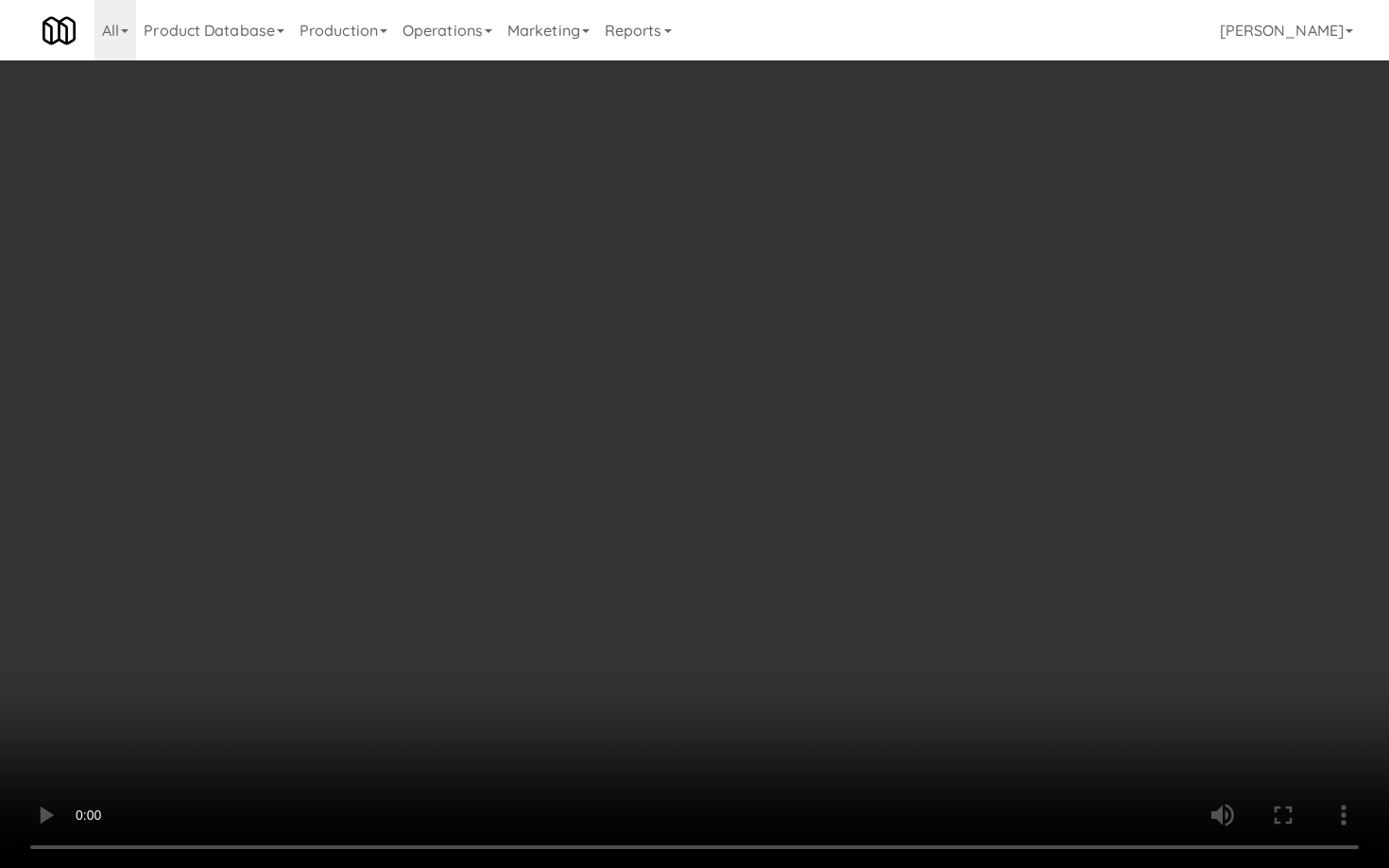
click at [779, 578] on video at bounding box center [694, 434] width 1389 height 868
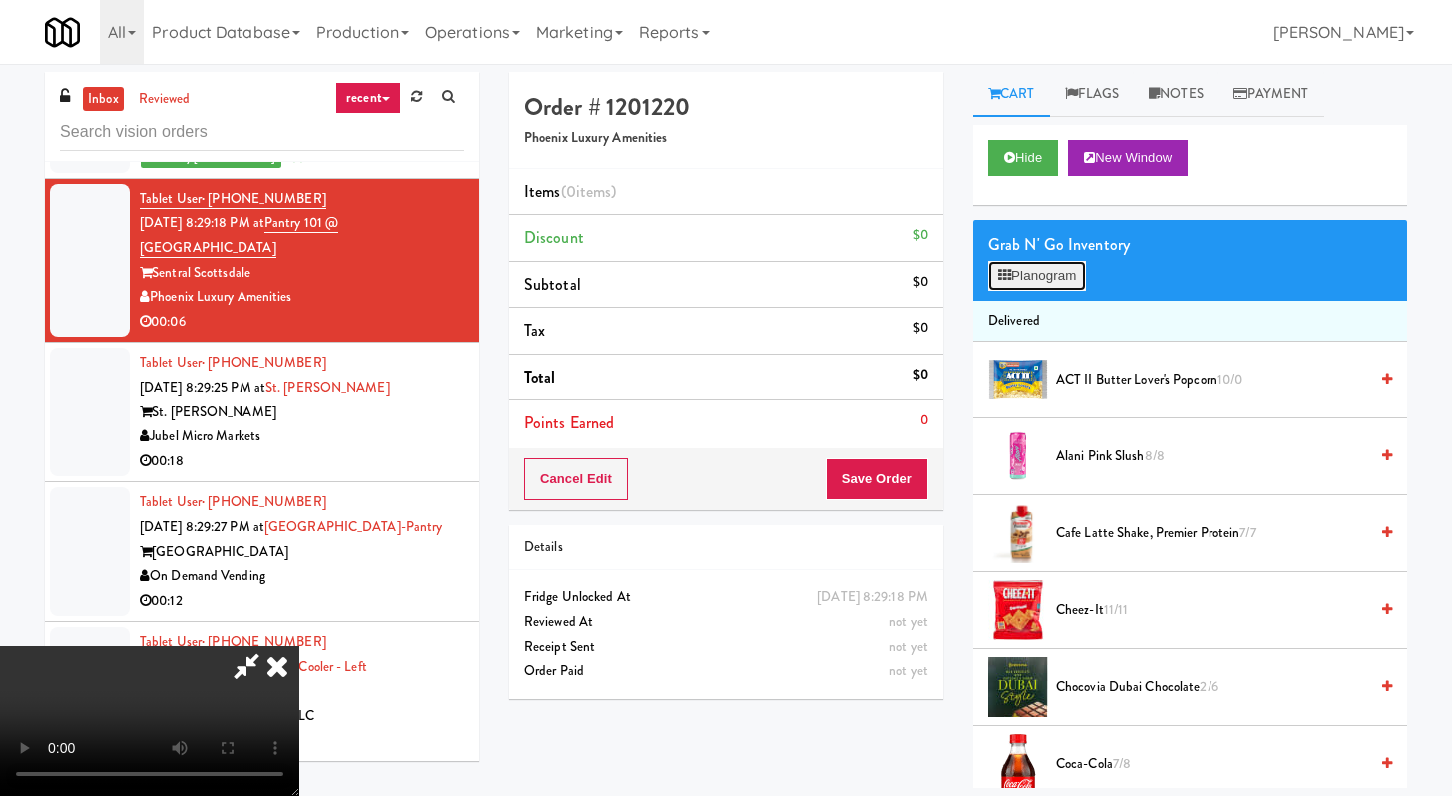
click at [1059, 268] on button "Planogram" at bounding box center [1037, 276] width 98 height 30
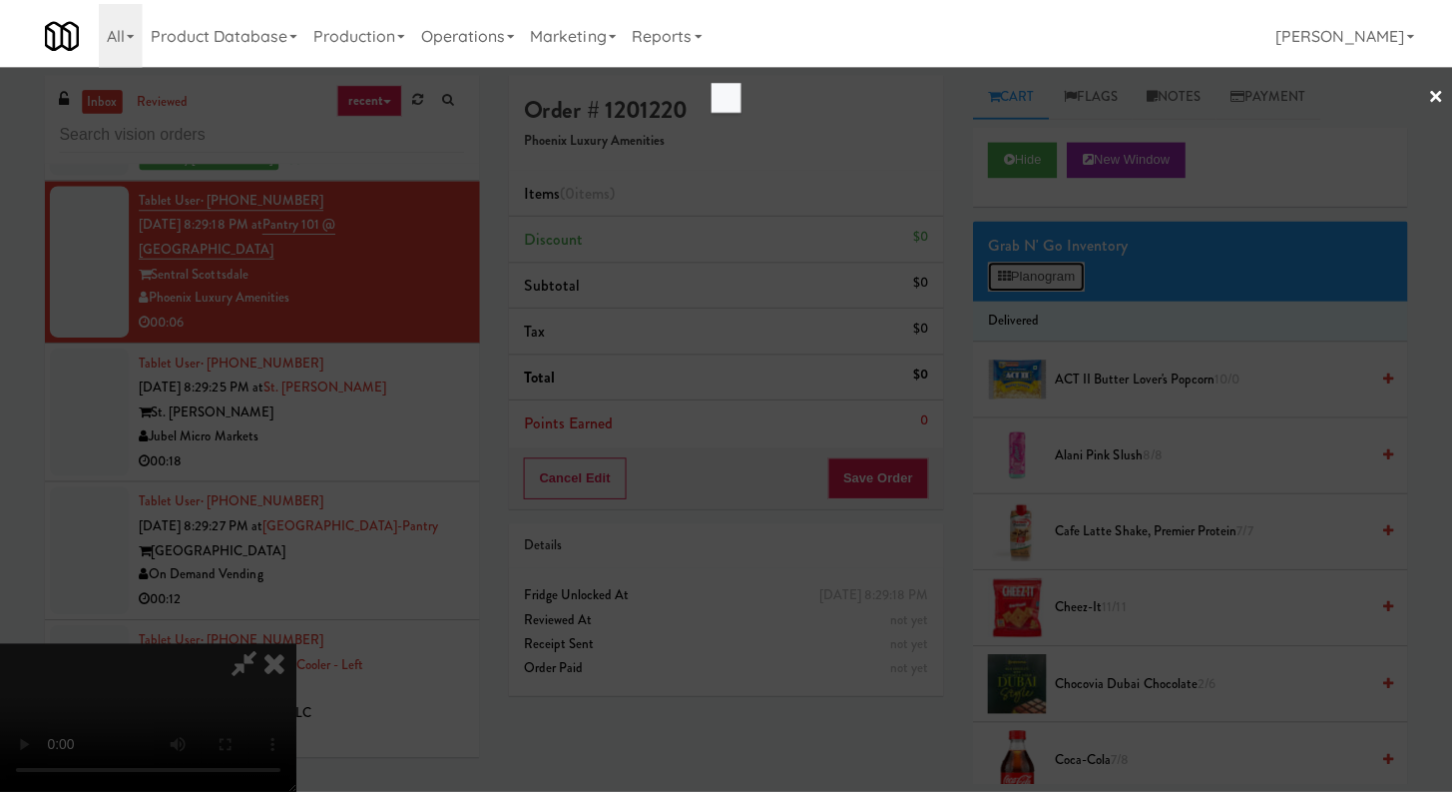
scroll to position [17817, 0]
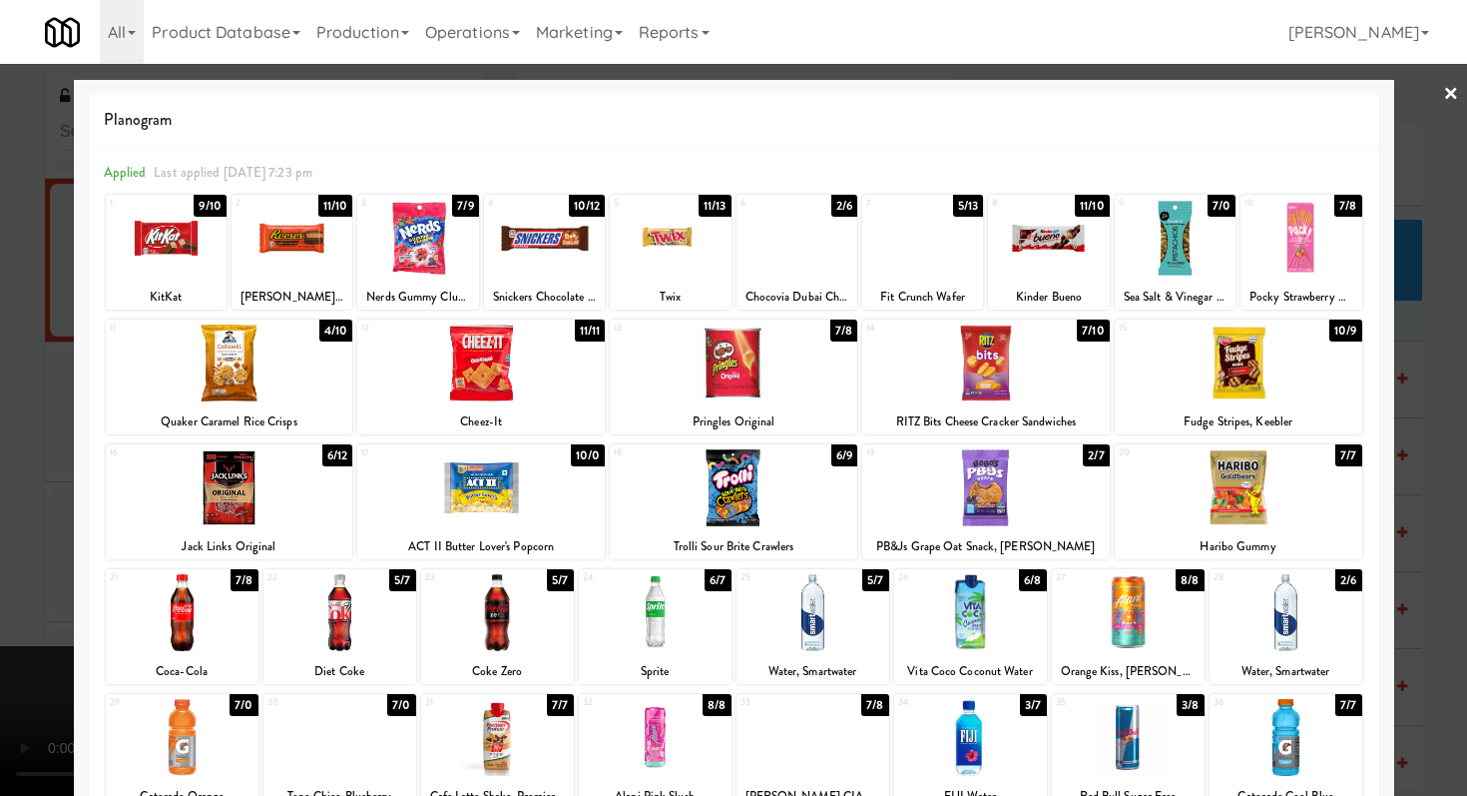
click at [933, 242] on div at bounding box center [922, 238] width 121 height 77
click at [5, 335] on div at bounding box center [733, 398] width 1467 height 796
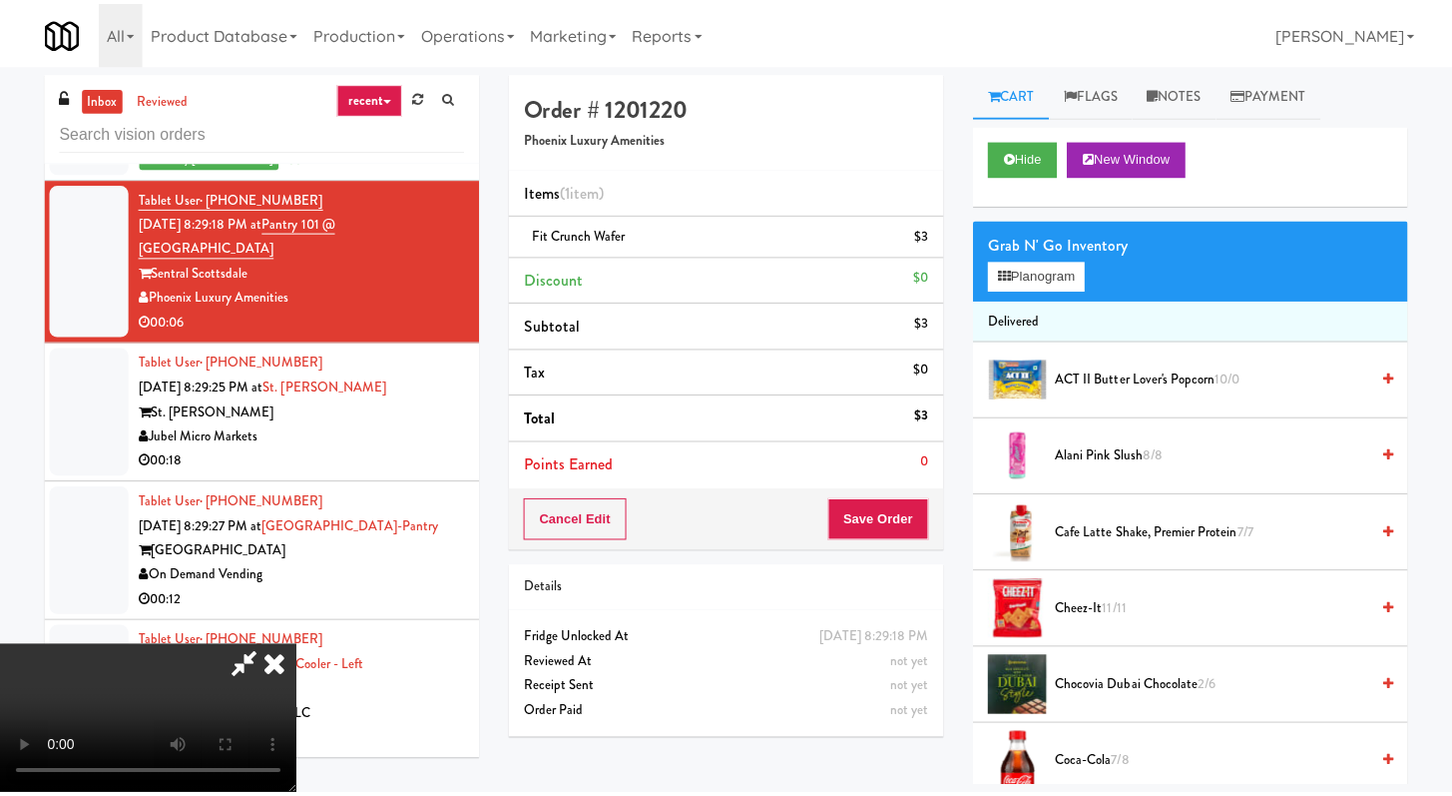
scroll to position [17940, 0]
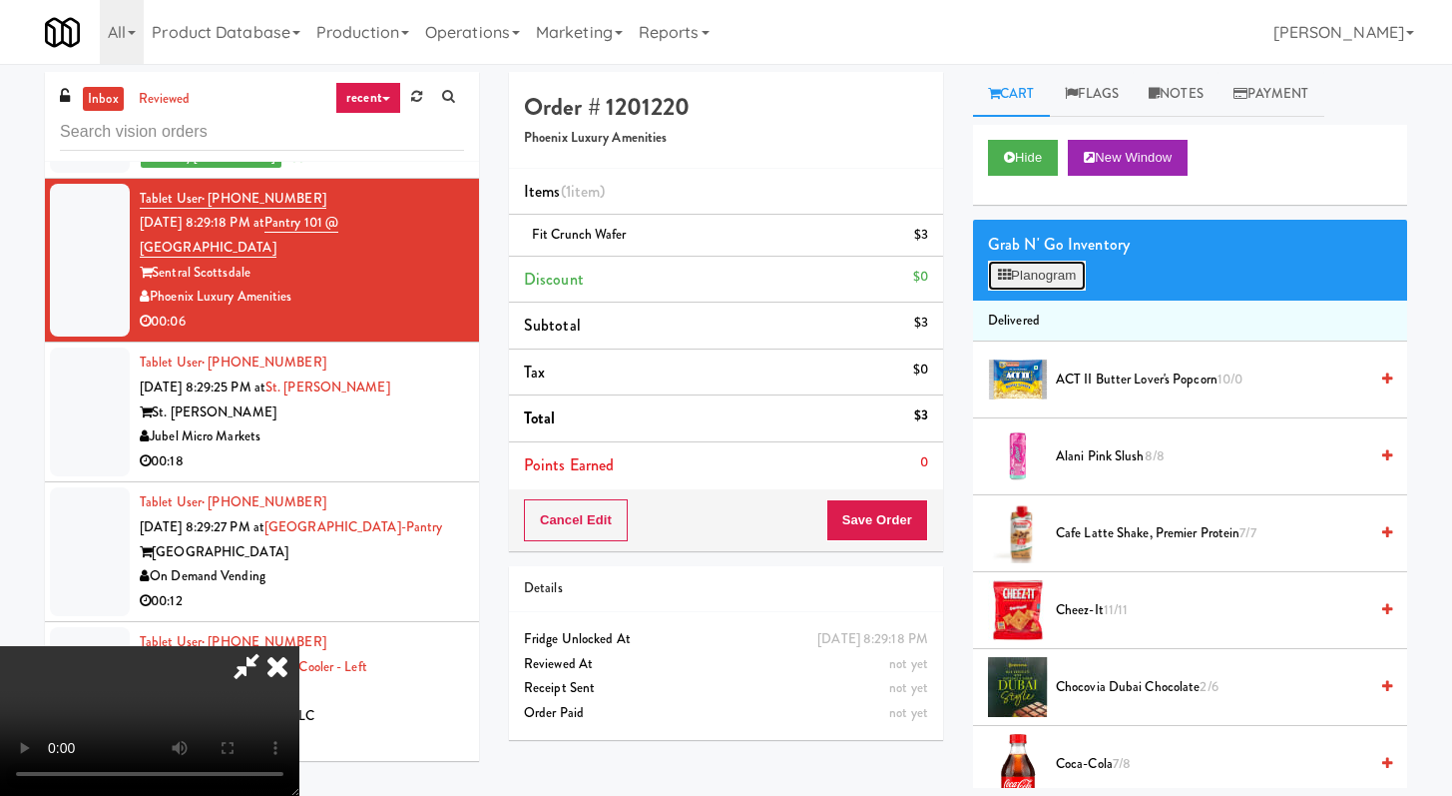
click at [1054, 286] on button "Planogram" at bounding box center [1037, 276] width 98 height 30
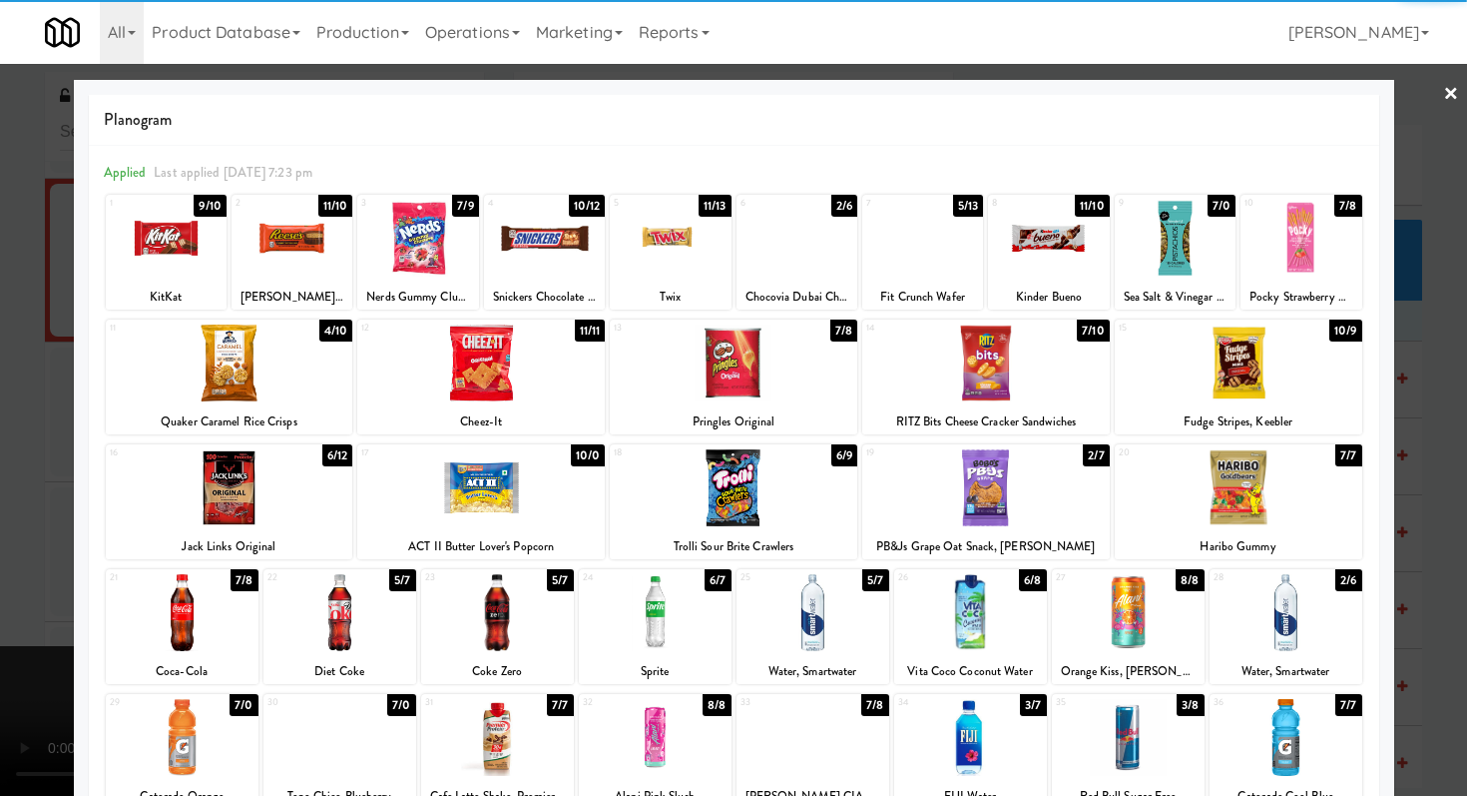
click at [794, 255] on div at bounding box center [797, 238] width 121 height 77
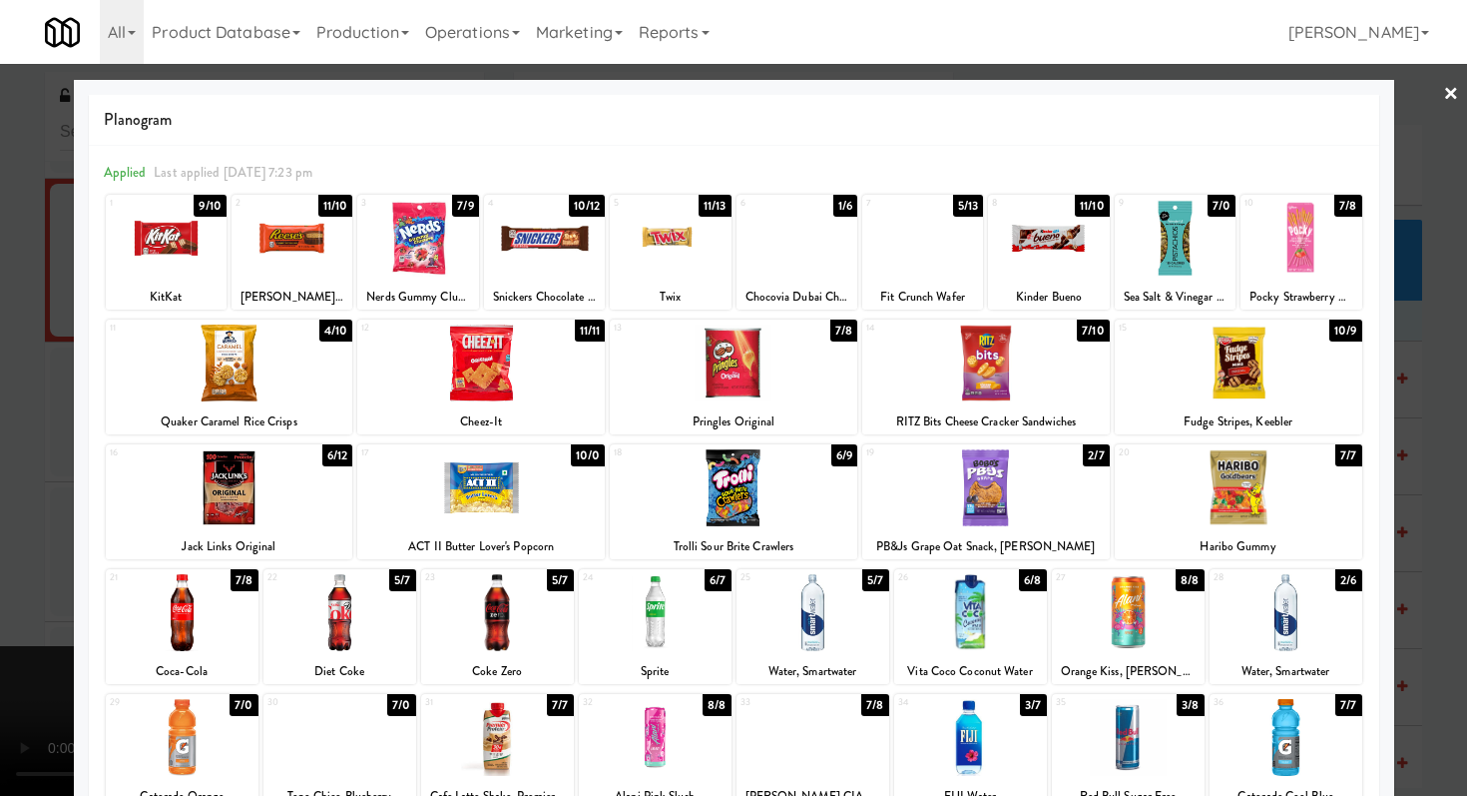
click at [0, 399] on div at bounding box center [733, 398] width 1467 height 796
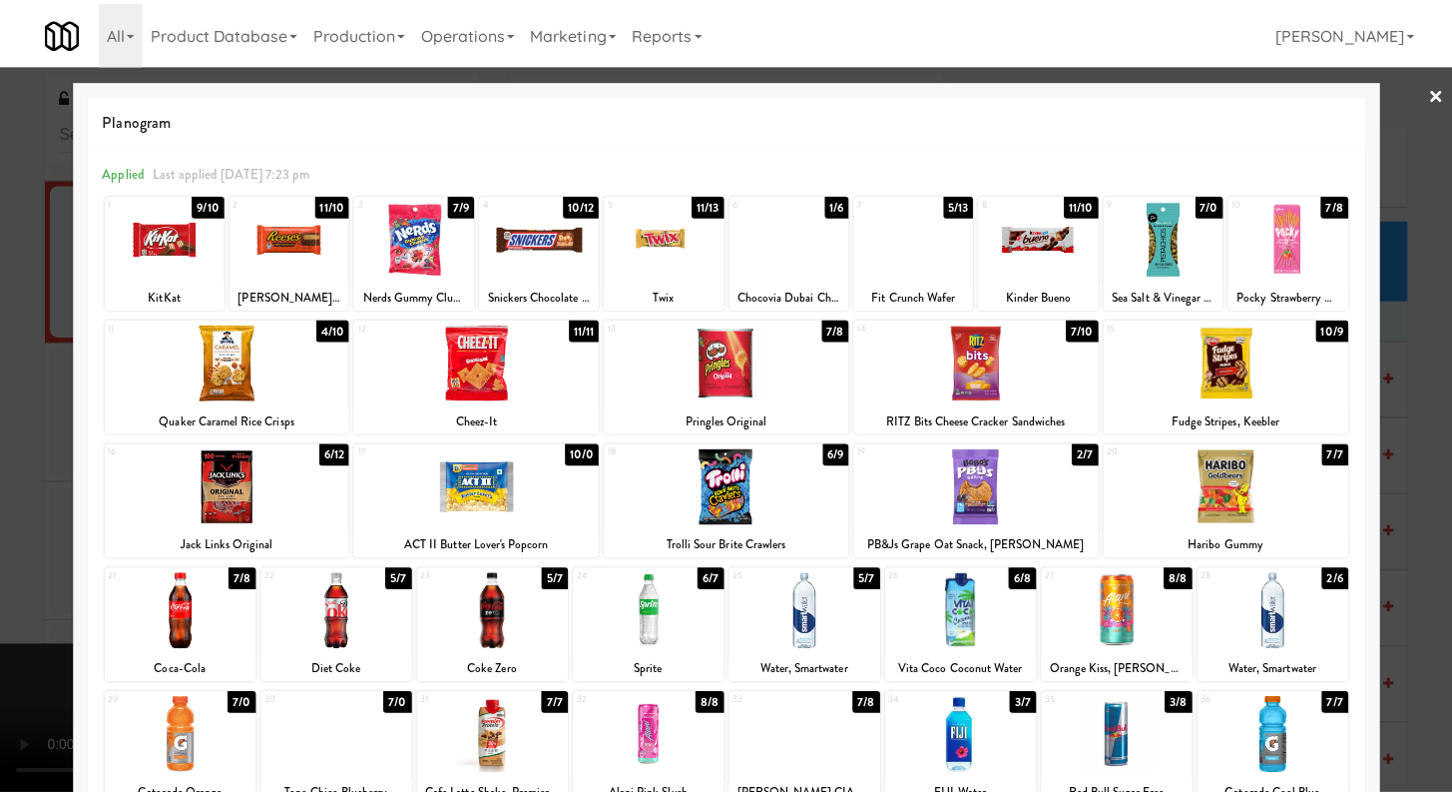
scroll to position [17940, 0]
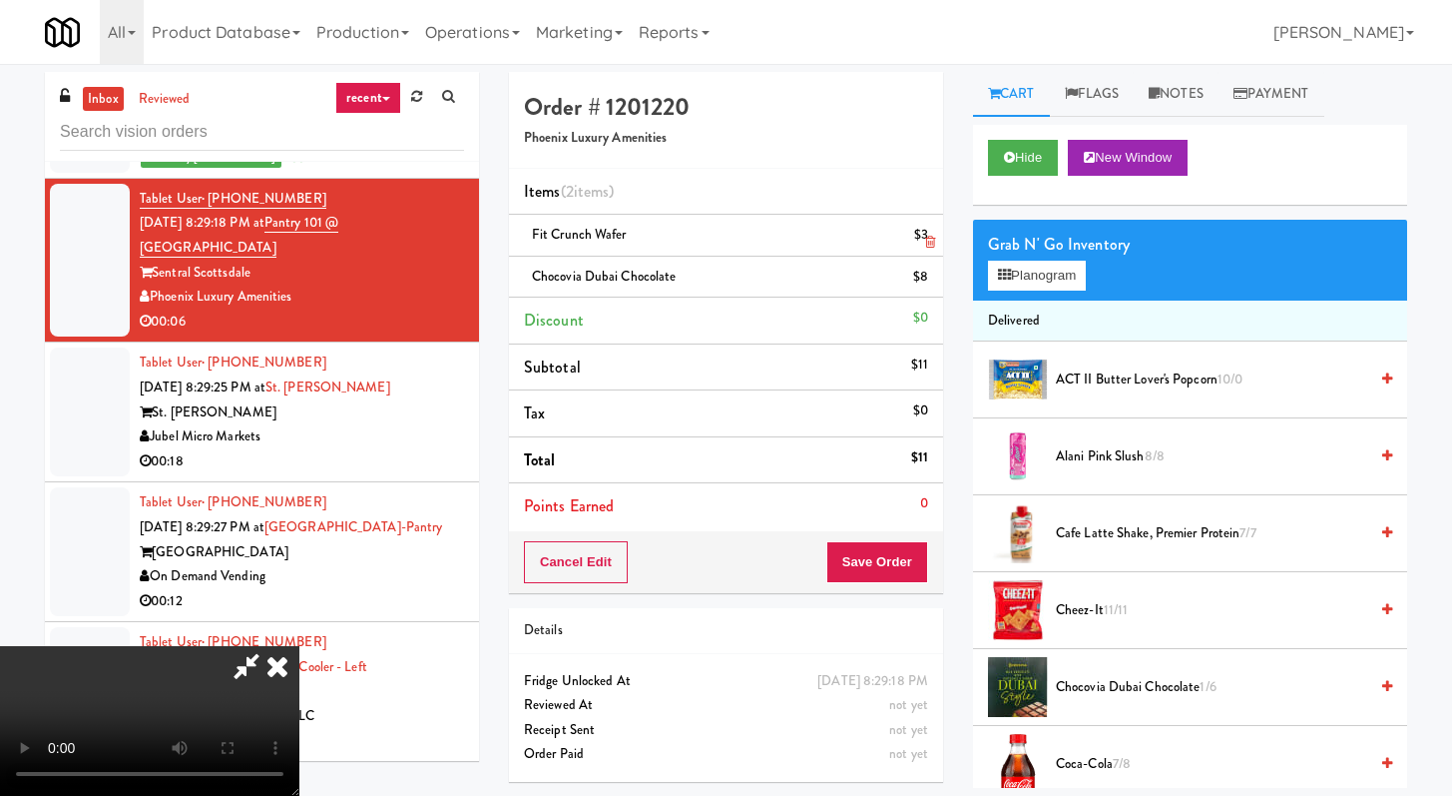
click at [931, 240] on icon at bounding box center [930, 242] width 10 height 13
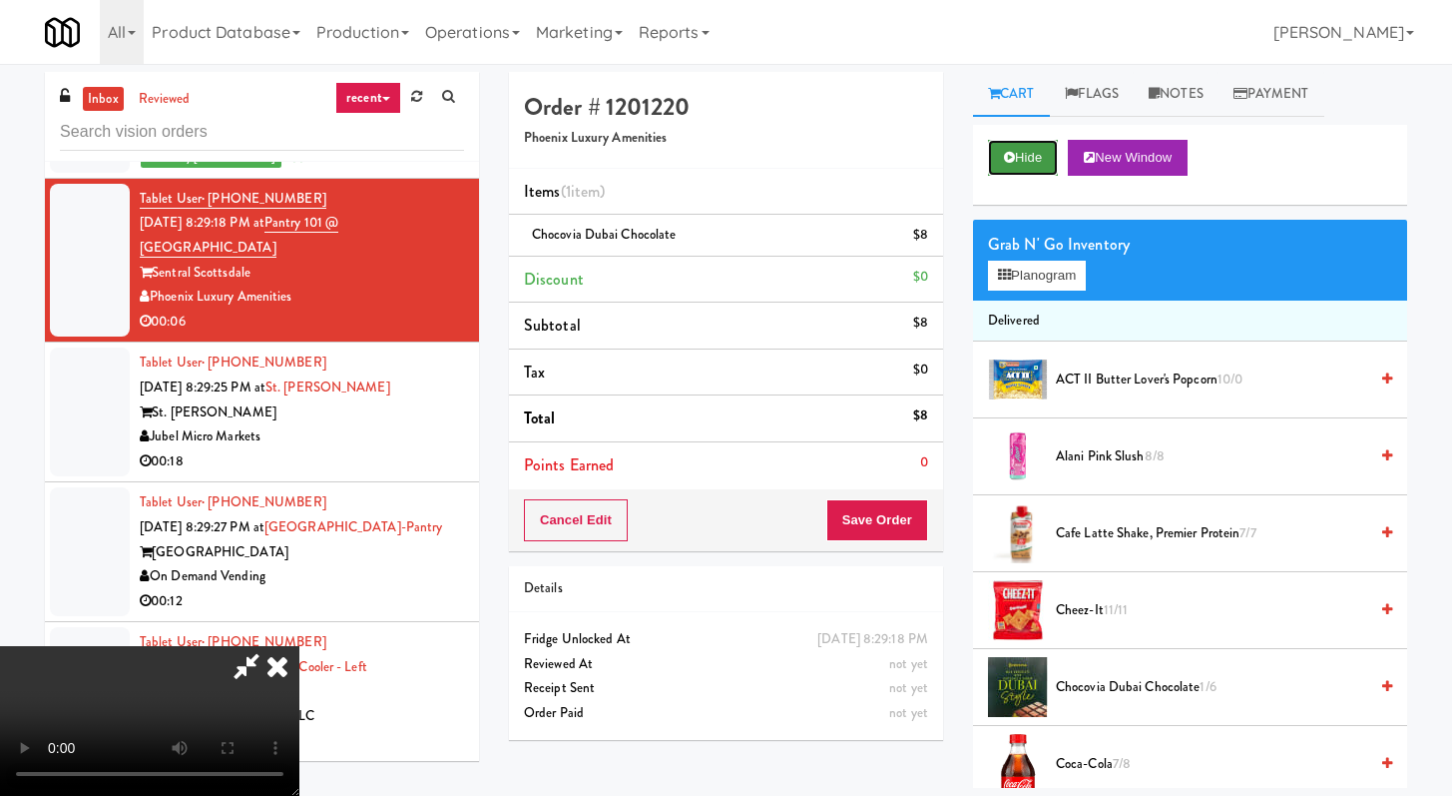
click at [996, 161] on button "Hide" at bounding box center [1023, 158] width 70 height 36
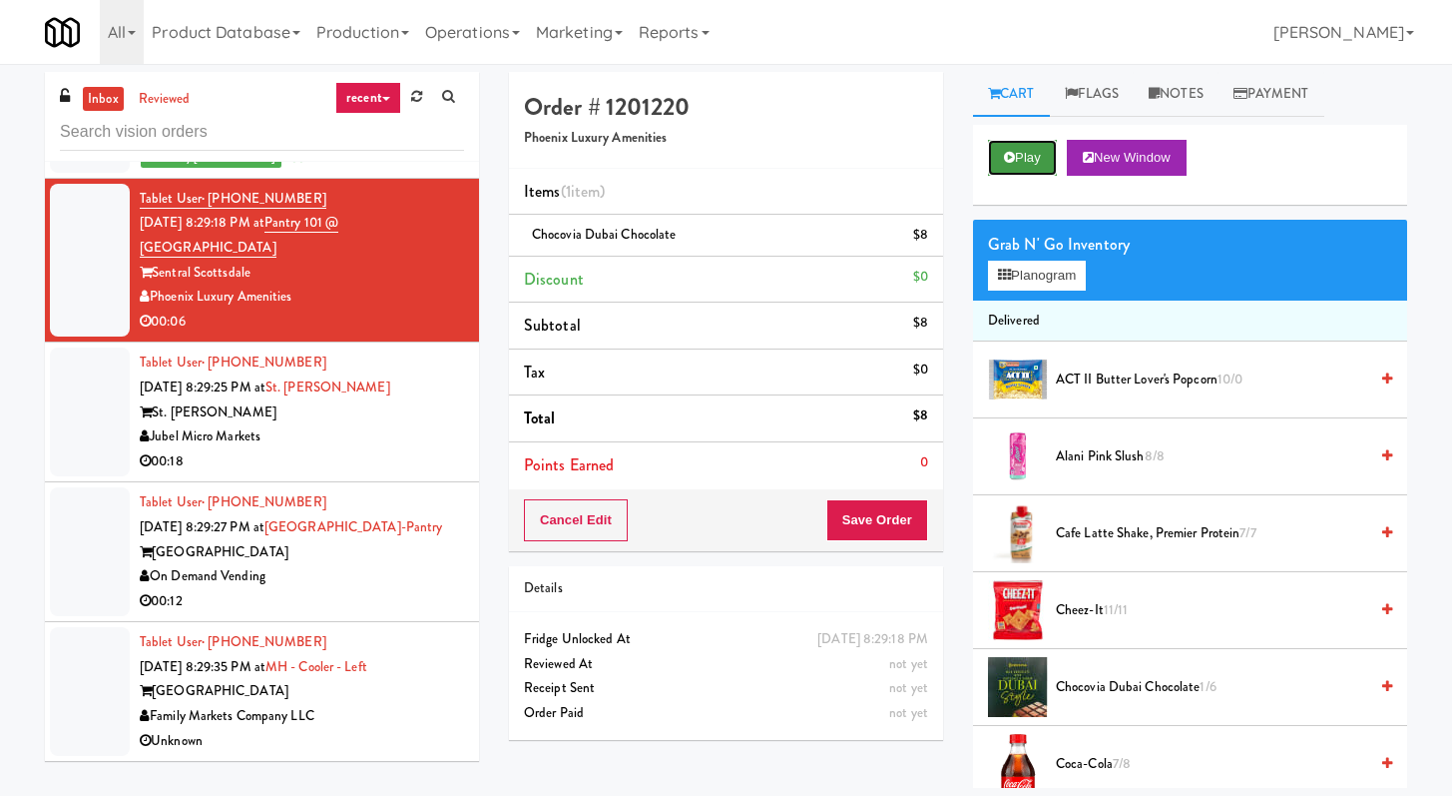
click at [995, 160] on button "Play" at bounding box center [1022, 158] width 69 height 36
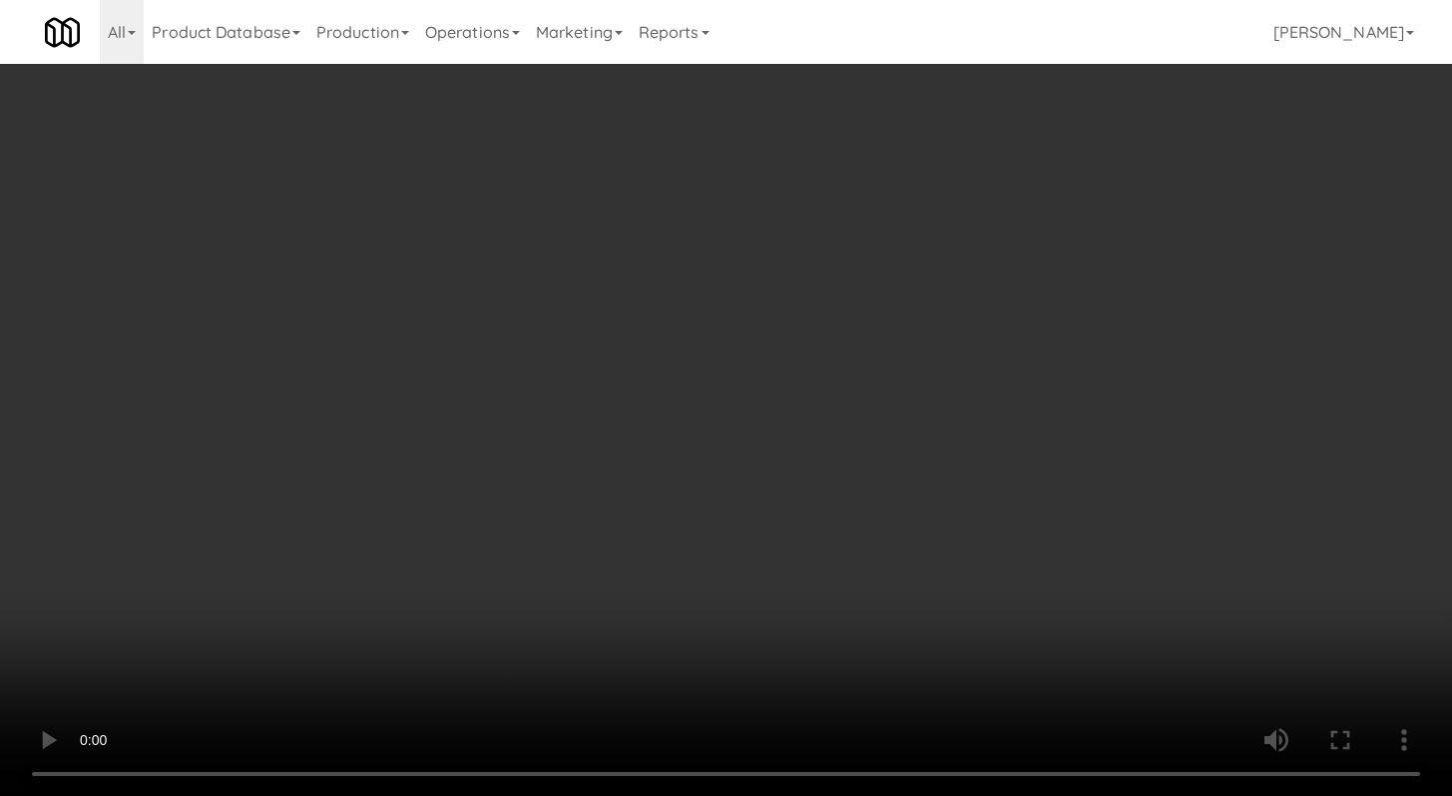
scroll to position [17817, 0]
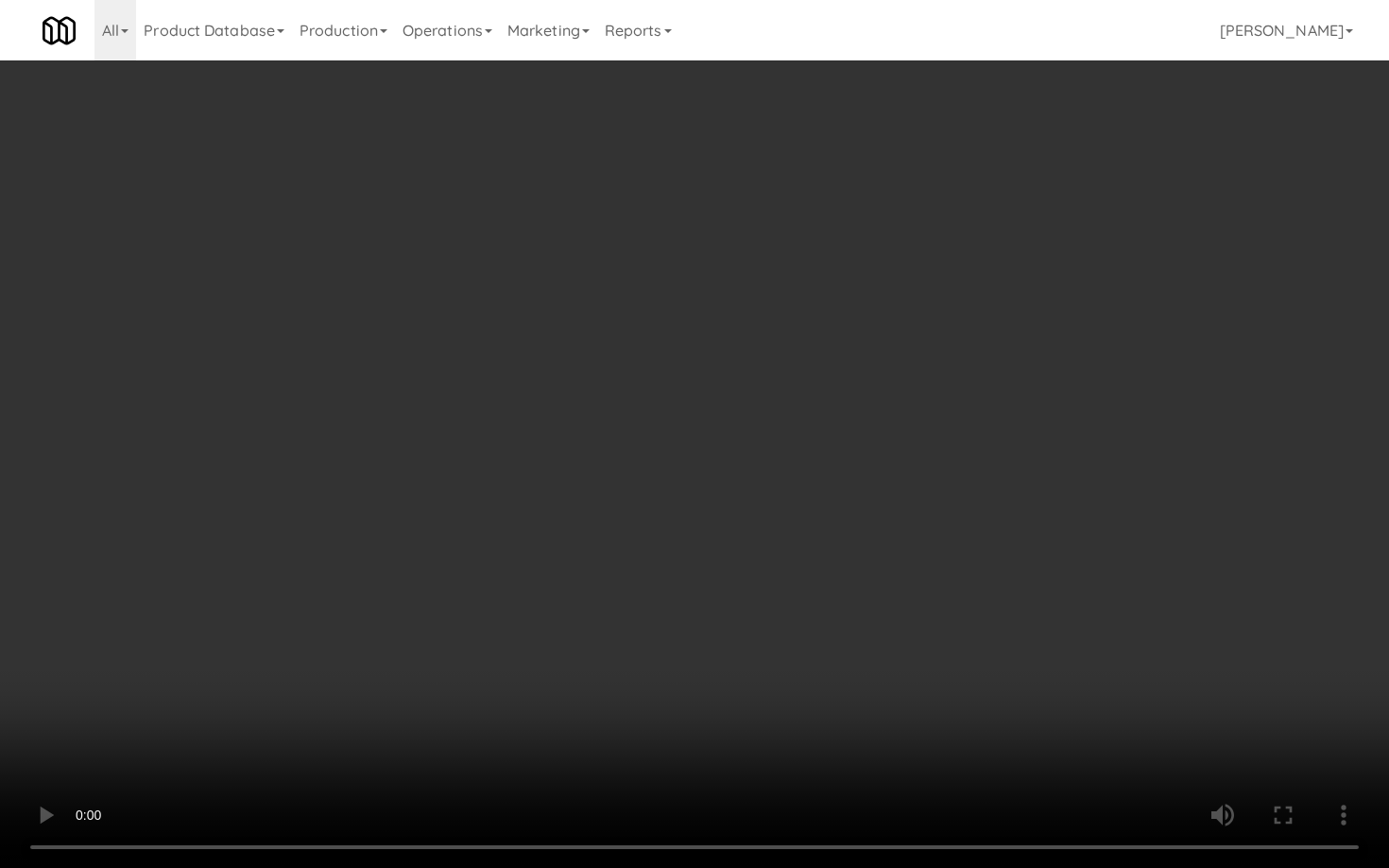
click at [707, 632] on video at bounding box center [694, 434] width 1389 height 868
click at [706, 632] on video at bounding box center [694, 434] width 1389 height 868
click at [723, 604] on video at bounding box center [694, 434] width 1389 height 868
click at [745, 576] on video at bounding box center [694, 434] width 1389 height 868
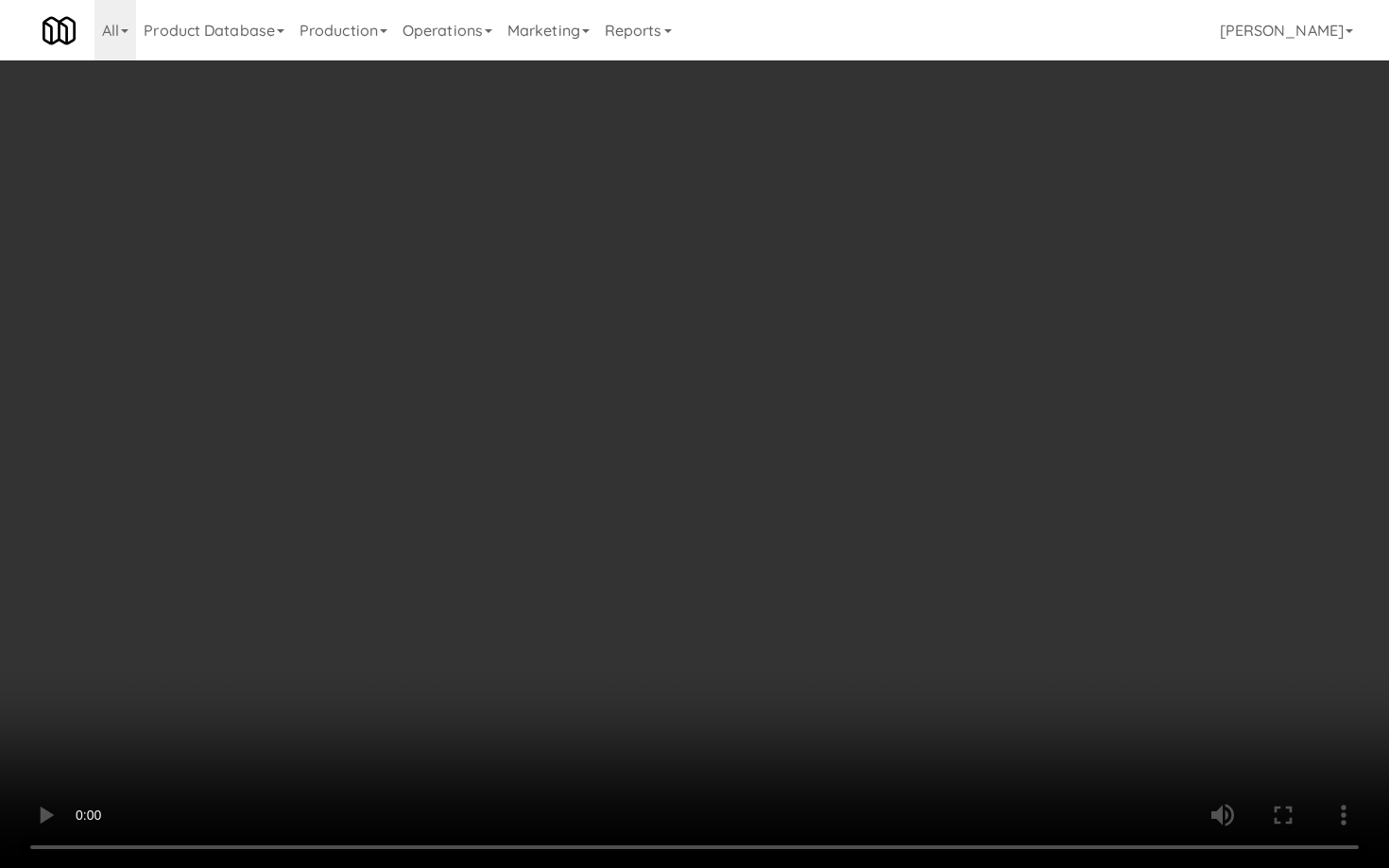
click at [745, 576] on video at bounding box center [694, 434] width 1389 height 868
click at [757, 553] on video at bounding box center [694, 434] width 1389 height 868
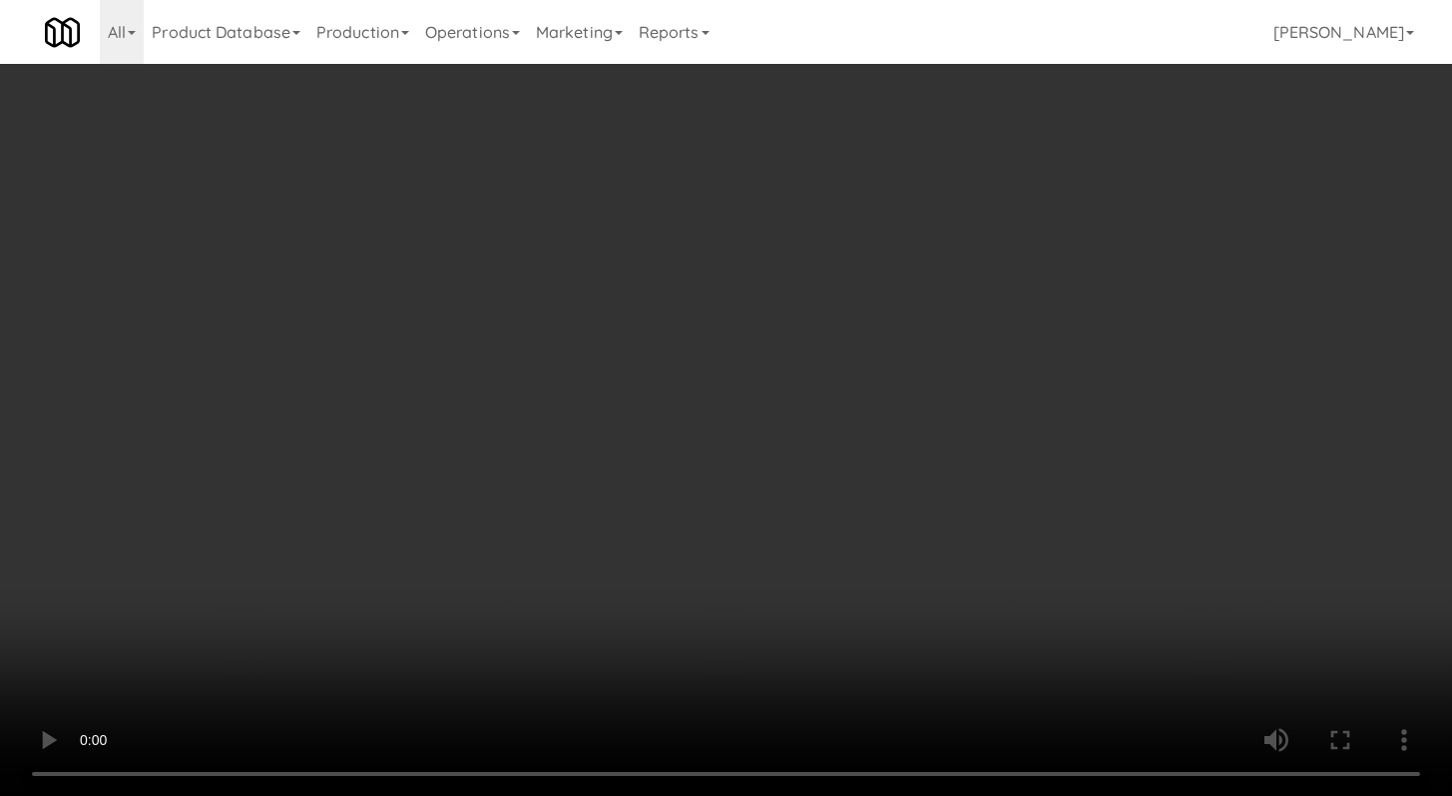
scroll to position [17940, 0]
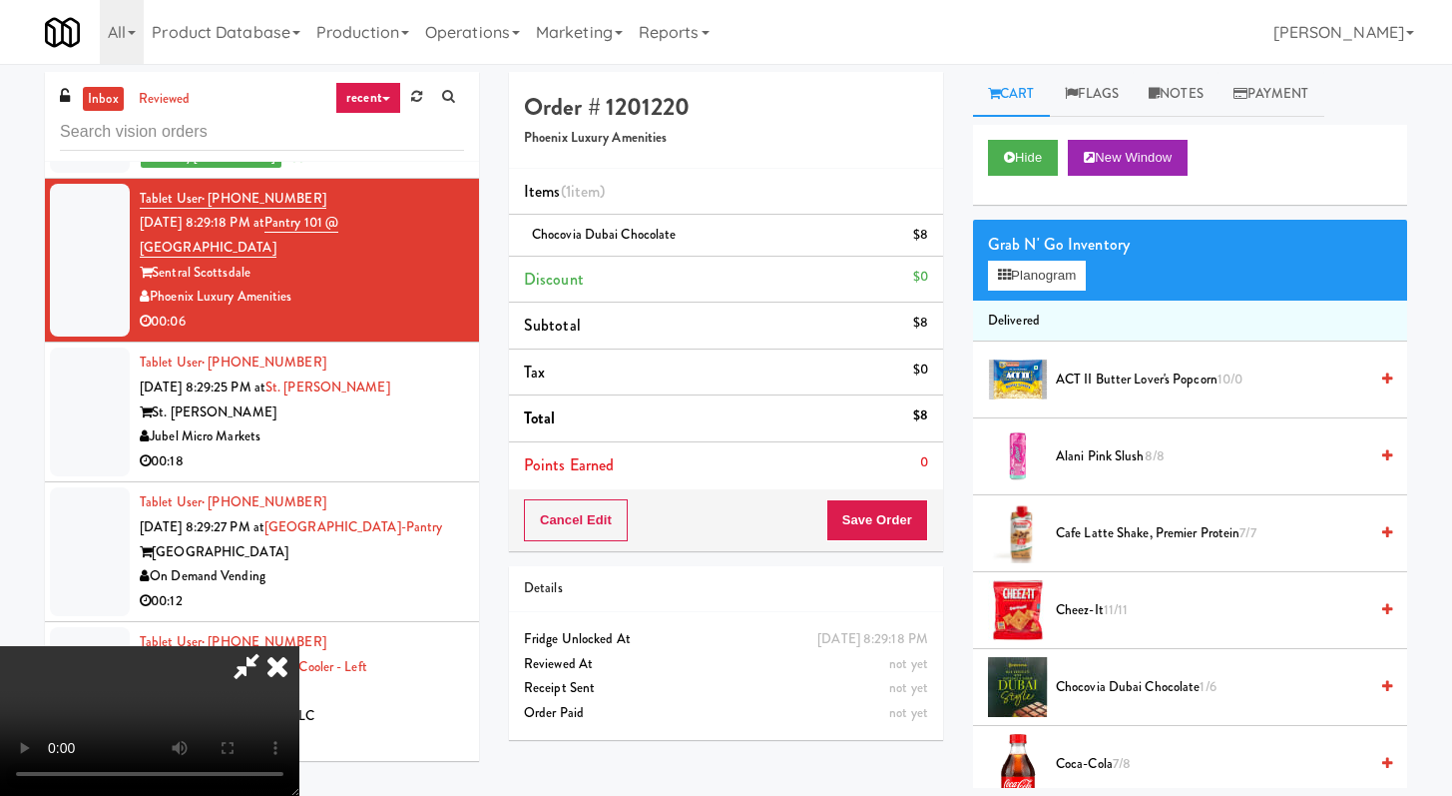
click at [257, 646] on video at bounding box center [149, 721] width 299 height 150
click at [271, 646] on video at bounding box center [149, 721] width 299 height 150
click at [923, 525] on button "Save Order" at bounding box center [878, 520] width 102 height 42
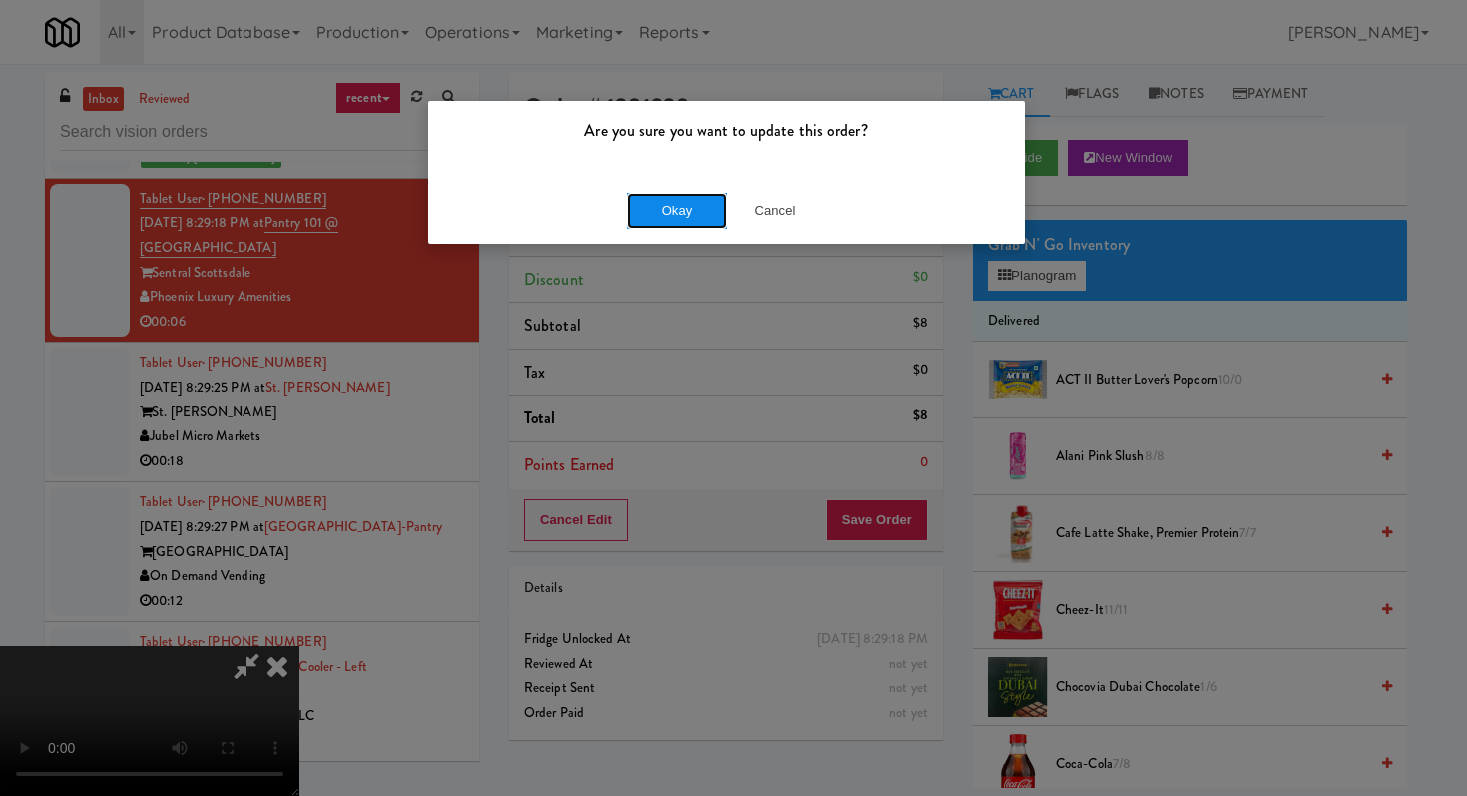
click at [683, 219] on button "Okay" at bounding box center [677, 211] width 100 height 36
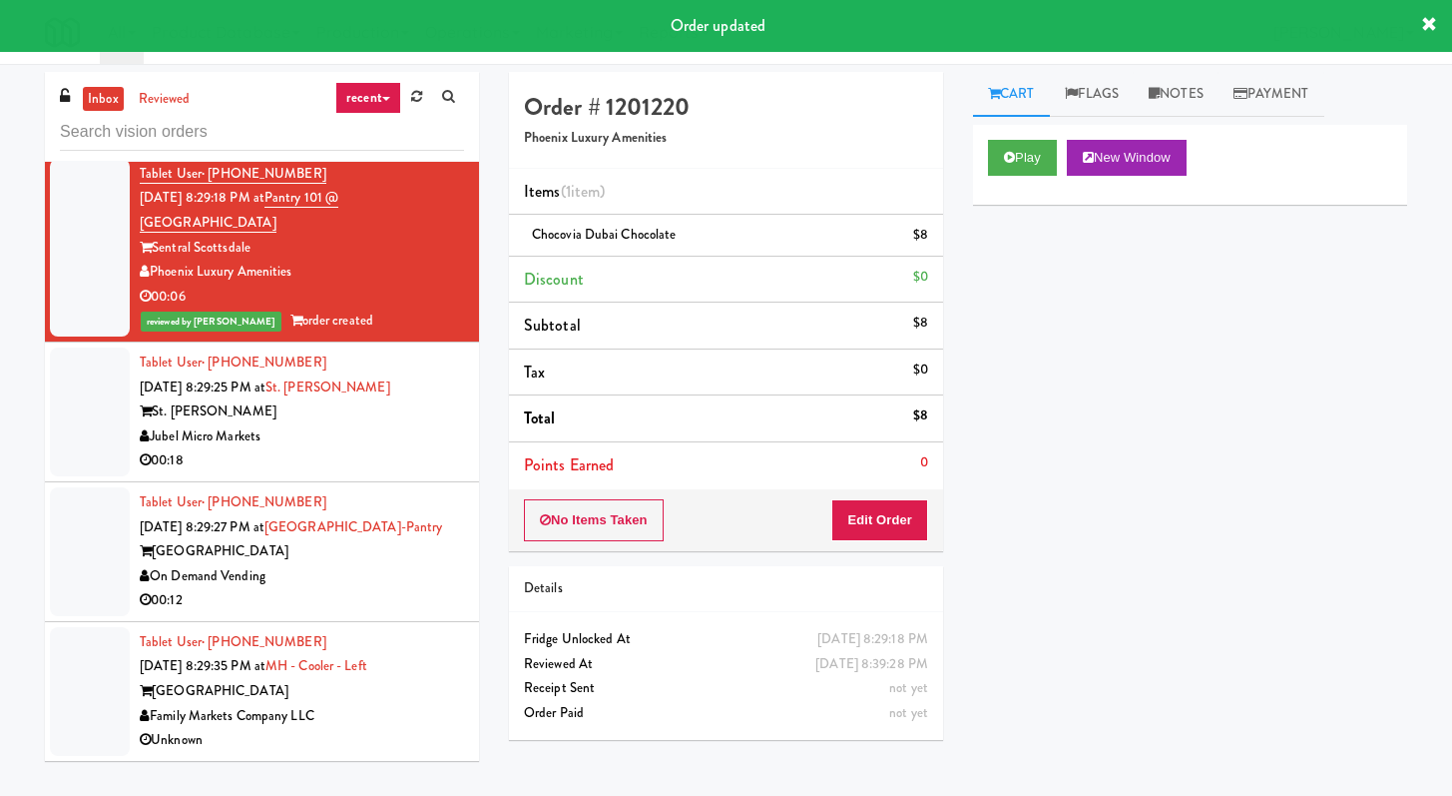
scroll to position [18191, 0]
click at [380, 448] on div "00:18" at bounding box center [302, 460] width 324 height 25
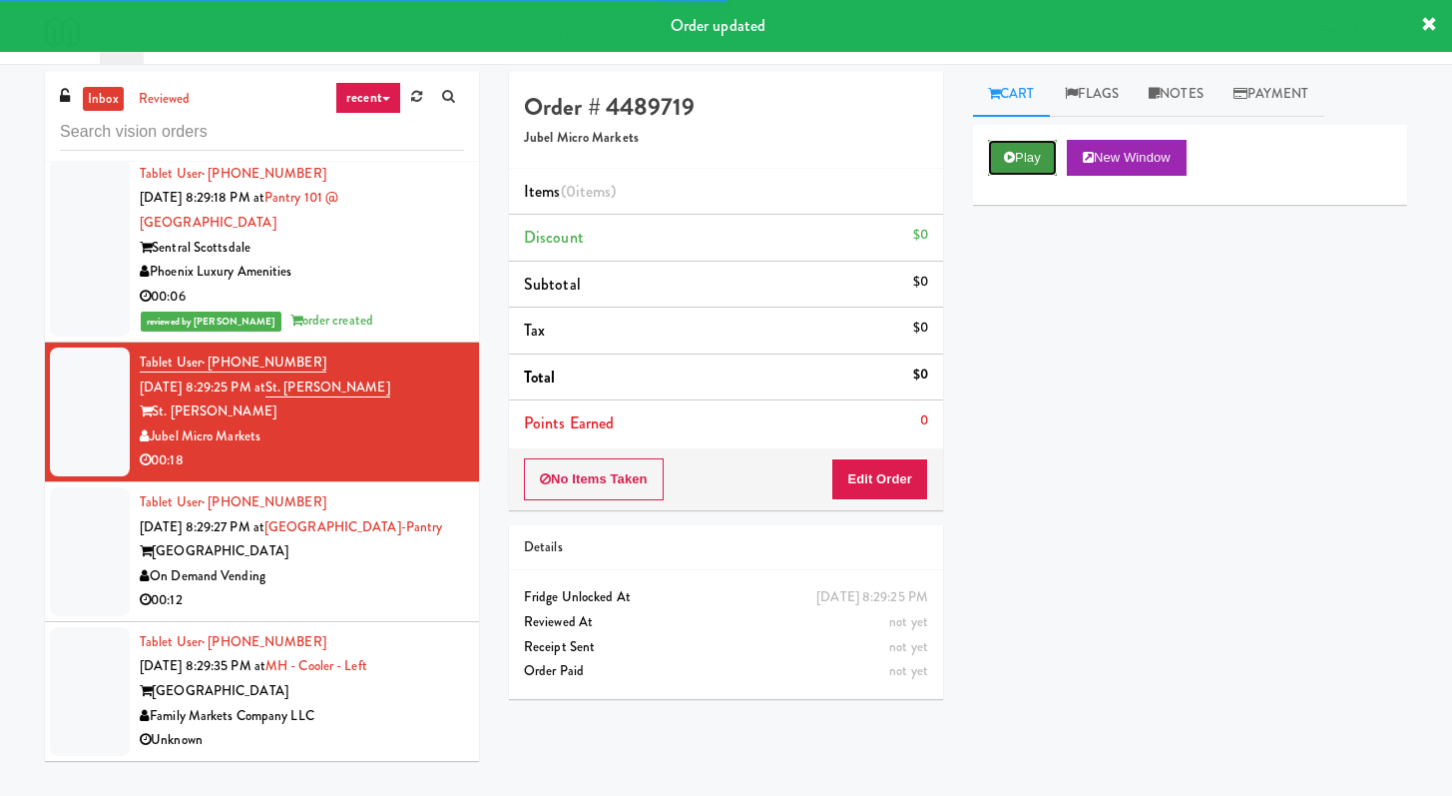
click at [1044, 153] on button "Play" at bounding box center [1022, 158] width 69 height 36
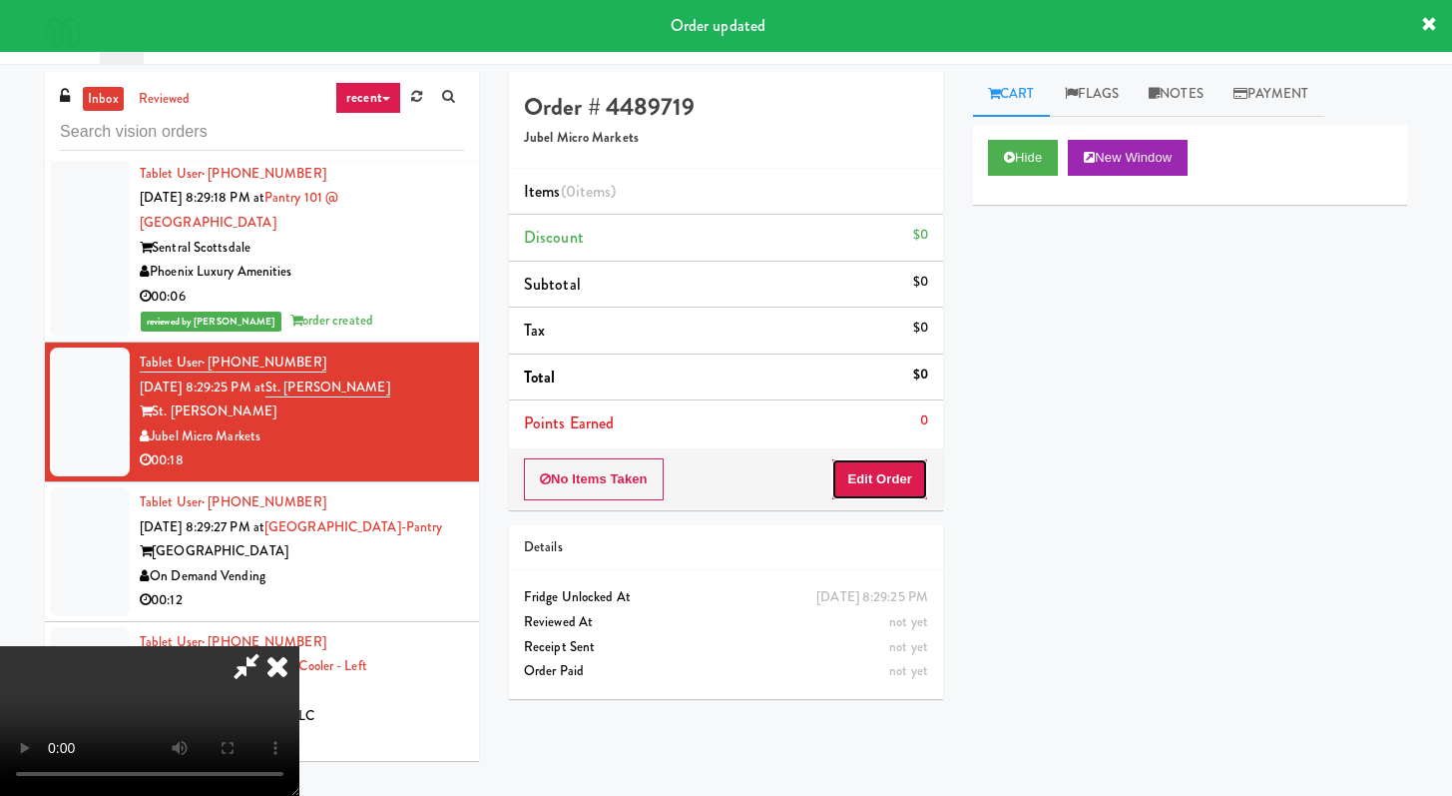
click at [885, 488] on button "Edit Order" at bounding box center [879, 479] width 97 height 42
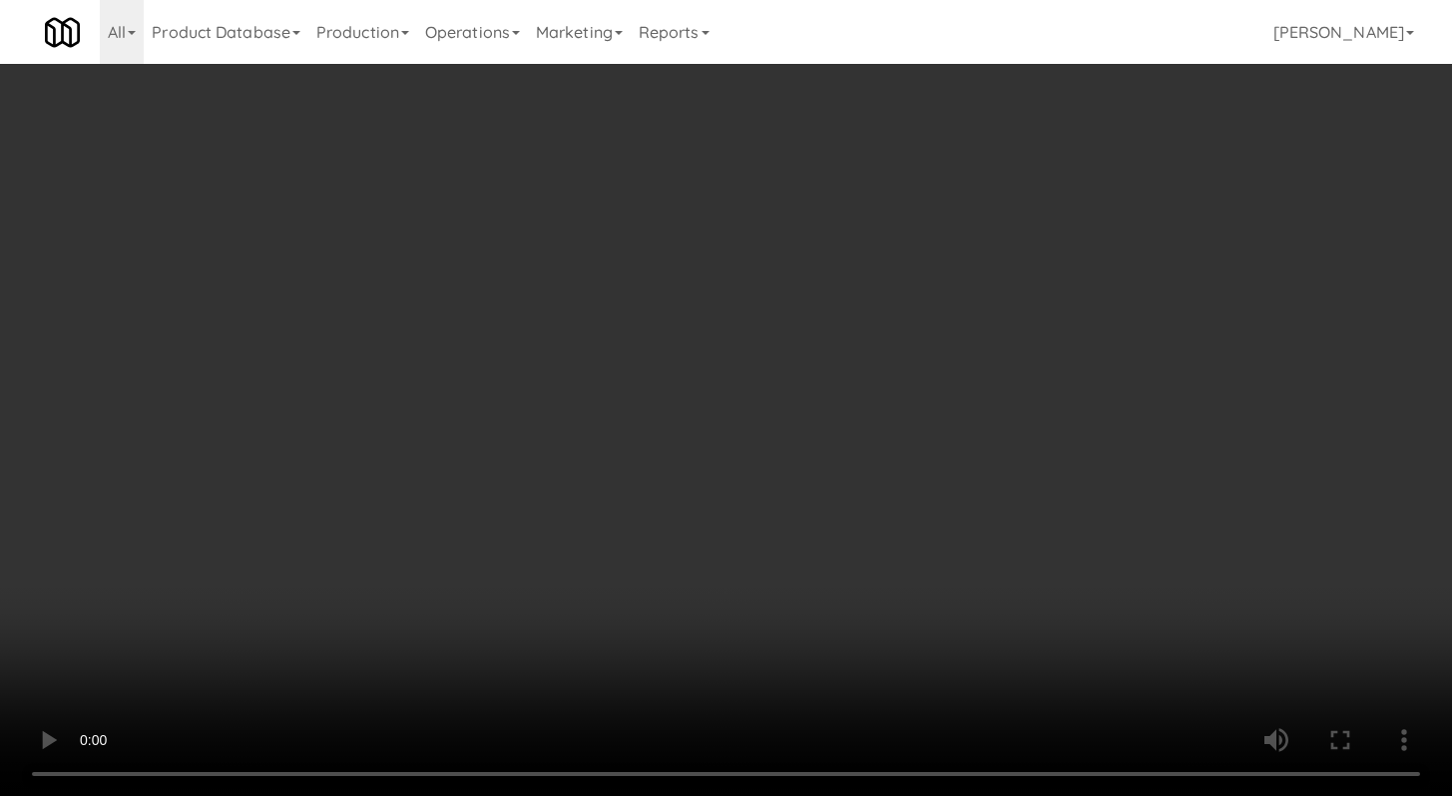
scroll to position [18067, 0]
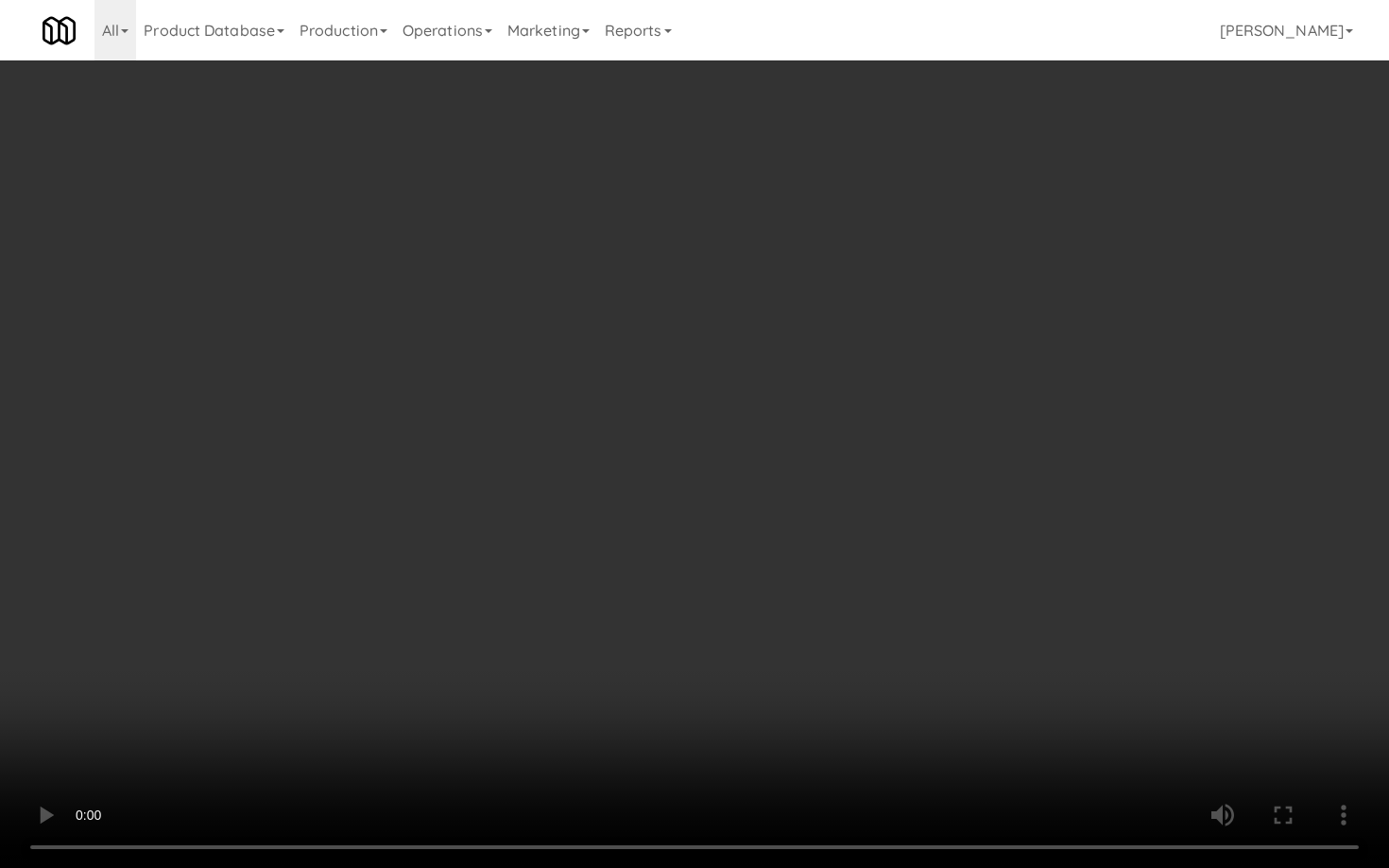
click at [560, 514] on video at bounding box center [694, 434] width 1389 height 868
click at [570, 496] on video at bounding box center [694, 434] width 1389 height 868
click at [576, 488] on video at bounding box center [694, 434] width 1389 height 868
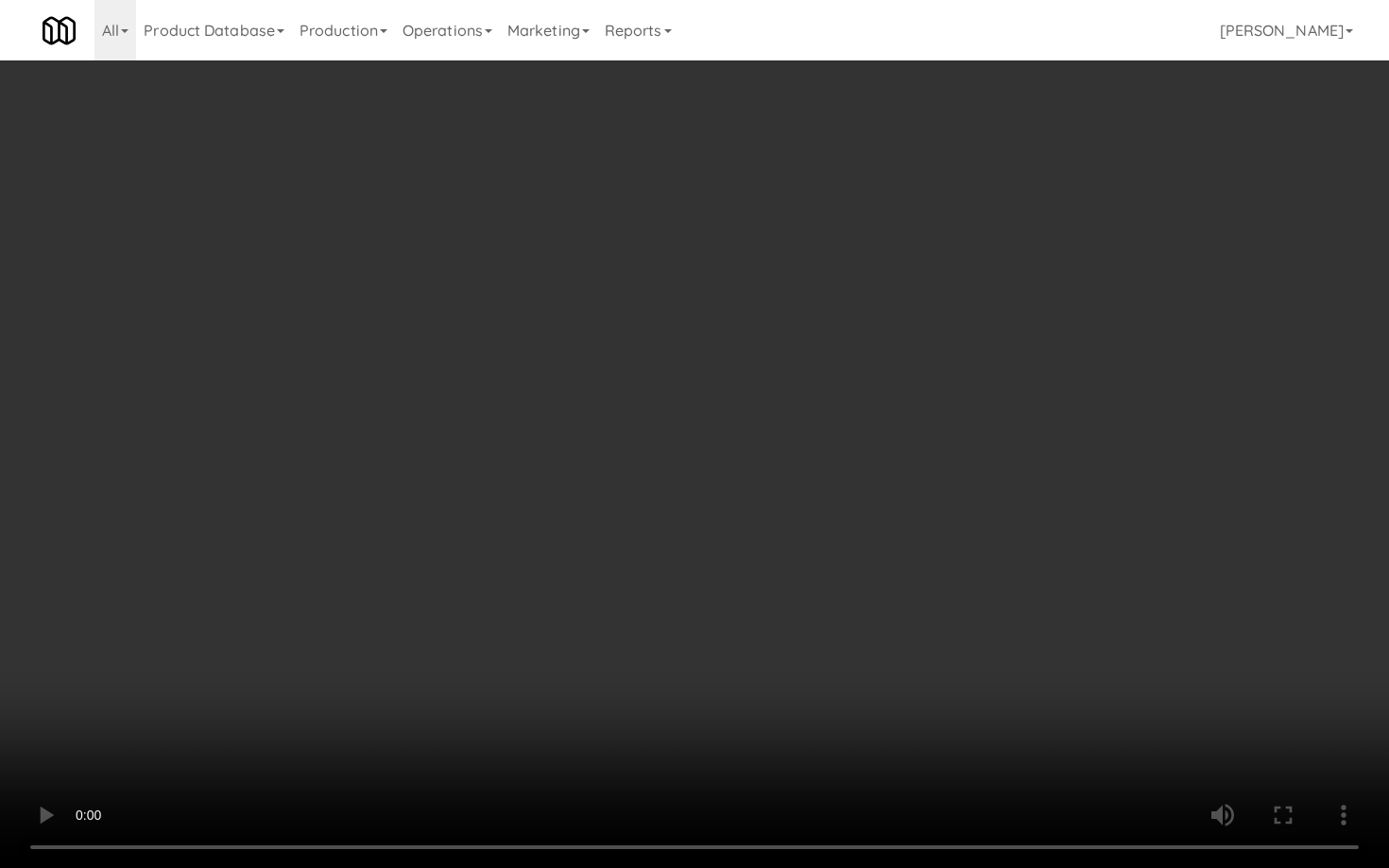
click at [576, 488] on video at bounding box center [694, 434] width 1389 height 868
click at [576, 489] on video at bounding box center [694, 434] width 1389 height 868
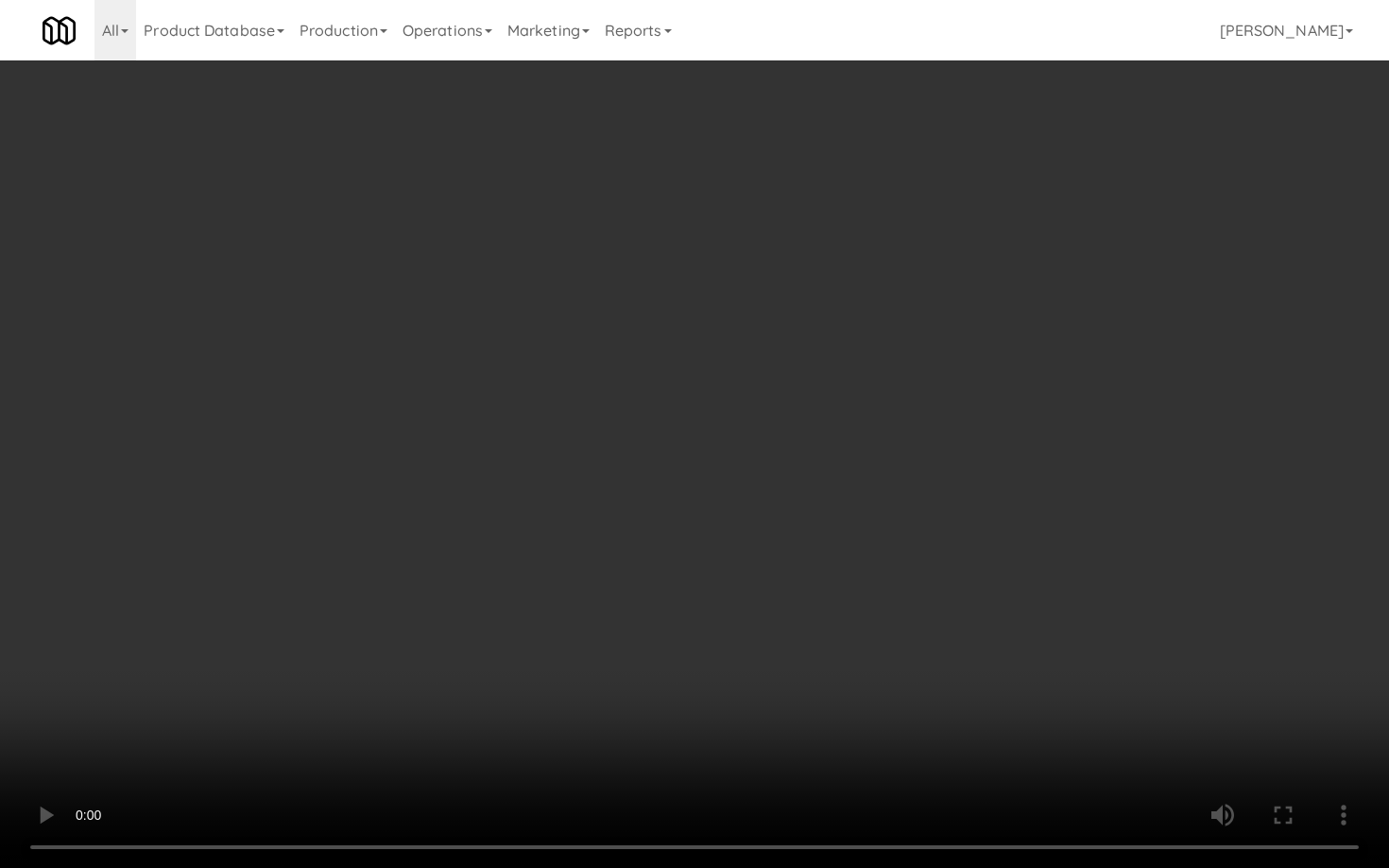
click at [576, 489] on video at bounding box center [694, 434] width 1389 height 868
click at [596, 478] on video at bounding box center [694, 434] width 1389 height 868
click at [596, 486] on video at bounding box center [694, 434] width 1389 height 868
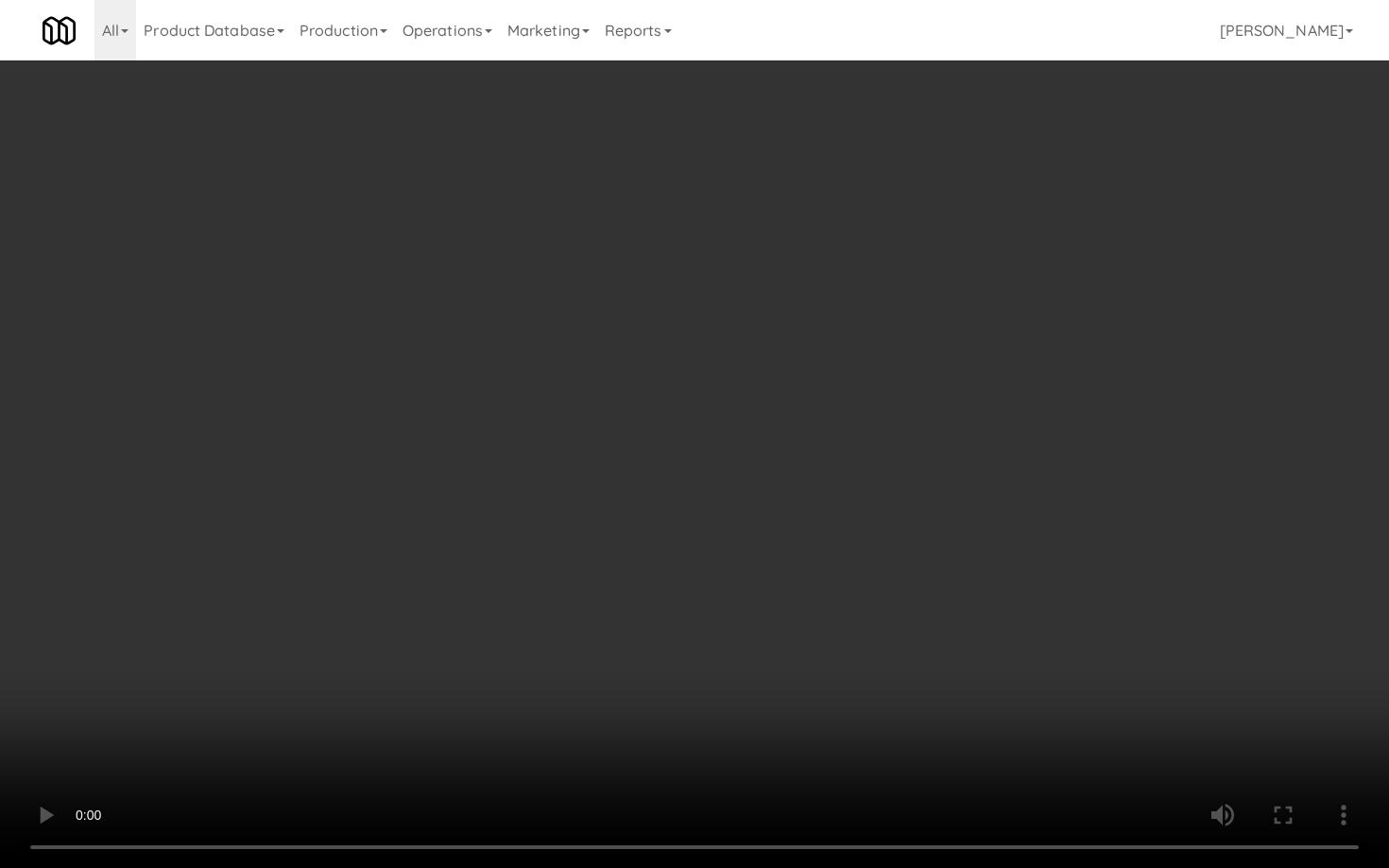
click at [596, 486] on video at bounding box center [694, 434] width 1389 height 868
click at [712, 481] on video at bounding box center [694, 434] width 1389 height 868
click at [721, 473] on video at bounding box center [694, 434] width 1389 height 868
click at [622, 538] on video at bounding box center [694, 434] width 1389 height 868
click at [640, 525] on video at bounding box center [694, 434] width 1389 height 868
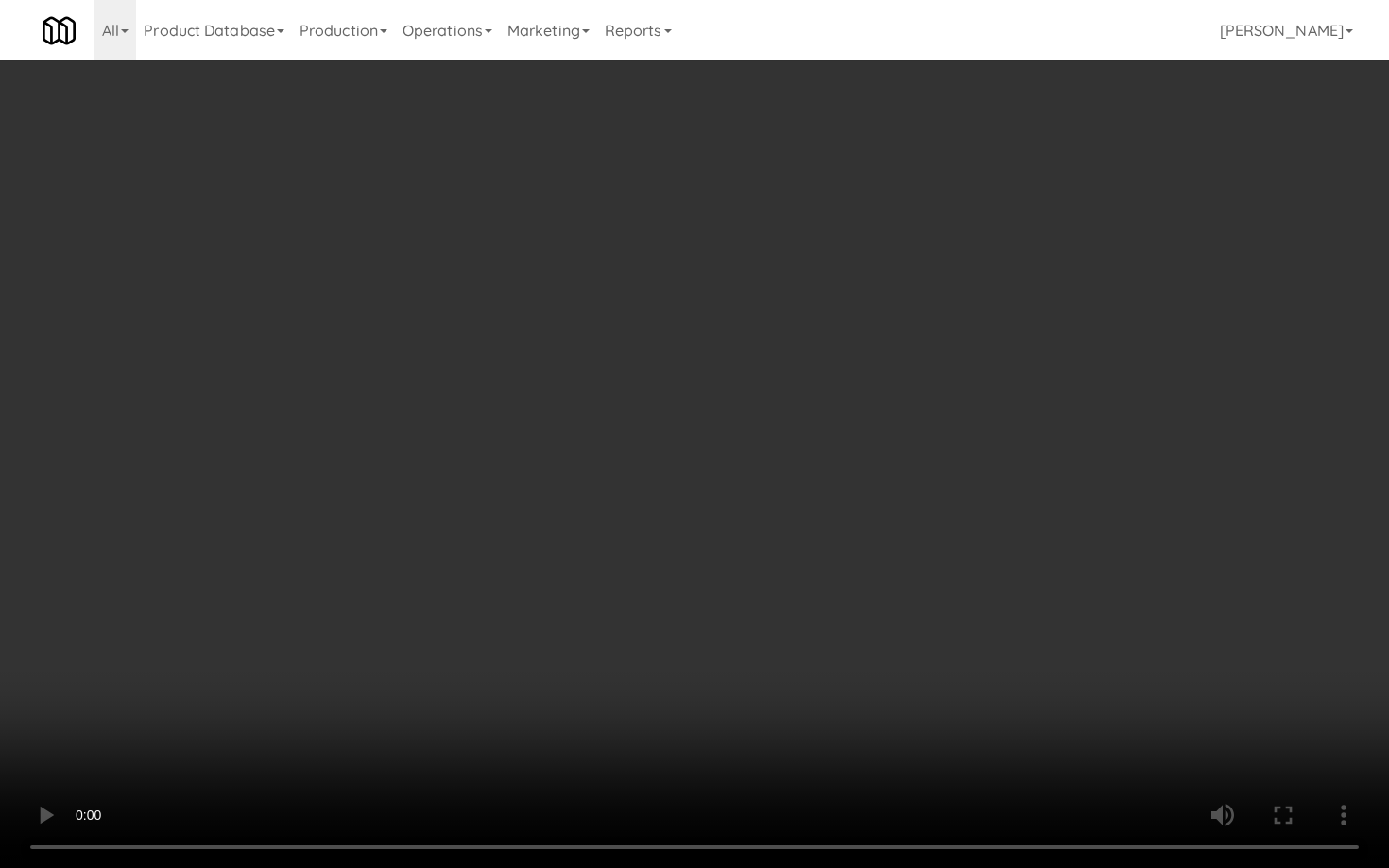
click at [651, 516] on video at bounding box center [694, 434] width 1389 height 868
click at [690, 497] on video at bounding box center [694, 434] width 1389 height 868
click at [736, 472] on video at bounding box center [694, 434] width 1389 height 868
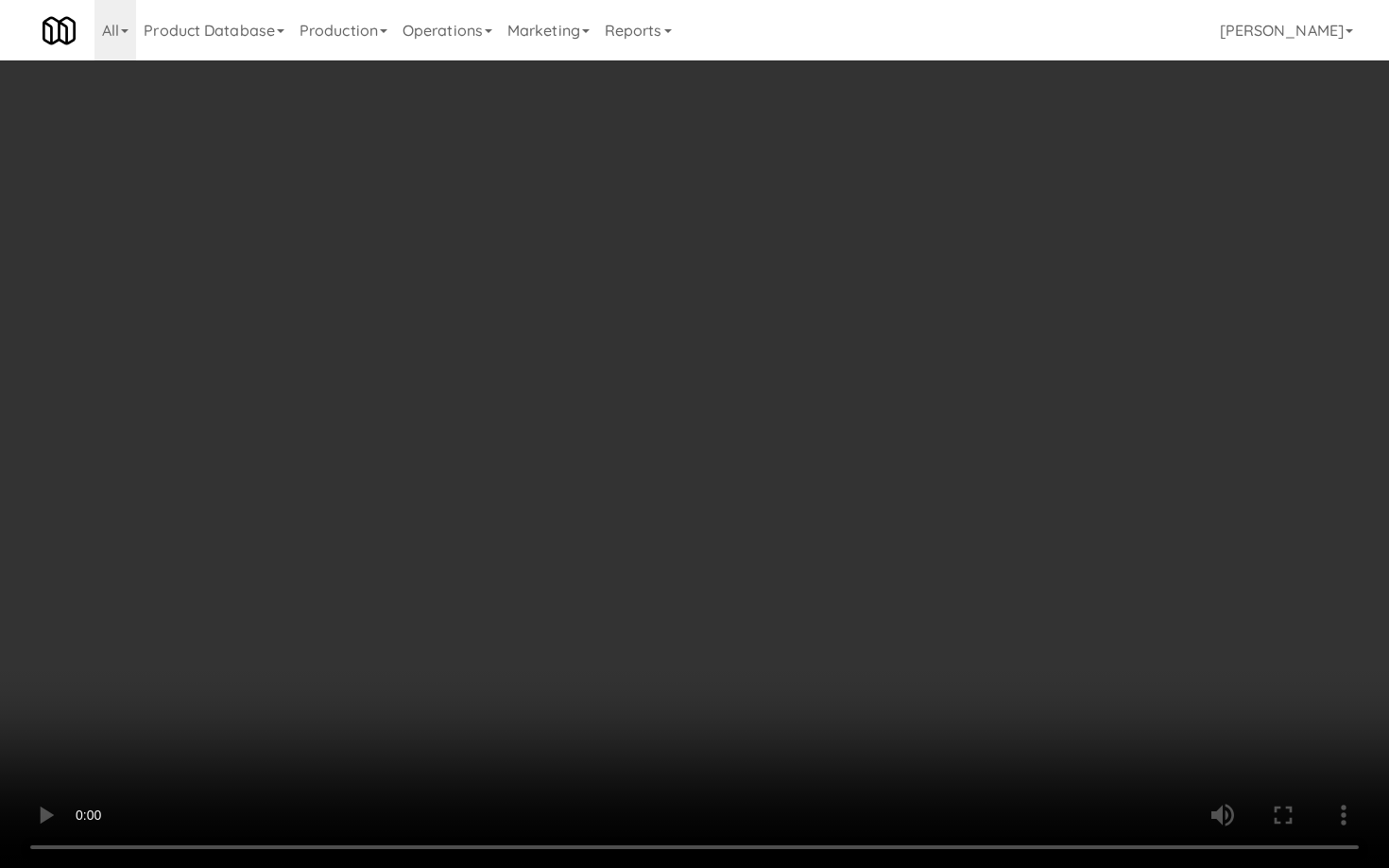
click at [736, 472] on video at bounding box center [694, 434] width 1389 height 868
click at [786, 484] on video at bounding box center [694, 434] width 1389 height 868
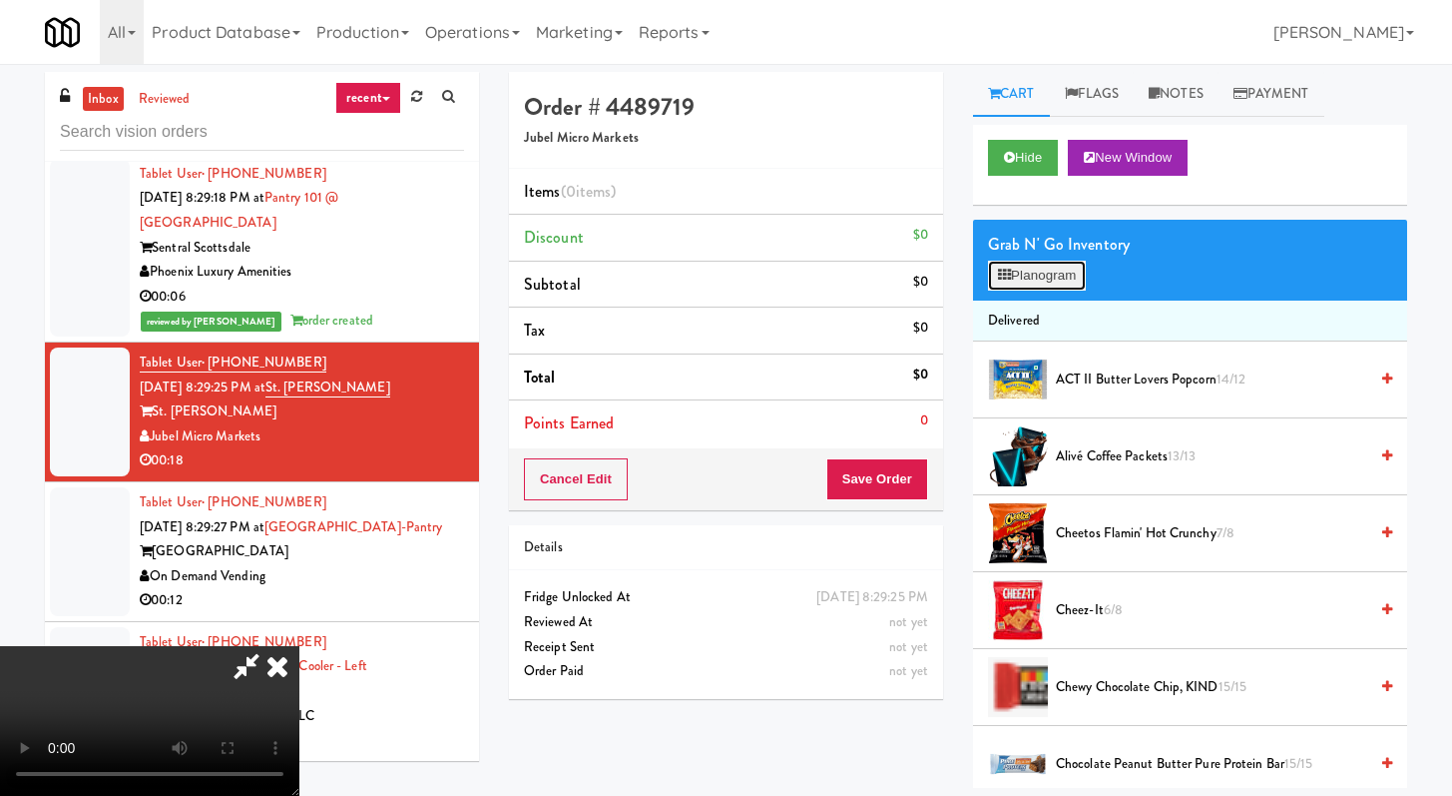
click at [1043, 271] on button "Planogram" at bounding box center [1037, 276] width 98 height 30
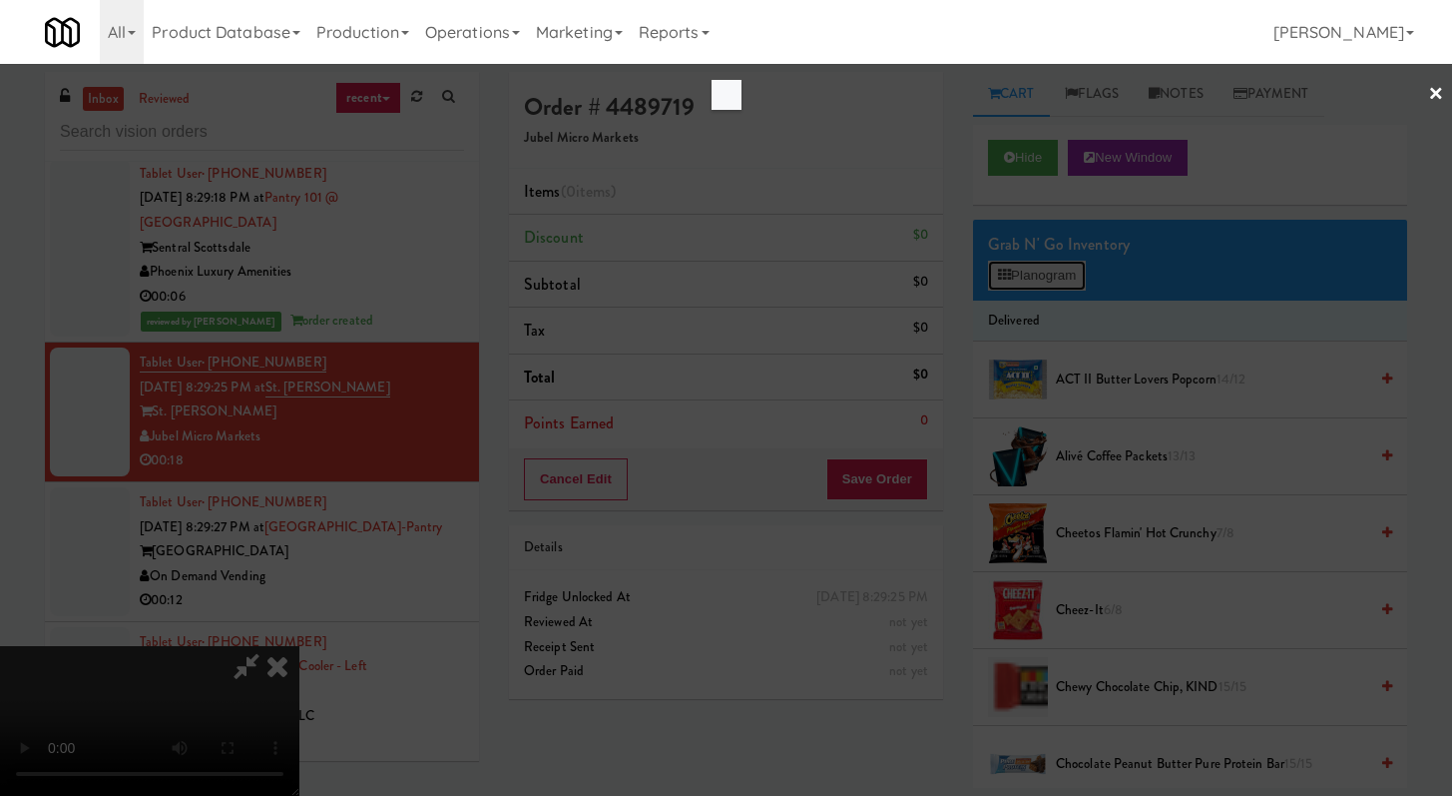
scroll to position [18067, 0]
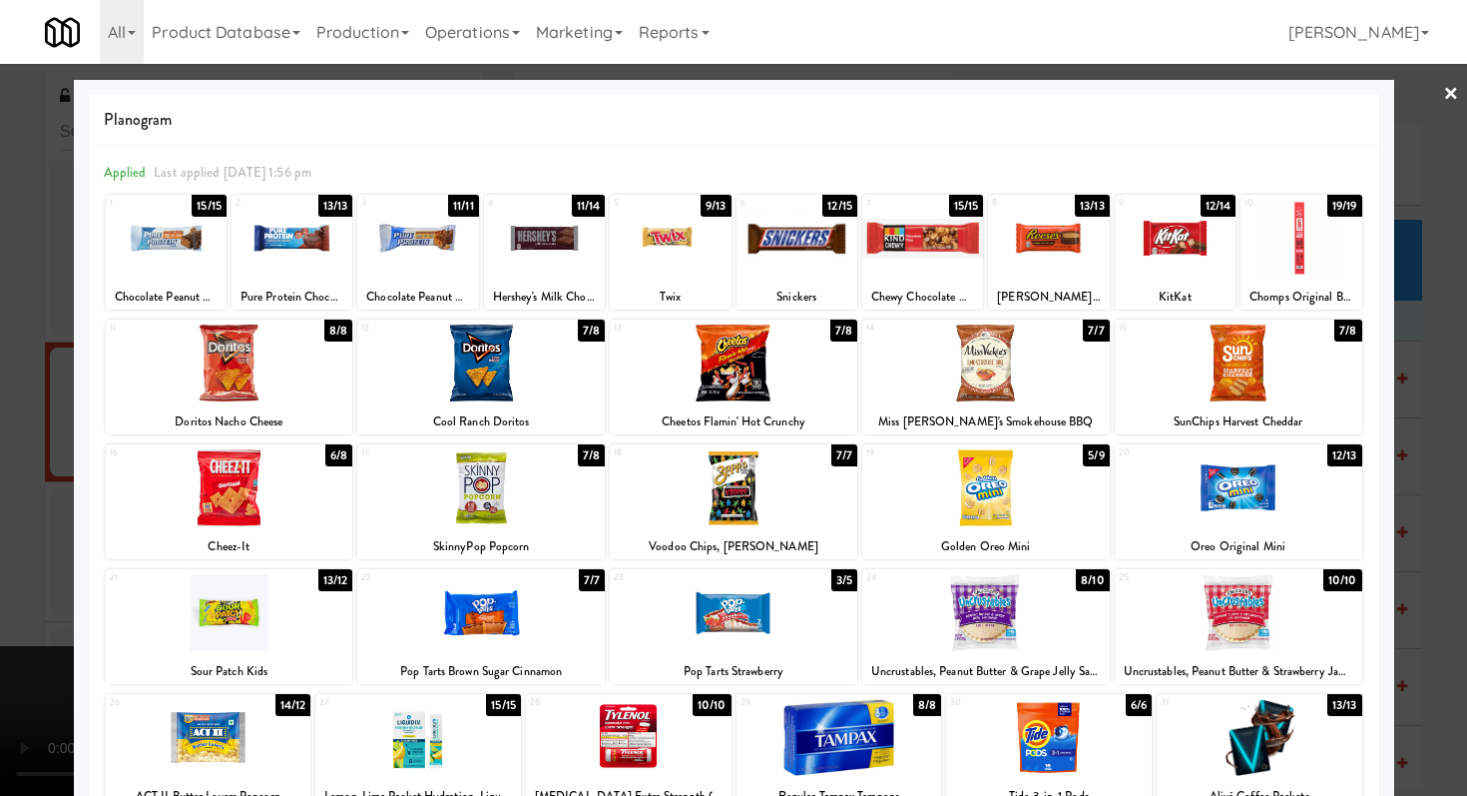
click at [808, 255] on div at bounding box center [797, 238] width 121 height 77
click at [752, 379] on div at bounding box center [734, 362] width 248 height 77
click at [0, 583] on div at bounding box center [733, 398] width 1467 height 796
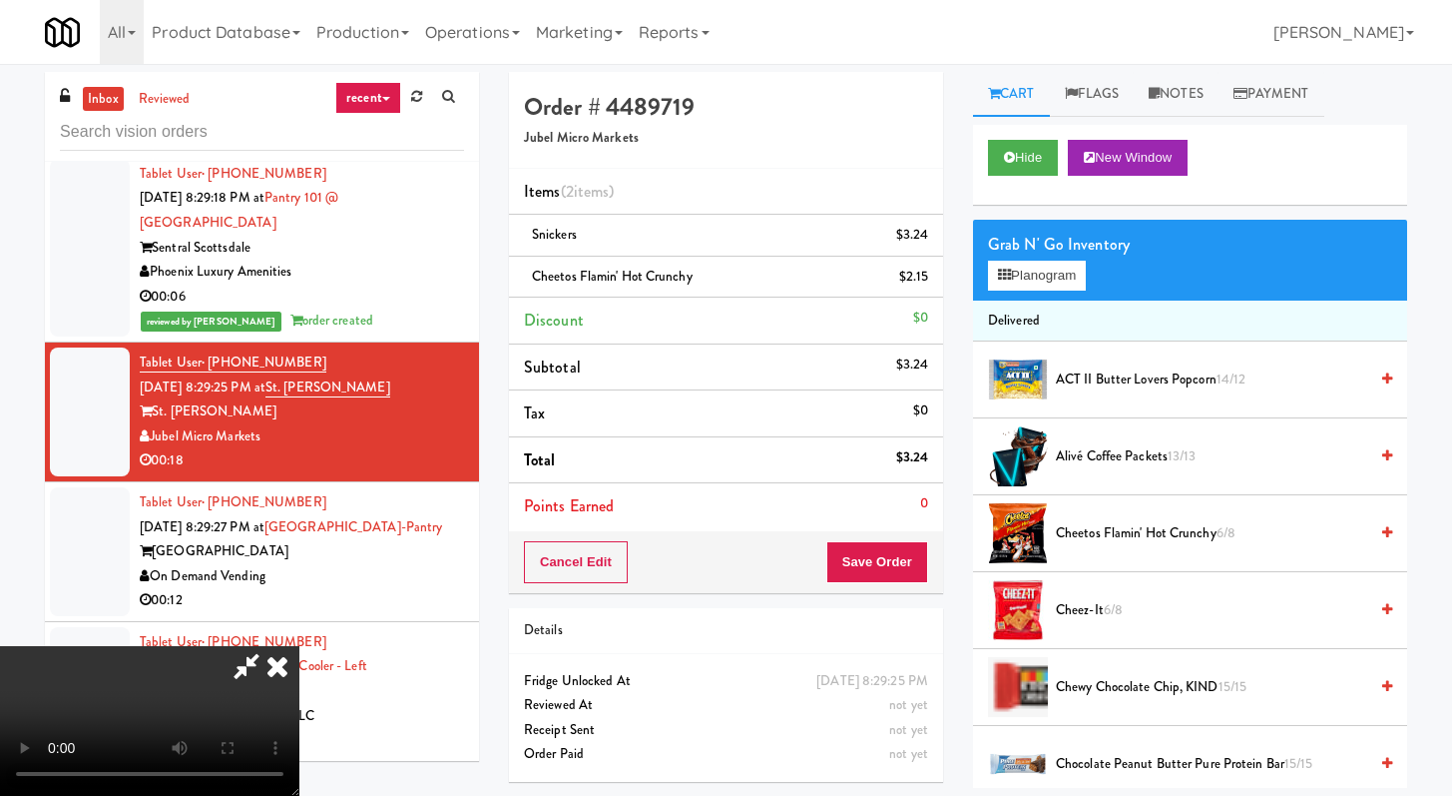
scroll to position [18191, 0]
click at [899, 561] on button "Save Order" at bounding box center [878, 562] width 102 height 42
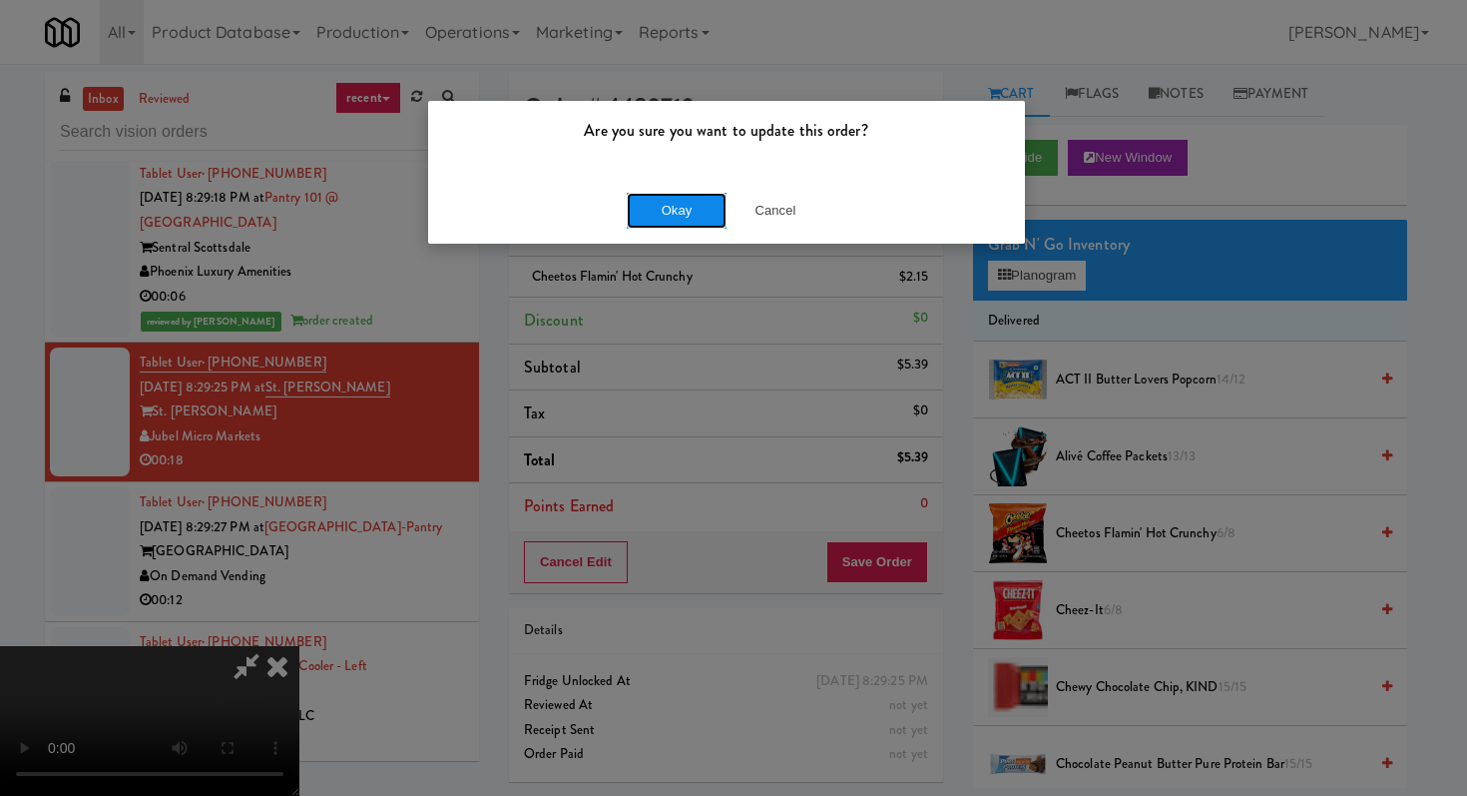
click at [695, 206] on button "Okay" at bounding box center [677, 211] width 100 height 36
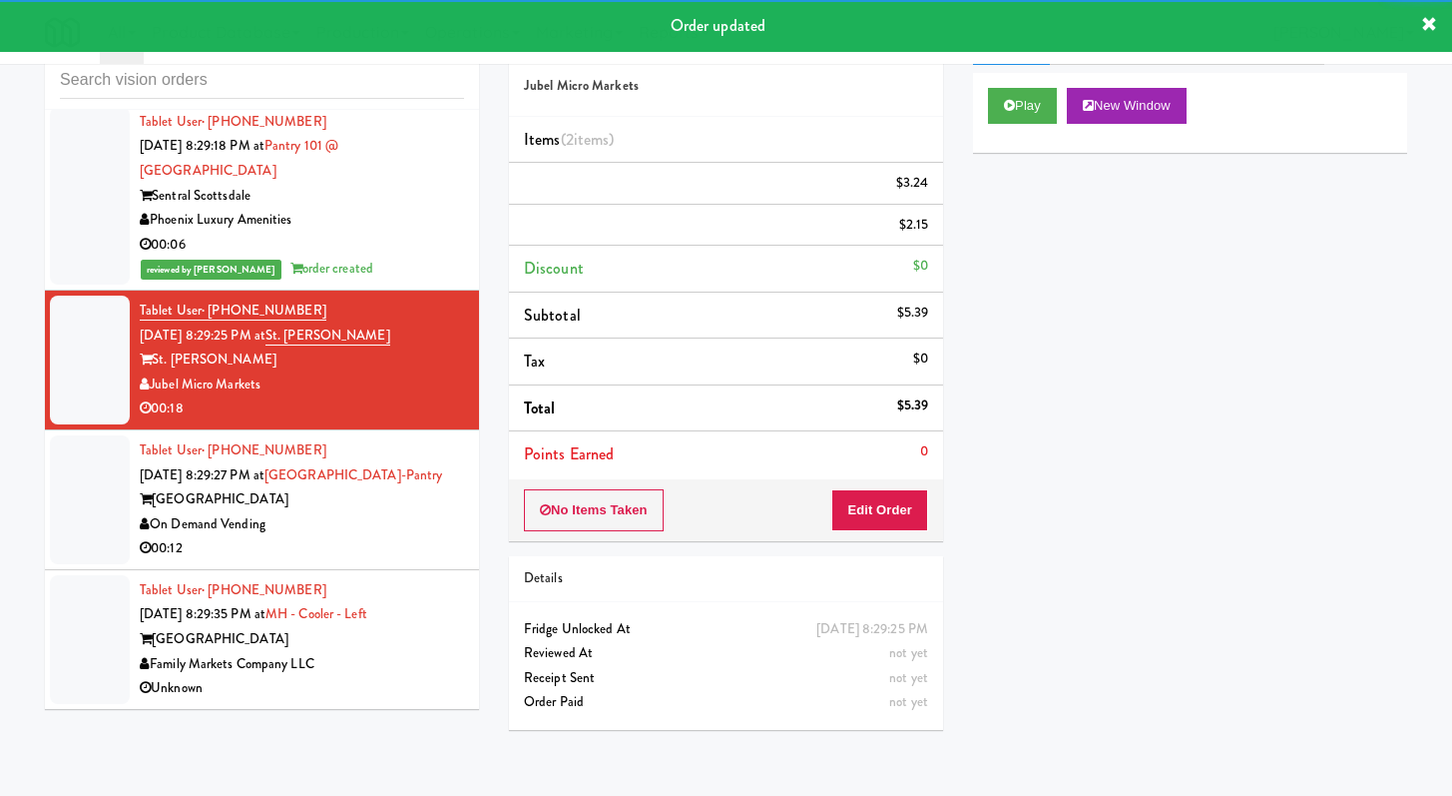
scroll to position [54, 0]
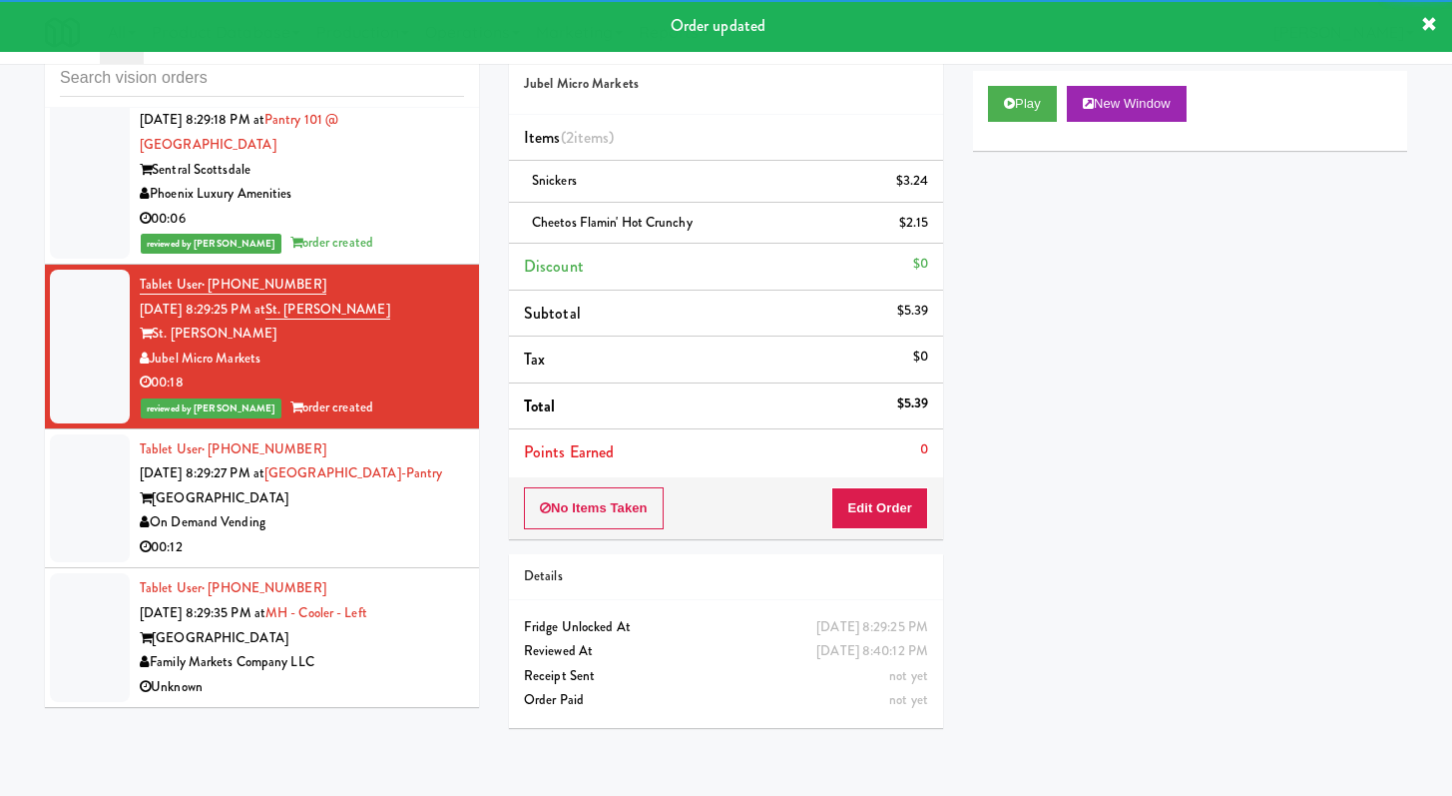
click at [378, 535] on div "On Demand Vending" at bounding box center [302, 522] width 324 height 25
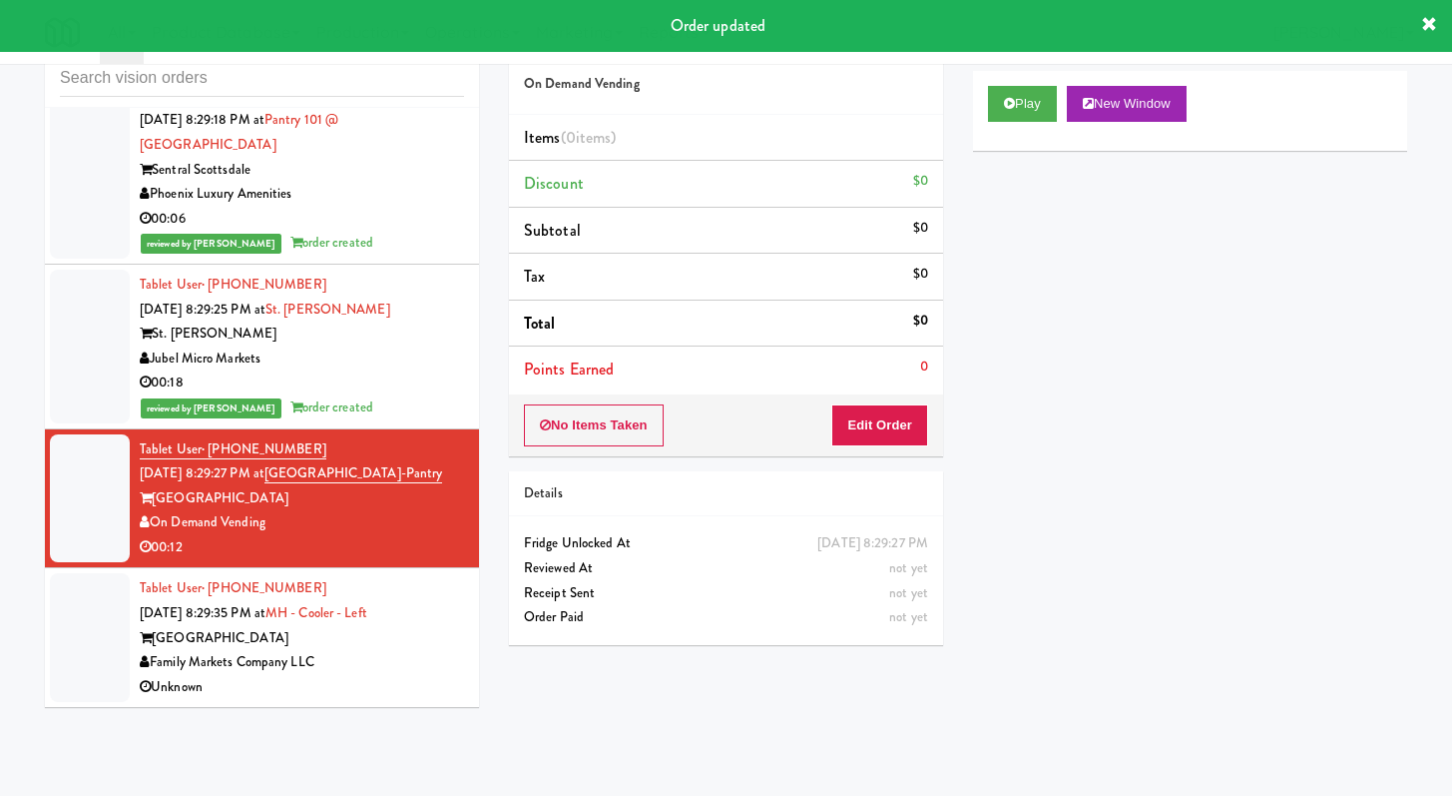
scroll to position [18215, 0]
click at [1026, 114] on button "Play" at bounding box center [1022, 104] width 69 height 36
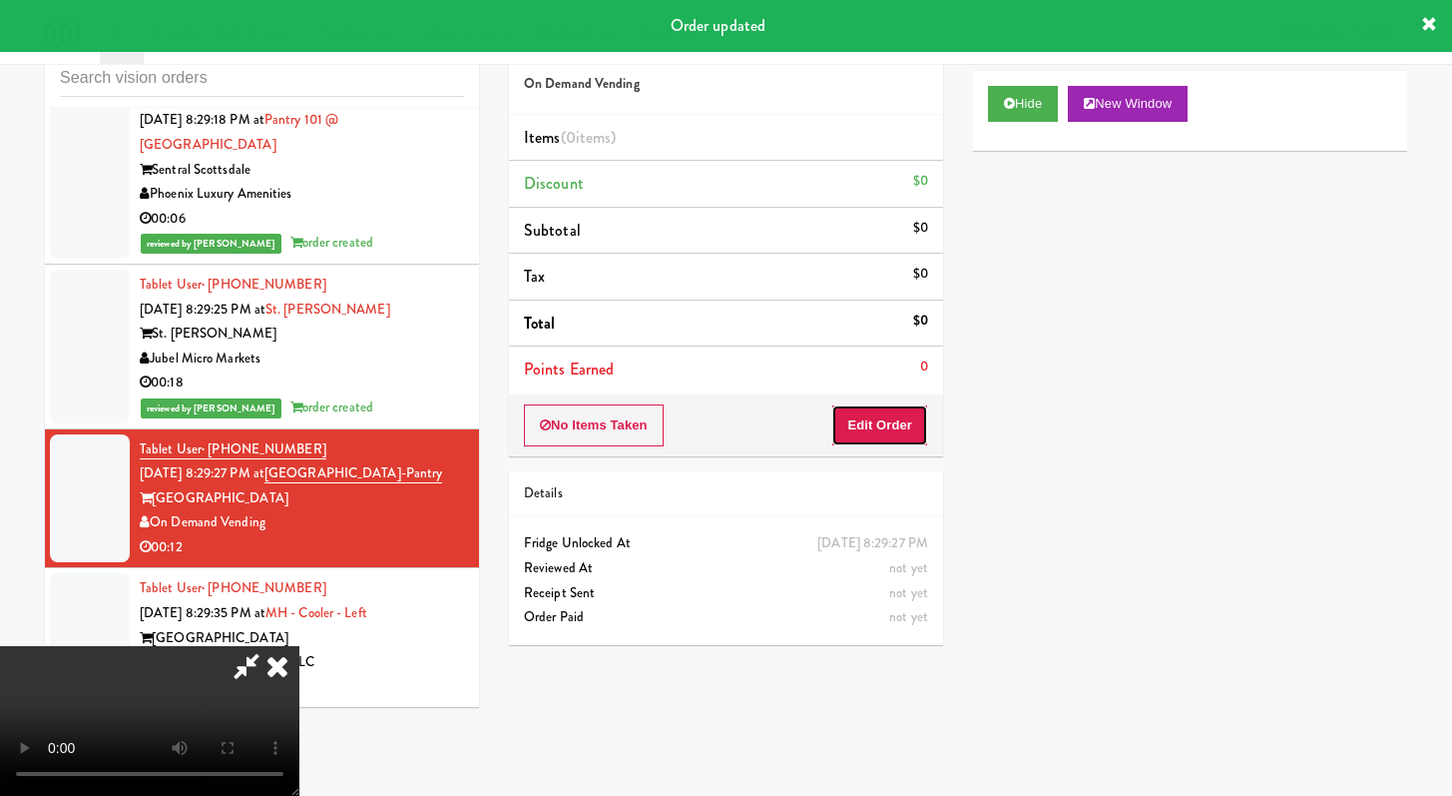
click at [867, 441] on button "Edit Order" at bounding box center [879, 425] width 97 height 42
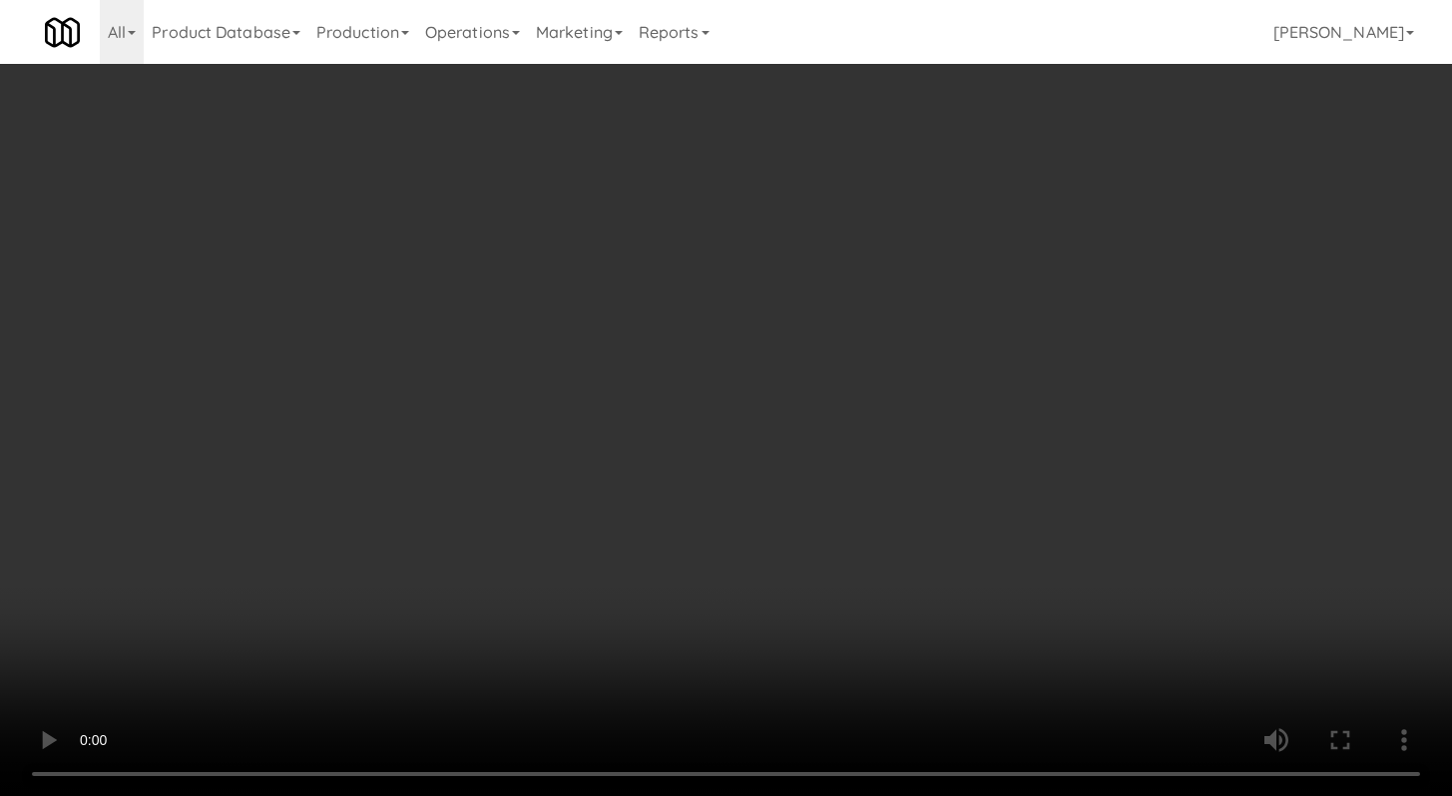
scroll to position [18092, 0]
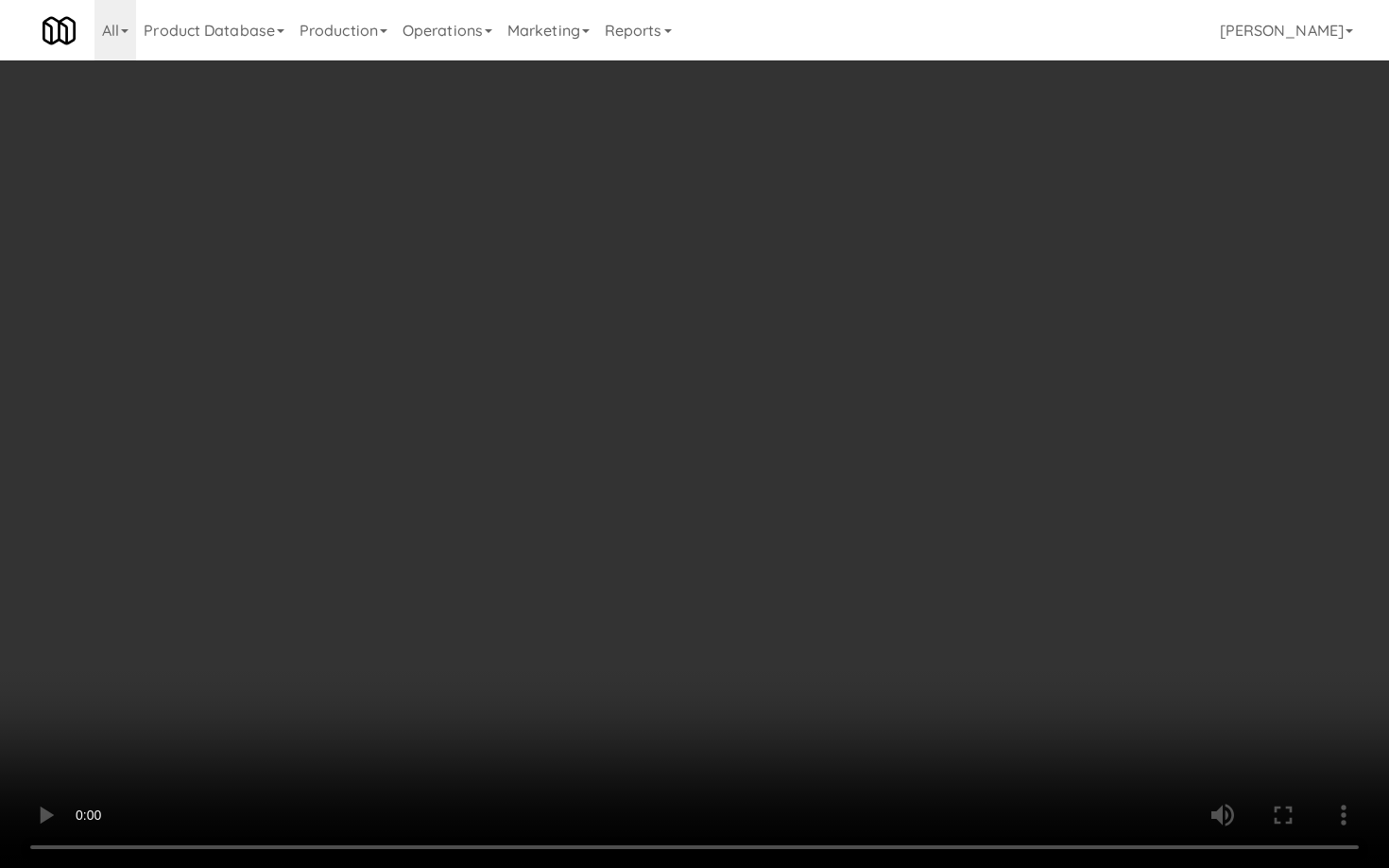
click at [646, 475] on video at bounding box center [694, 434] width 1389 height 868
click at [648, 472] on video at bounding box center [694, 434] width 1389 height 868
click at [677, 458] on video at bounding box center [694, 434] width 1389 height 868
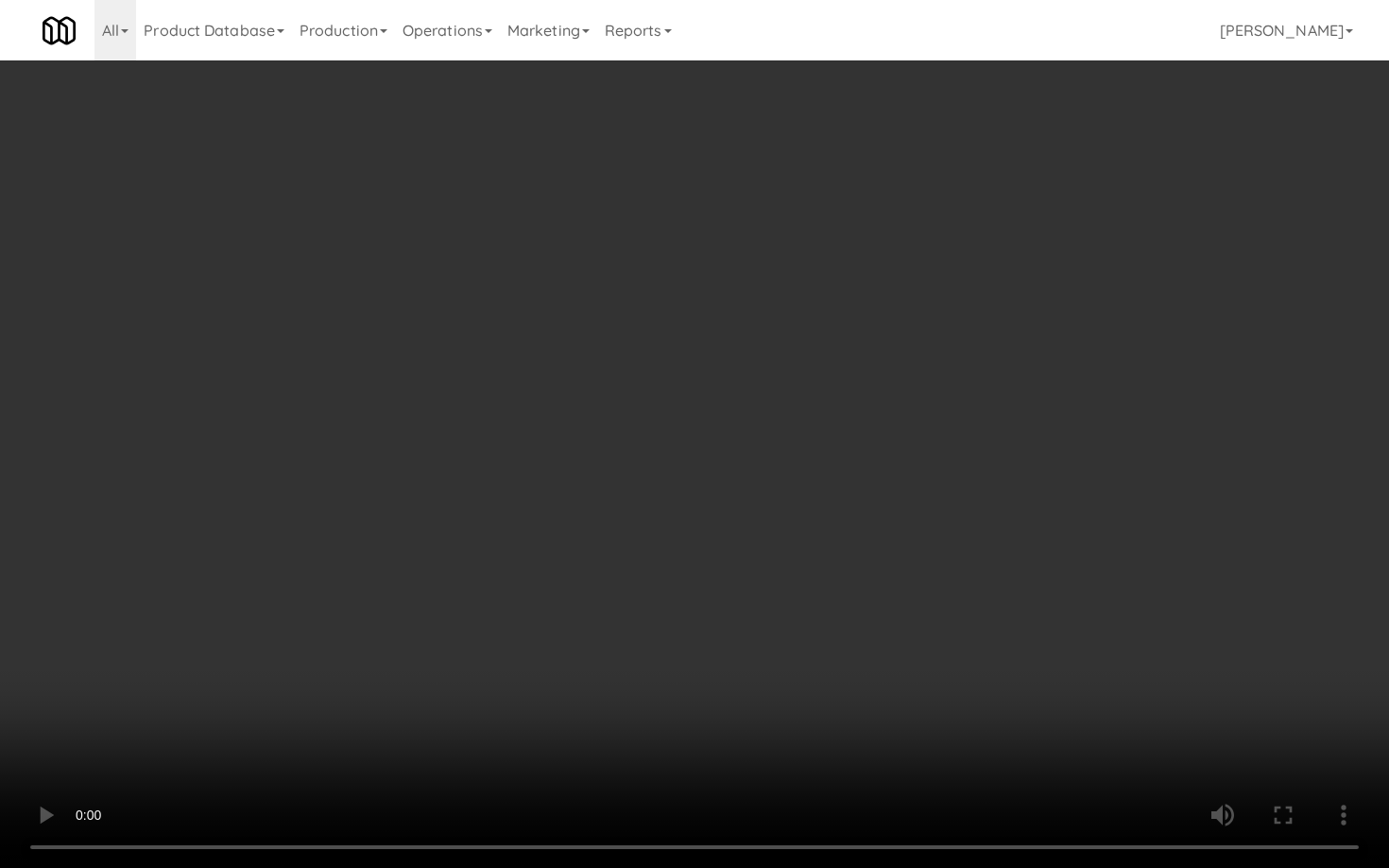
click at [755, 474] on video at bounding box center [694, 434] width 1389 height 868
click at [1057, 666] on video at bounding box center [694, 434] width 1389 height 868
click at [1058, 656] on video at bounding box center [694, 434] width 1389 height 868
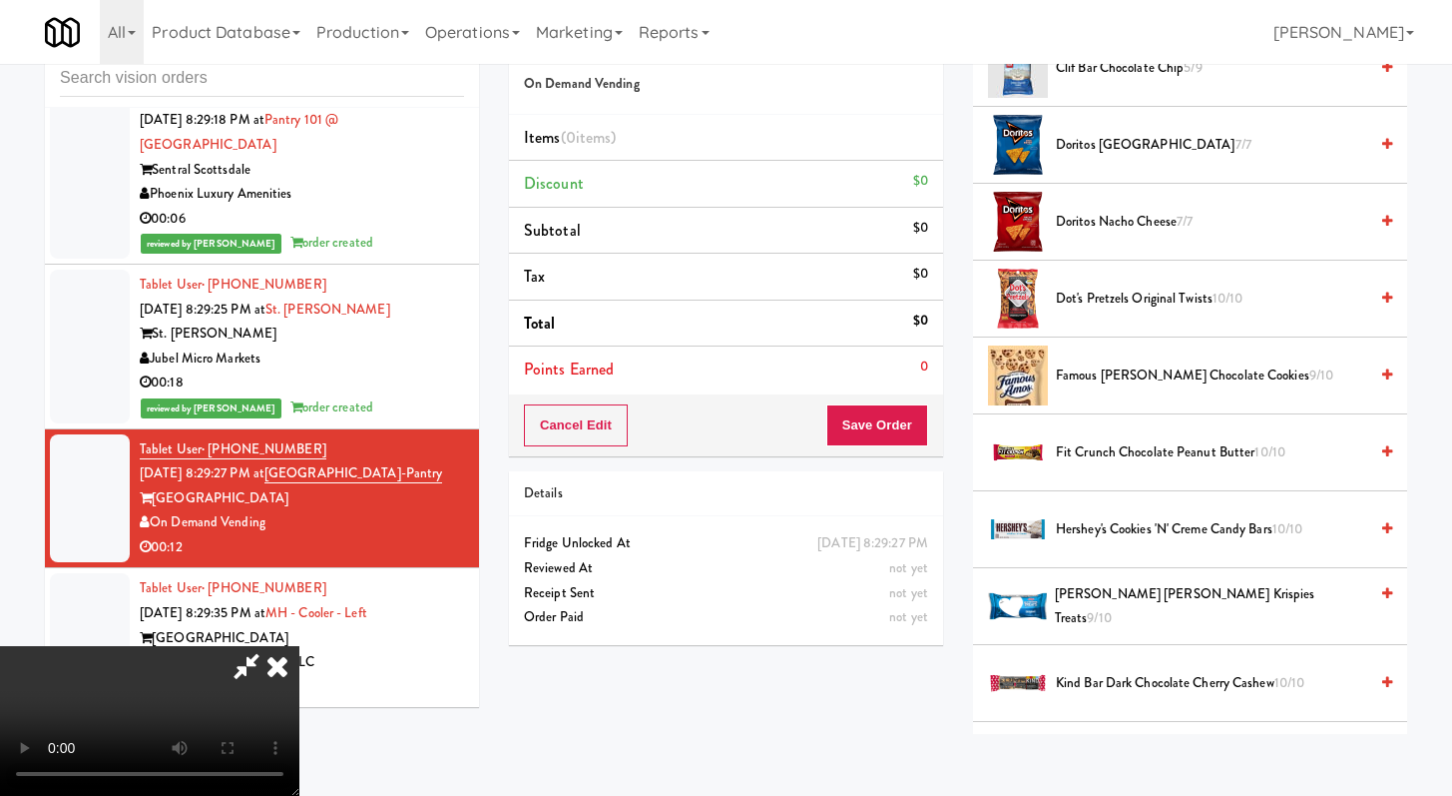
scroll to position [716, 0]
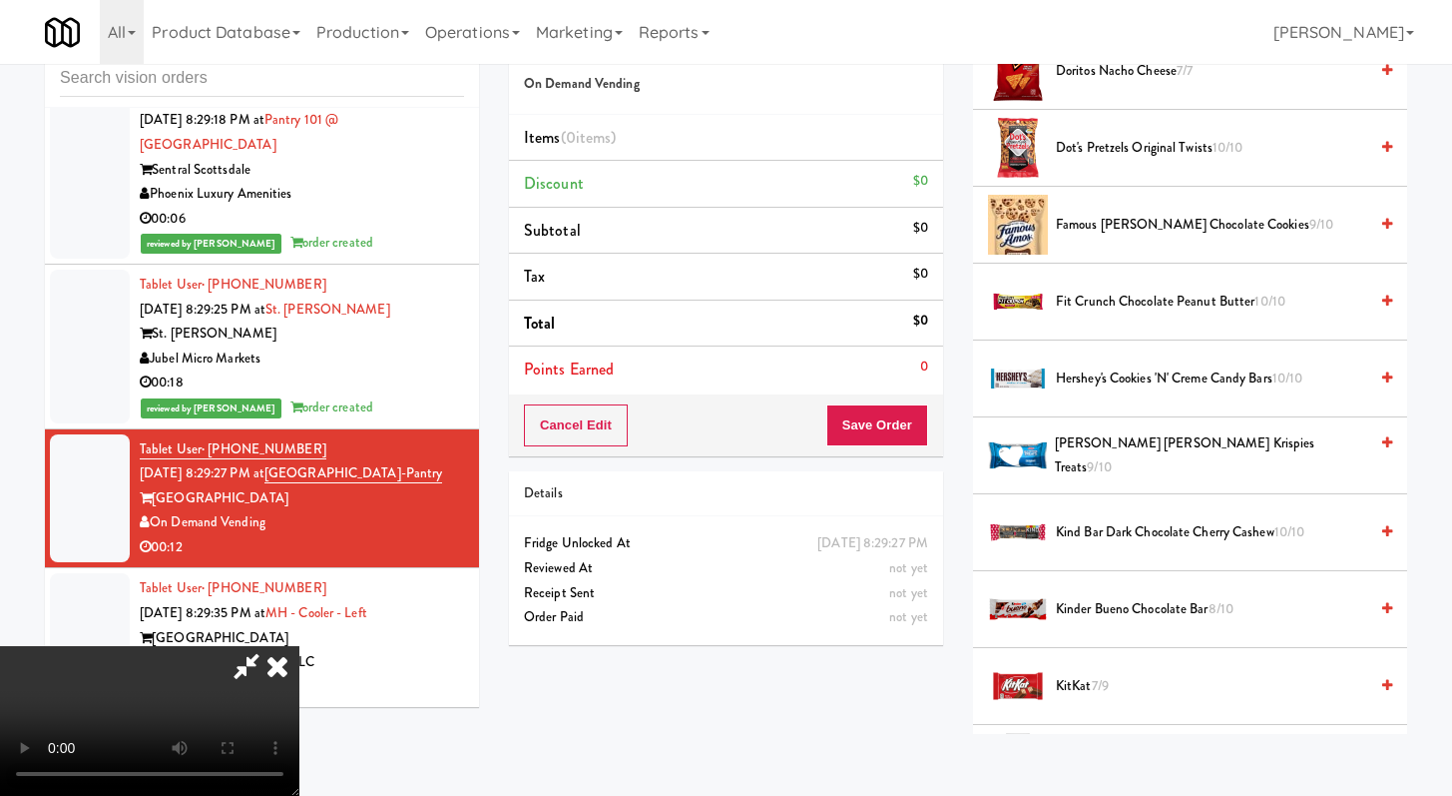
click at [1092, 240] on li "Famous Amos Chocolate Cookies 9/10" at bounding box center [1190, 225] width 434 height 77
click at [1094, 228] on span "Famous Amos Chocolate Cookies 9/10" at bounding box center [1211, 225] width 311 height 25
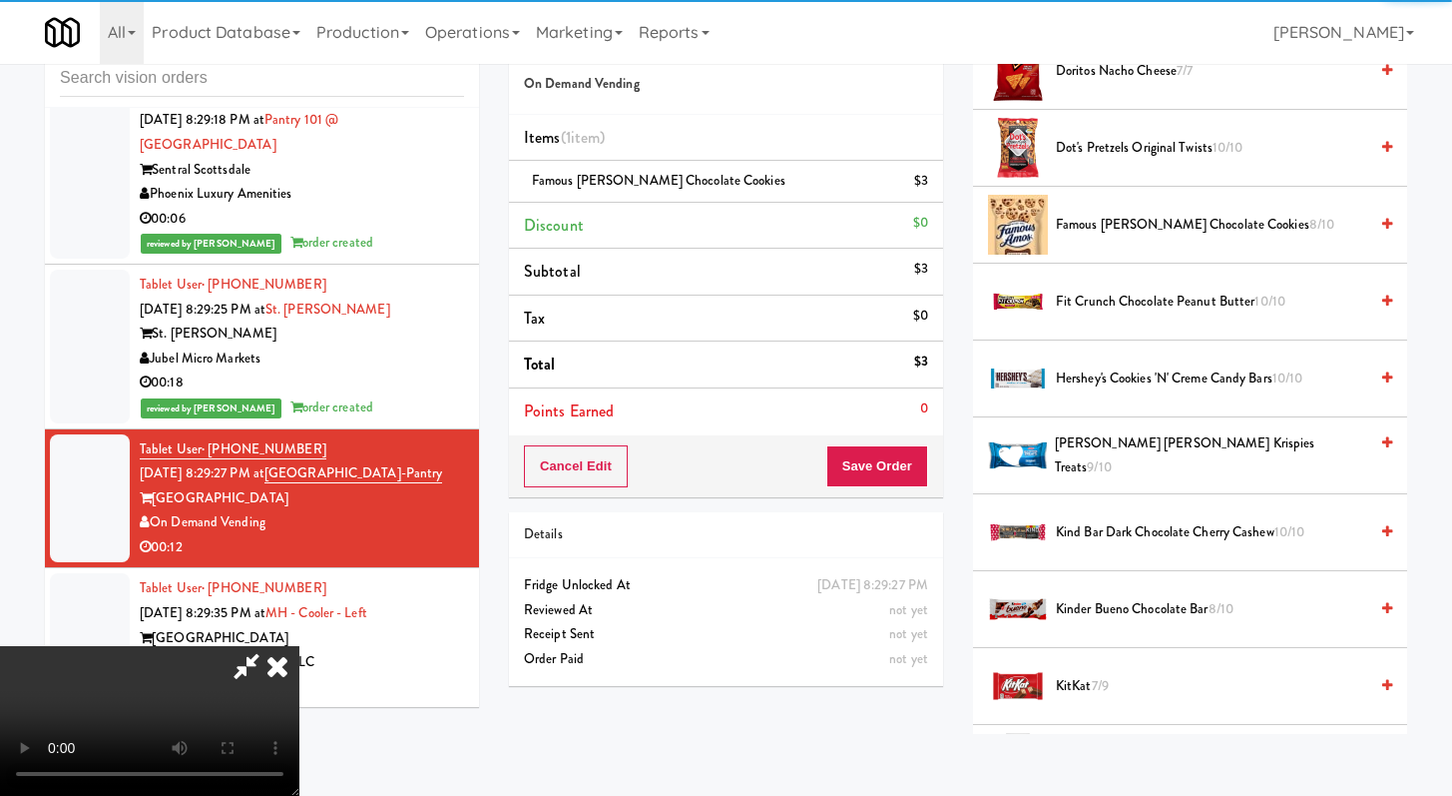
click at [1081, 687] on span "KitKat 7/9" at bounding box center [1211, 686] width 311 height 25
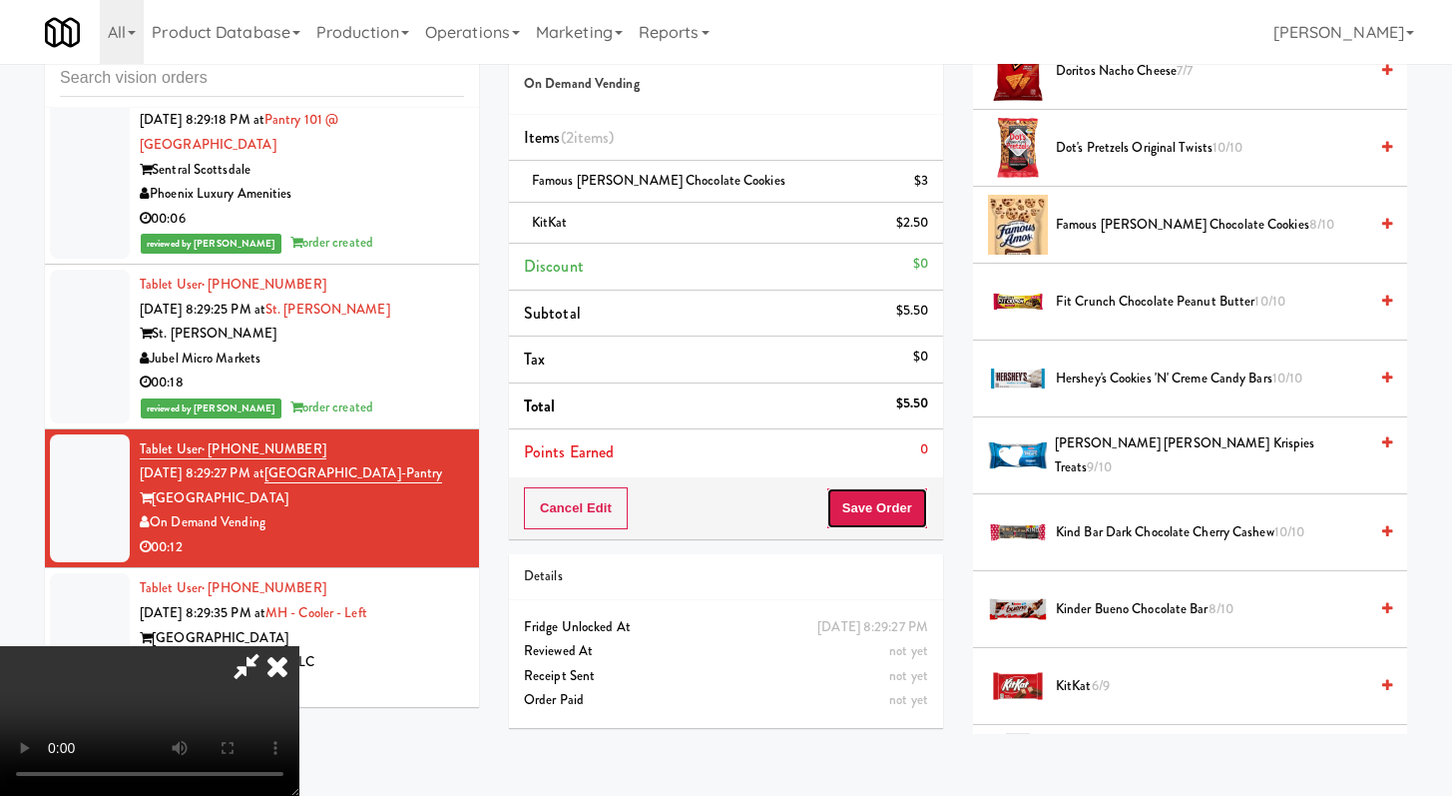
click at [904, 510] on button "Save Order" at bounding box center [878, 508] width 102 height 42
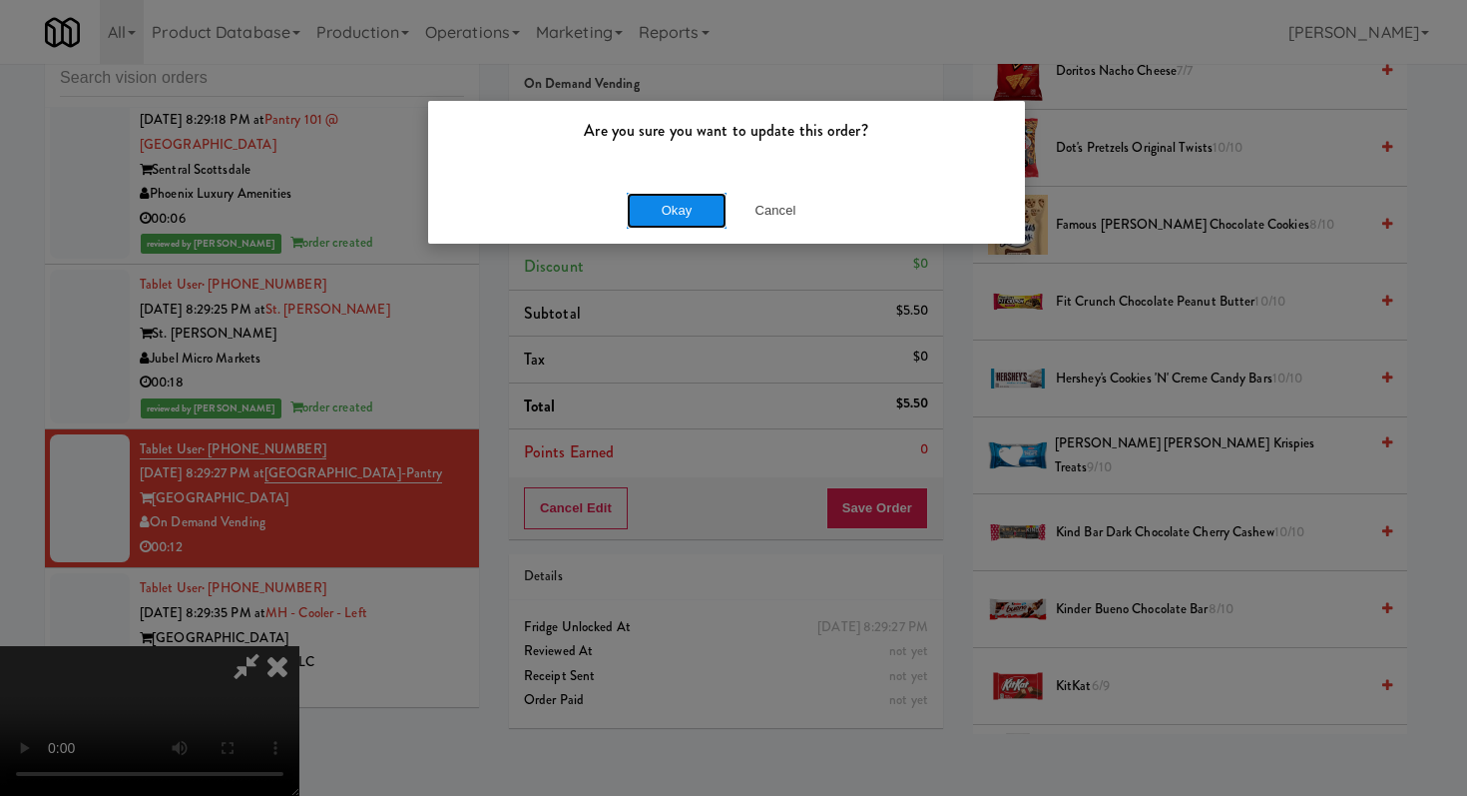
click at [694, 219] on button "Okay" at bounding box center [677, 211] width 100 height 36
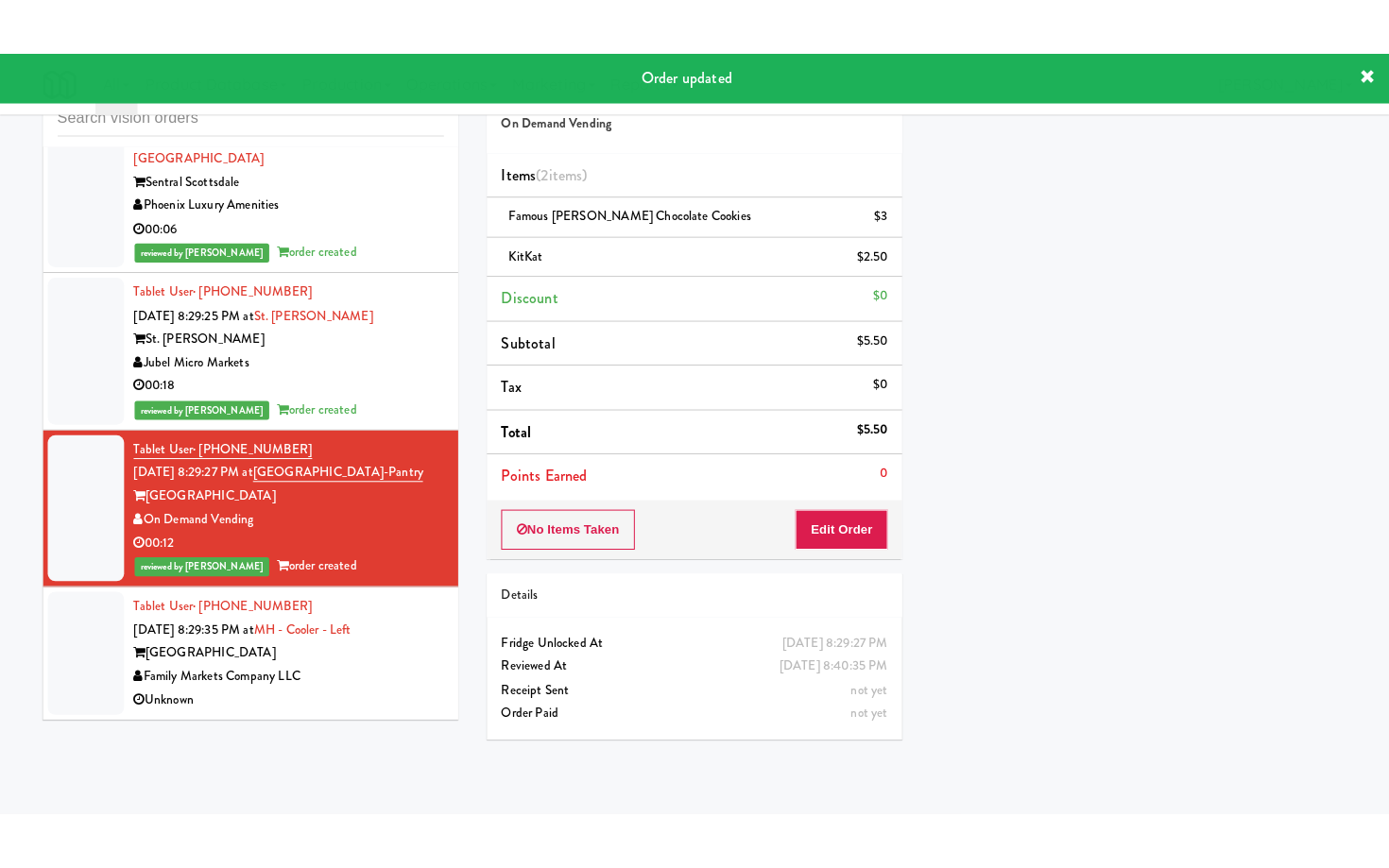
scroll to position [17265, 0]
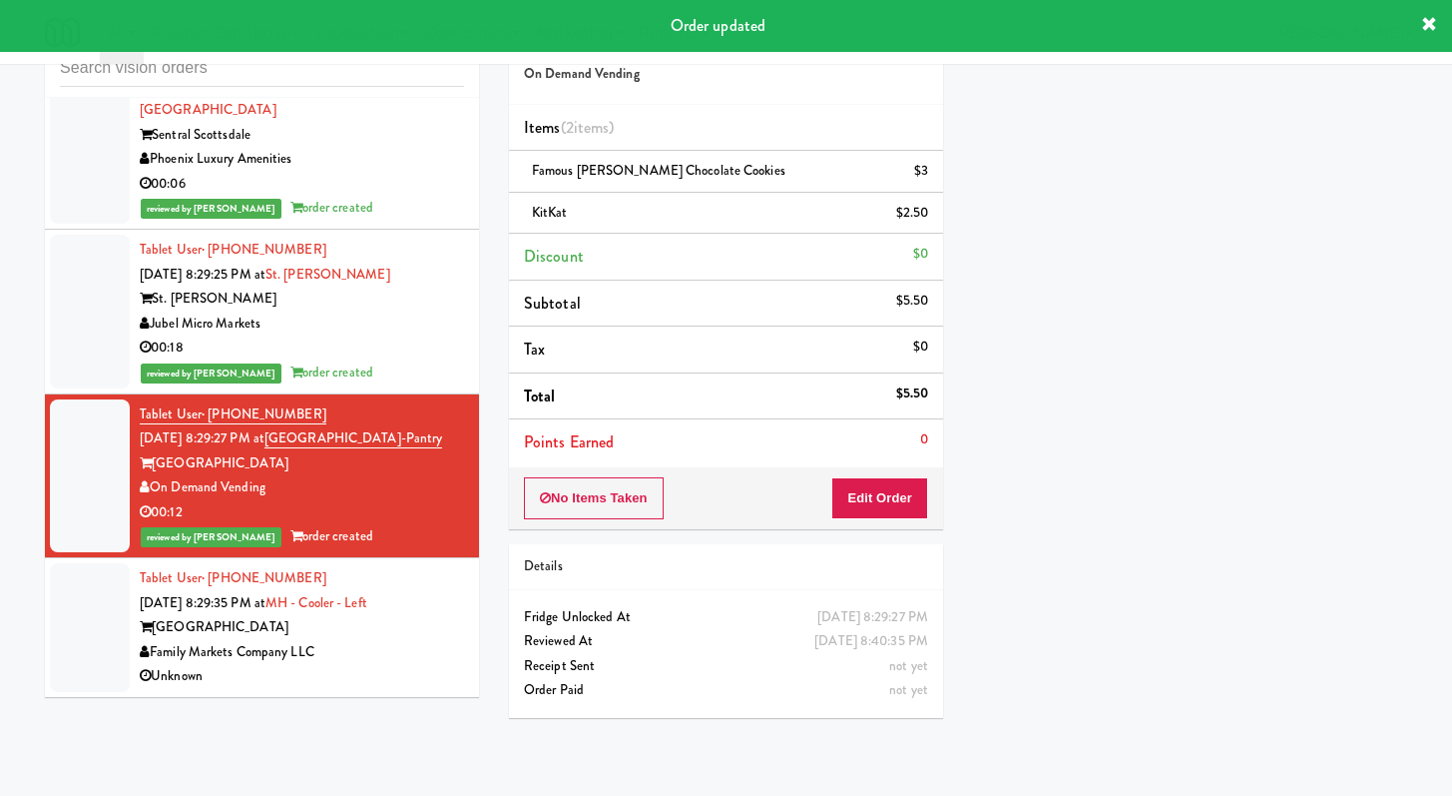
click at [388, 667] on div "Unknown" at bounding box center [302, 676] width 324 height 25
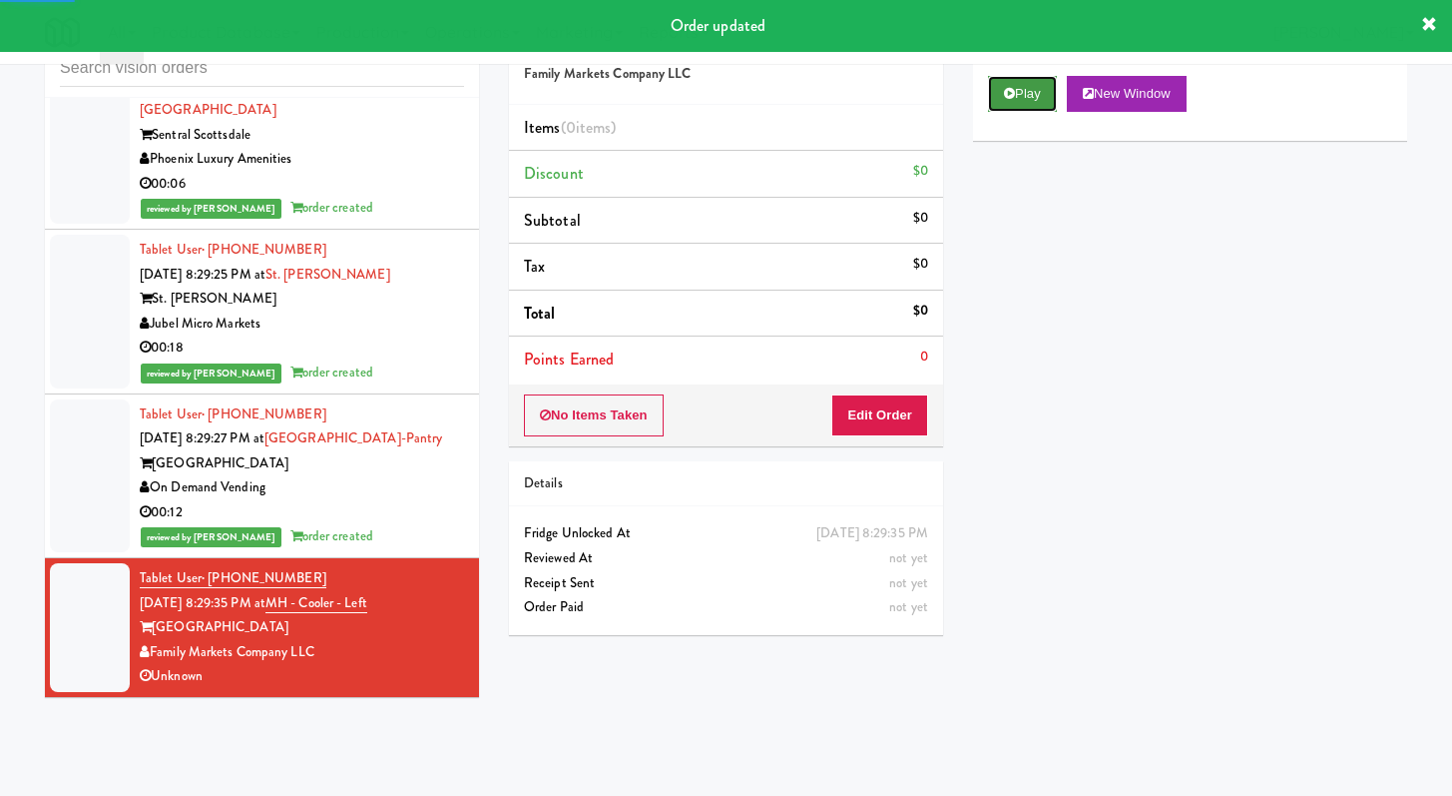
click at [996, 101] on button "Play" at bounding box center [1022, 94] width 69 height 36
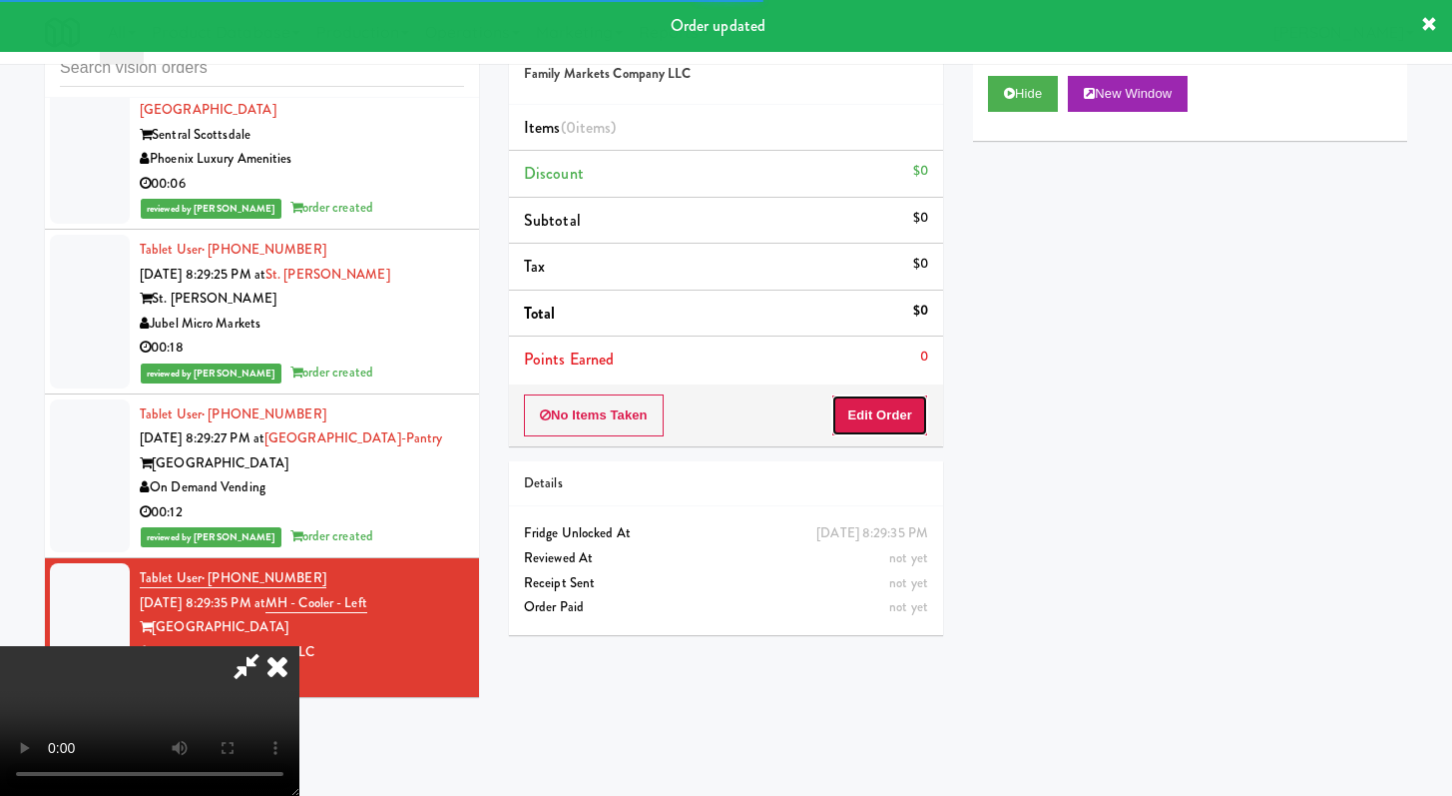
click at [900, 414] on button "Edit Order" at bounding box center [879, 415] width 97 height 42
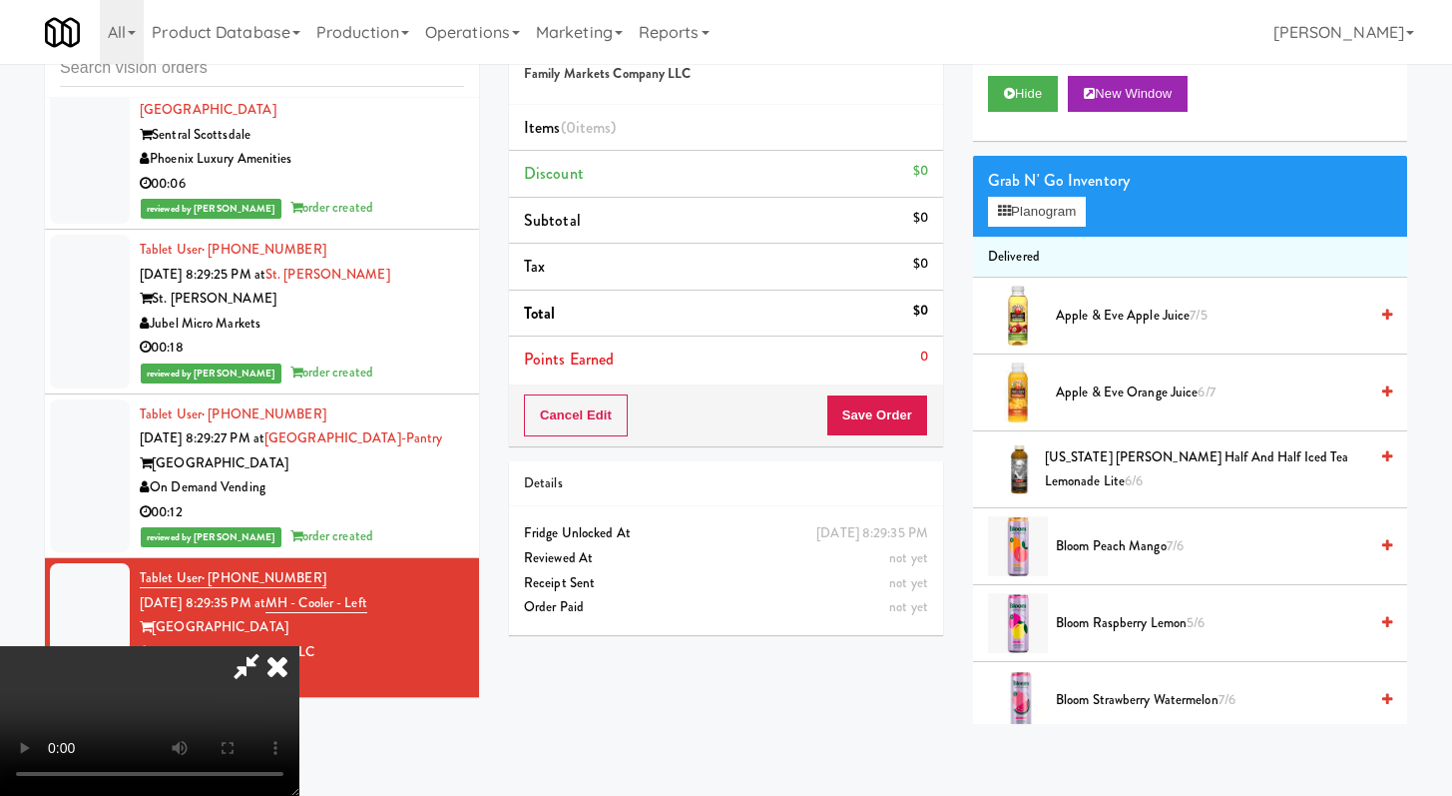
scroll to position [18117, 0]
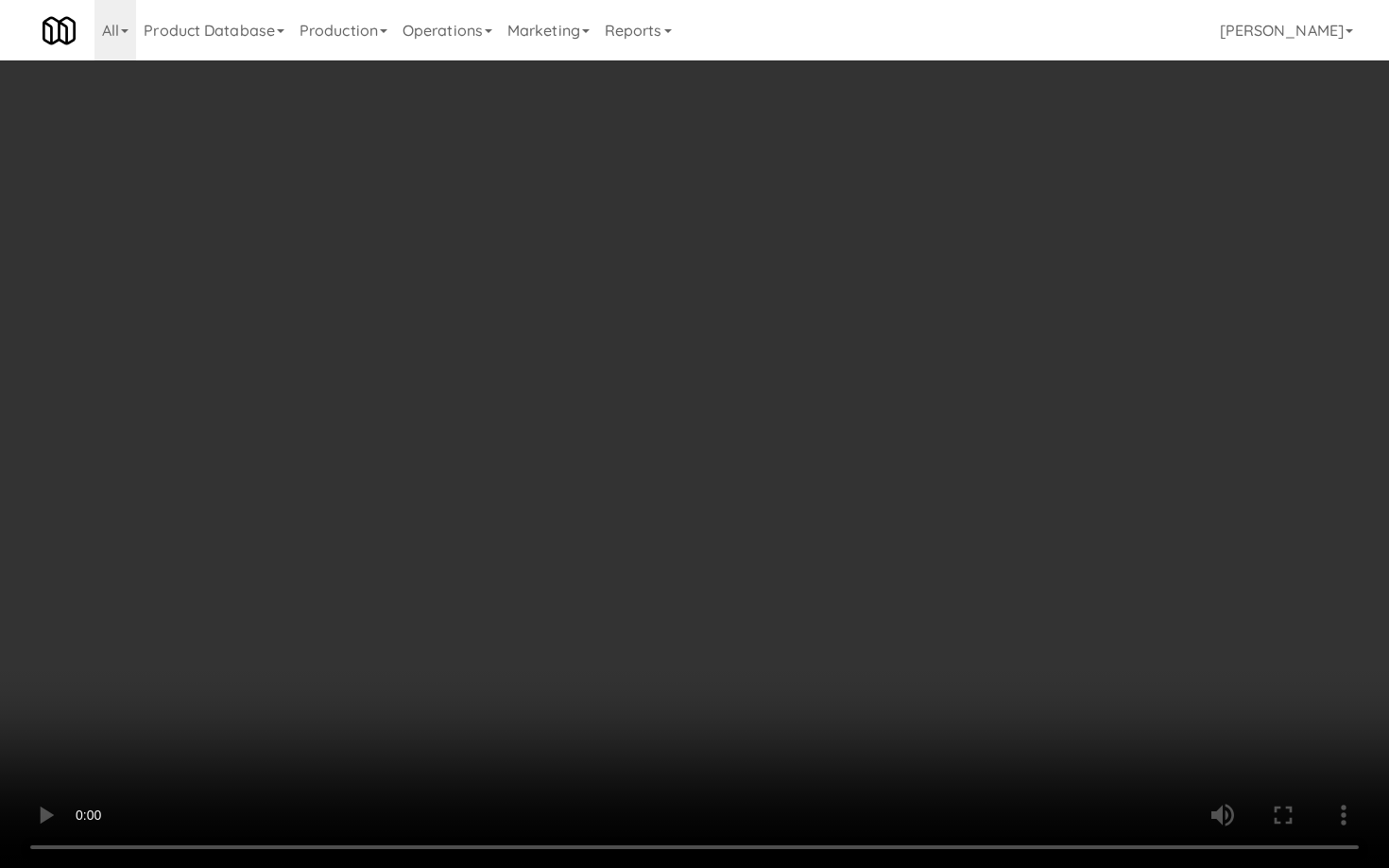
click
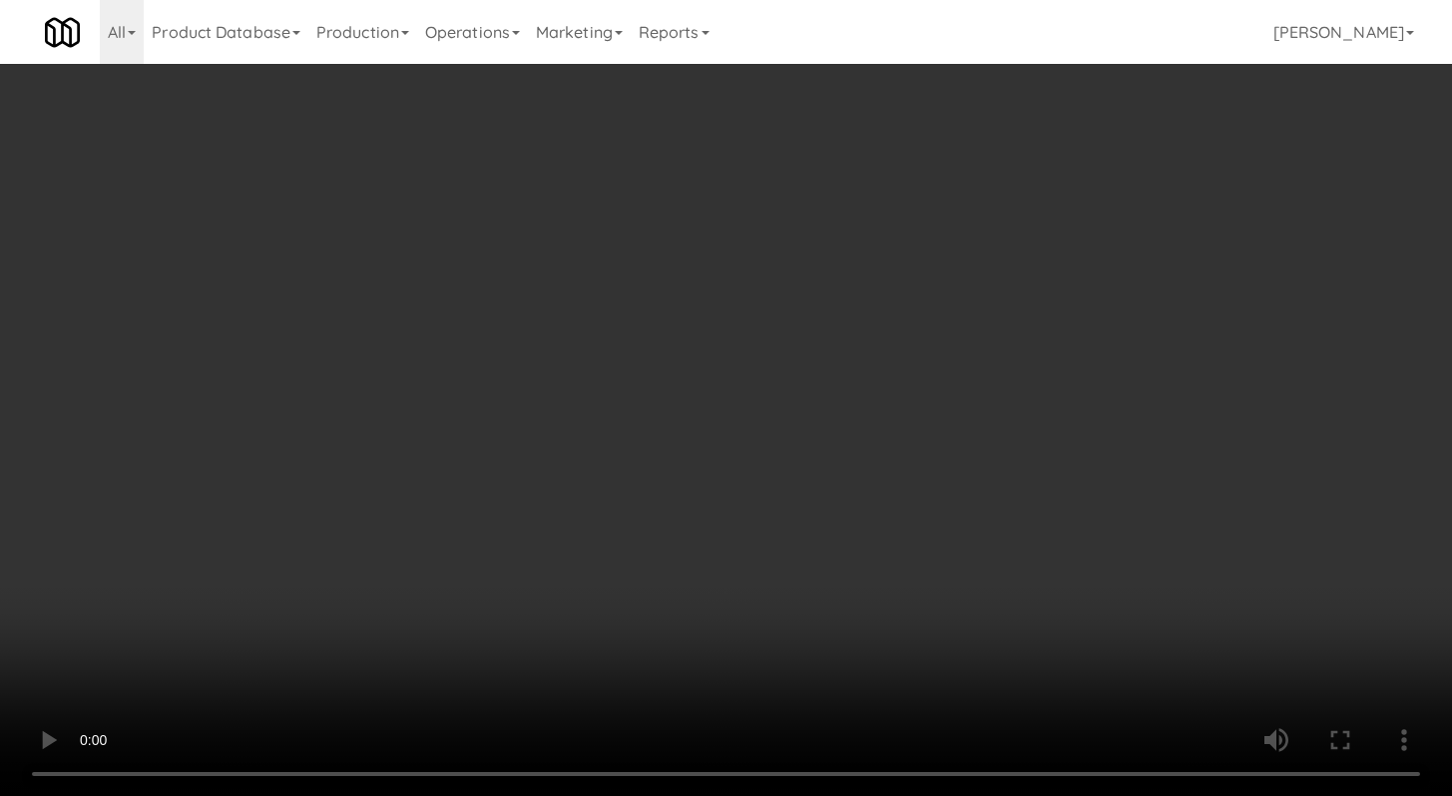
scroll to position [18240, 0]
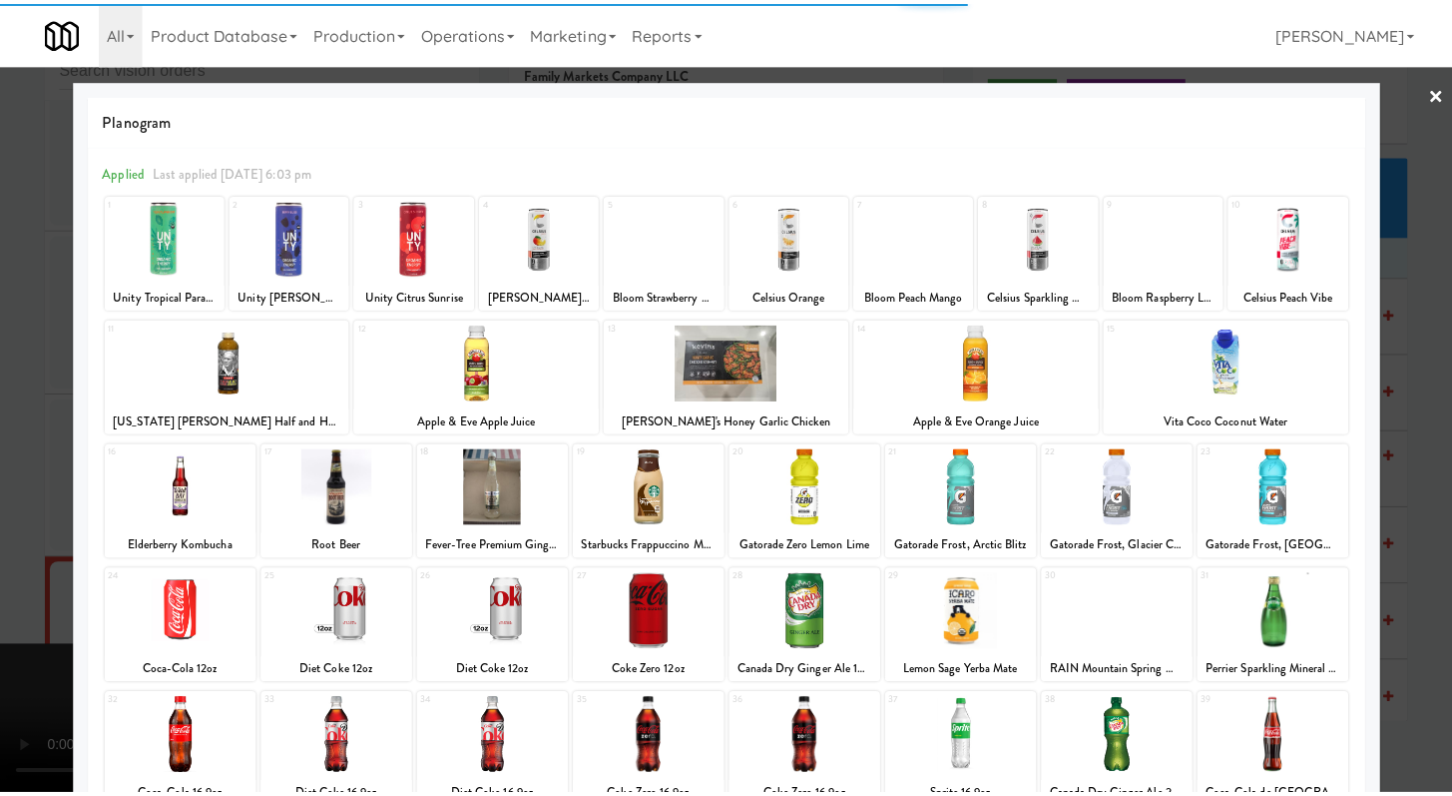
scroll to position [53, 0]
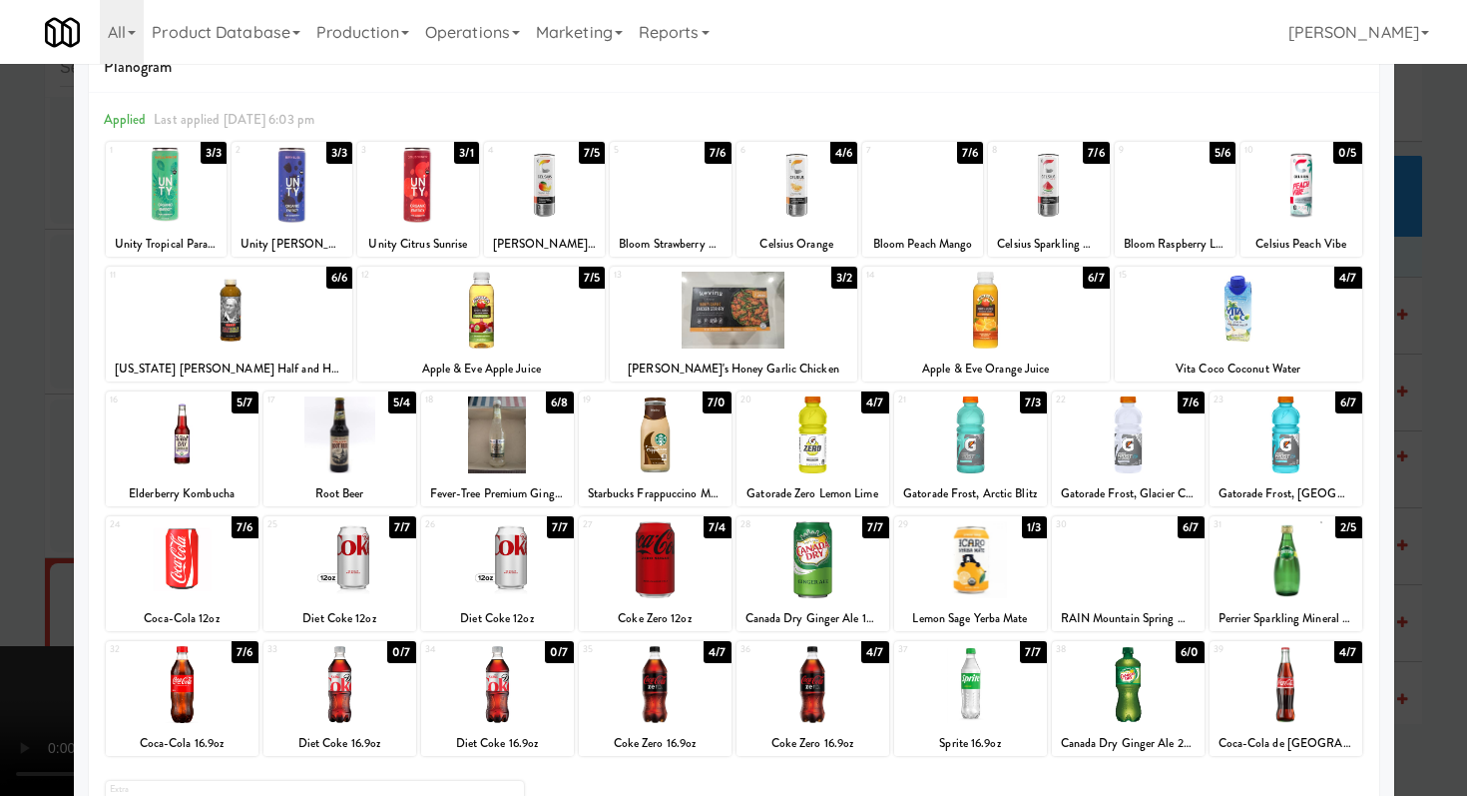
drag, startPoint x: 1259, startPoint y: 437, endPoint x: 1310, endPoint y: 448, distance: 52.1
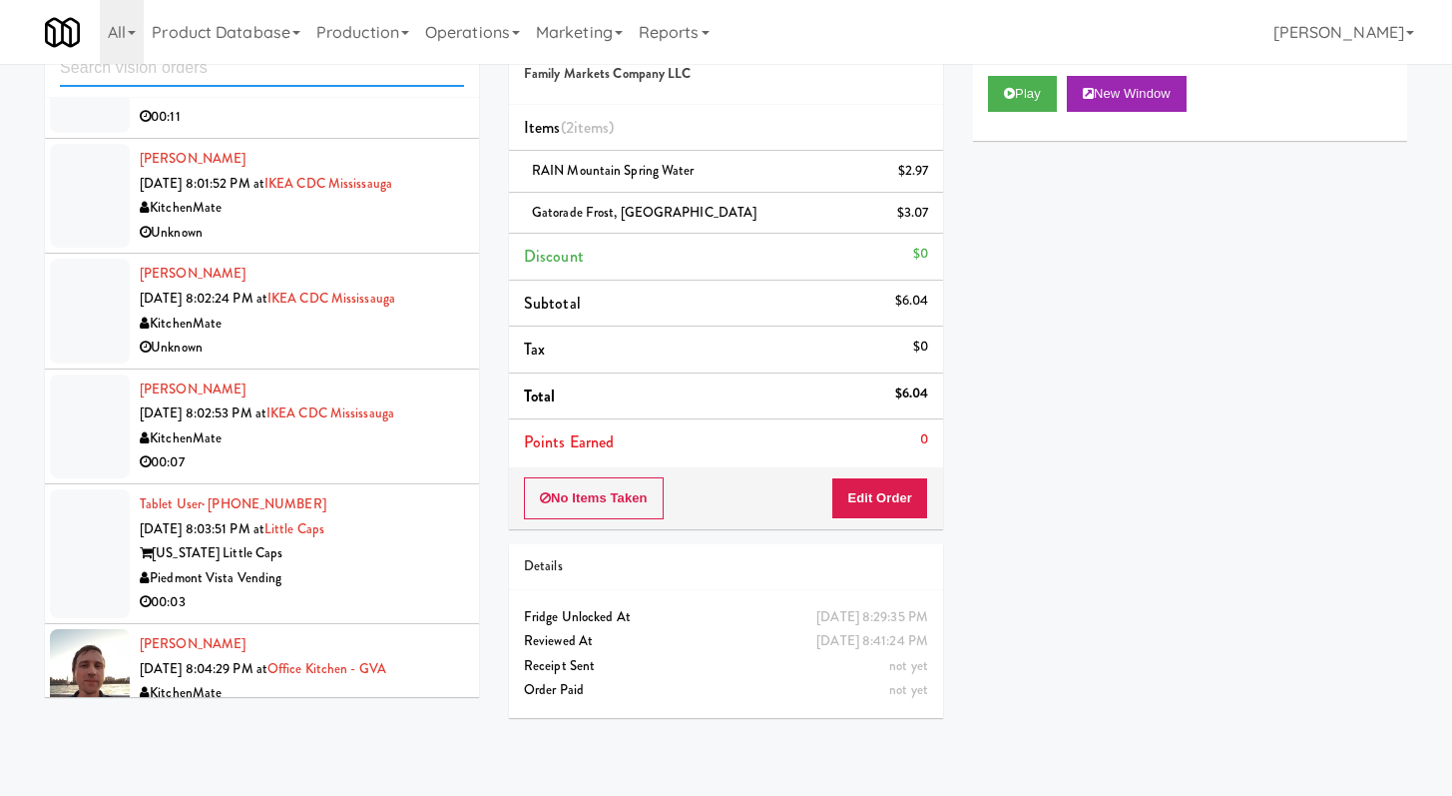
scroll to position [1961, 0]
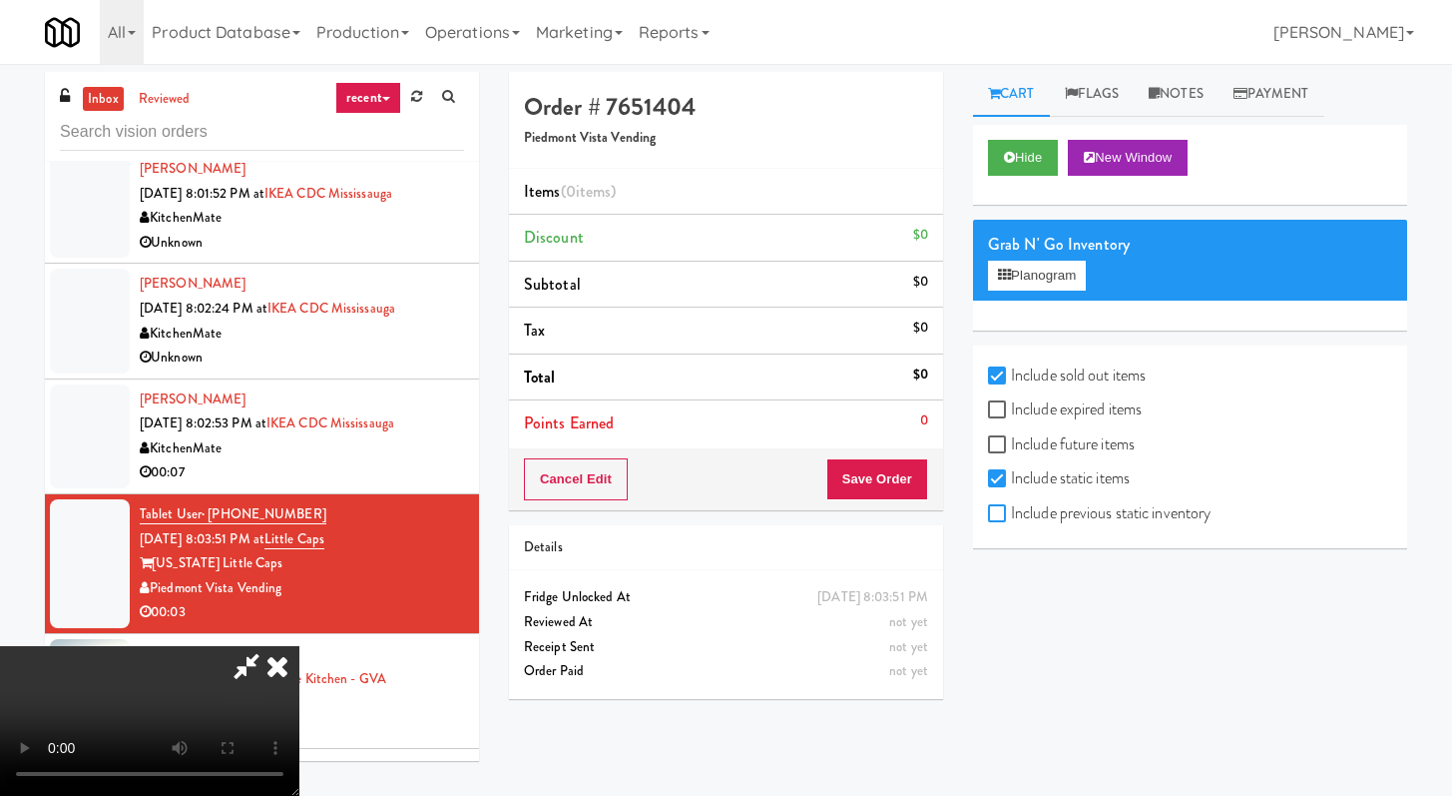
checkbox input "true"
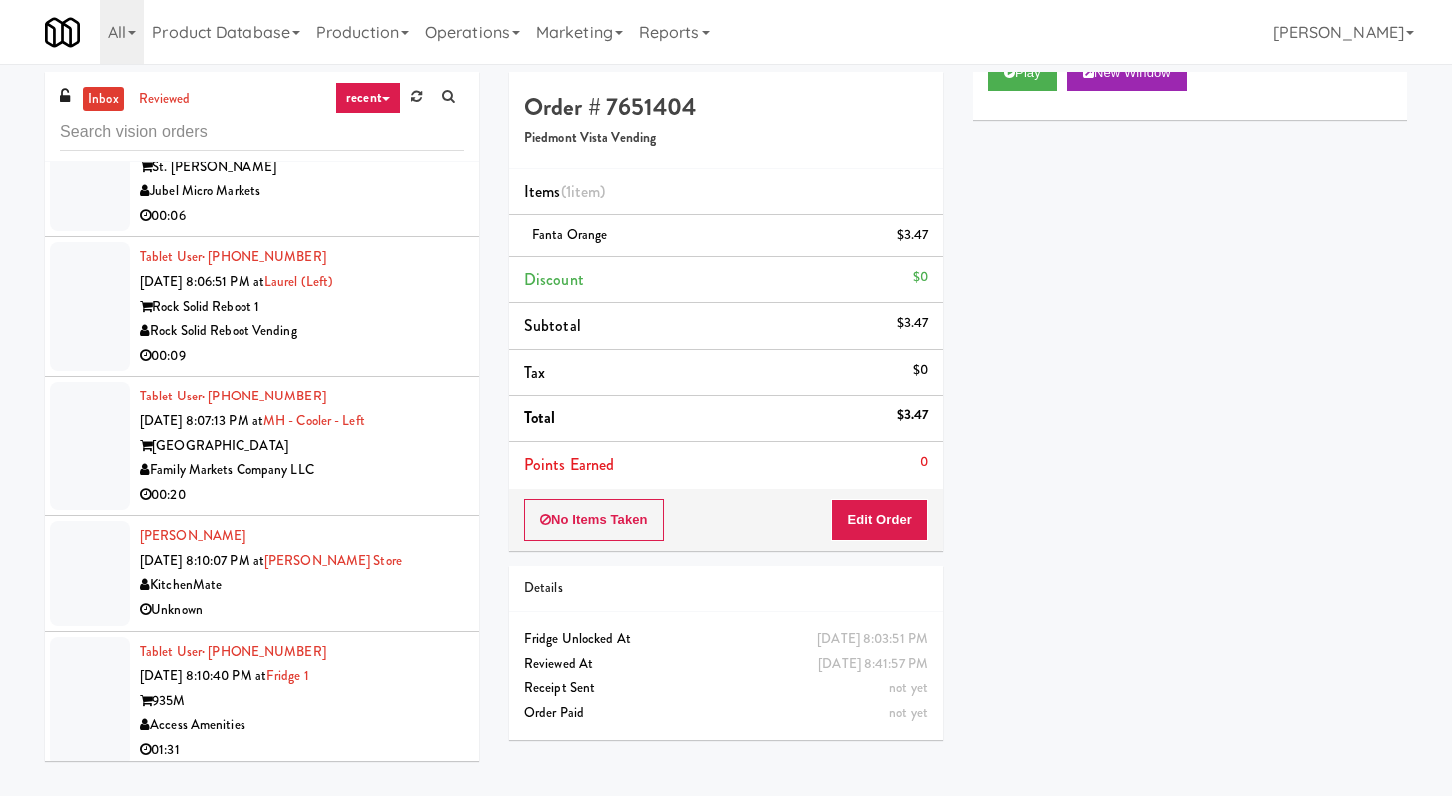
scroll to position [2751, 0]
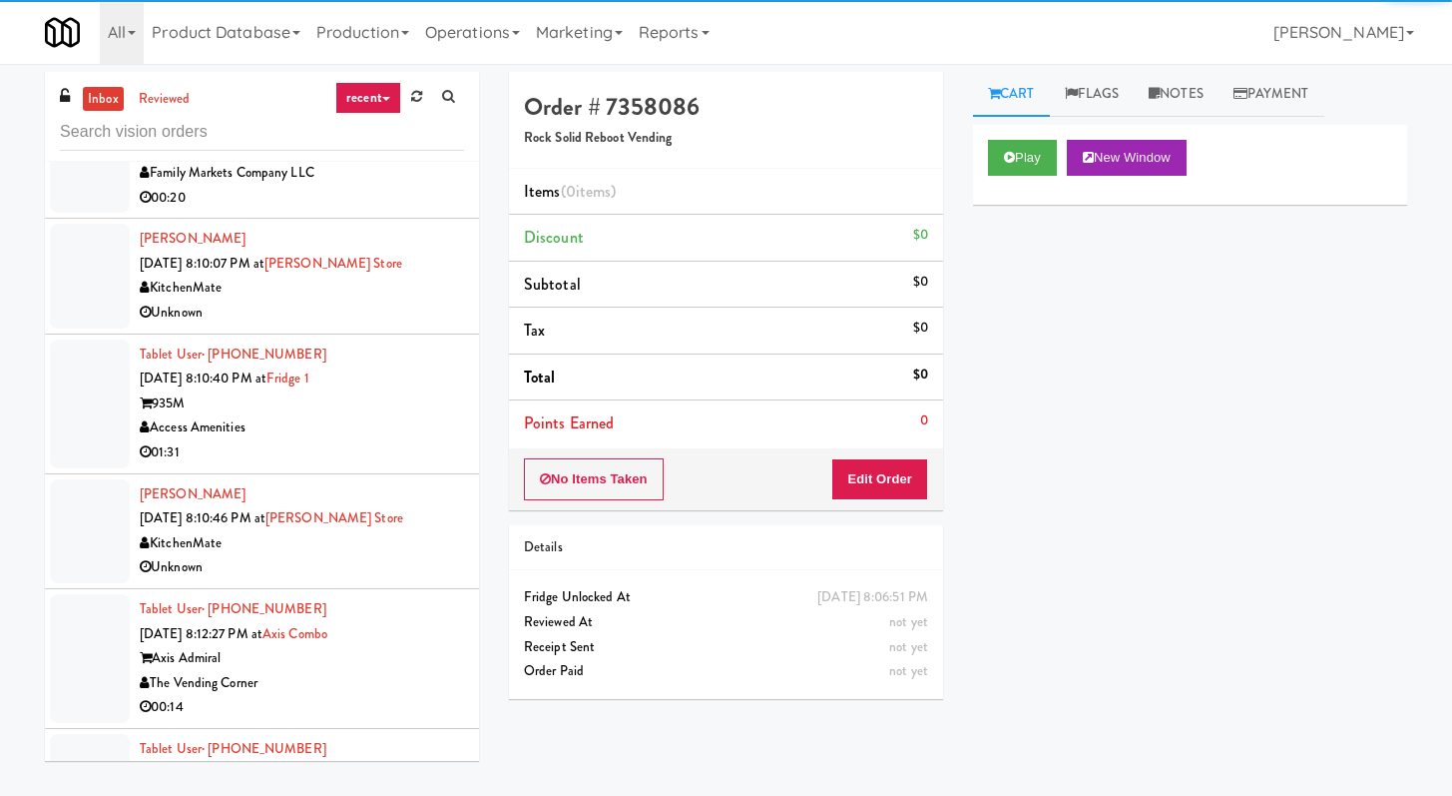
scroll to position [3128, 0]
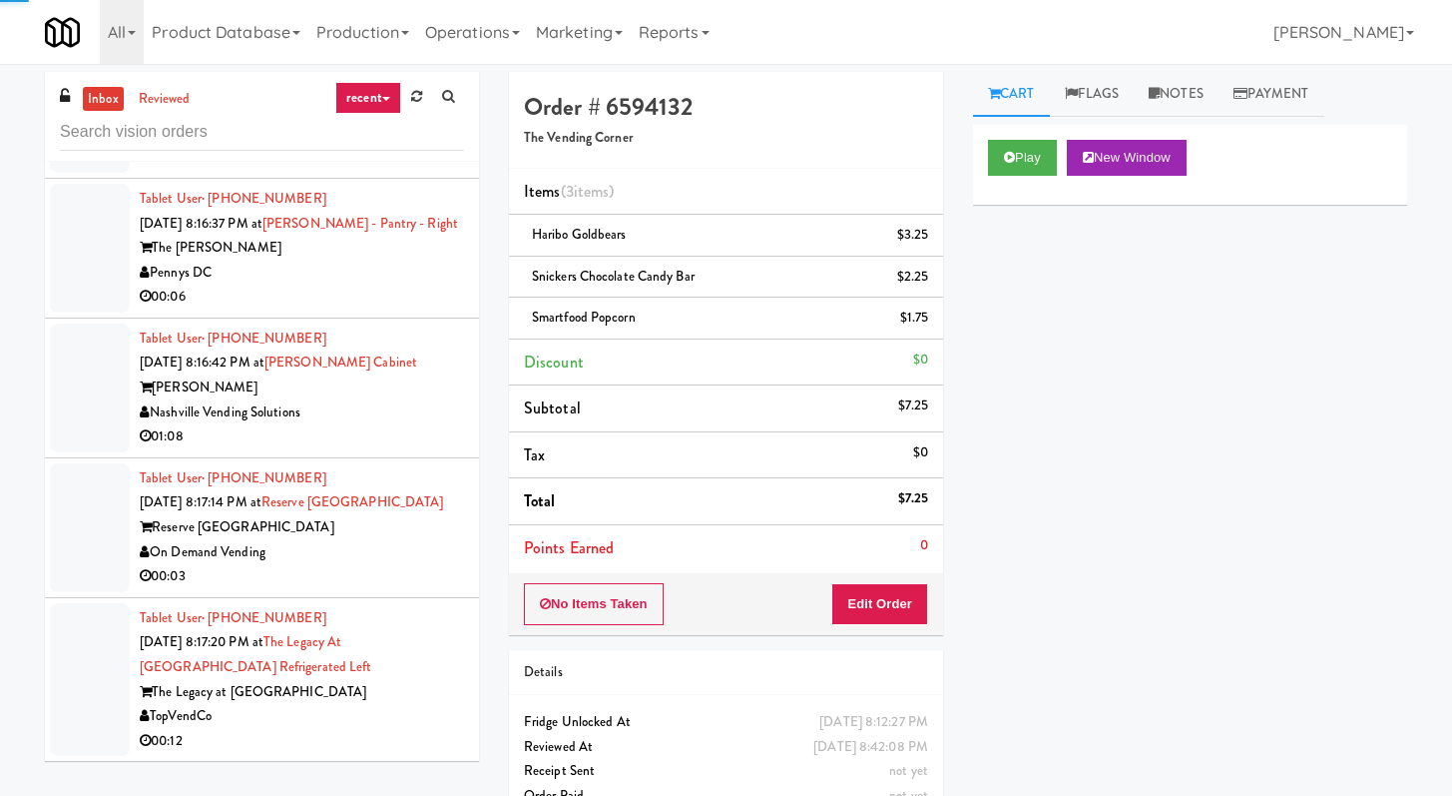
scroll to position [64, 0]
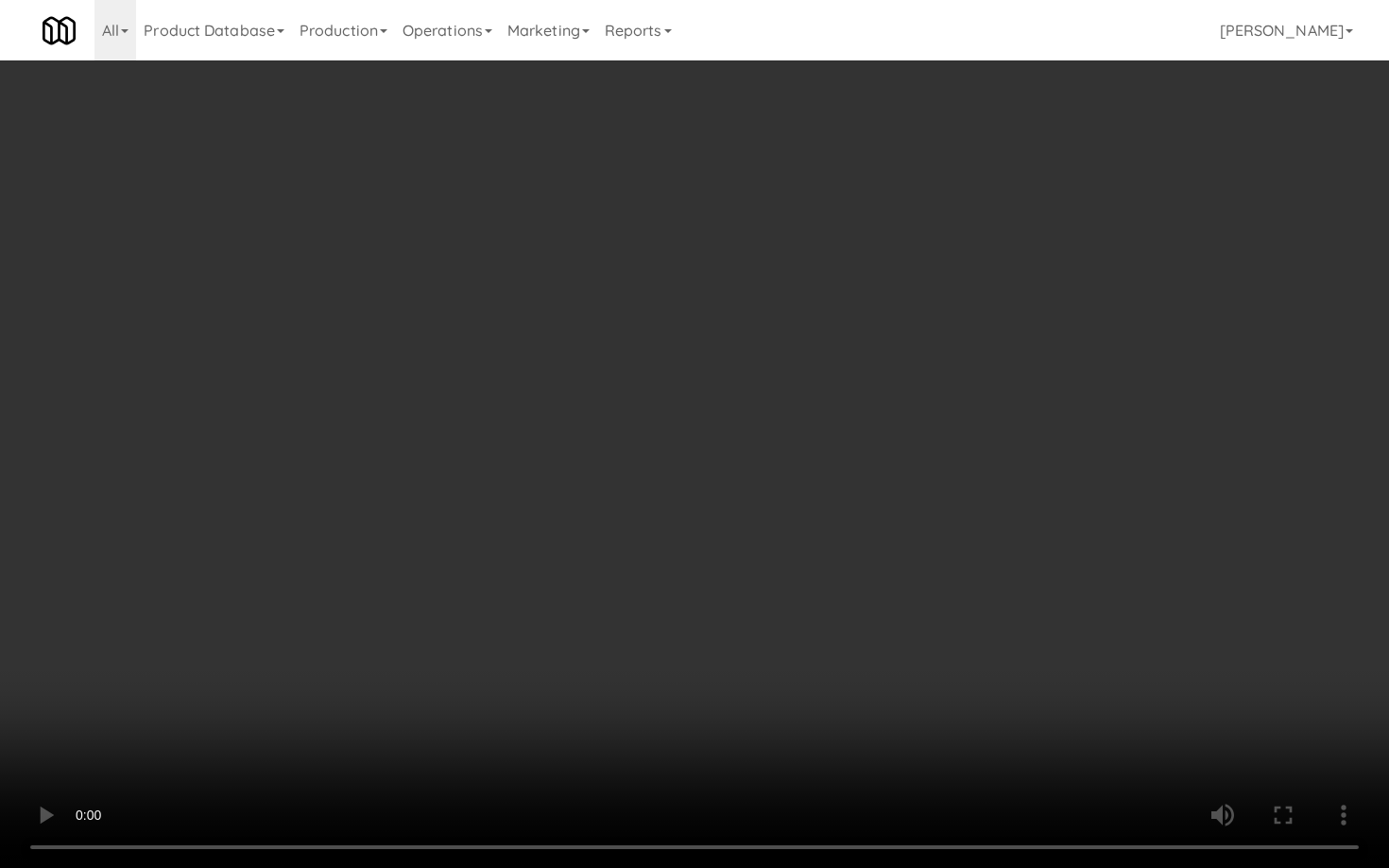
drag, startPoint x: 637, startPoint y: 499, endPoint x: 940, endPoint y: 578, distance: 313.1
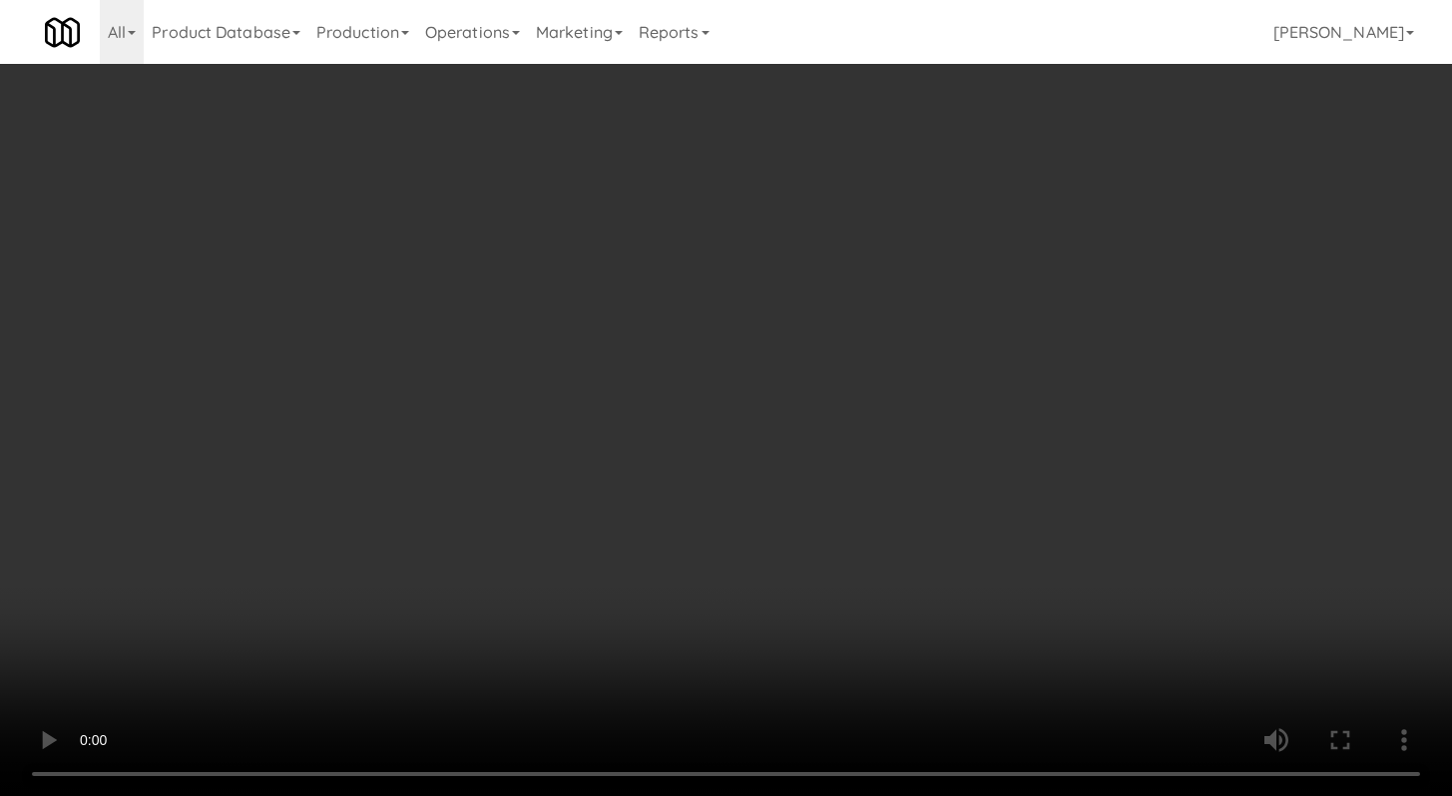
scroll to position [1790, 0]
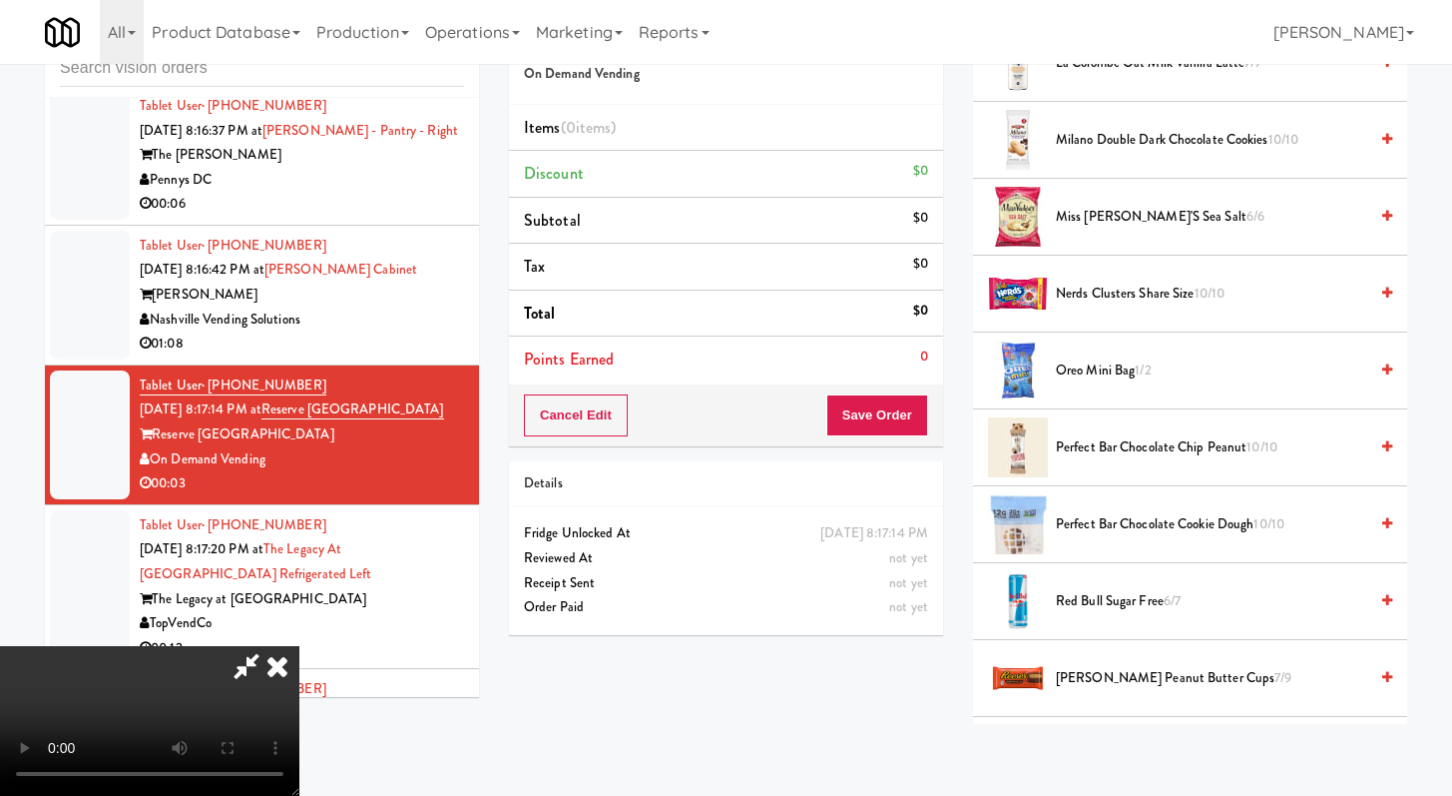
drag, startPoint x: 1107, startPoint y: 365, endPoint x: 879, endPoint y: 440, distance: 239.6
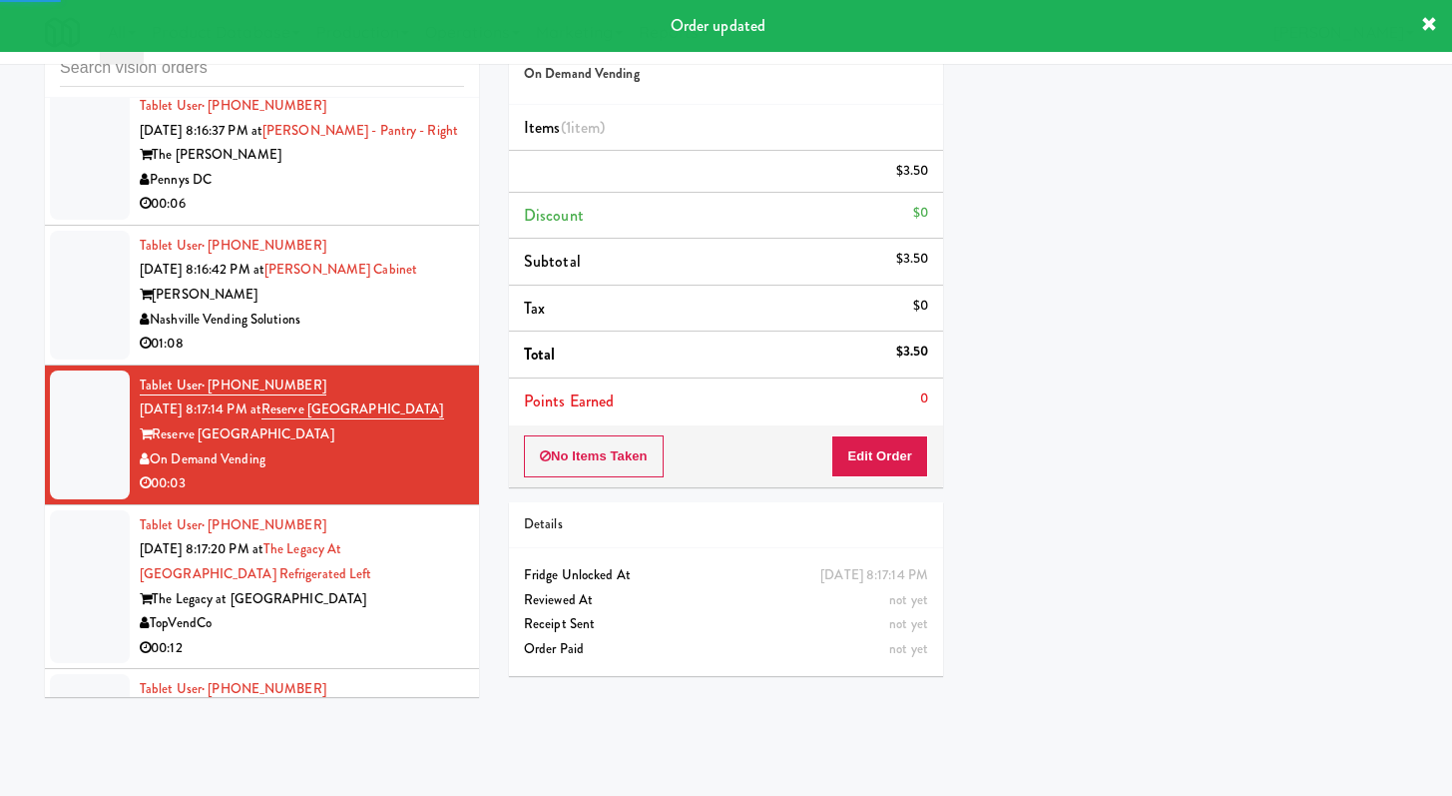
scroll to position [4850, 0]
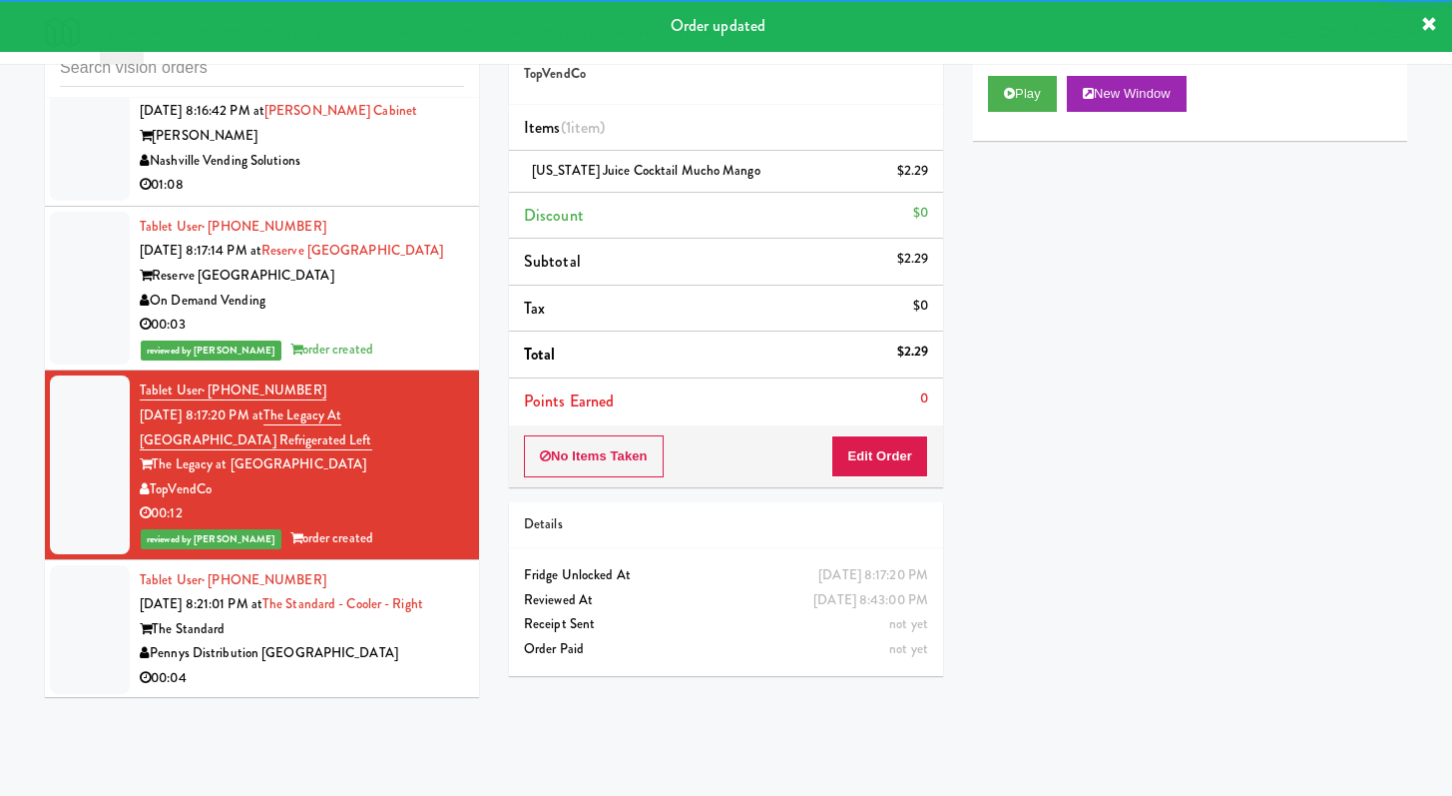
scroll to position [5194, 0]
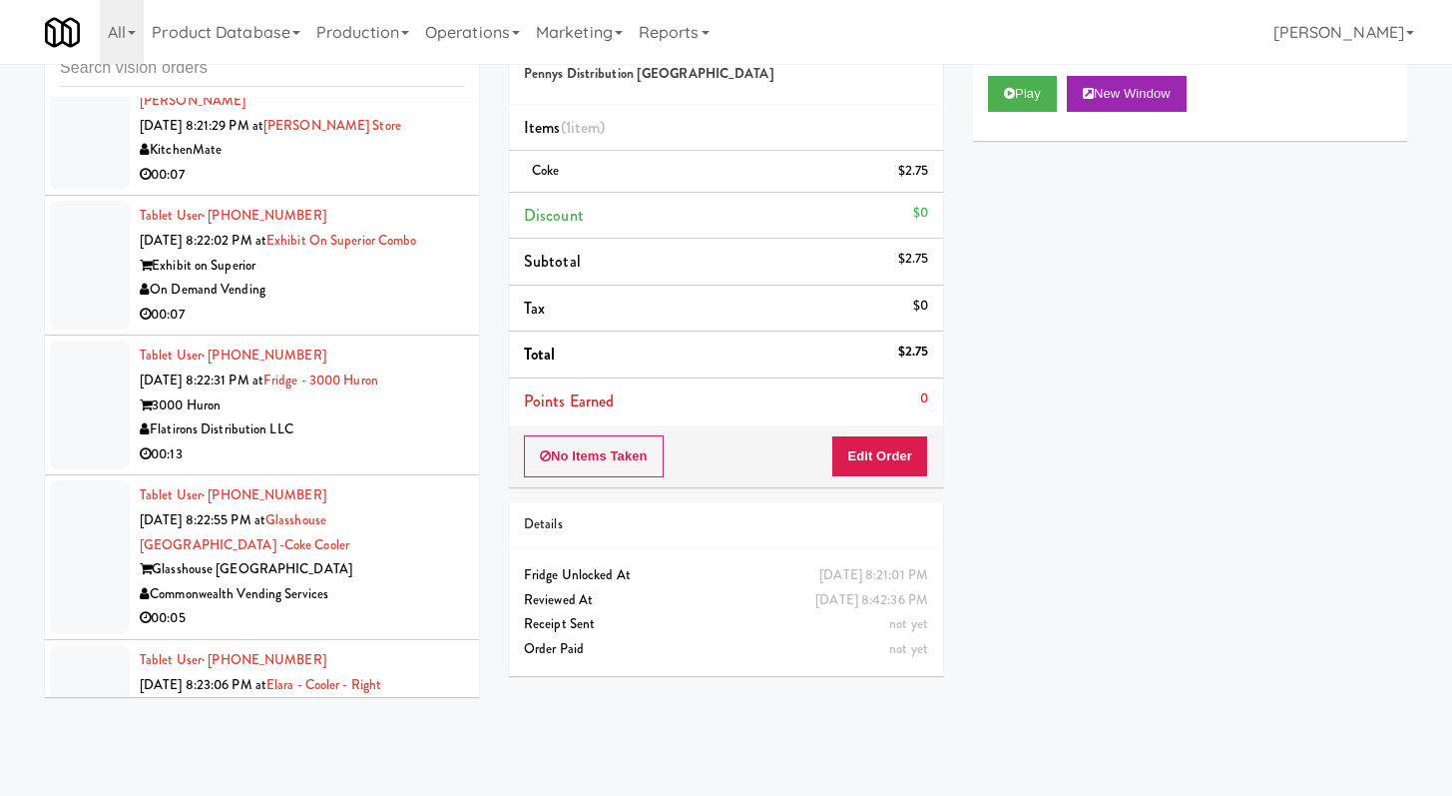
scroll to position [5844, 0]
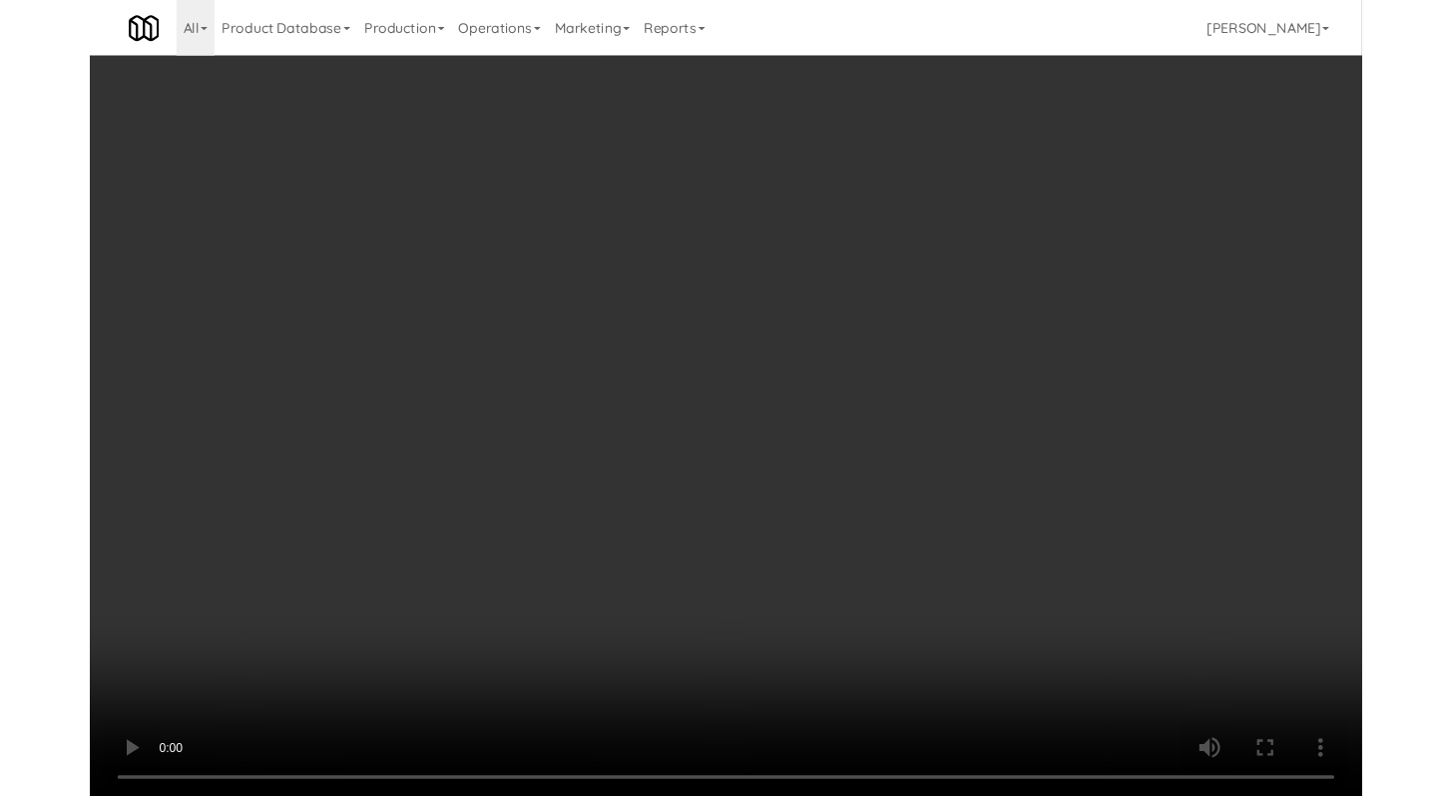
scroll to position [5819, 0]
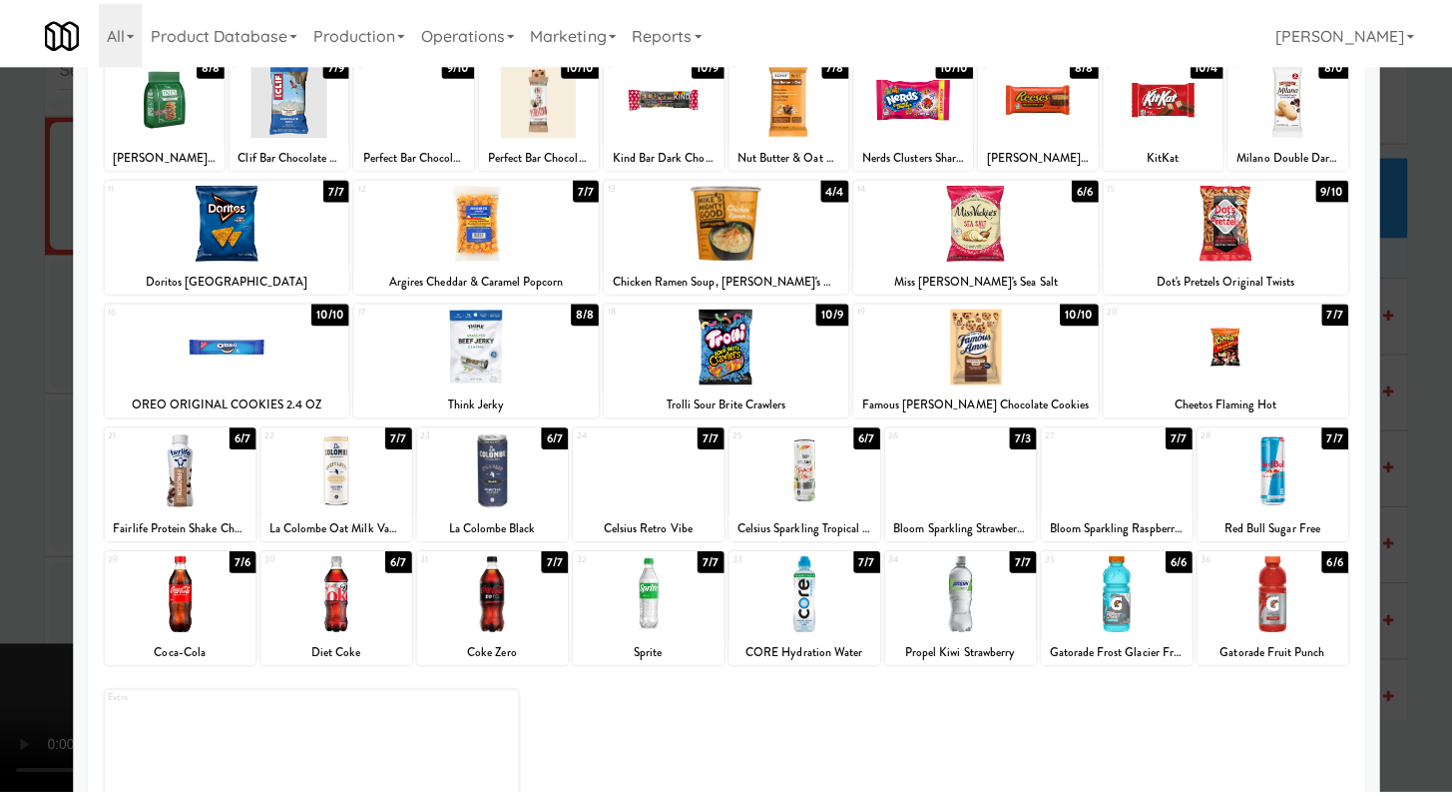
scroll to position [185, 0]
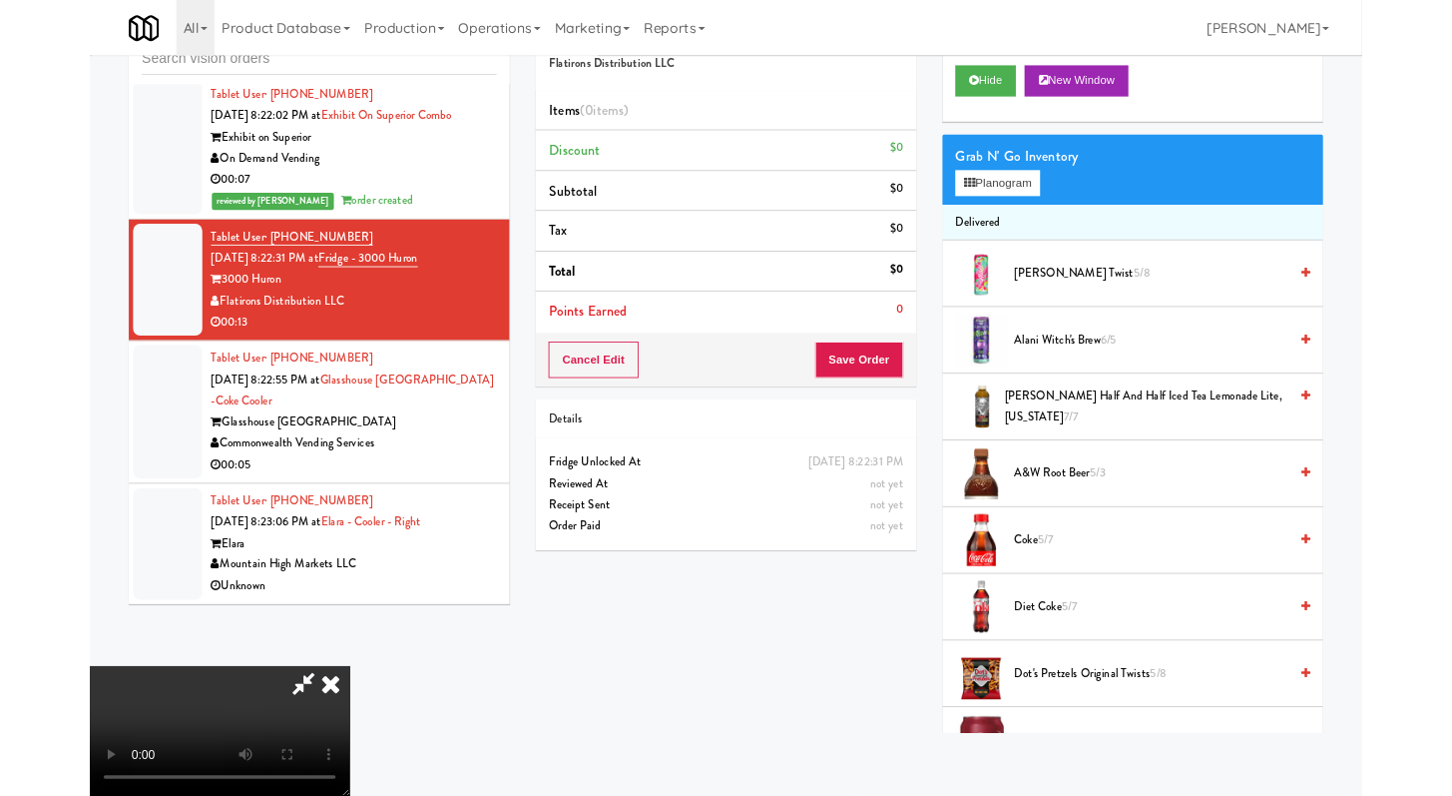
scroll to position [5819, 0]
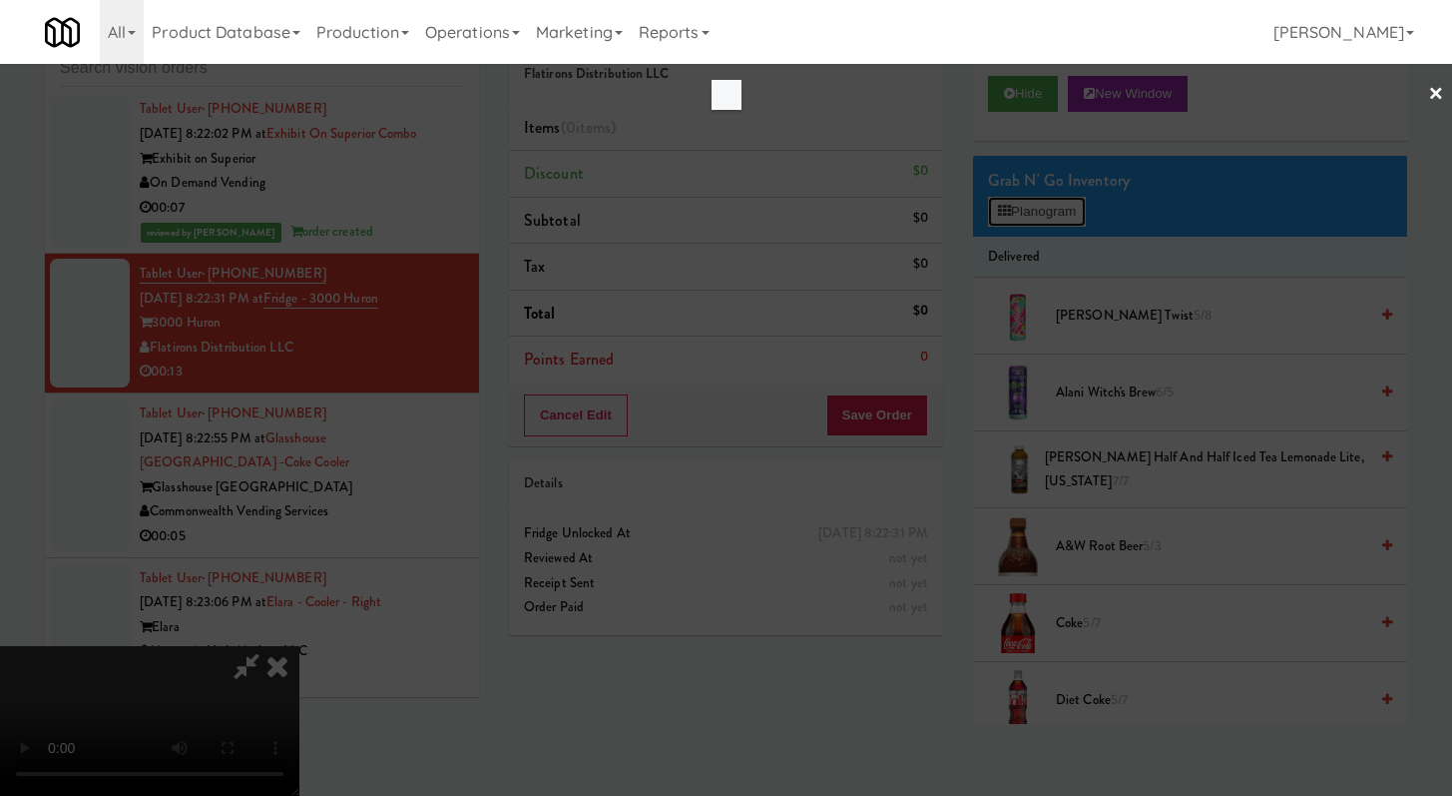
scroll to position [5819, 0]
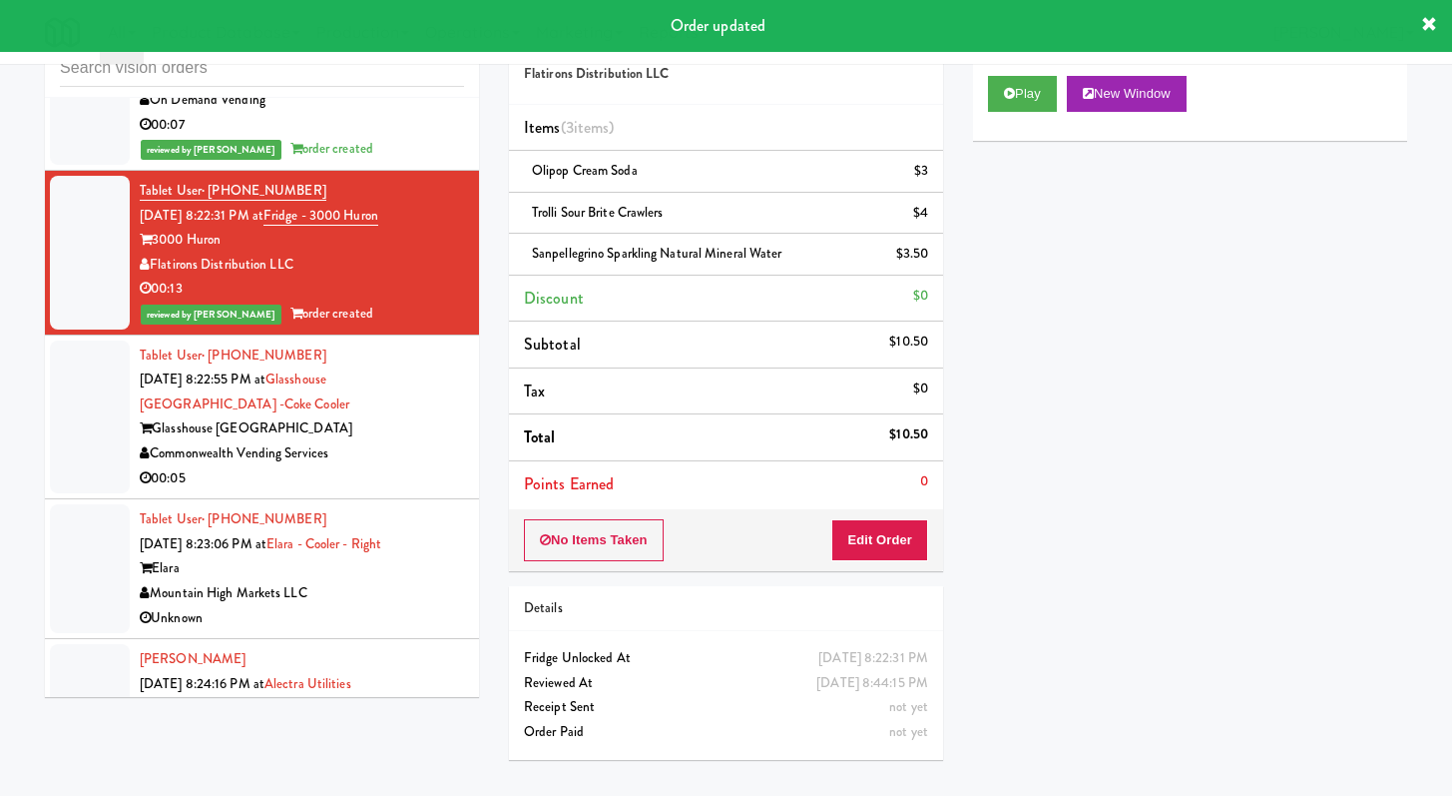
scroll to position [5966, 0]
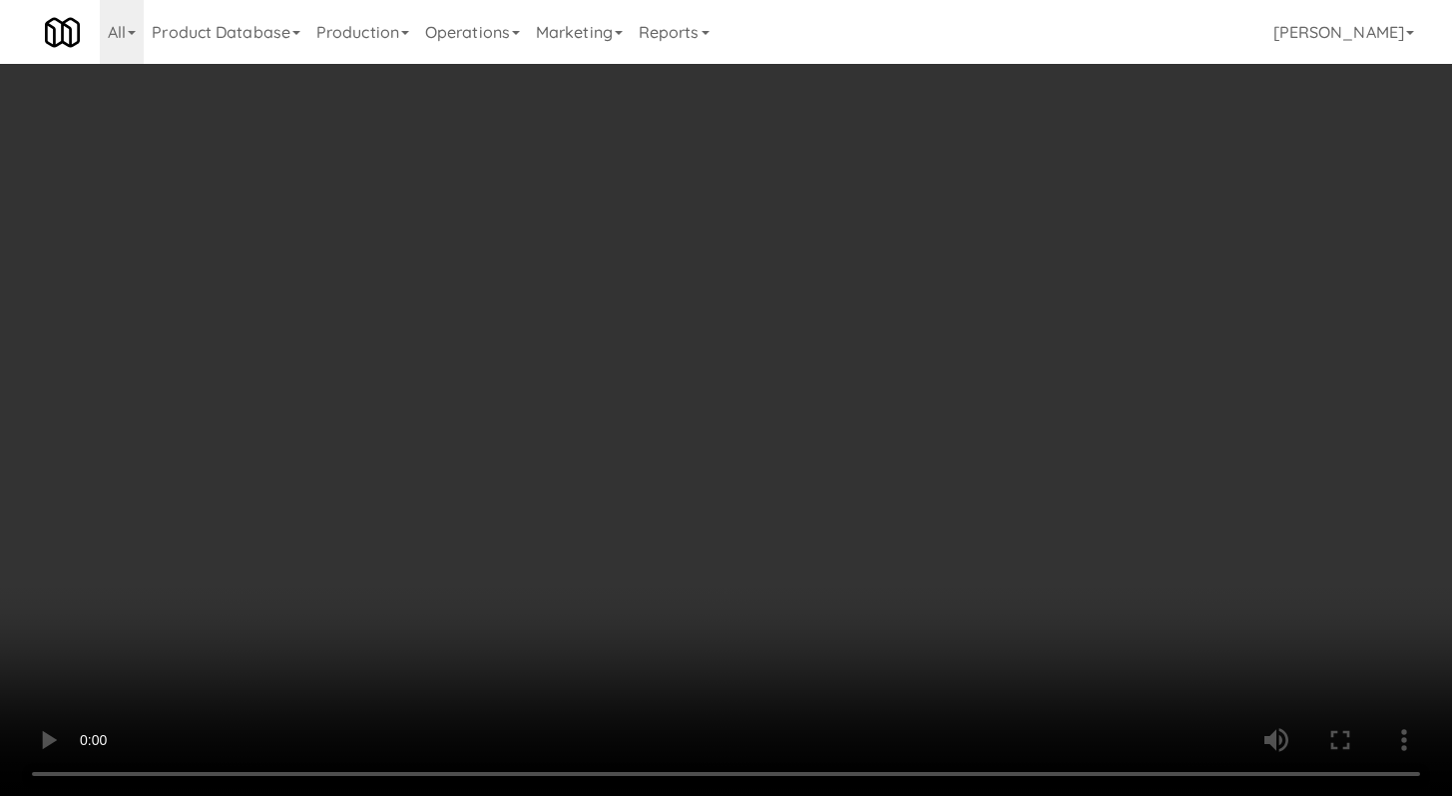
scroll to position [5941, 0]
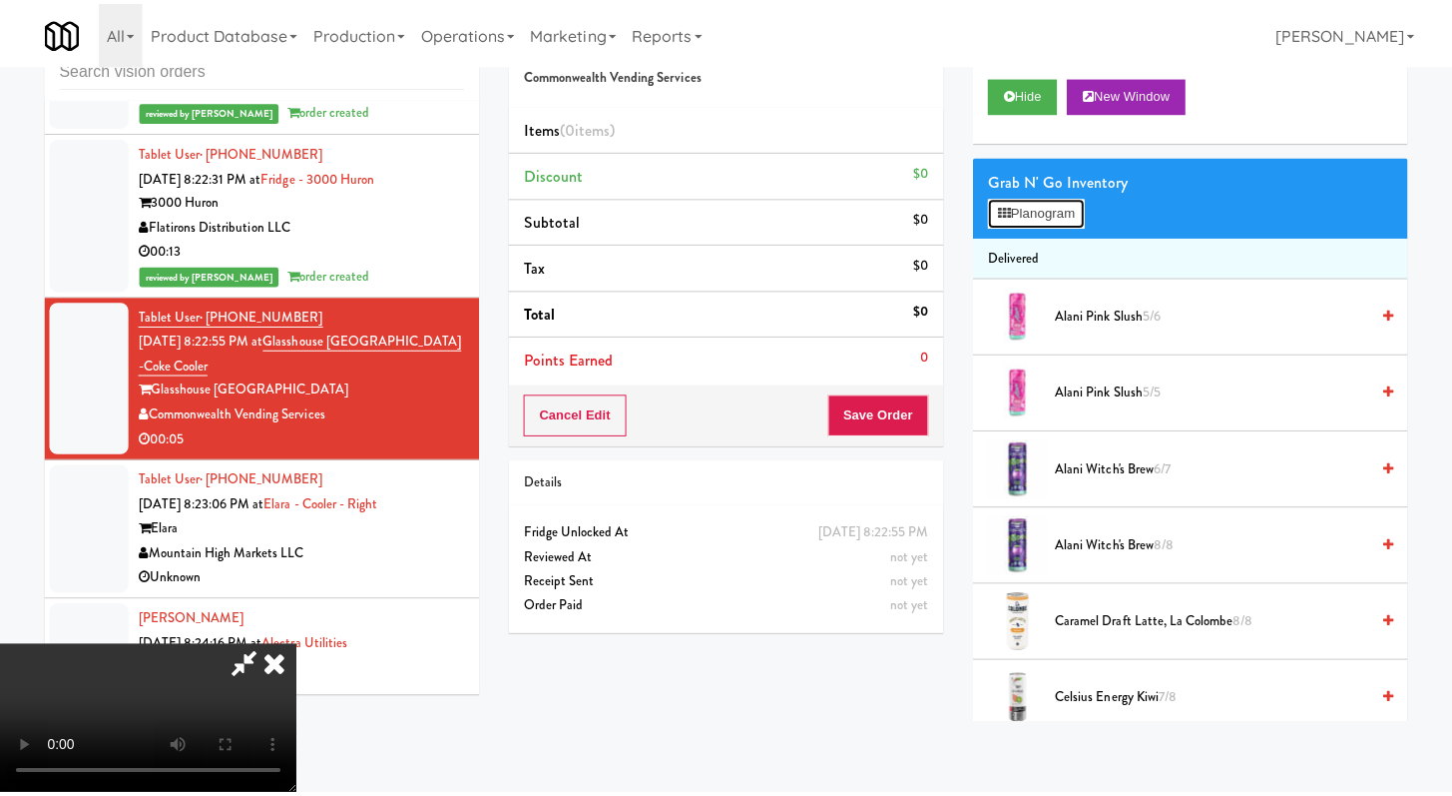
scroll to position [5941, 0]
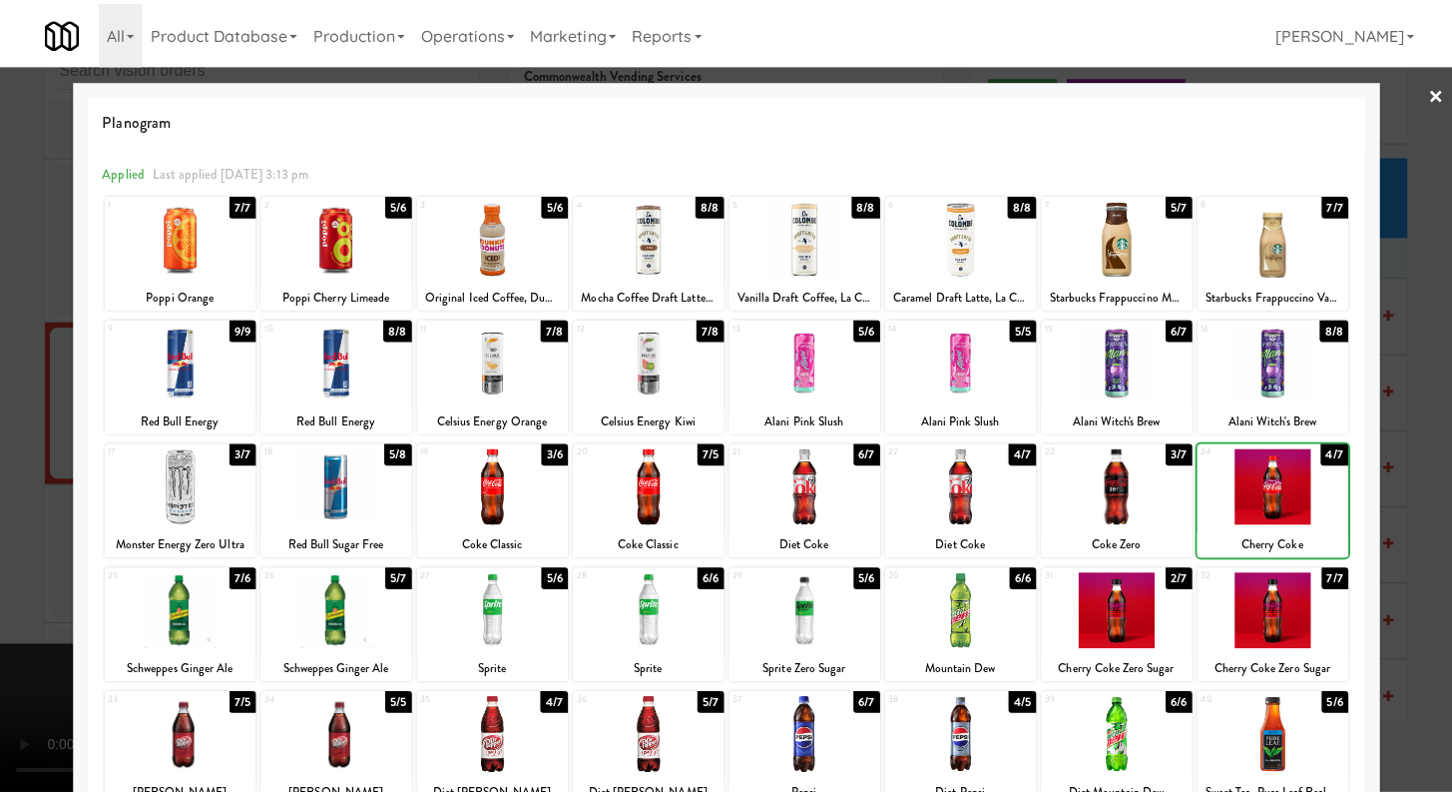
scroll to position [5966, 0]
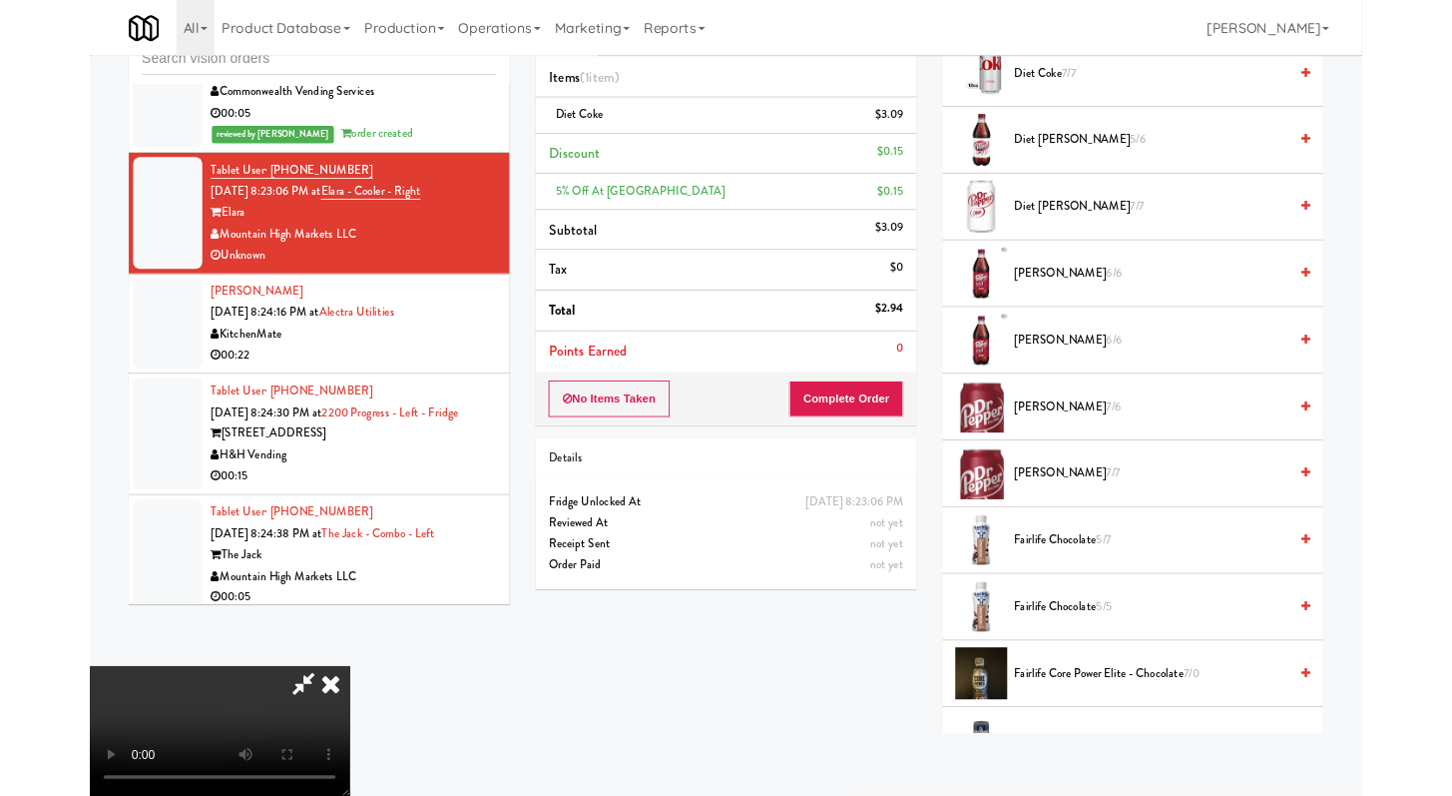
scroll to position [6300, 0]
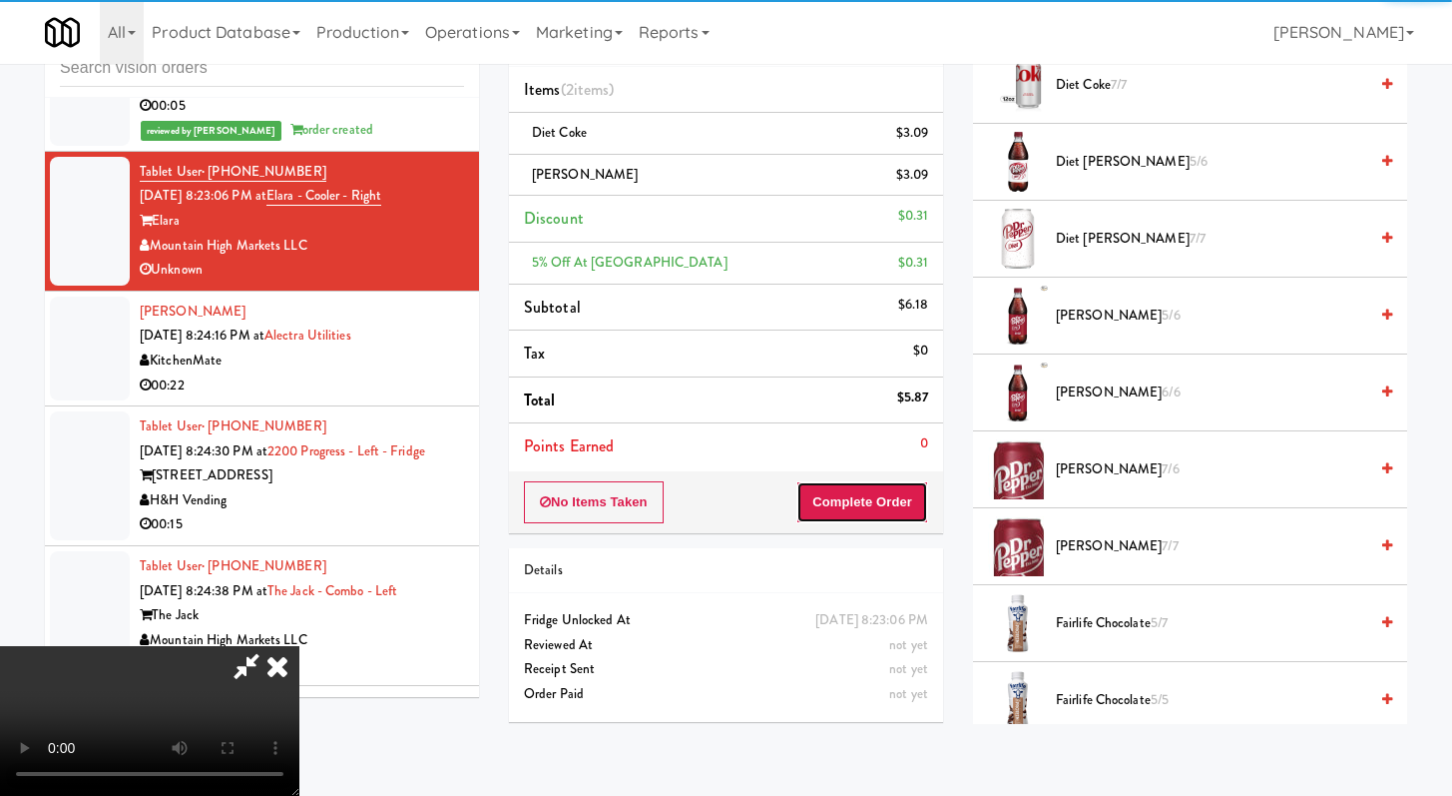
drag, startPoint x: 891, startPoint y: 514, endPoint x: 881, endPoint y: 506, distance: 12.8
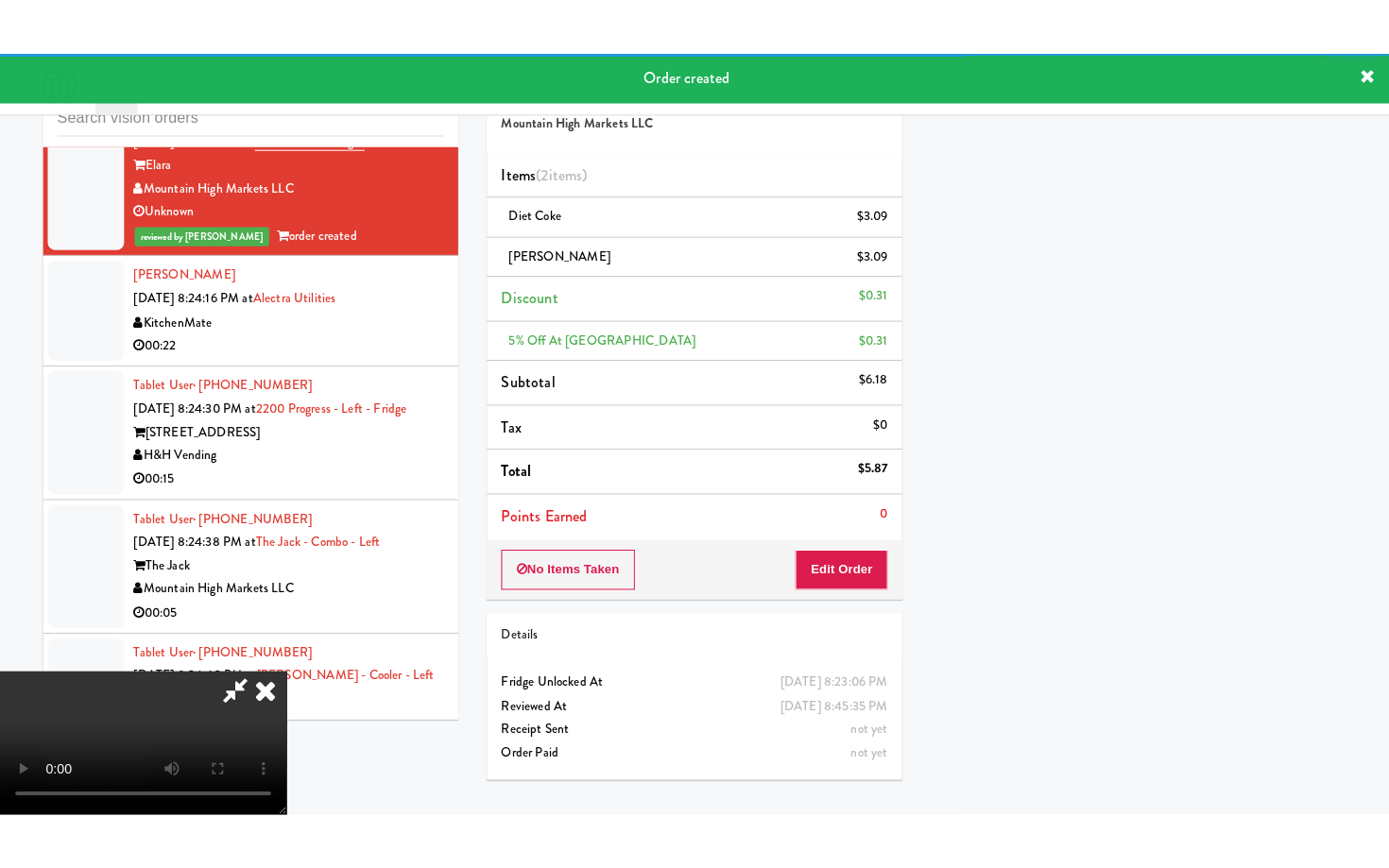
scroll to position [6081, 0]
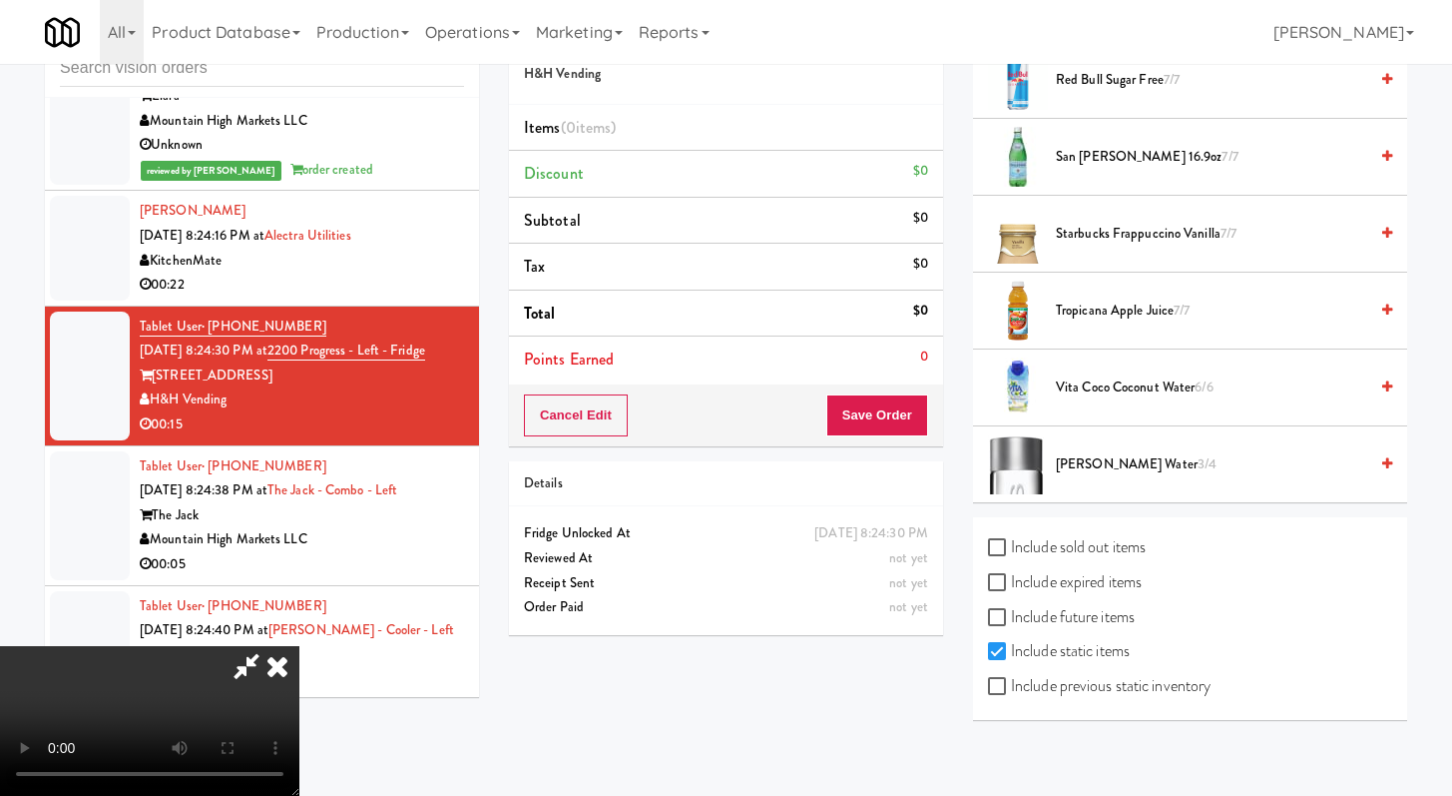
scroll to position [2706, 0]
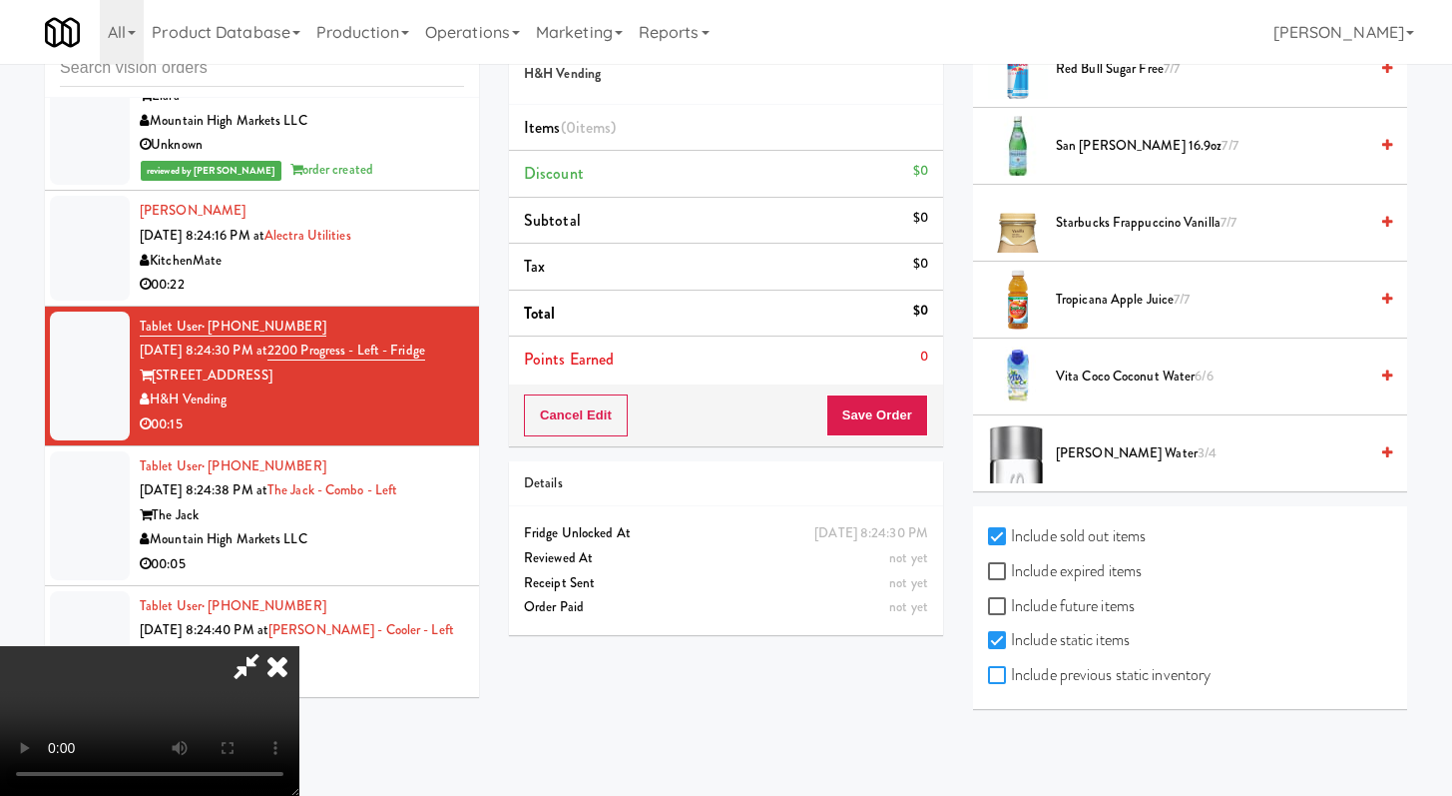
checkbox input "true"
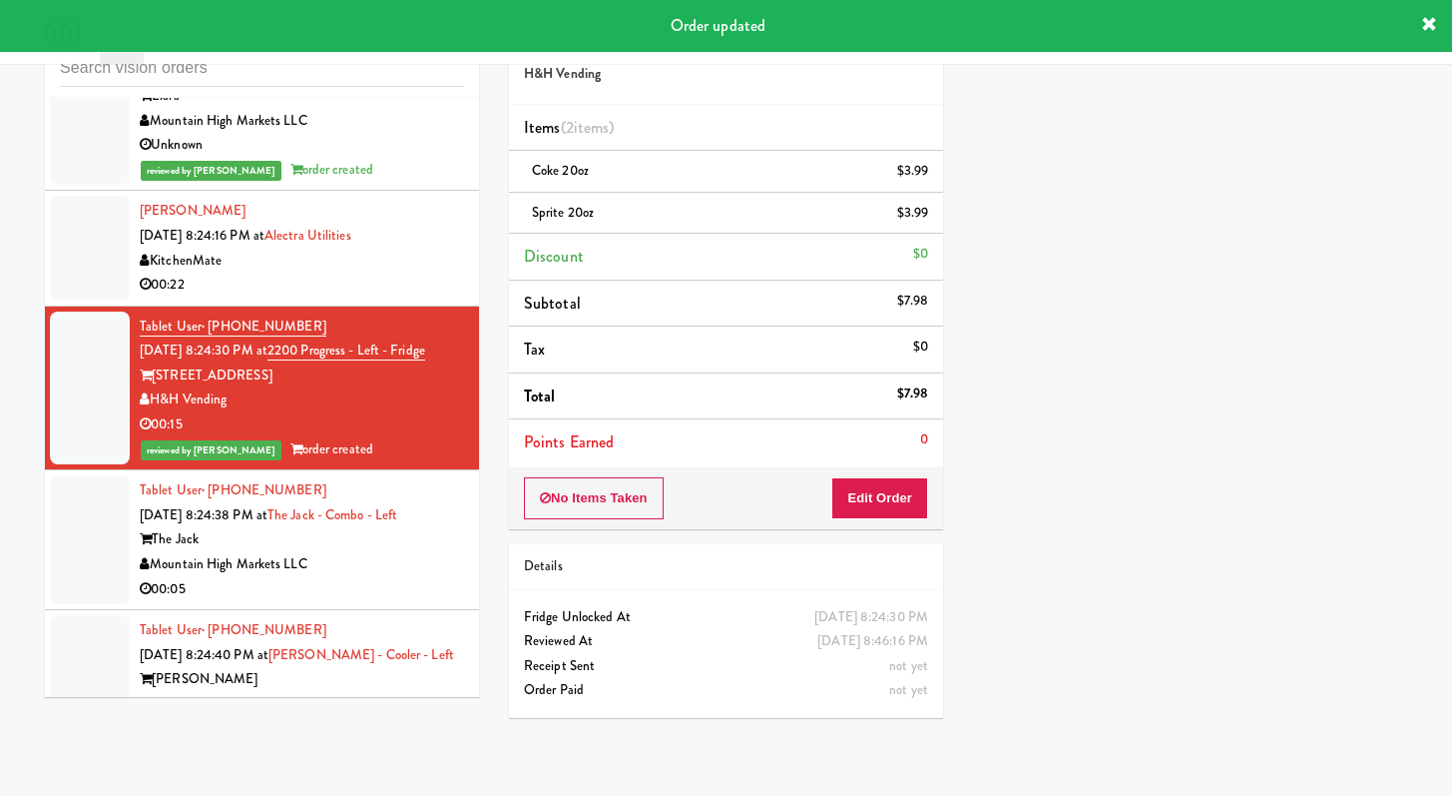
scroll to position [6798, 0]
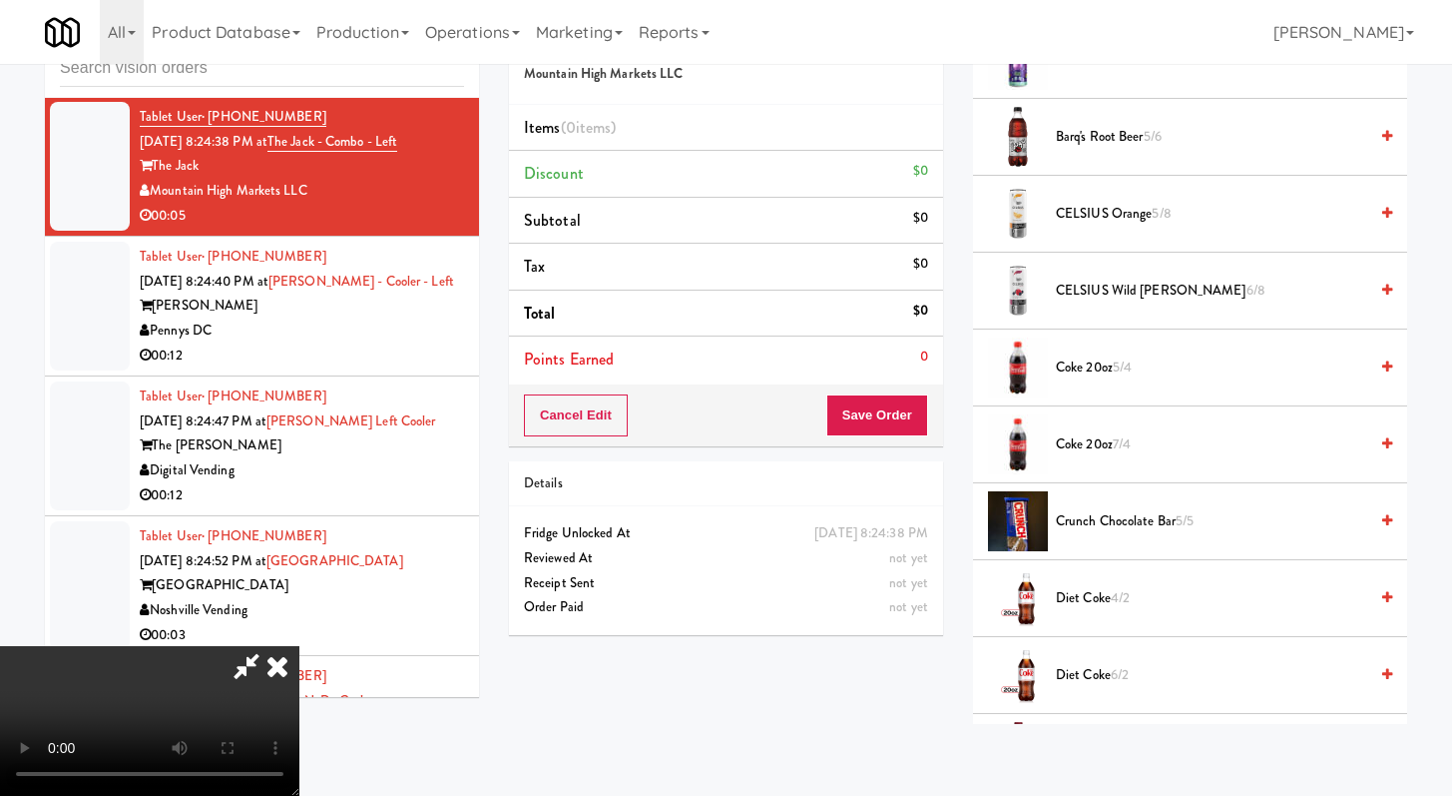
scroll to position [418, 0]
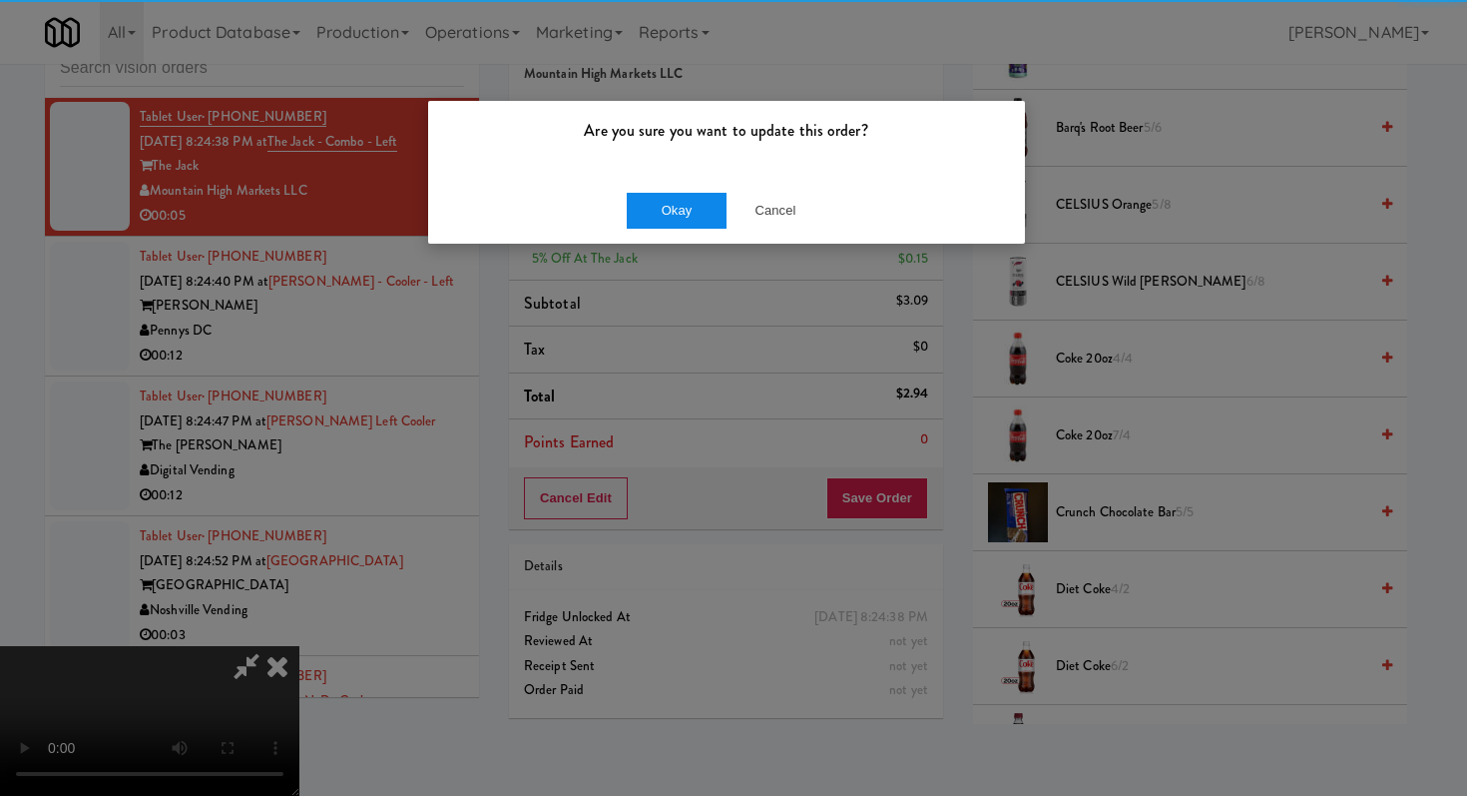
drag, startPoint x: 656, startPoint y: 187, endPoint x: 660, endPoint y: 197, distance: 10.8
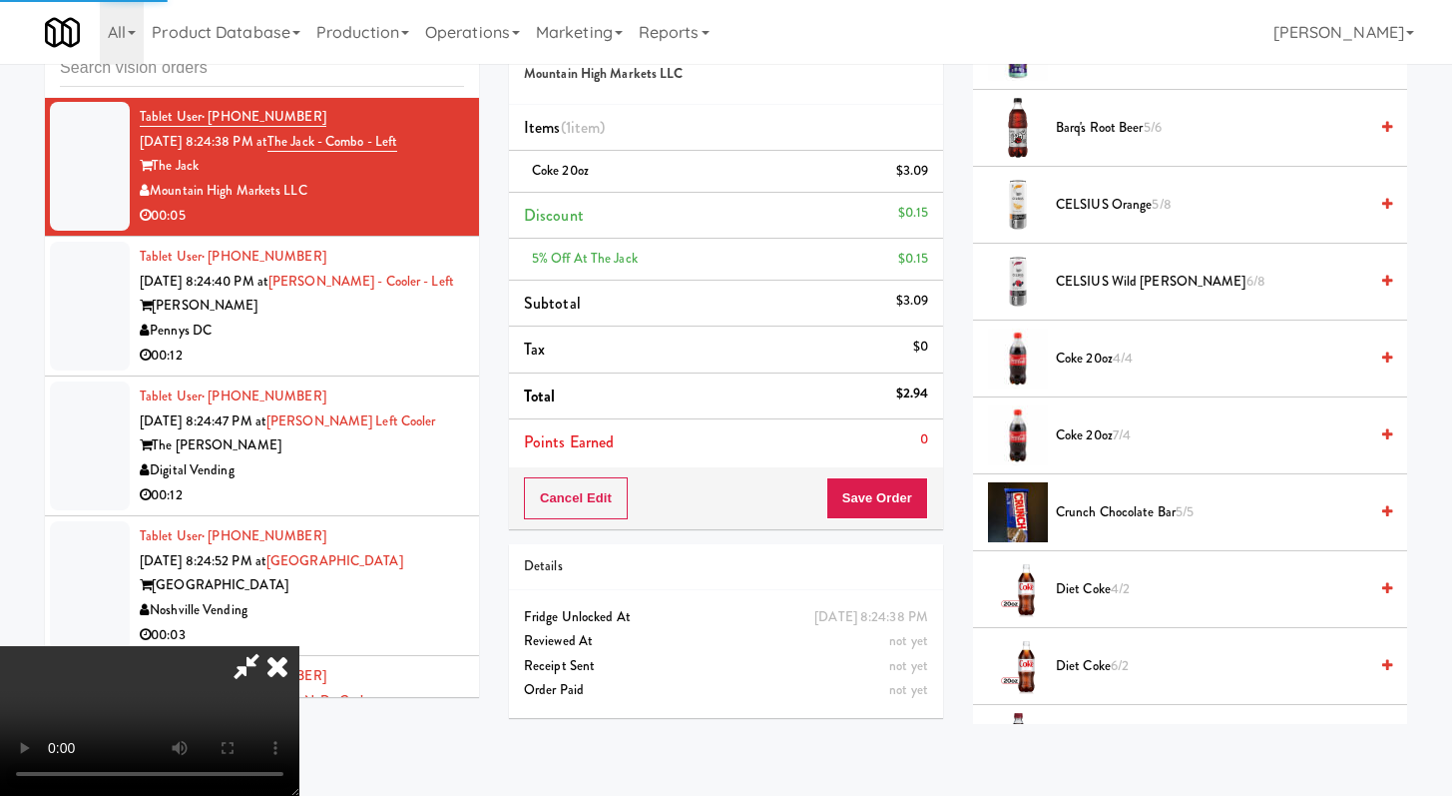
scroll to position [85, 0]
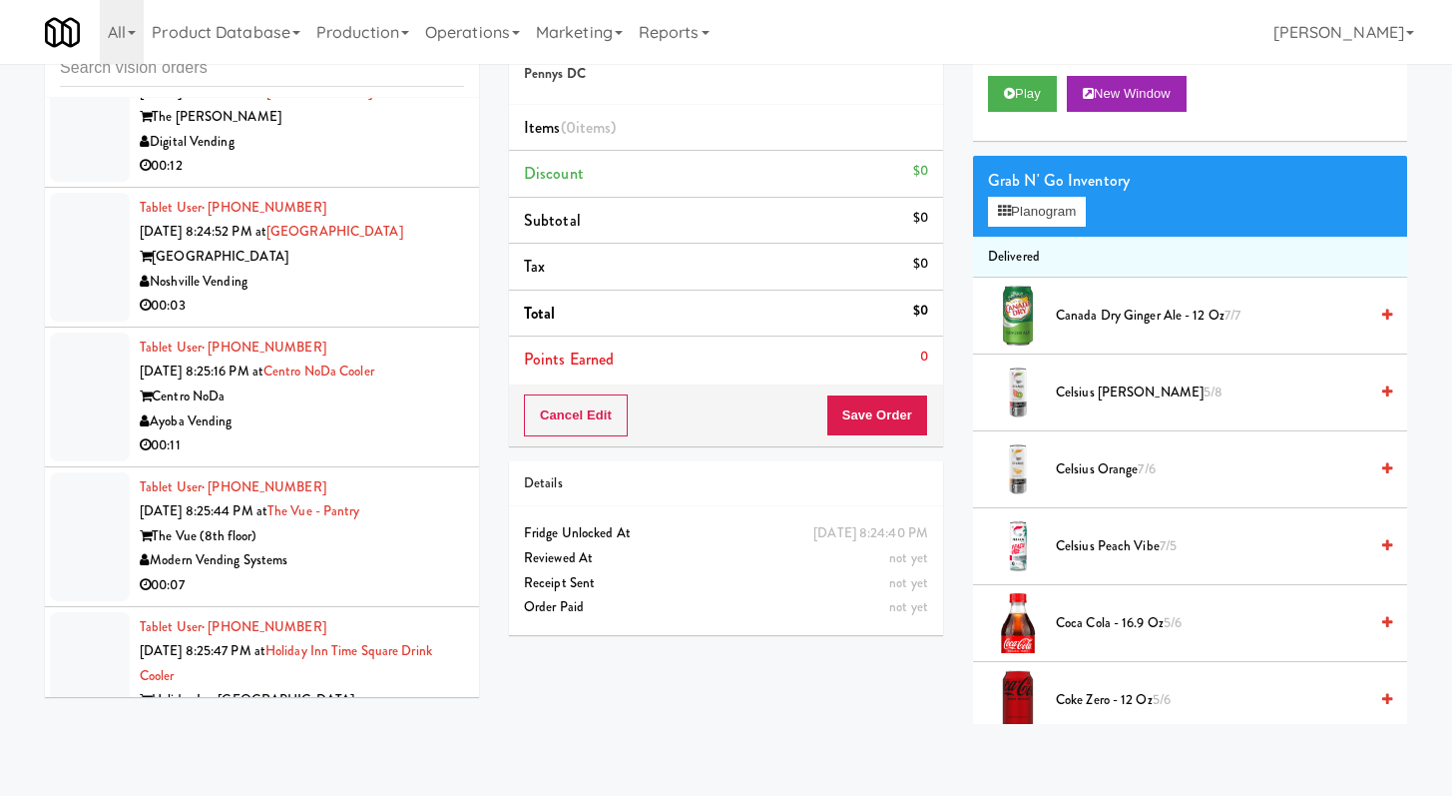
scroll to position [7158, 0]
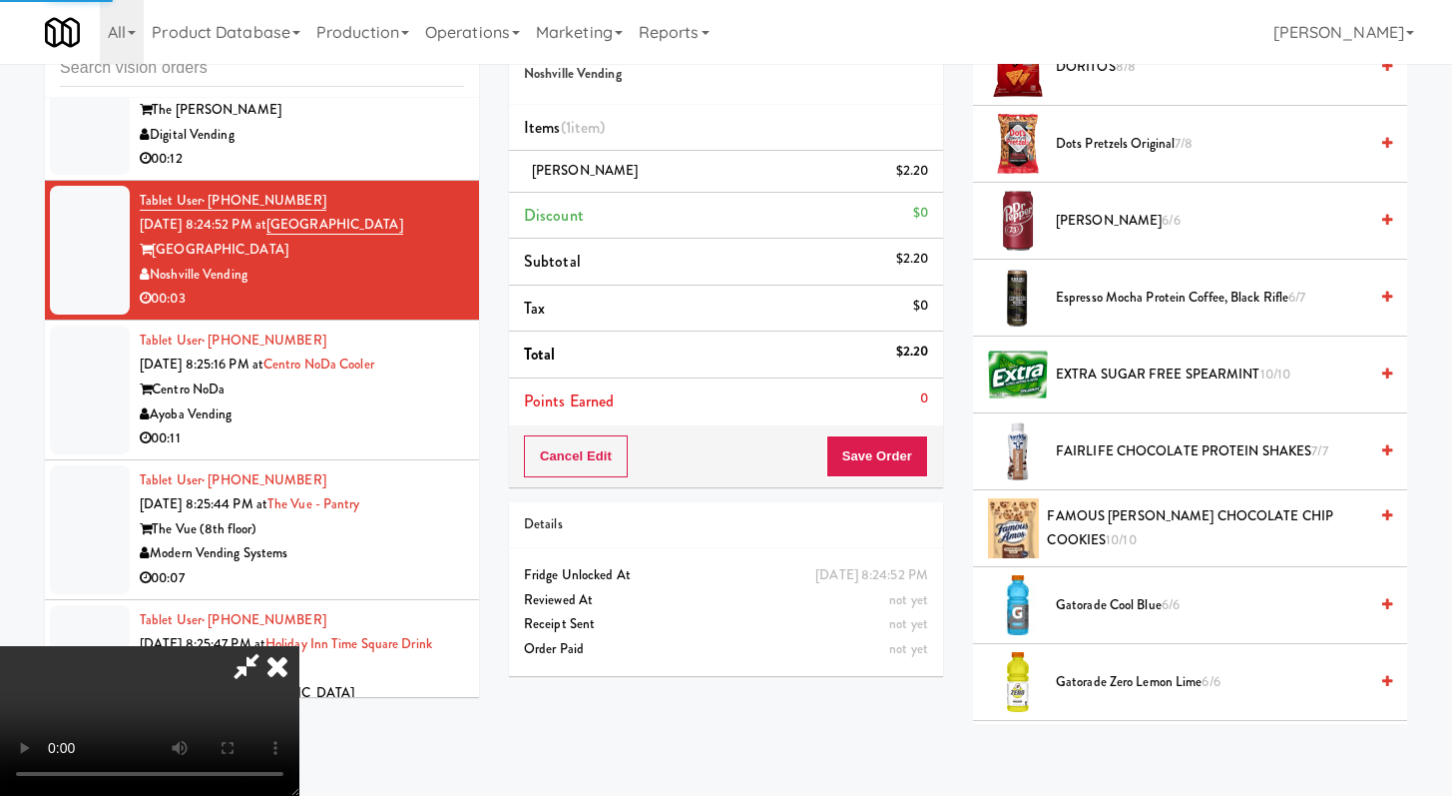
scroll to position [85, 0]
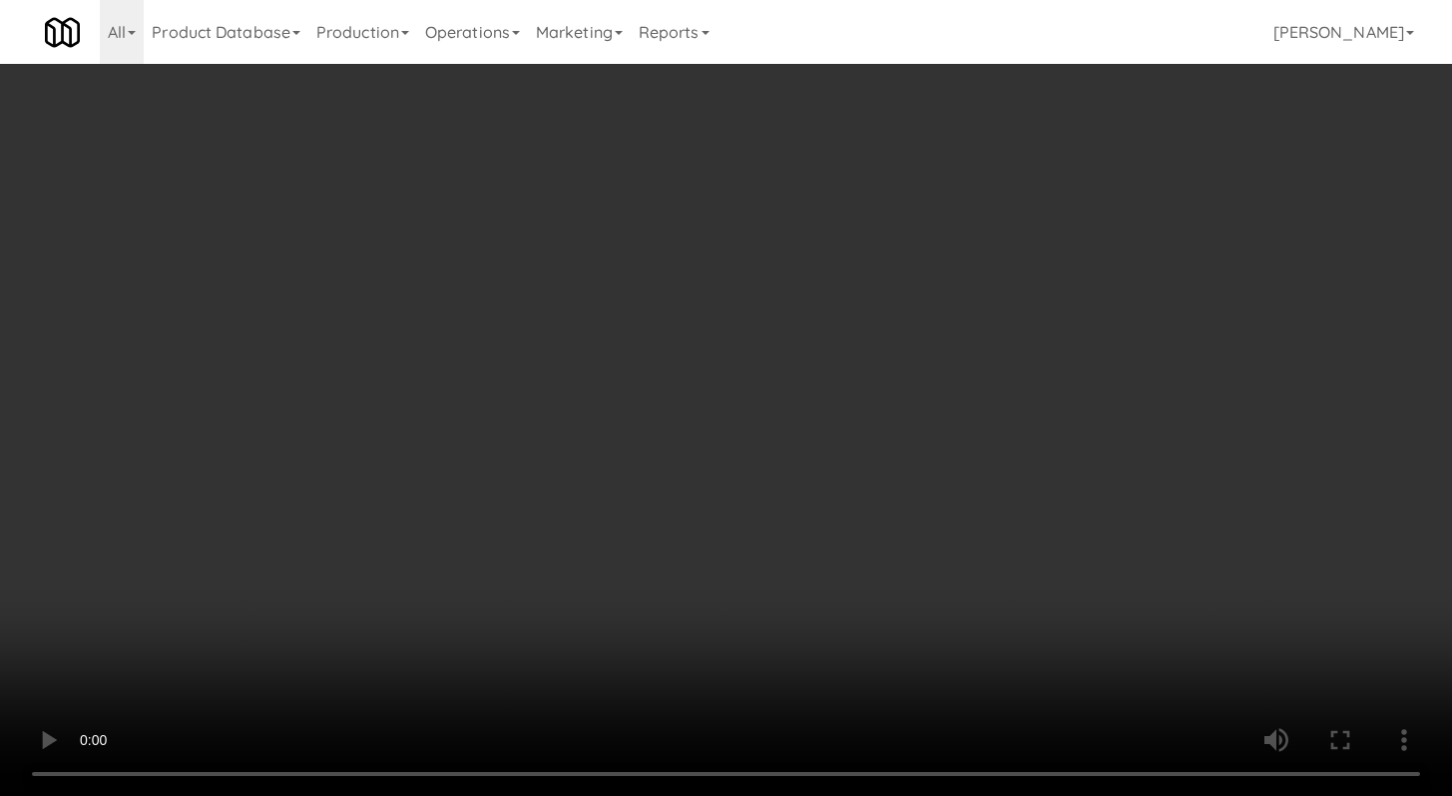
scroll to position [7253, 0]
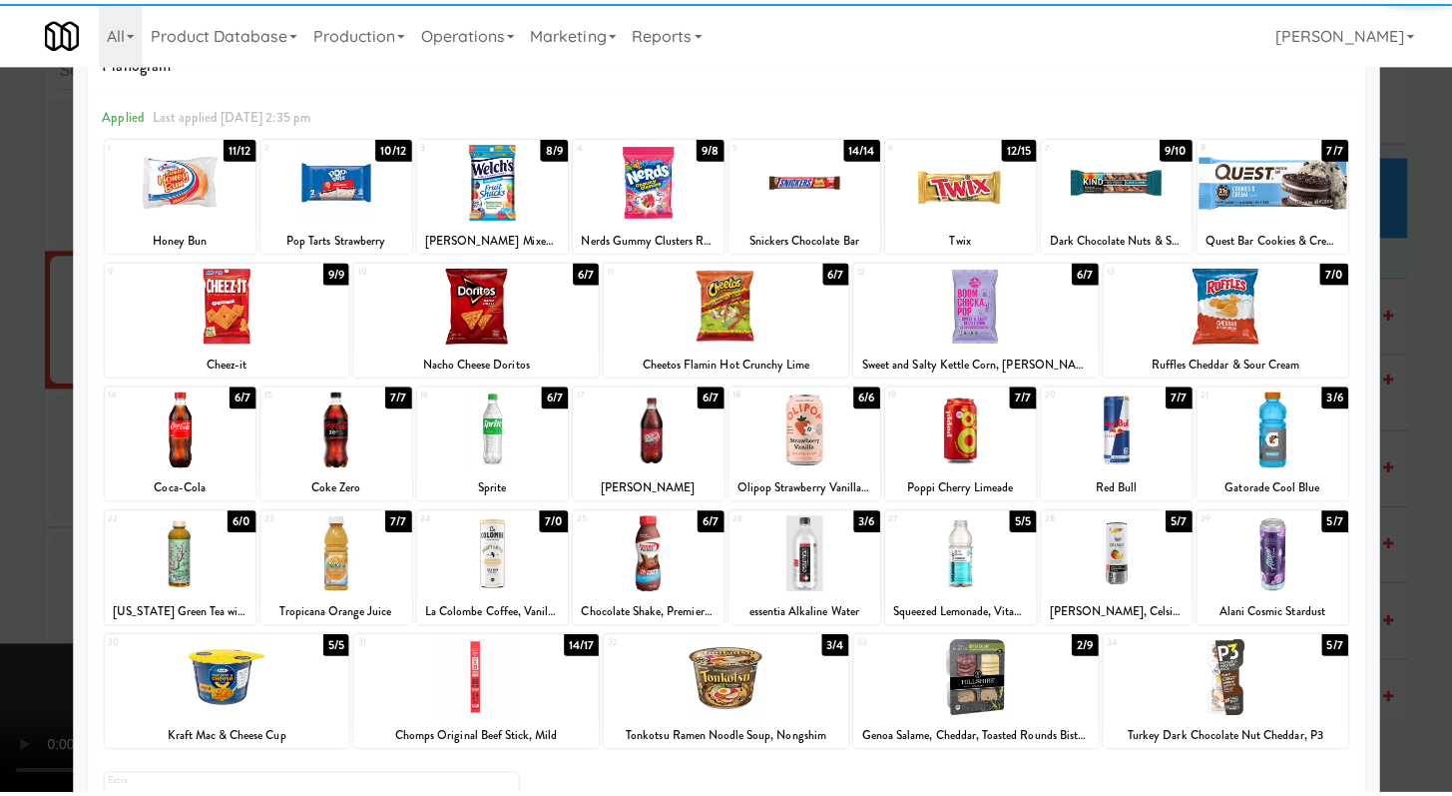
scroll to position [59, 0]
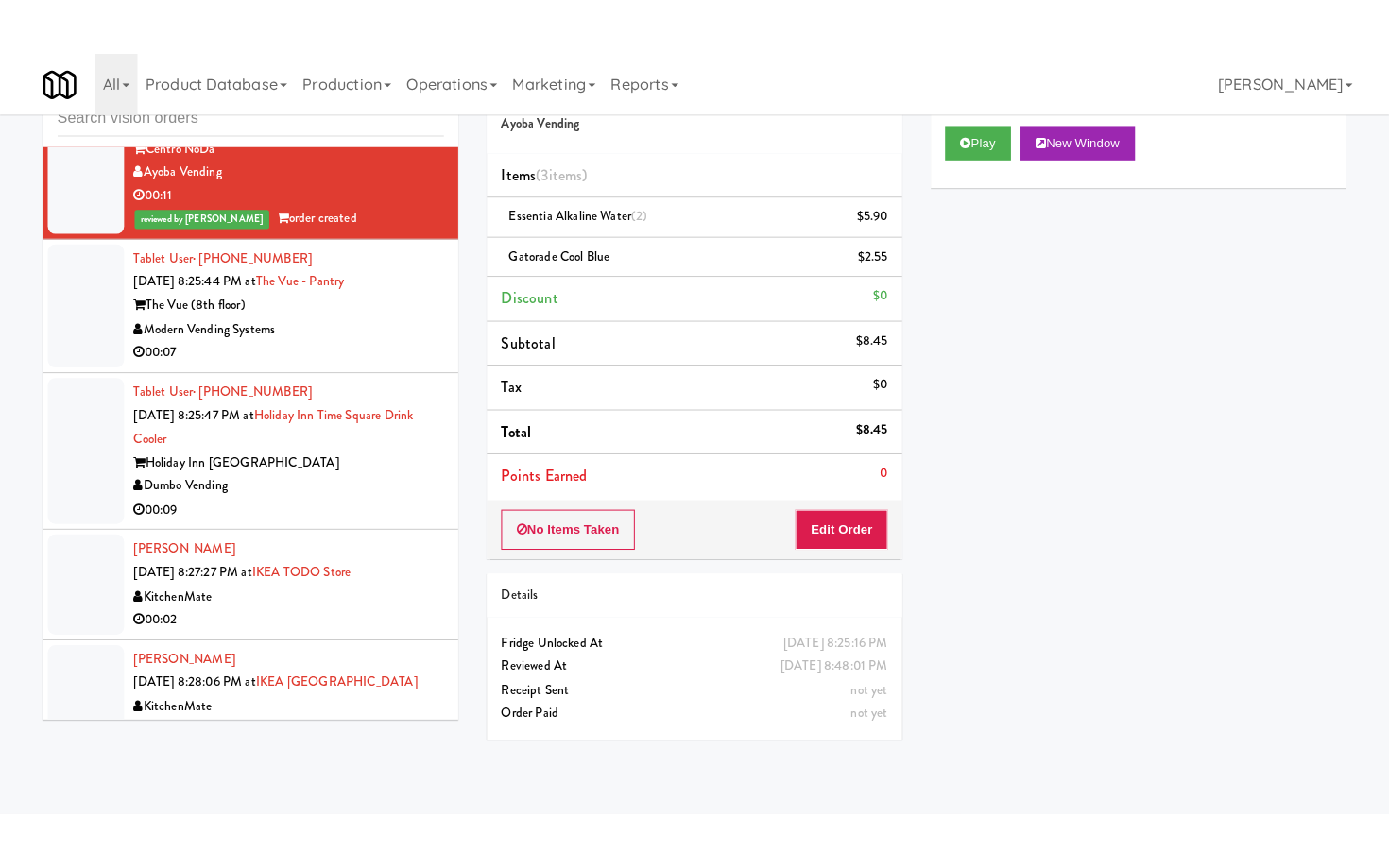
scroll to position [7167, 0]
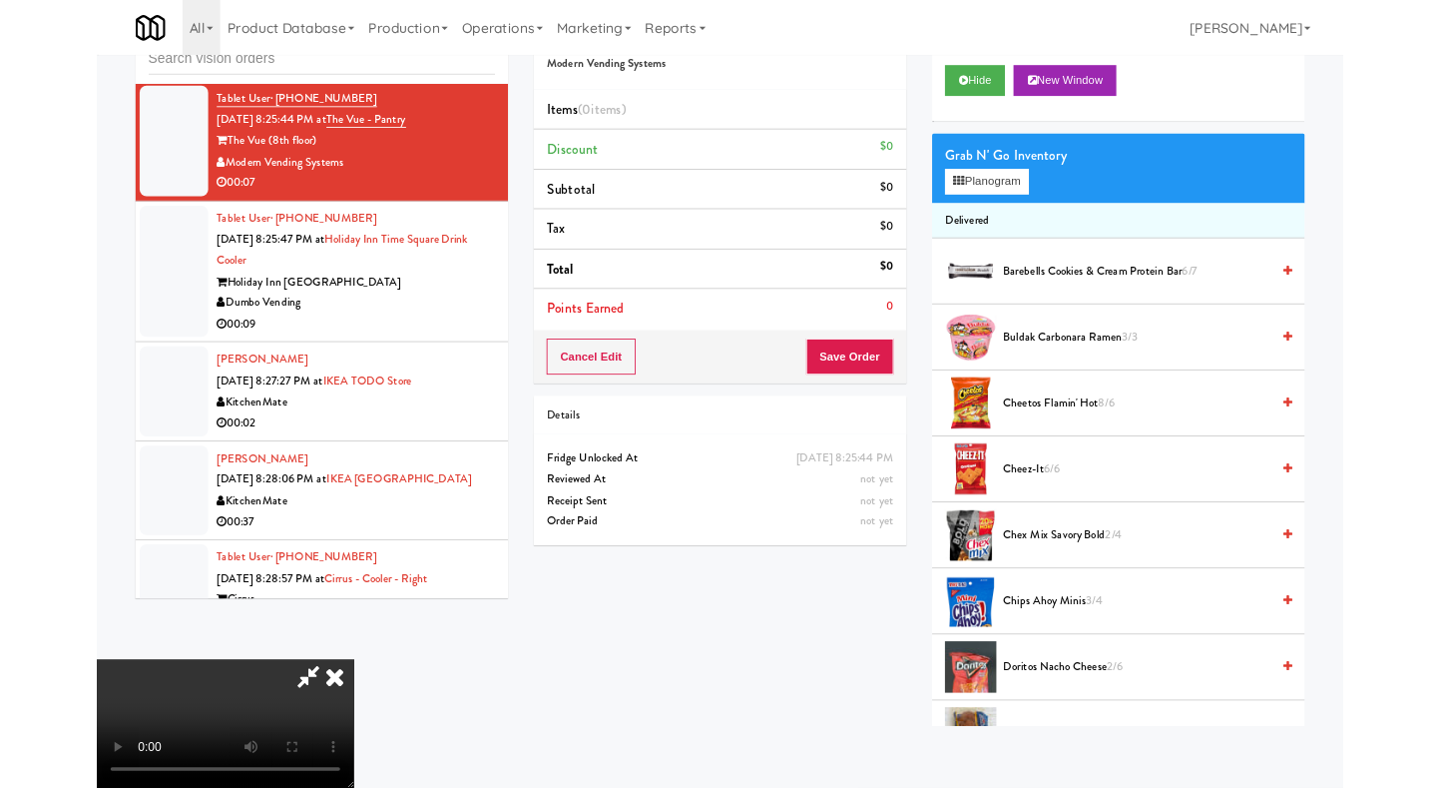
scroll to position [7547, 0]
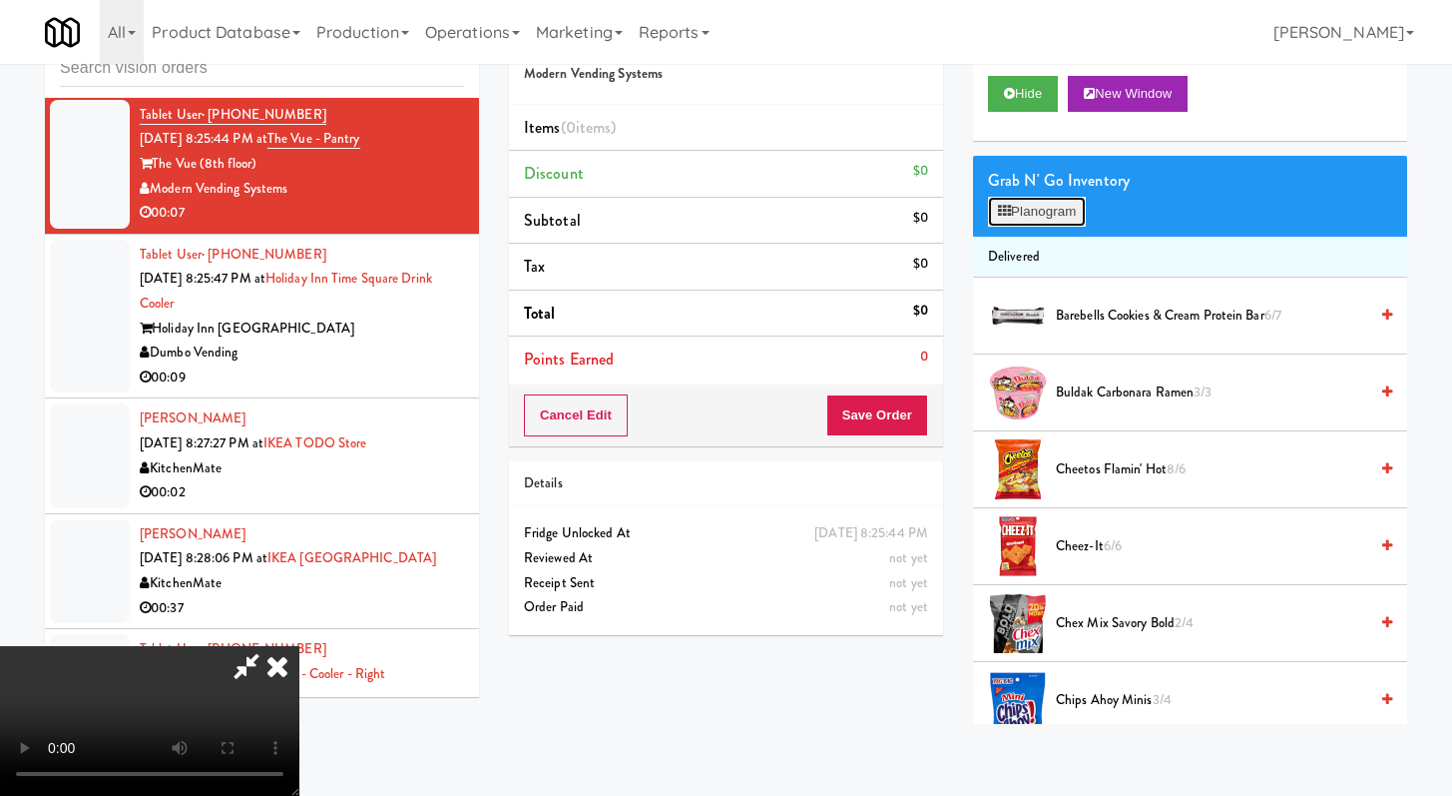
scroll to position [7547, 0]
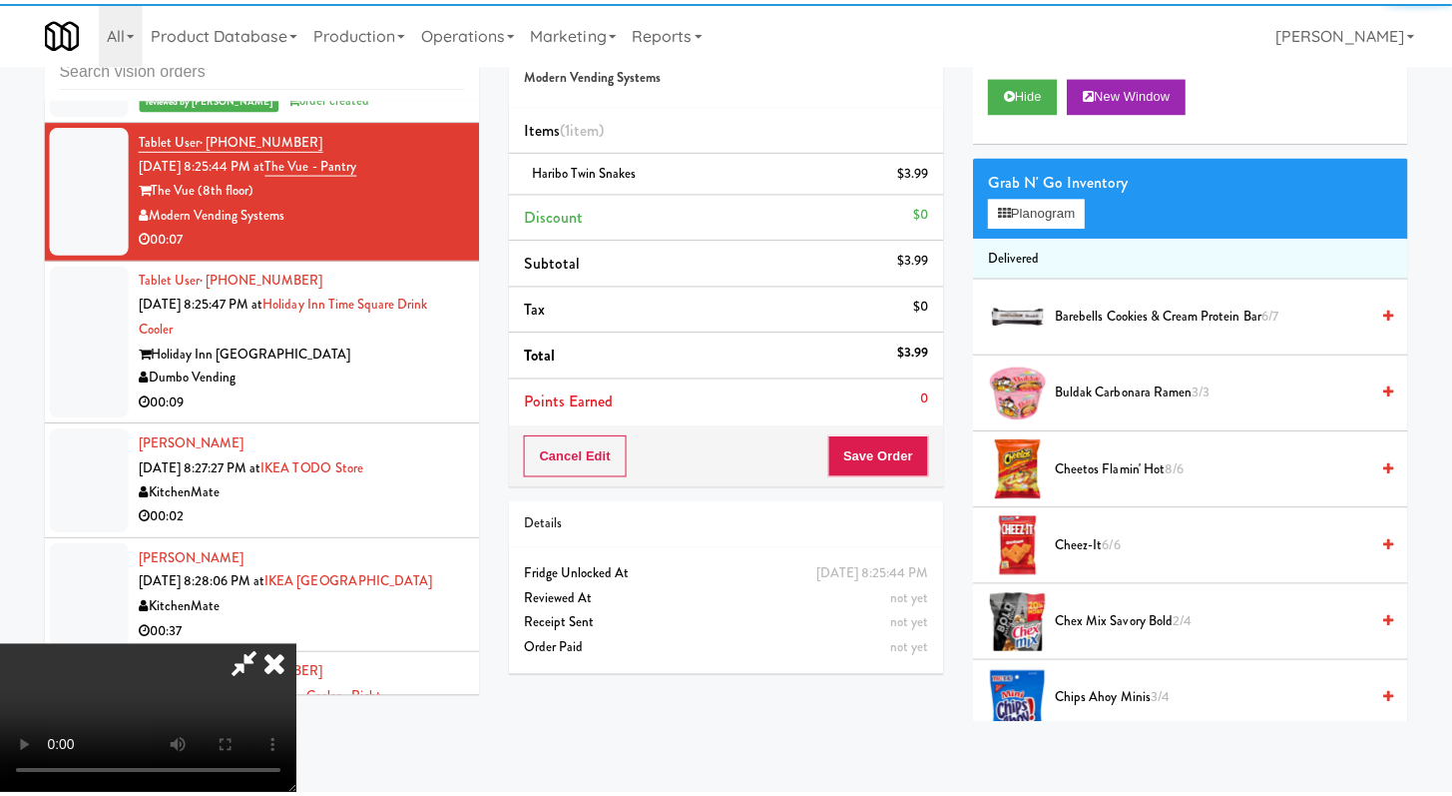
scroll to position [7572, 0]
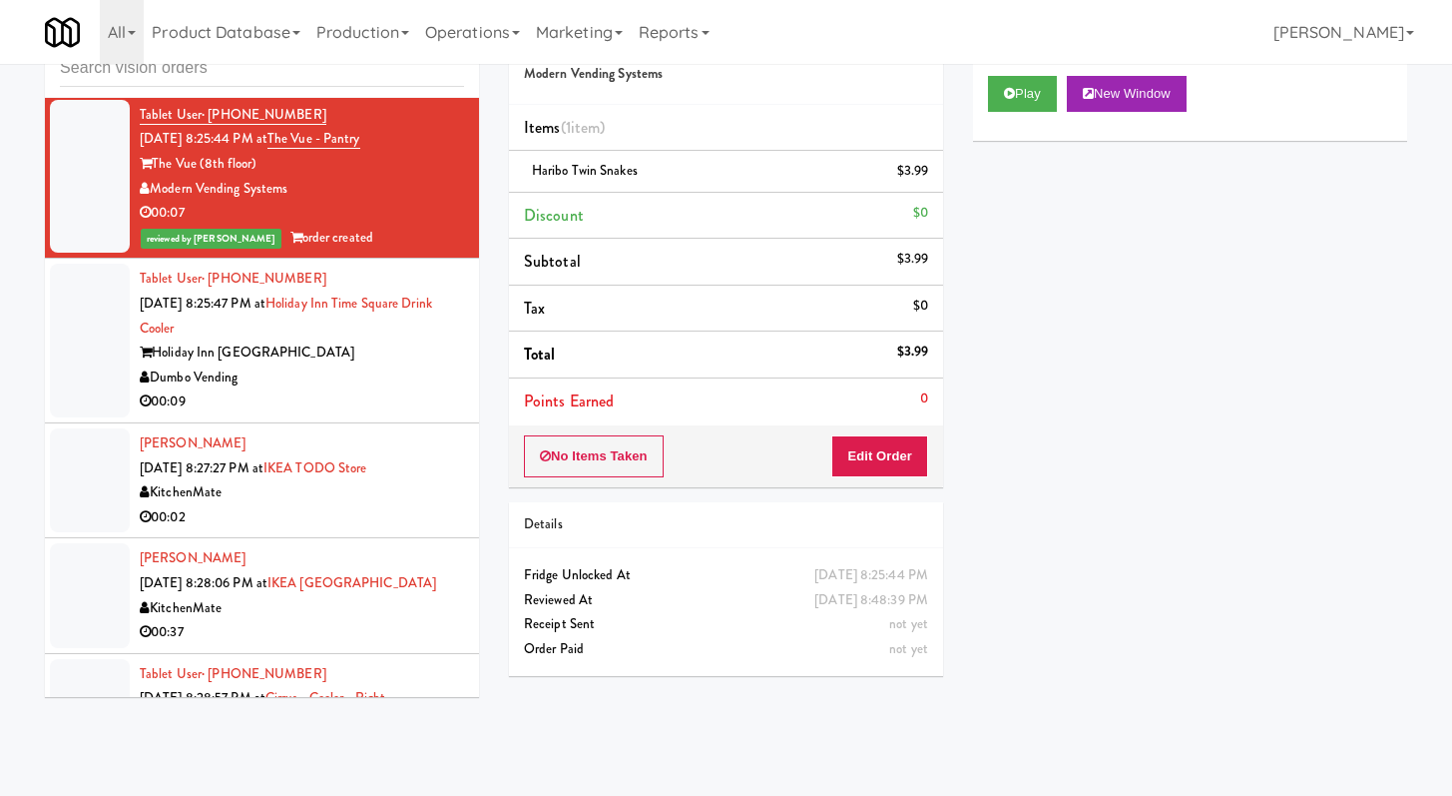
drag, startPoint x: 414, startPoint y: 446, endPoint x: 409, endPoint y: 464, distance: 18.6
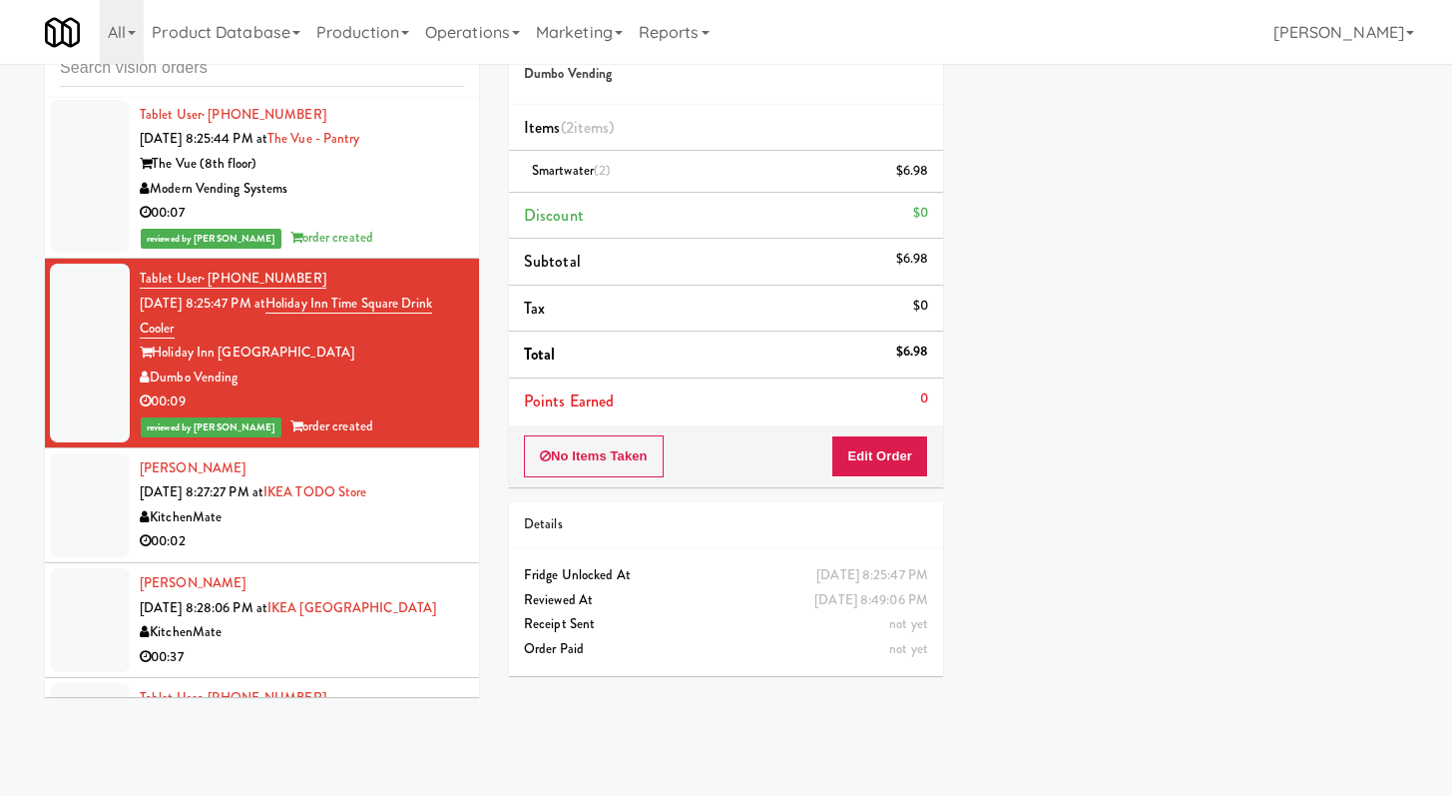
scroll to position [7928, 0]
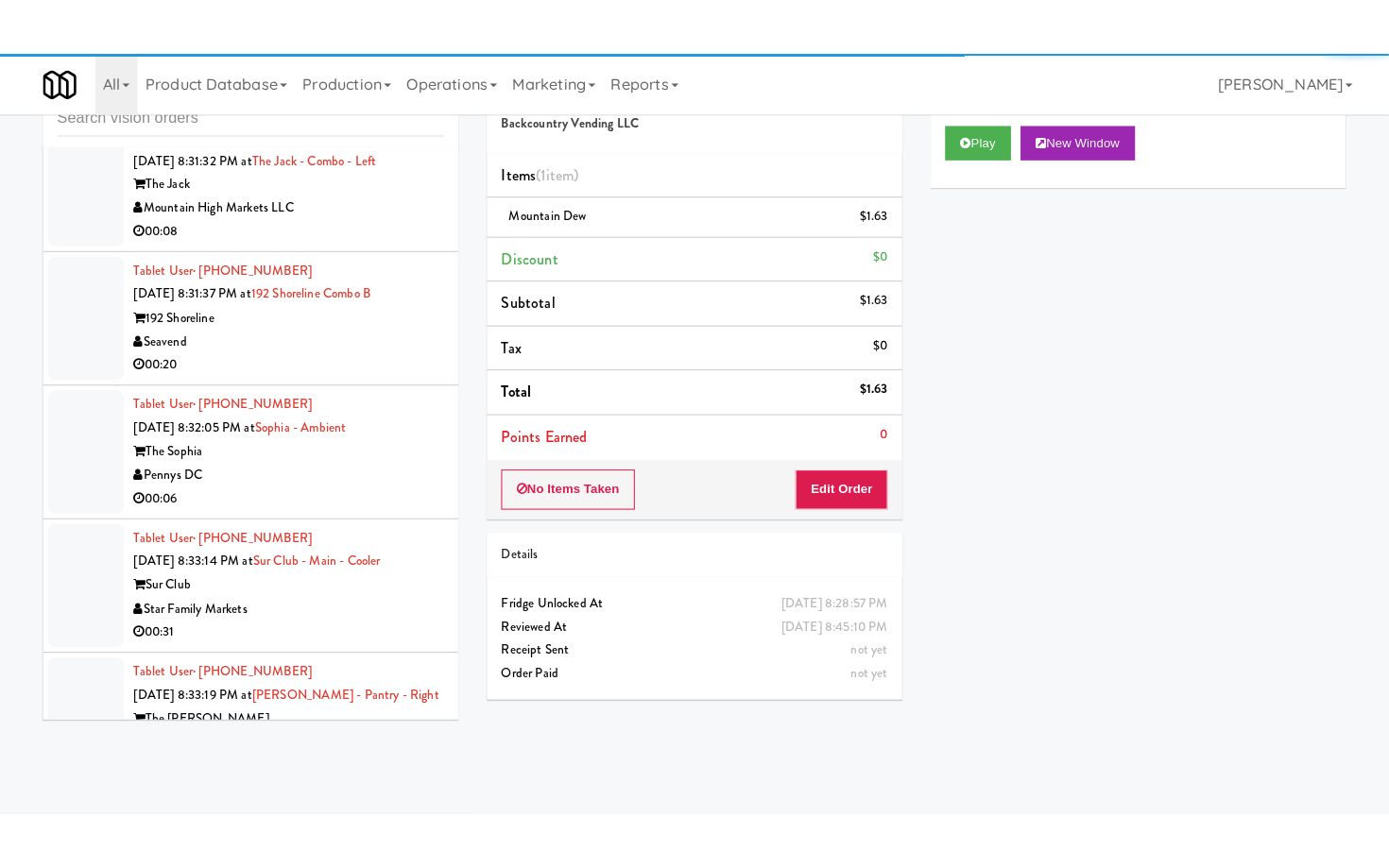
scroll to position [9531, 0]
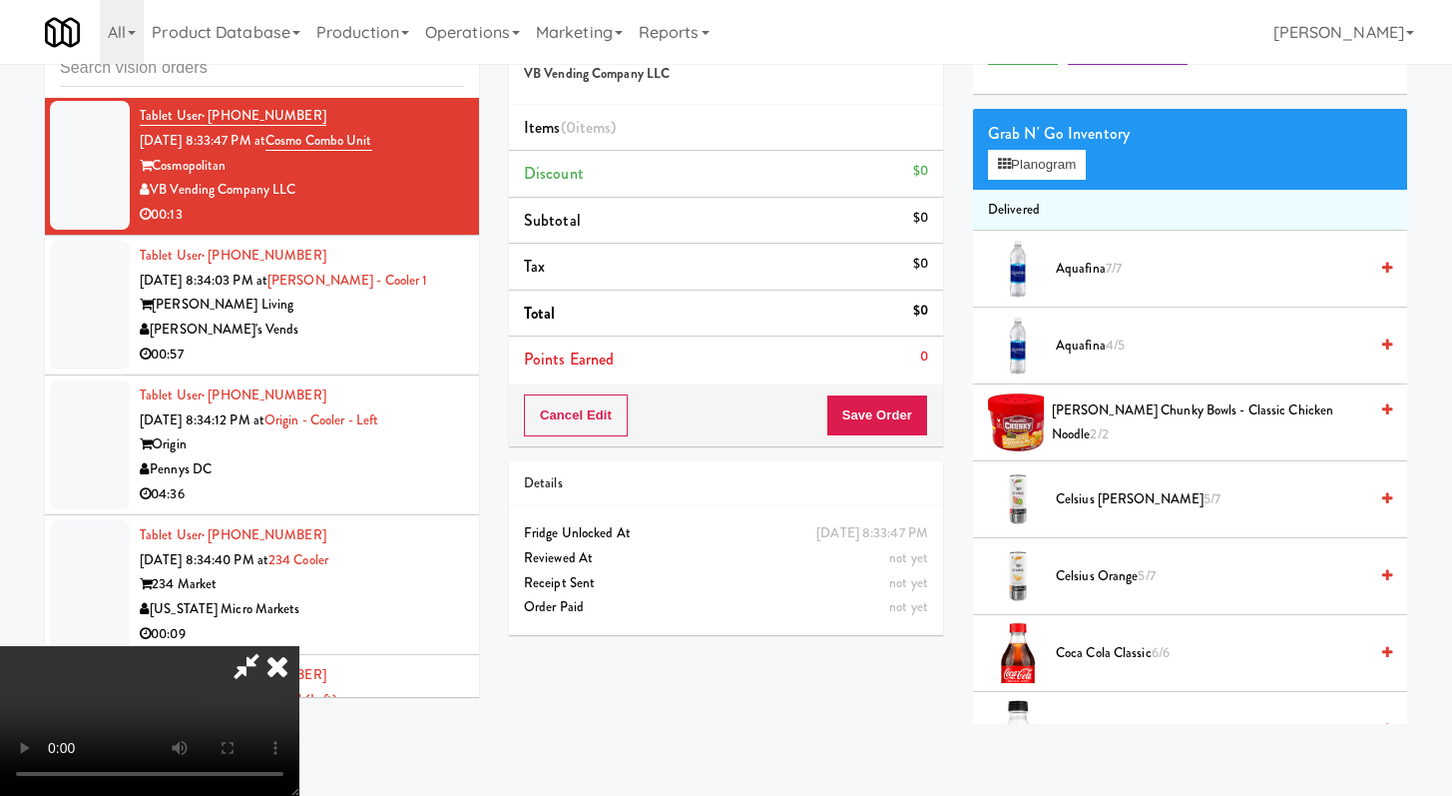
scroll to position [70, 0]
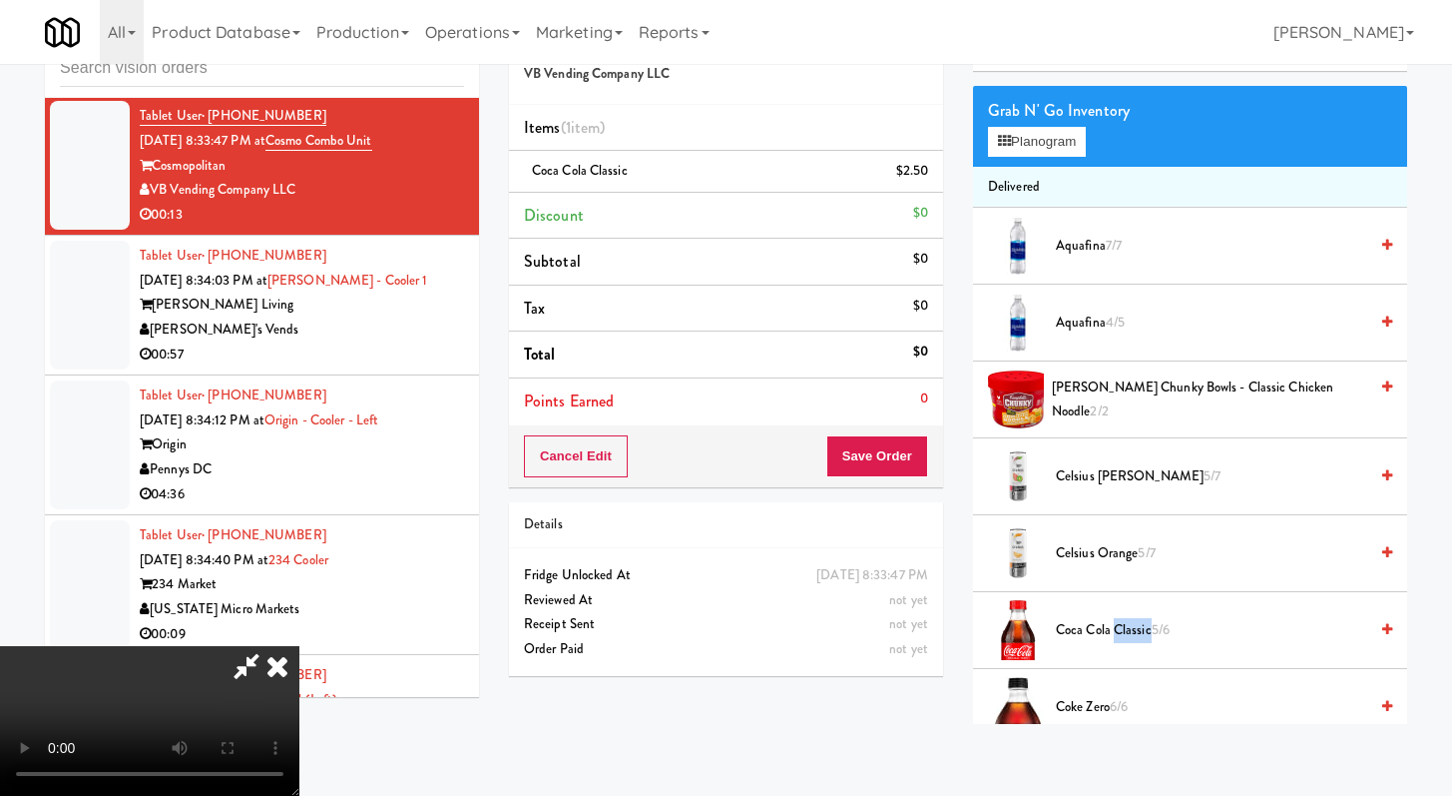
drag, startPoint x: 1117, startPoint y: 632, endPoint x: 1041, endPoint y: 573, distance: 96.0
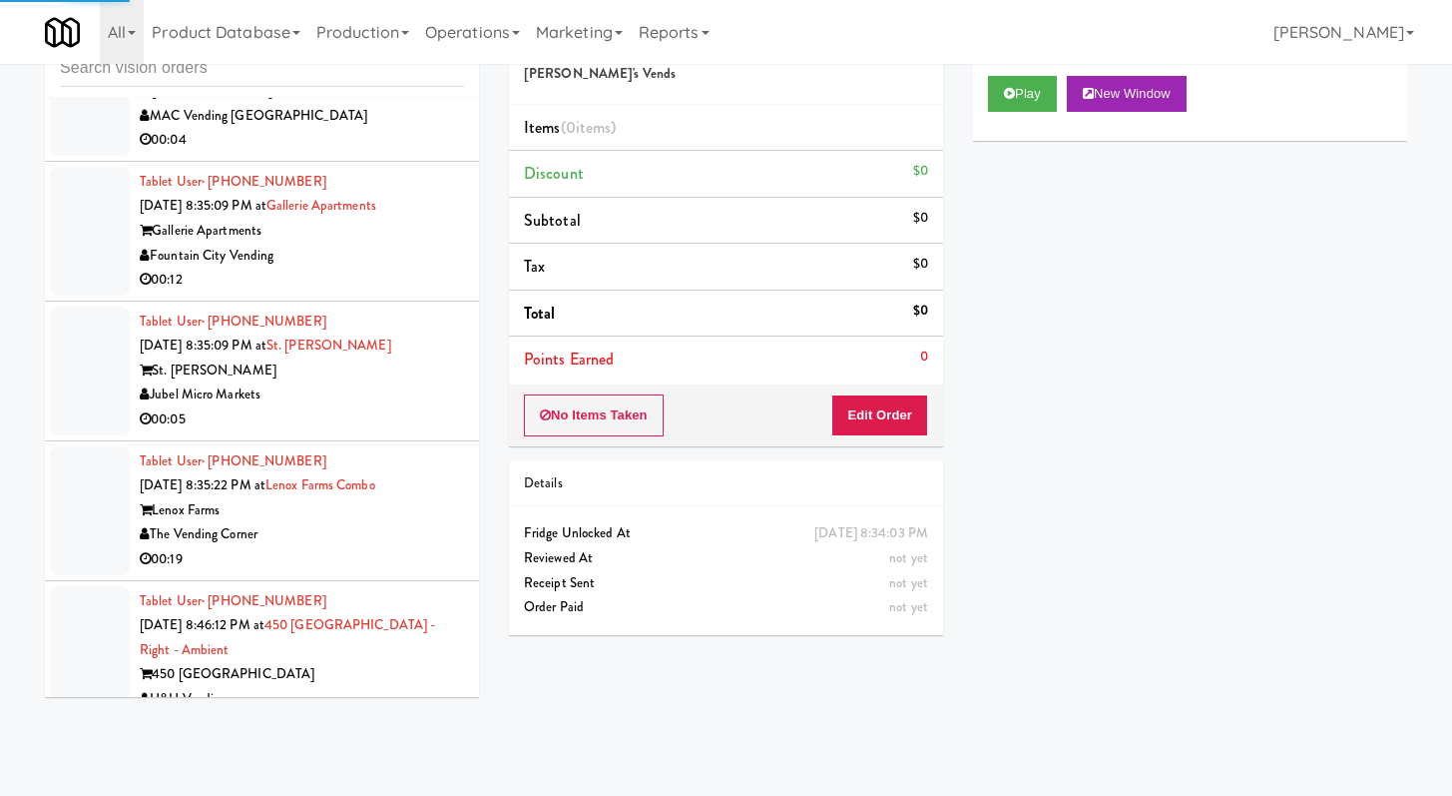
scroll to position [11378, 0]
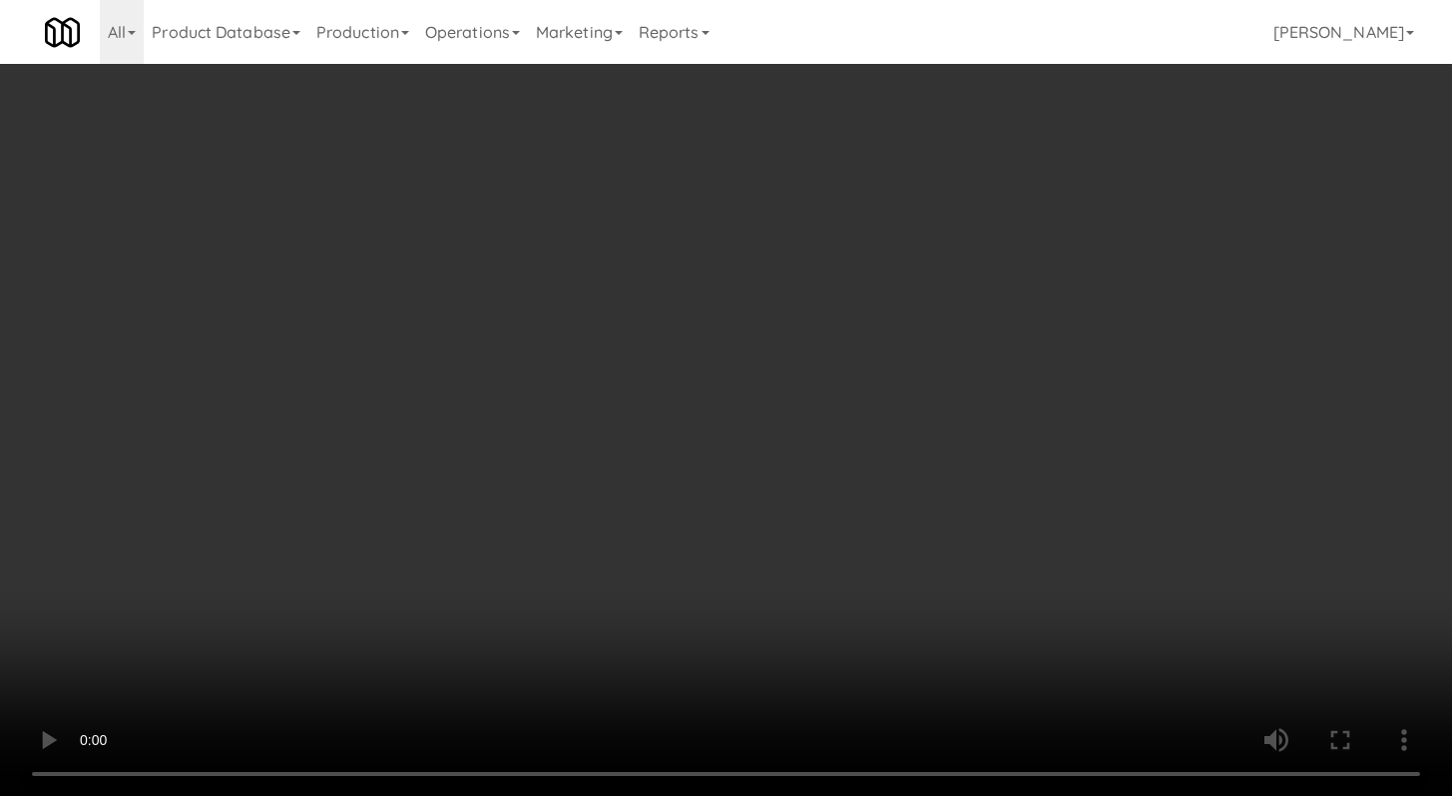
scroll to position [11353, 0]
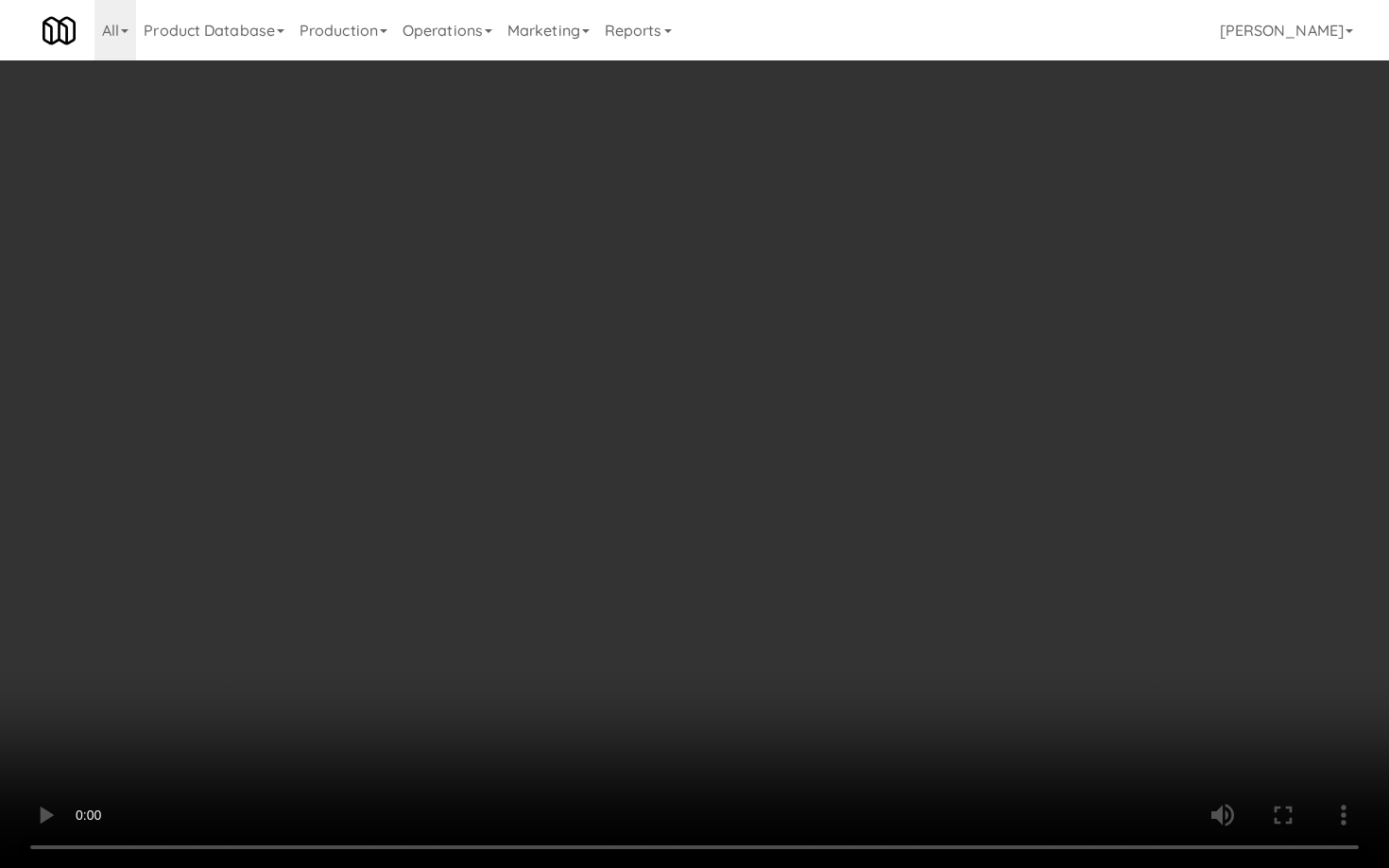
drag, startPoint x: 742, startPoint y: 565, endPoint x: 761, endPoint y: 571, distance: 19.9
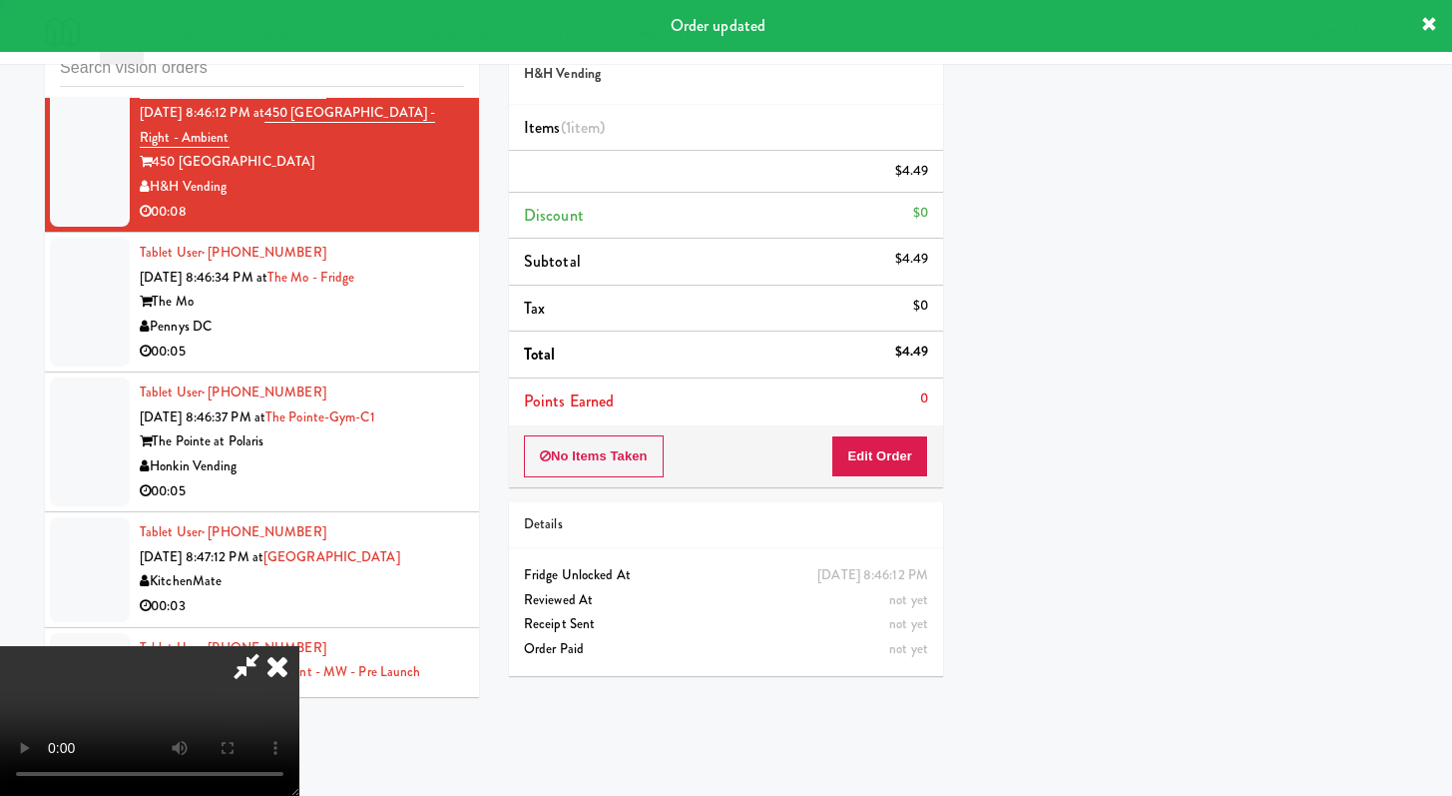
scroll to position [85, 0]
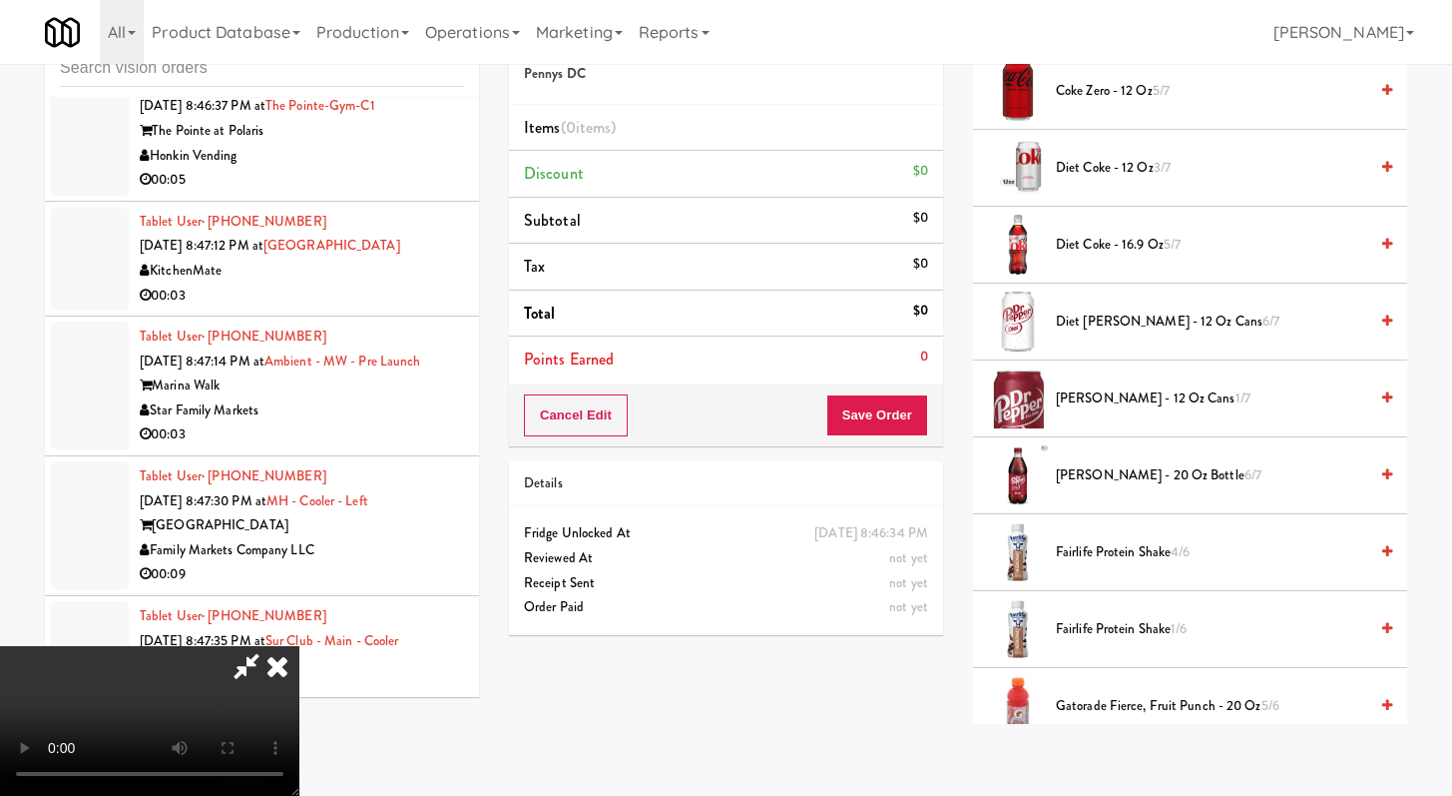
scroll to position [672, 0]
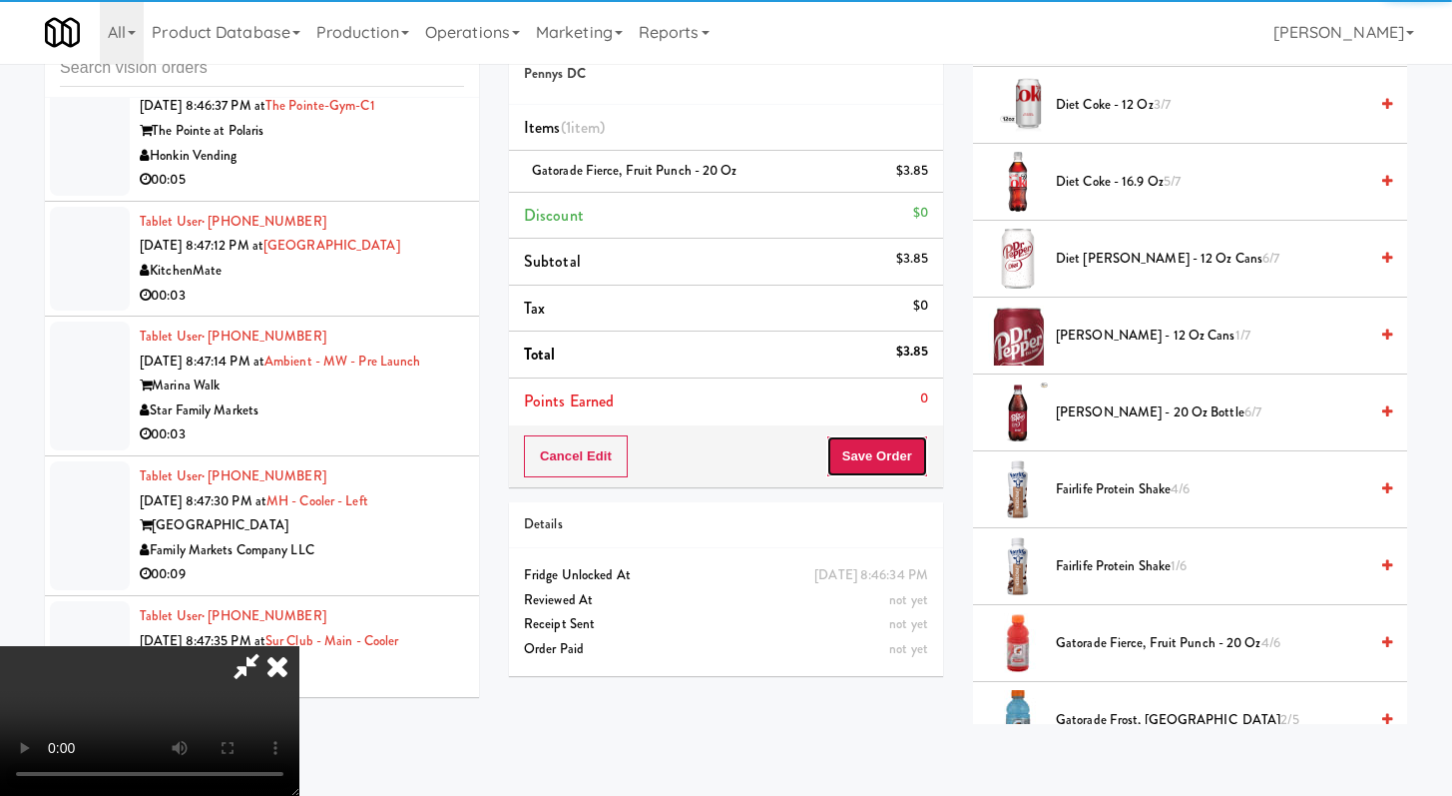
drag, startPoint x: 872, startPoint y: 441, endPoint x: 881, endPoint y: 447, distance: 10.8
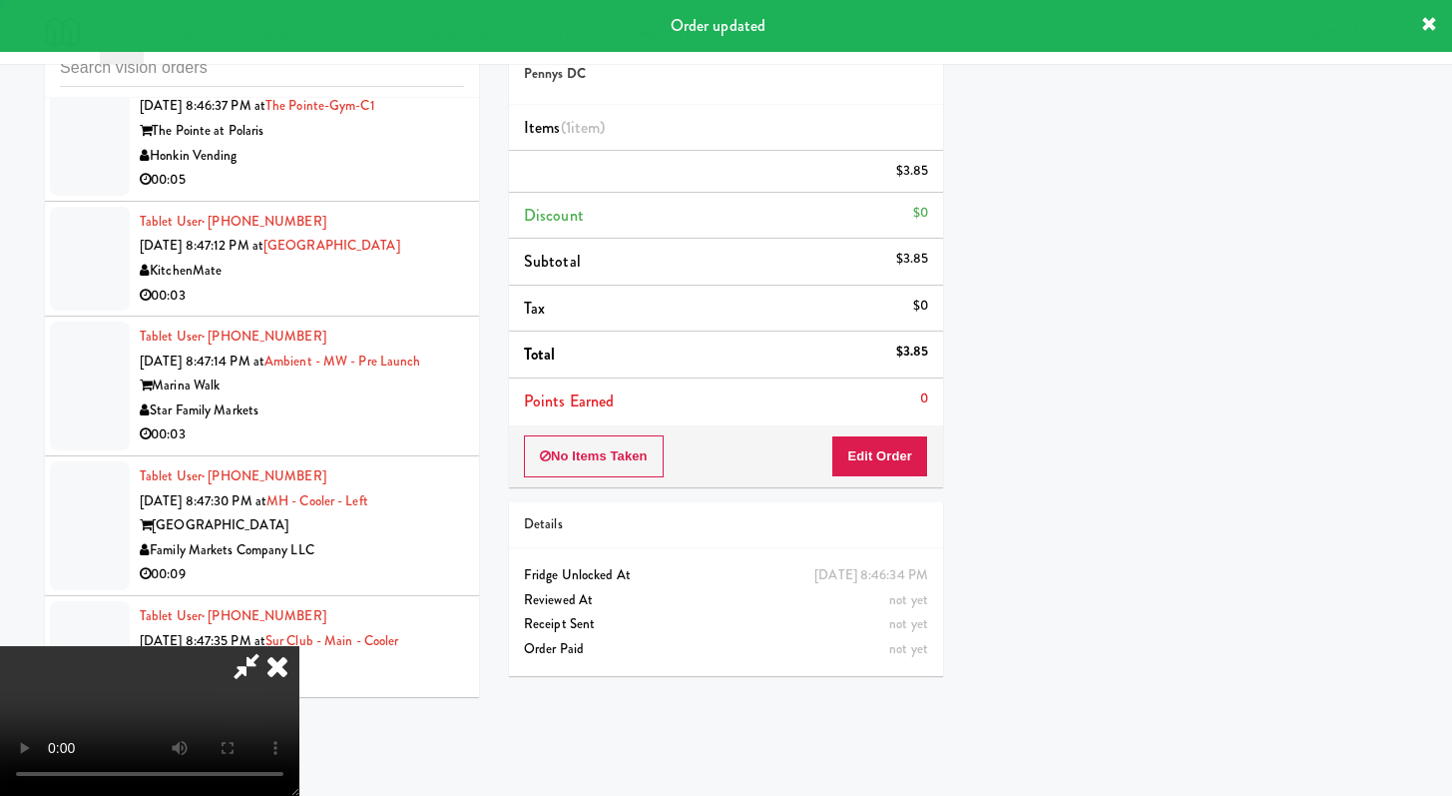
scroll to position [0, 0]
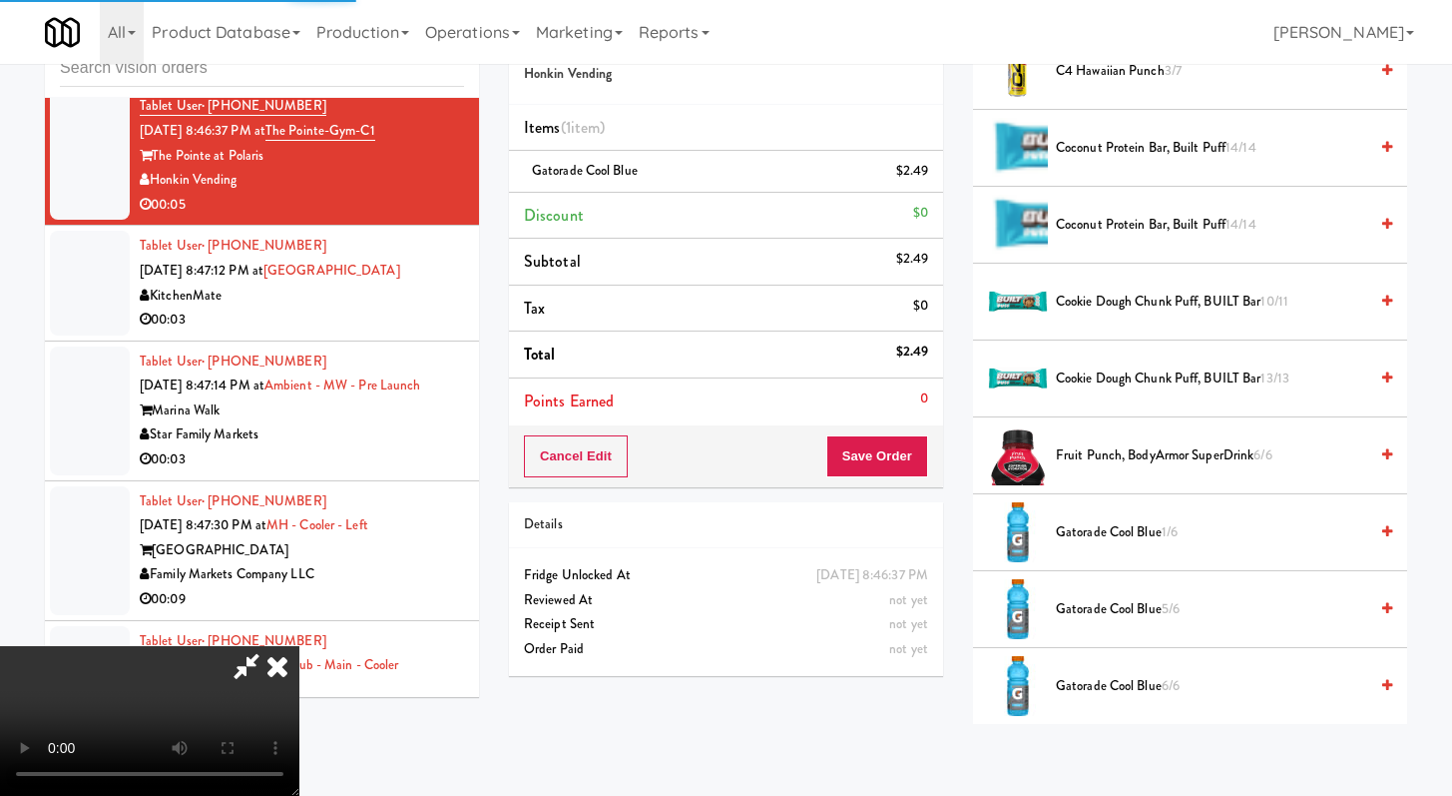
scroll to position [85, 0]
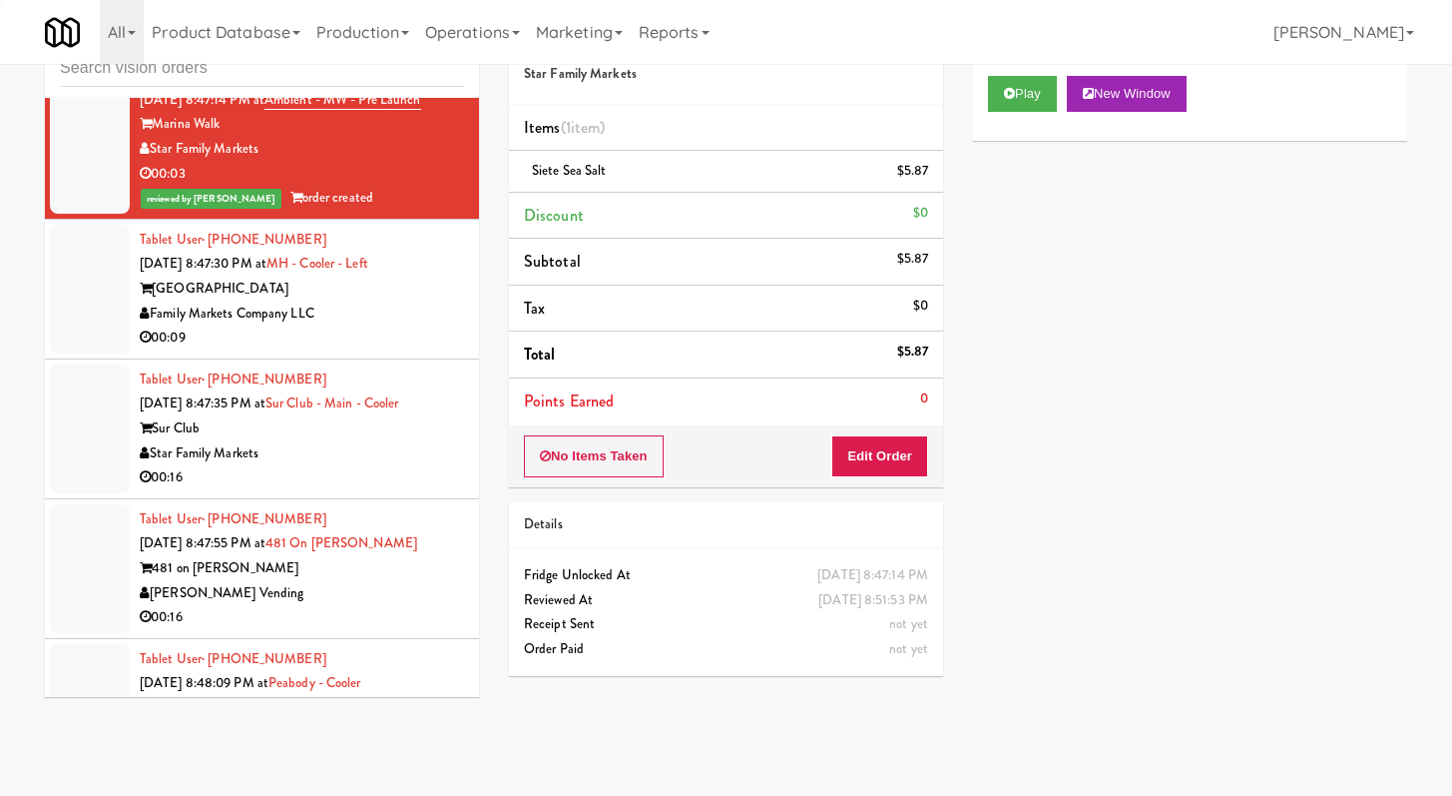
scroll to position [12041, 0]
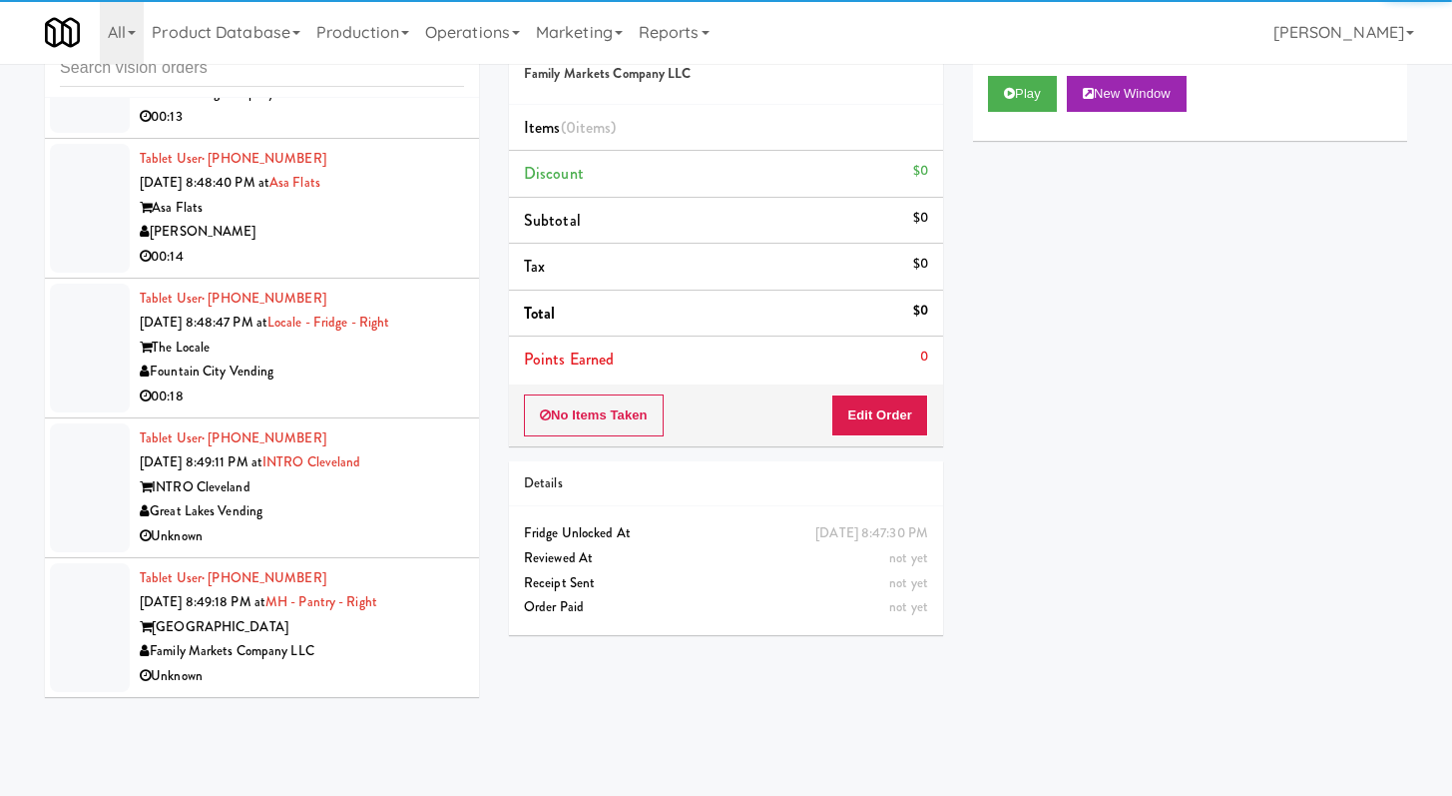
scroll to position [13011, 0]
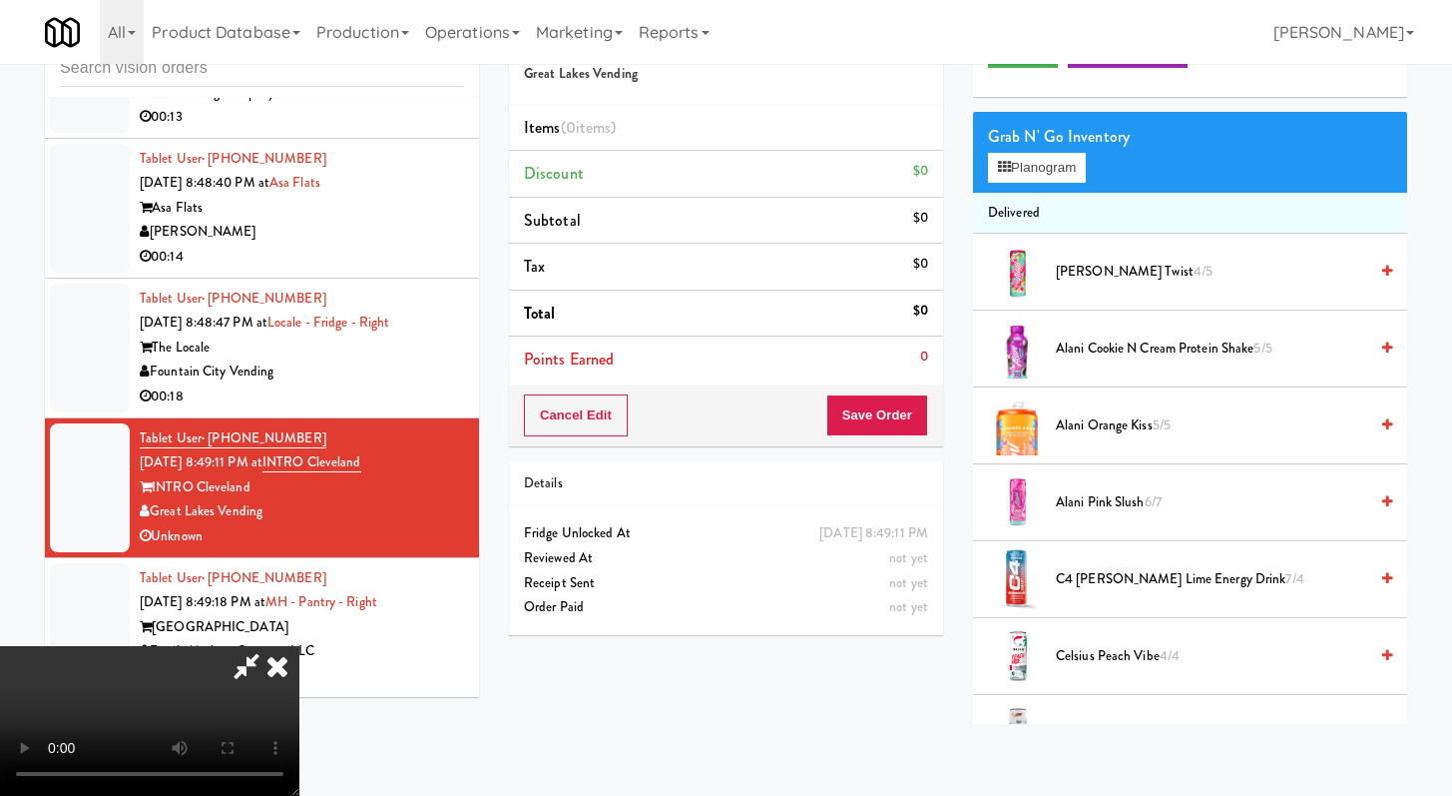
scroll to position [66, 0]
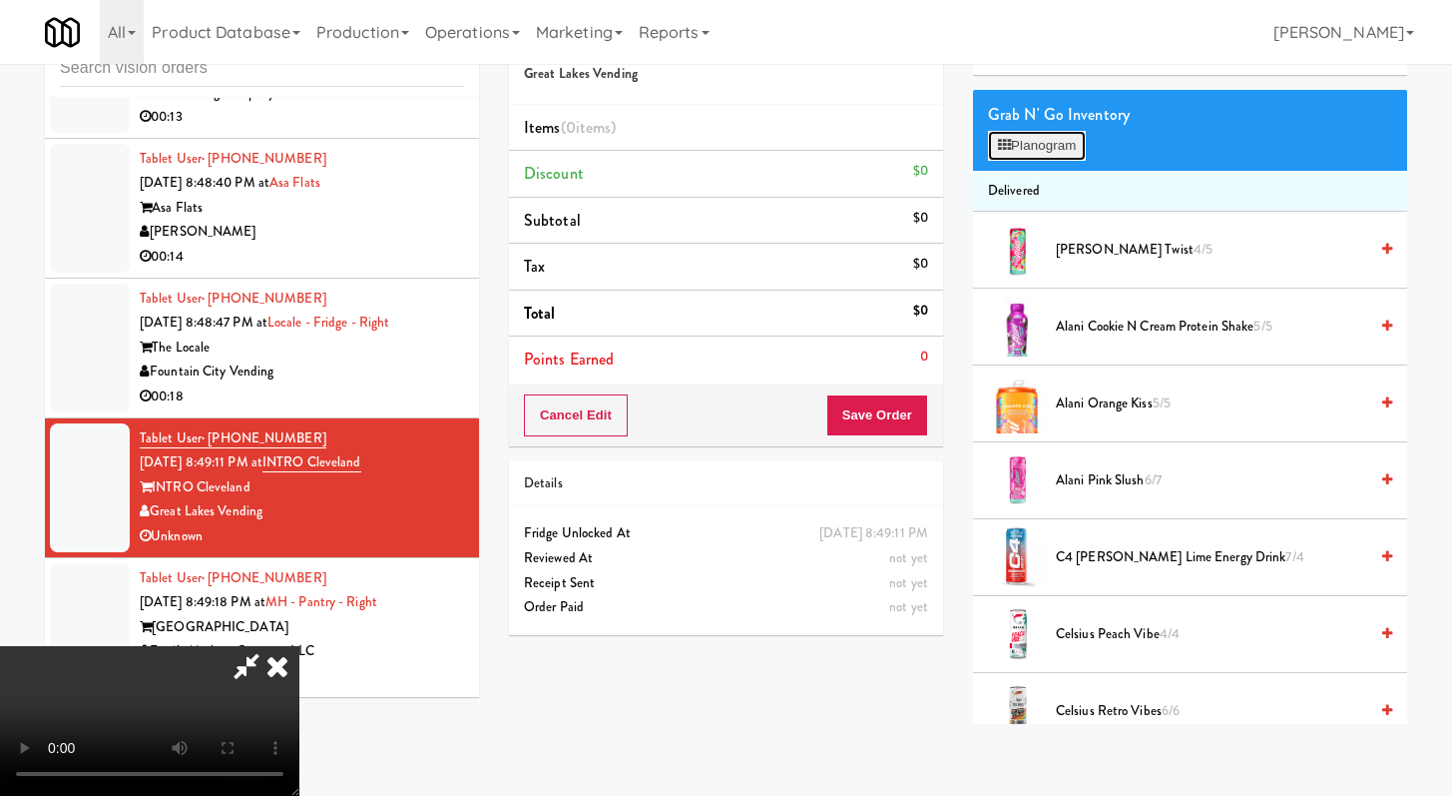
scroll to position [12962, 0]
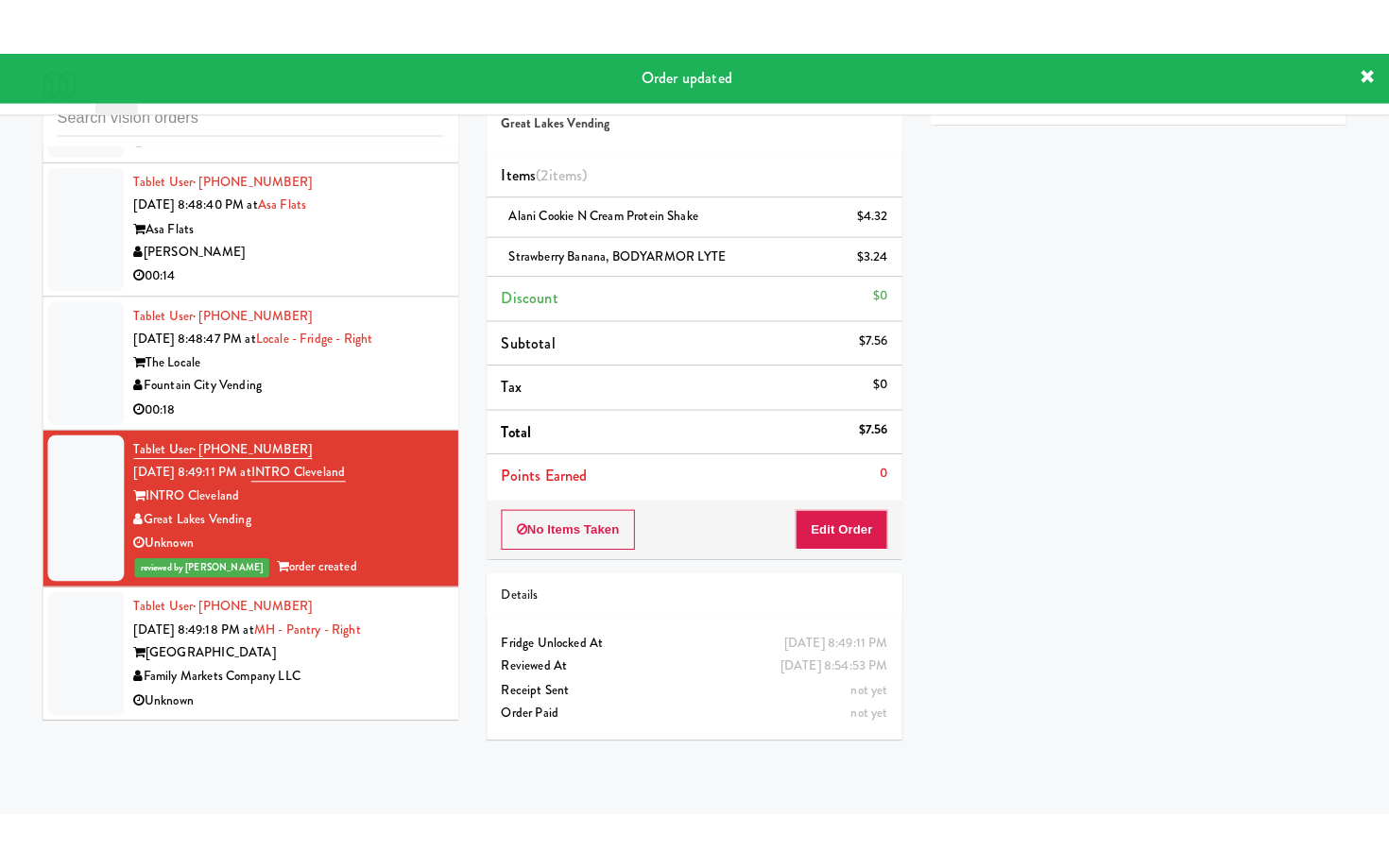
scroll to position [12338, 0]
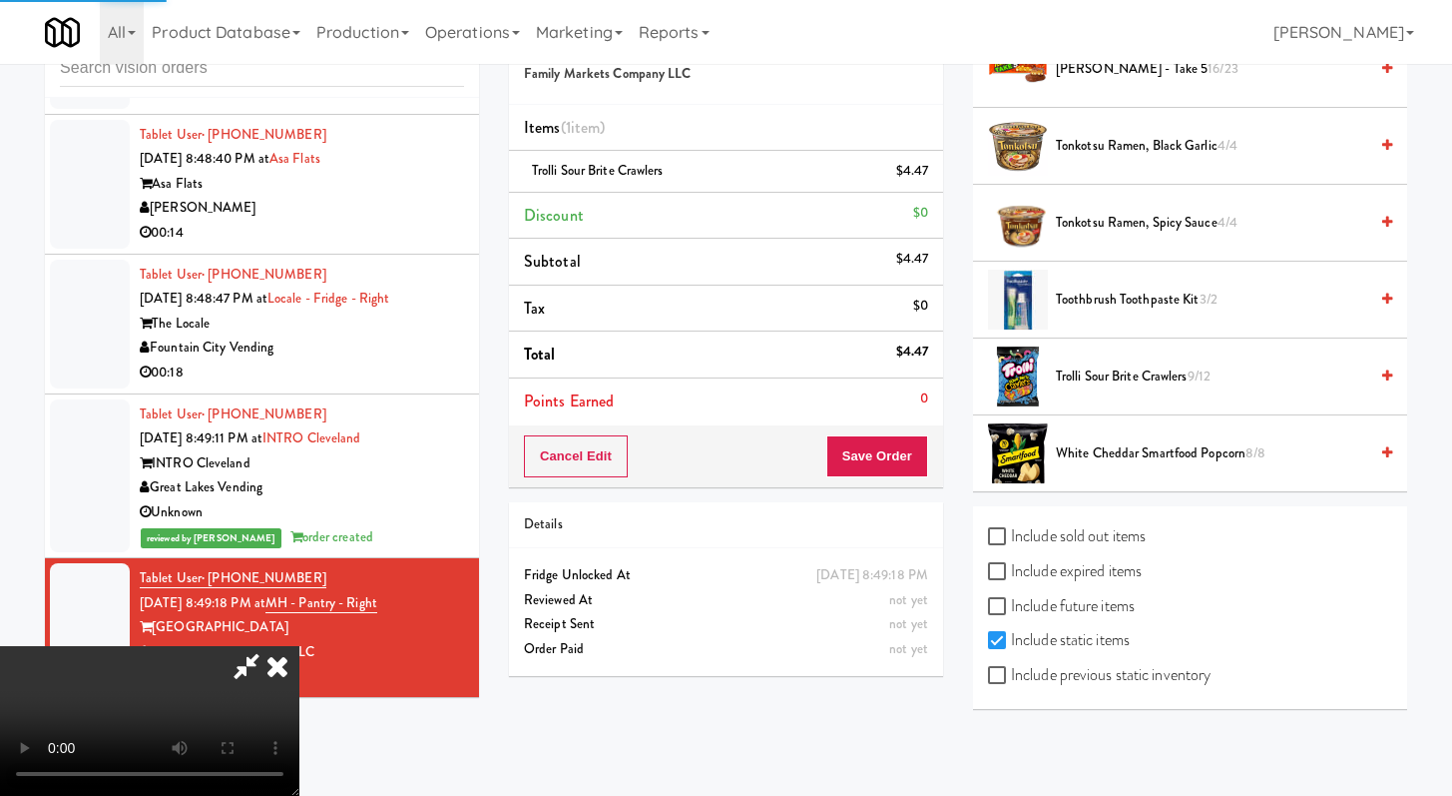
scroll to position [85, 0]
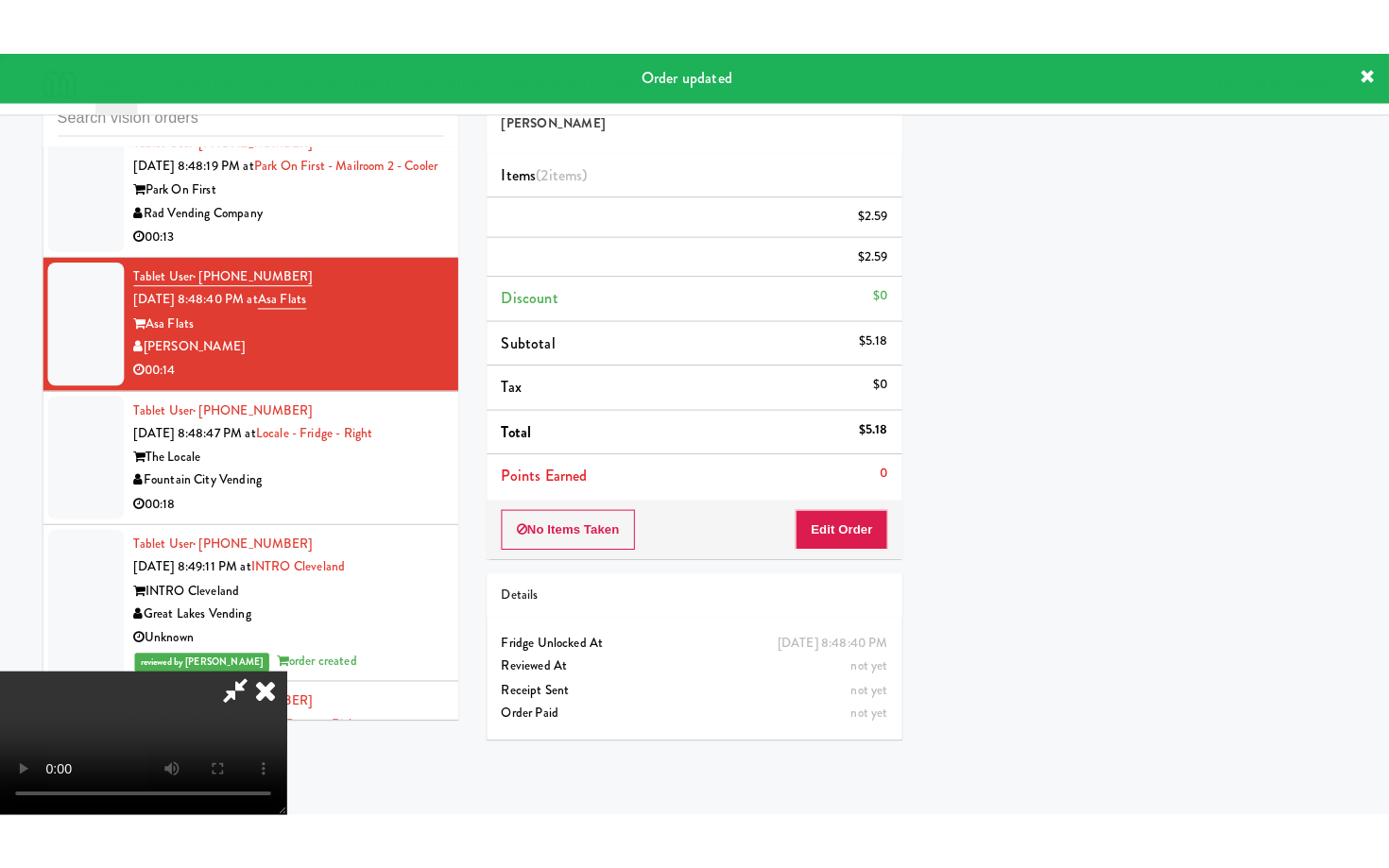
scroll to position [80, 0]
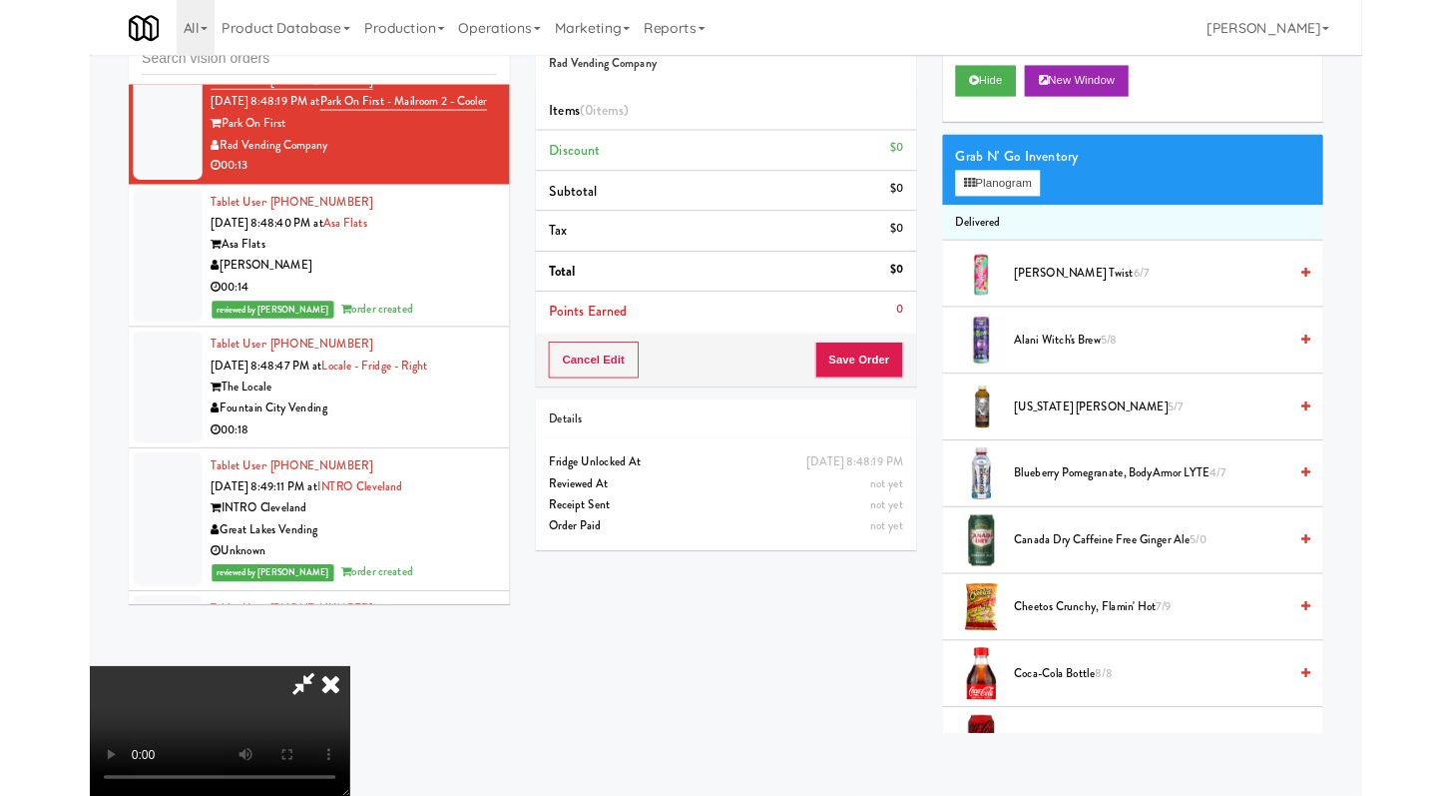
scroll to position [12680, 0]
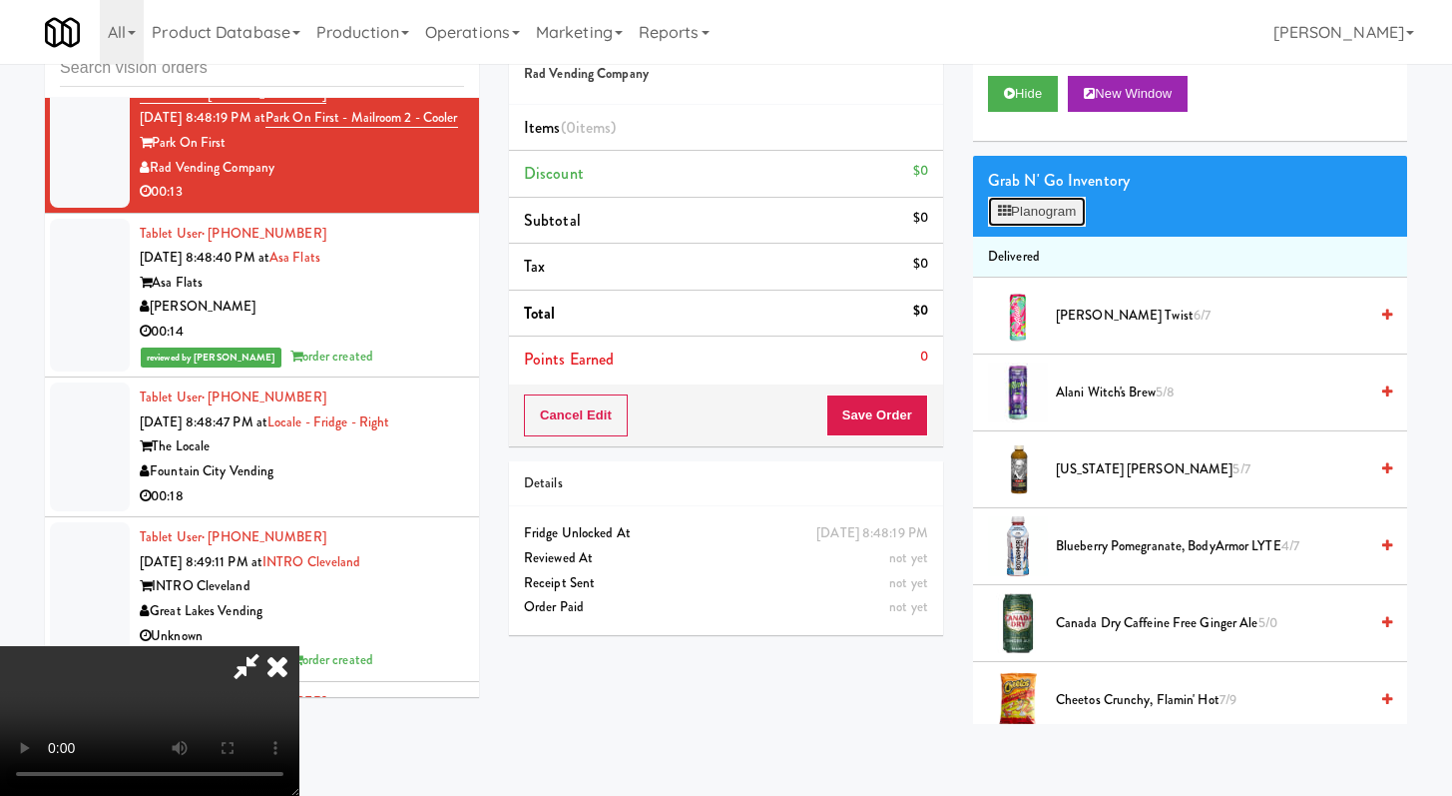
scroll to position [12680, 0]
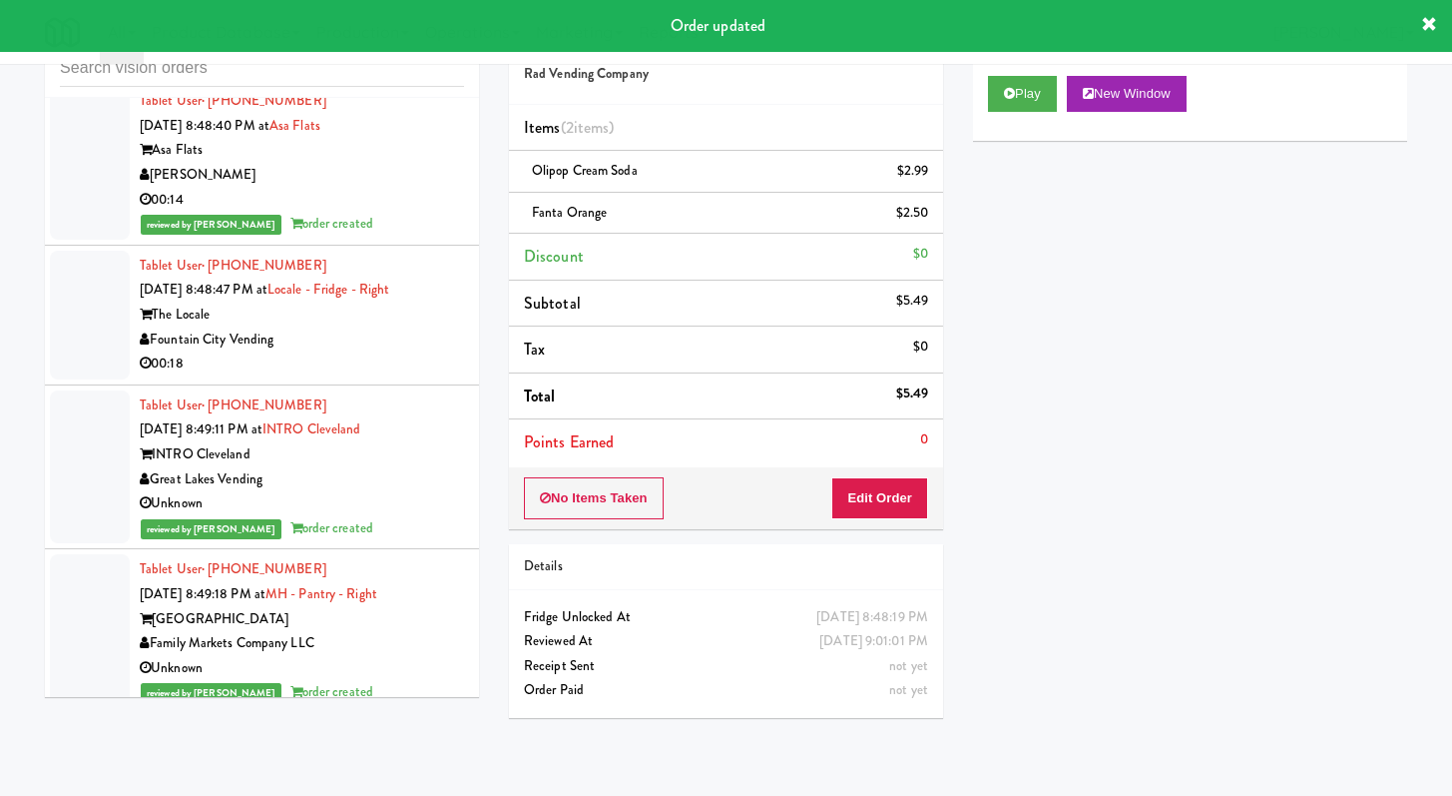
scroll to position [12932, 0]
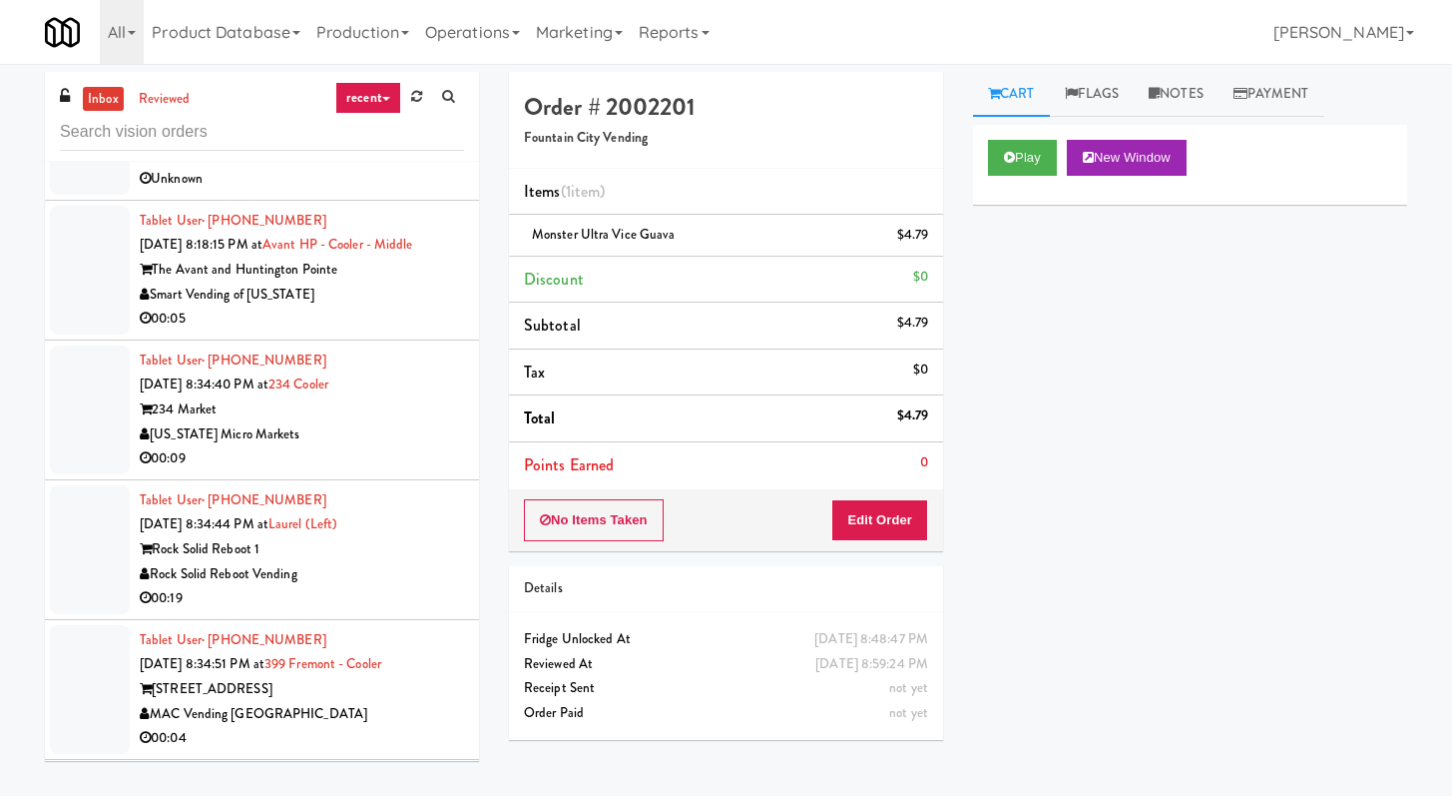
scroll to position [2374, 0]
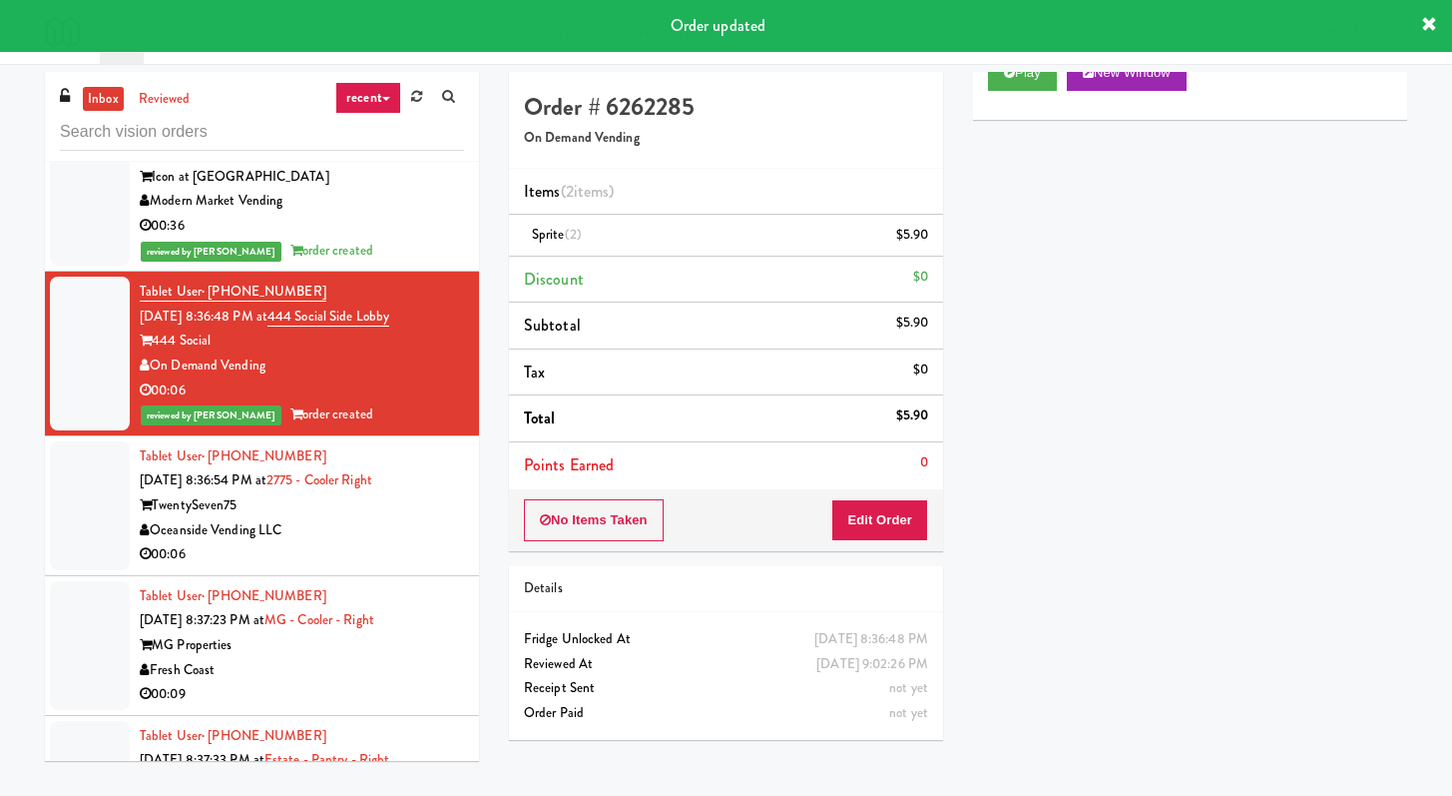
scroll to position [2548, 0]
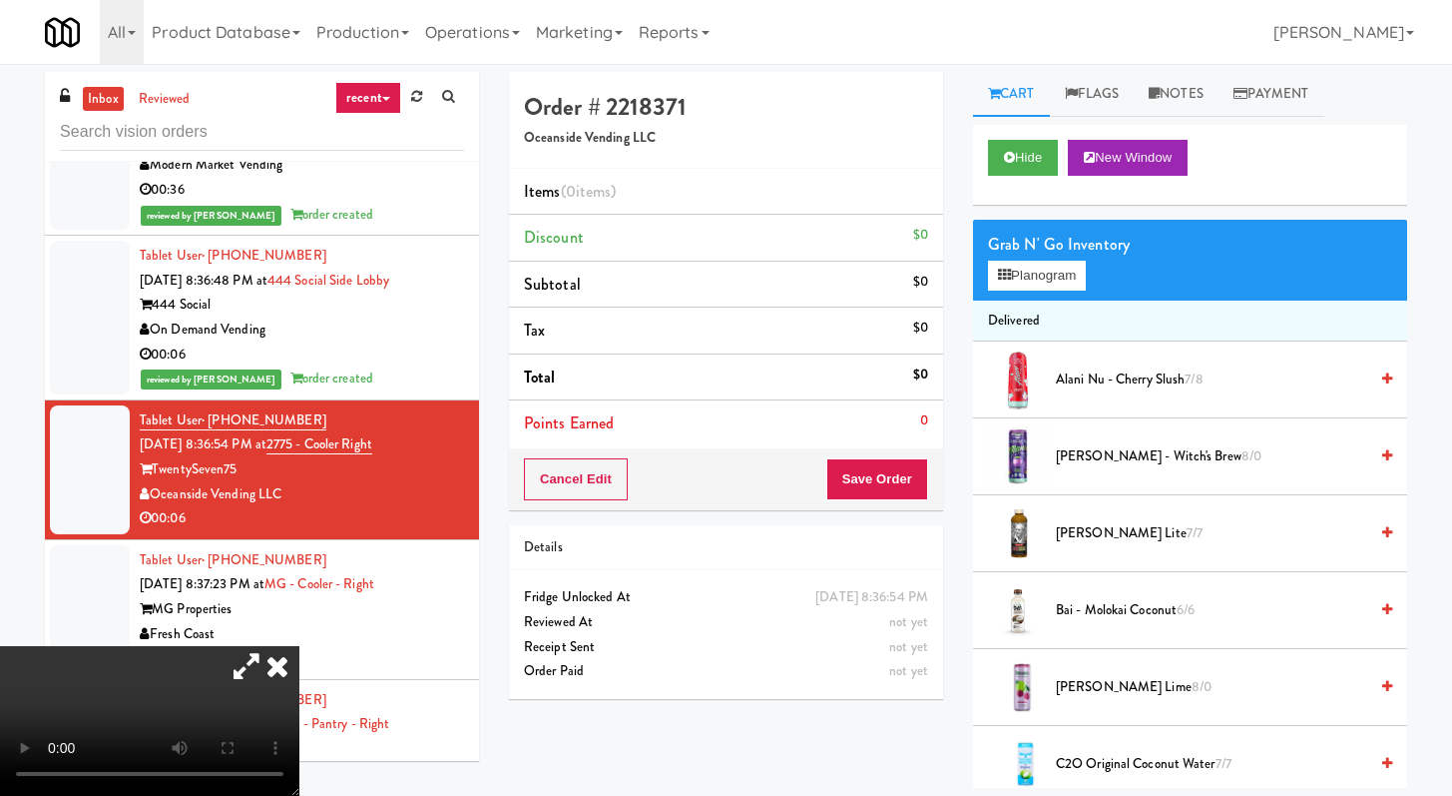
drag, startPoint x: 485, startPoint y: 279, endPoint x: 566, endPoint y: 241, distance: 89.7
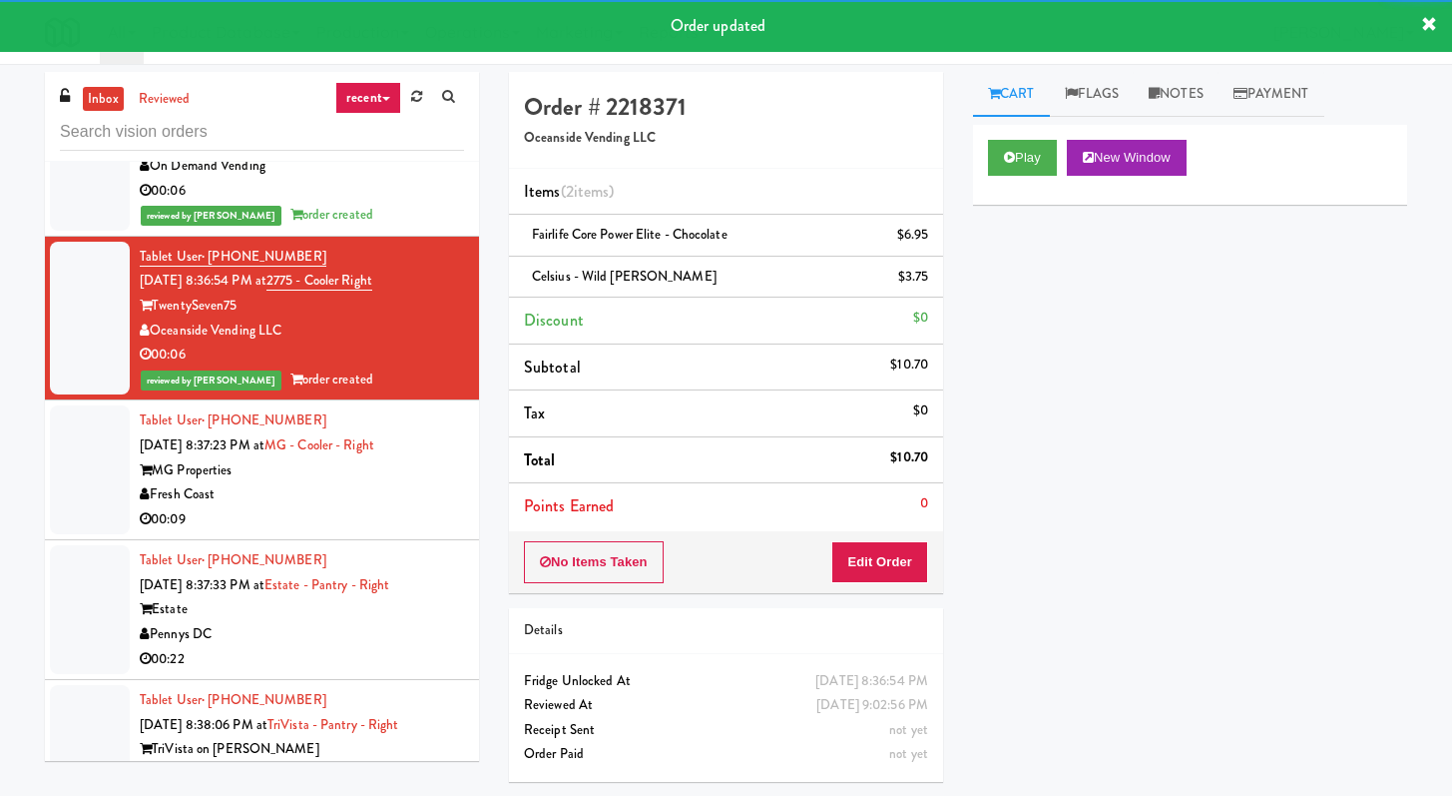
scroll to position [2855, 0]
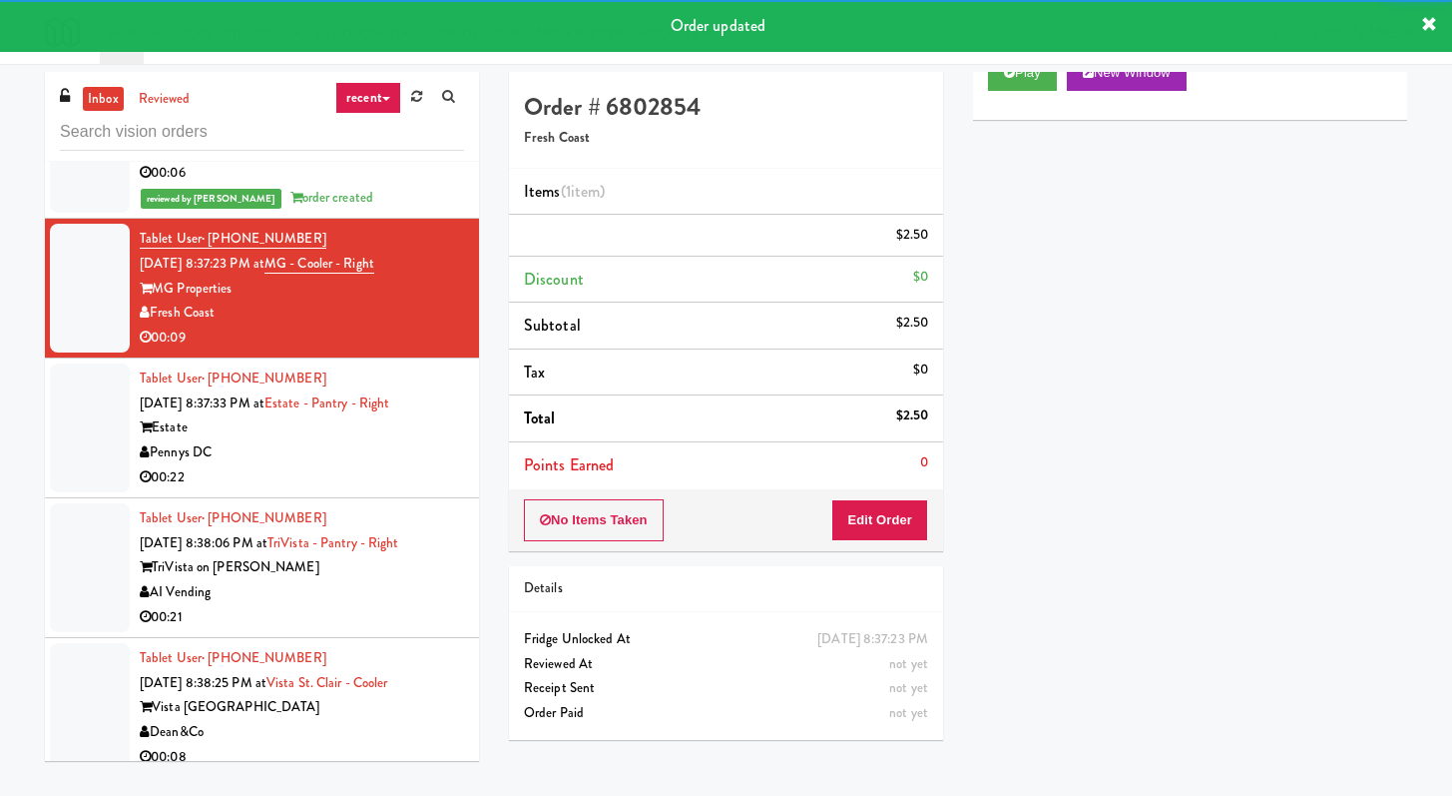
scroll to position [2924, 0]
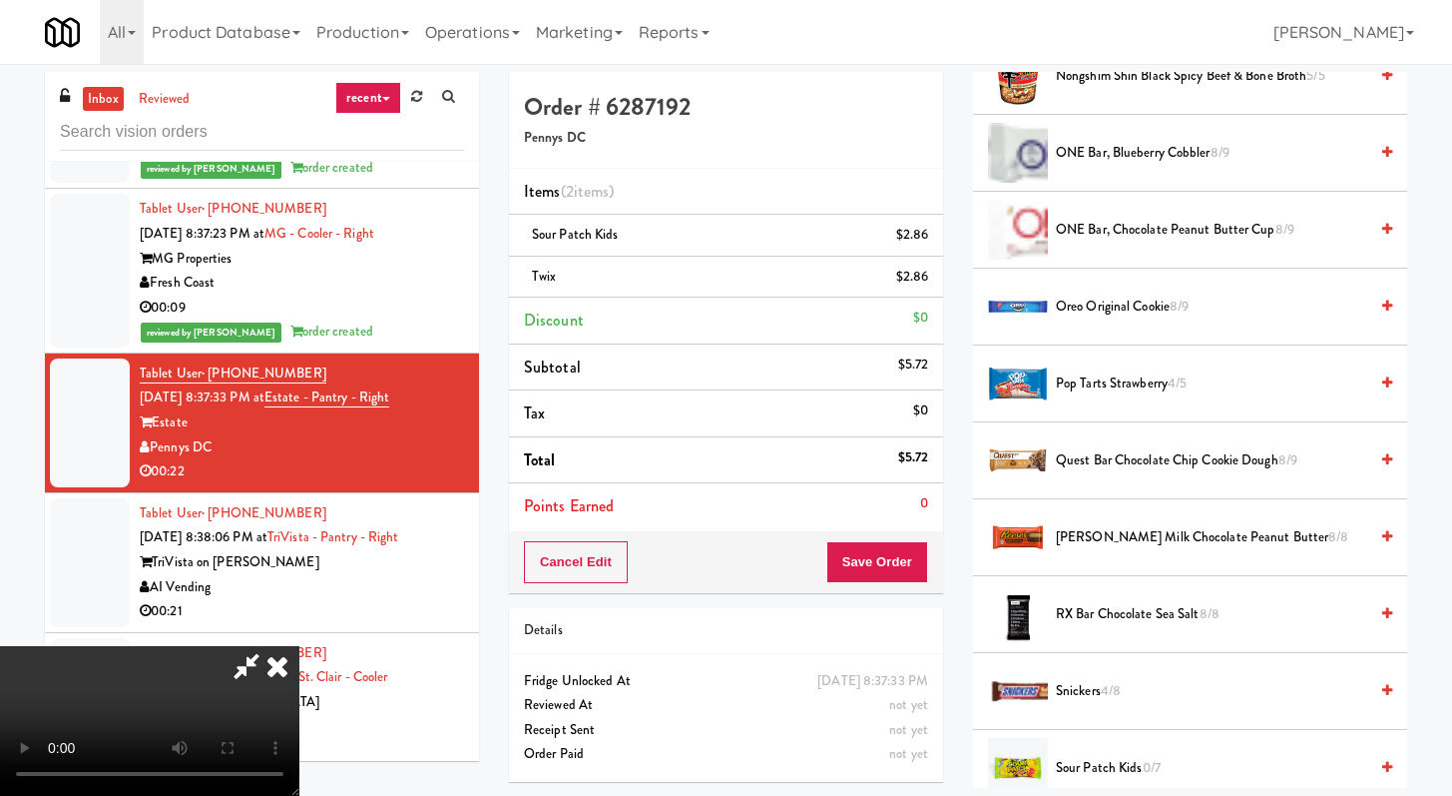
scroll to position [2168, 0]
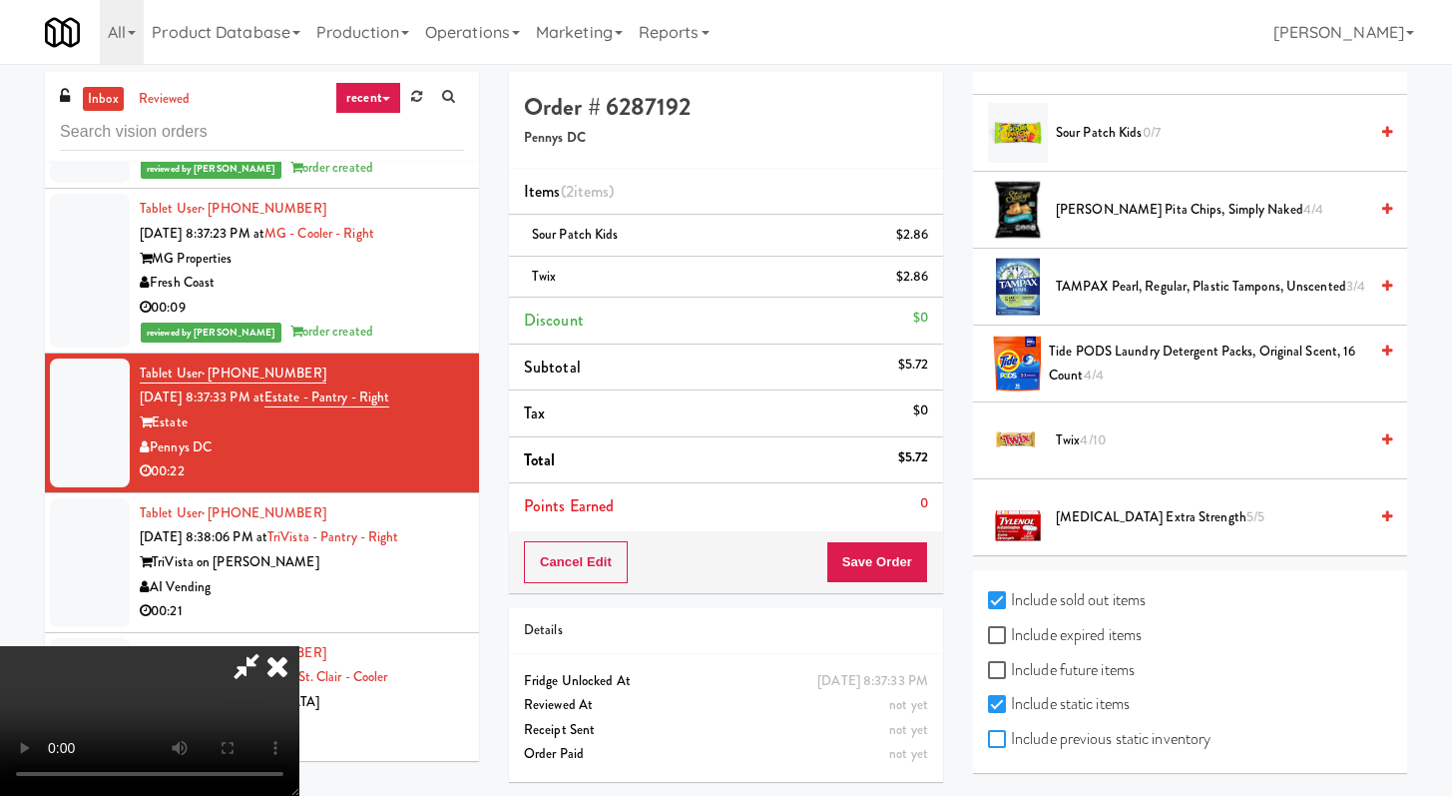
checkbox input "true"
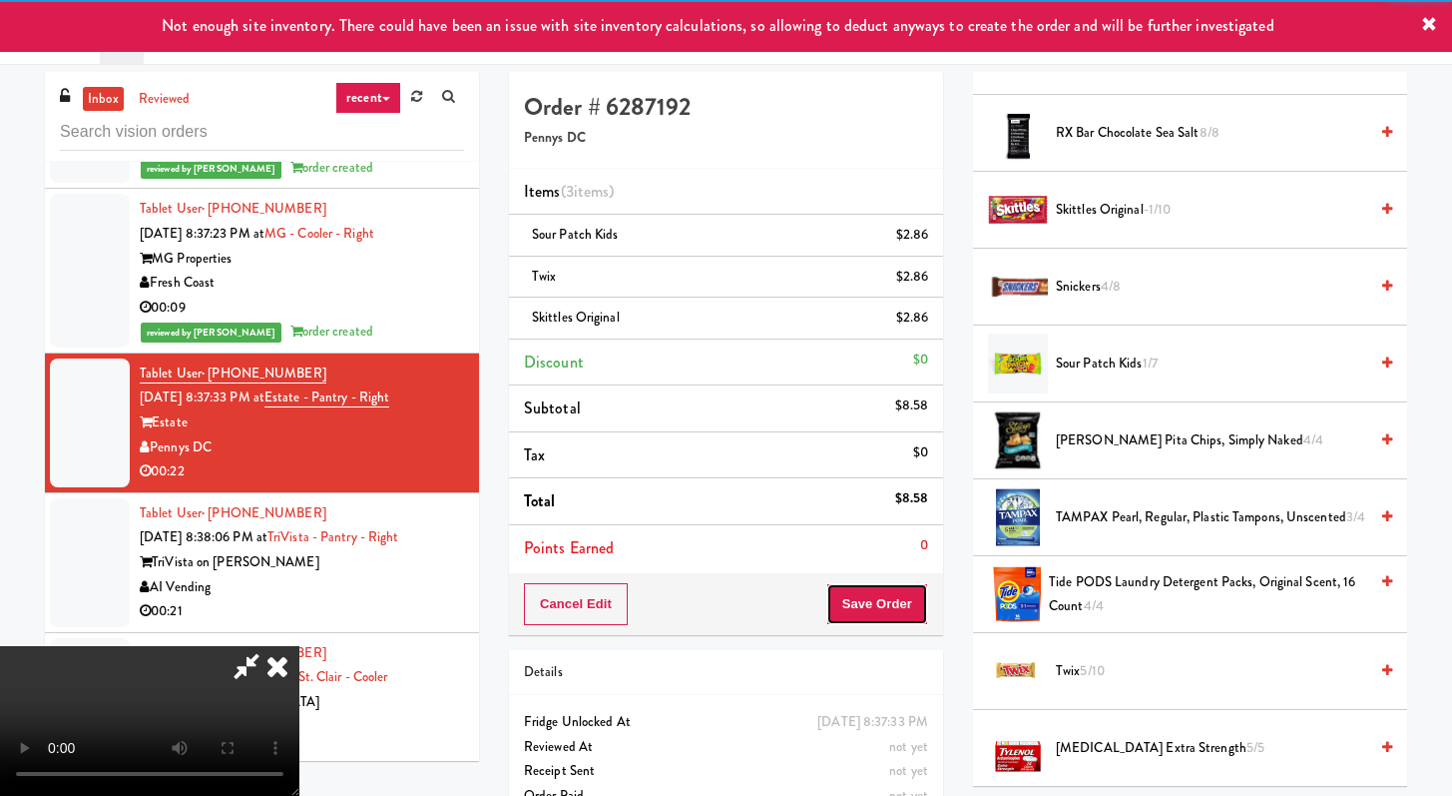
drag, startPoint x: 892, startPoint y: 607, endPoint x: 896, endPoint y: 568, distance: 39.1
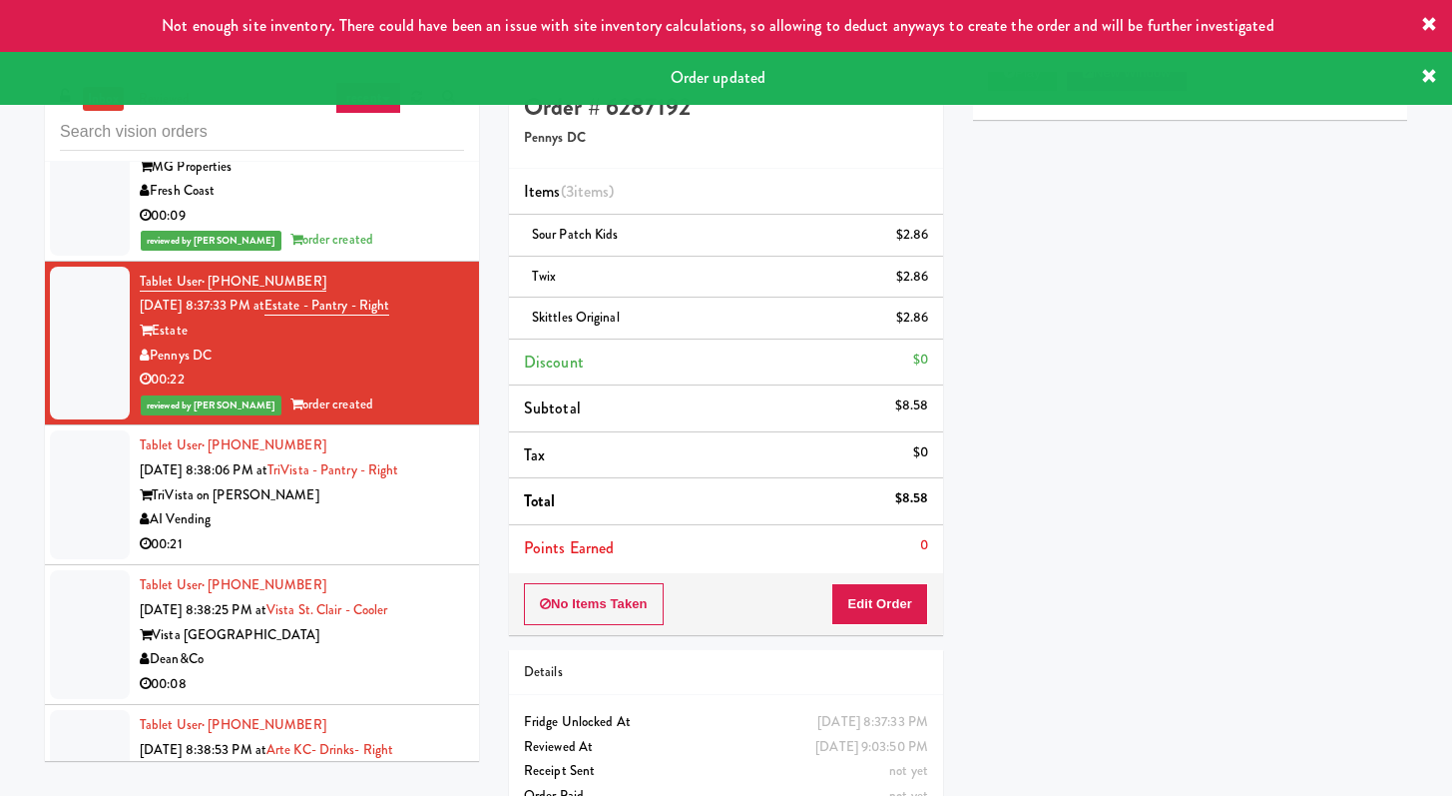
scroll to position [3036, 0]
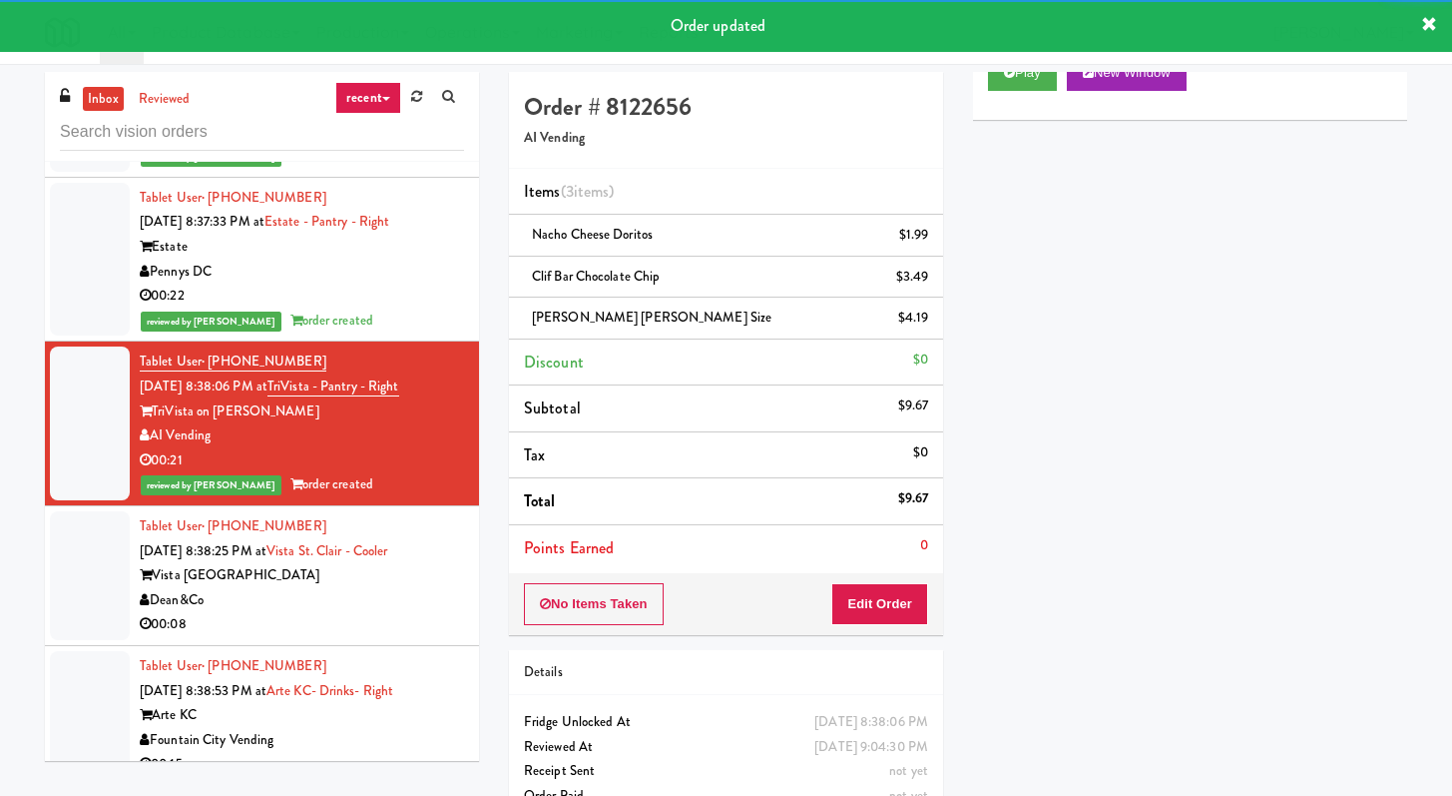
scroll to position [3312, 0]
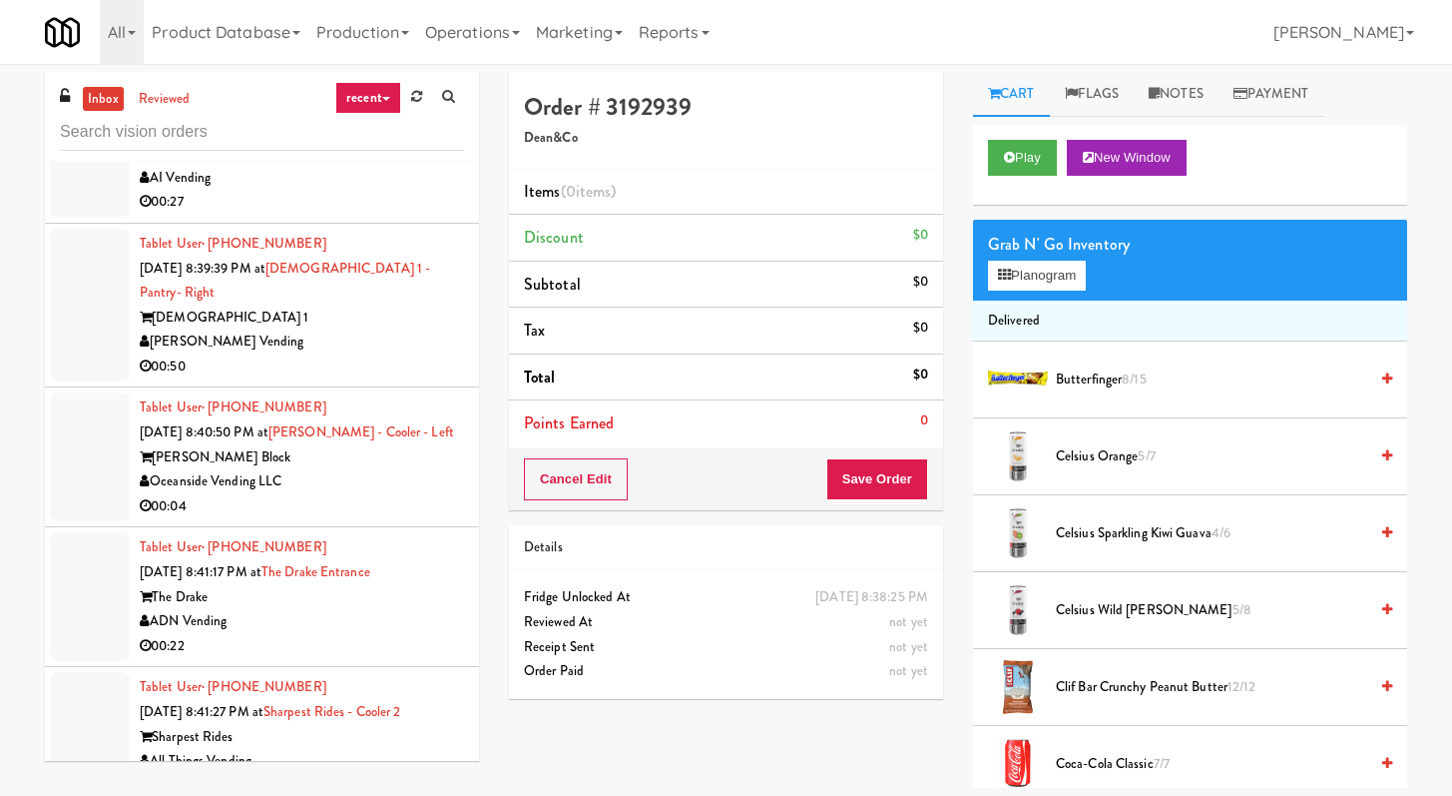
scroll to position [4079, 0]
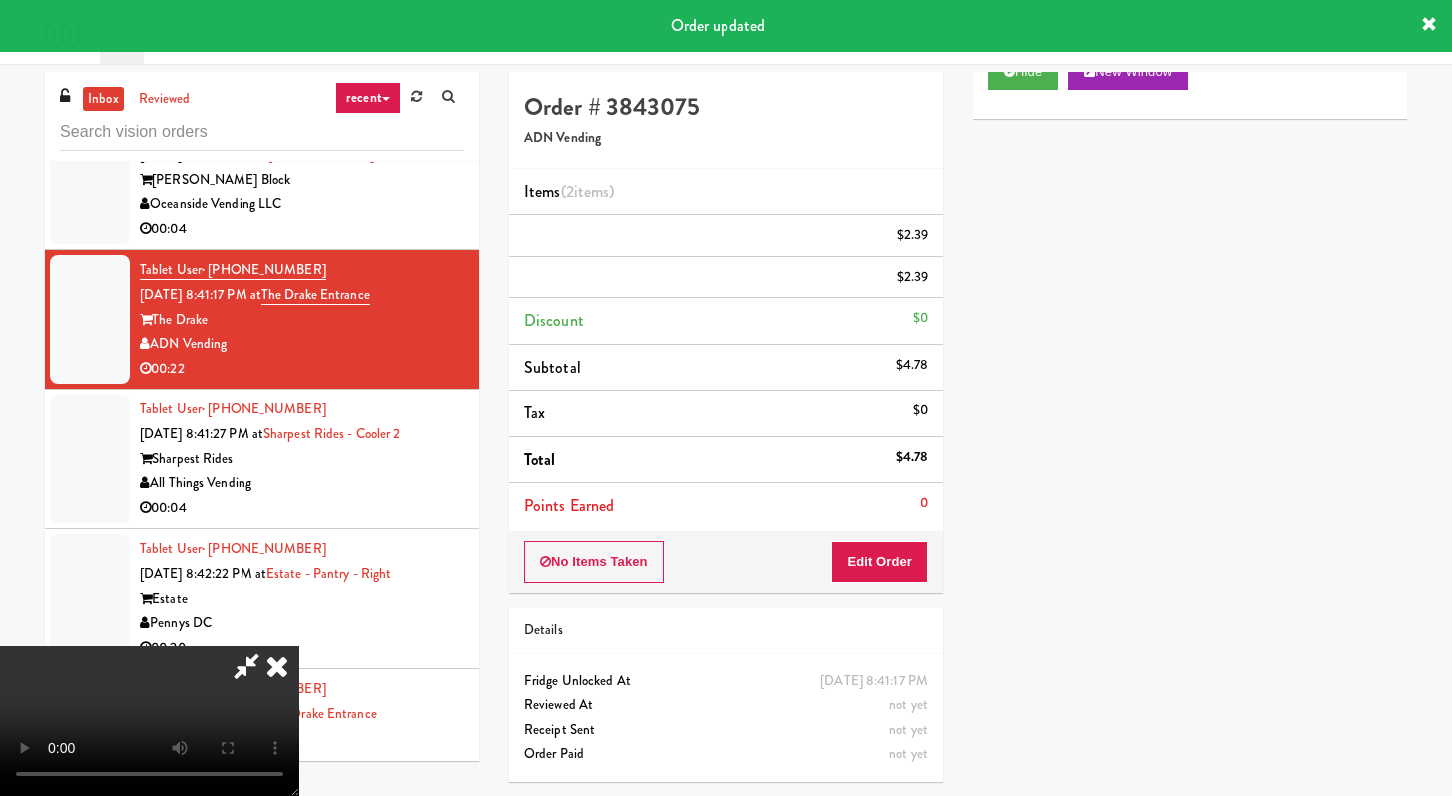
scroll to position [85, 0]
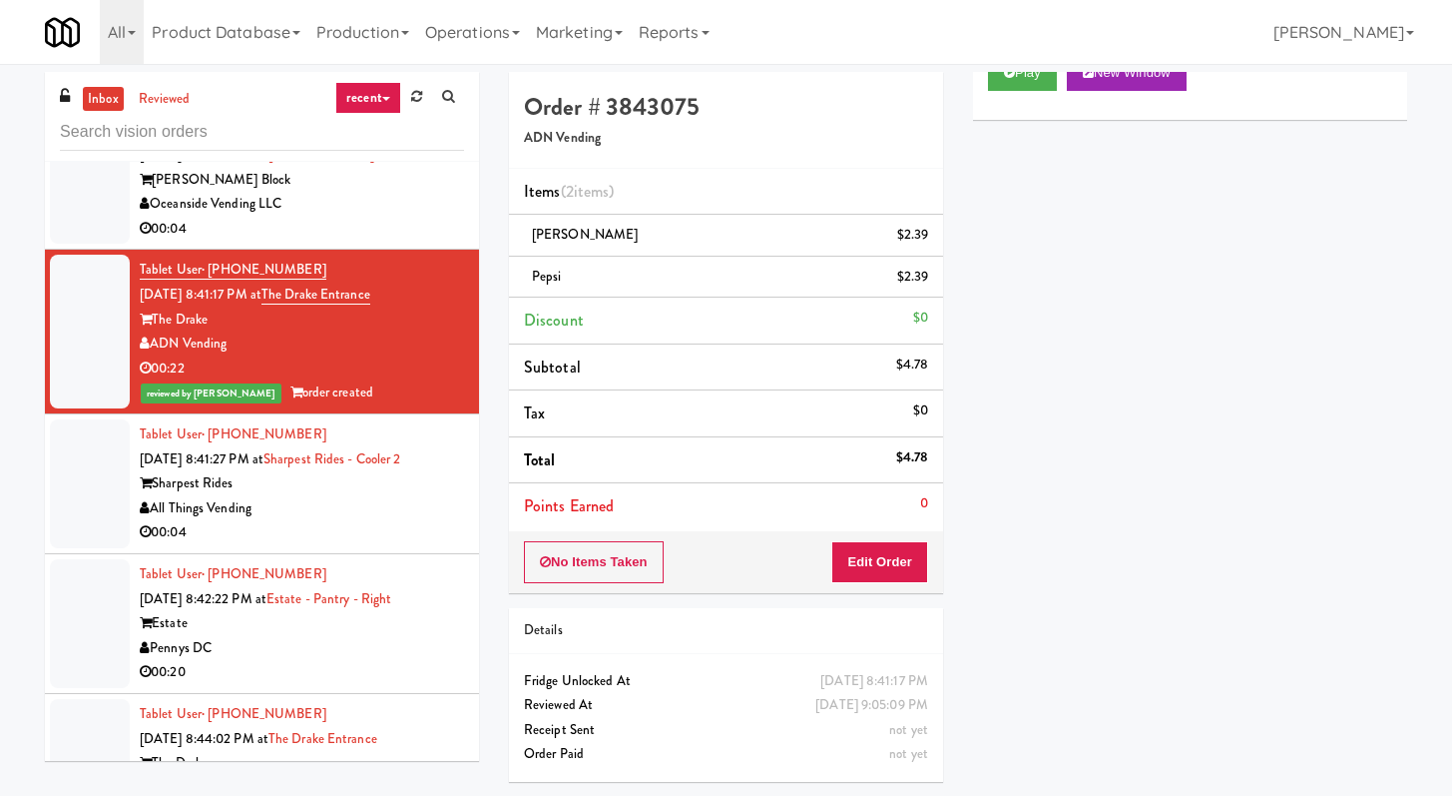
click at [352, 540] on div "00:04" at bounding box center [302, 532] width 324 height 25
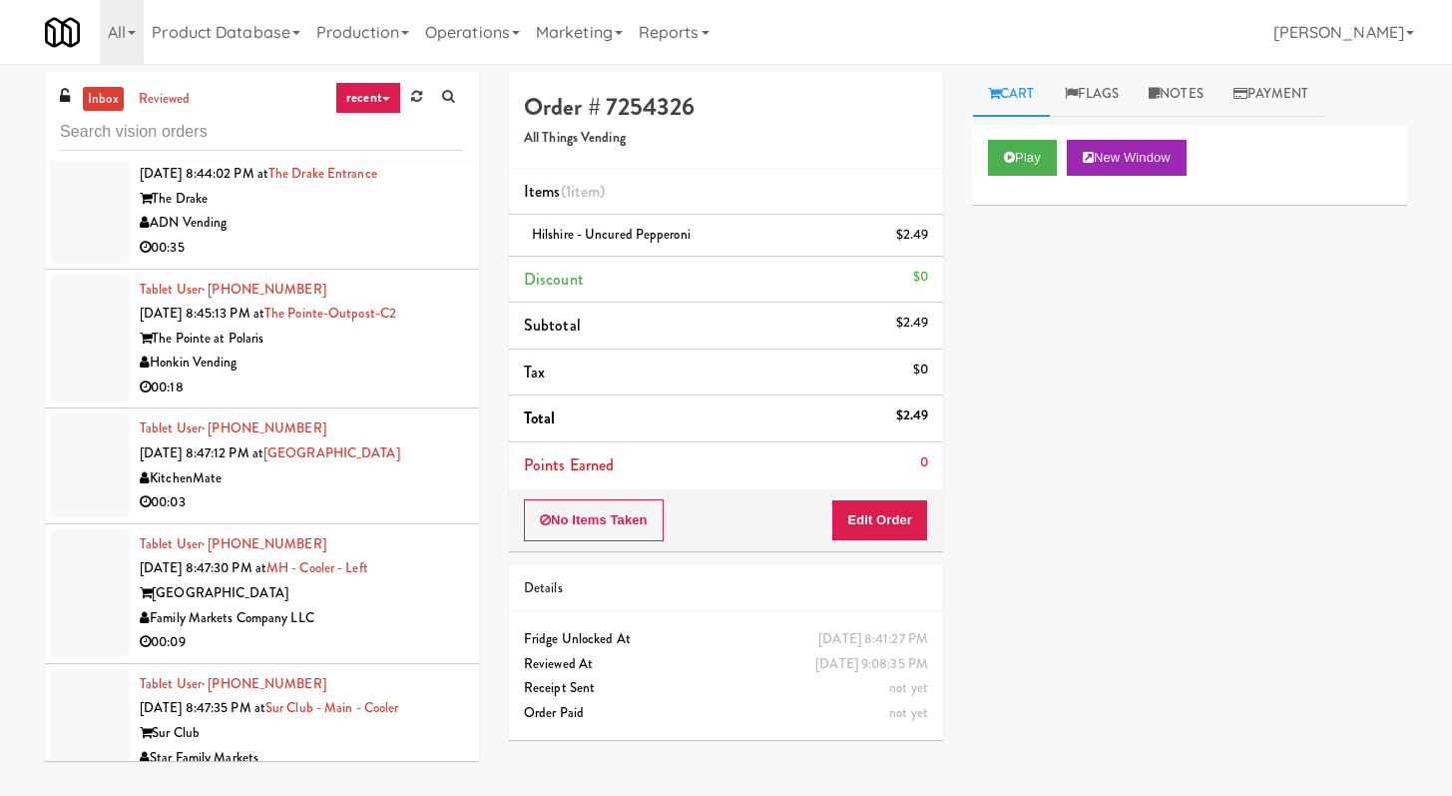
scroll to position [5333, 0]
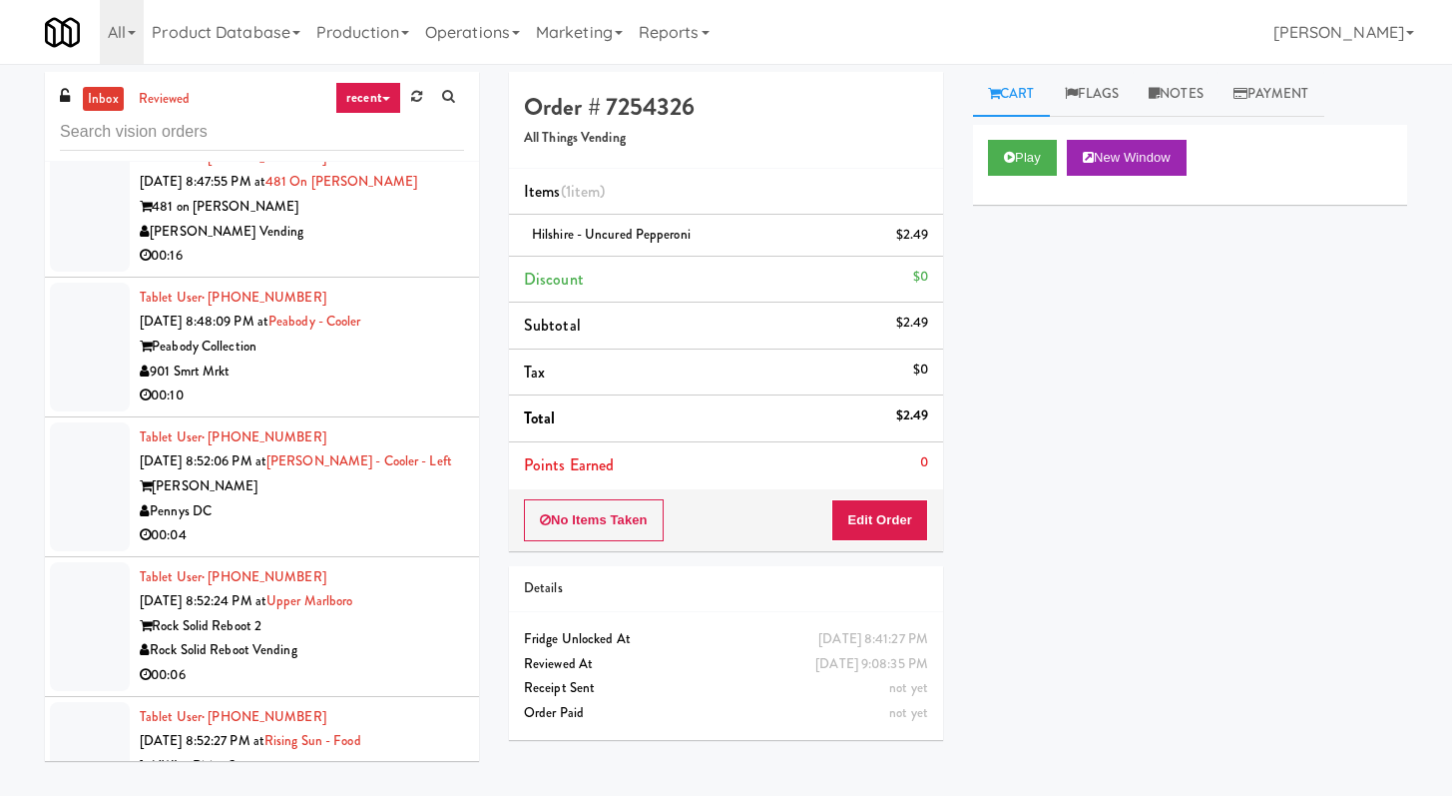
click at [343, 388] on div "00:10" at bounding box center [302, 395] width 324 height 25
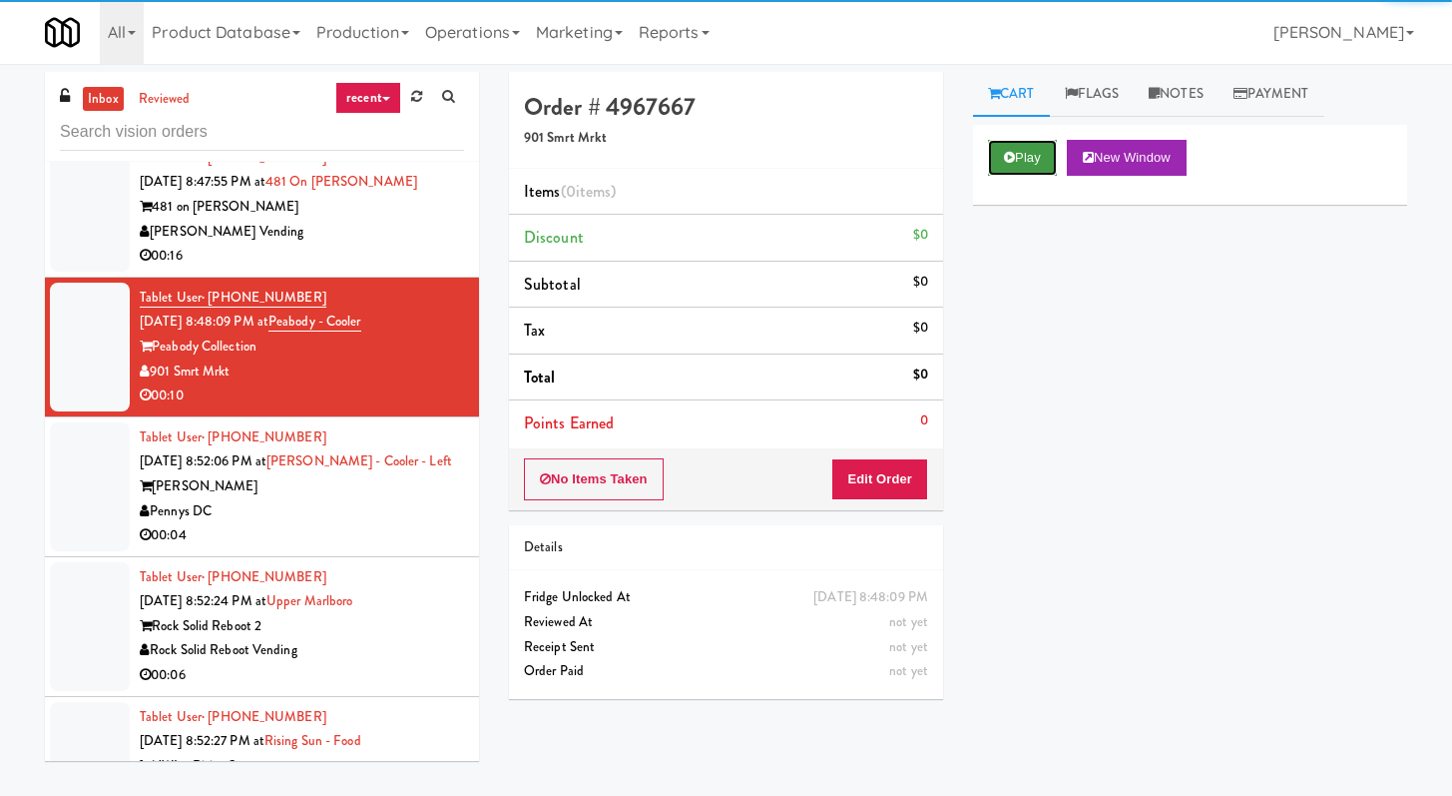
click at [1010, 158] on icon at bounding box center [1009, 157] width 11 height 13
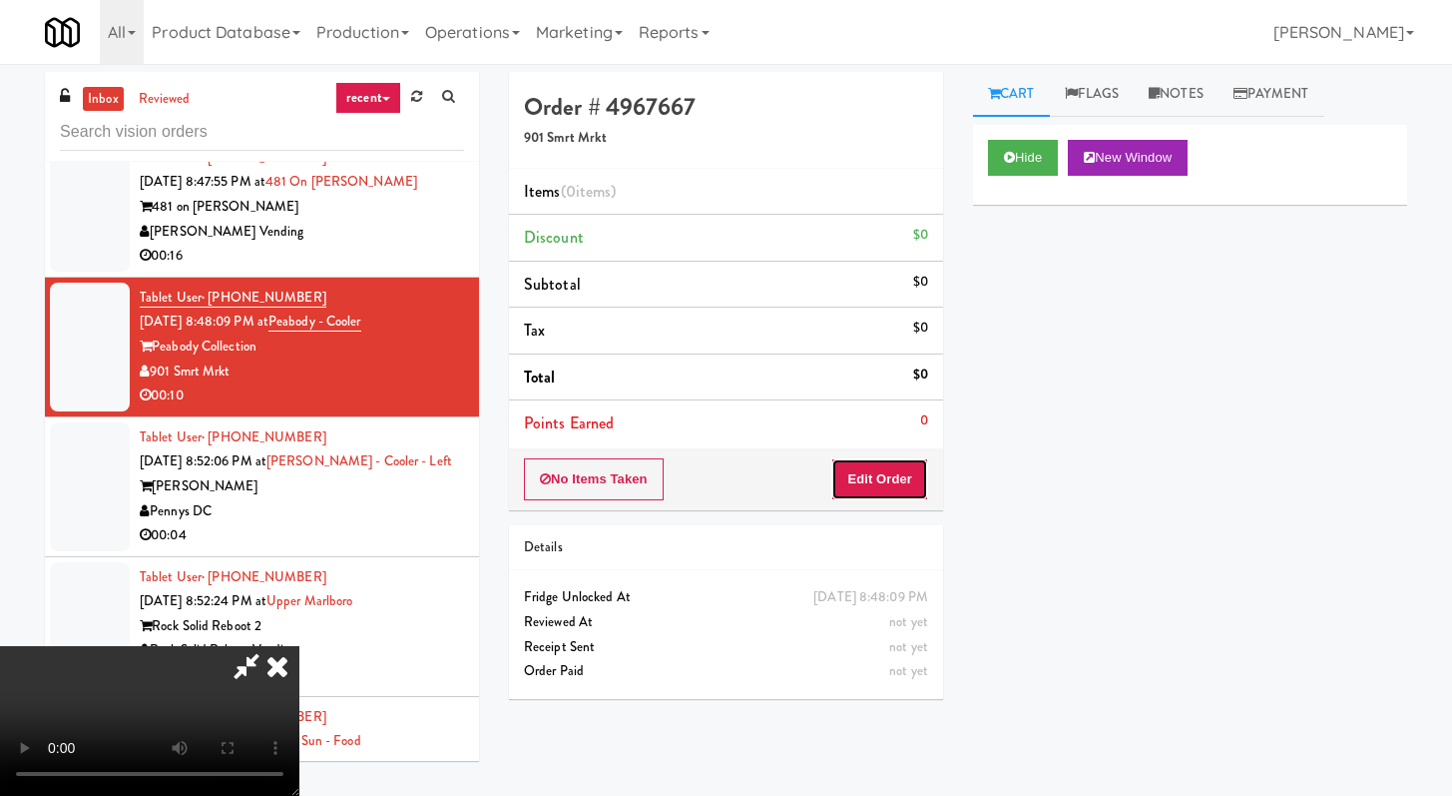
click at [905, 490] on button "Edit Order" at bounding box center [879, 479] width 97 height 42
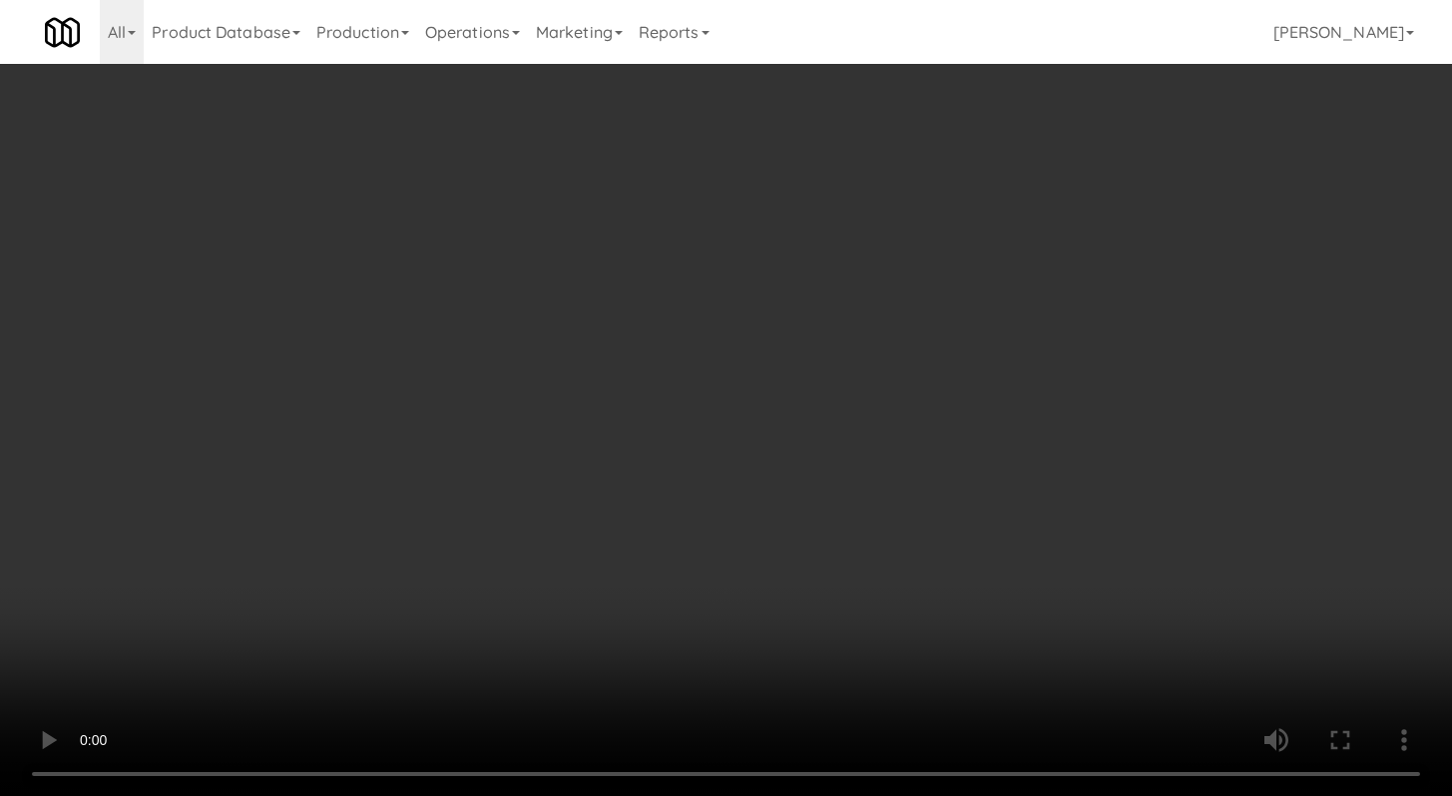
scroll to position [1784, 0]
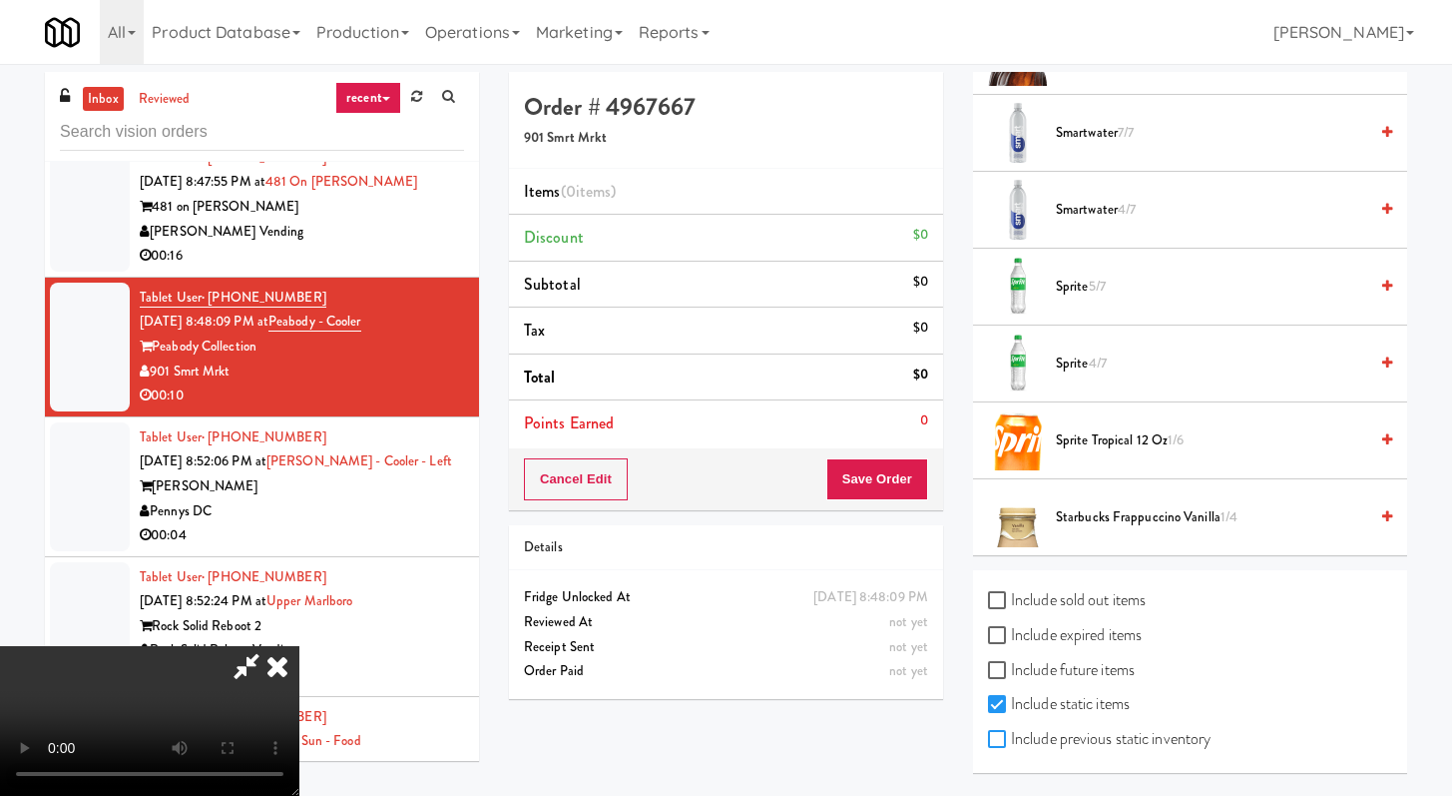
click at [1003, 733] on input "Include previous static inventory" at bounding box center [999, 740] width 23 height 16
checkbox input "true"
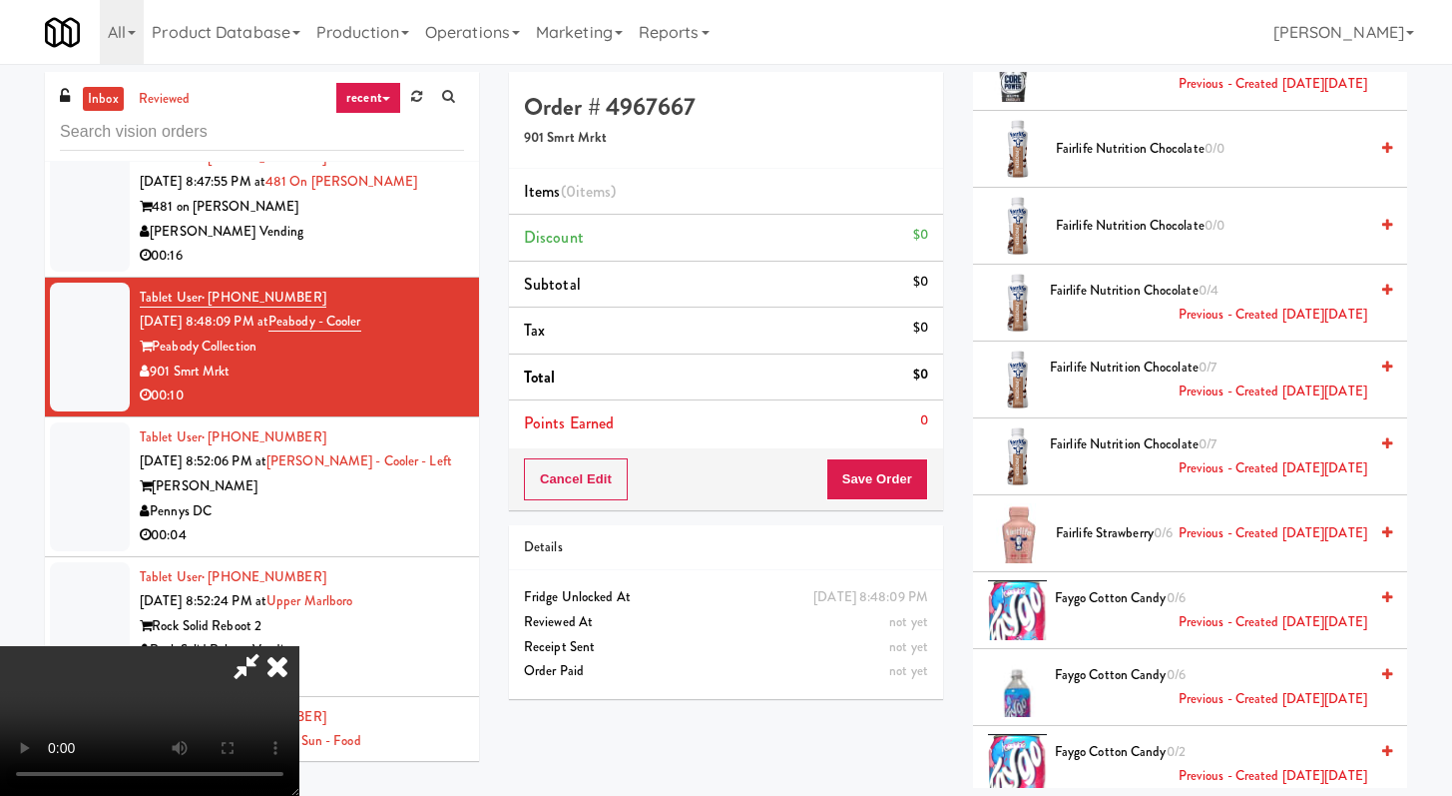
scroll to position [4765, 0]
click at [1124, 215] on span "Fairlife Nutrition Chocolate 0/0" at bounding box center [1211, 226] width 311 height 25
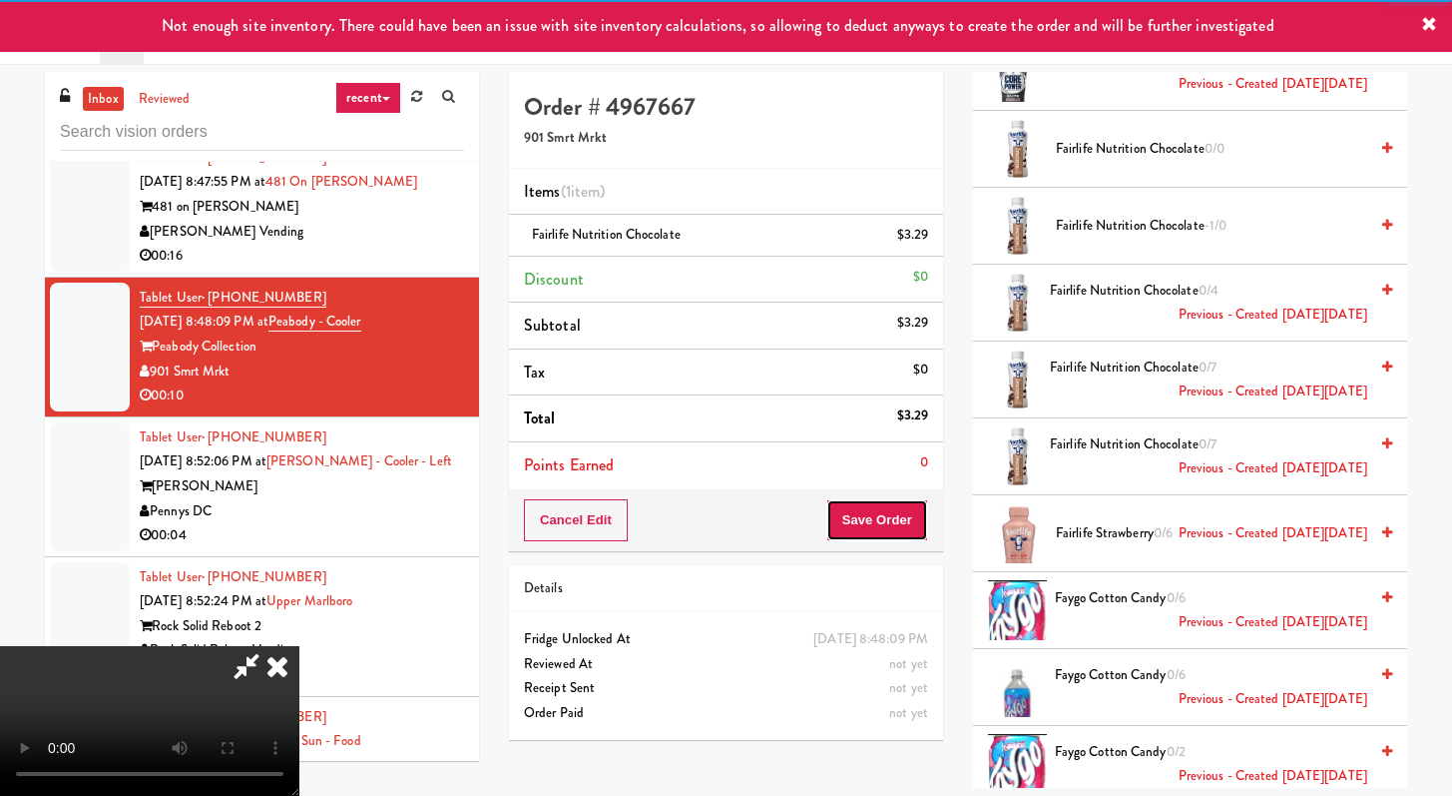
click at [907, 501] on button "Save Order" at bounding box center [878, 520] width 102 height 42
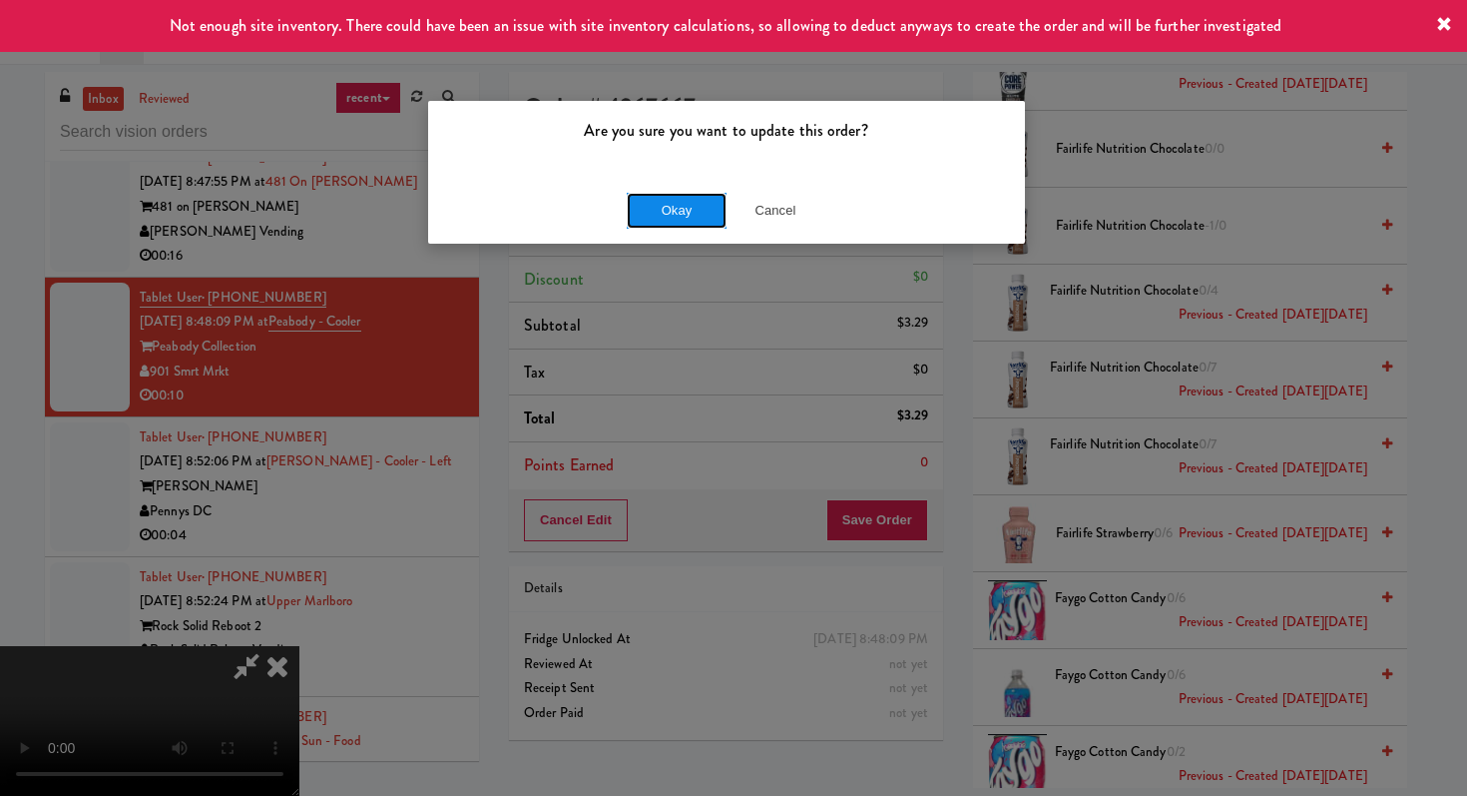
click at [666, 216] on button "Okay" at bounding box center [677, 211] width 100 height 36
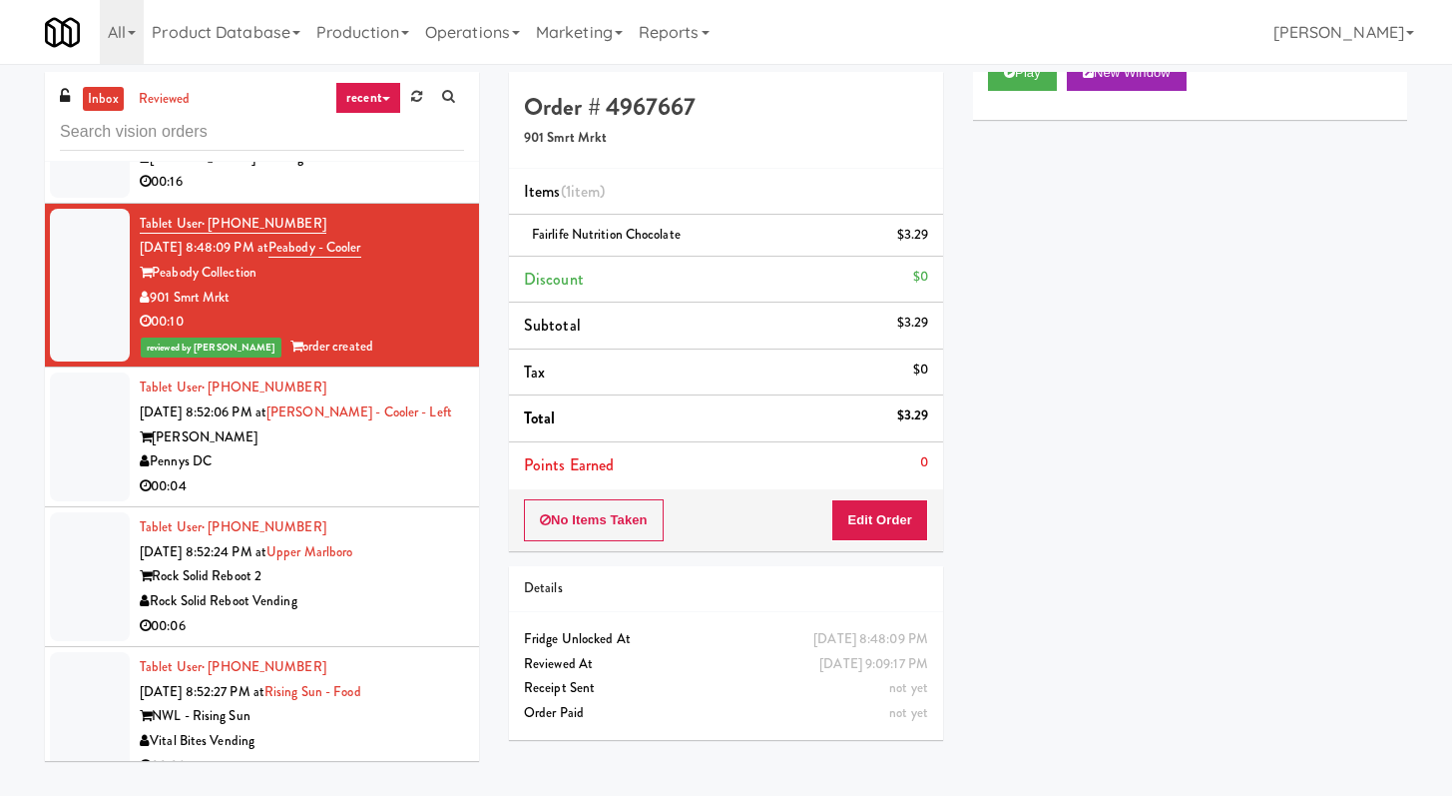
scroll to position [5587, 0]
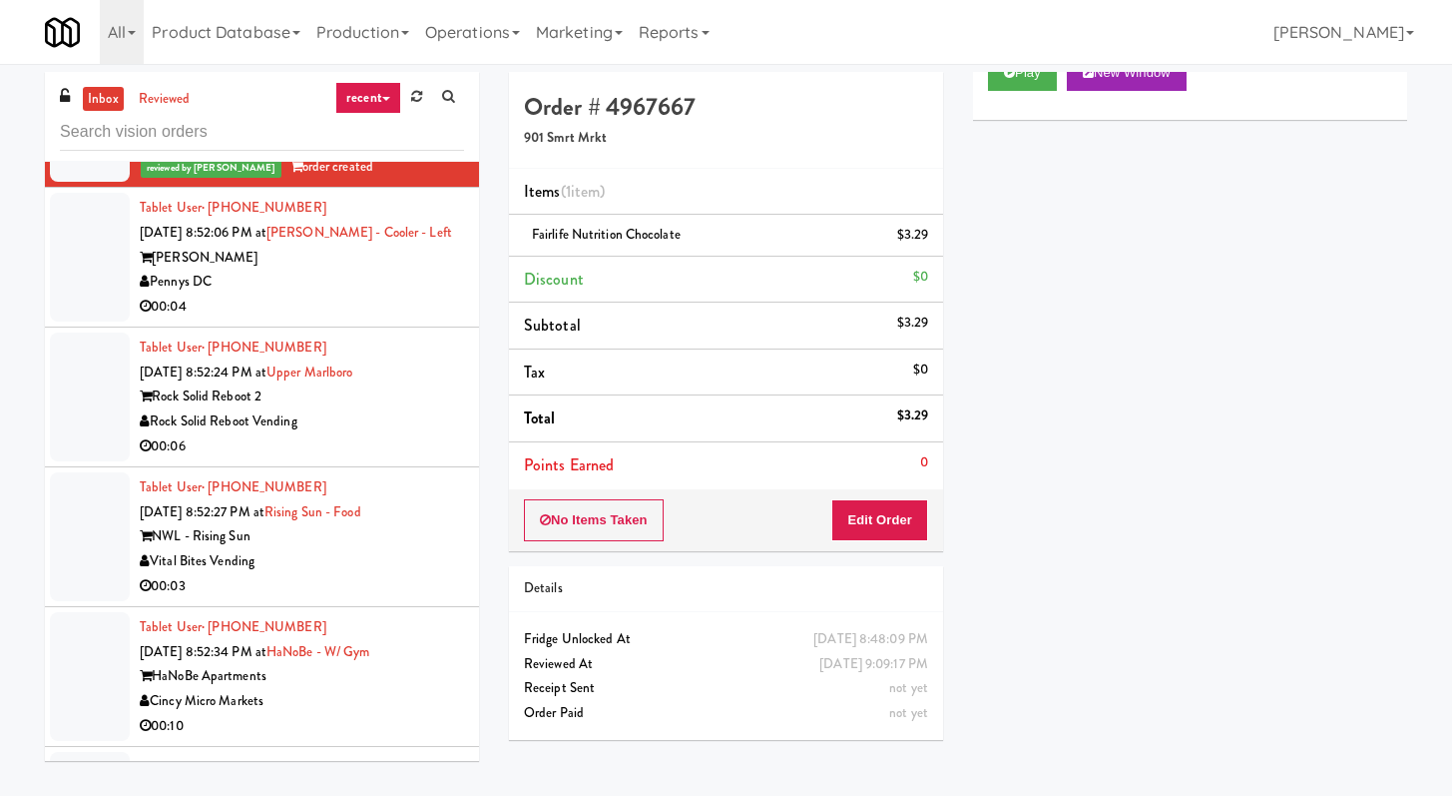
click at [379, 318] on div "00:04" at bounding box center [302, 306] width 324 height 25
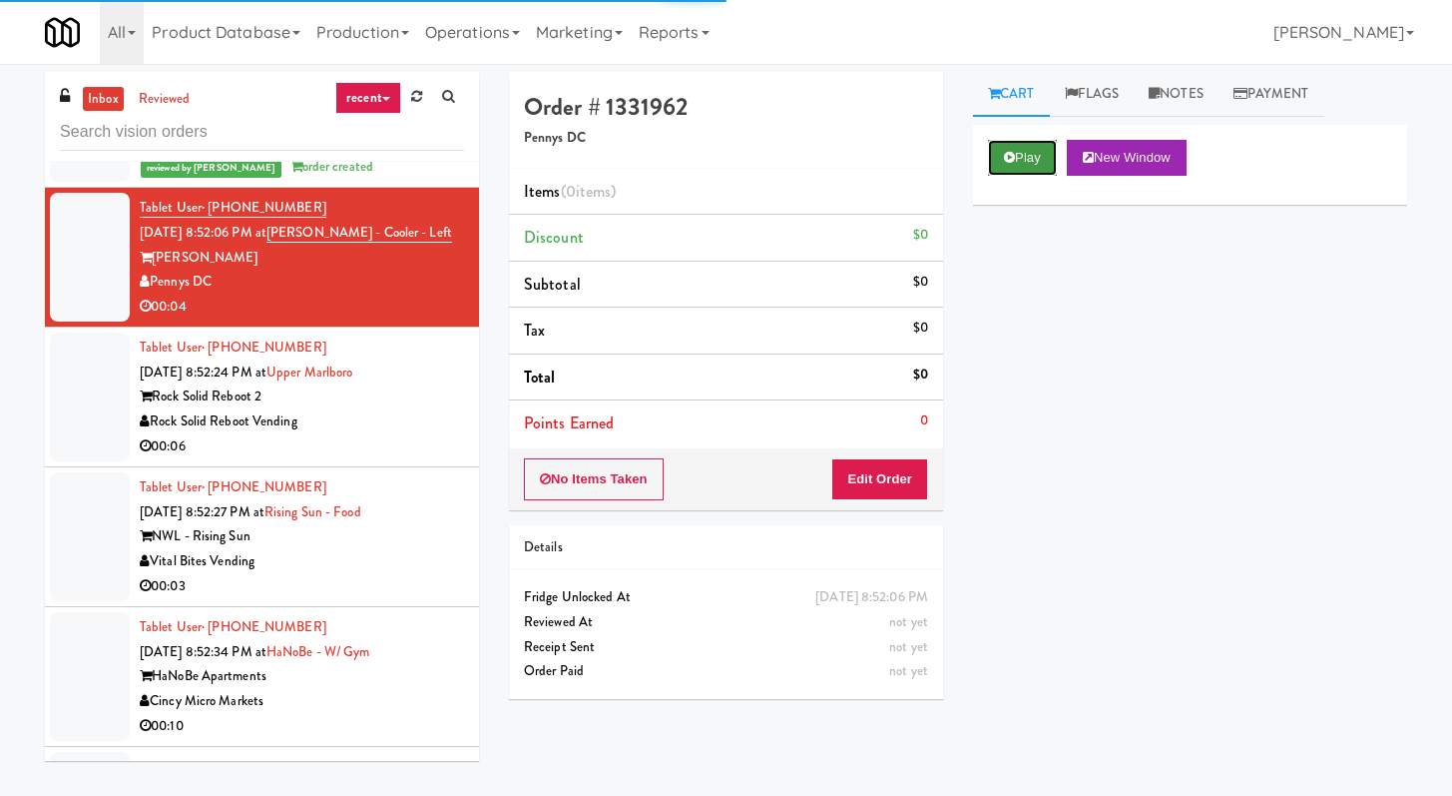
click at [1019, 150] on button "Play" at bounding box center [1022, 158] width 69 height 36
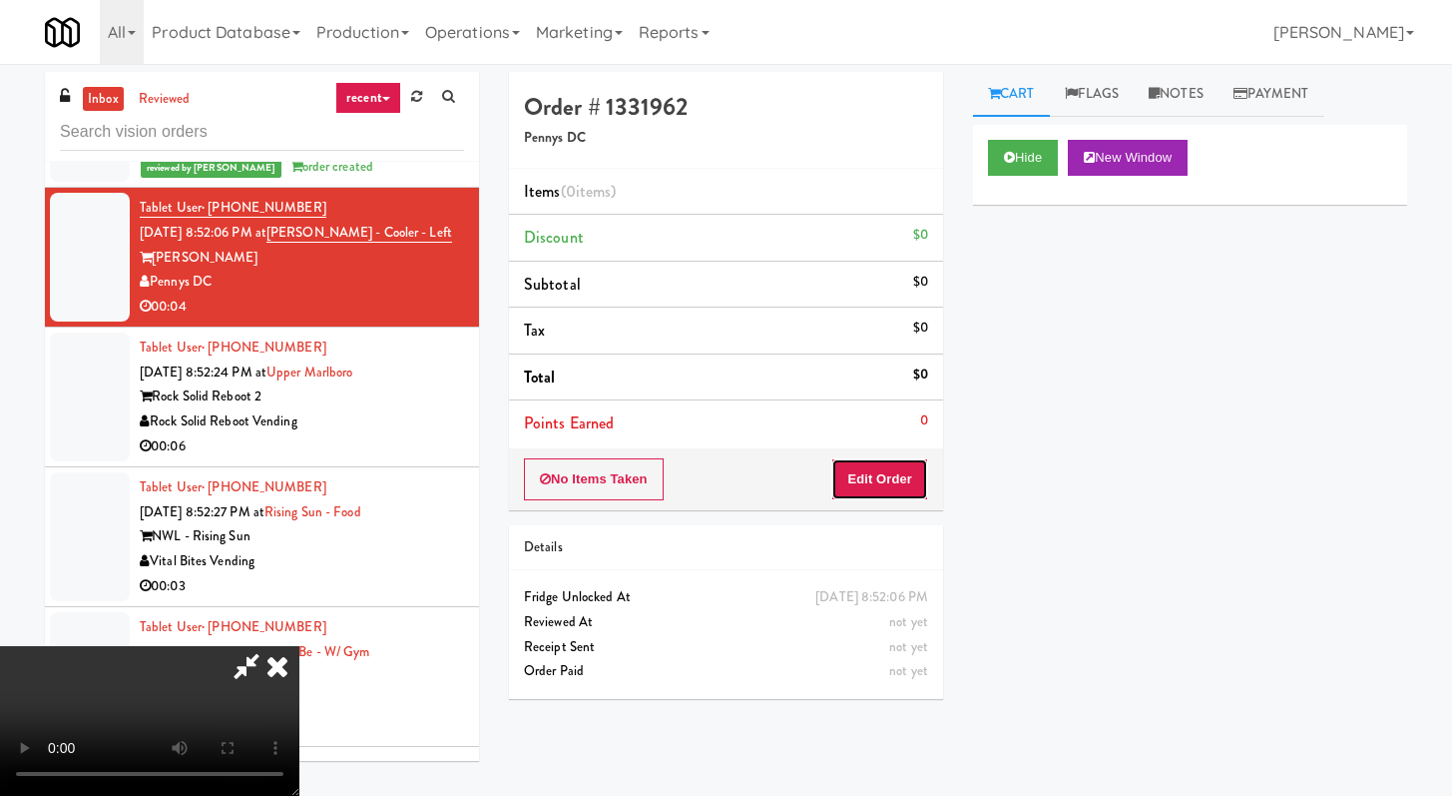
click at [906, 465] on button "Edit Order" at bounding box center [879, 479] width 97 height 42
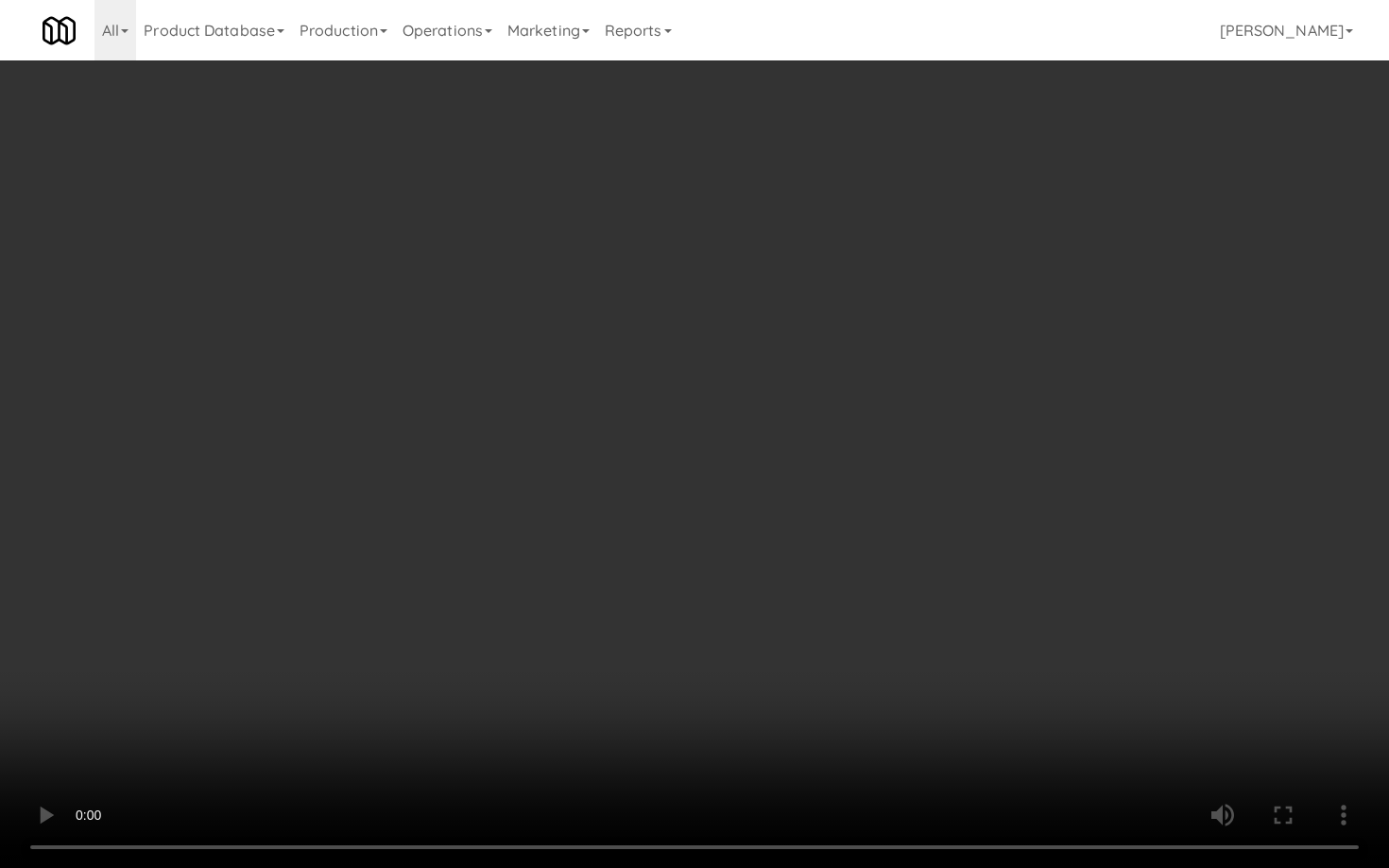
click at [733, 719] on video at bounding box center [694, 434] width 1389 height 868
click at [741, 700] on video at bounding box center [694, 434] width 1389 height 868
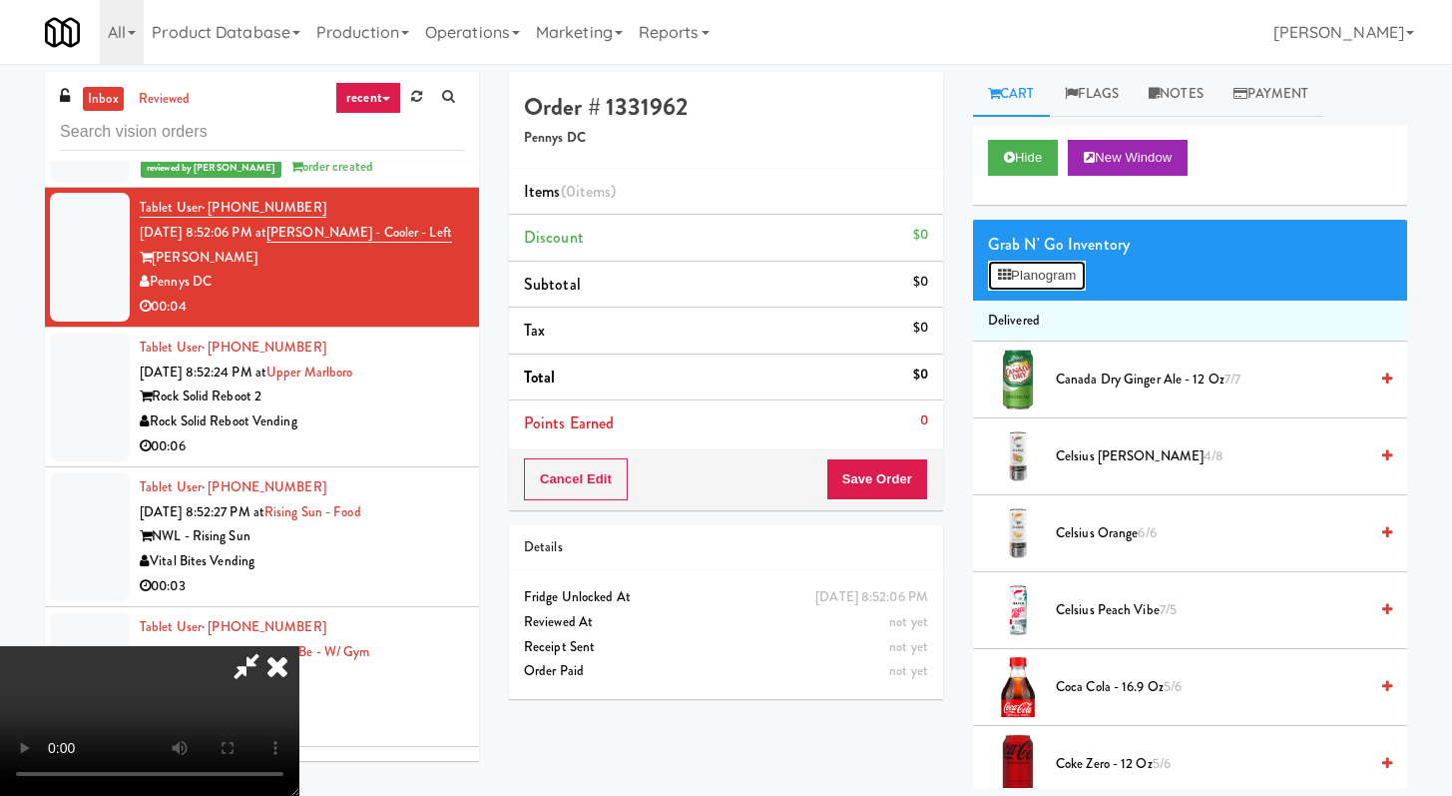
click at [1040, 274] on button "Planogram" at bounding box center [1037, 276] width 98 height 30
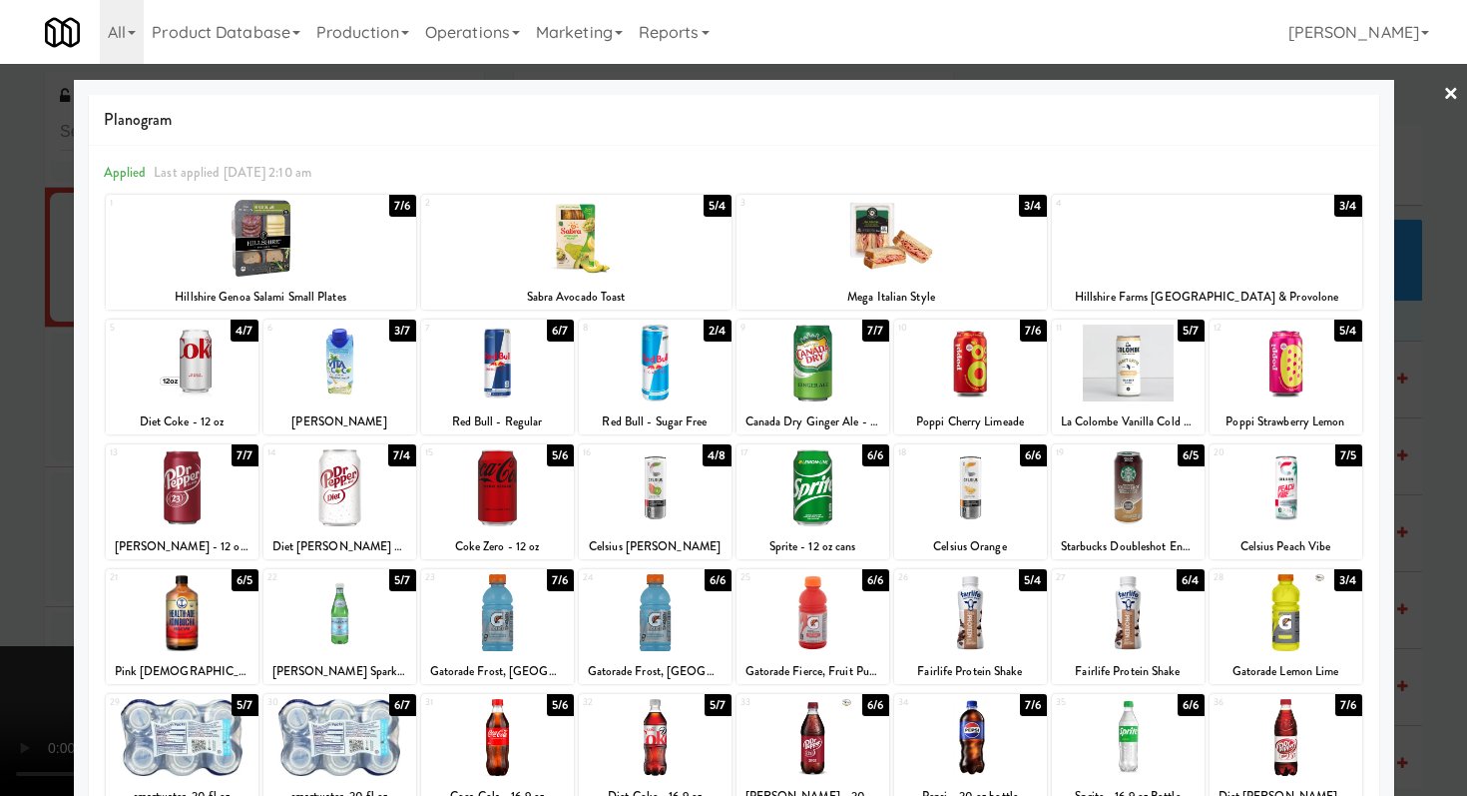
click at [194, 625] on div at bounding box center [182, 612] width 153 height 77
click at [0, 538] on div at bounding box center [733, 398] width 1467 height 796
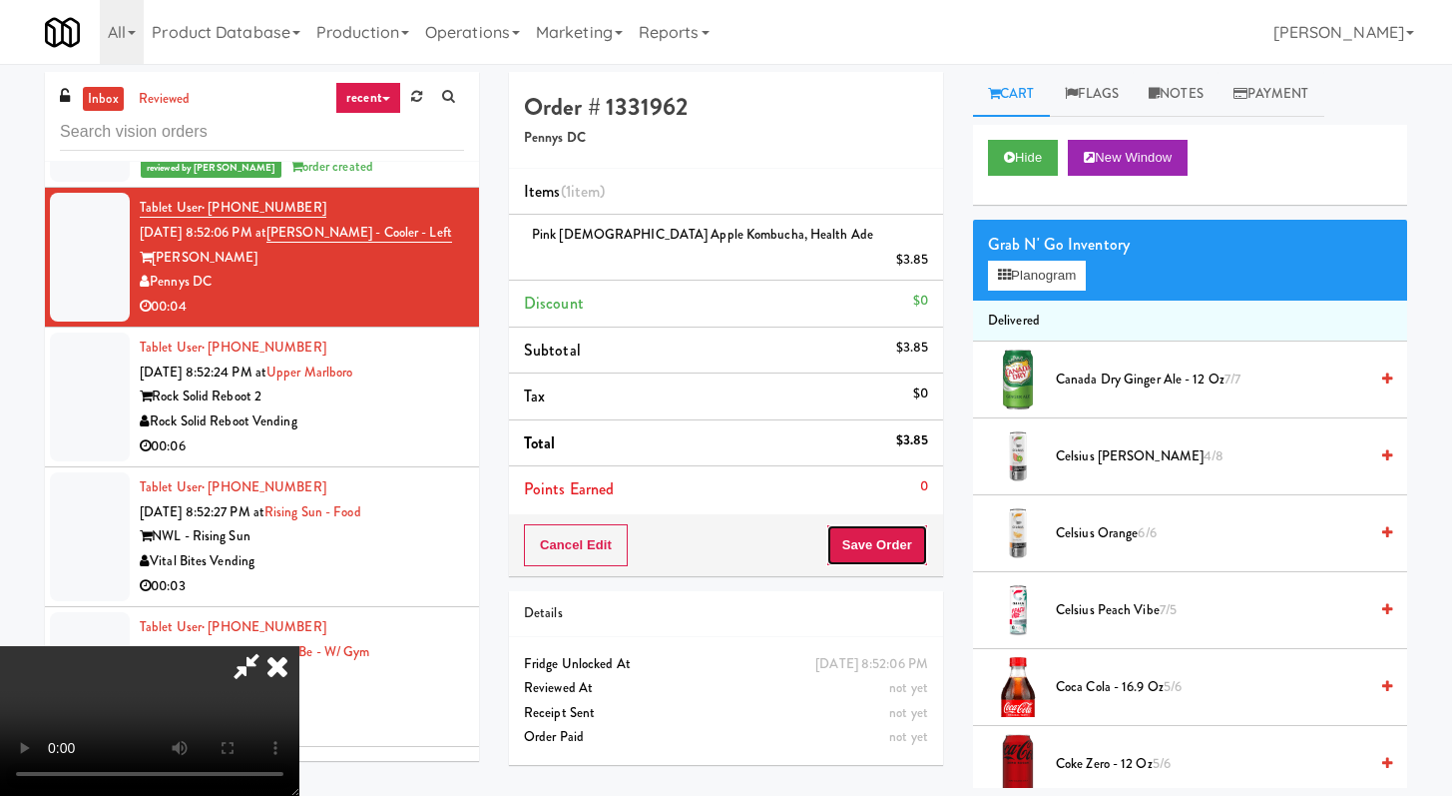
click at [909, 524] on button "Save Order" at bounding box center [878, 545] width 102 height 42
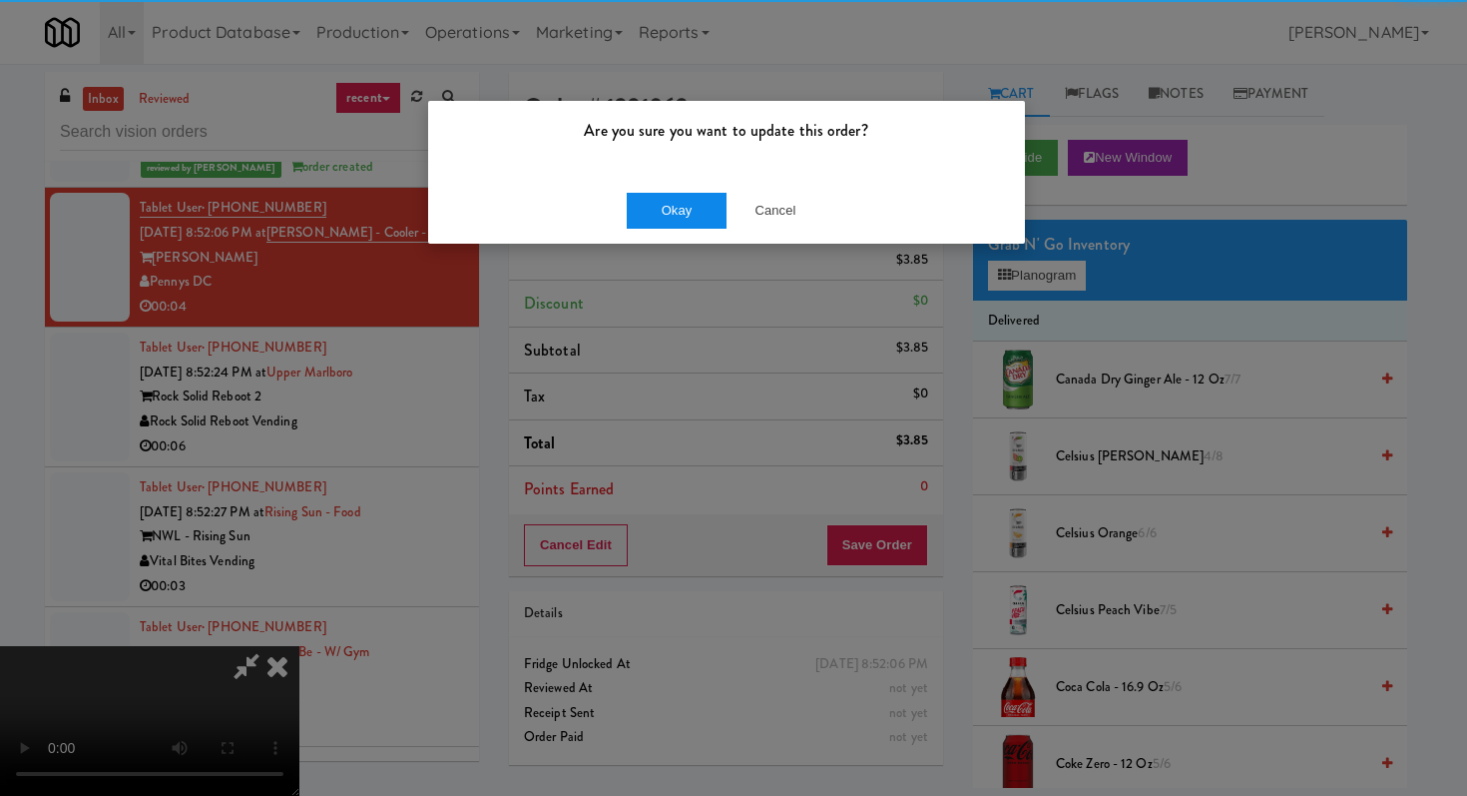
click at [716, 245] on div "Are you sure you want to update this order? Okay Cancel" at bounding box center [733, 398] width 1467 height 796
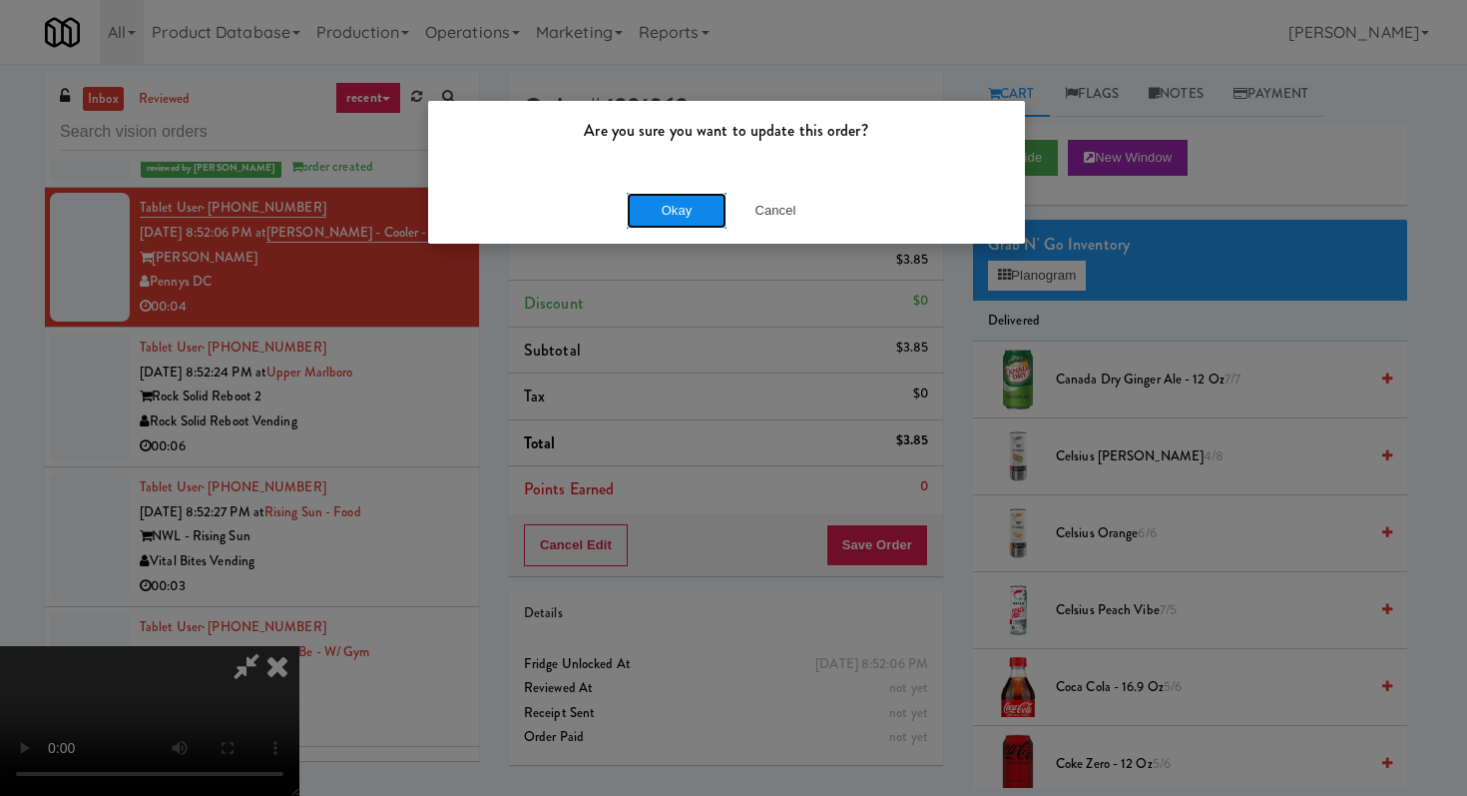
click at [709, 222] on button "Okay" at bounding box center [677, 211] width 100 height 36
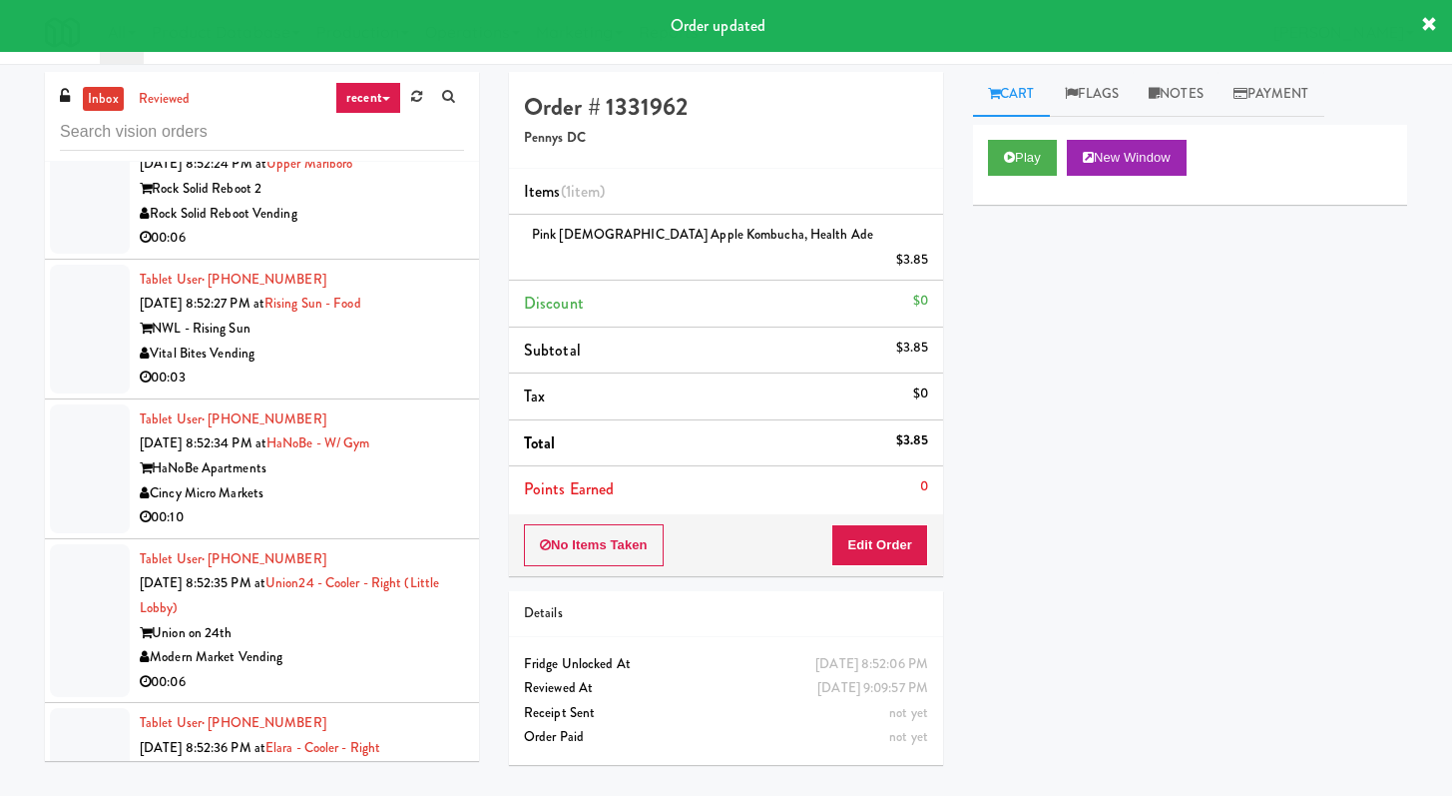
scroll to position [5623, 0]
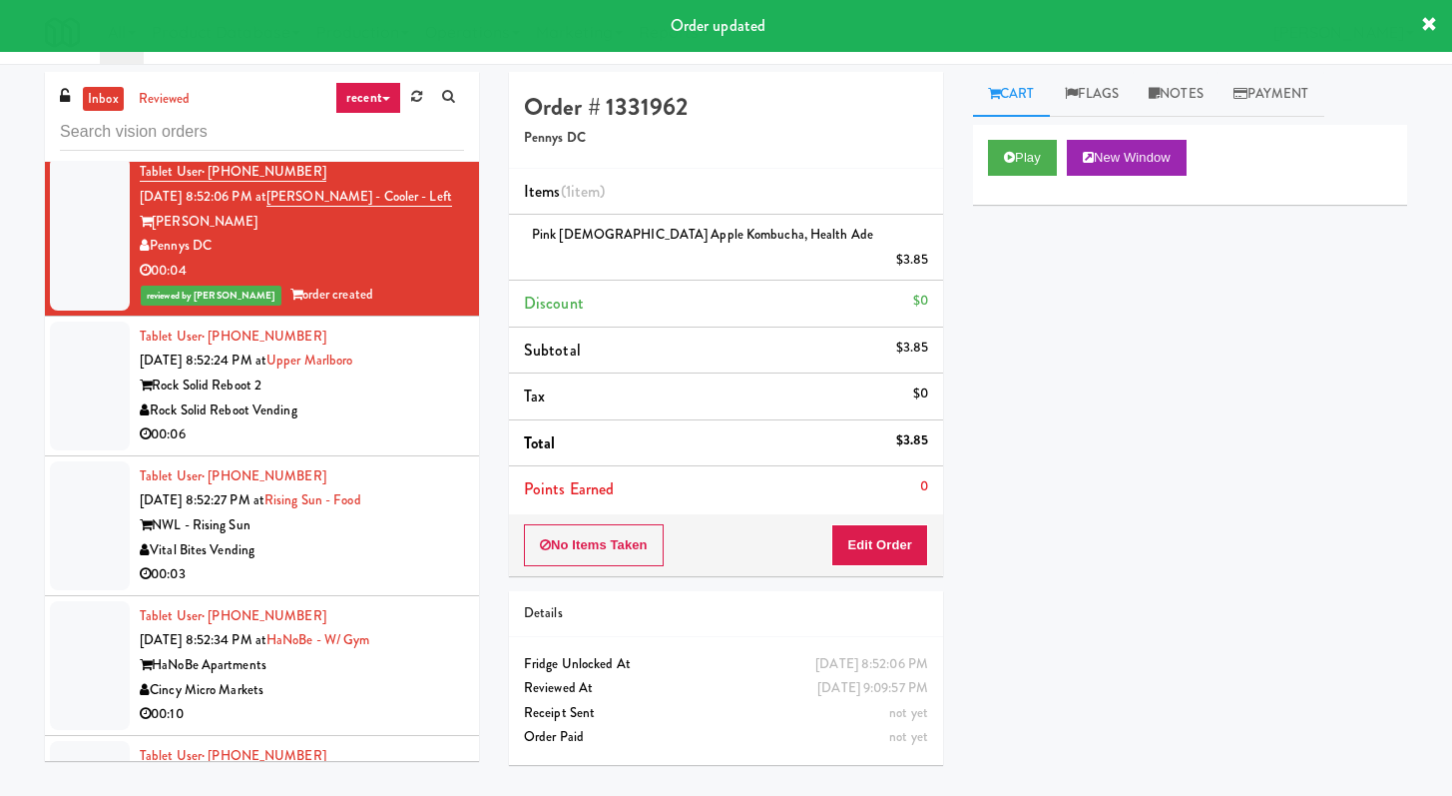
click at [397, 423] on div "Rock Solid Reboot Vending" at bounding box center [302, 410] width 324 height 25
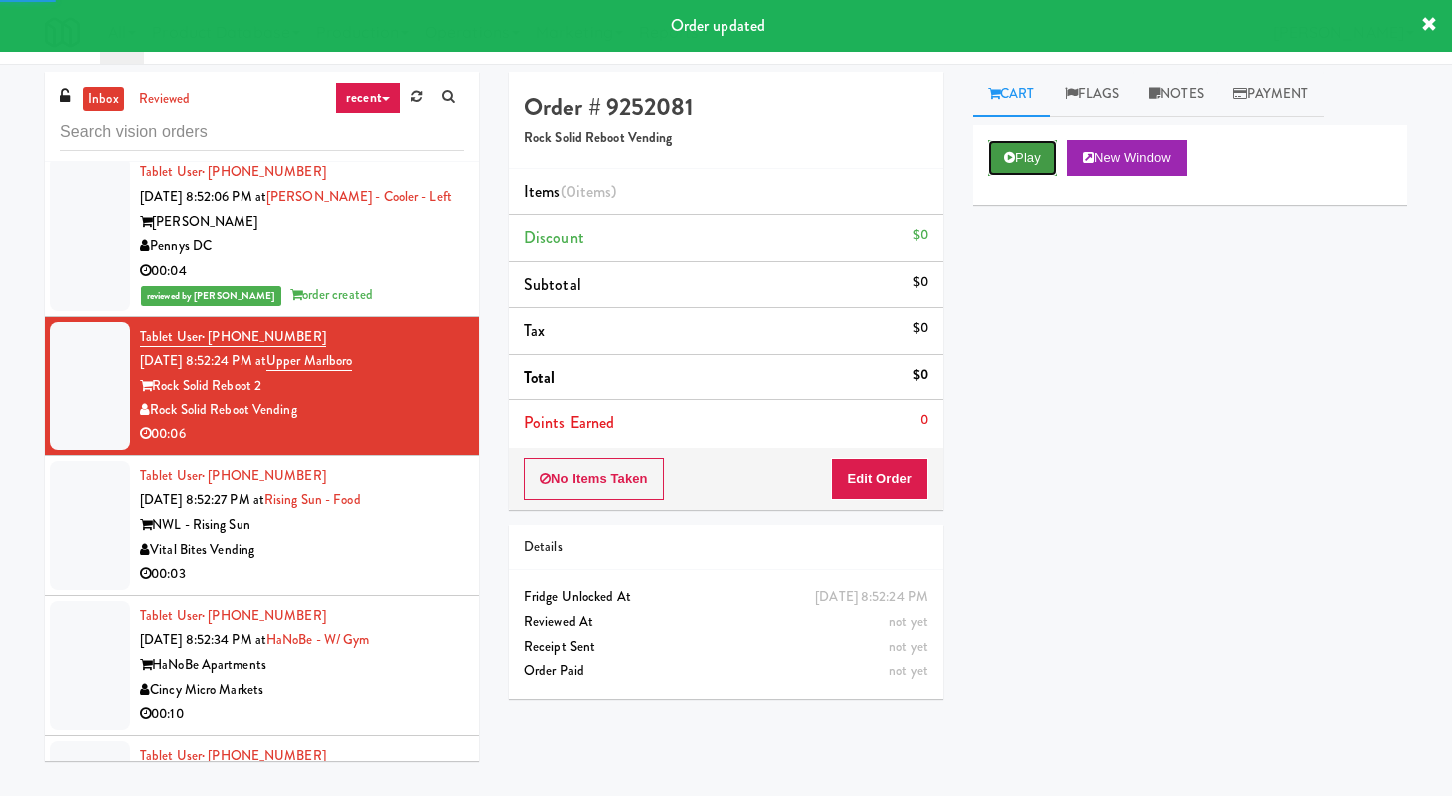
click at [988, 152] on button "Play" at bounding box center [1022, 158] width 69 height 36
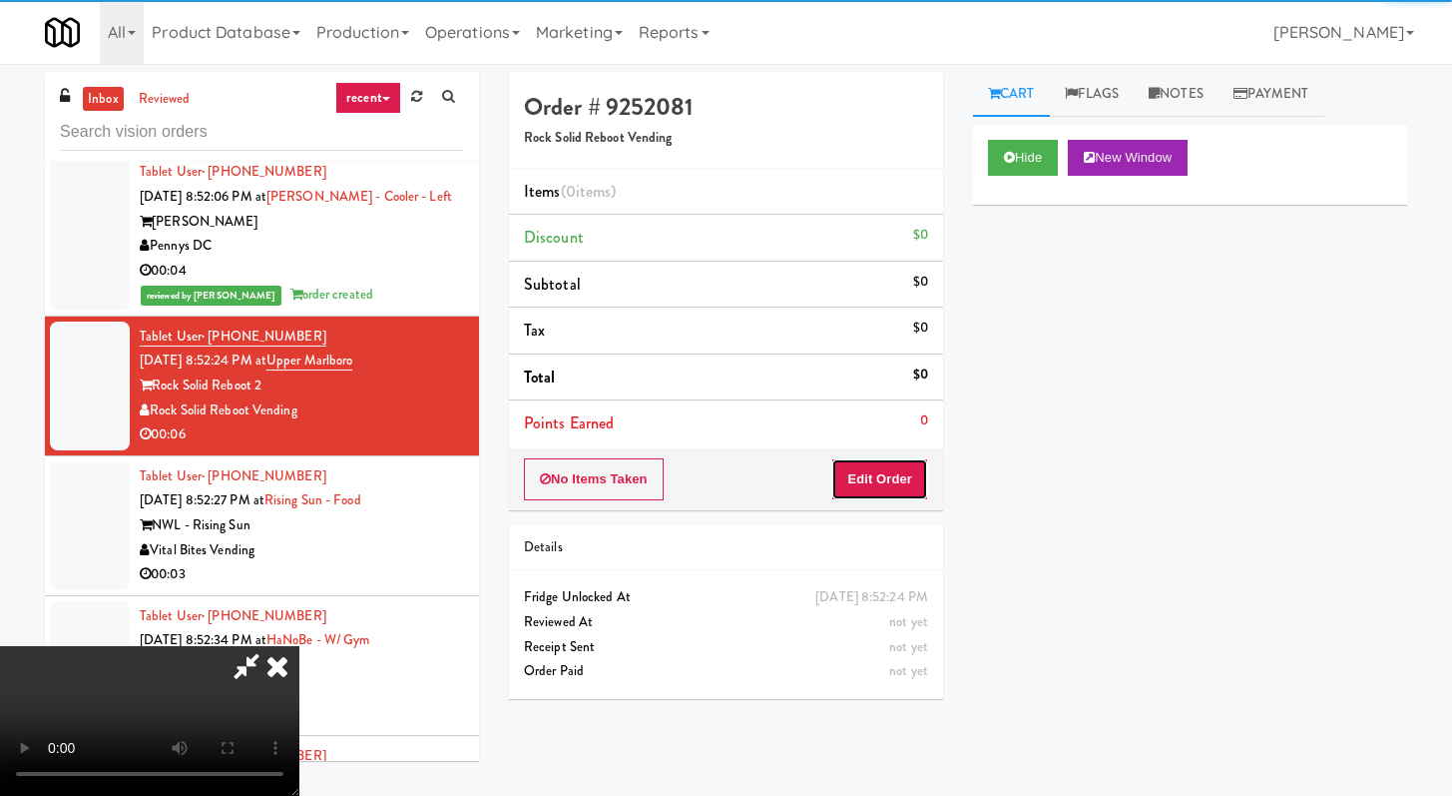
click at [879, 479] on button "Edit Order" at bounding box center [879, 479] width 97 height 42
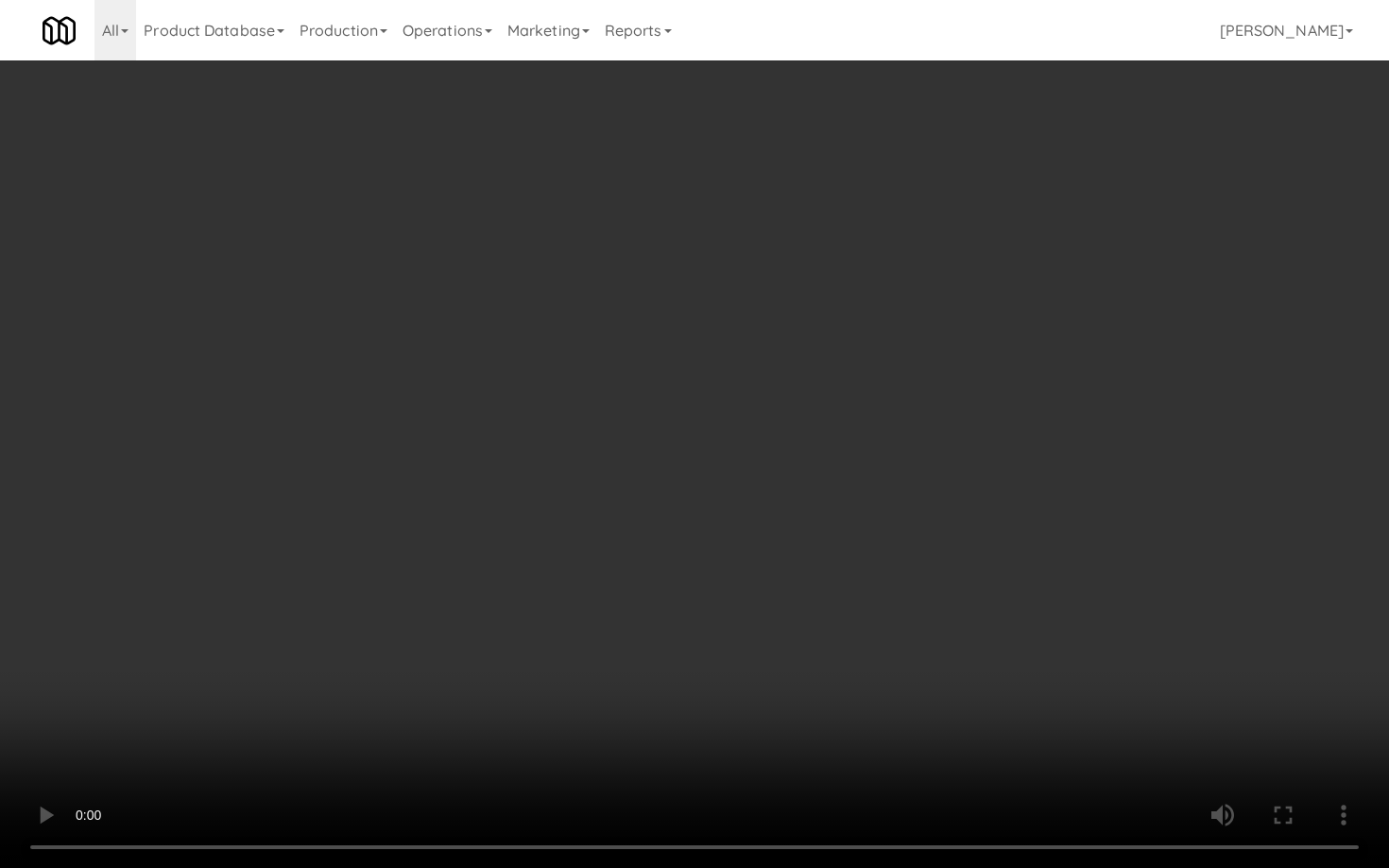
click at [734, 664] on video at bounding box center [694, 434] width 1389 height 868
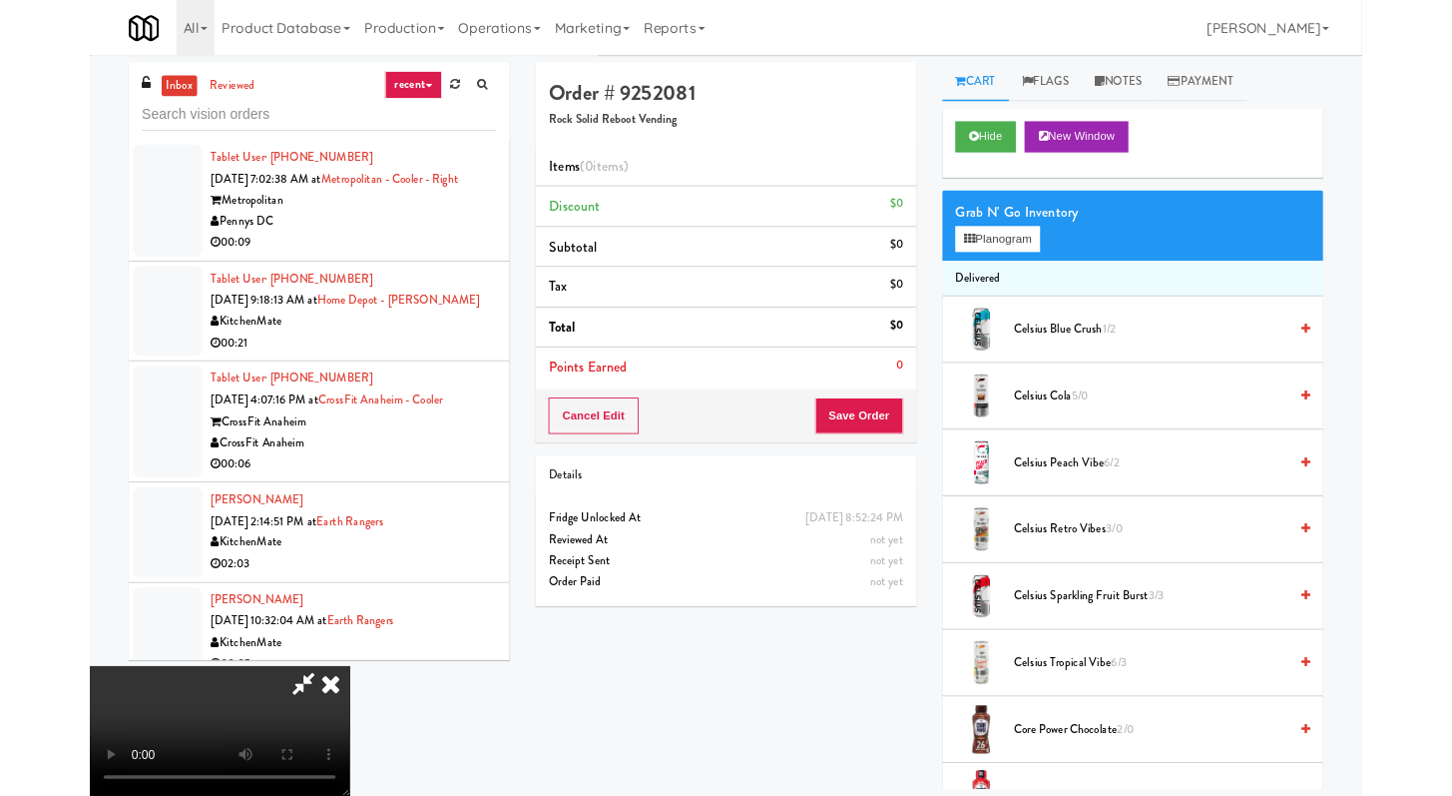
scroll to position [5623, 0]
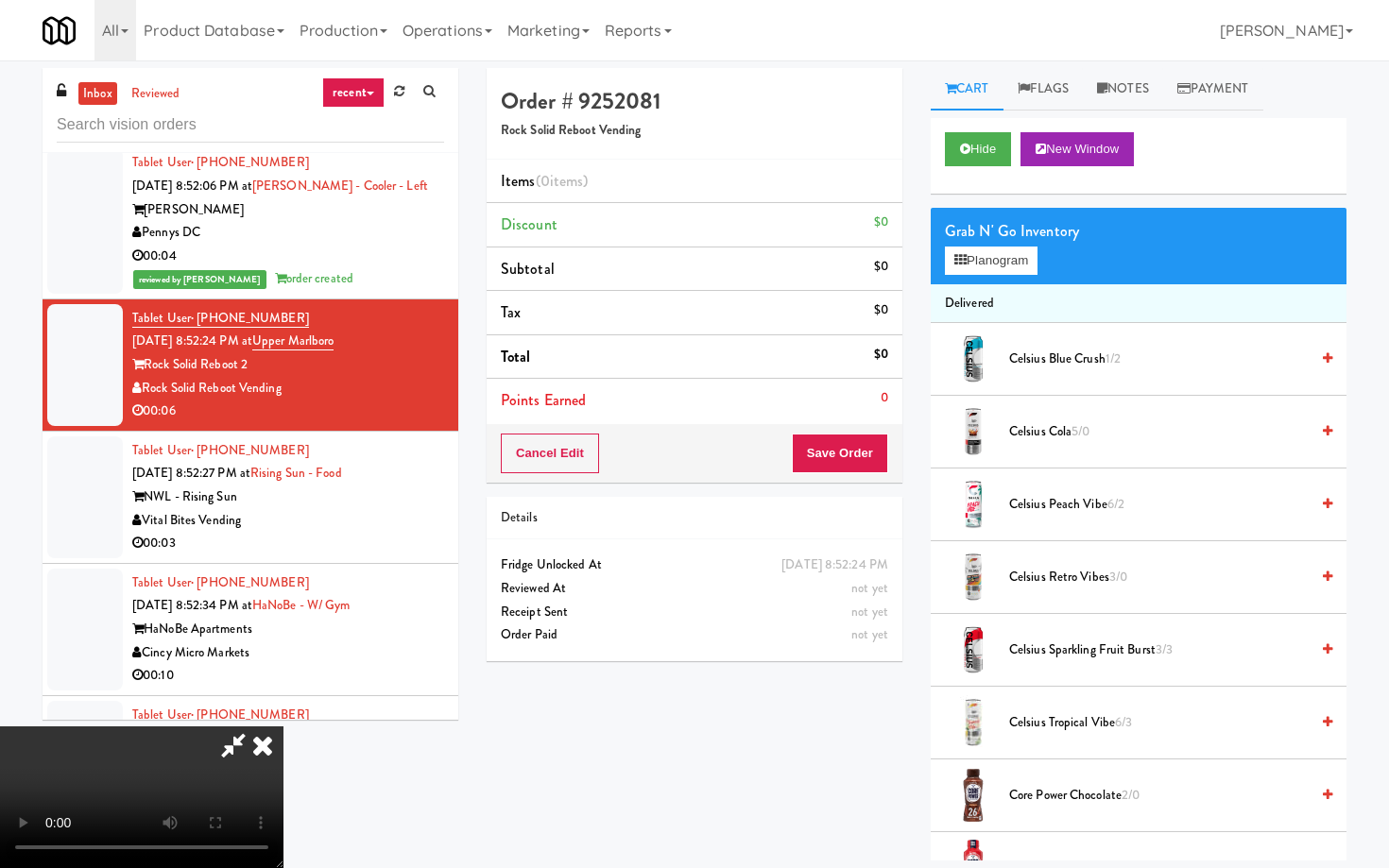
click at [283, 727] on video at bounding box center [141, 798] width 283 height 142
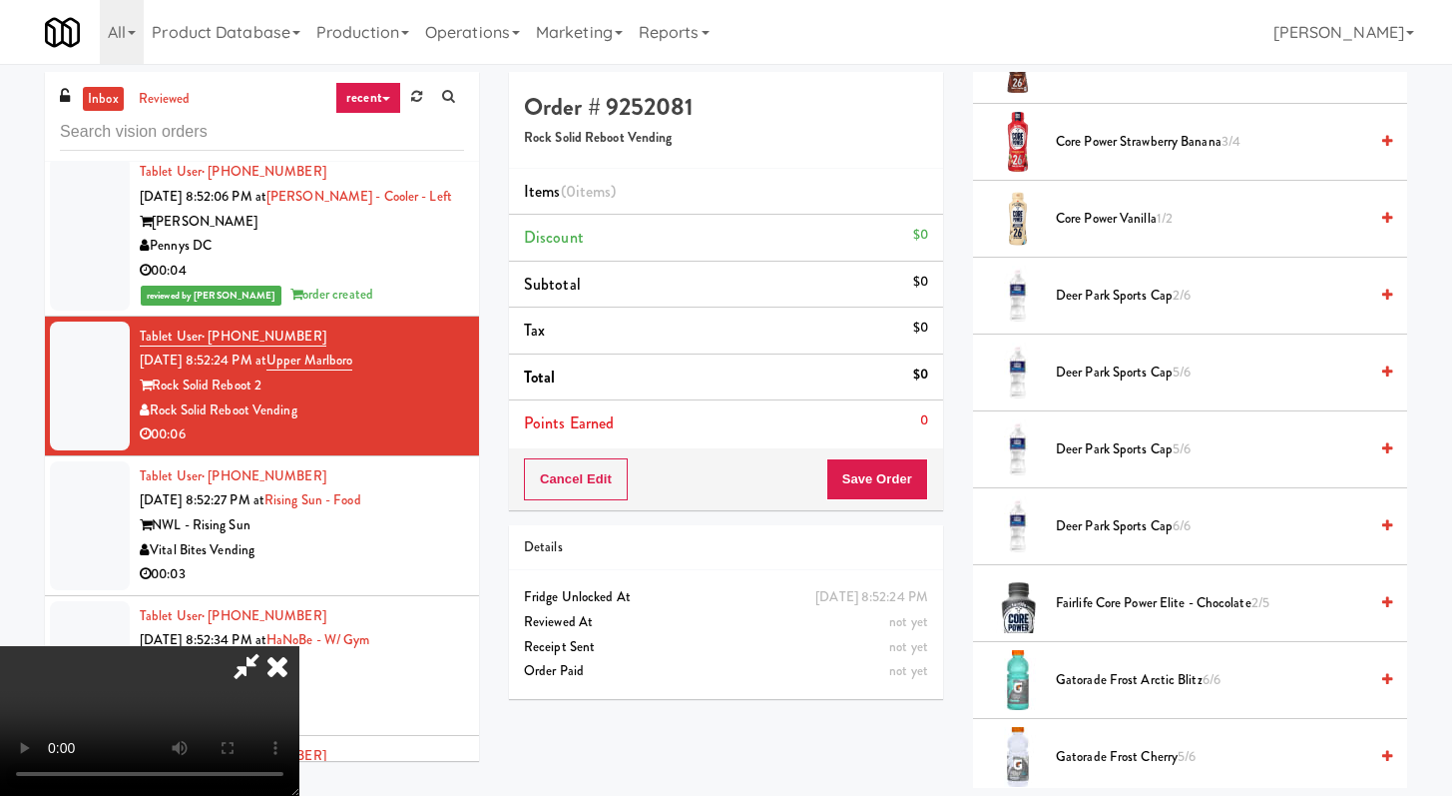
scroll to position [838, 0]
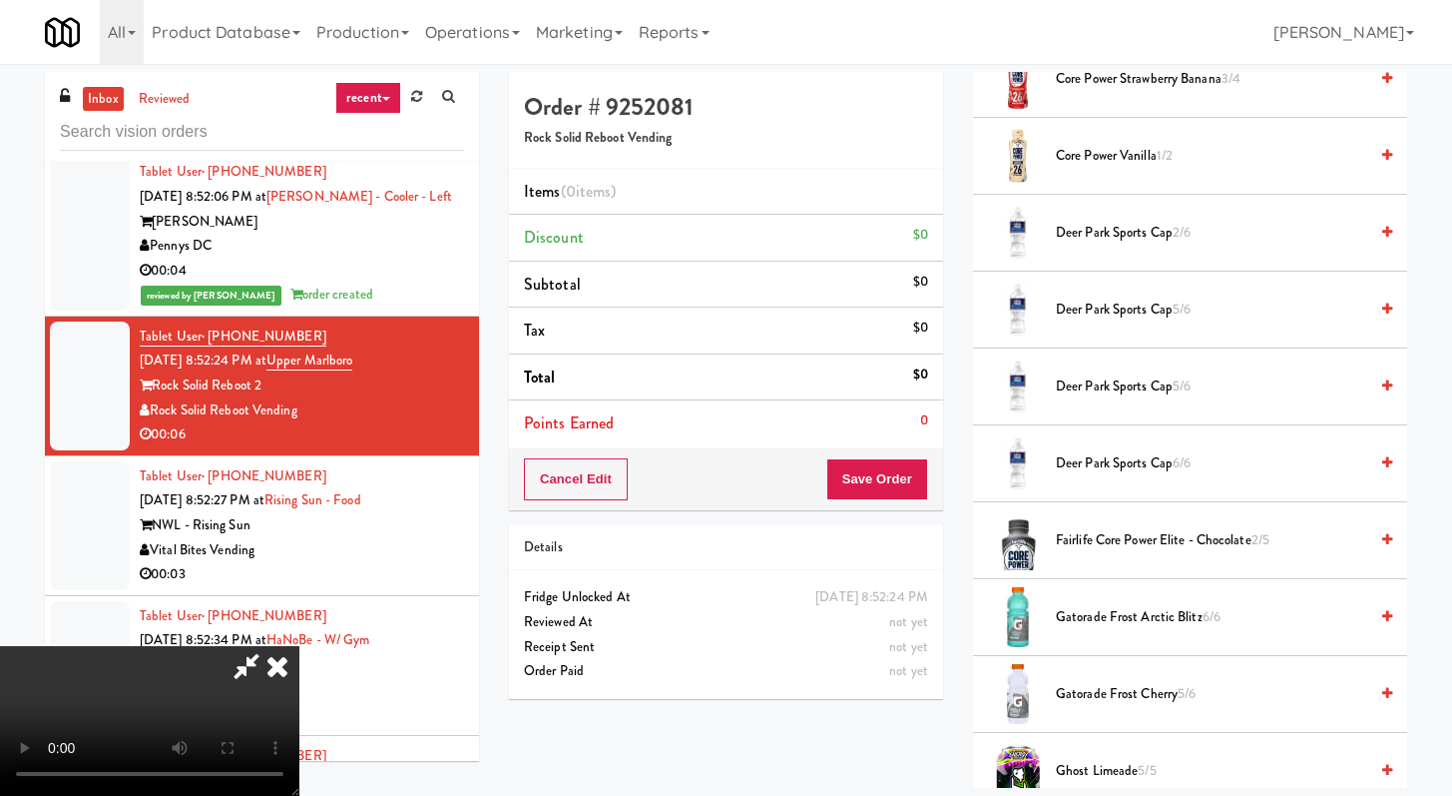
click at [1109, 613] on span "Gatorade Frost Arctic Blitz 6/6" at bounding box center [1211, 617] width 311 height 25
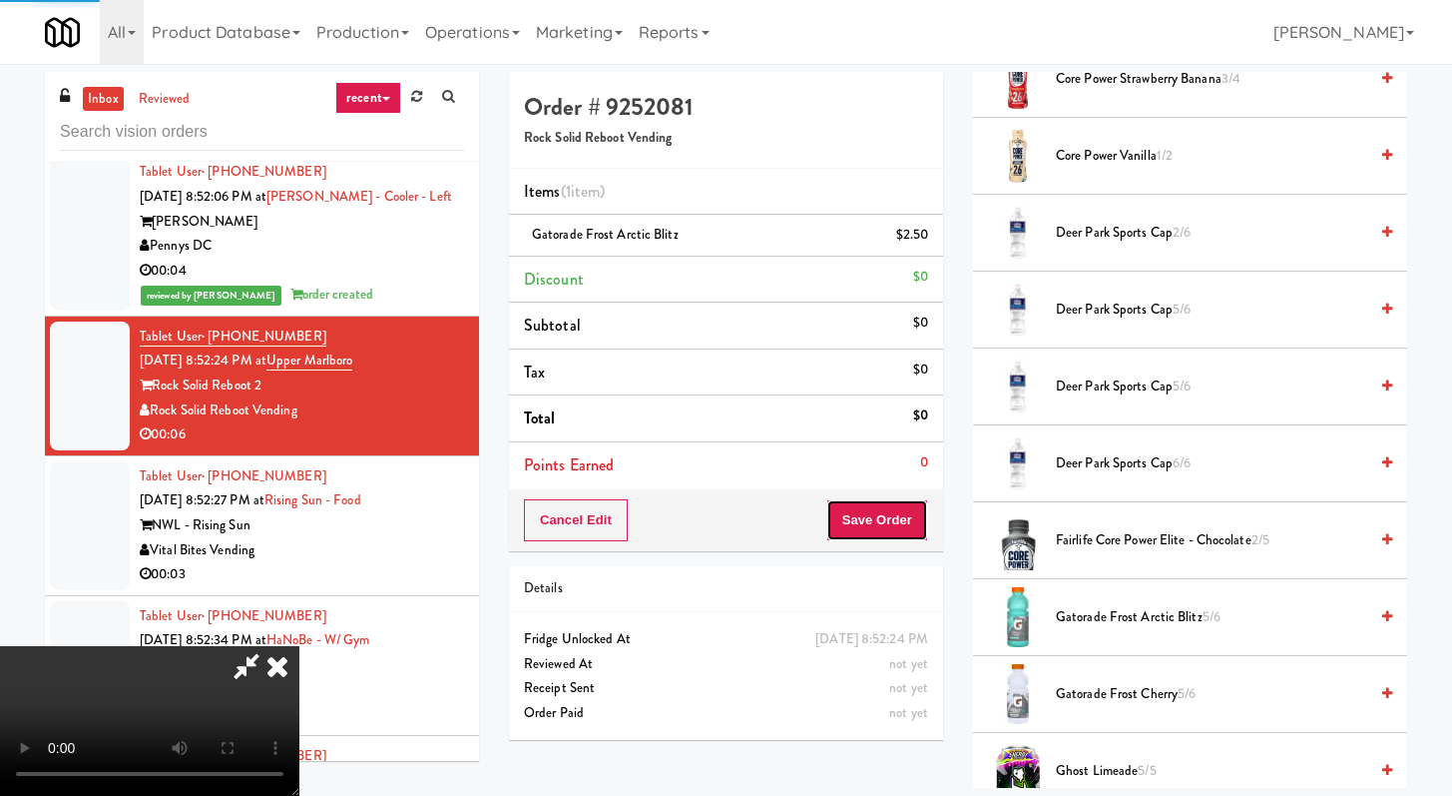
click at [912, 523] on button "Save Order" at bounding box center [878, 520] width 102 height 42
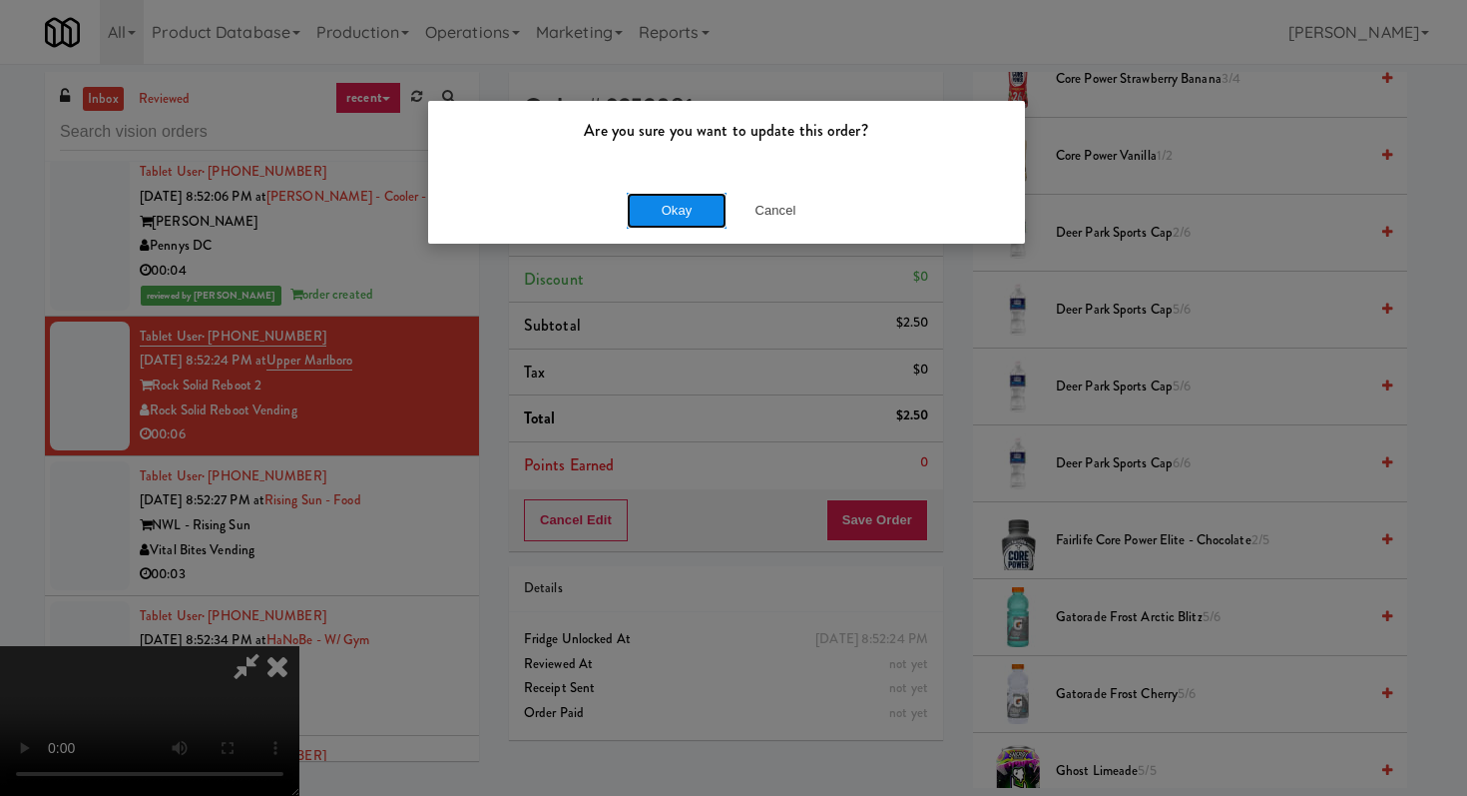
click at [669, 225] on button "Okay" at bounding box center [677, 211] width 100 height 36
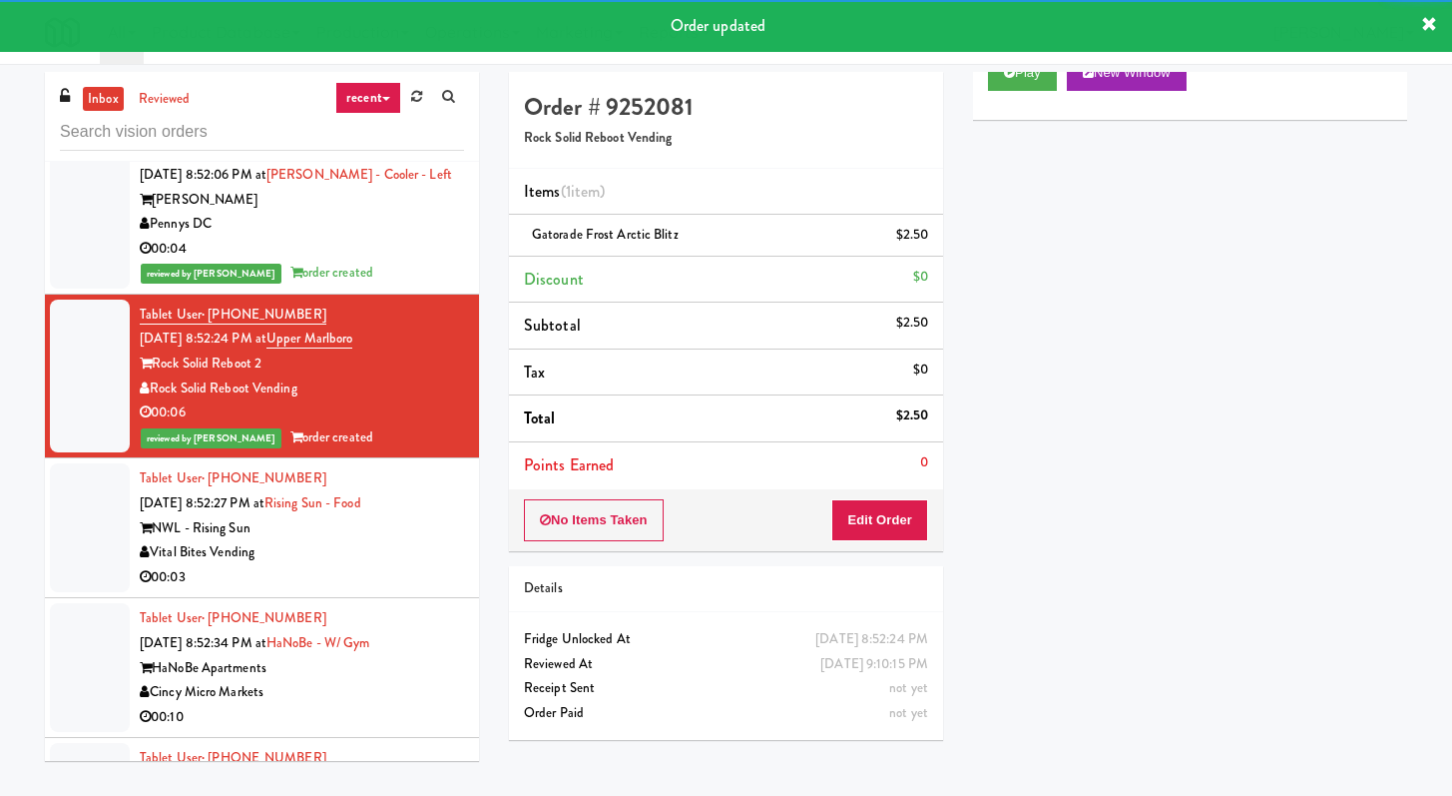
scroll to position [5682, 0]
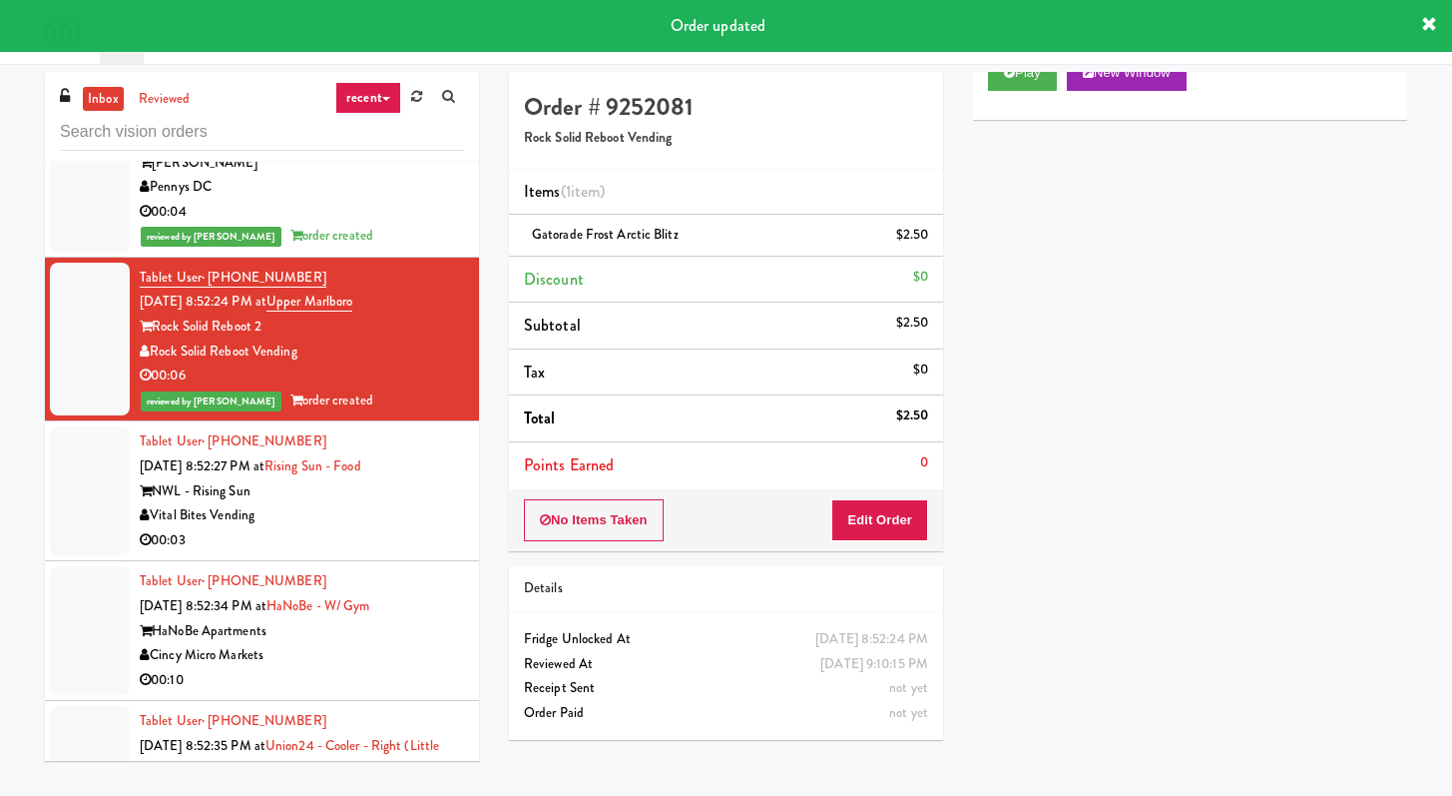
click at [382, 540] on div "00:03" at bounding box center [302, 540] width 324 height 25
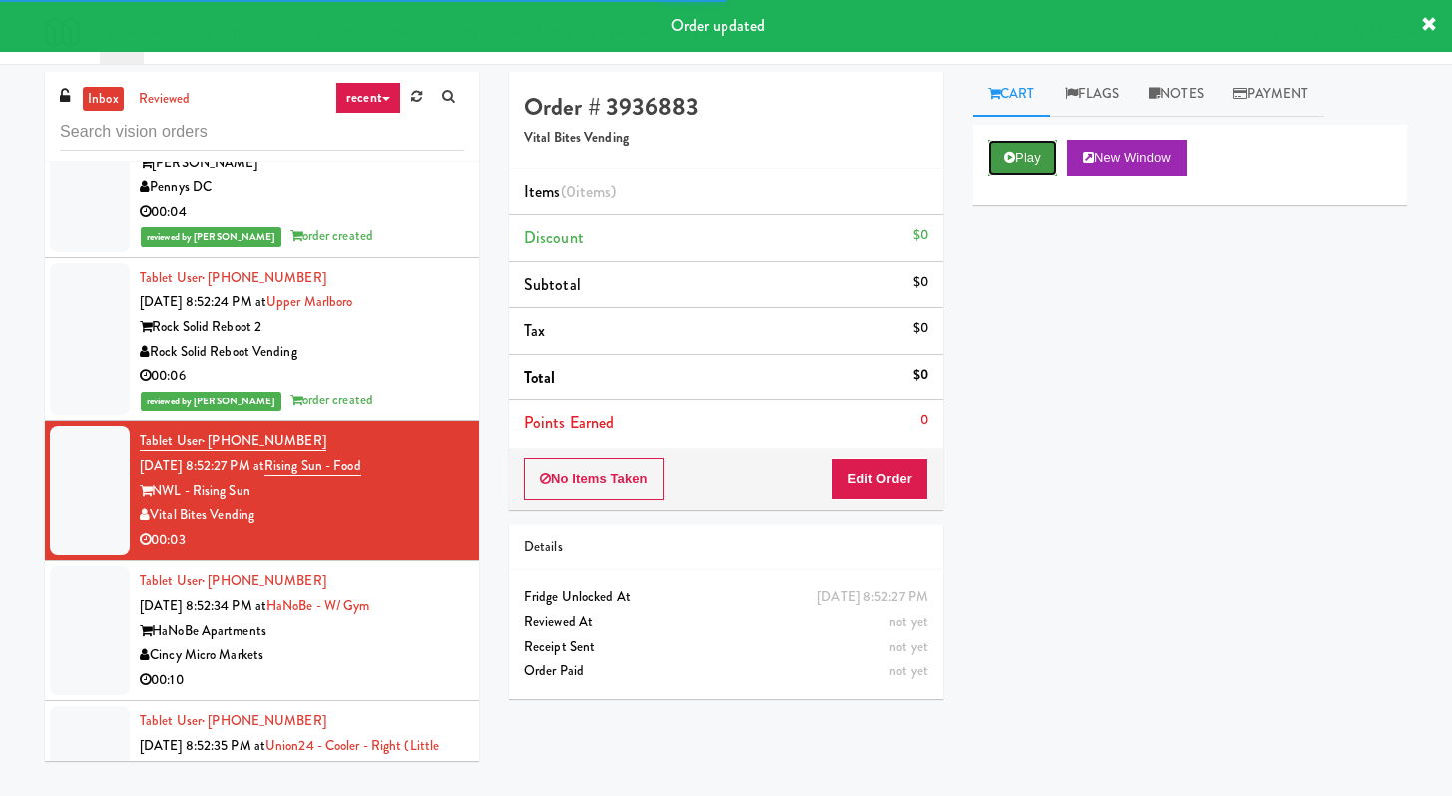
click at [1056, 164] on button "Play" at bounding box center [1022, 158] width 69 height 36
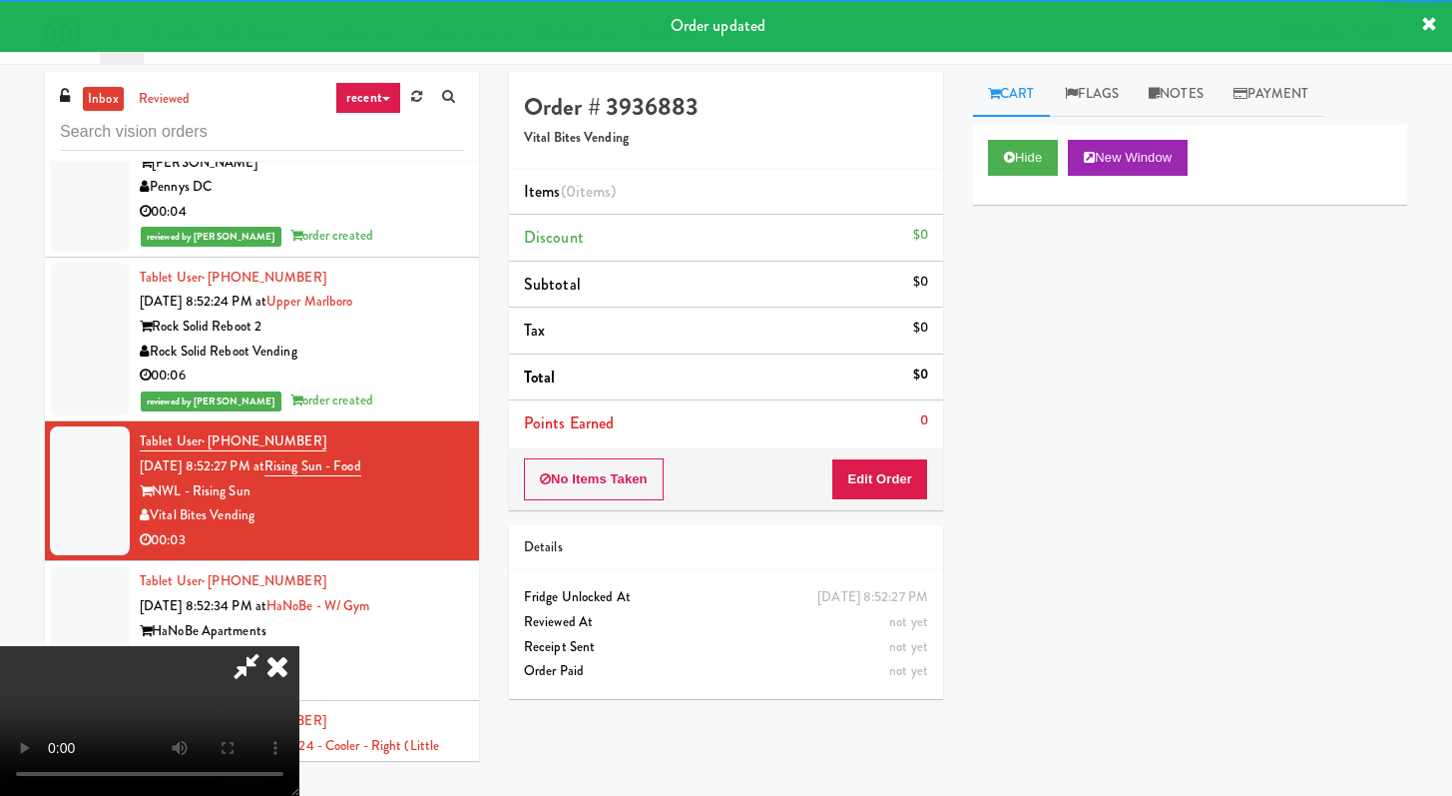
drag, startPoint x: 919, startPoint y: 453, endPoint x: 910, endPoint y: 477, distance: 25.6
click at [919, 454] on div "No Items Taken Edit Order" at bounding box center [726, 479] width 434 height 62
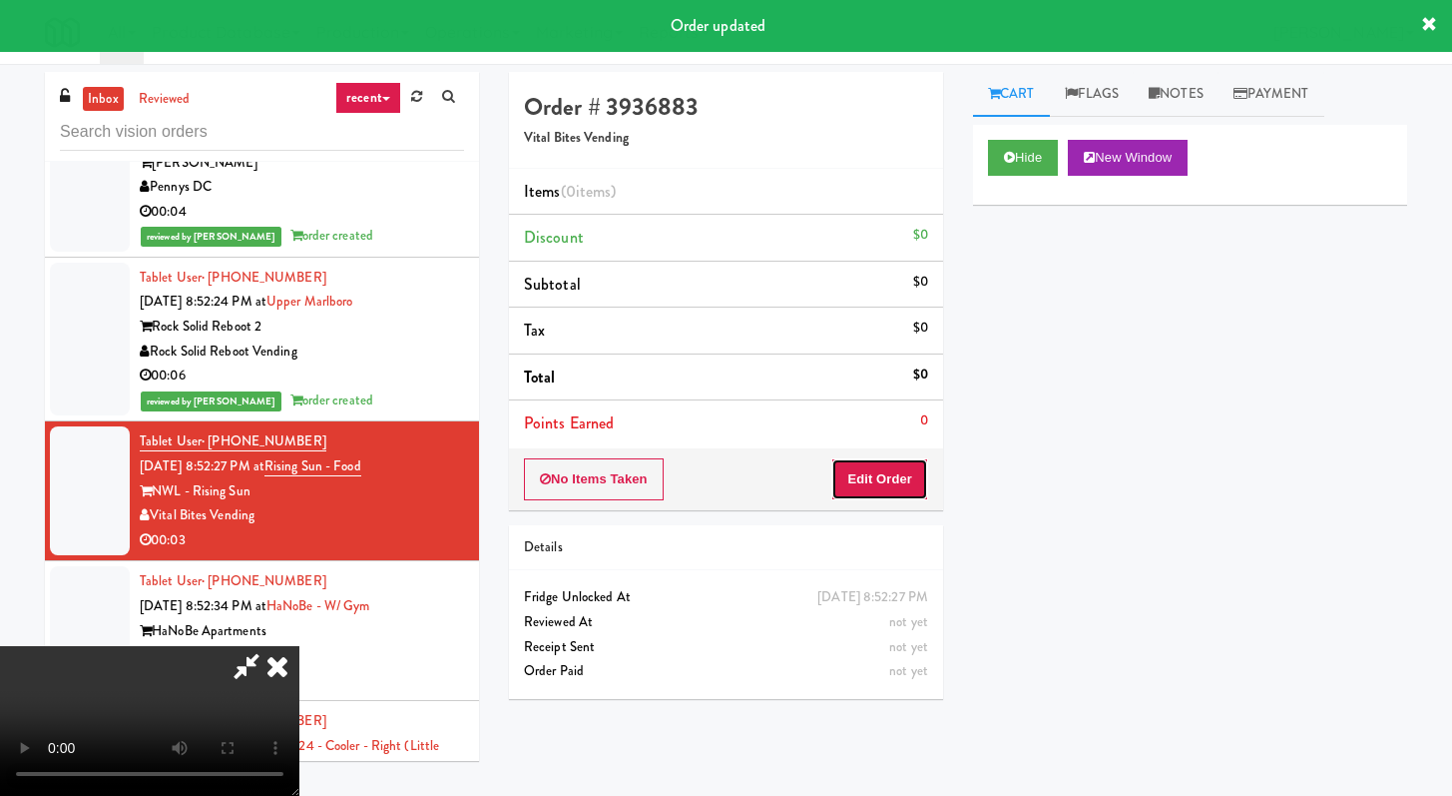
click at [909, 477] on button "Edit Order" at bounding box center [879, 479] width 97 height 42
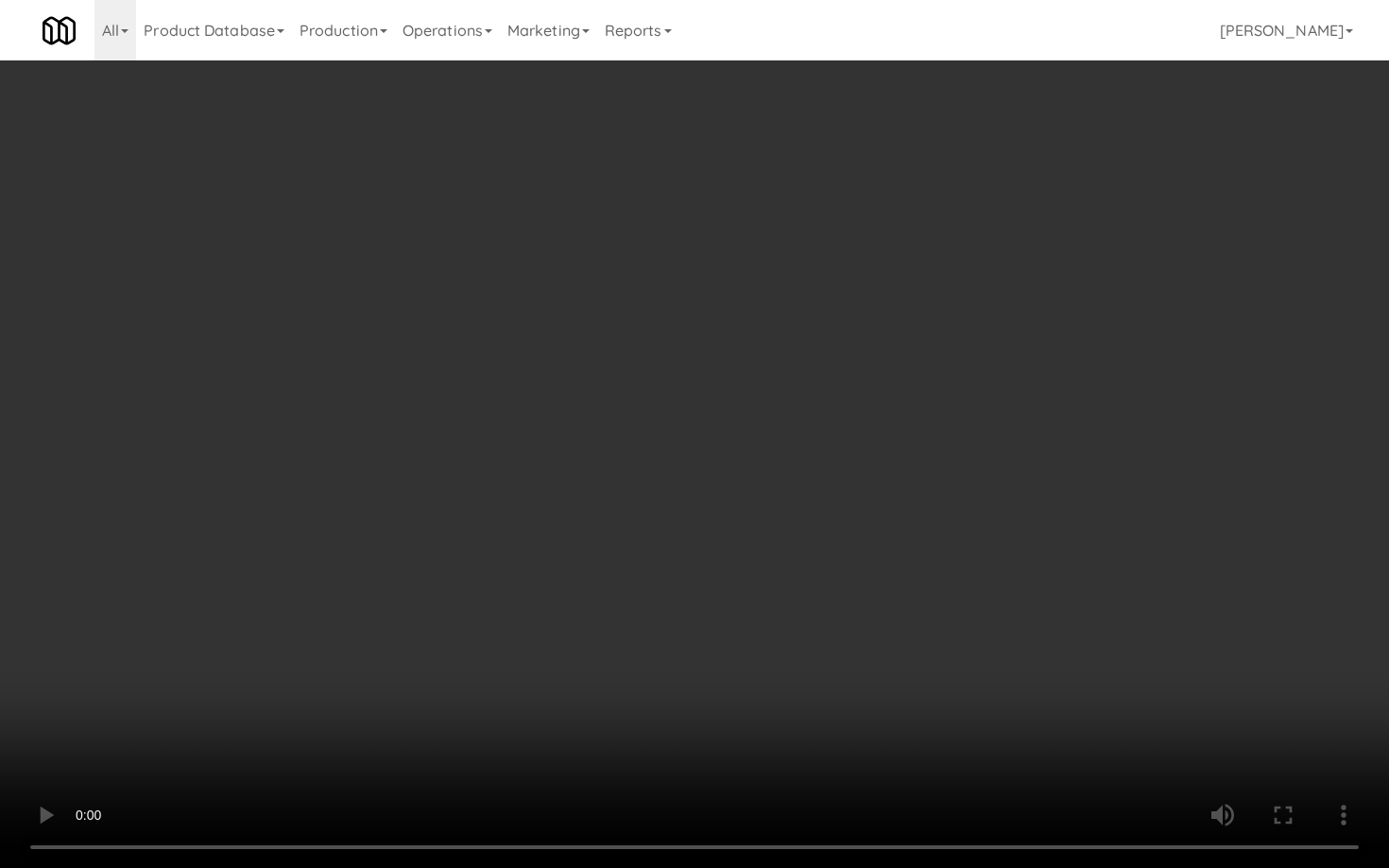
click at [852, 655] on video at bounding box center [694, 434] width 1389 height 868
click at [890, 611] on video at bounding box center [694, 434] width 1389 height 868
click at [957, 578] on video at bounding box center [694, 434] width 1389 height 868
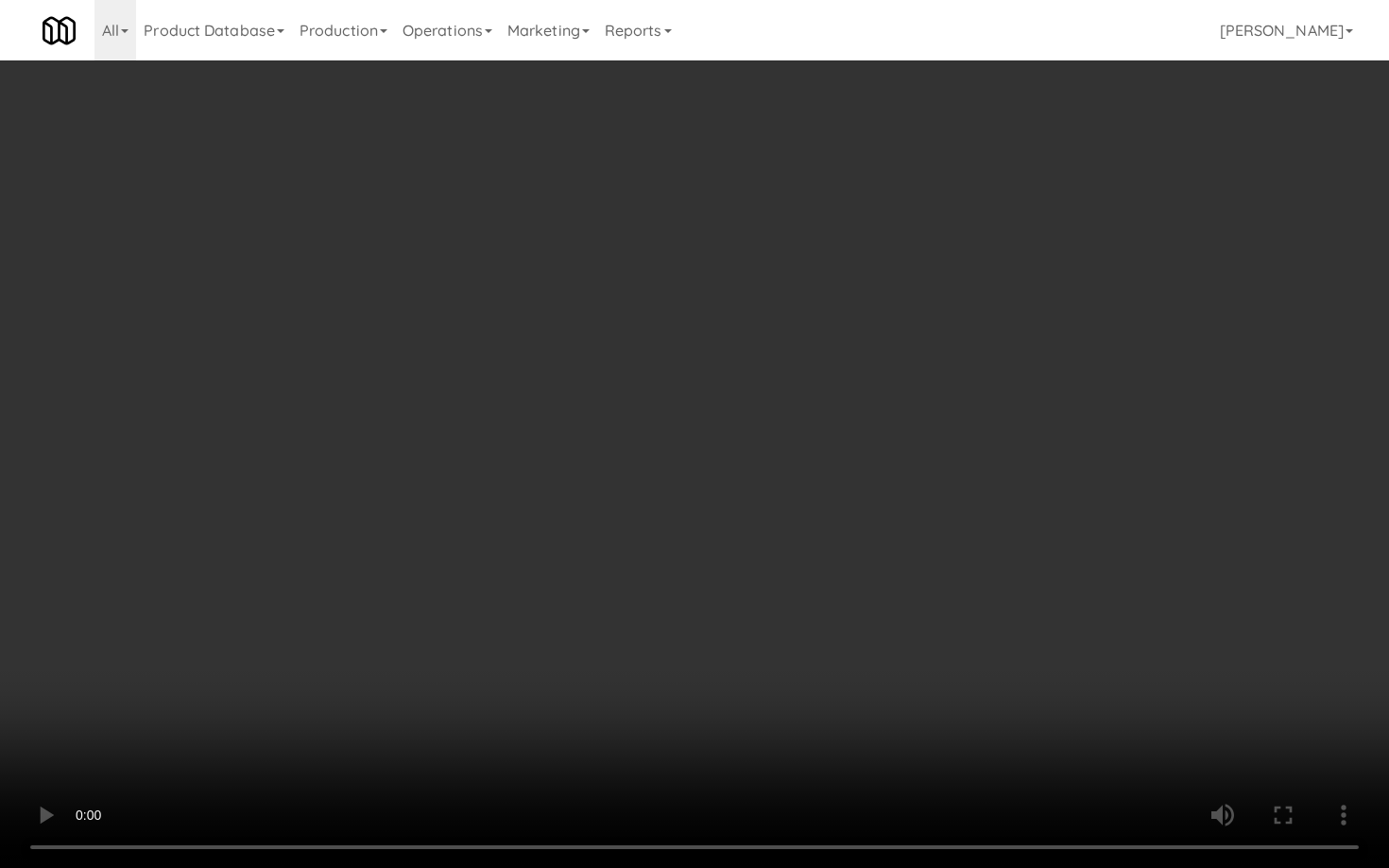
click at [957, 578] on video at bounding box center [694, 434] width 1389 height 868
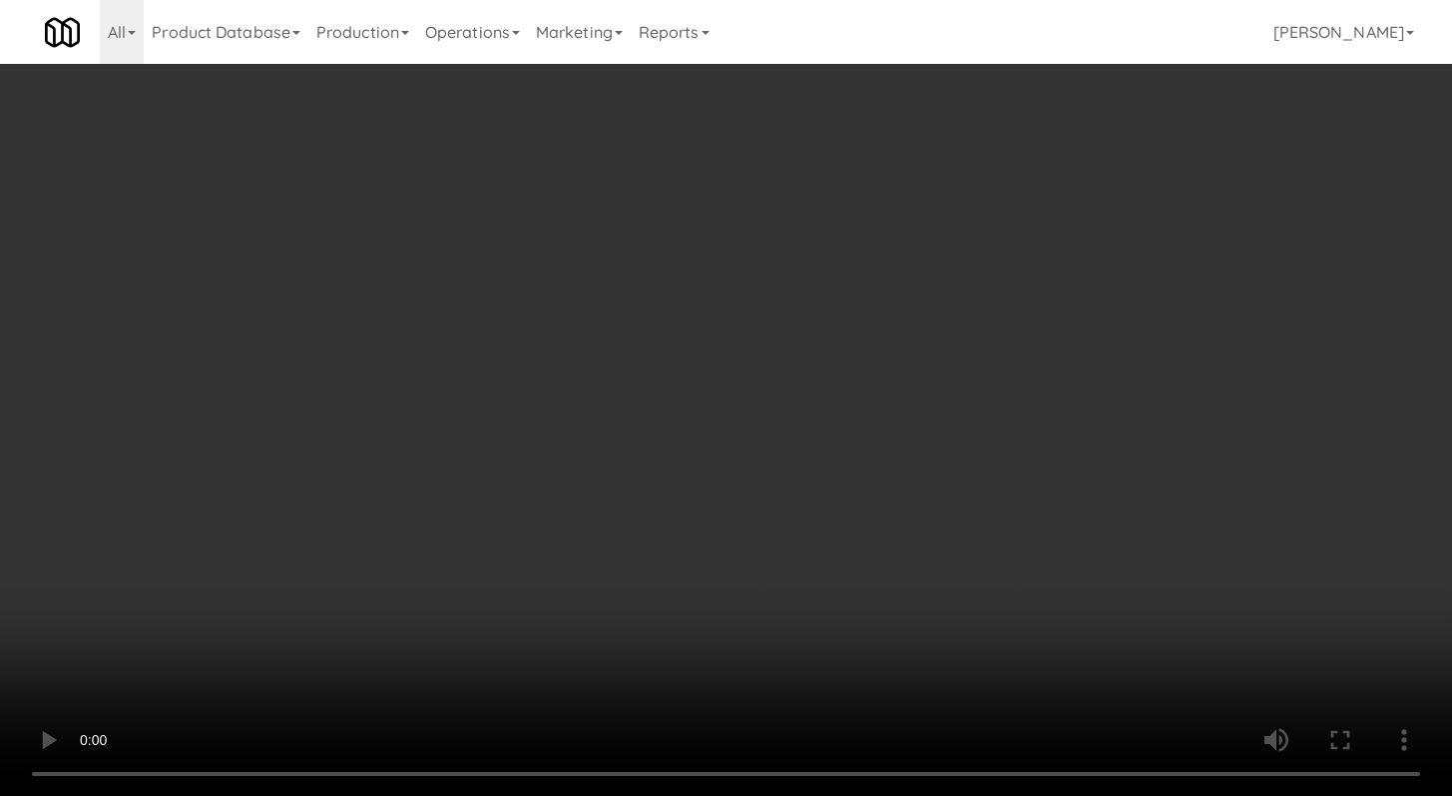
scroll to position [2113, 0]
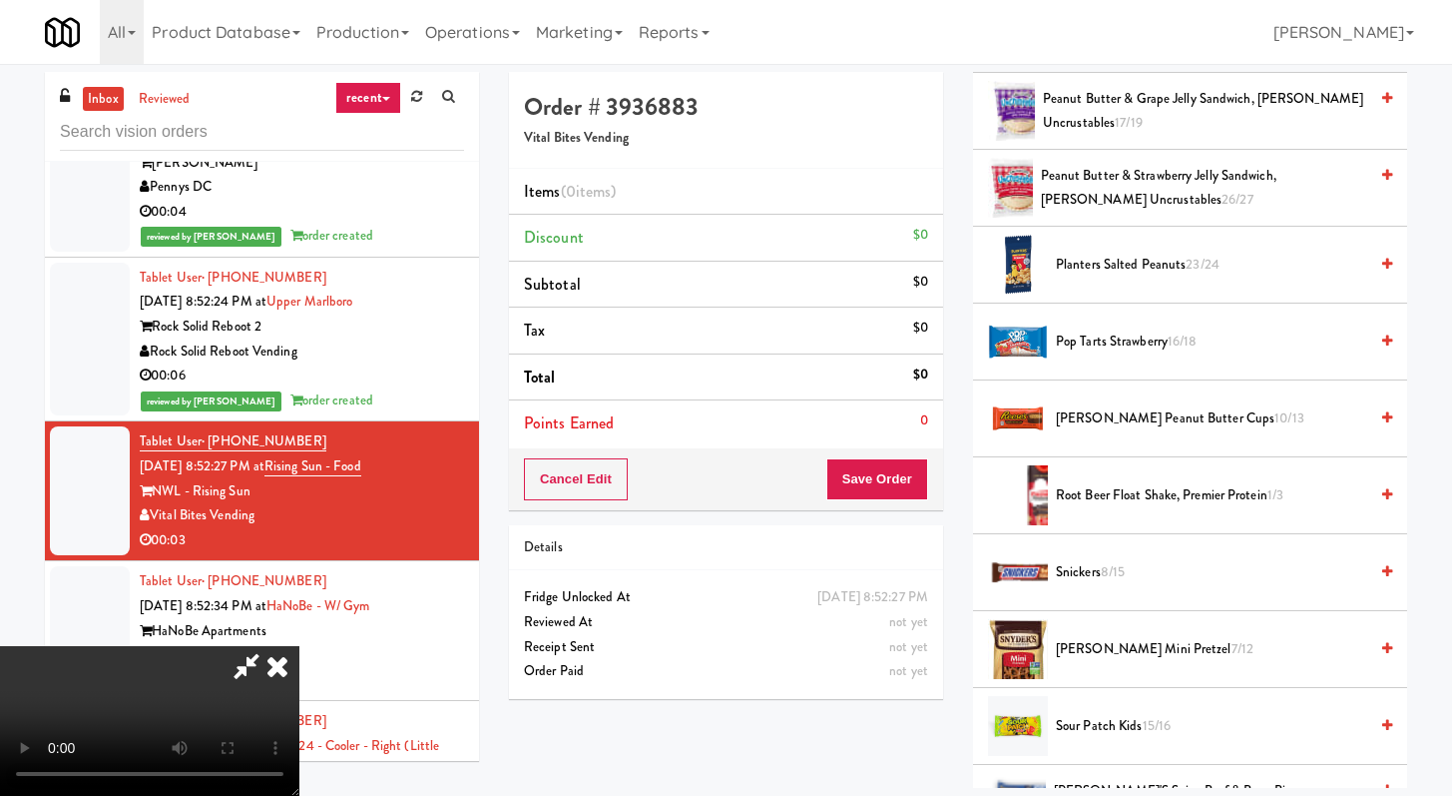
click at [1100, 427] on span "[PERSON_NAME] Peanut Butter Cups 10/13" at bounding box center [1211, 418] width 311 height 25
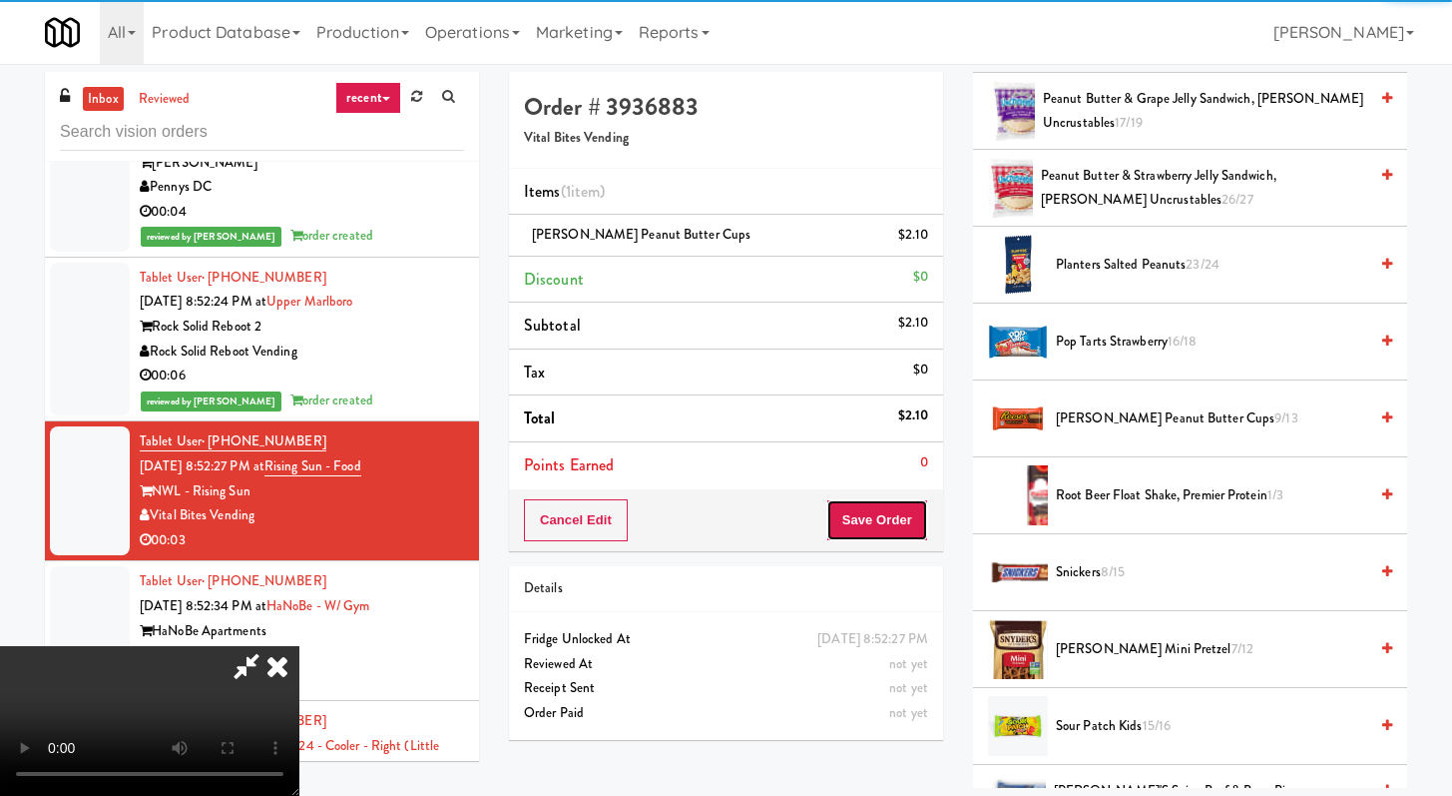
click at [901, 526] on button "Save Order" at bounding box center [878, 520] width 102 height 42
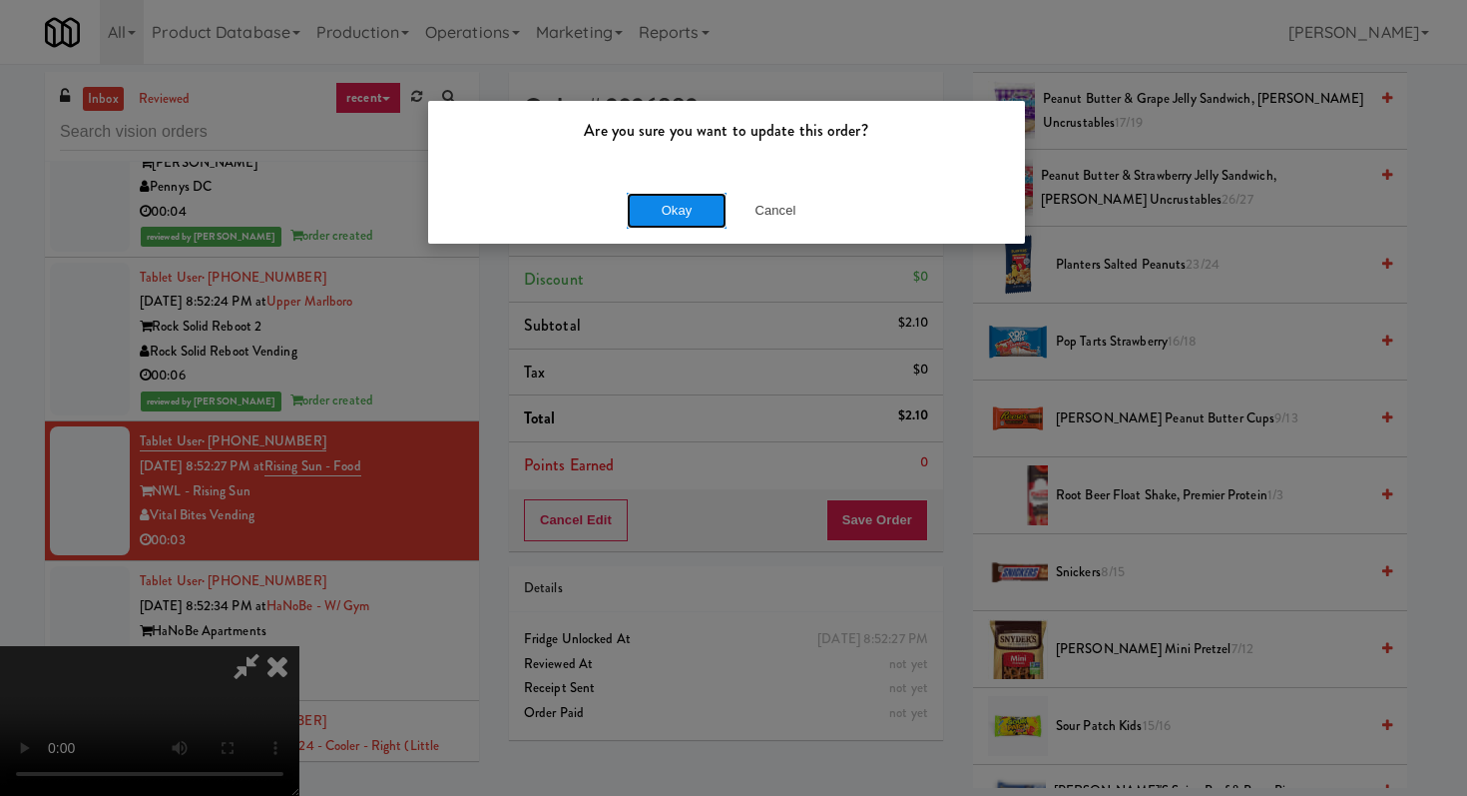
click at [704, 227] on button "Okay" at bounding box center [677, 211] width 100 height 36
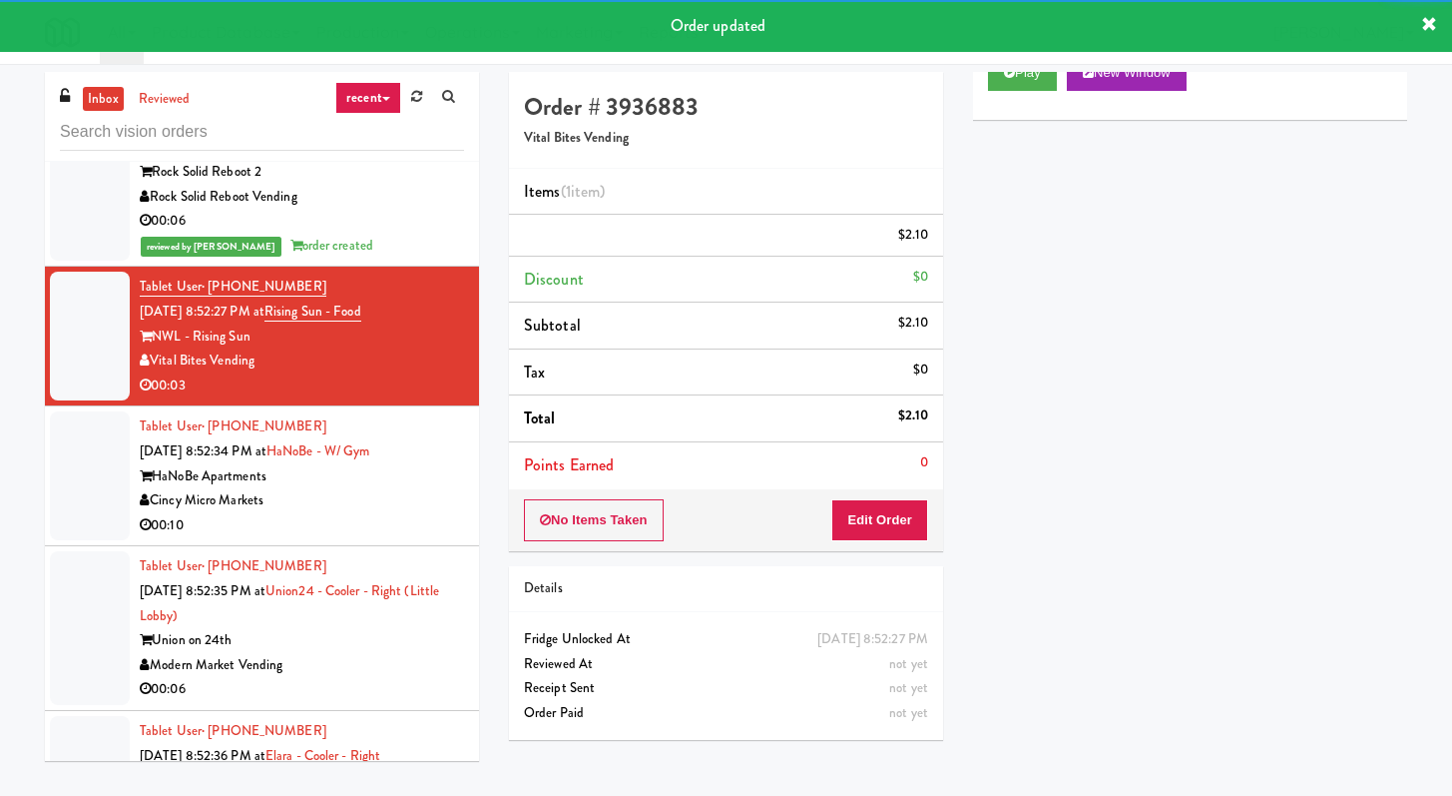
scroll to position [5967, 0]
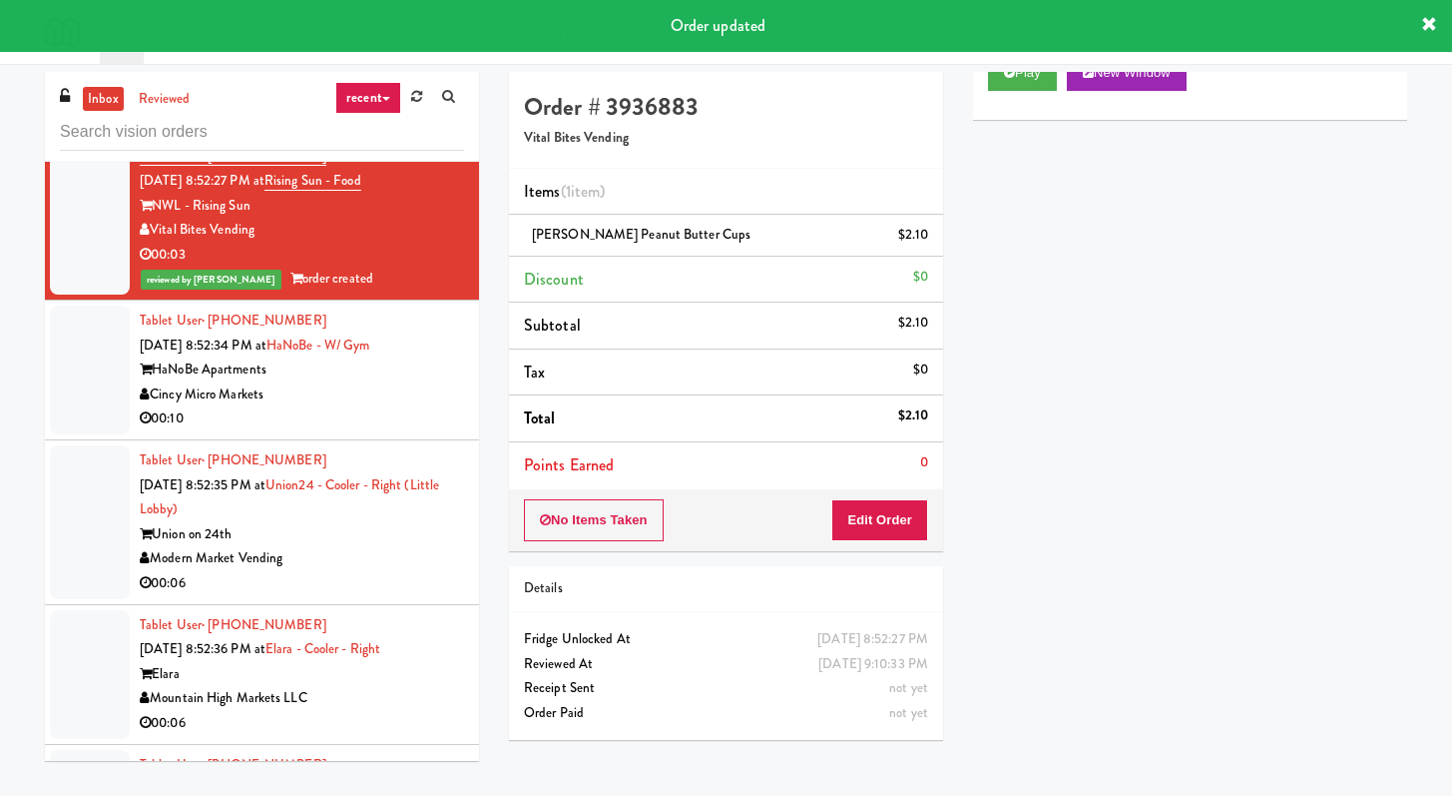
click at [390, 416] on div "00:10" at bounding box center [302, 418] width 324 height 25
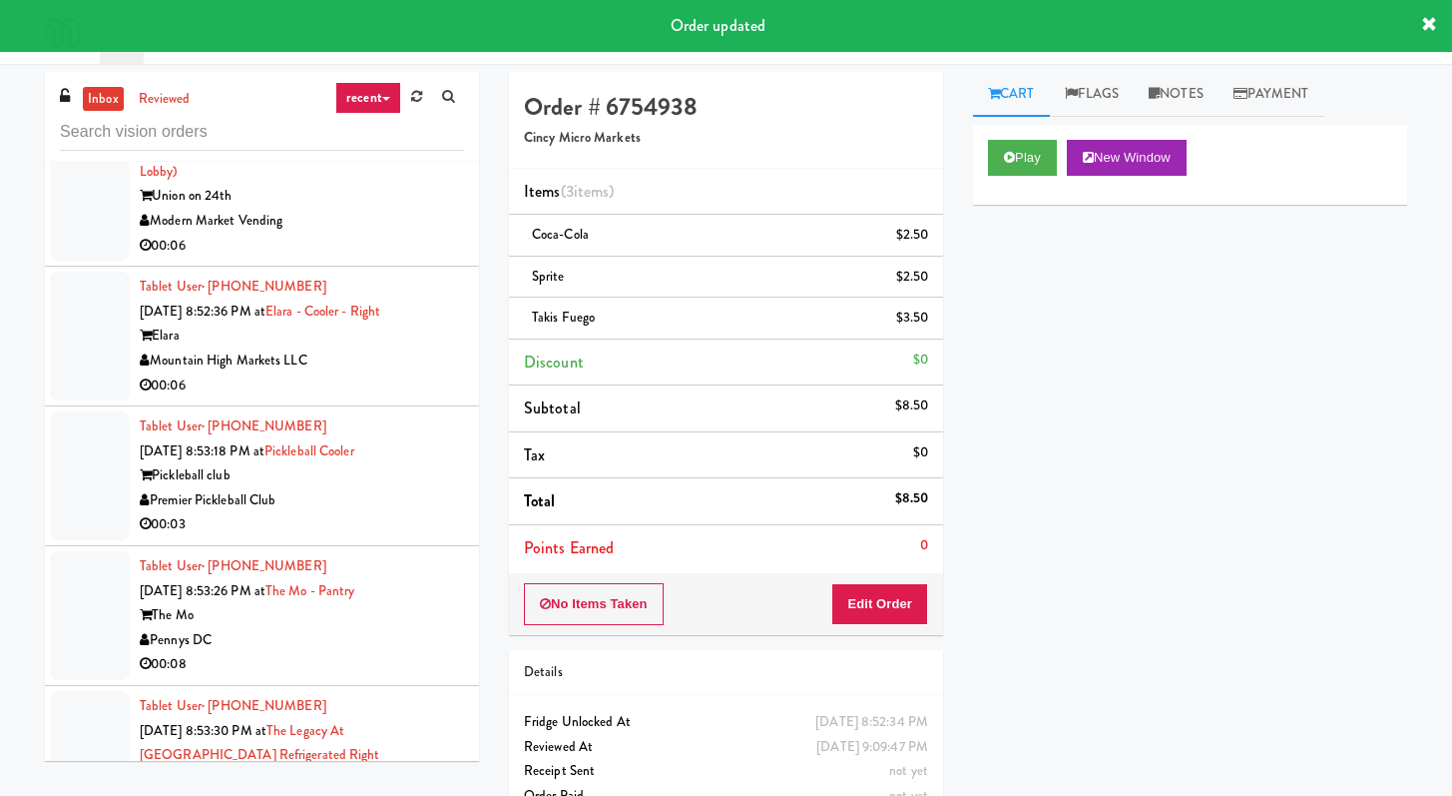
scroll to position [6334, 0]
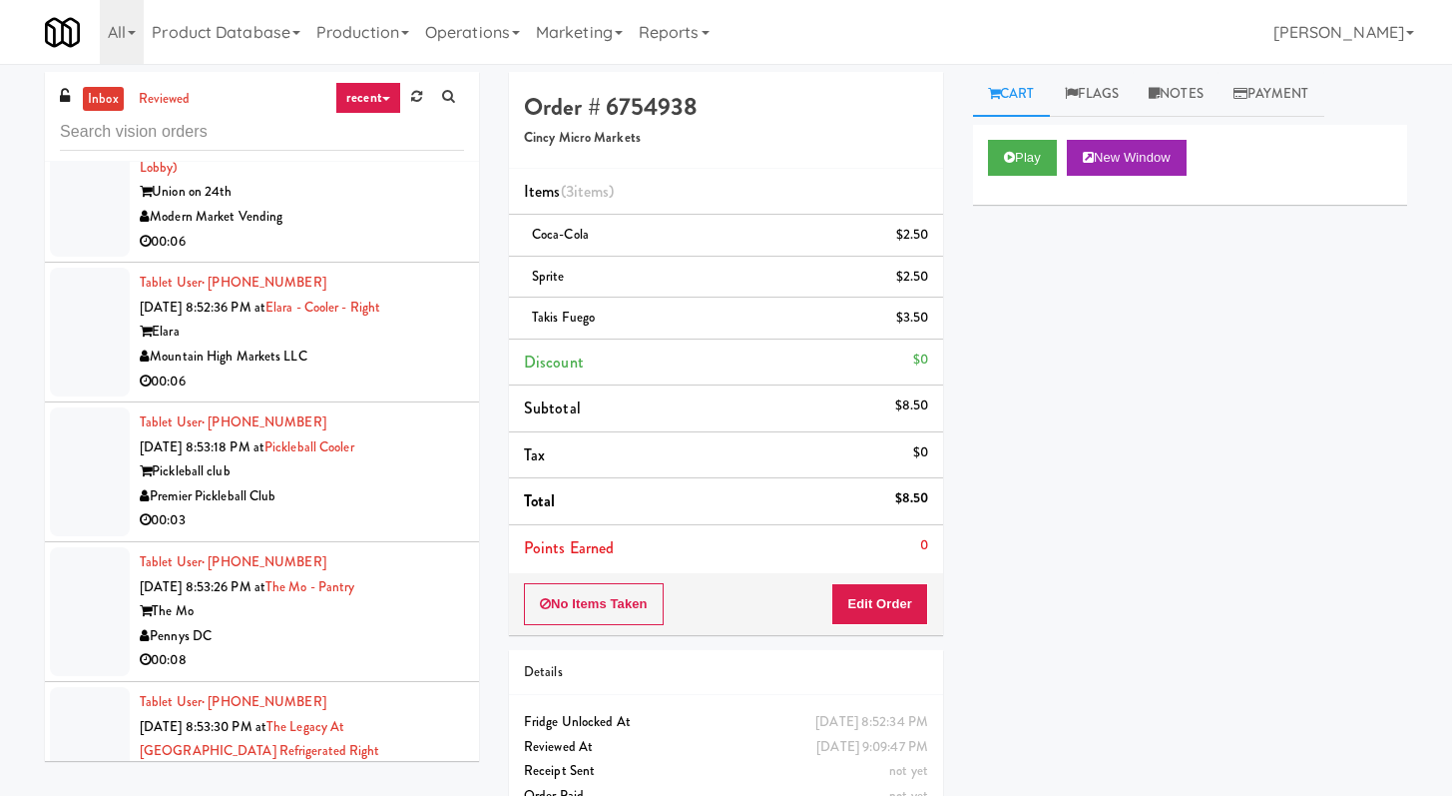
click at [399, 507] on div "Premier Pickleball Club" at bounding box center [302, 496] width 324 height 25
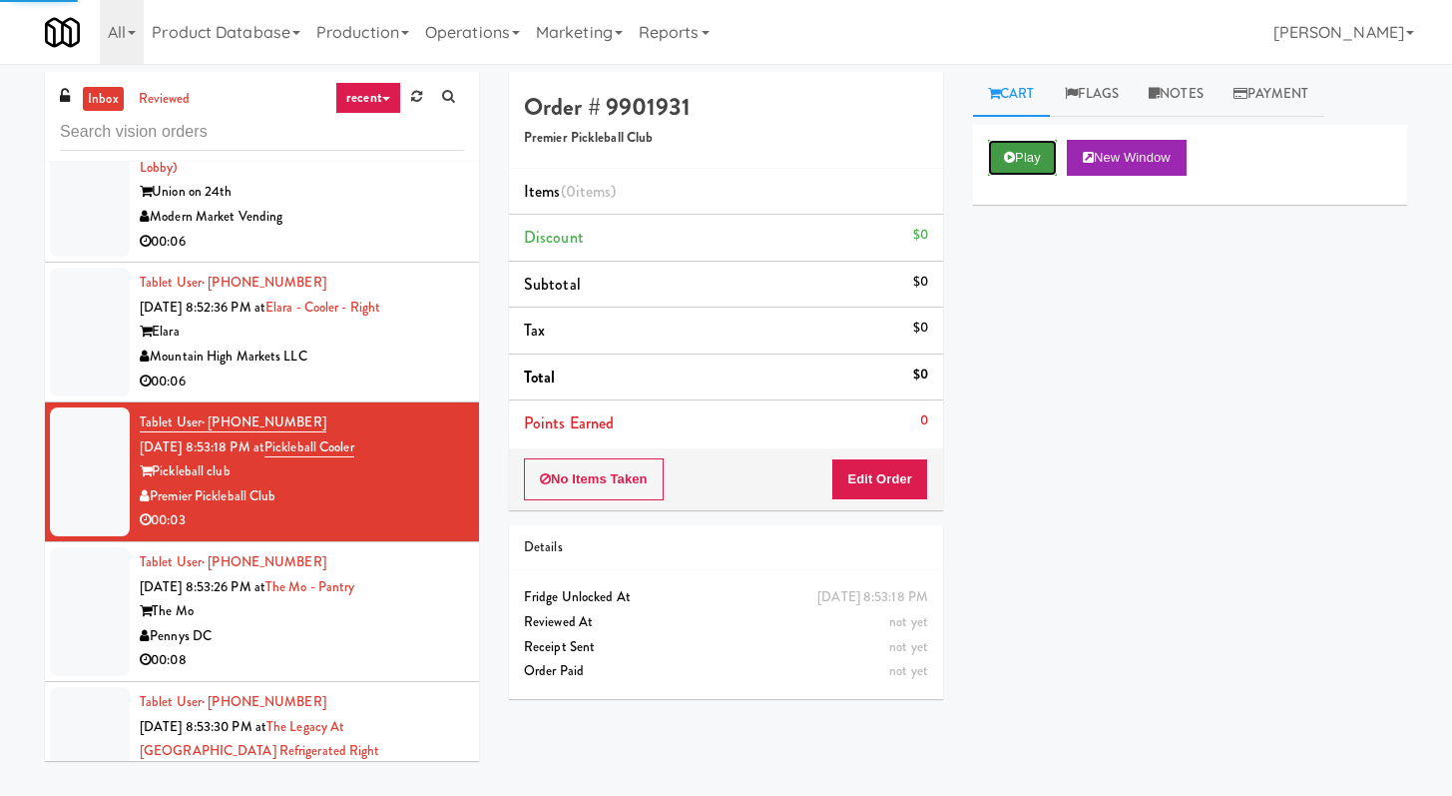
click at [1017, 170] on button "Play" at bounding box center [1022, 158] width 69 height 36
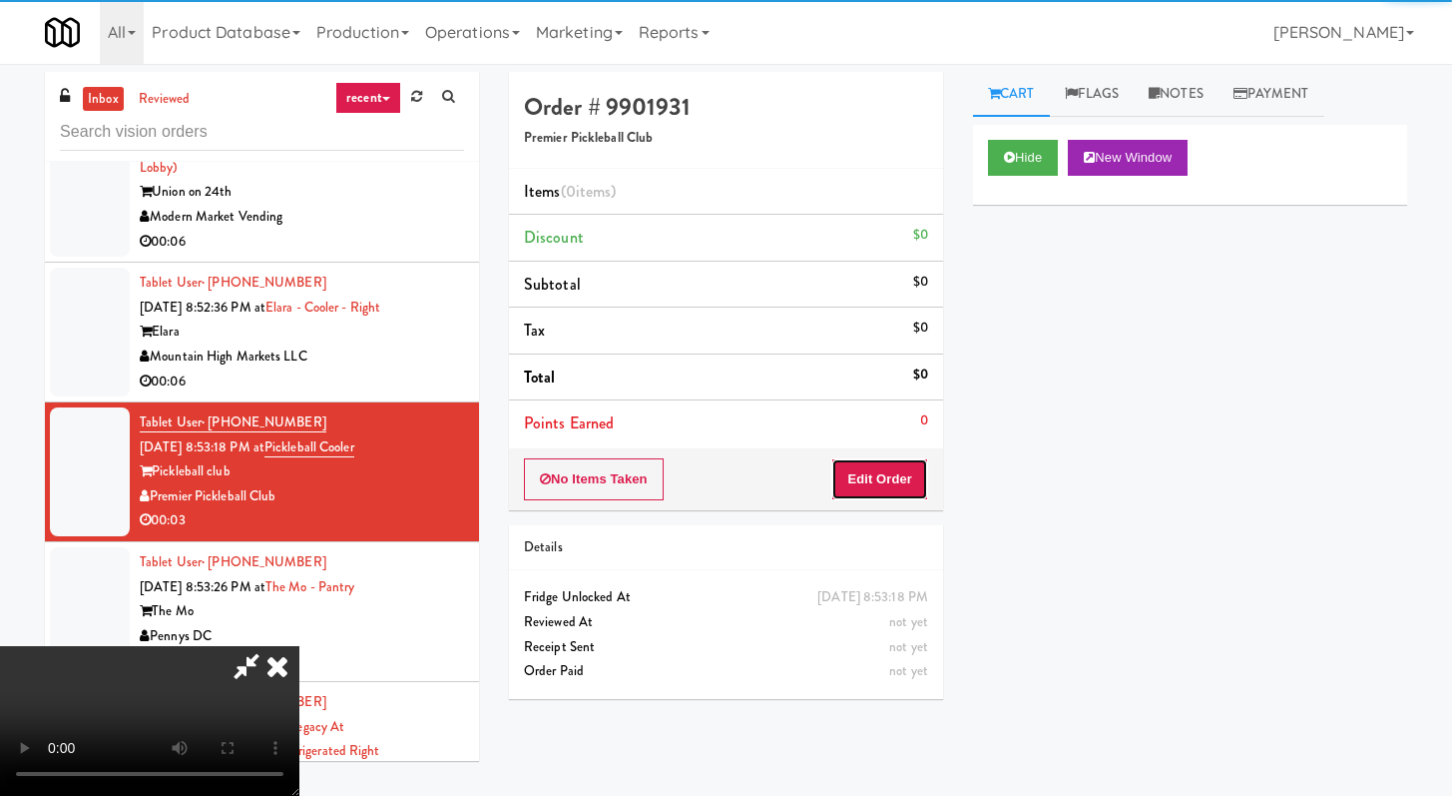
click at [901, 471] on button "Edit Order" at bounding box center [879, 479] width 97 height 42
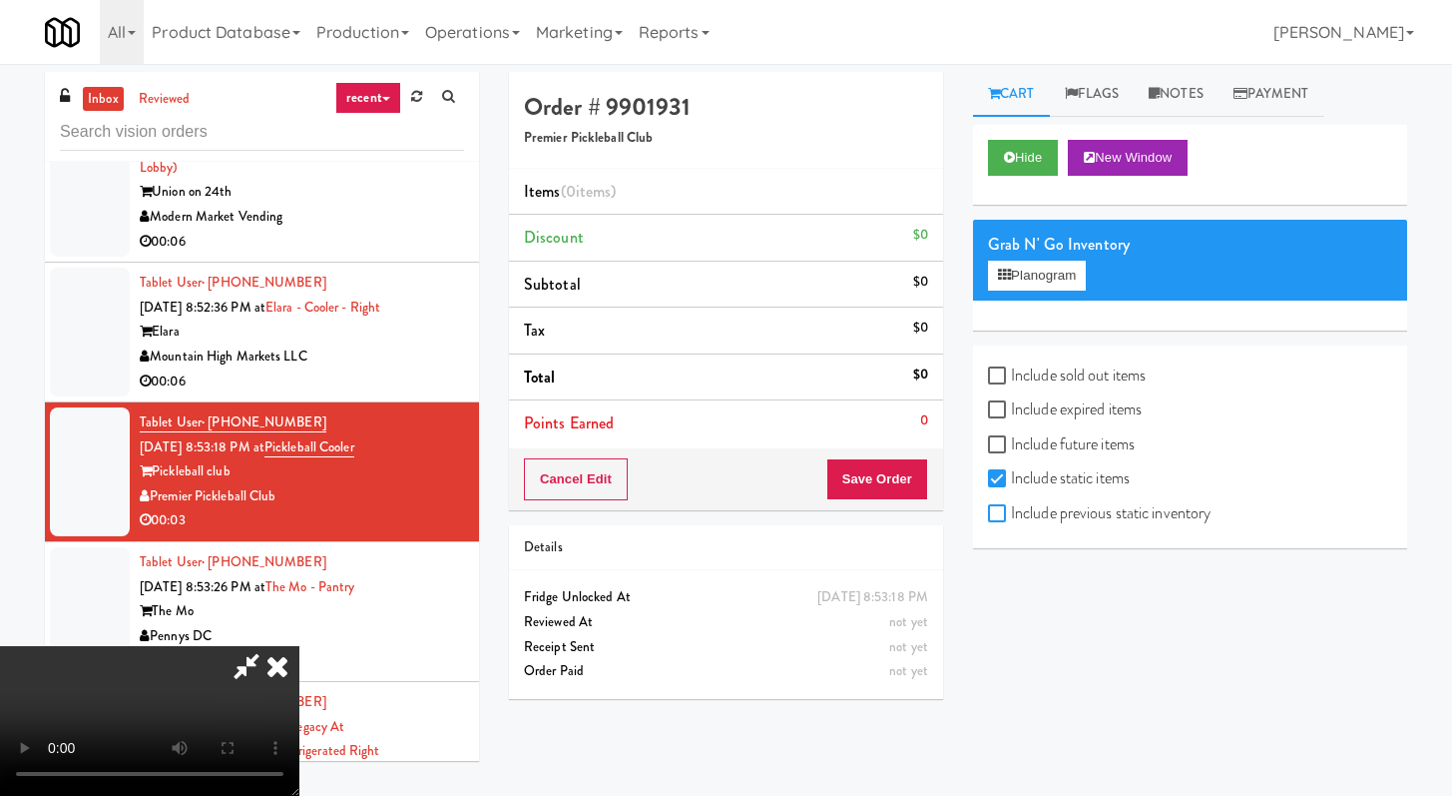
click at [994, 515] on input "Include previous static inventory" at bounding box center [999, 514] width 23 height 16
checkbox input "true"
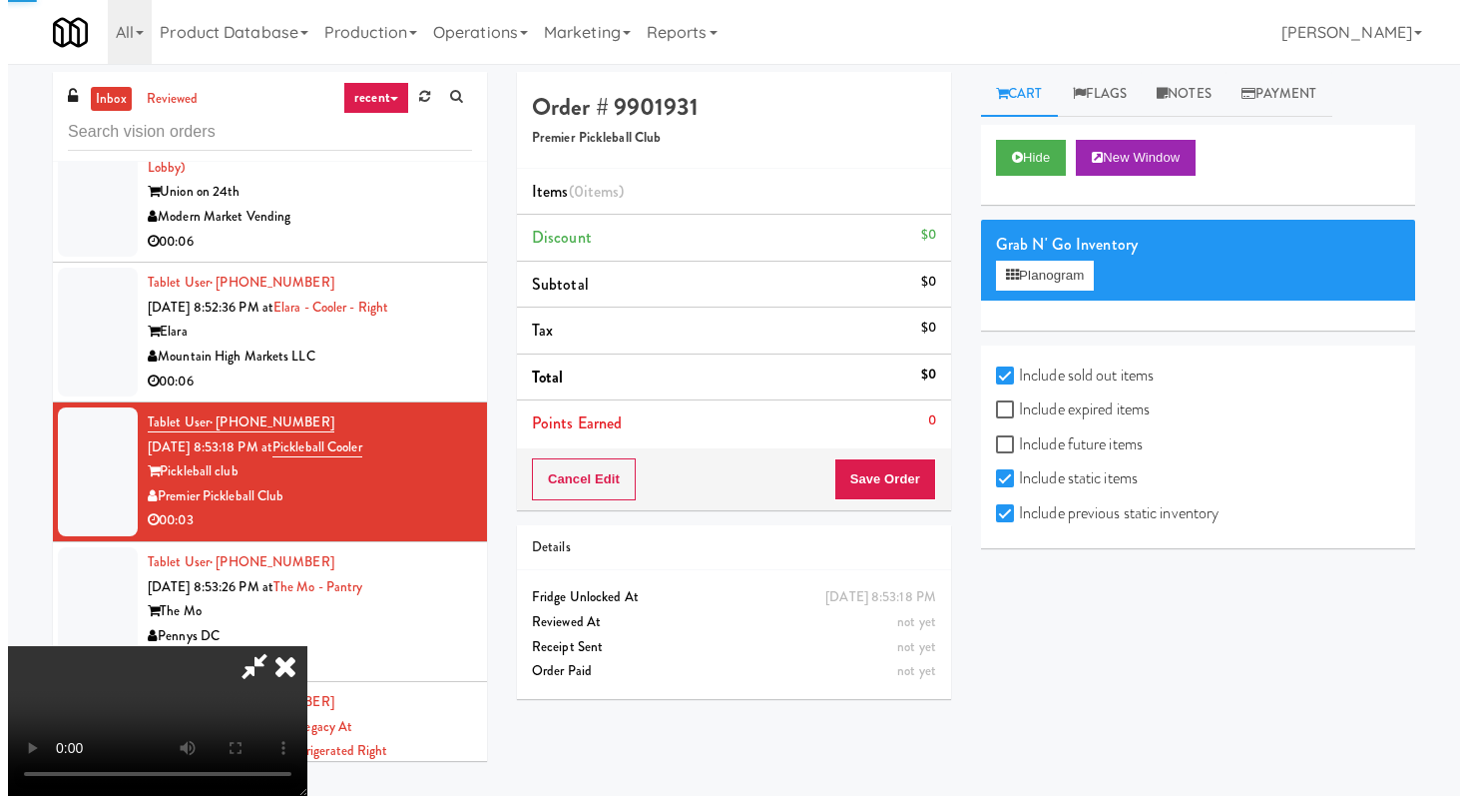
scroll to position [172, 0]
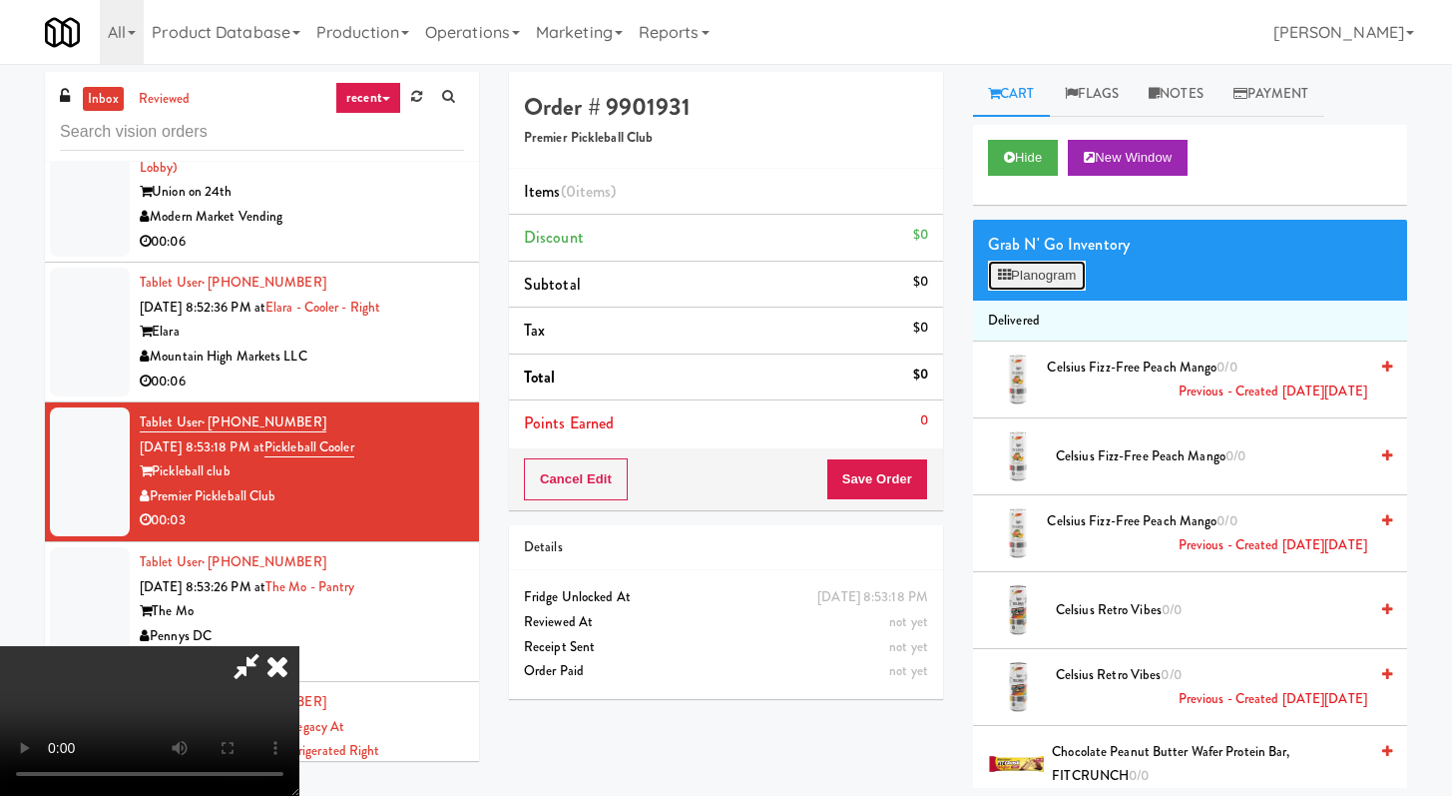
click at [1038, 276] on button "Planogram" at bounding box center [1037, 276] width 98 height 30
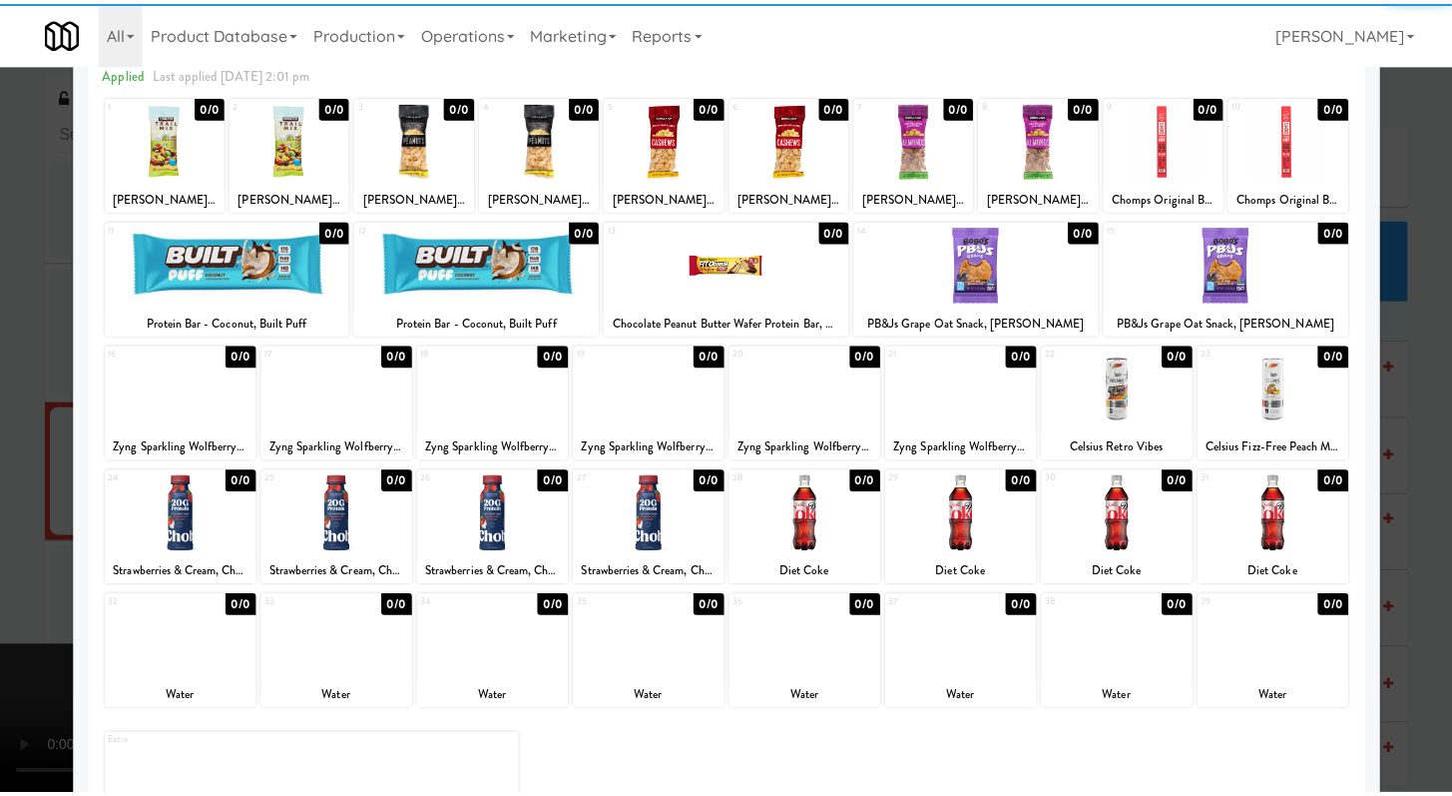
scroll to position [185, 0]
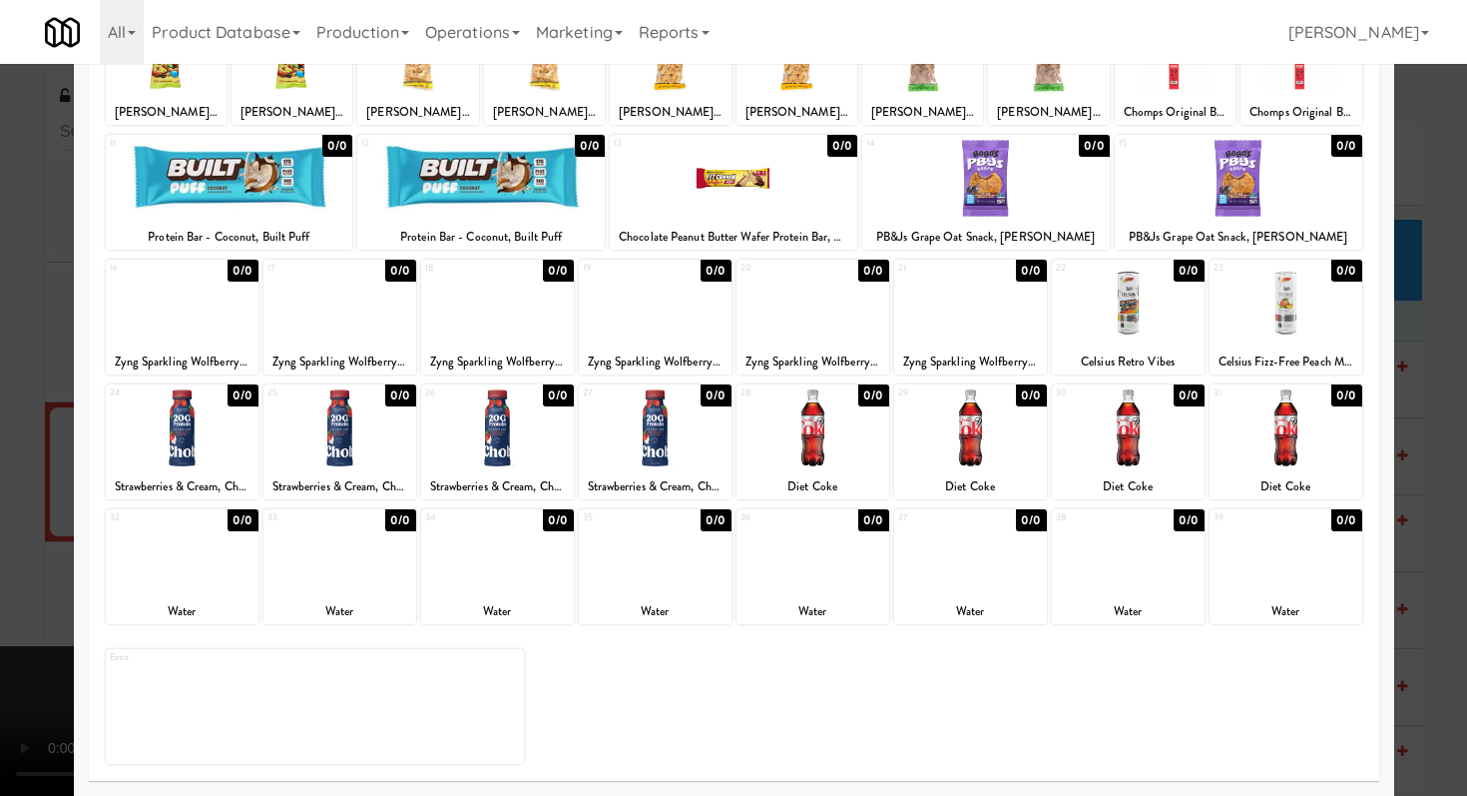
click at [332, 564] on div at bounding box center [340, 552] width 153 height 77
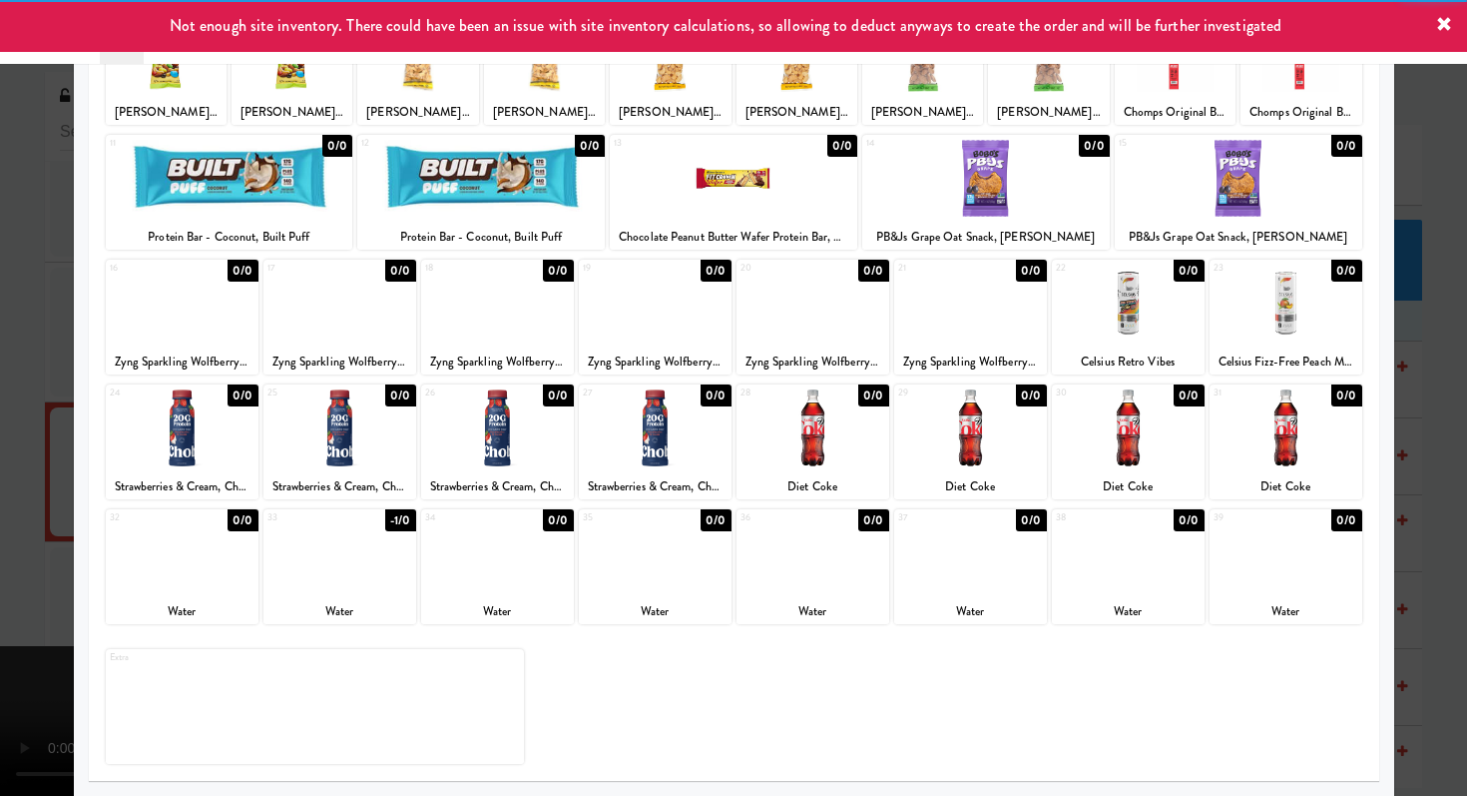
click at [0, 520] on div at bounding box center [733, 398] width 1467 height 796
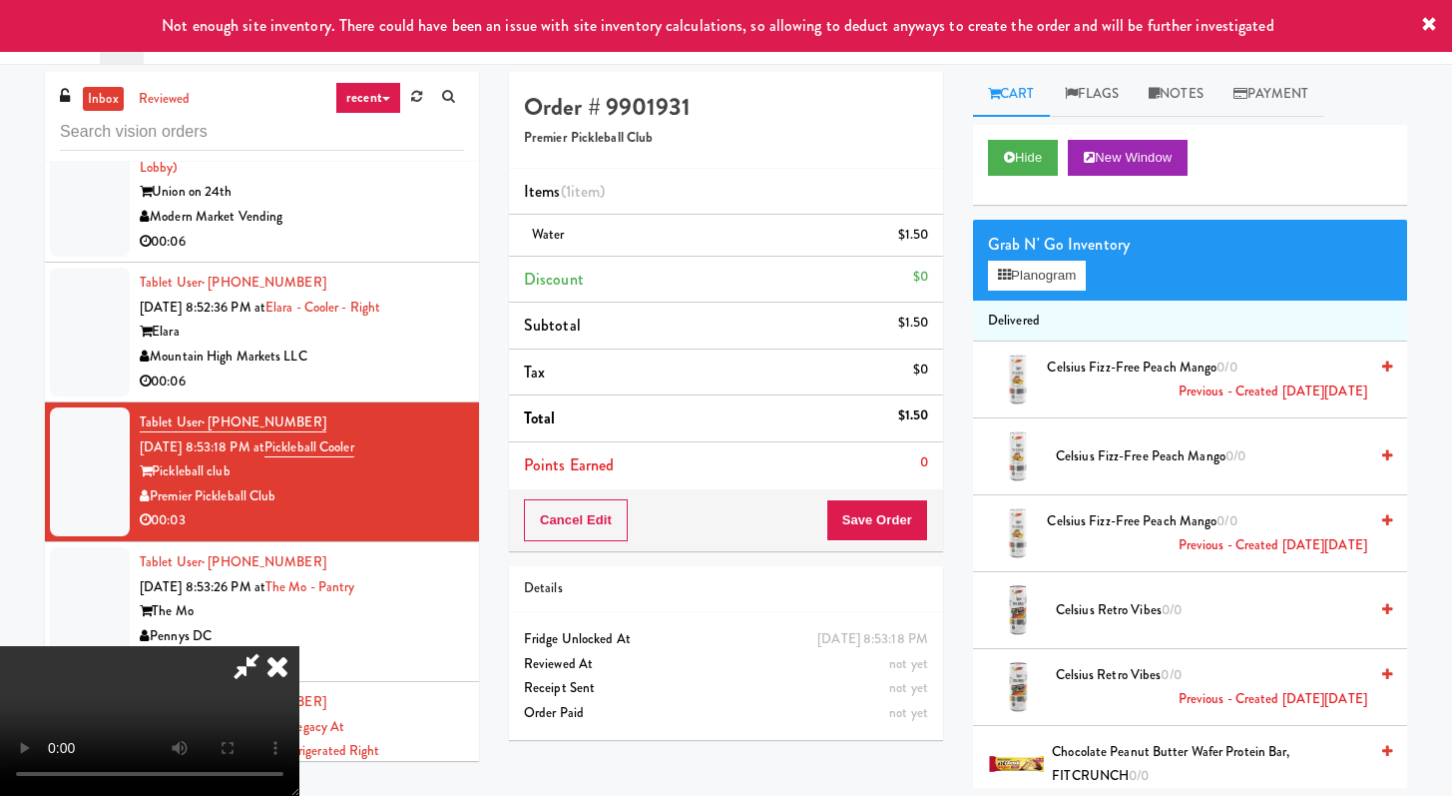
click at [930, 528] on div "Cancel Edit Save Order" at bounding box center [726, 520] width 434 height 62
click at [915, 528] on button "Save Order" at bounding box center [878, 520] width 102 height 42
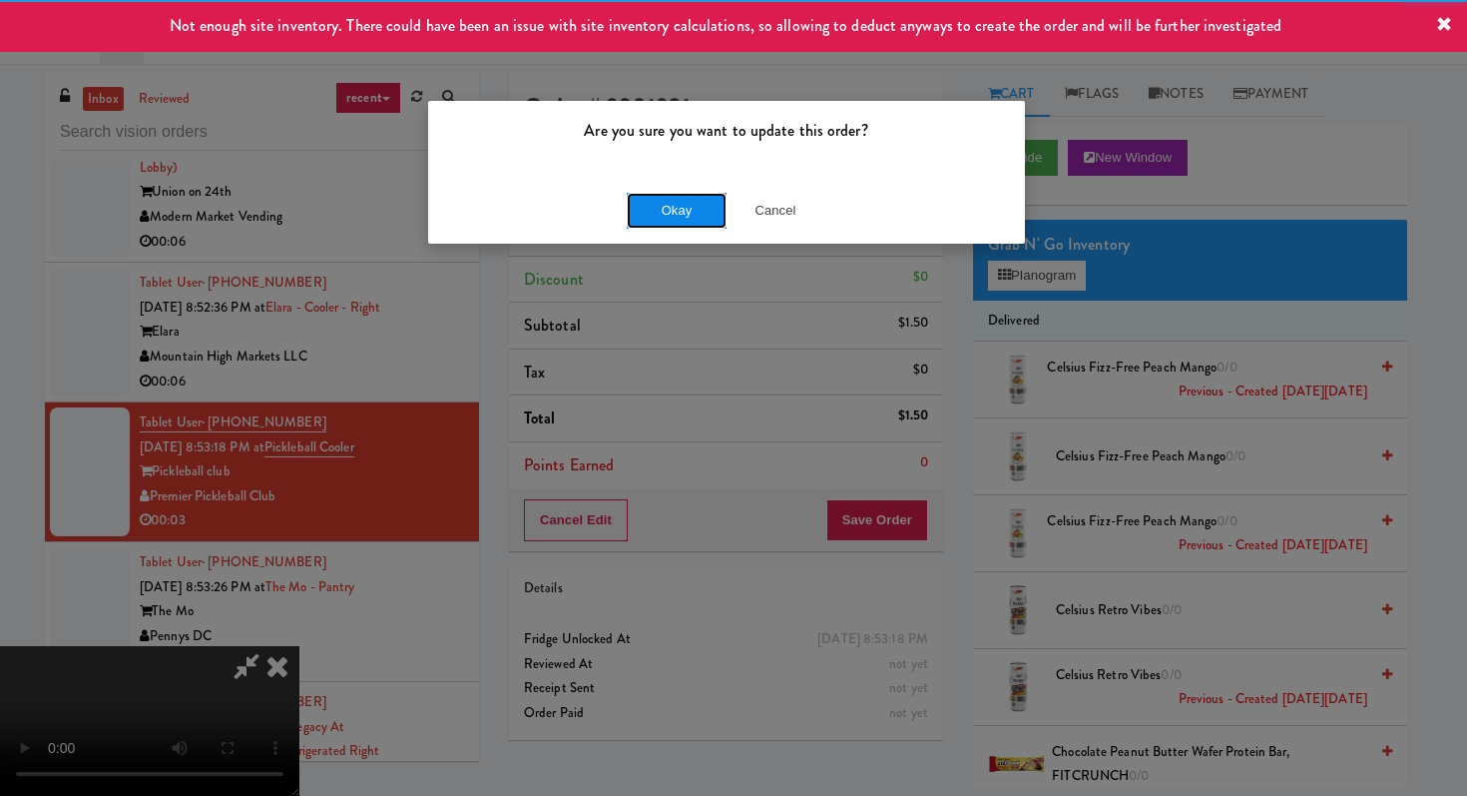
click at [693, 212] on button "Okay" at bounding box center [677, 211] width 100 height 36
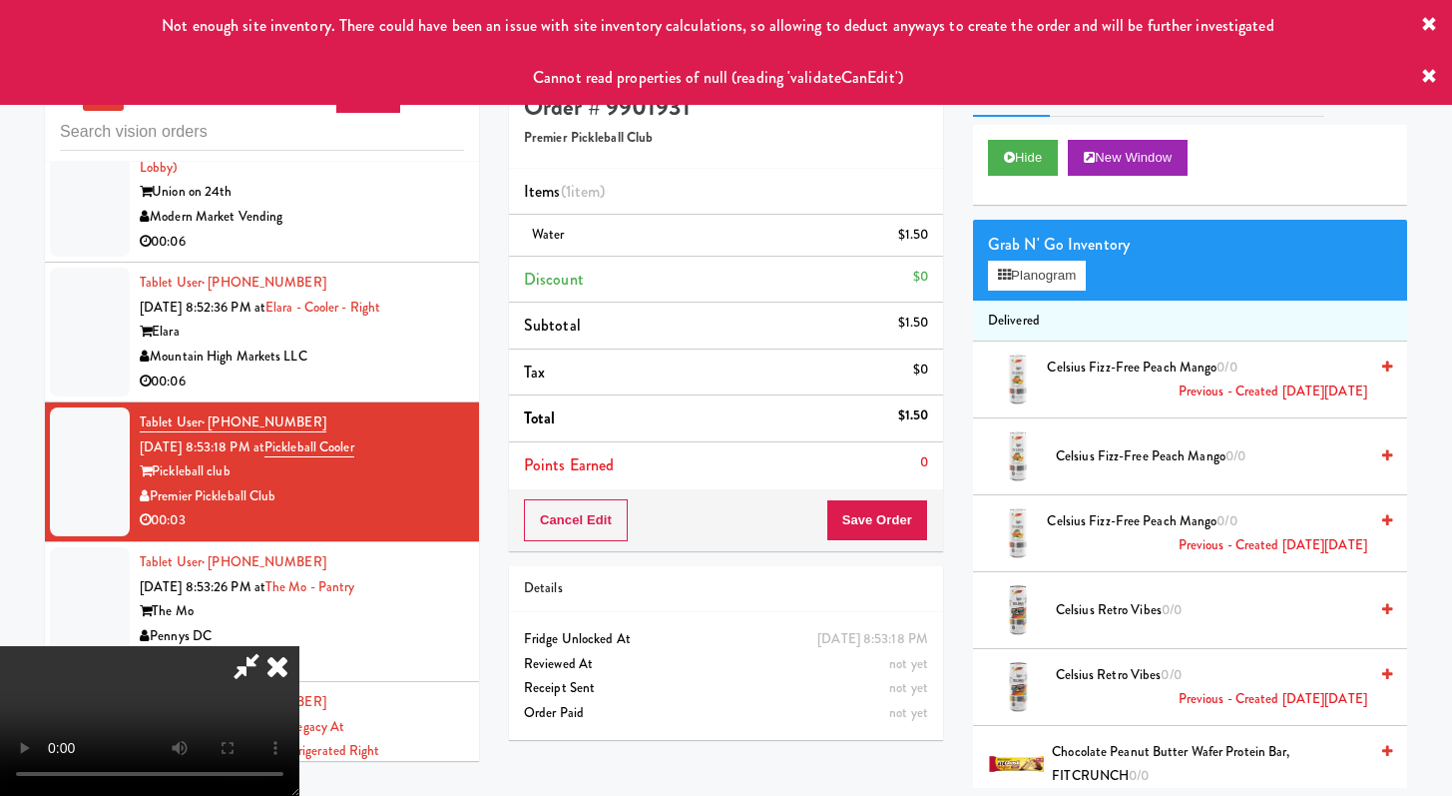
click at [1423, 17] on icon at bounding box center [1429, 25] width 16 height 16
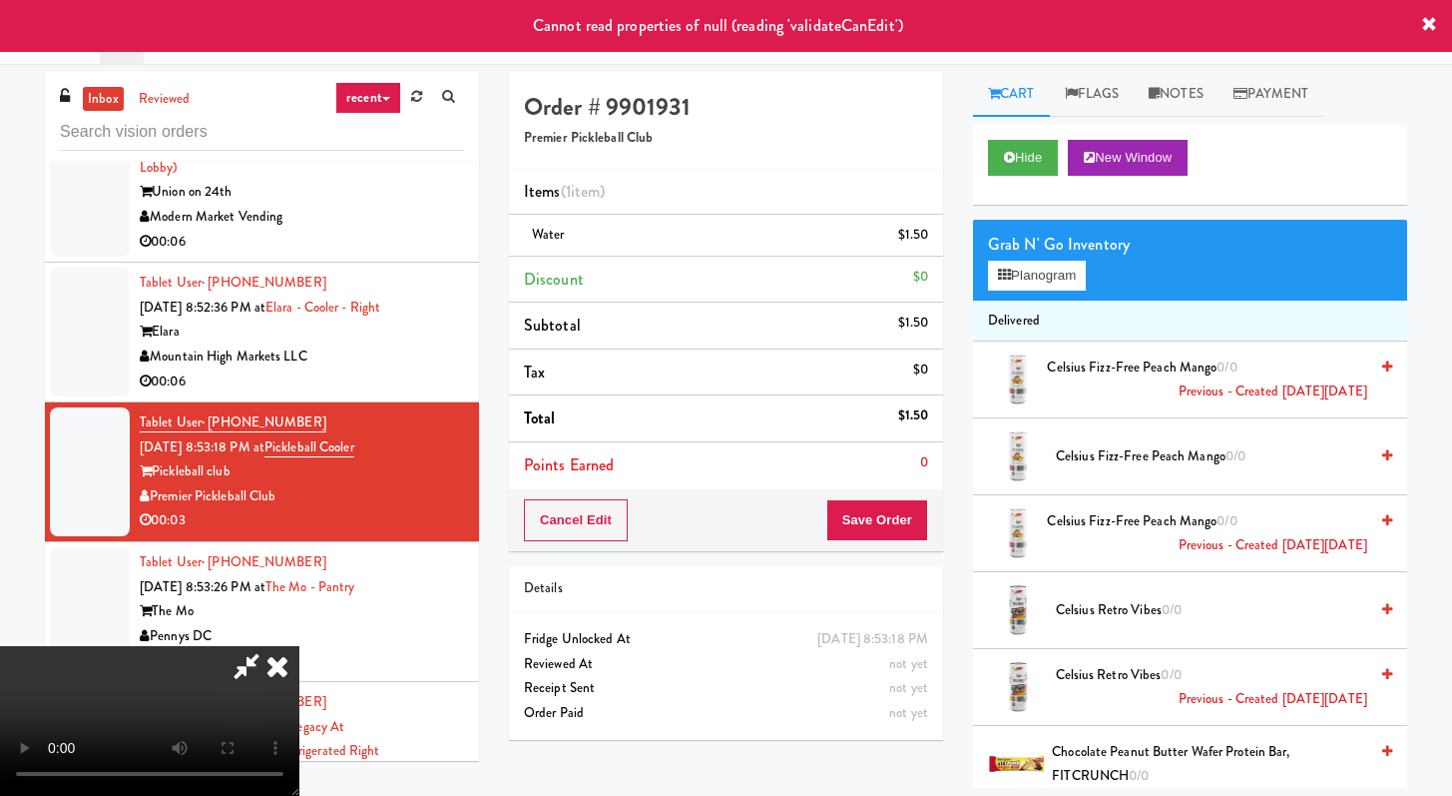
click at [1424, 25] on icon at bounding box center [1429, 25] width 16 height 16
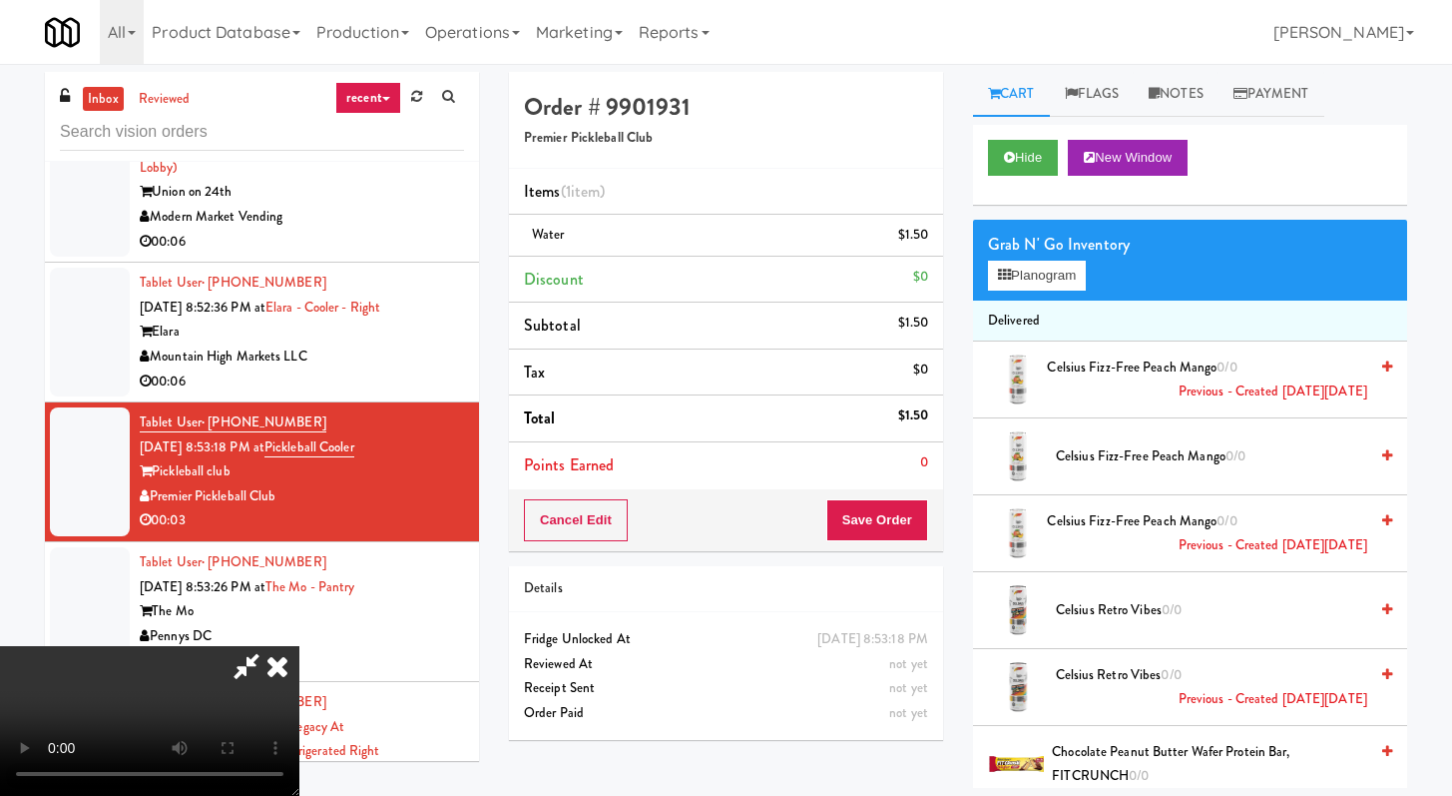
click at [270, 646] on icon at bounding box center [247, 666] width 46 height 40
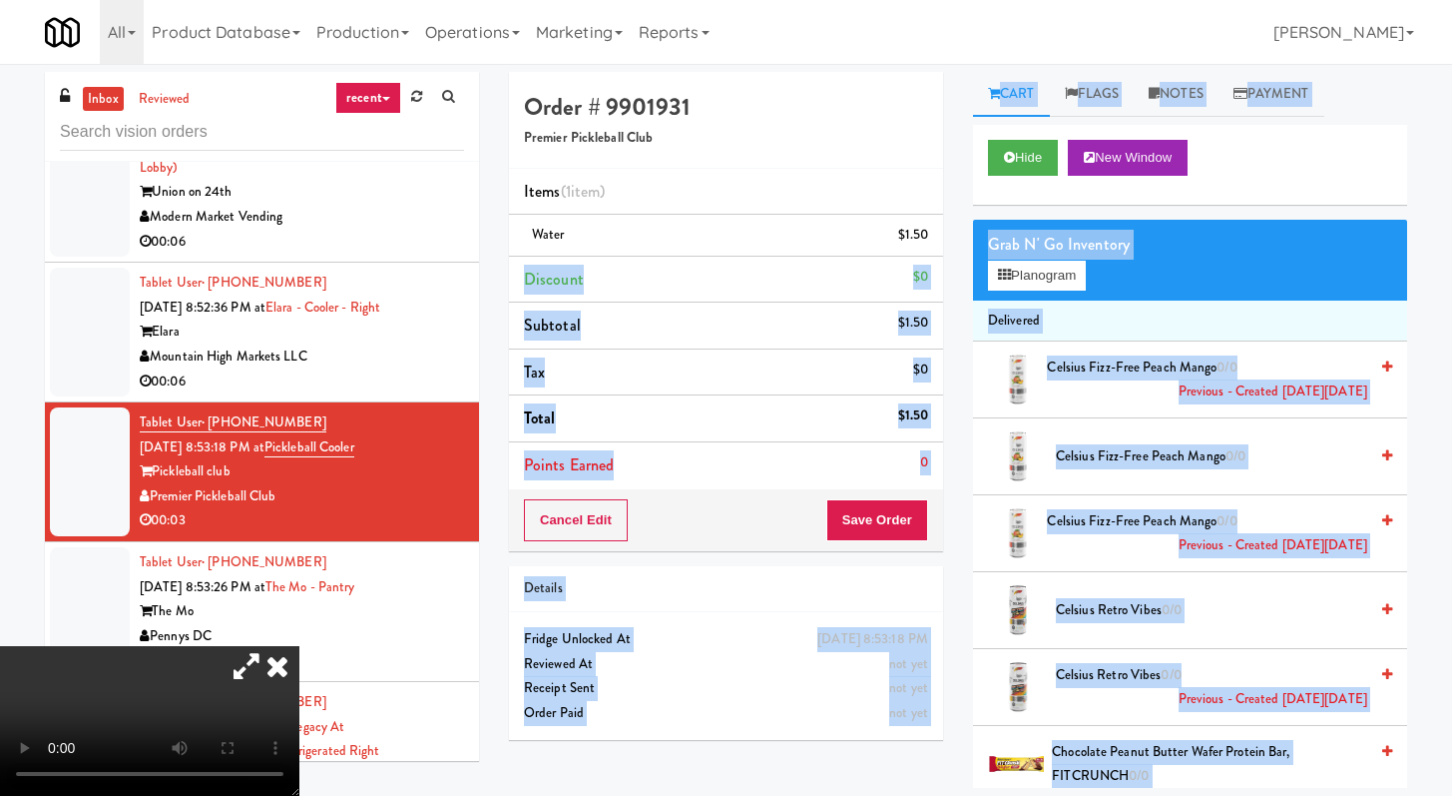
click at [509, 283] on div "Order # 9901931 Premier Pickleball Club Items (1 item ) Water $1.50 Discount $0…" at bounding box center [958, 430] width 898 height 716
click at [299, 646] on icon at bounding box center [278, 666] width 44 height 40
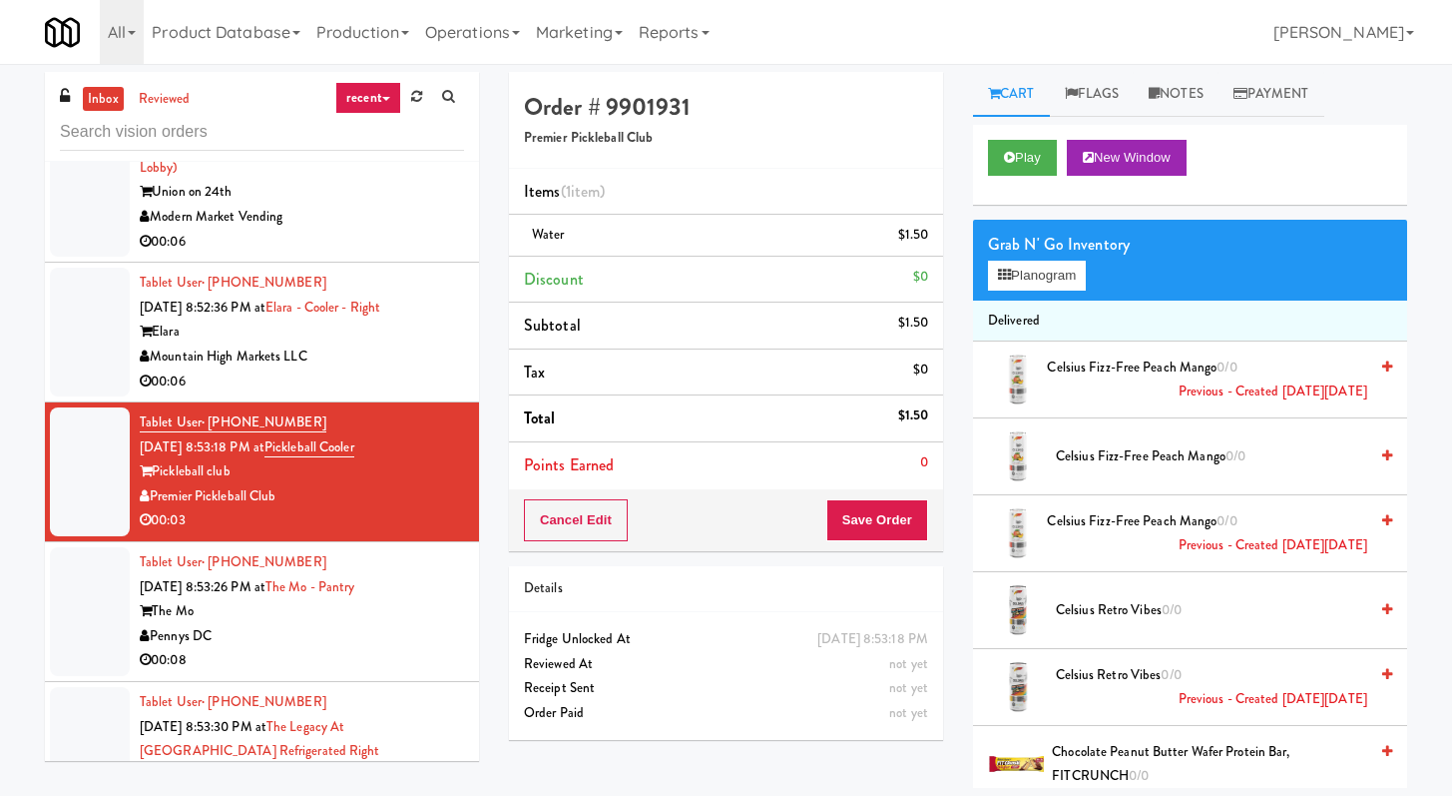
click at [343, 369] on div "Mountain High Markets LLC" at bounding box center [302, 356] width 324 height 25
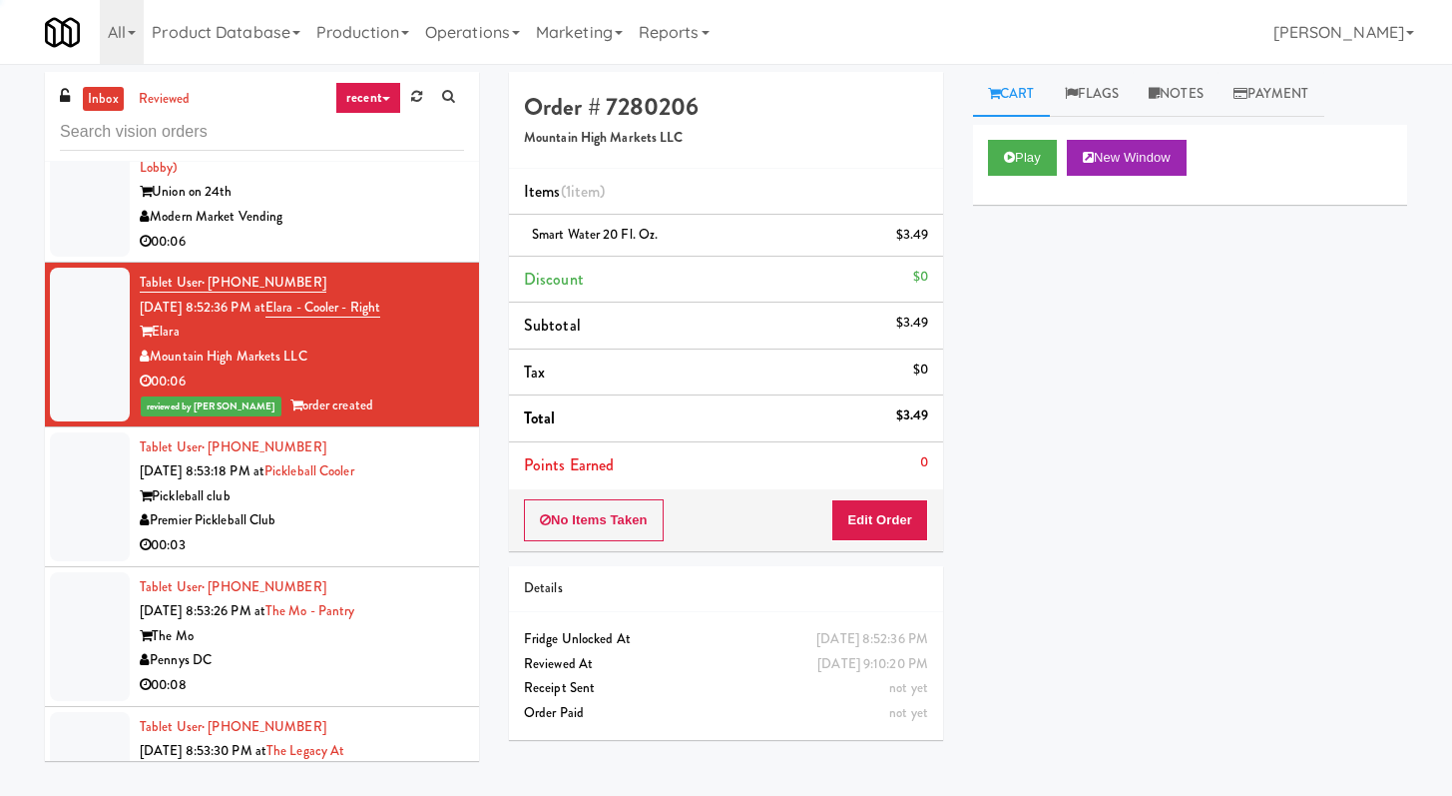
click at [391, 521] on div "Premier Pickleball Club" at bounding box center [302, 520] width 324 height 25
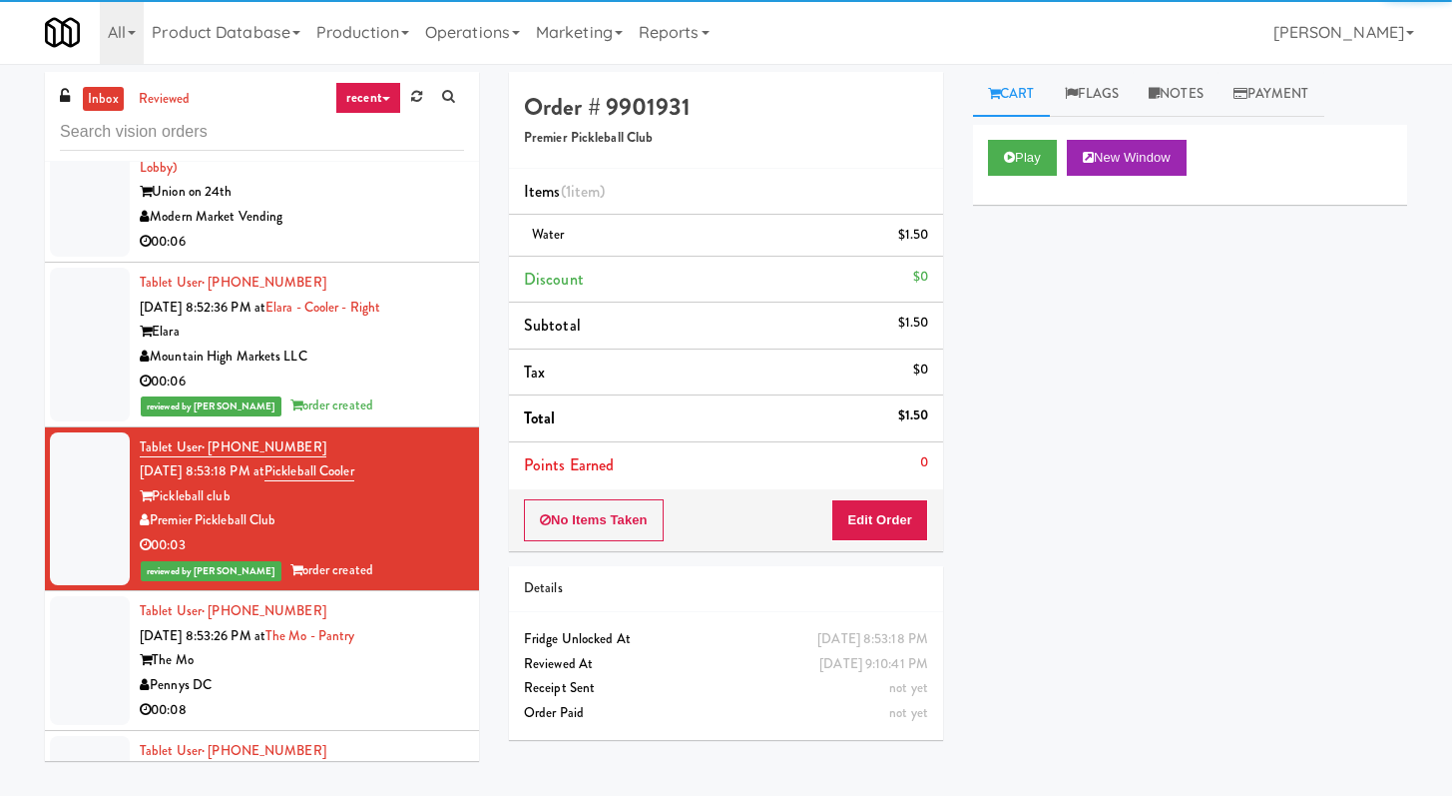
click at [359, 198] on div "Union on 24th" at bounding box center [302, 192] width 324 height 25
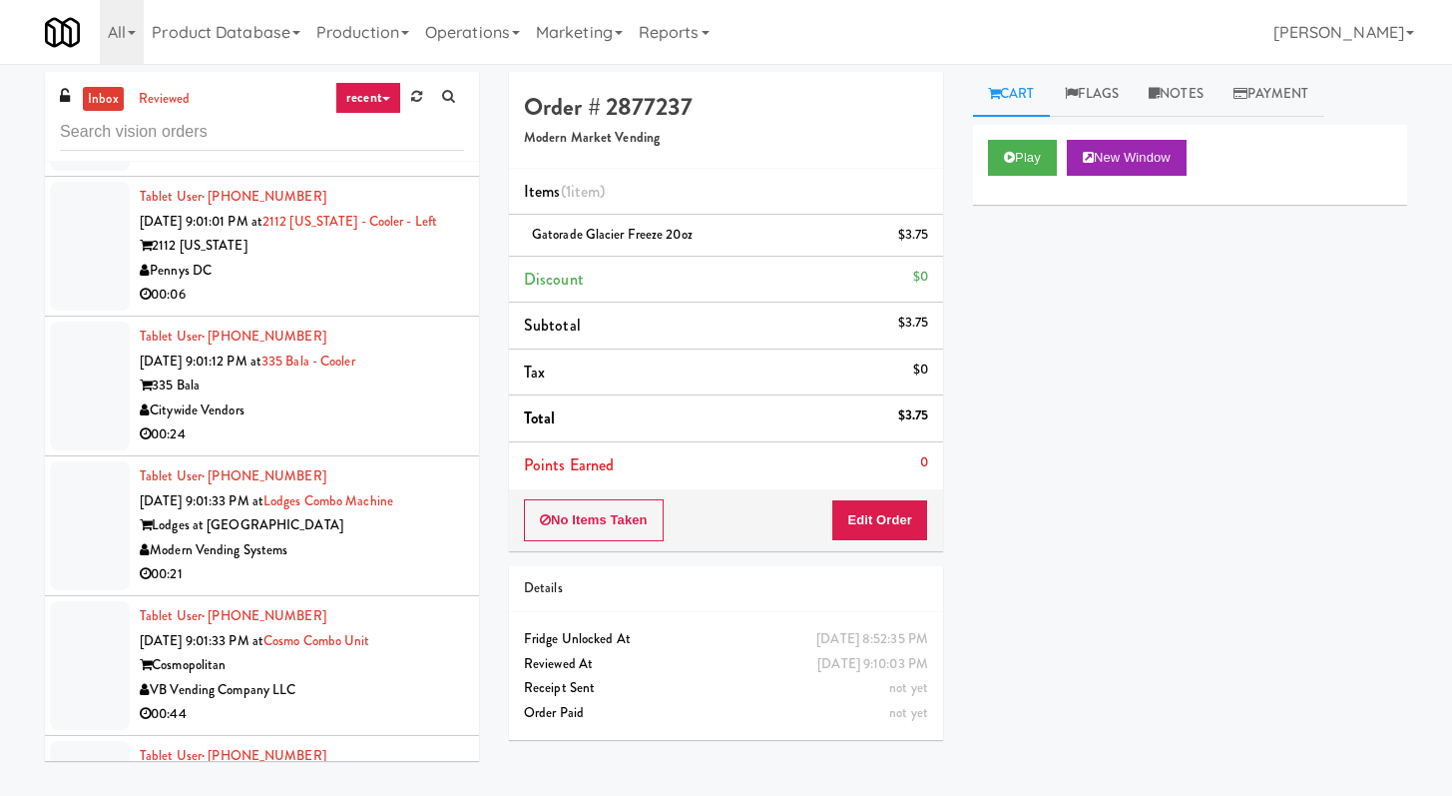
scroll to position [10980, 0]
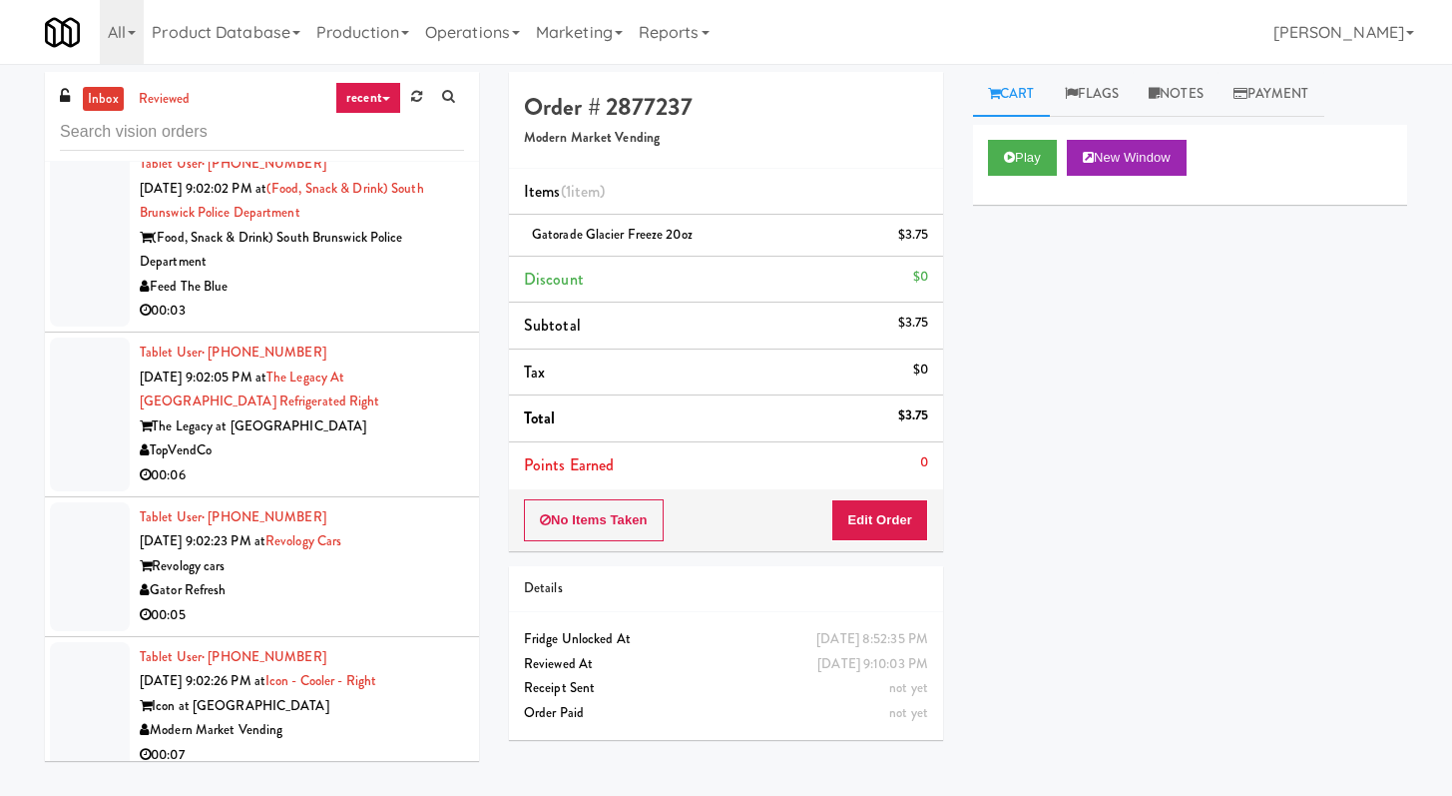
click at [376, 279] on div "Feed The Blue" at bounding box center [302, 287] width 324 height 25
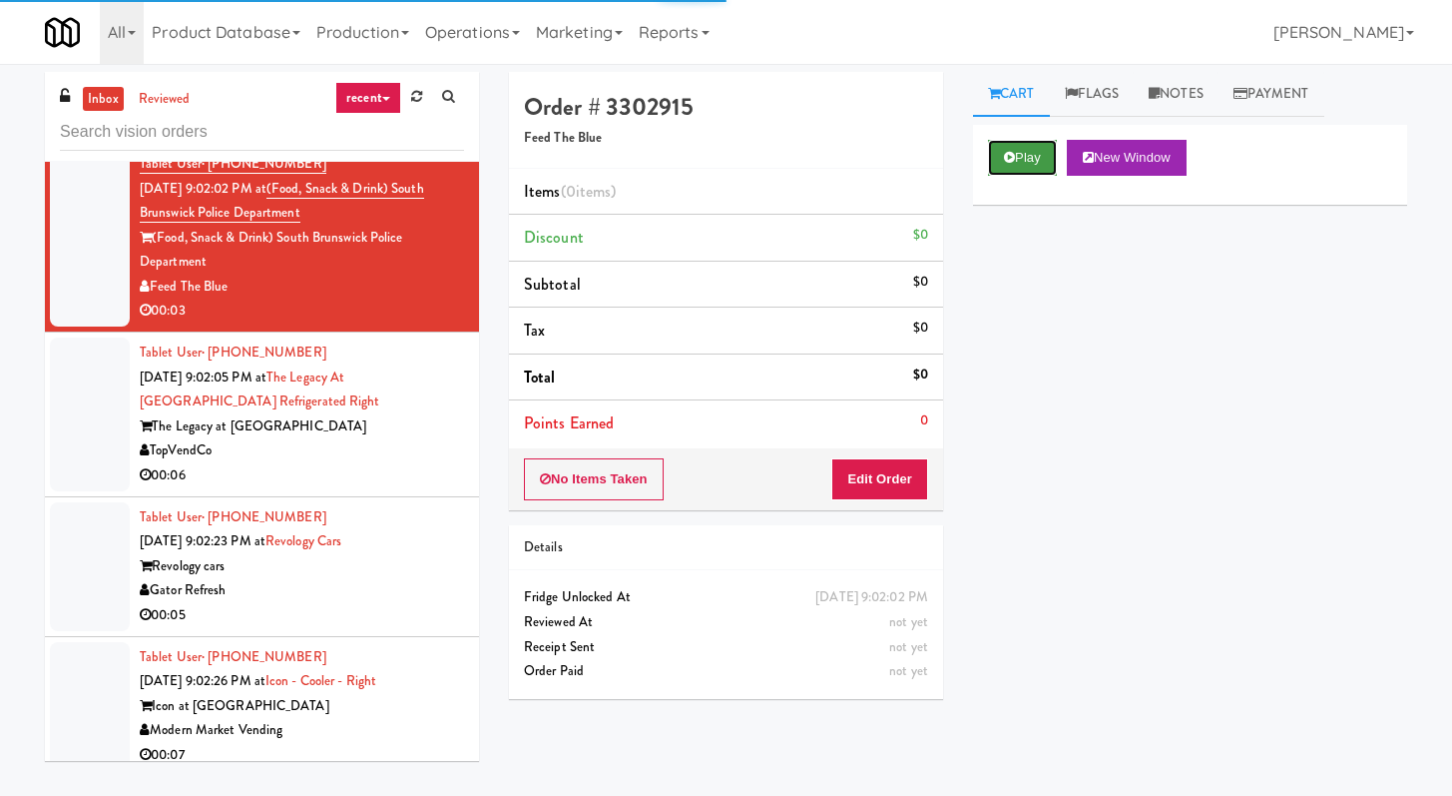
click at [1037, 149] on button "Play" at bounding box center [1022, 158] width 69 height 36
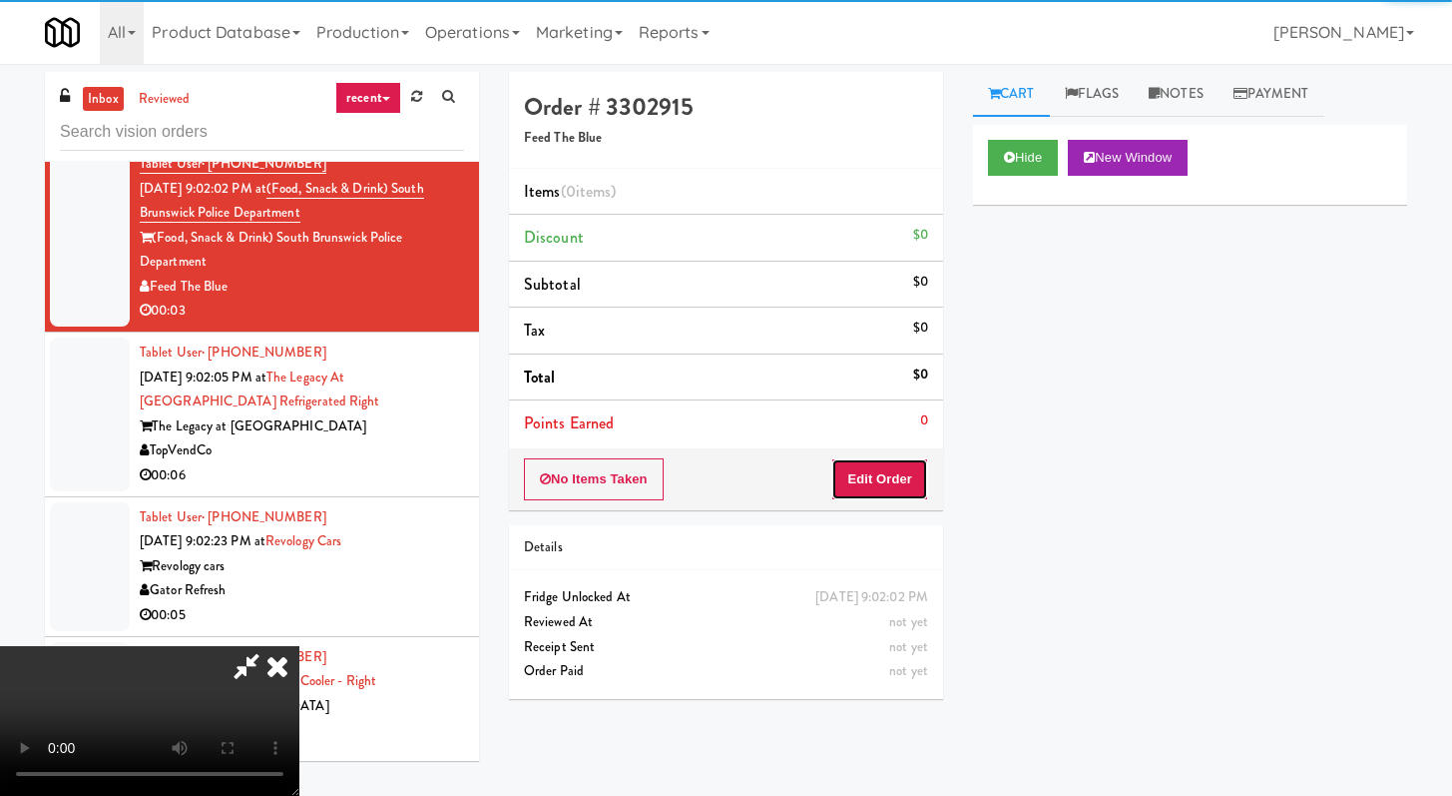
click at [863, 482] on button "Edit Order" at bounding box center [879, 479] width 97 height 42
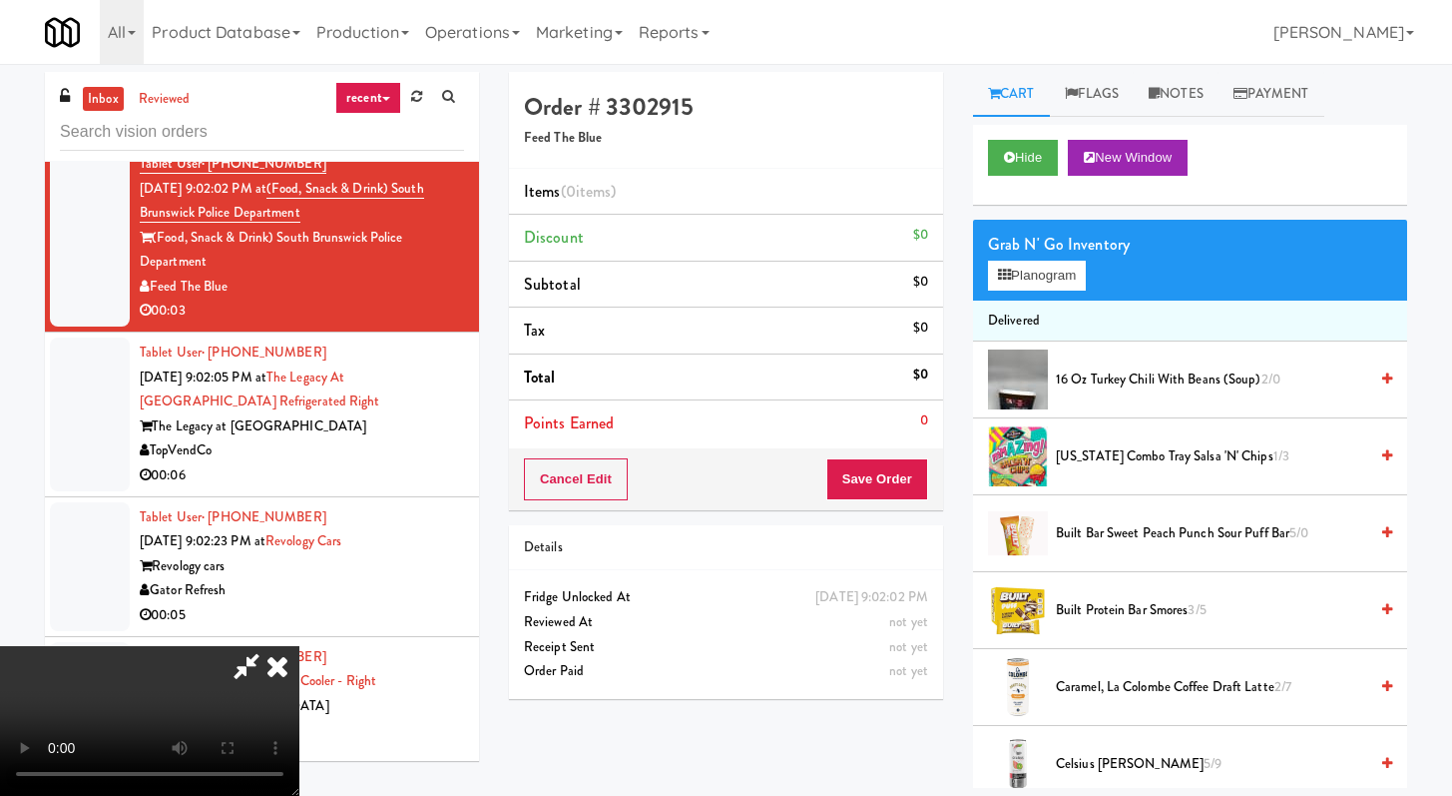
scroll to position [172, 0]
click at [299, 646] on video at bounding box center [149, 721] width 299 height 150
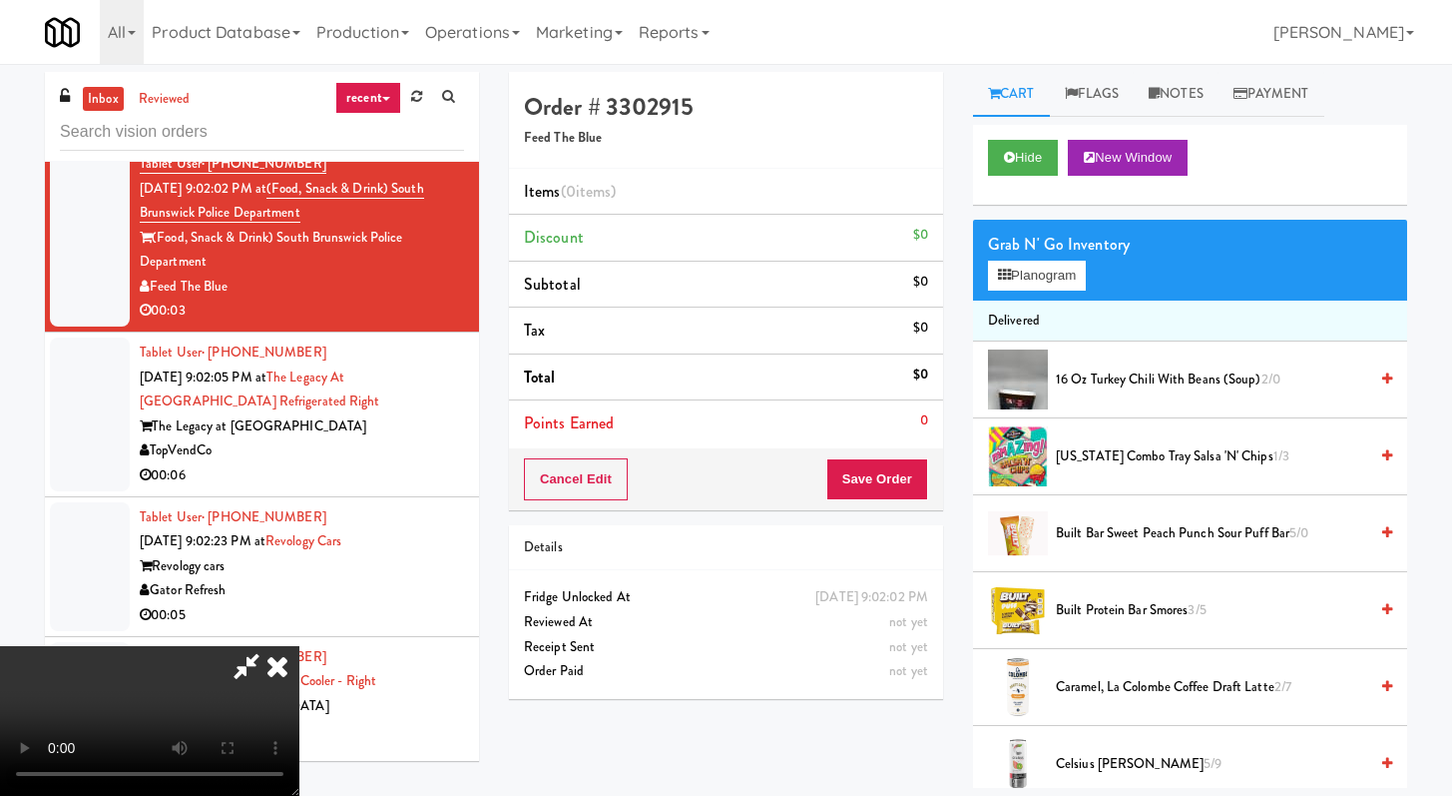
click at [299, 646] on video at bounding box center [149, 721] width 299 height 150
click at [1027, 276] on button "Planogram" at bounding box center [1037, 276] width 98 height 30
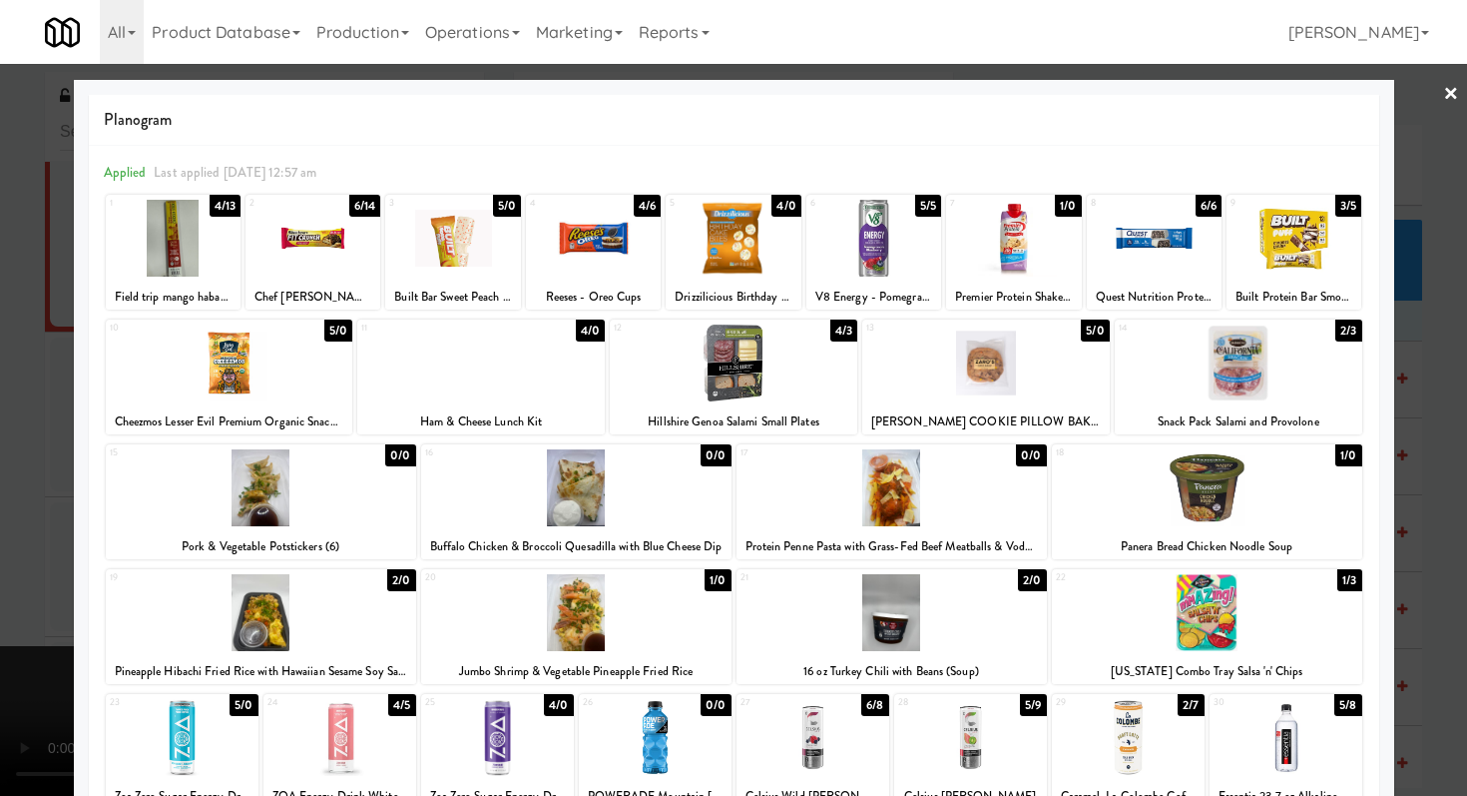
click at [0, 414] on div at bounding box center [733, 398] width 1467 height 796
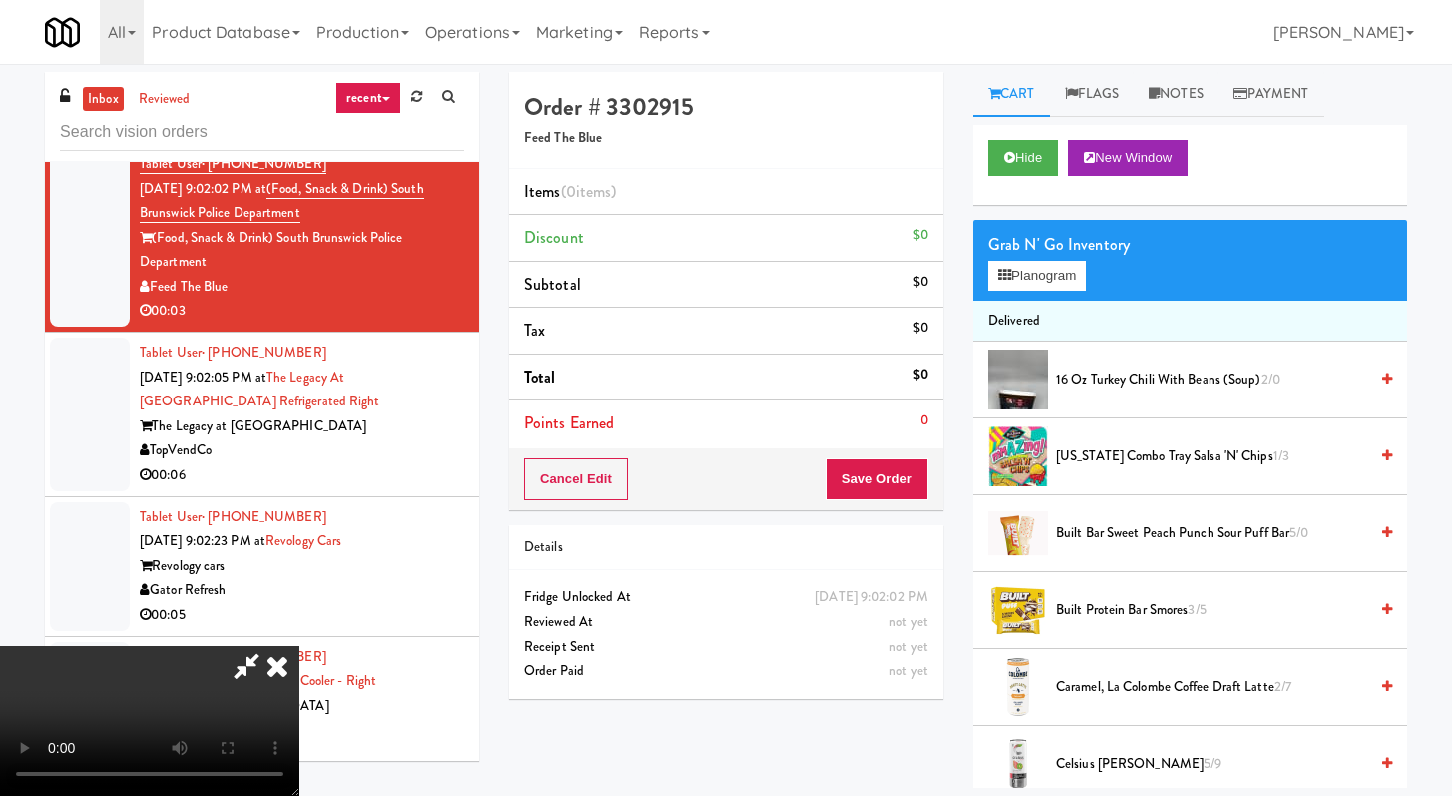
click at [299, 646] on icon at bounding box center [278, 666] width 44 height 40
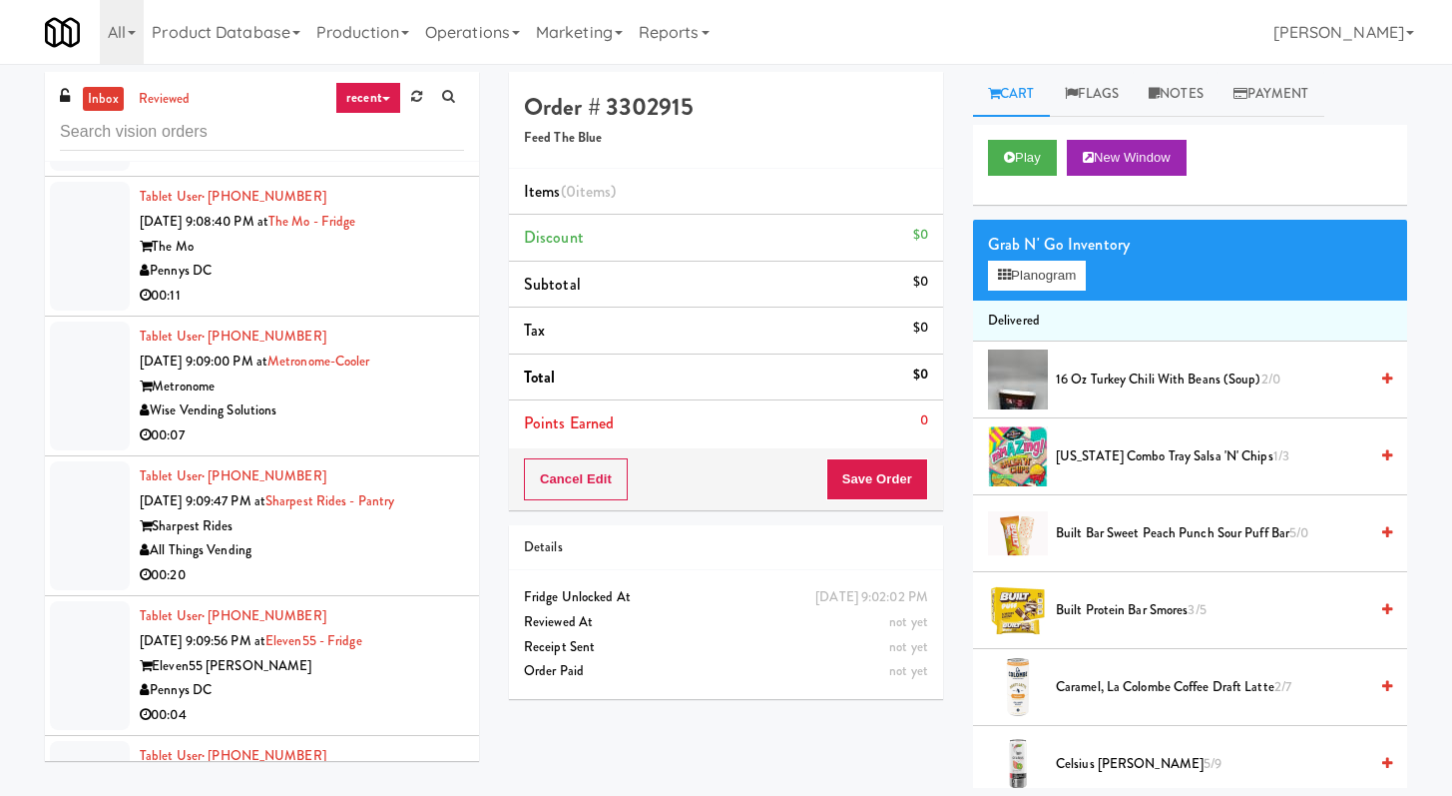
scroll to position [12306, 0]
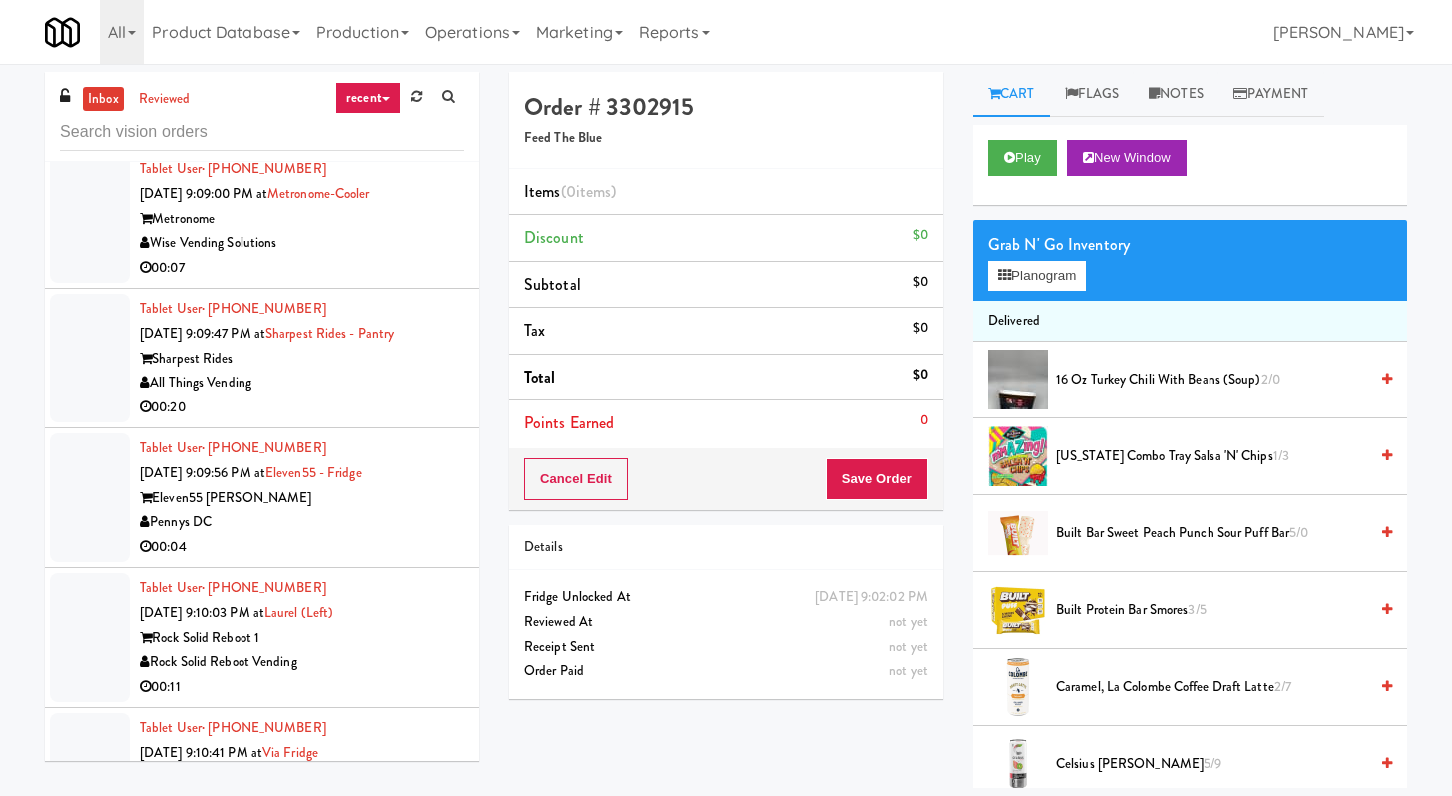
click at [418, 395] on div "00:20" at bounding box center [302, 407] width 324 height 25
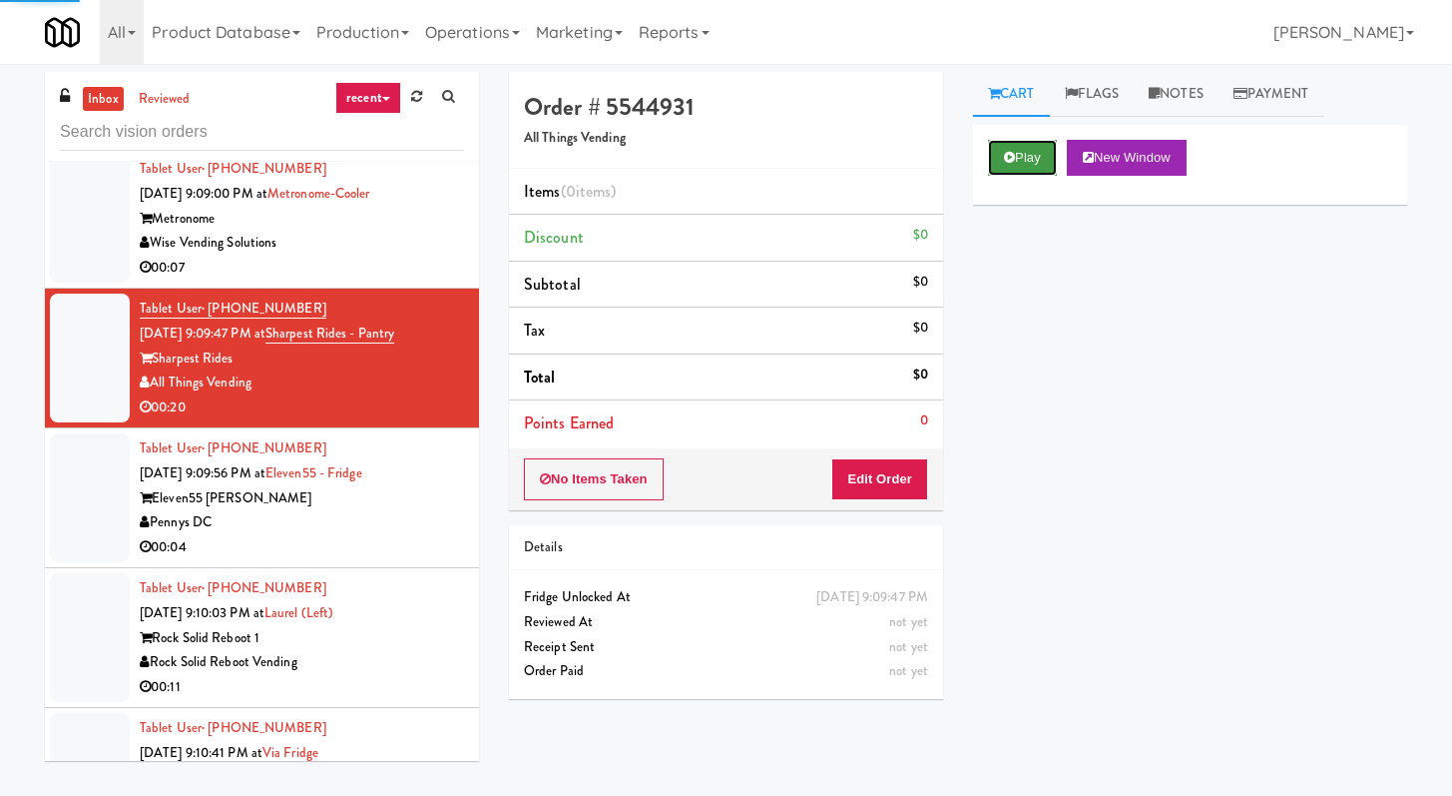
click at [1011, 156] on icon at bounding box center [1009, 157] width 11 height 13
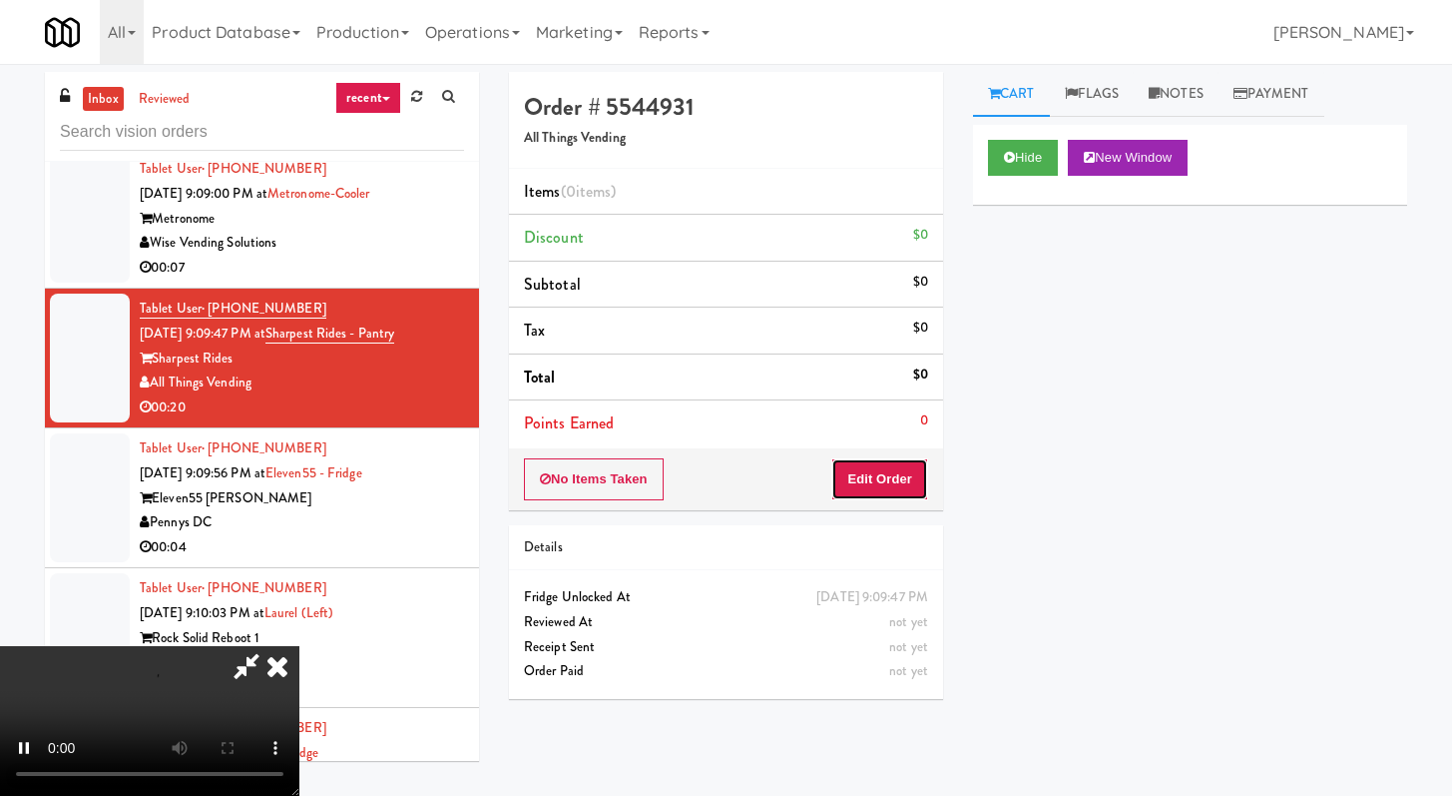
click at [874, 468] on button "Edit Order" at bounding box center [879, 479] width 97 height 42
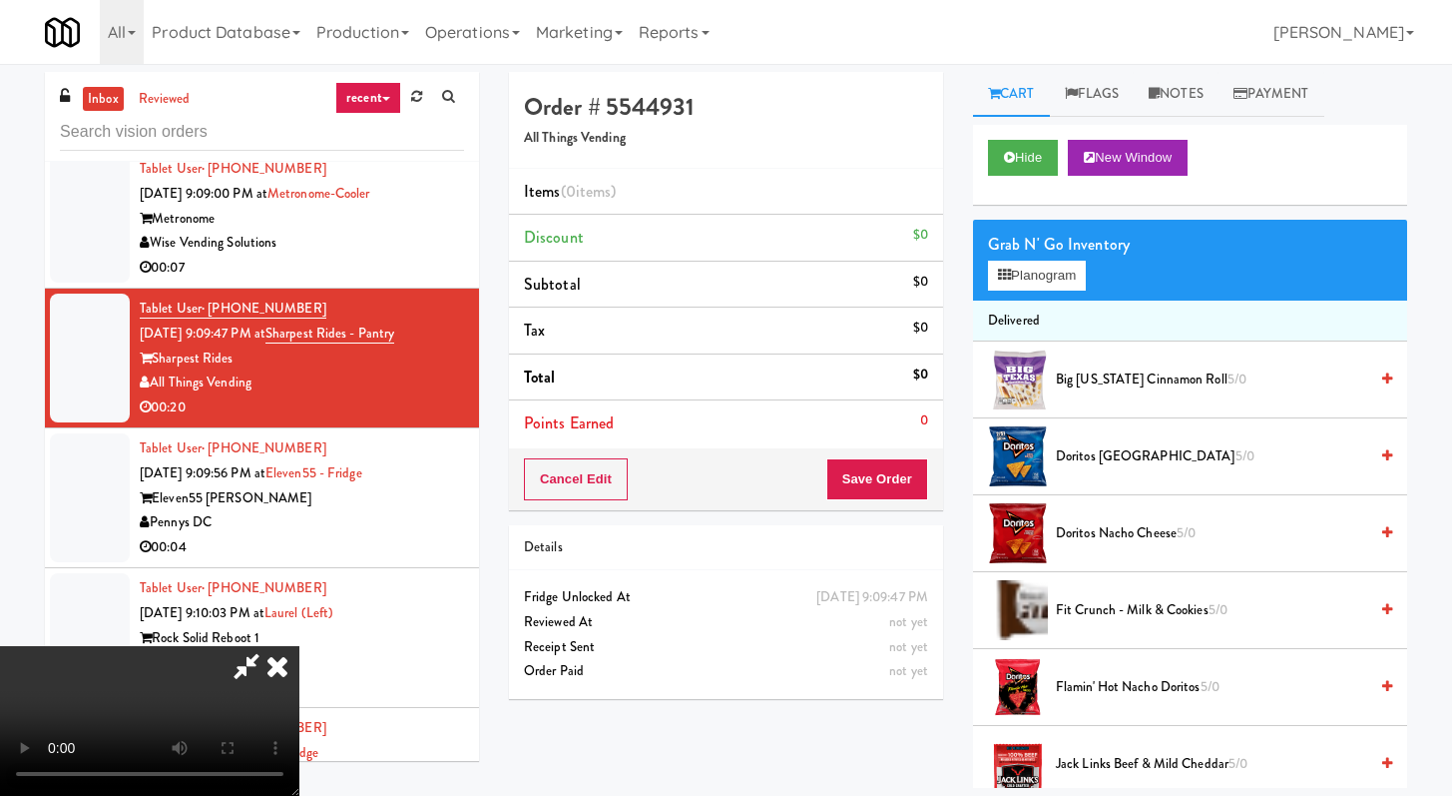
click at [990, 180] on div "Hide New Window" at bounding box center [1190, 165] width 434 height 80
click at [995, 173] on button "Hide" at bounding box center [1023, 158] width 70 height 36
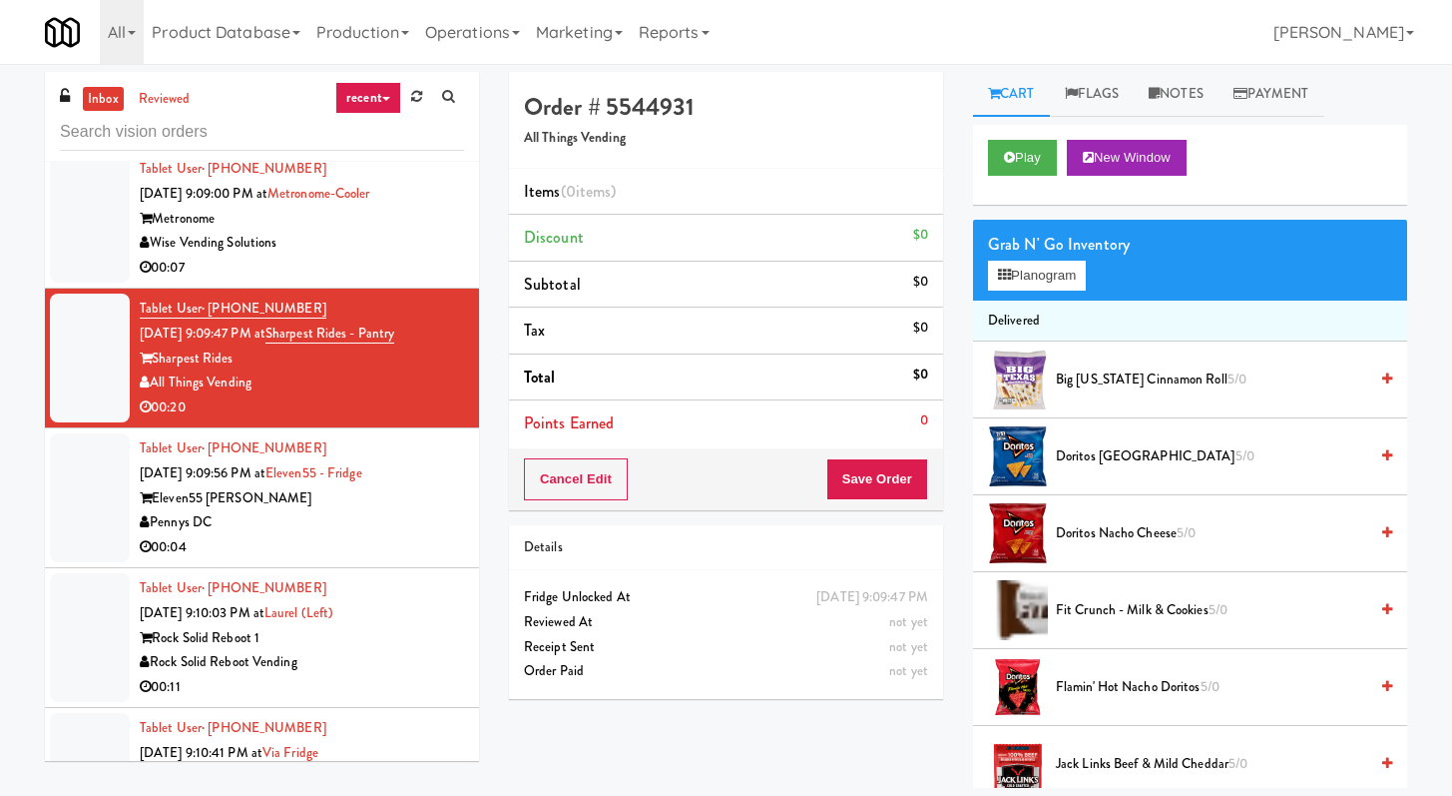
click at [331, 515] on div "Pennys DC" at bounding box center [302, 522] width 324 height 25
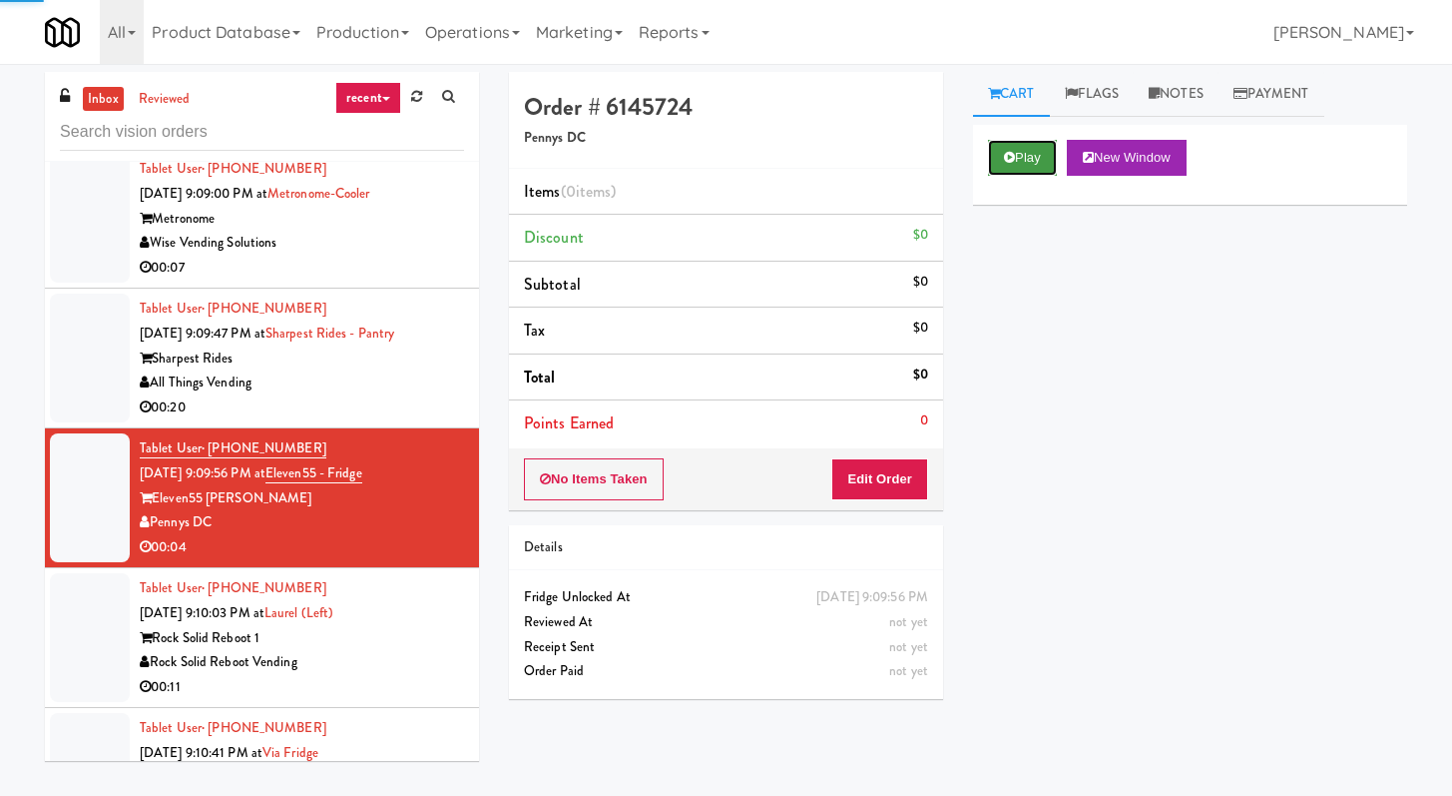
click at [1024, 150] on button "Play" at bounding box center [1022, 158] width 69 height 36
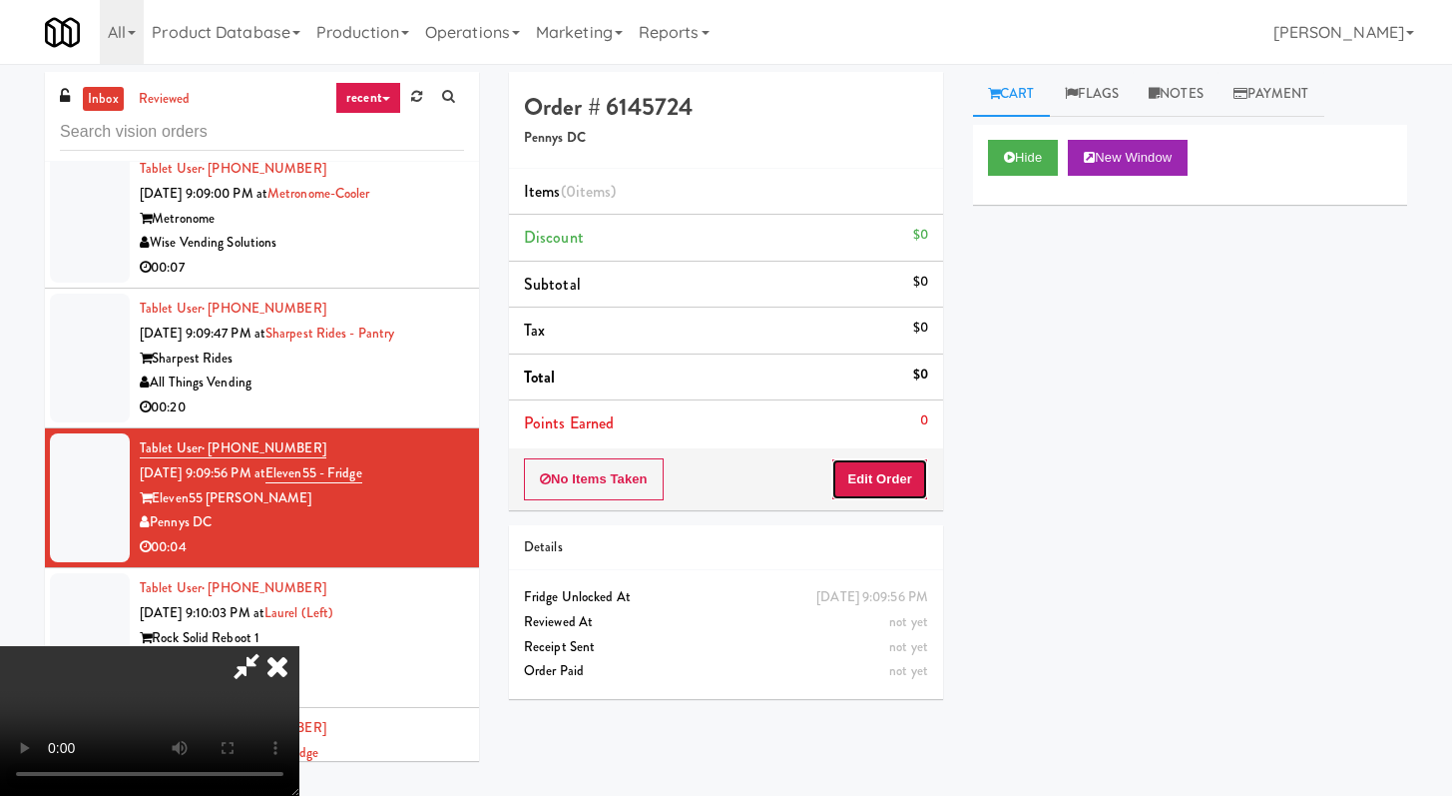
click at [867, 475] on button "Edit Order" at bounding box center [879, 479] width 97 height 42
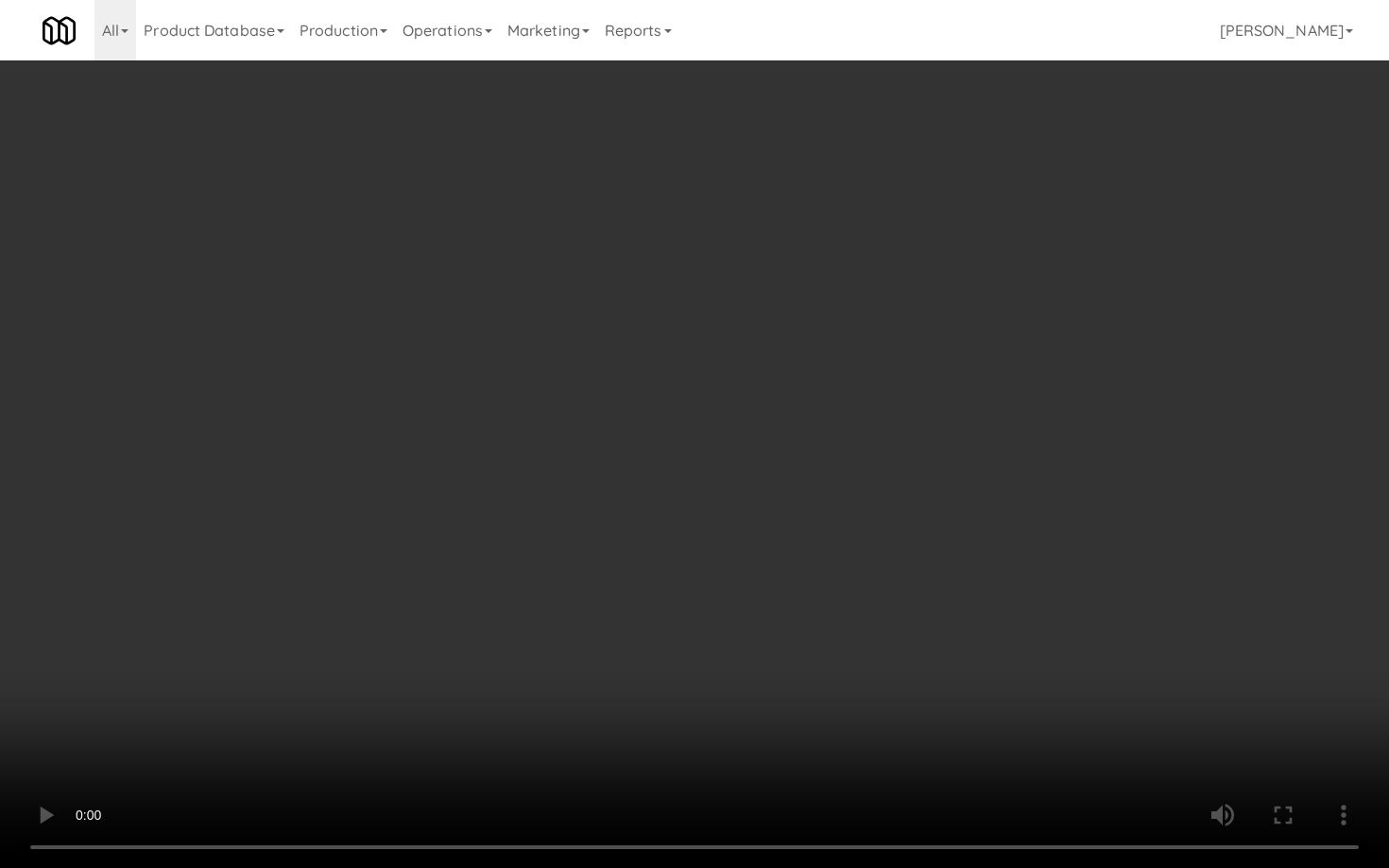
click at [746, 736] on video at bounding box center [694, 434] width 1389 height 868
click at [751, 731] on video at bounding box center [694, 434] width 1389 height 868
click at [774, 706] on video at bounding box center [694, 434] width 1389 height 868
click at [774, 707] on video at bounding box center [694, 434] width 1389 height 868
click at [798, 691] on video at bounding box center [694, 434] width 1389 height 868
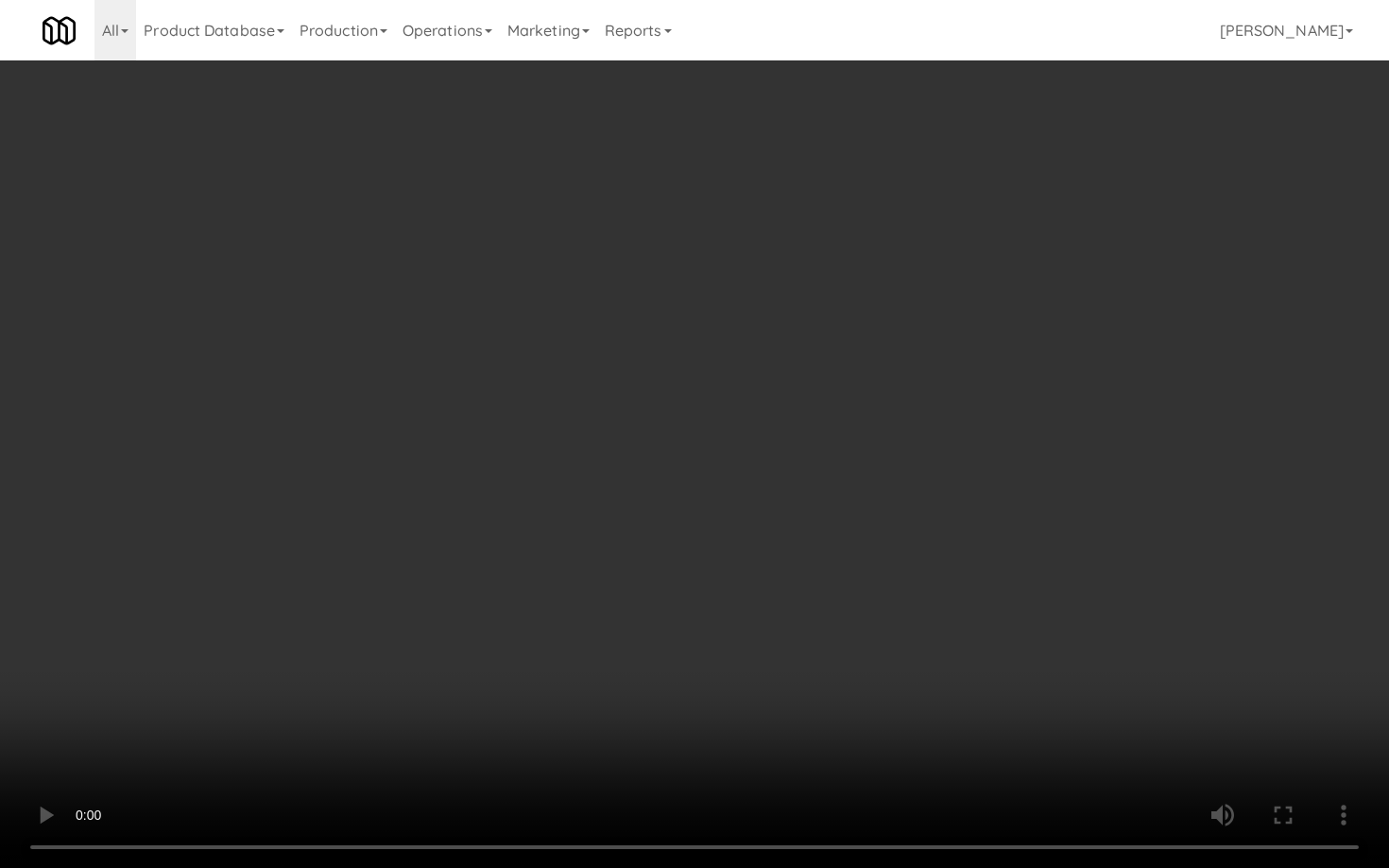
click at [798, 691] on video at bounding box center [694, 434] width 1389 height 868
click at [828, 673] on video at bounding box center [694, 434] width 1389 height 868
click at [828, 674] on video at bounding box center [694, 434] width 1389 height 868
click at [853, 663] on video at bounding box center [694, 434] width 1389 height 868
click at [853, 664] on video at bounding box center [694, 434] width 1389 height 868
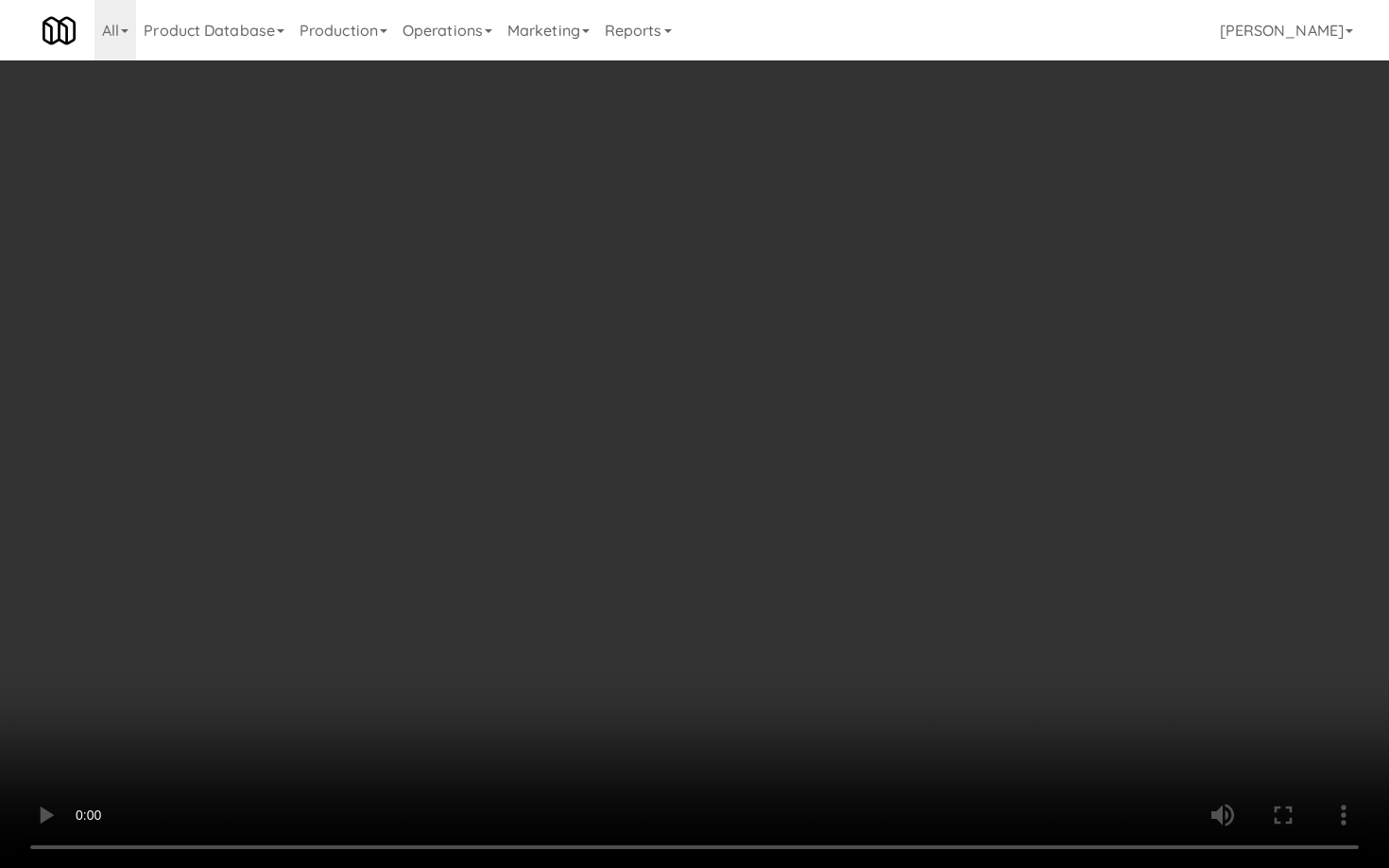
click at [922, 655] on video at bounding box center [694, 434] width 1389 height 868
click at [921, 659] on video at bounding box center [694, 434] width 1389 height 868
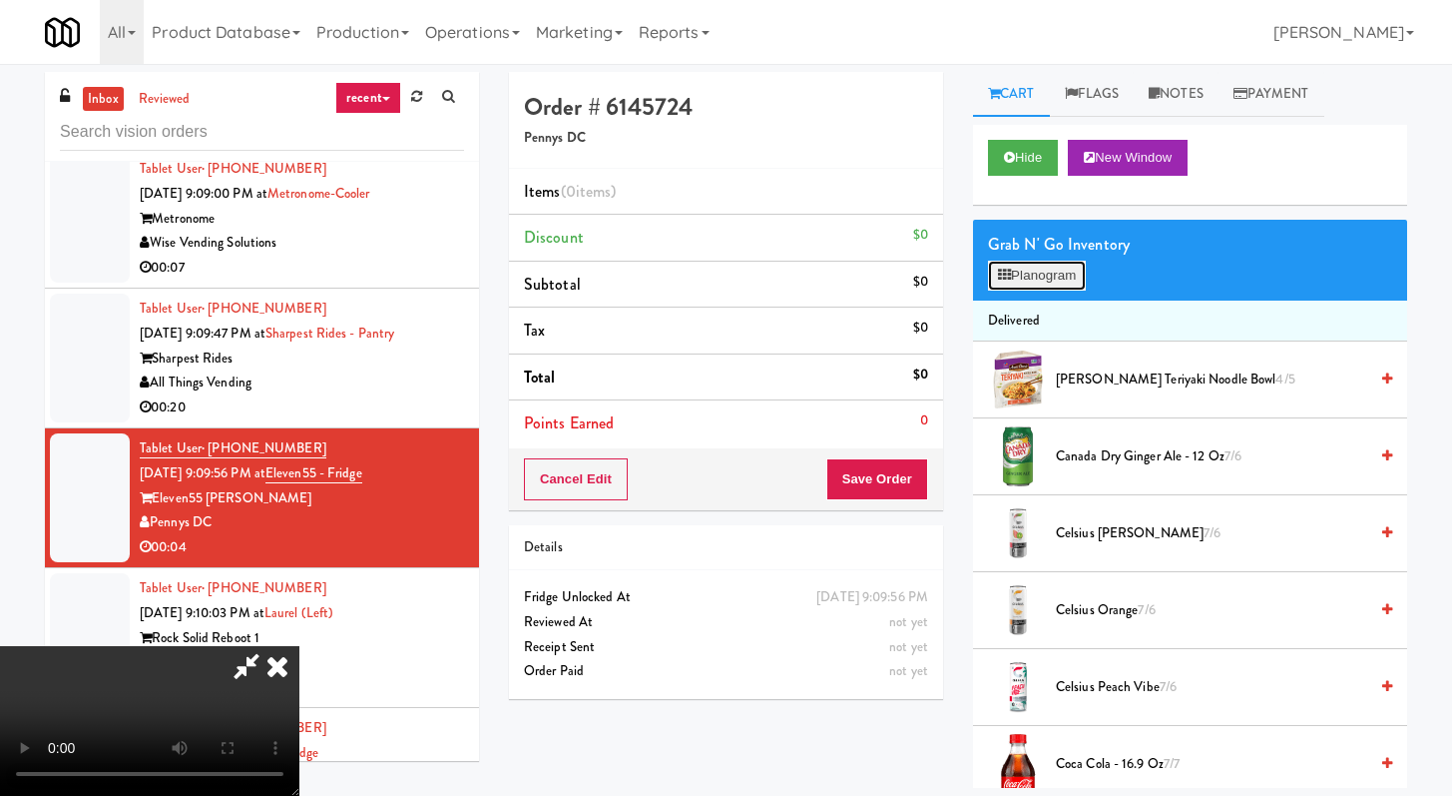
click at [1074, 274] on button "Planogram" at bounding box center [1037, 276] width 98 height 30
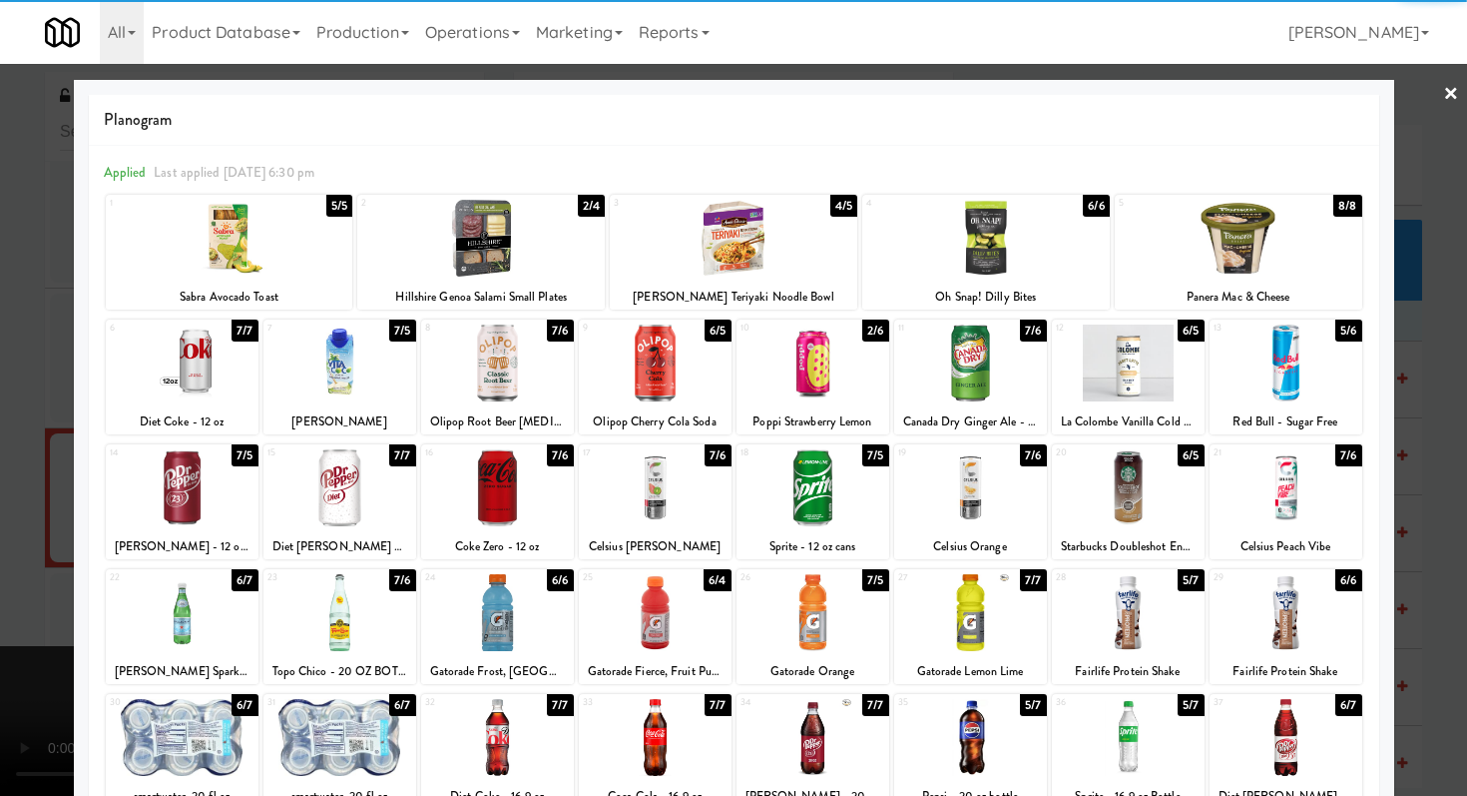
click at [1316, 353] on div at bounding box center [1286, 362] width 153 height 77
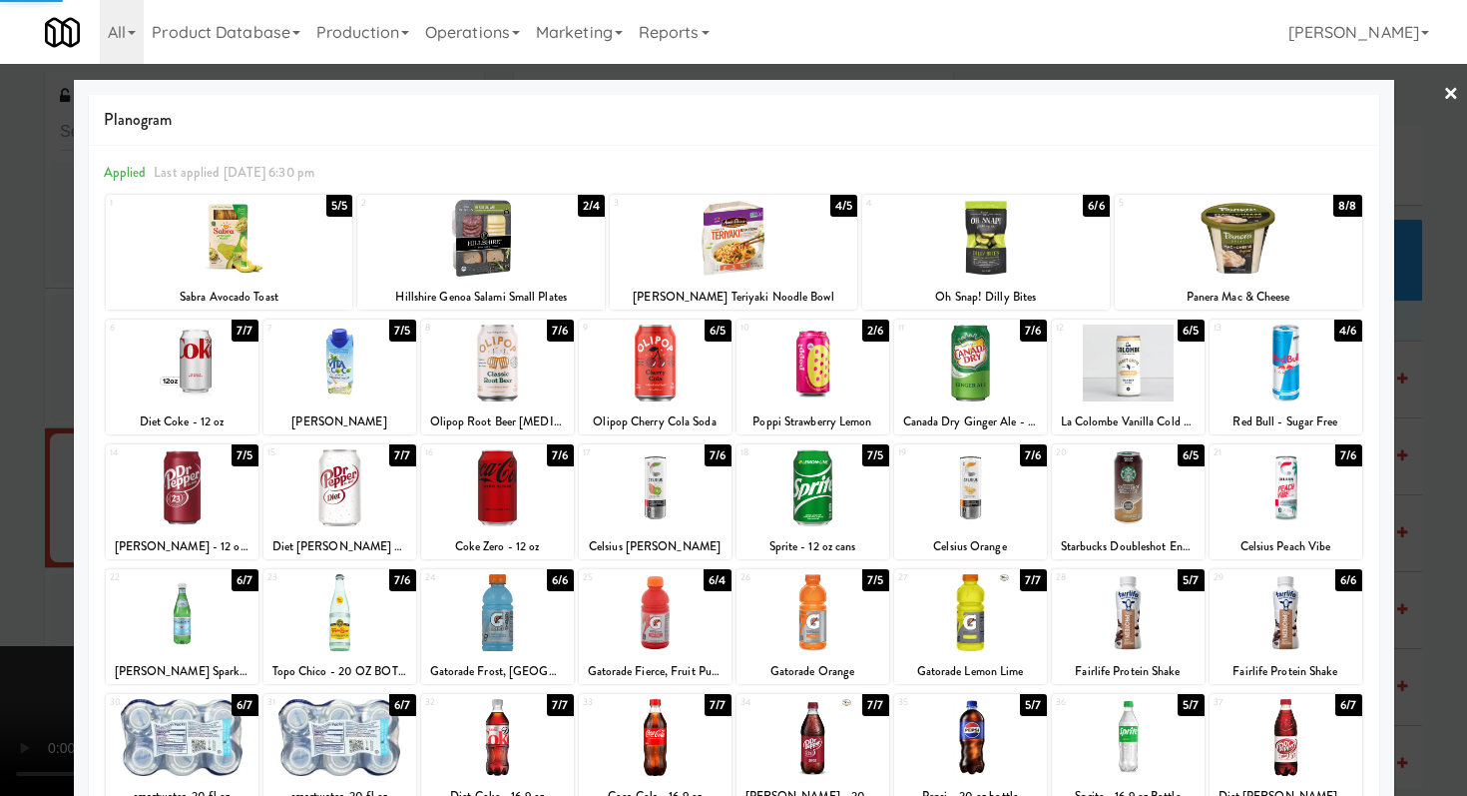
click at [1405, 364] on div at bounding box center [733, 398] width 1467 height 796
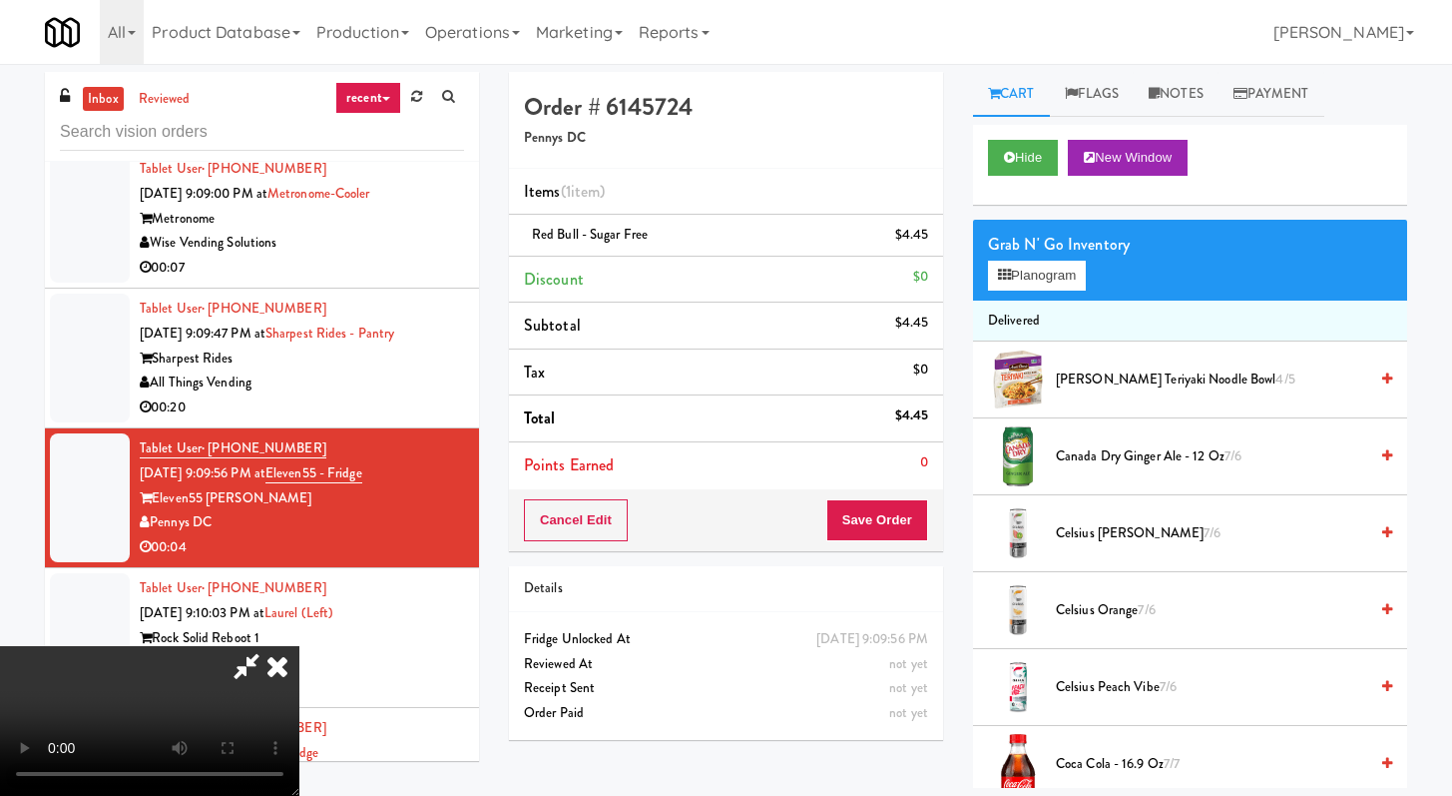
click at [933, 522] on div "Cancel Edit Save Order" at bounding box center [726, 520] width 434 height 62
click at [914, 524] on button "Save Order" at bounding box center [878, 520] width 102 height 42
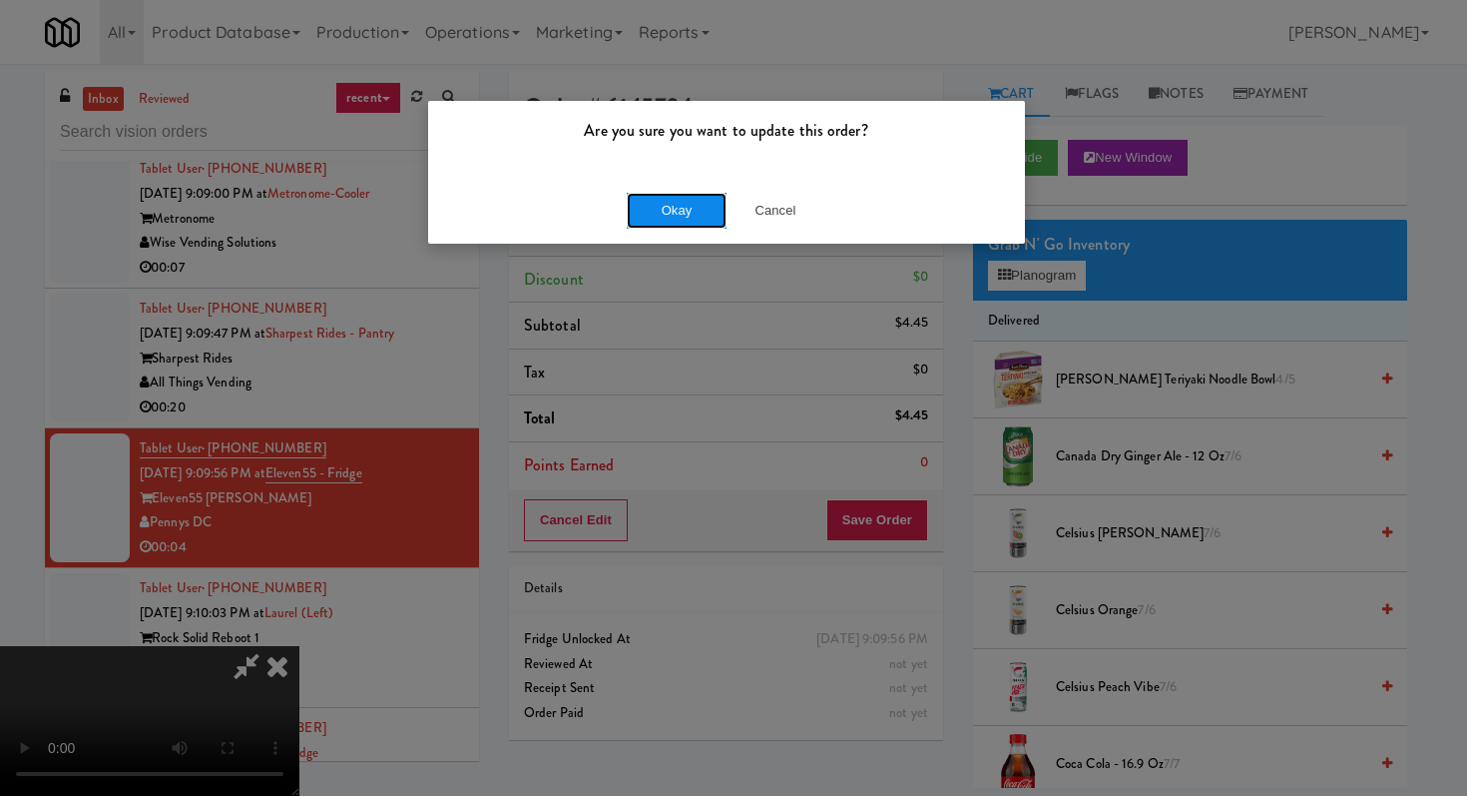
click at [690, 221] on button "Okay" at bounding box center [677, 211] width 100 height 36
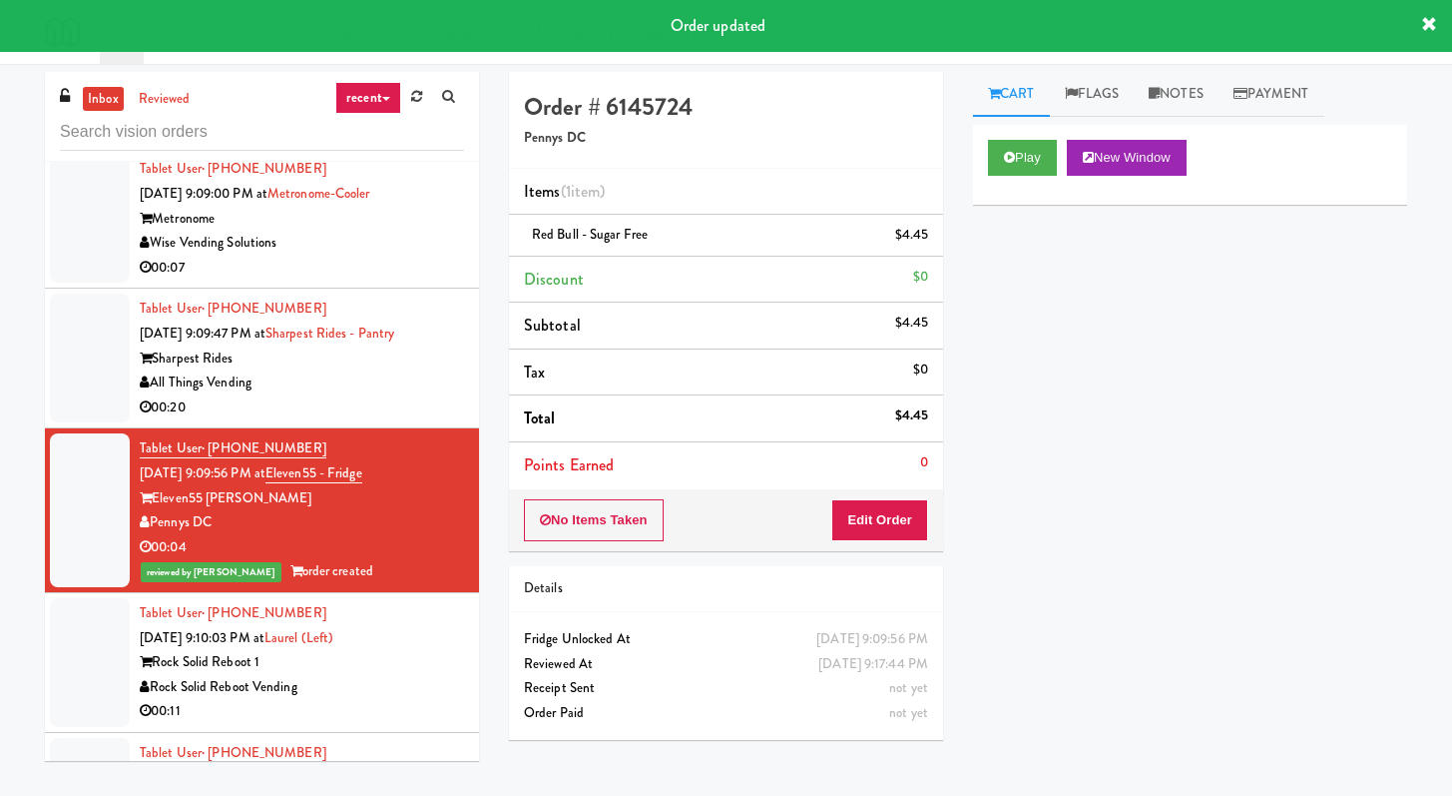
scroll to position [12403, 0]
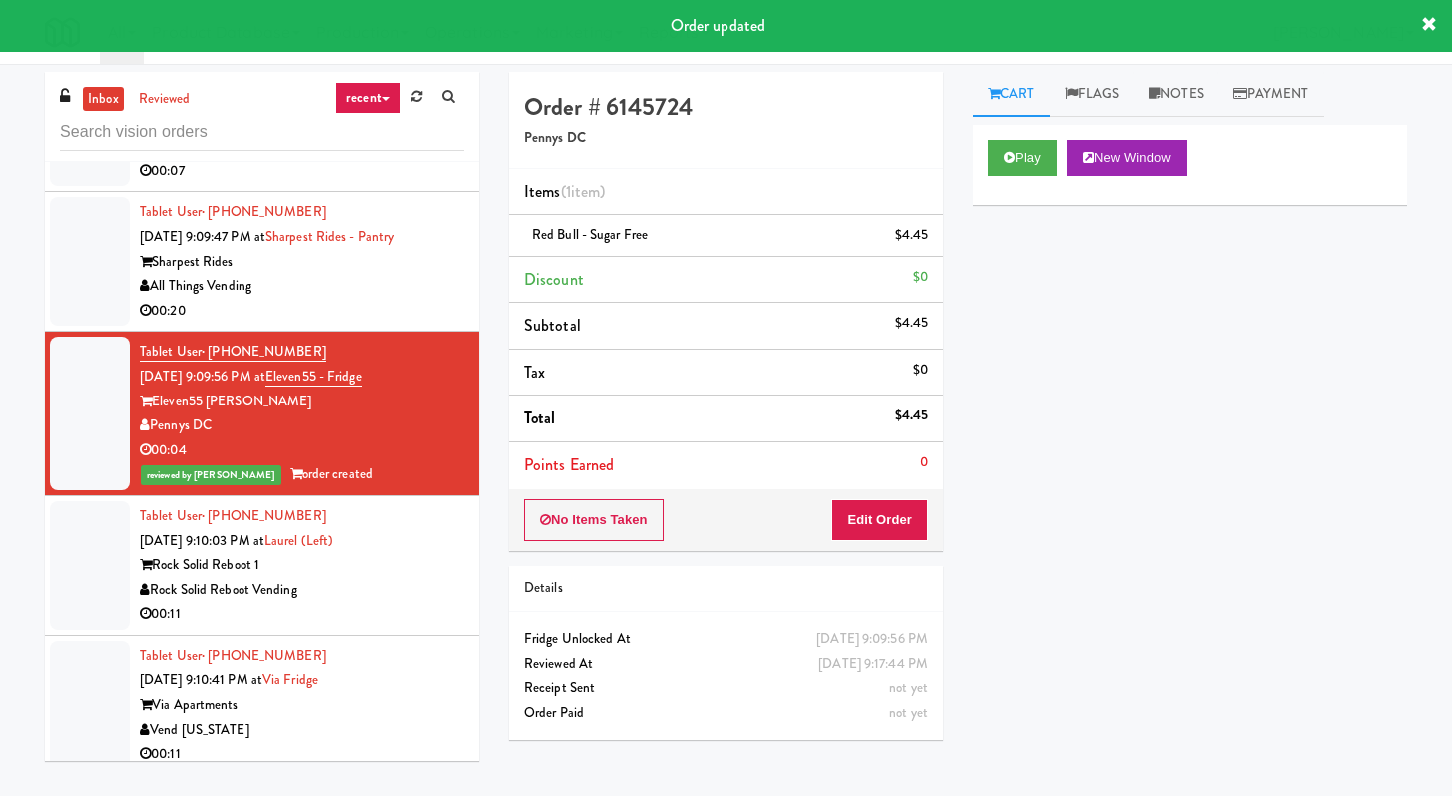
click at [346, 602] on div "00:11" at bounding box center [302, 614] width 324 height 25
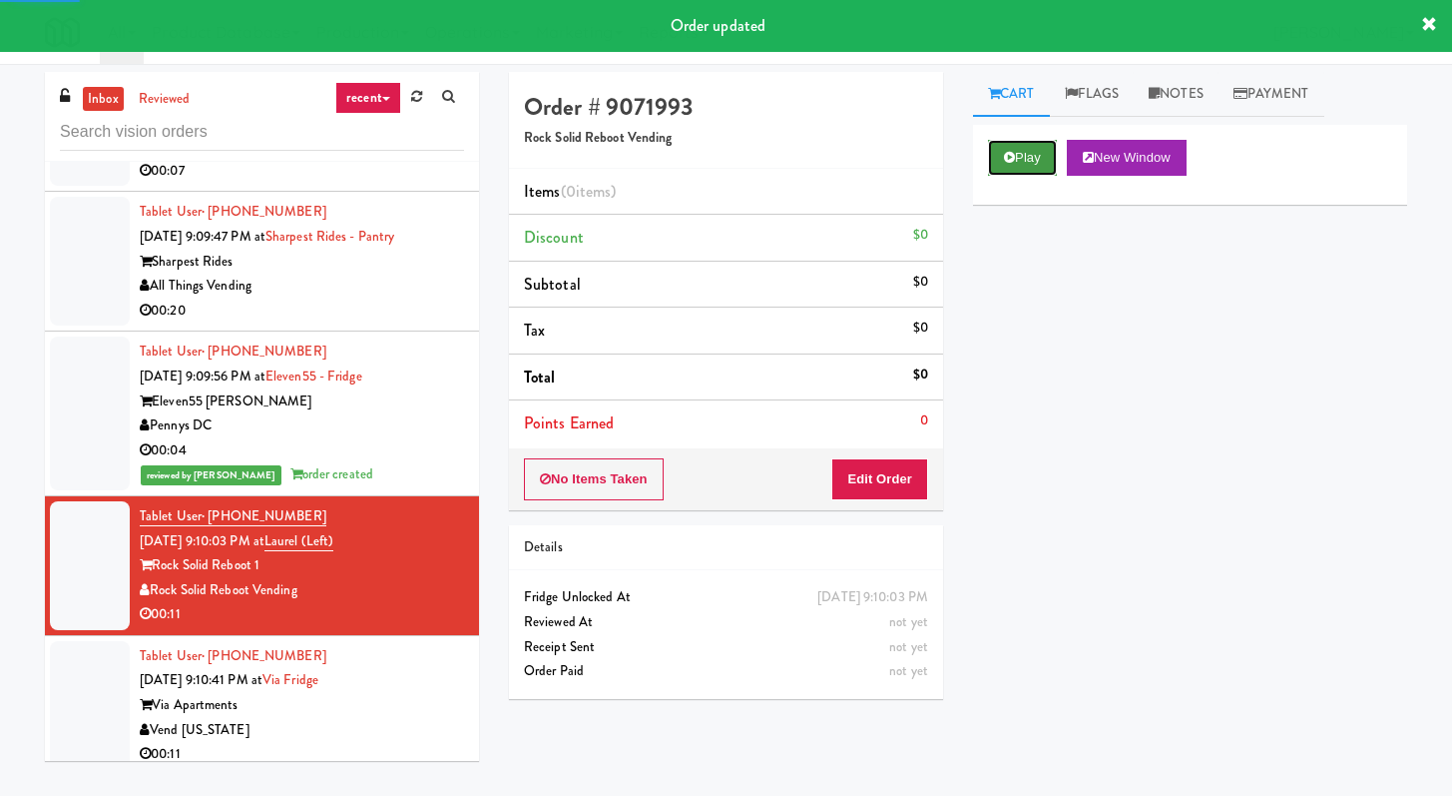
click at [1000, 160] on button "Play" at bounding box center [1022, 158] width 69 height 36
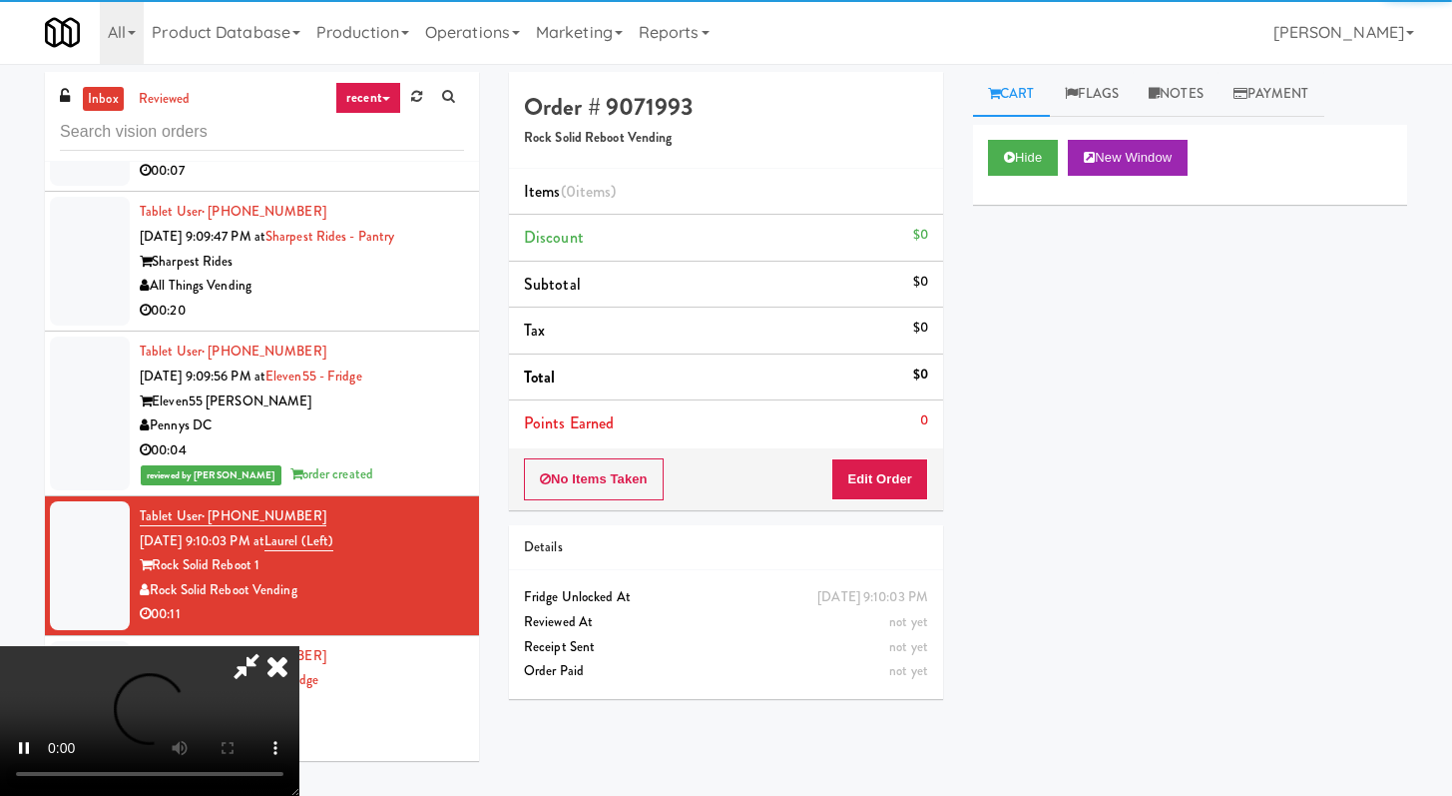
click at [830, 503] on div "No Items Taken Edit Order" at bounding box center [726, 479] width 434 height 62
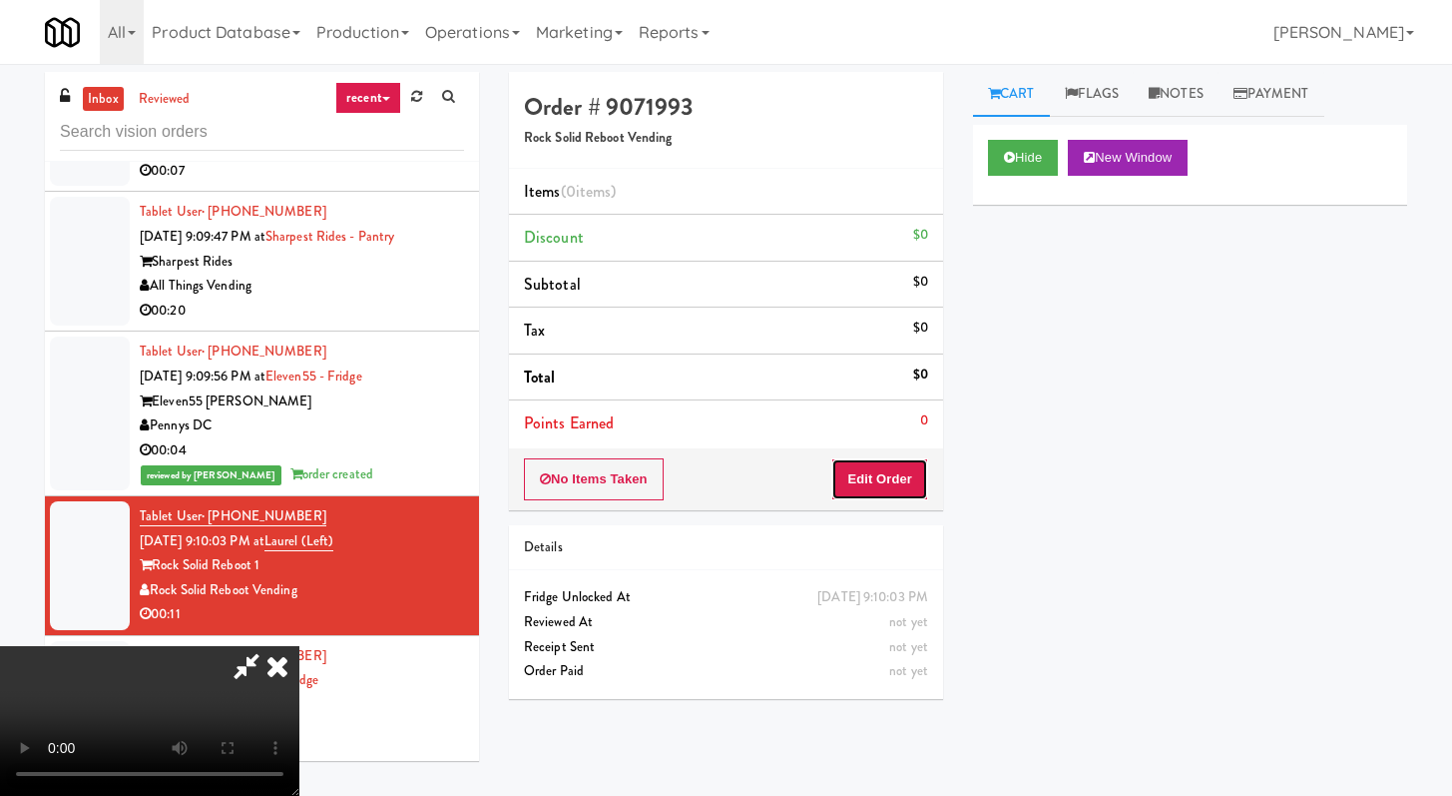
click at [858, 484] on button "Edit Order" at bounding box center [879, 479] width 97 height 42
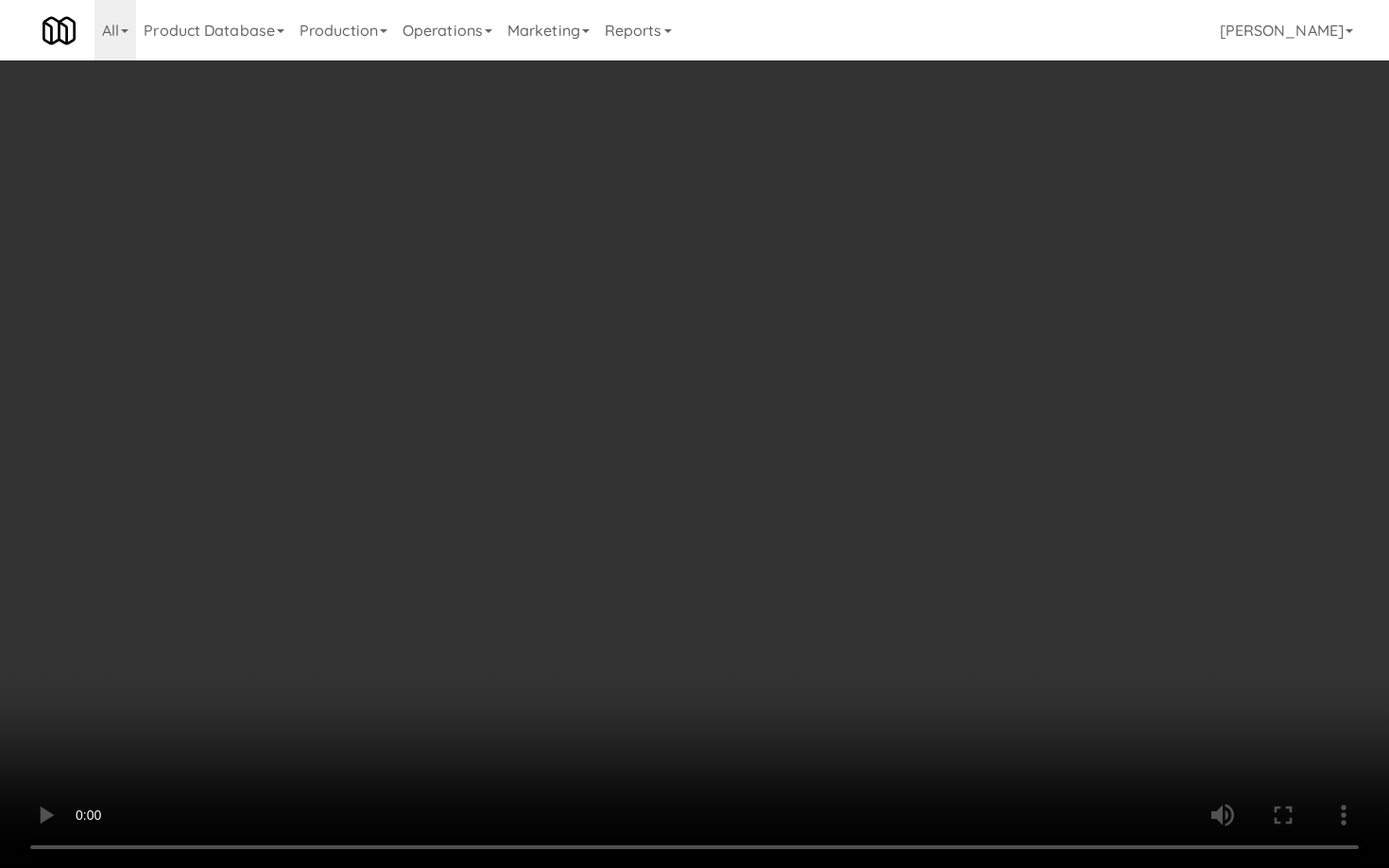
click at [792, 606] on video at bounding box center [694, 434] width 1389 height 868
click at [813, 587] on video at bounding box center [694, 434] width 1389 height 868
click at [813, 588] on video at bounding box center [694, 434] width 1389 height 868
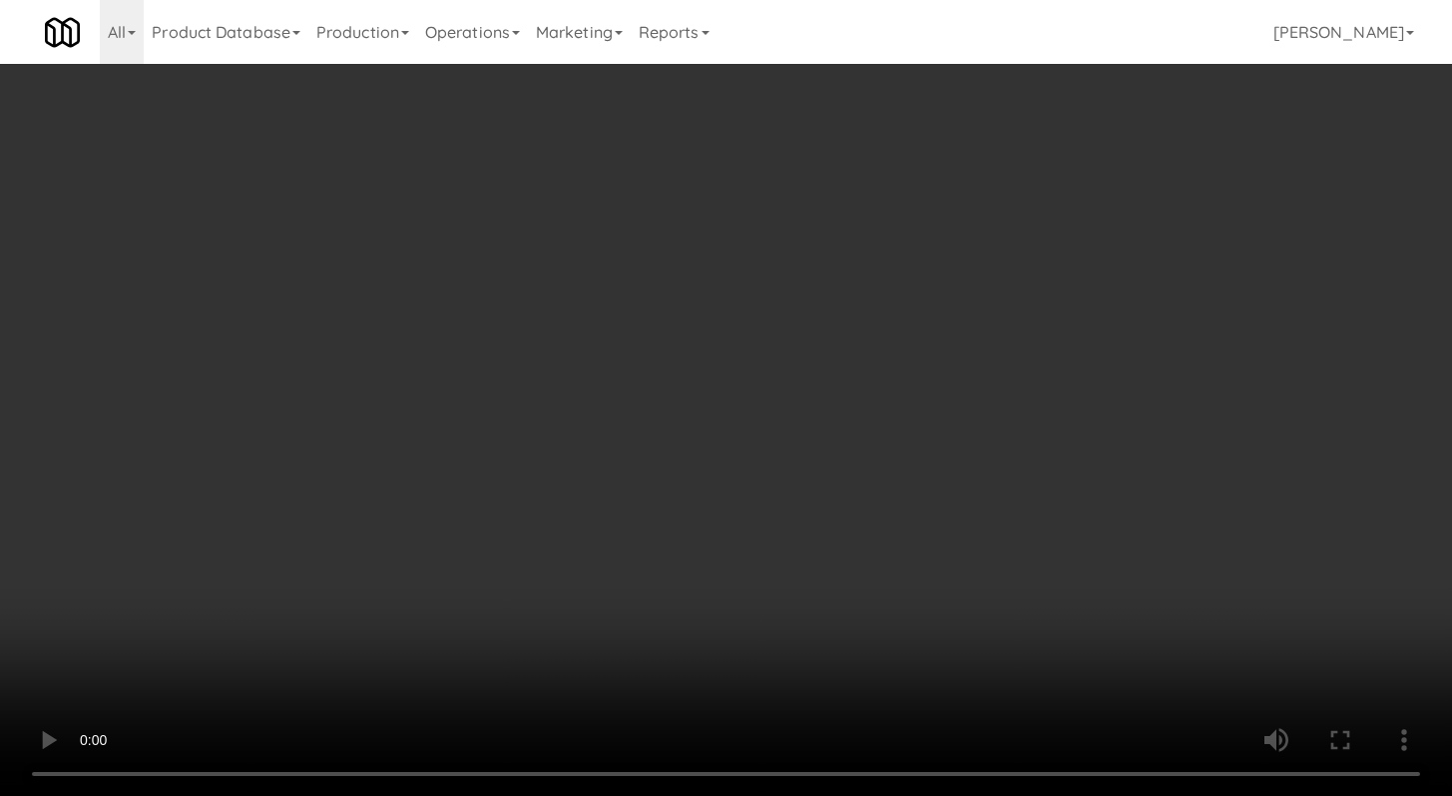
scroll to position [1295, 0]
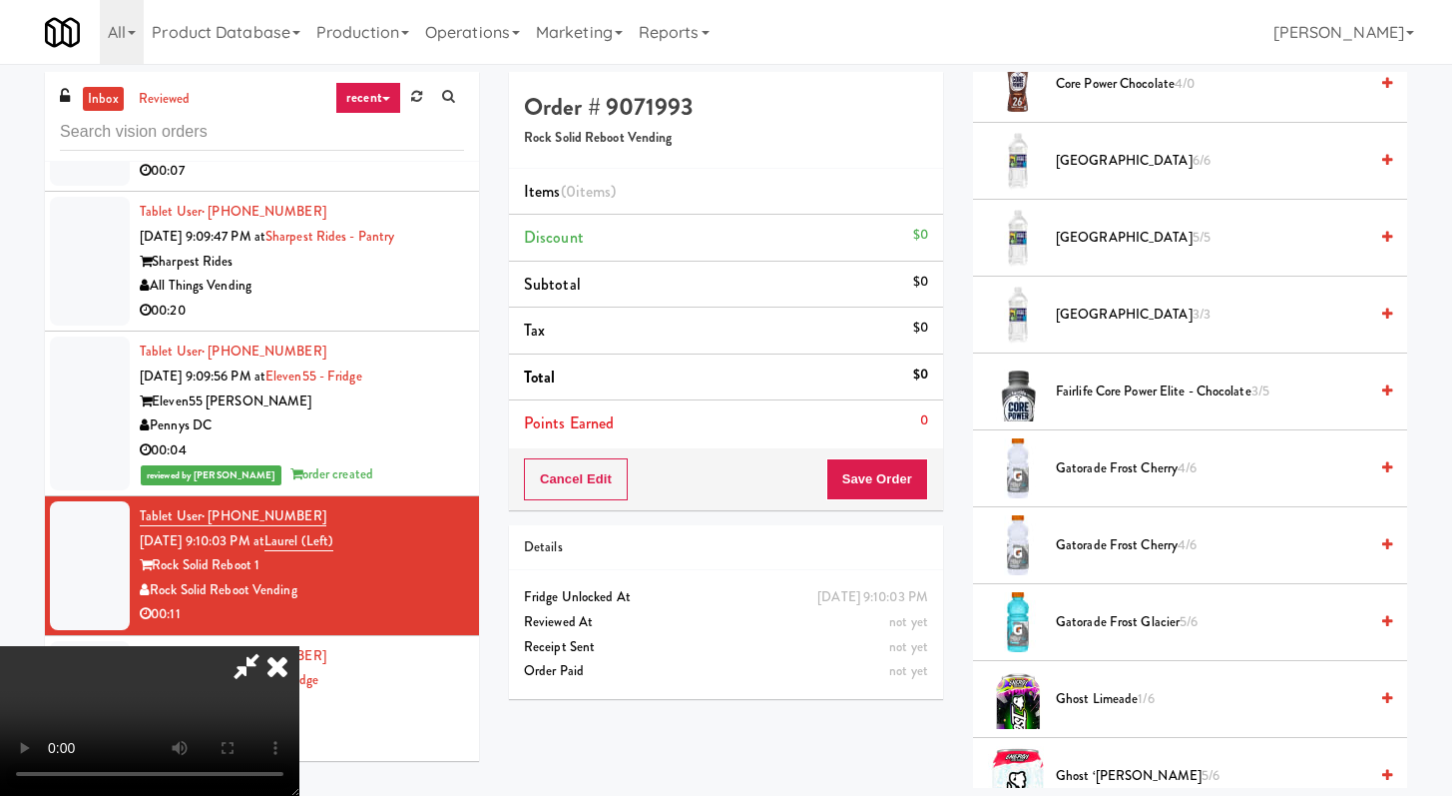
click at [1110, 474] on span "Gatorade Frost Cherry 4/6" at bounding box center [1211, 468] width 311 height 25
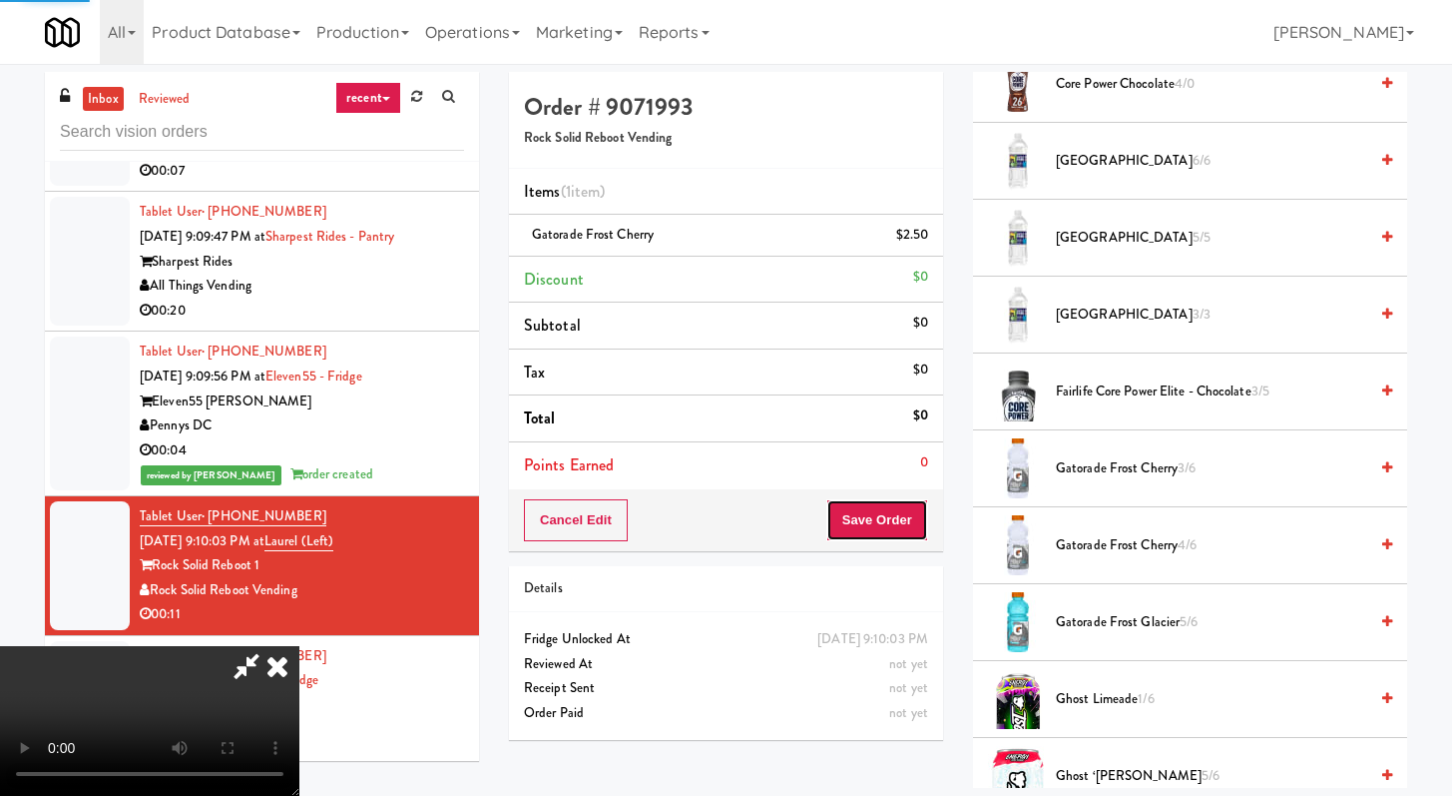
click at [893, 517] on button "Save Order" at bounding box center [878, 520] width 102 height 42
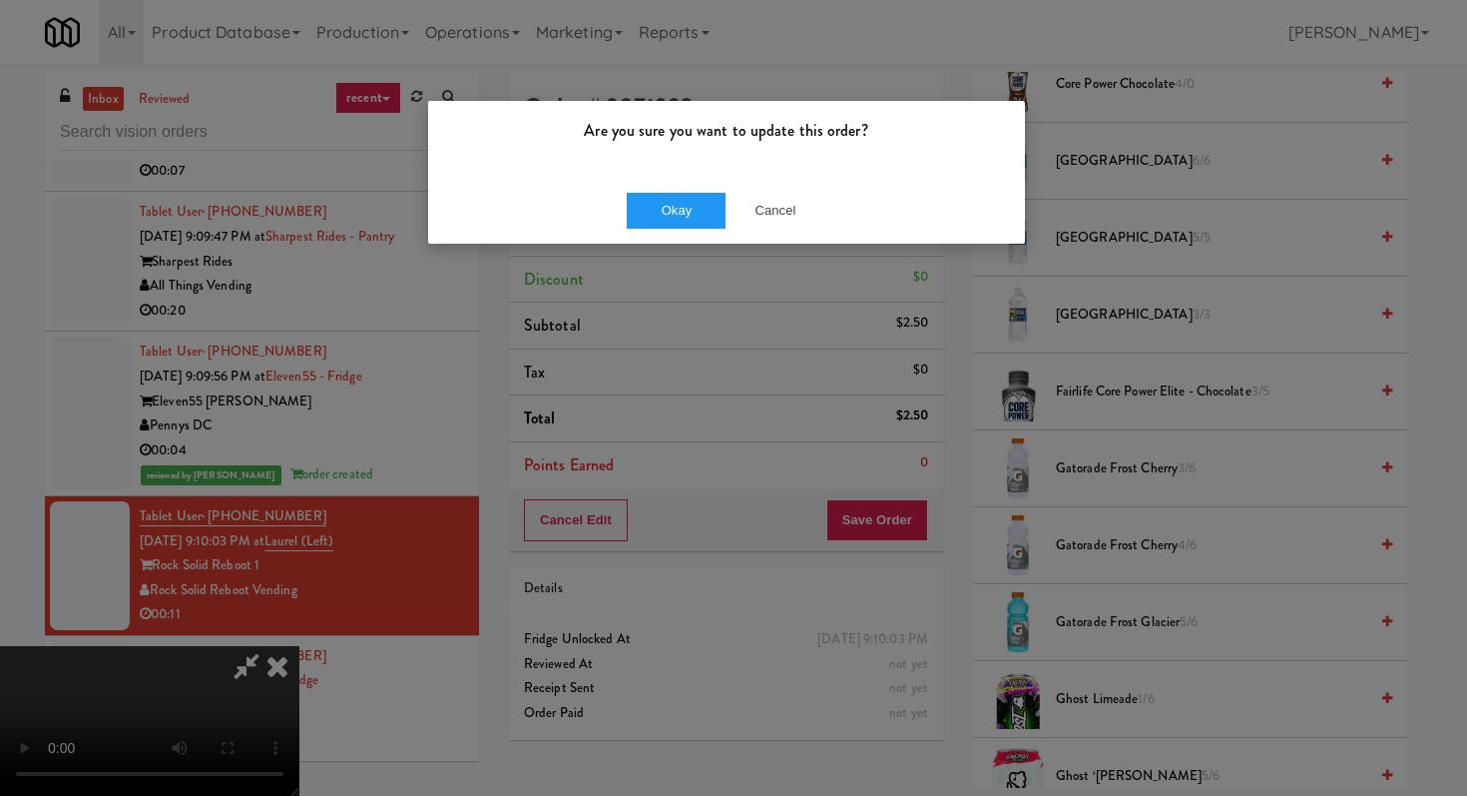
click at [594, 221] on div "Okay Cancel" at bounding box center [726, 210] width 597 height 67
click at [624, 214] on div "Okay Cancel" at bounding box center [726, 210] width 597 height 67
click at [701, 208] on button "Okay" at bounding box center [677, 211] width 100 height 36
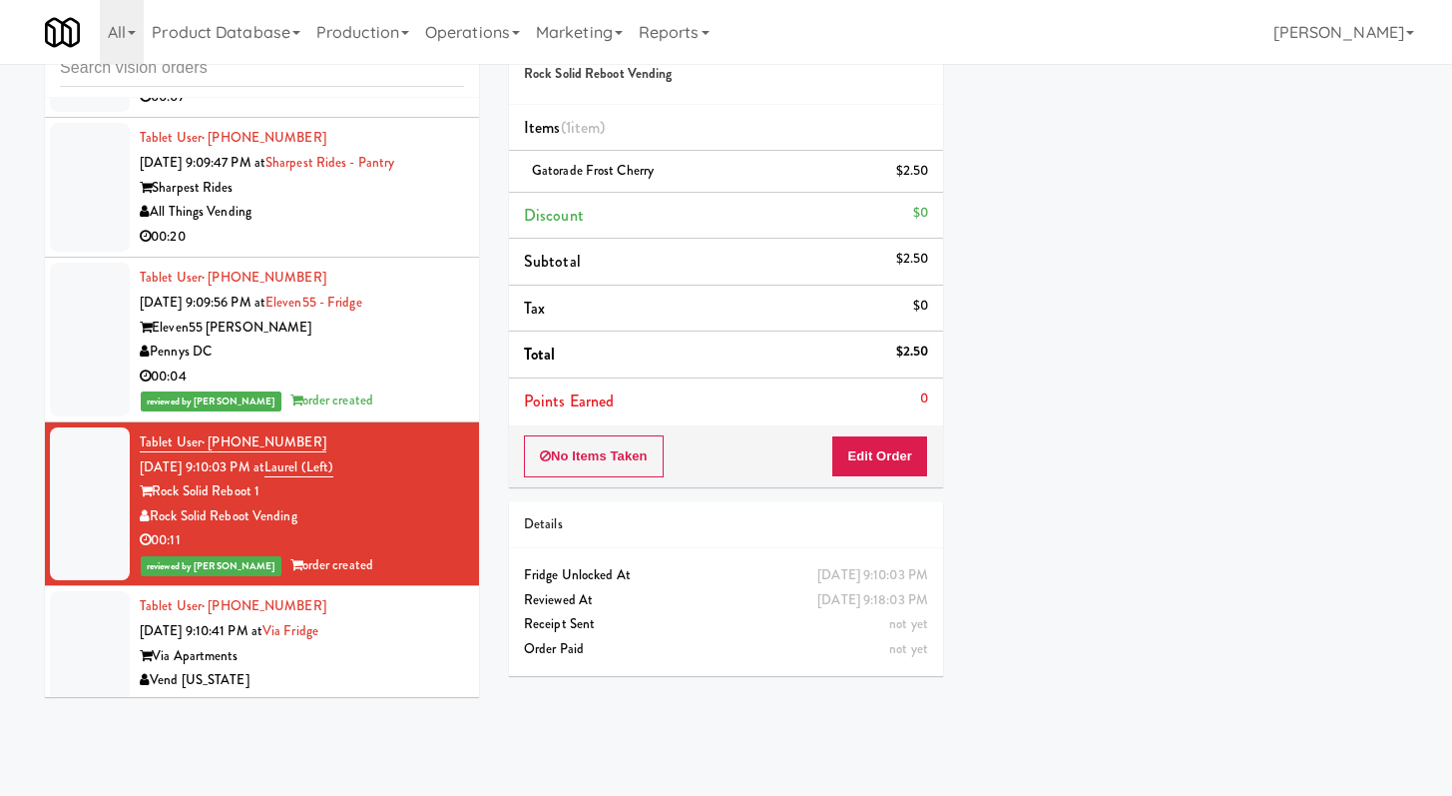
scroll to position [12428, 0]
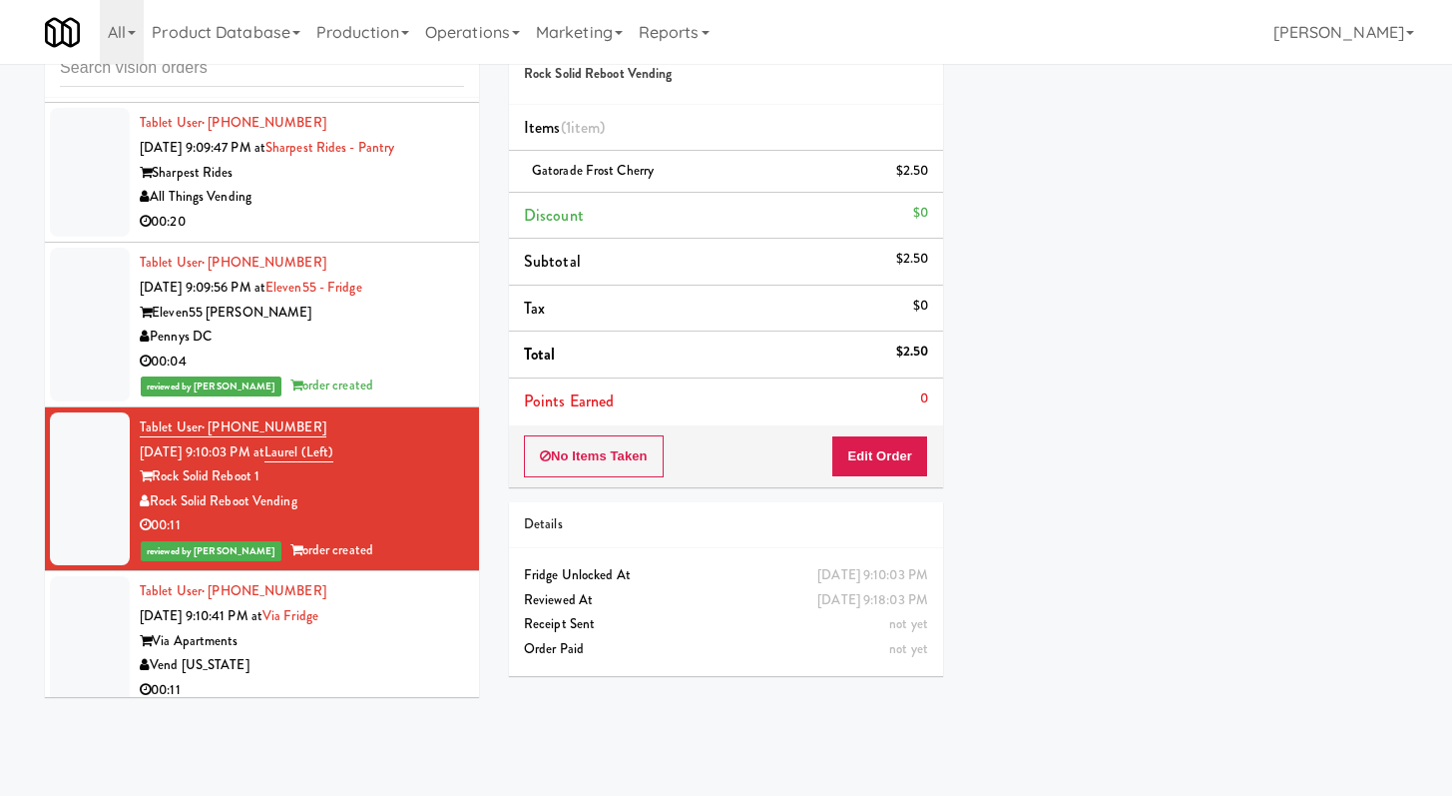
click at [373, 629] on div "Via Apartments" at bounding box center [302, 641] width 324 height 25
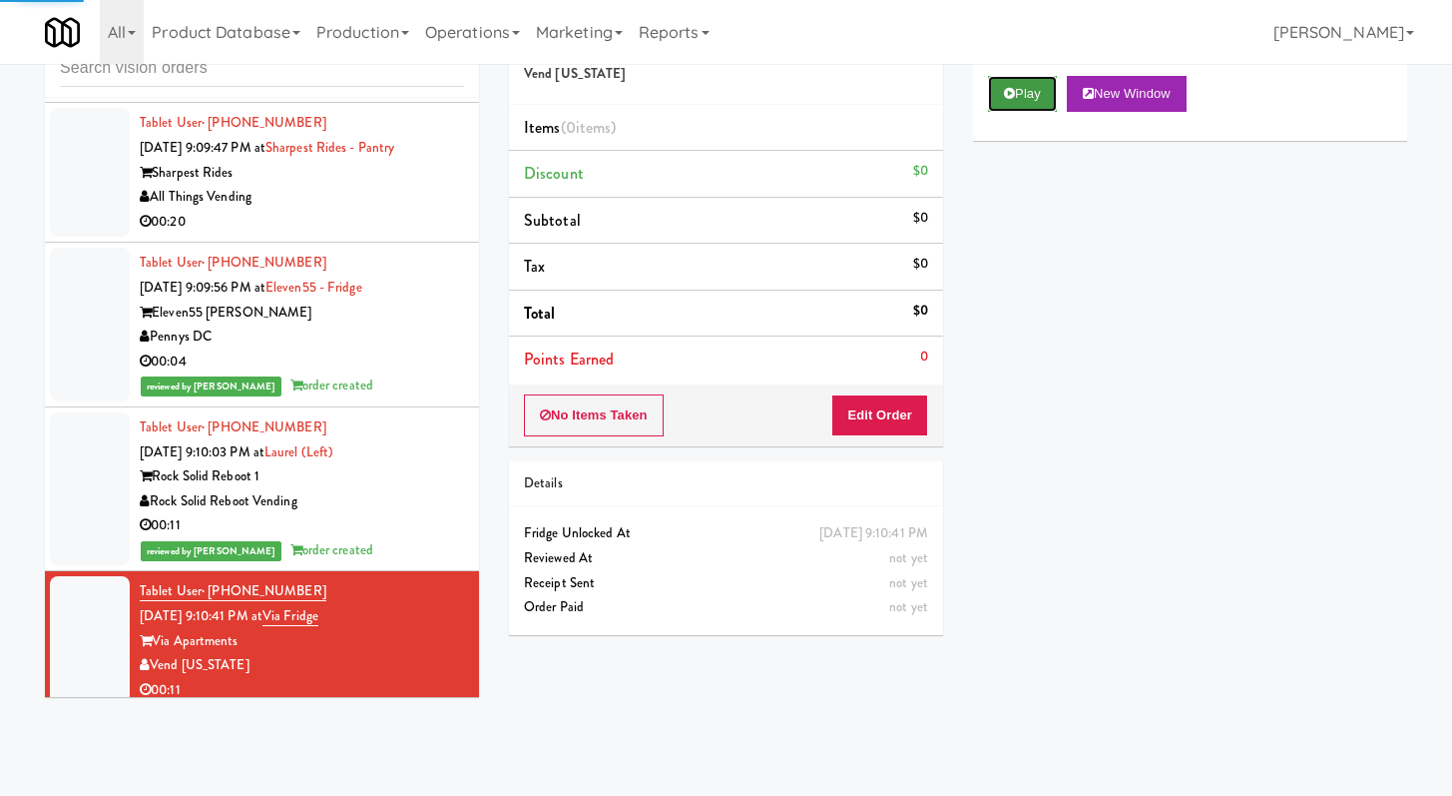
click at [1023, 100] on button "Play" at bounding box center [1022, 94] width 69 height 36
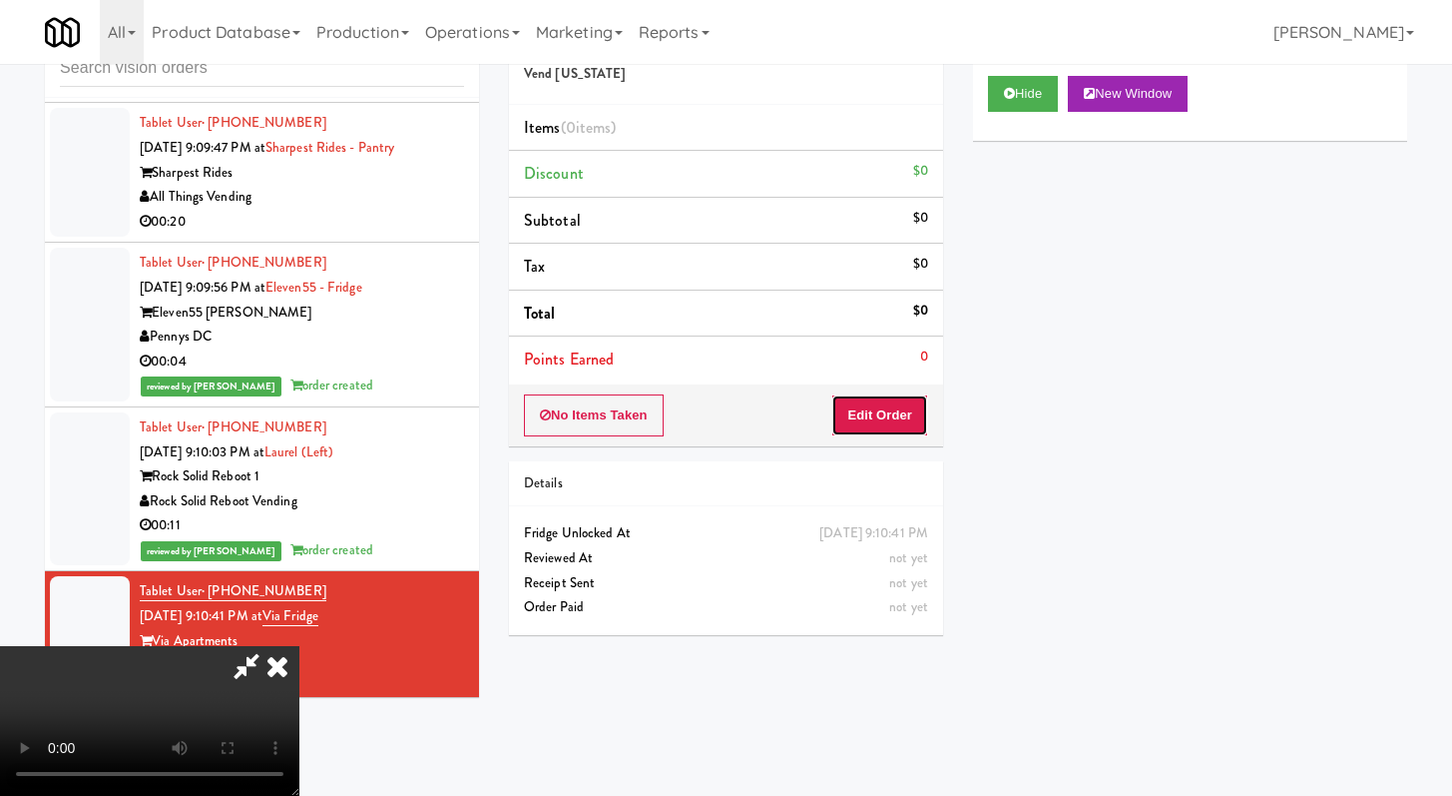
click at [892, 400] on button "Edit Order" at bounding box center [879, 415] width 97 height 42
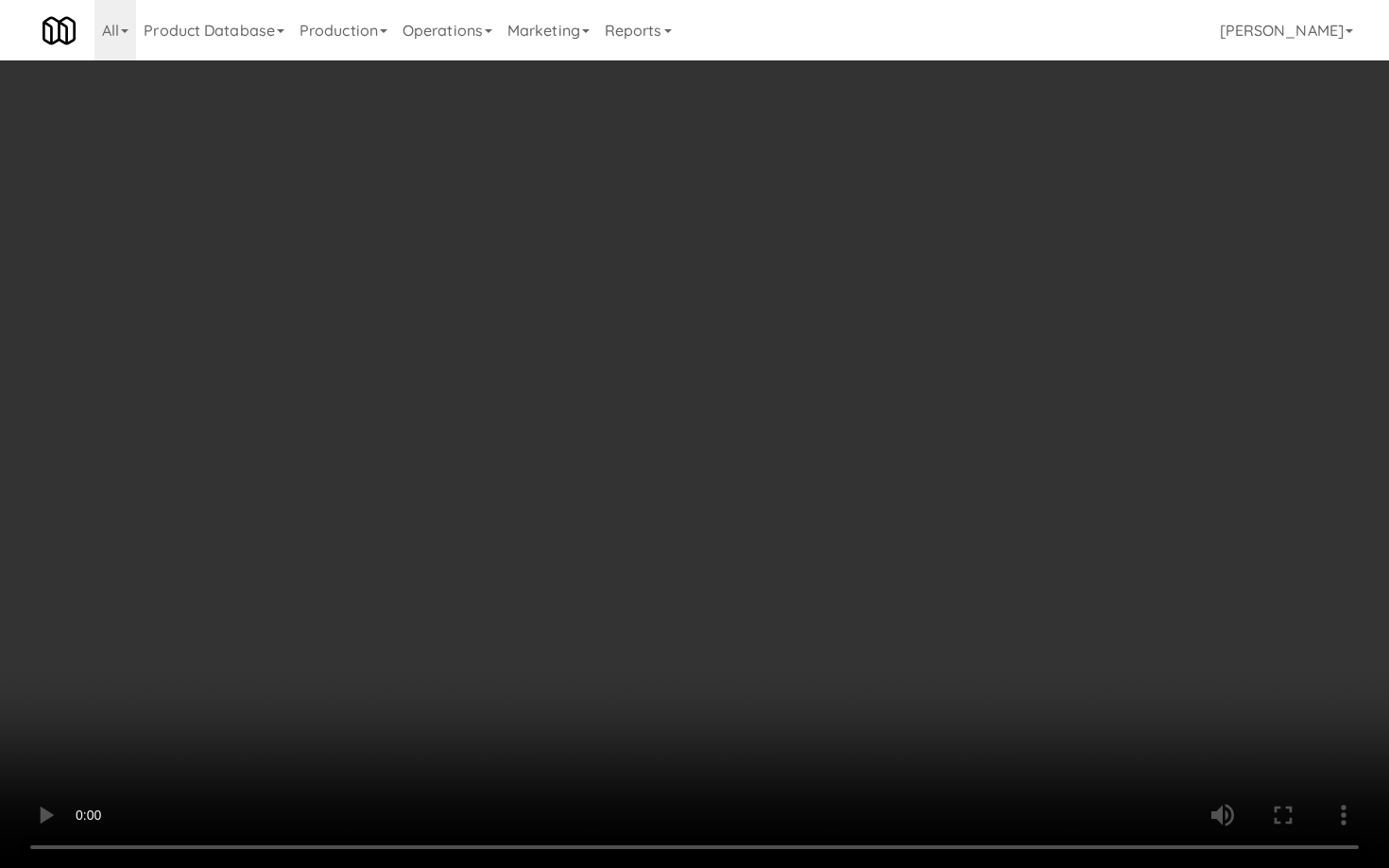
click at [727, 723] on video at bounding box center [694, 434] width 1389 height 868
click at [726, 722] on video at bounding box center [694, 434] width 1389 height 868
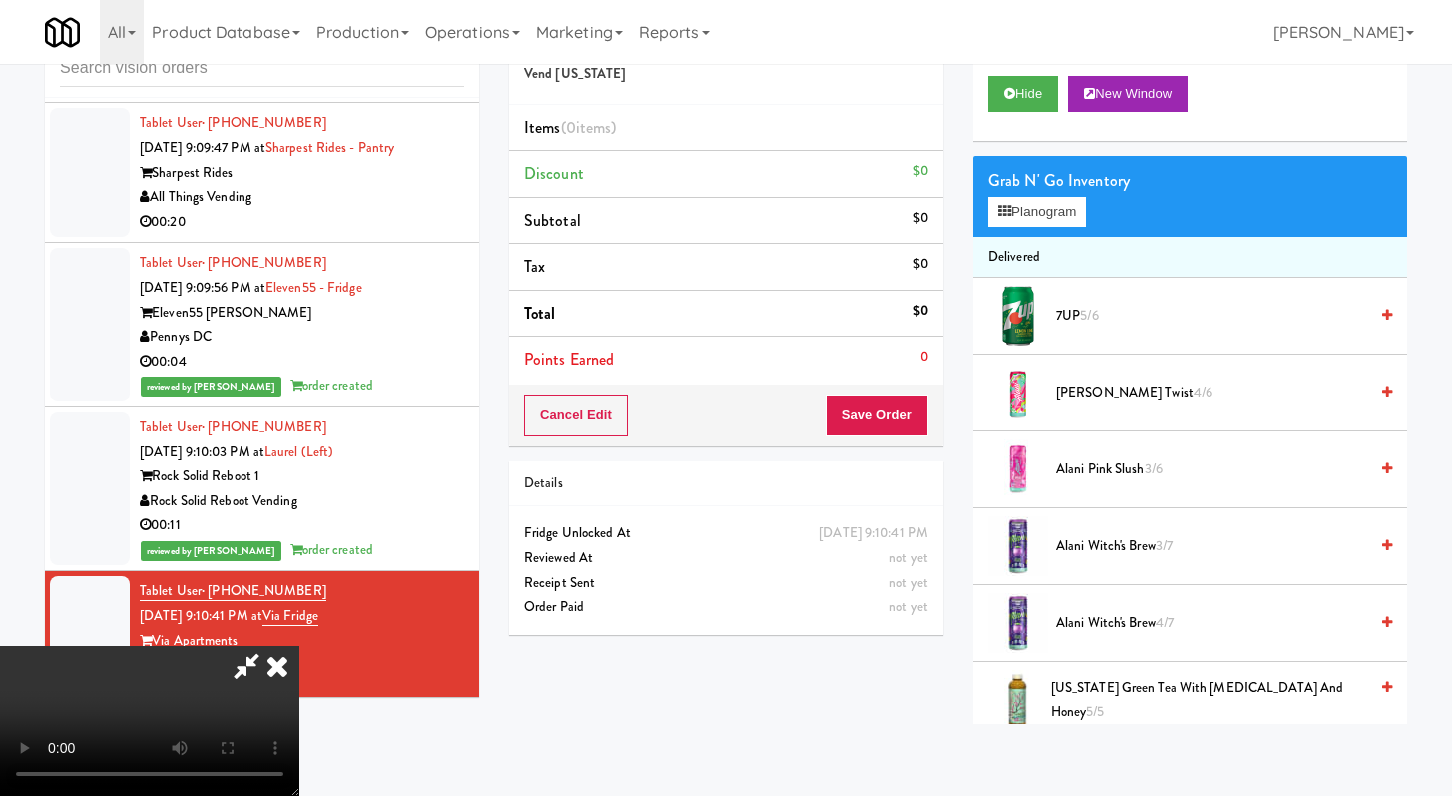
click at [1075, 231] on div "Grab N' Go Inventory Planogram" at bounding box center [1190, 196] width 434 height 81
click at [1069, 216] on button "Planogram" at bounding box center [1037, 212] width 98 height 30
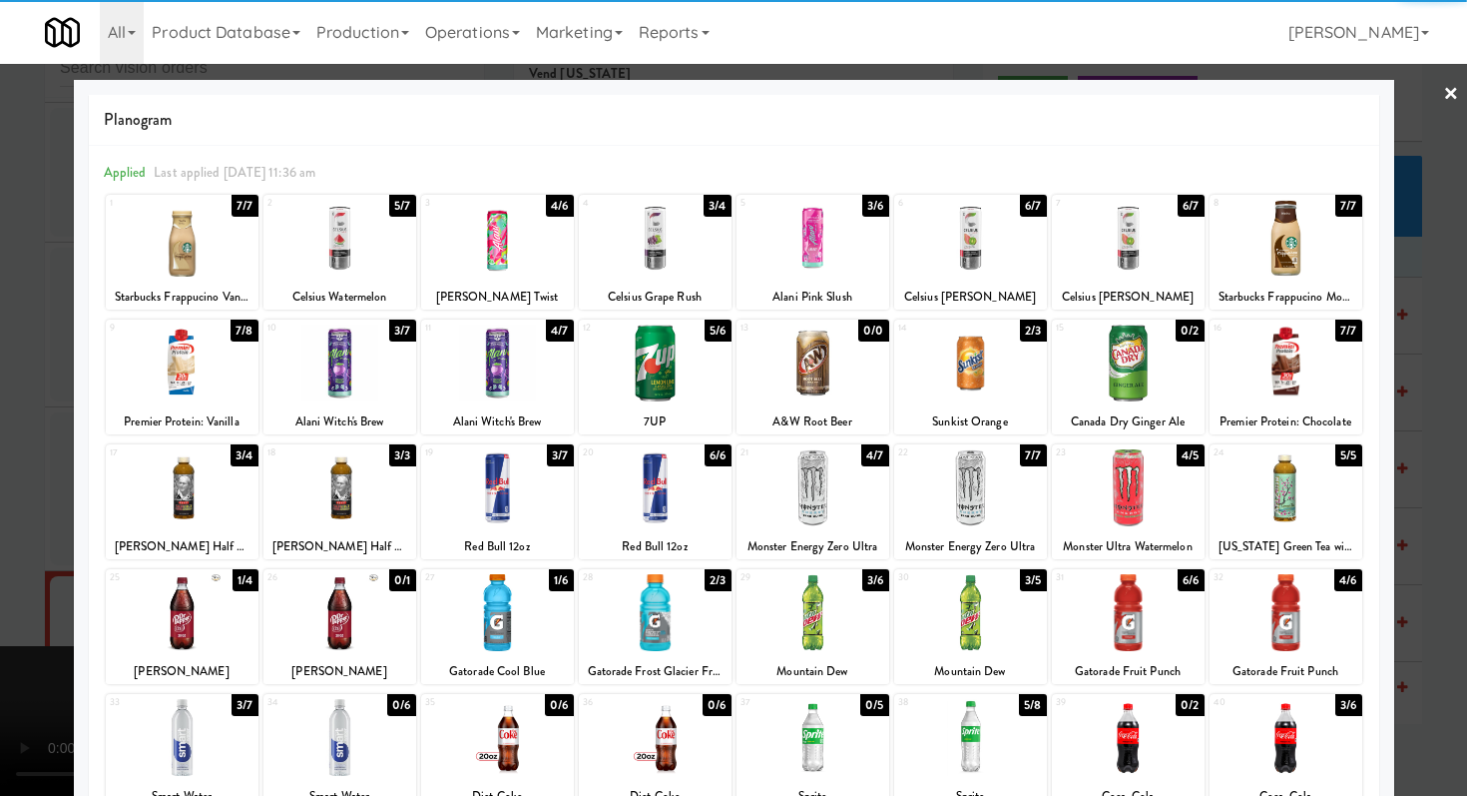
click at [484, 254] on div at bounding box center [497, 238] width 153 height 77
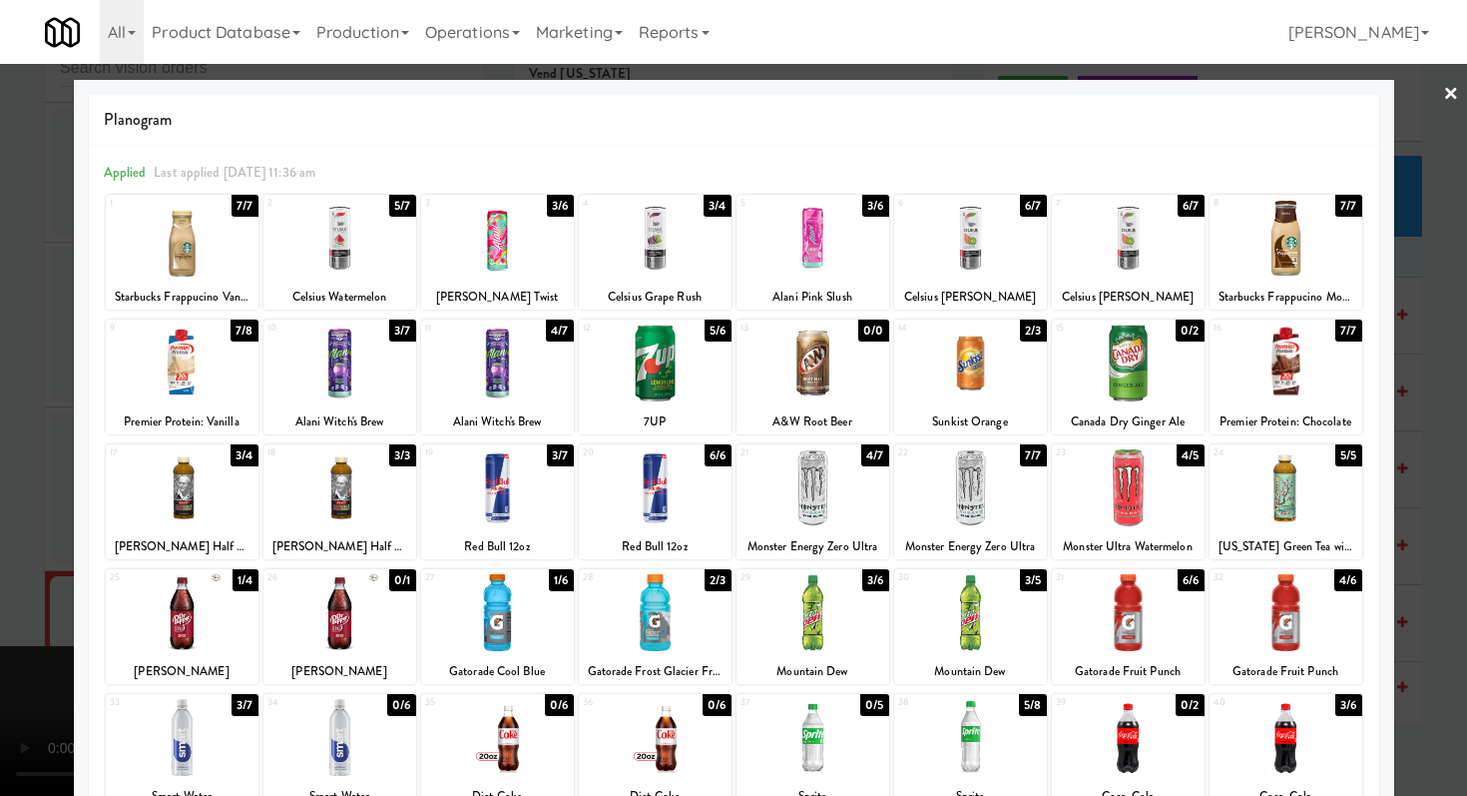
click at [974, 245] on div at bounding box center [970, 238] width 153 height 77
click at [0, 339] on div at bounding box center [733, 398] width 1467 height 796
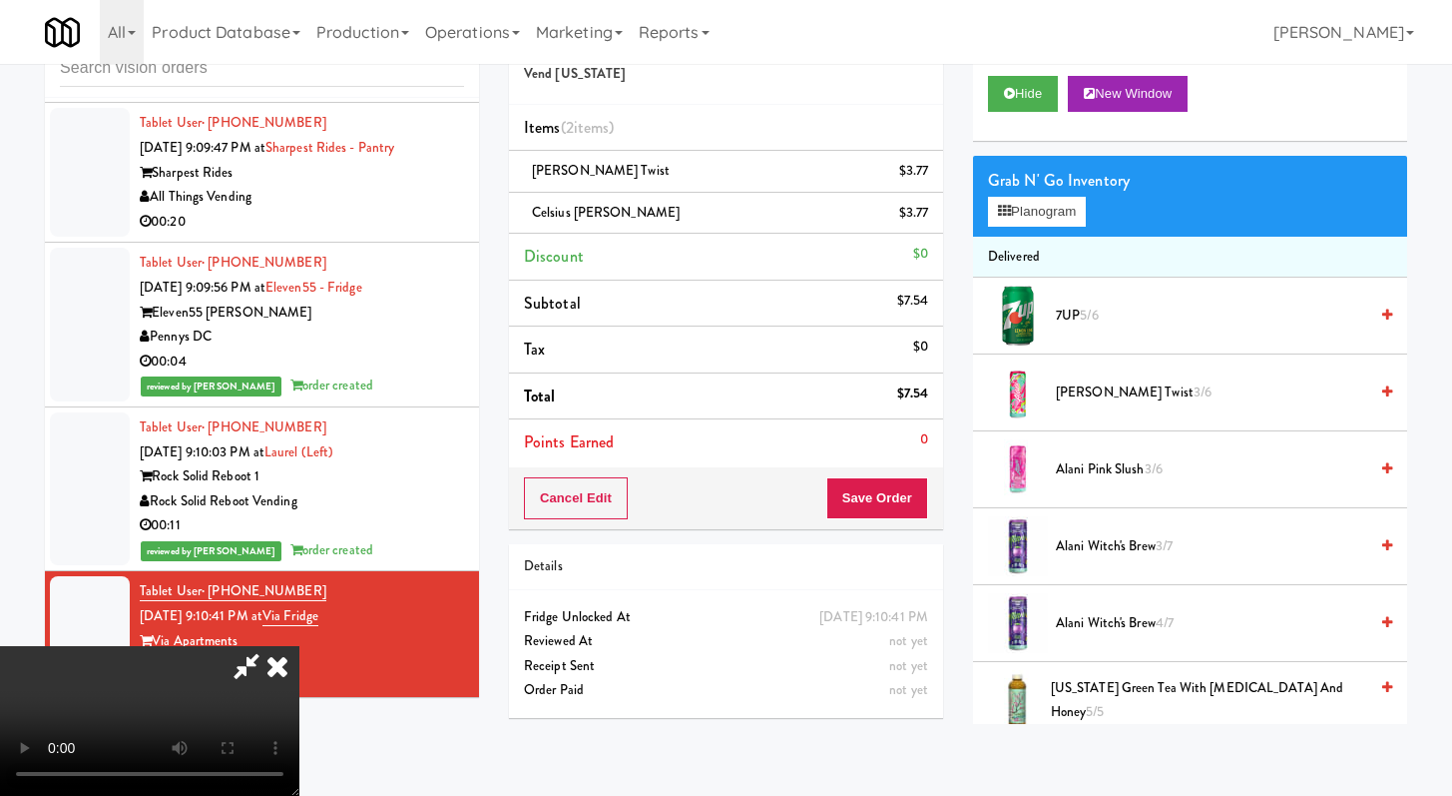
click at [933, 460] on li "Points Earned 0" at bounding box center [726, 442] width 434 height 46
click at [918, 471] on div "Cancel Edit Save Order" at bounding box center [726, 498] width 434 height 62
click at [902, 496] on button "Save Order" at bounding box center [878, 498] width 102 height 42
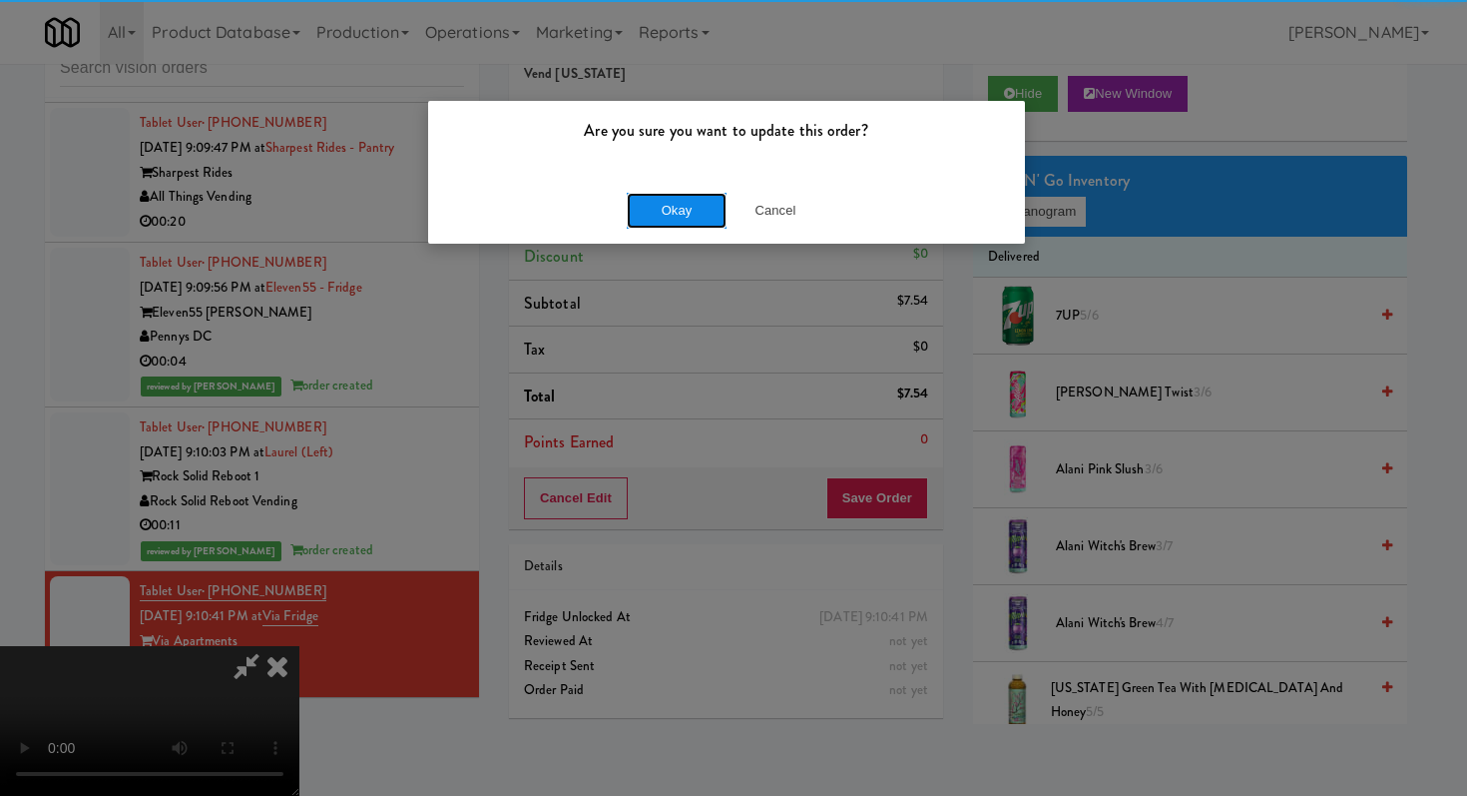
click at [680, 194] on button "Okay" at bounding box center [677, 211] width 100 height 36
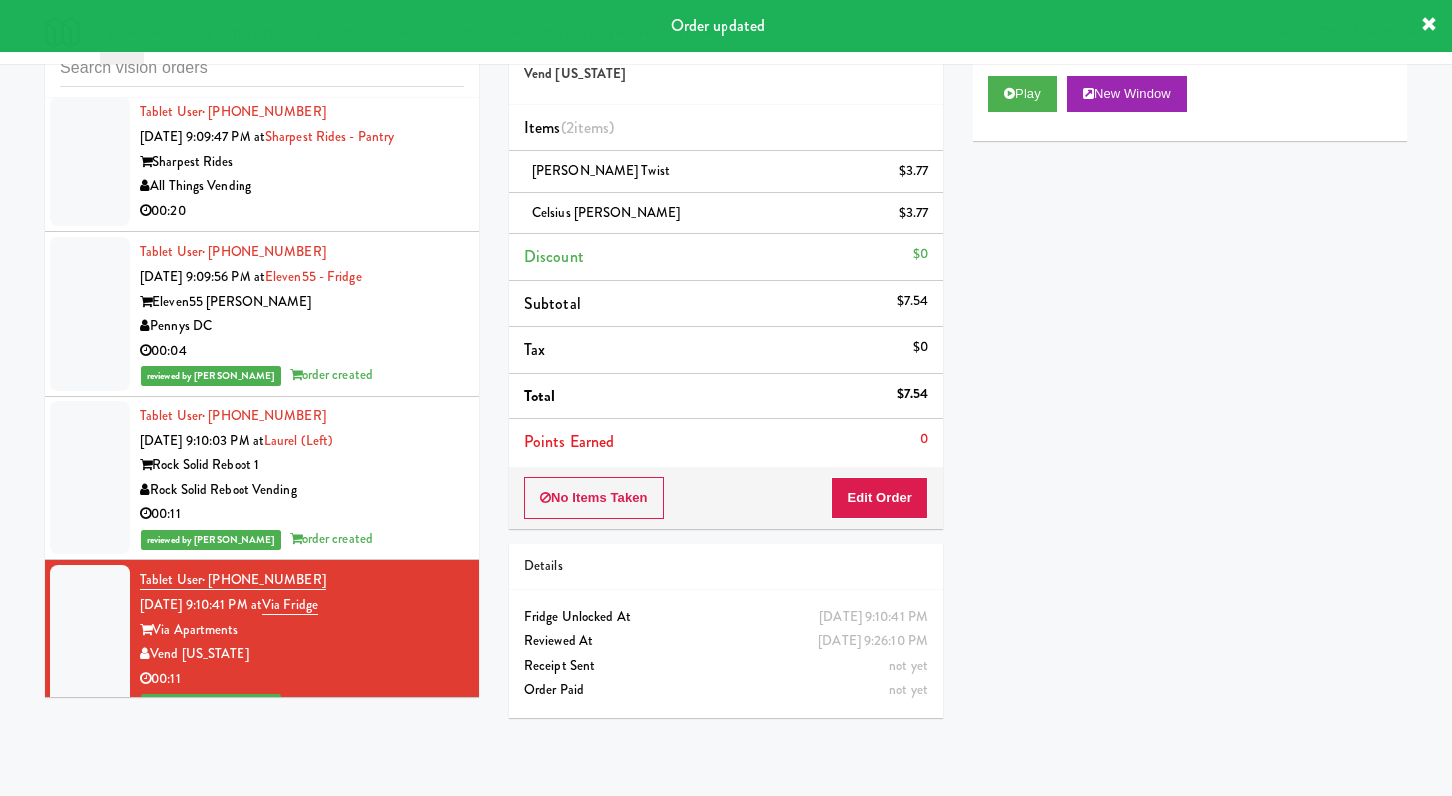
scroll to position [12451, 0]
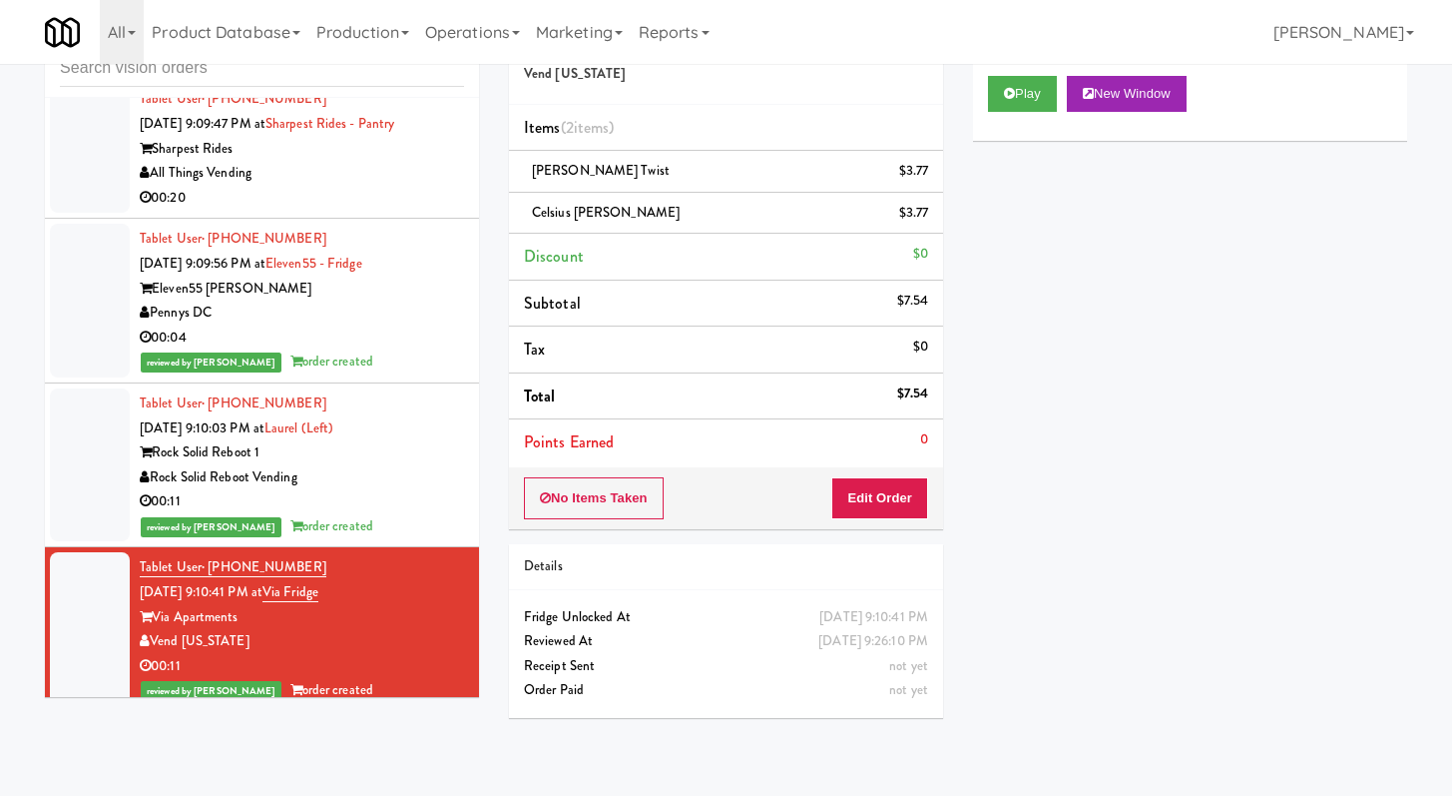
click at [380, 192] on div "00:20" at bounding box center [302, 198] width 324 height 25
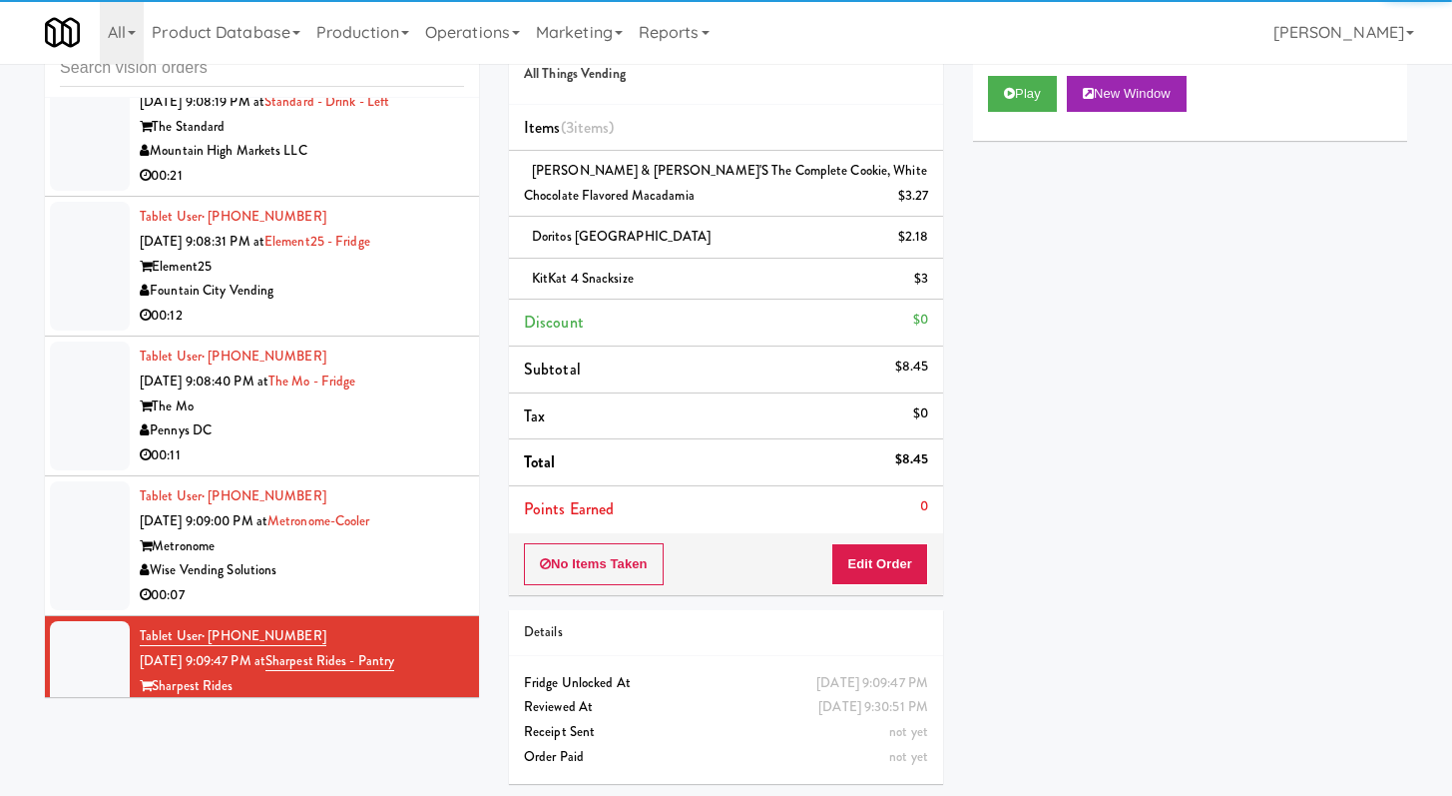
scroll to position [11636, 0]
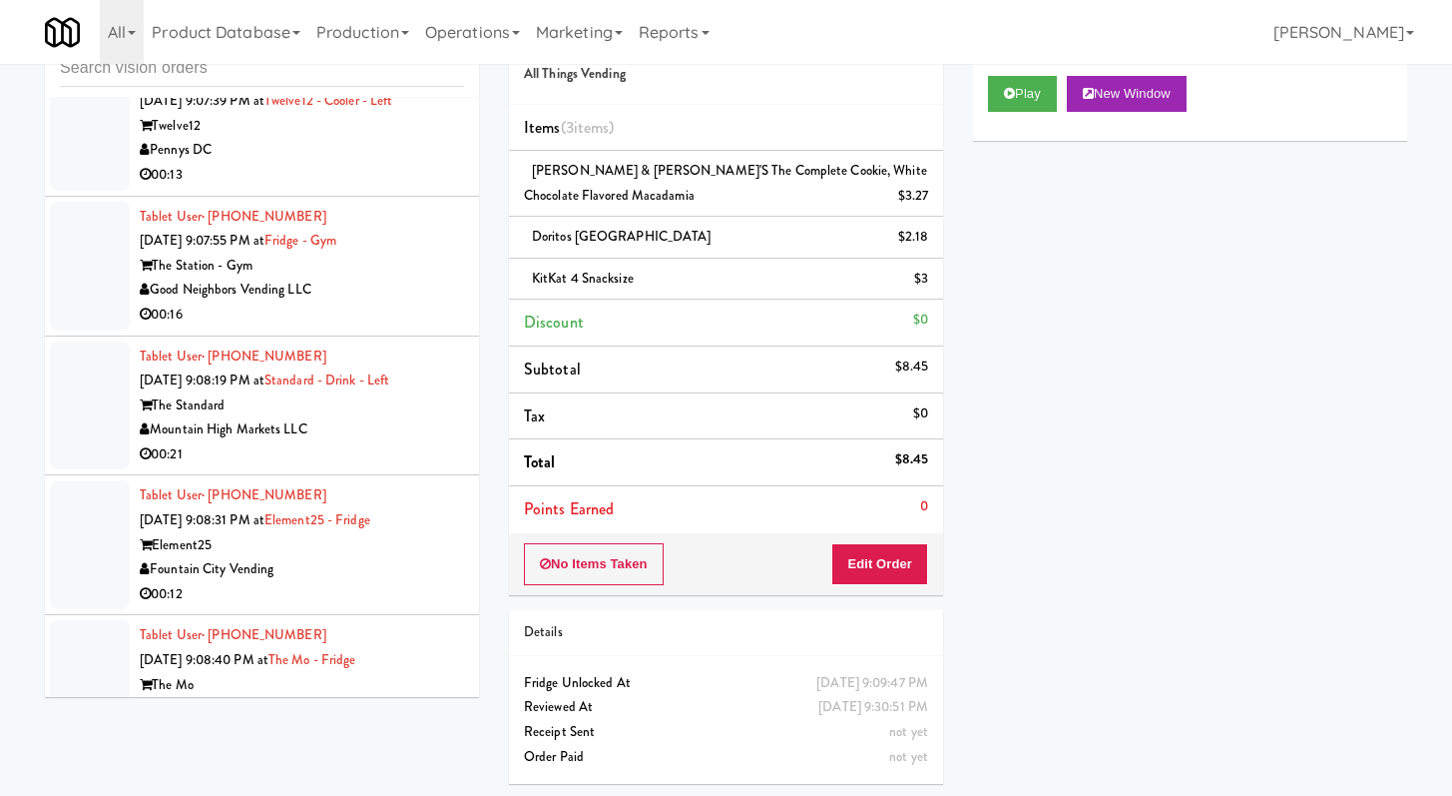
click at [419, 302] on div "00:16" at bounding box center [302, 314] width 324 height 25
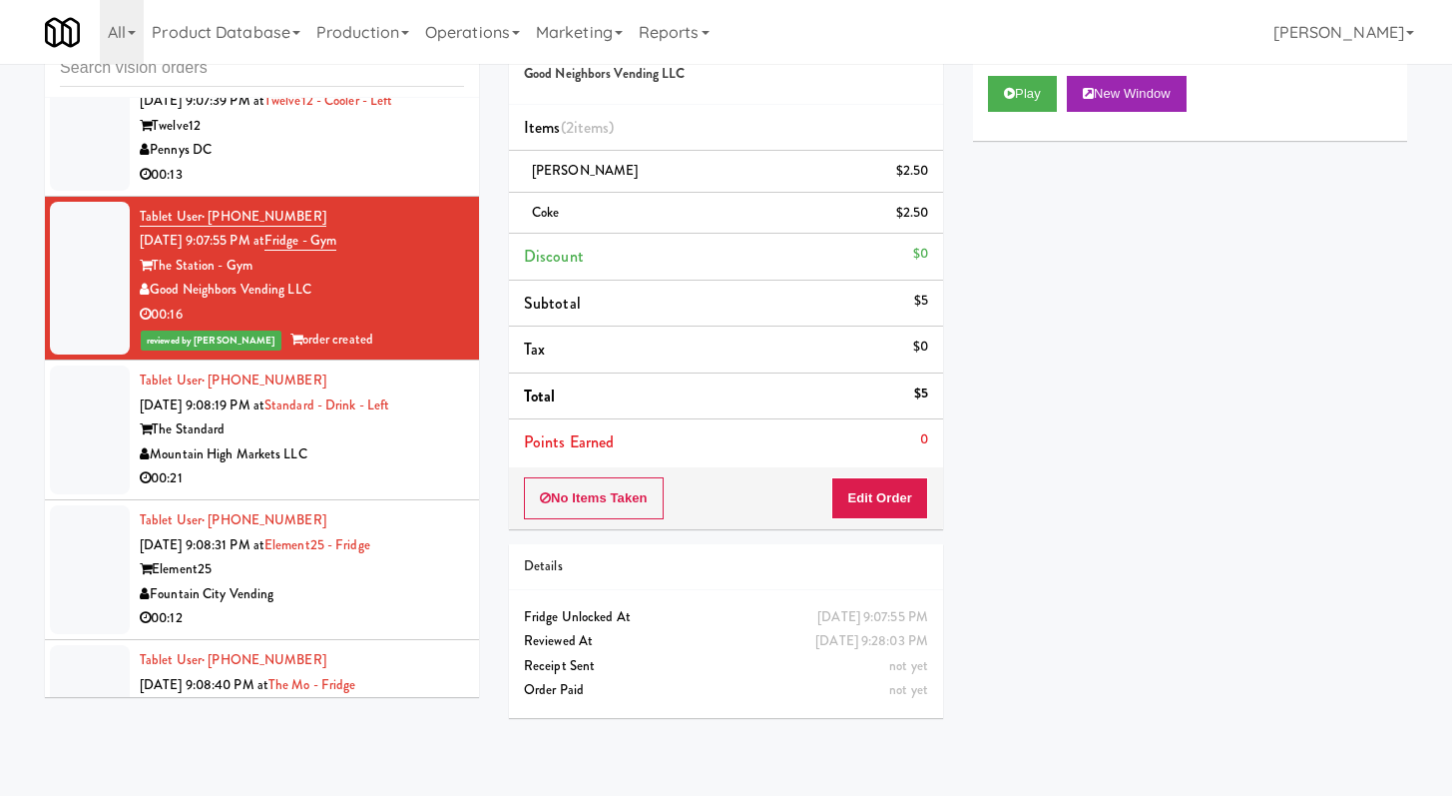
click at [428, 466] on div "00:21" at bounding box center [302, 478] width 324 height 25
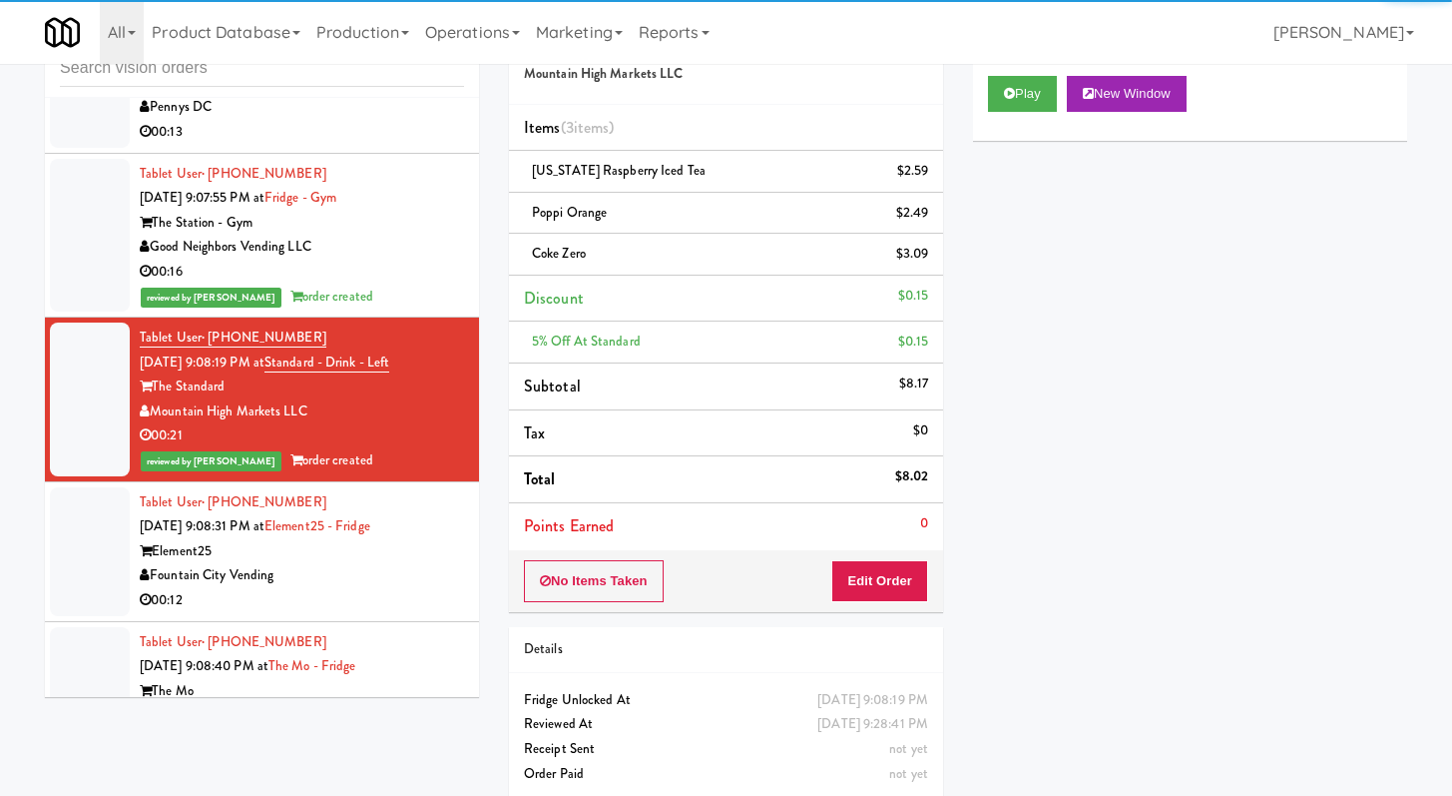
click at [410, 588] on div "00:12" at bounding box center [302, 600] width 324 height 25
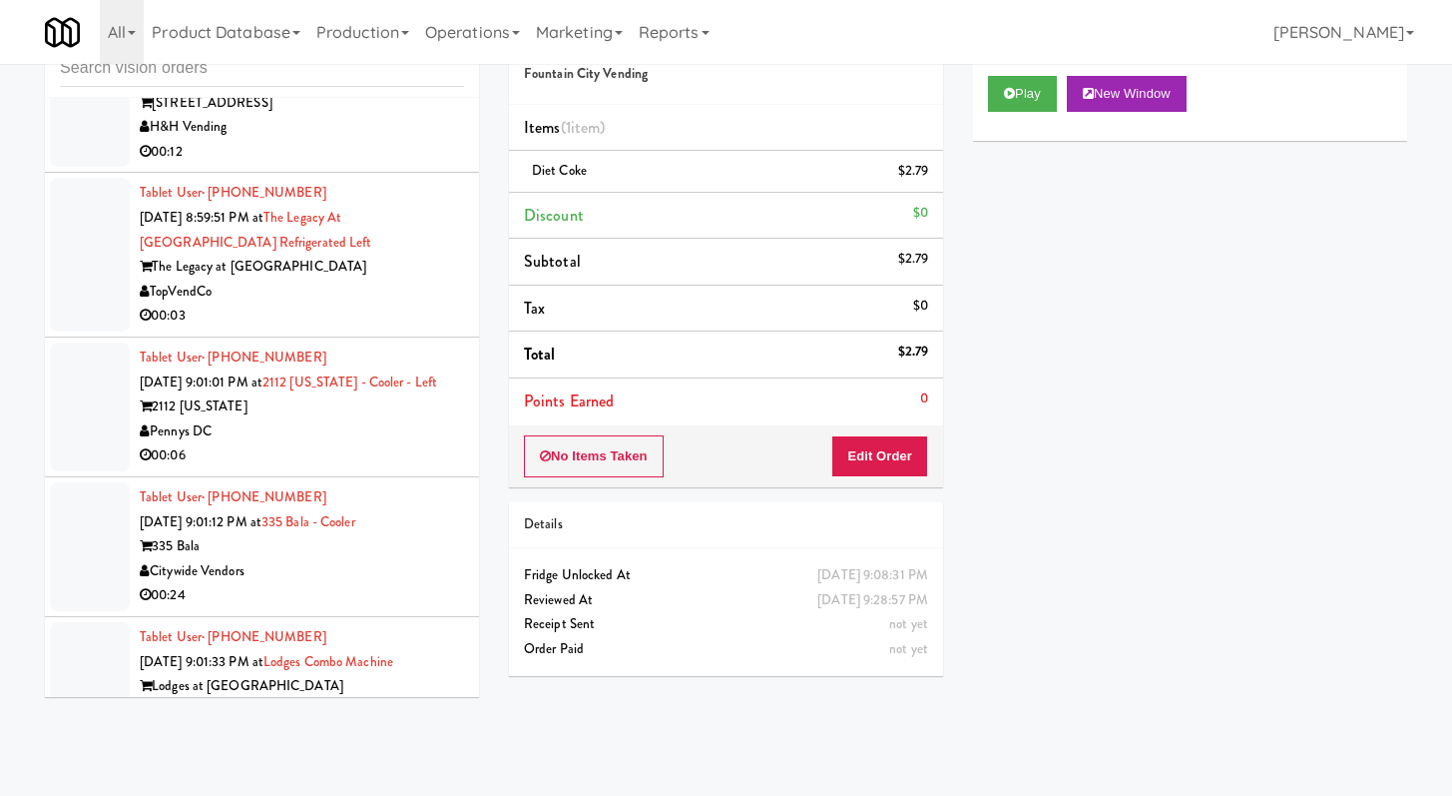
scroll to position [9735, 0]
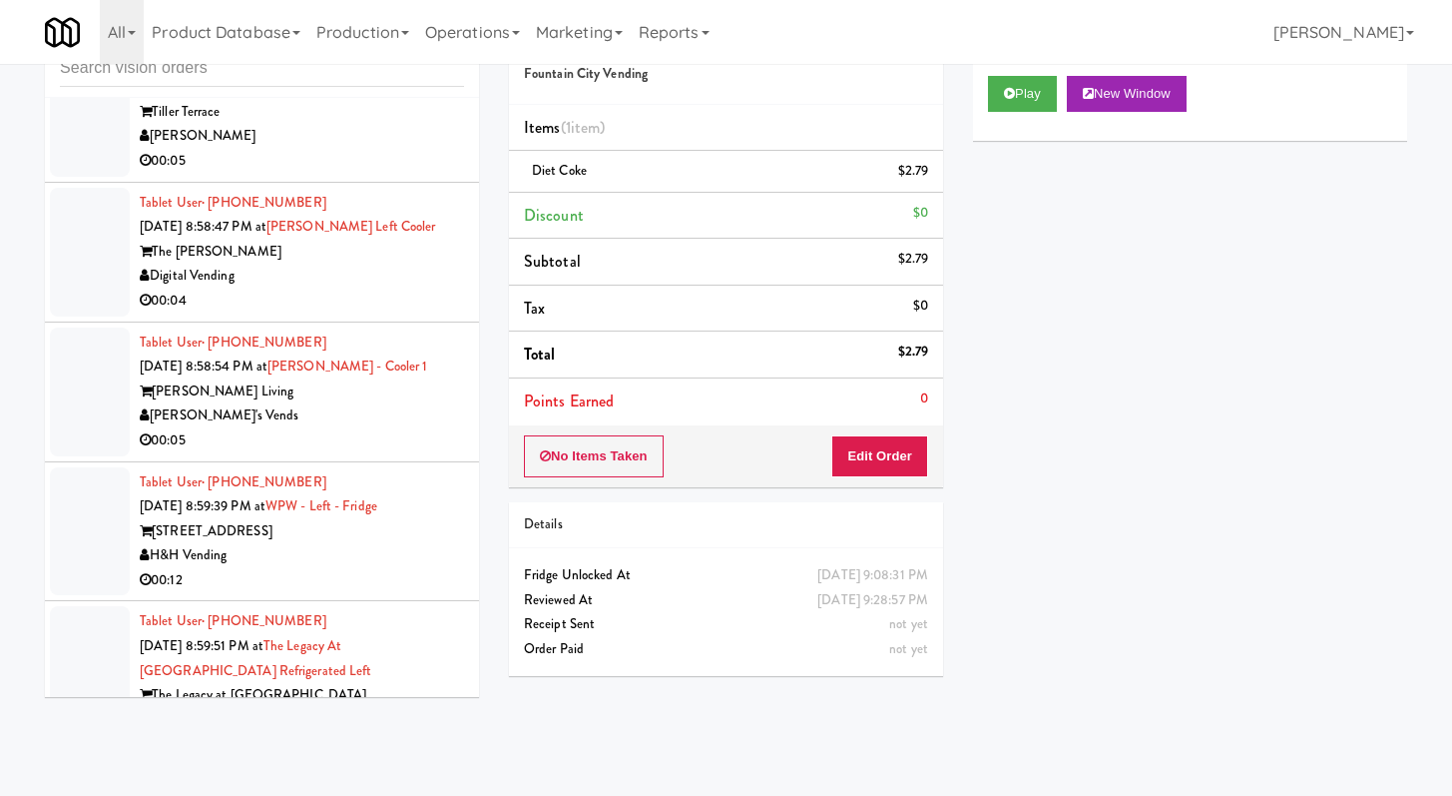
click at [400, 288] on div "00:04" at bounding box center [302, 300] width 324 height 25
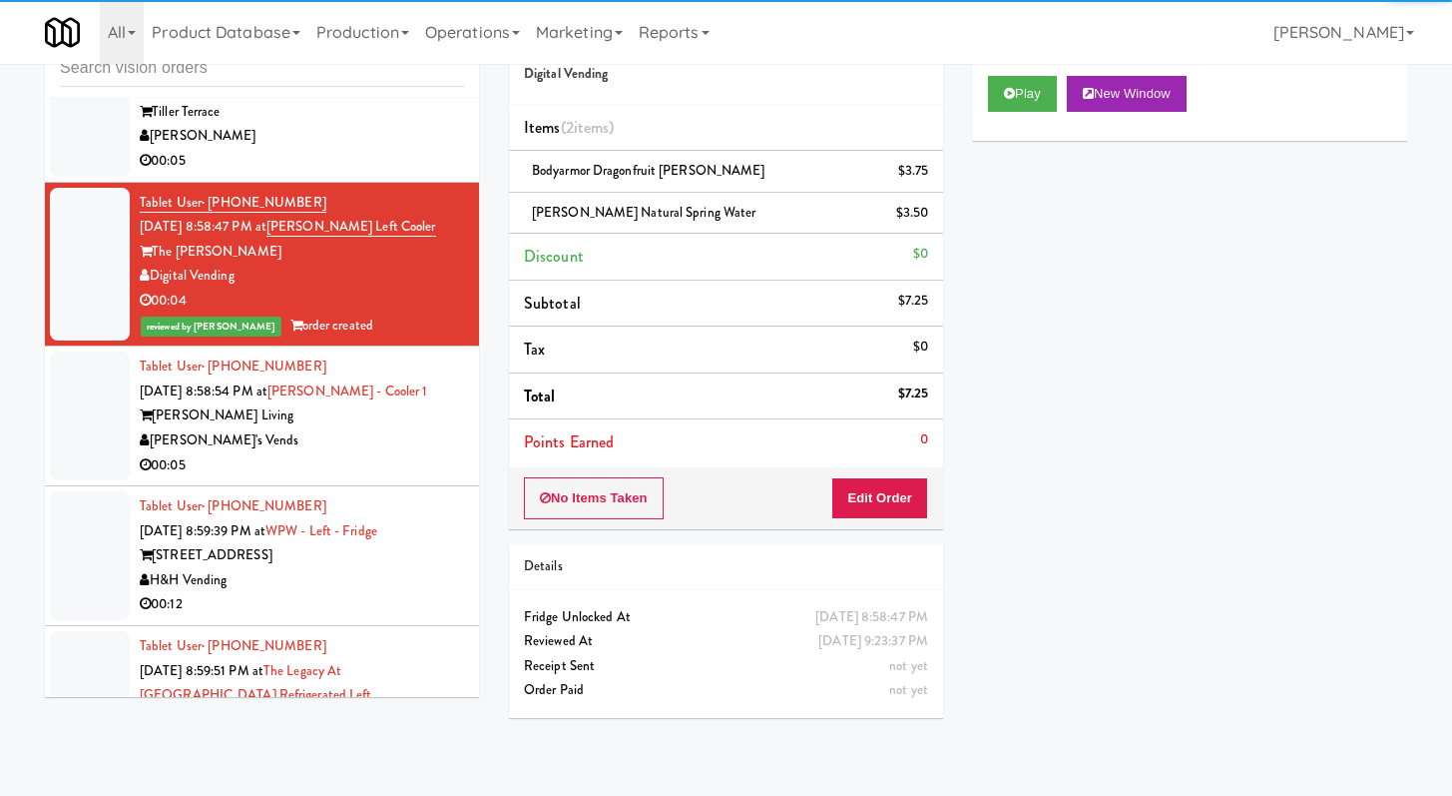
click at [381, 453] on div "00:05" at bounding box center [302, 465] width 324 height 25
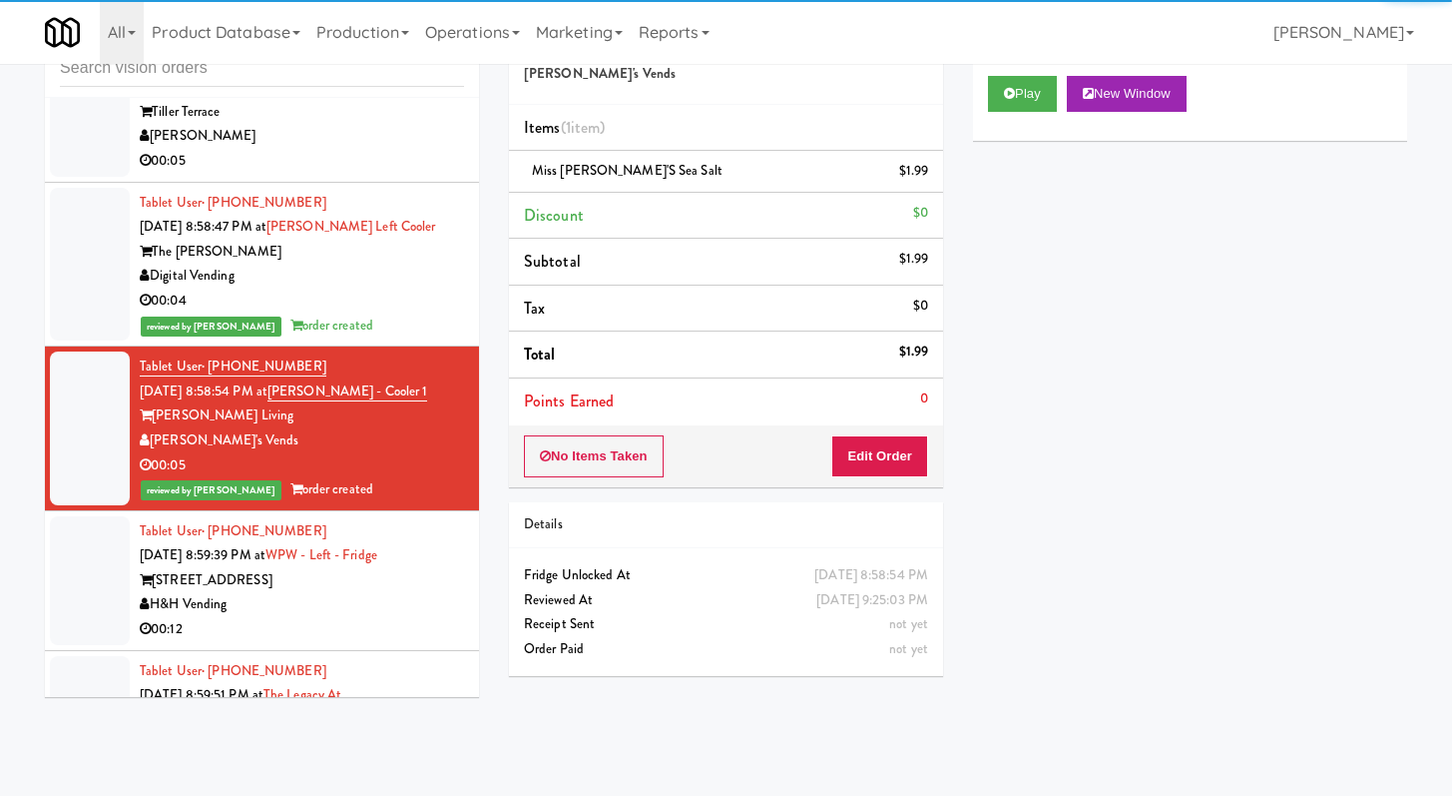
click at [386, 617] on div "00:12" at bounding box center [302, 629] width 324 height 25
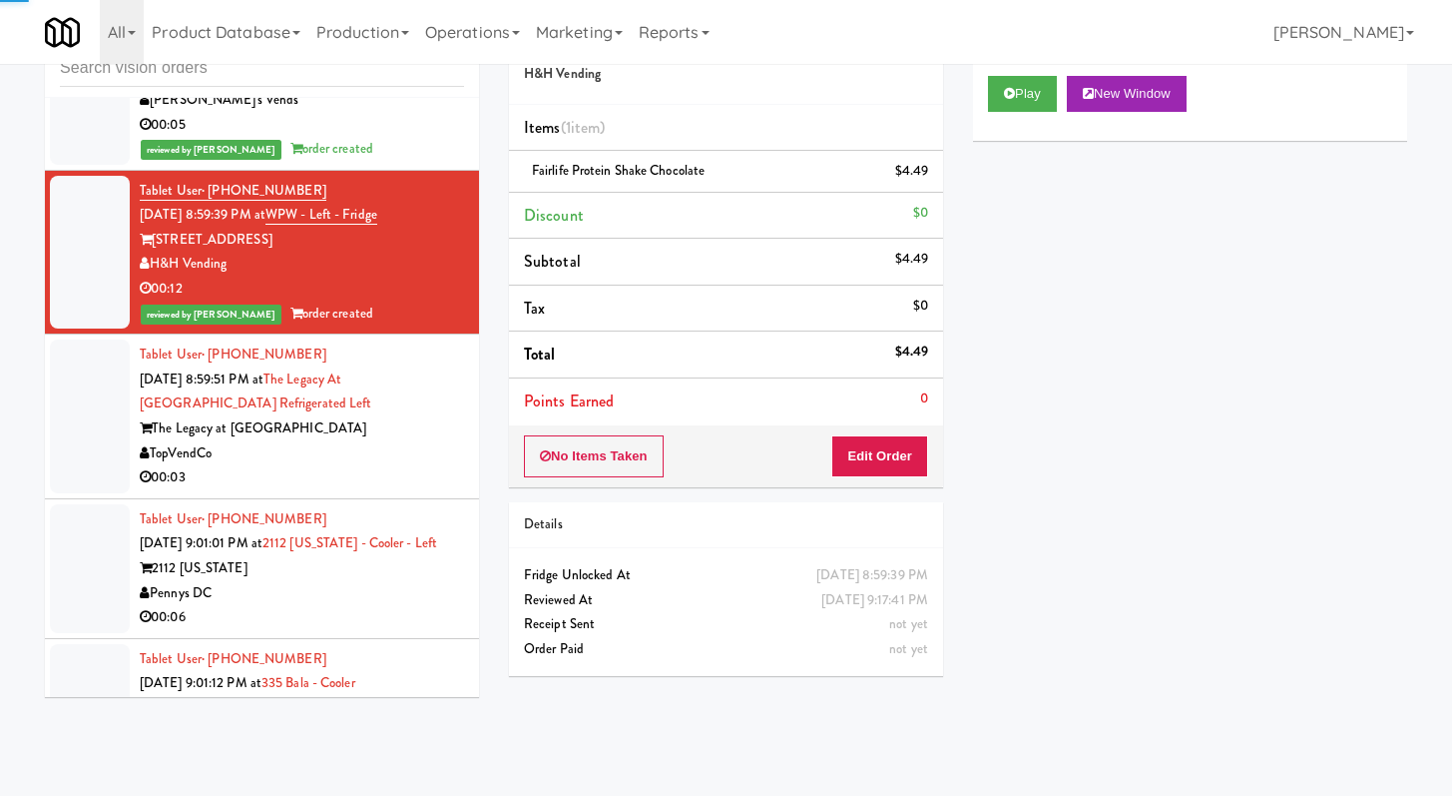
scroll to position [10113, 0]
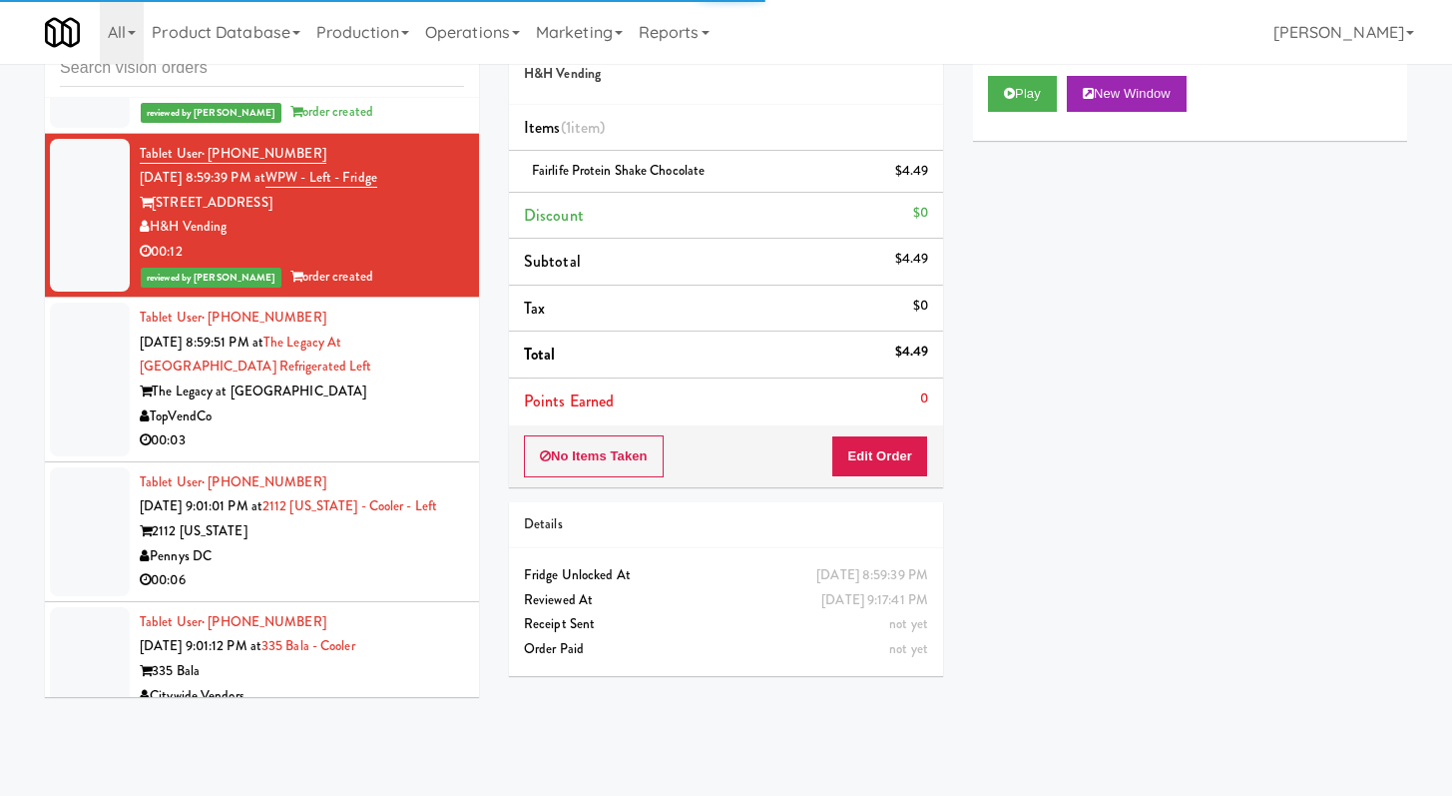
click at [408, 404] on div "TopVendCo" at bounding box center [302, 416] width 324 height 25
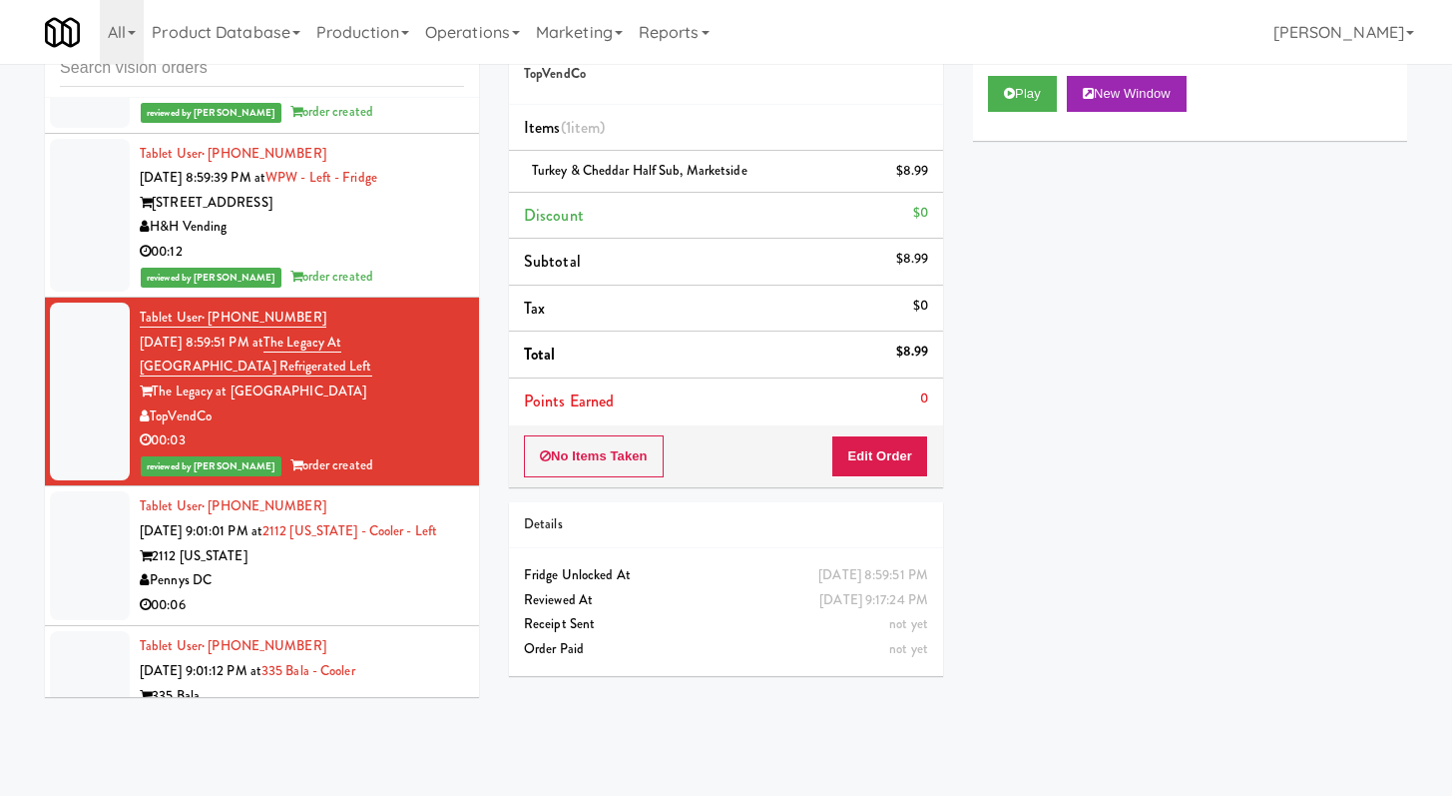
click at [347, 568] on div "Pennys DC" at bounding box center [302, 580] width 324 height 25
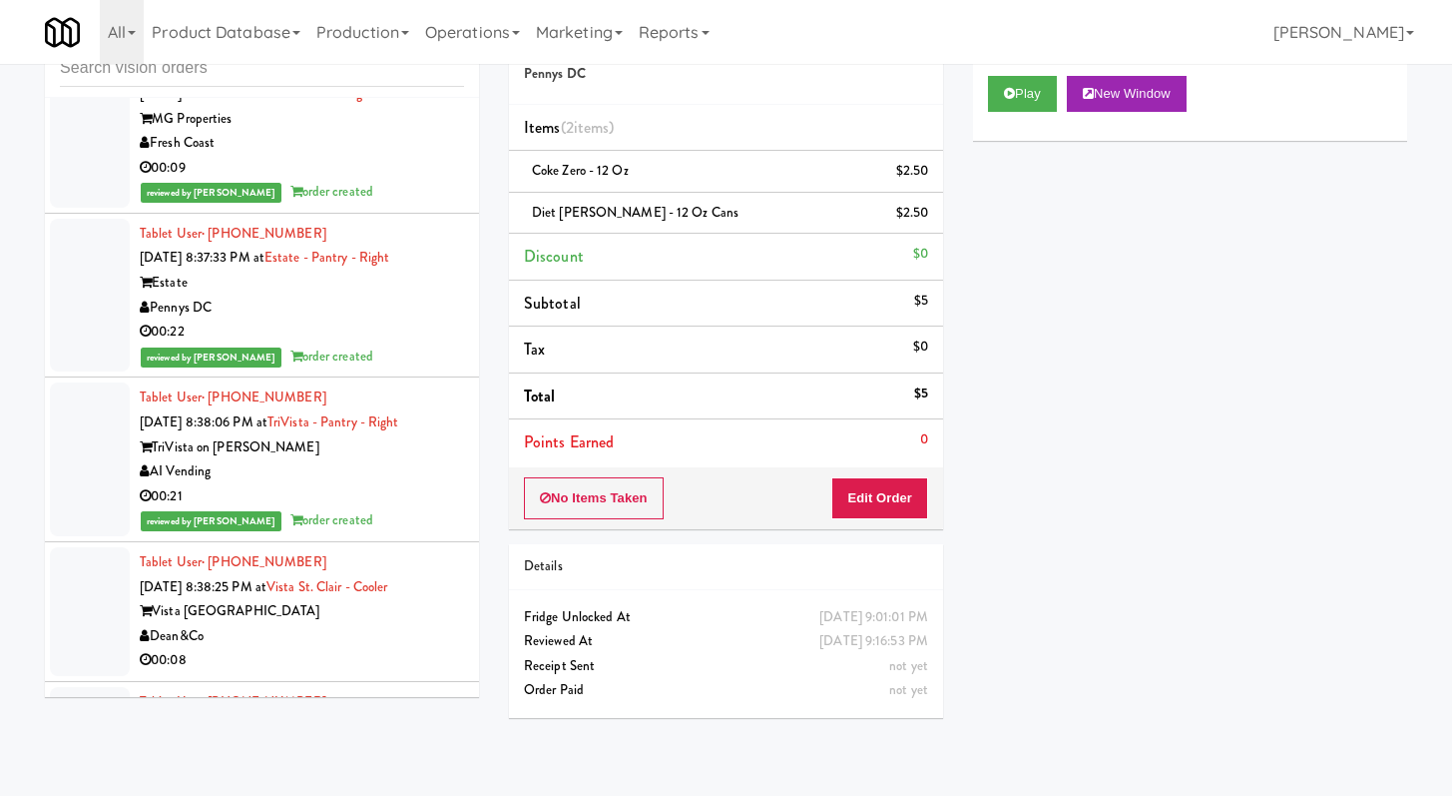
scroll to position [2236, 0]
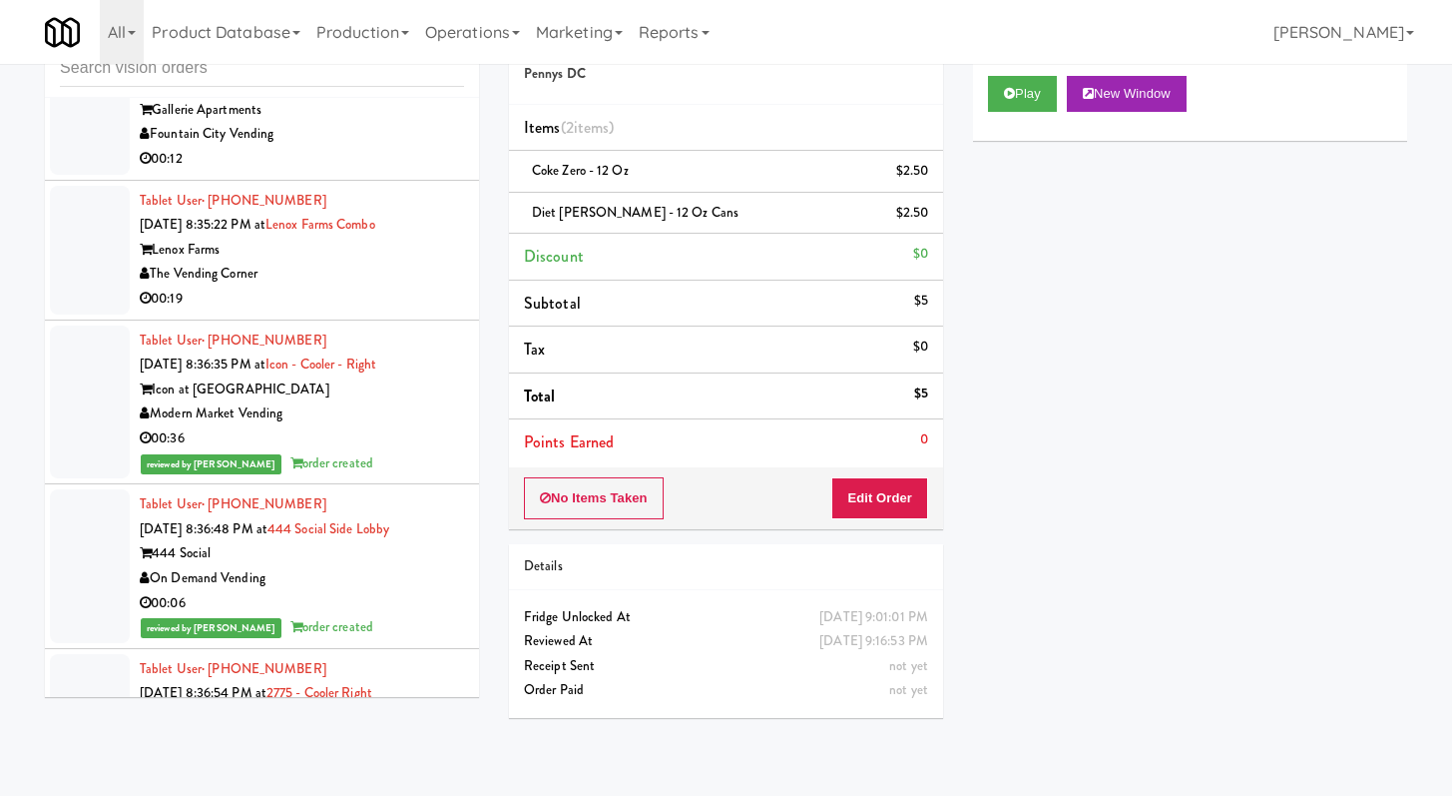
click at [362, 286] on div "The Vending Corner" at bounding box center [302, 274] width 324 height 25
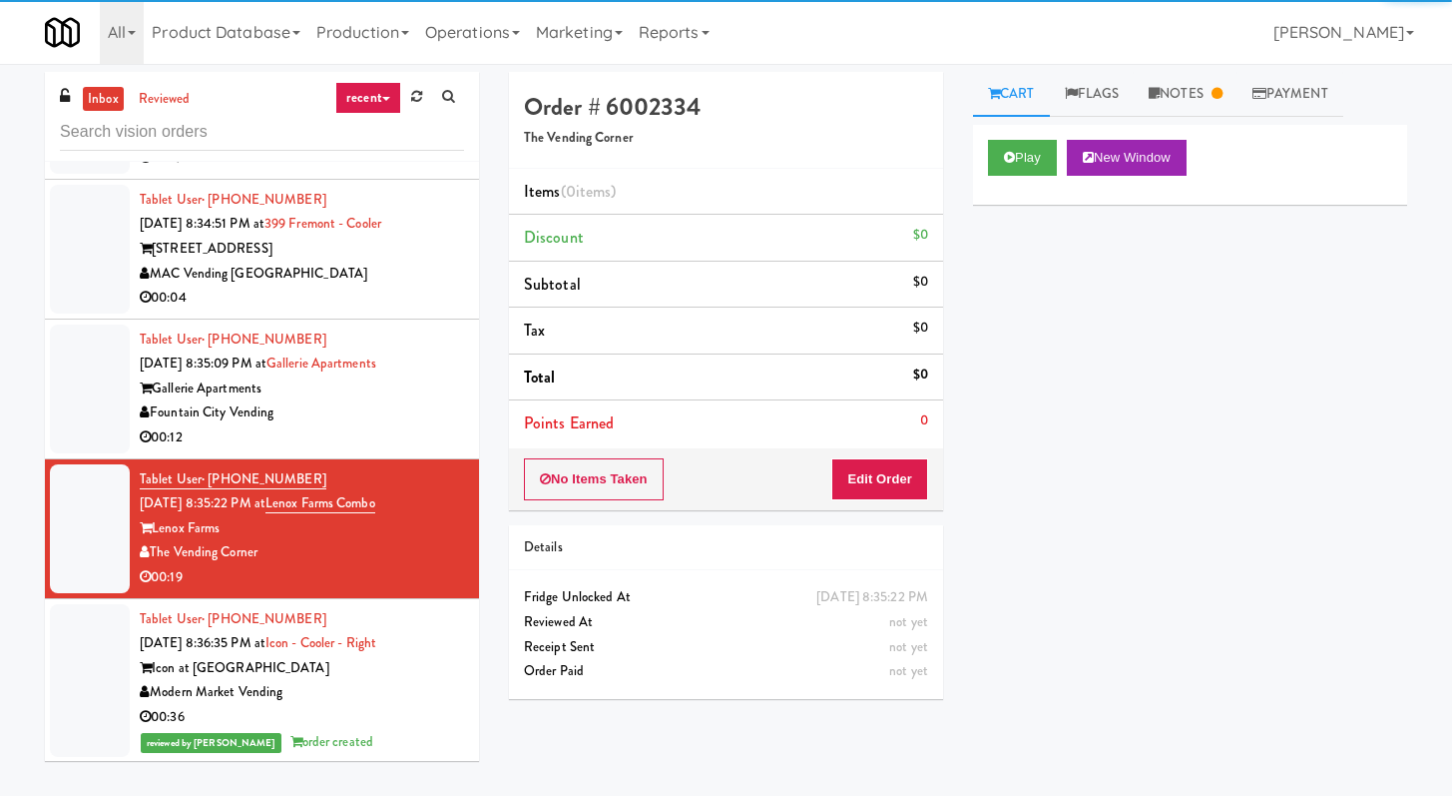
scroll to position [1525, 0]
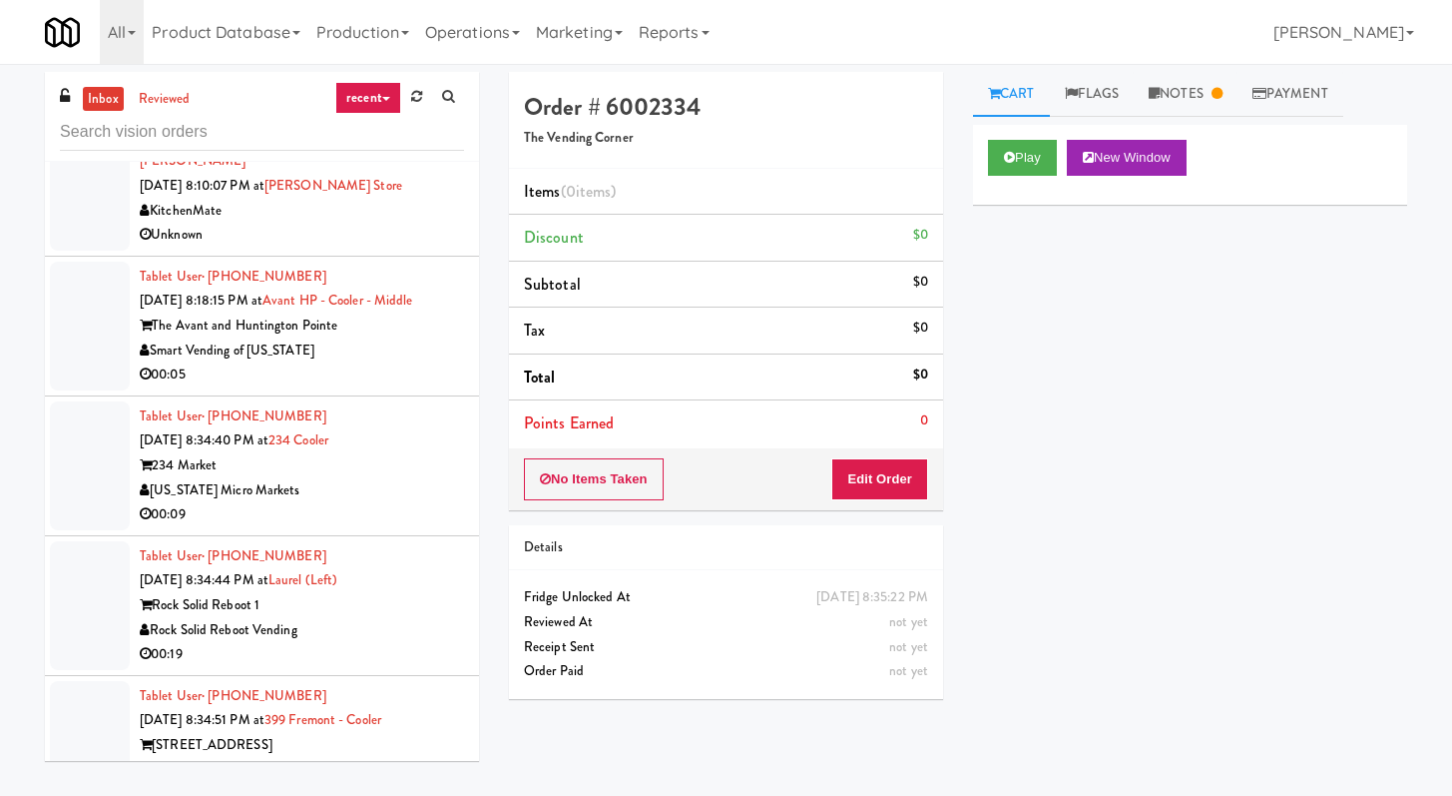
click at [417, 503] on div "[US_STATE] Micro Markets" at bounding box center [302, 490] width 324 height 25
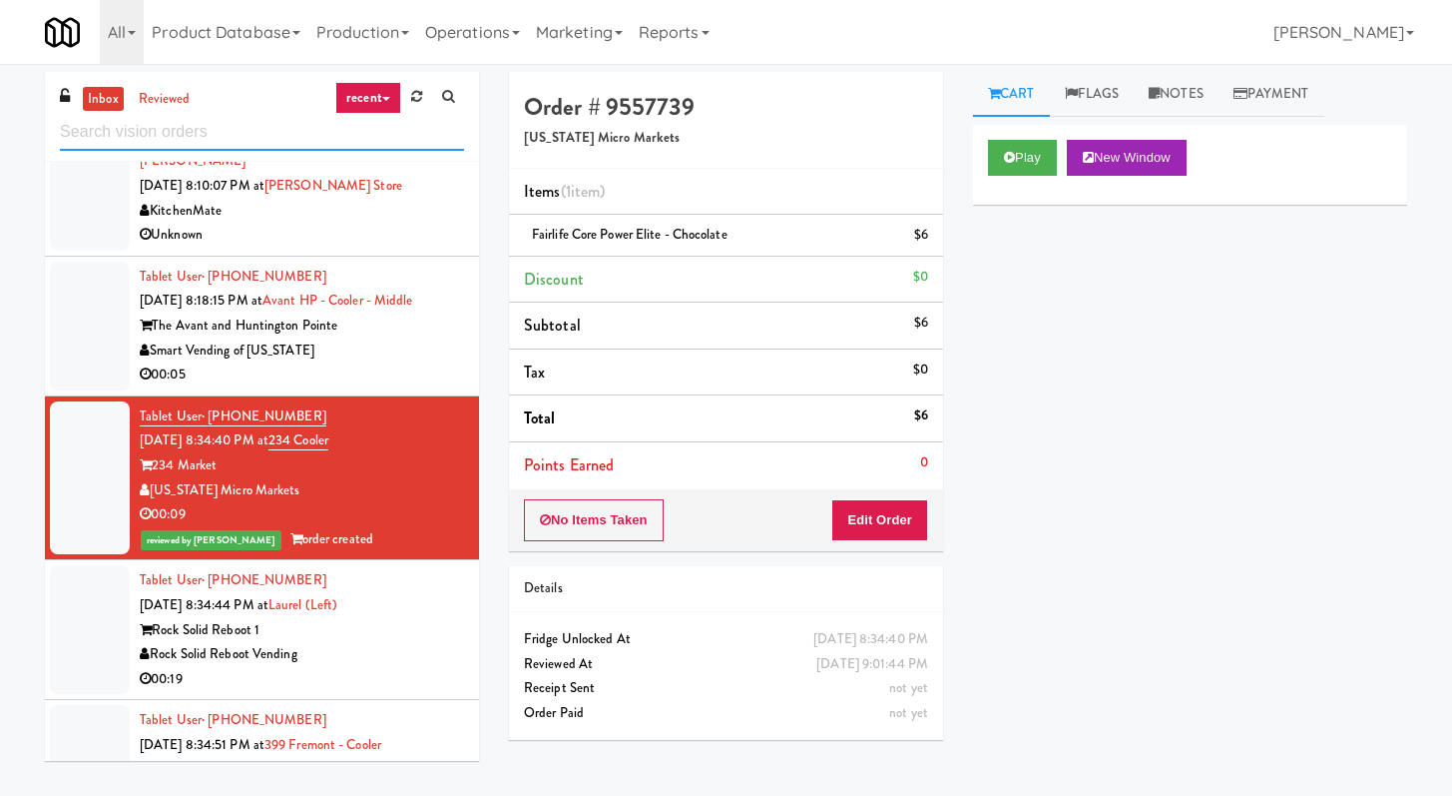
click at [317, 142] on input "text" at bounding box center [262, 132] width 404 height 37
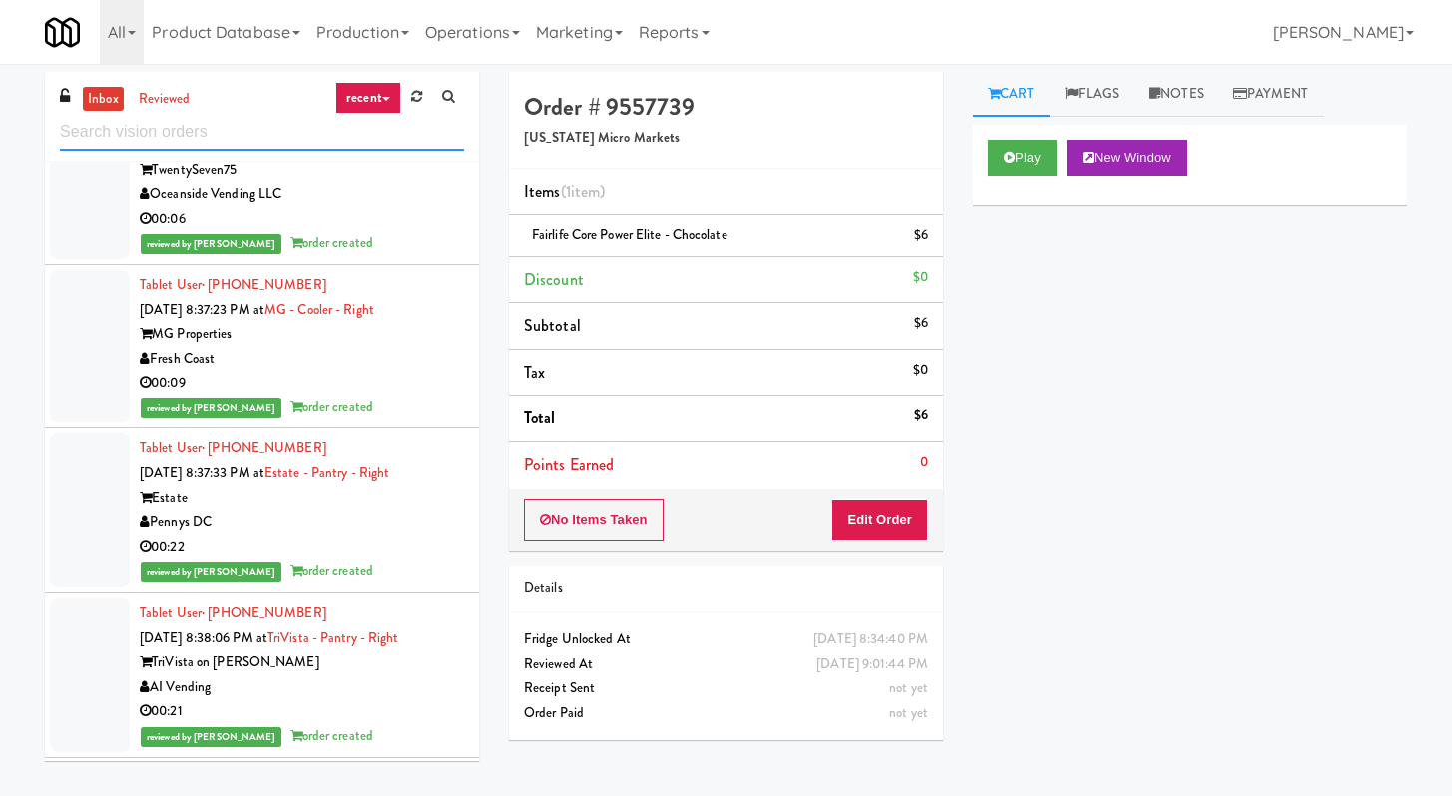
click at [338, 134] on input "text" at bounding box center [262, 132] width 404 height 37
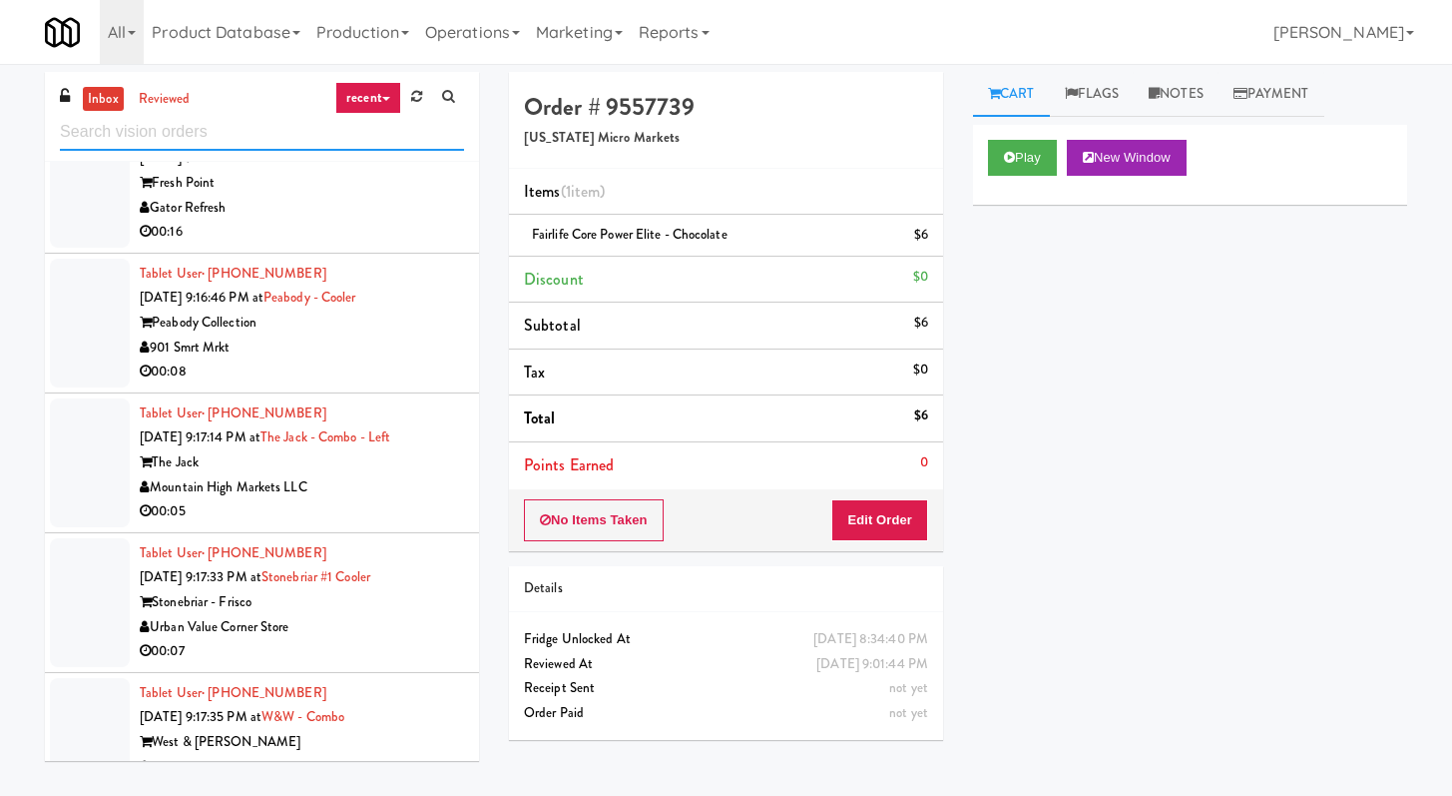
scroll to position [2726, 0]
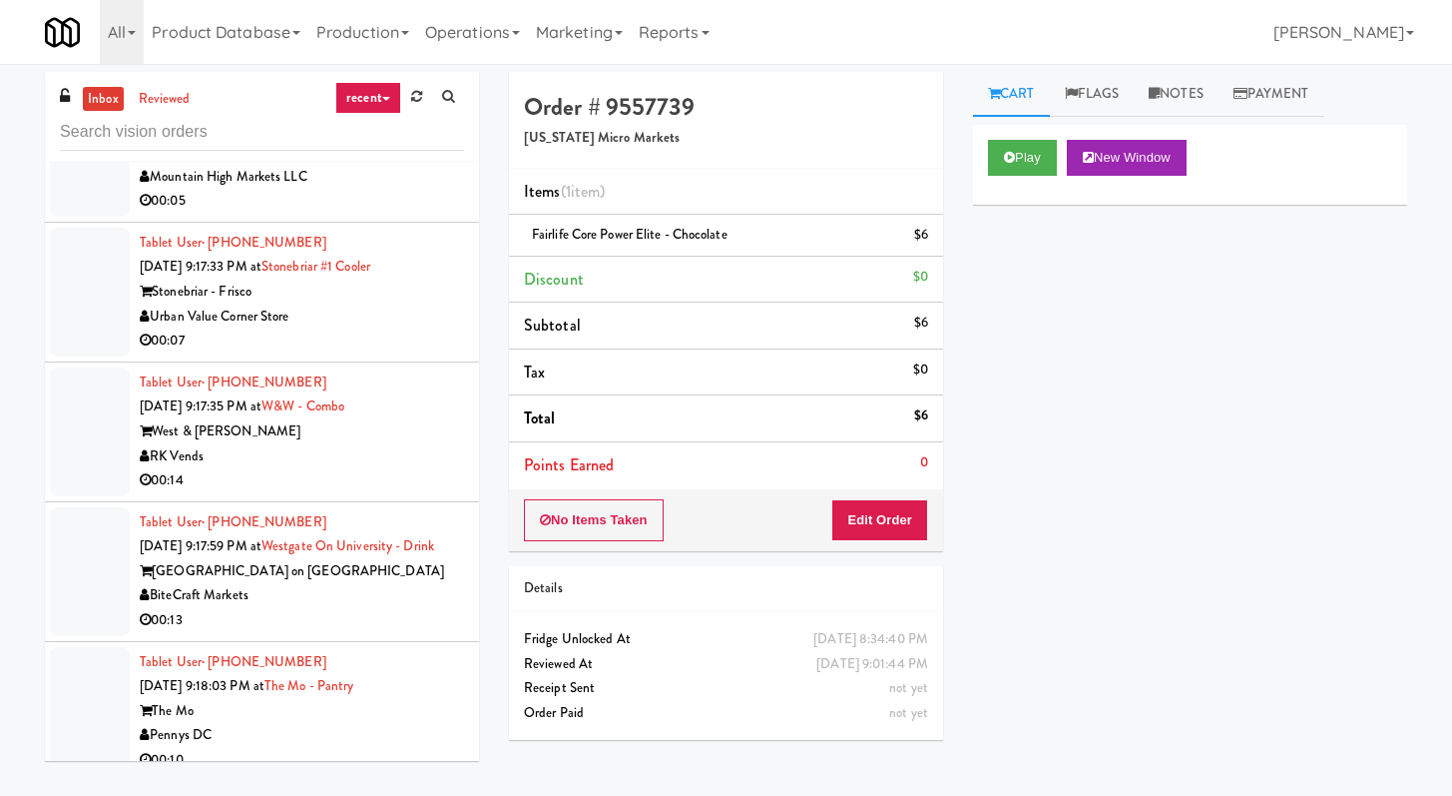
click at [350, 353] on div "00:07" at bounding box center [302, 340] width 324 height 25
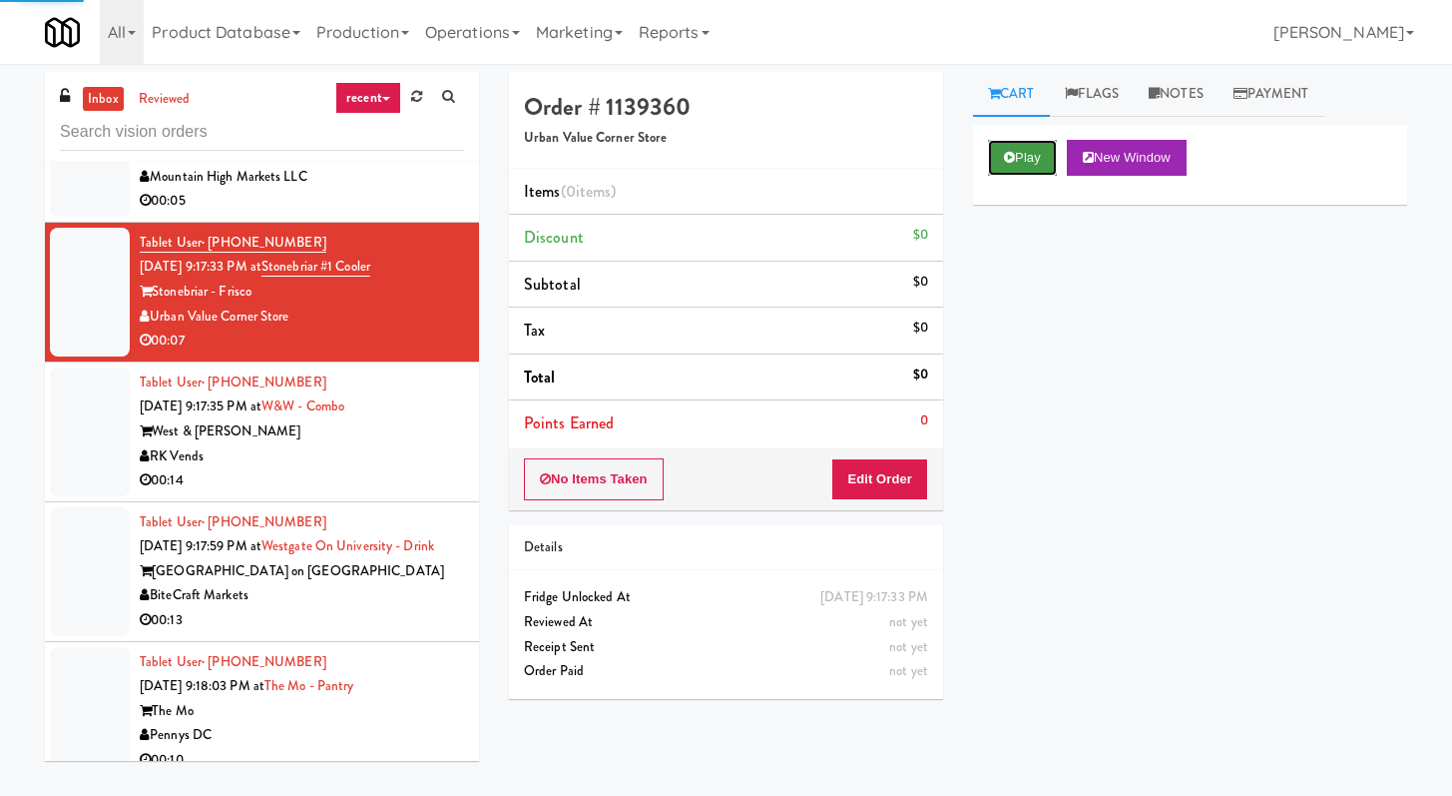
click at [1012, 173] on button "Play" at bounding box center [1022, 158] width 69 height 36
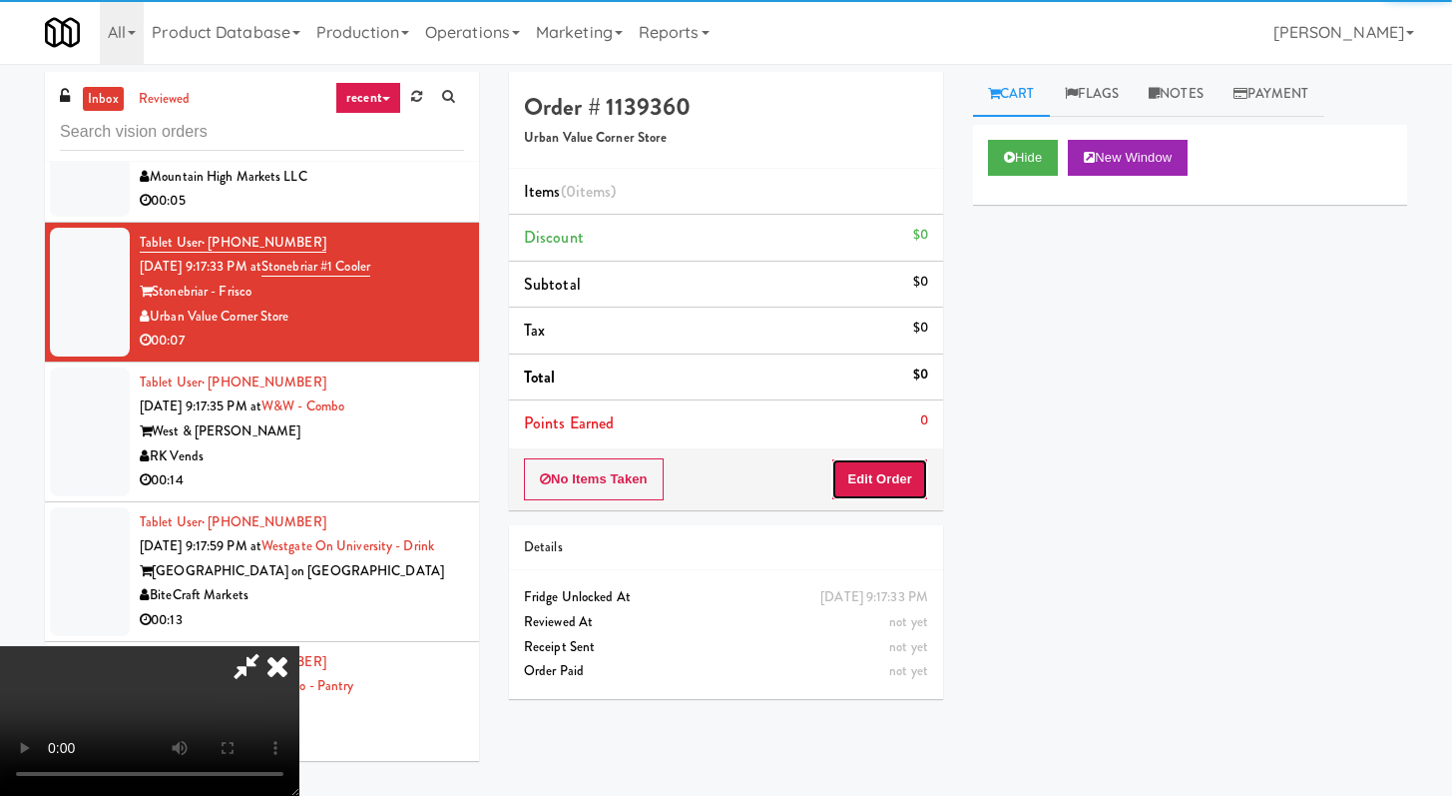
click at [879, 478] on button "Edit Order" at bounding box center [879, 479] width 97 height 42
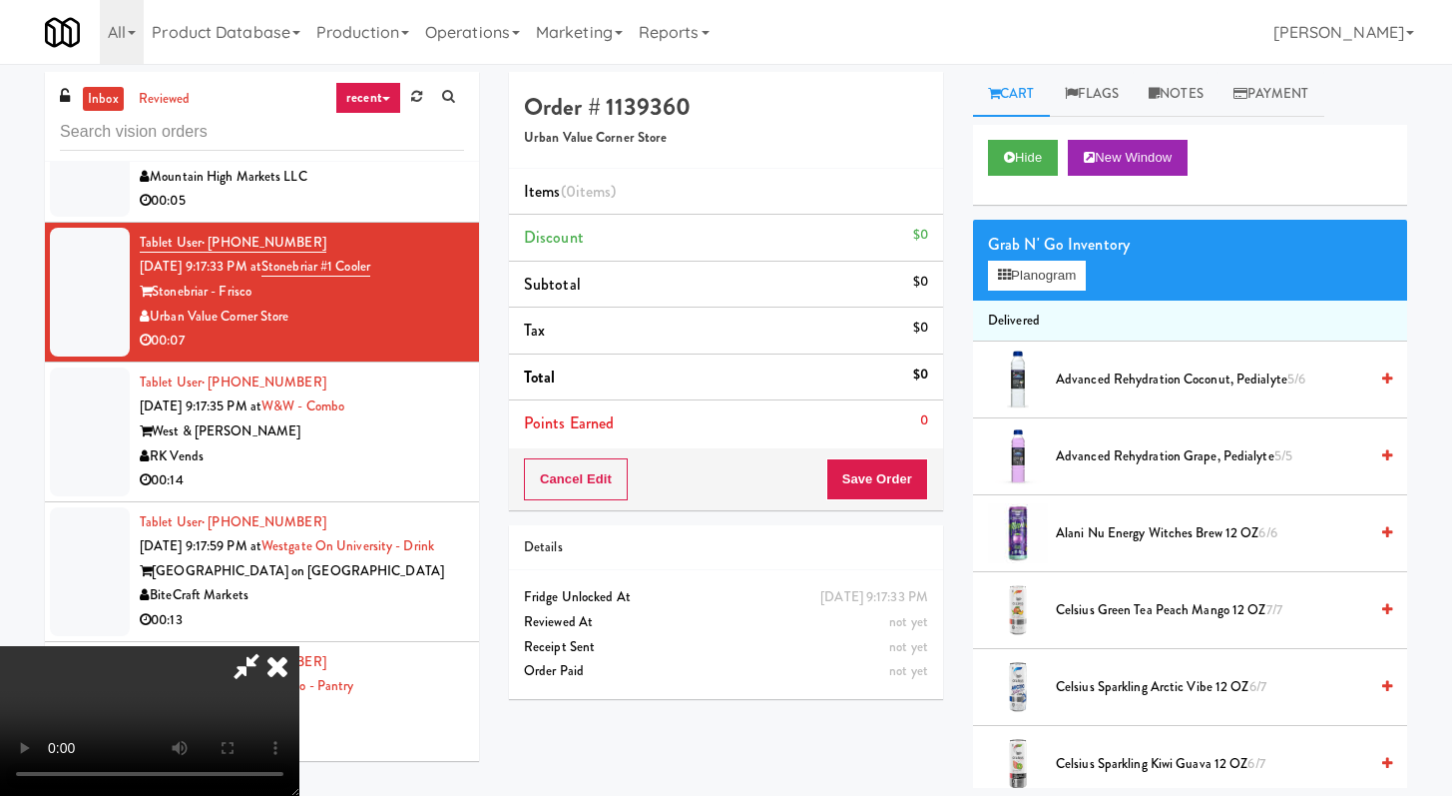
scroll to position [172, 0]
click at [1024, 148] on button "Hide" at bounding box center [1023, 158] width 70 height 36
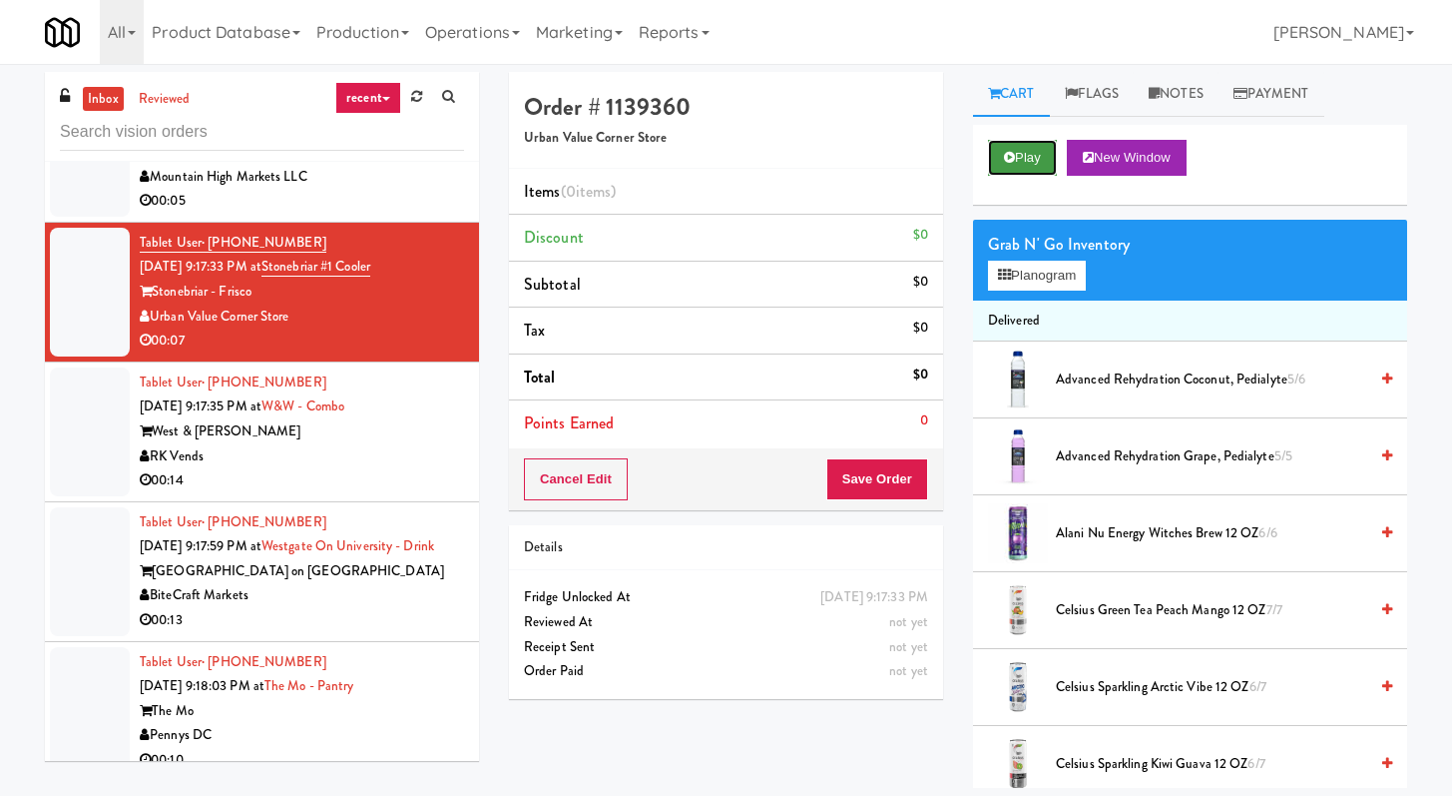
click at [1023, 148] on button "Play" at bounding box center [1022, 158] width 69 height 36
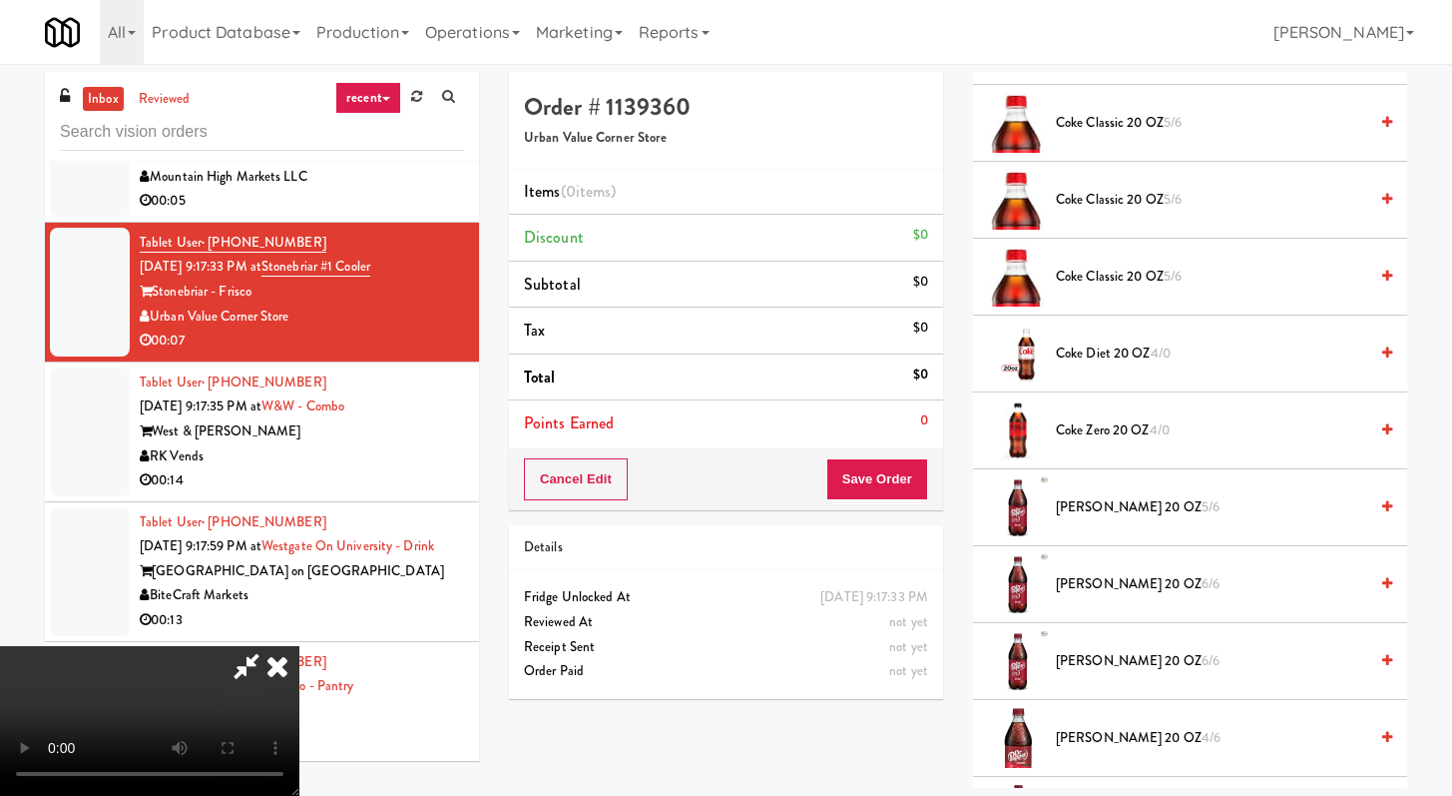
scroll to position [1124, 0]
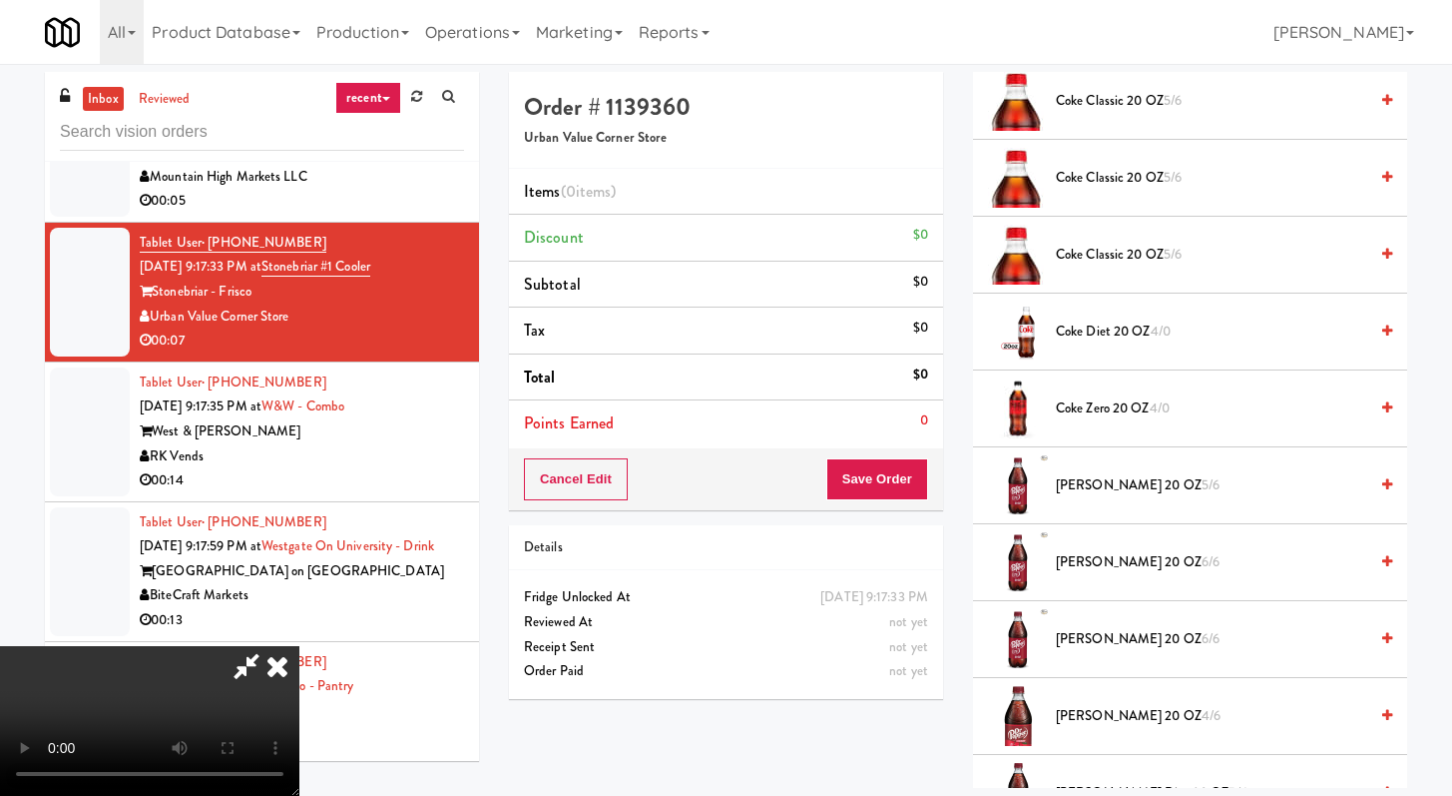
click at [1099, 487] on span "[PERSON_NAME] 20 OZ 5/6" at bounding box center [1211, 485] width 311 height 25
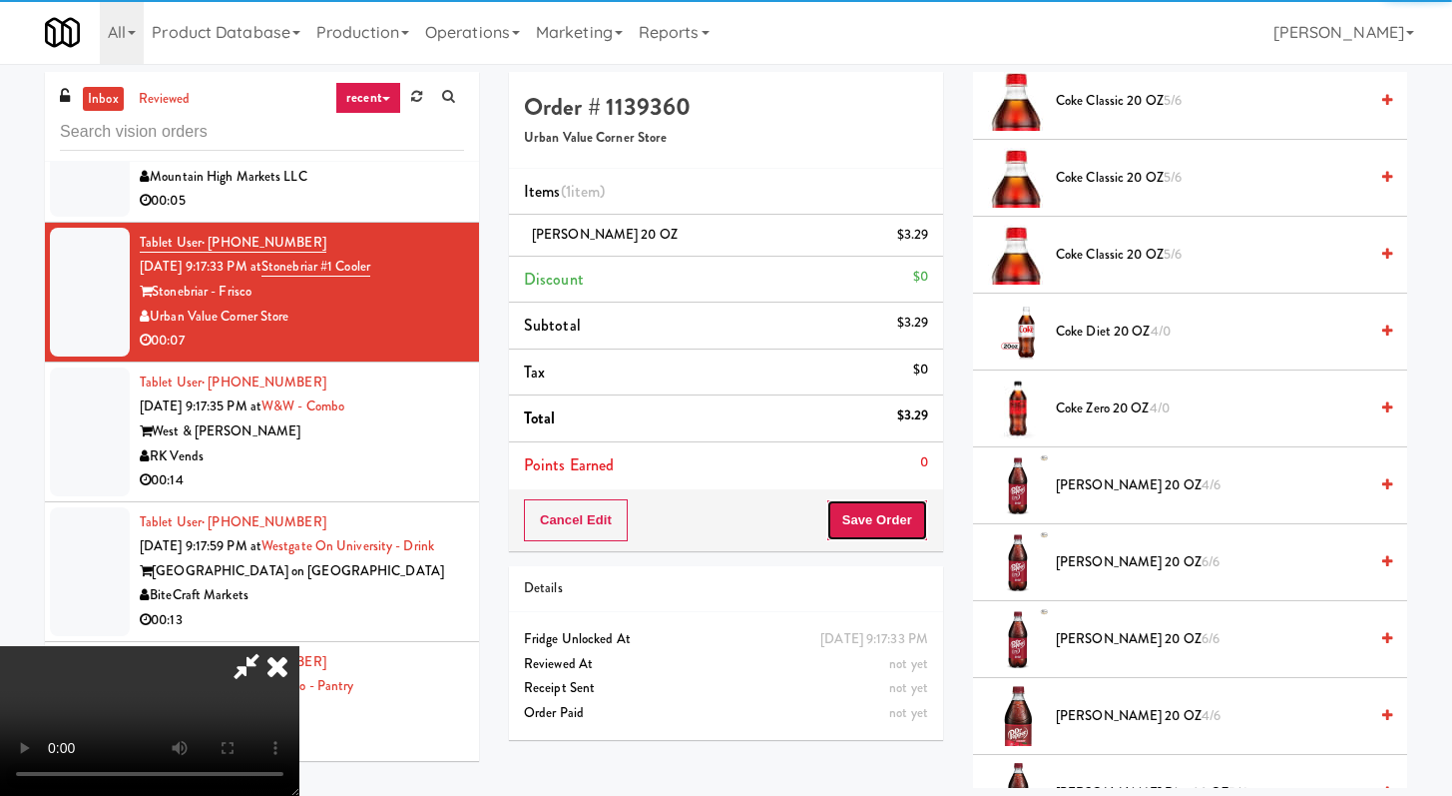
click at [914, 520] on button "Save Order" at bounding box center [878, 520] width 102 height 42
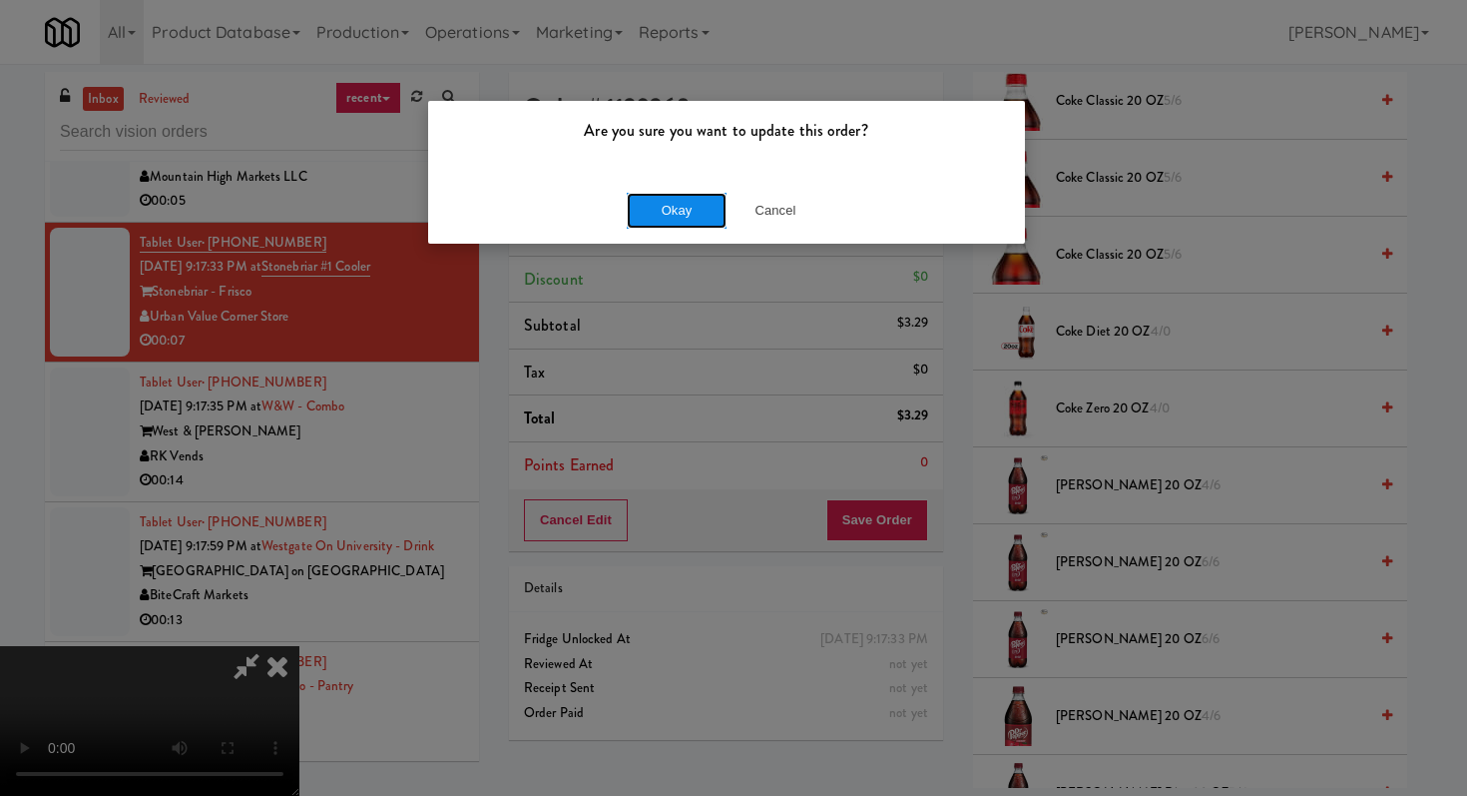
click at [672, 218] on button "Okay" at bounding box center [677, 211] width 100 height 36
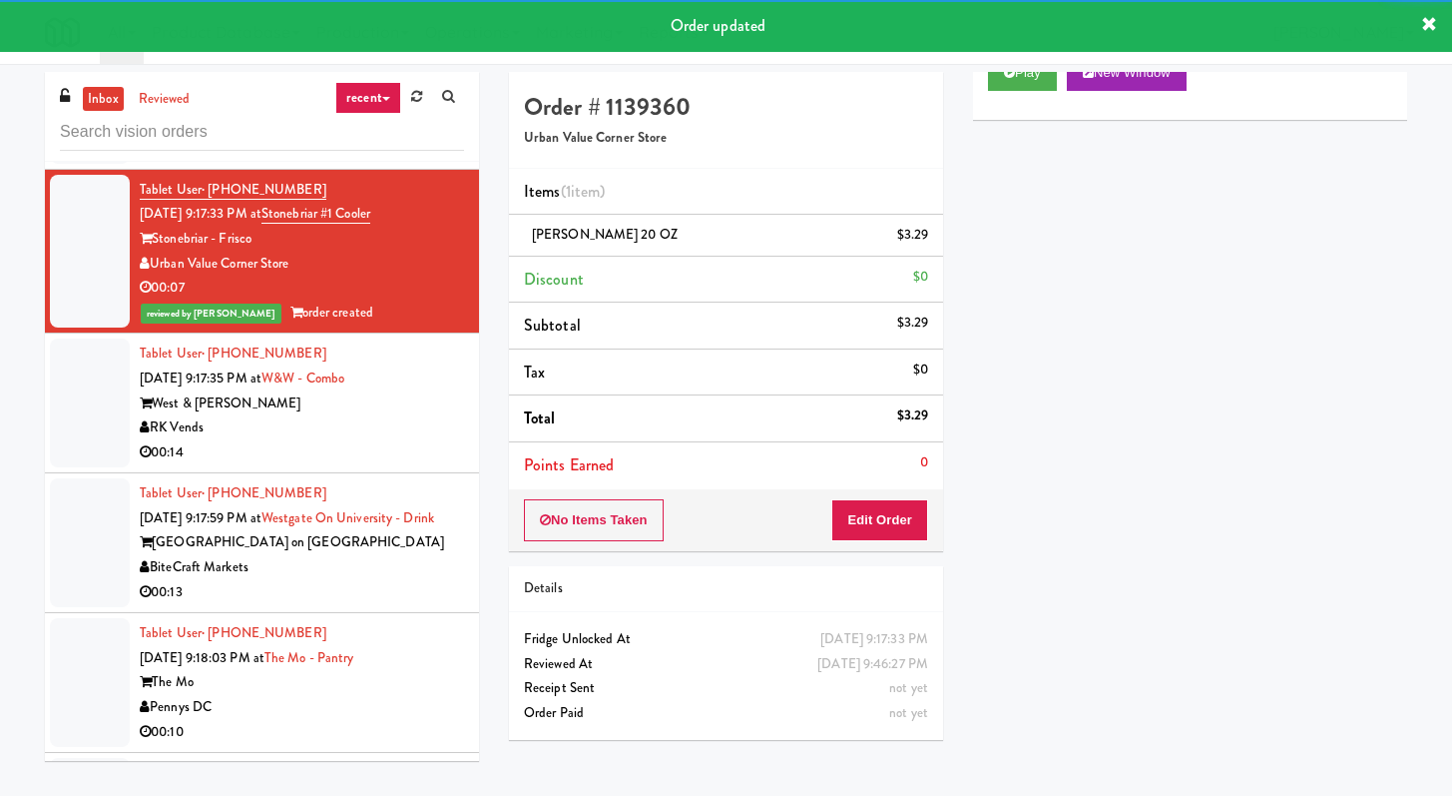
scroll to position [2780, 0]
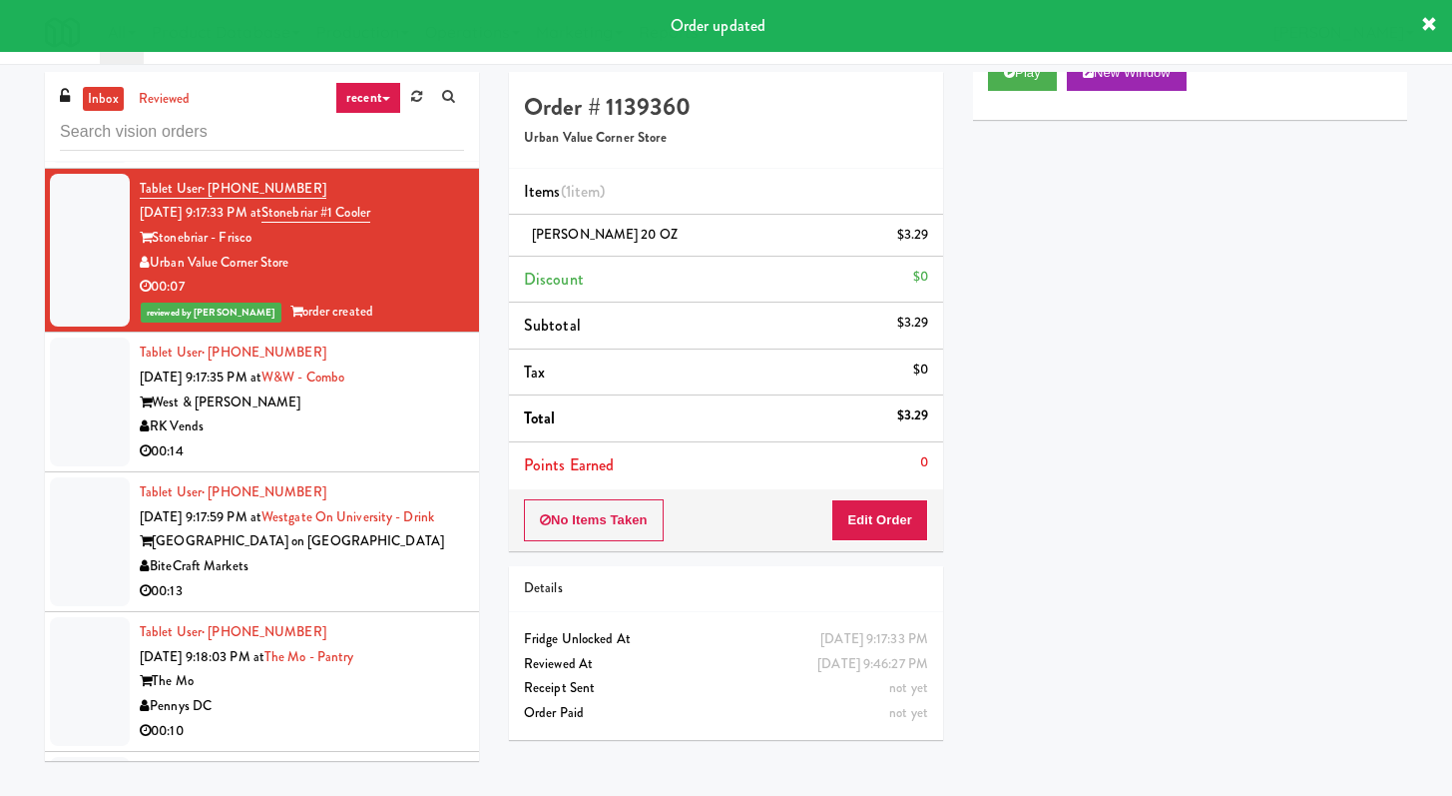
click at [439, 439] on div "RK Vends" at bounding box center [302, 426] width 324 height 25
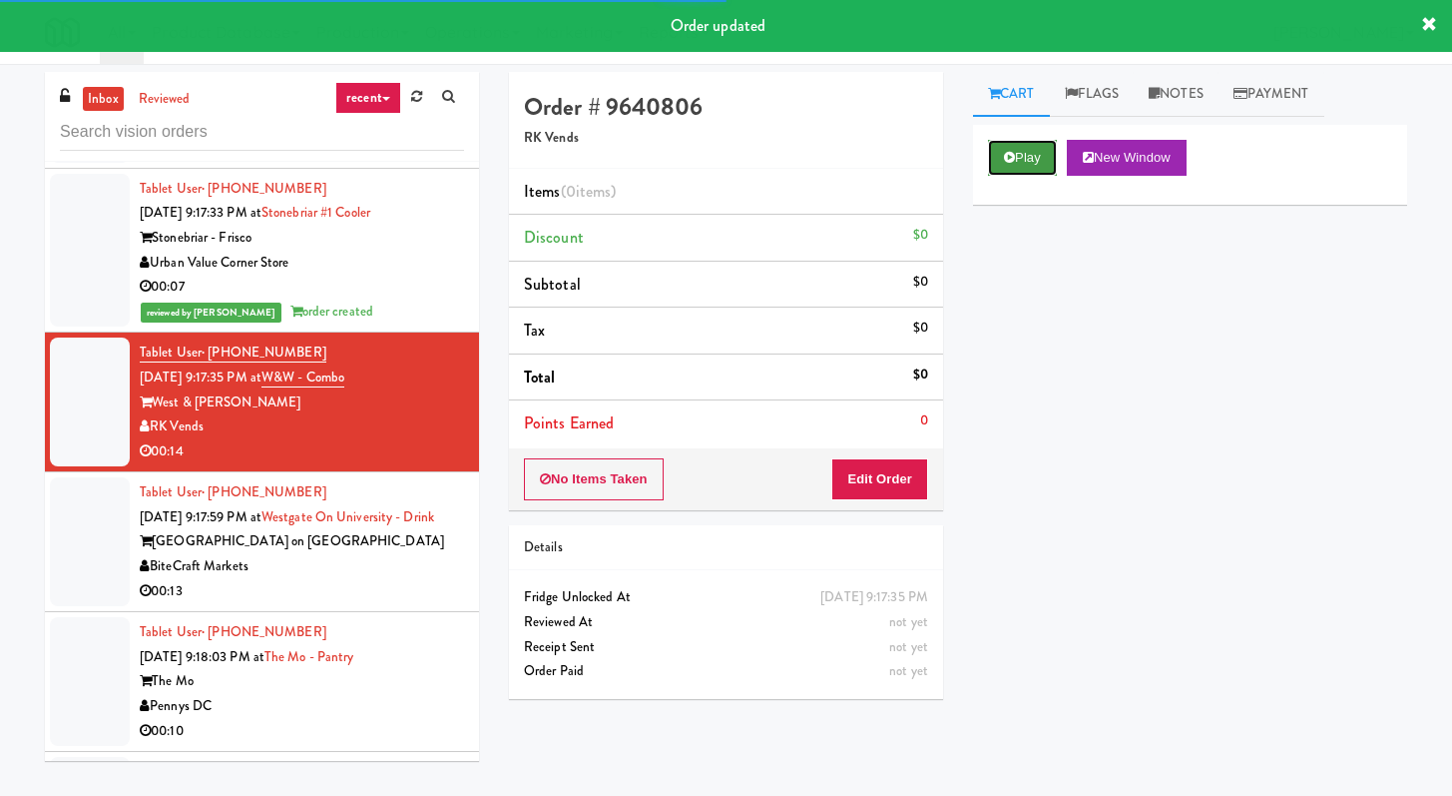
click at [1020, 174] on button "Play" at bounding box center [1022, 158] width 69 height 36
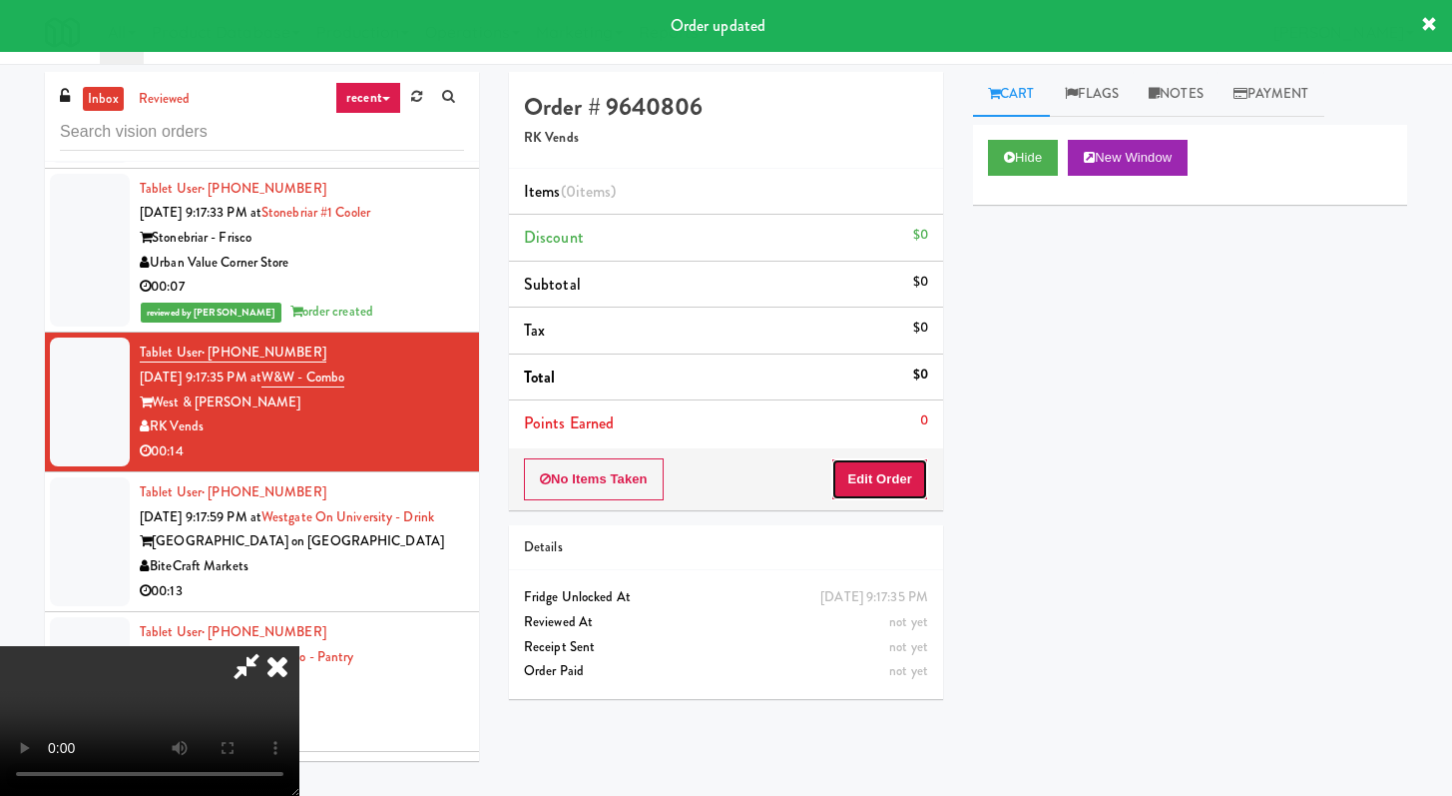
click at [885, 468] on button "Edit Order" at bounding box center [879, 479] width 97 height 42
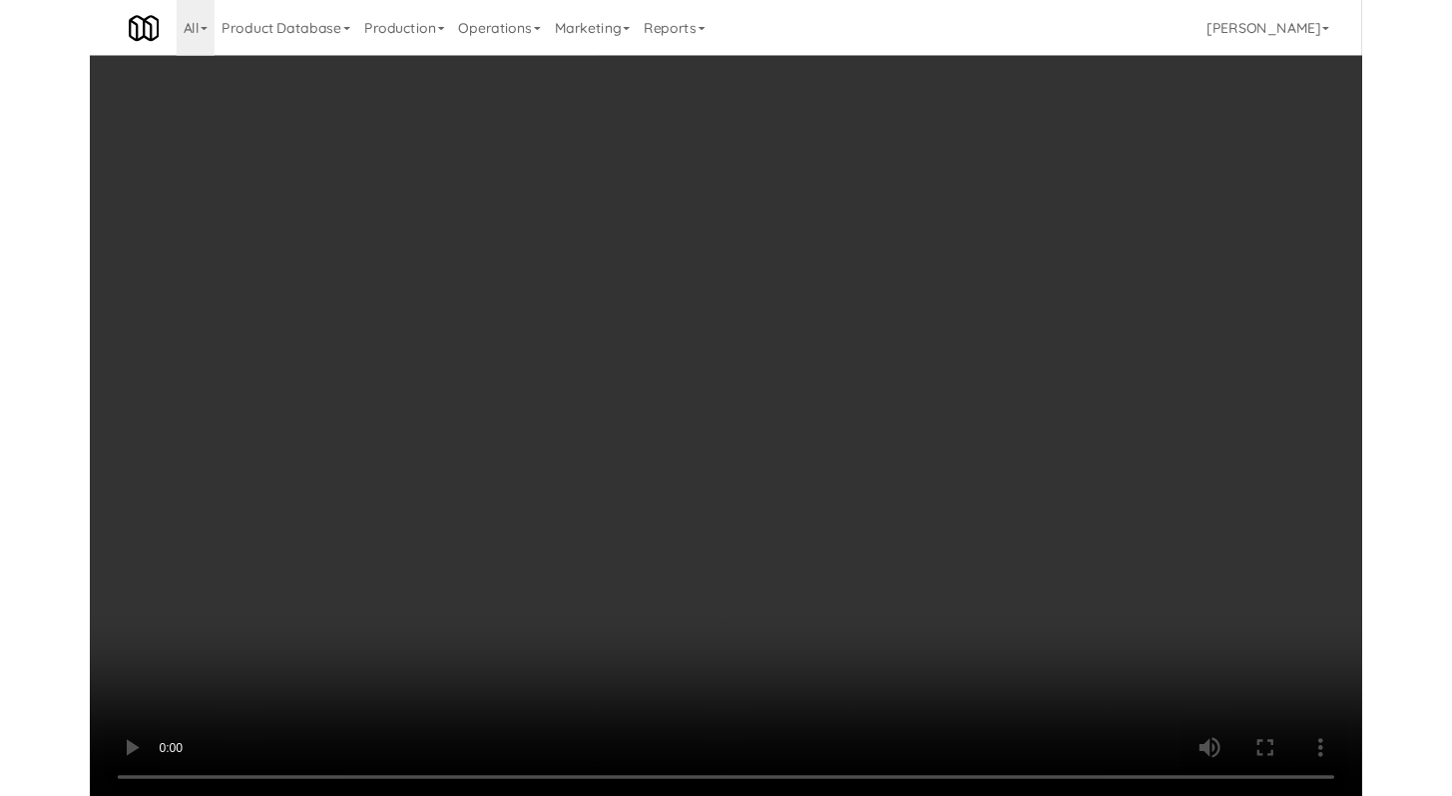
scroll to position [2755, 0]
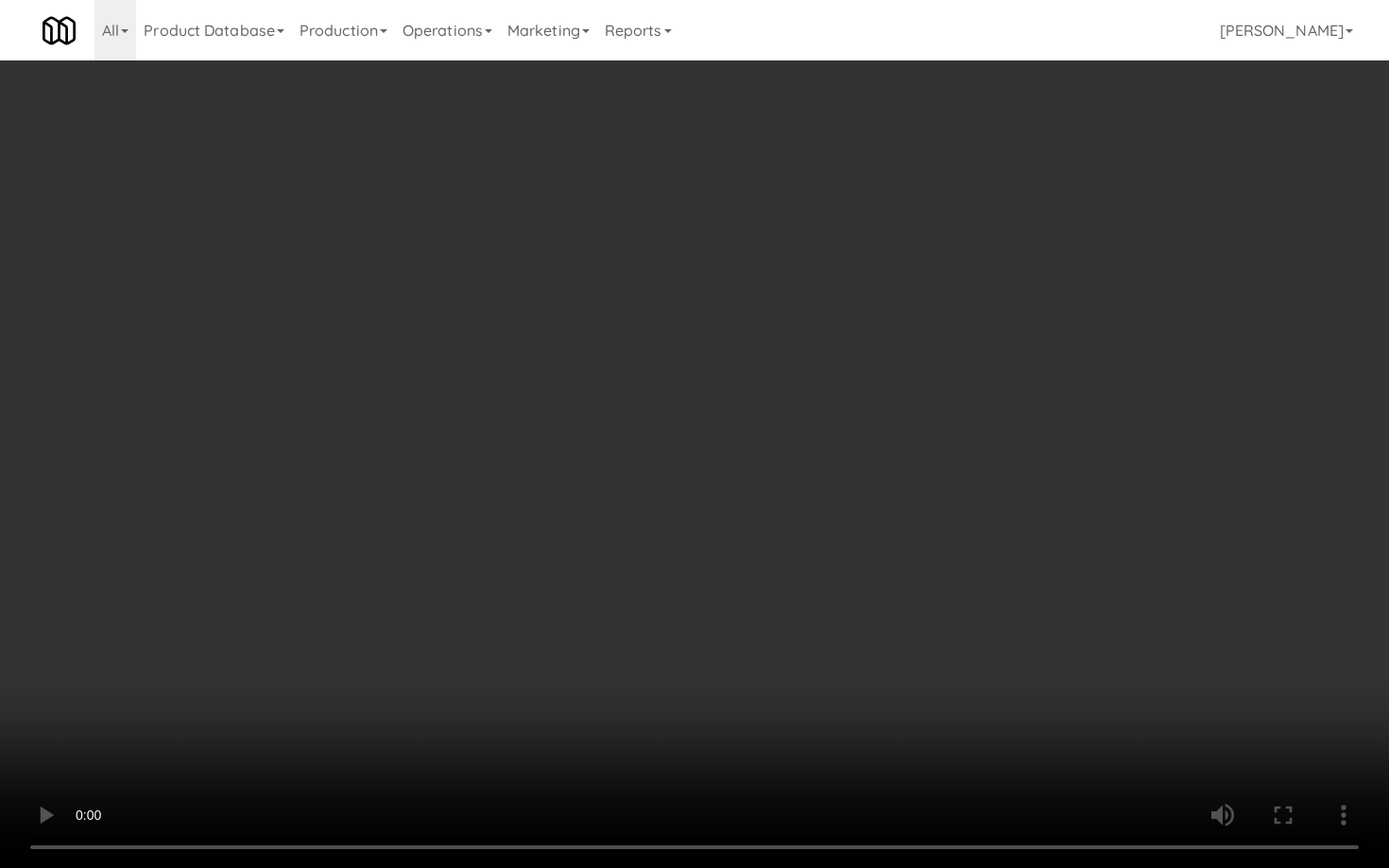
click at [741, 674] on video at bounding box center [694, 434] width 1389 height 868
click at [741, 675] on video at bounding box center [694, 434] width 1389 height 868
click at [1055, 683] on video at bounding box center [694, 434] width 1389 height 868
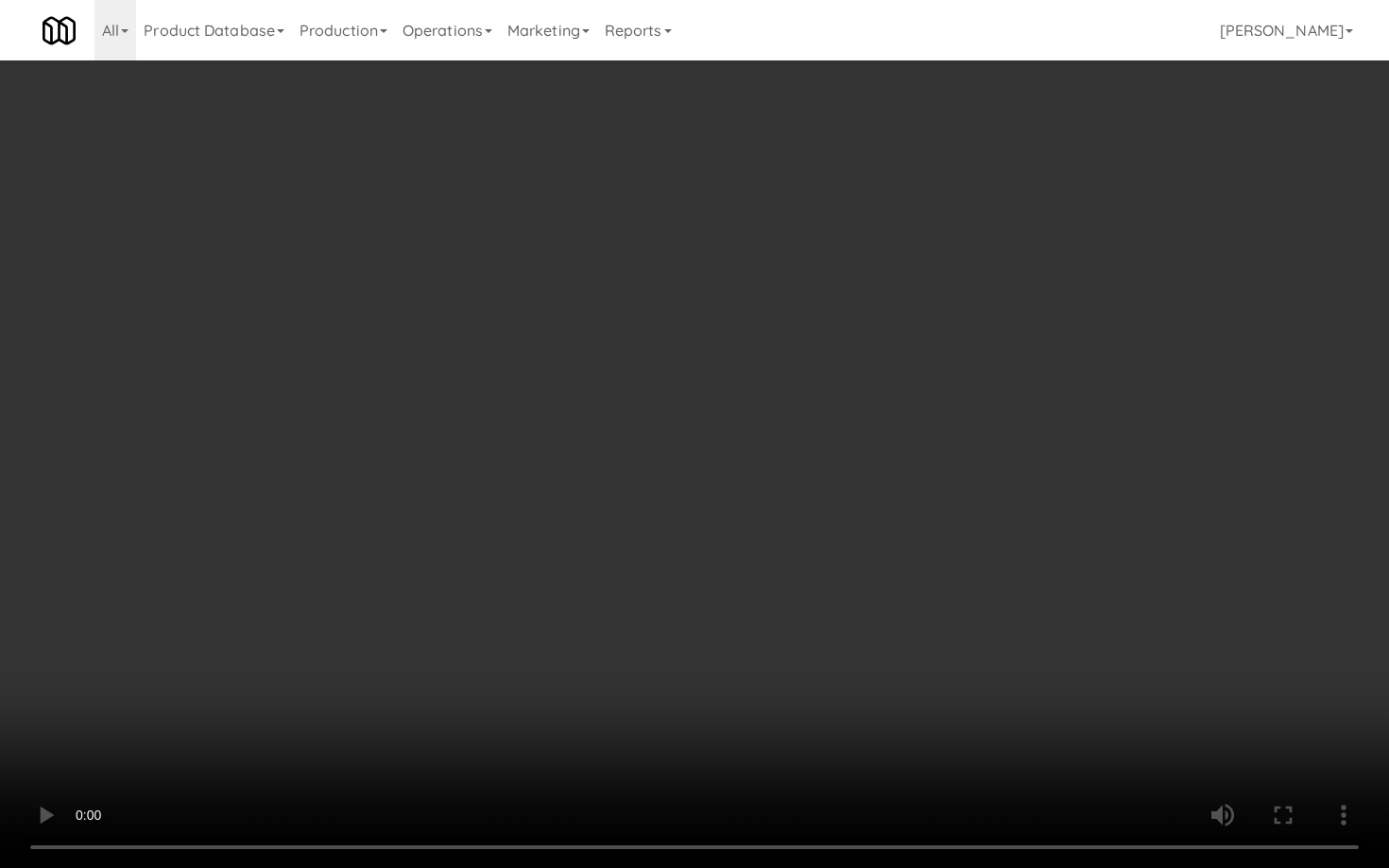
click at [1055, 683] on video at bounding box center [694, 434] width 1389 height 868
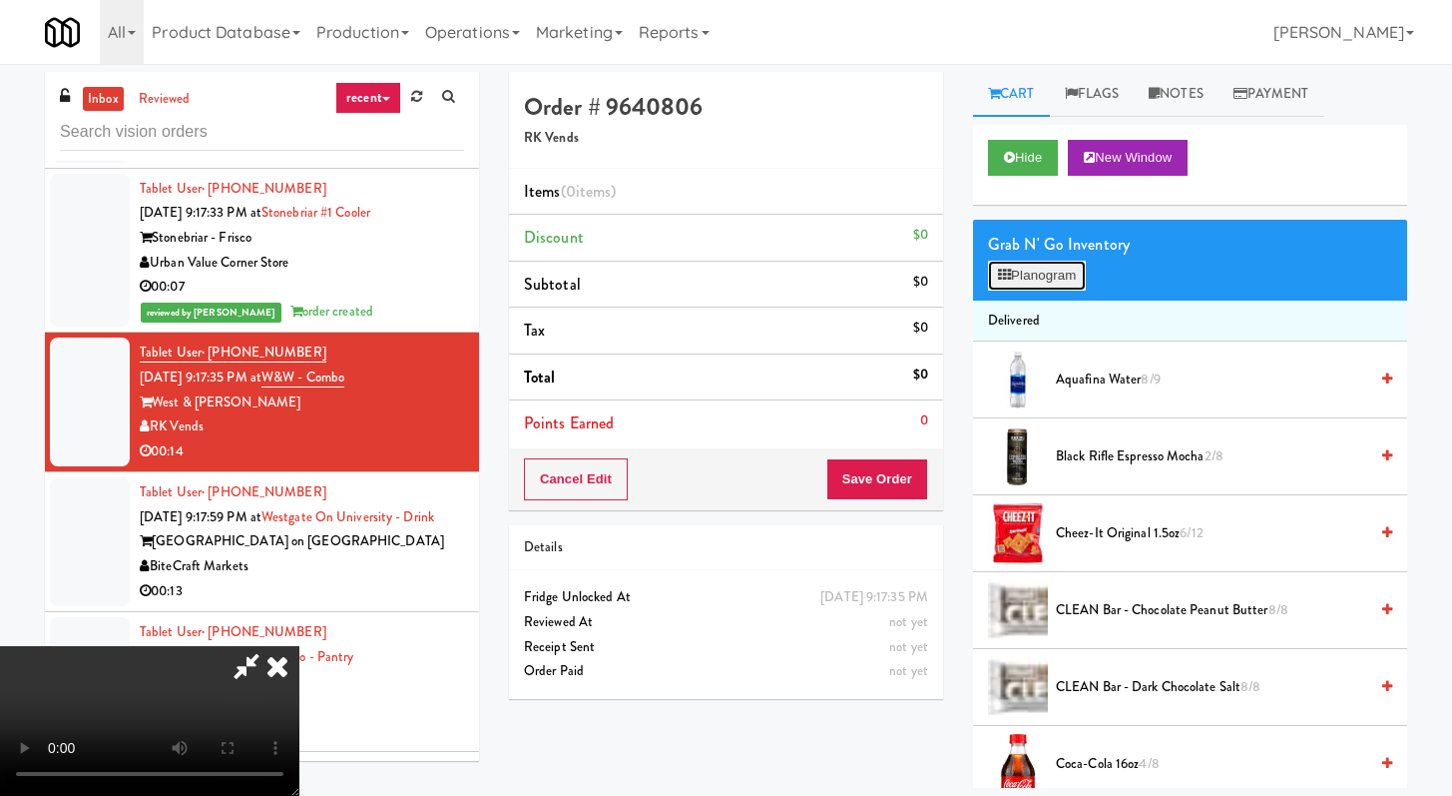
click at [1026, 286] on button "Planogram" at bounding box center [1037, 276] width 98 height 30
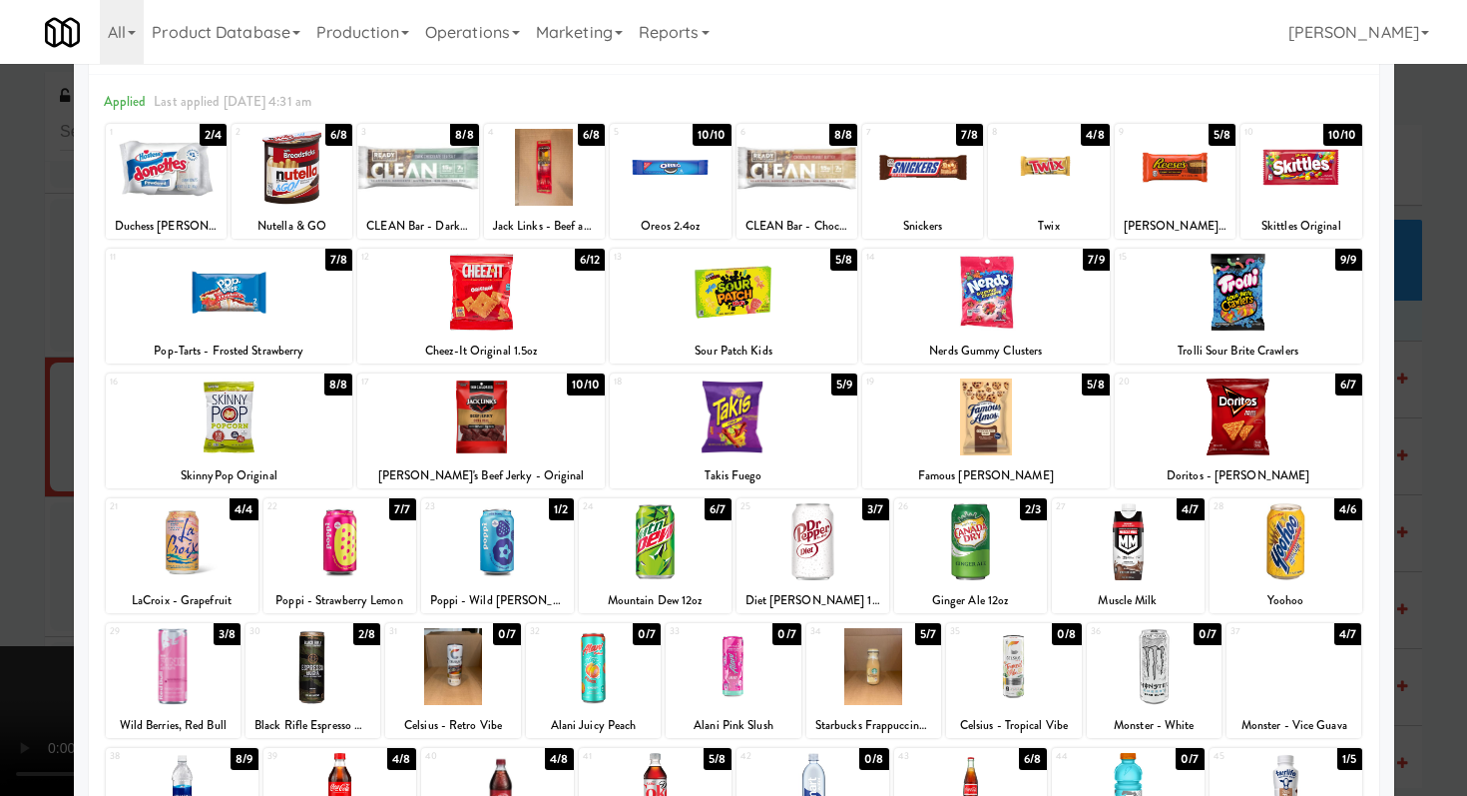
scroll to position [309, 0]
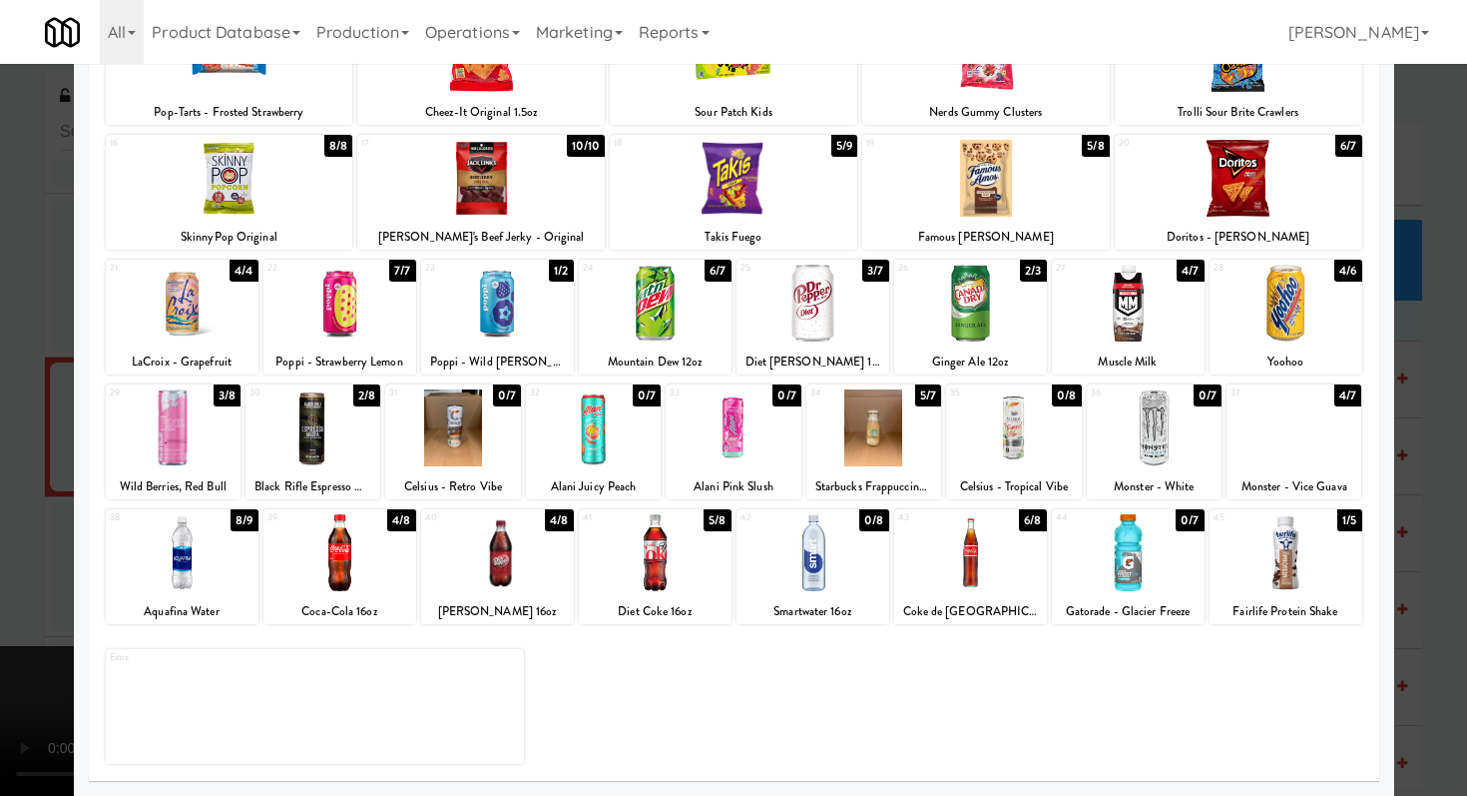
click at [1021, 583] on div at bounding box center [970, 552] width 153 height 77
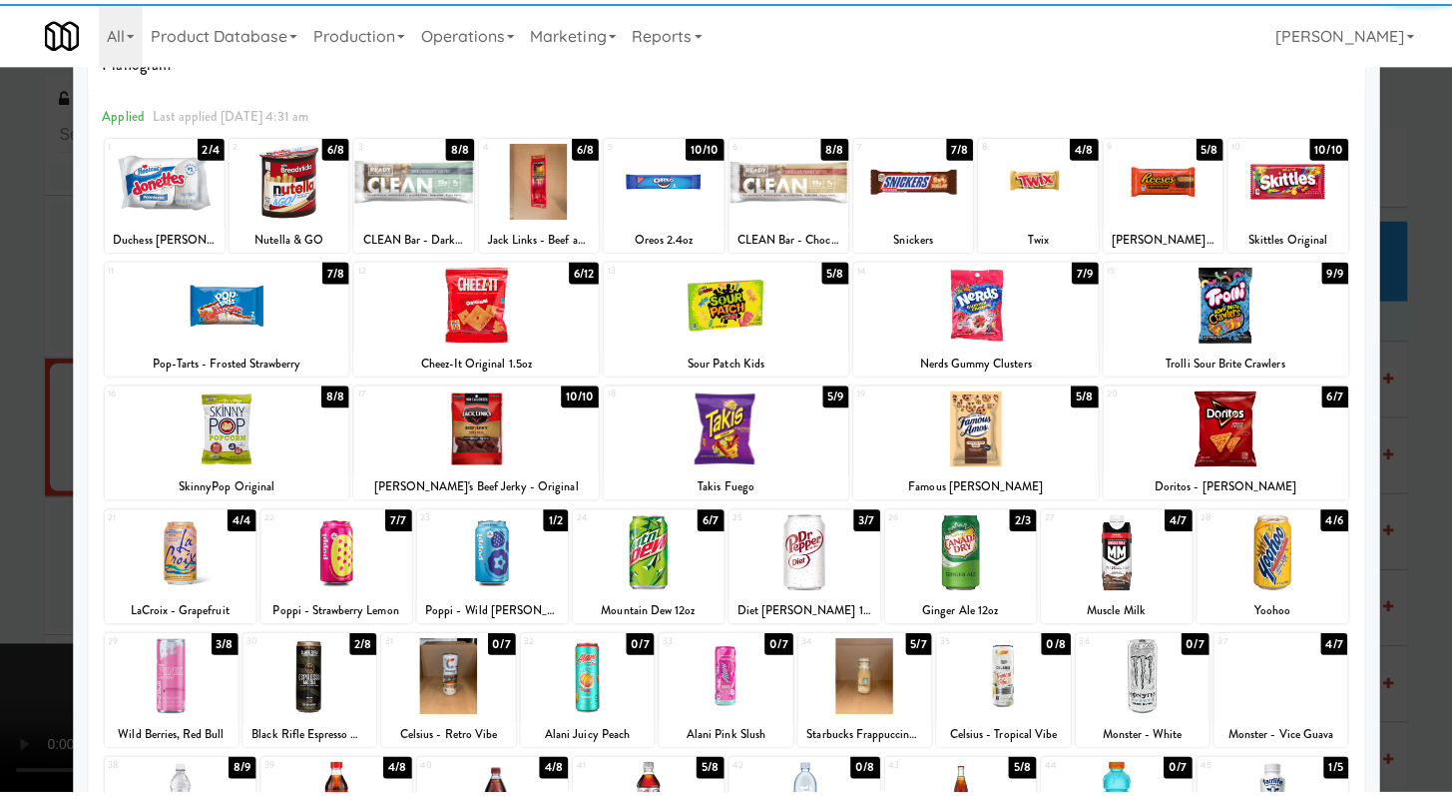
scroll to position [0, 0]
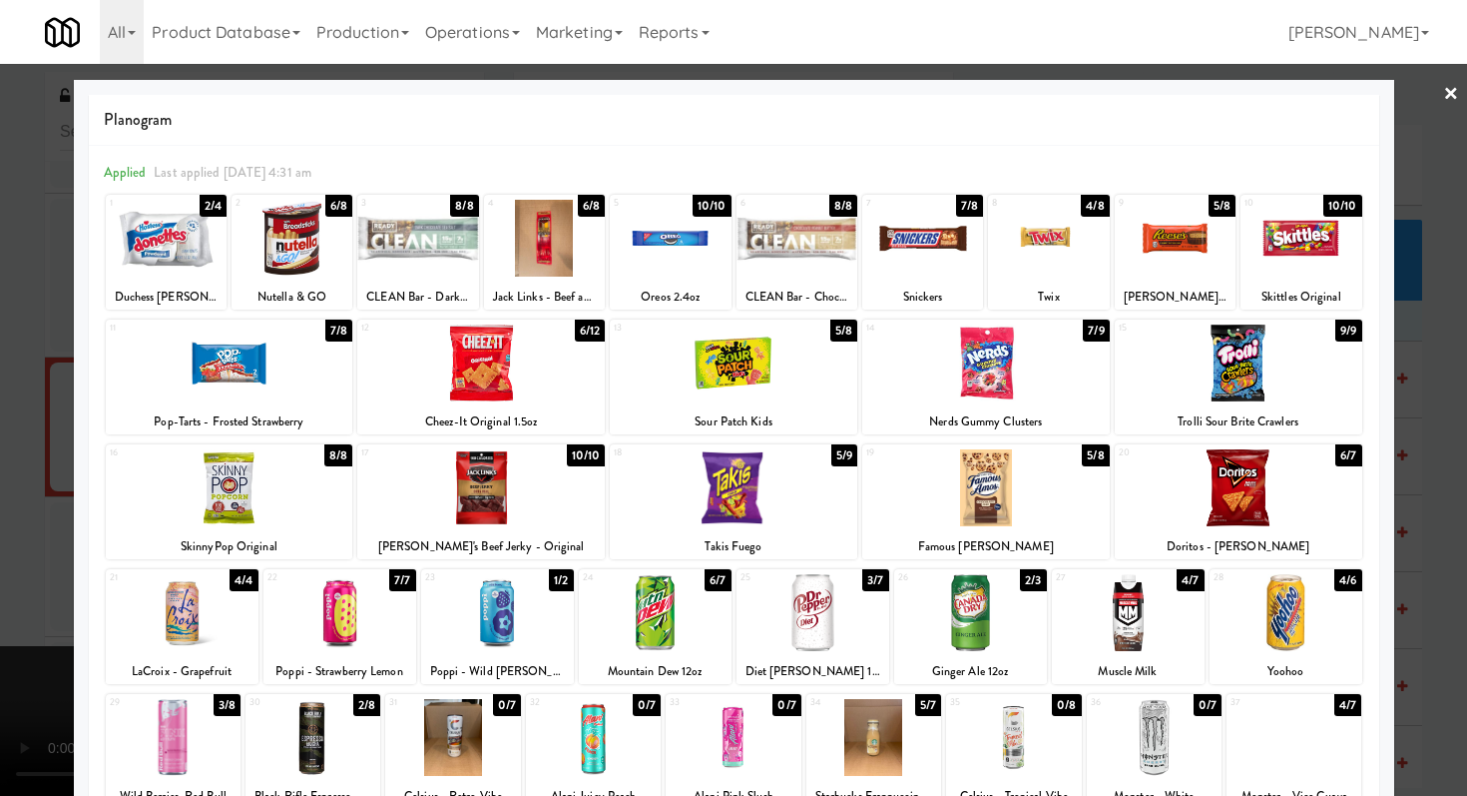
click at [764, 372] on div at bounding box center [734, 362] width 248 height 77
click at [0, 389] on div at bounding box center [733, 398] width 1467 height 796
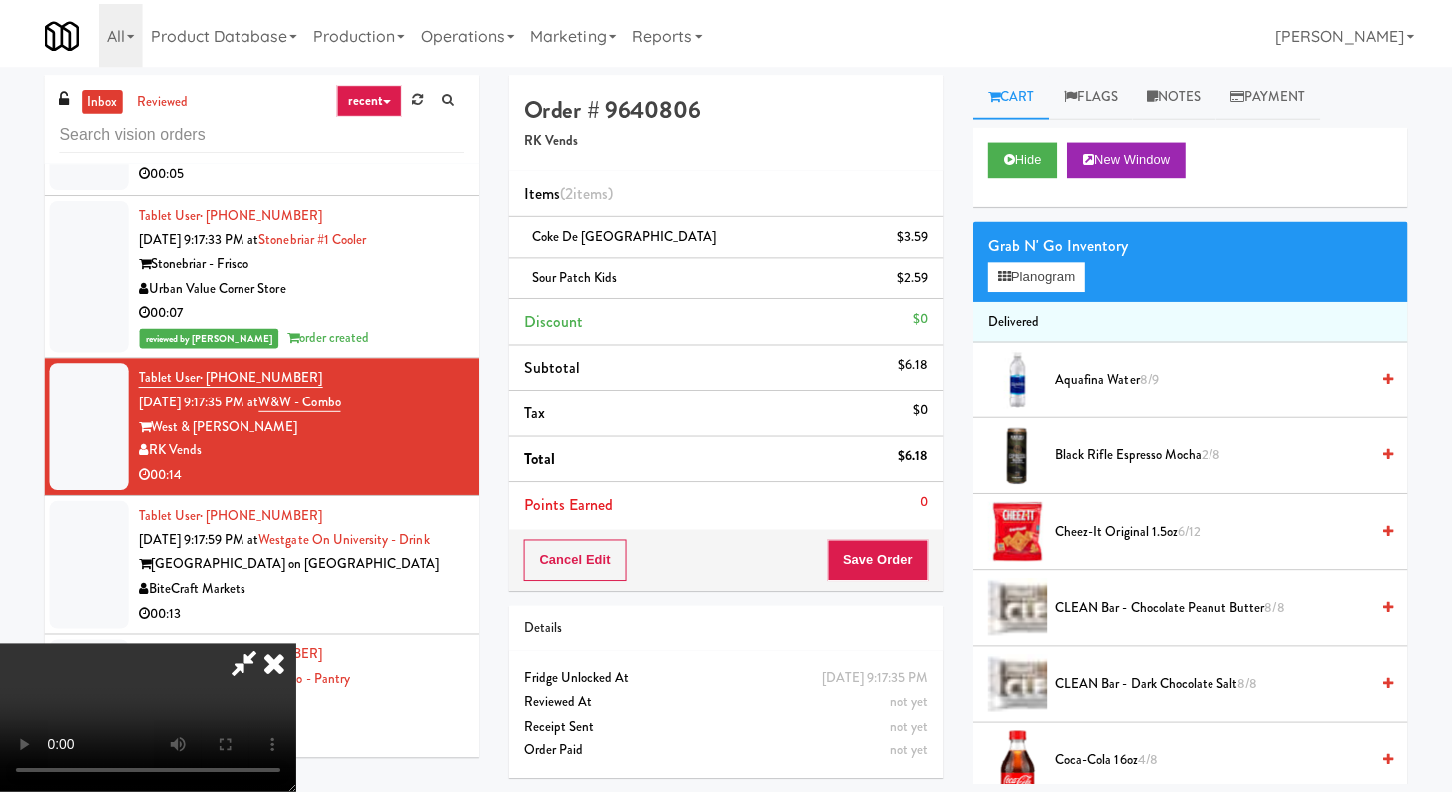
scroll to position [2780, 0]
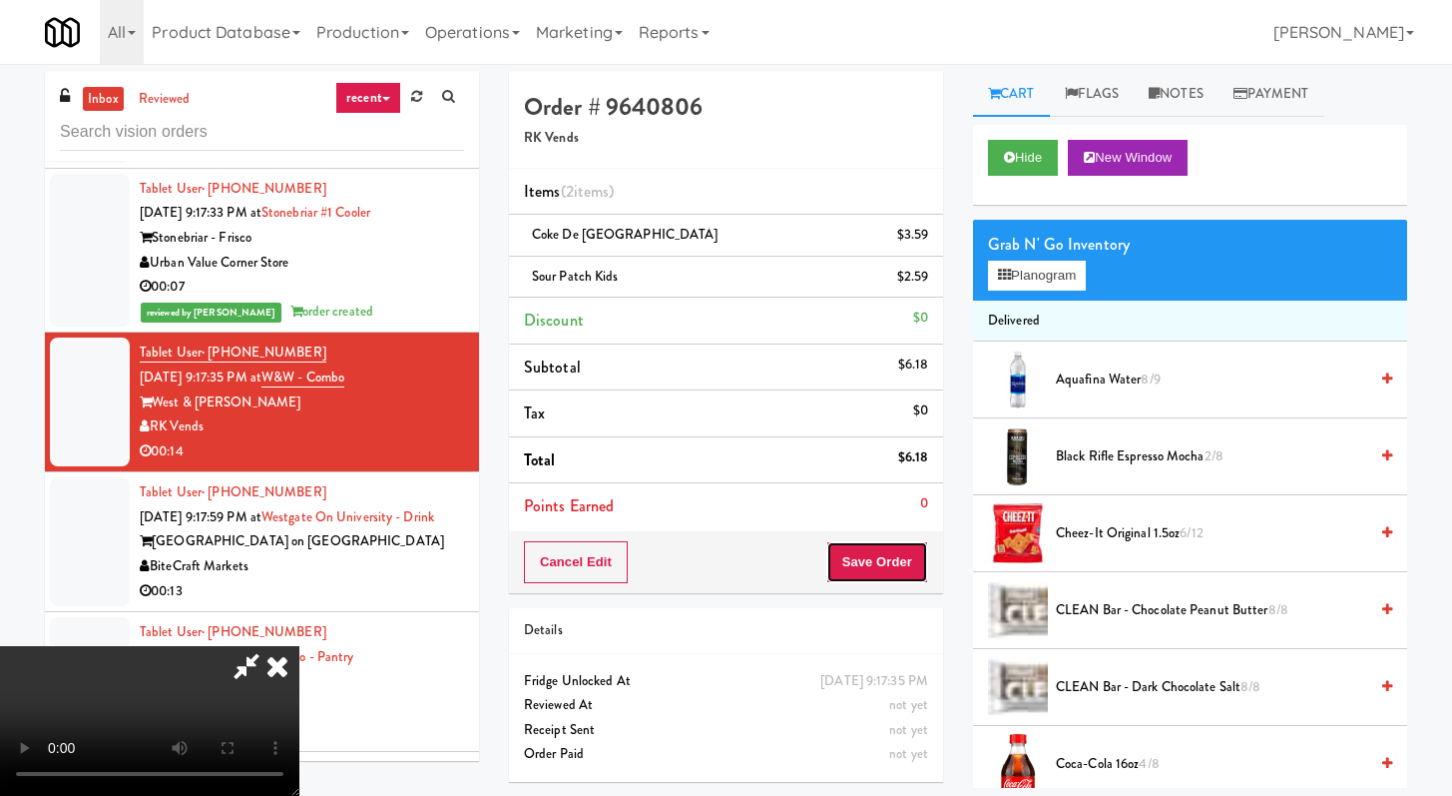
click at [892, 549] on button "Save Order" at bounding box center [878, 562] width 102 height 42
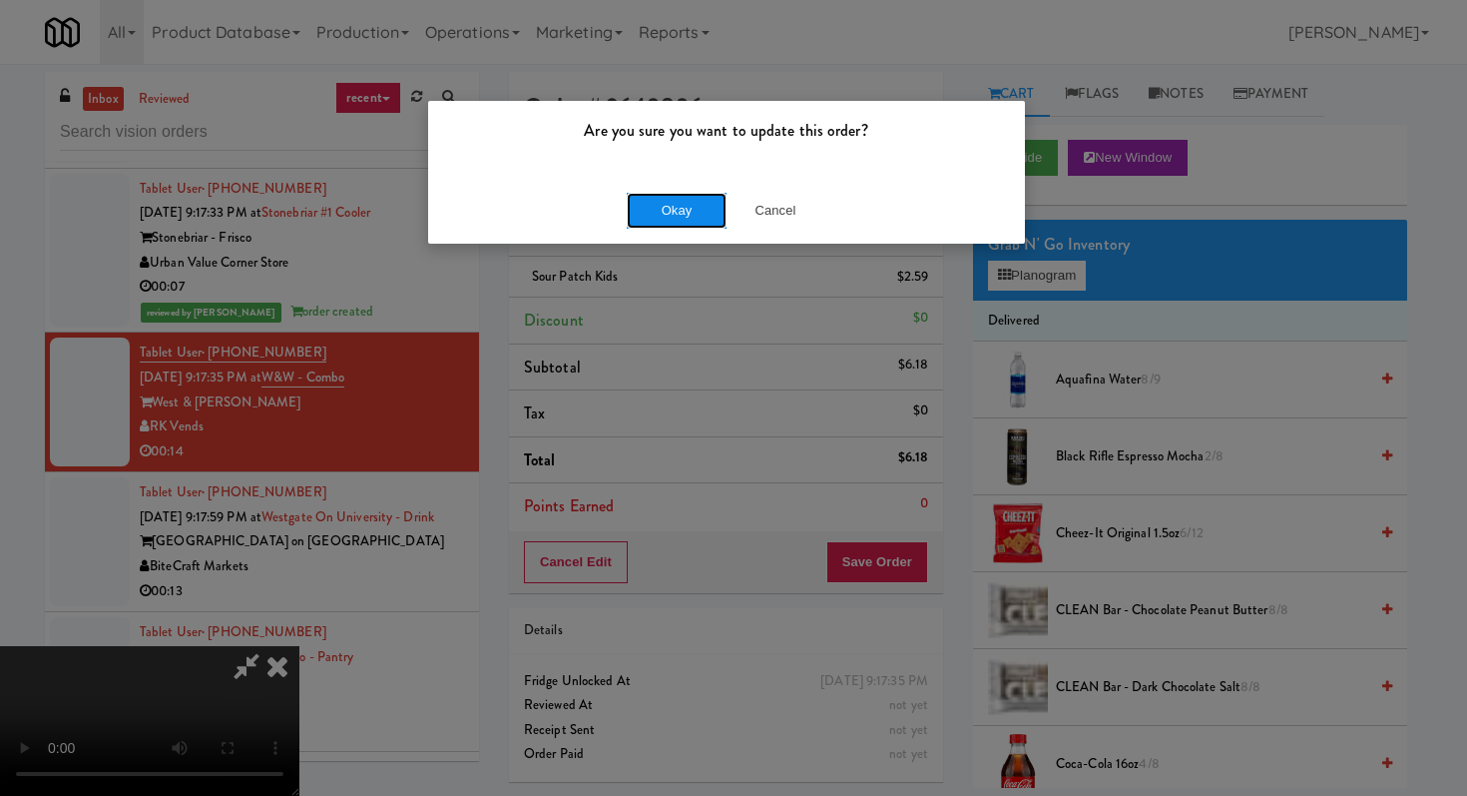
click at [684, 207] on button "Okay" at bounding box center [677, 211] width 100 height 36
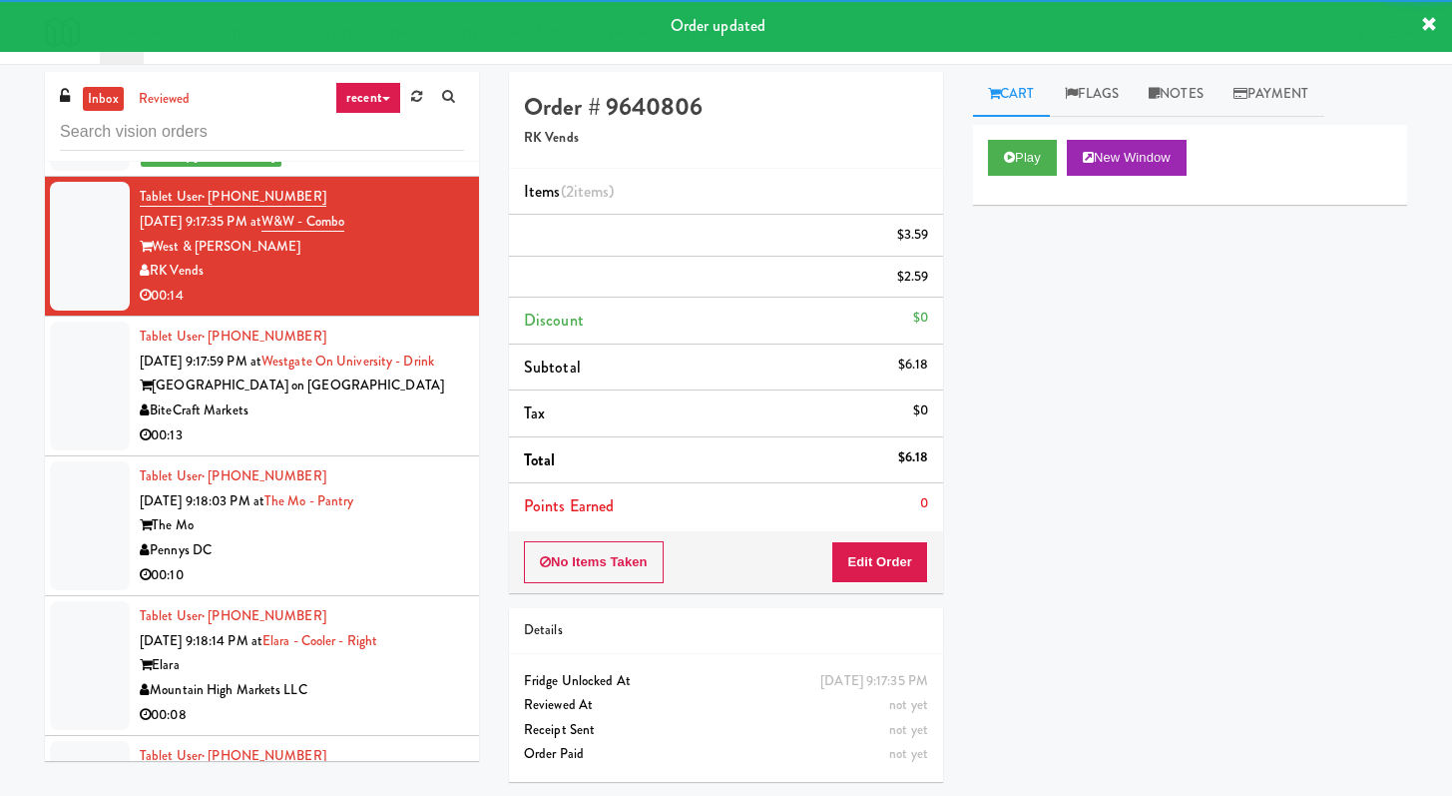
scroll to position [3069, 0]
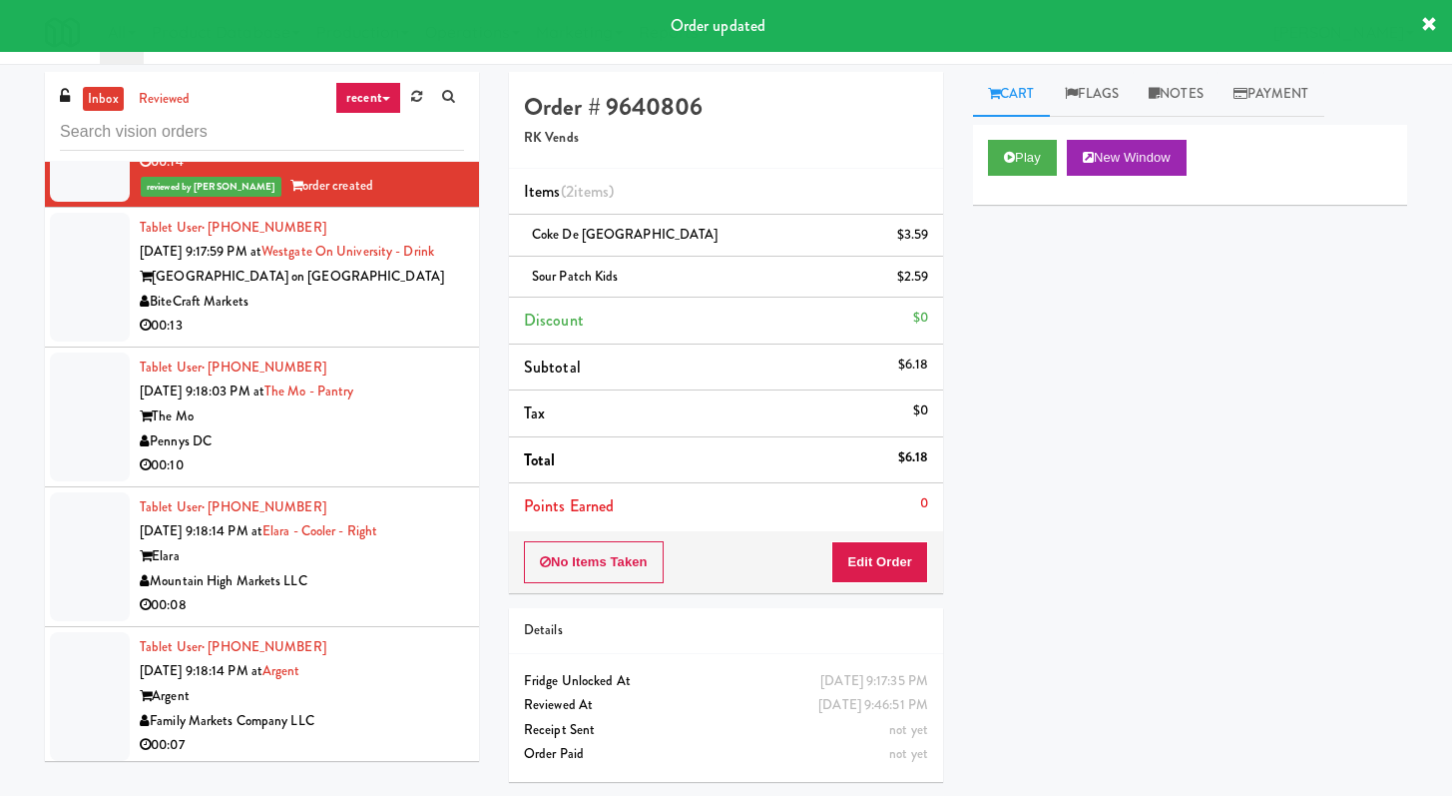
click at [401, 338] on div "00:13" at bounding box center [302, 325] width 324 height 25
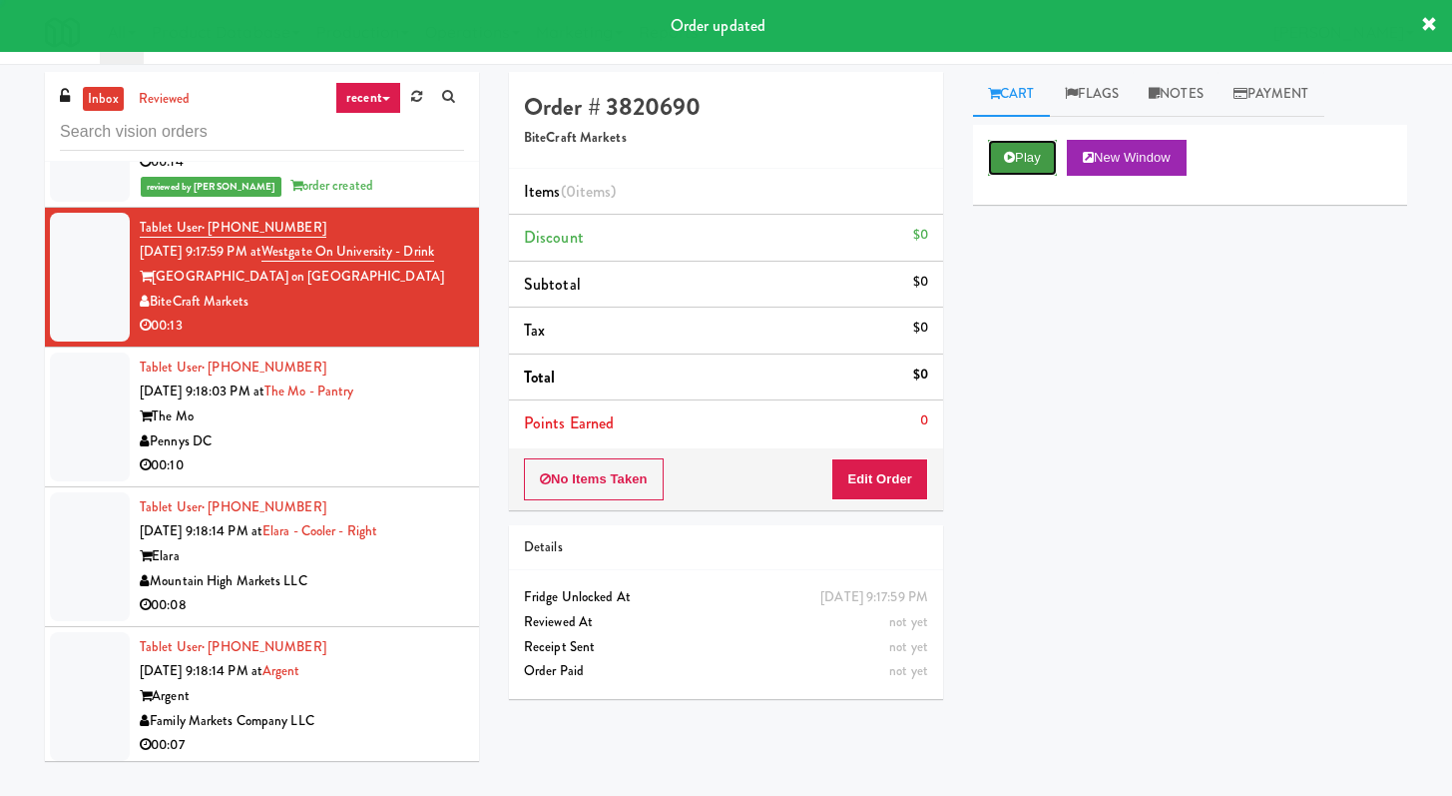
click at [1013, 155] on icon at bounding box center [1009, 157] width 11 height 13
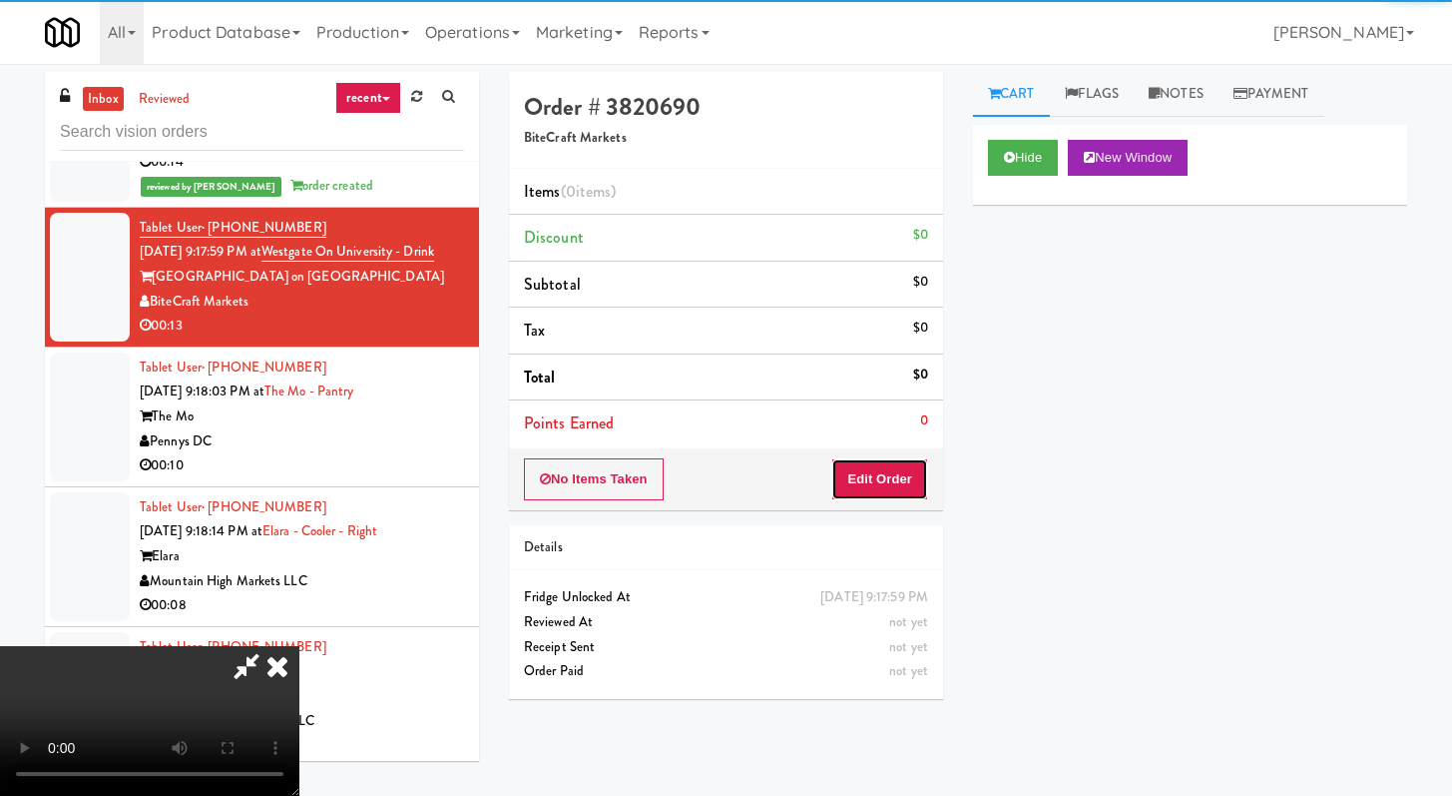
click at [894, 464] on button "Edit Order" at bounding box center [879, 479] width 97 height 42
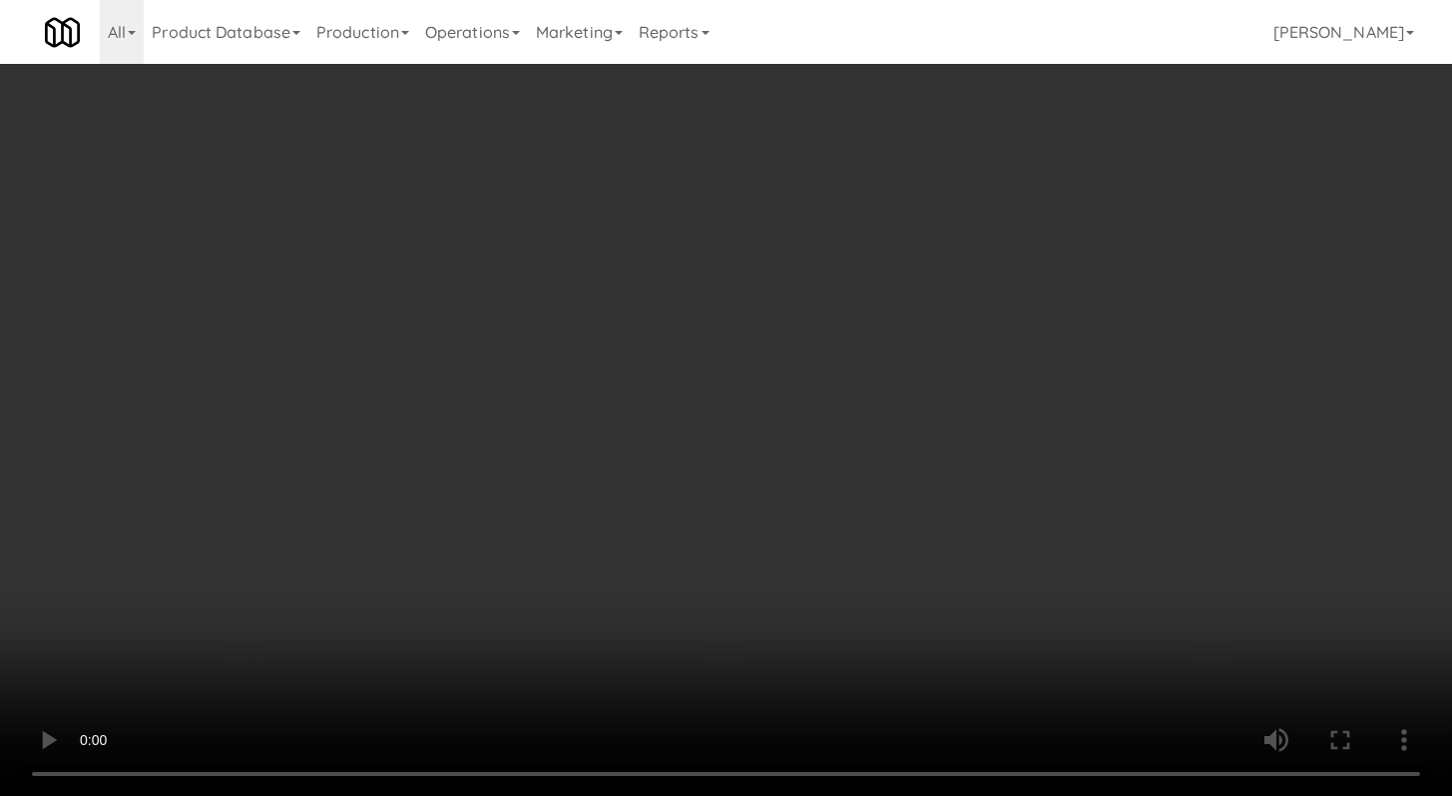
scroll to position [3044, 0]
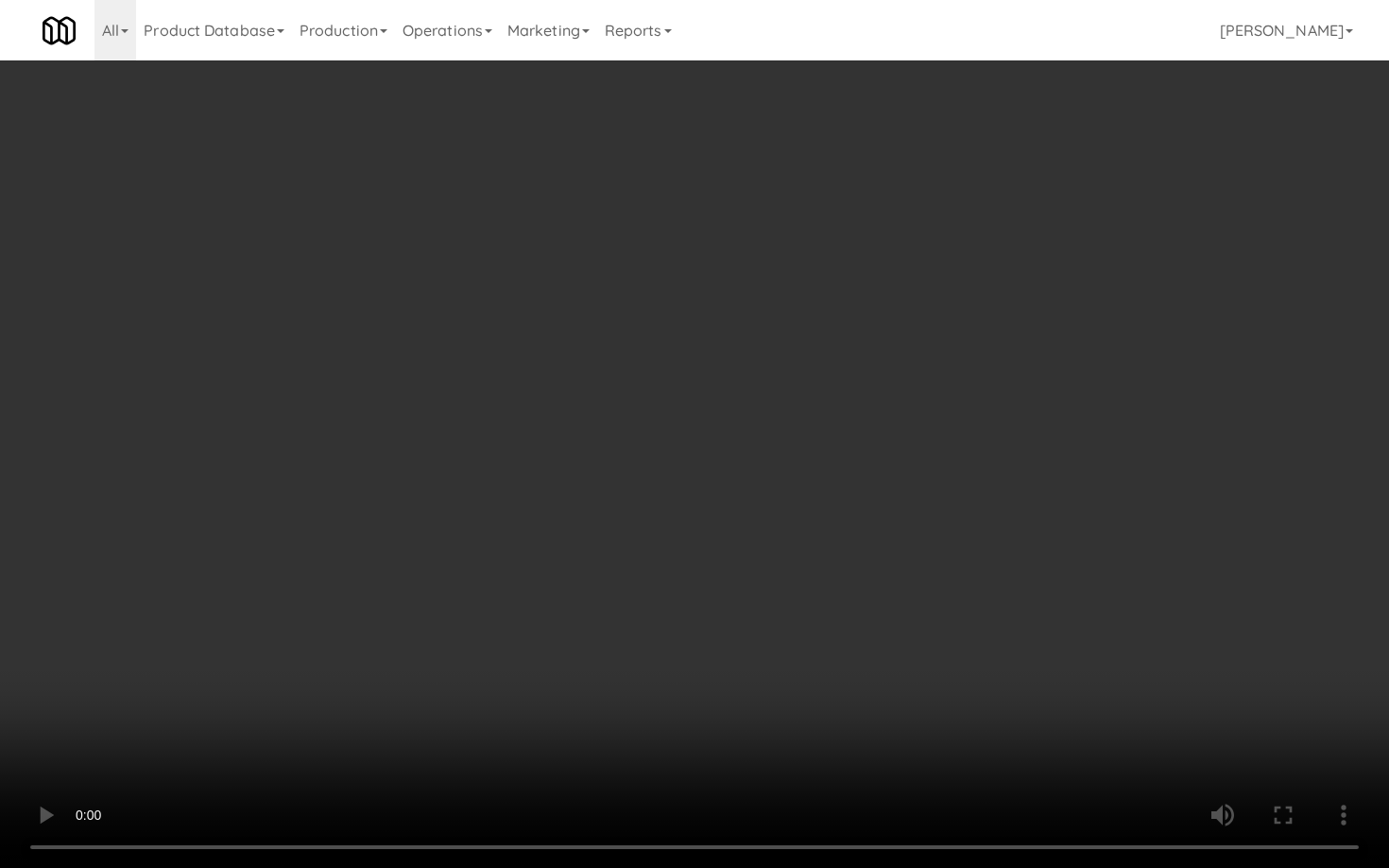
click at [753, 658] on video at bounding box center [694, 434] width 1389 height 868
click at [752, 659] on video at bounding box center [694, 434] width 1389 height 868
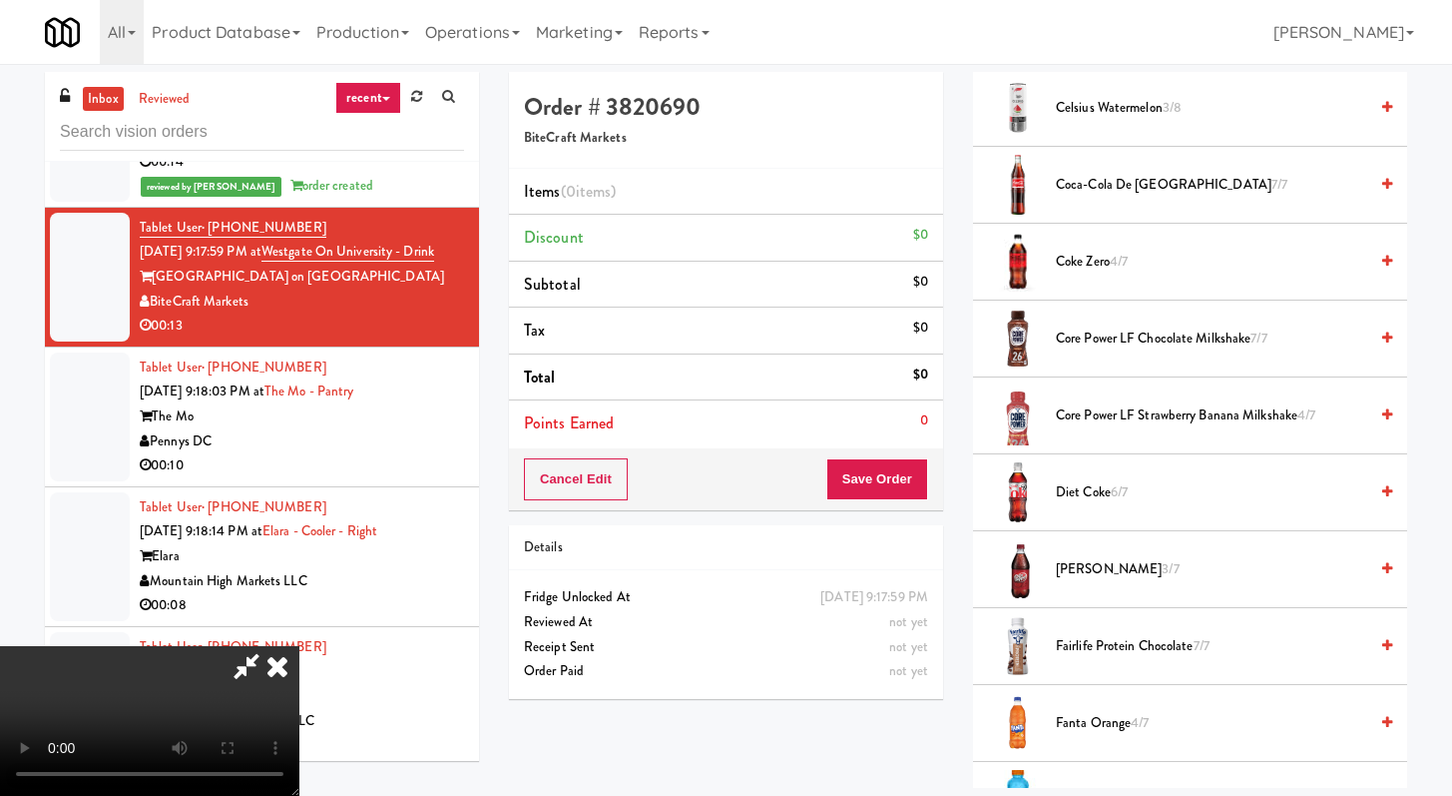
scroll to position [842, 0]
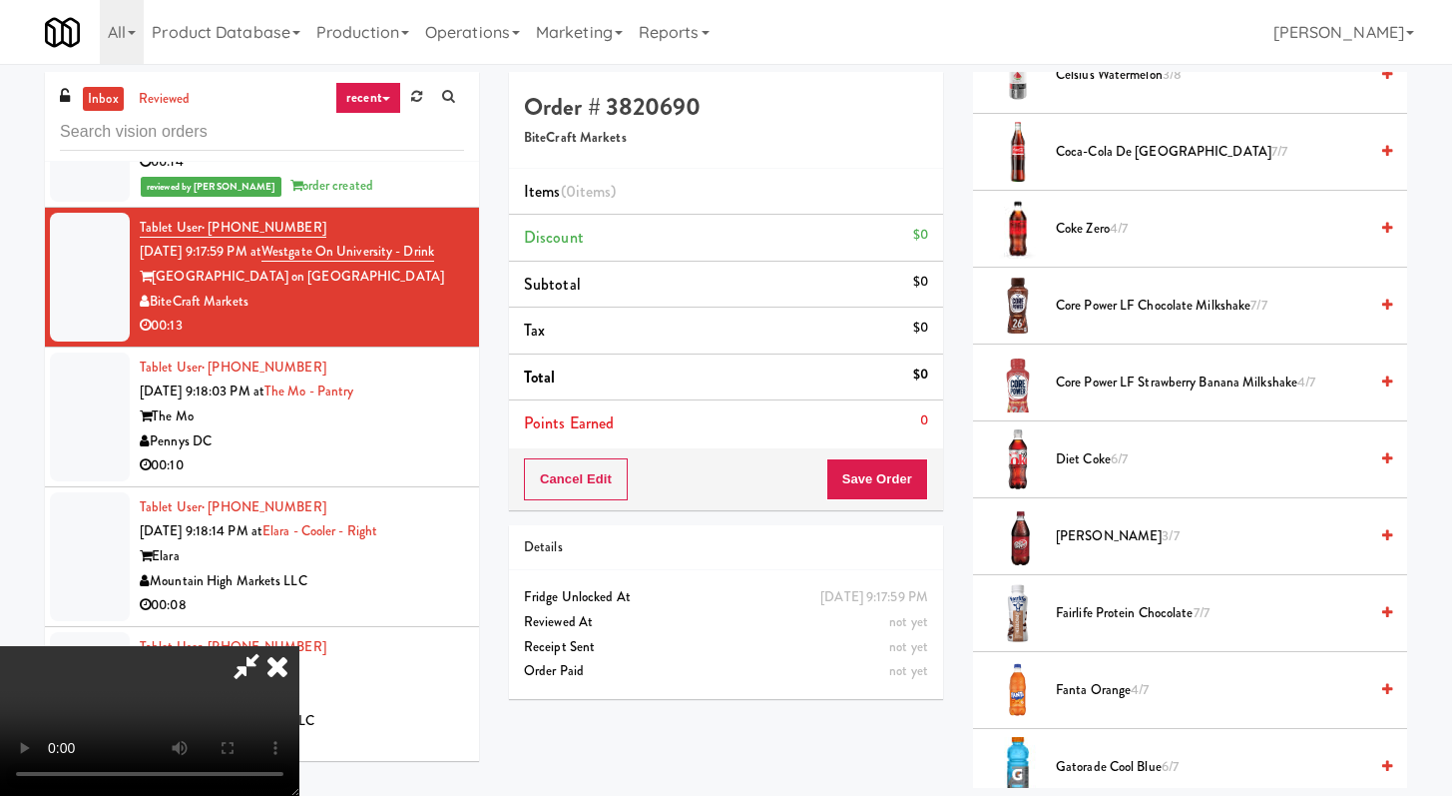
click at [1098, 456] on span "Diet Coke 6/7" at bounding box center [1211, 459] width 311 height 25
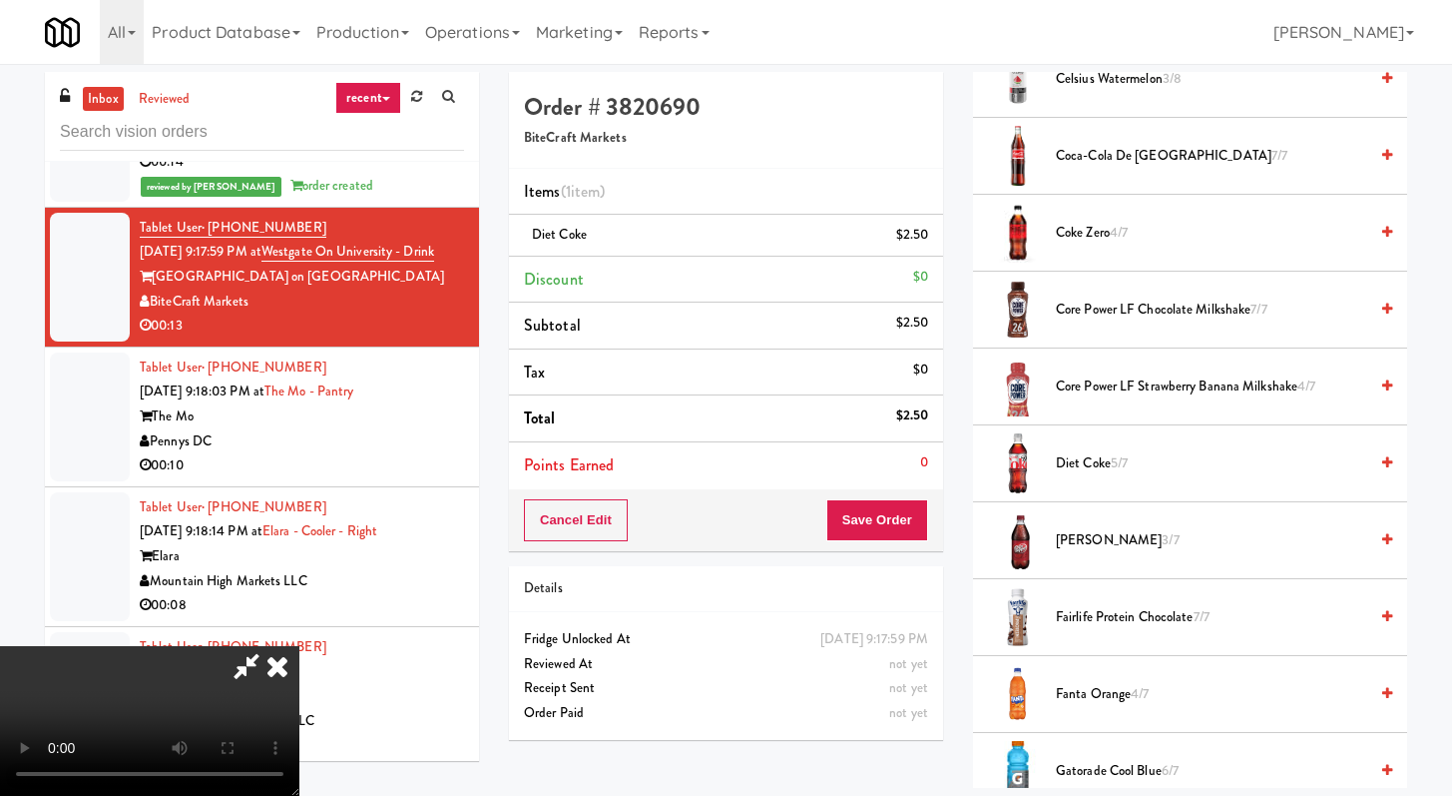
scroll to position [547, 0]
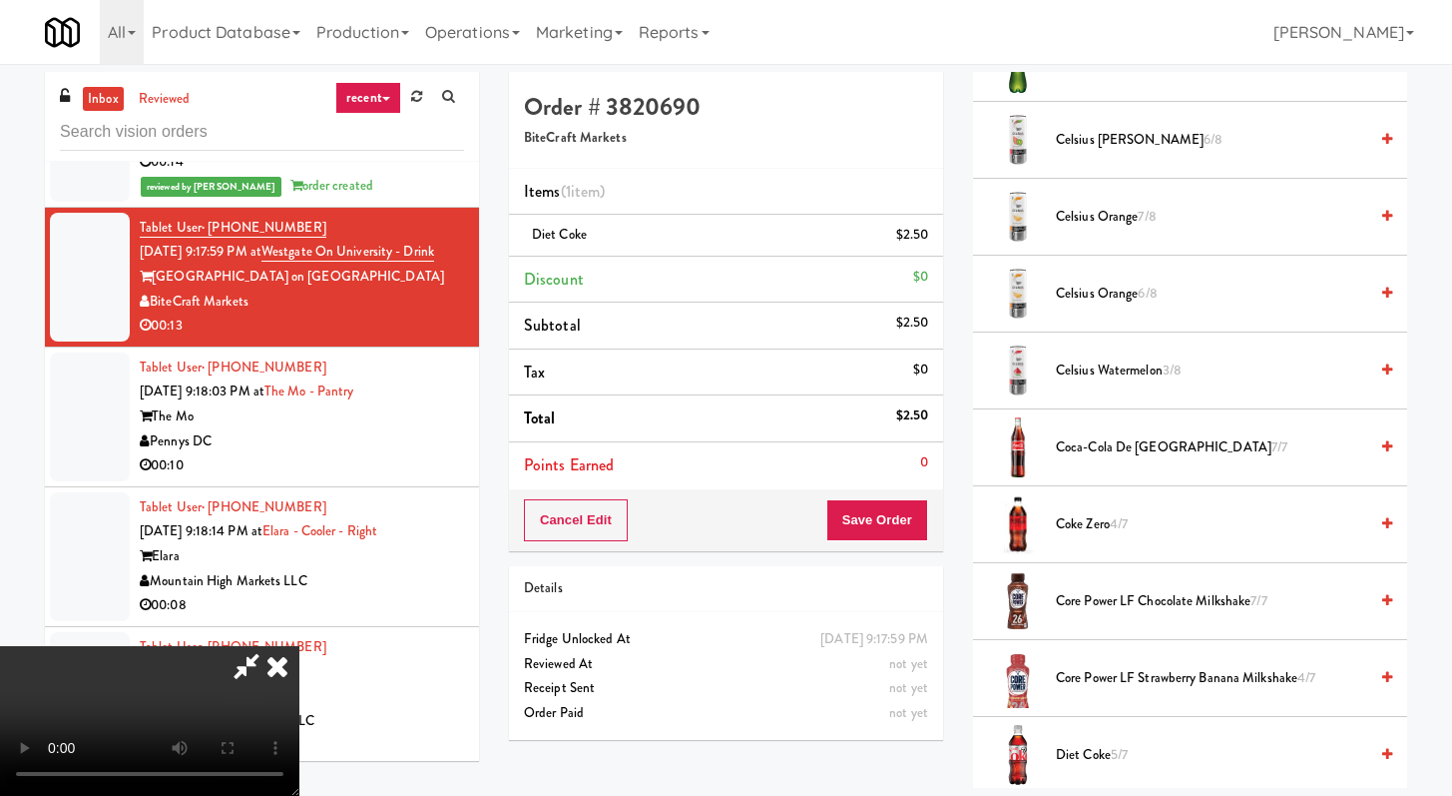
click at [1114, 446] on span "Coca-Cola de Mexico 7/7" at bounding box center [1211, 447] width 311 height 25
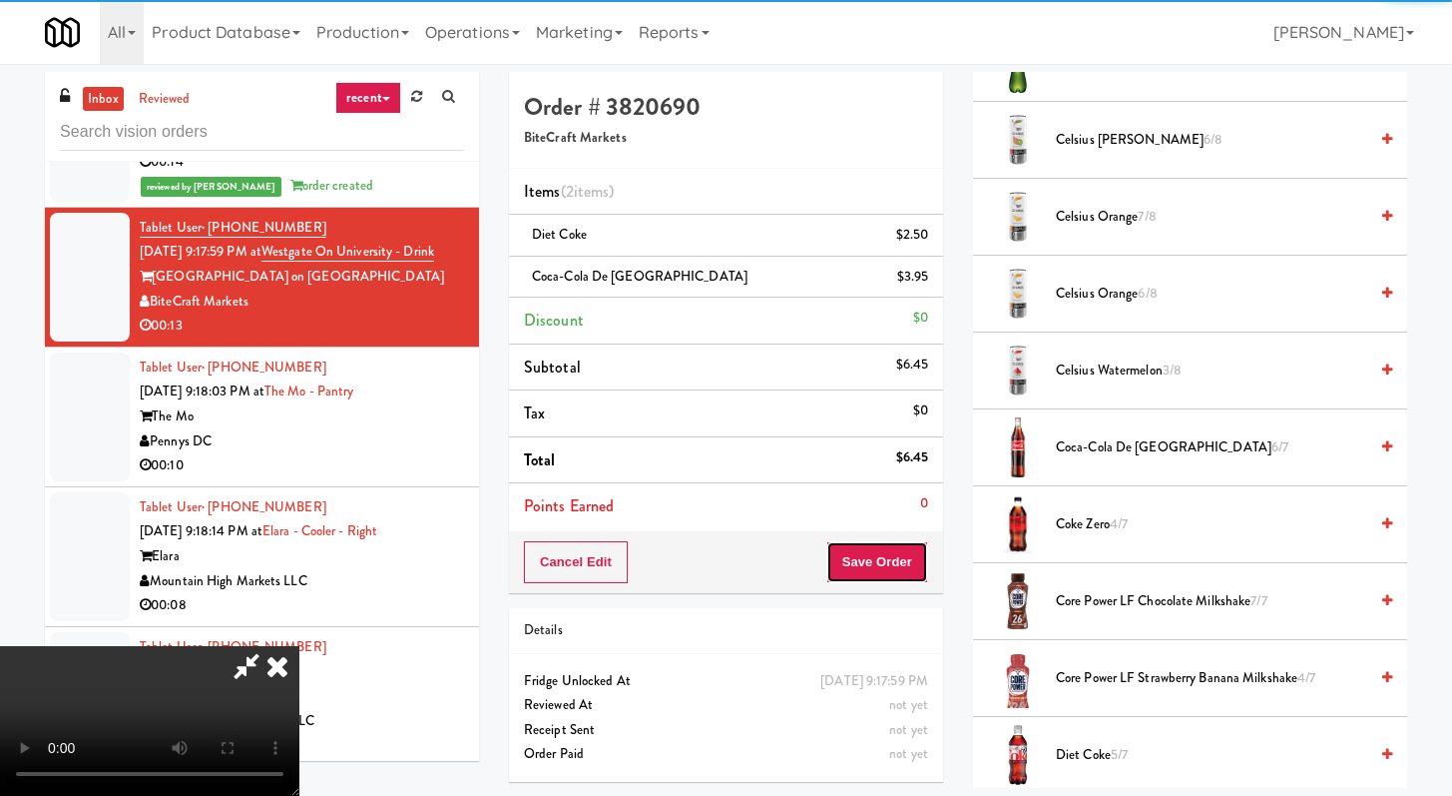
click at [893, 577] on button "Save Order" at bounding box center [878, 562] width 102 height 42
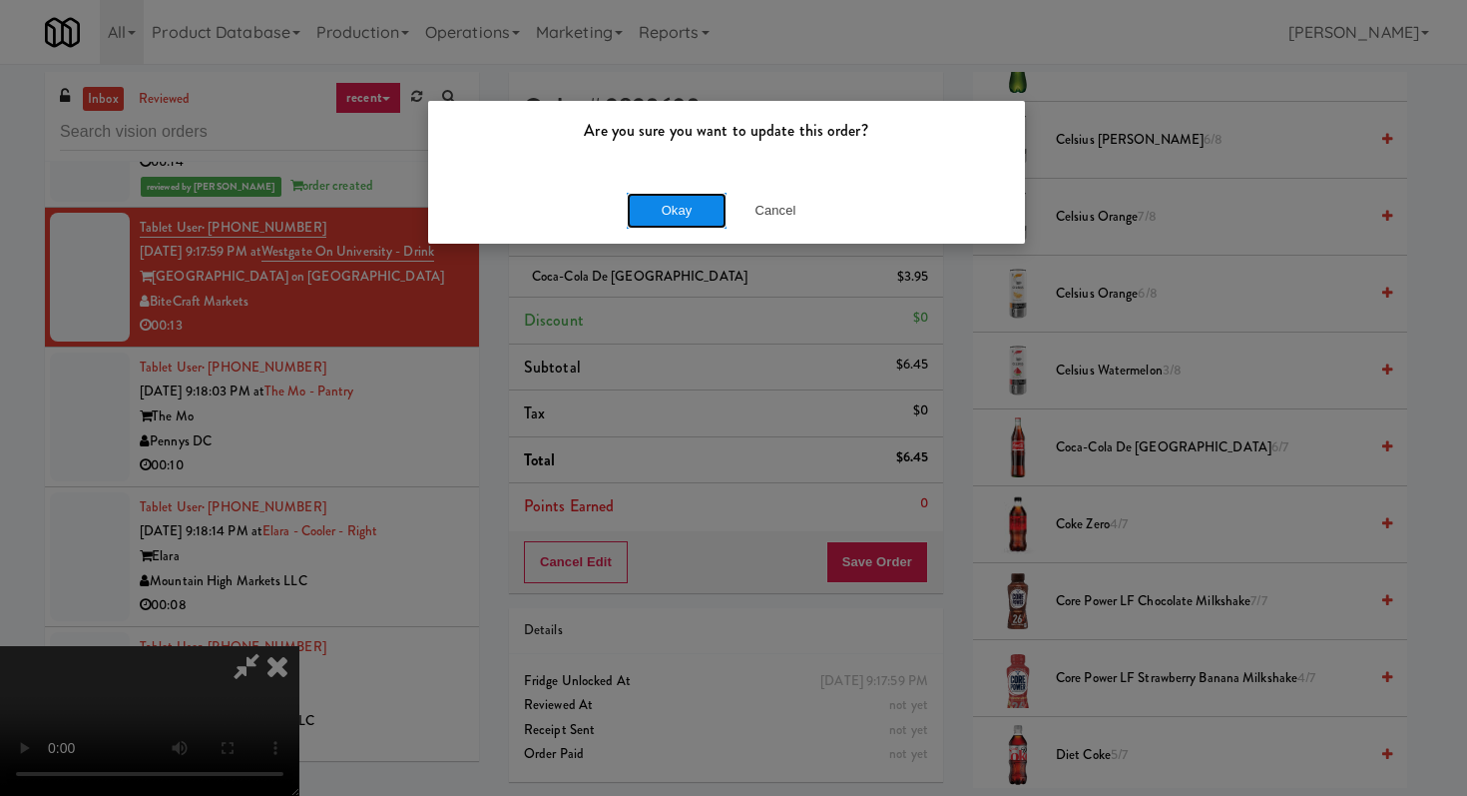
click at [696, 200] on button "Okay" at bounding box center [677, 211] width 100 height 36
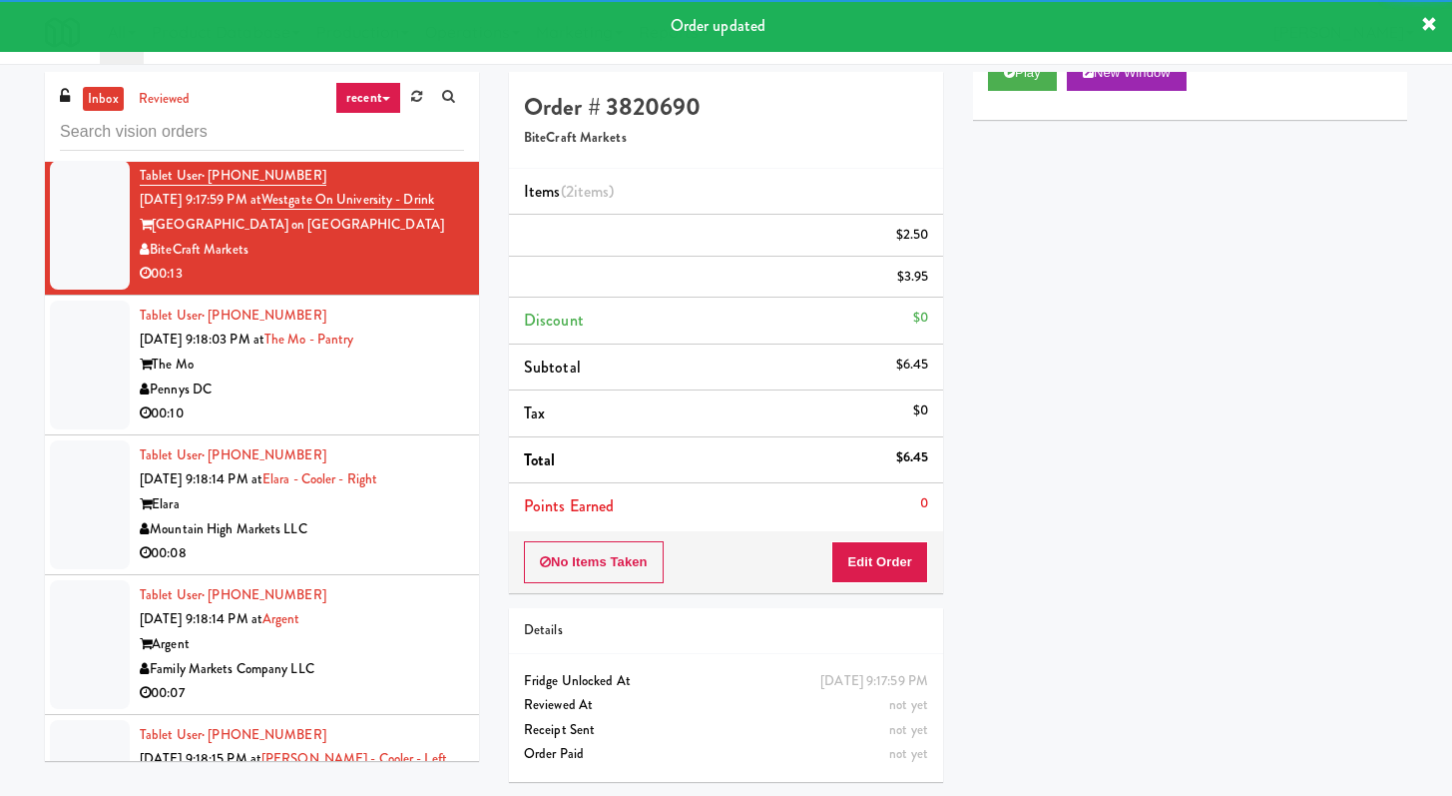
scroll to position [3123, 0]
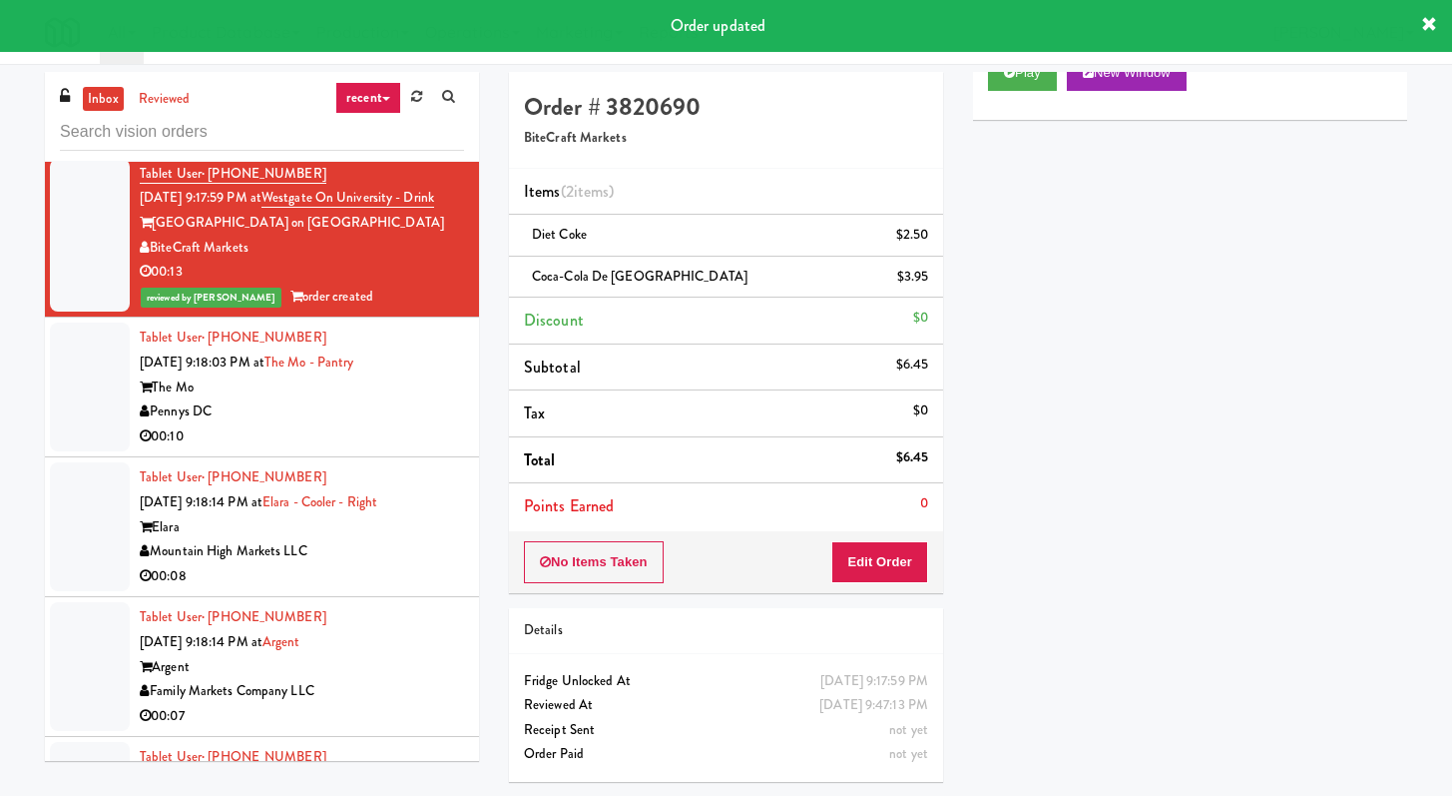
click at [402, 449] on div "00:10" at bounding box center [302, 436] width 324 height 25
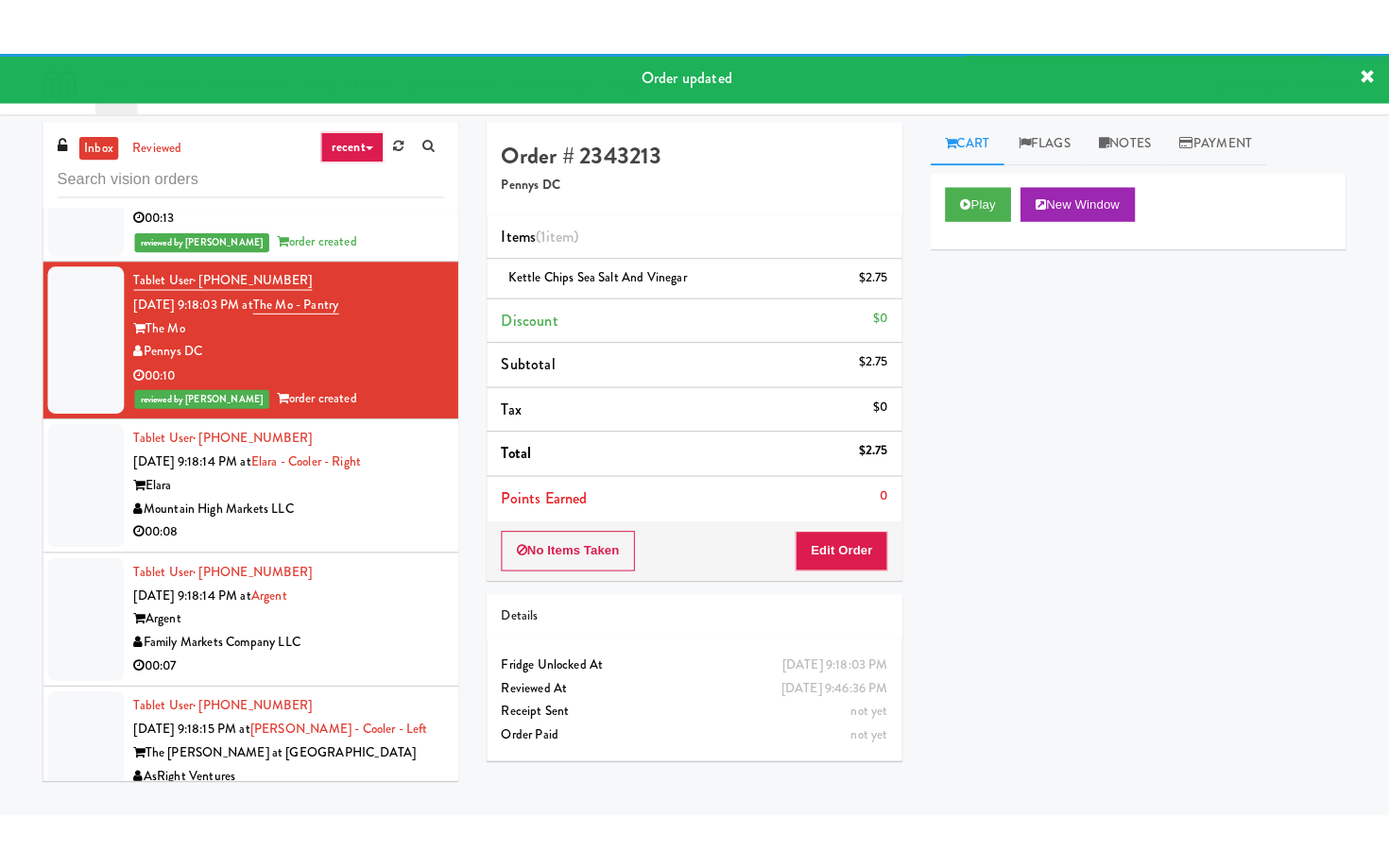
scroll to position [3213, 0]
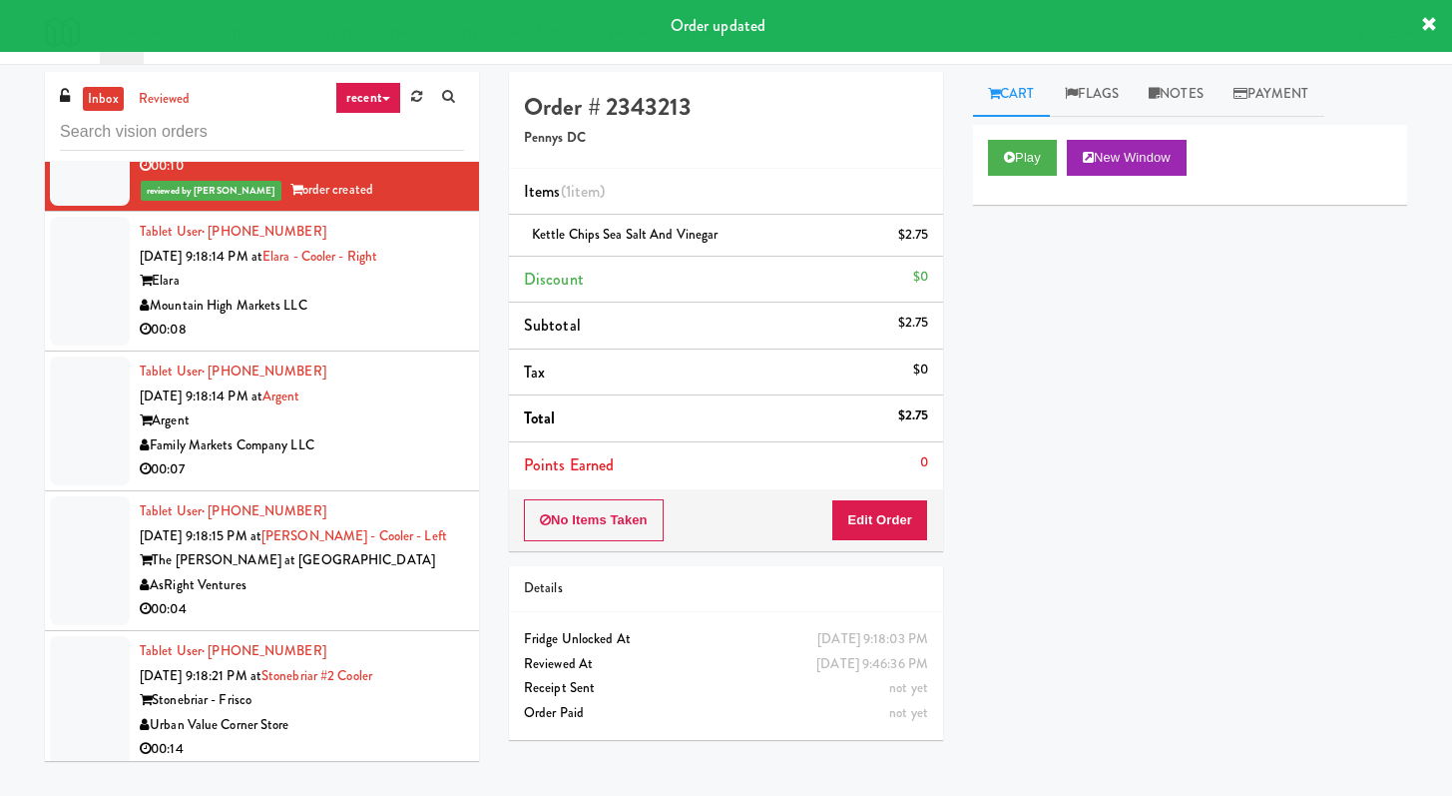
click at [407, 342] on div "00:08" at bounding box center [302, 329] width 324 height 25
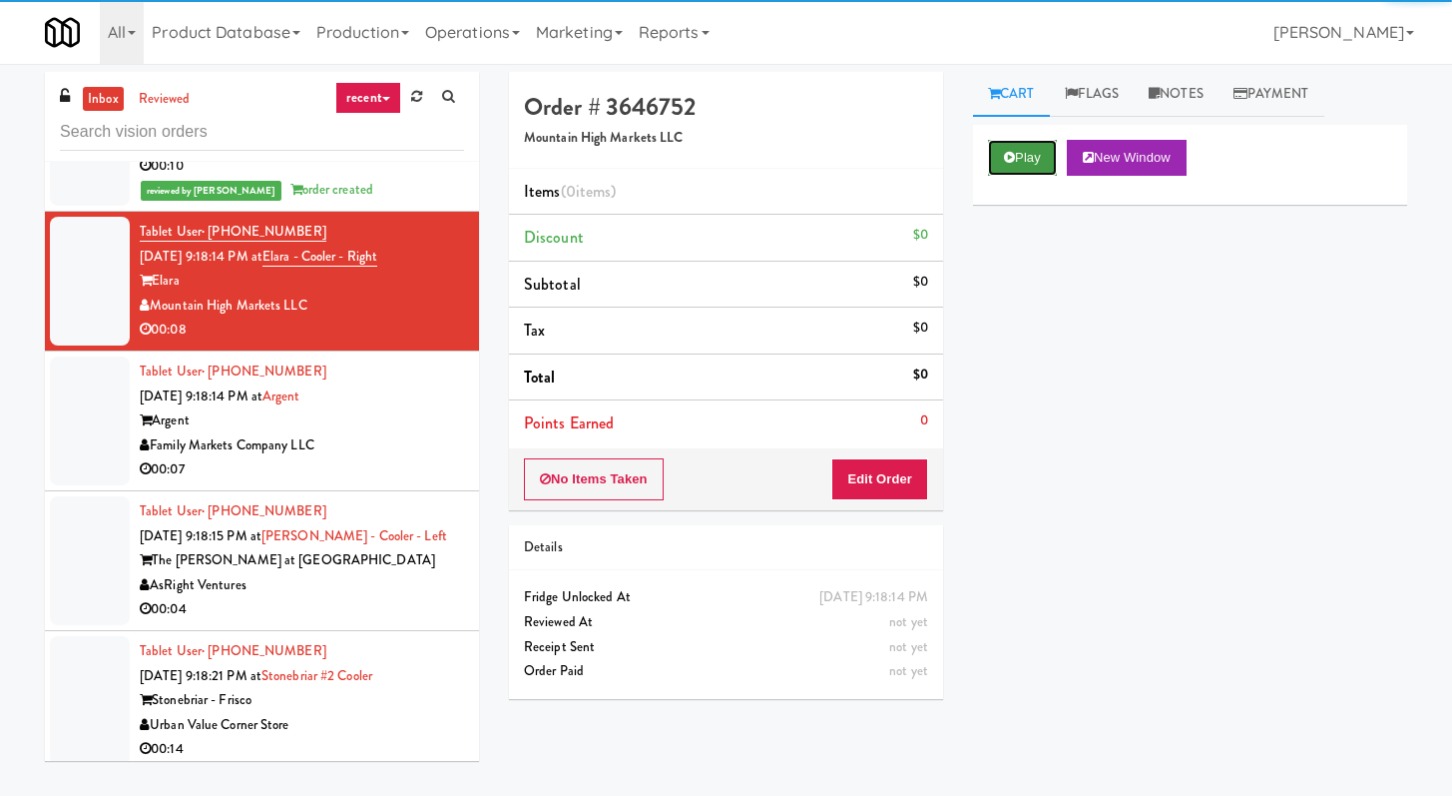
click at [1027, 168] on button "Play" at bounding box center [1022, 158] width 69 height 36
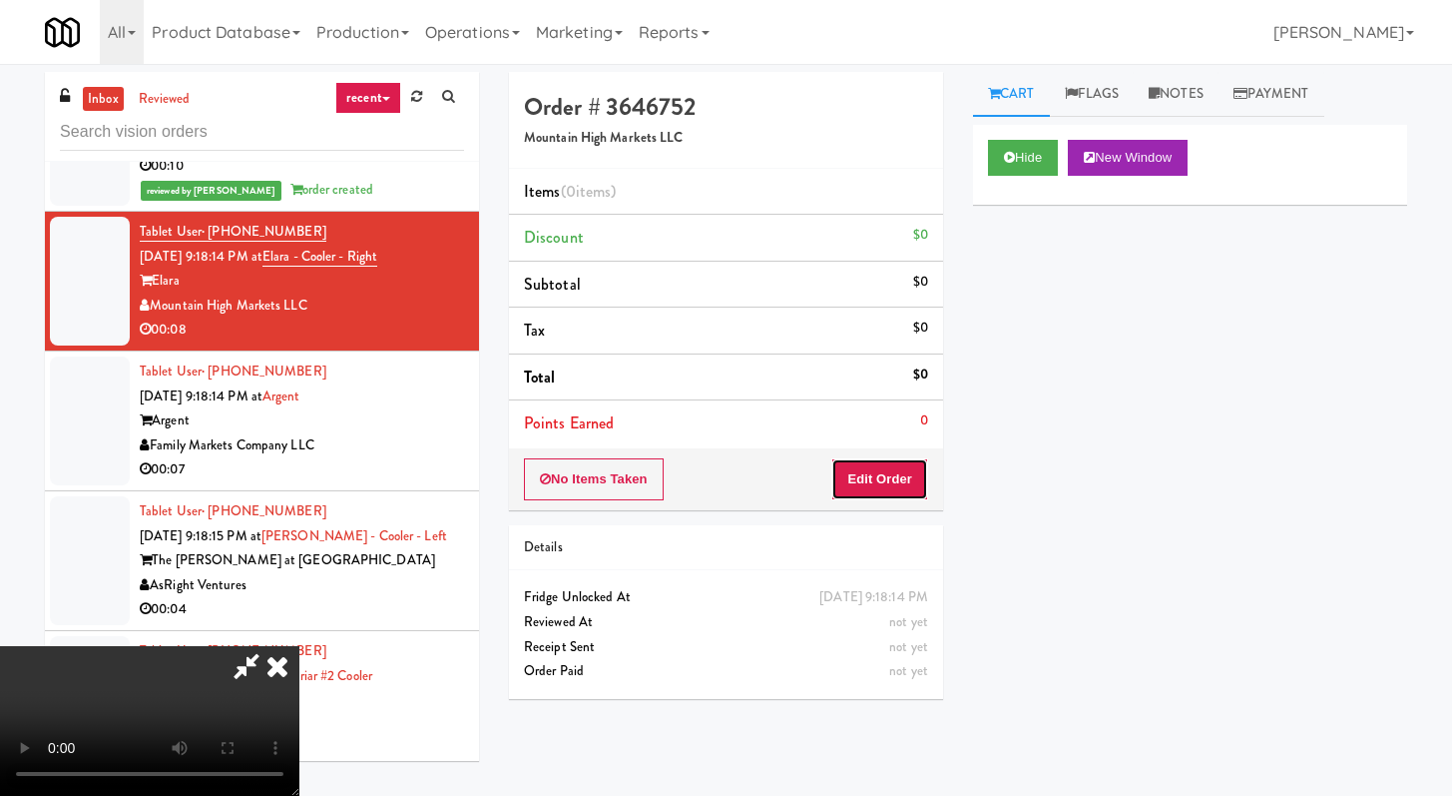
click at [883, 481] on button "Edit Order" at bounding box center [879, 479] width 97 height 42
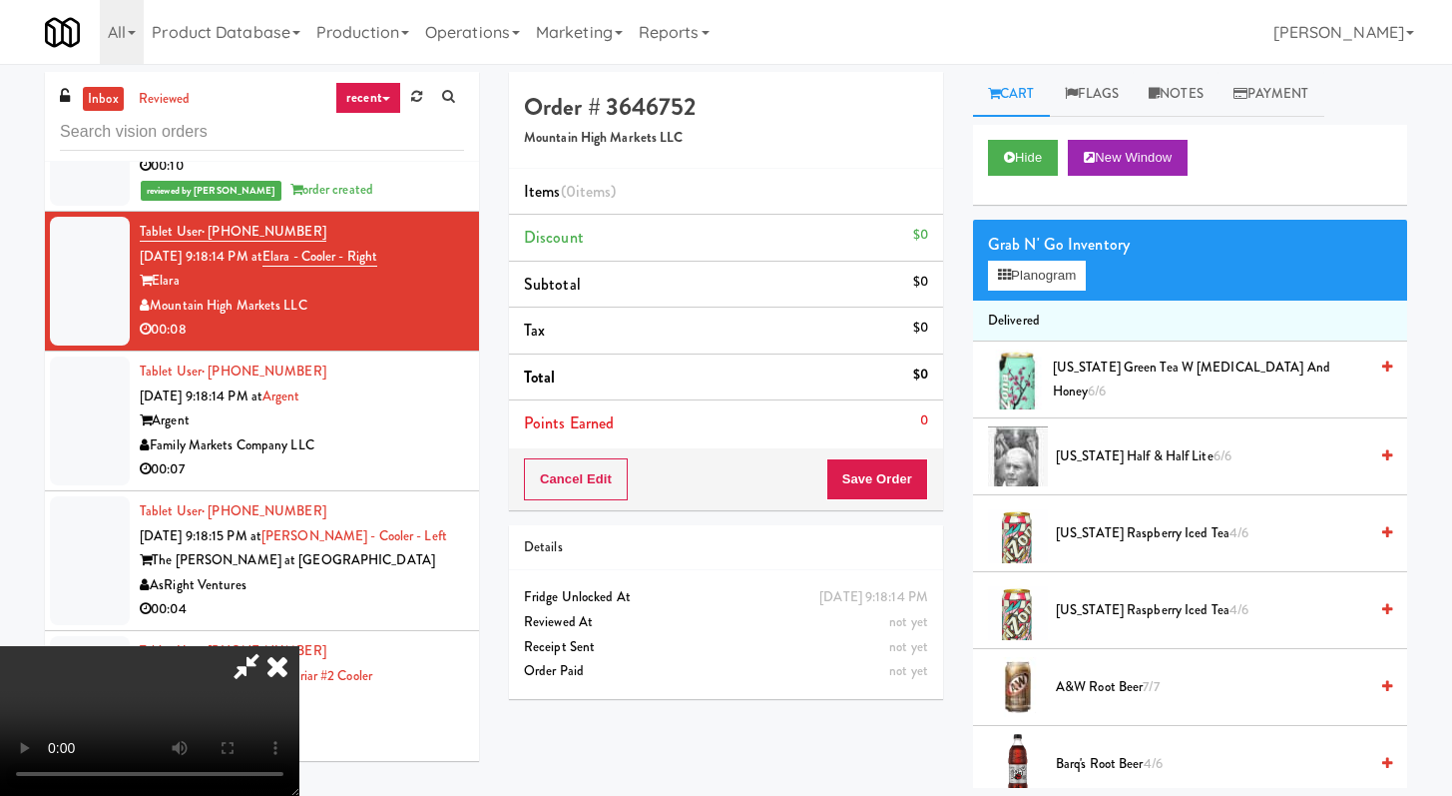
scroll to position [3370, 0]
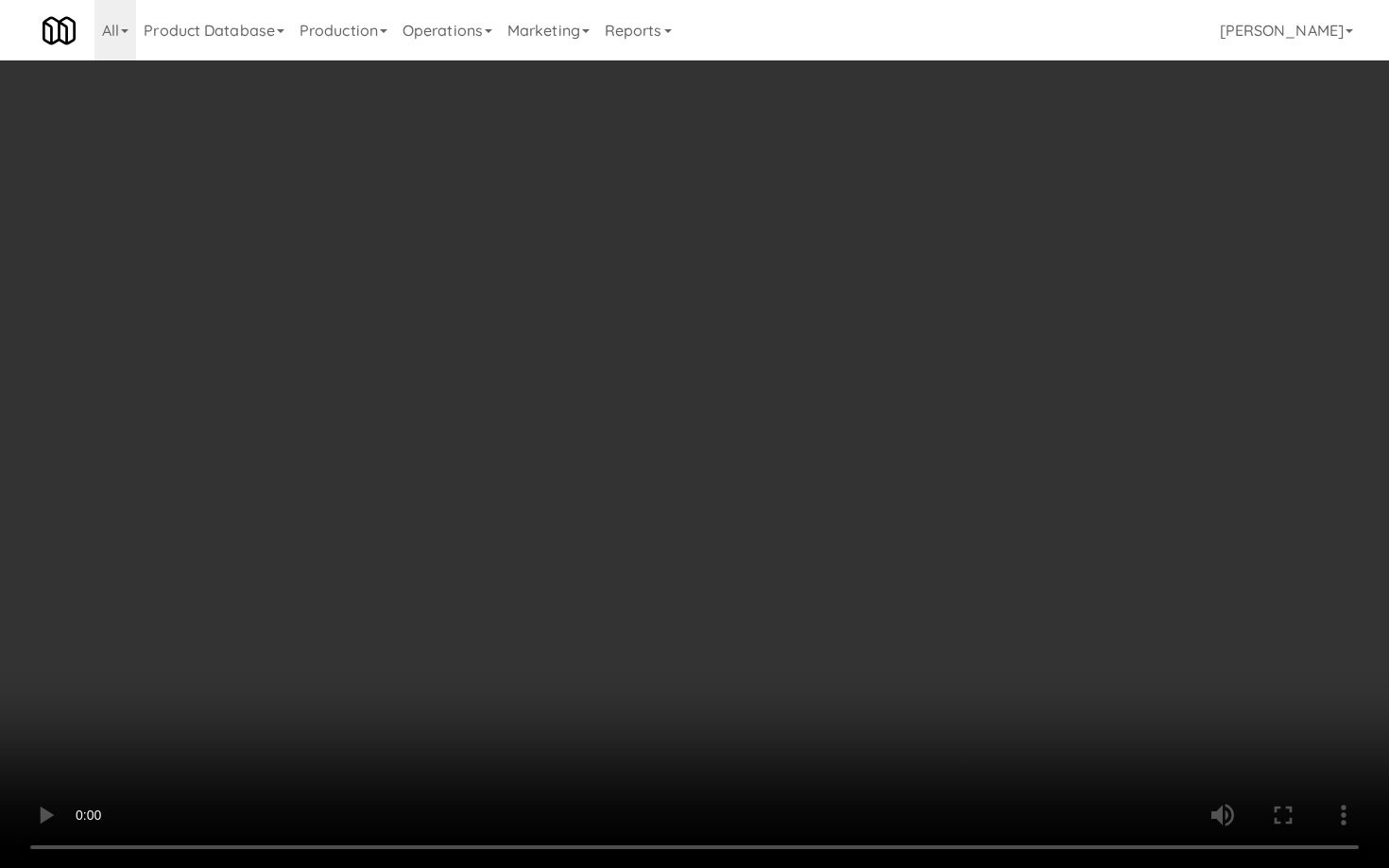
click at [1055, 632] on video at bounding box center [694, 434] width 1389 height 868
click at [1059, 624] on video at bounding box center [694, 434] width 1389 height 868
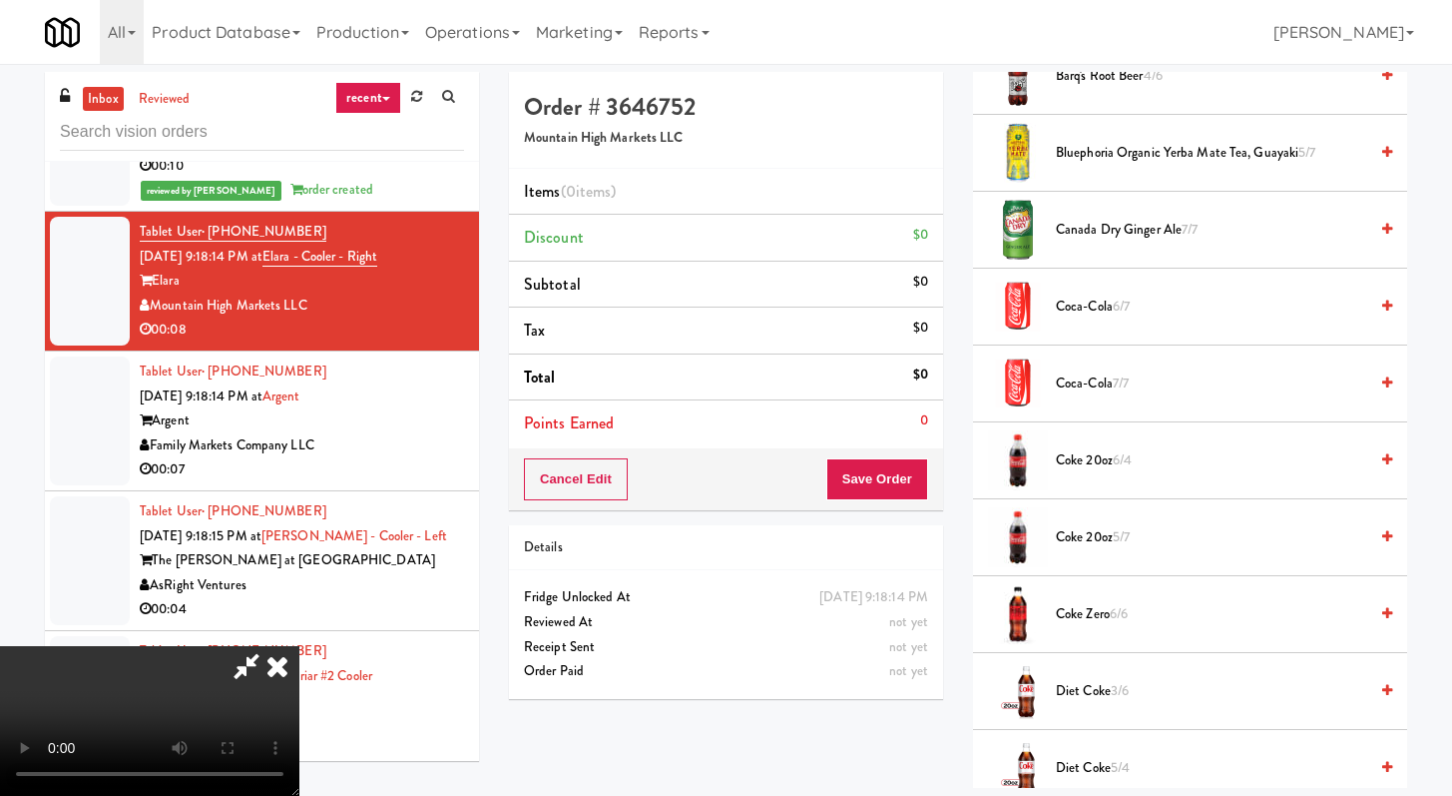
scroll to position [710, 0]
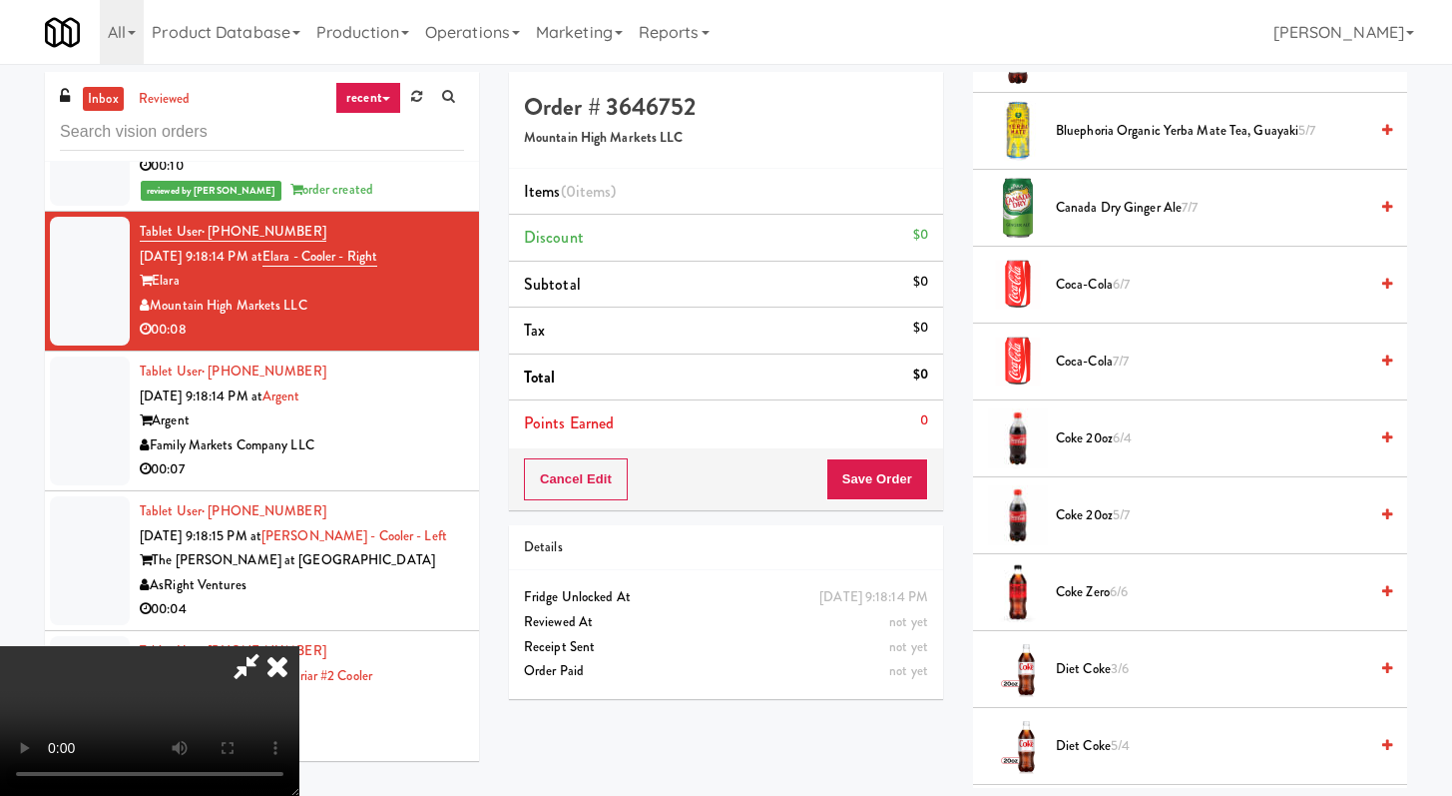
click at [1080, 666] on span "Diet Coke 3/6" at bounding box center [1211, 669] width 311 height 25
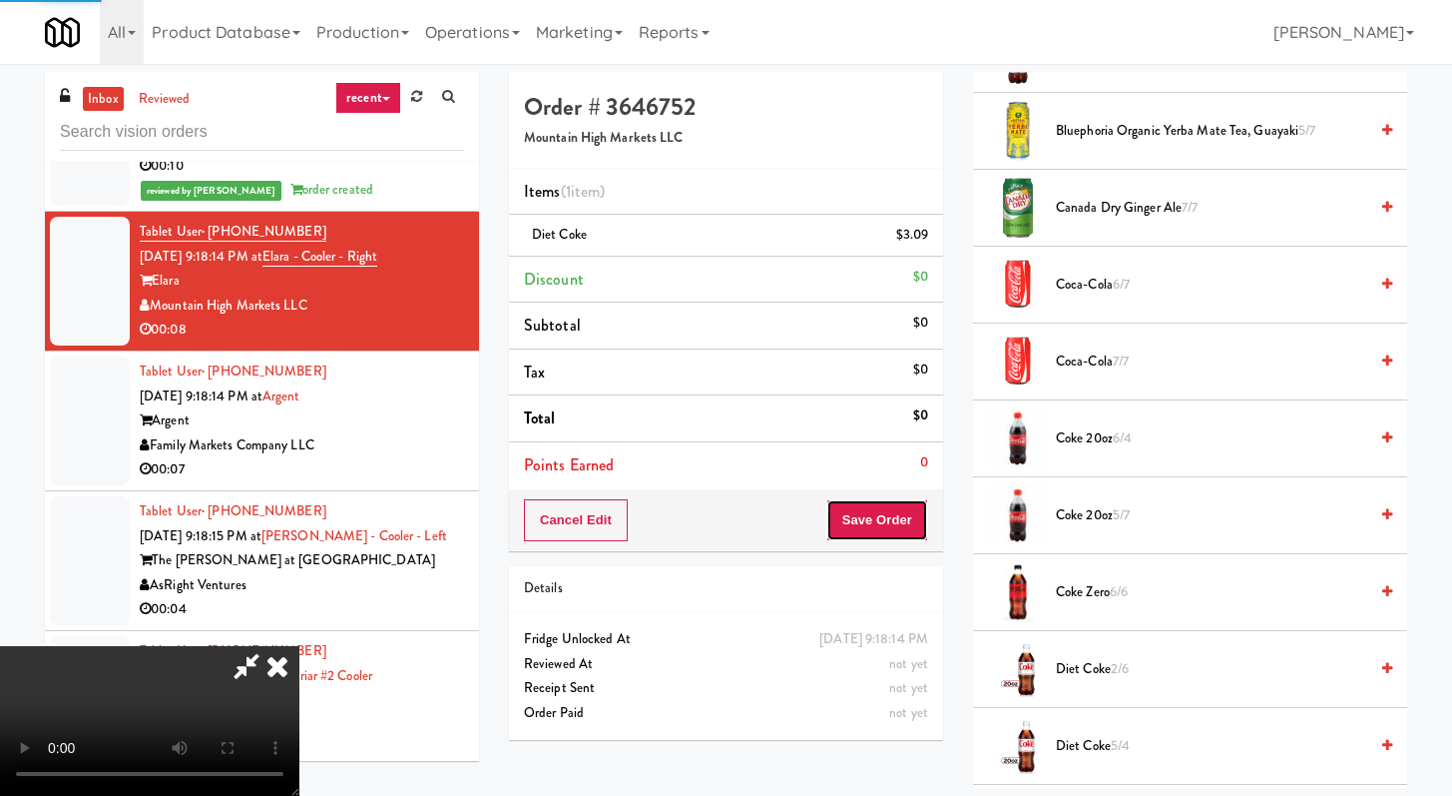
click at [892, 521] on button "Save Order" at bounding box center [878, 520] width 102 height 42
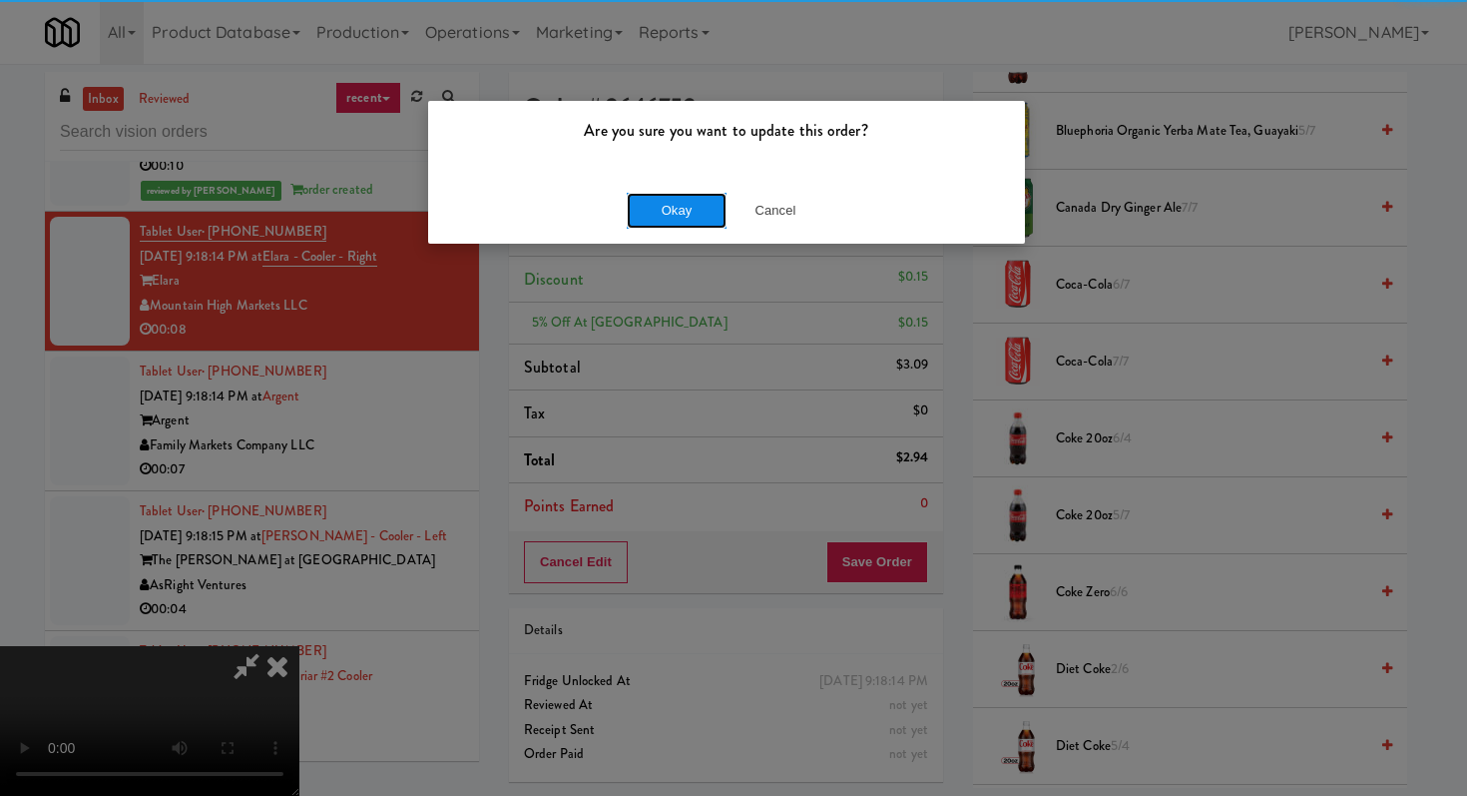
click at [638, 219] on button "Okay" at bounding box center [677, 211] width 100 height 36
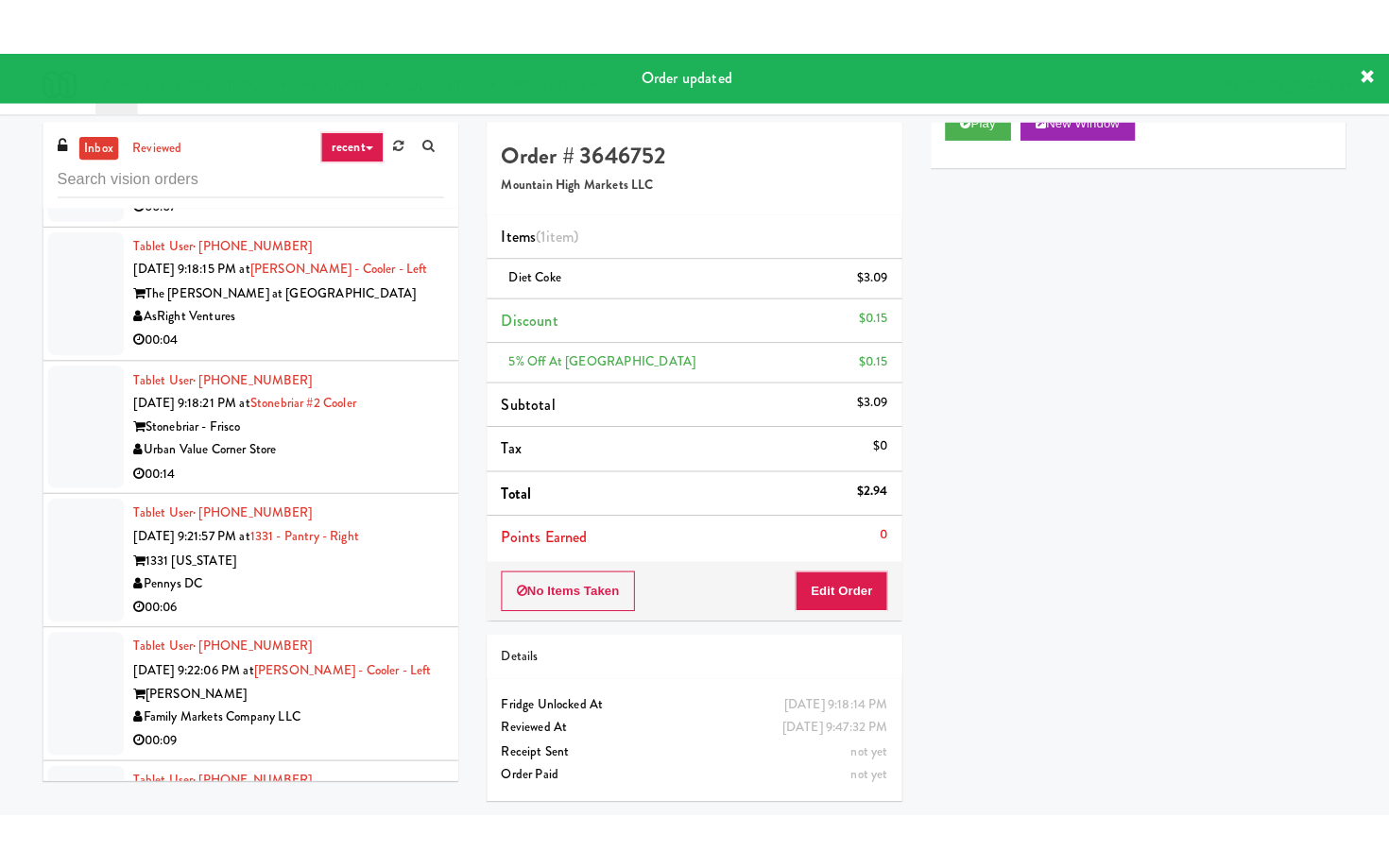
scroll to position [3509, 0]
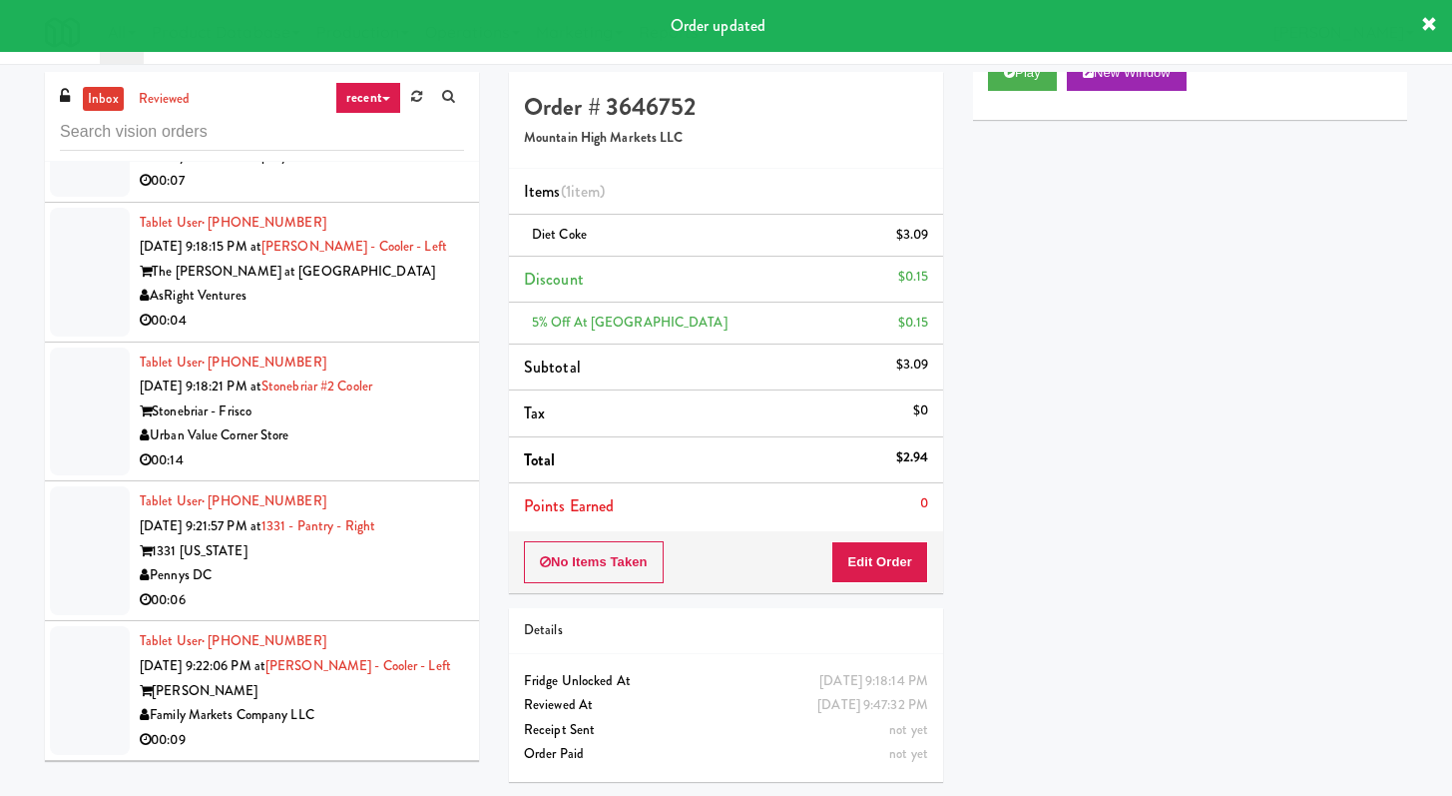
drag, startPoint x: 418, startPoint y: 279, endPoint x: 429, endPoint y: 285, distance: 12.5
click at [417, 194] on div "00:07" at bounding box center [302, 181] width 324 height 25
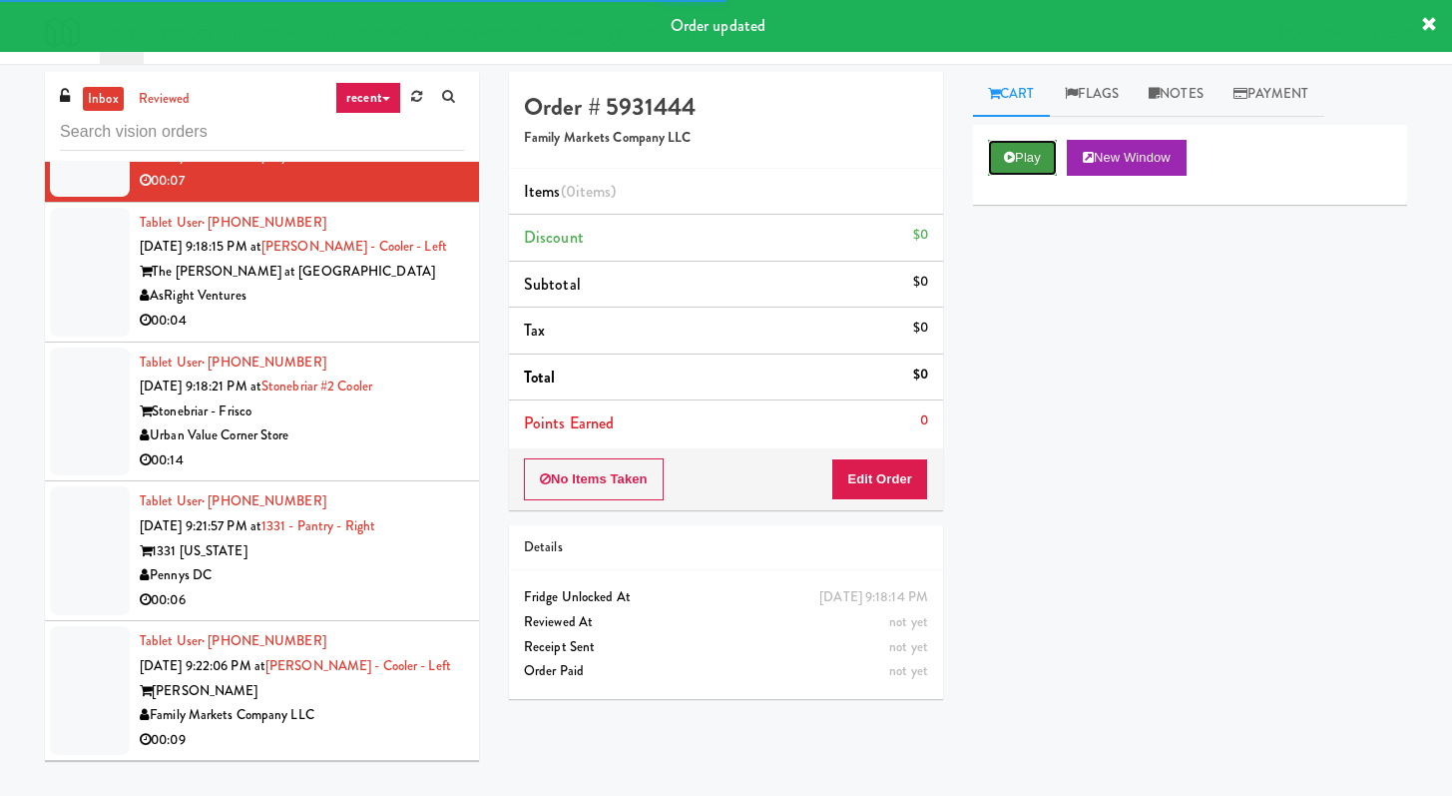
click at [1016, 155] on button "Play" at bounding box center [1022, 158] width 69 height 36
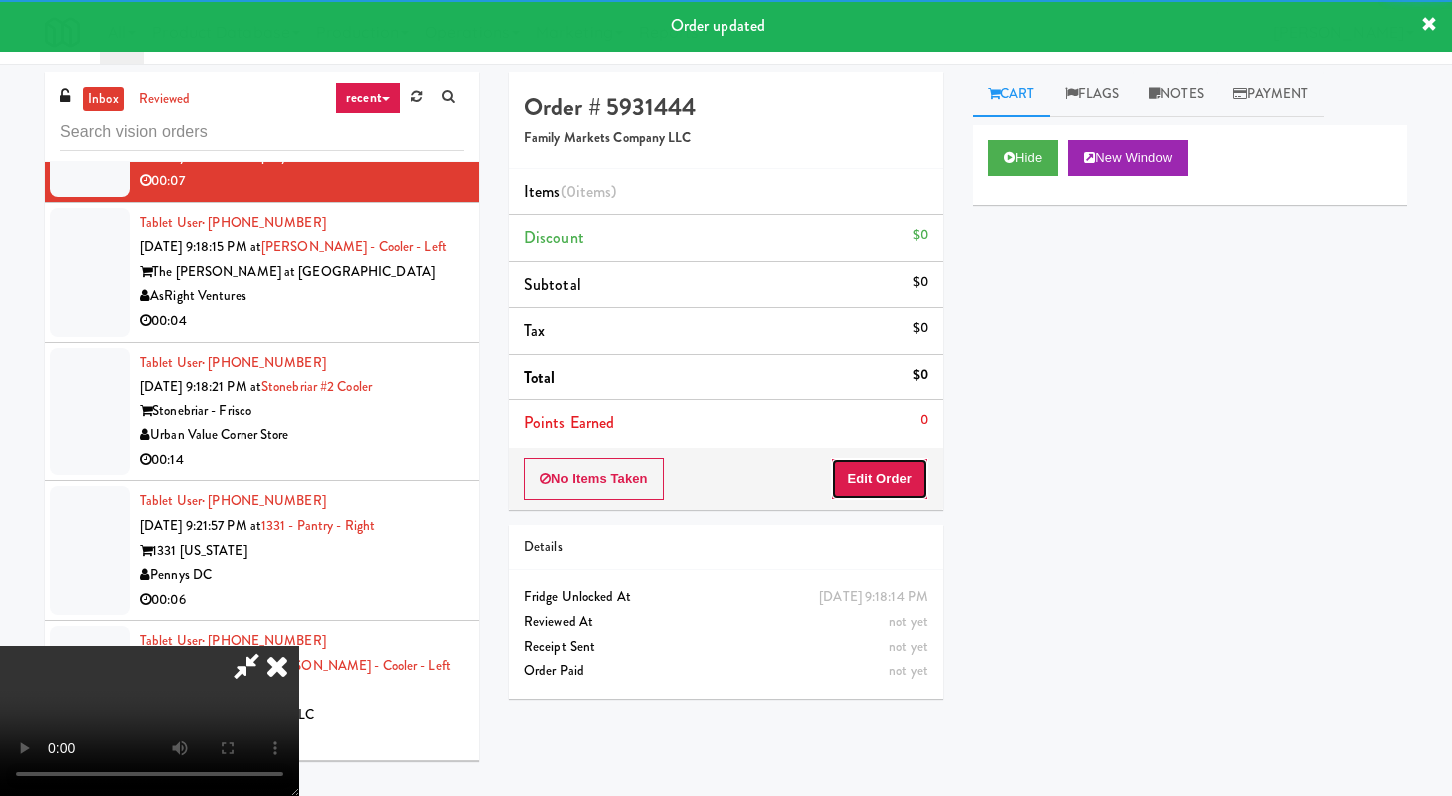
click at [874, 488] on button "Edit Order" at bounding box center [879, 479] width 97 height 42
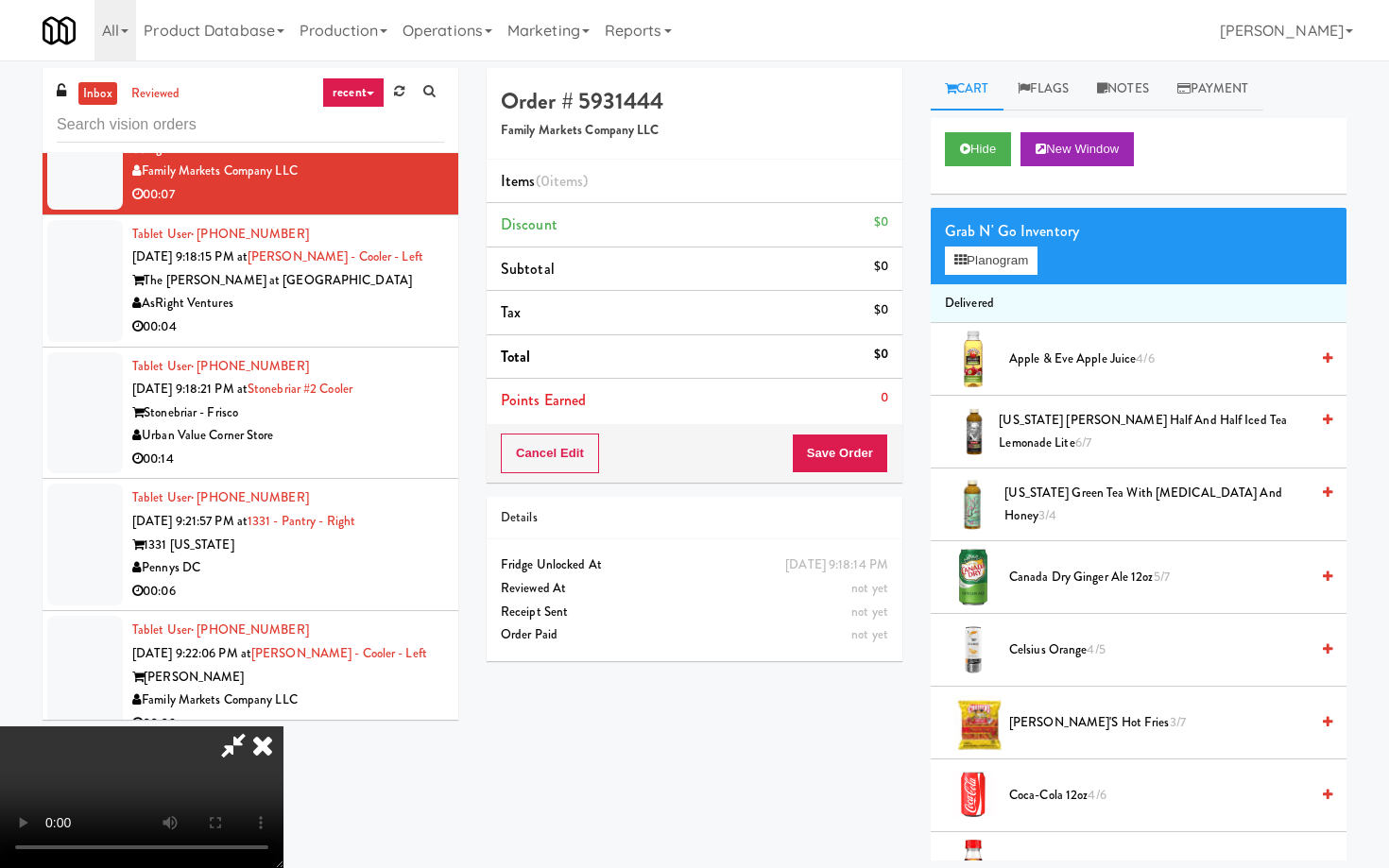
scroll to position [3509, 0]
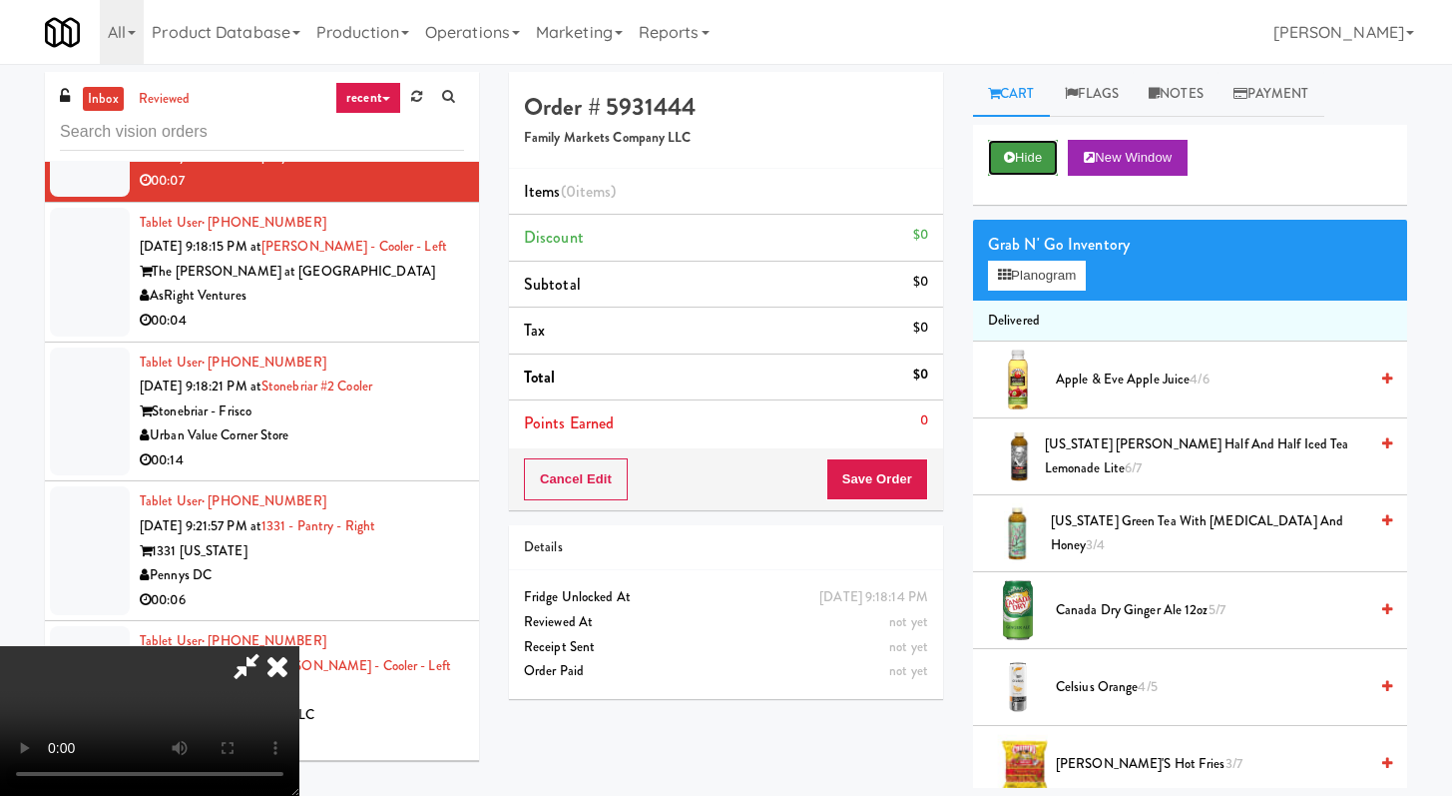
click at [1013, 173] on button "Hide" at bounding box center [1023, 158] width 70 height 36
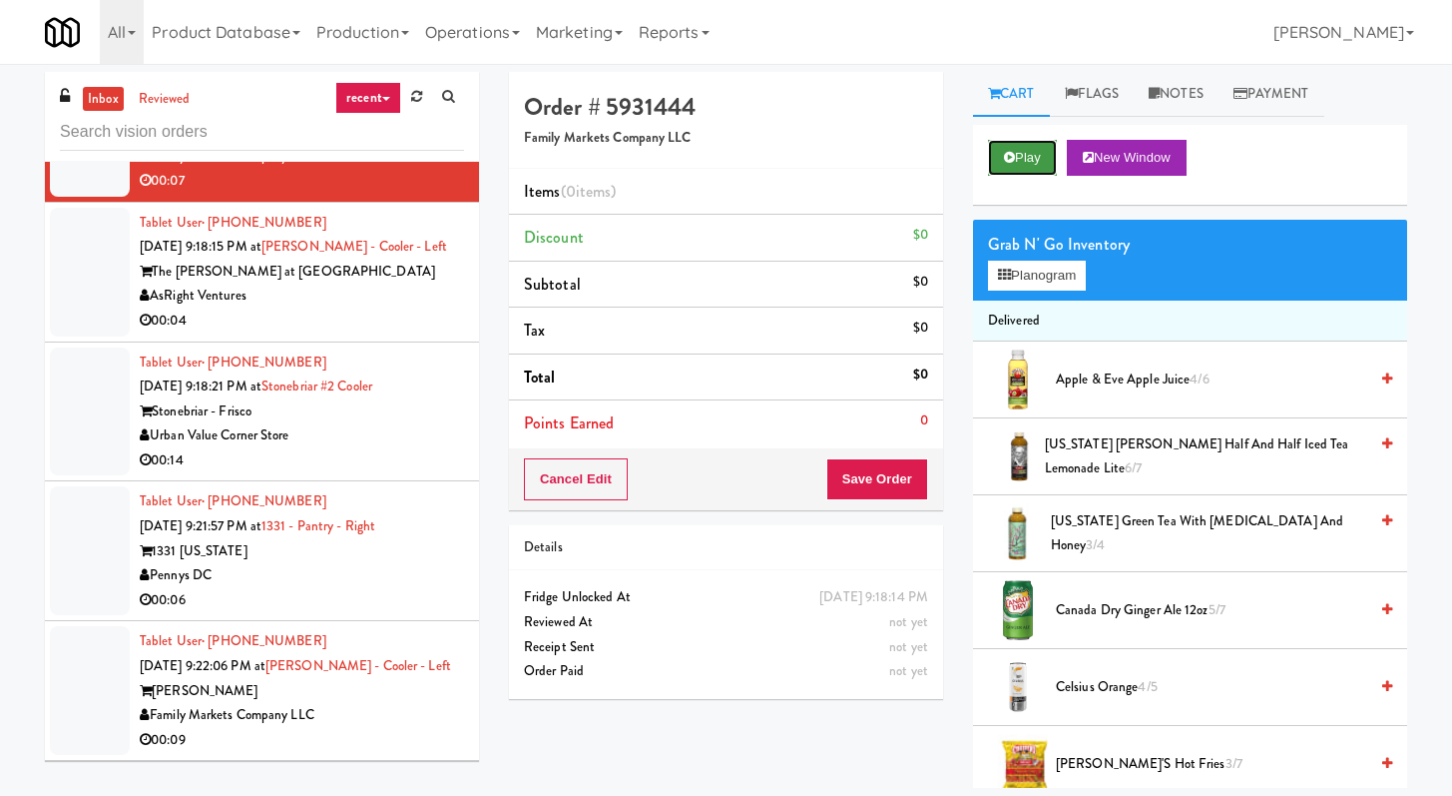
click at [1013, 172] on button "Play" at bounding box center [1022, 158] width 69 height 36
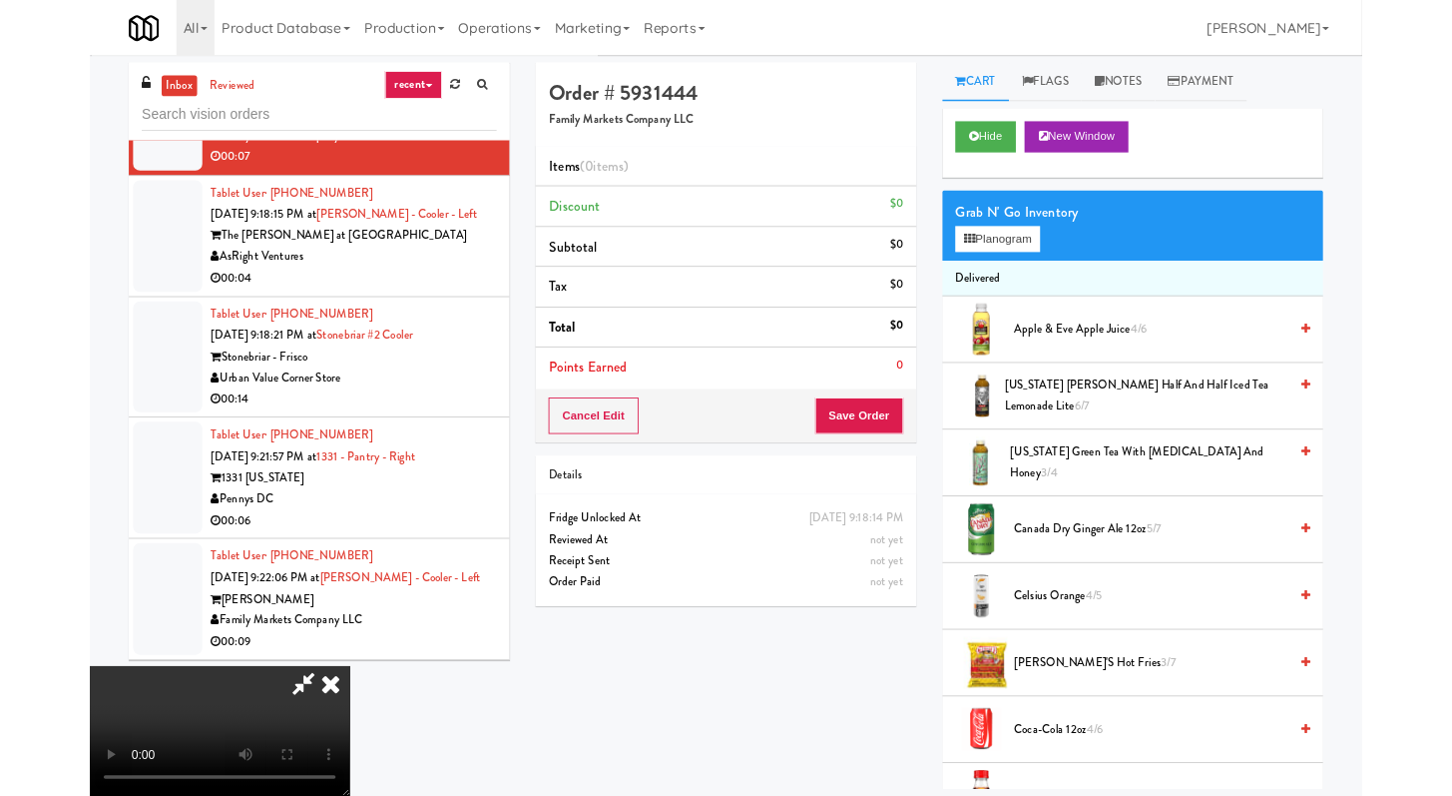
scroll to position [3682, 0]
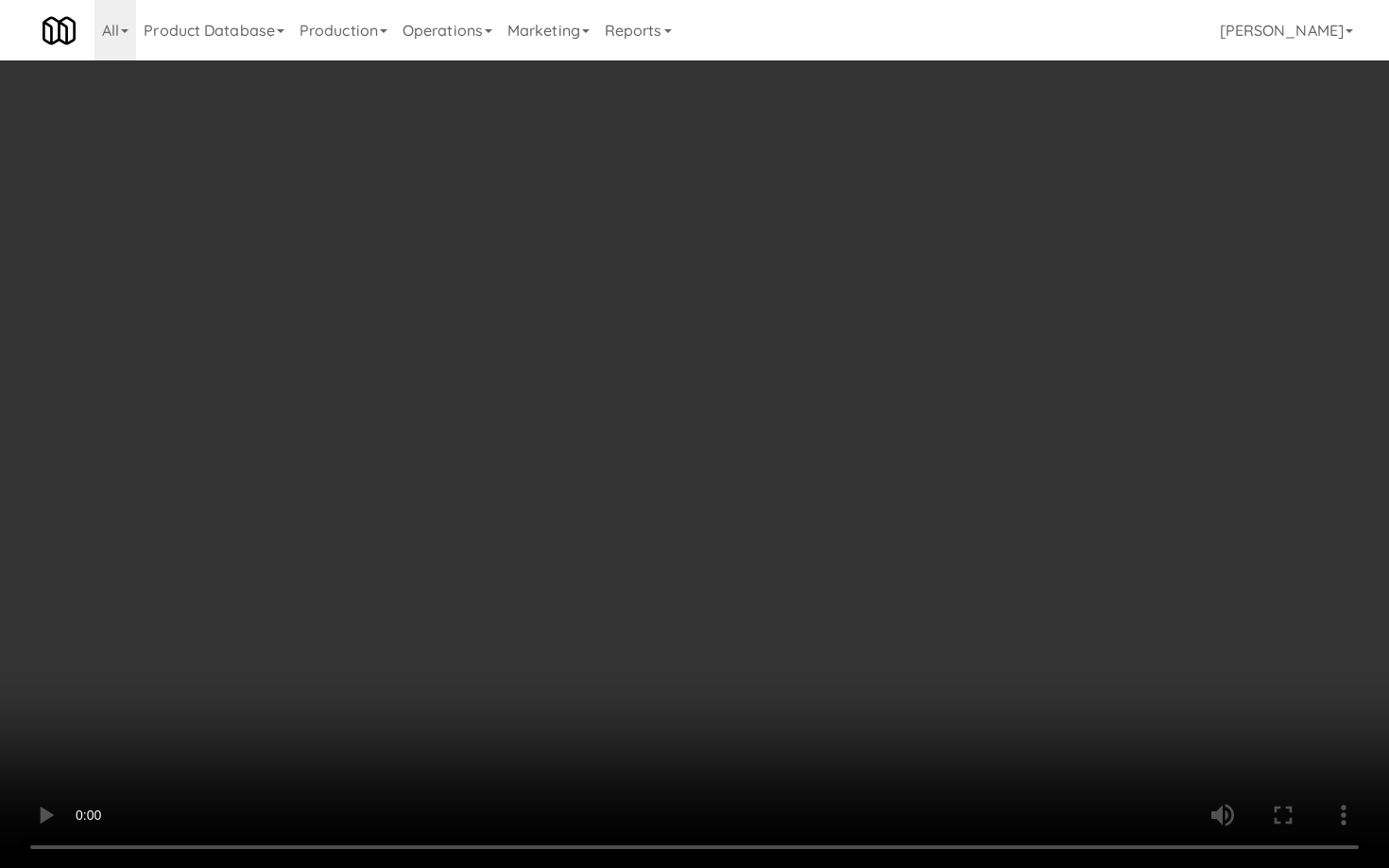
click at [733, 653] on video at bounding box center [694, 434] width 1389 height 868
click at [733, 654] on video at bounding box center [694, 434] width 1389 height 868
click at [755, 628] on video at bounding box center [694, 434] width 1389 height 868
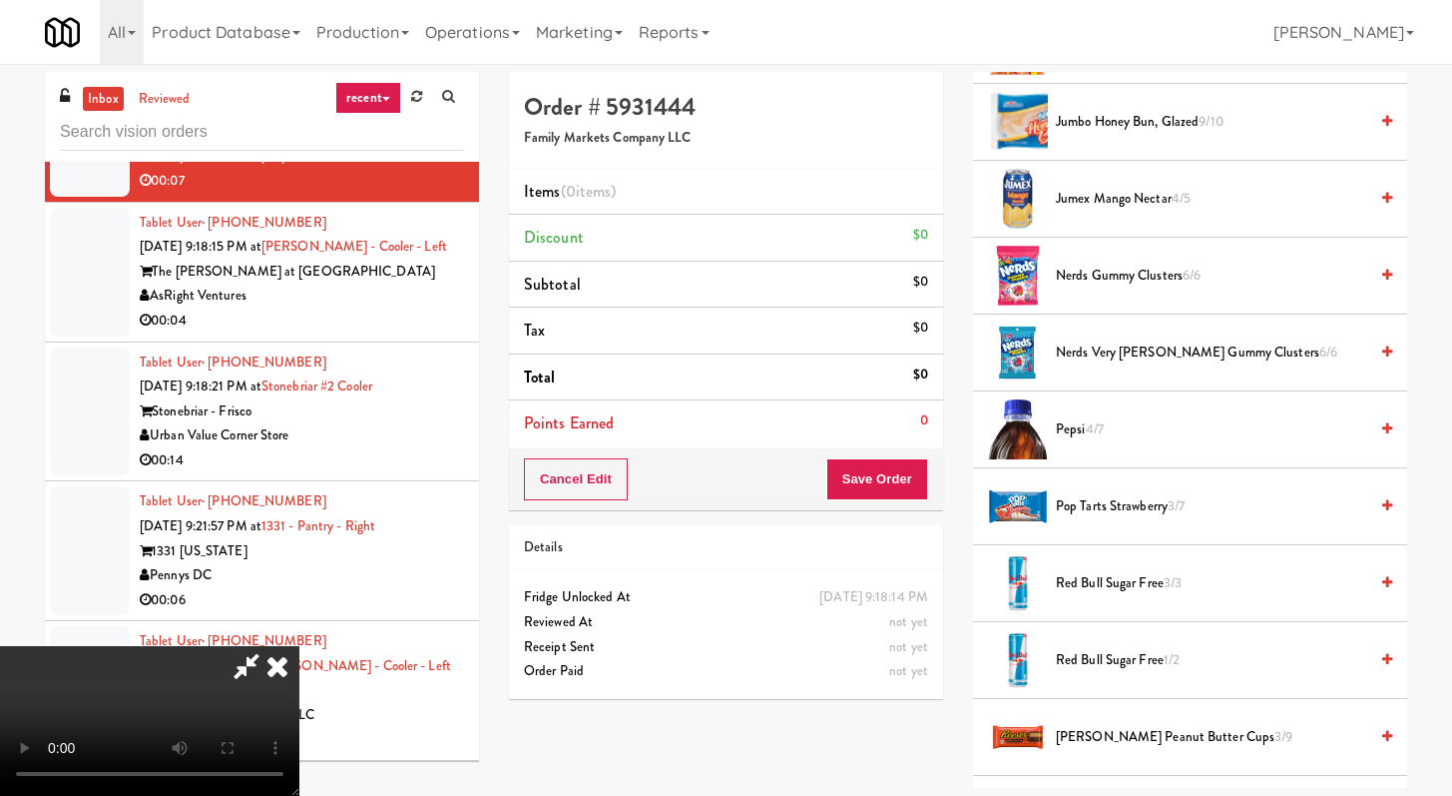
scroll to position [1684, 0]
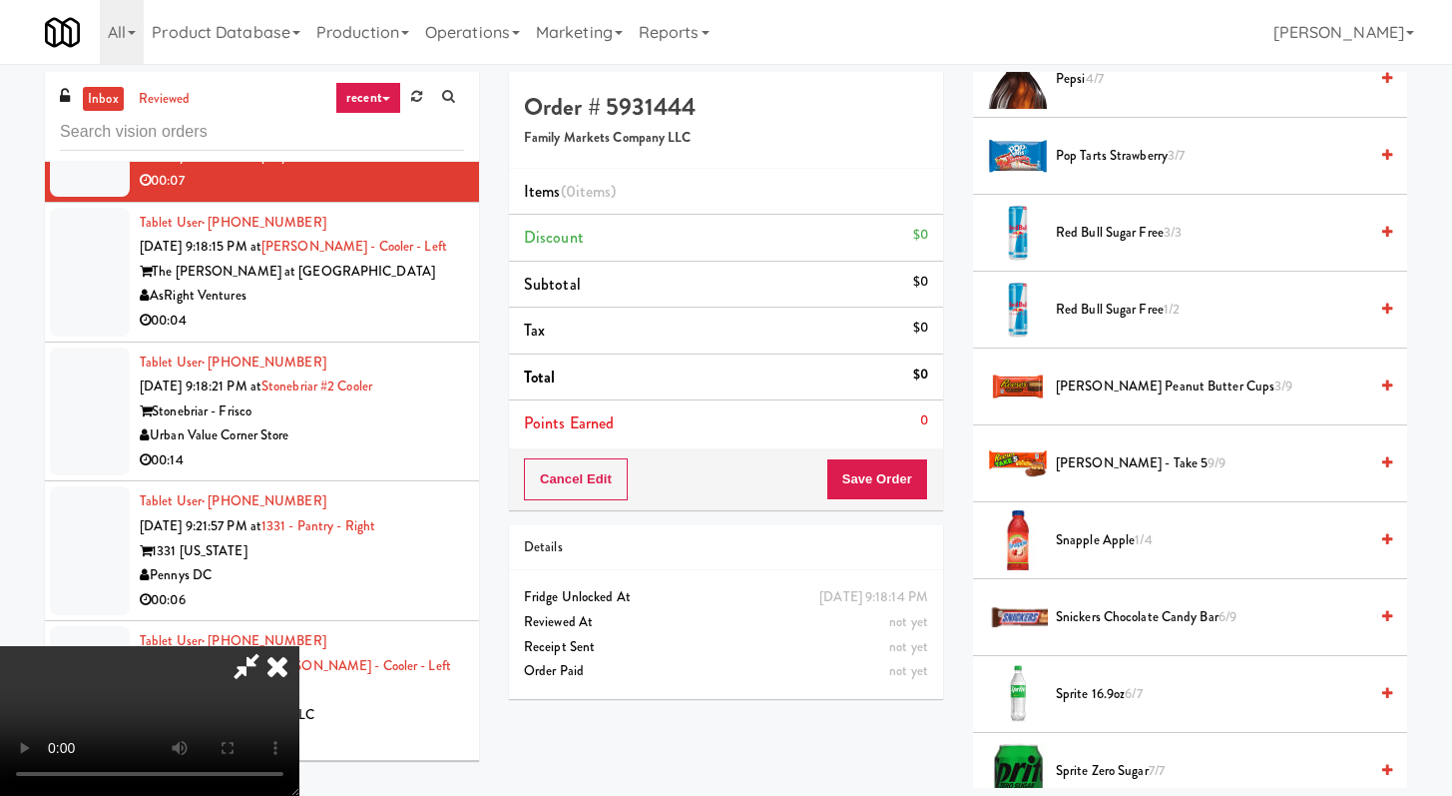
click at [1097, 388] on span "[PERSON_NAME] Peanut Butter Cups 3/9" at bounding box center [1211, 386] width 311 height 25
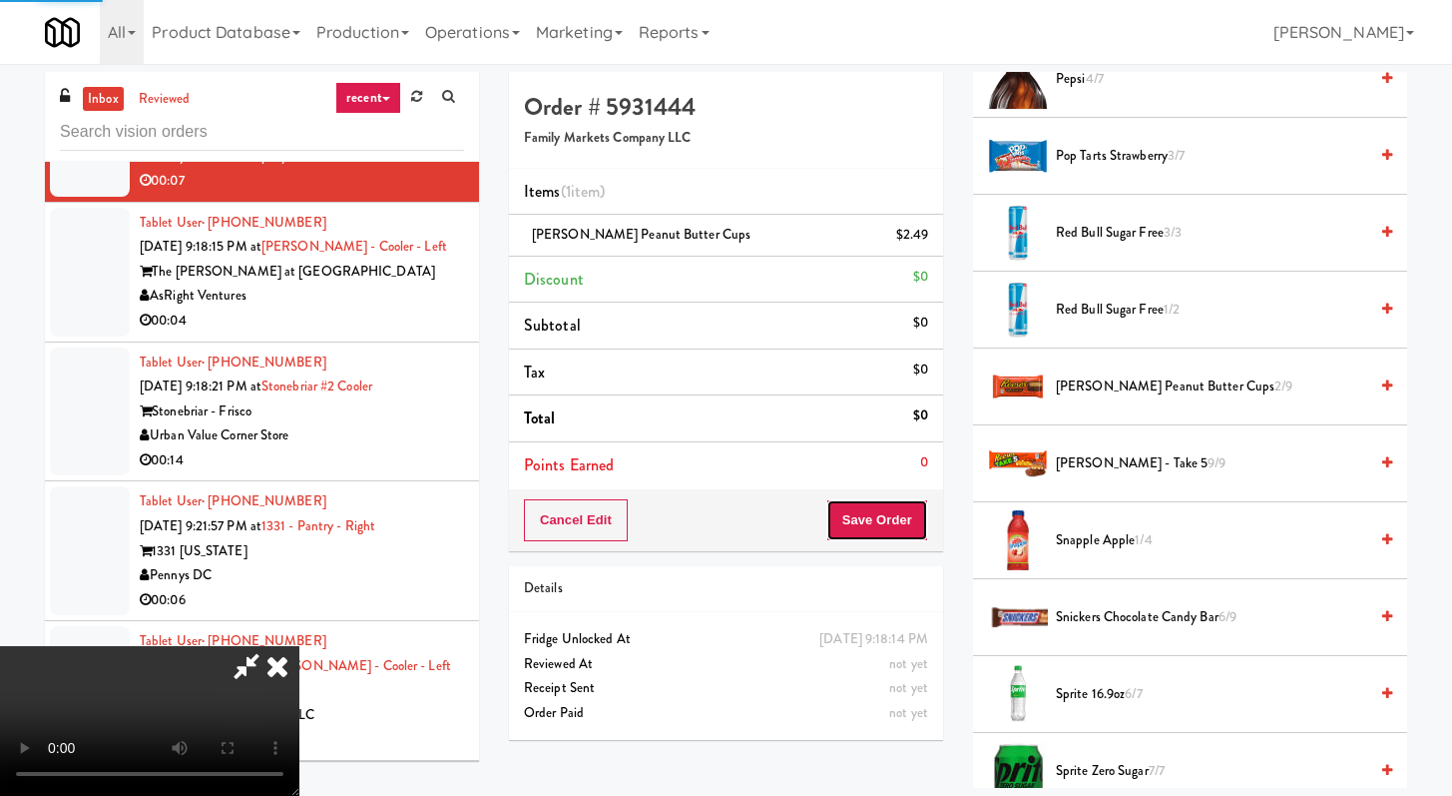
click at [905, 538] on button "Save Order" at bounding box center [878, 520] width 102 height 42
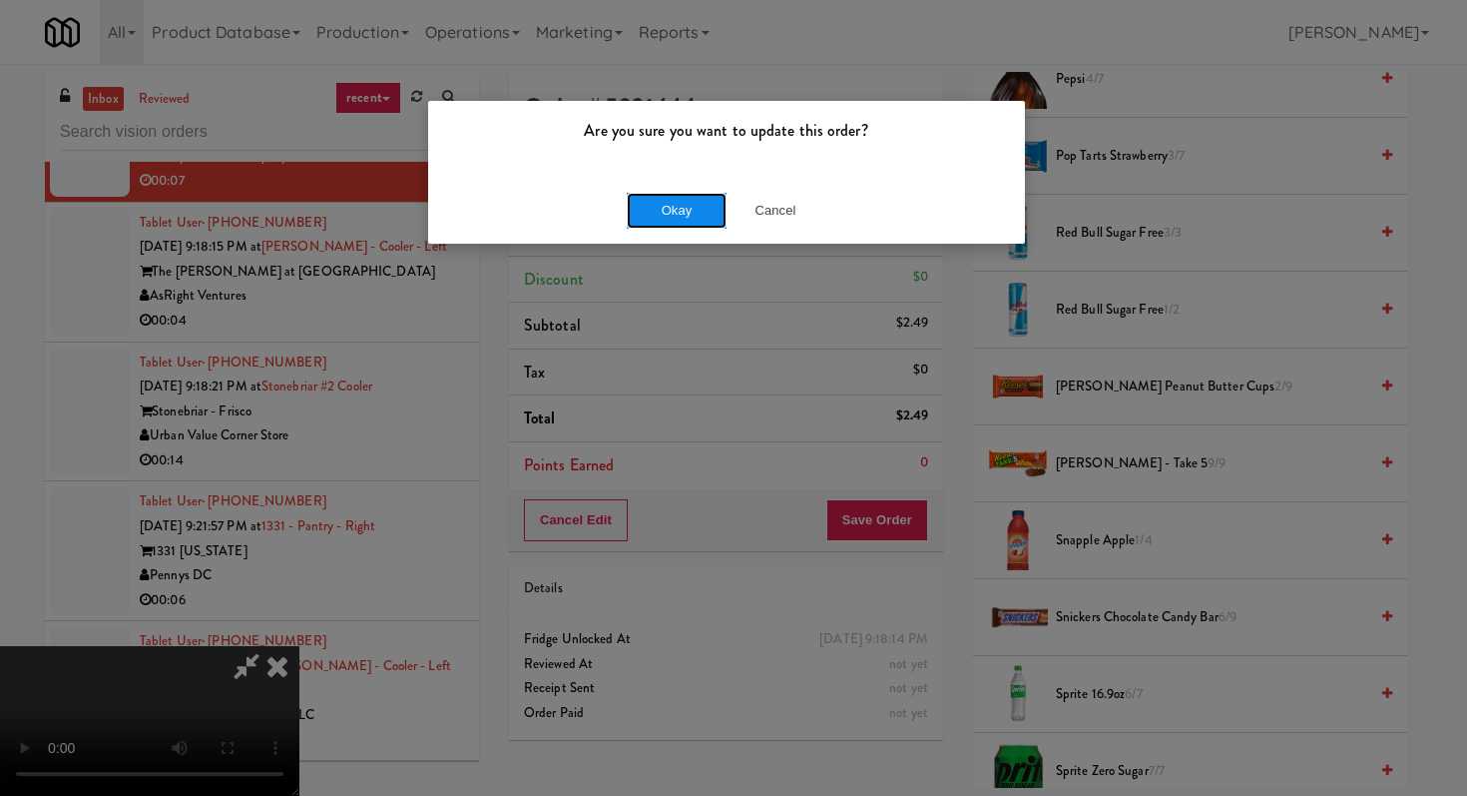
click at [647, 209] on button "Okay" at bounding box center [677, 211] width 100 height 36
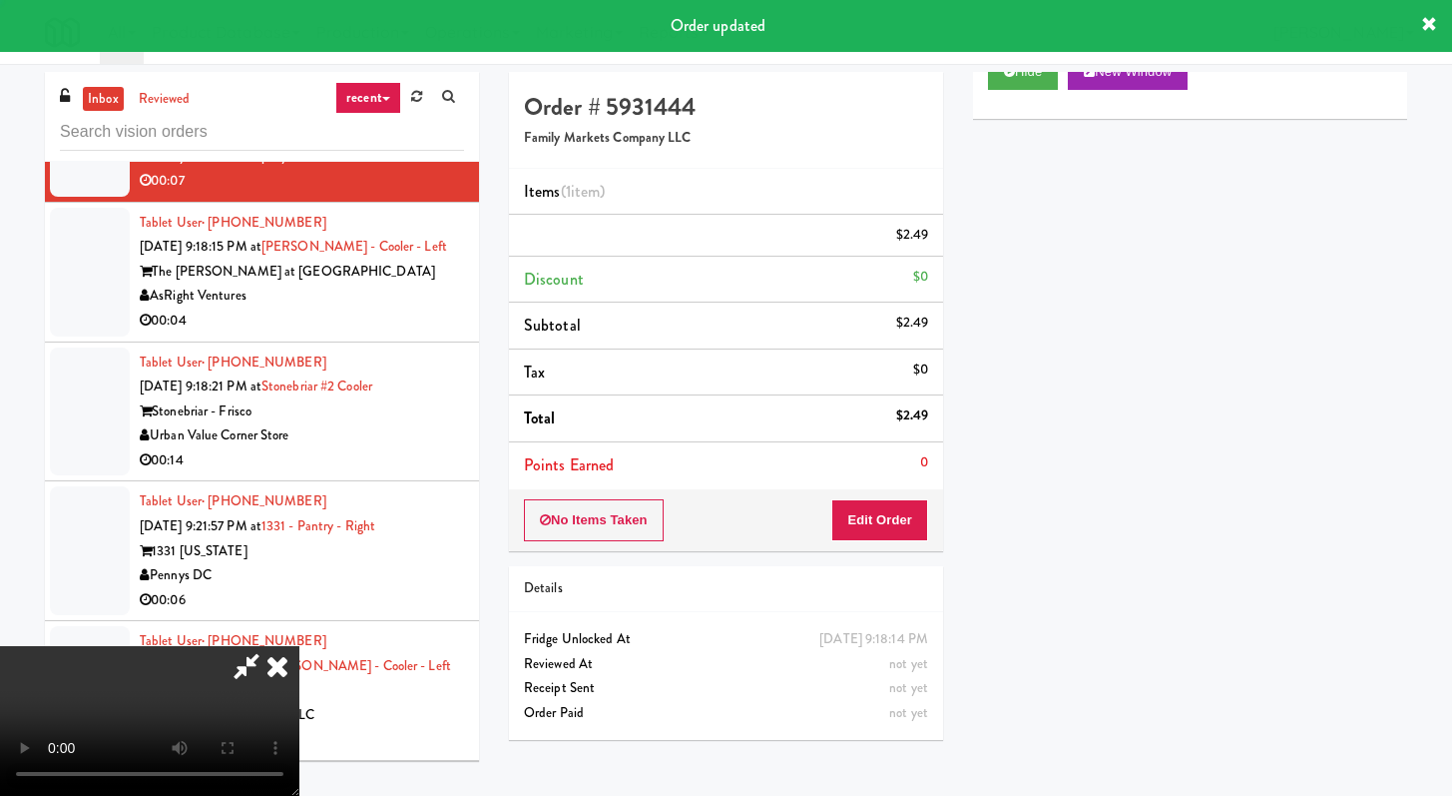
scroll to position [85, 0]
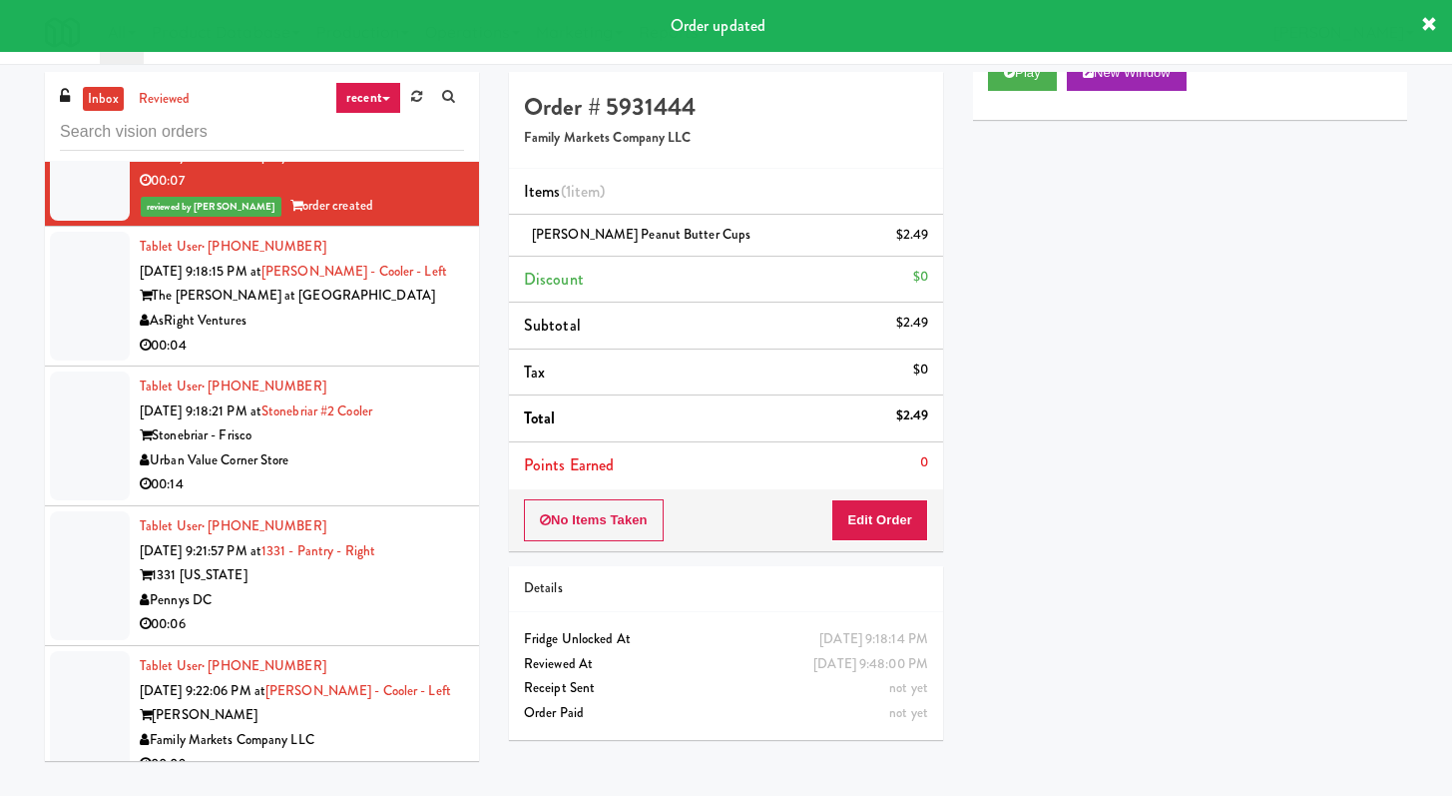
click at [371, 358] on div "00:04" at bounding box center [302, 345] width 324 height 25
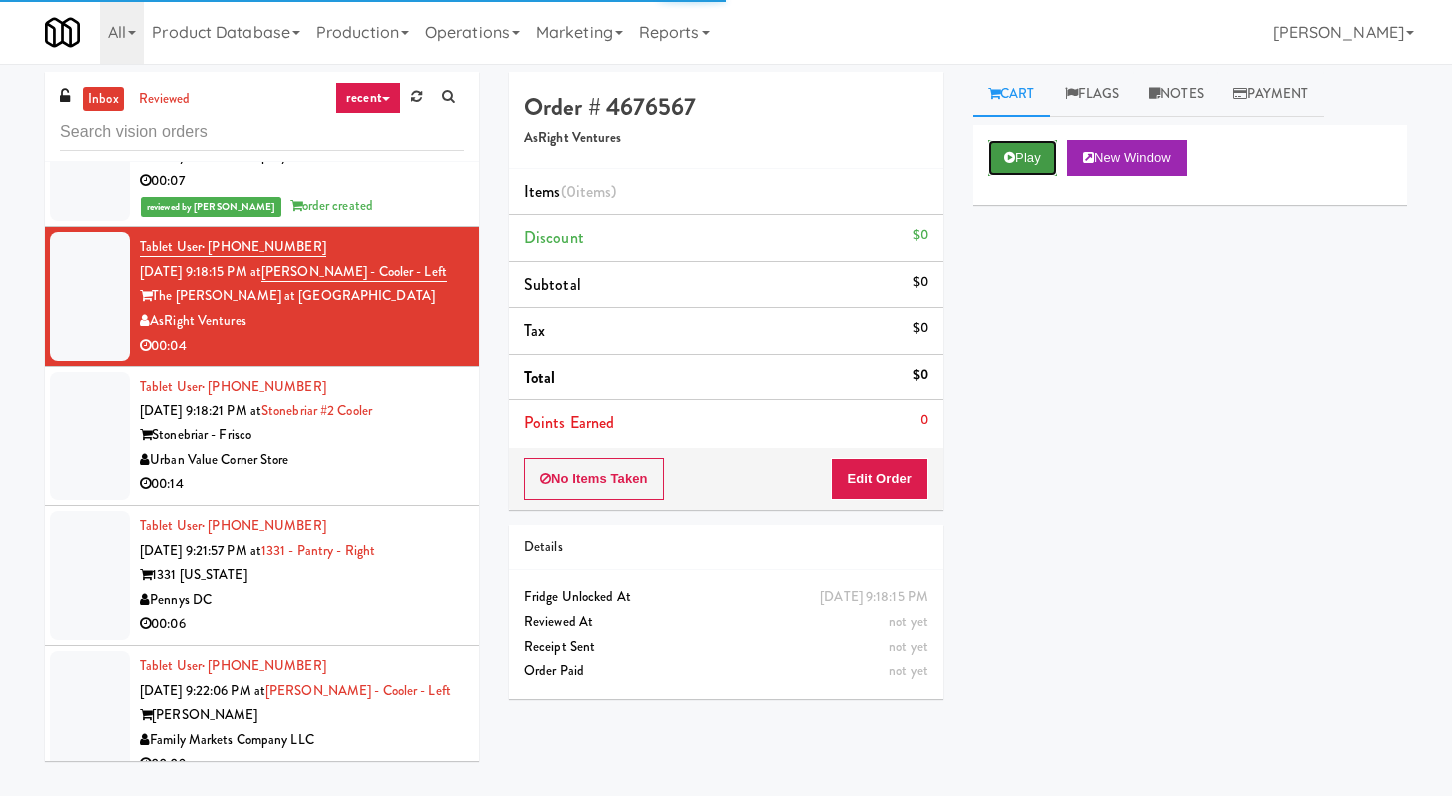
click at [1034, 157] on button "Play" at bounding box center [1022, 158] width 69 height 36
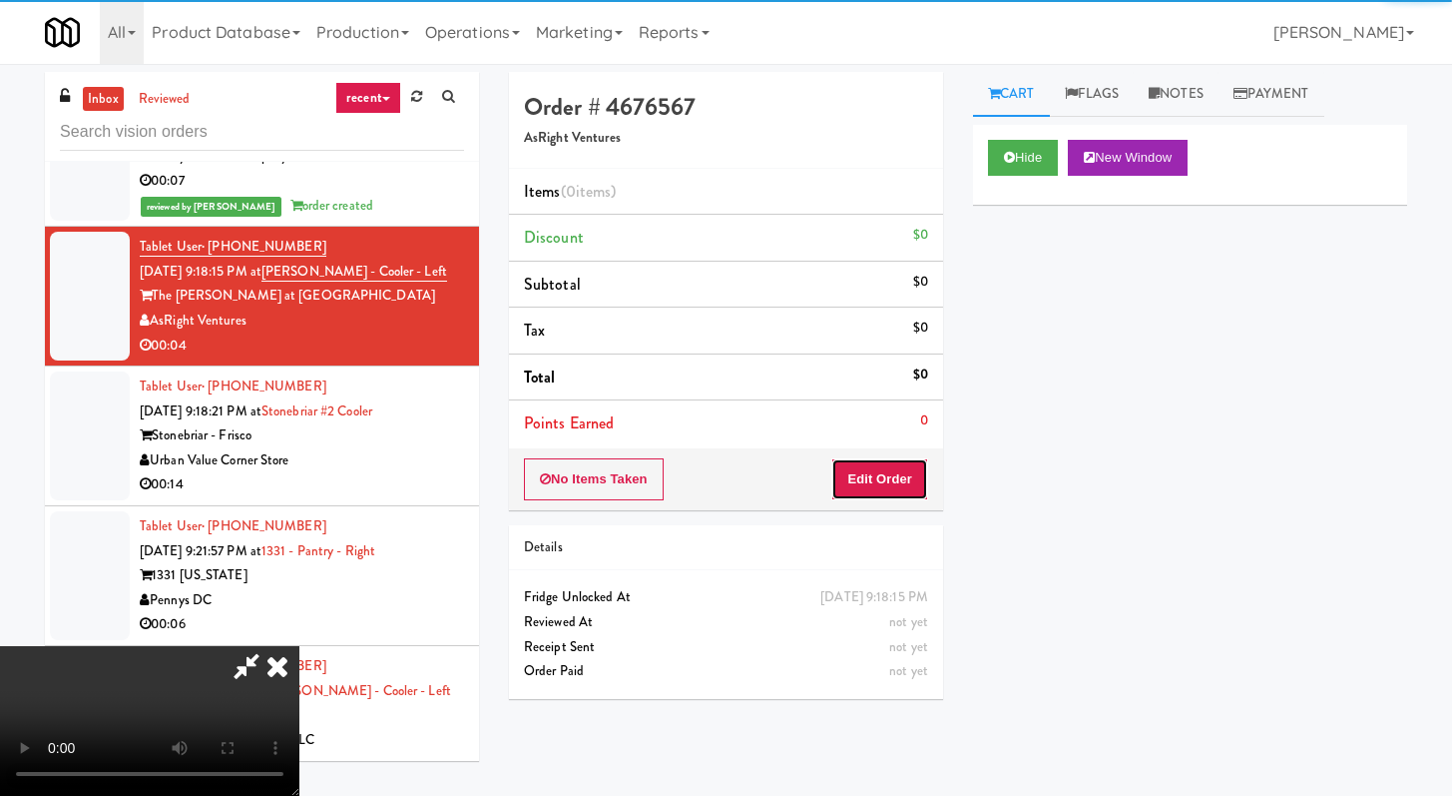
click at [894, 484] on button "Edit Order" at bounding box center [879, 479] width 97 height 42
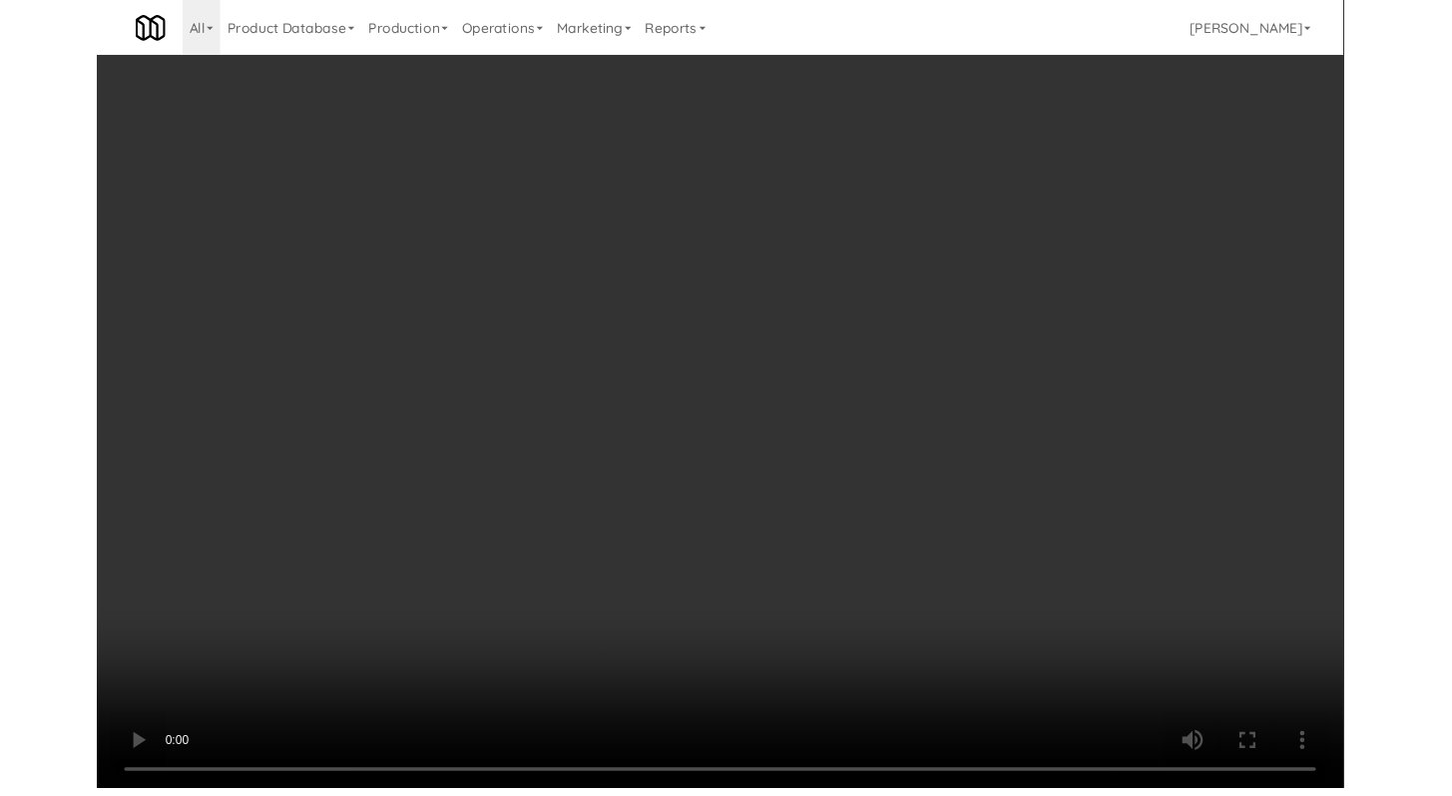
scroll to position [3682, 0]
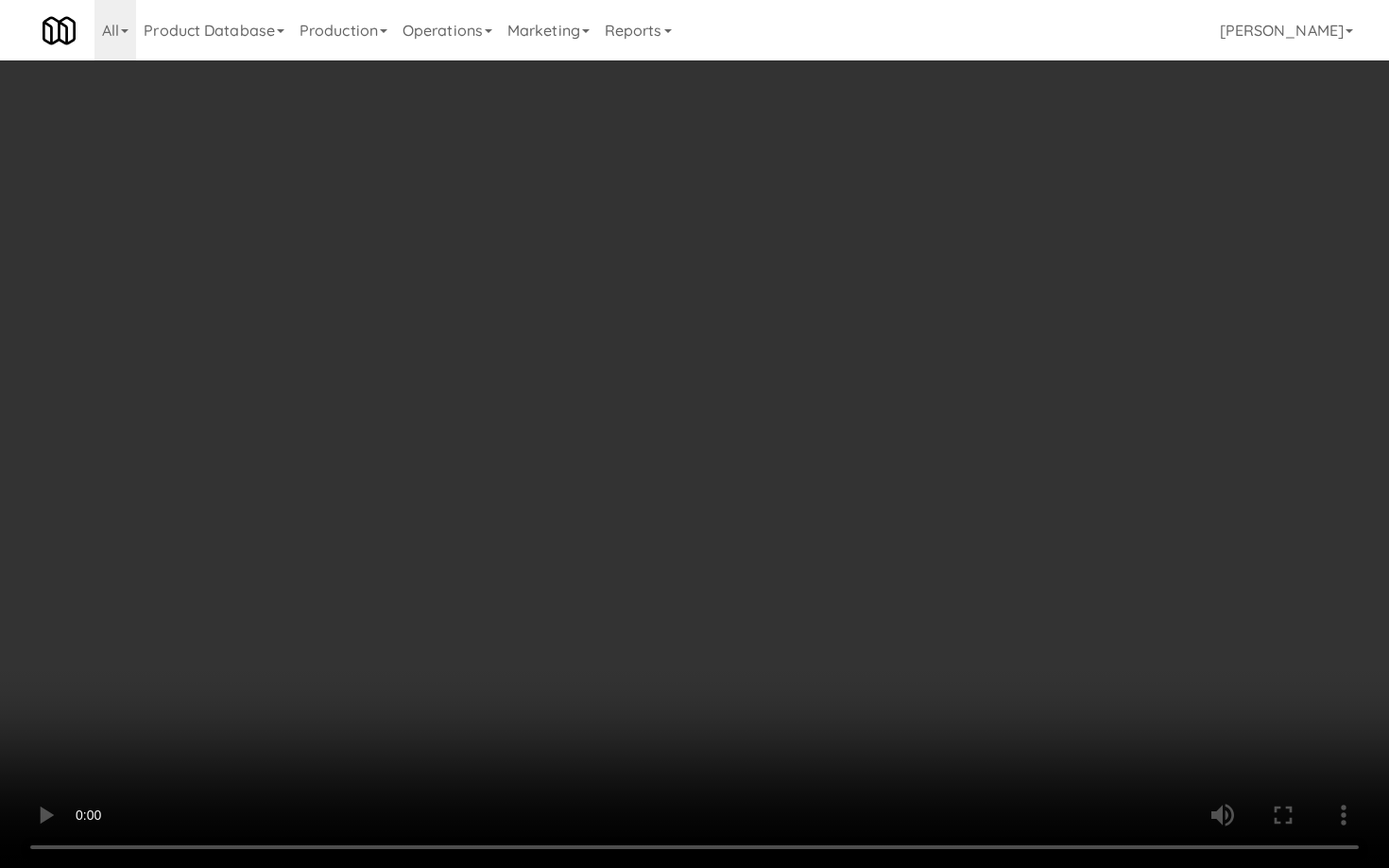
click at [749, 700] on video at bounding box center [694, 434] width 1389 height 868
click at [783, 677] on video at bounding box center [694, 434] width 1389 height 868
click at [789, 675] on video at bounding box center [694, 434] width 1389 height 868
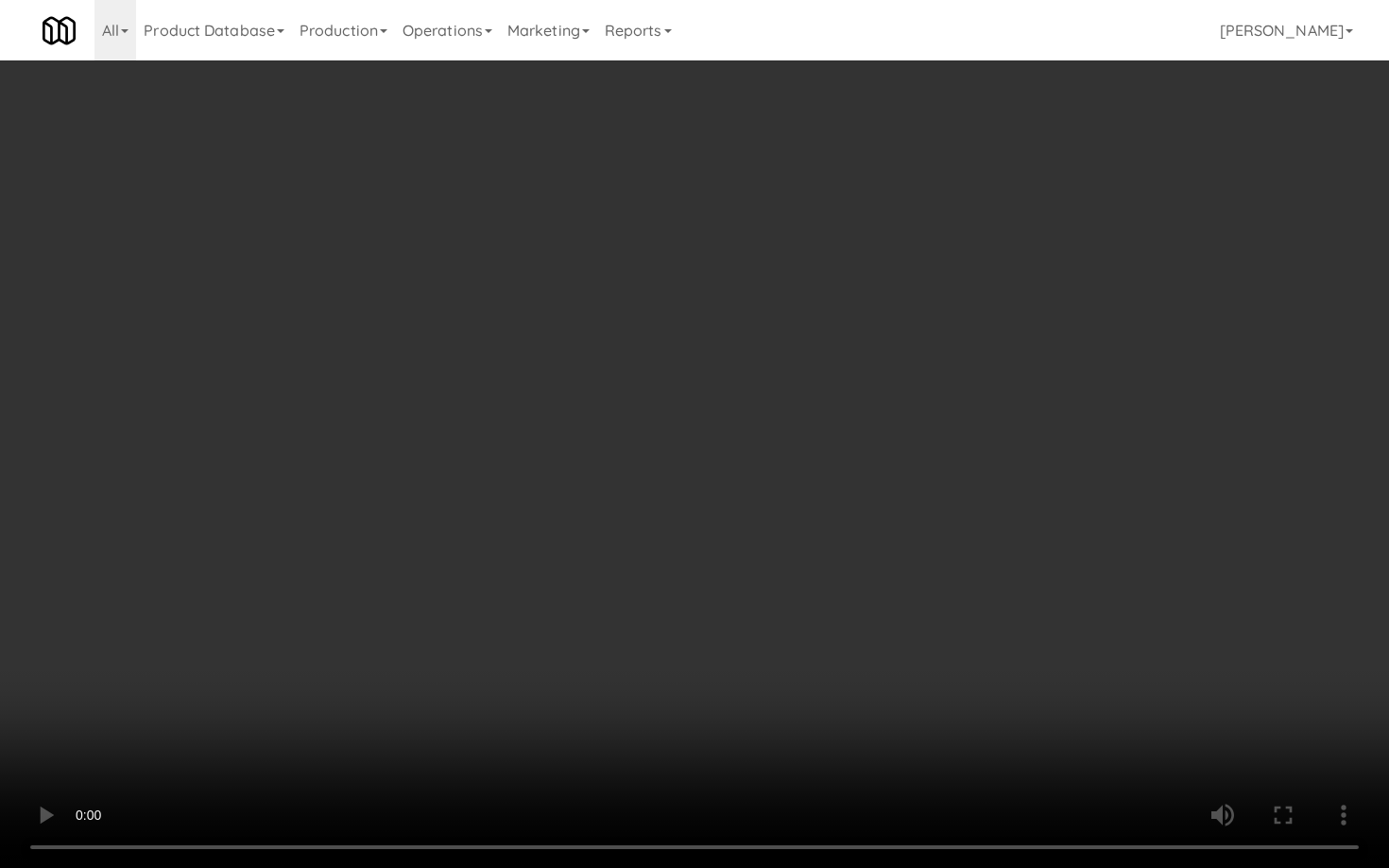
drag, startPoint x: 789, startPoint y: 675, endPoint x: 844, endPoint y: 726, distance: 75.0
click at [789, 675] on video at bounding box center [694, 434] width 1389 height 868
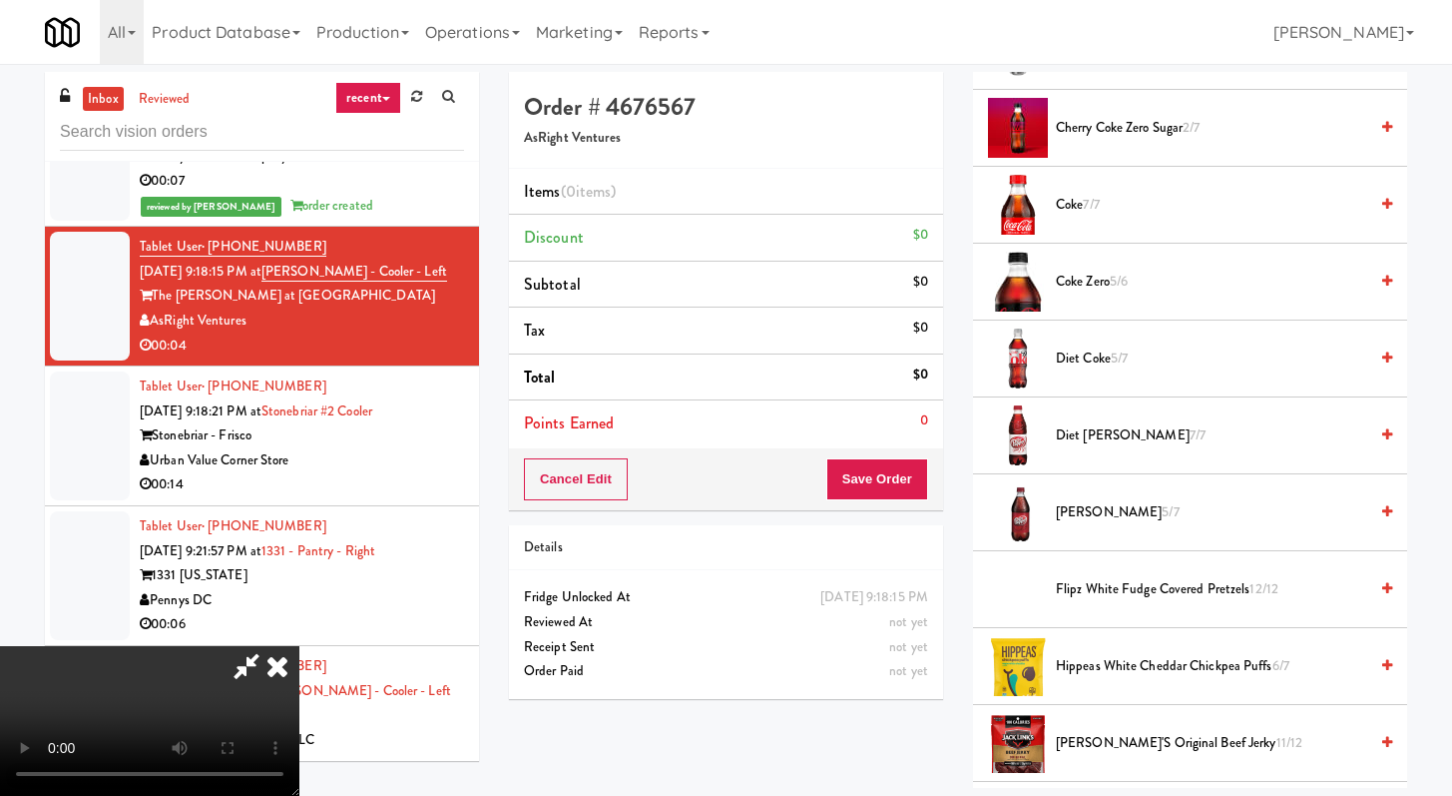
scroll to position [791, 0]
click at [1106, 362] on span "Diet Coke 5/7" at bounding box center [1211, 357] width 311 height 25
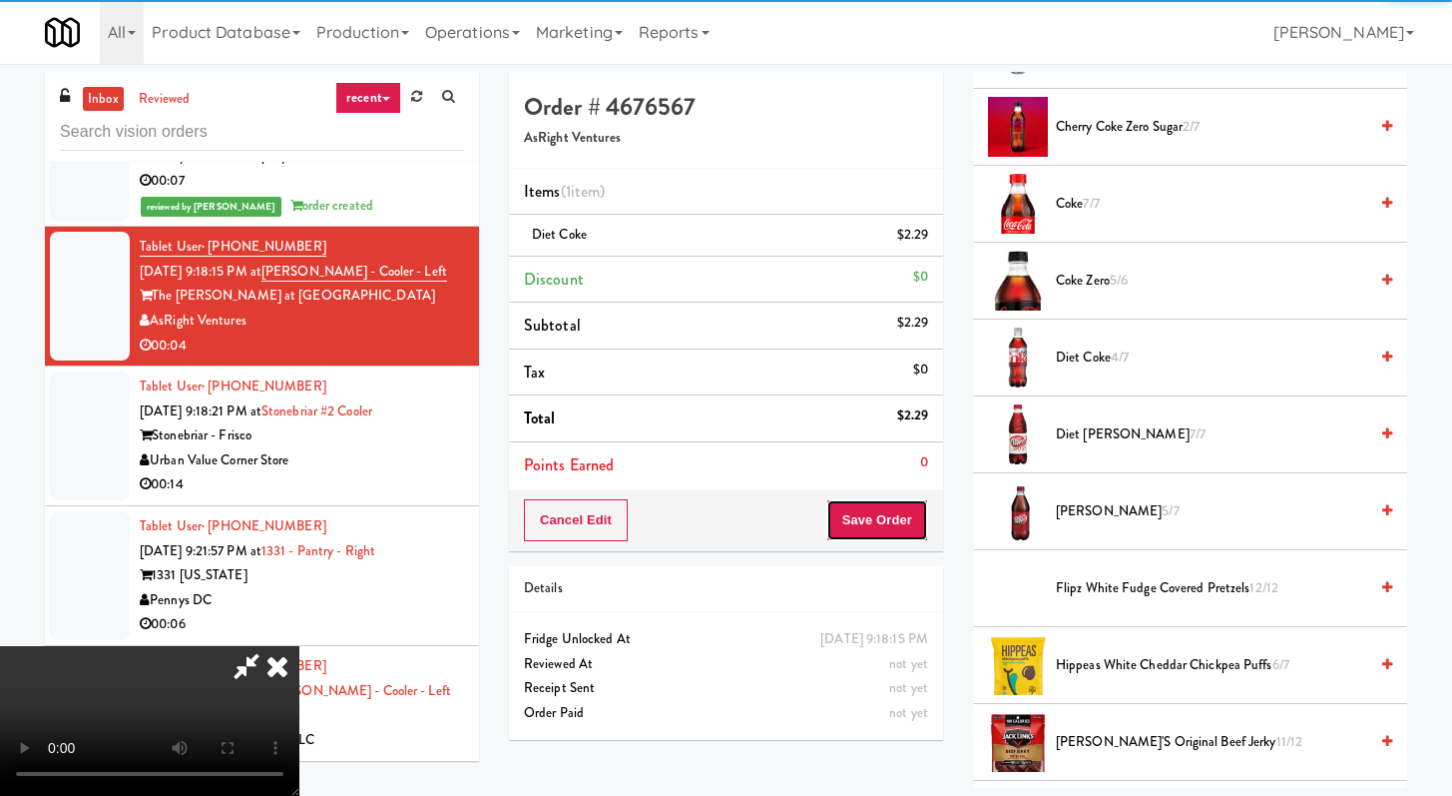
click at [873, 528] on button "Save Order" at bounding box center [878, 520] width 102 height 42
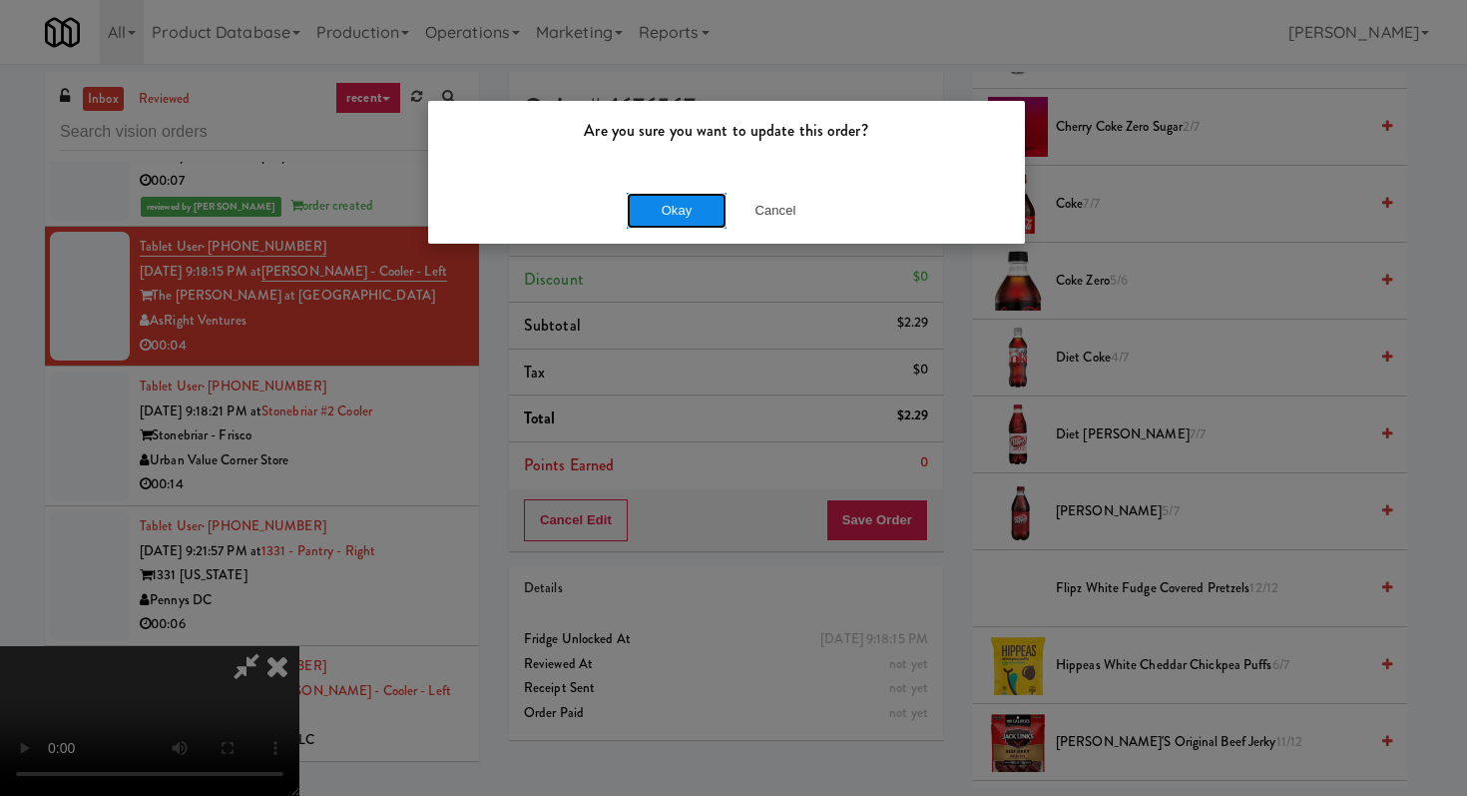
click at [660, 214] on button "Okay" at bounding box center [677, 211] width 100 height 36
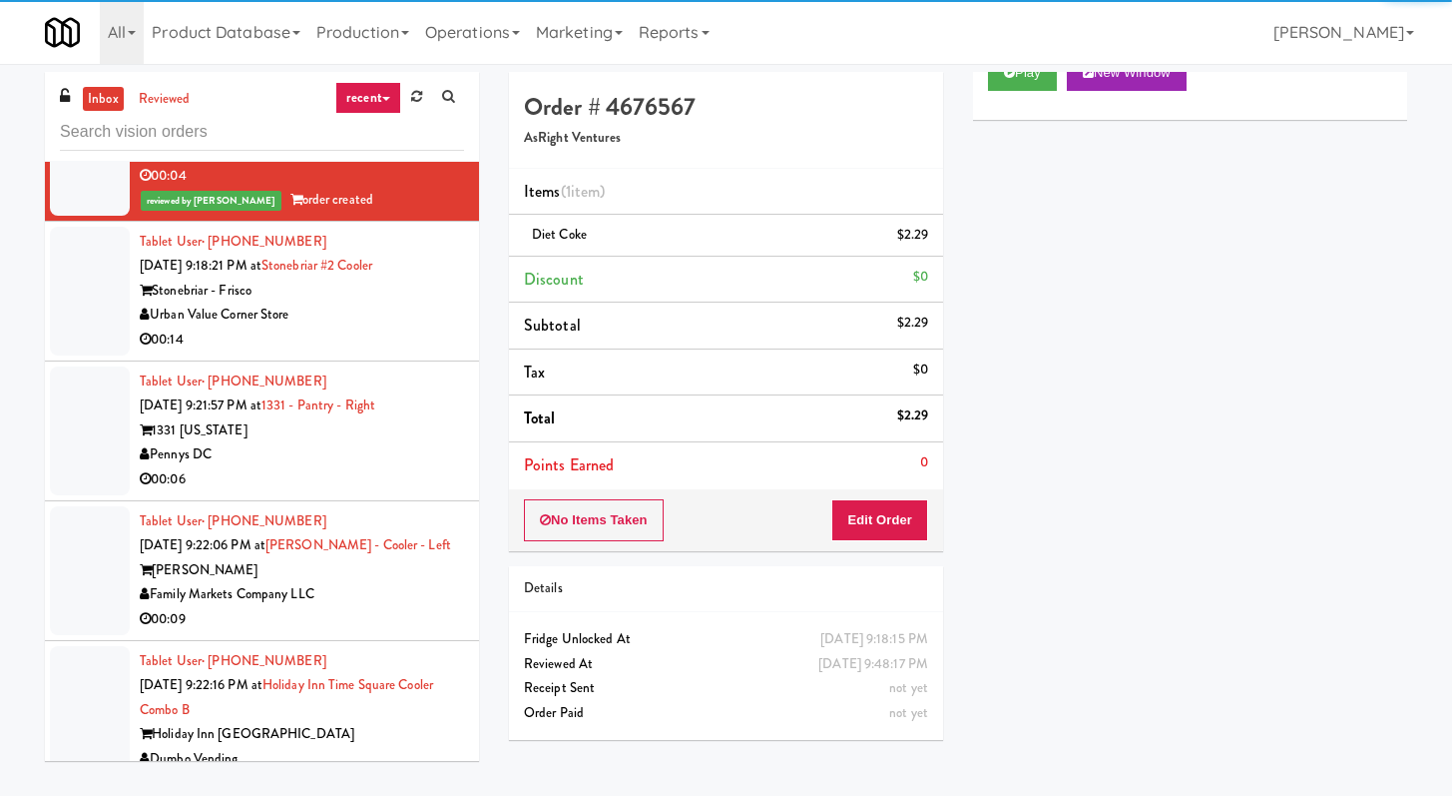
scroll to position [3826, 0]
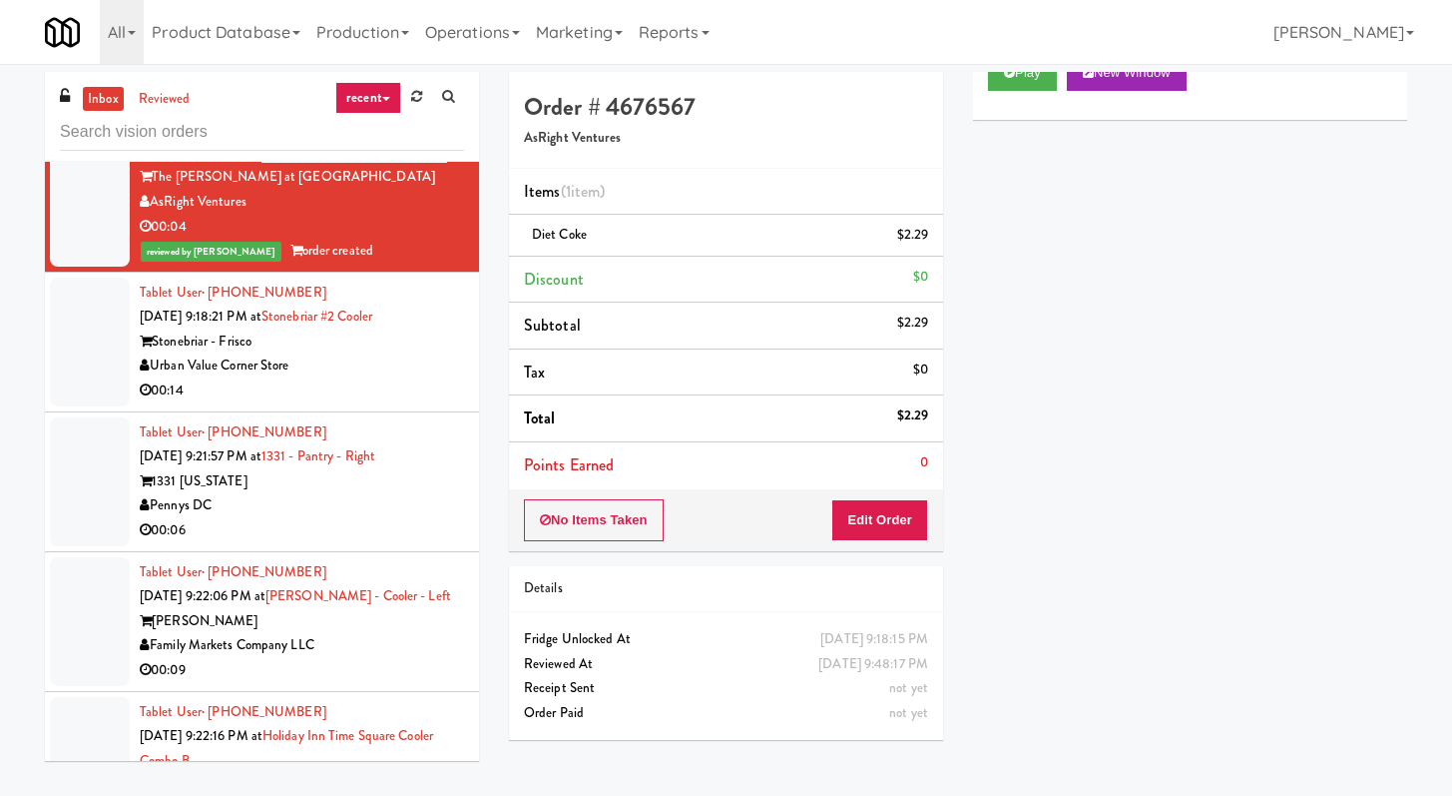
click at [400, 403] on div "00:14" at bounding box center [302, 390] width 324 height 25
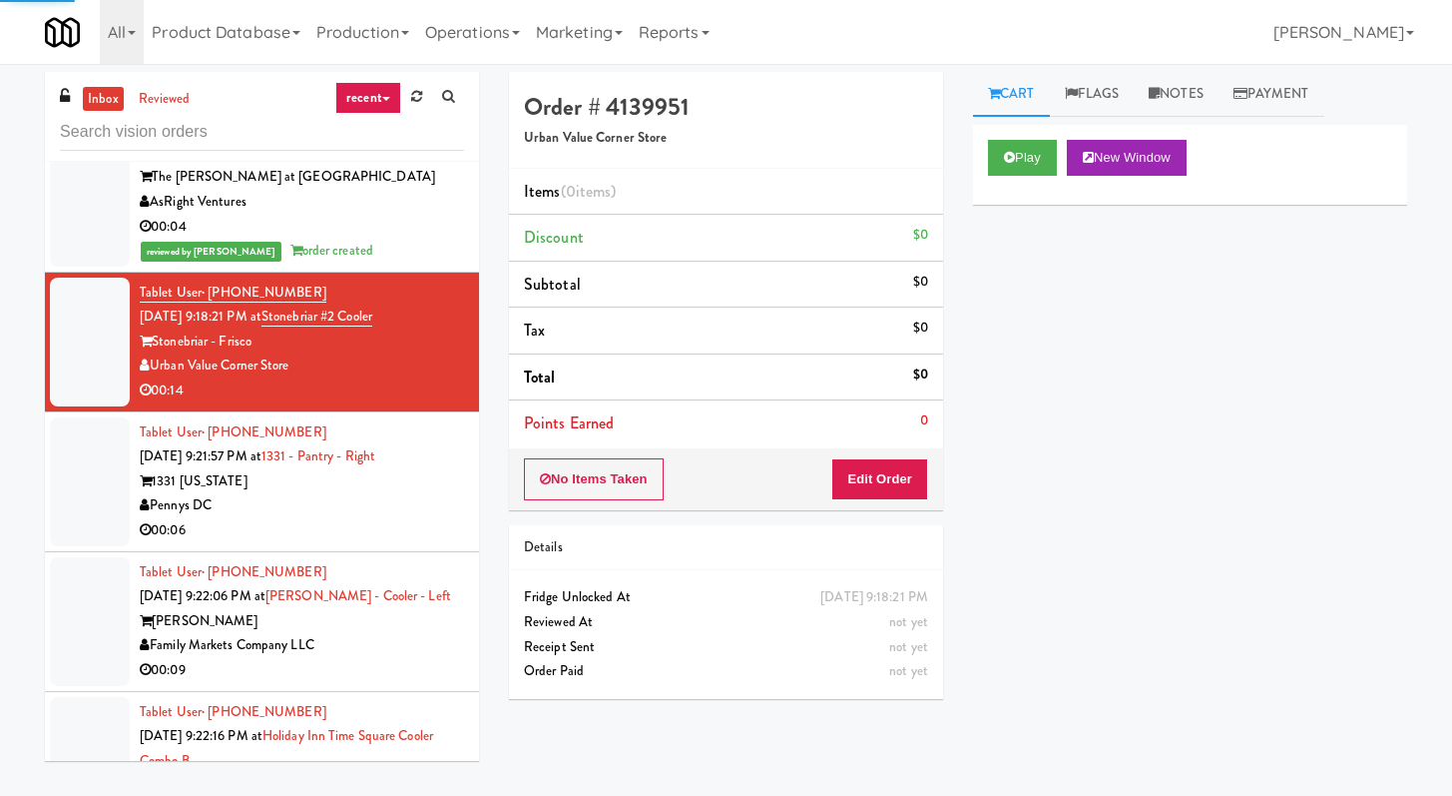
click at [996, 132] on div "Play New Window" at bounding box center [1190, 165] width 434 height 80
click at [1001, 148] on button "Play" at bounding box center [1022, 158] width 69 height 36
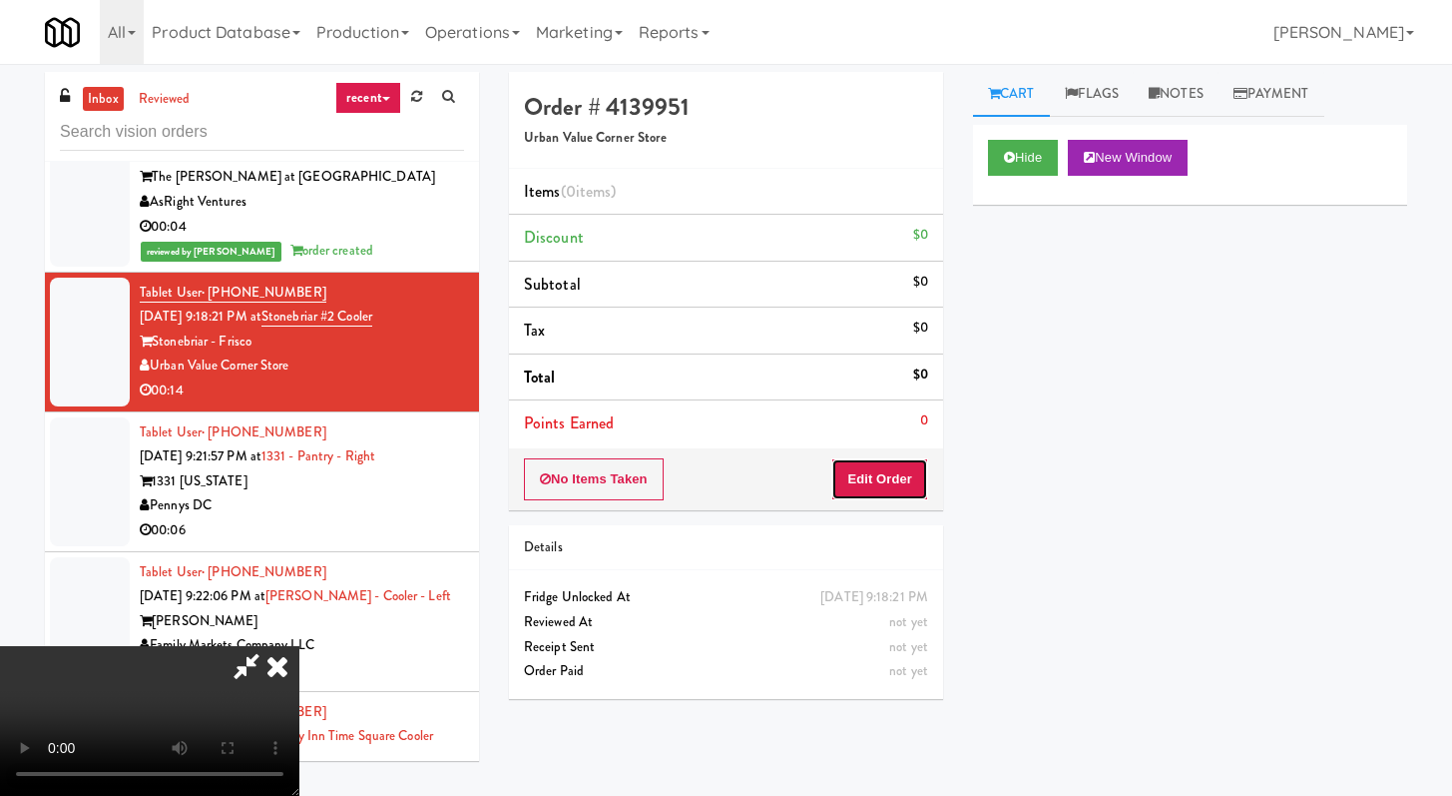
click at [866, 492] on button "Edit Order" at bounding box center [879, 479] width 97 height 42
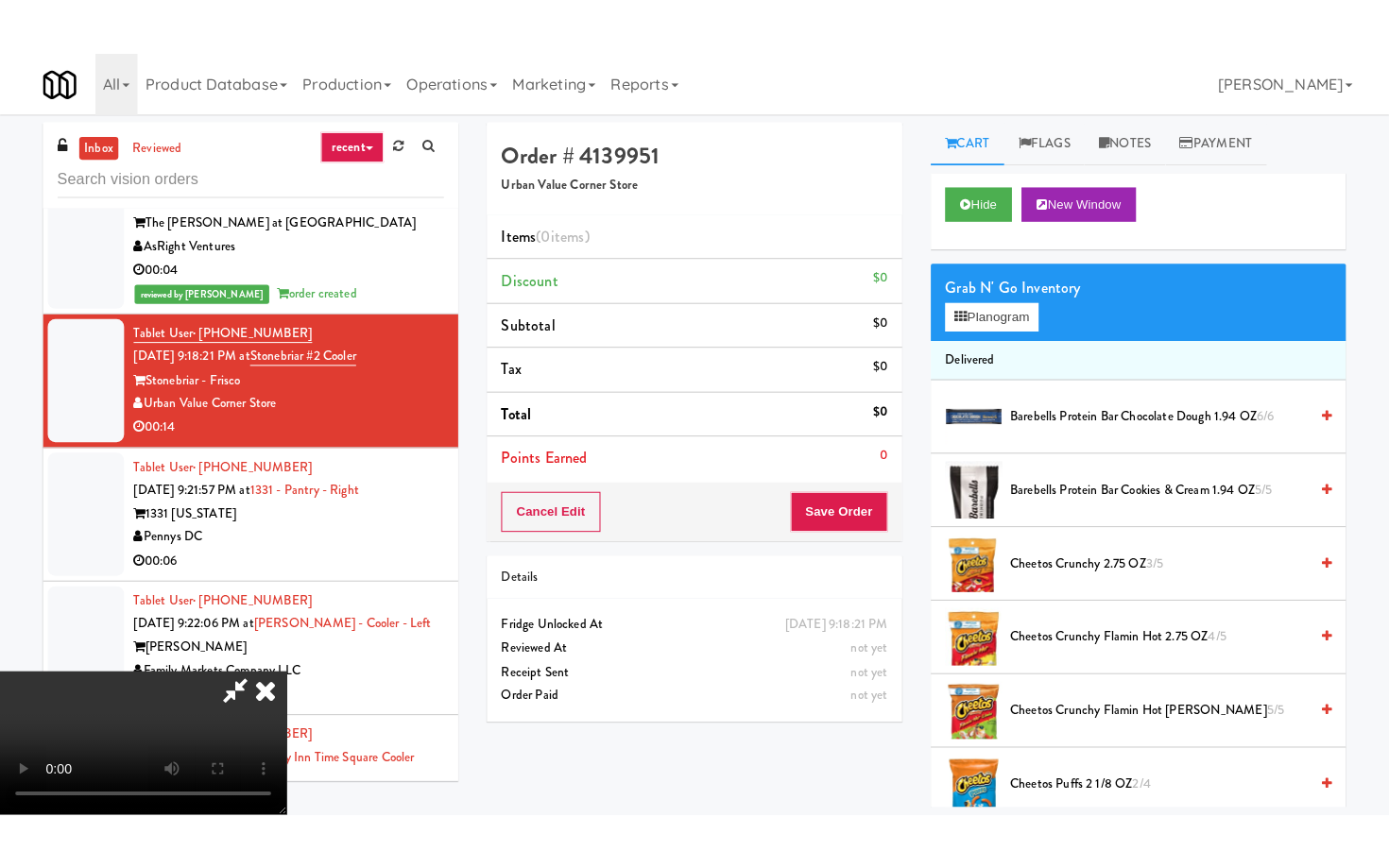
scroll to position [163, 0]
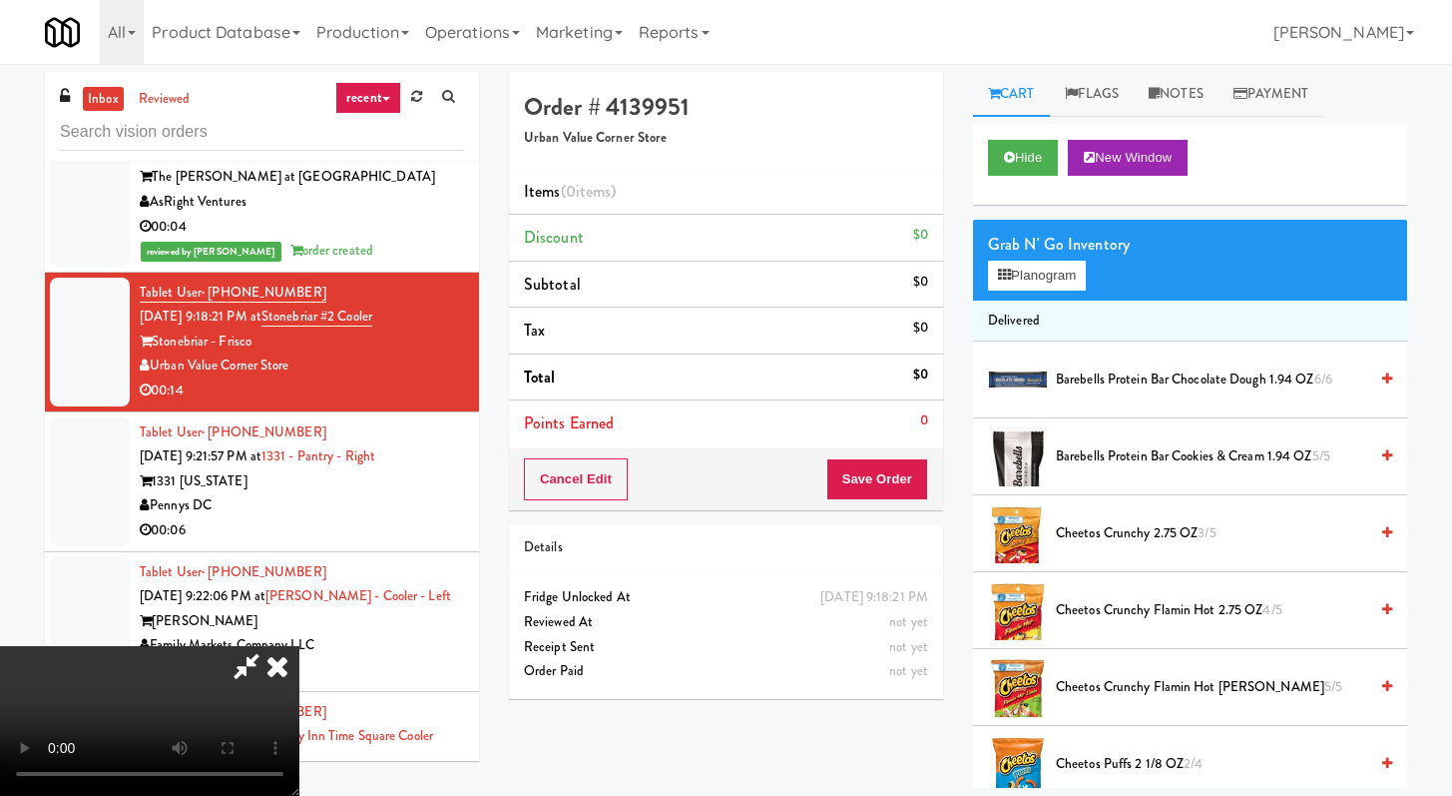
click at [299, 723] on video at bounding box center [149, 721] width 299 height 150
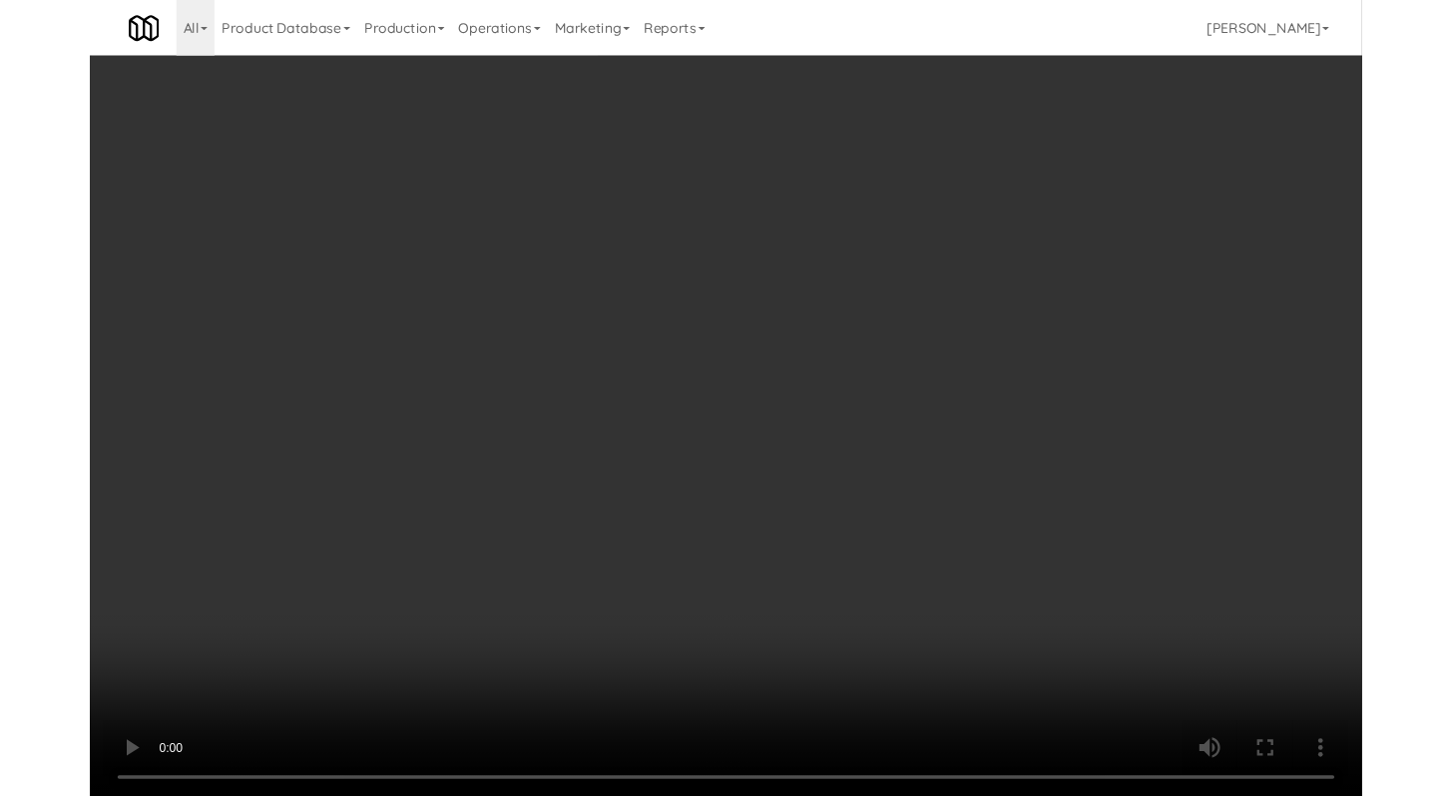
scroll to position [3801, 0]
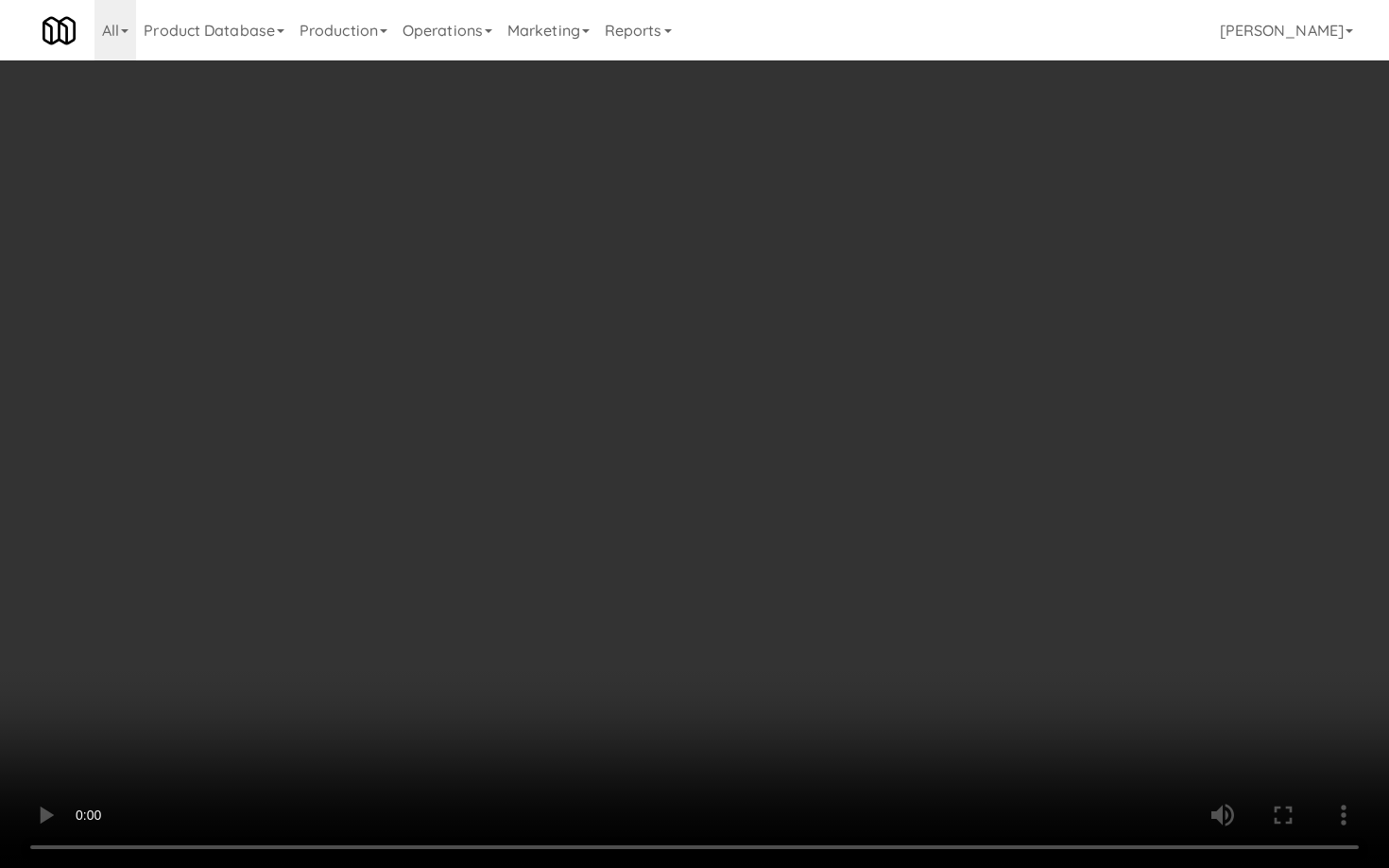
click at [689, 622] on video at bounding box center [694, 434] width 1389 height 868
click at [720, 593] on video at bounding box center [694, 434] width 1389 height 868
click at [721, 593] on video at bounding box center [694, 434] width 1389 height 868
click at [732, 582] on video at bounding box center [694, 434] width 1389 height 868
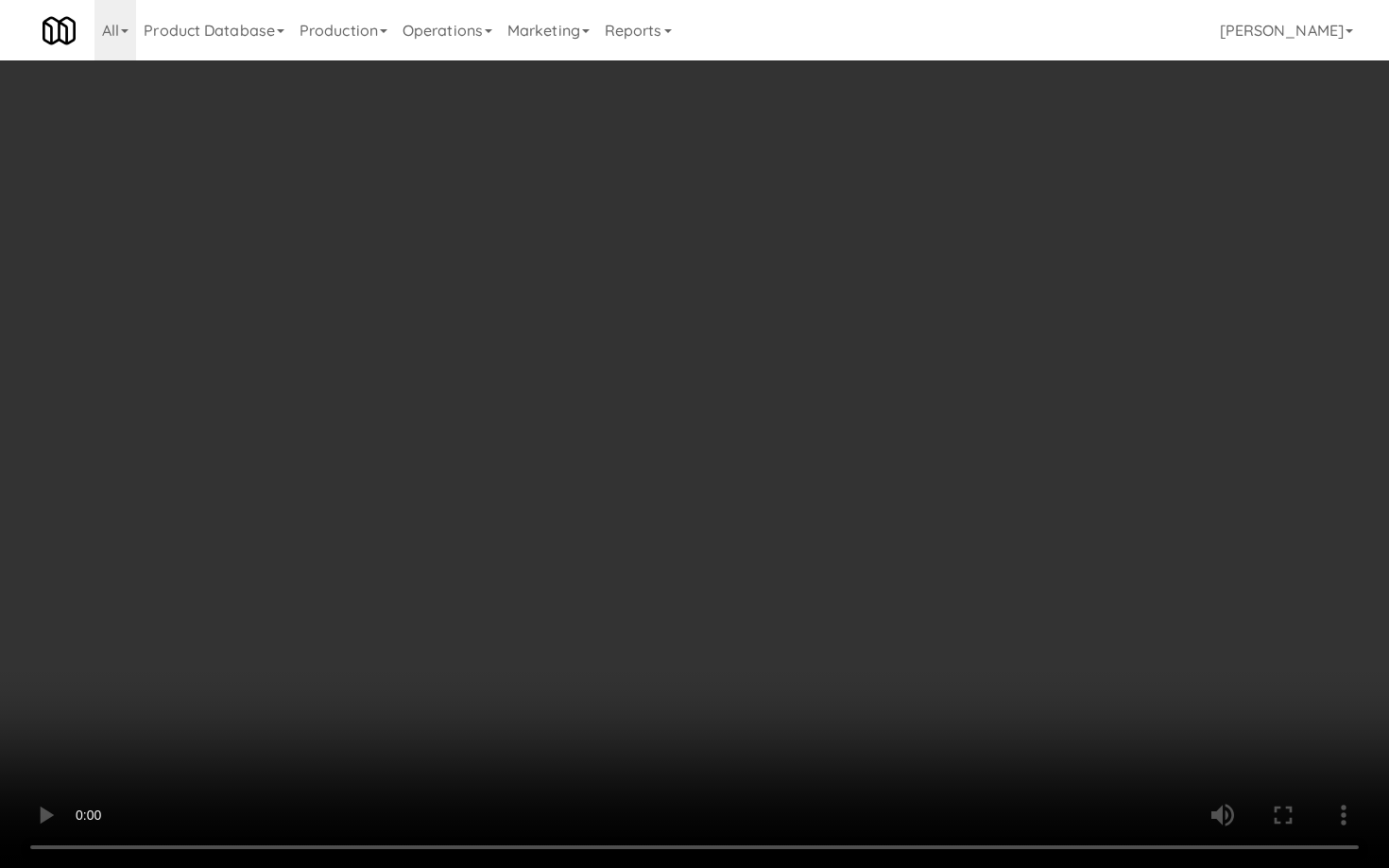
click at [742, 574] on video at bounding box center [694, 434] width 1389 height 868
click at [742, 575] on video at bounding box center [694, 434] width 1389 height 868
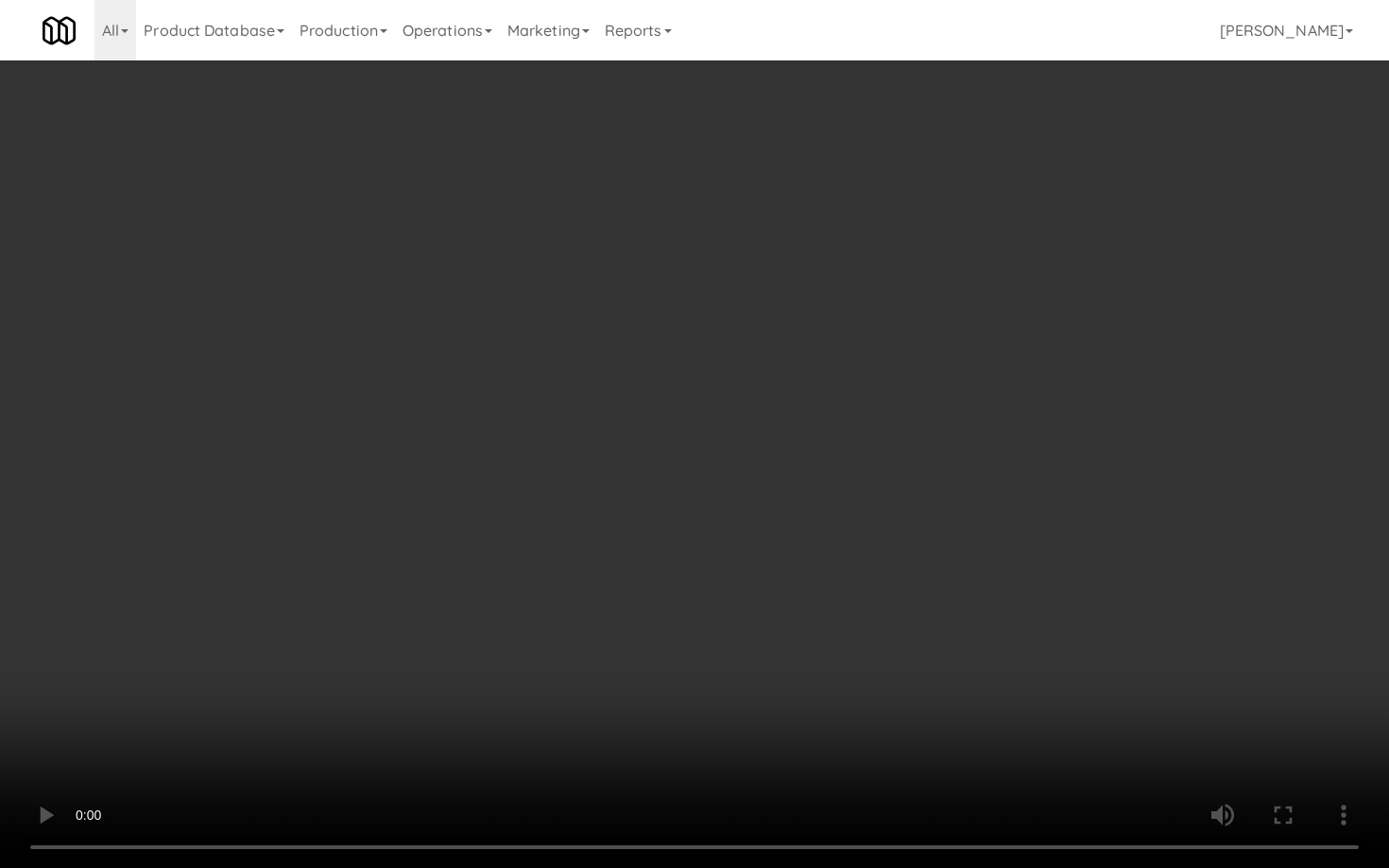
click at [742, 575] on video at bounding box center [694, 434] width 1389 height 868
click at [742, 574] on video at bounding box center [694, 434] width 1389 height 868
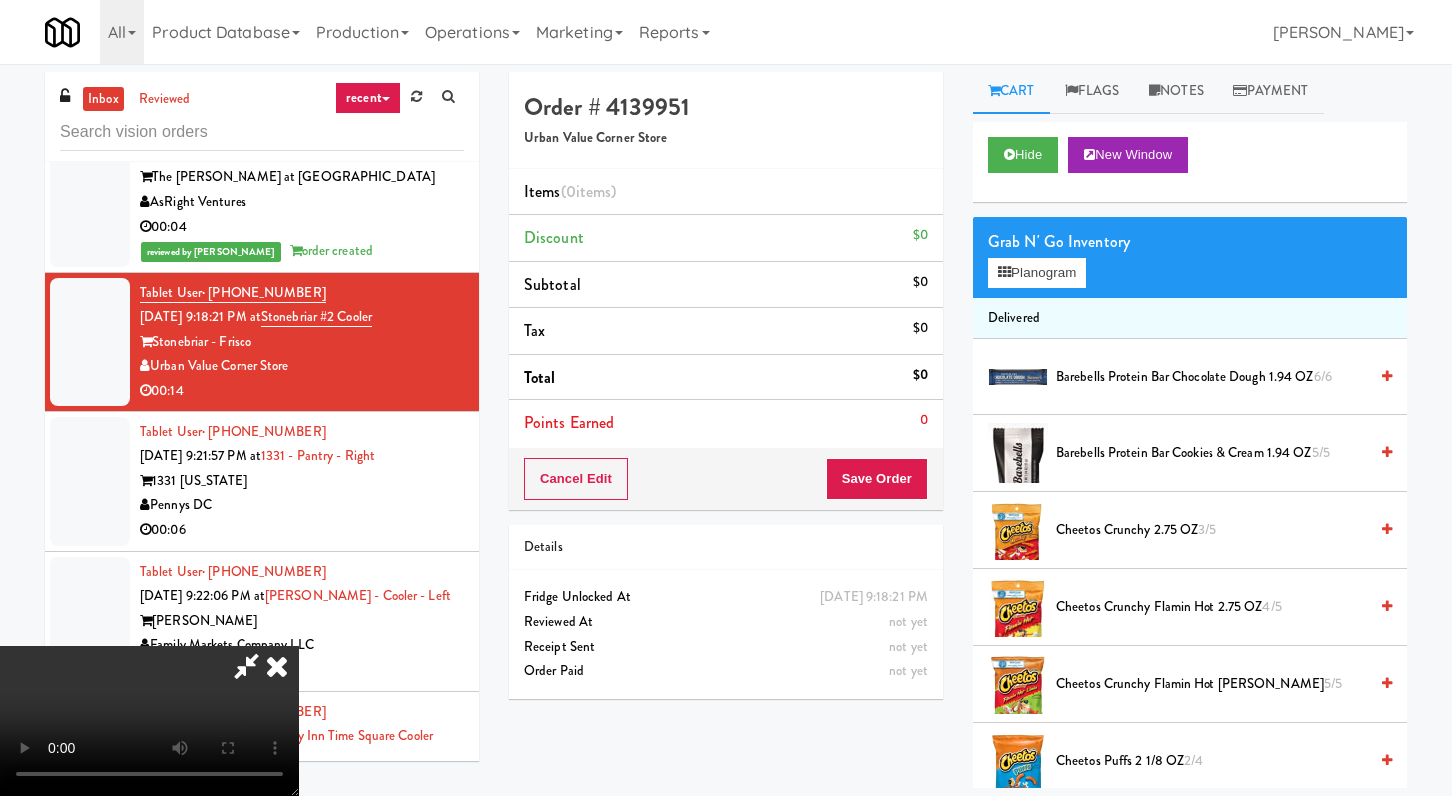
scroll to position [4, 0]
click at [1179, 539] on span "Cheetos Crunchy 2.75 OZ 3/5" at bounding box center [1211, 529] width 311 height 25
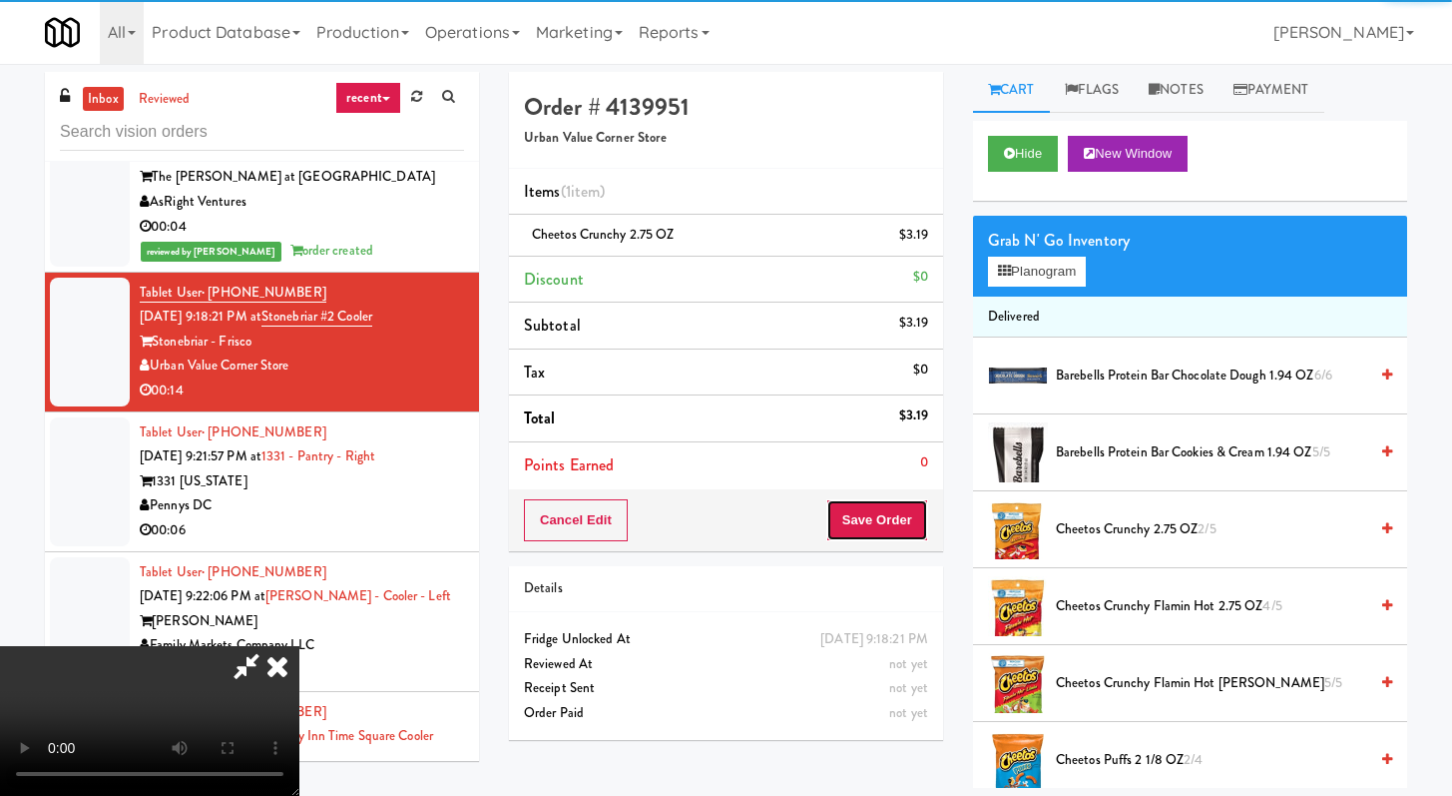
click at [904, 517] on button "Save Order" at bounding box center [878, 520] width 102 height 42
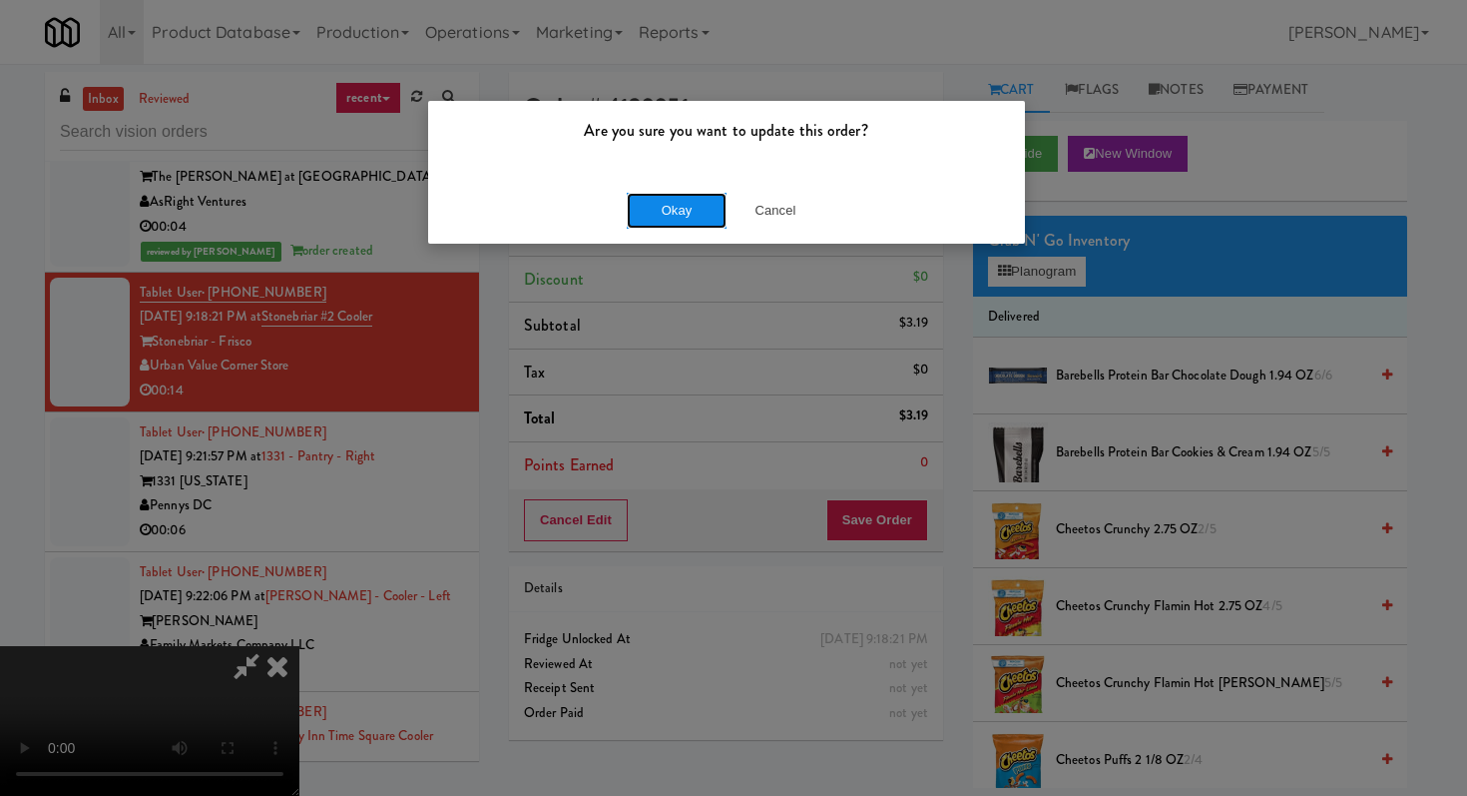
click at [709, 221] on button "Okay" at bounding box center [677, 211] width 100 height 36
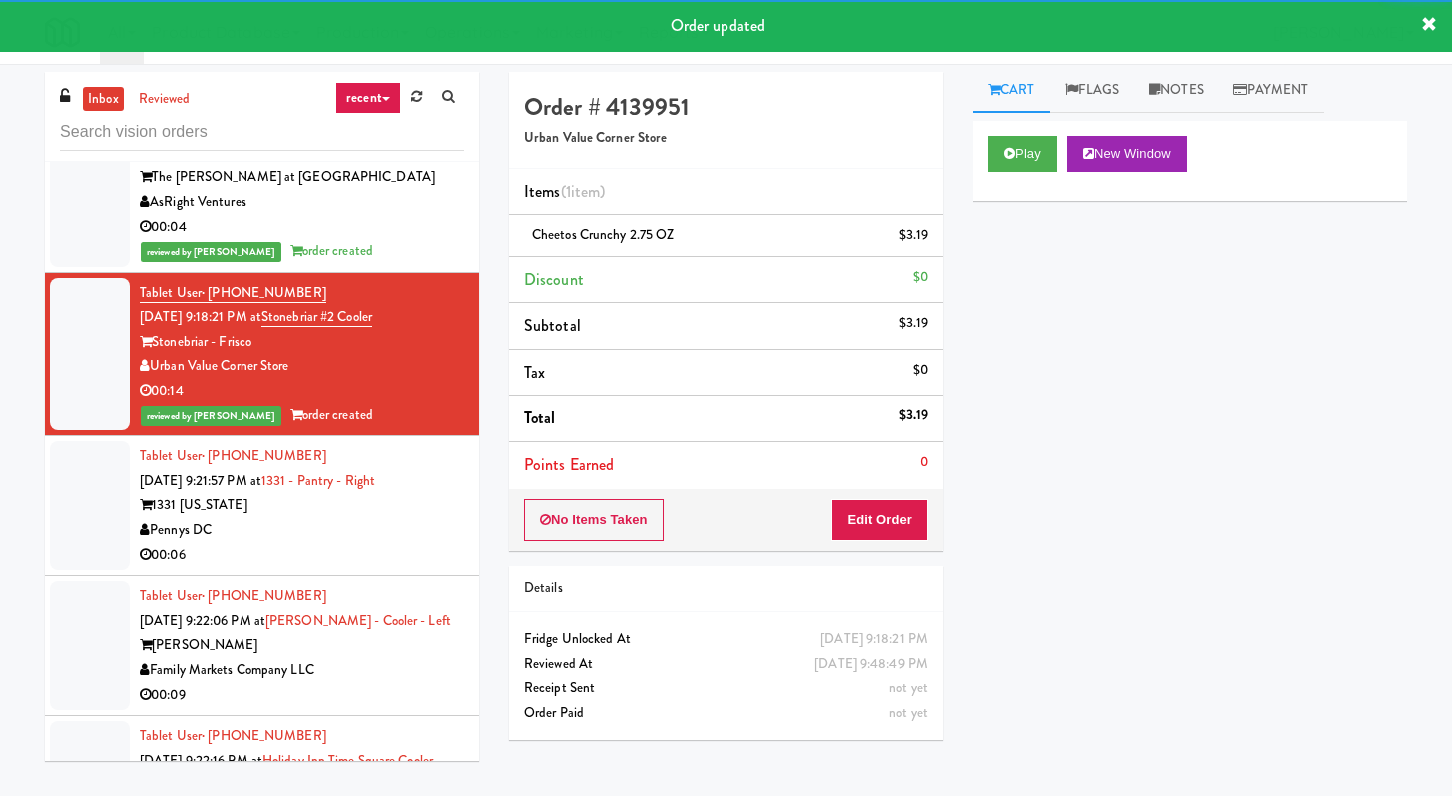
scroll to position [3880, 0]
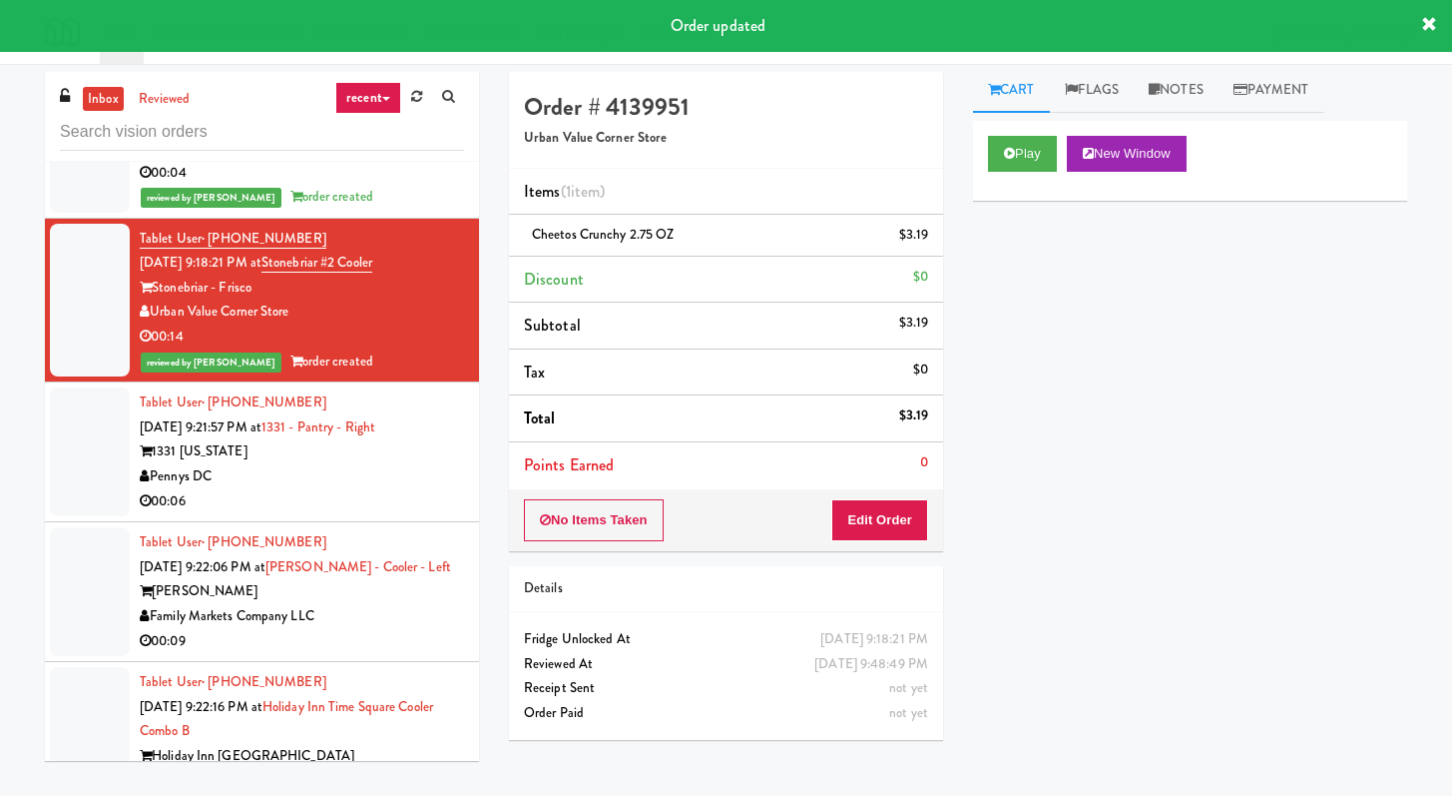
click at [380, 514] on div "00:06" at bounding box center [302, 501] width 324 height 25
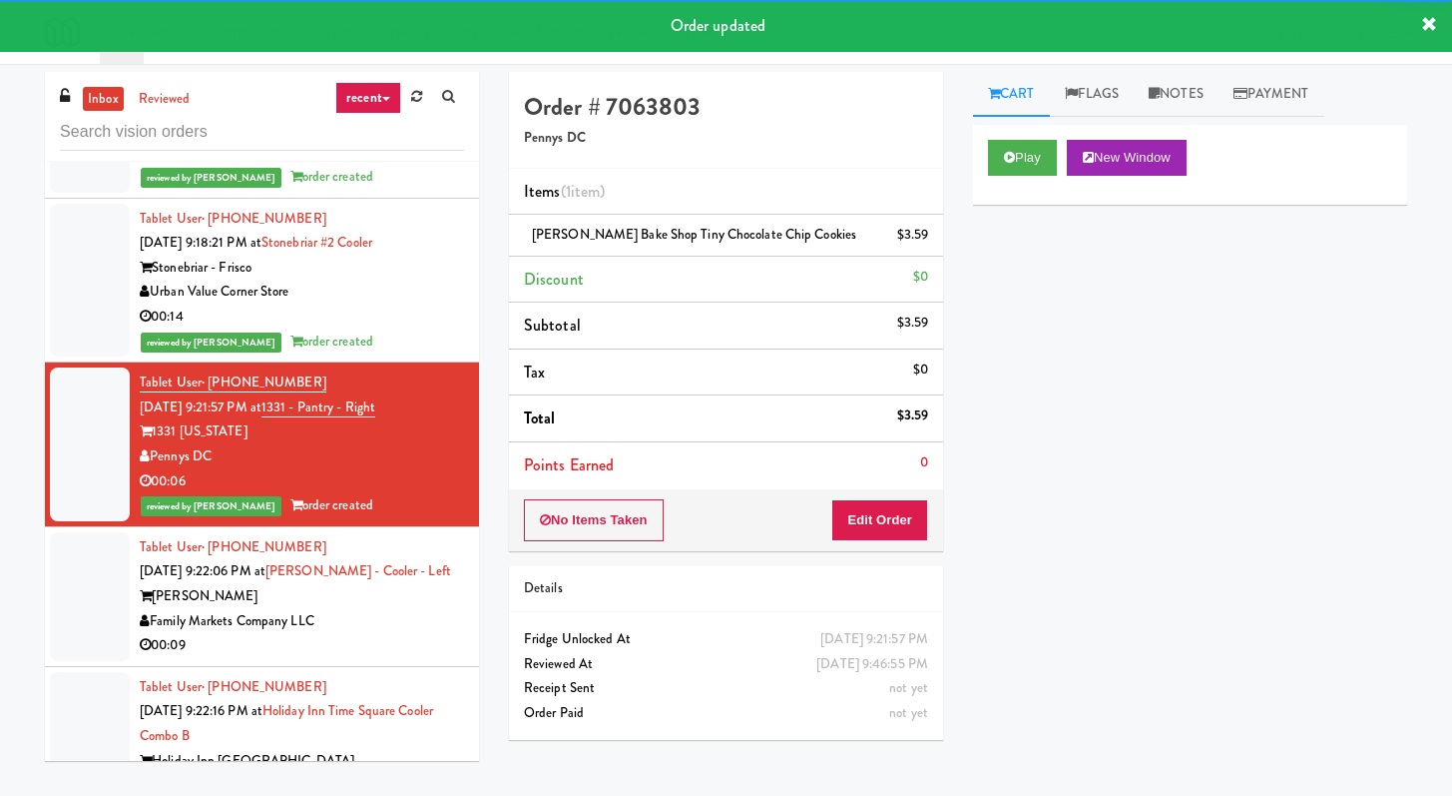
scroll to position [4090, 0]
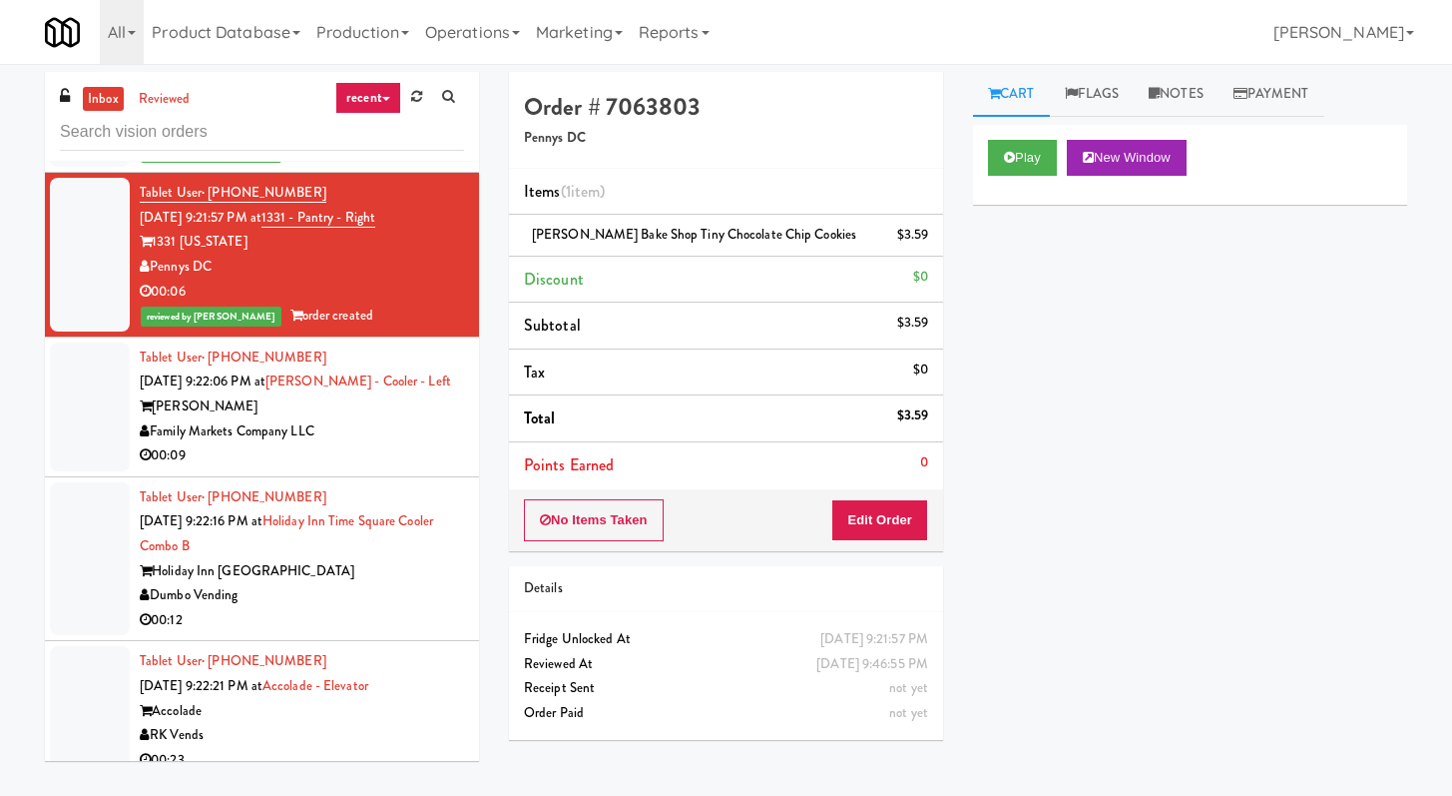
click at [362, 468] on div "00:09" at bounding box center [302, 455] width 324 height 25
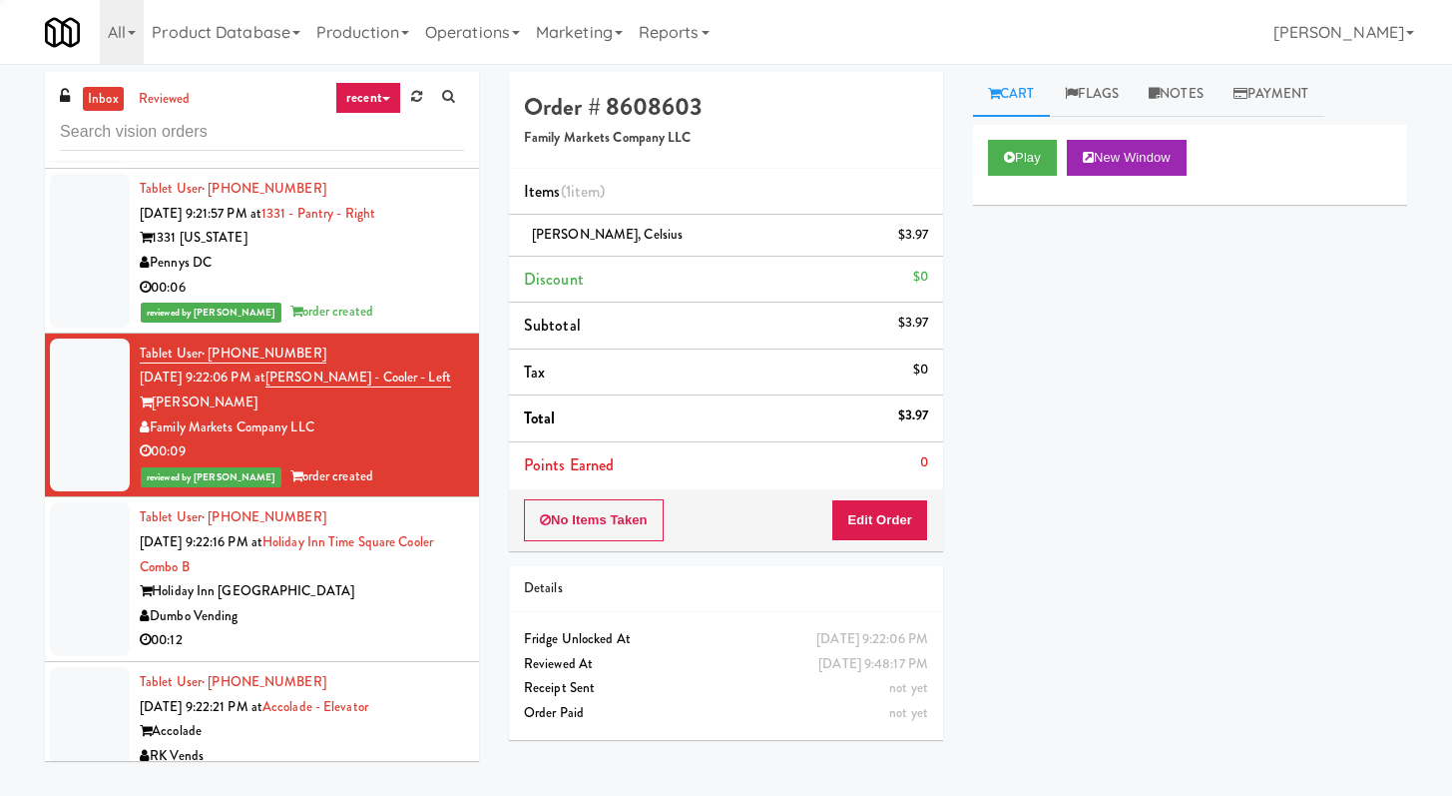
scroll to position [4094, 0]
click at [391, 629] on div "Dumbo Vending" at bounding box center [302, 616] width 324 height 25
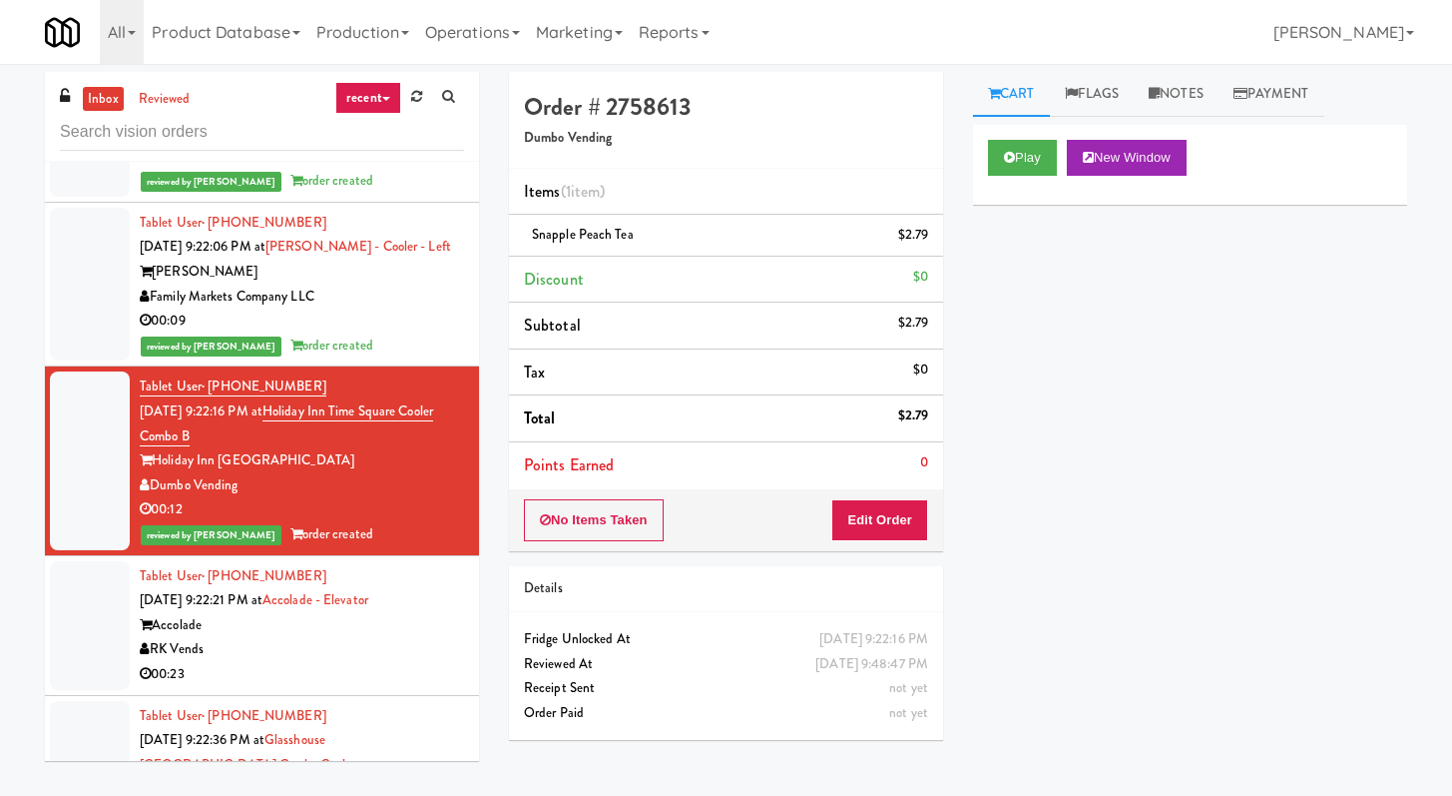
scroll to position [4597, 0]
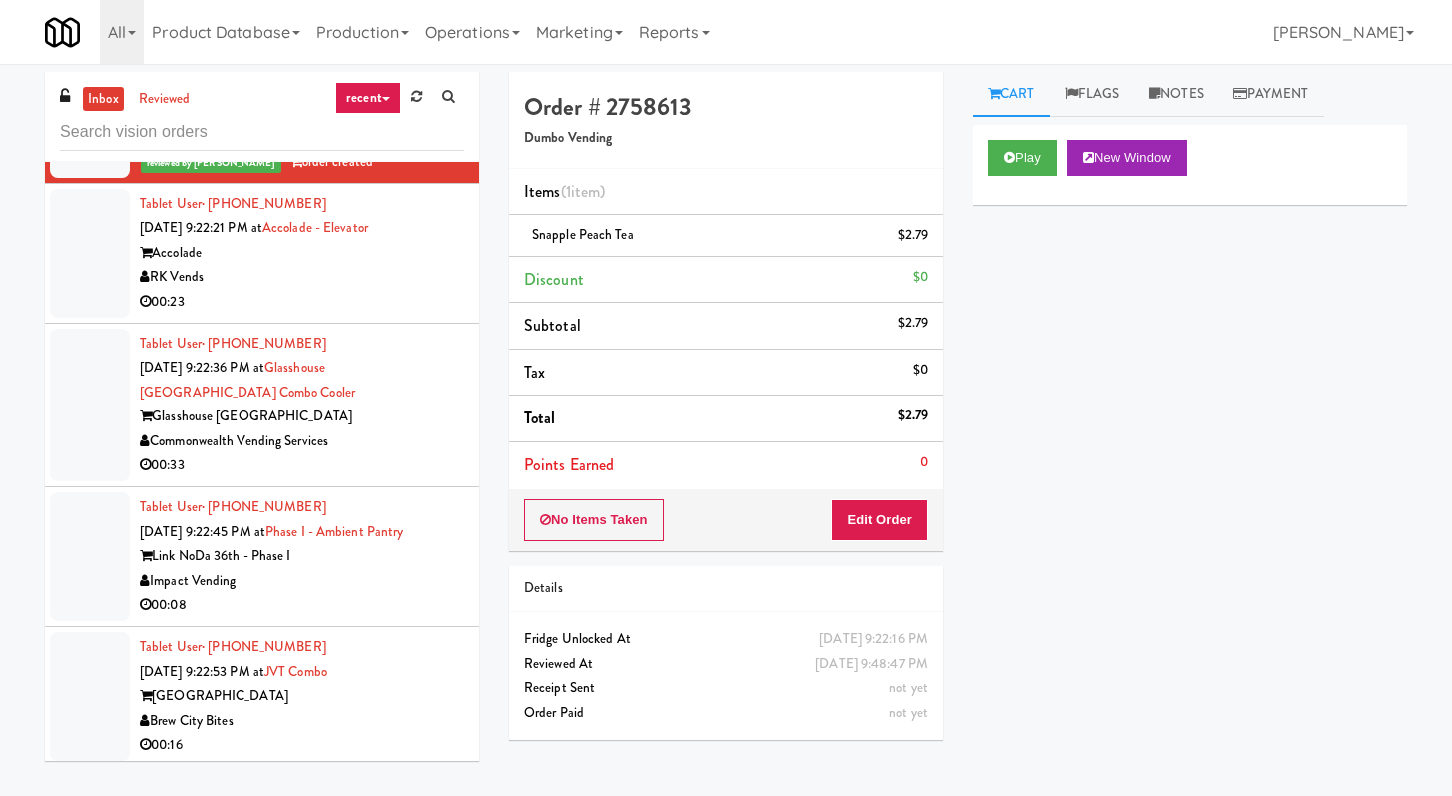
click at [356, 314] on div "00:23" at bounding box center [302, 301] width 324 height 25
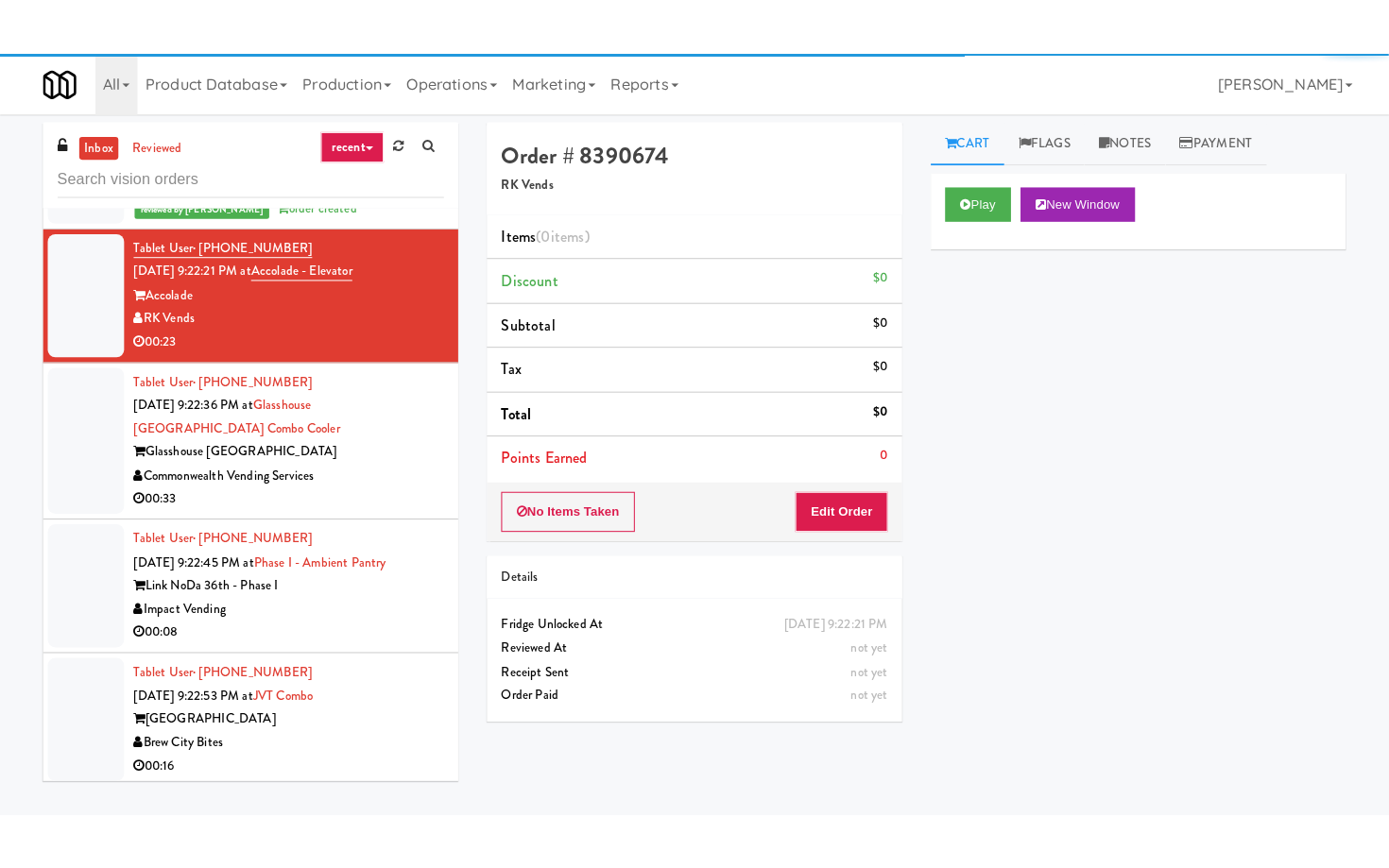
scroll to position [6691, 0]
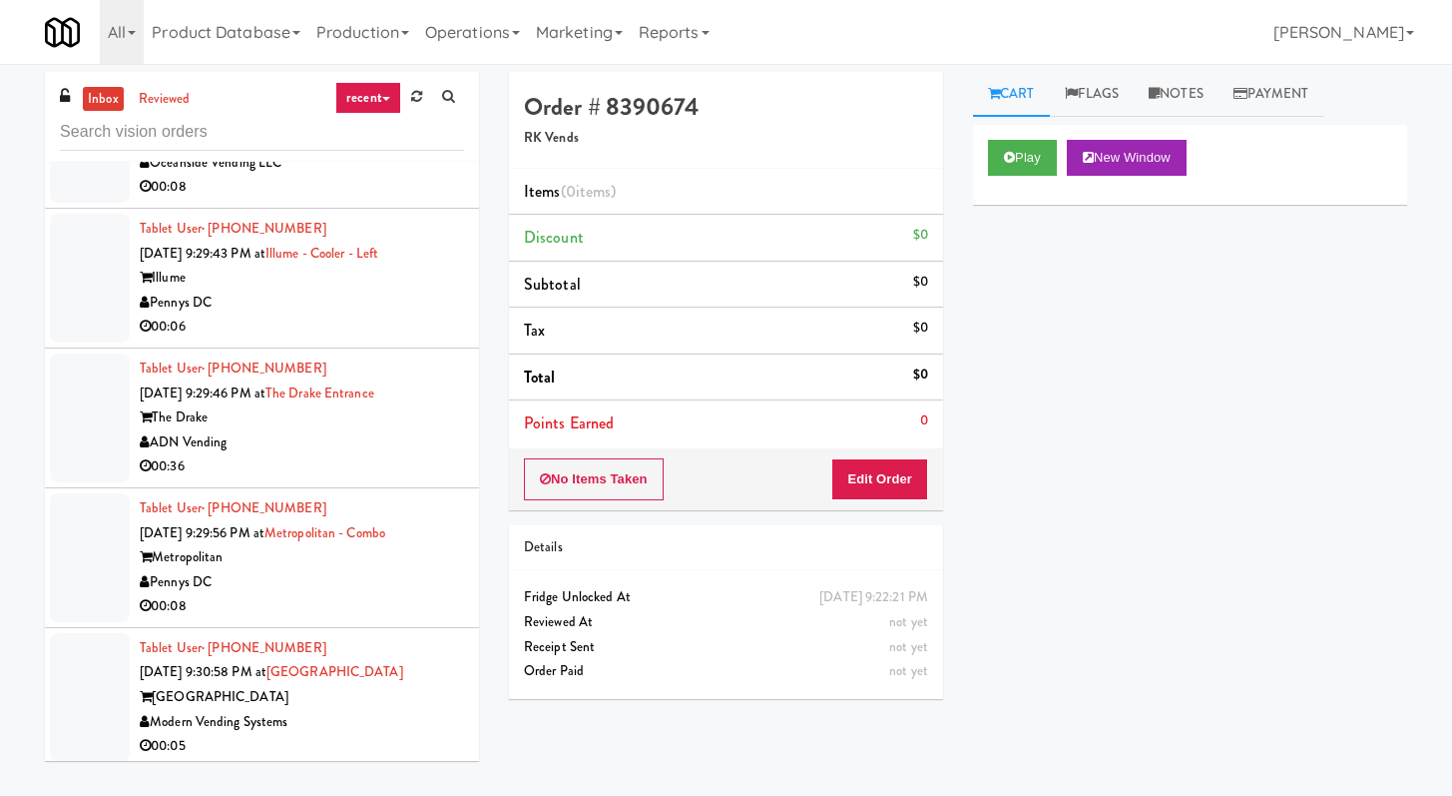
click at [395, 200] on div "00:08" at bounding box center [302, 187] width 324 height 25
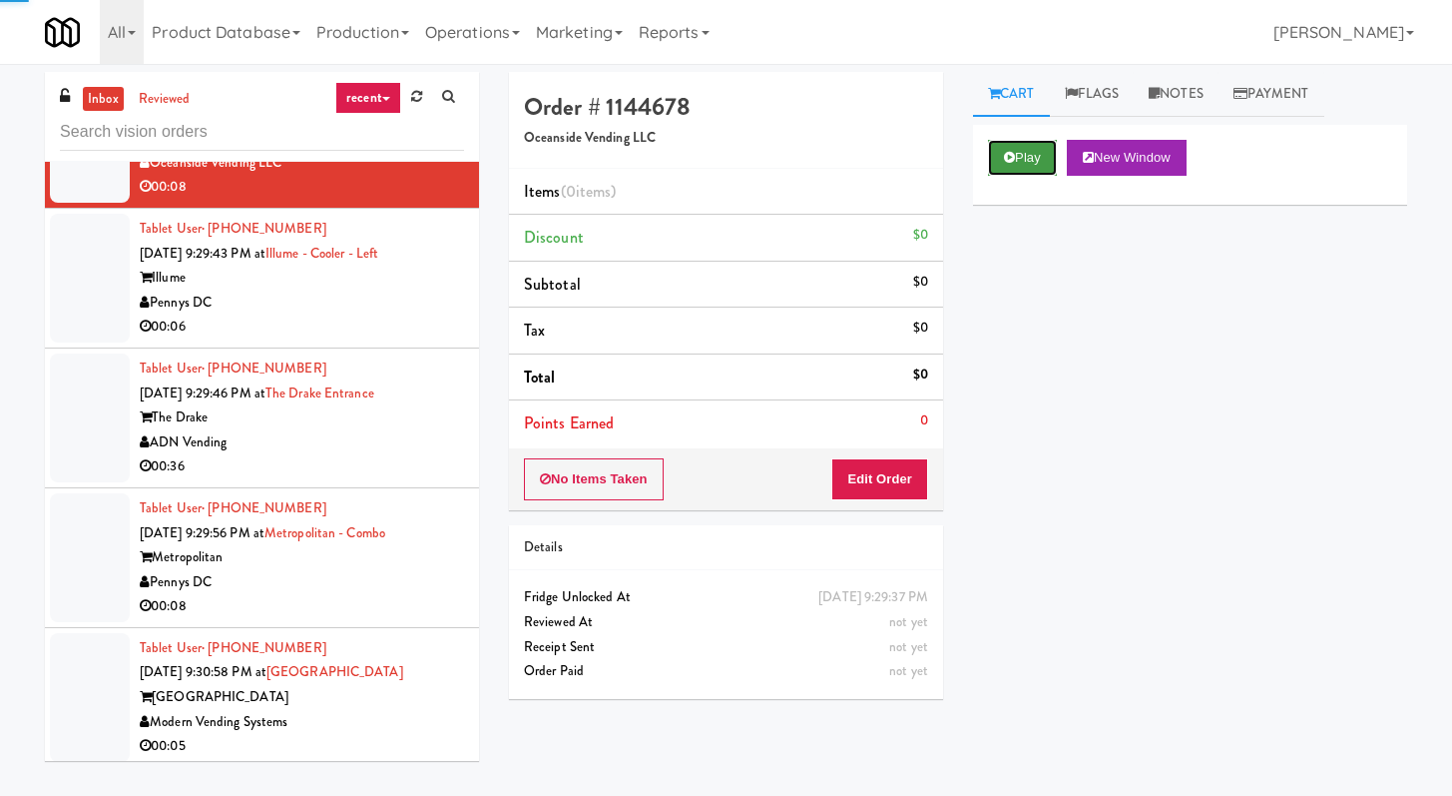
click at [1053, 146] on button "Play" at bounding box center [1022, 158] width 69 height 36
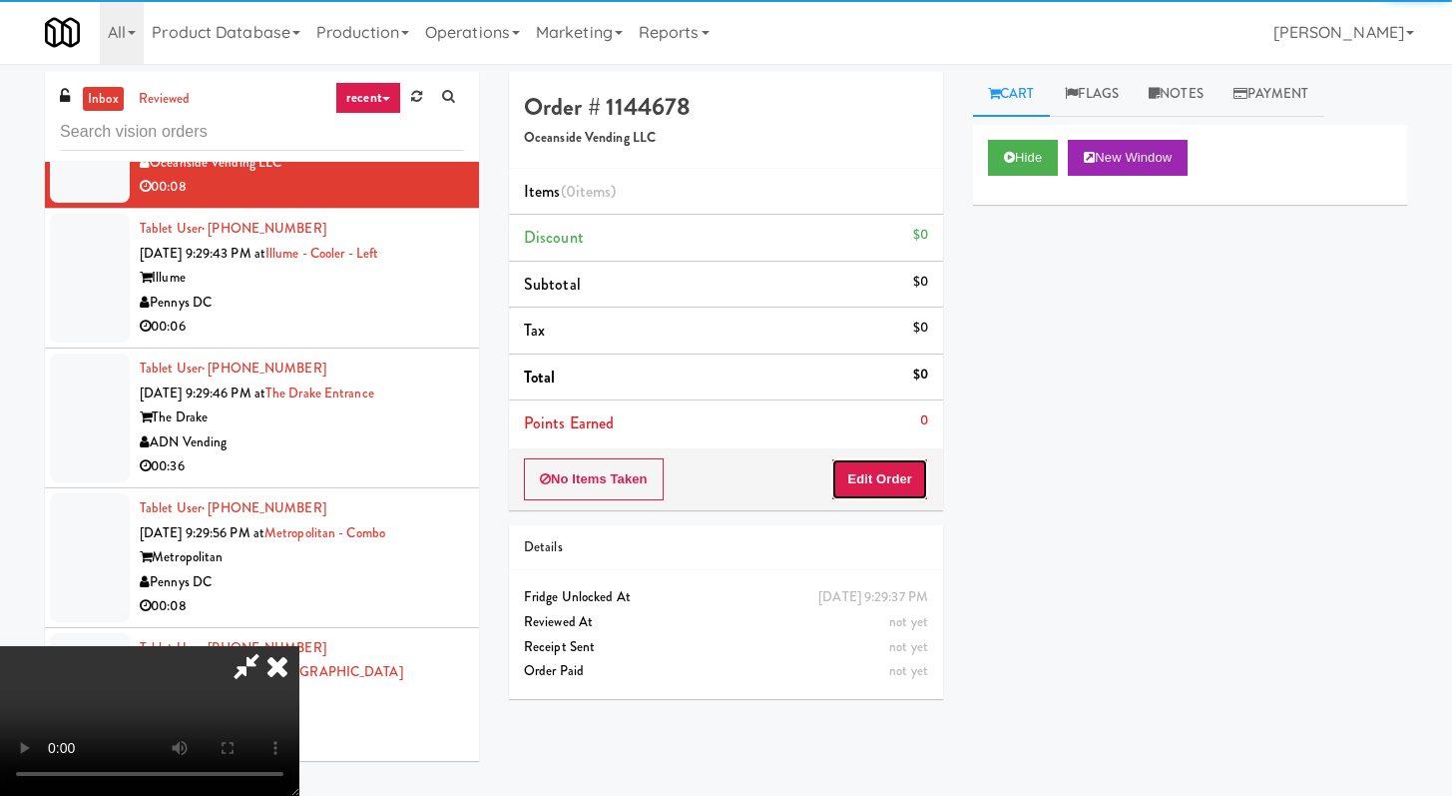
click at [889, 474] on button "Edit Order" at bounding box center [879, 479] width 97 height 42
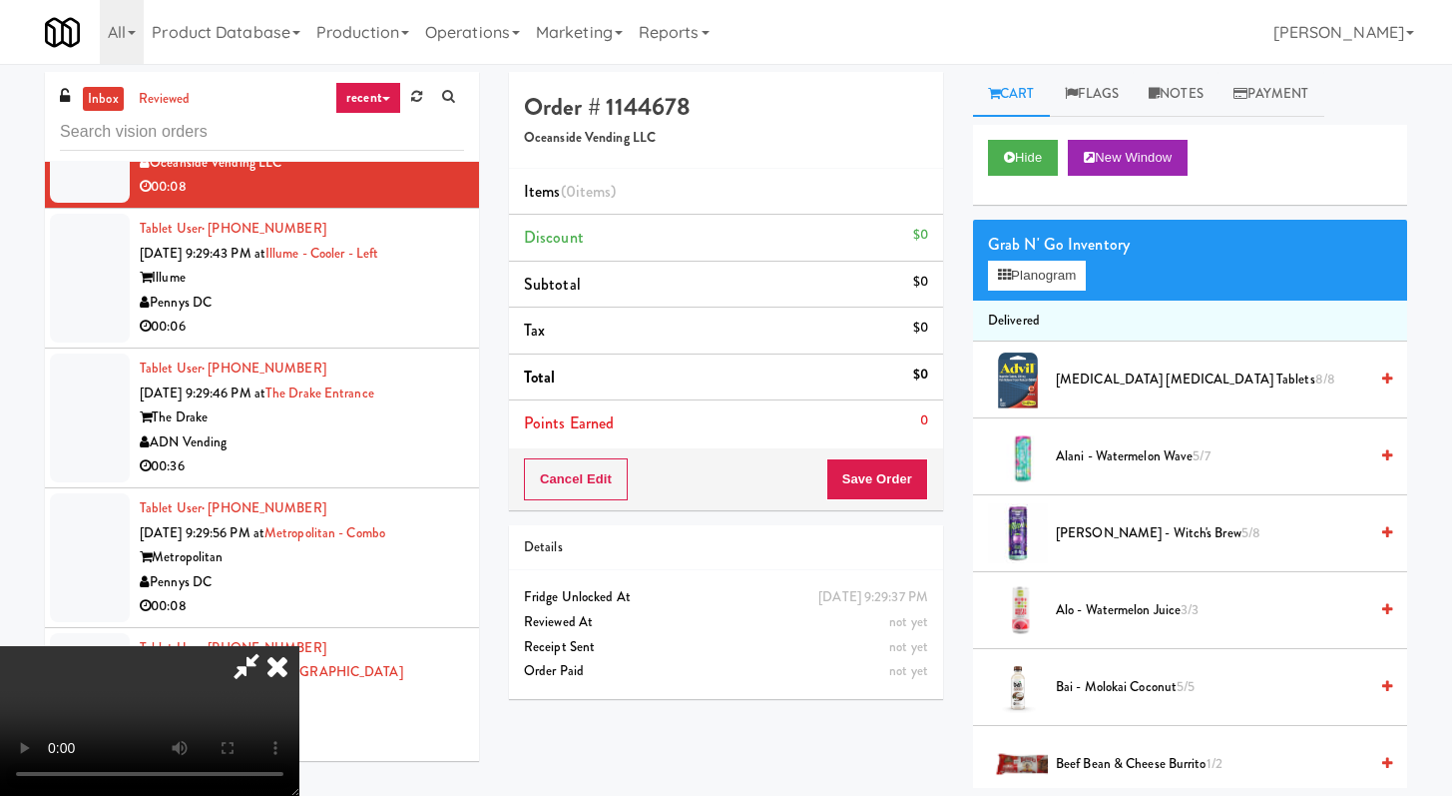
scroll to position [7044, 0]
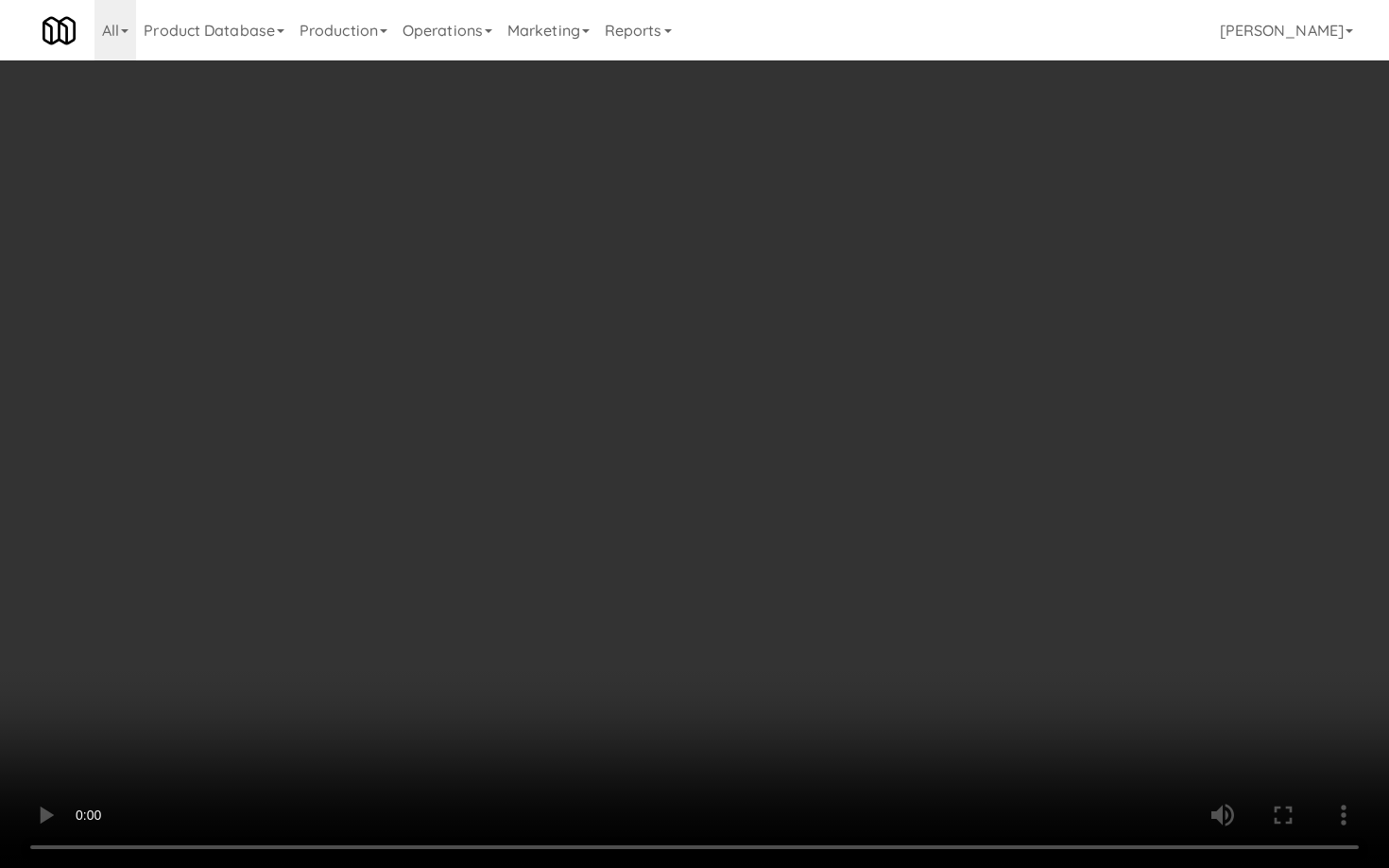
click at [862, 642] on video at bounding box center [694, 434] width 1389 height 868
click at [881, 631] on video at bounding box center [694, 434] width 1389 height 868
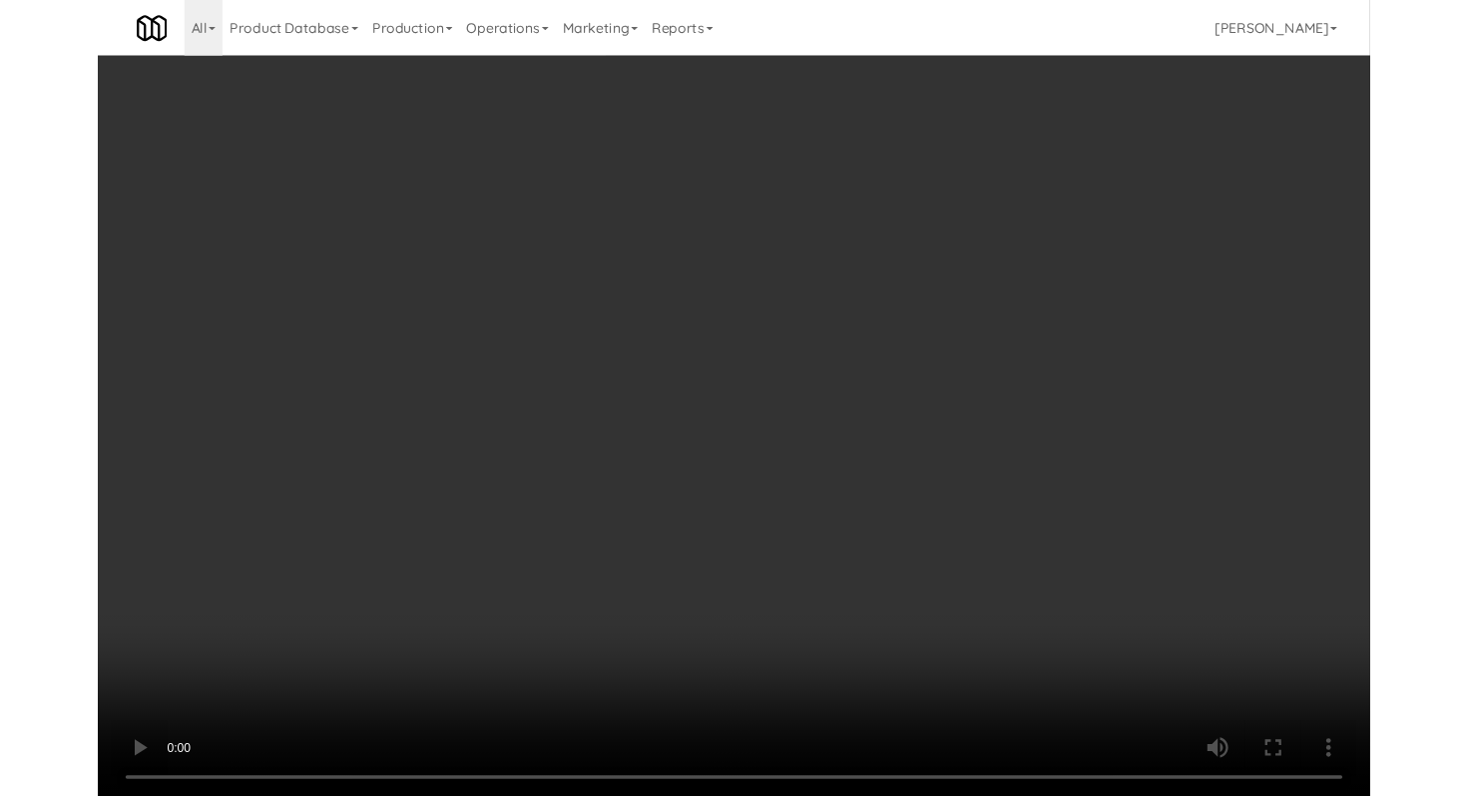
scroll to position [7069, 0]
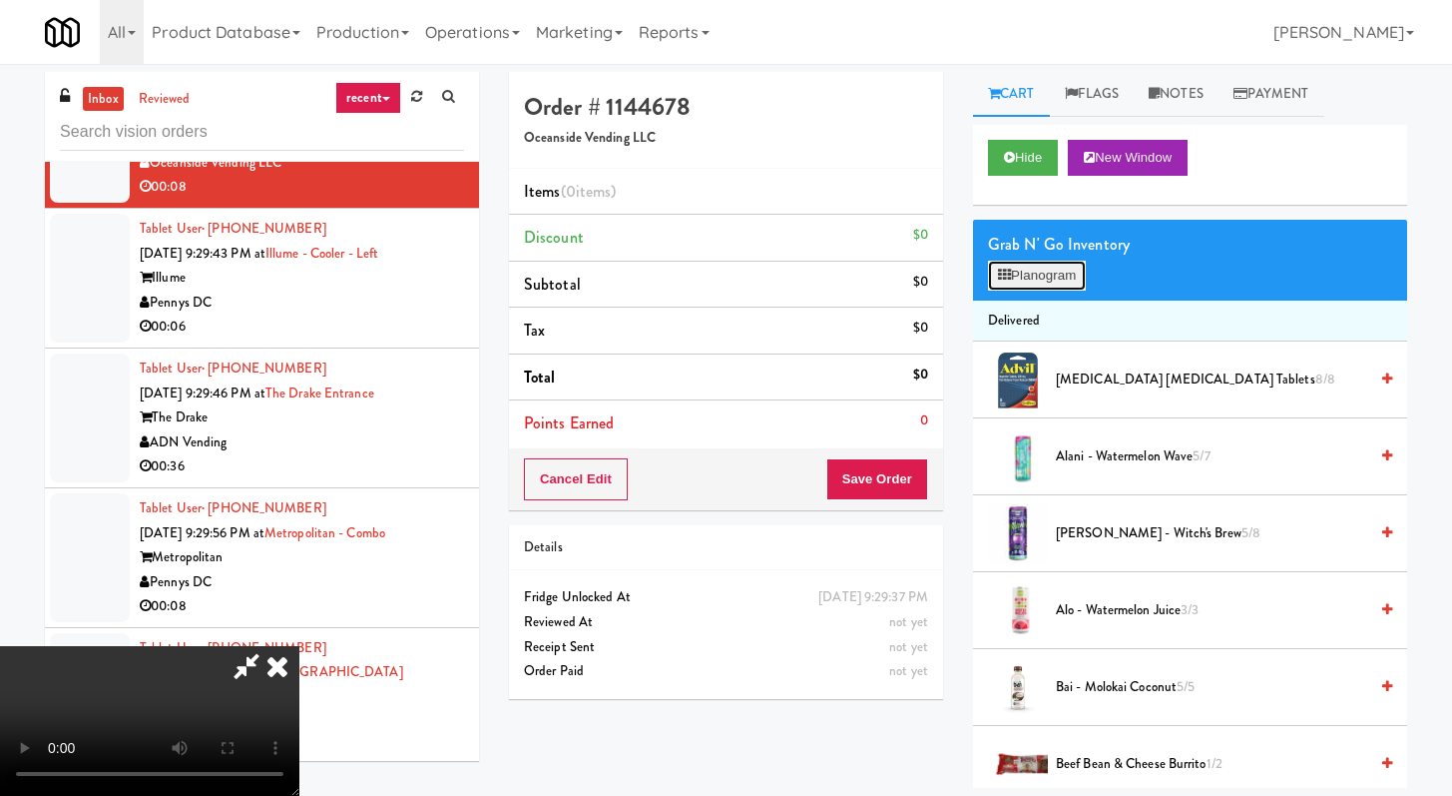
click at [1046, 281] on button "Planogram" at bounding box center [1037, 276] width 98 height 30
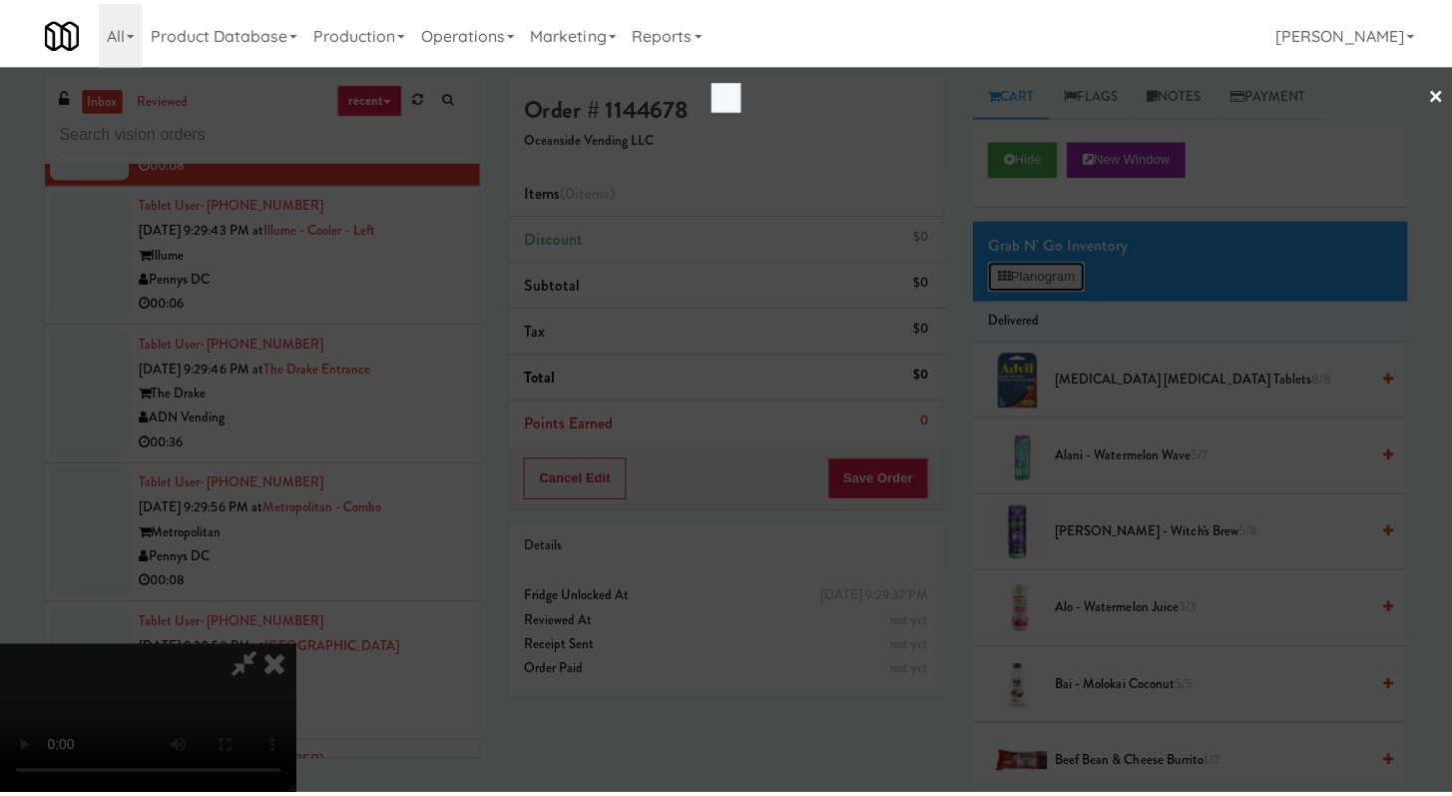
scroll to position [7044, 0]
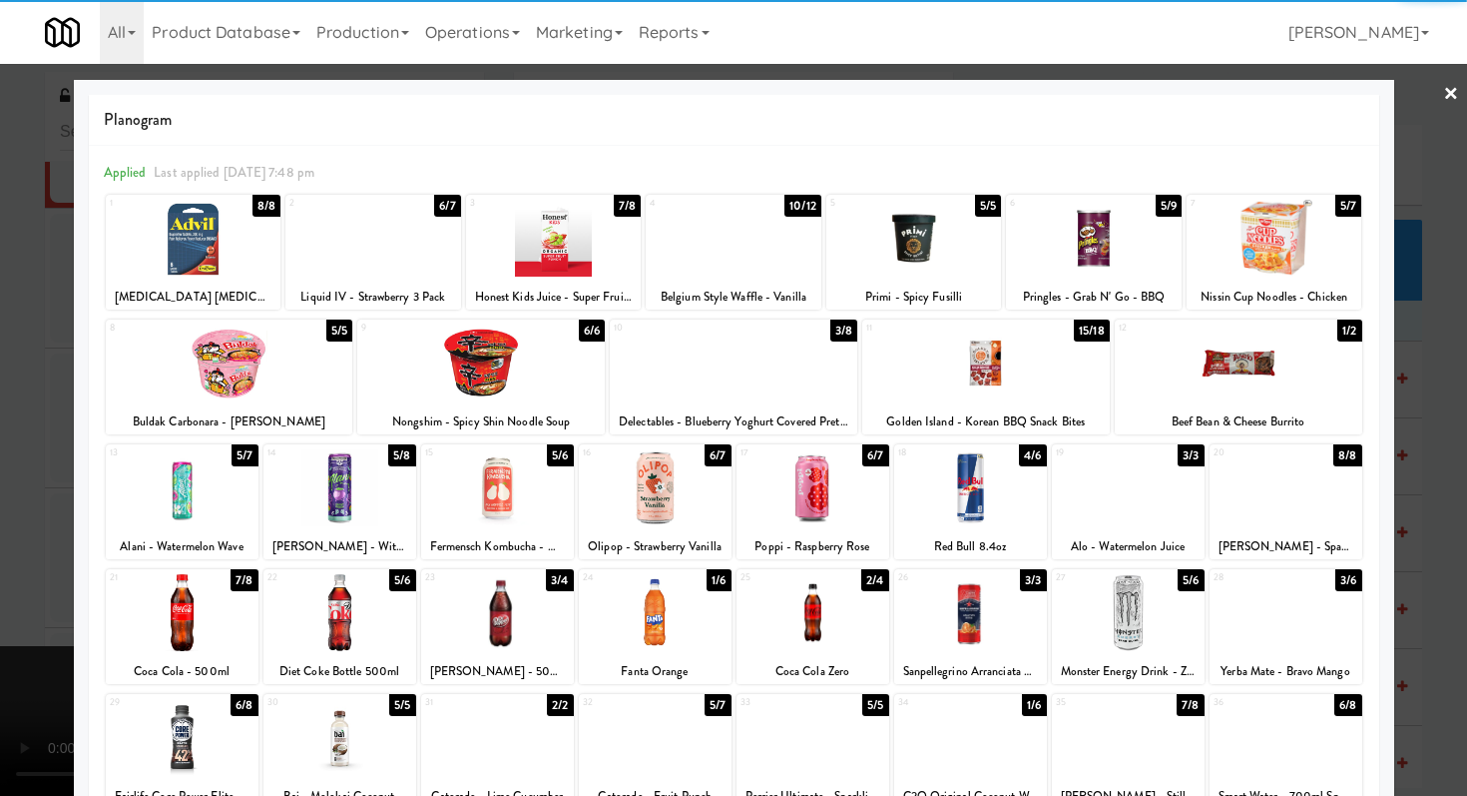
click at [204, 478] on div at bounding box center [182, 487] width 153 height 77
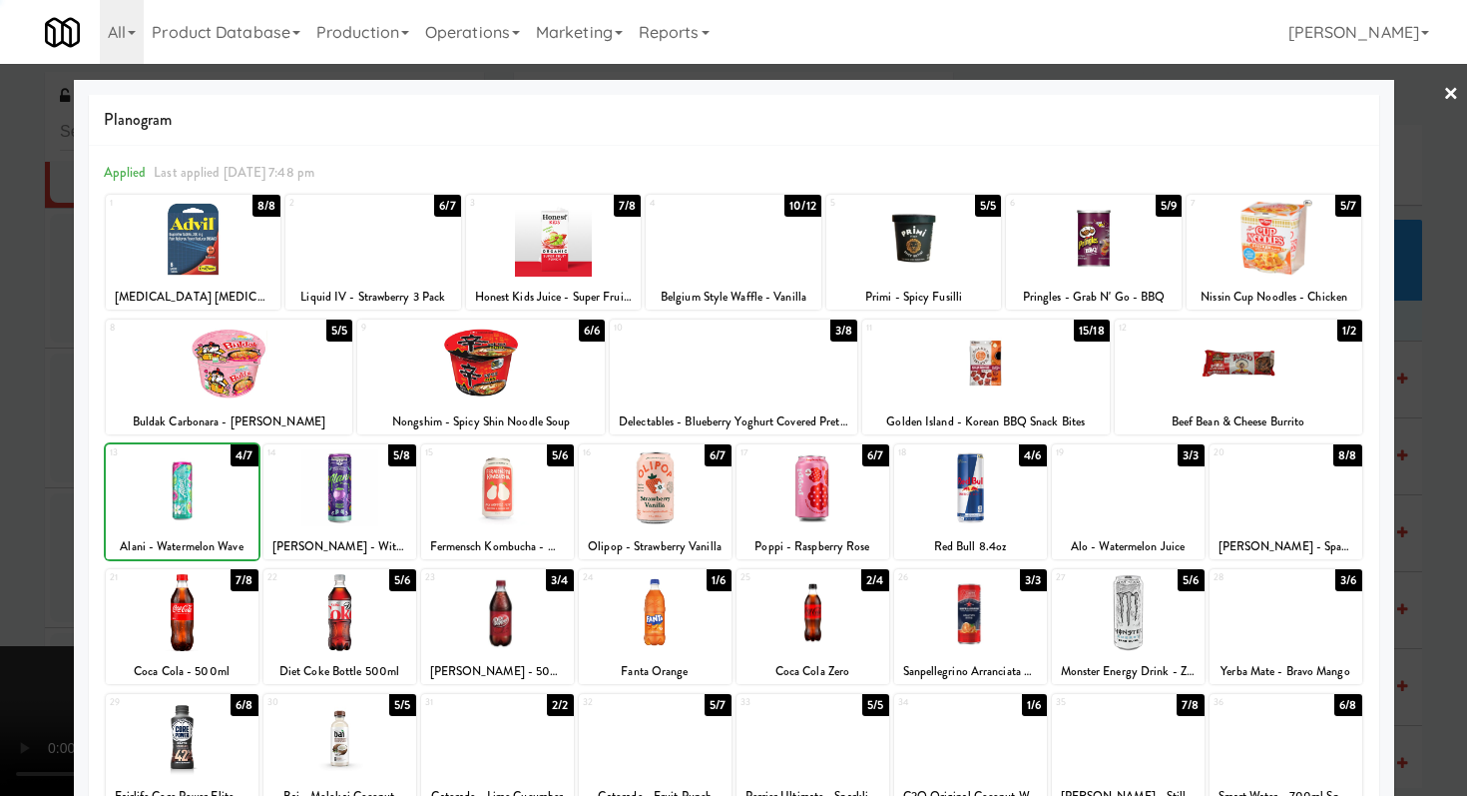
click at [0, 479] on div at bounding box center [733, 398] width 1467 height 796
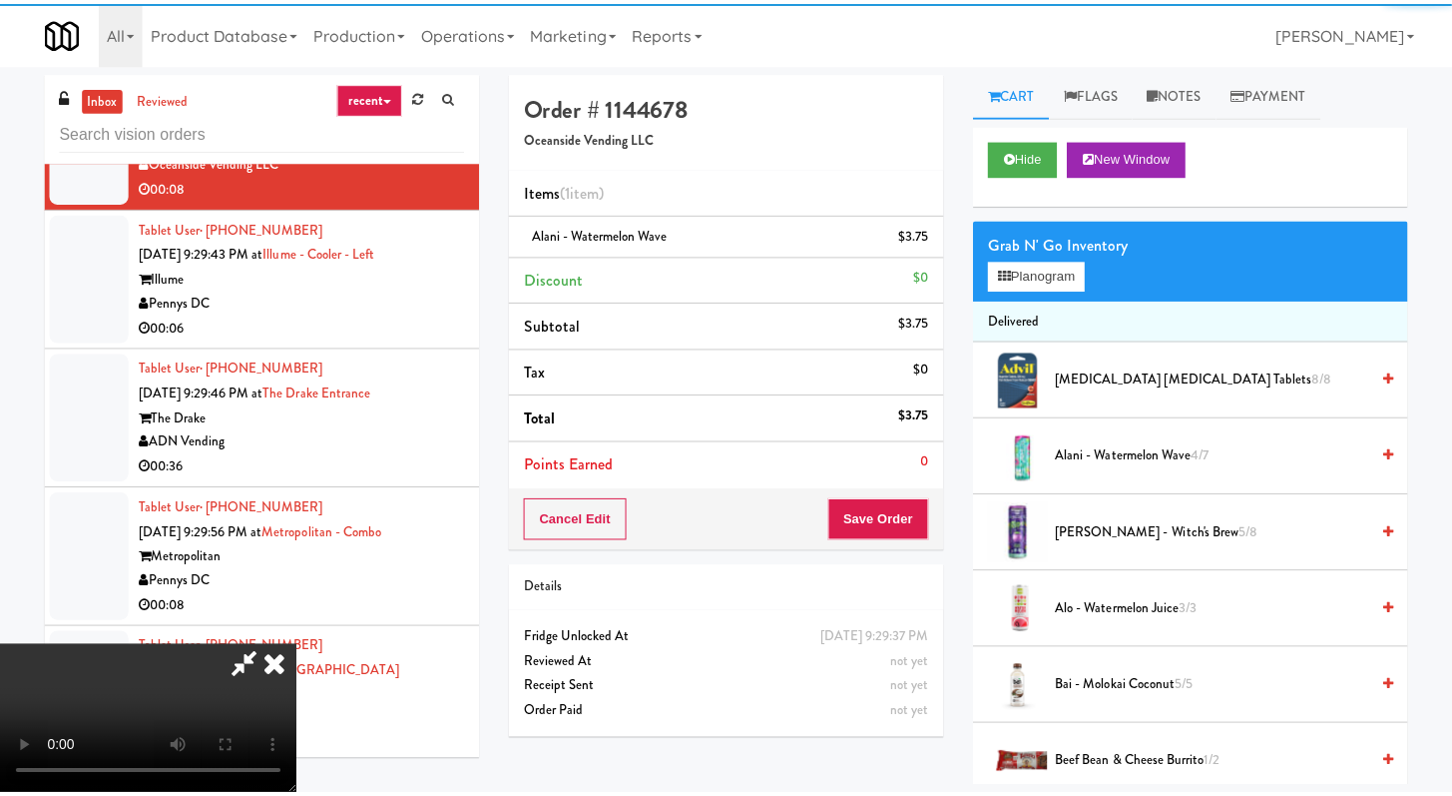
scroll to position [7069, 0]
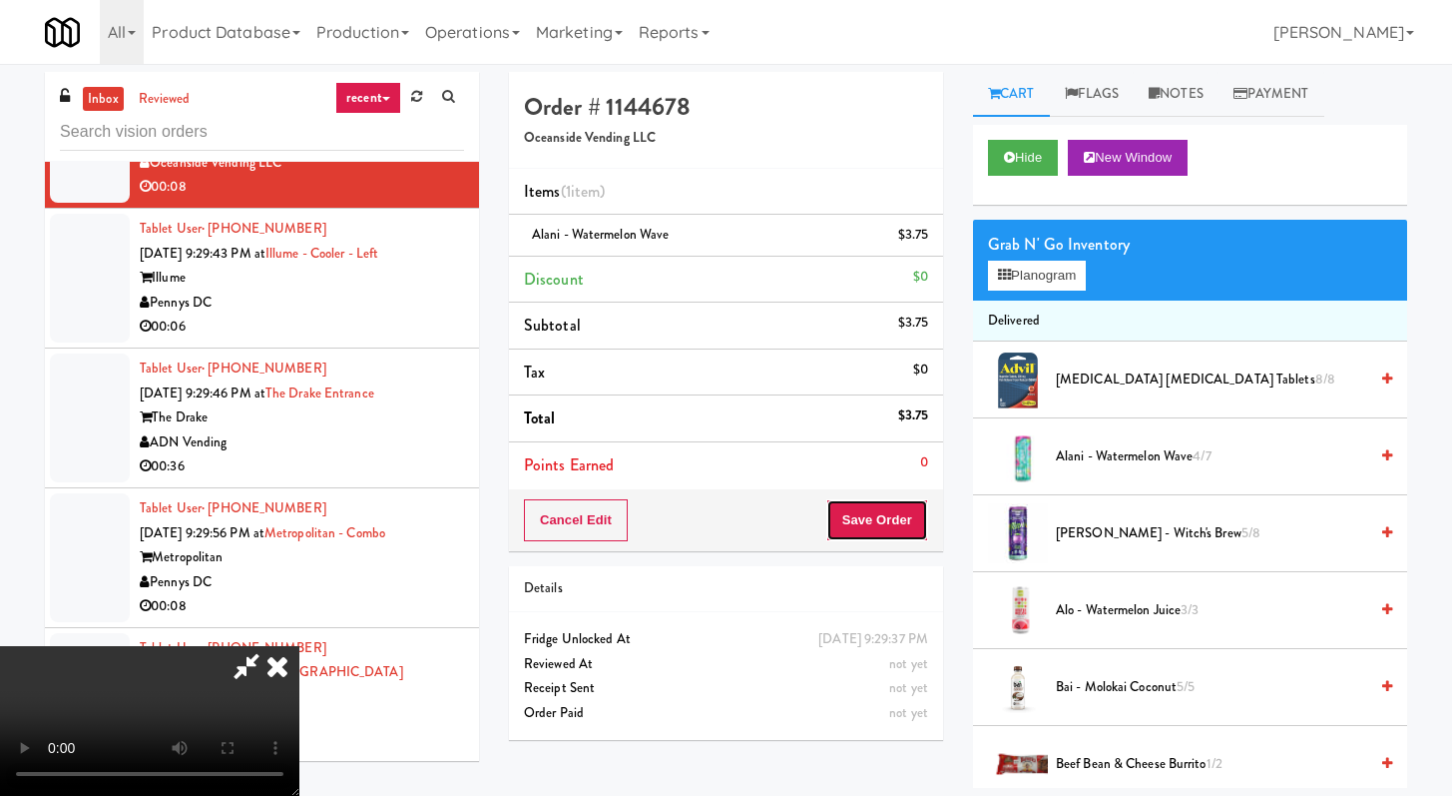
click at [924, 520] on button "Save Order" at bounding box center [878, 520] width 102 height 42
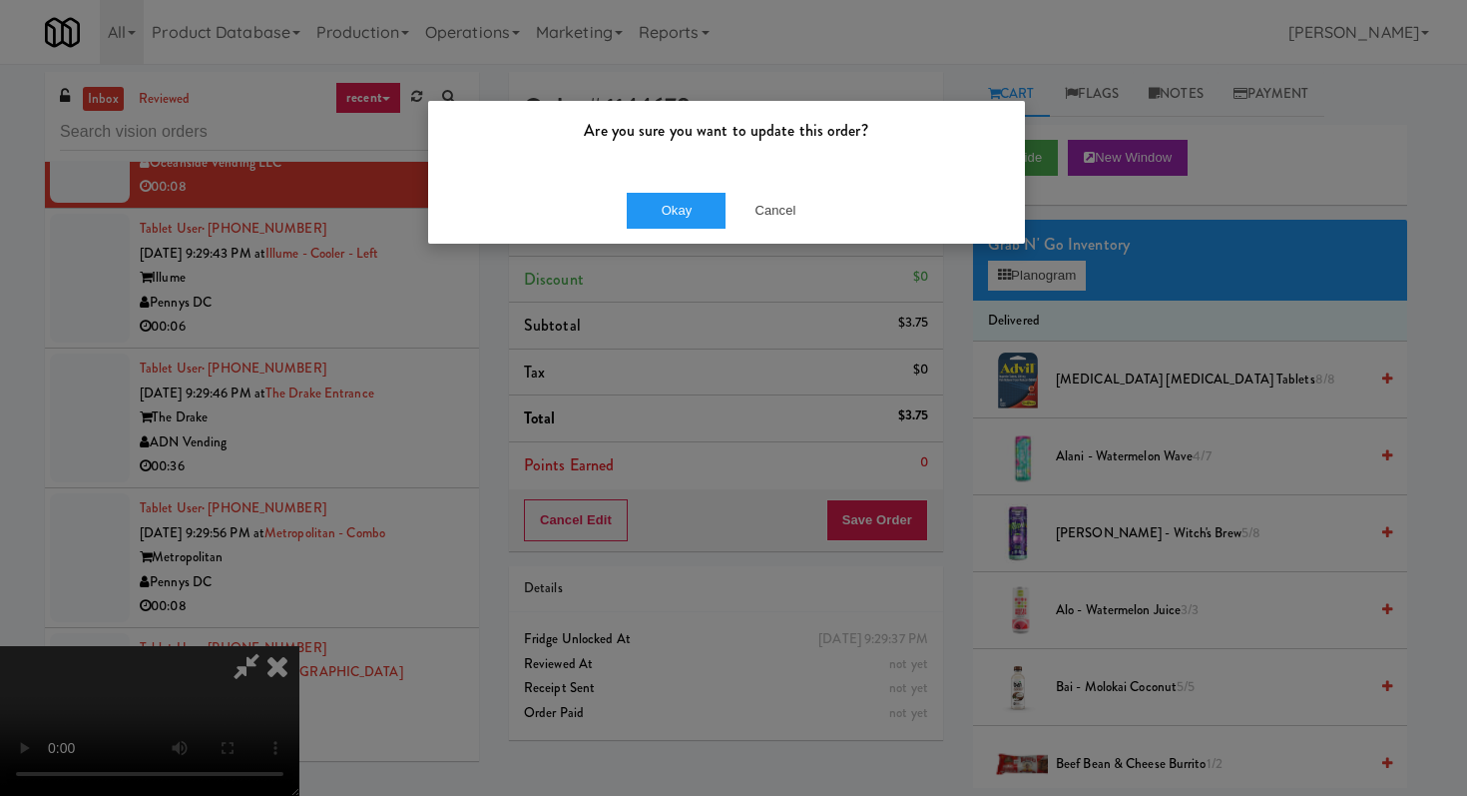
click at [659, 187] on div "Okay Cancel" at bounding box center [726, 210] width 597 height 67
click at [664, 211] on button "Okay" at bounding box center [677, 211] width 100 height 36
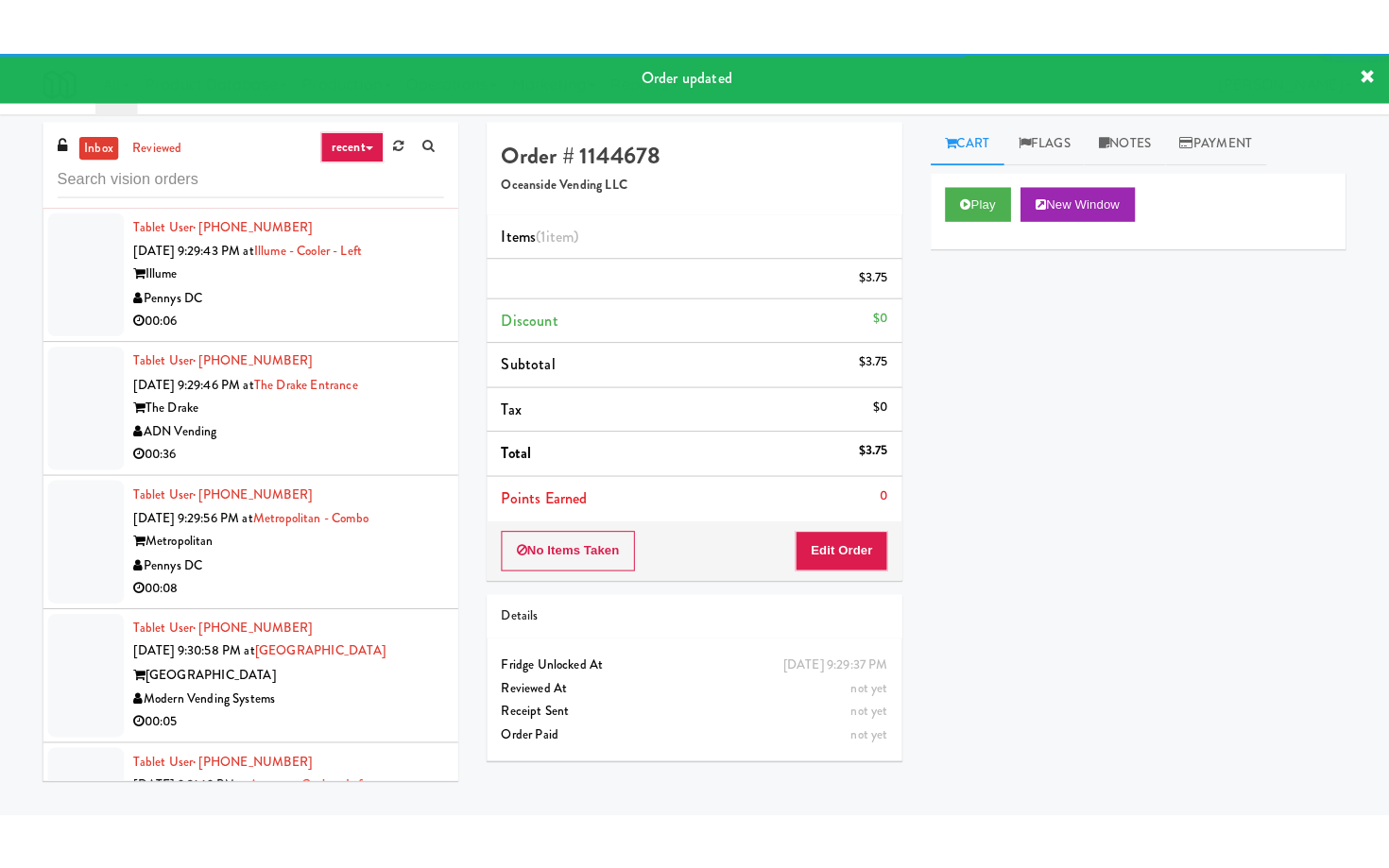
scroll to position [6737, 0]
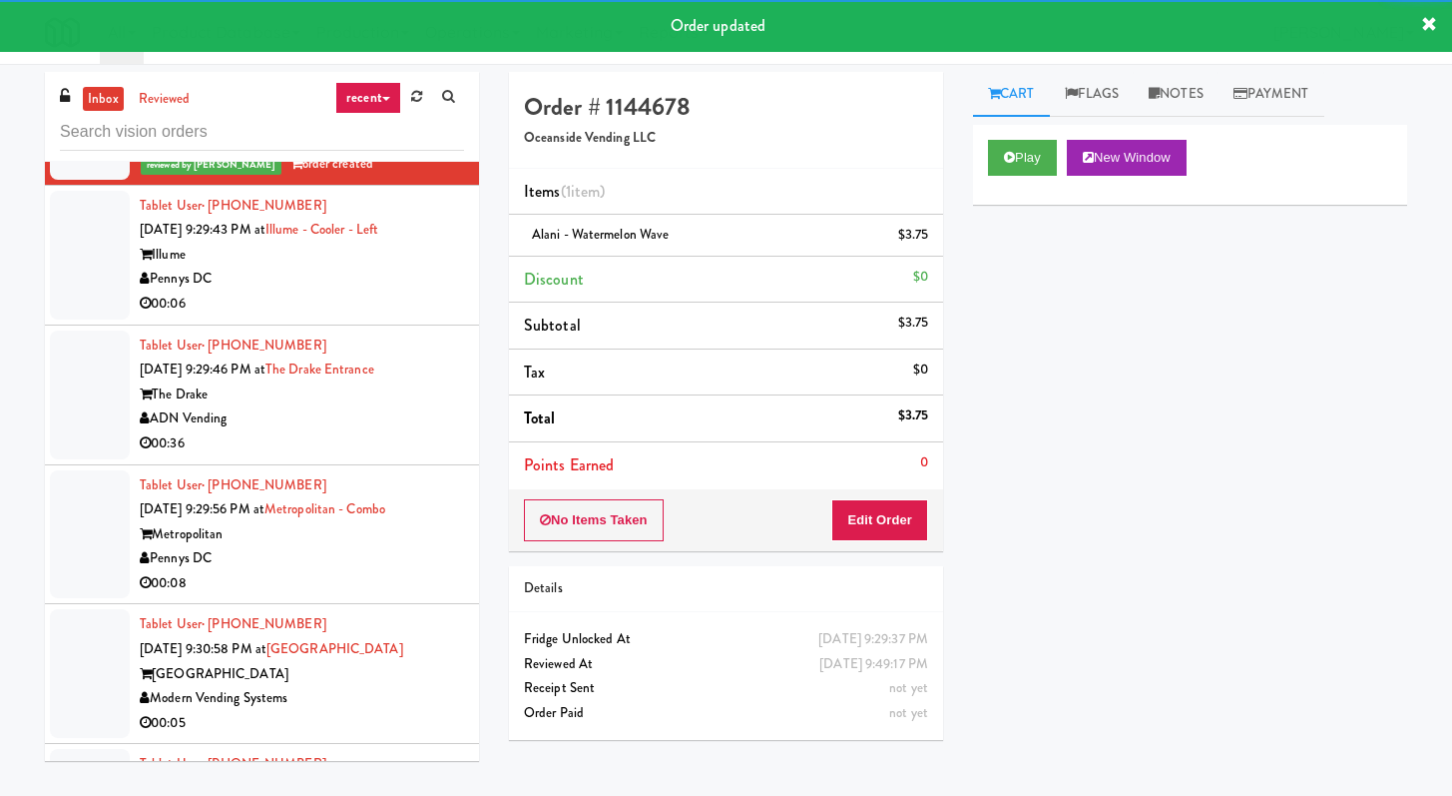
click at [394, 316] on div "00:06" at bounding box center [302, 303] width 324 height 25
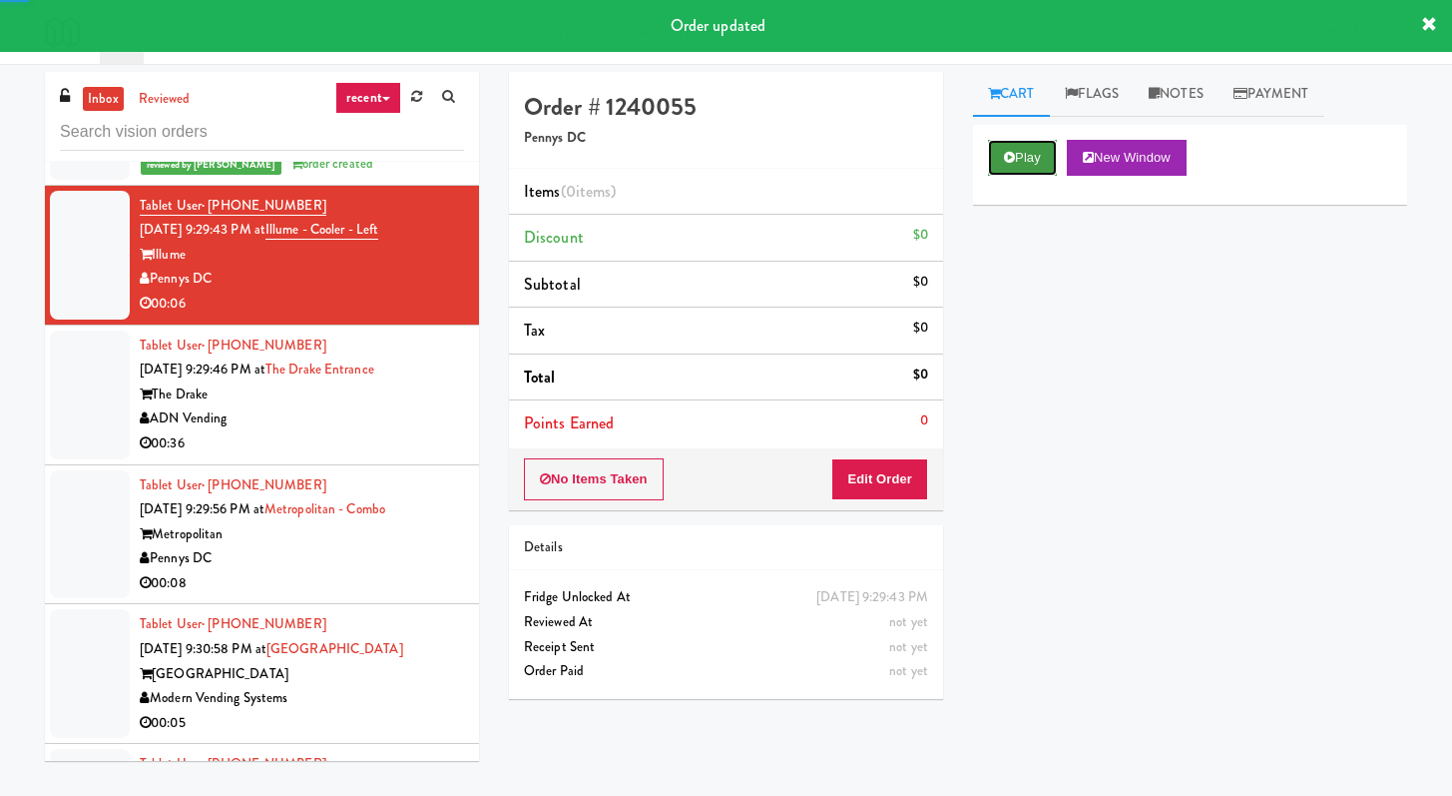
click at [997, 155] on button "Play" at bounding box center [1022, 158] width 69 height 36
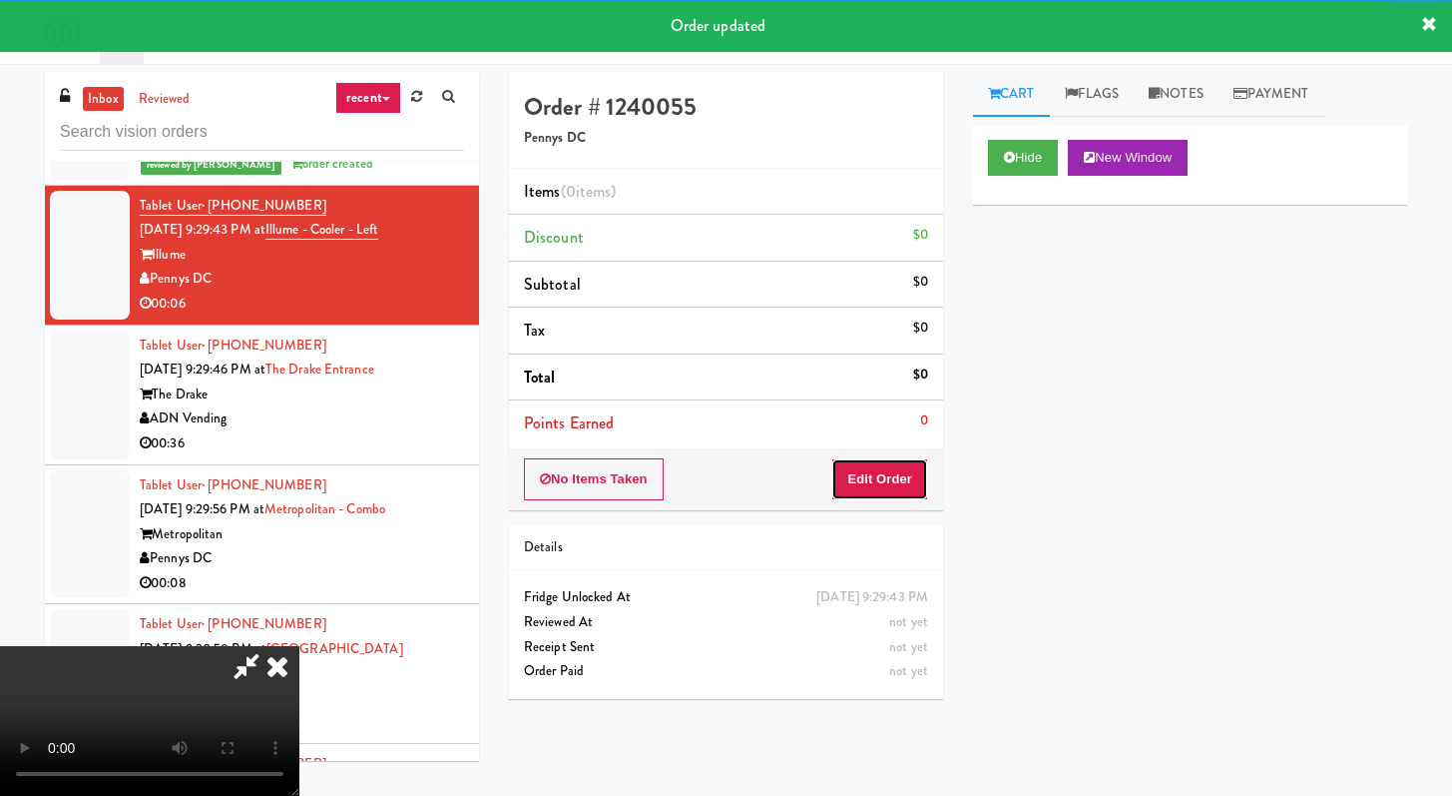
click at [897, 494] on button "Edit Order" at bounding box center [879, 479] width 97 height 42
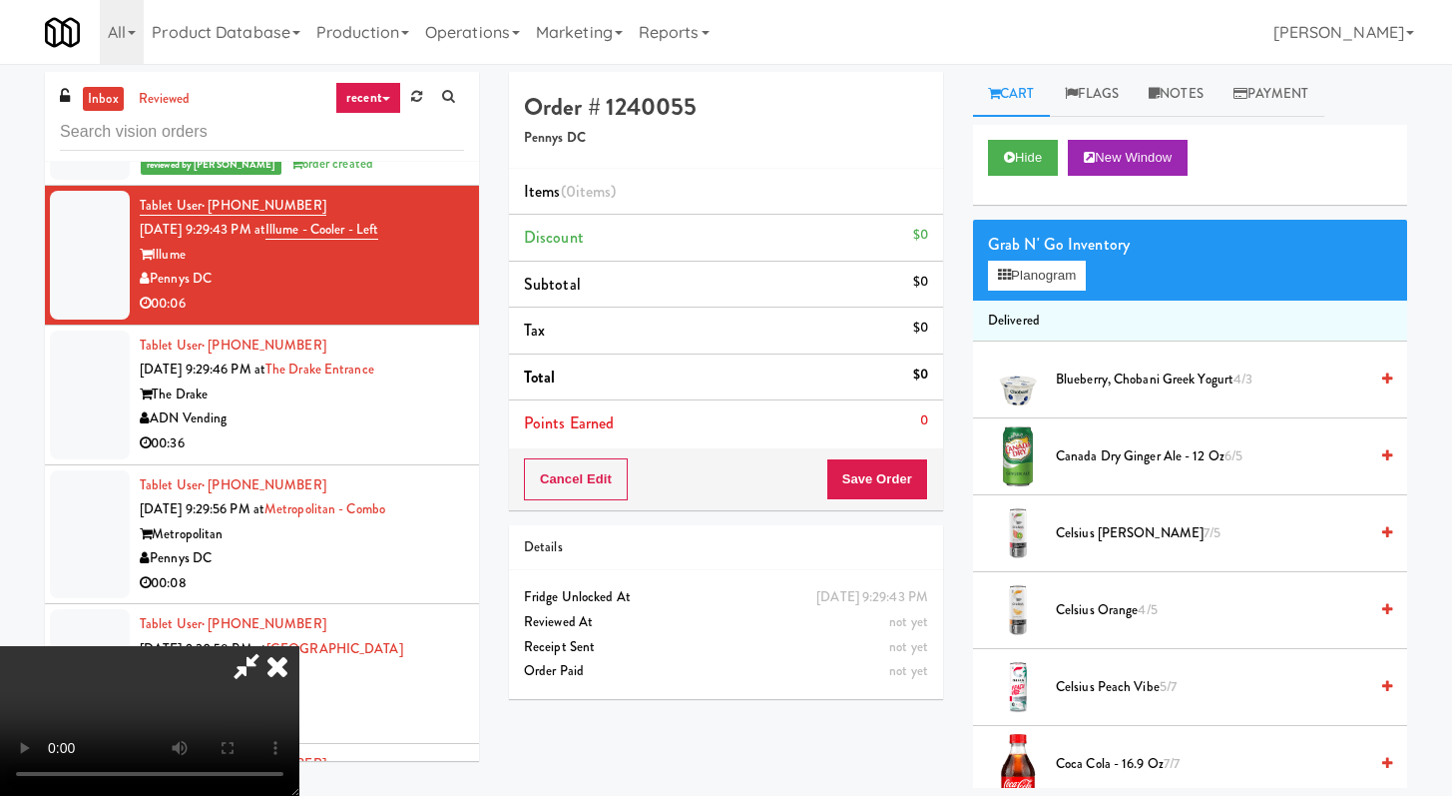
scroll to position [7093, 0]
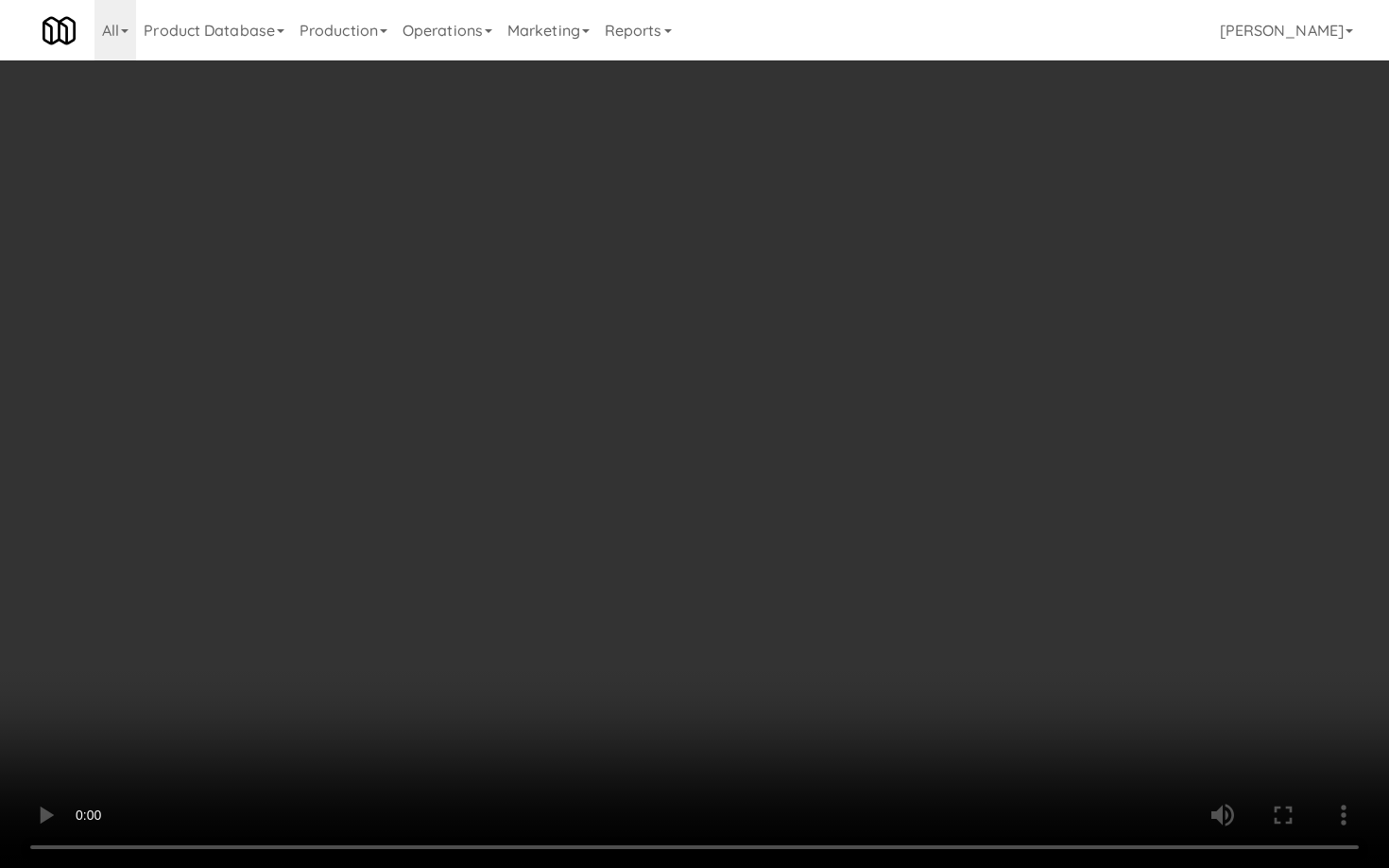
click at [455, 510] on video at bounding box center [694, 434] width 1389 height 868
click at [635, 363] on video at bounding box center [694, 434] width 1389 height 868
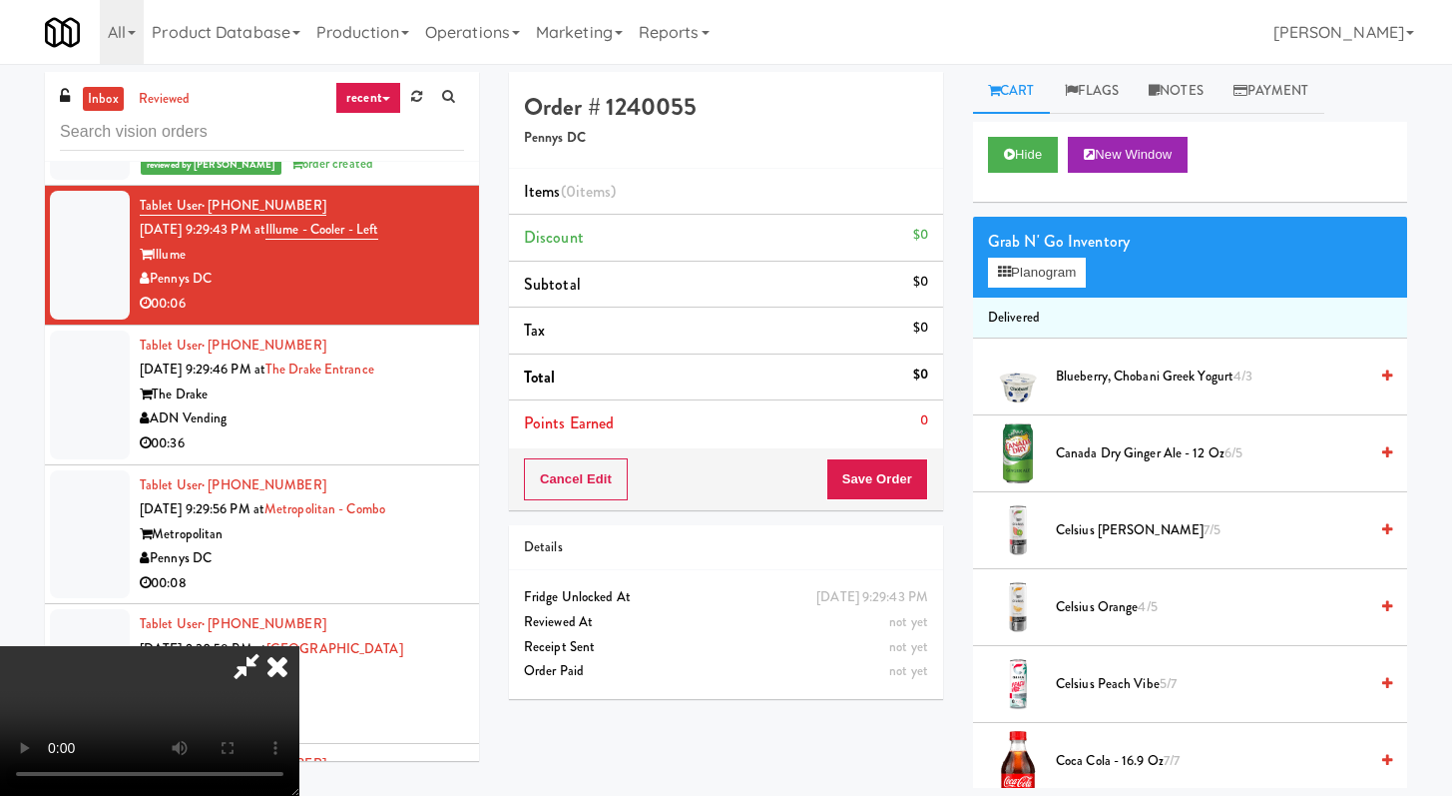
scroll to position [4, 0]
click at [1126, 762] on span "Coca Cola - 16.9 oz 7/7" at bounding box center [1211, 760] width 311 height 25
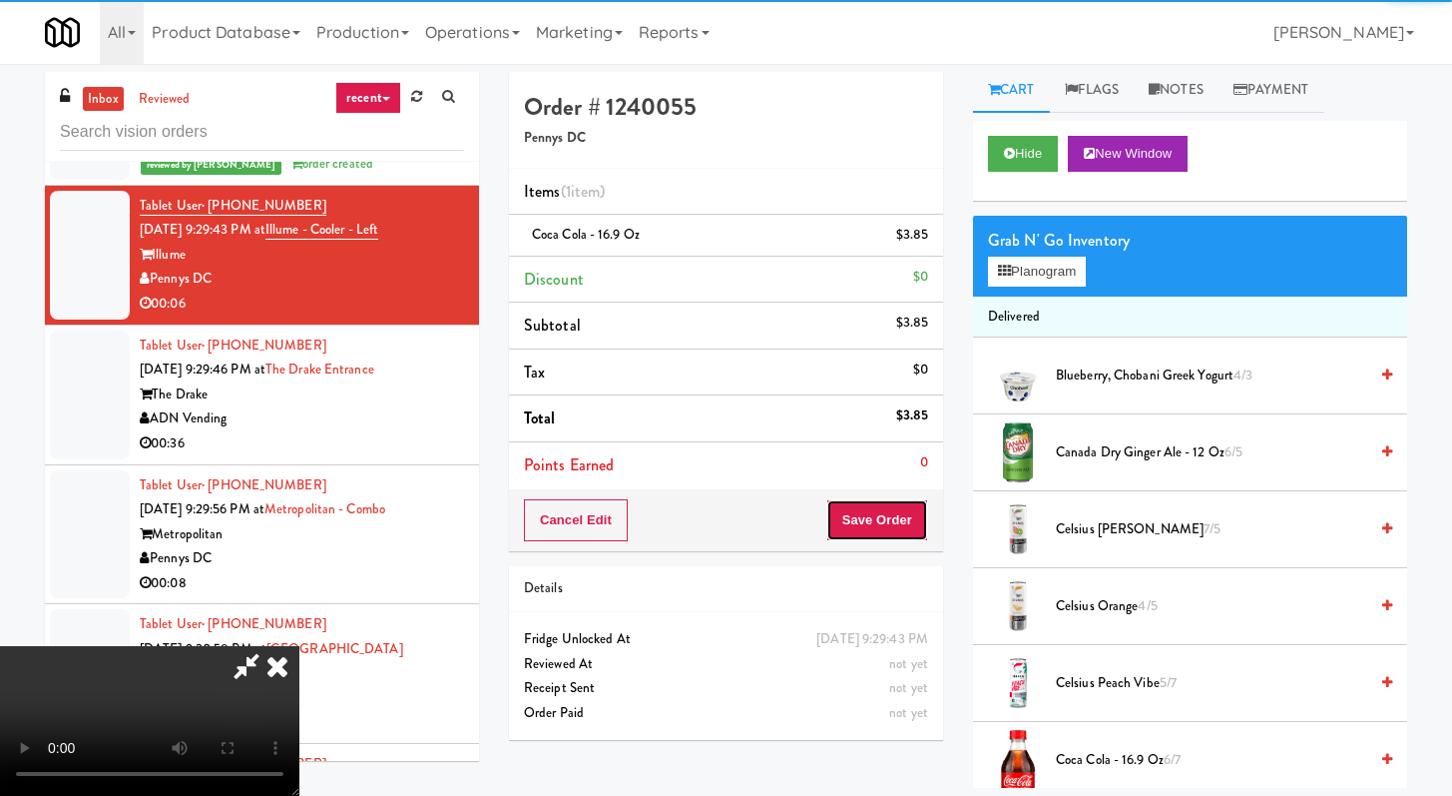
click at [904, 523] on button "Save Order" at bounding box center [878, 520] width 102 height 42
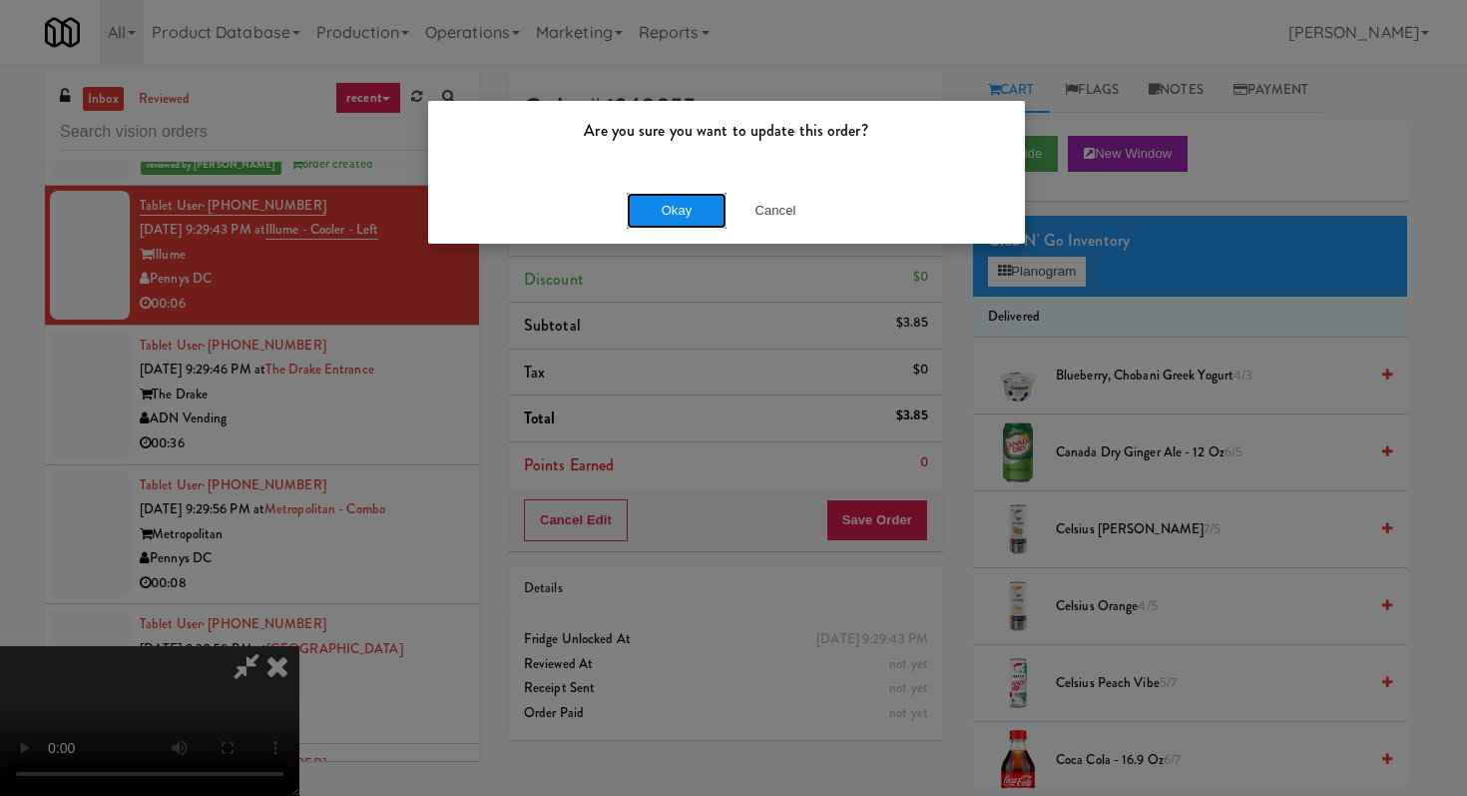
click at [703, 211] on button "Okay" at bounding box center [677, 211] width 100 height 36
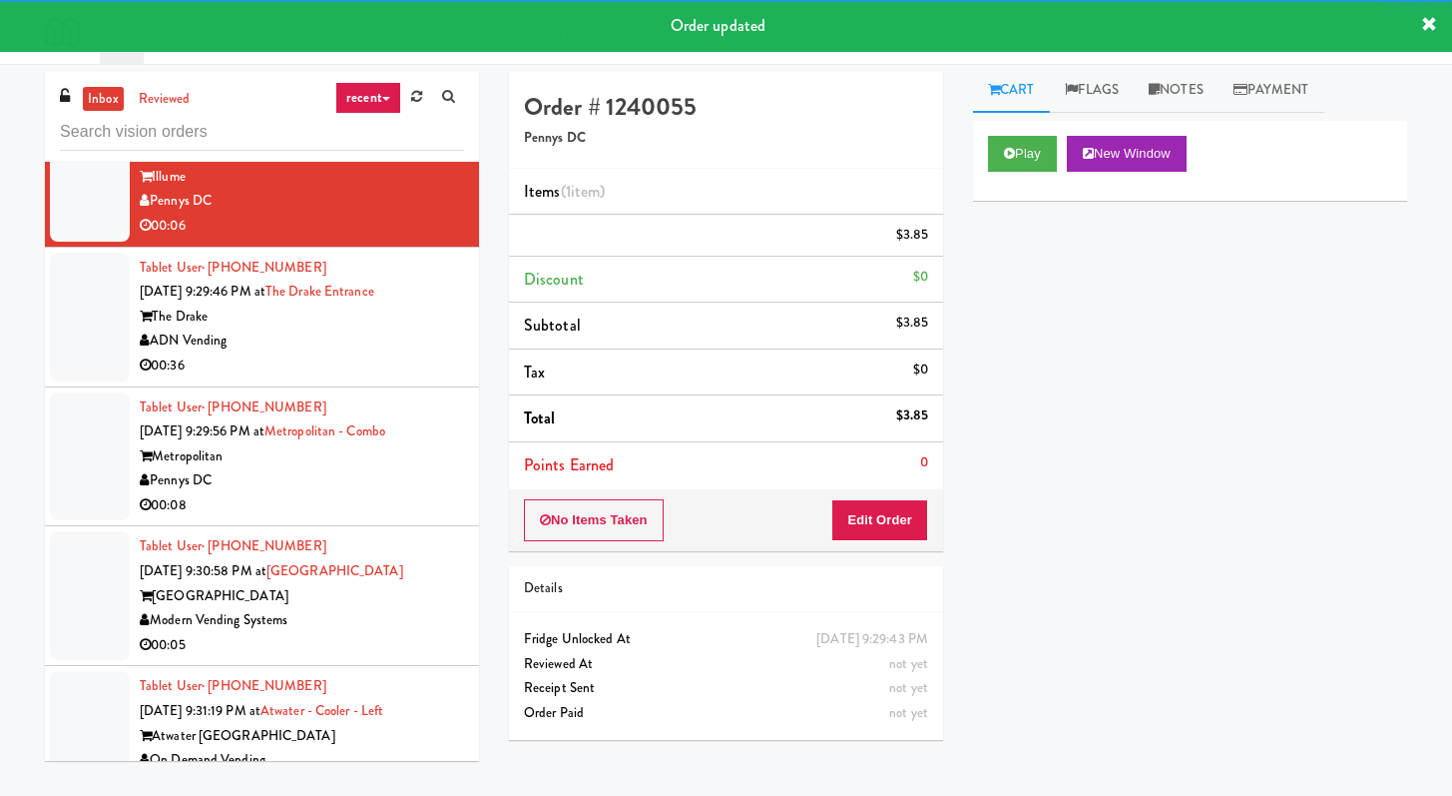
scroll to position [7199, 0]
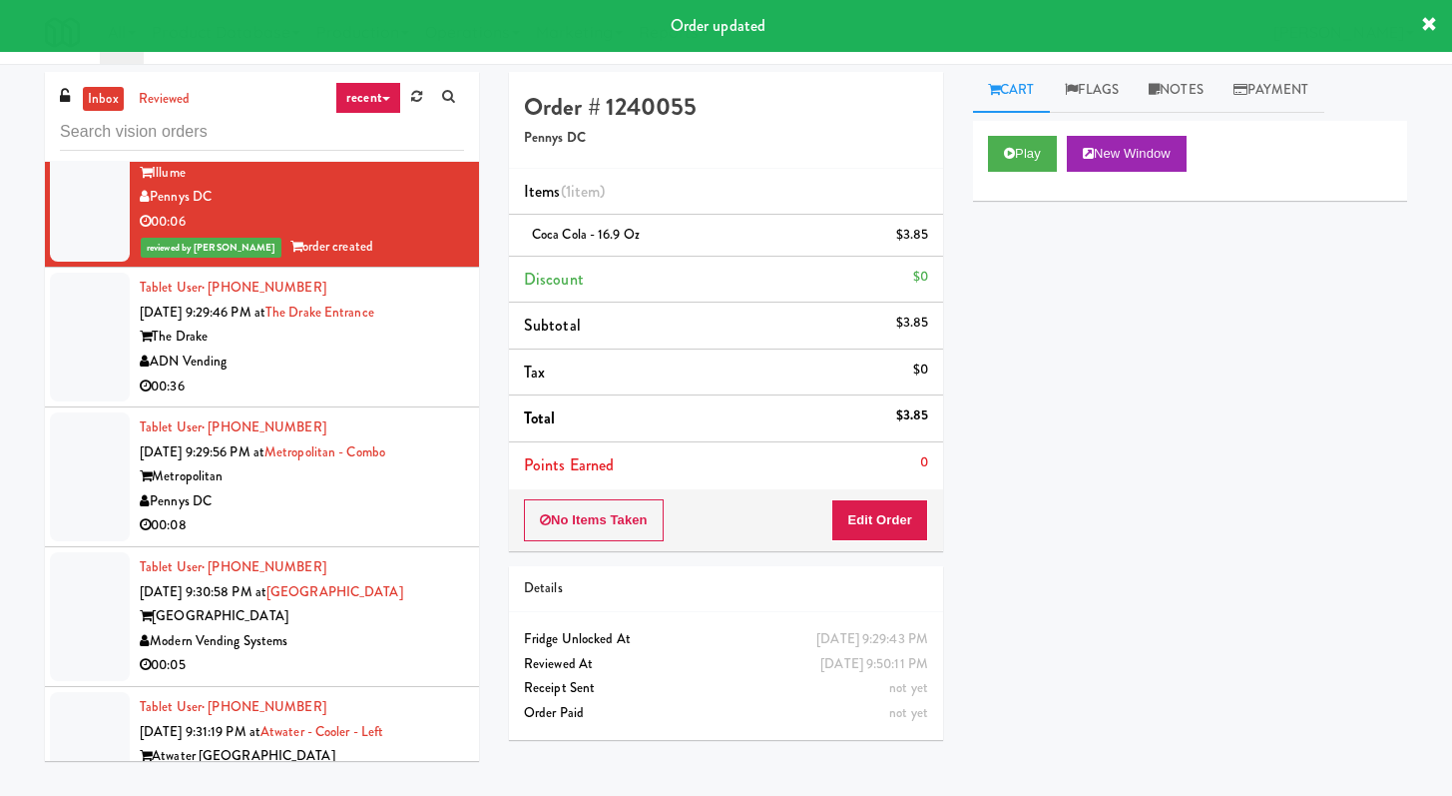
click at [434, 399] on div "00:36" at bounding box center [302, 386] width 324 height 25
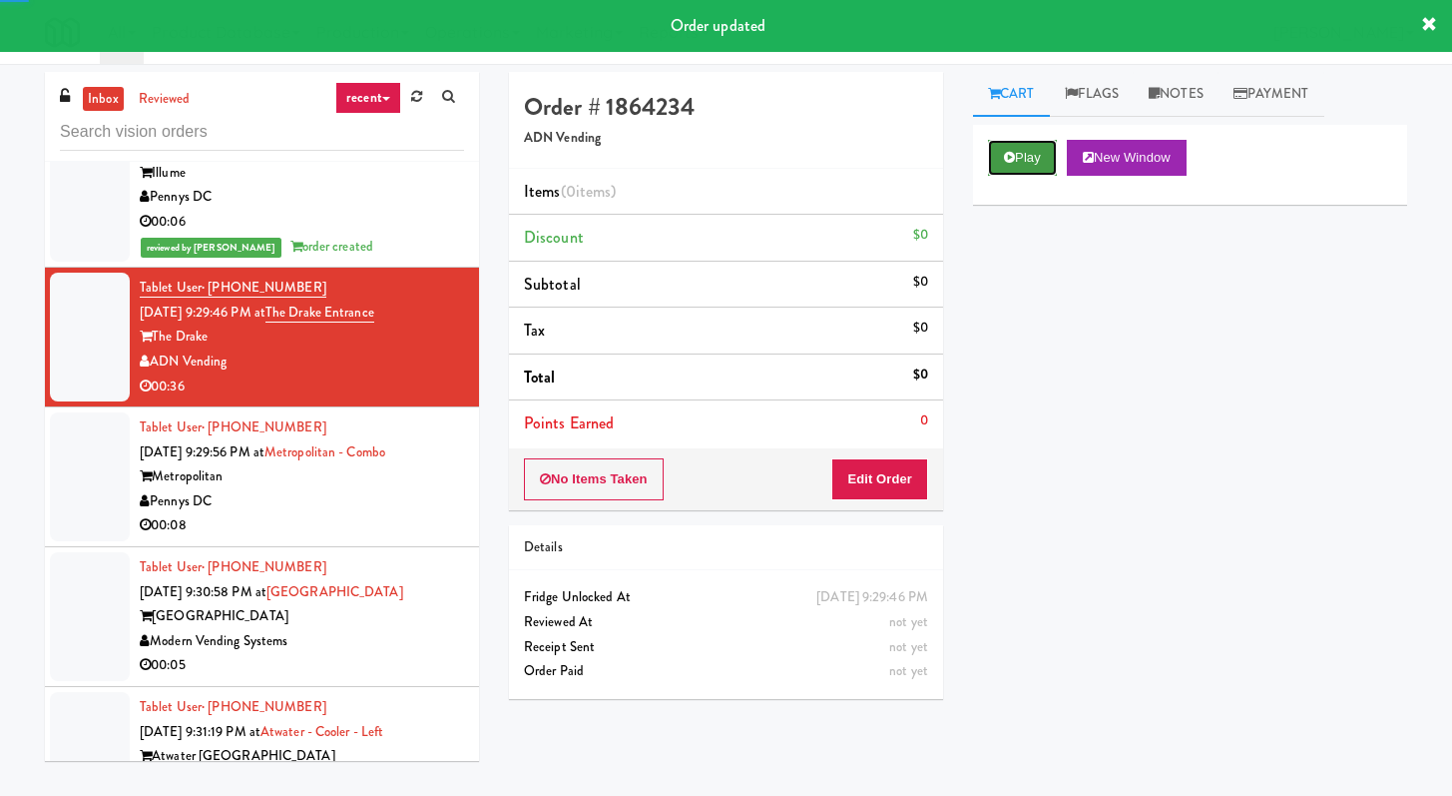
click at [1027, 156] on button "Play" at bounding box center [1022, 158] width 69 height 36
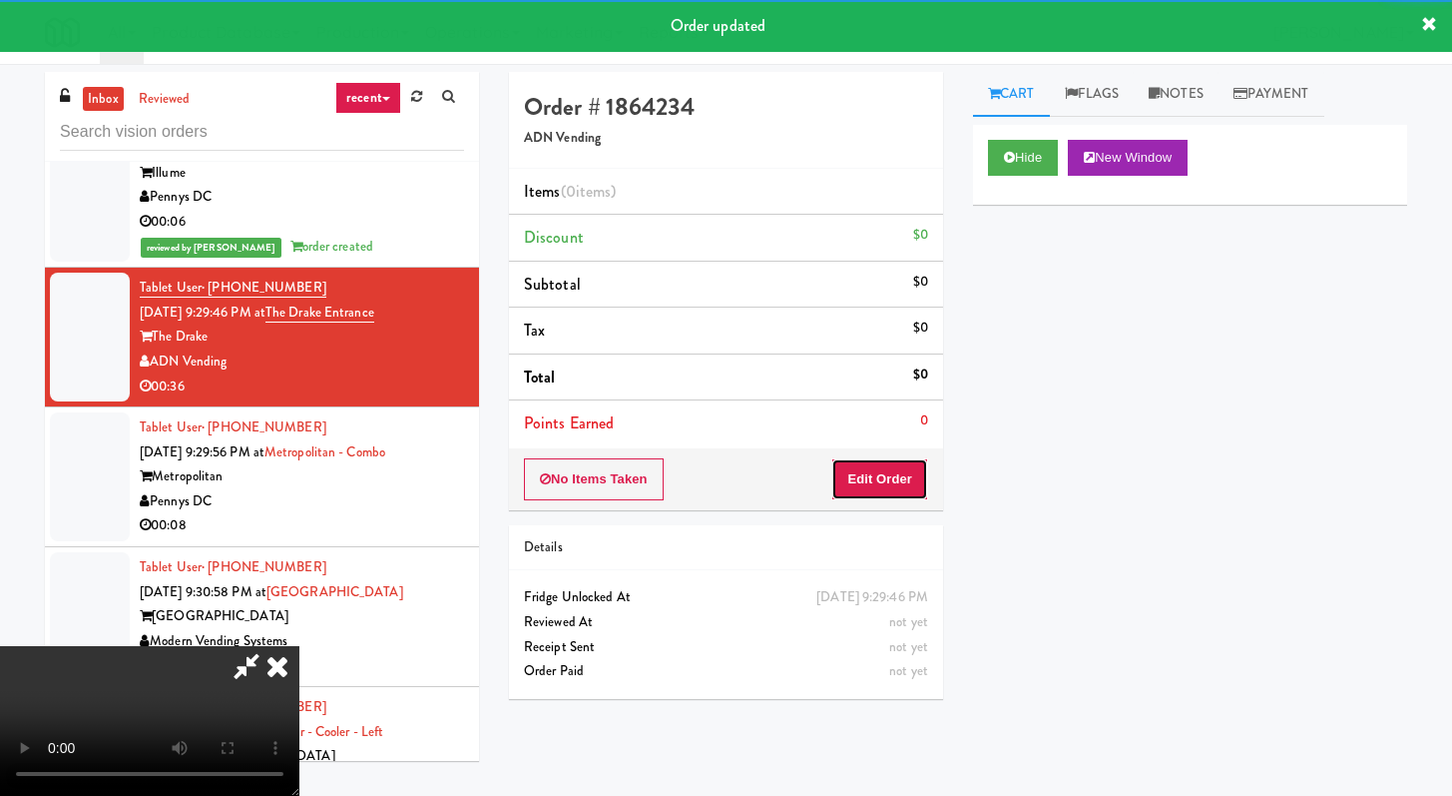
click at [899, 472] on button "Edit Order" at bounding box center [879, 479] width 97 height 42
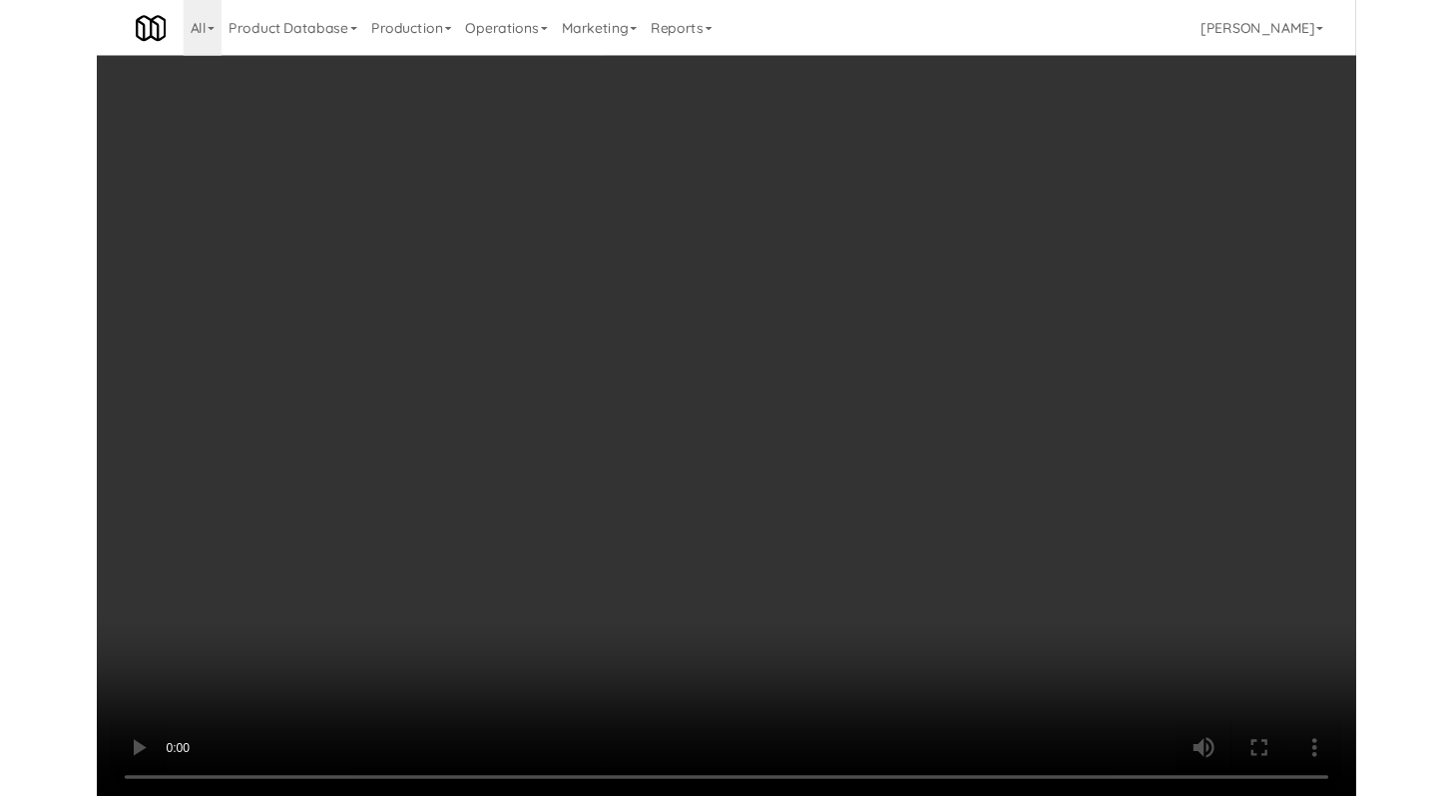
scroll to position [7174, 0]
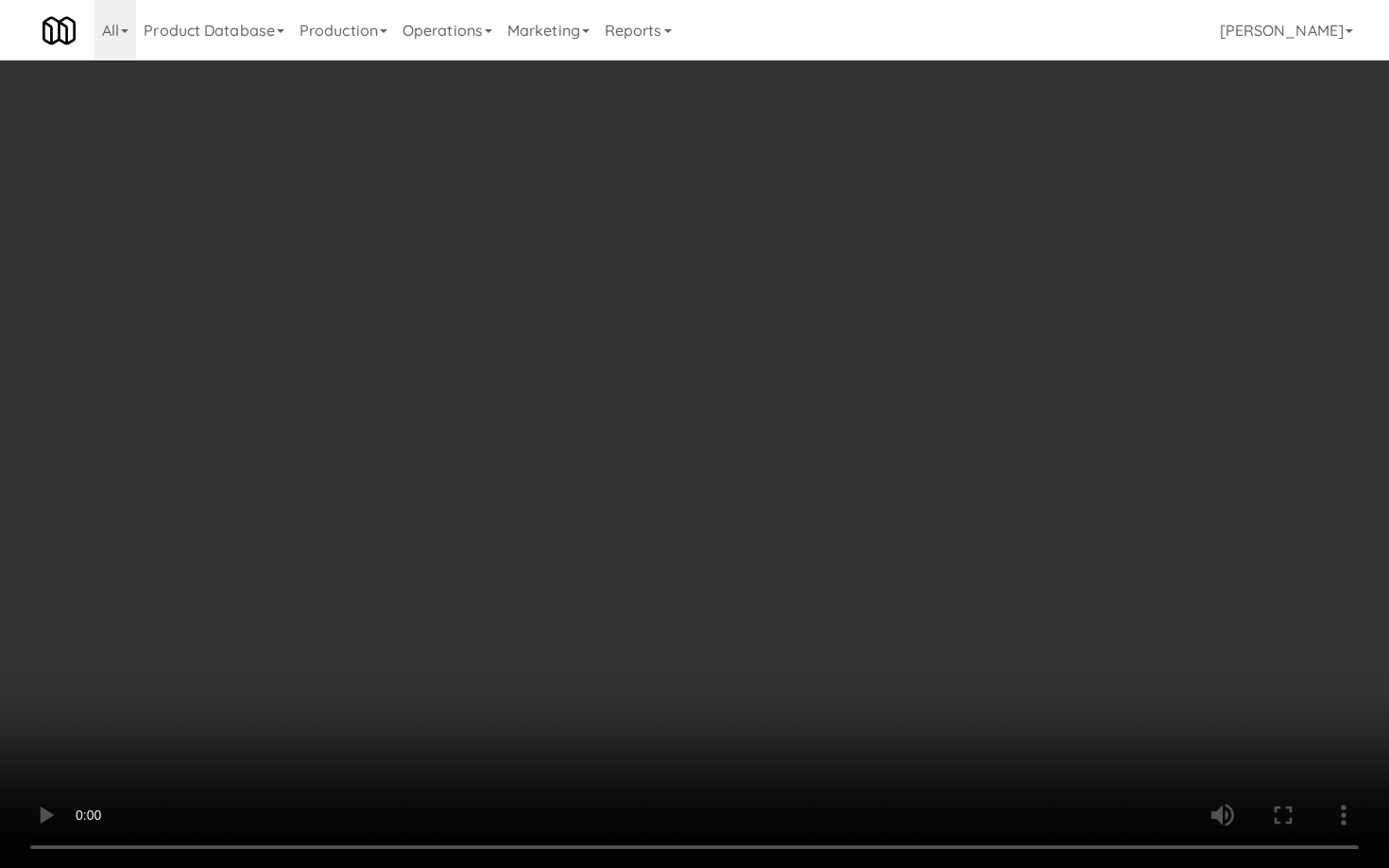
click at [1071, 662] on video at bounding box center [694, 434] width 1389 height 868
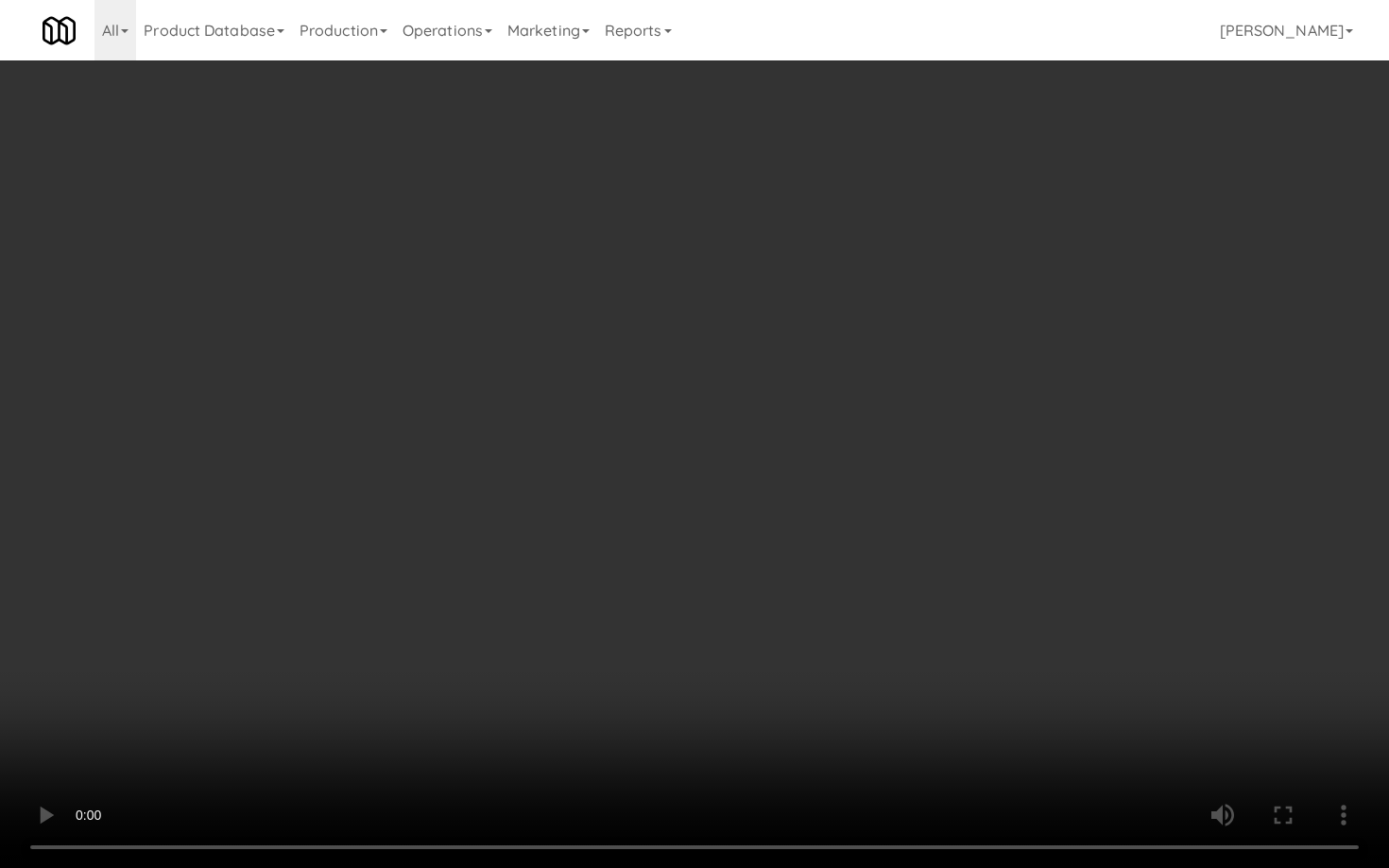
click at [1073, 654] on video at bounding box center [694, 434] width 1389 height 868
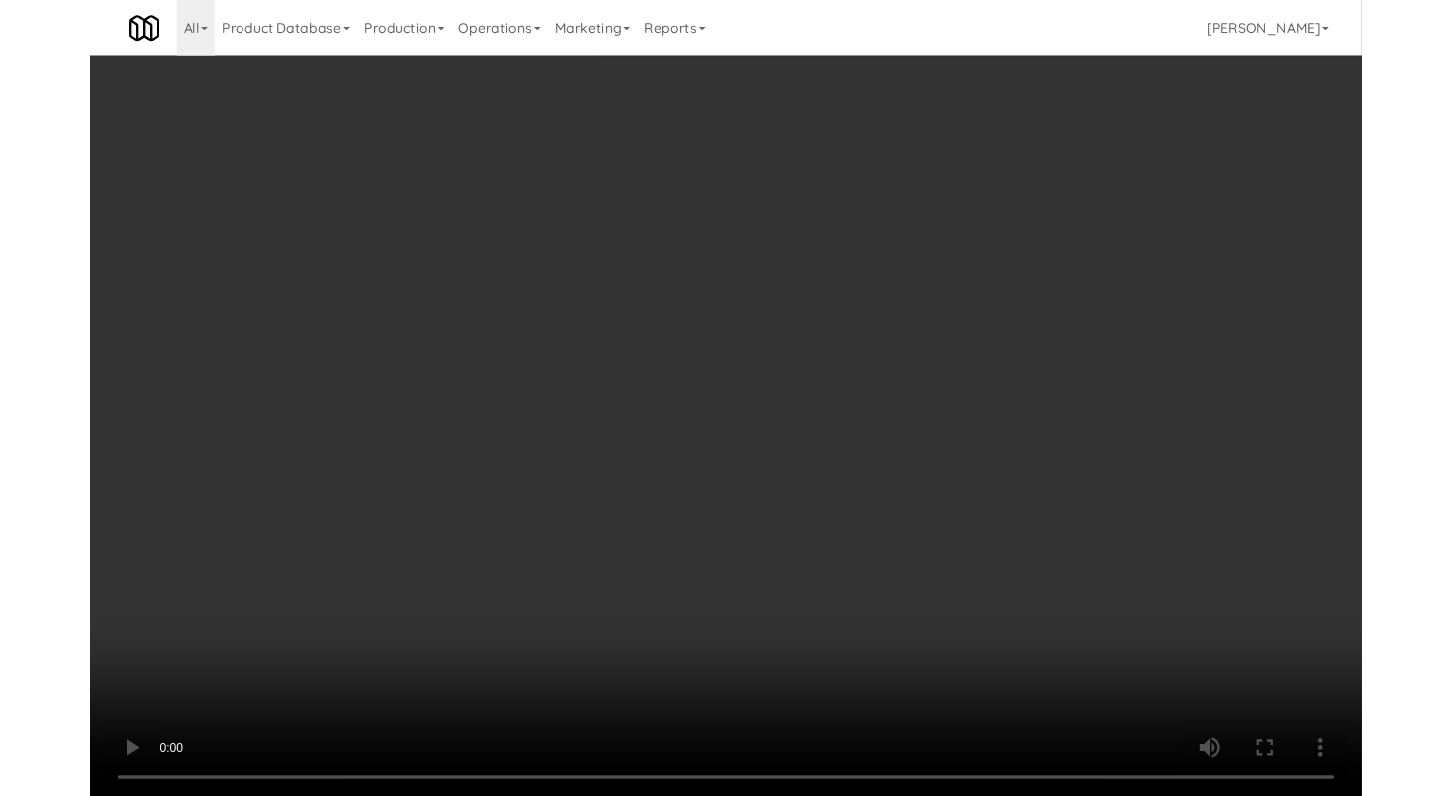
scroll to position [7199, 0]
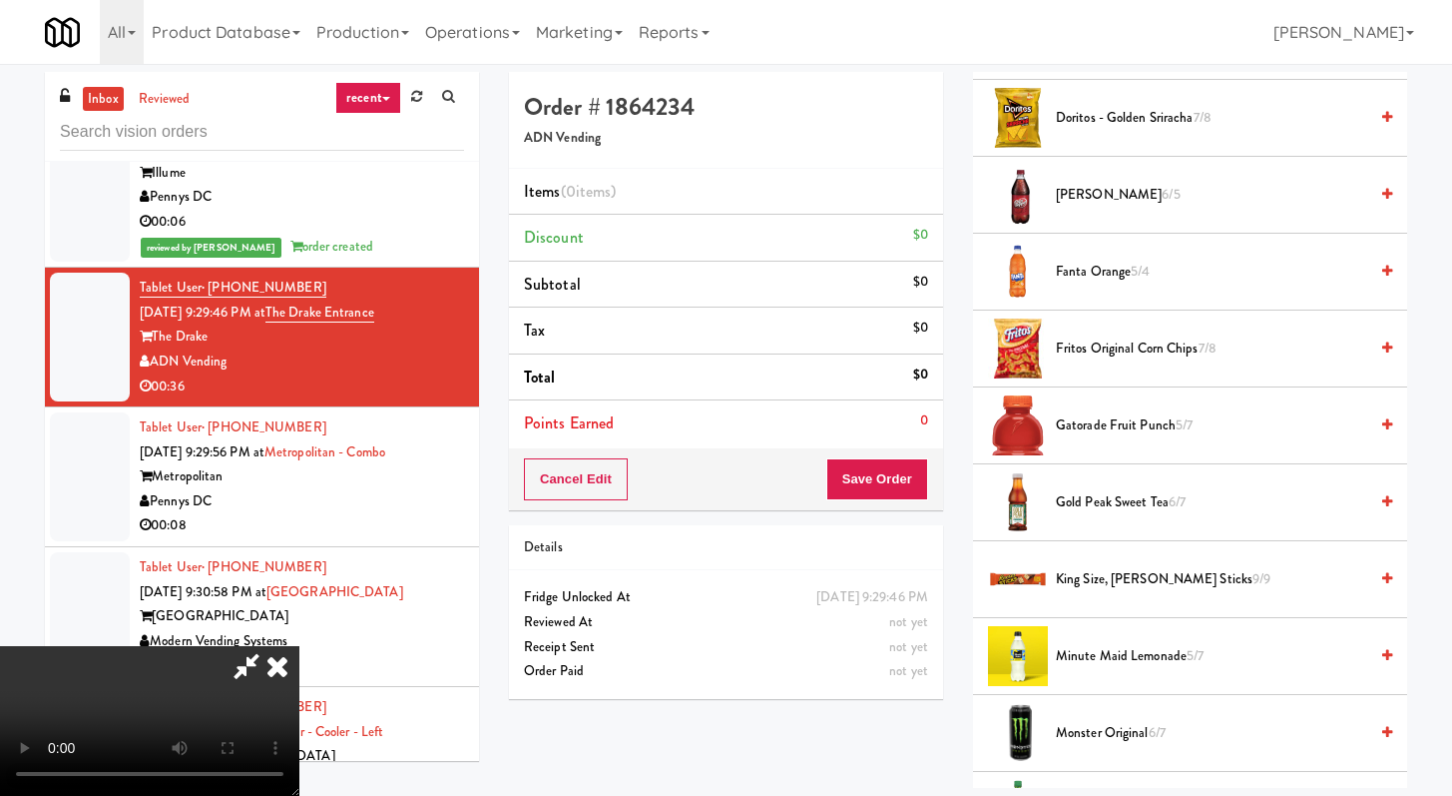
click at [1110, 665] on span "Minute Maid Lemonade 5/7" at bounding box center [1211, 656] width 311 height 25
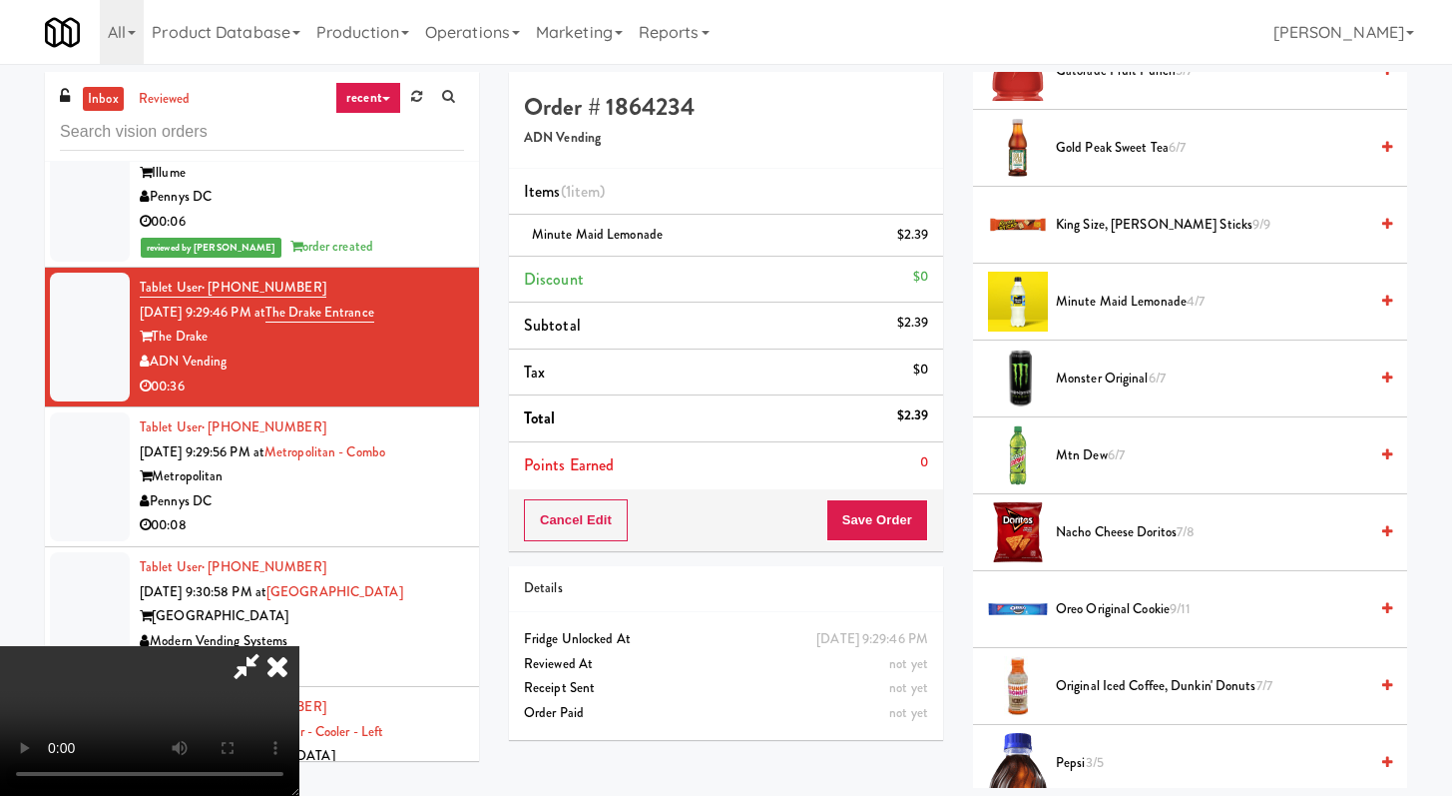
scroll to position [2053, 0]
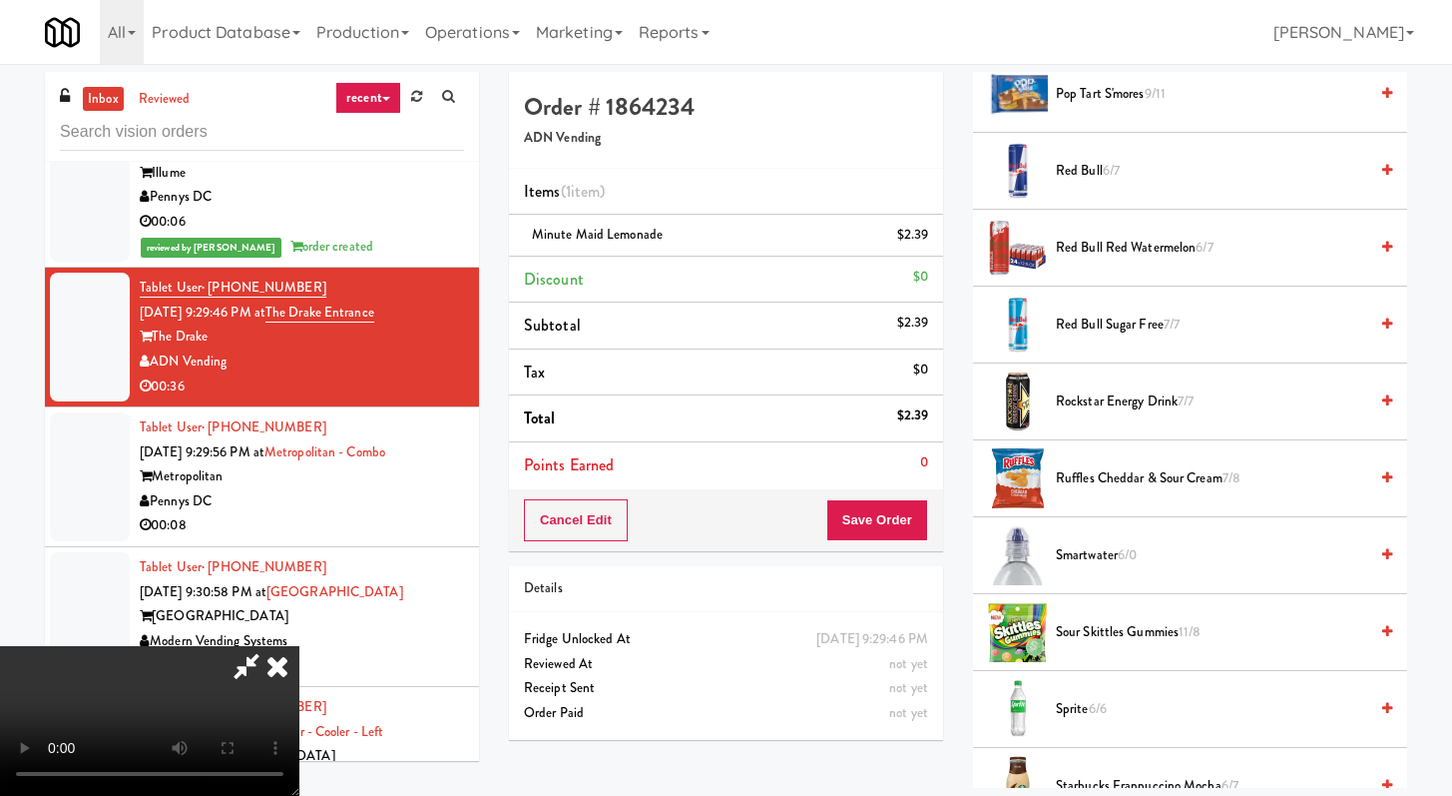
click at [1130, 556] on span "6/0" at bounding box center [1127, 554] width 19 height 19
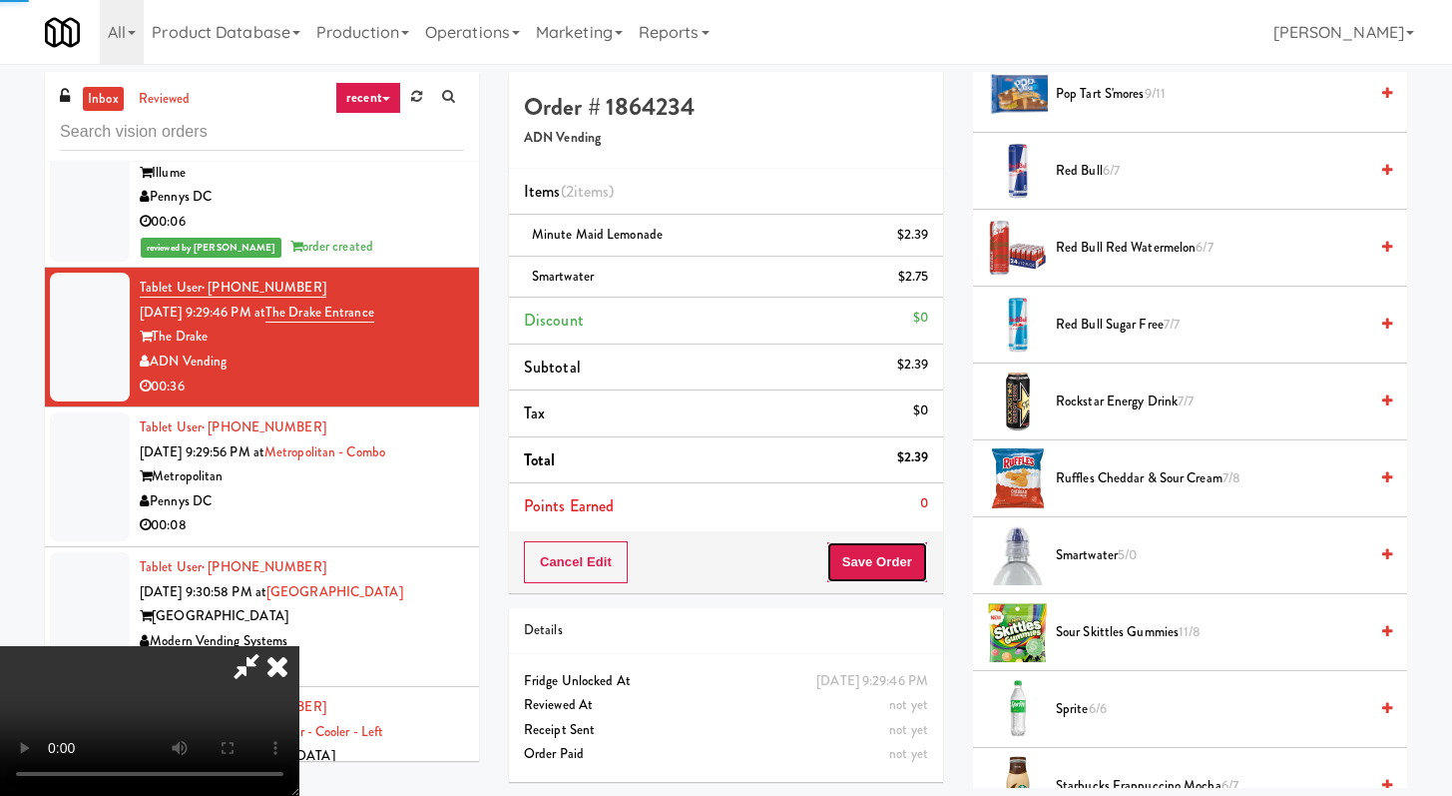
click at [920, 569] on button "Save Order" at bounding box center [878, 562] width 102 height 42
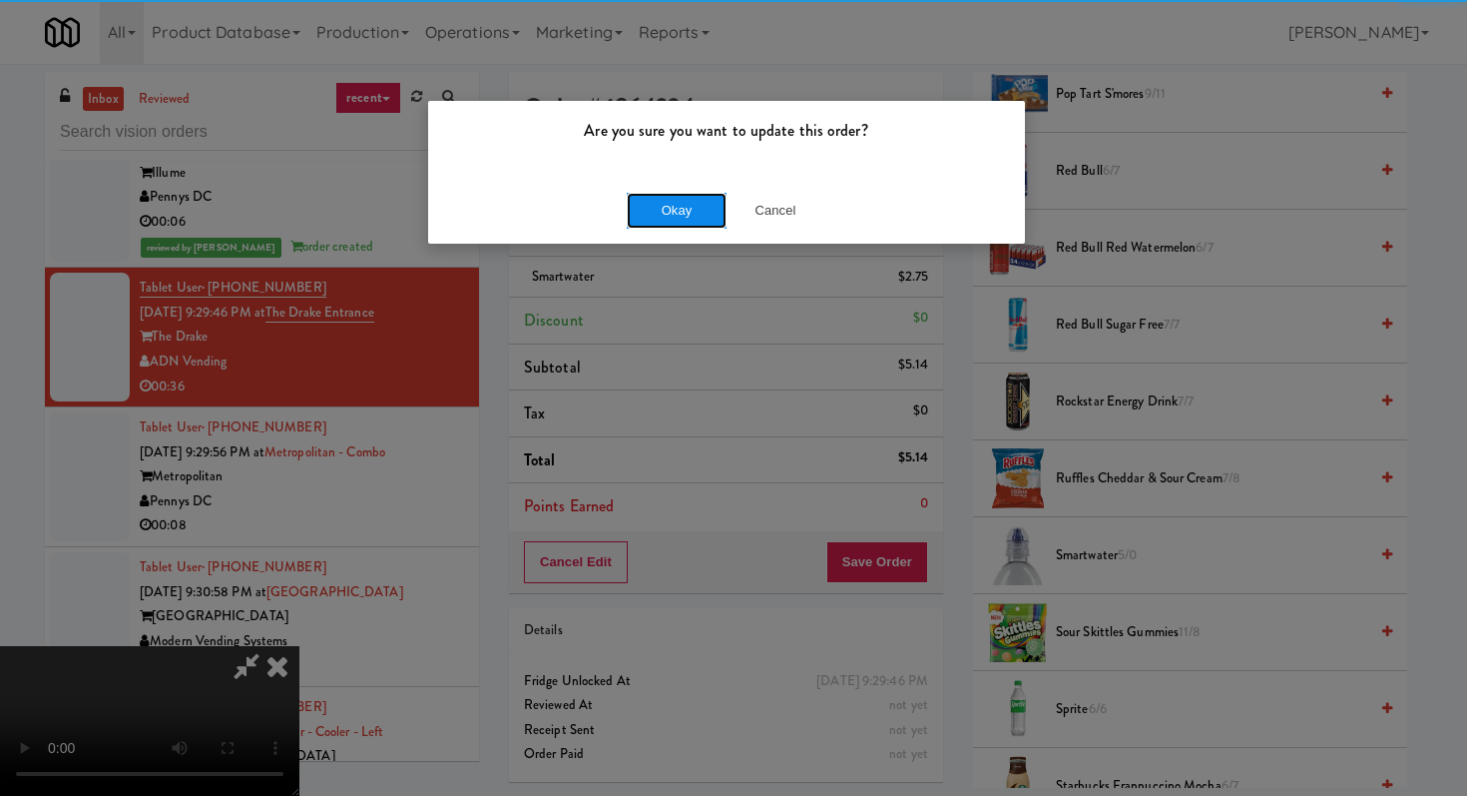
click at [707, 214] on button "Okay" at bounding box center [677, 211] width 100 height 36
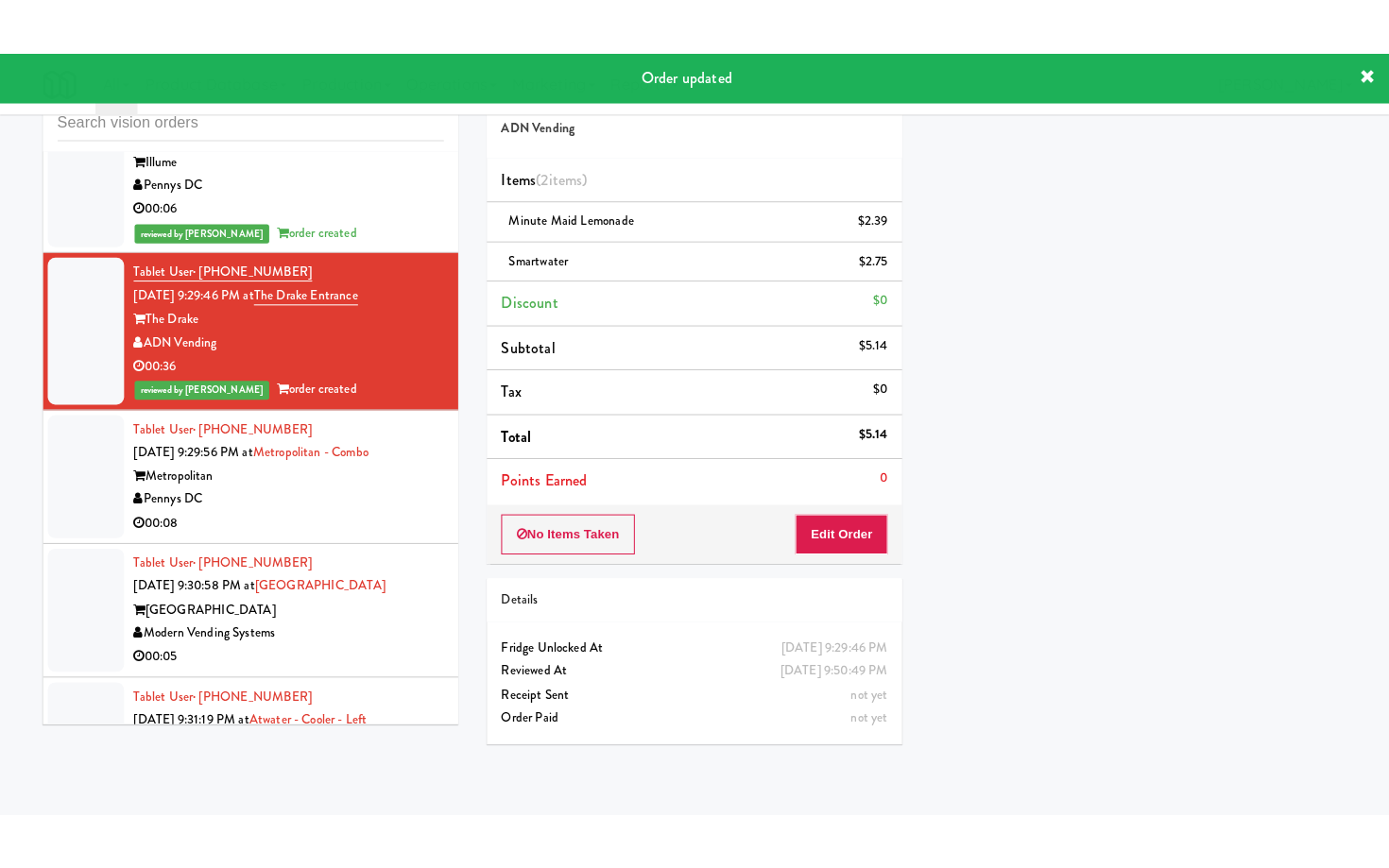
scroll to position [6856, 0]
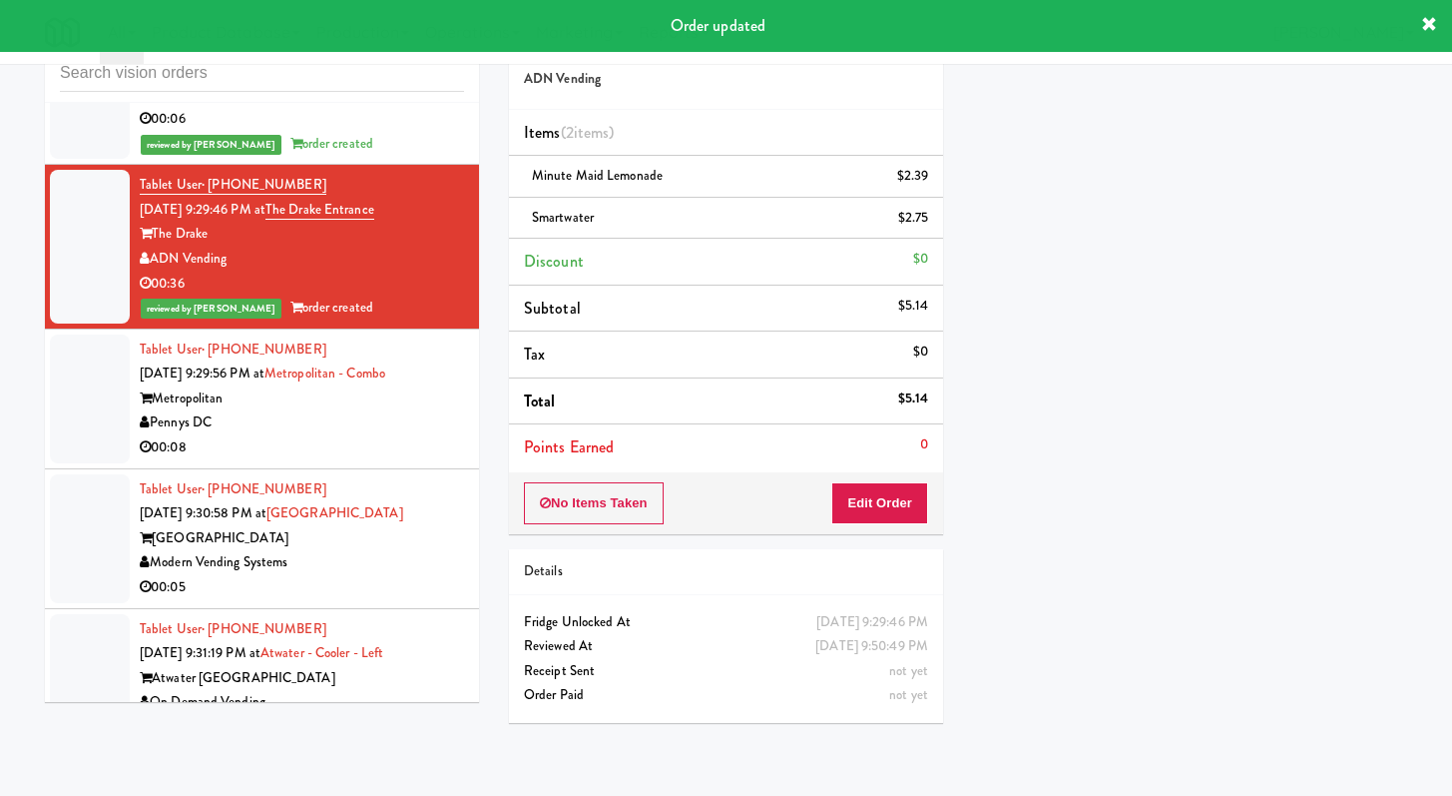
click at [422, 460] on div "00:08" at bounding box center [302, 447] width 324 height 25
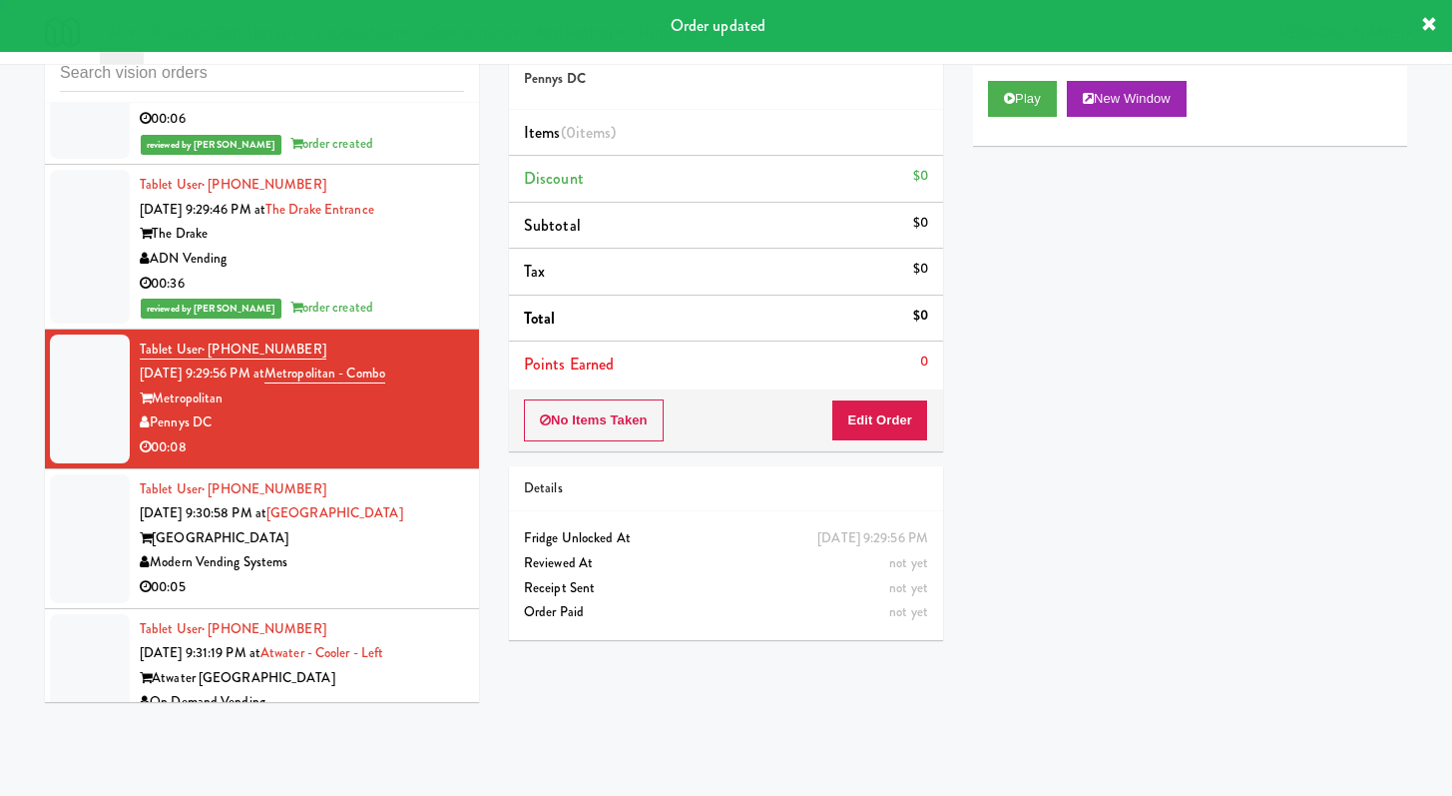
click at [1044, 118] on div "Play New Window" at bounding box center [1190, 106] width 434 height 80
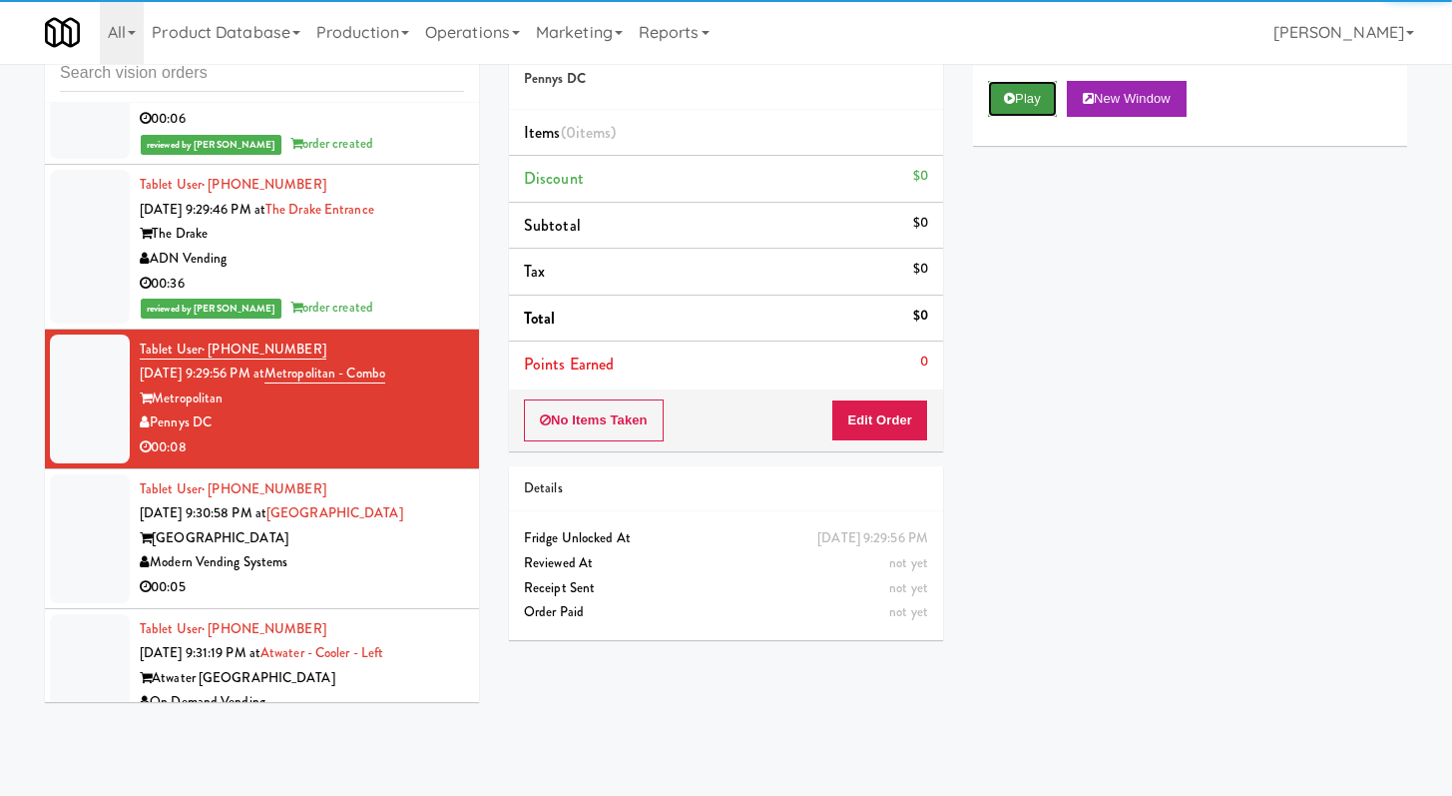
click at [1008, 94] on icon at bounding box center [1009, 98] width 11 height 13
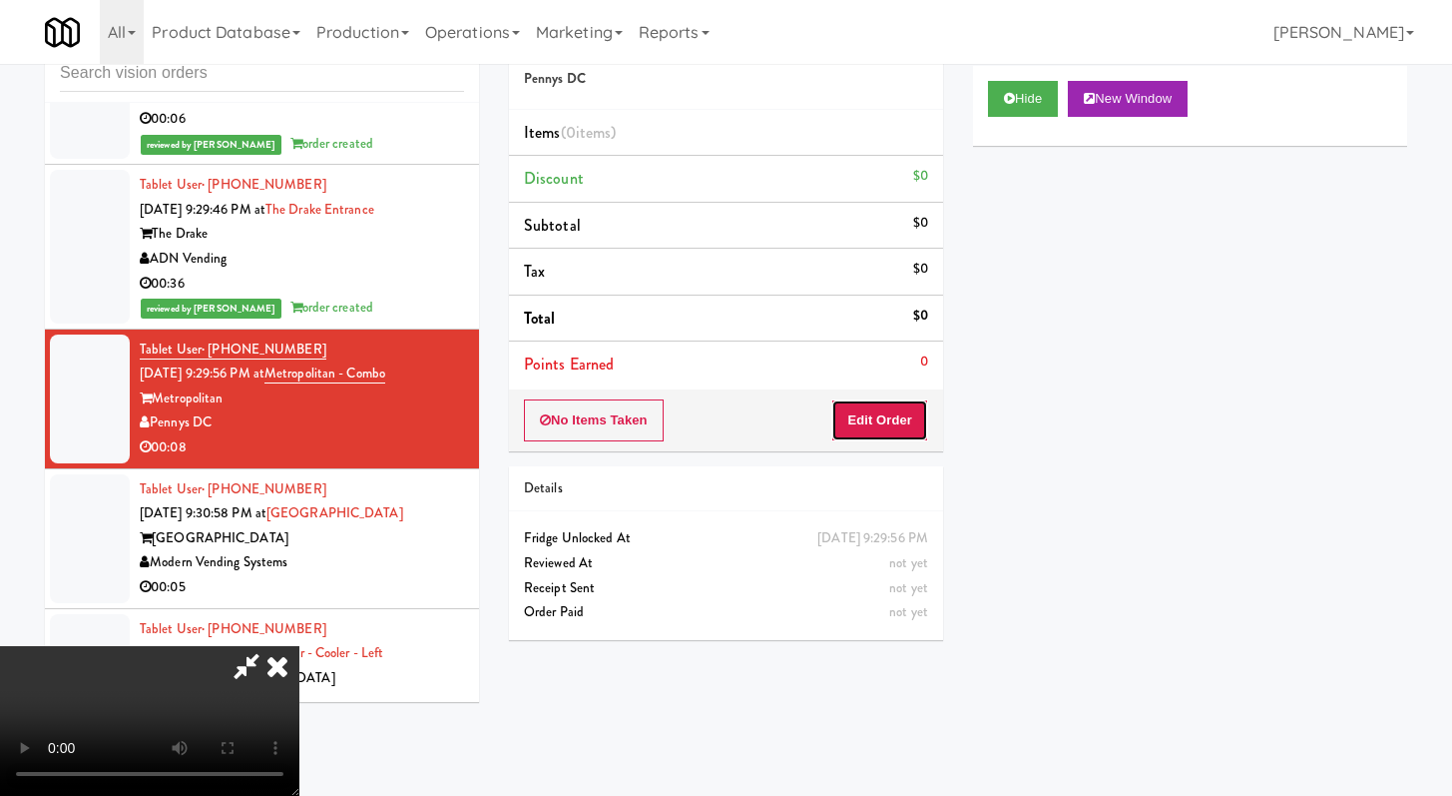
click at [885, 418] on button "Edit Order" at bounding box center [879, 420] width 97 height 42
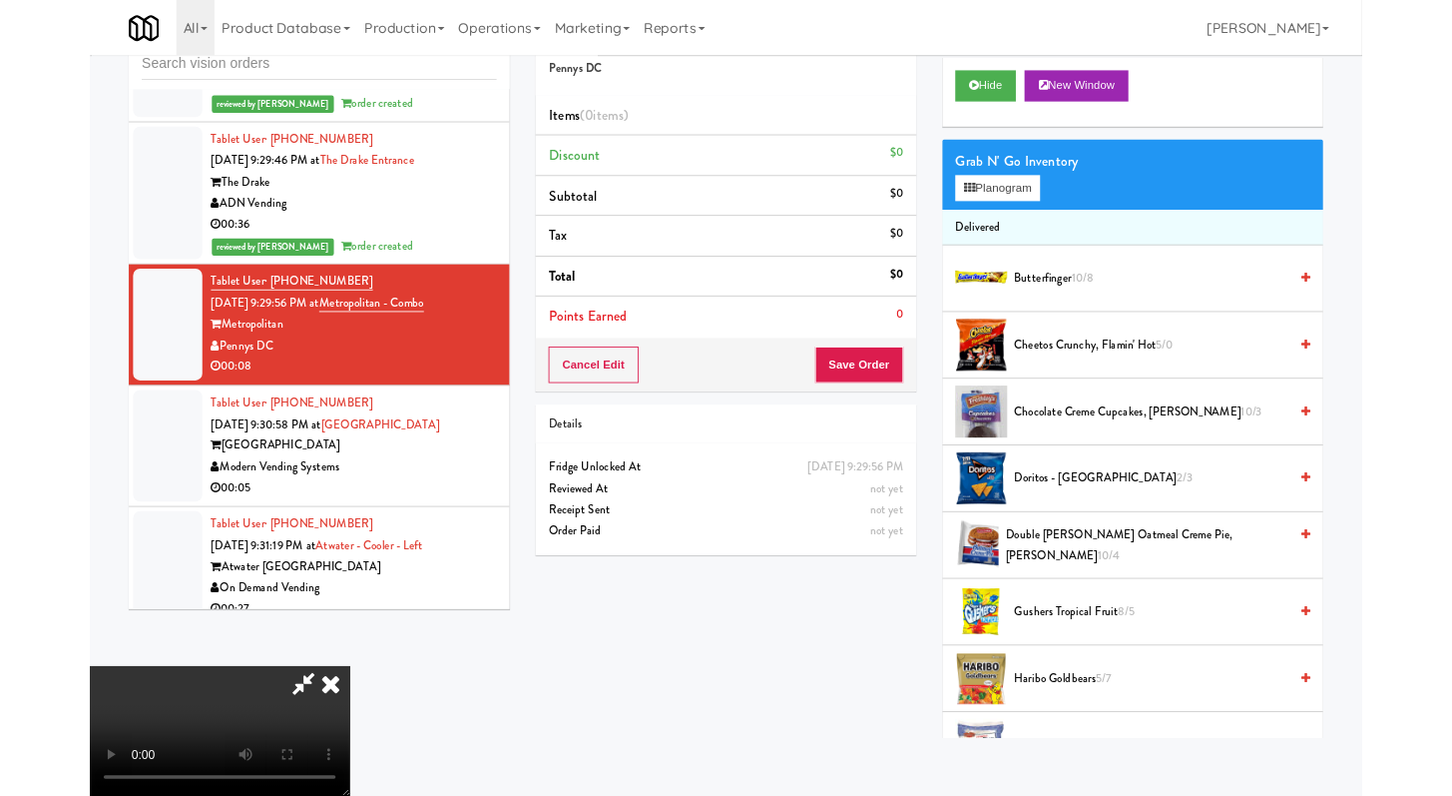
scroll to position [7218, 0]
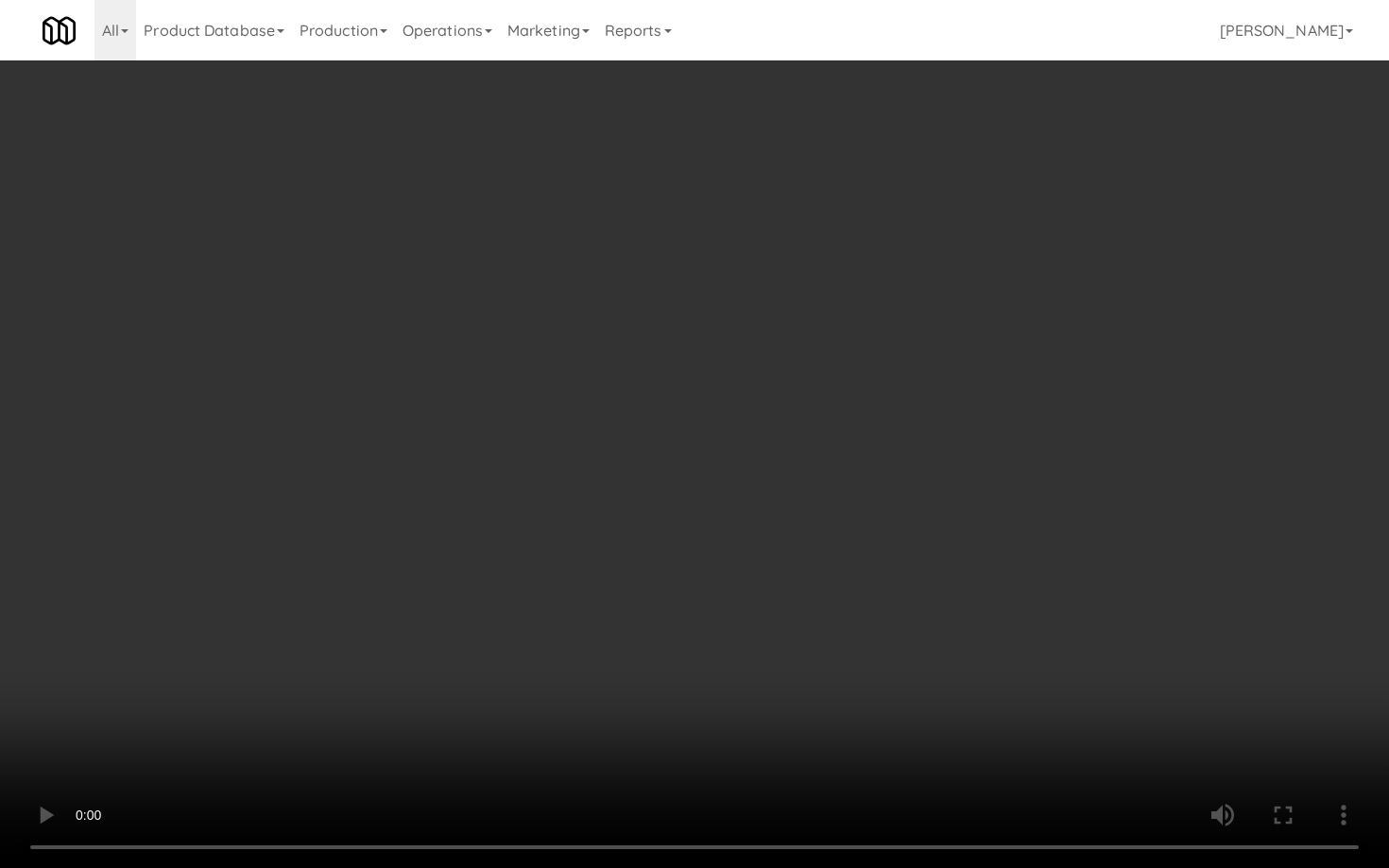
click at [920, 591] on video at bounding box center [694, 434] width 1389 height 868
click at [925, 580] on video at bounding box center [694, 434] width 1389 height 868
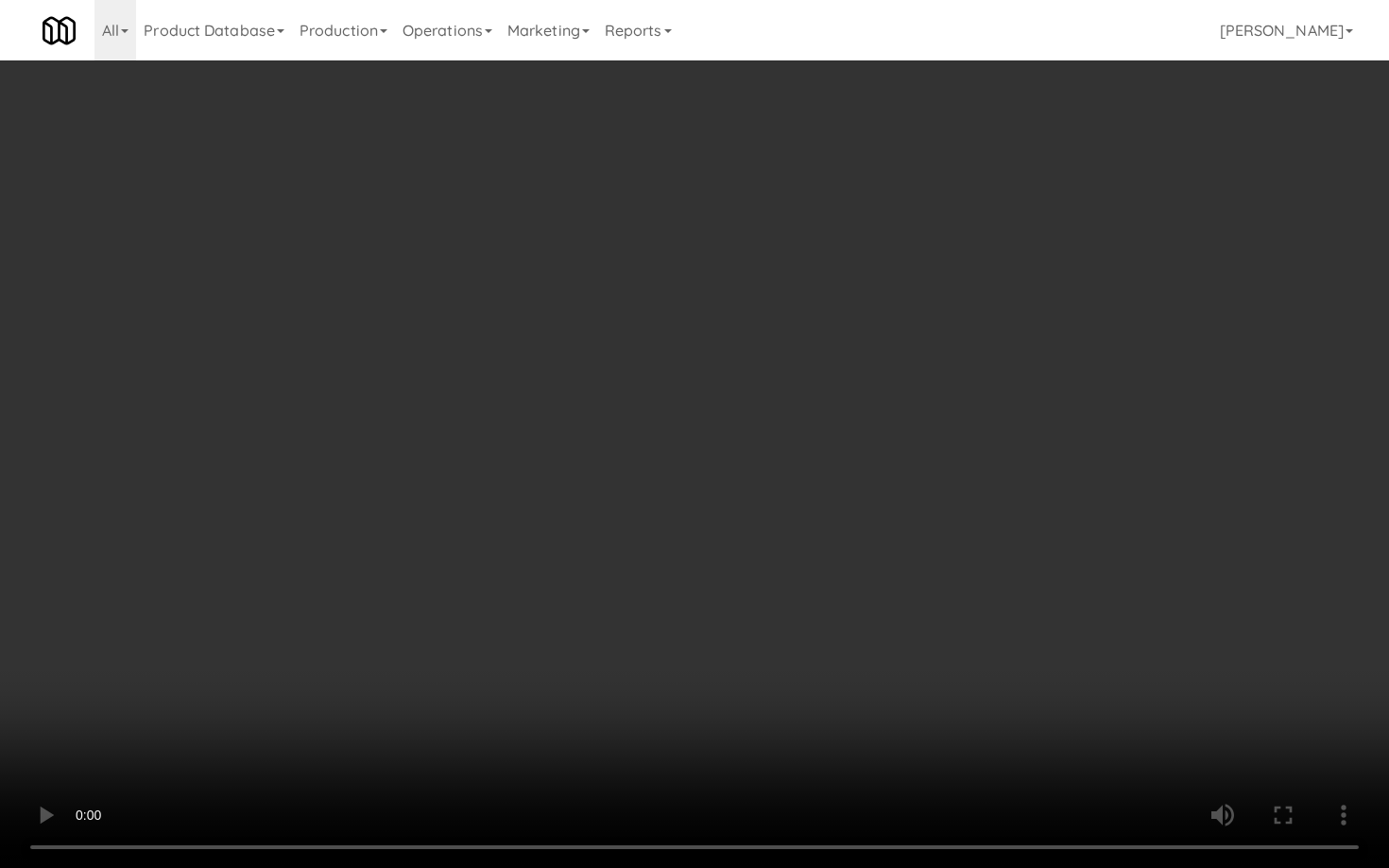
click at [925, 580] on video at bounding box center [694, 434] width 1389 height 868
click at [959, 563] on video at bounding box center [694, 434] width 1389 height 868
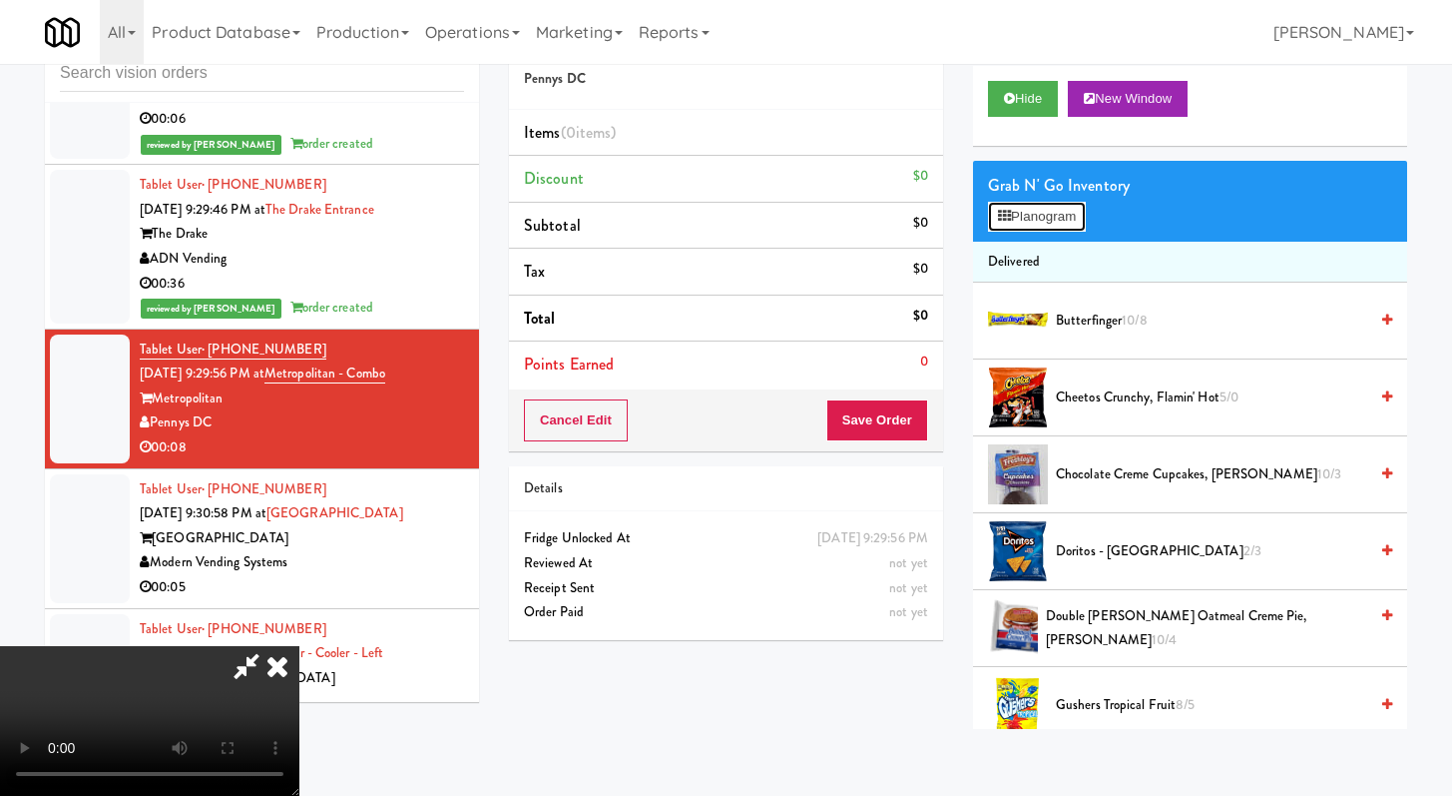
click at [1003, 212] on icon at bounding box center [1004, 216] width 13 height 13
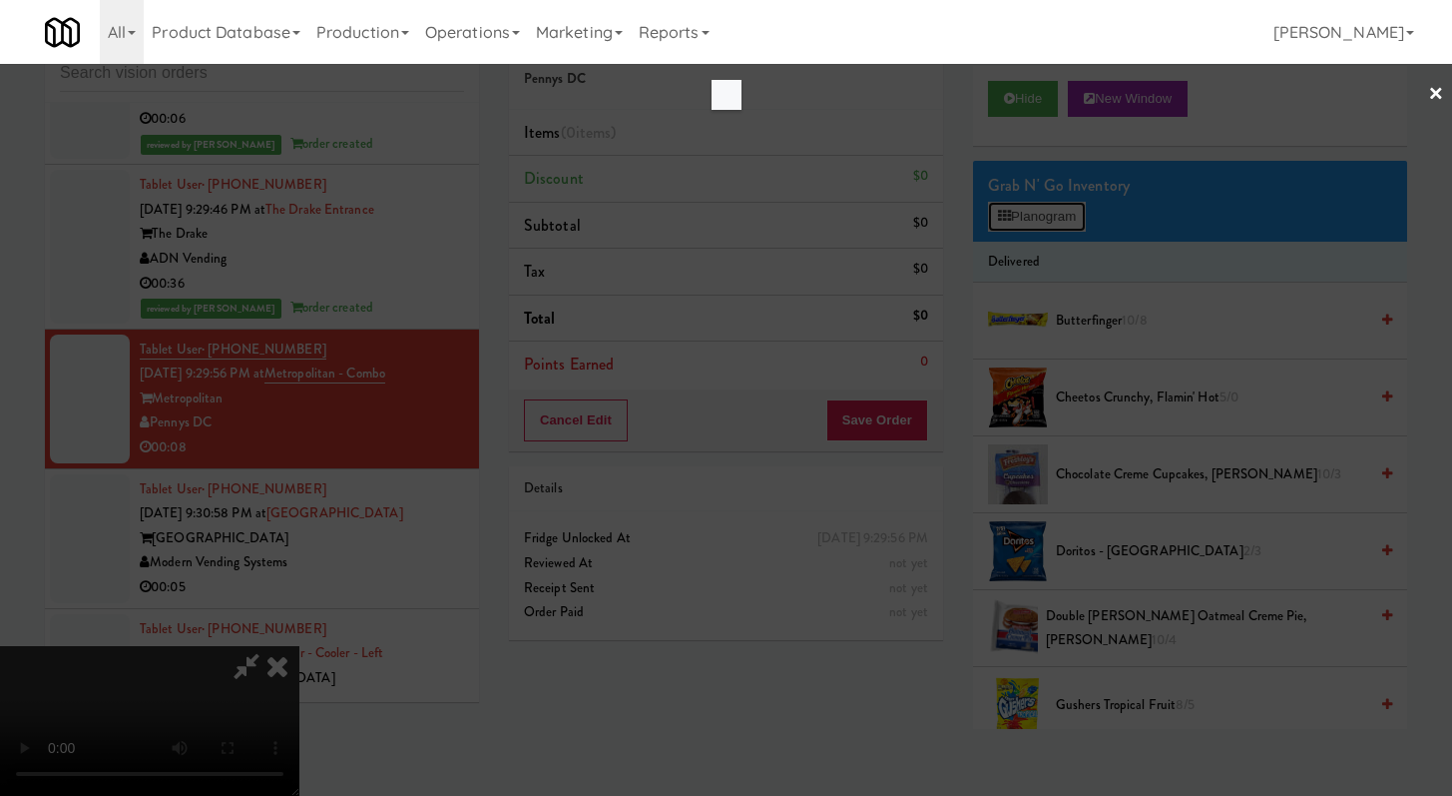
scroll to position [7218, 0]
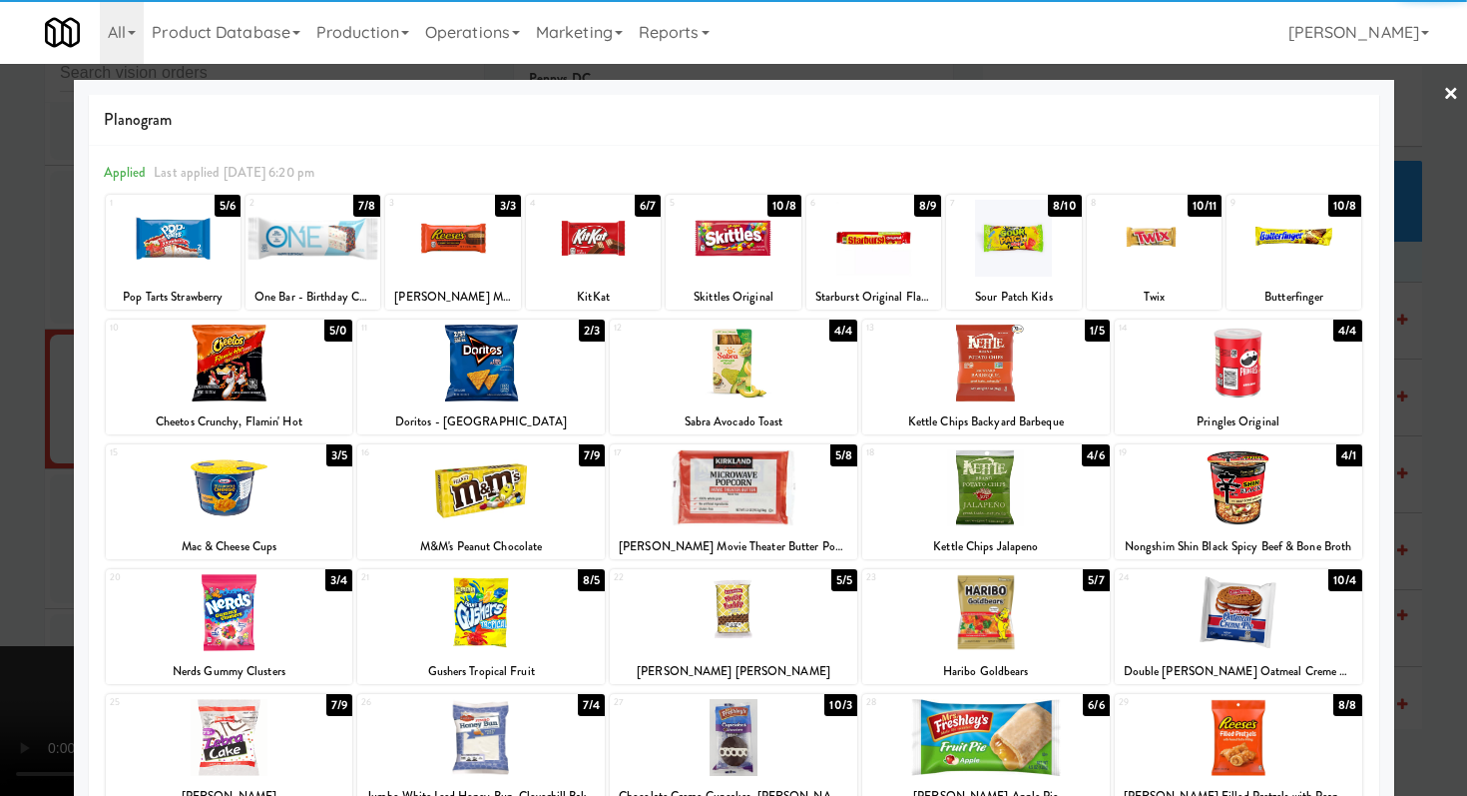
click at [1214, 373] on div at bounding box center [1239, 362] width 248 height 77
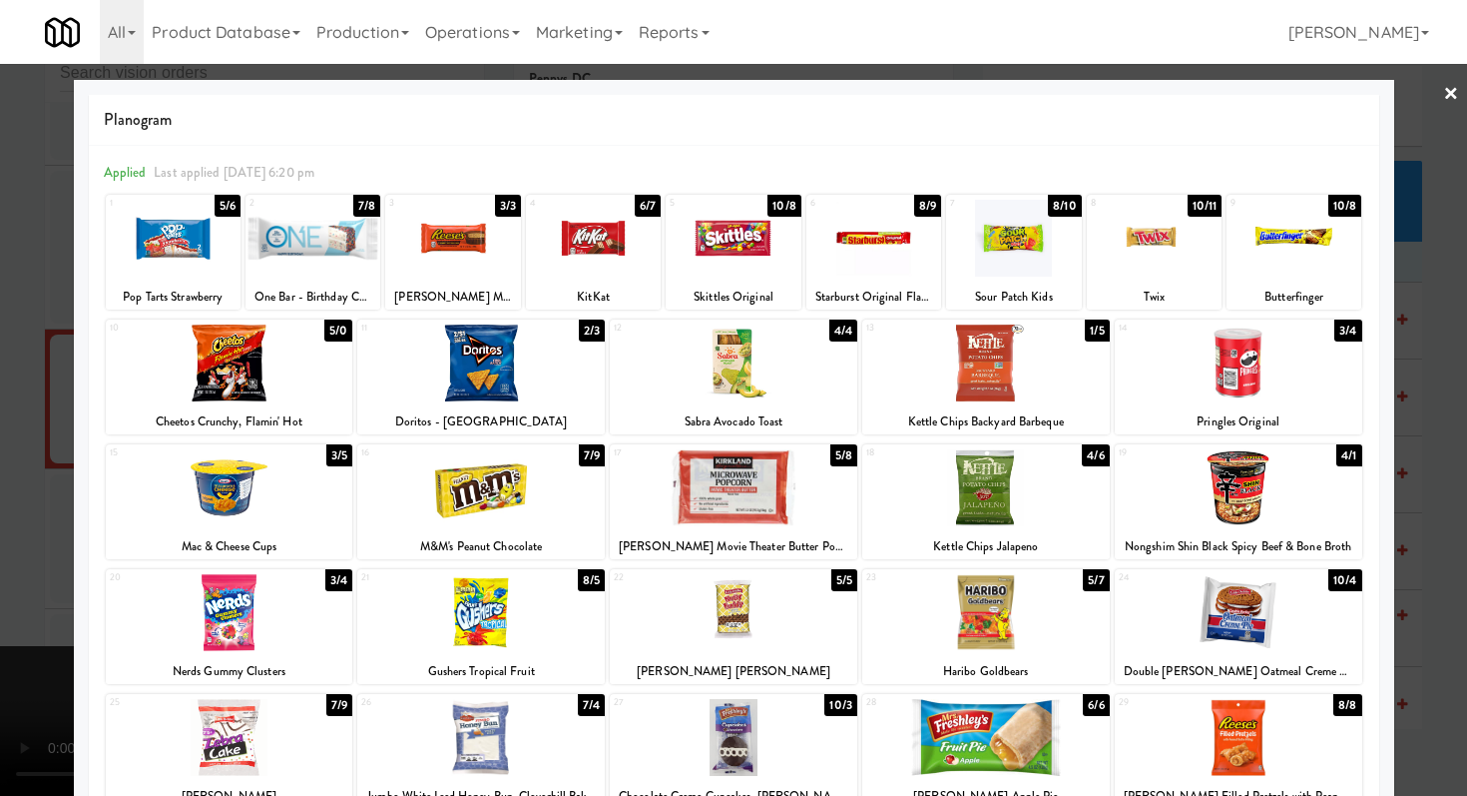
click at [479, 245] on div at bounding box center [452, 238] width 135 height 77
click at [0, 404] on div at bounding box center [733, 398] width 1467 height 796
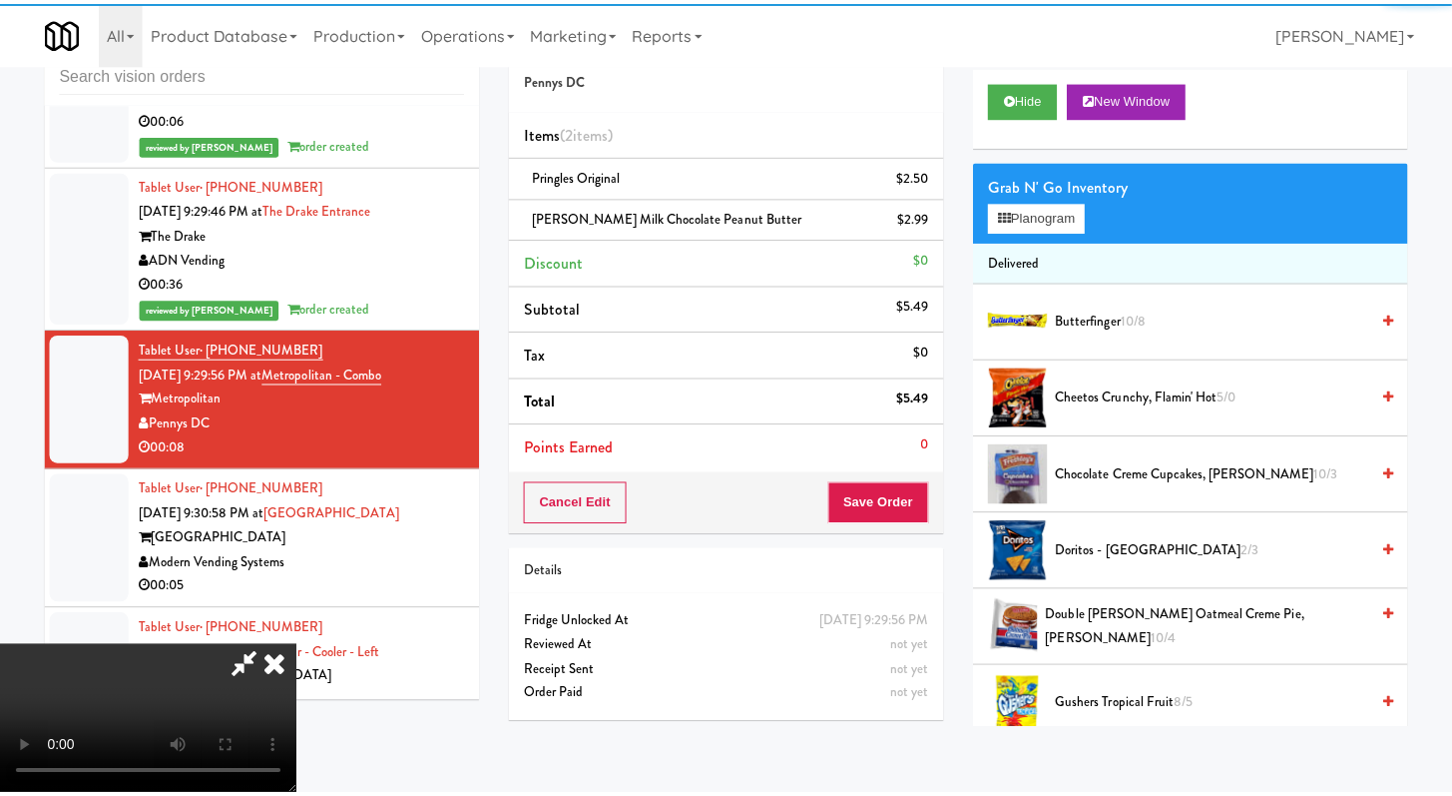
scroll to position [7243, 0]
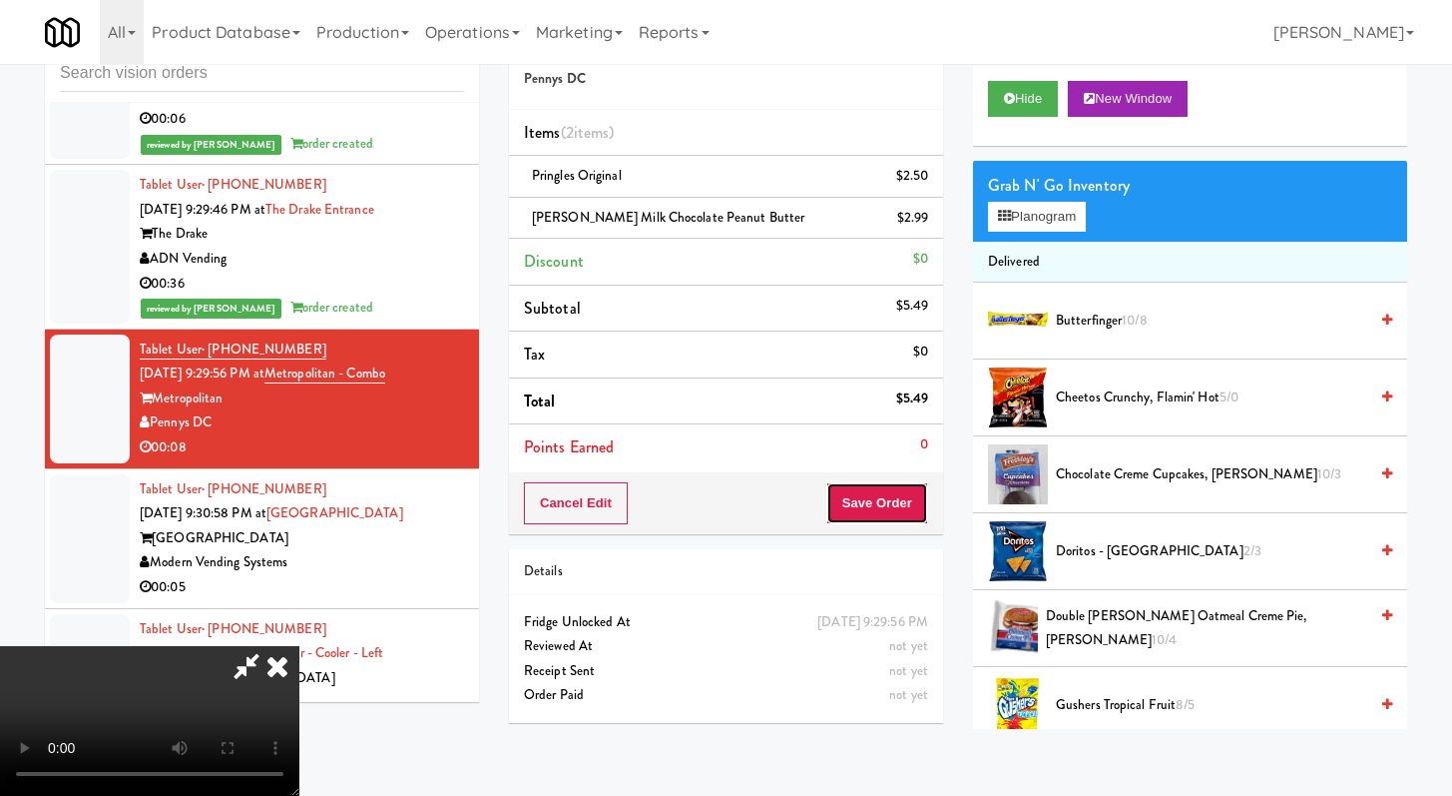
click at [902, 512] on button "Save Order" at bounding box center [878, 503] width 102 height 42
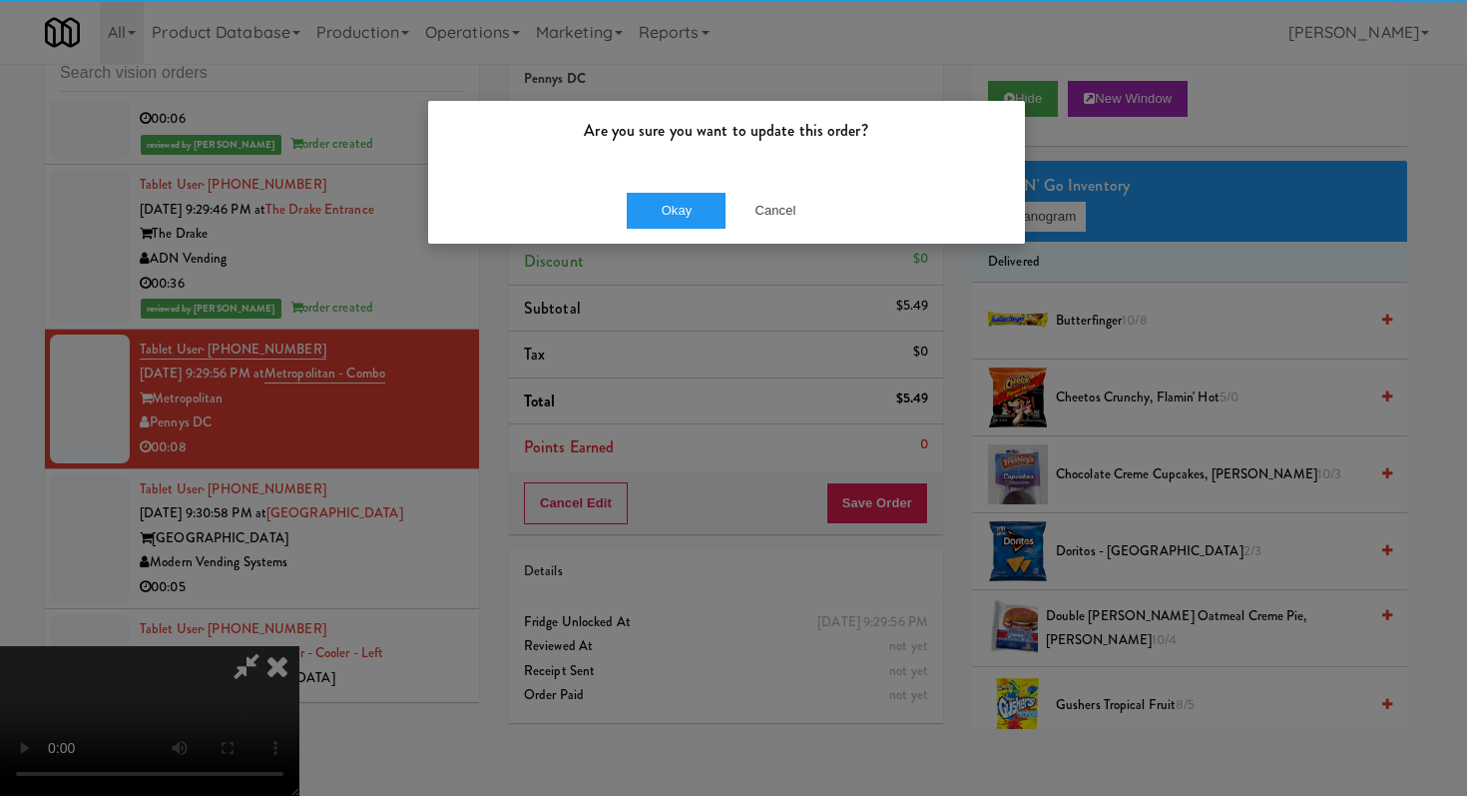
click at [614, 183] on div "Okay Cancel" at bounding box center [726, 210] width 597 height 67
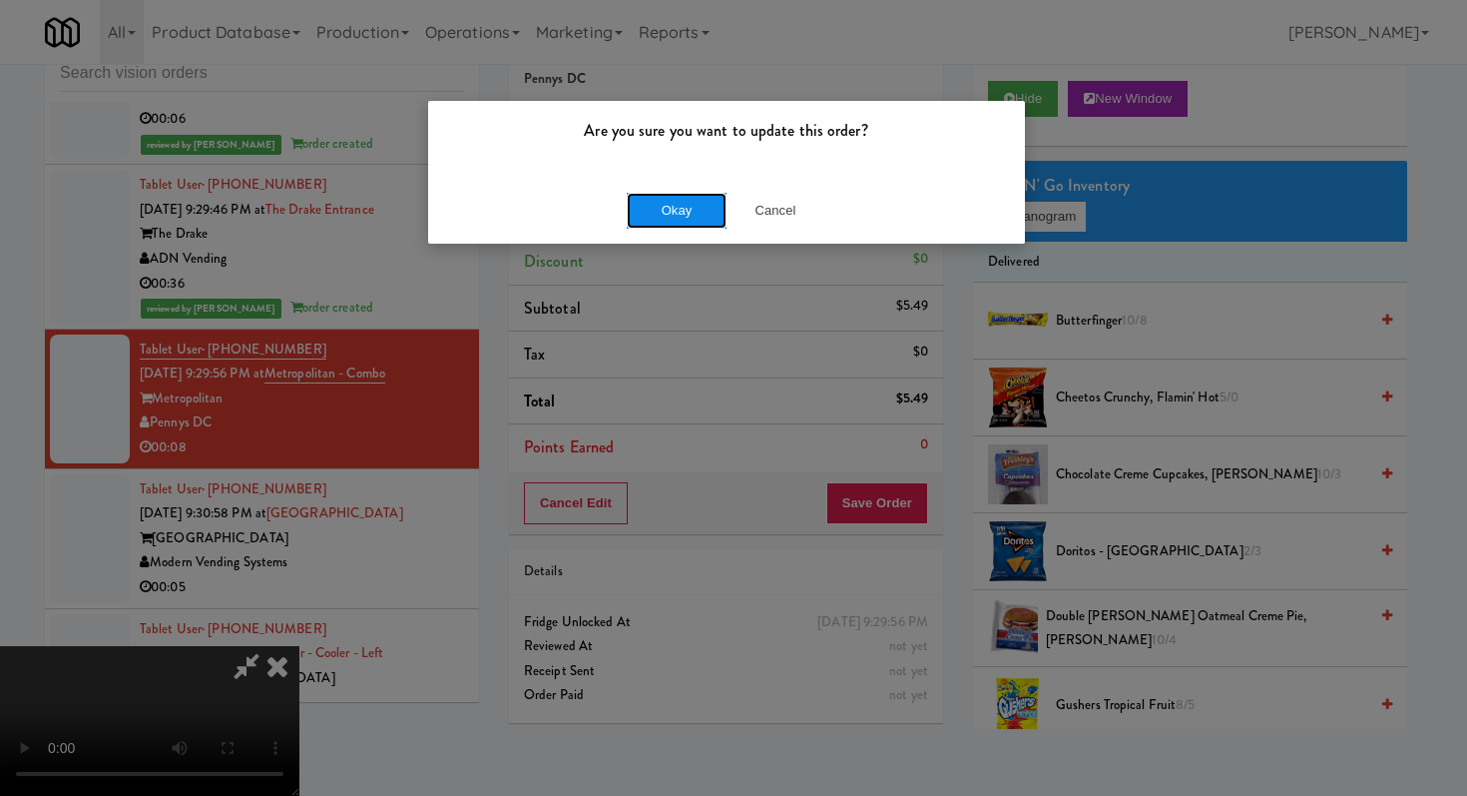
click at [667, 225] on button "Okay" at bounding box center [677, 211] width 100 height 36
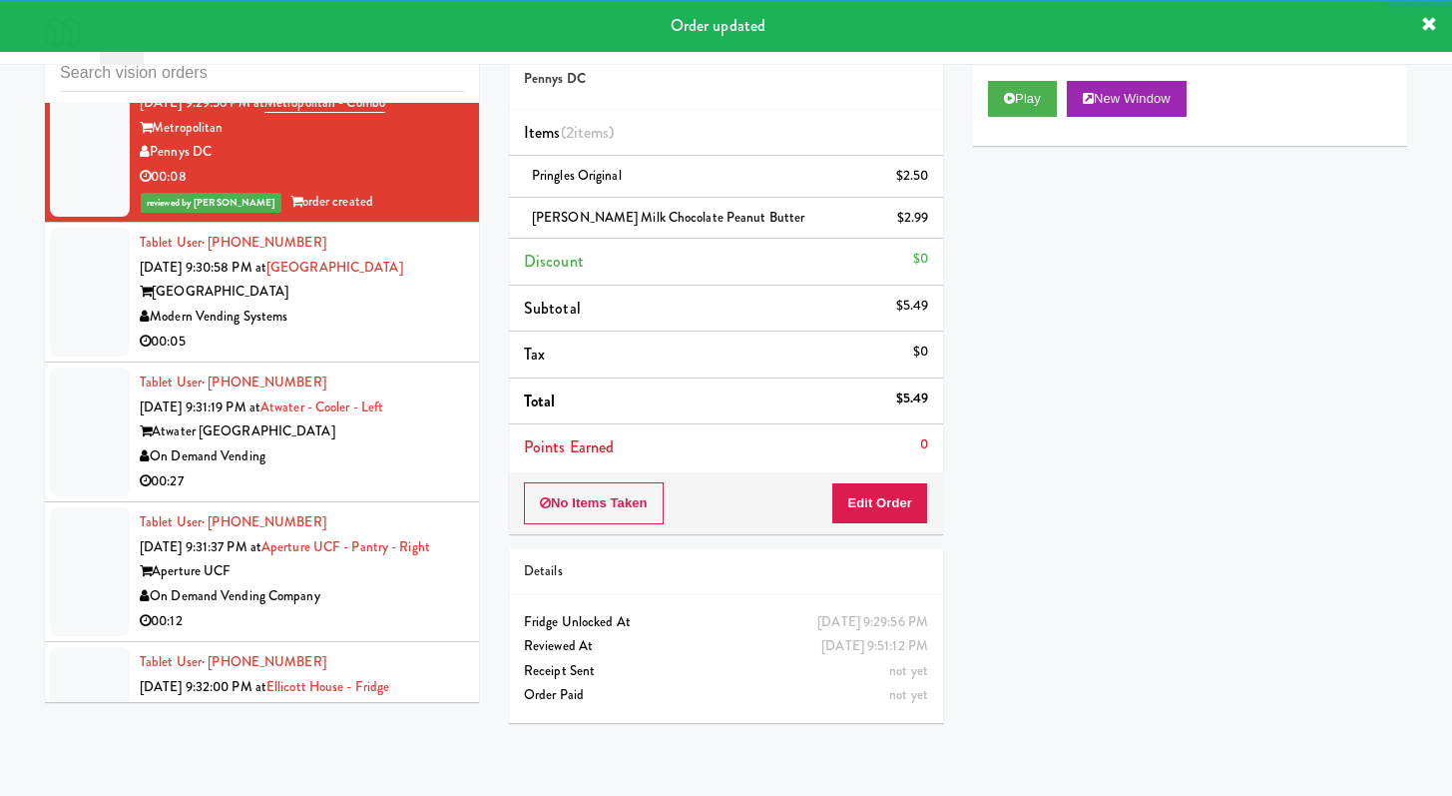
scroll to position [7606, 0]
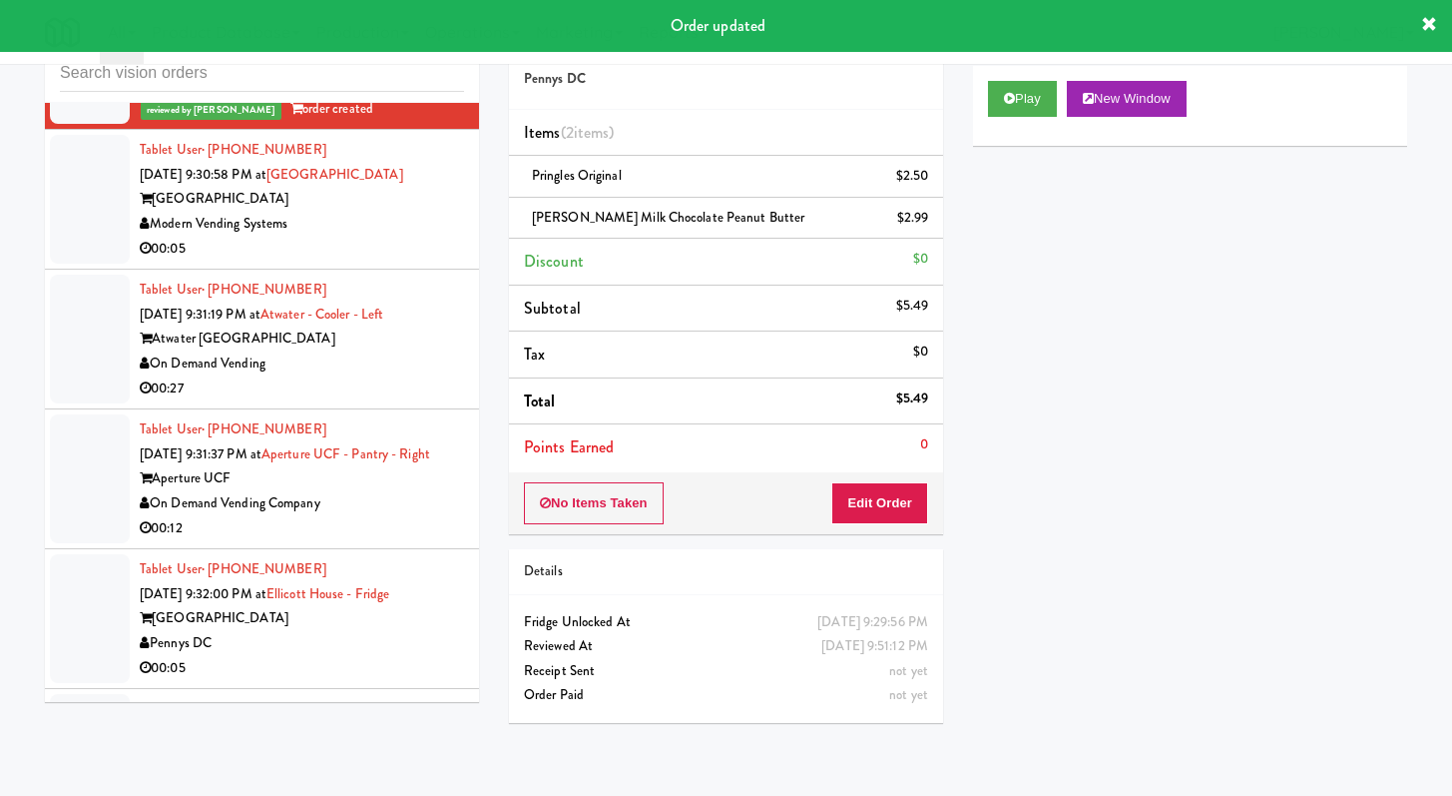
click at [439, 262] on div "00:05" at bounding box center [302, 249] width 324 height 25
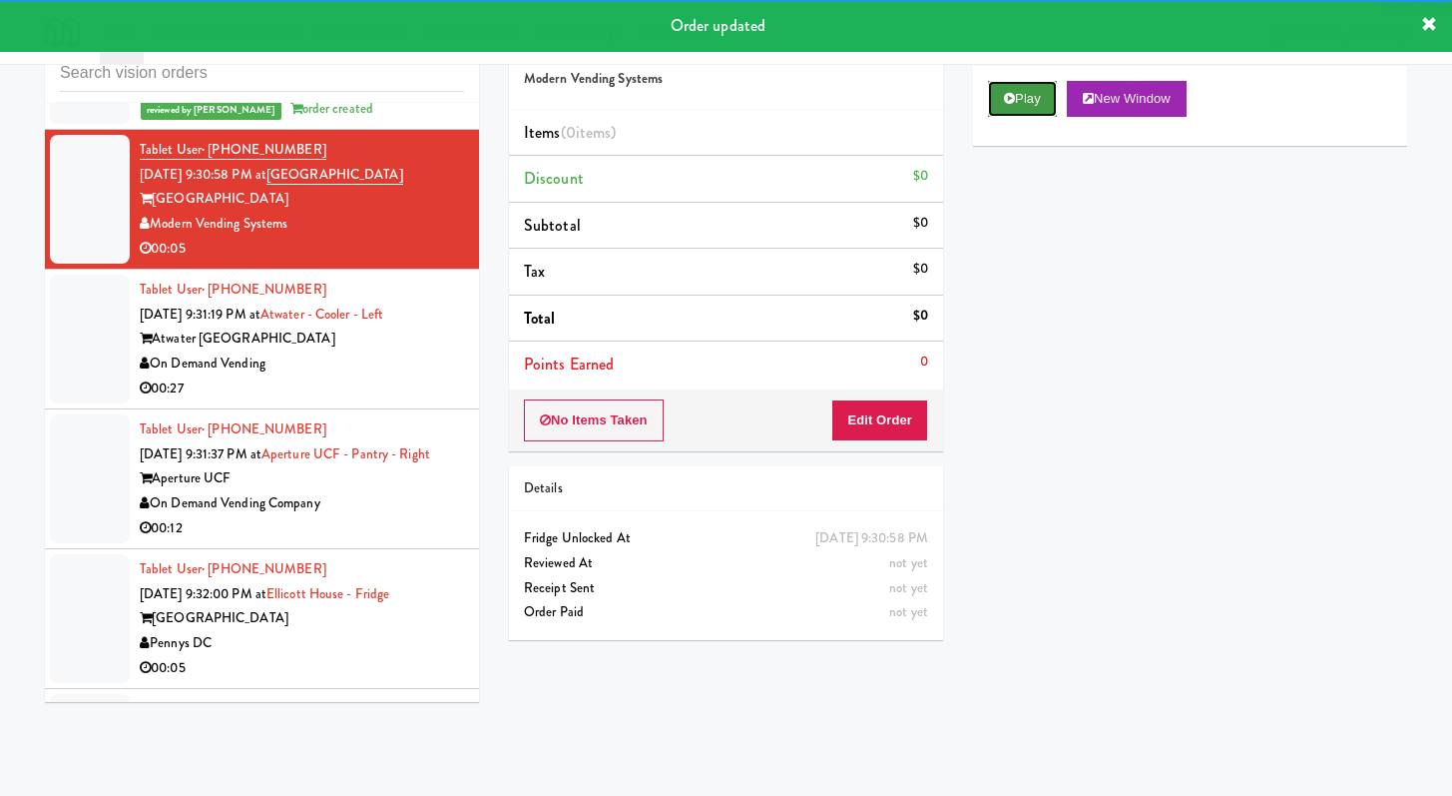
click at [1009, 105] on button "Play" at bounding box center [1022, 99] width 69 height 36
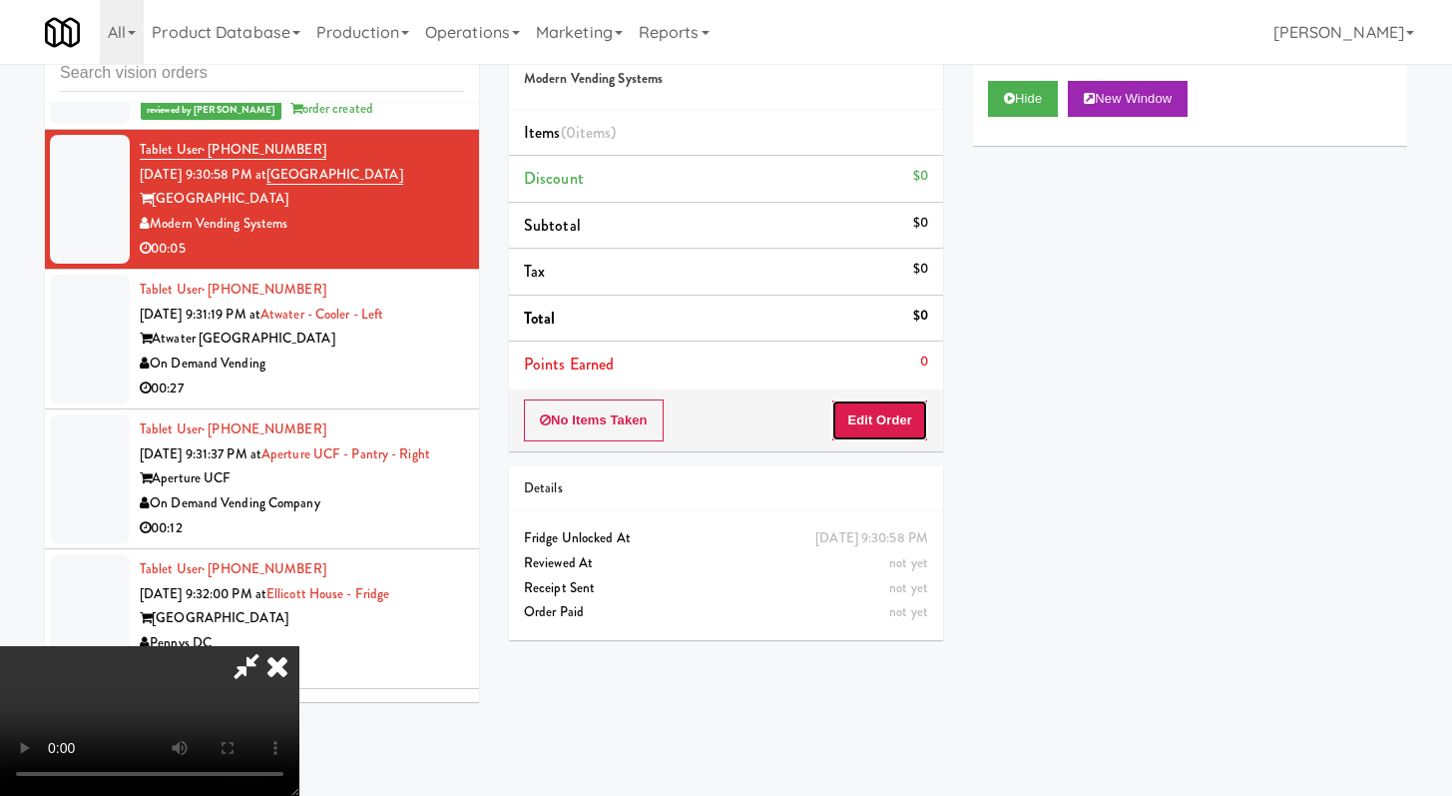
click at [888, 413] on button "Edit Order" at bounding box center [879, 420] width 97 height 42
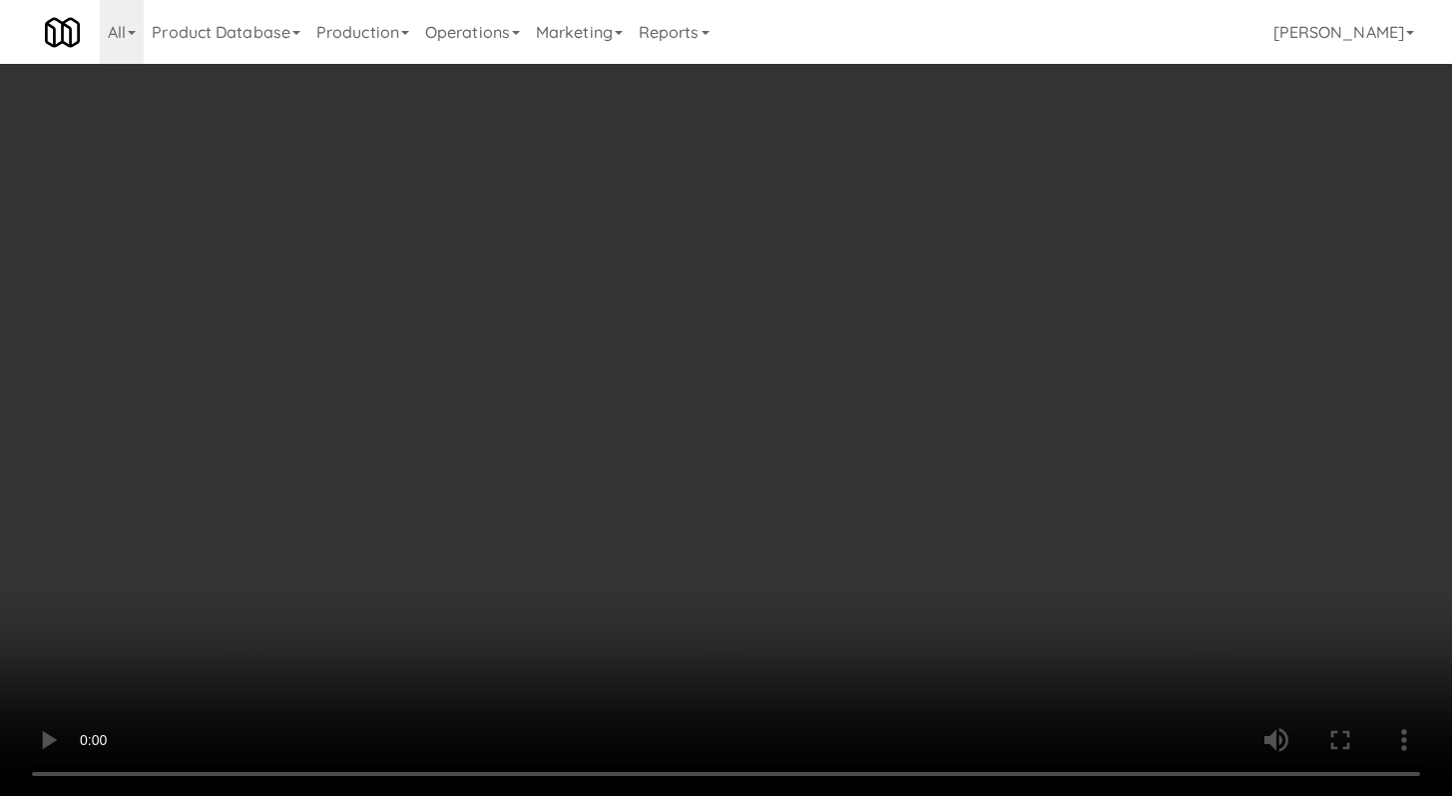
scroll to position [7581, 0]
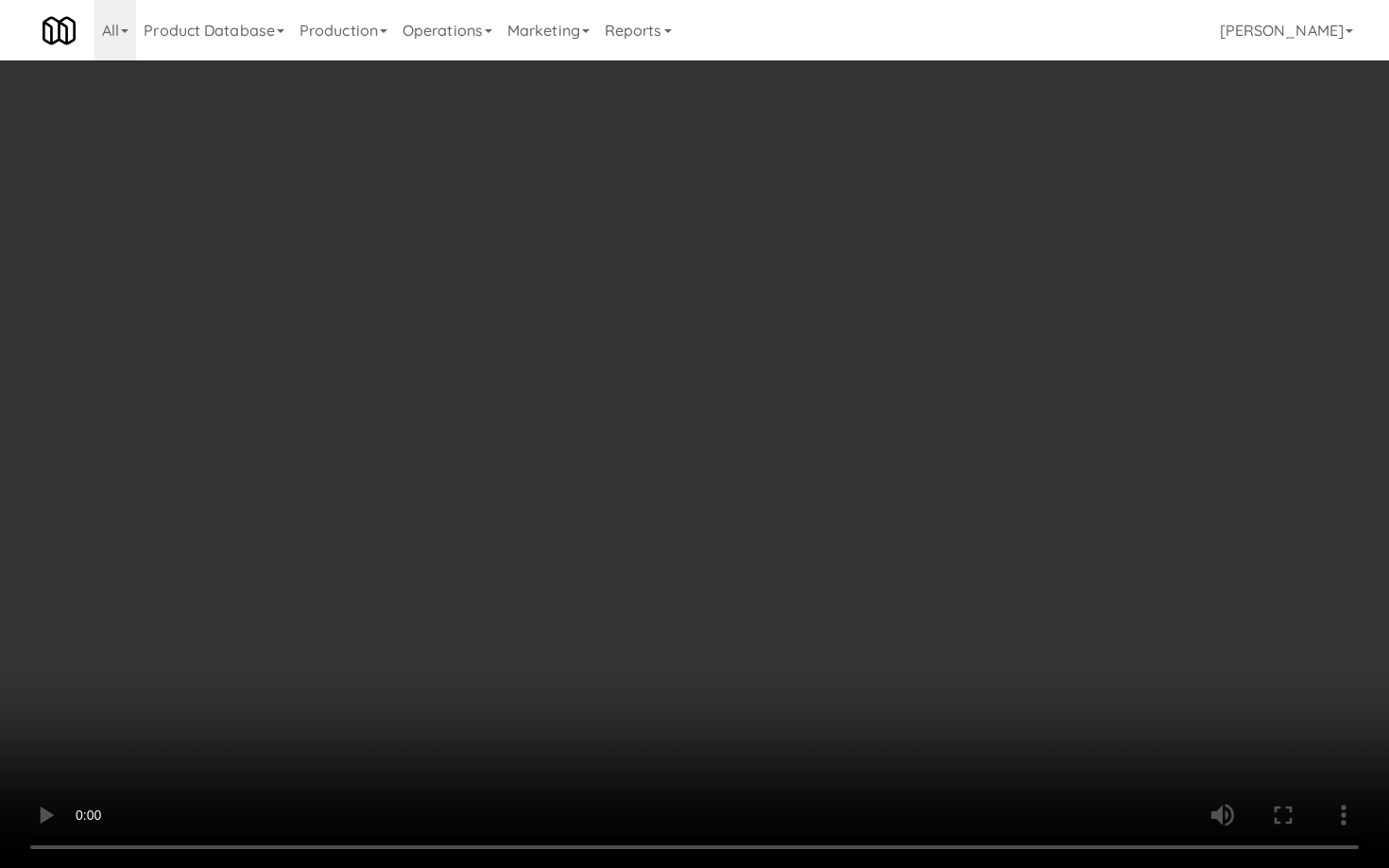
click at [749, 627] on video at bounding box center [694, 434] width 1389 height 868
click at [768, 574] on video at bounding box center [694, 434] width 1389 height 868
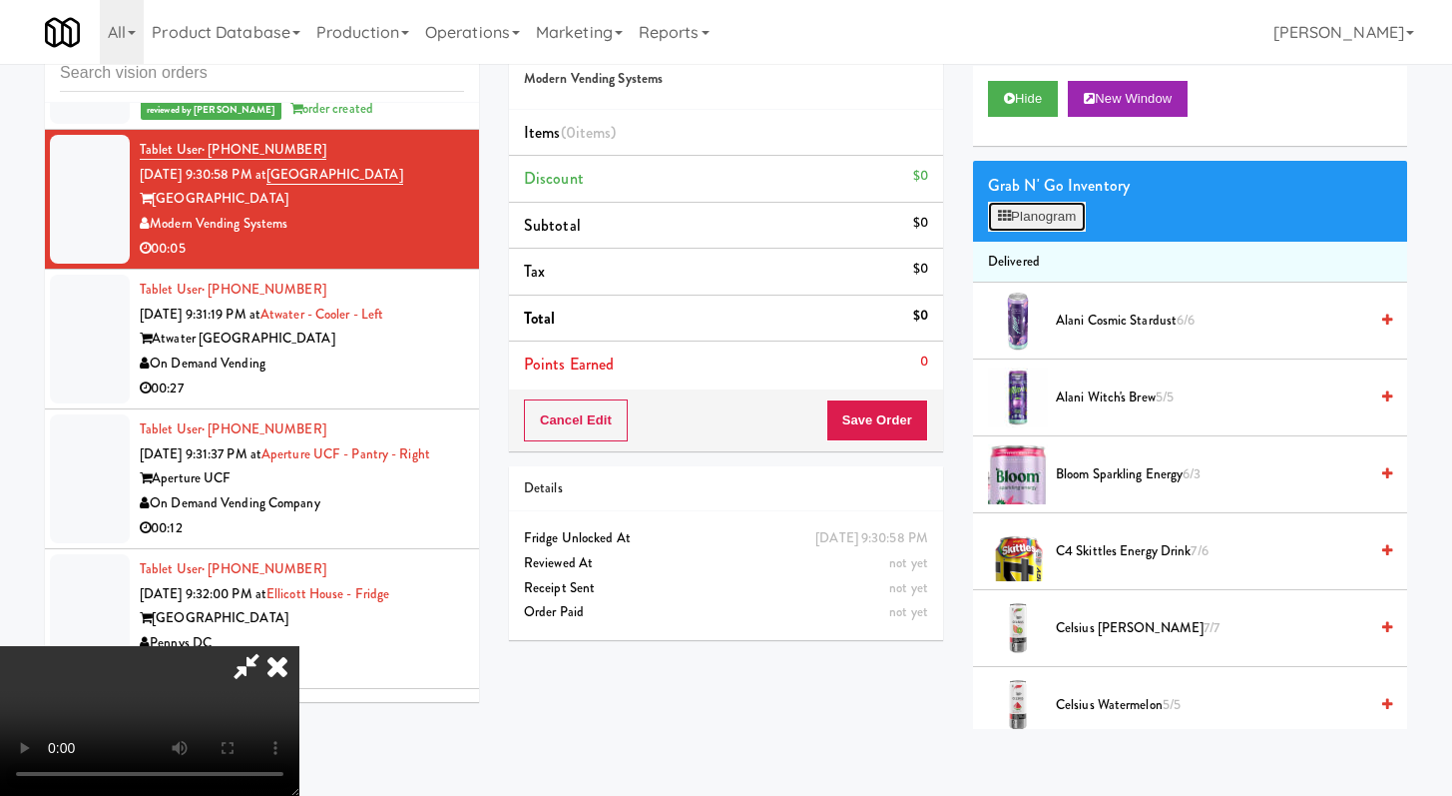
click at [1058, 207] on button "Planogram" at bounding box center [1037, 217] width 98 height 30
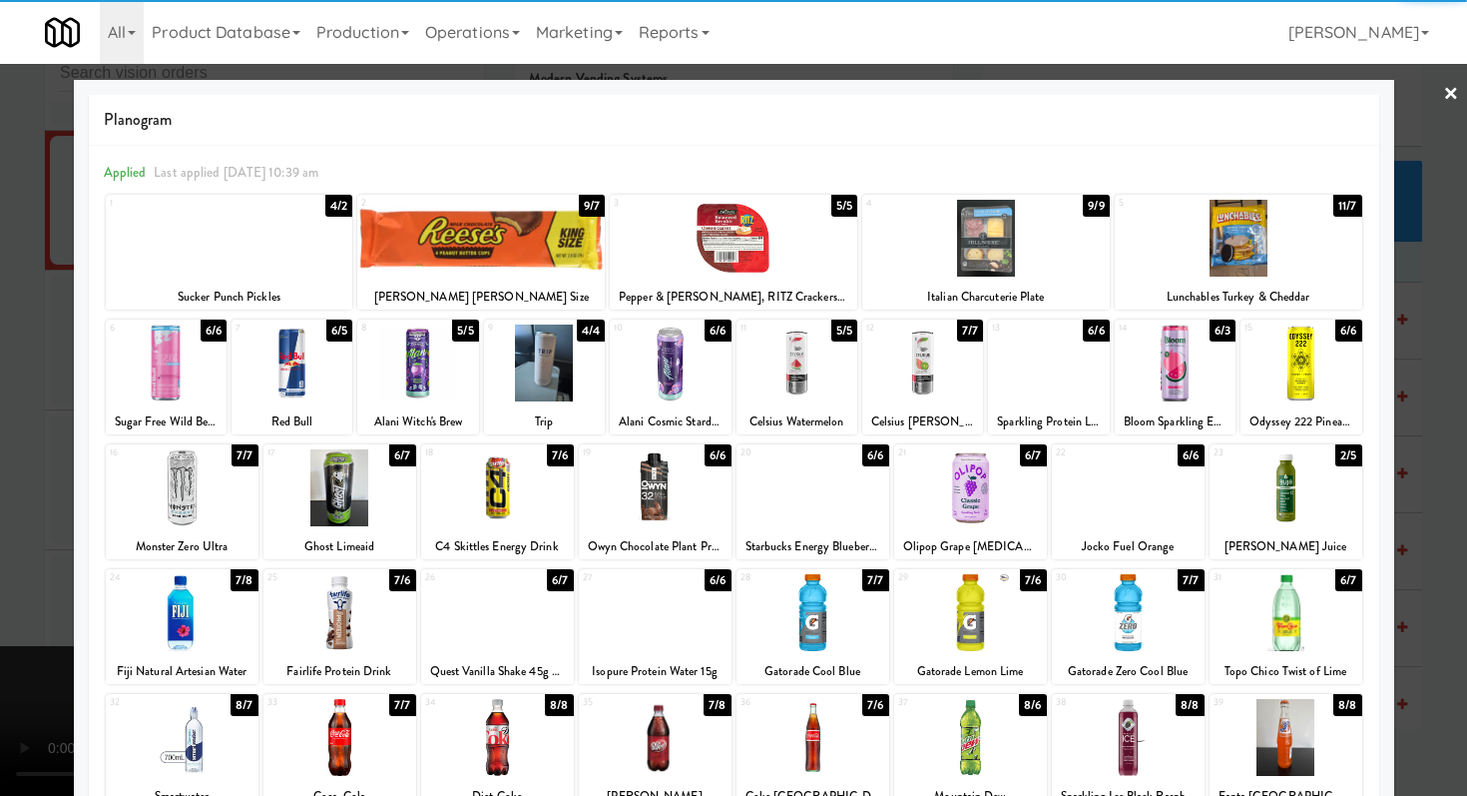
click at [1169, 365] on div at bounding box center [1175, 362] width 121 height 77
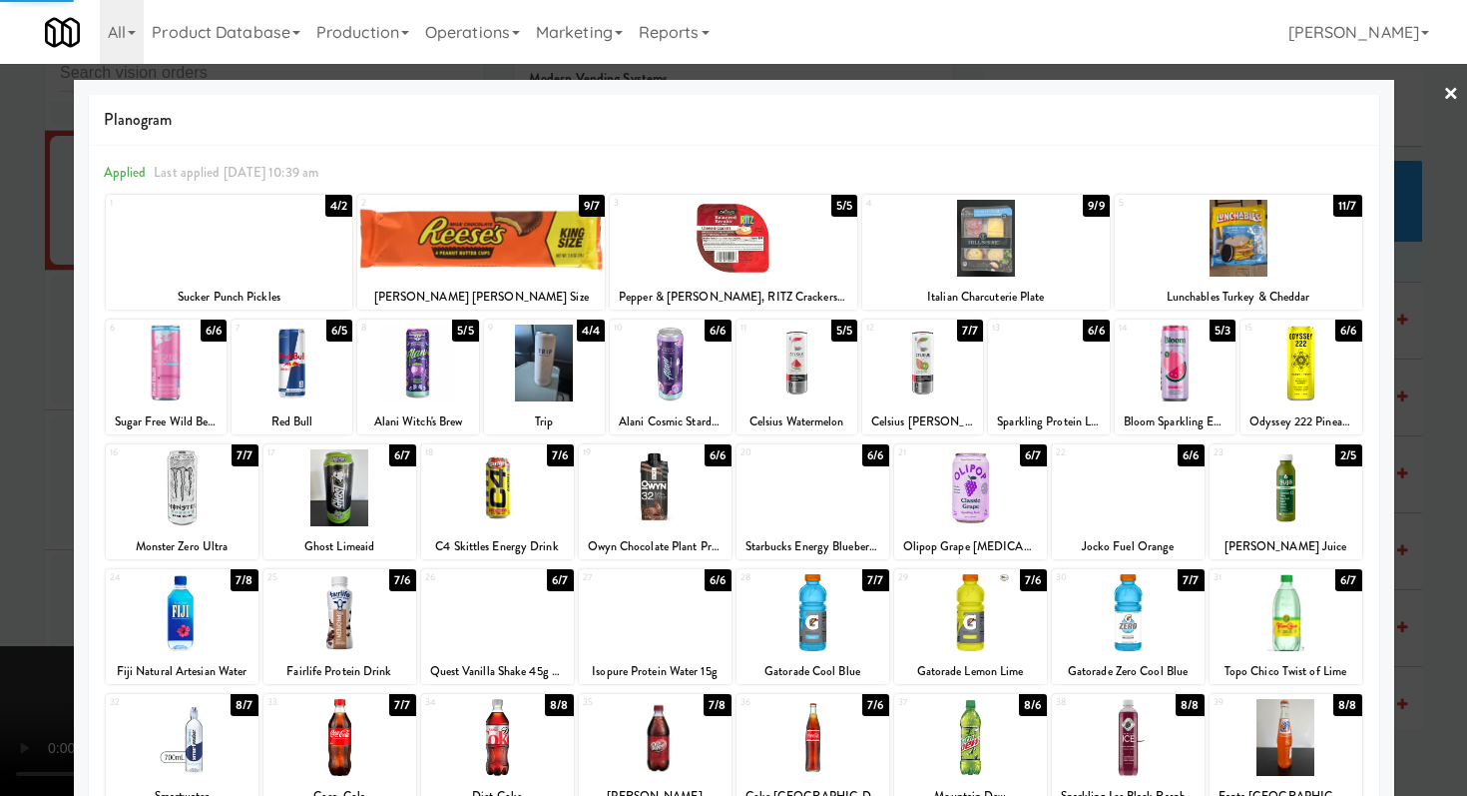
click at [1399, 376] on div at bounding box center [733, 398] width 1467 height 796
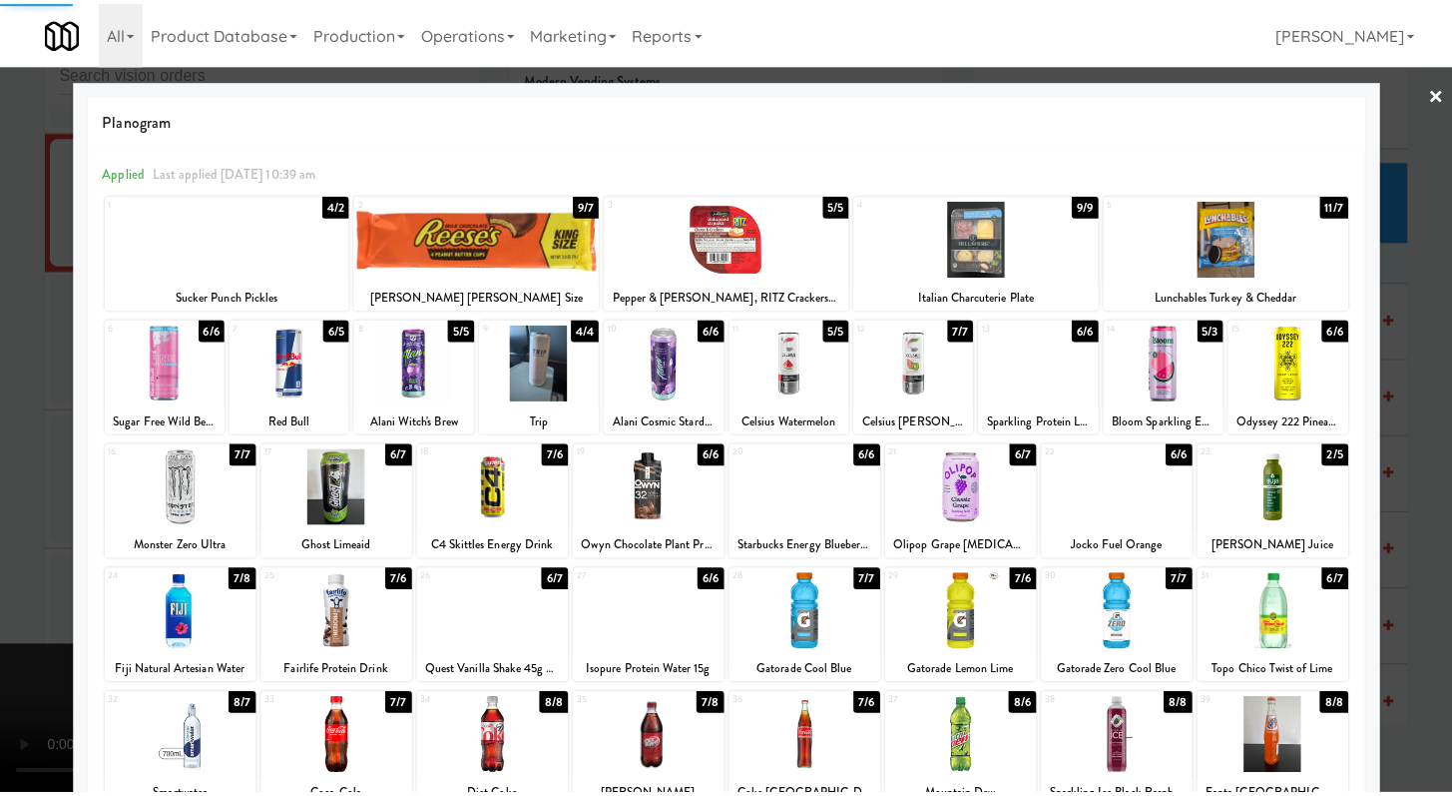
scroll to position [7606, 0]
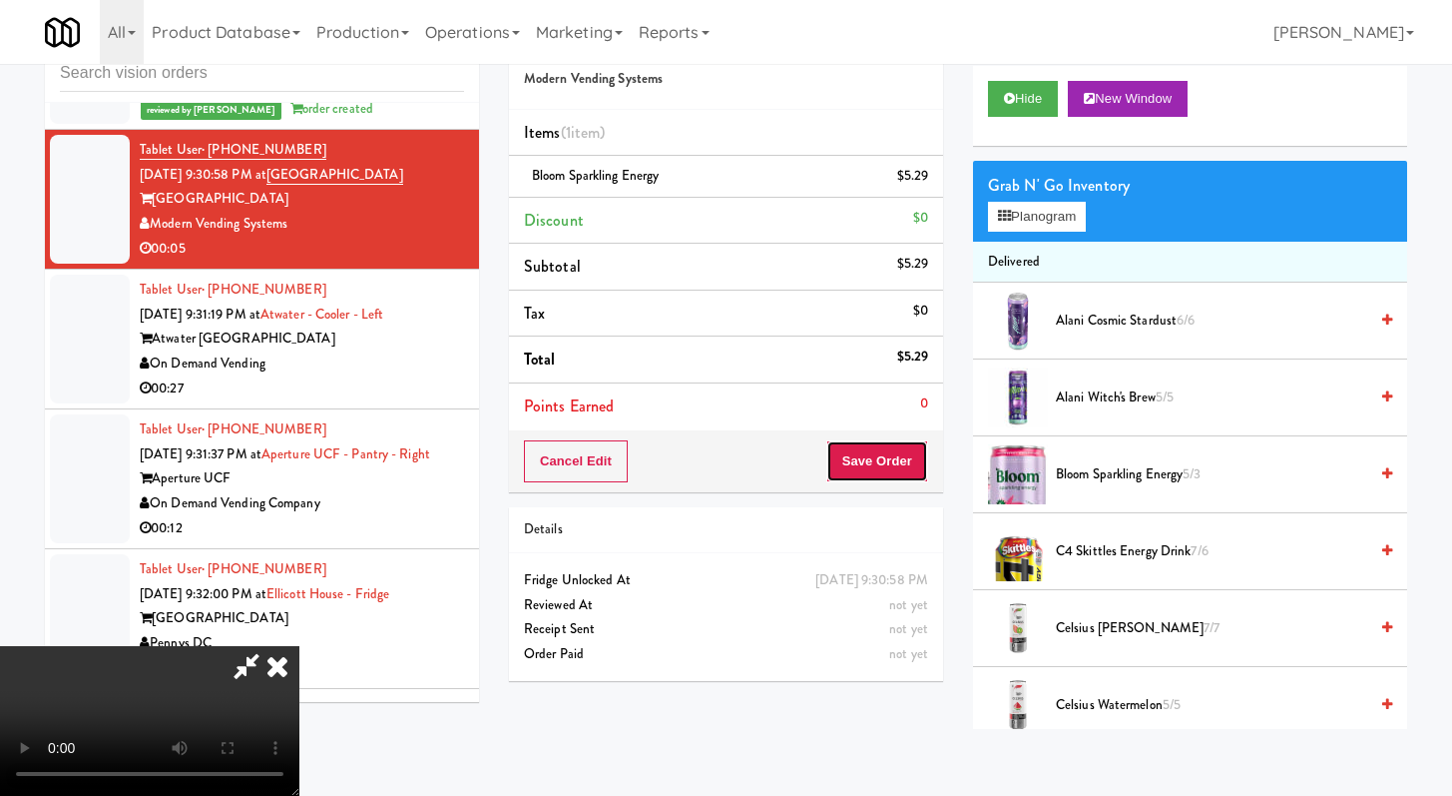
click at [901, 446] on button "Save Order" at bounding box center [878, 461] width 102 height 42
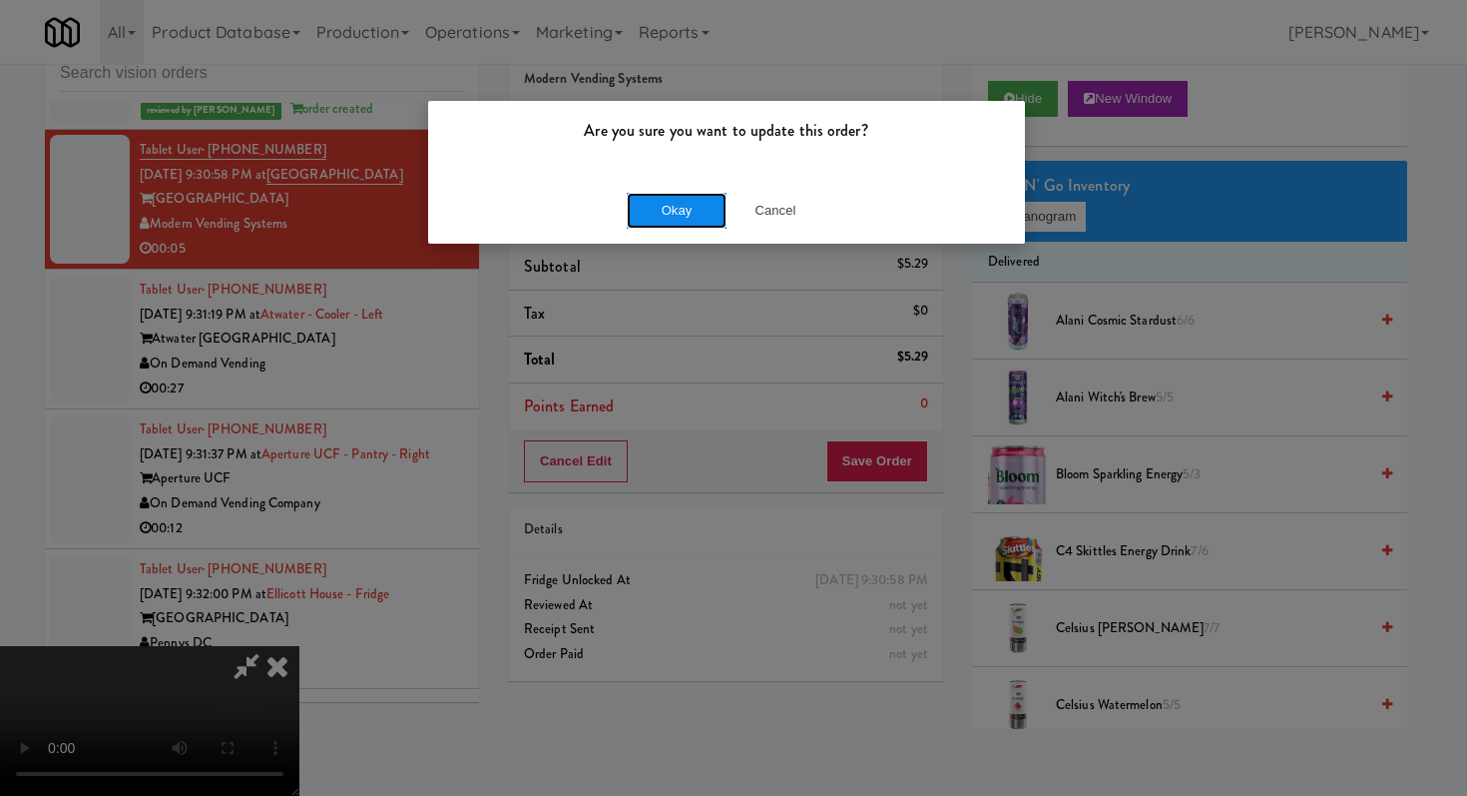
click at [682, 218] on button "Okay" at bounding box center [677, 211] width 100 height 36
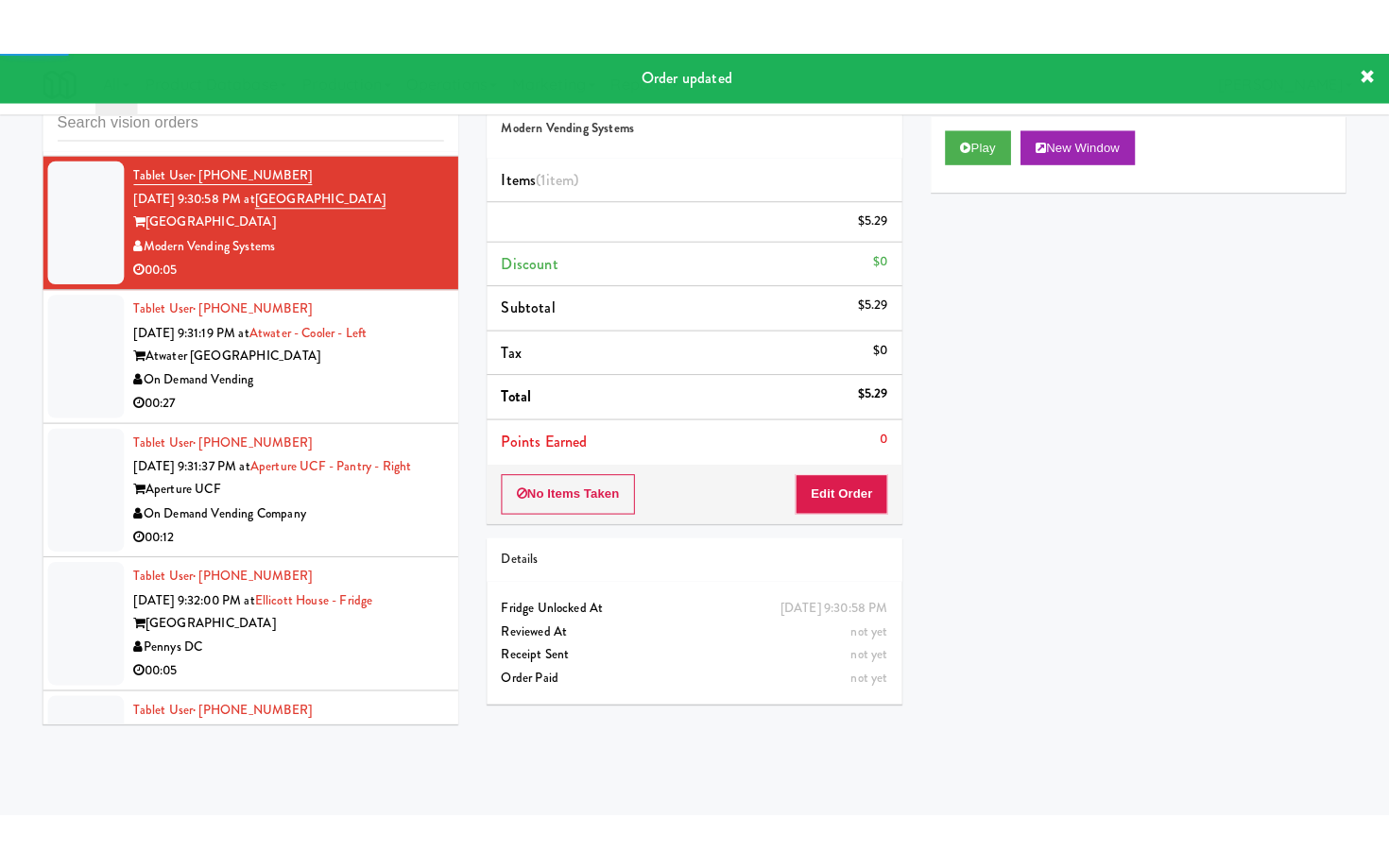
scroll to position [7251, 0]
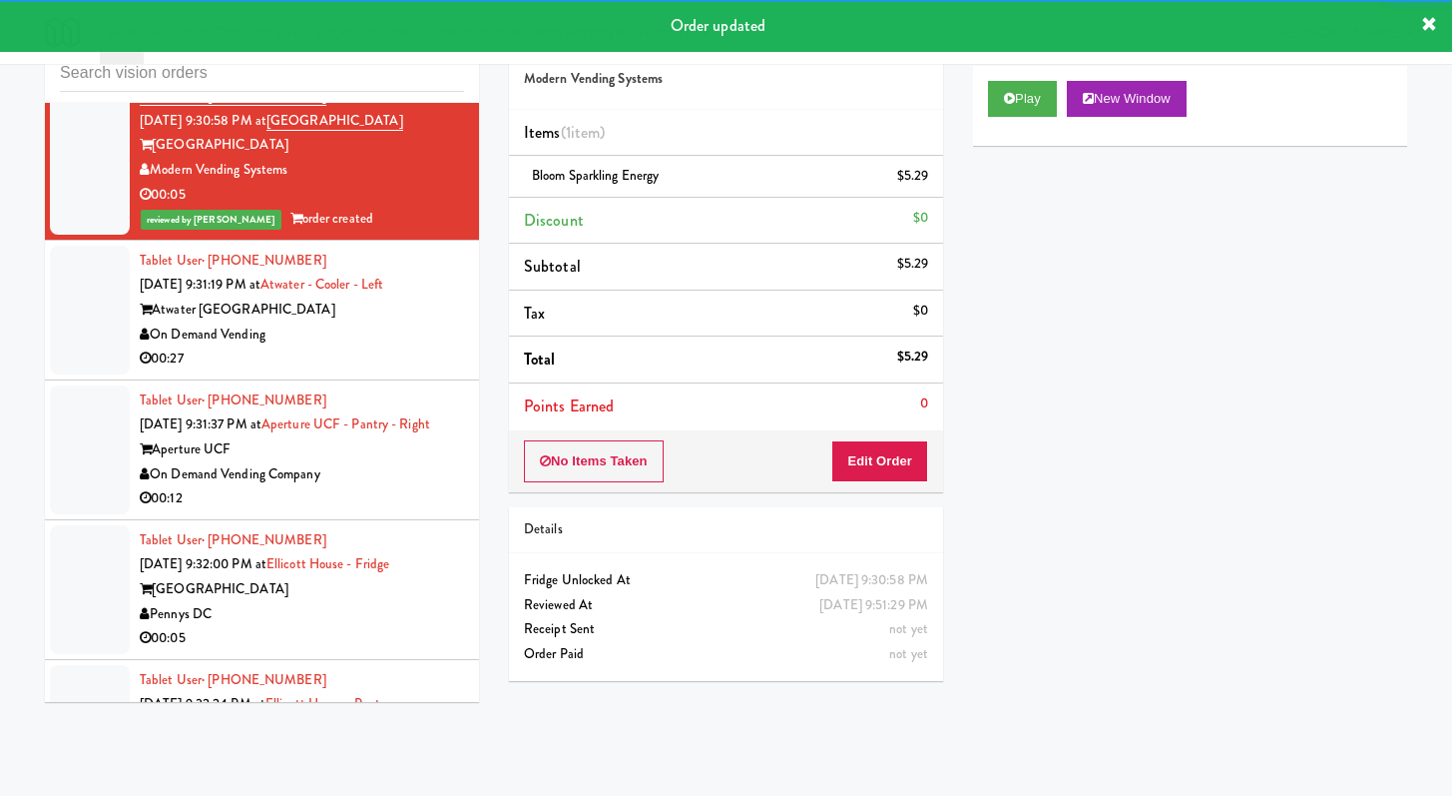
click at [407, 347] on div "On Demand Vending" at bounding box center [302, 334] width 324 height 25
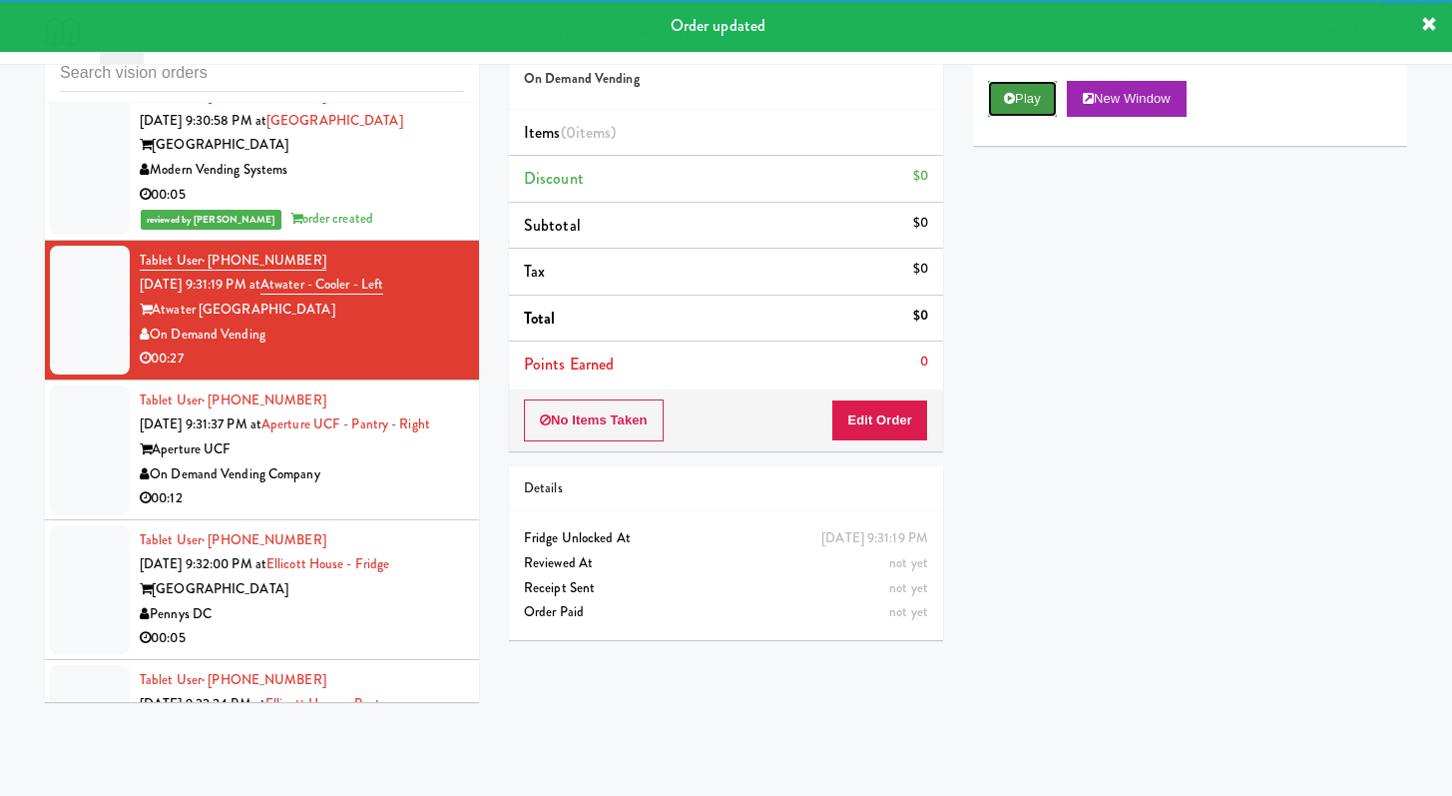
click at [1049, 103] on button "Play" at bounding box center [1022, 99] width 69 height 36
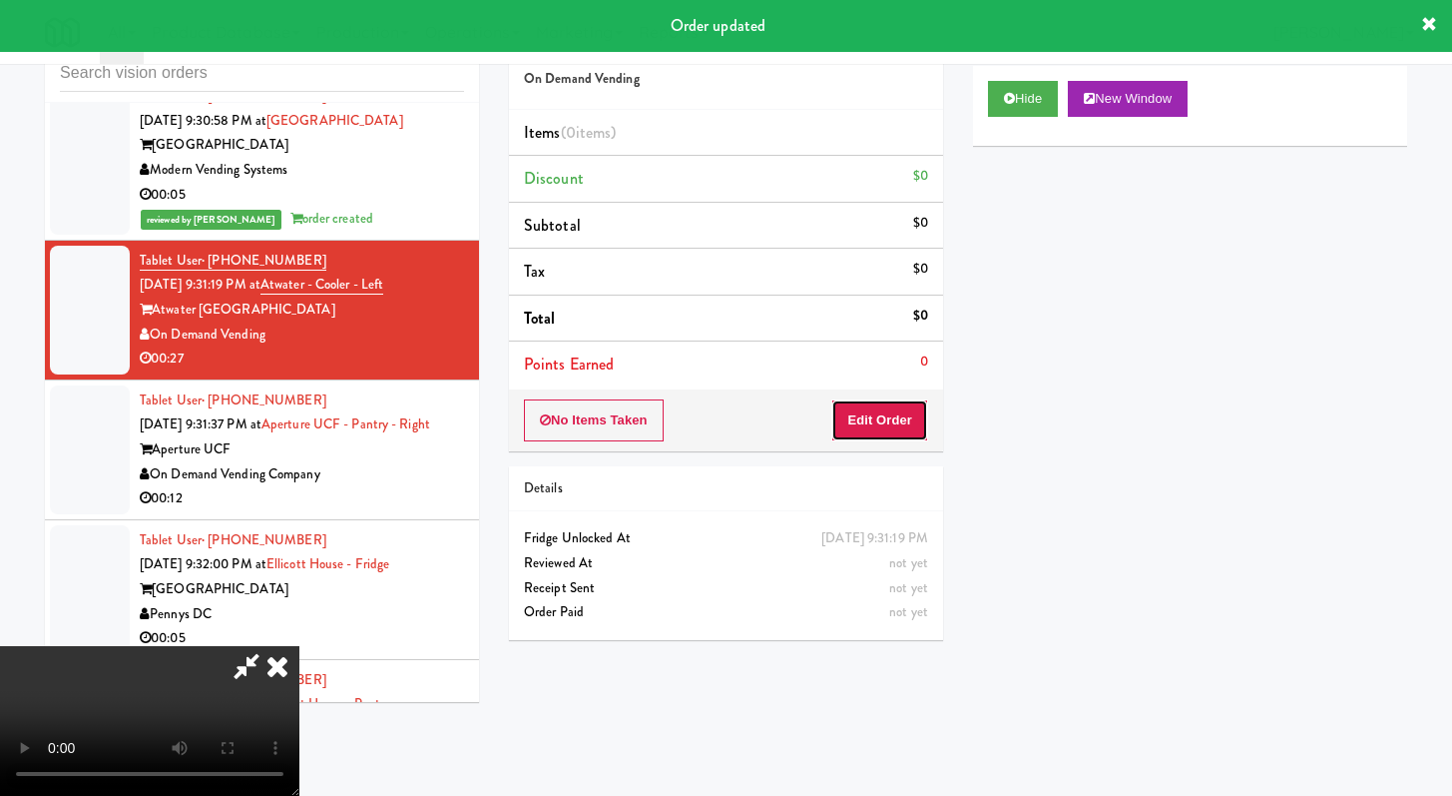
click at [873, 424] on button "Edit Order" at bounding box center [879, 420] width 97 height 42
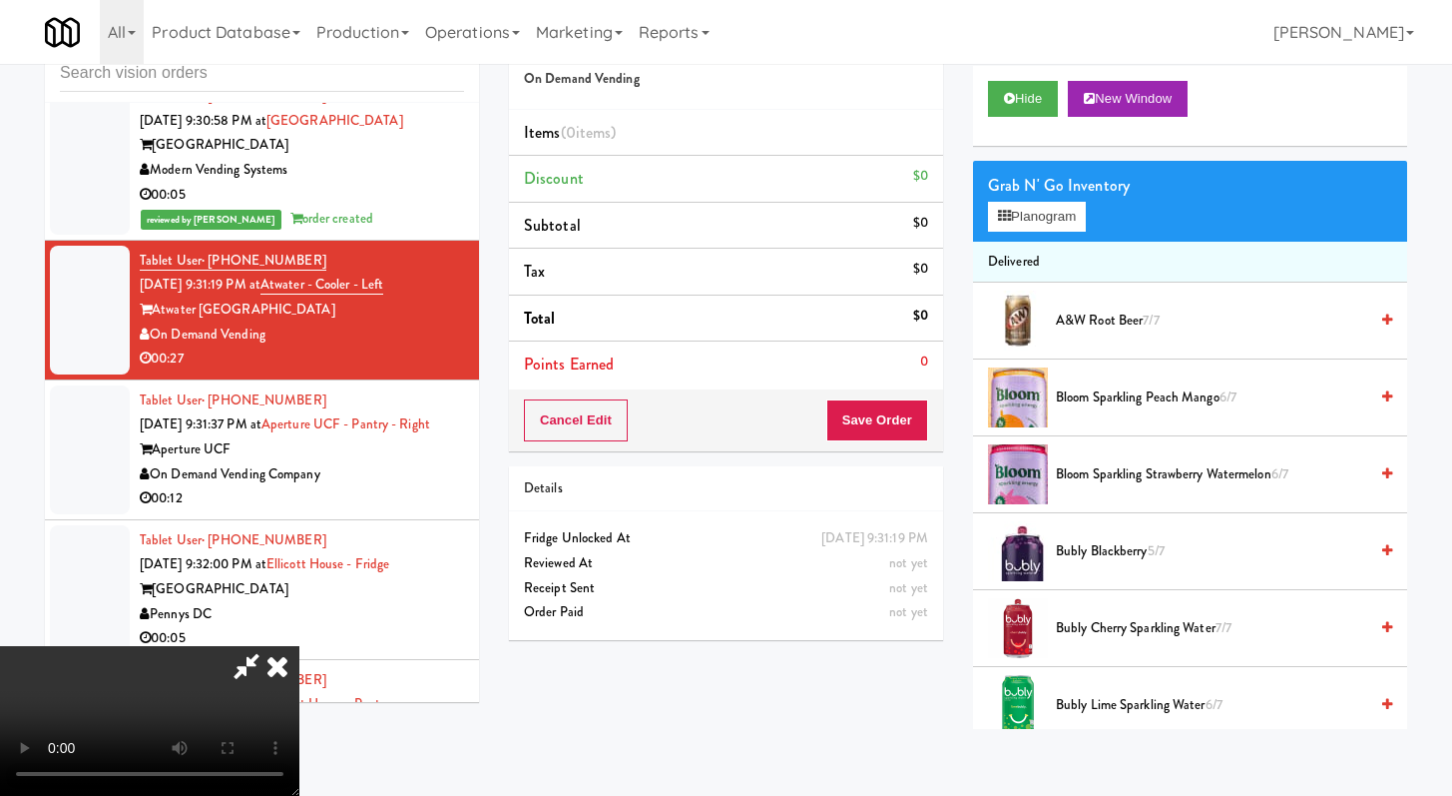
scroll to position [7635, 0]
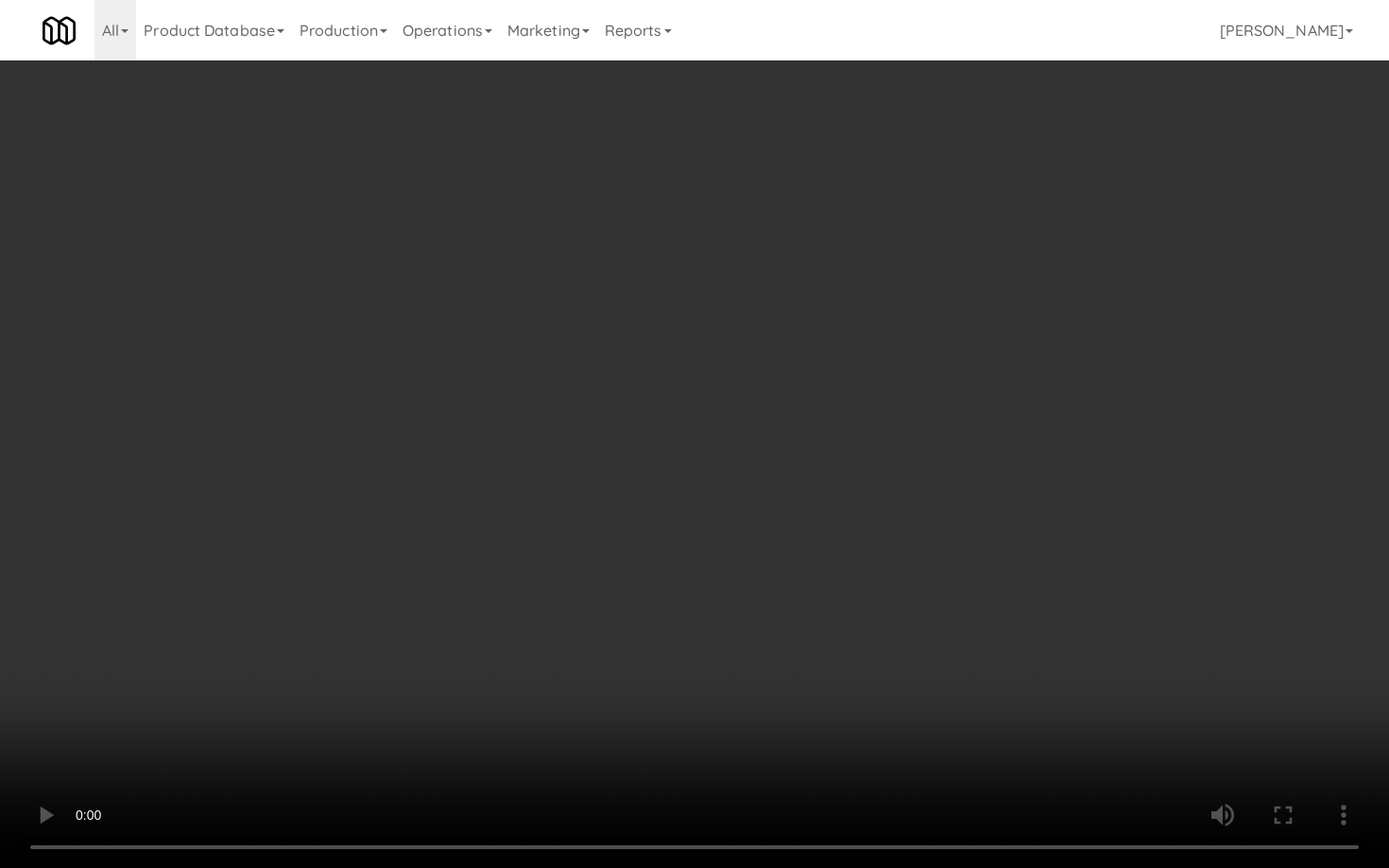
click at [1003, 630] on video at bounding box center [694, 434] width 1389 height 868
click at [1005, 628] on video at bounding box center [694, 434] width 1389 height 868
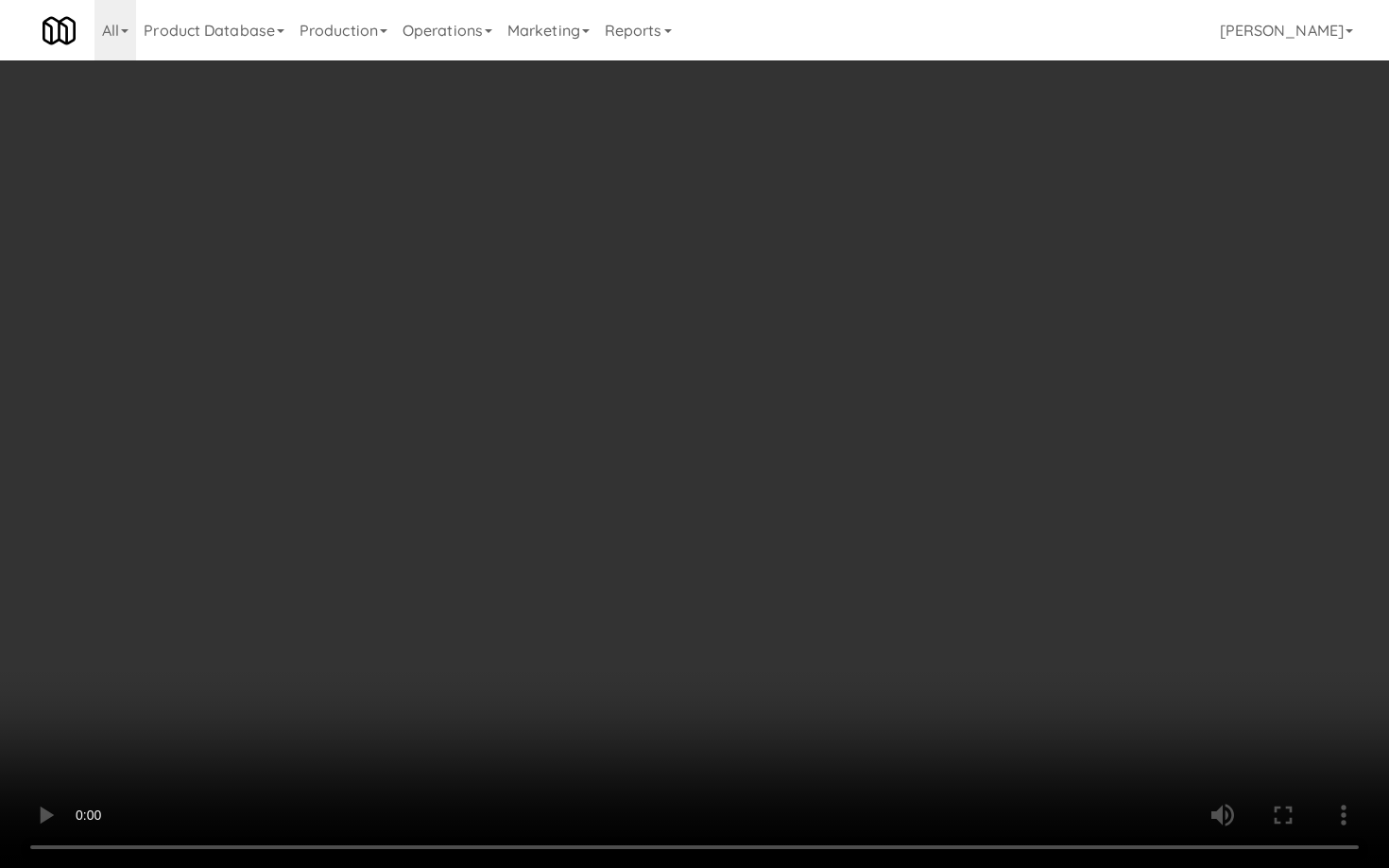
click at [1005, 628] on video at bounding box center [694, 434] width 1389 height 868
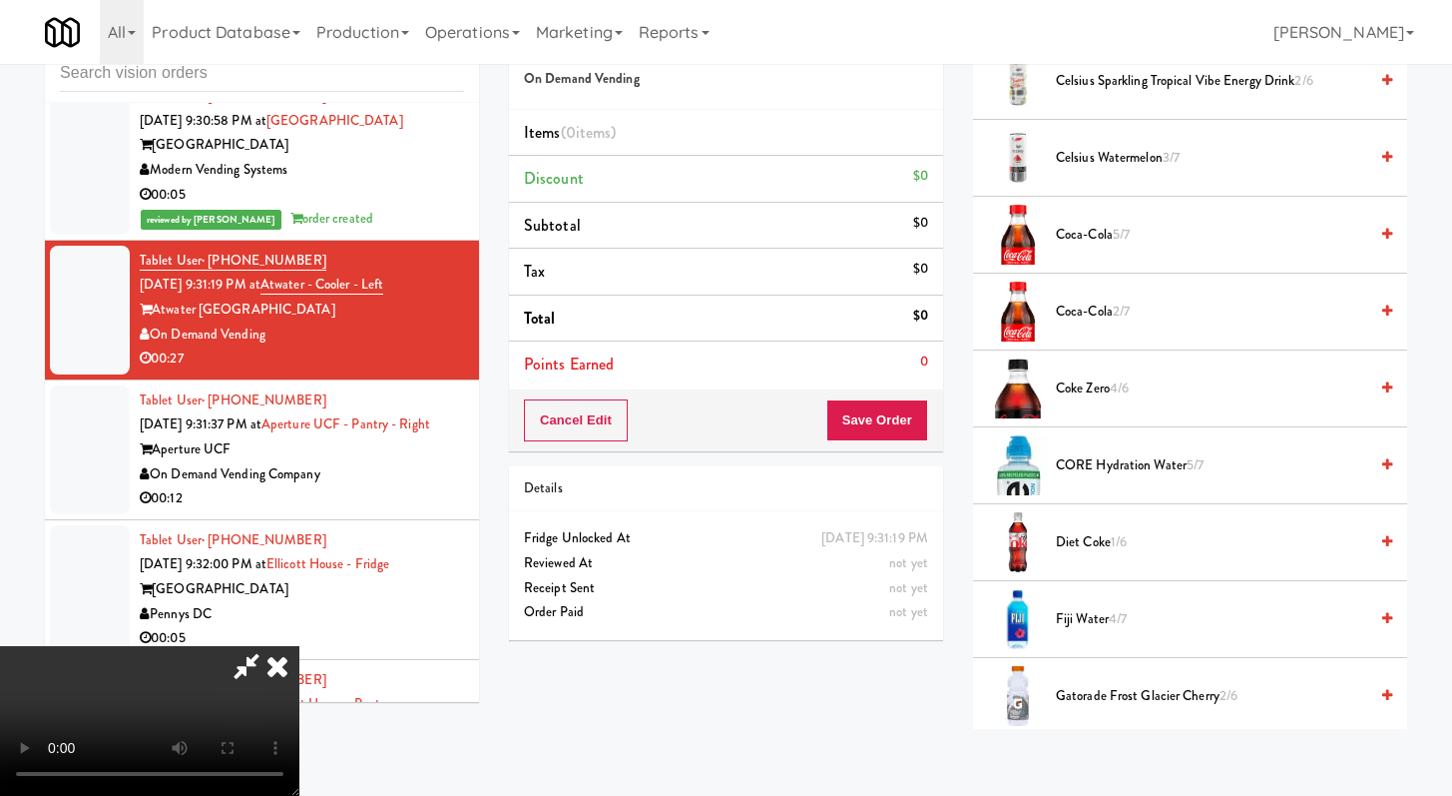
scroll to position [1034, 0]
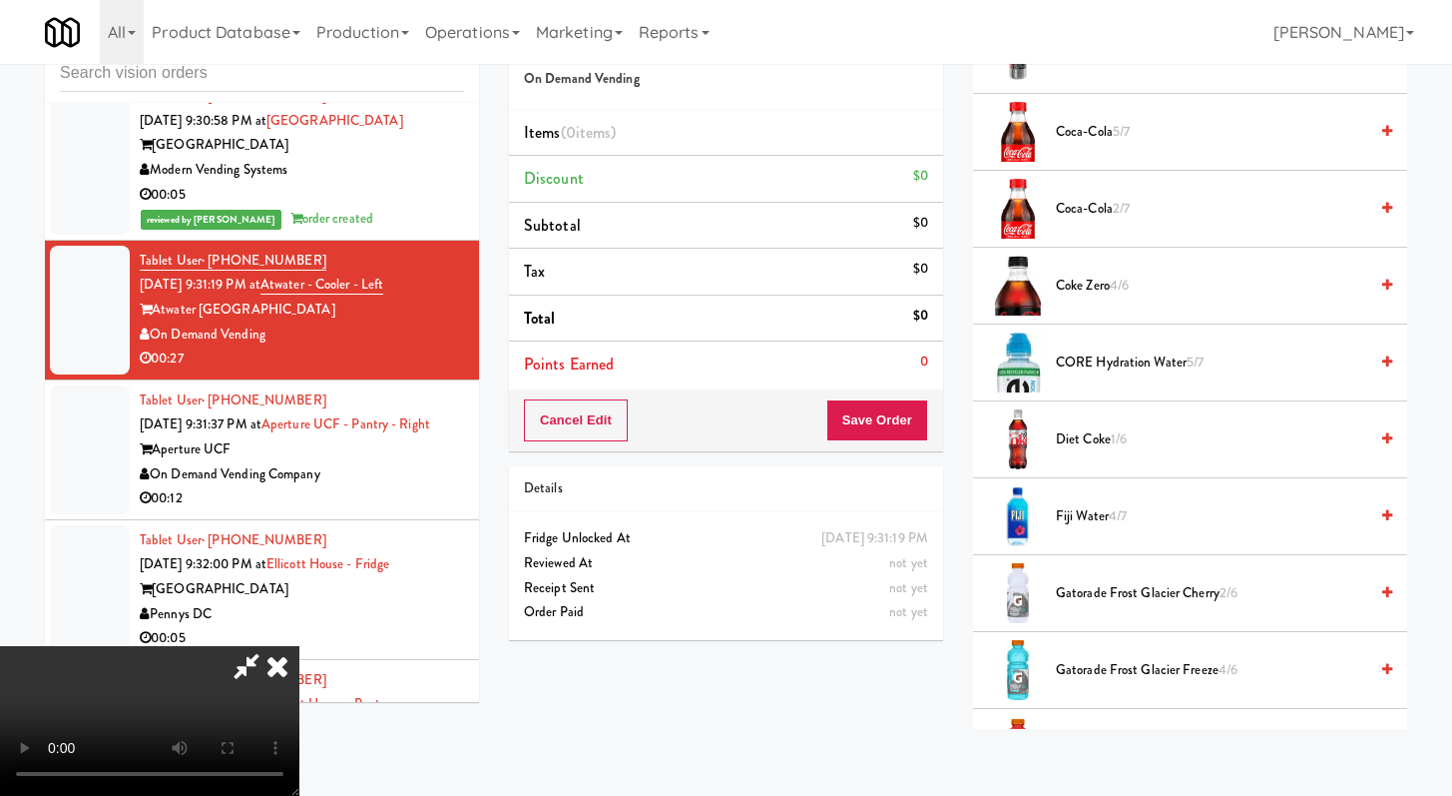
click at [1073, 358] on span "CORE Hydration Water 5/7" at bounding box center [1211, 362] width 311 height 25
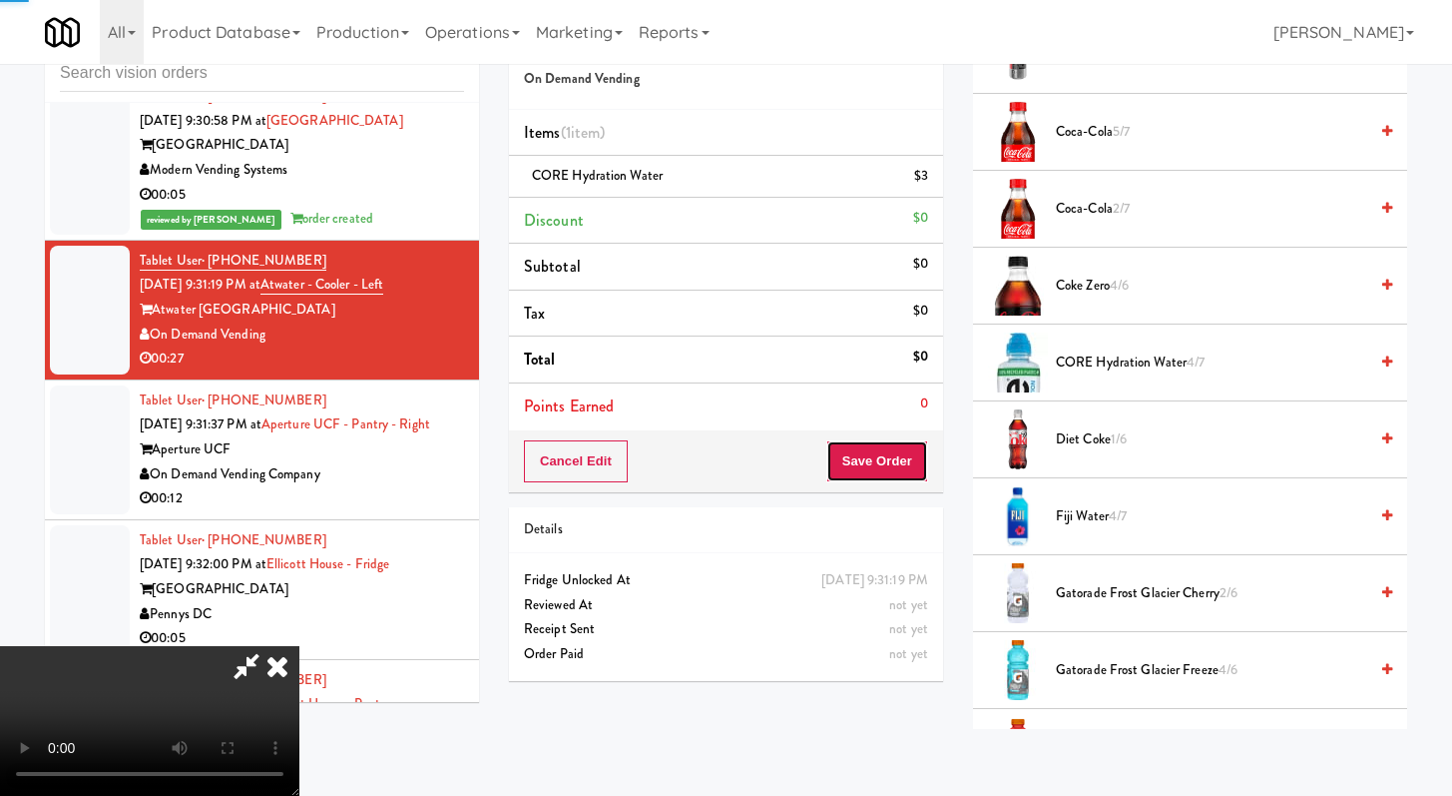
click at [911, 461] on button "Save Order" at bounding box center [878, 461] width 102 height 42
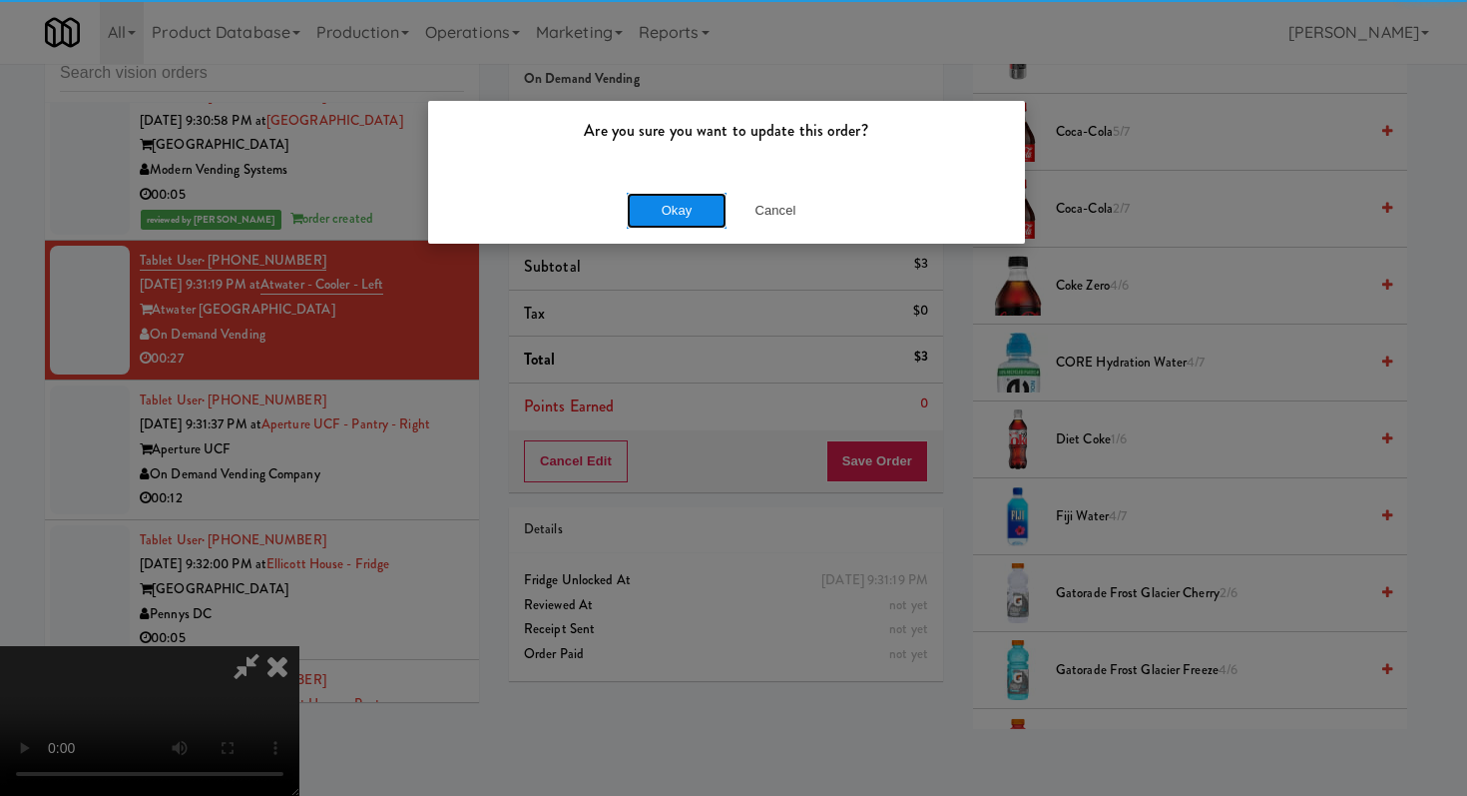
click at [702, 213] on button "Okay" at bounding box center [677, 211] width 100 height 36
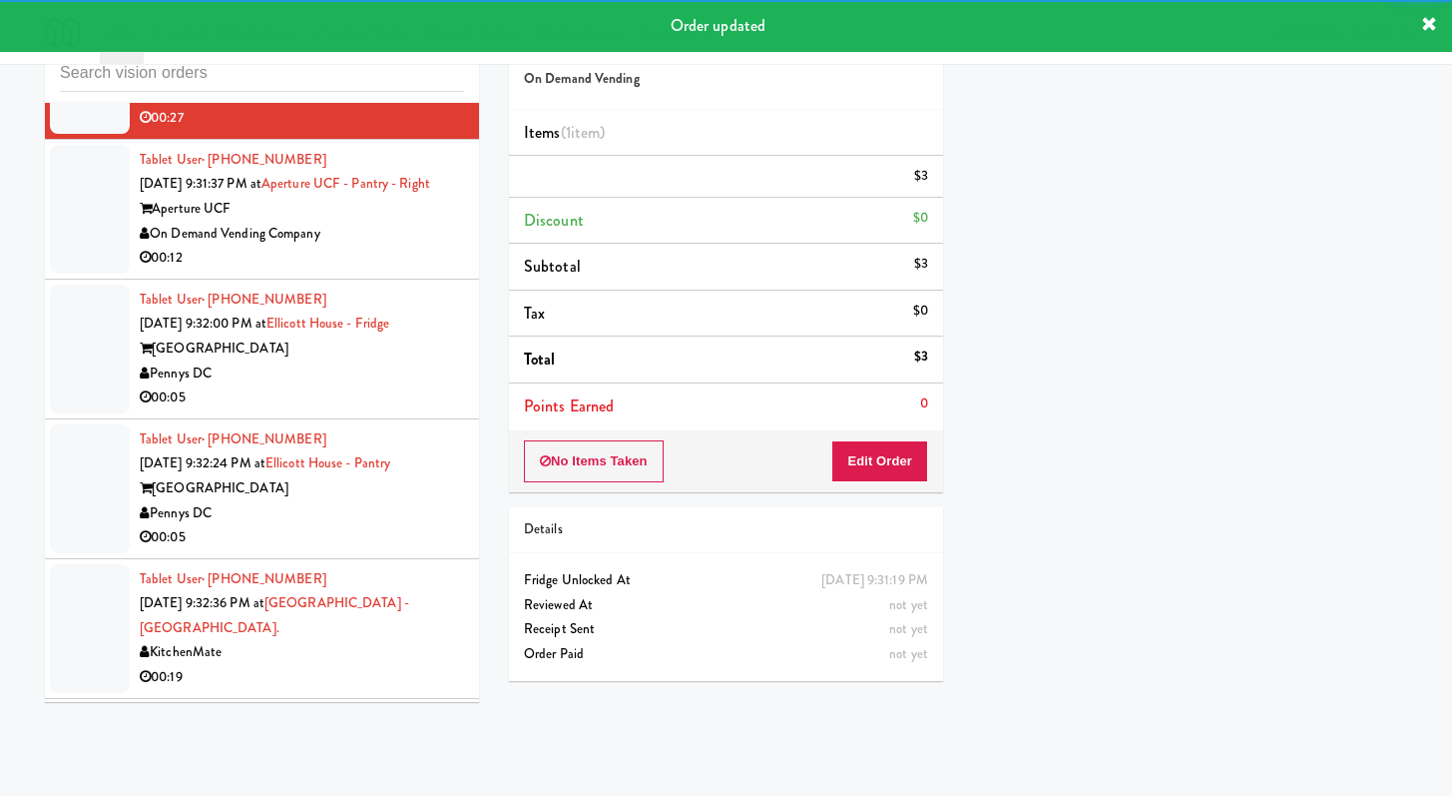
scroll to position [7902, 0]
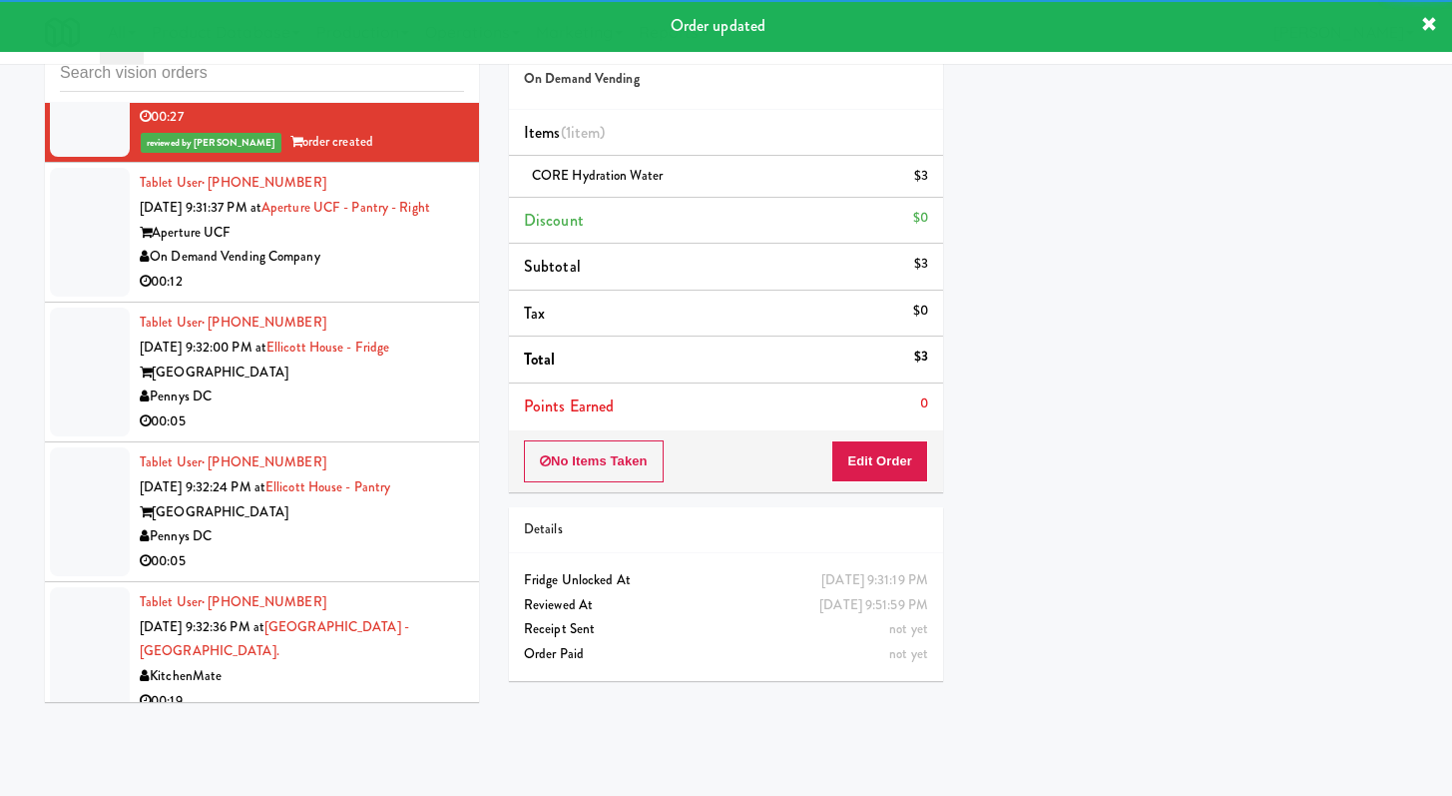
click at [416, 270] on div "On Demand Vending Company" at bounding box center [302, 257] width 324 height 25
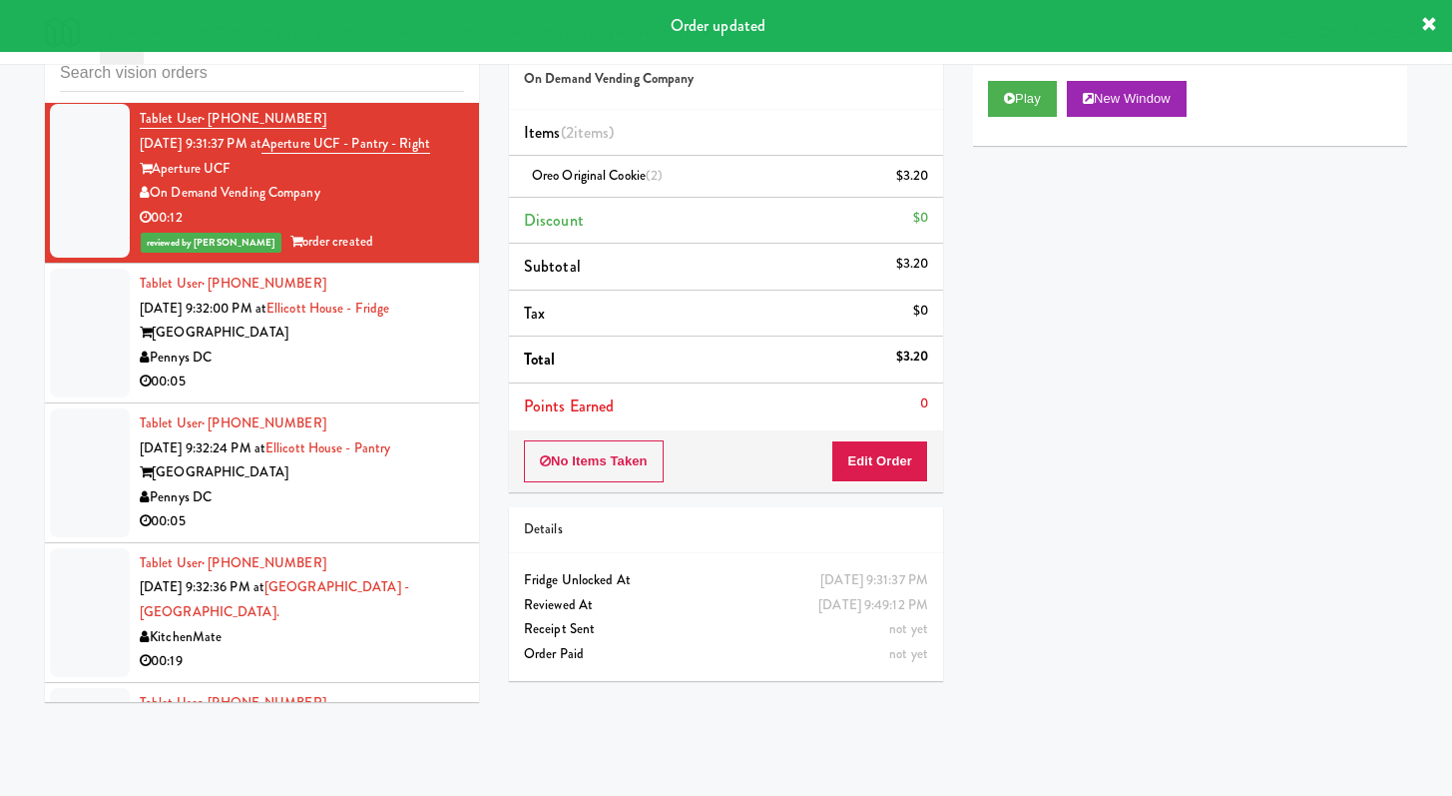
click at [326, 394] on div "00:05" at bounding box center [302, 381] width 324 height 25
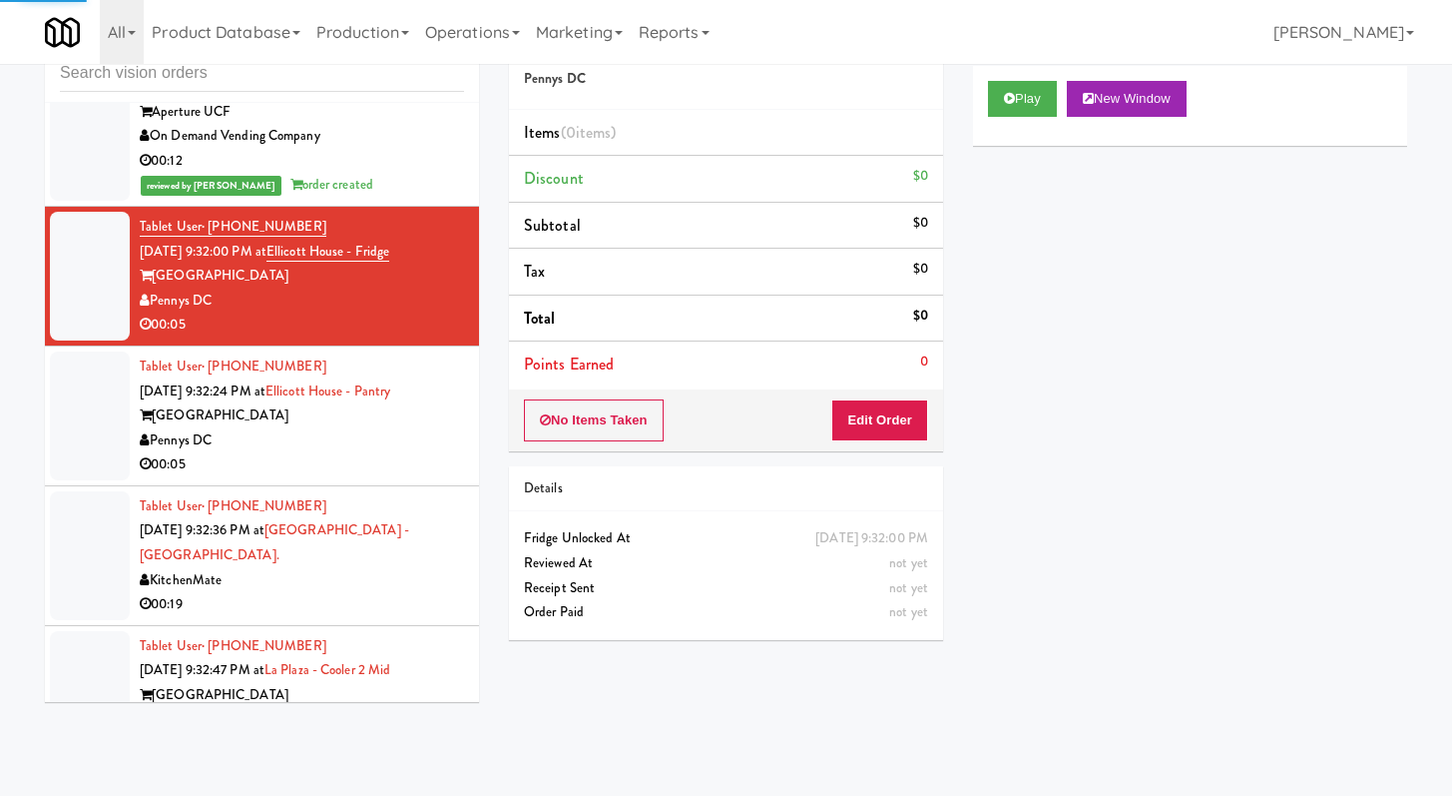
scroll to position [8025, 0]
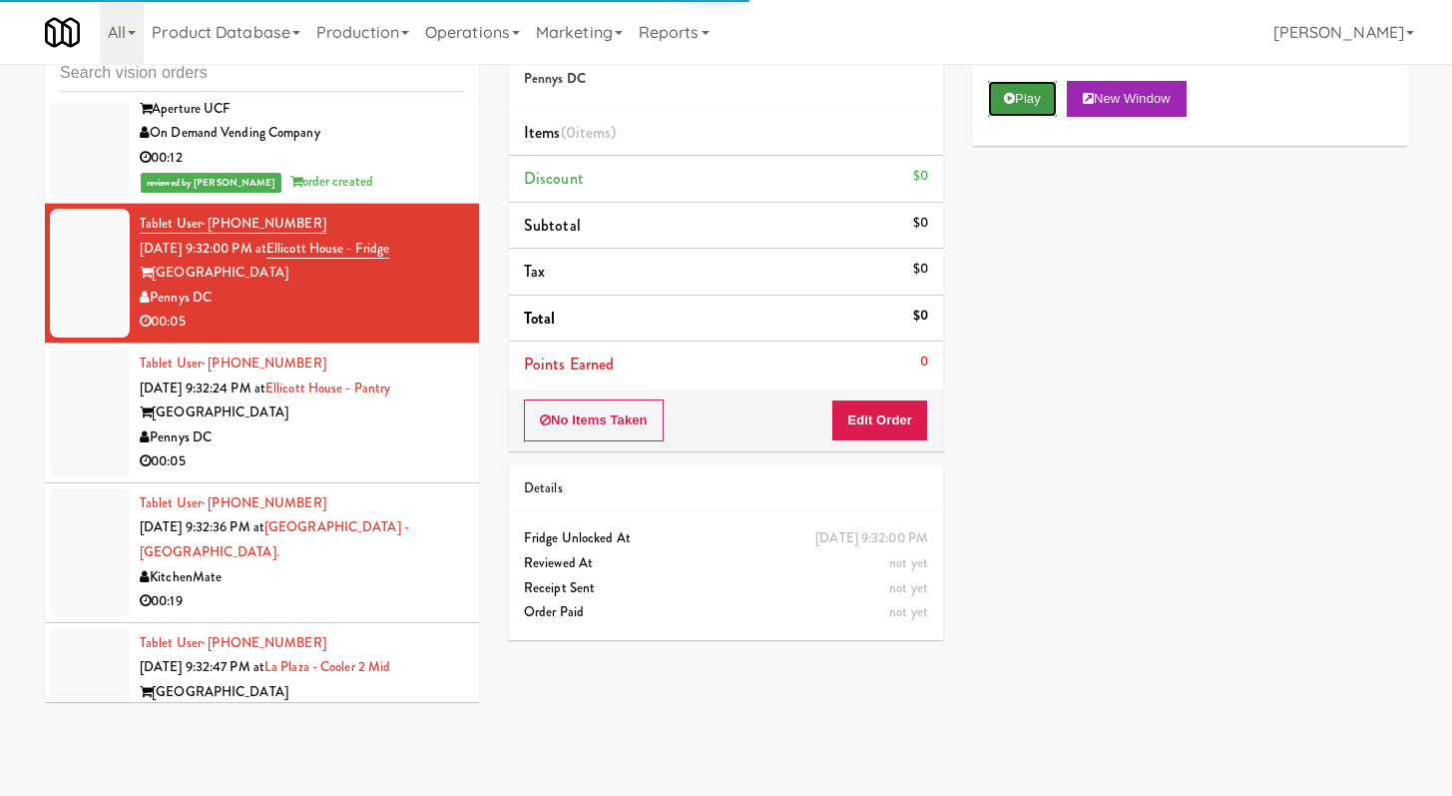
click at [1034, 93] on button "Play" at bounding box center [1022, 99] width 69 height 36
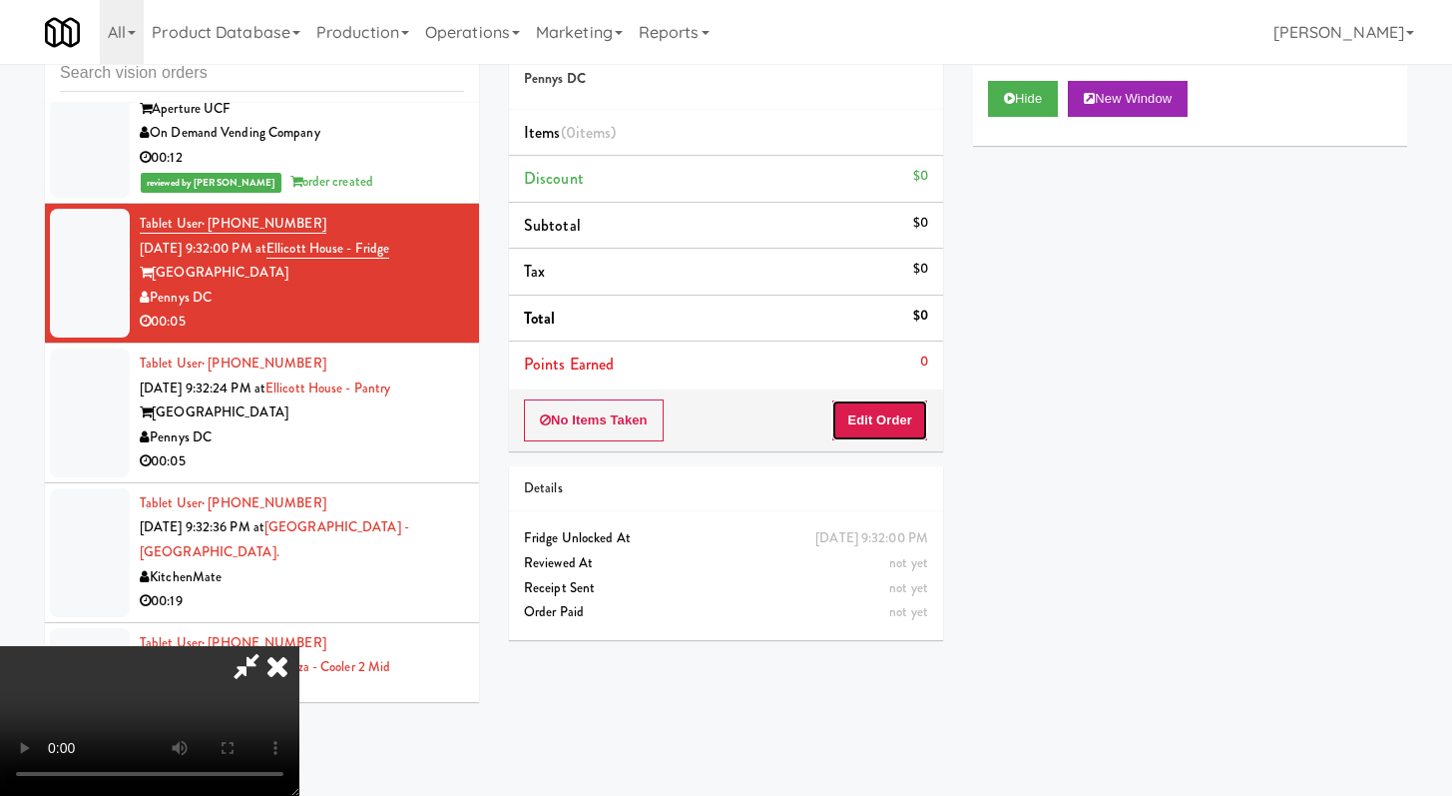
click at [887, 406] on button "Edit Order" at bounding box center [879, 420] width 97 height 42
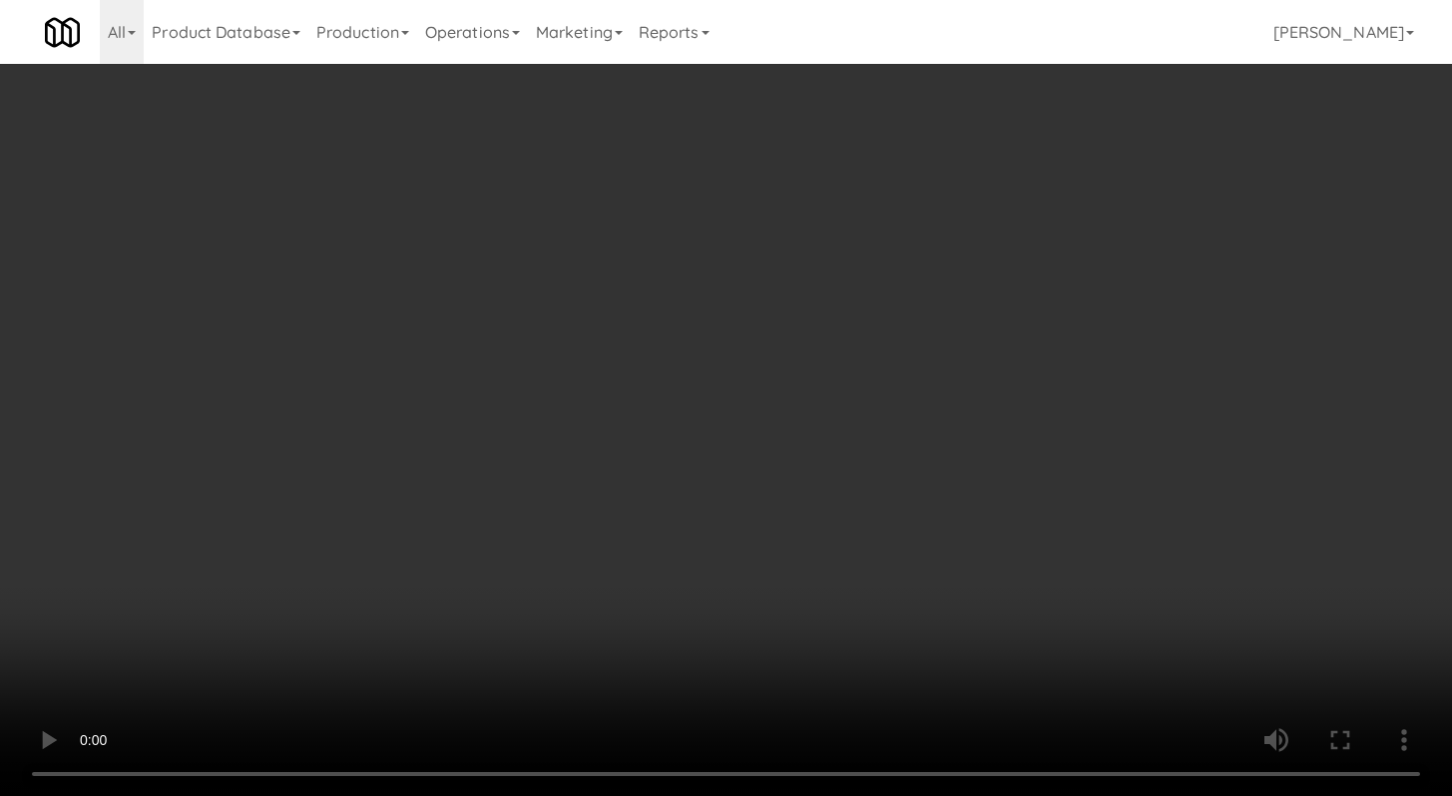
scroll to position [8001, 0]
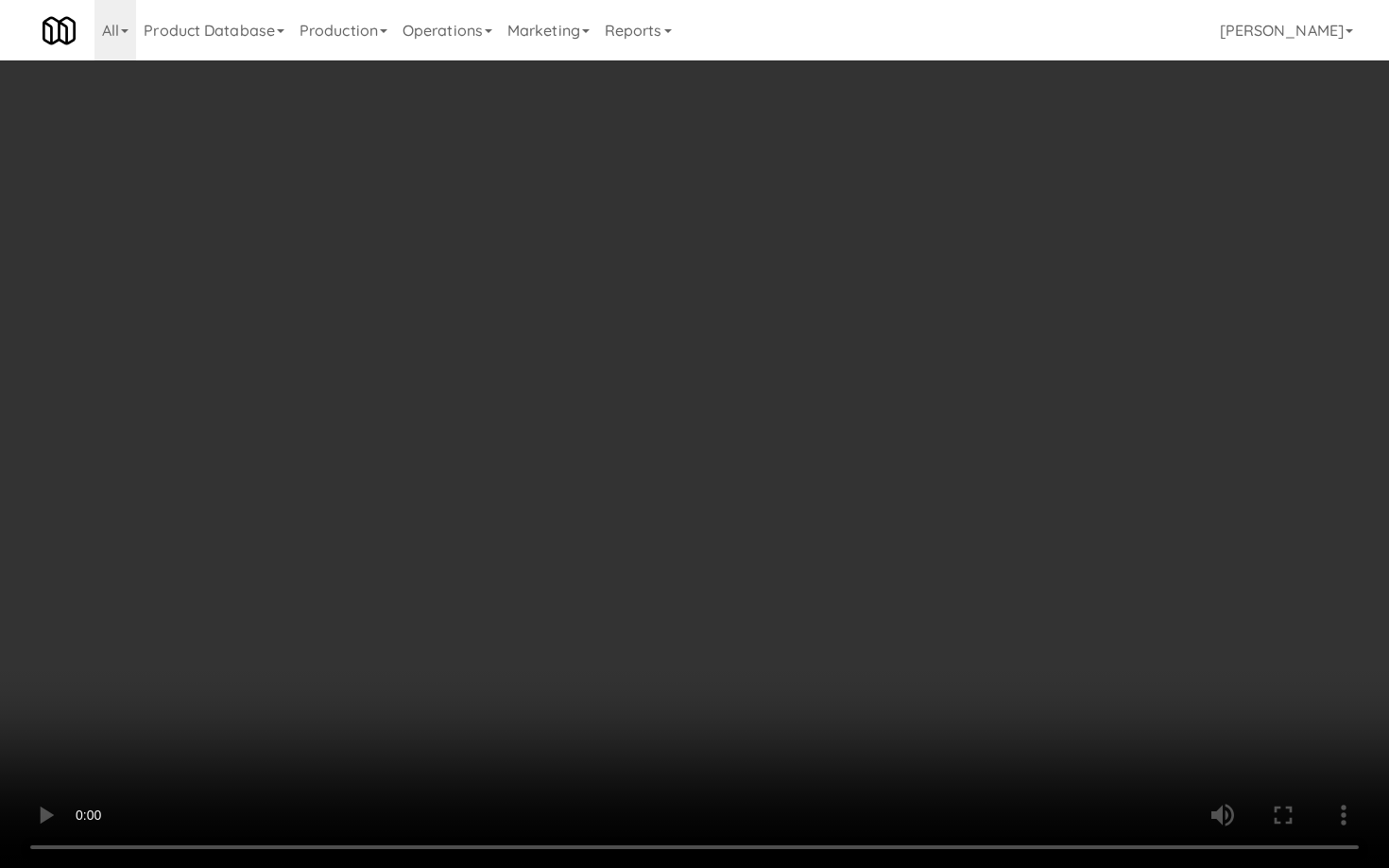
click at [733, 665] on video at bounding box center [694, 434] width 1389 height 868
click at [741, 646] on video at bounding box center [694, 434] width 1389 height 868
click at [781, 615] on video at bounding box center [694, 434] width 1389 height 868
click at [782, 615] on video at bounding box center [694, 434] width 1389 height 868
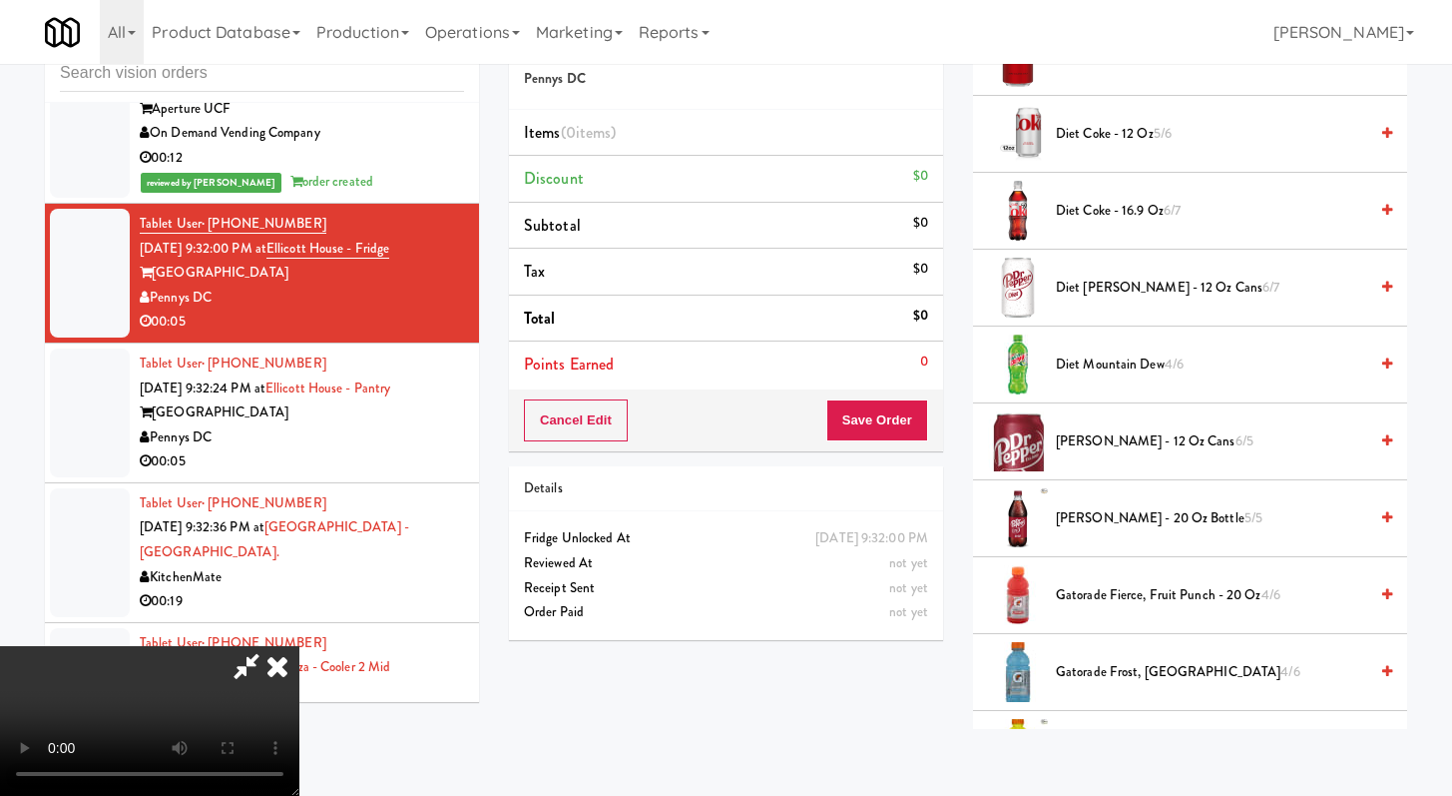
scroll to position [905, 0]
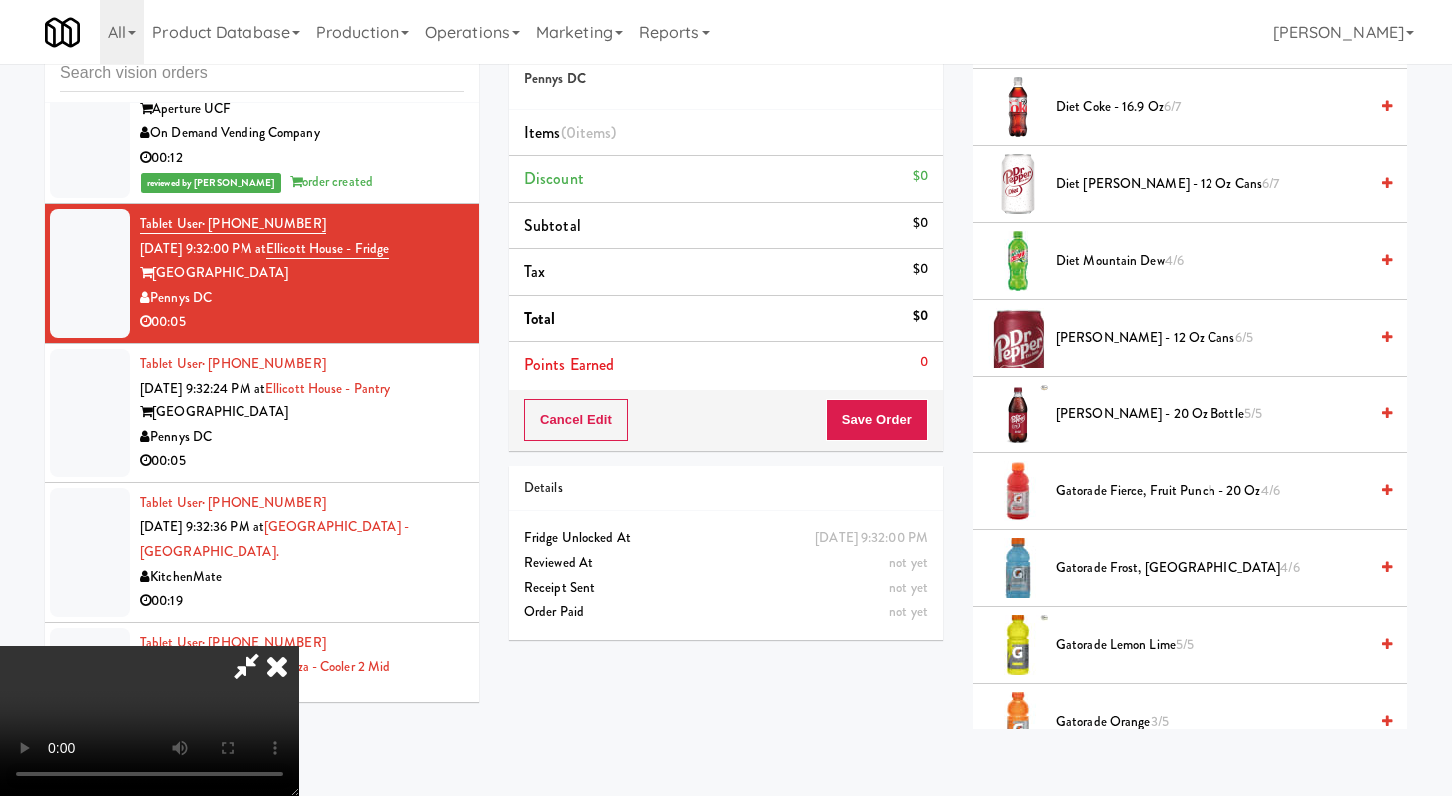
click at [1090, 417] on span "[PERSON_NAME] - 20 oz Bottle 5/5" at bounding box center [1211, 414] width 311 height 25
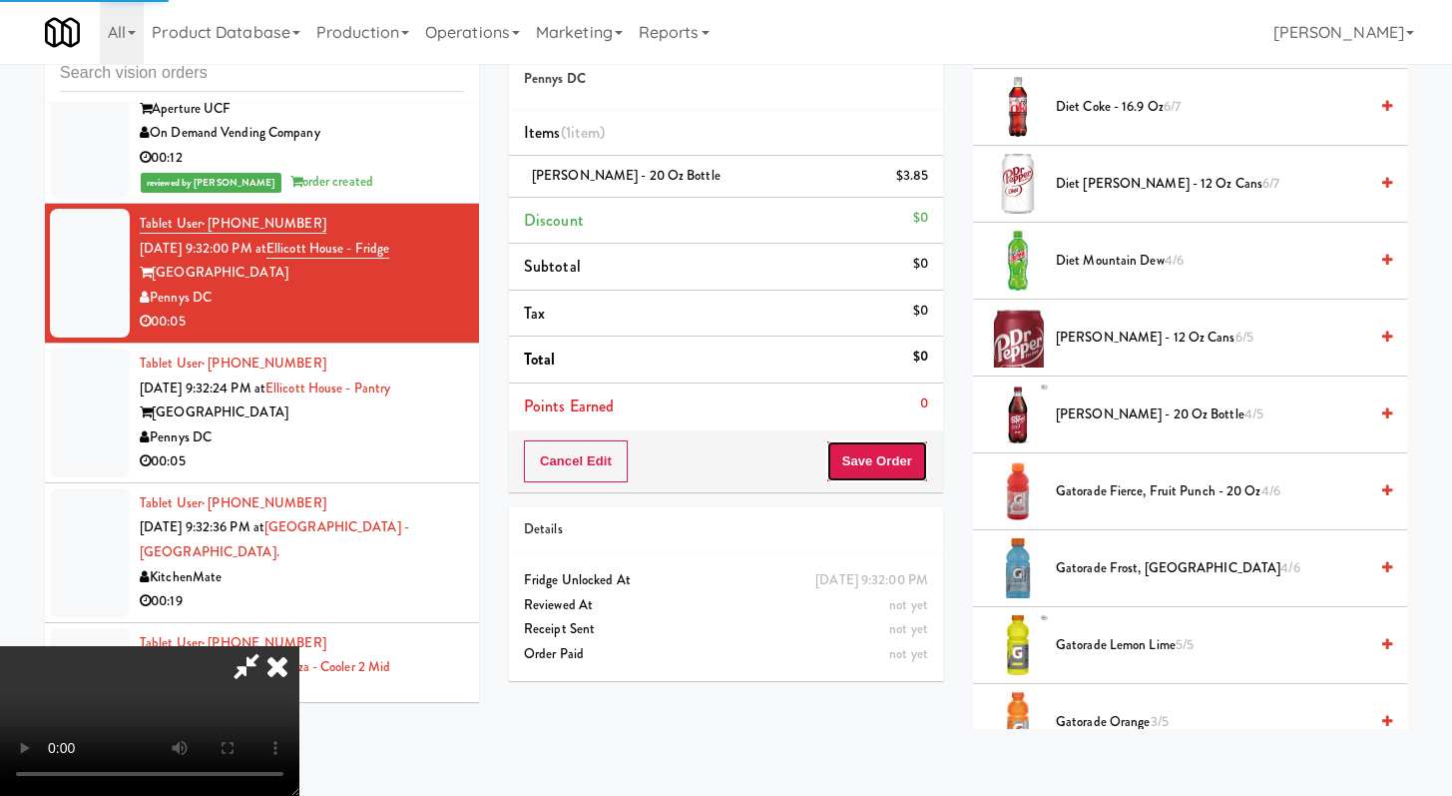
click at [902, 463] on button "Save Order" at bounding box center [878, 461] width 102 height 42
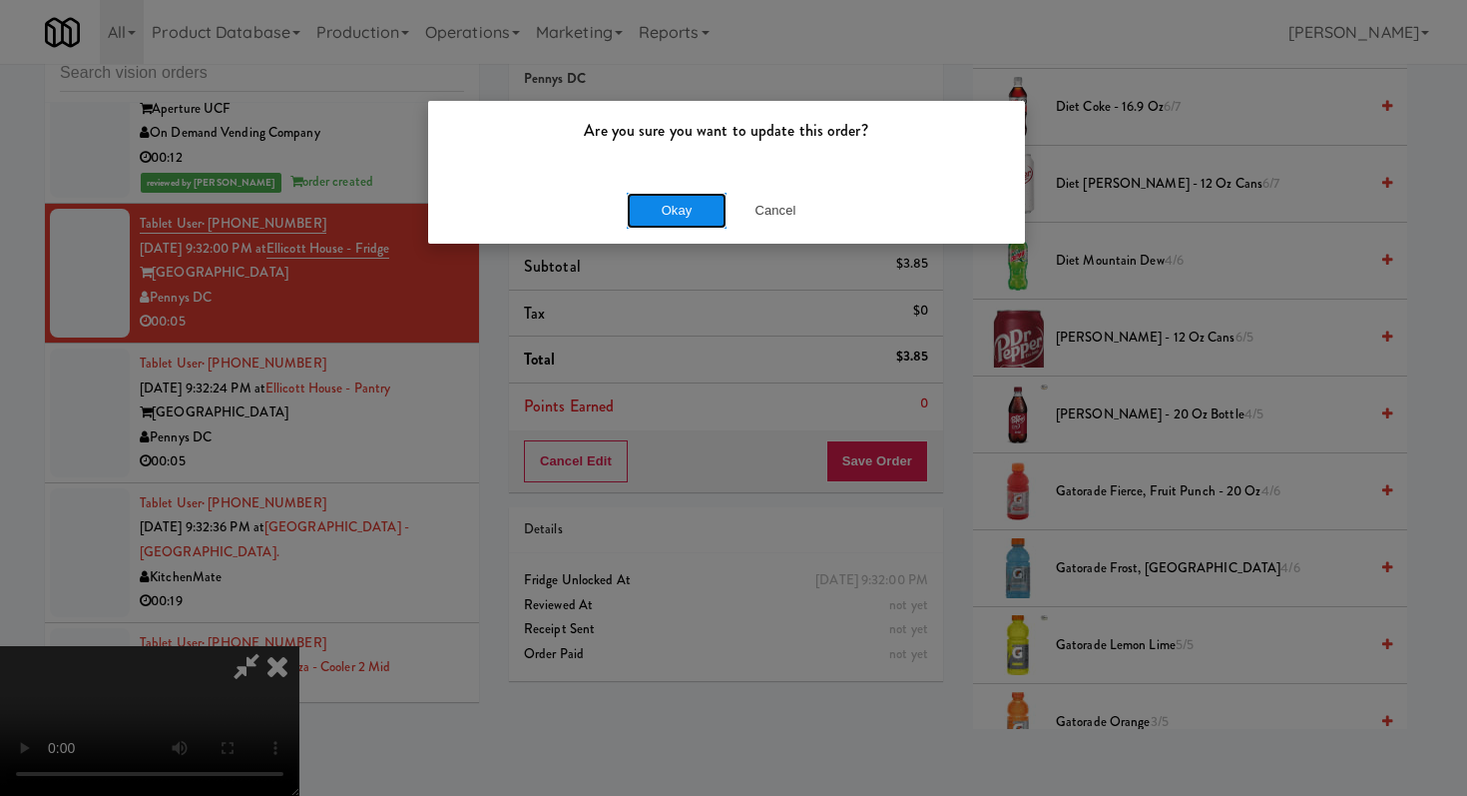
click at [703, 204] on button "Okay" at bounding box center [677, 211] width 100 height 36
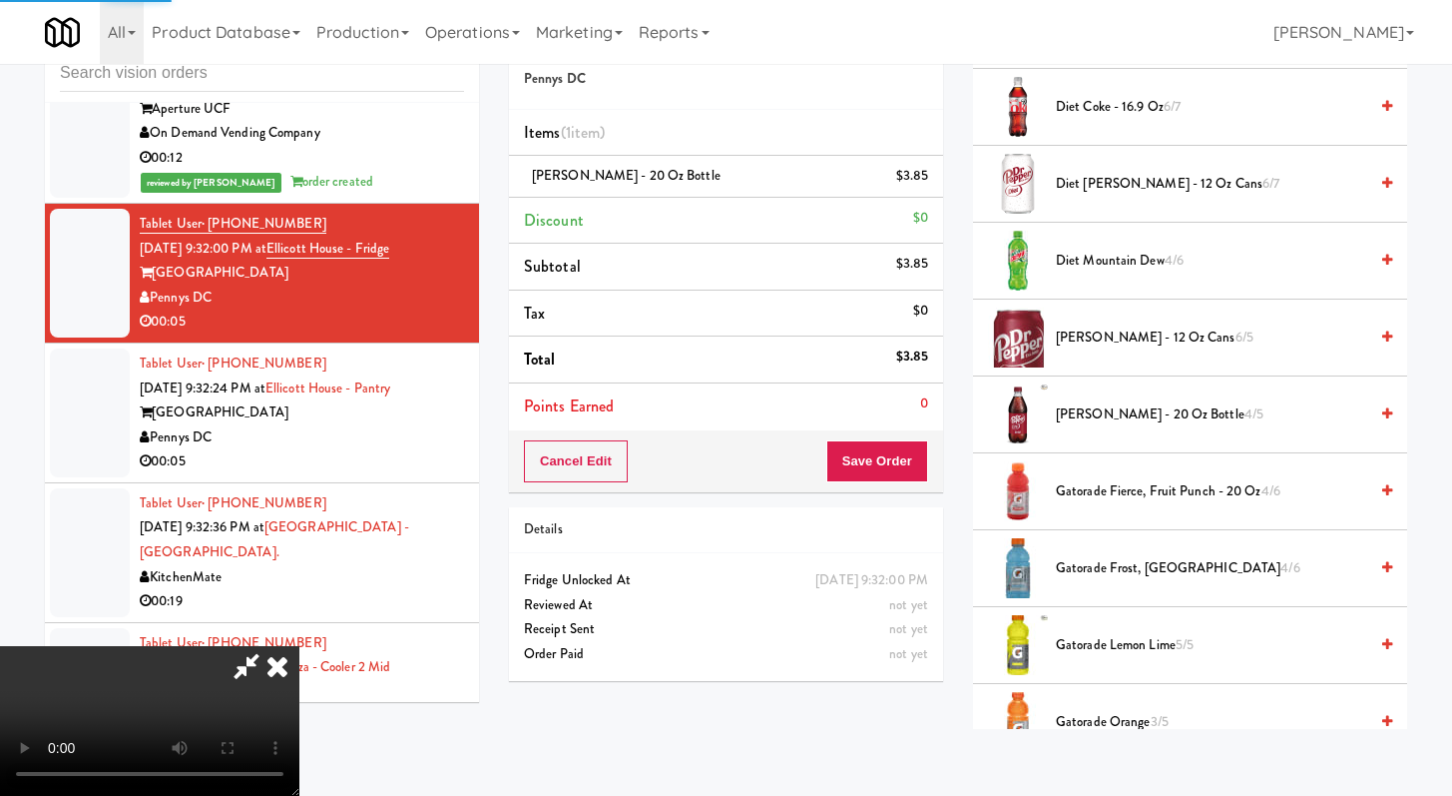
scroll to position [85, 0]
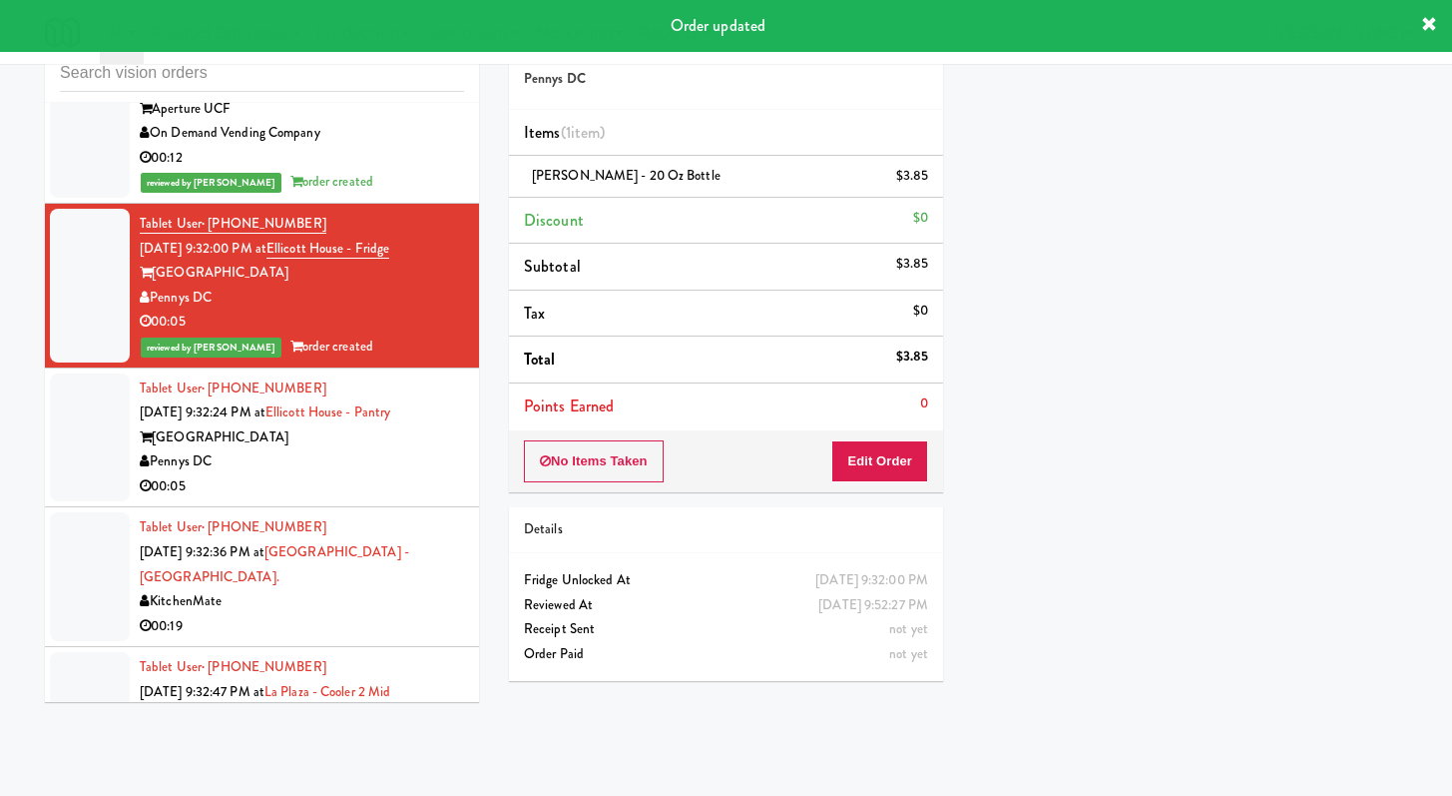
click at [372, 474] on div "Pennys DC" at bounding box center [302, 461] width 324 height 25
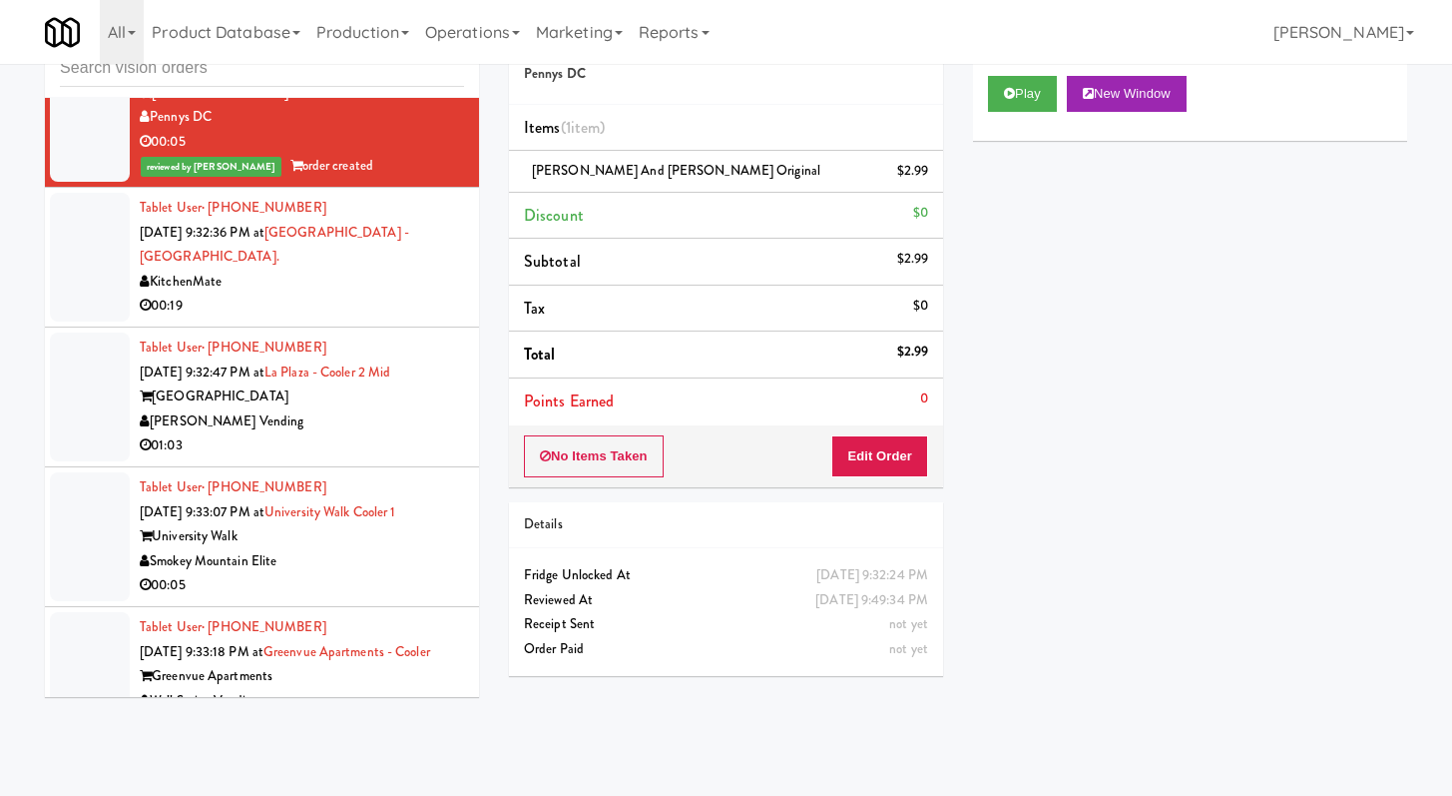
scroll to position [8377, 0]
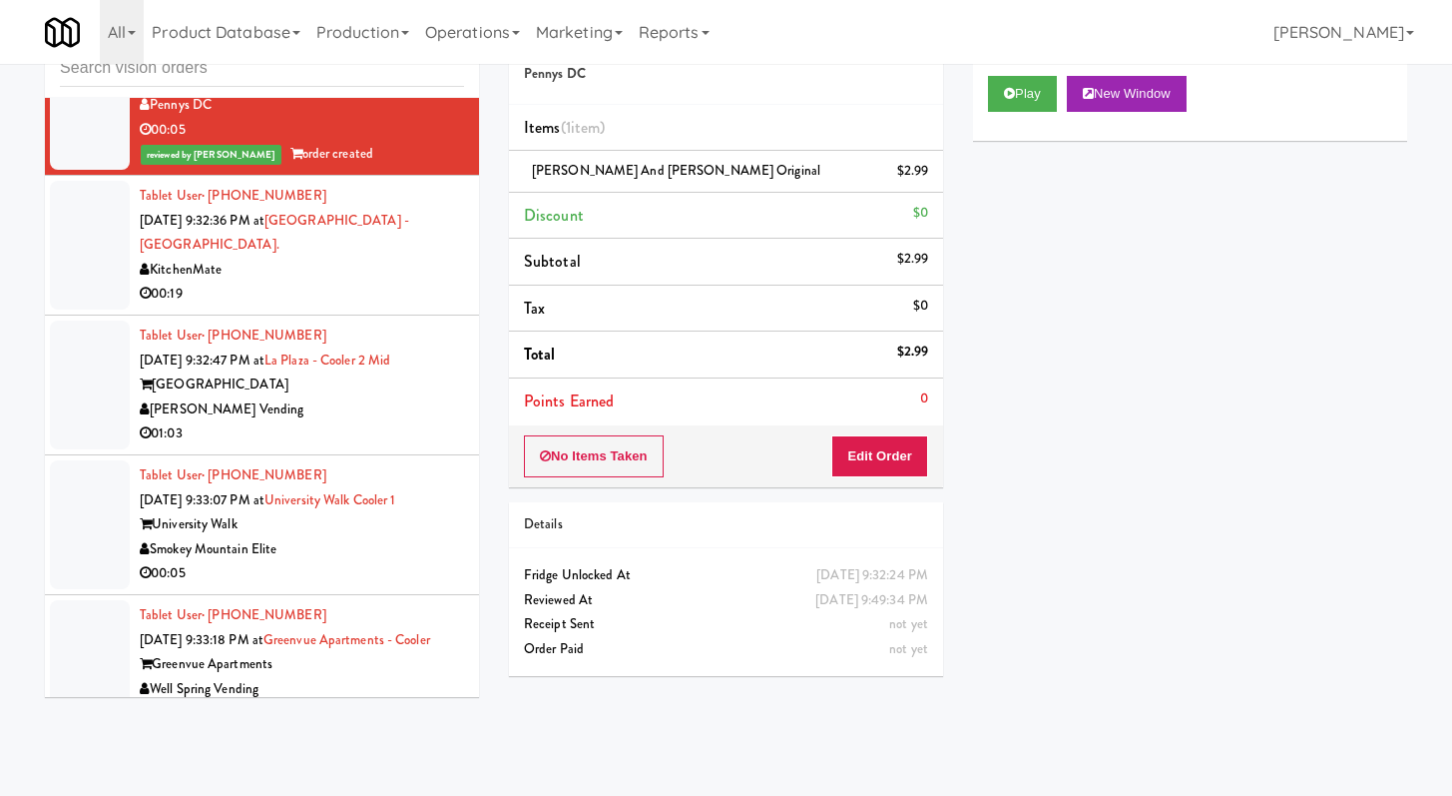
click at [355, 306] on div "00:19" at bounding box center [302, 293] width 324 height 25
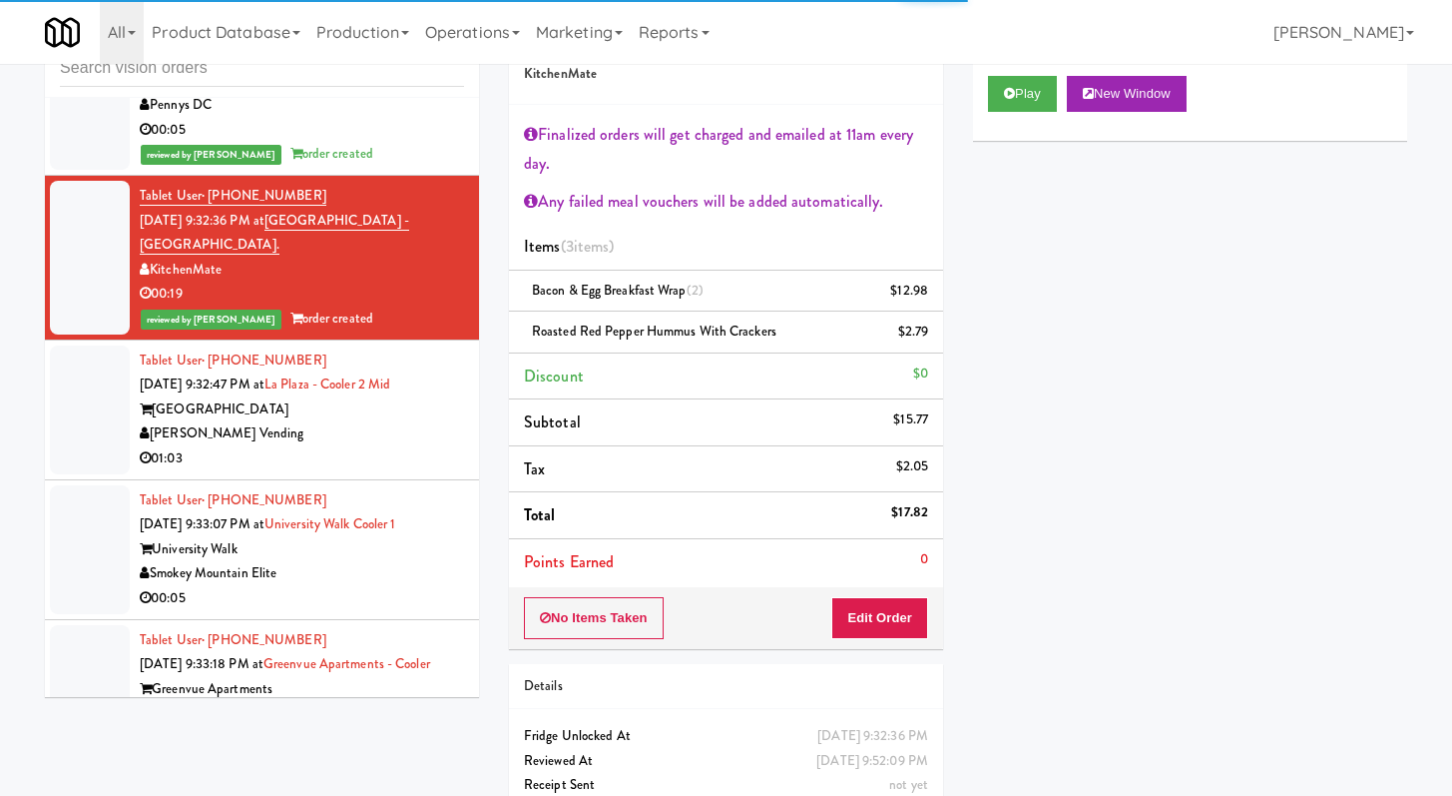
click at [370, 446] on div "[PERSON_NAME] Vending" at bounding box center [302, 433] width 324 height 25
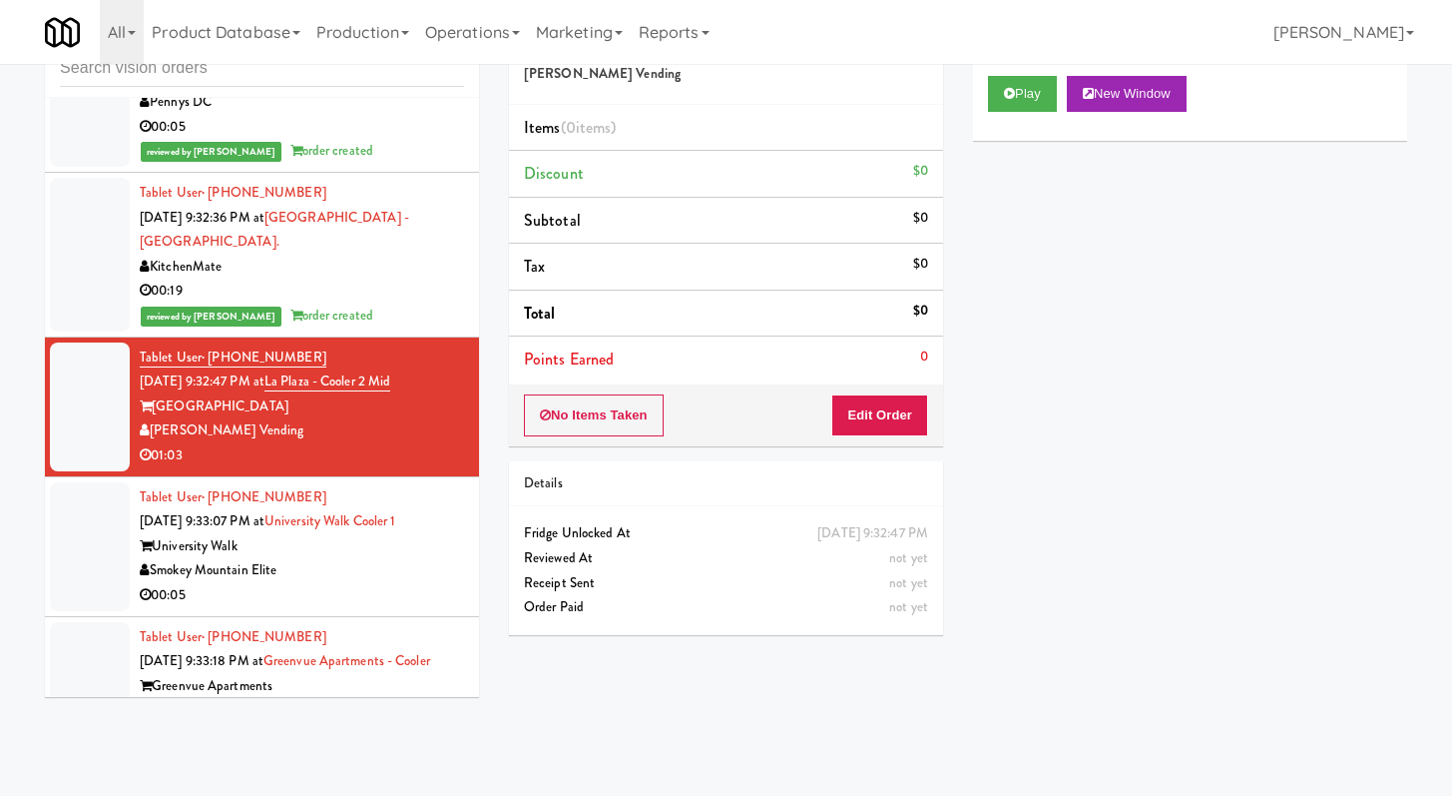
scroll to position [8381, 0]
